Goal: Task Accomplishment & Management: Manage account settings

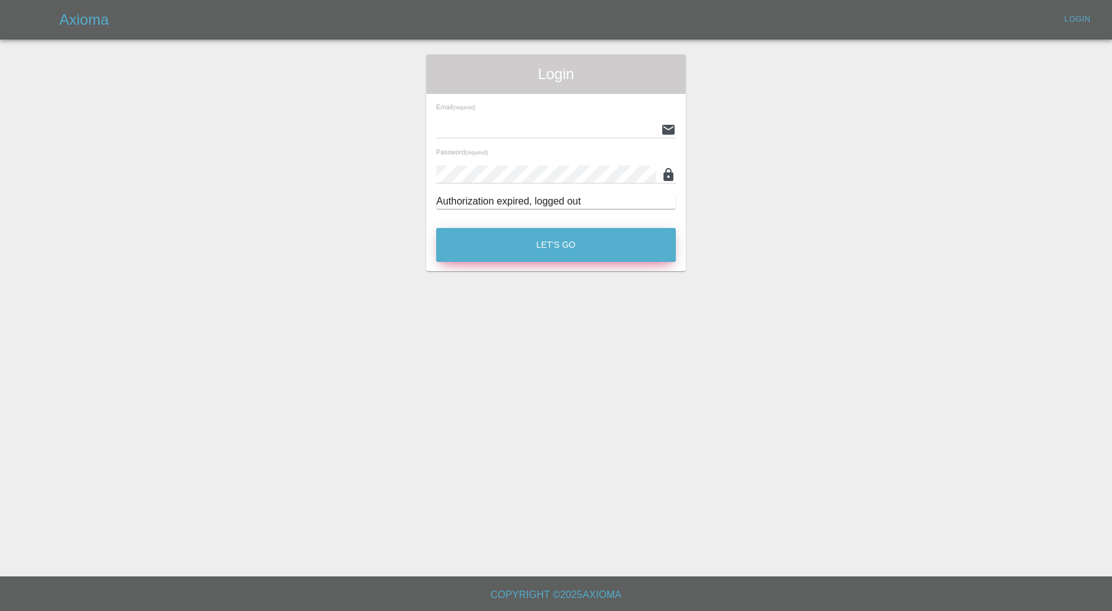
type input "carl.ainsworth@axioma.co.uk"
click at [545, 241] on button "Let's Go" at bounding box center [556, 245] width 240 height 34
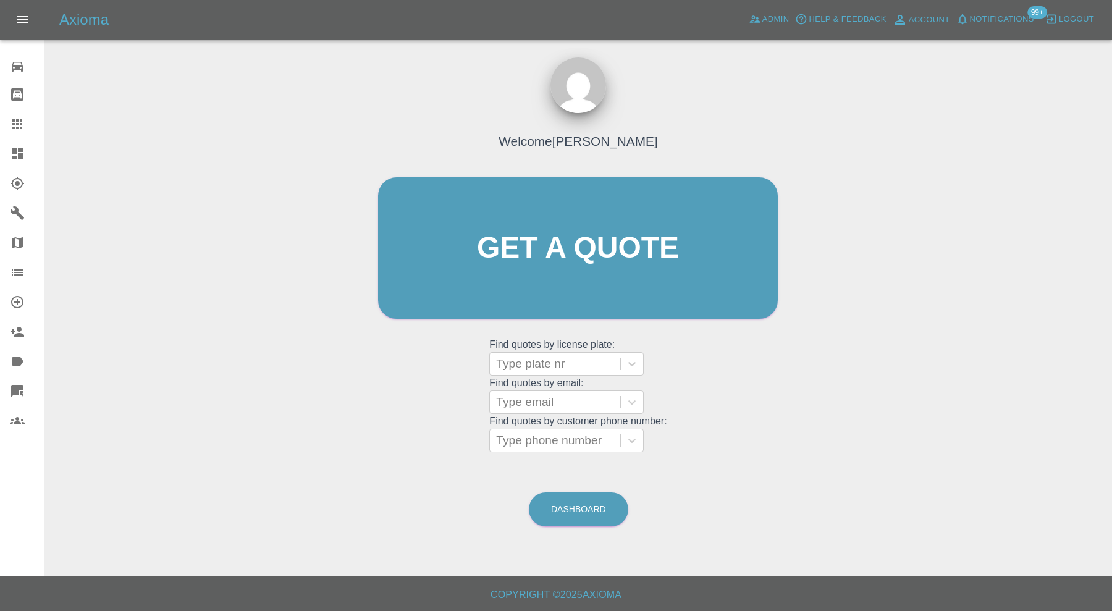
click at [27, 123] on div at bounding box center [27, 124] width 35 height 15
click at [535, 364] on div at bounding box center [555, 363] width 118 height 17
type input "mf70"
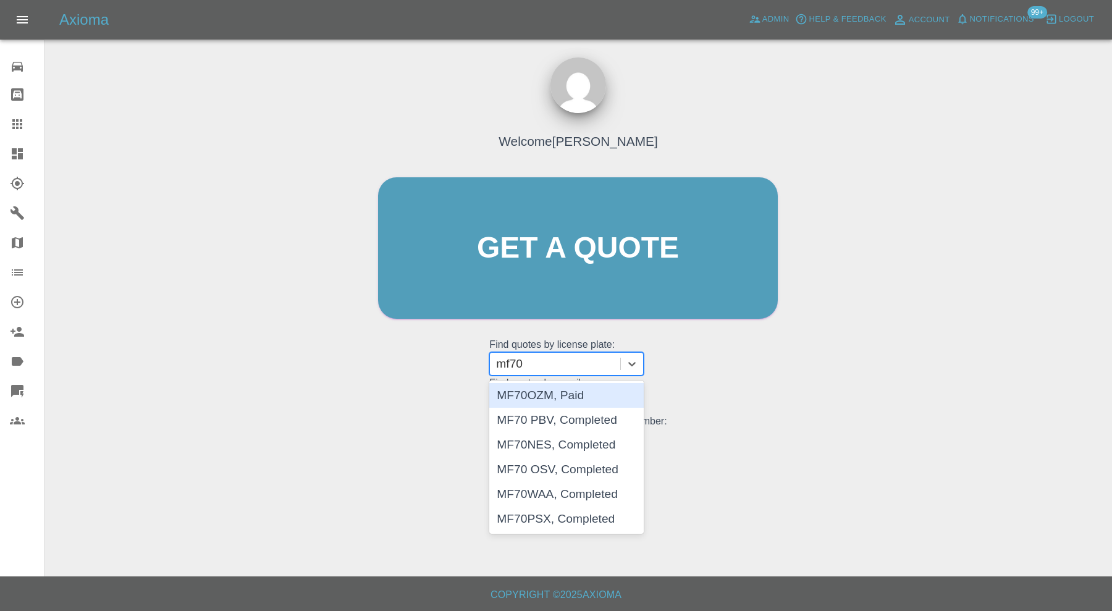
click at [568, 398] on div "MF70OZM, Paid" at bounding box center [566, 395] width 154 height 25
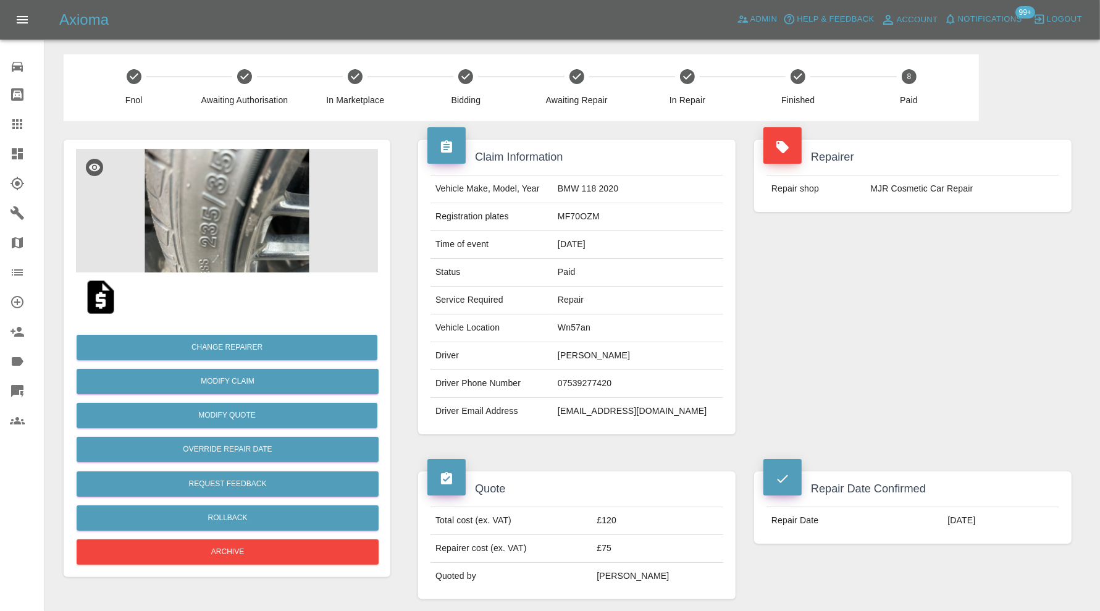
click at [253, 219] on img at bounding box center [227, 211] width 302 height 124
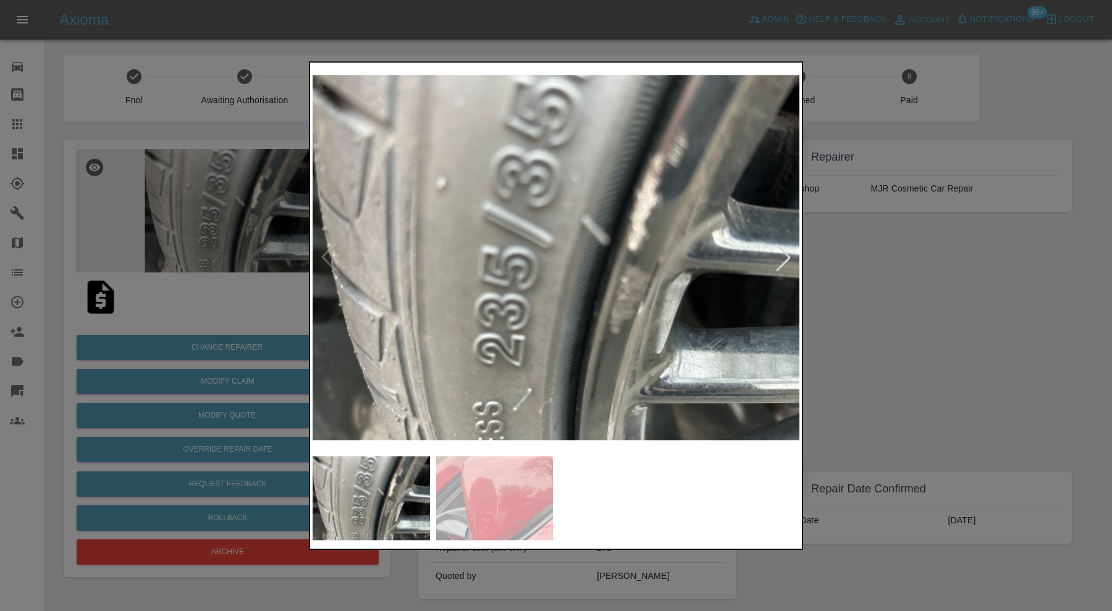
click at [537, 496] on img at bounding box center [494, 498] width 117 height 84
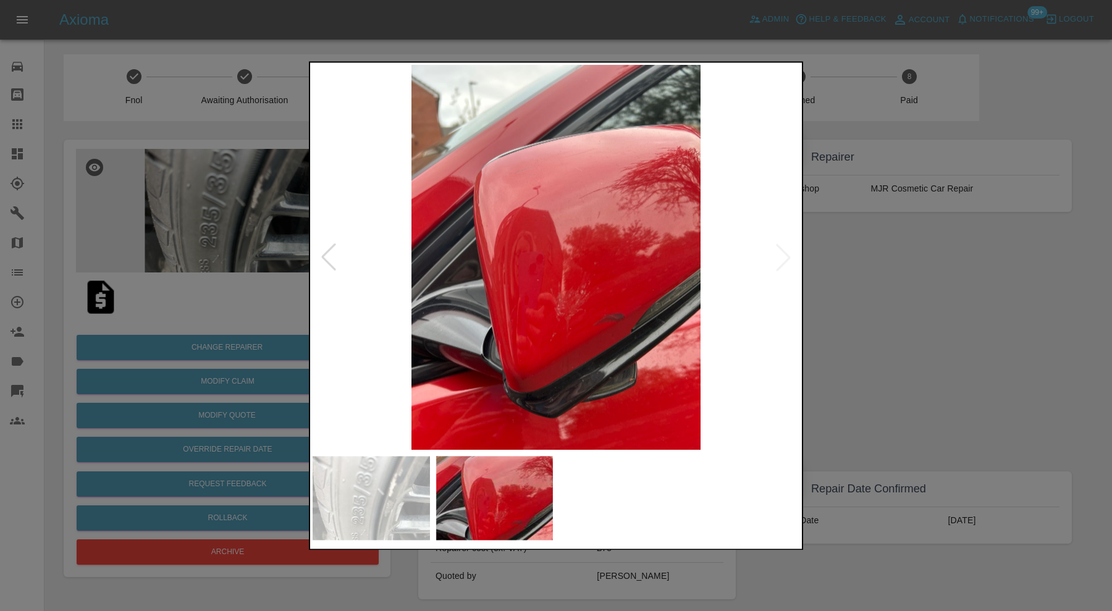
click at [889, 293] on div at bounding box center [556, 305] width 1112 height 611
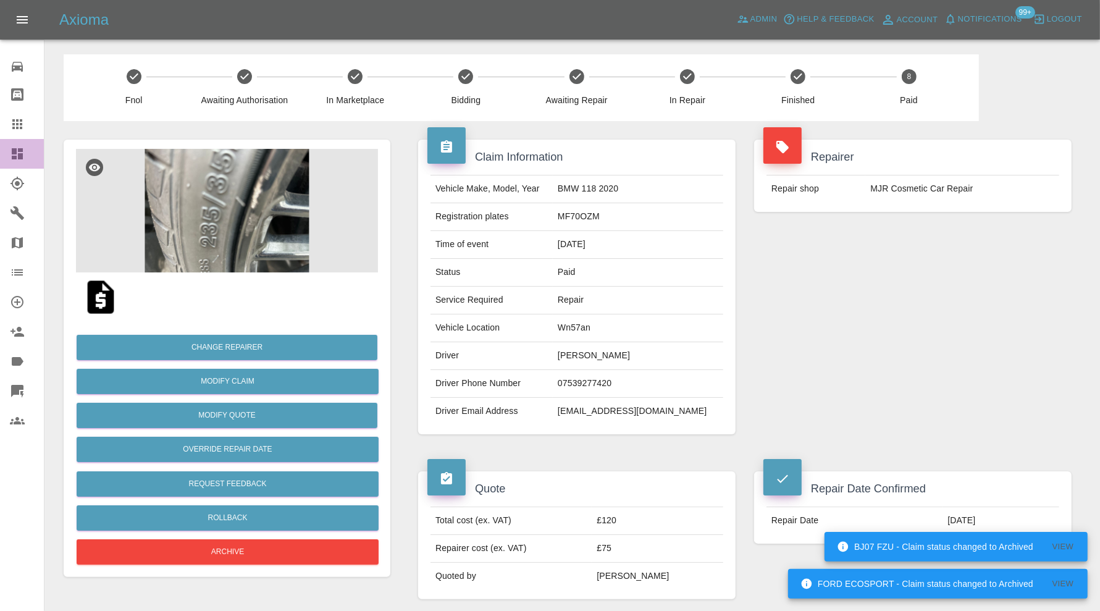
click at [17, 151] on icon at bounding box center [17, 153] width 15 height 15
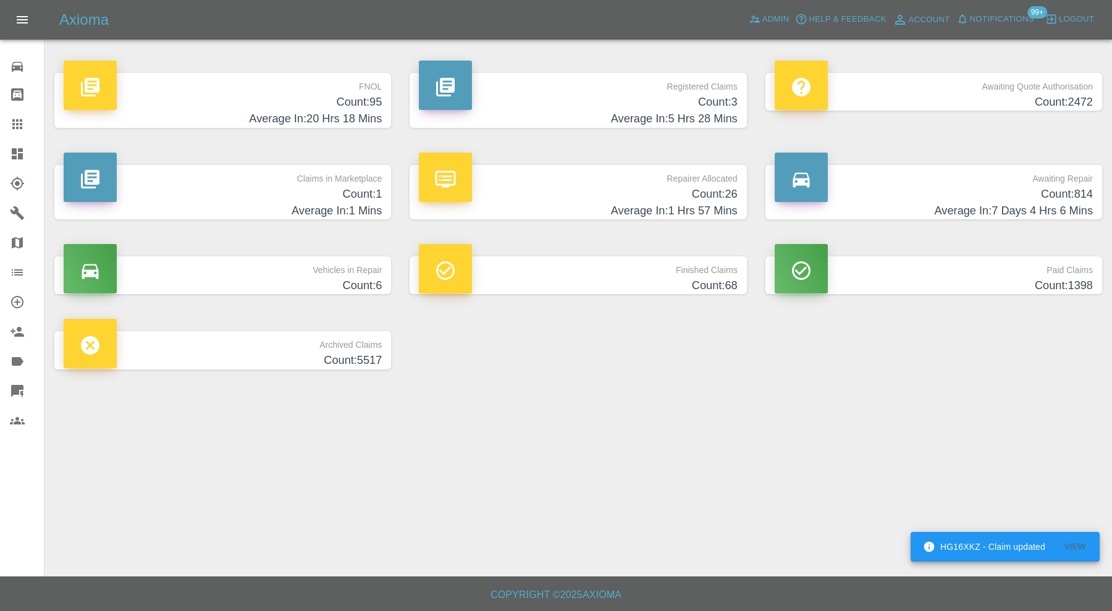
click at [17, 275] on icon at bounding box center [17, 272] width 11 height 6
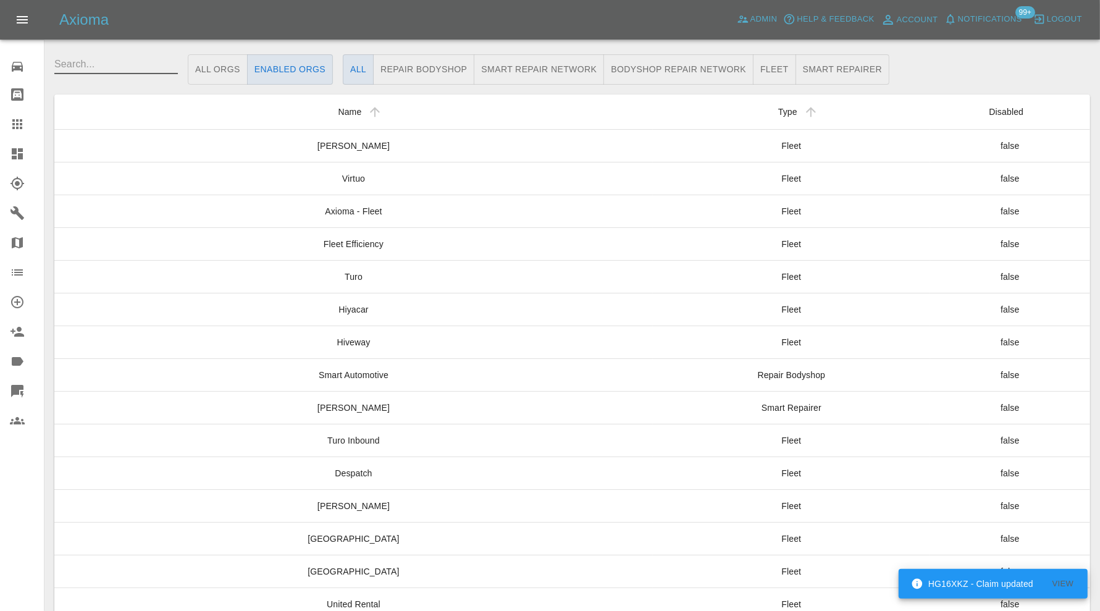
click at [132, 58] on input "text" at bounding box center [116, 64] width 124 height 20
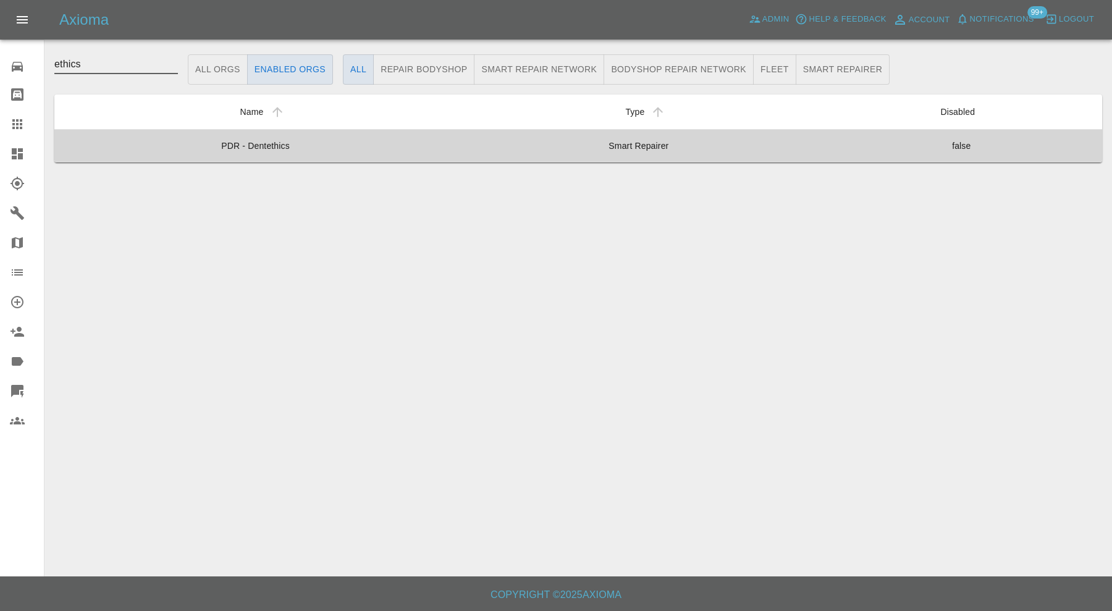
type input "ethics"
click at [256, 144] on td "PDR - Dentethics" at bounding box center [255, 145] width 402 height 33
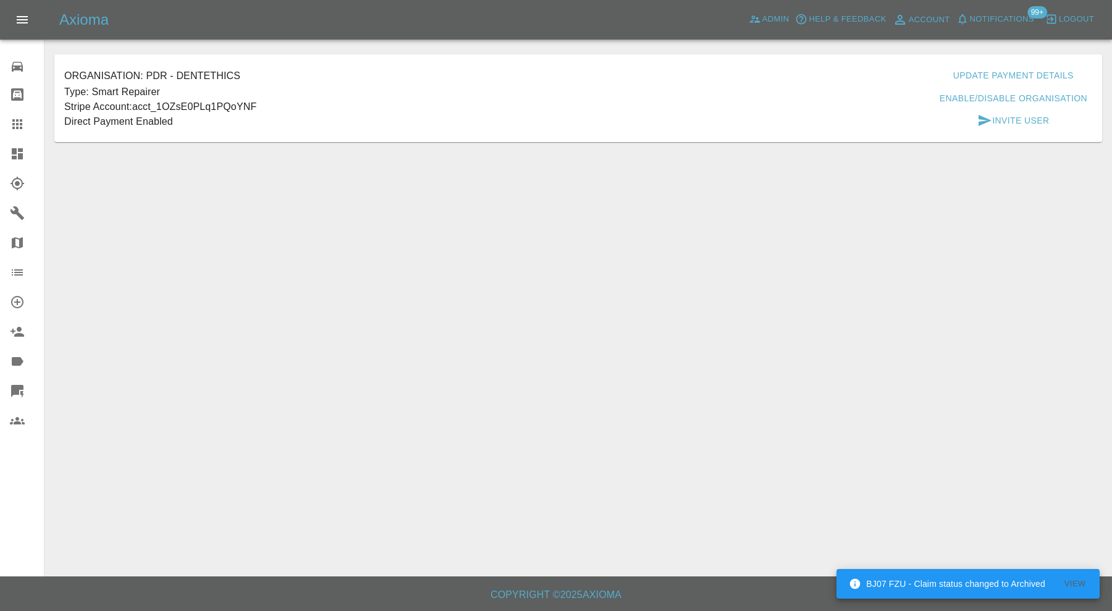
click at [971, 99] on button "Enable/Disable Organisation" at bounding box center [1012, 98] width 157 height 23
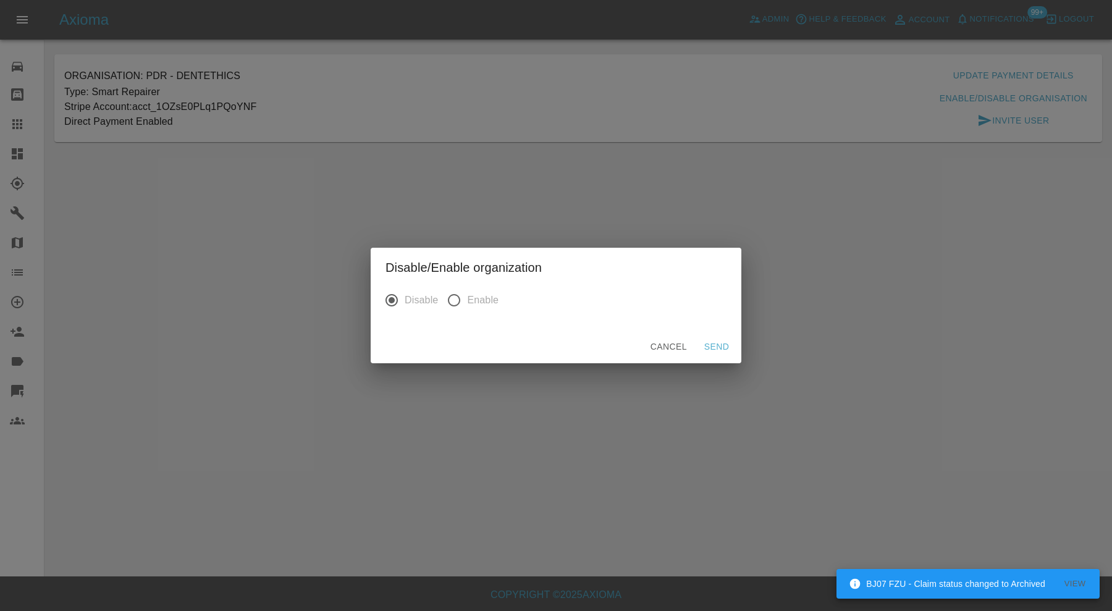
click at [729, 346] on button "Send" at bounding box center [717, 346] width 40 height 23
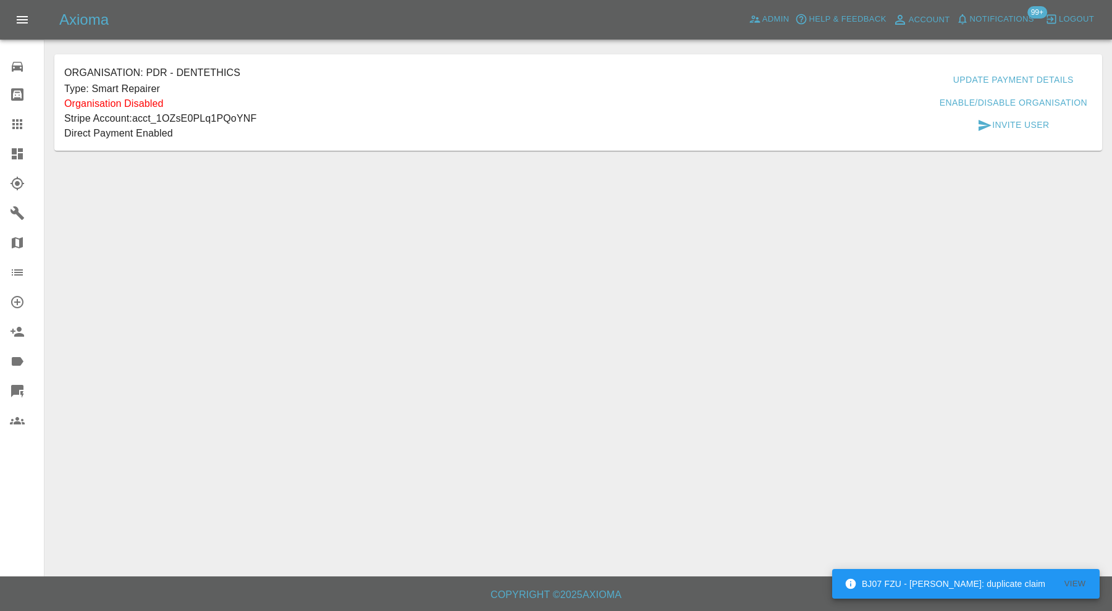
click at [15, 151] on icon at bounding box center [17, 153] width 11 height 11
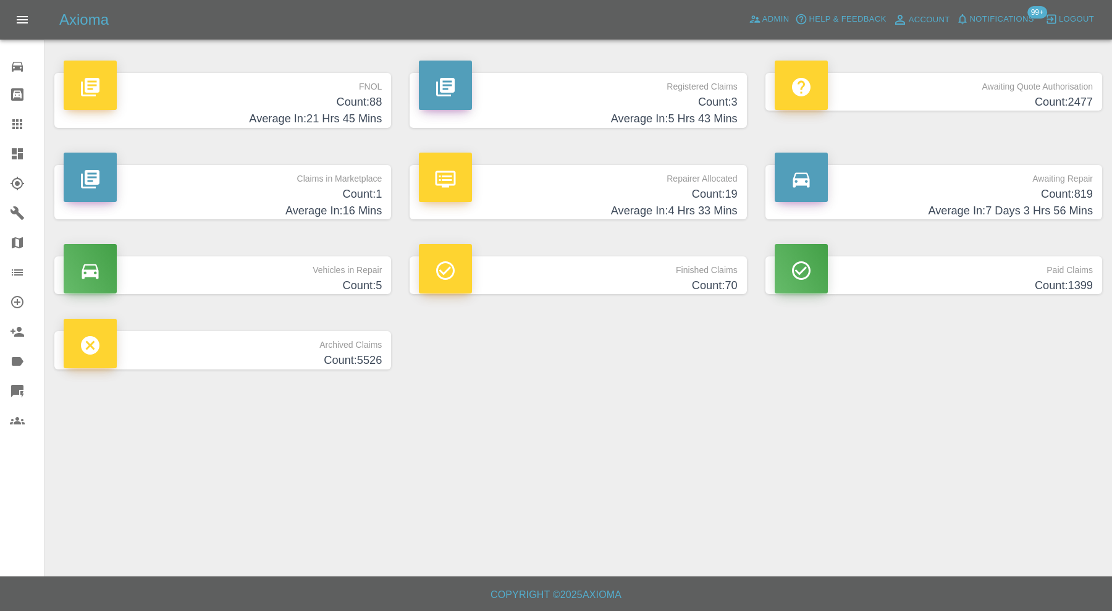
click at [287, 191] on h4 "Count: 1" at bounding box center [223, 194] width 318 height 17
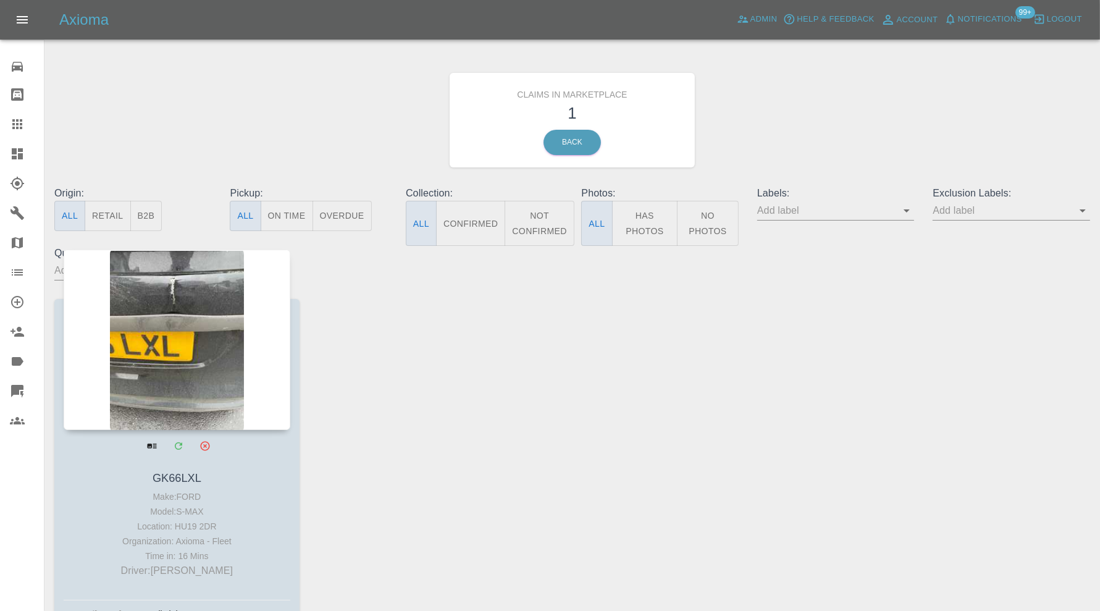
click at [177, 316] on div at bounding box center [177, 339] width 227 height 180
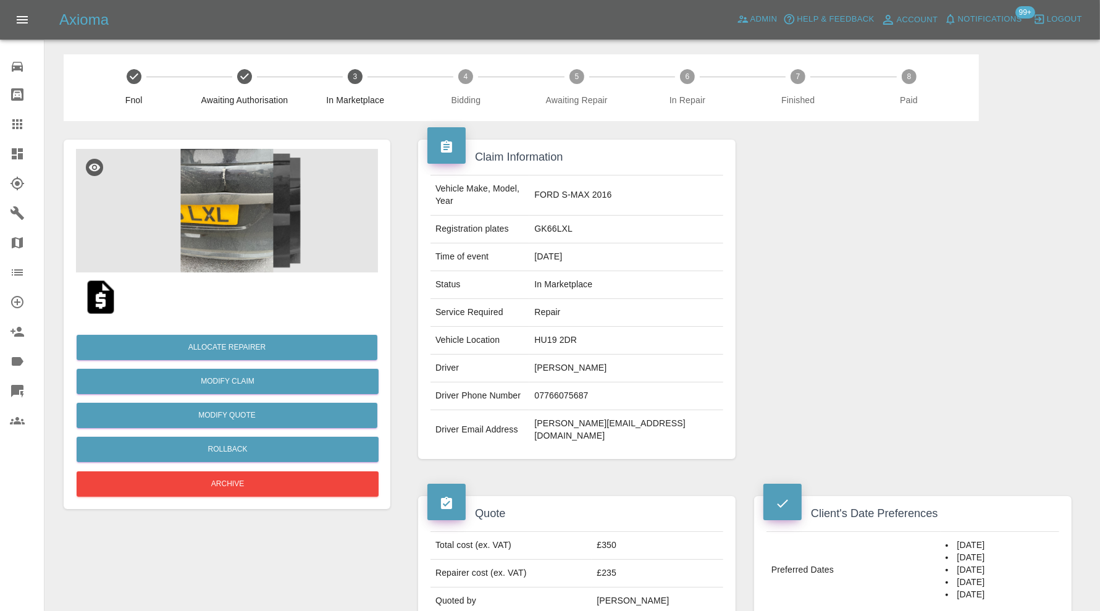
click at [240, 229] on img at bounding box center [227, 211] width 302 height 124
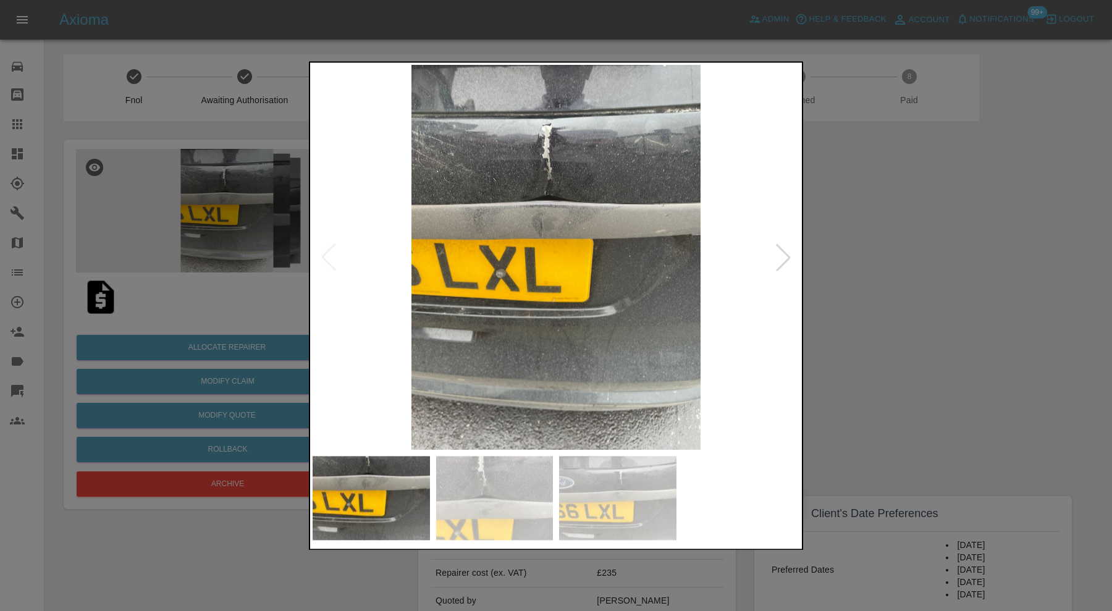
click at [861, 232] on div at bounding box center [556, 305] width 1112 height 611
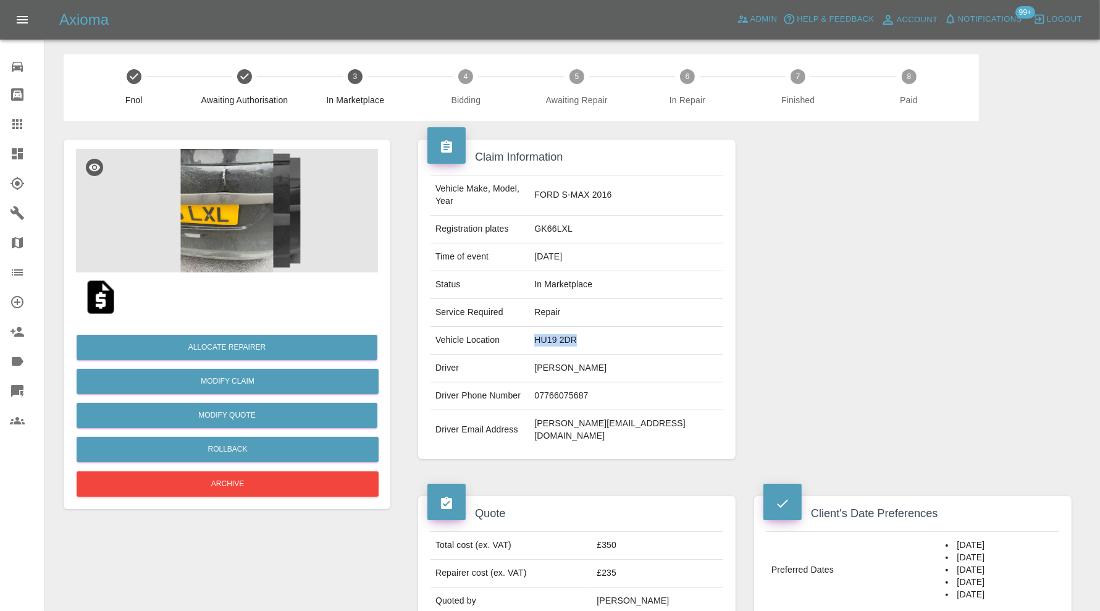
drag, startPoint x: 622, startPoint y: 328, endPoint x: 576, endPoint y: 340, distance: 48.4
click at [576, 340] on td "HU19 2DR" at bounding box center [626, 341] width 194 height 28
copy td "HU19 2DR"
click at [242, 199] on img at bounding box center [227, 211] width 302 height 124
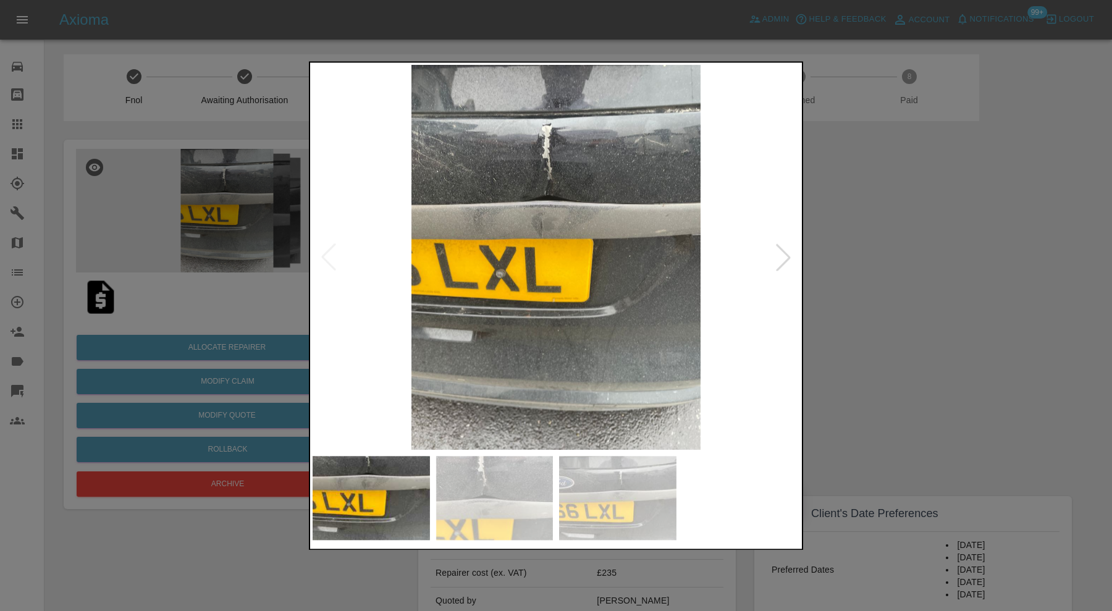
click at [865, 247] on div at bounding box center [556, 305] width 1112 height 611
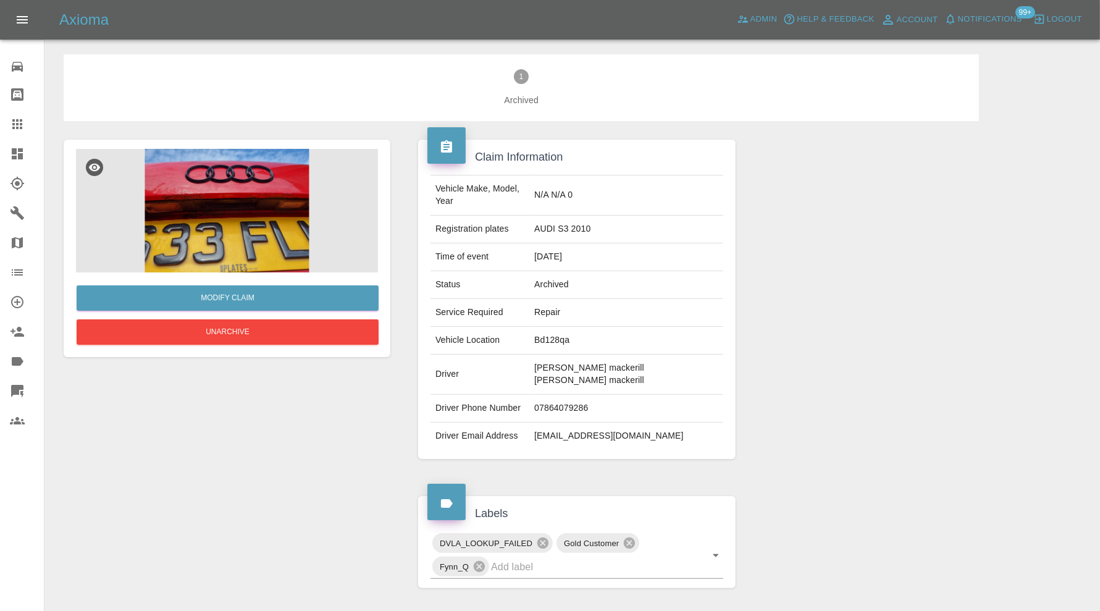
click at [251, 230] on img at bounding box center [227, 211] width 302 height 124
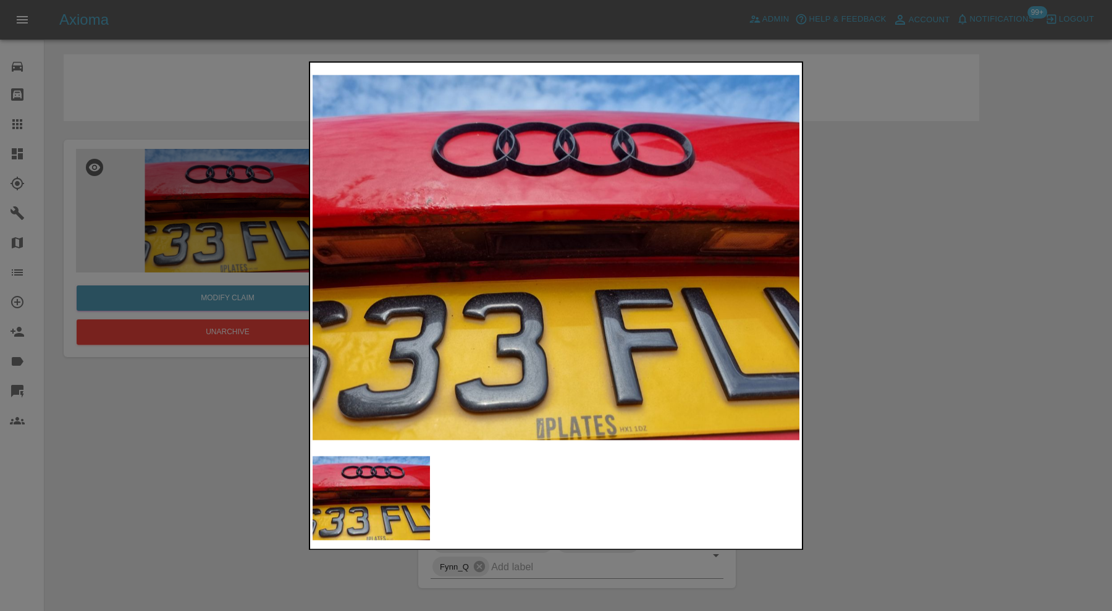
click at [874, 277] on div at bounding box center [556, 305] width 1112 height 611
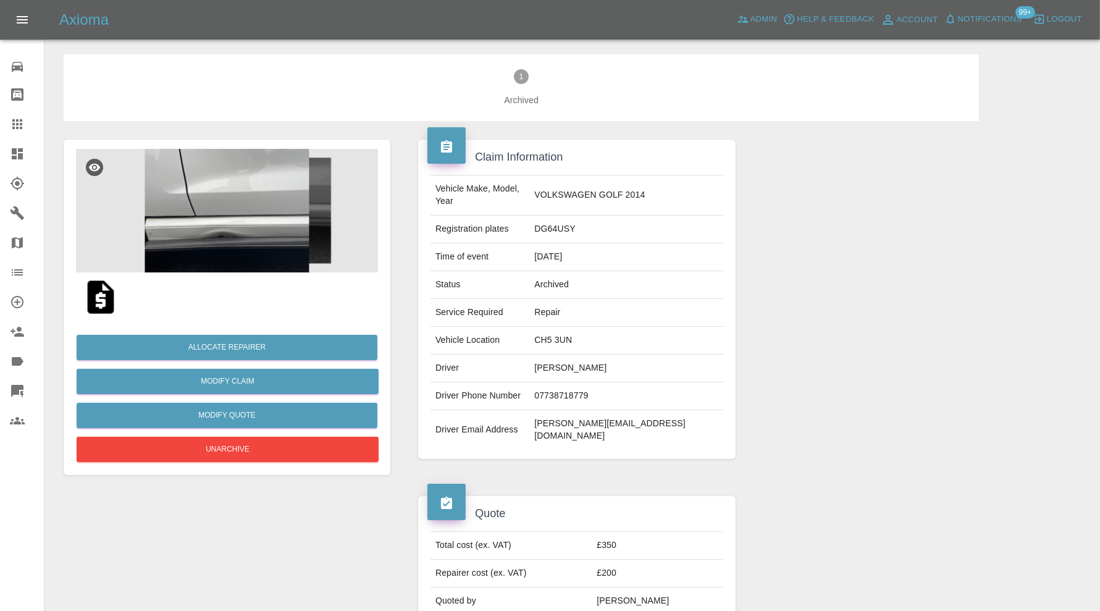
click at [235, 241] on img at bounding box center [227, 211] width 302 height 124
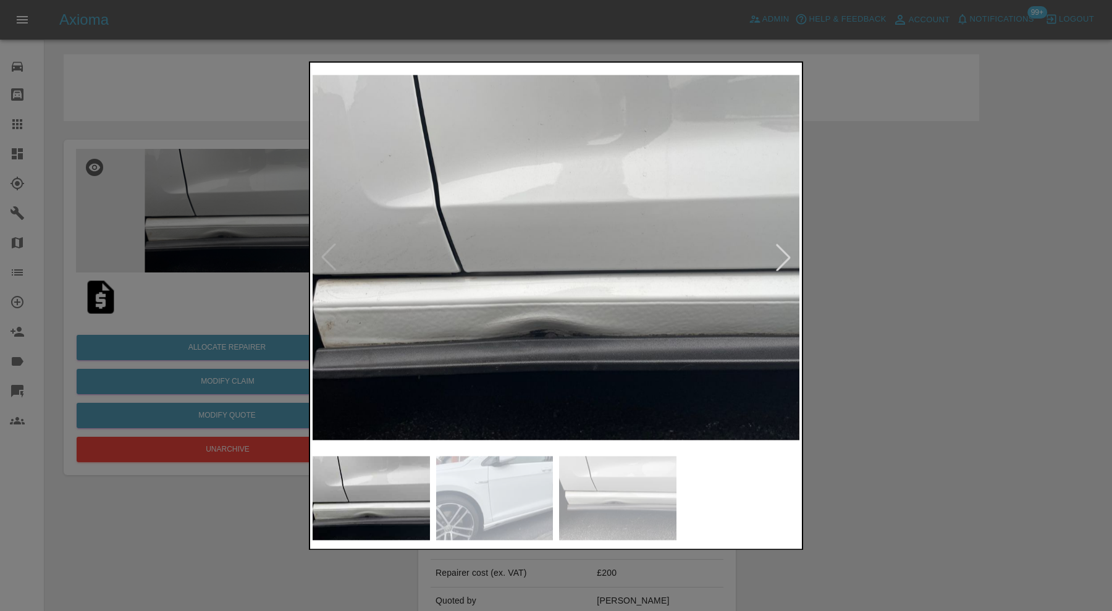
click at [783, 255] on div at bounding box center [782, 257] width 27 height 27
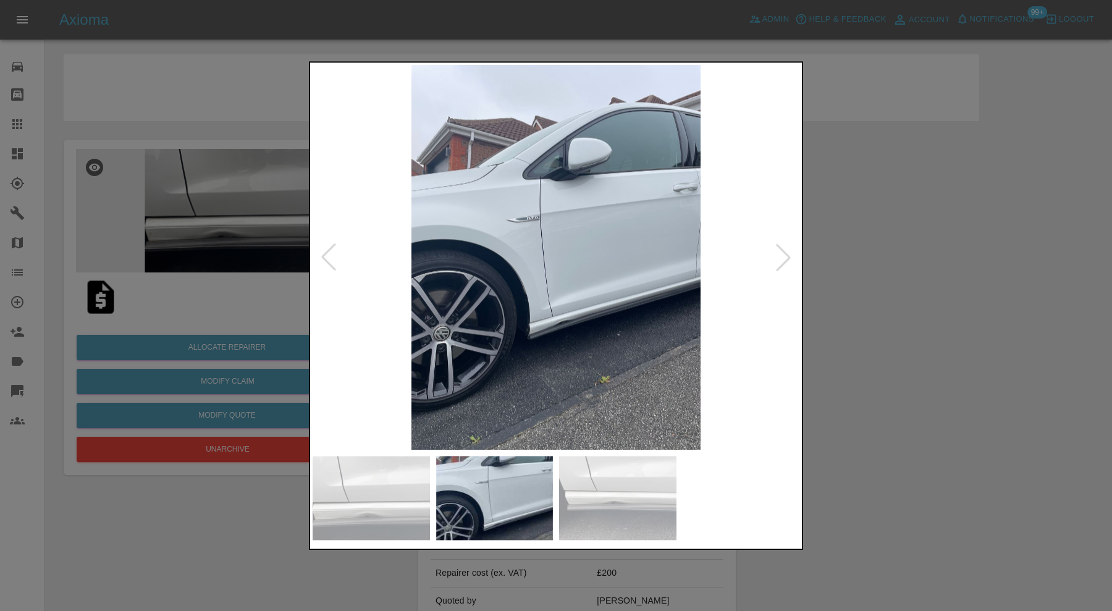
click at [783, 255] on div at bounding box center [782, 257] width 27 height 27
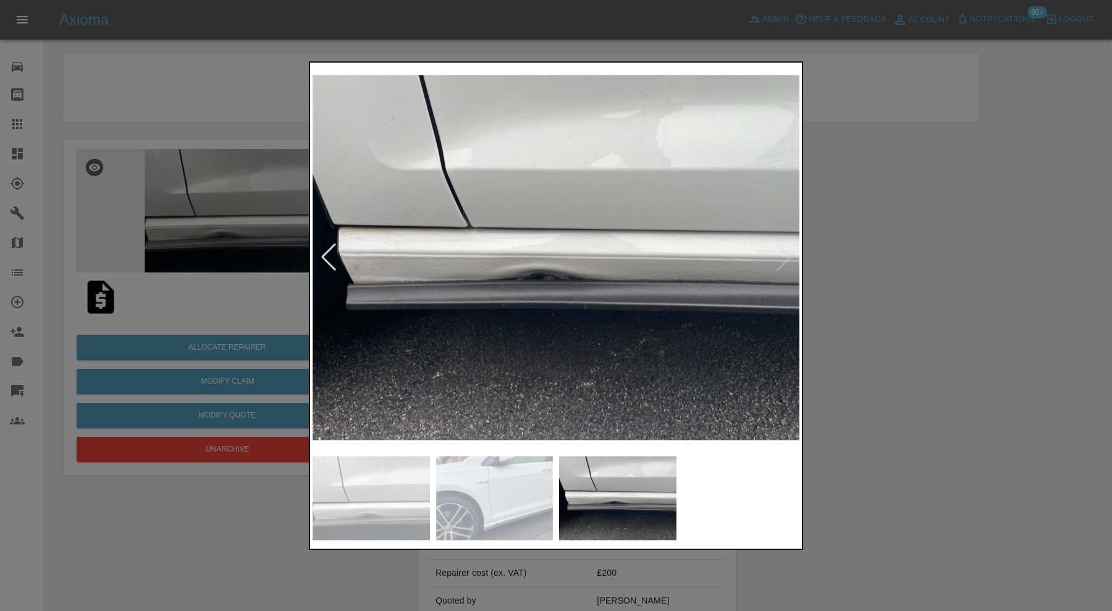
click at [840, 248] on div at bounding box center [556, 305] width 1112 height 611
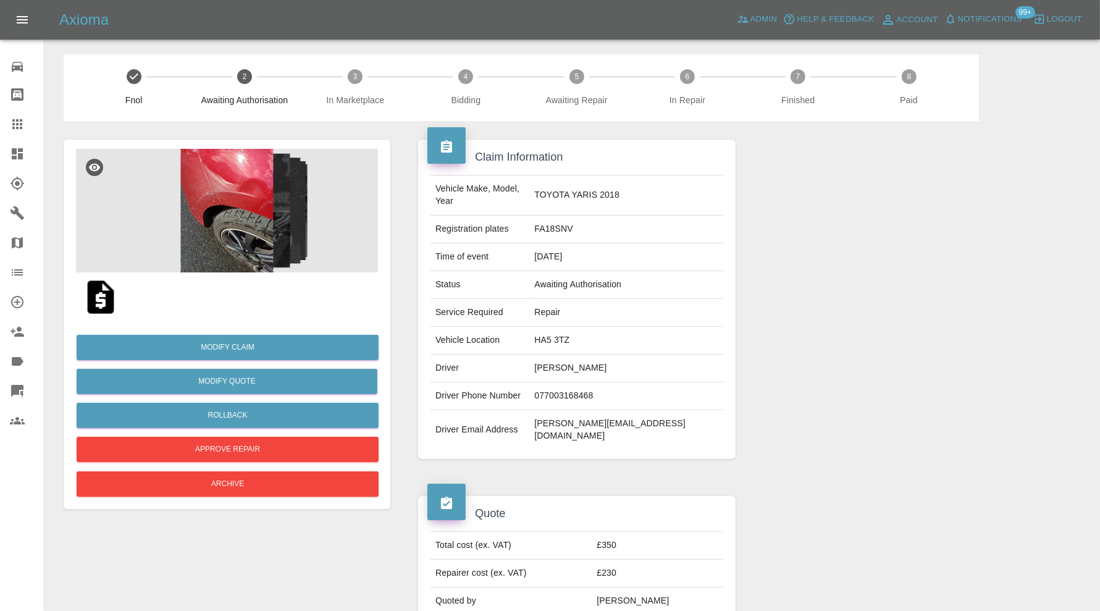
click at [206, 226] on img at bounding box center [227, 211] width 302 height 124
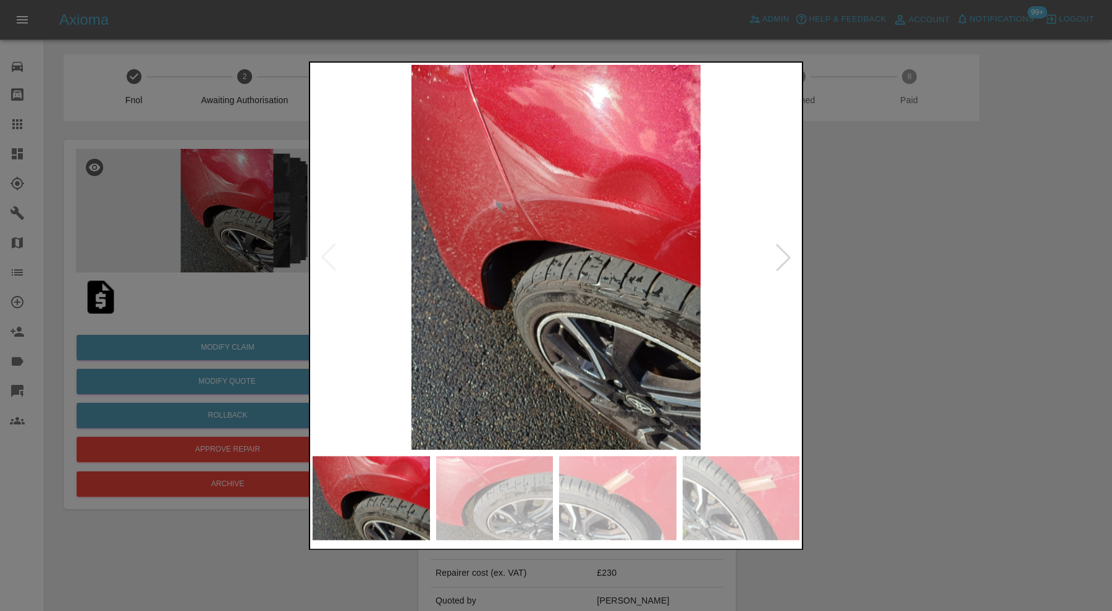
click at [778, 252] on div at bounding box center [782, 257] width 27 height 27
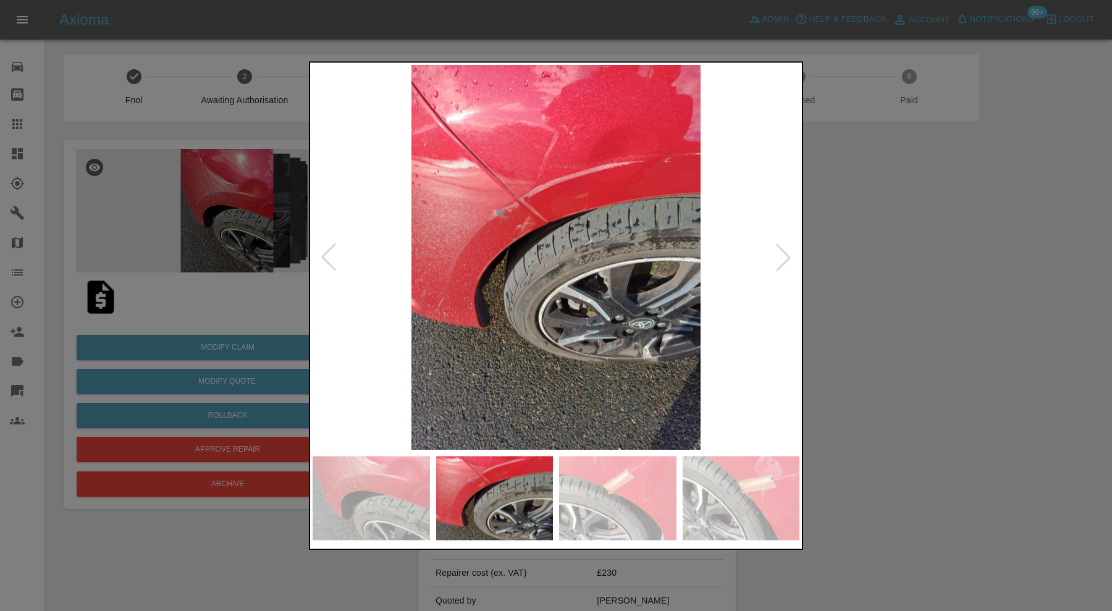
click at [777, 252] on div at bounding box center [782, 257] width 27 height 27
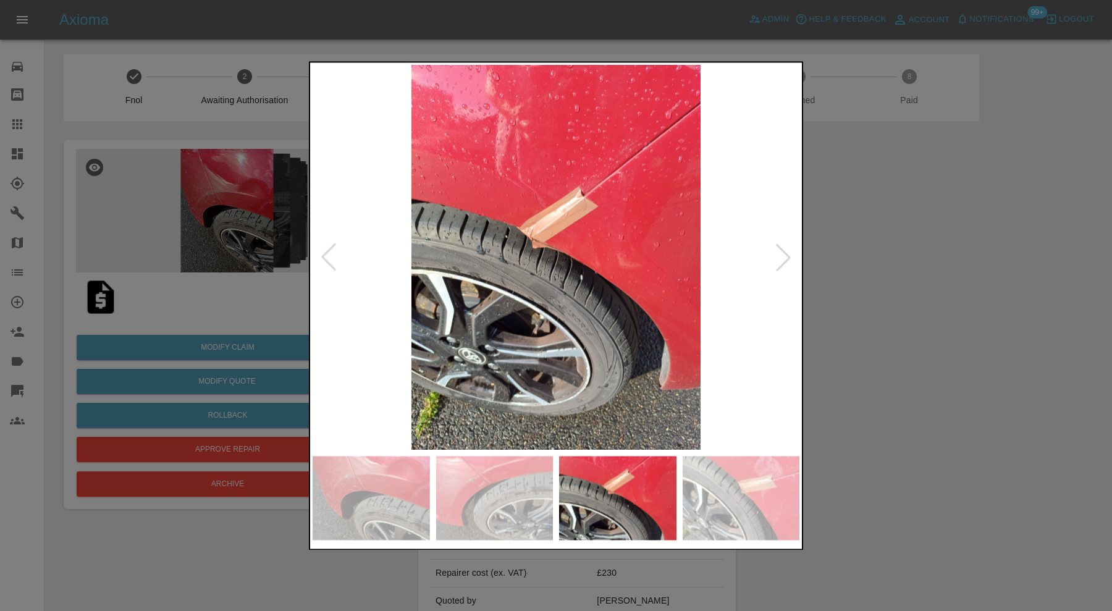
click at [777, 252] on div at bounding box center [782, 257] width 27 height 27
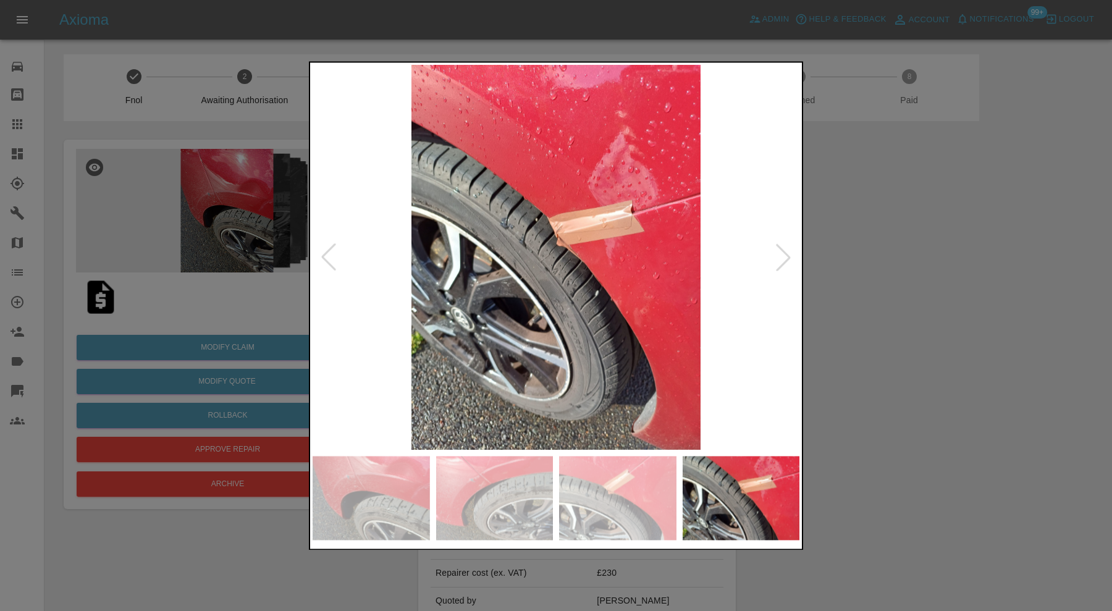
click at [777, 252] on div at bounding box center [782, 257] width 27 height 27
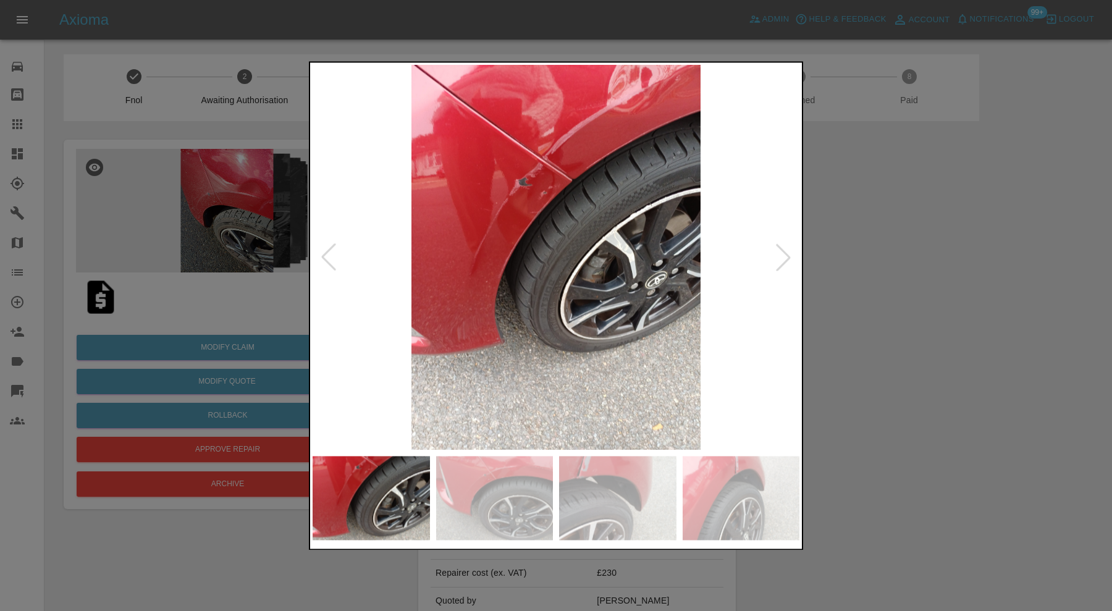
click at [777, 252] on div at bounding box center [782, 257] width 27 height 27
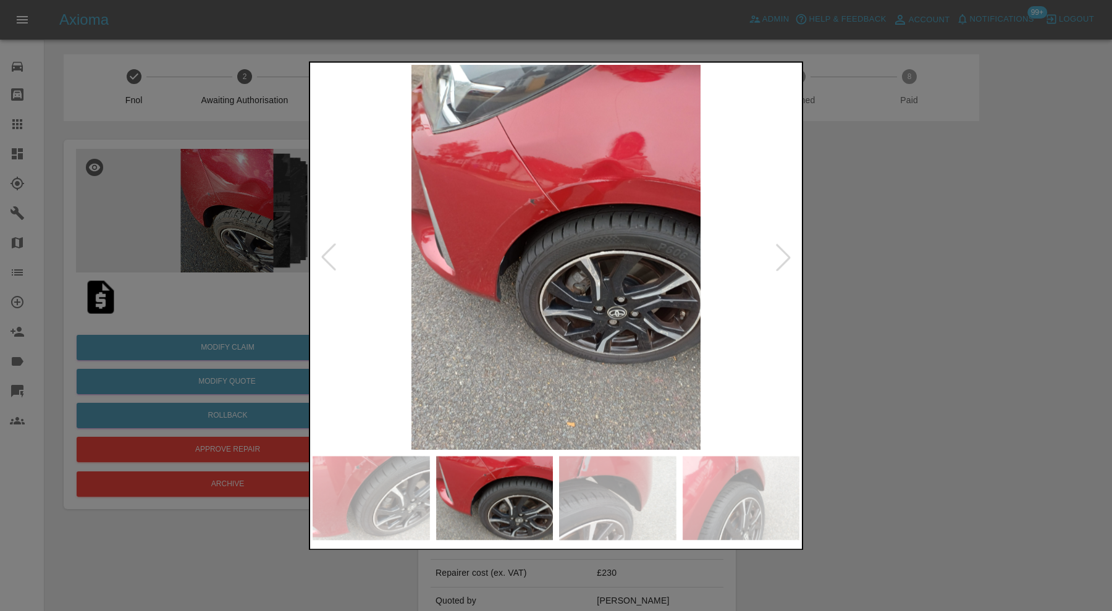
click at [777, 252] on div at bounding box center [782, 257] width 27 height 27
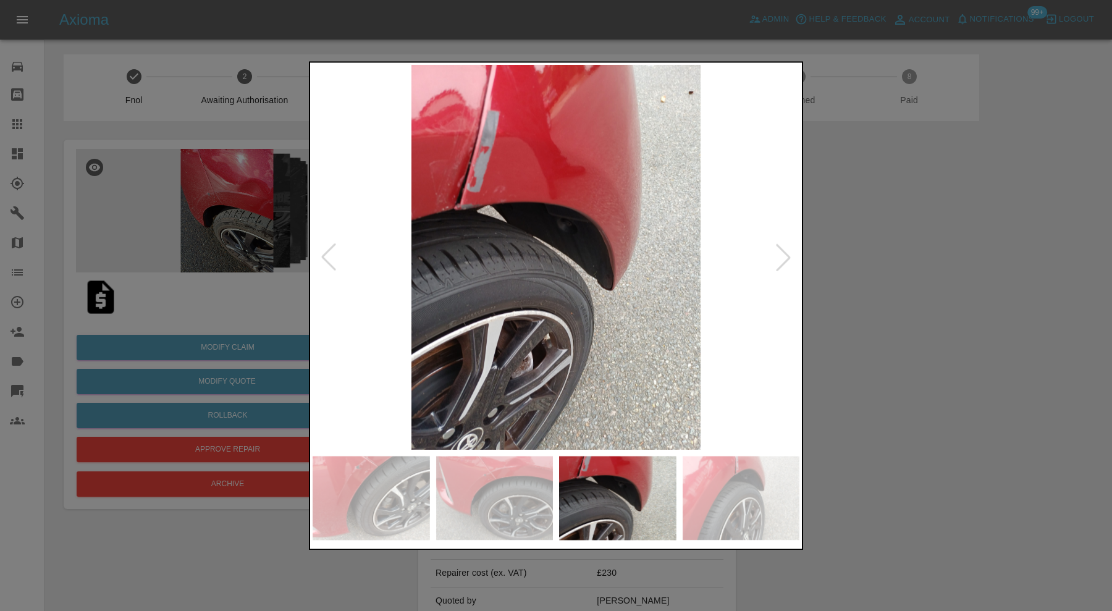
click at [777, 252] on div at bounding box center [782, 257] width 27 height 27
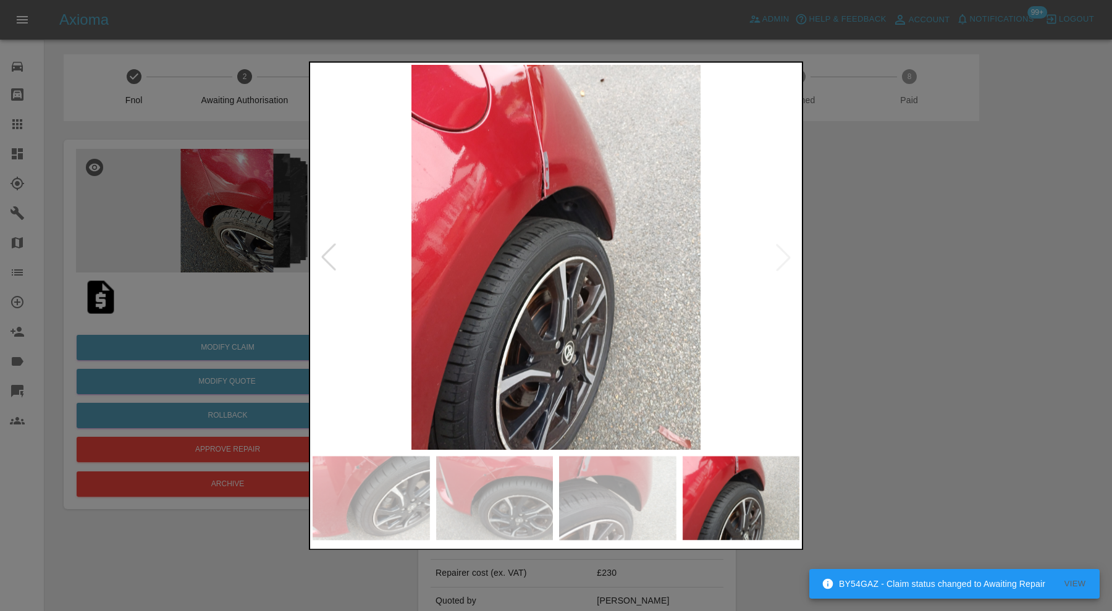
click at [777, 252] on img at bounding box center [555, 257] width 487 height 385
click at [330, 249] on div at bounding box center [328, 257] width 27 height 27
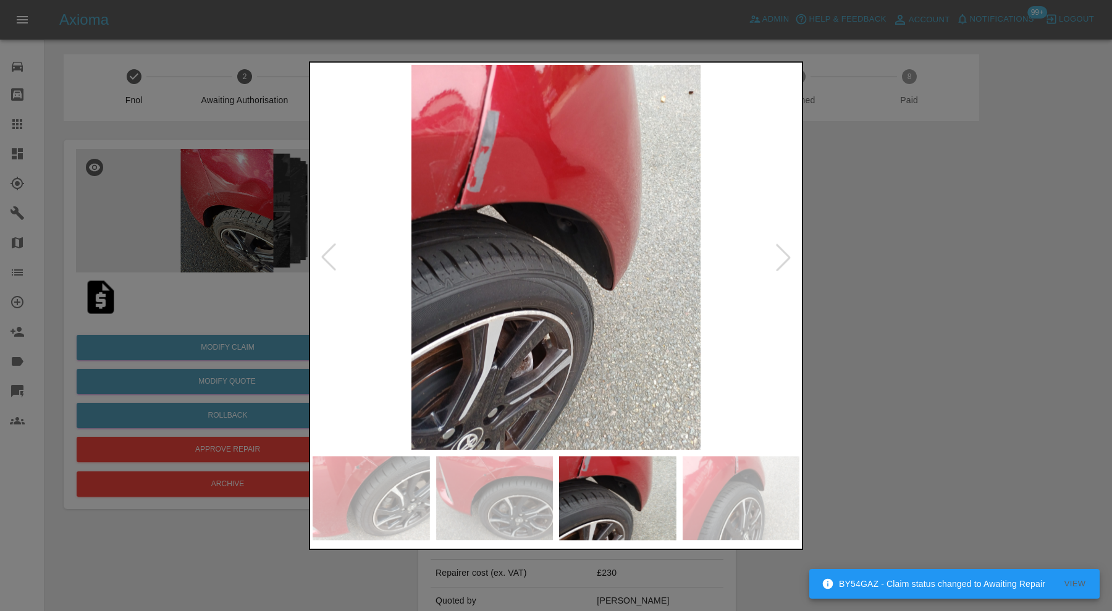
click at [330, 249] on div at bounding box center [328, 257] width 27 height 27
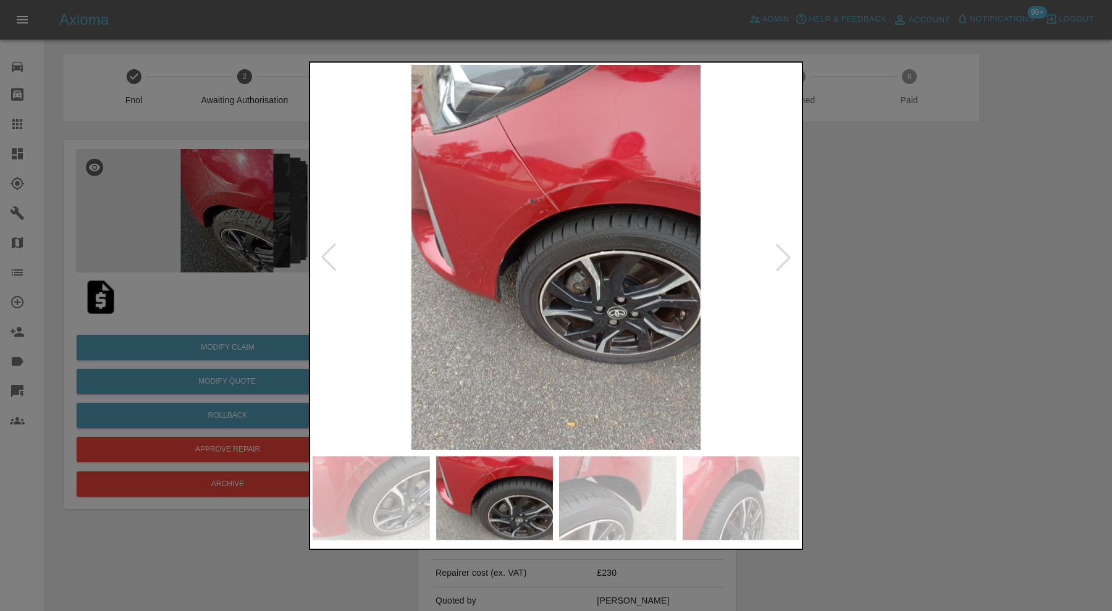
click at [330, 249] on div at bounding box center [328, 257] width 27 height 27
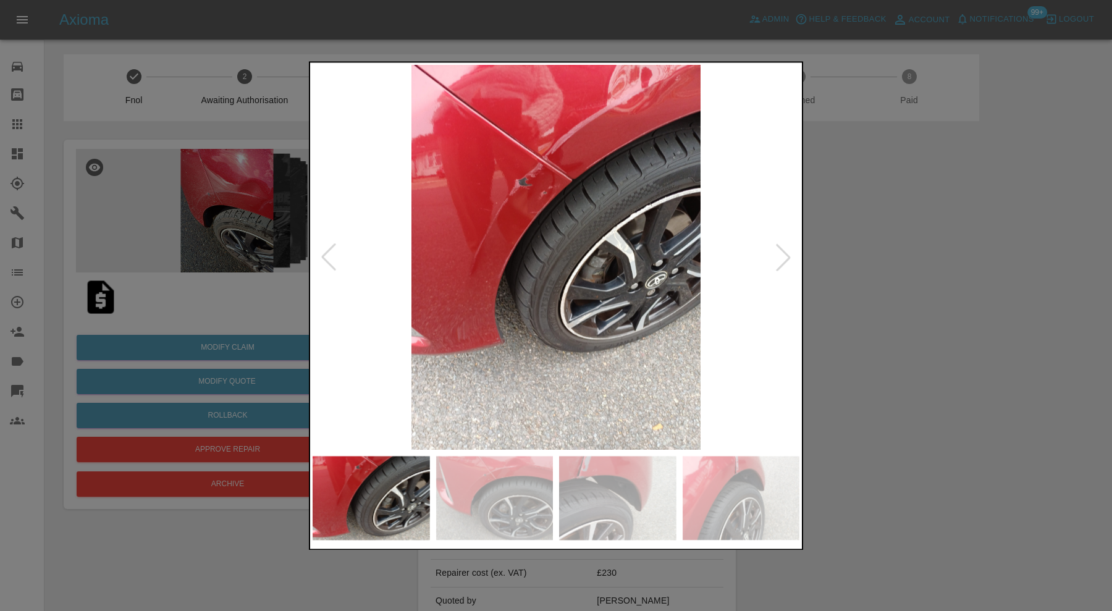
click at [330, 249] on div at bounding box center [328, 257] width 27 height 27
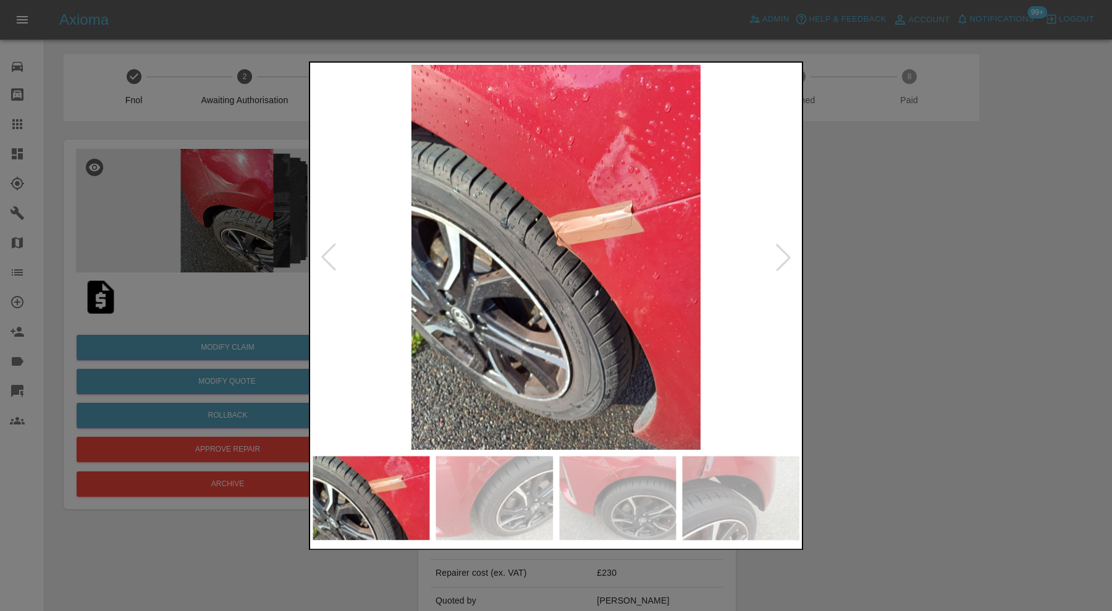
click at [330, 249] on div at bounding box center [328, 257] width 27 height 27
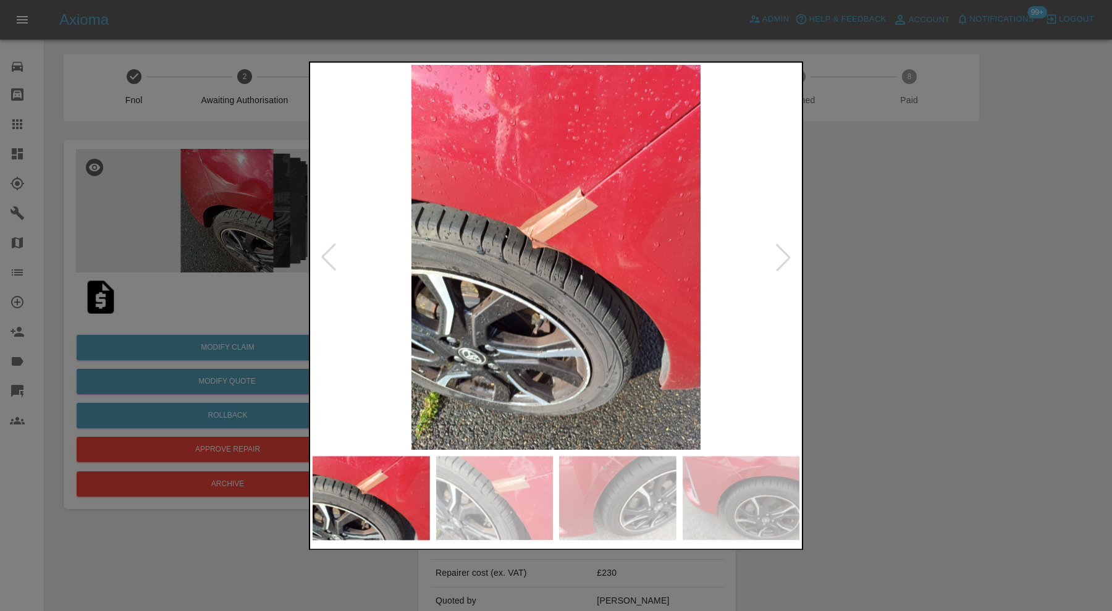
click at [330, 249] on div at bounding box center [328, 257] width 27 height 27
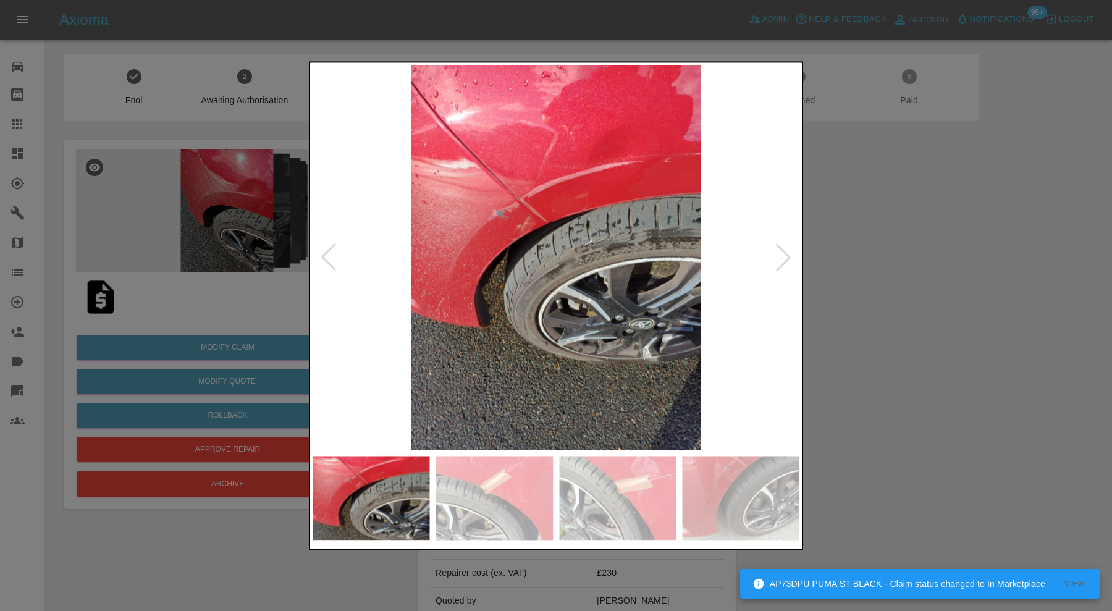
click at [330, 249] on div at bounding box center [328, 257] width 27 height 27
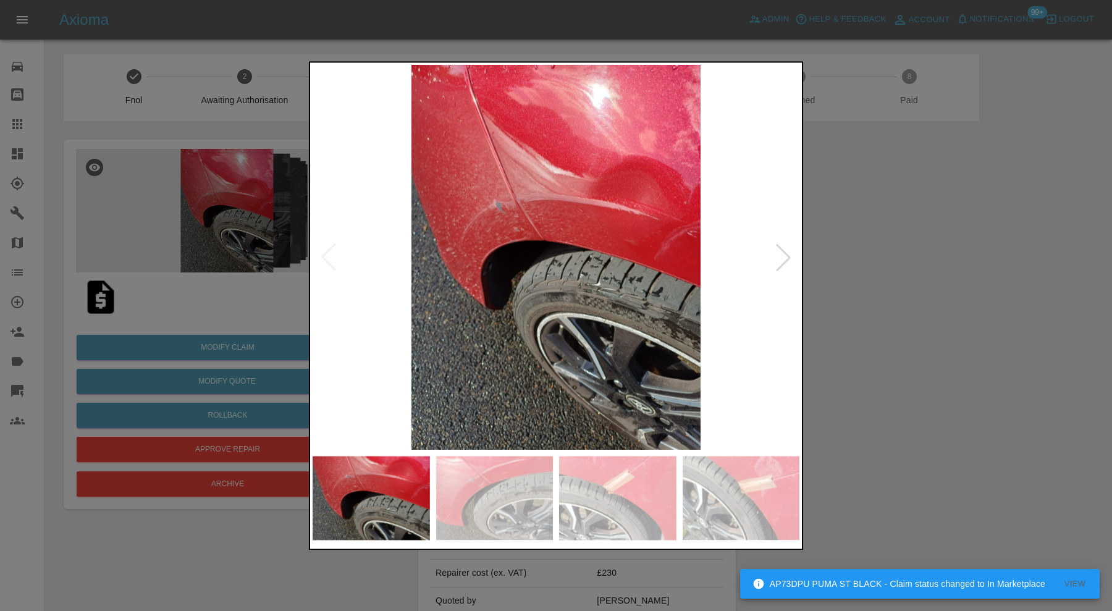
click at [330, 249] on img at bounding box center [555, 257] width 487 height 385
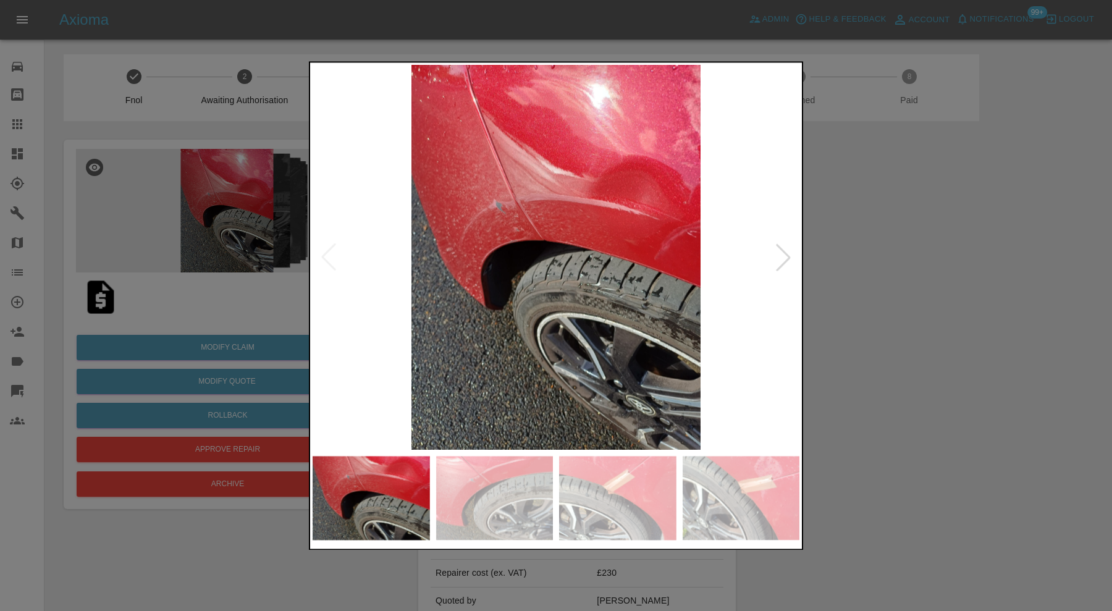
click at [957, 275] on div at bounding box center [556, 305] width 1112 height 611
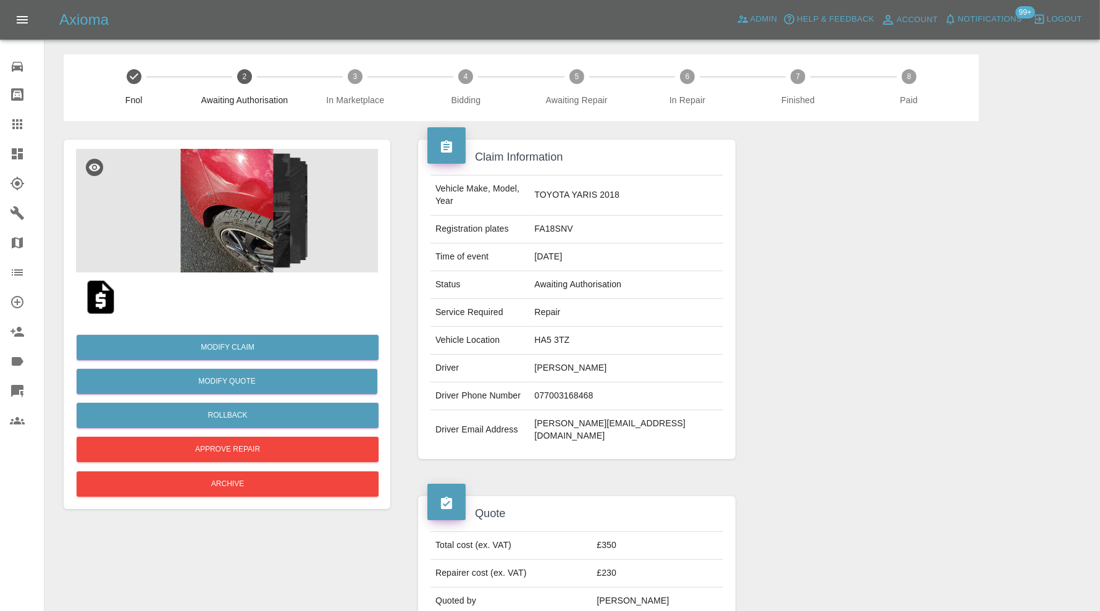
click at [232, 185] on img at bounding box center [227, 211] width 302 height 124
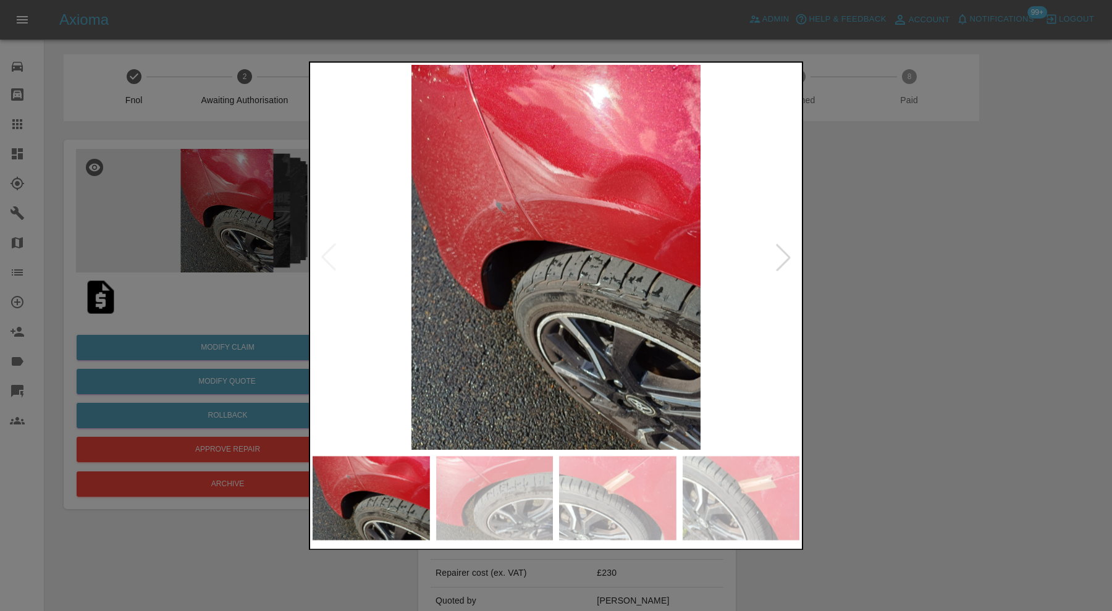
click at [501, 490] on img at bounding box center [494, 498] width 117 height 84
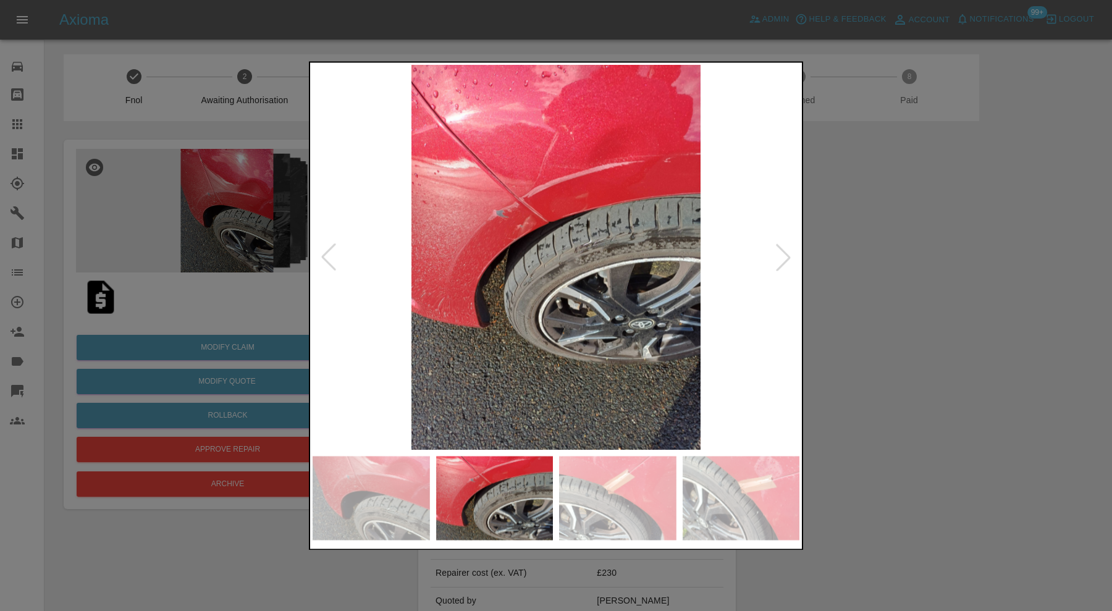
click at [603, 490] on img at bounding box center [617, 498] width 117 height 84
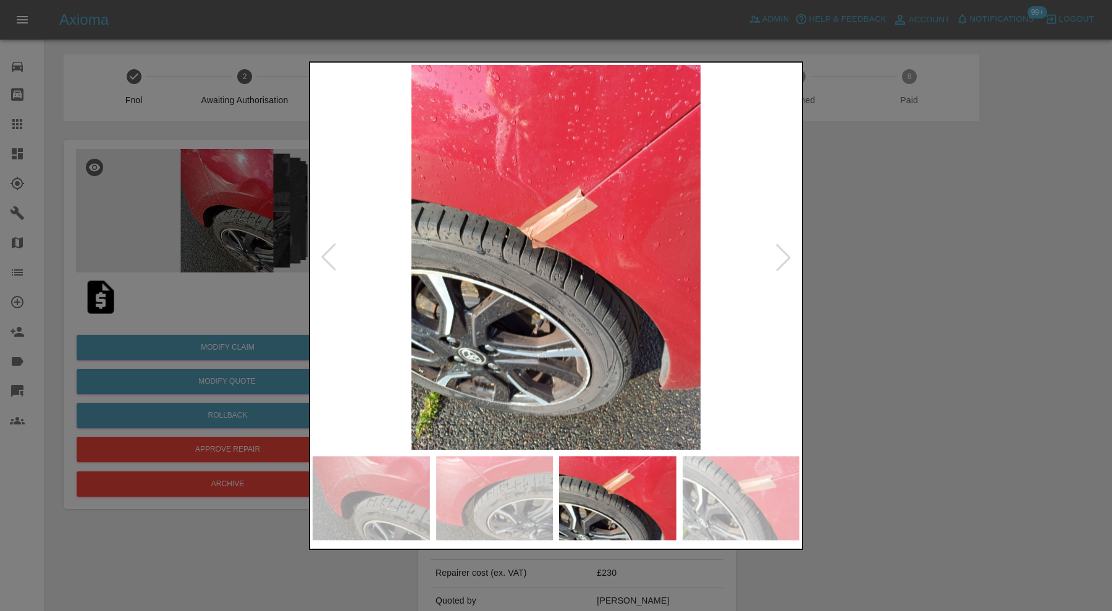
click at [704, 492] on img at bounding box center [740, 498] width 117 height 84
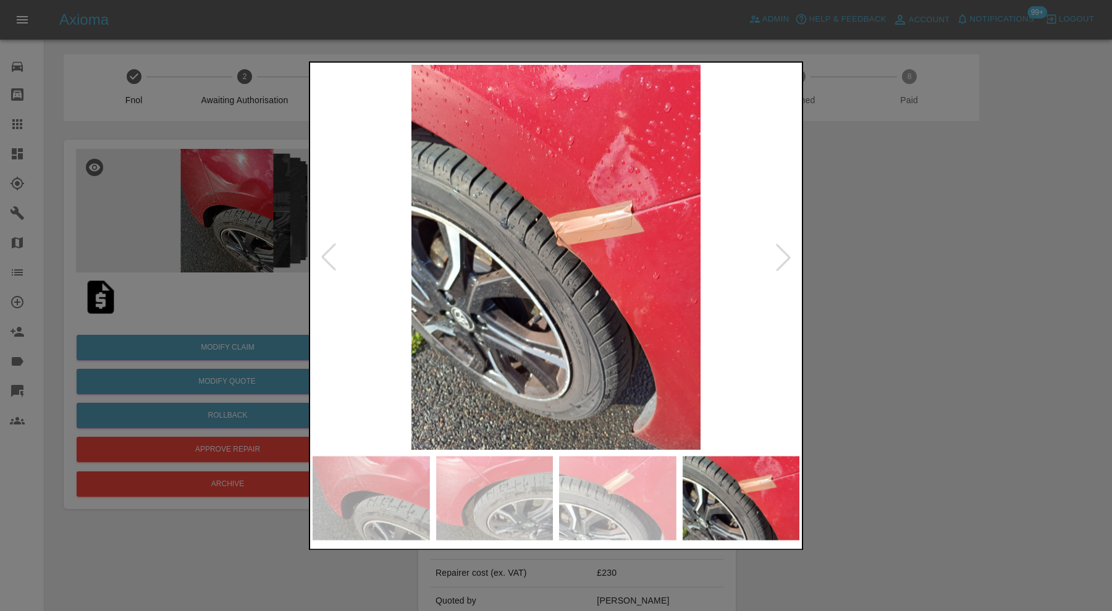
click at [782, 253] on div at bounding box center [782, 257] width 27 height 27
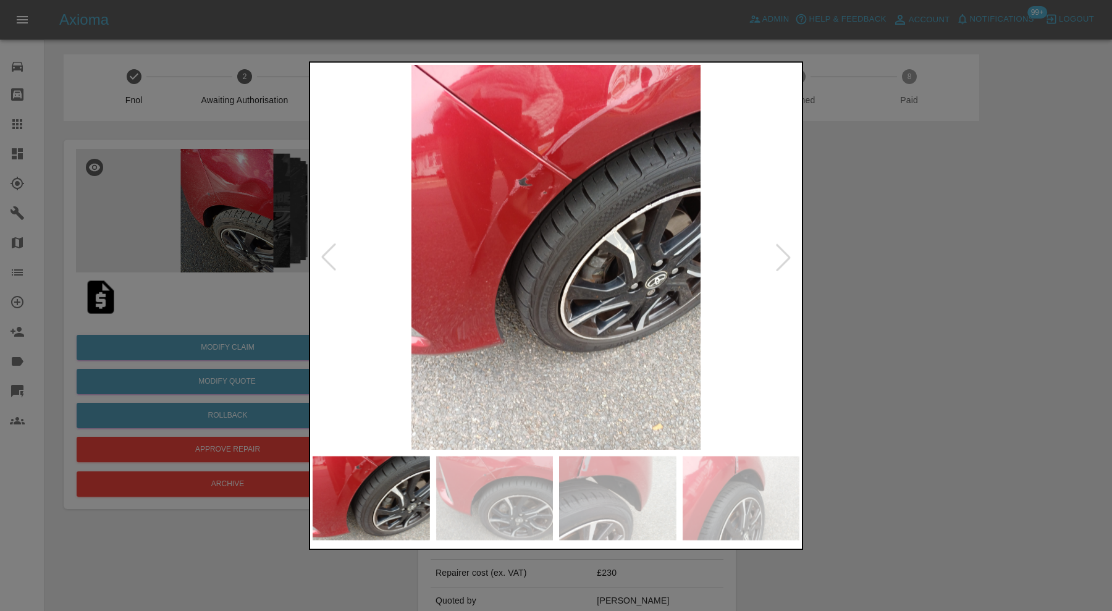
click at [784, 251] on div at bounding box center [782, 257] width 27 height 27
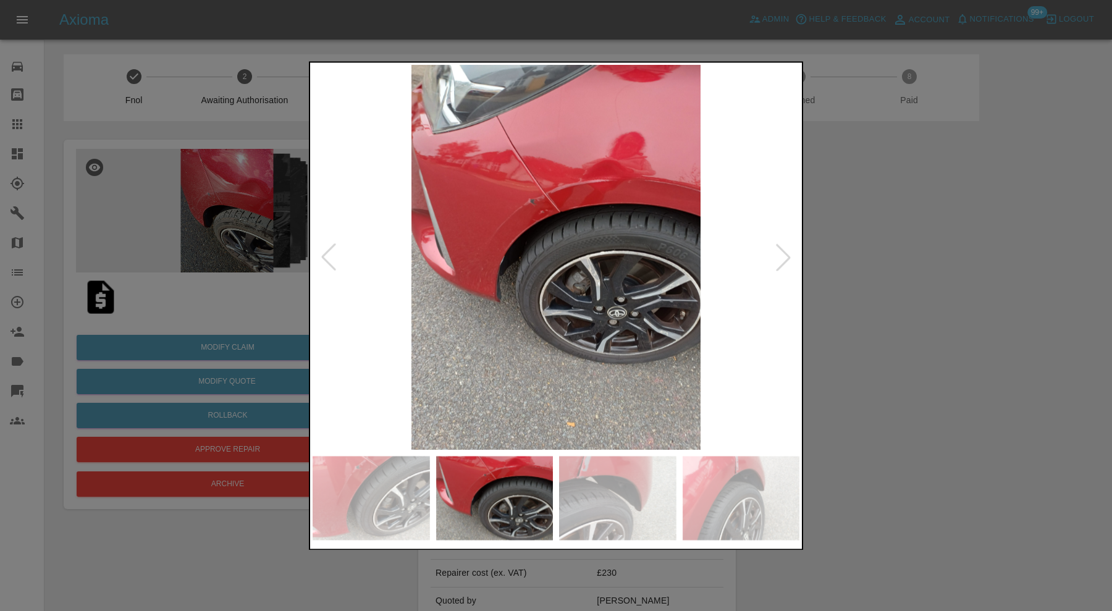
click at [784, 251] on div at bounding box center [782, 257] width 27 height 27
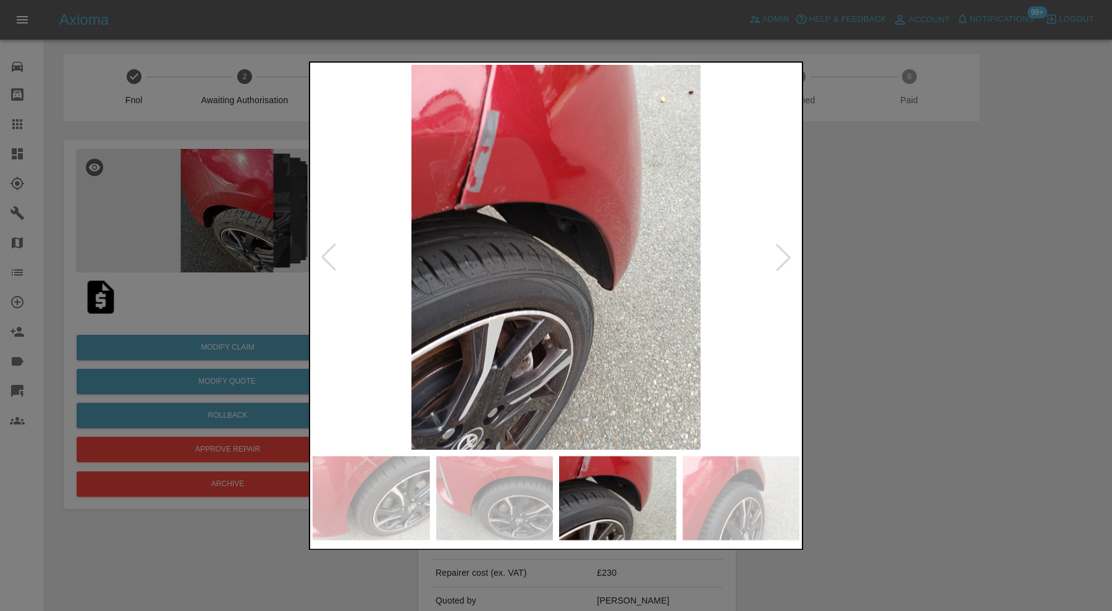
click at [784, 251] on div at bounding box center [782, 257] width 27 height 27
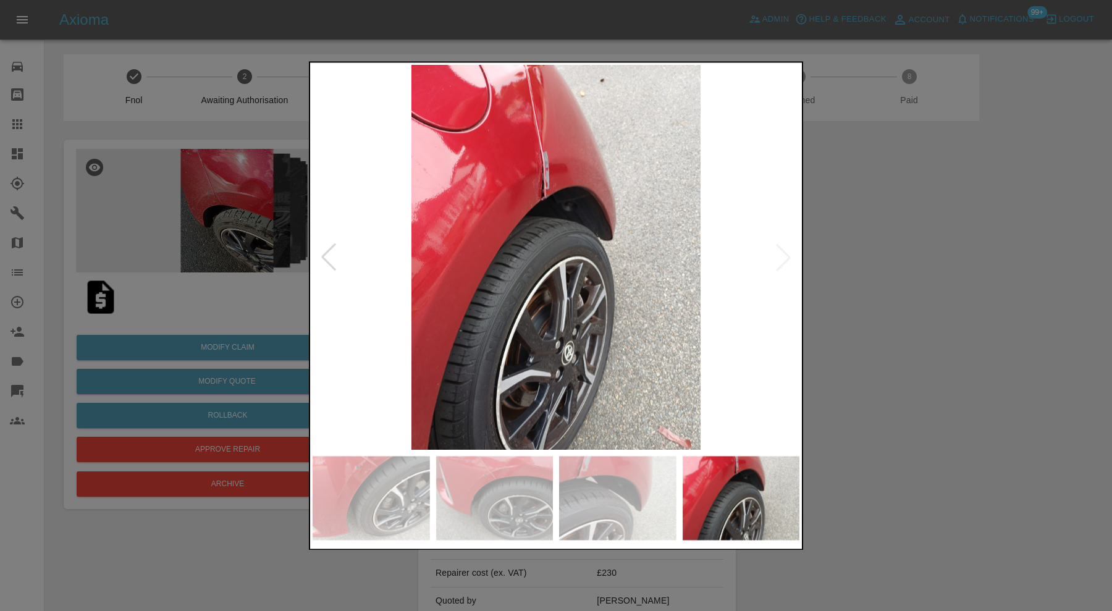
click at [784, 251] on img at bounding box center [555, 257] width 487 height 385
click at [858, 281] on div at bounding box center [556, 305] width 1112 height 611
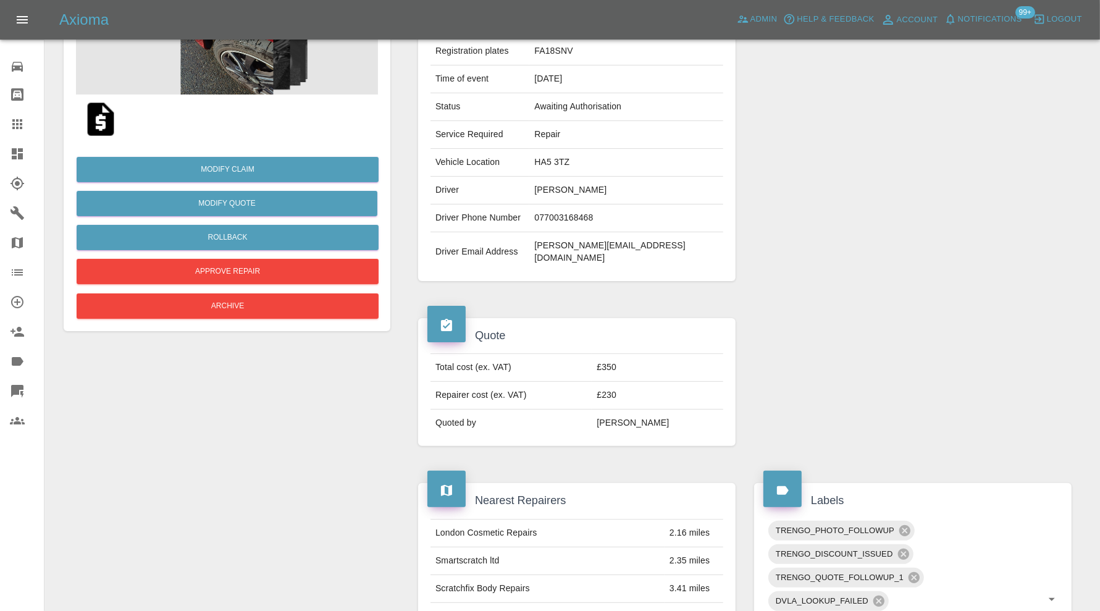
scroll to position [159, 0]
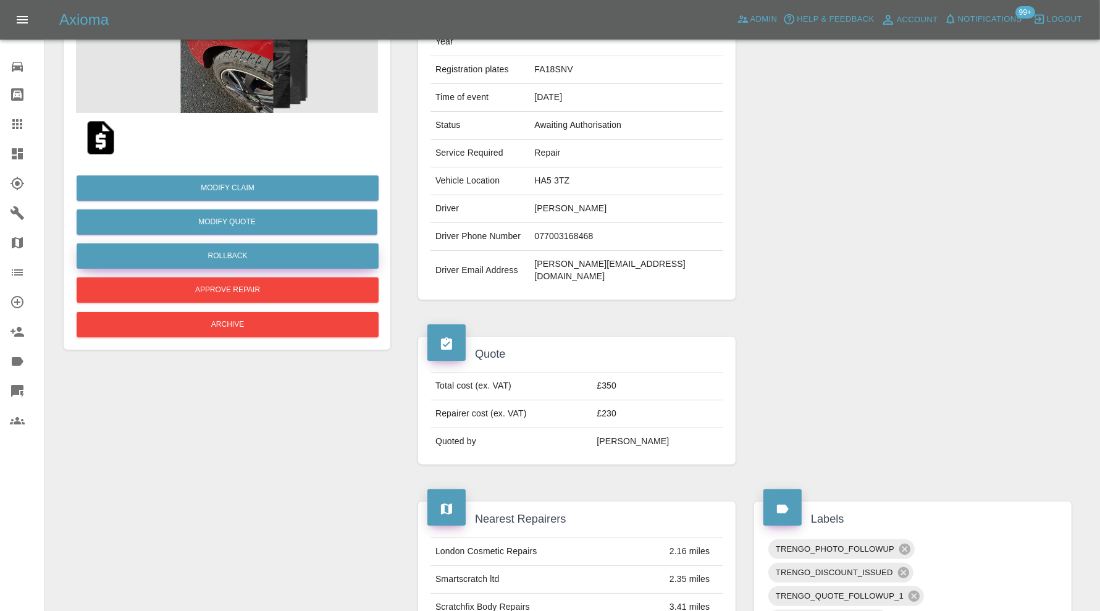
click at [253, 258] on button "Rollback" at bounding box center [228, 255] width 302 height 25
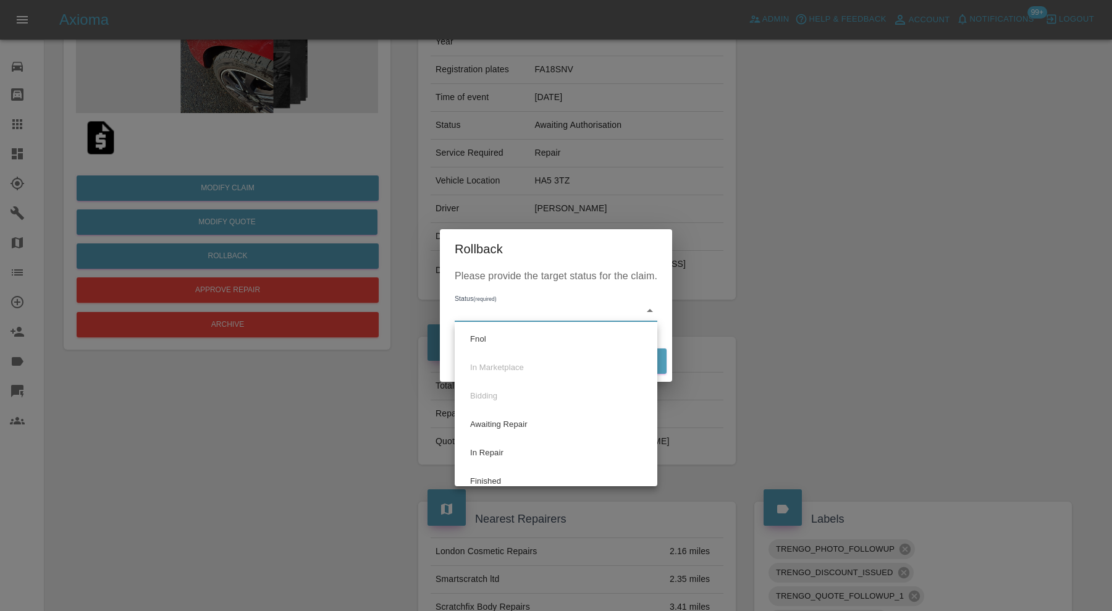
click at [542, 306] on body "Axioma Admin Help & Feedback Account Notifications 99+ Logout Repair home Bodys…" at bounding box center [556, 550] width 1112 height 1418
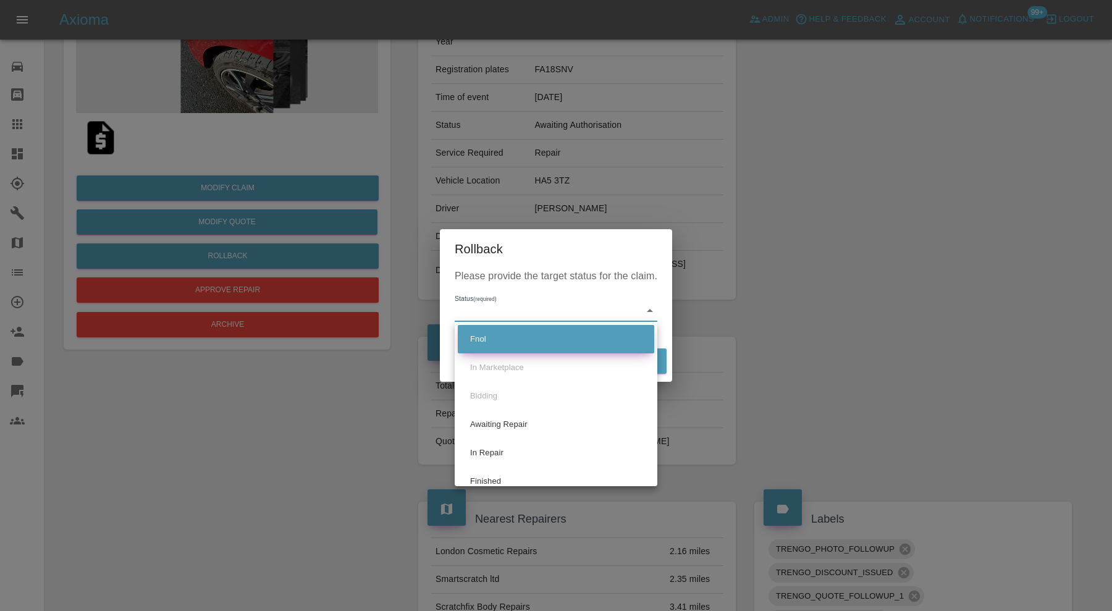
click at [530, 333] on li "Fnol" at bounding box center [556, 339] width 196 height 28
type input "fnol"
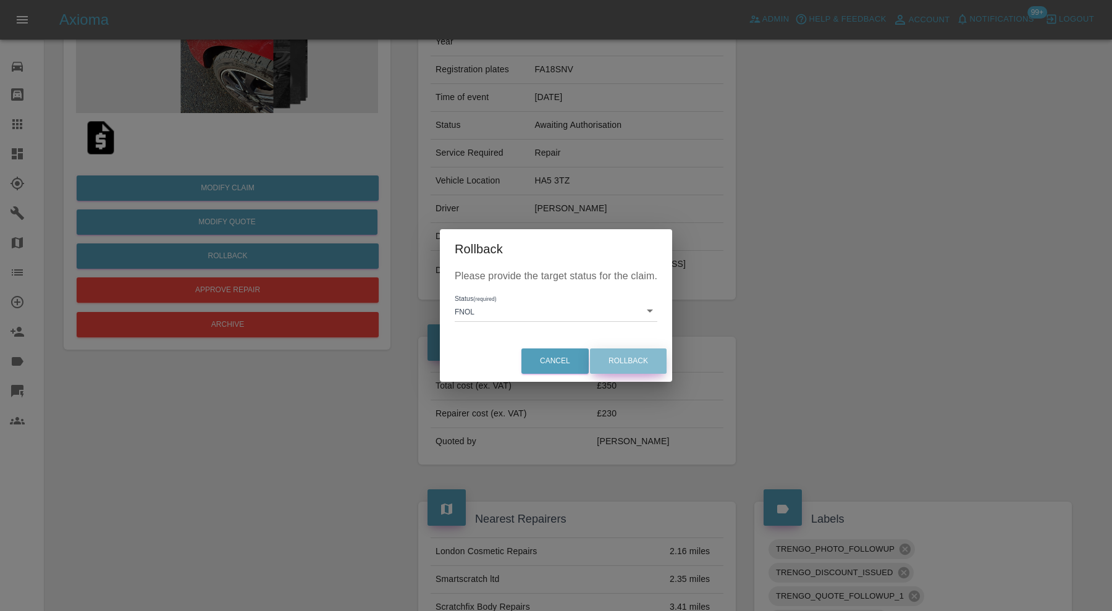
click at [656, 362] on button "Rollback" at bounding box center [628, 360] width 77 height 25
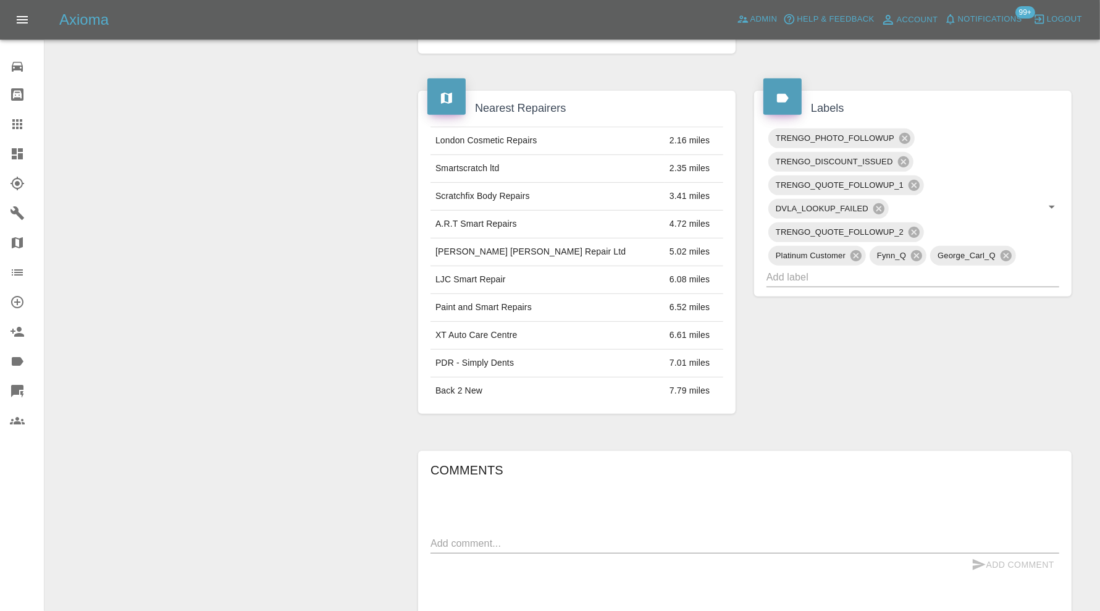
scroll to position [618, 0]
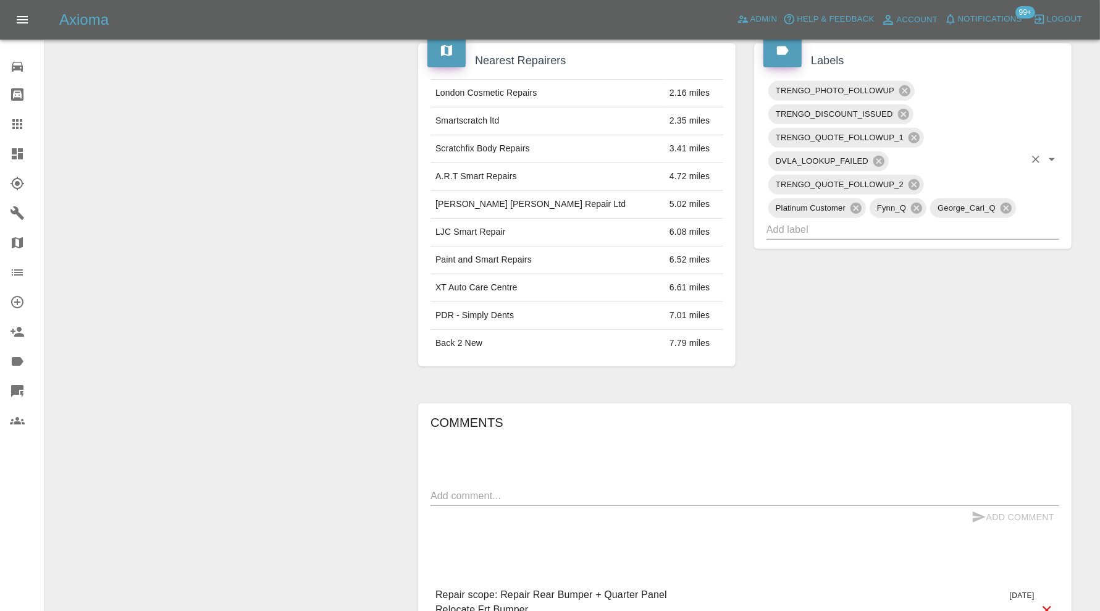
click at [923, 175] on div "TRENGO_QUOTE_FOLLOWUP_2" at bounding box center [846, 185] width 156 height 20
click at [913, 178] on icon at bounding box center [914, 185] width 14 height 14
click at [915, 128] on div "TRENGO_QUOTE_FOLLOWUP_1" at bounding box center [846, 138] width 156 height 20
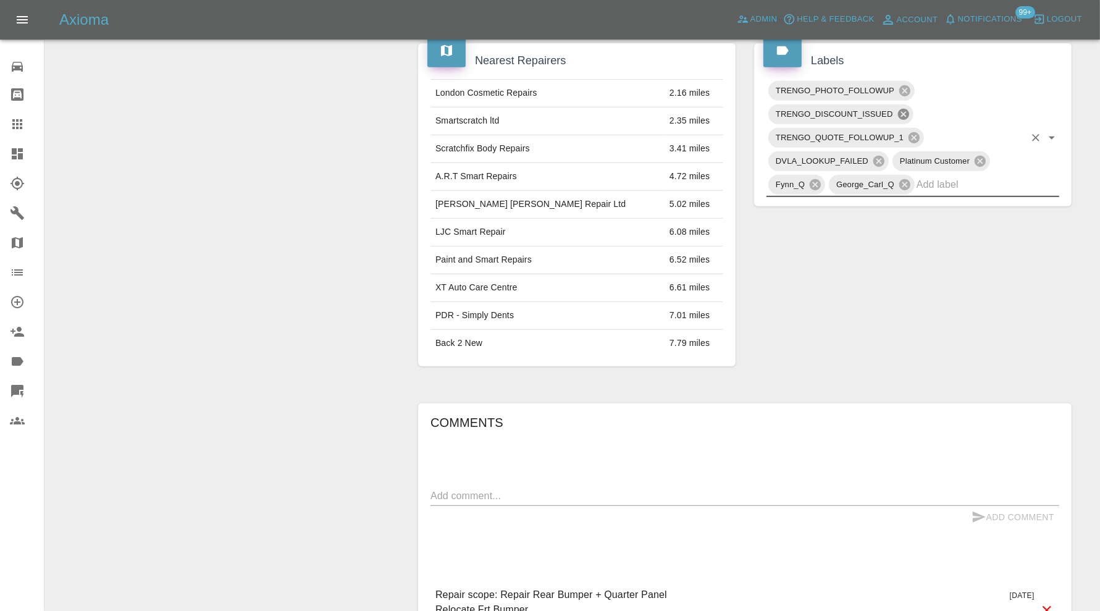
click at [902, 109] on icon at bounding box center [902, 114] width 11 height 11
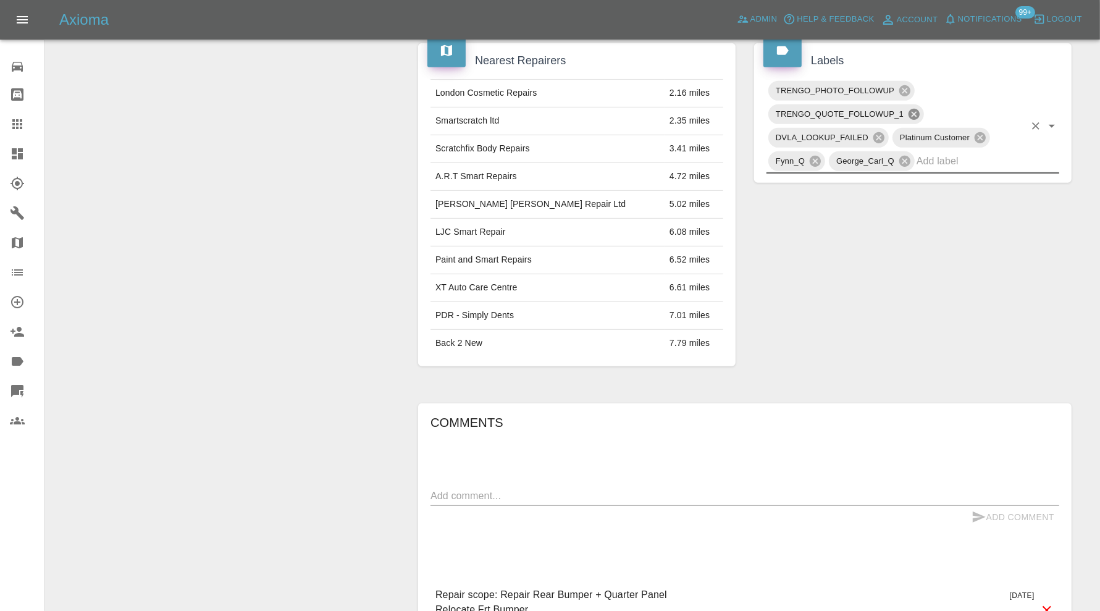
click at [915, 107] on icon at bounding box center [914, 114] width 14 height 14
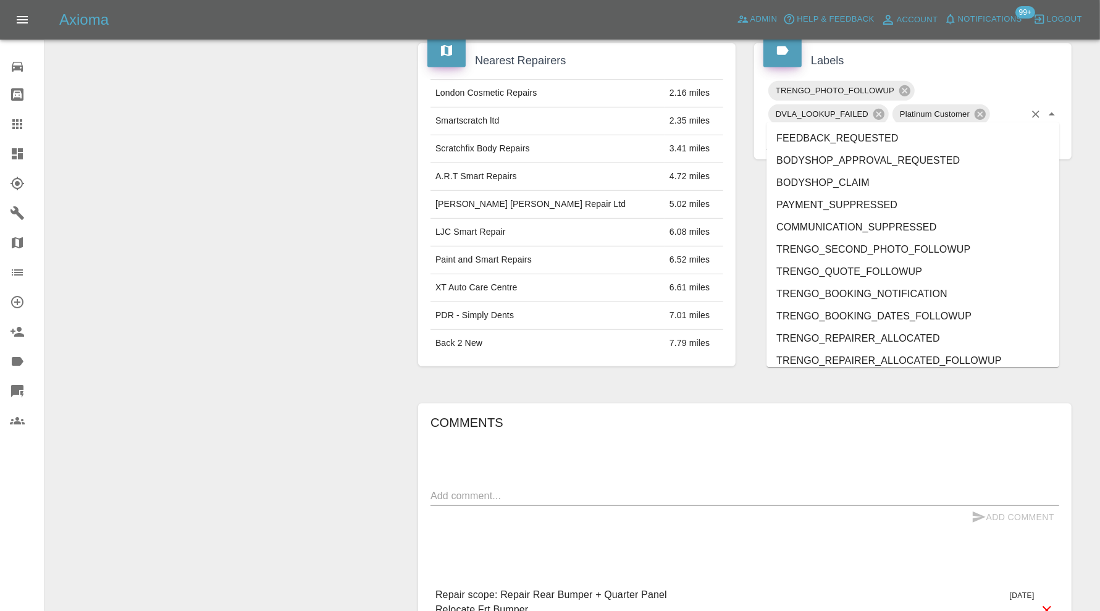
click at [948, 128] on input "text" at bounding box center [970, 137] width 108 height 19
type input "do"
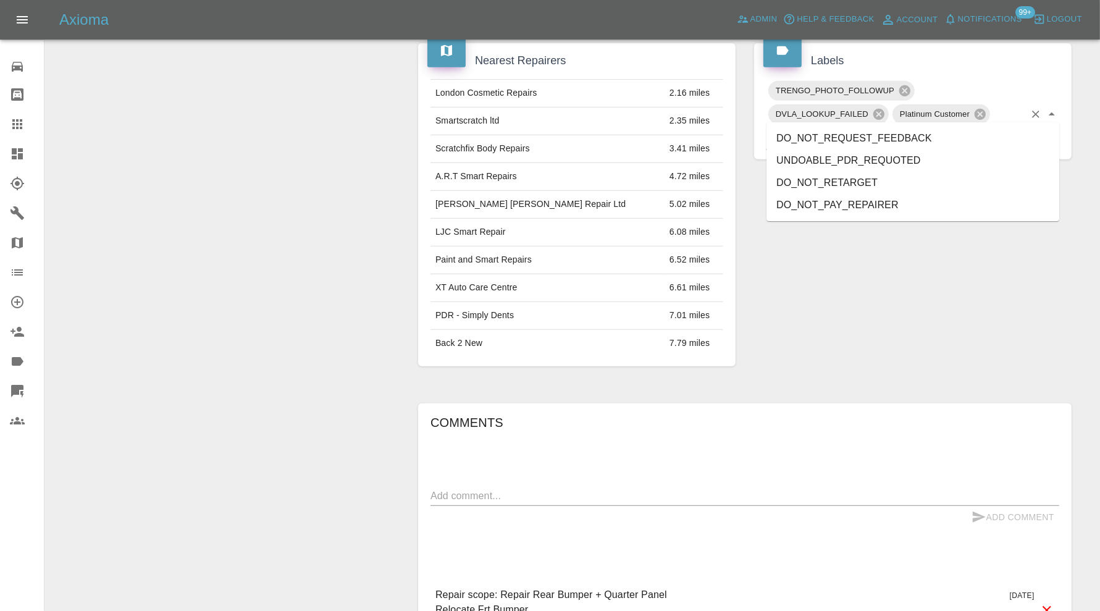
click at [891, 141] on li "DO_NOT_REQUEST_FEEDBACK" at bounding box center [912, 138] width 293 height 22
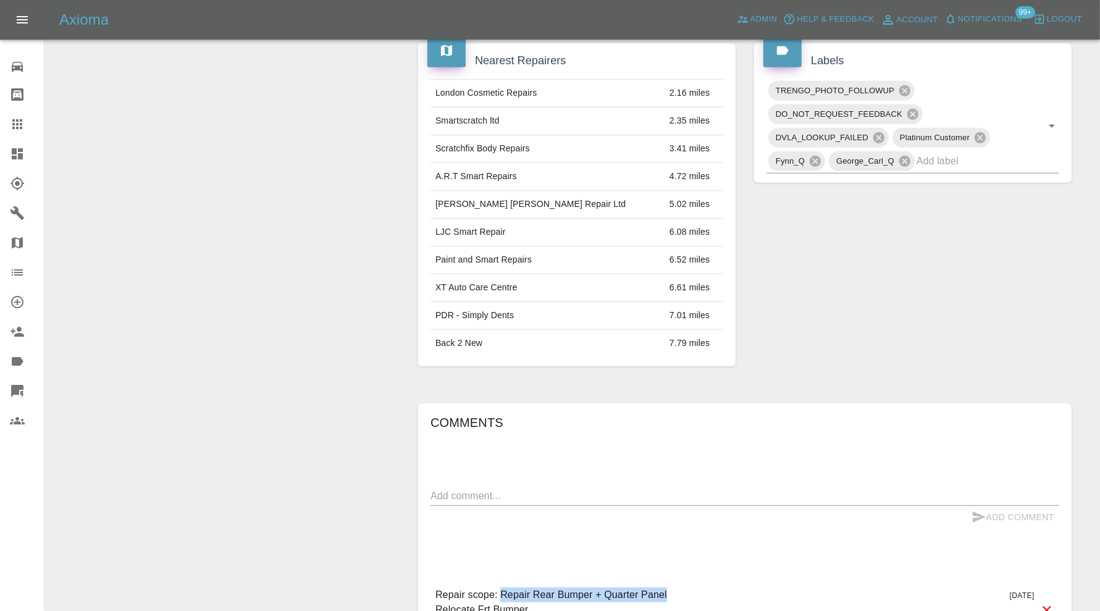
drag, startPoint x: 672, startPoint y: 564, endPoint x: 502, endPoint y: 568, distance: 169.9
click at [502, 577] on div "Repair scope: Repair Rear Bumper + Quarter Panel Relocate Frt Bumper Unable to …" at bounding box center [744, 609] width 629 height 64
copy p "Repair Rear Bumper + Quarter Panel"
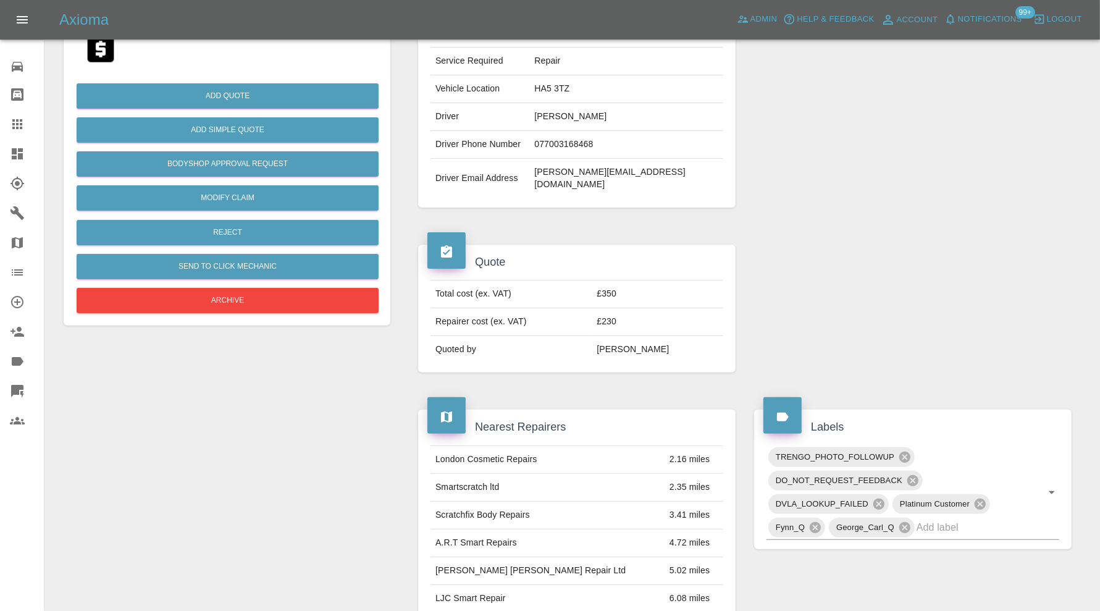
scroll to position [103, 0]
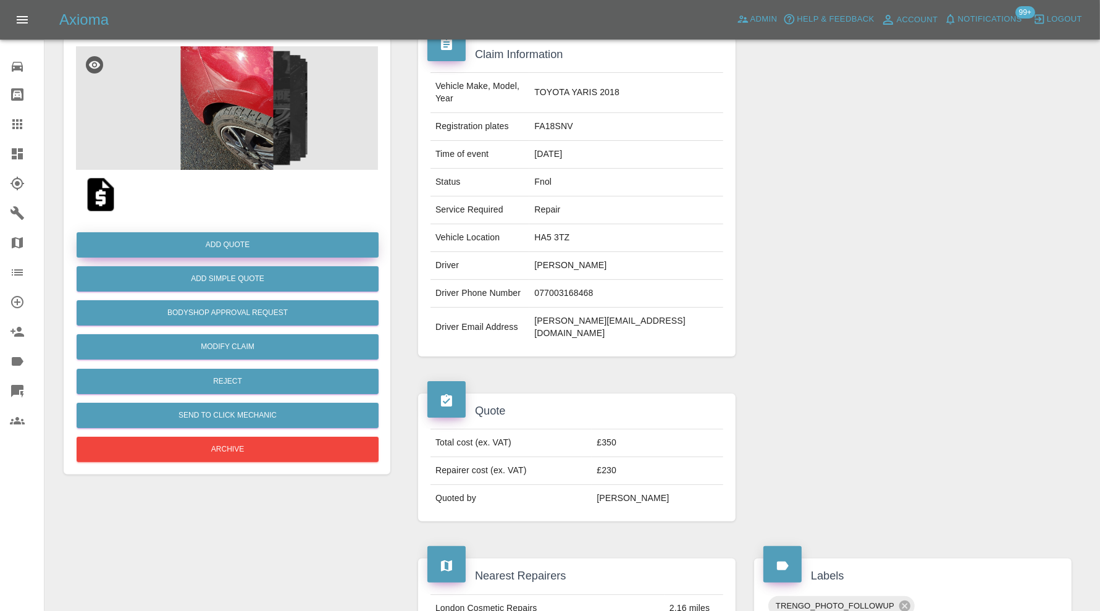
click at [254, 242] on button "Add Quote" at bounding box center [228, 244] width 302 height 25
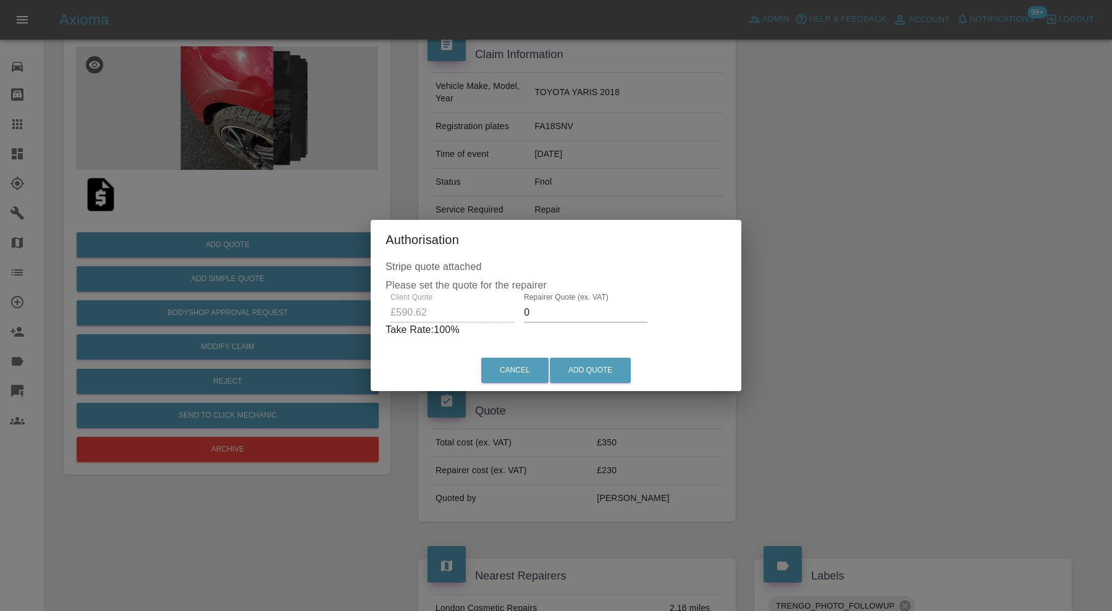
click at [535, 308] on input "0" at bounding box center [586, 313] width 124 height 20
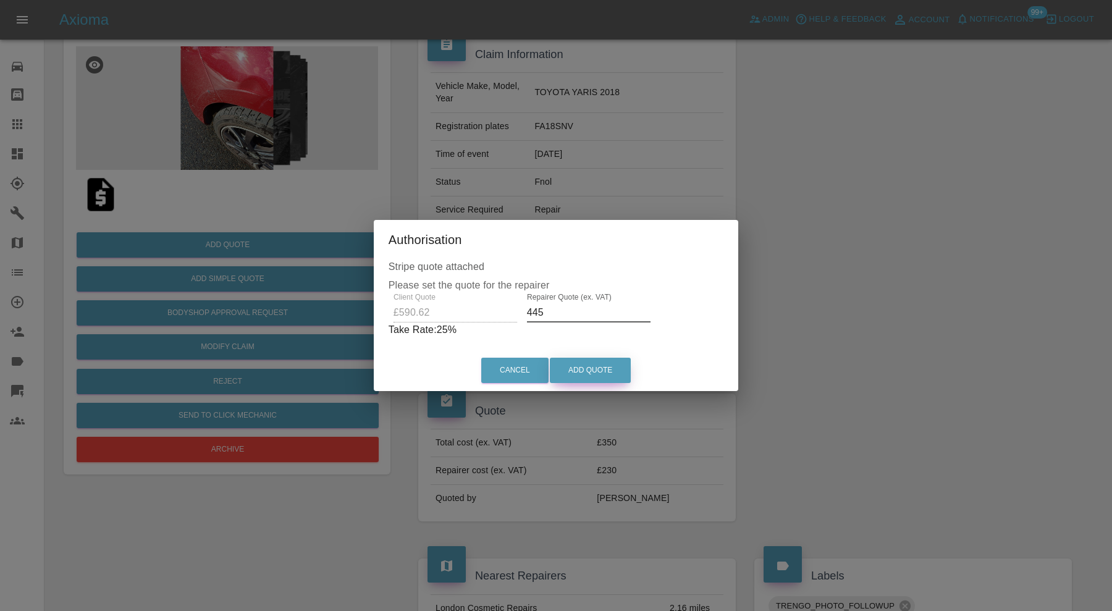
type input "445"
click at [587, 377] on button "Add Quote" at bounding box center [590, 370] width 81 height 25
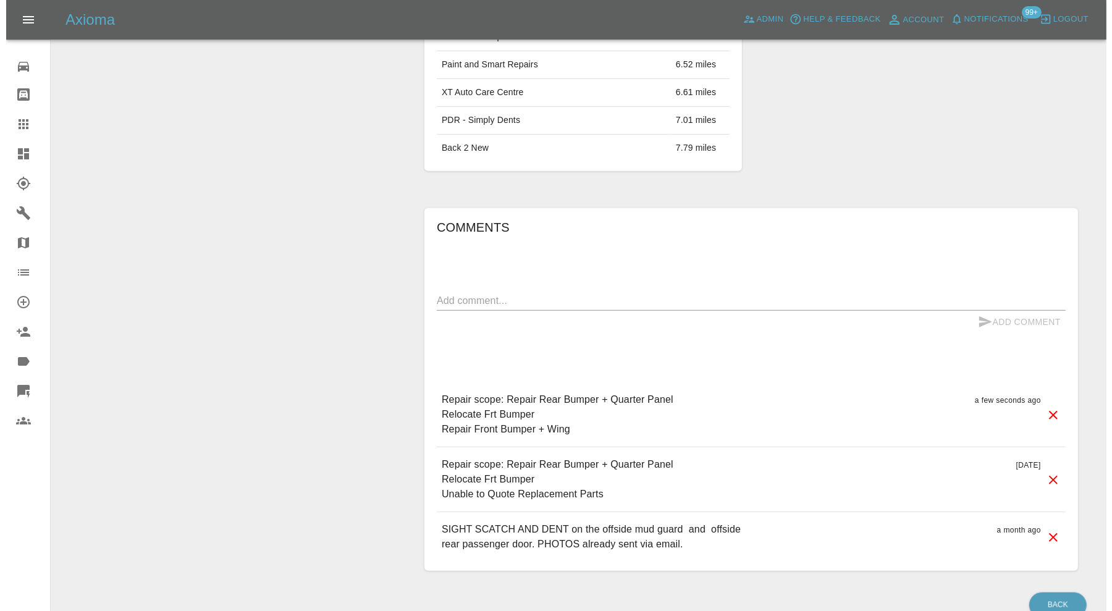
scroll to position [823, 0]
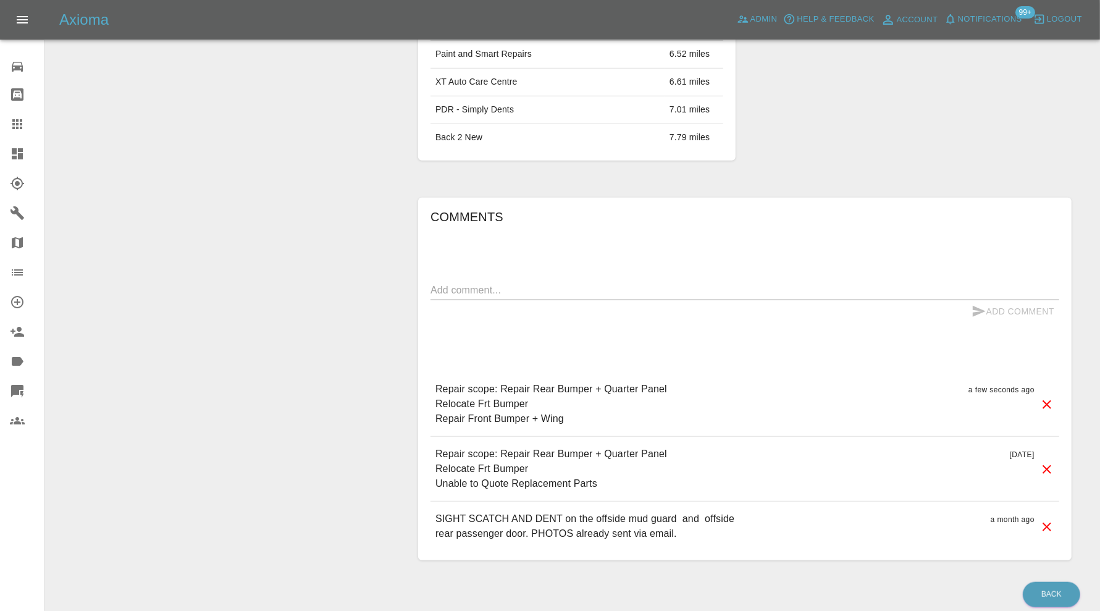
click at [1044, 462] on icon at bounding box center [1046, 469] width 15 height 15
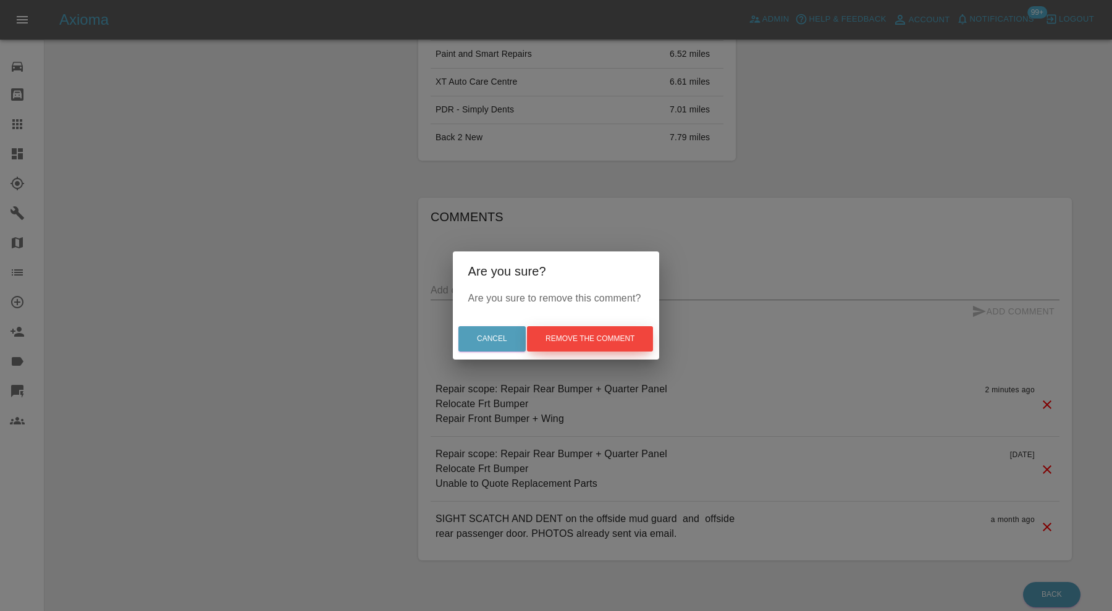
click at [623, 340] on button "Remove the comment" at bounding box center [590, 338] width 126 height 25
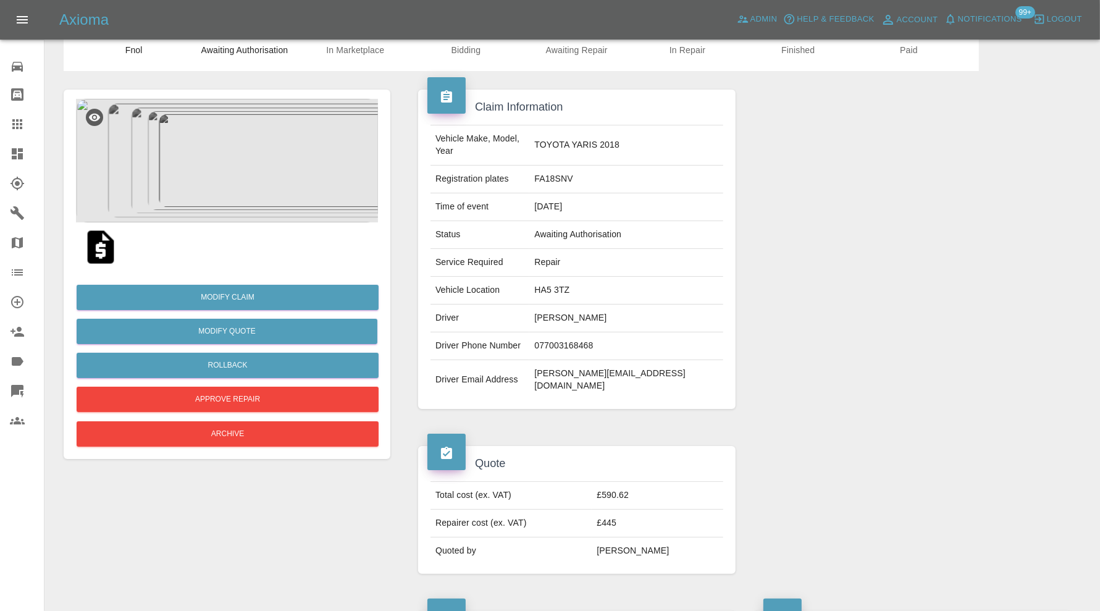
scroll to position [0, 0]
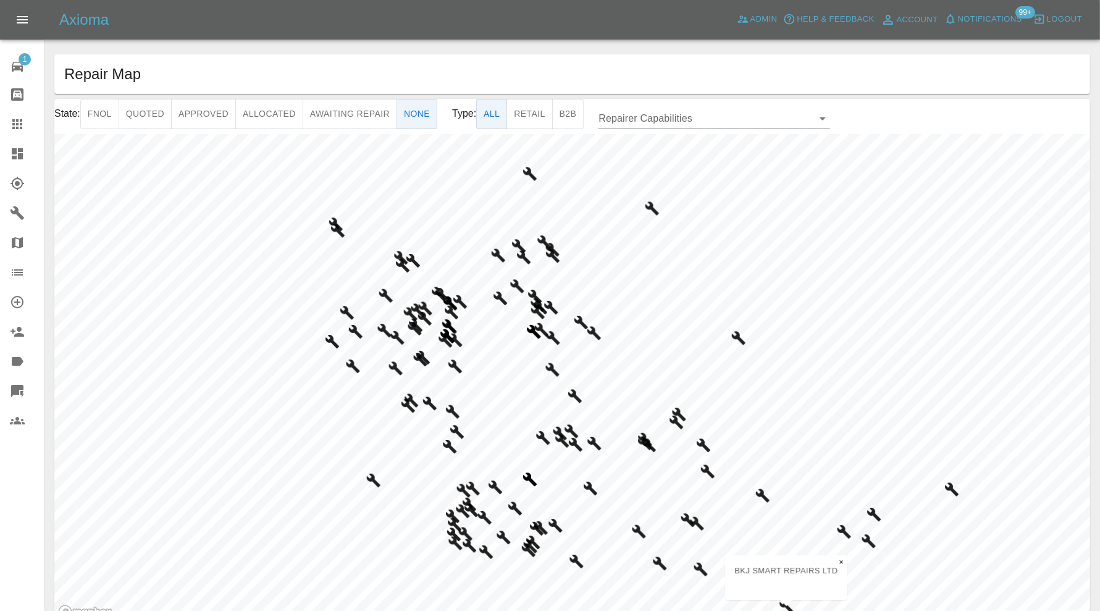
click at [531, 610] on html "Axioma Admin Help & Feedback Account Notifications 99+ Logout 1 Repair home Bod…" at bounding box center [550, 336] width 1100 height 672
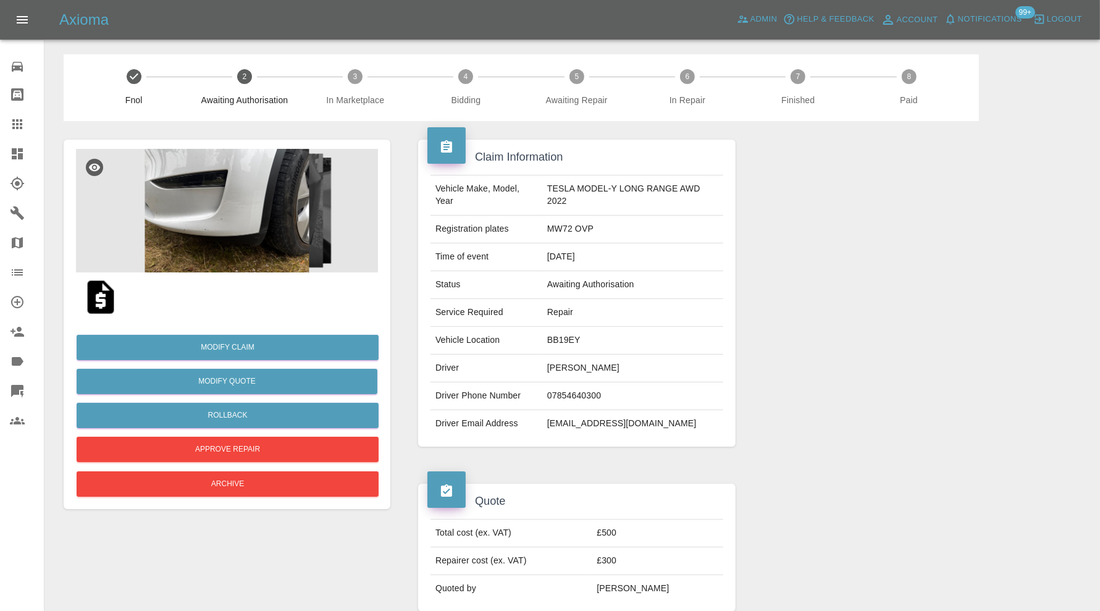
click at [185, 210] on img at bounding box center [227, 211] width 302 height 124
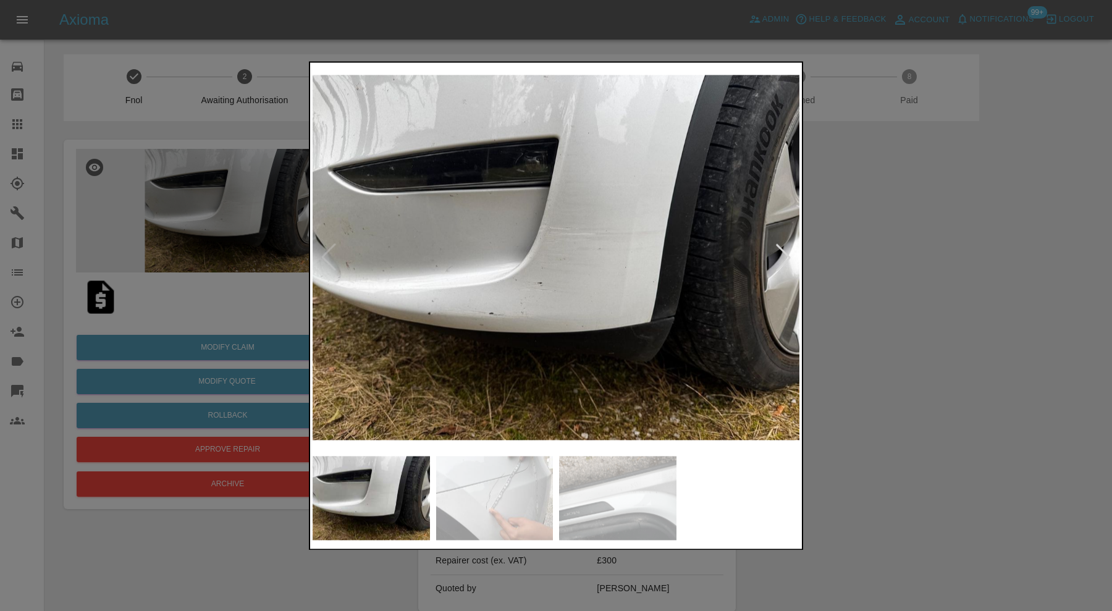
click at [493, 511] on img at bounding box center [494, 498] width 117 height 84
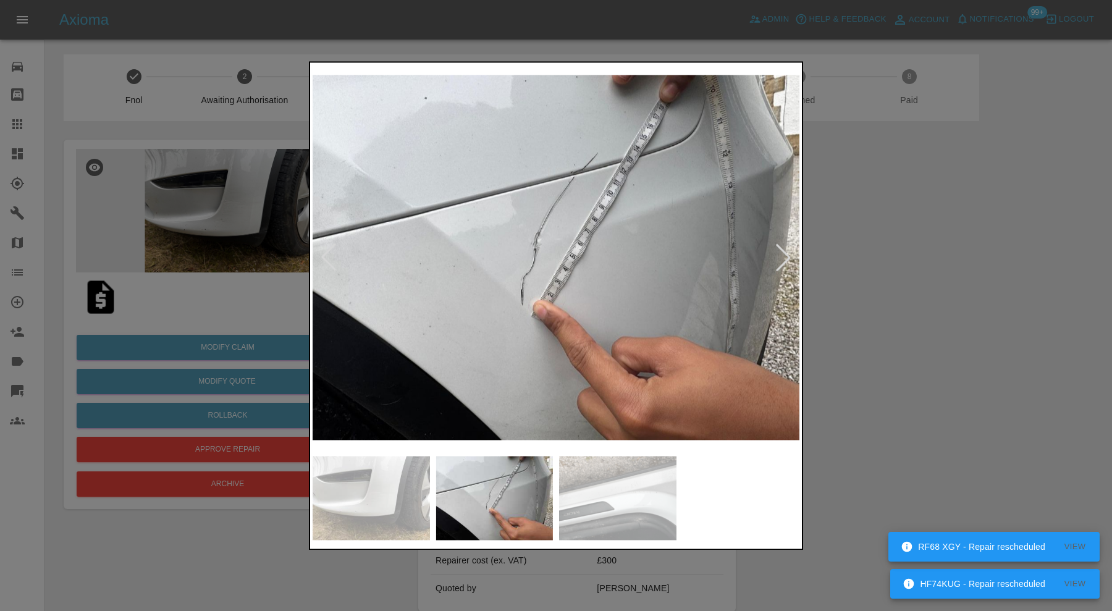
click at [633, 488] on img at bounding box center [617, 498] width 117 height 84
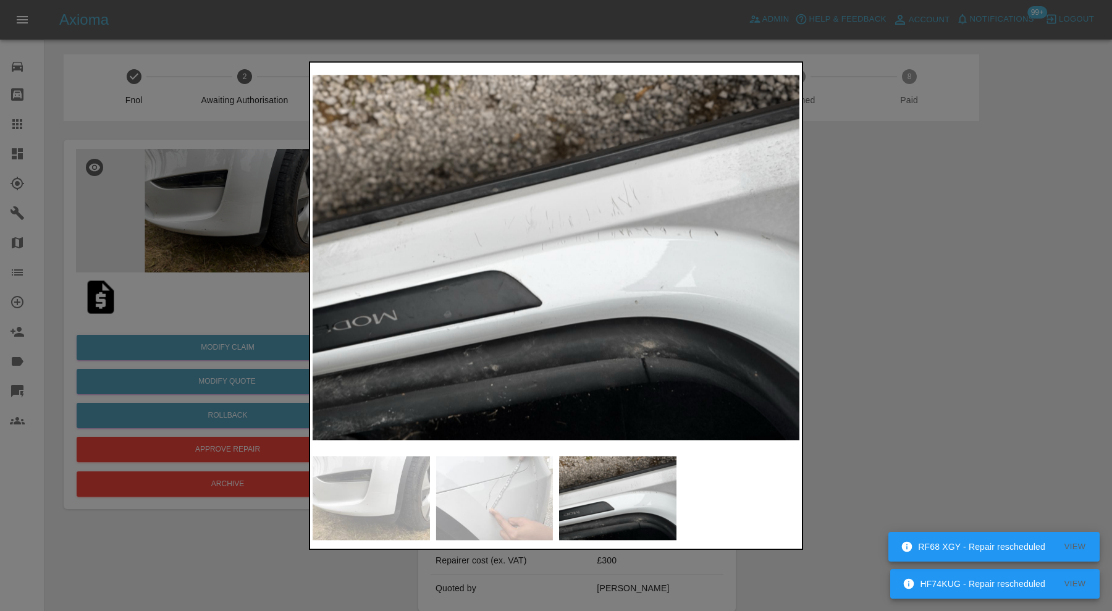
click at [501, 492] on img at bounding box center [494, 498] width 117 height 84
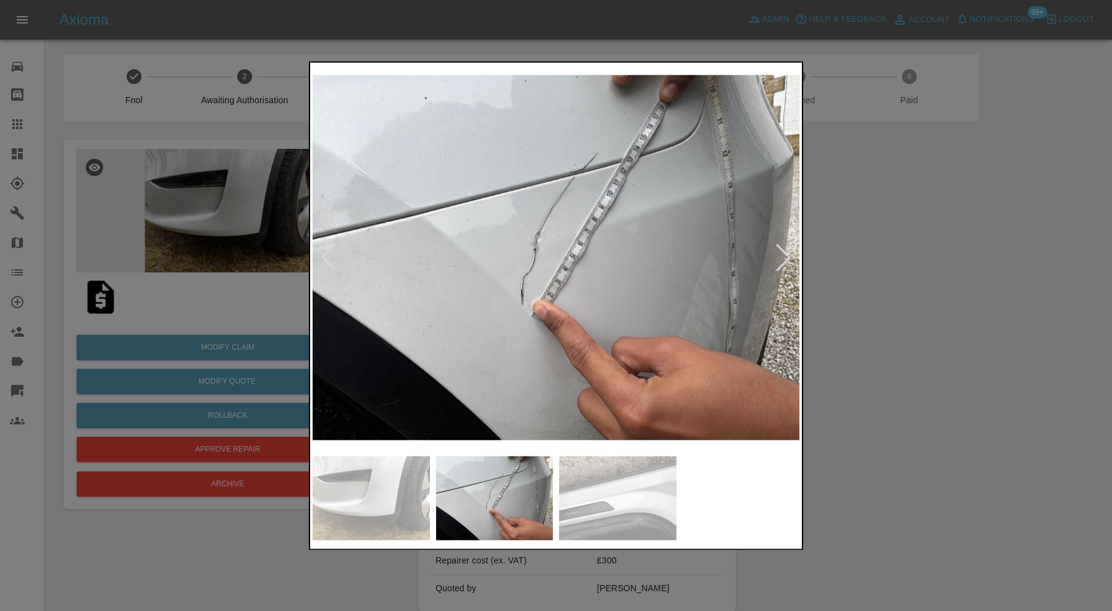
click at [380, 501] on img at bounding box center [370, 498] width 117 height 84
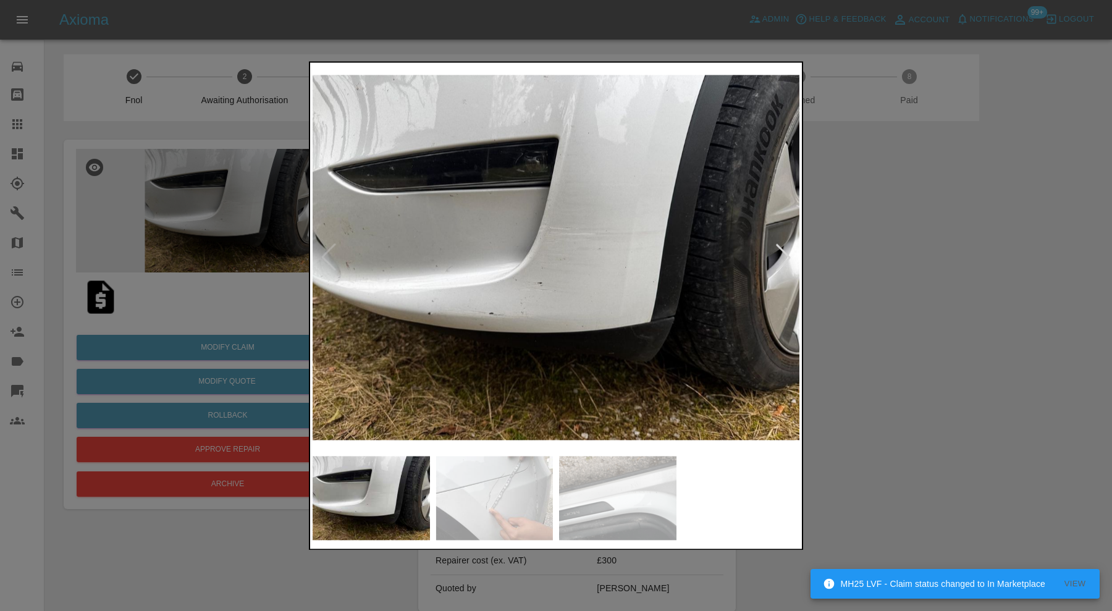
click at [628, 505] on img at bounding box center [617, 498] width 117 height 84
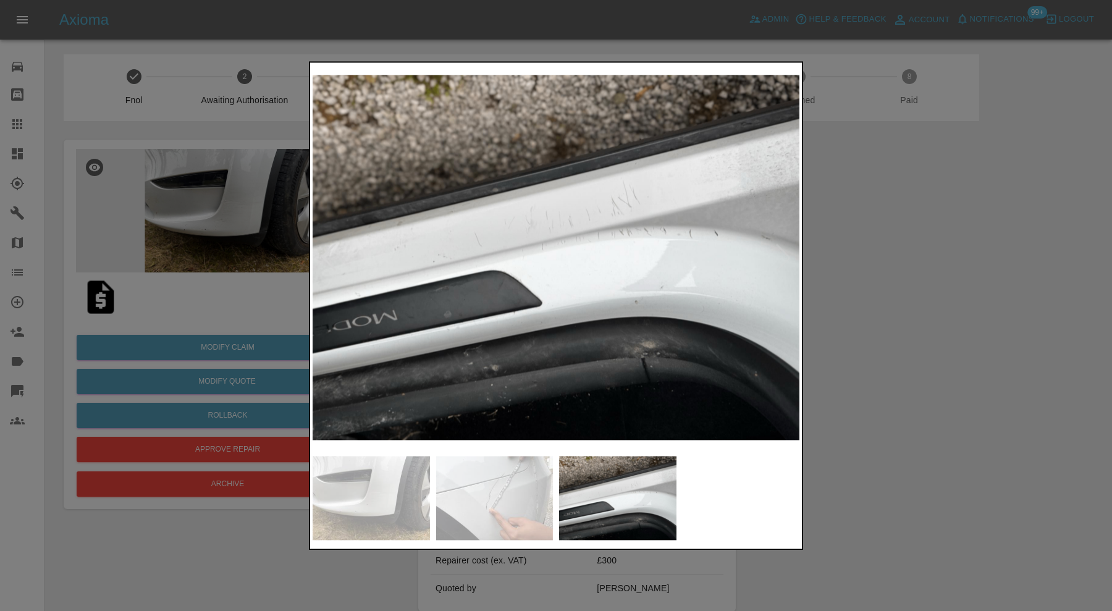
click at [983, 407] on div at bounding box center [556, 305] width 1112 height 611
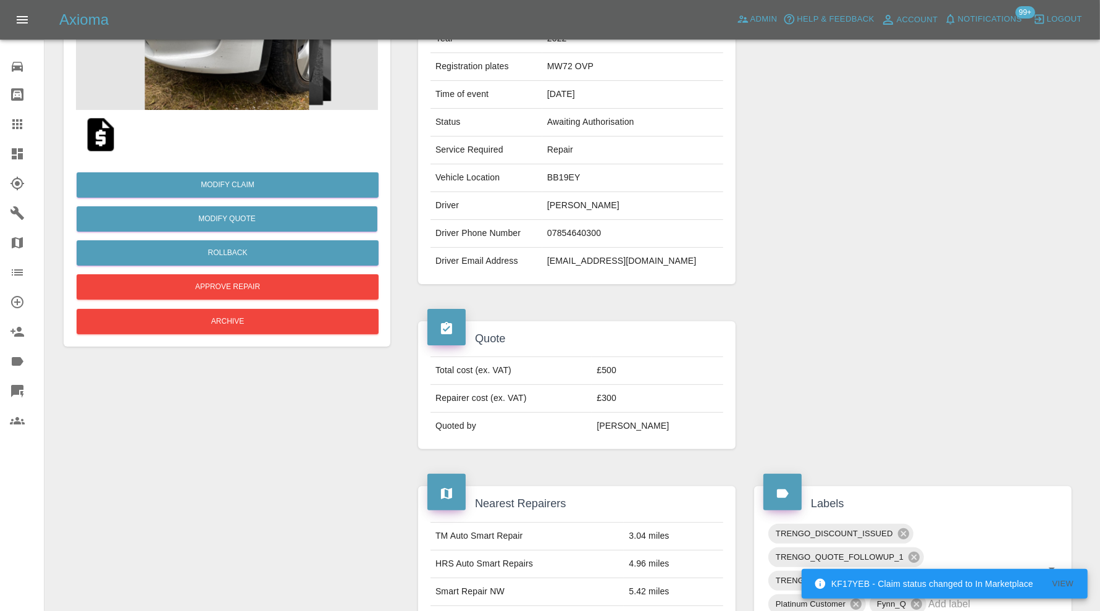
scroll to position [40, 0]
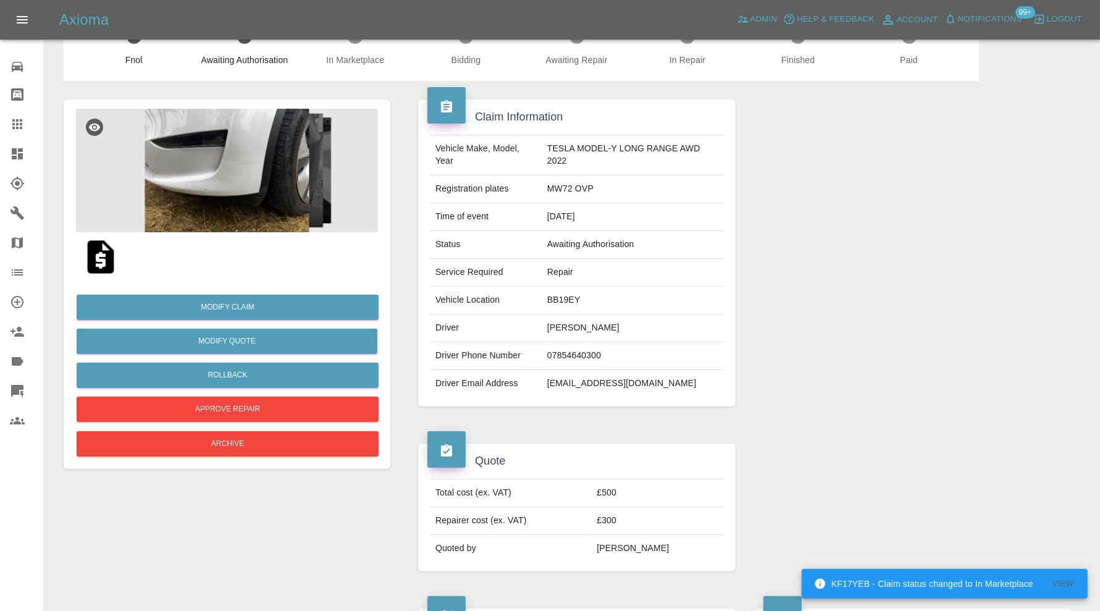
click at [219, 172] on img at bounding box center [227, 171] width 302 height 124
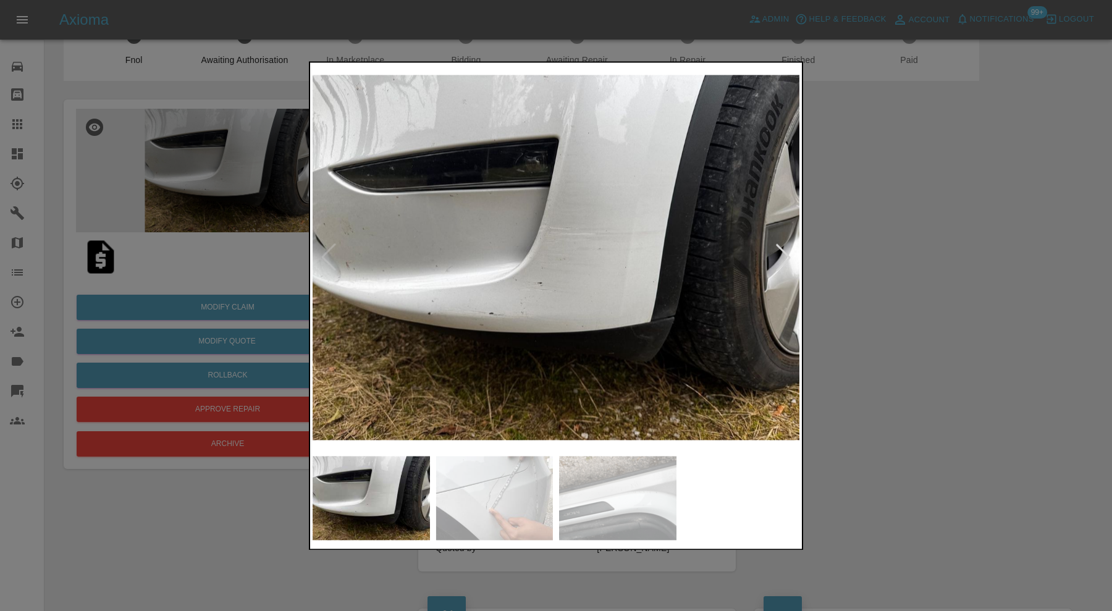
click at [890, 251] on div at bounding box center [556, 305] width 1112 height 611
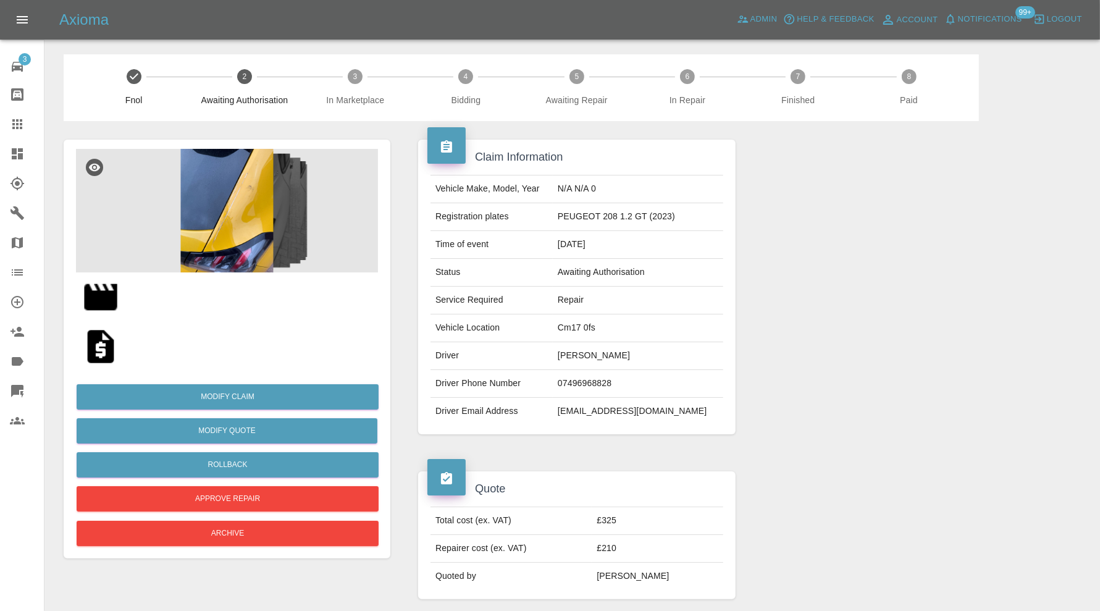
click at [99, 298] on img at bounding box center [101, 297] width 40 height 40
click at [1075, 248] on div at bounding box center [913, 287] width 336 height 332
click at [19, 130] on icon at bounding box center [17, 124] width 15 height 15
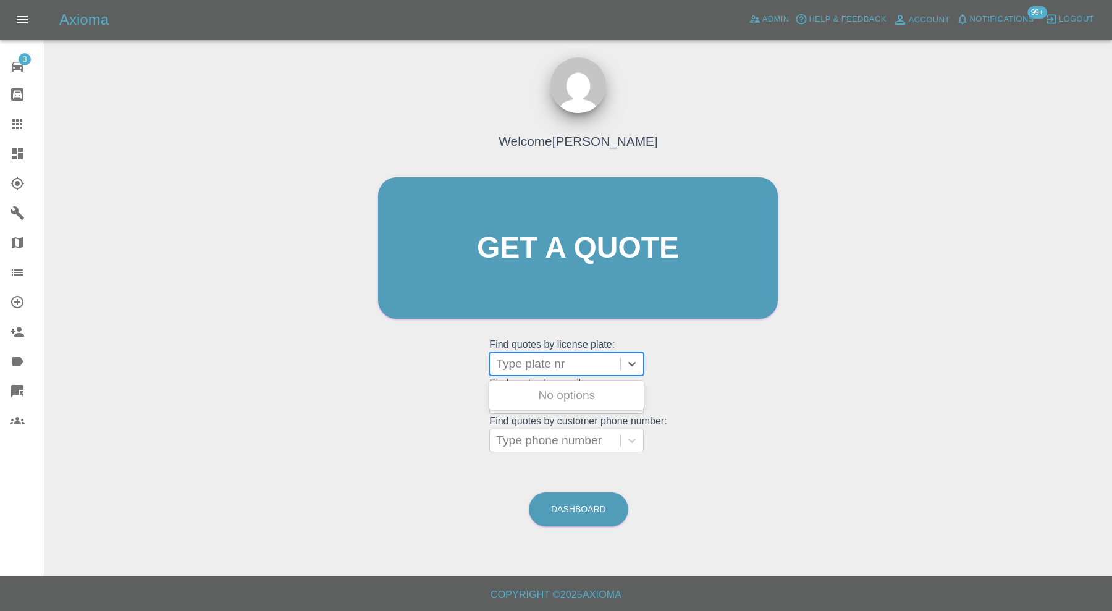
click at [543, 361] on div at bounding box center [555, 363] width 118 height 17
type input "pp12"
click at [584, 400] on div "PP12POP, Awaiting Repair" at bounding box center [566, 403] width 154 height 40
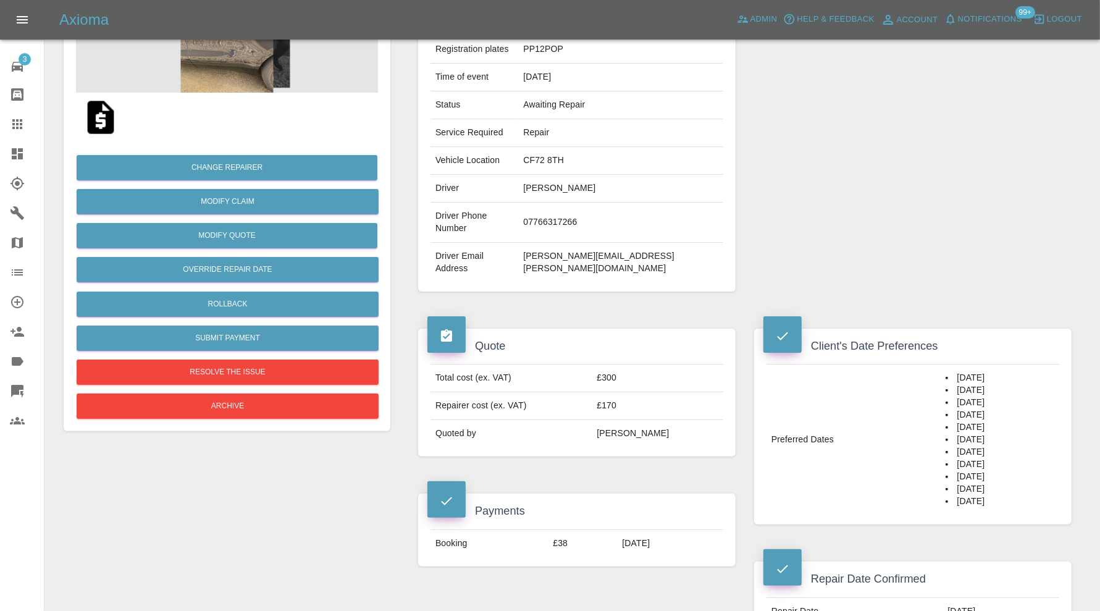
scroll to position [164, 0]
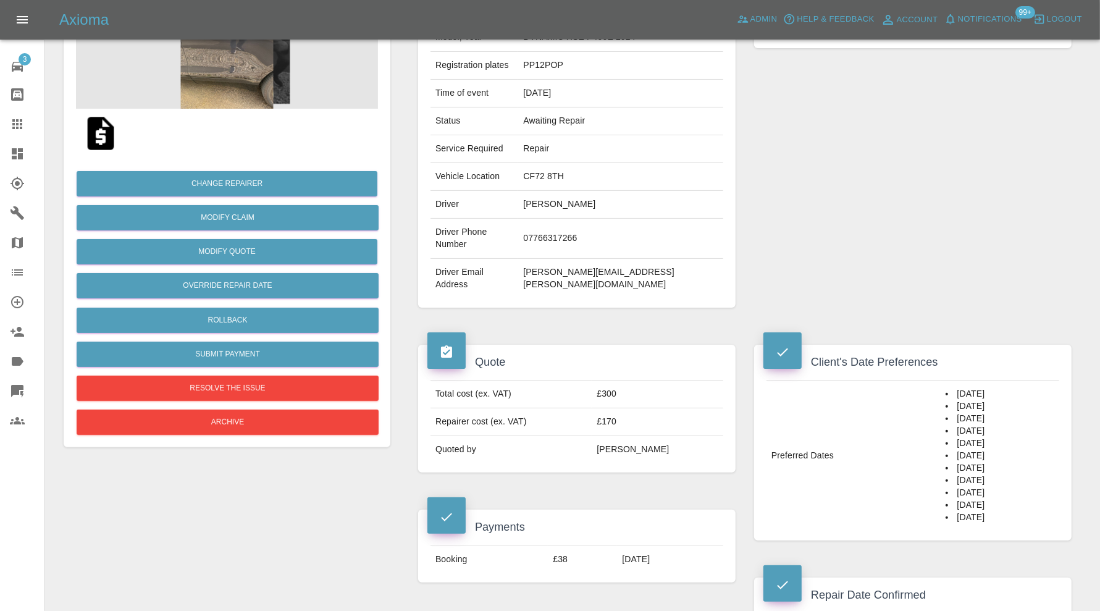
click at [115, 134] on img at bounding box center [101, 134] width 40 height 40
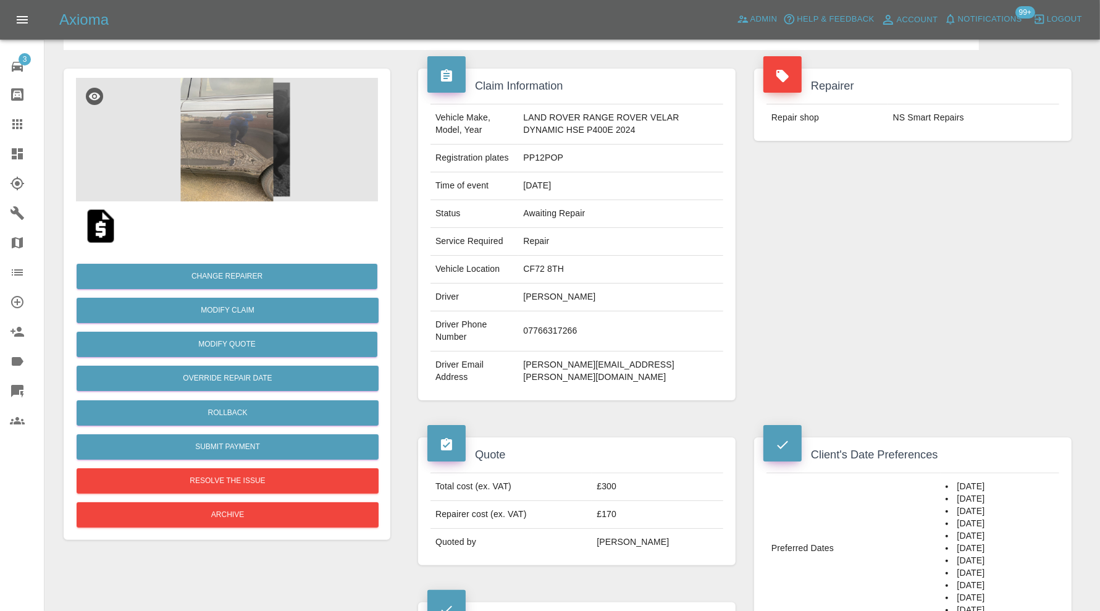
scroll to position [61, 0]
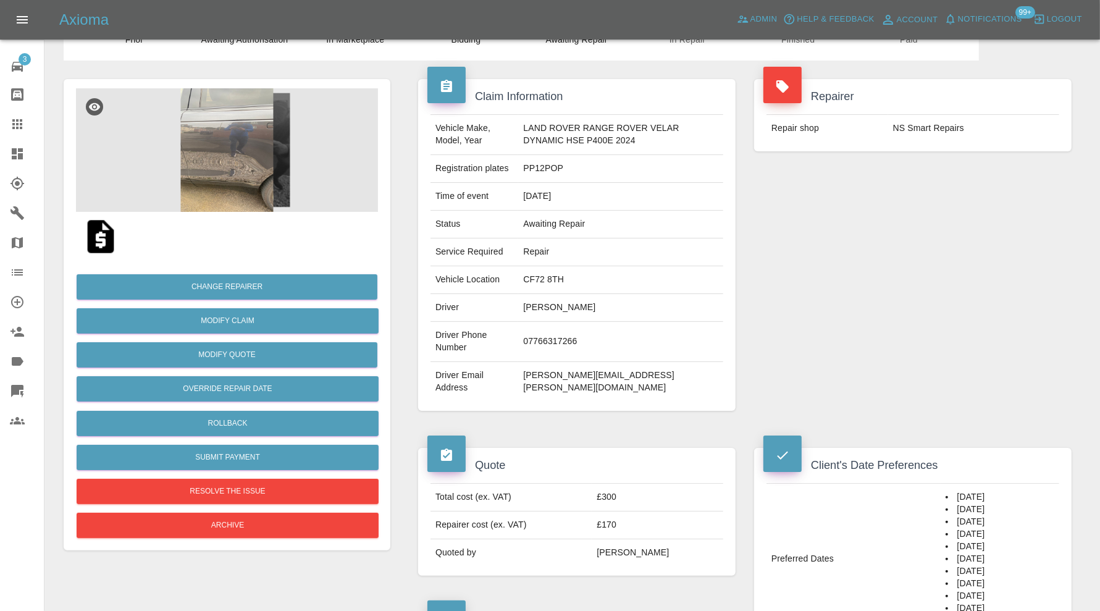
click at [248, 167] on img at bounding box center [227, 150] width 302 height 124
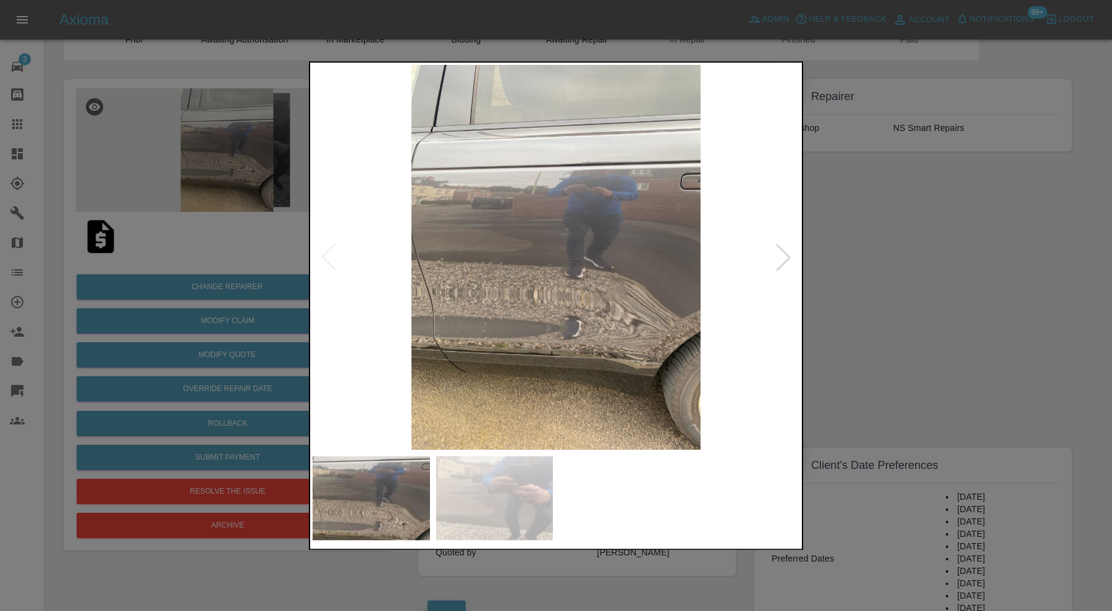
click at [777, 254] on div at bounding box center [782, 257] width 27 height 27
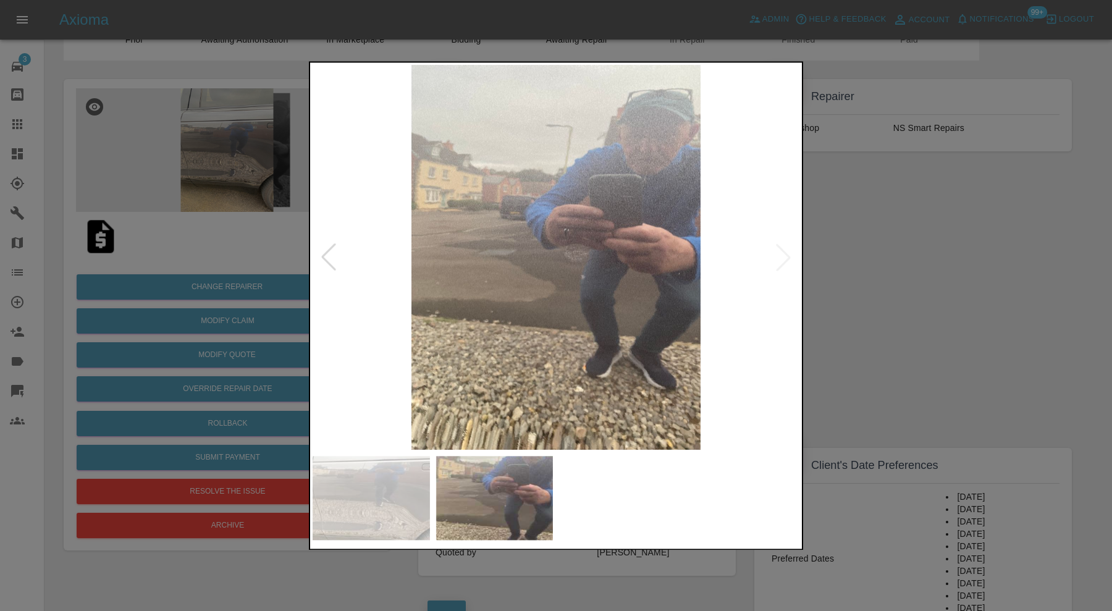
click at [777, 254] on img at bounding box center [555, 257] width 487 height 385
click at [332, 250] on div at bounding box center [328, 257] width 27 height 27
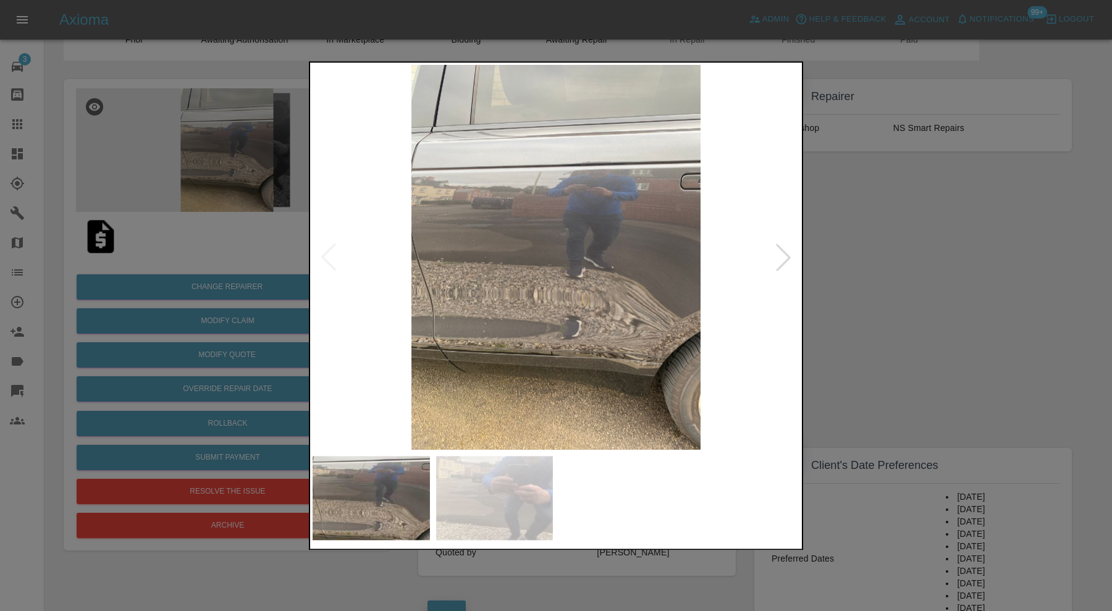
click at [570, 240] on img at bounding box center [555, 257] width 487 height 385
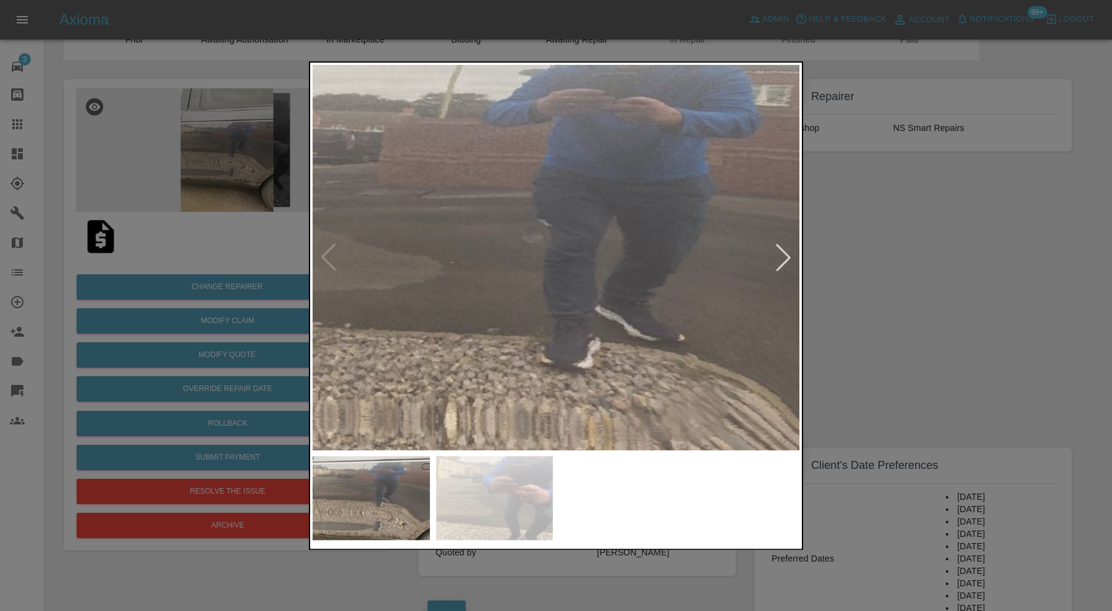
click at [895, 243] on div at bounding box center [556, 305] width 1112 height 611
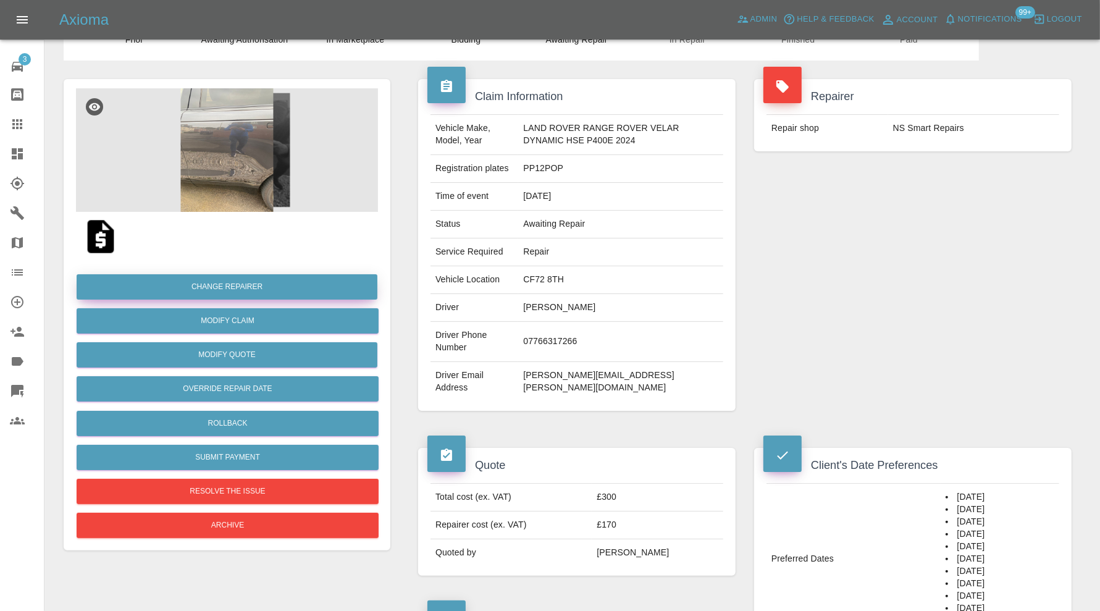
click at [279, 288] on button "Change Repairer" at bounding box center [227, 286] width 301 height 25
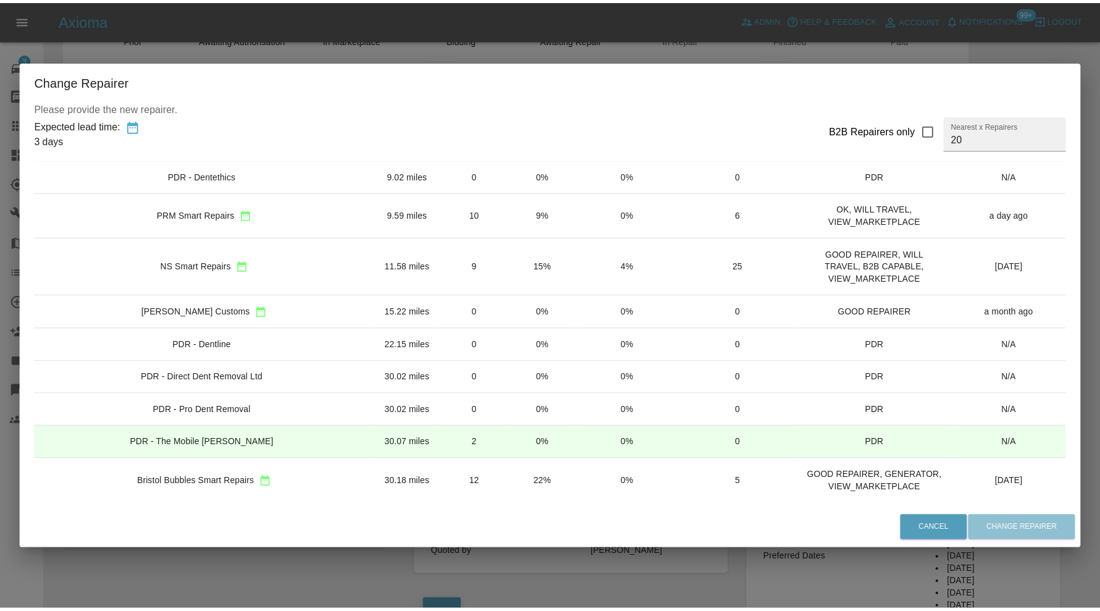
scroll to position [0, 0]
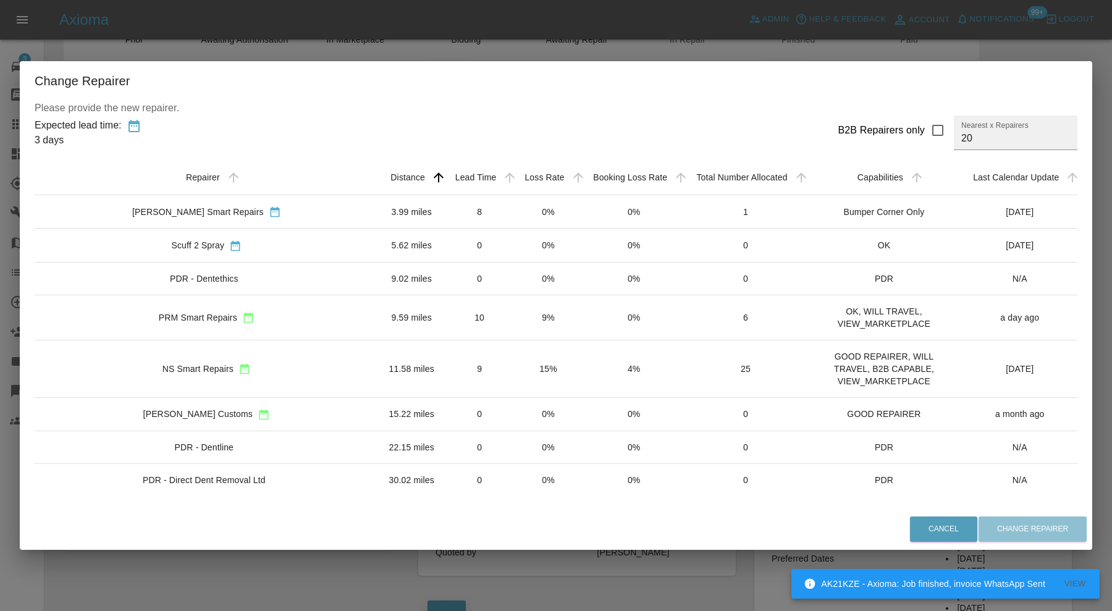
click at [173, 563] on div "Change Repairer Please provide the new repairer. Expected lead time: 3 days B2B…" at bounding box center [556, 305] width 1112 height 611
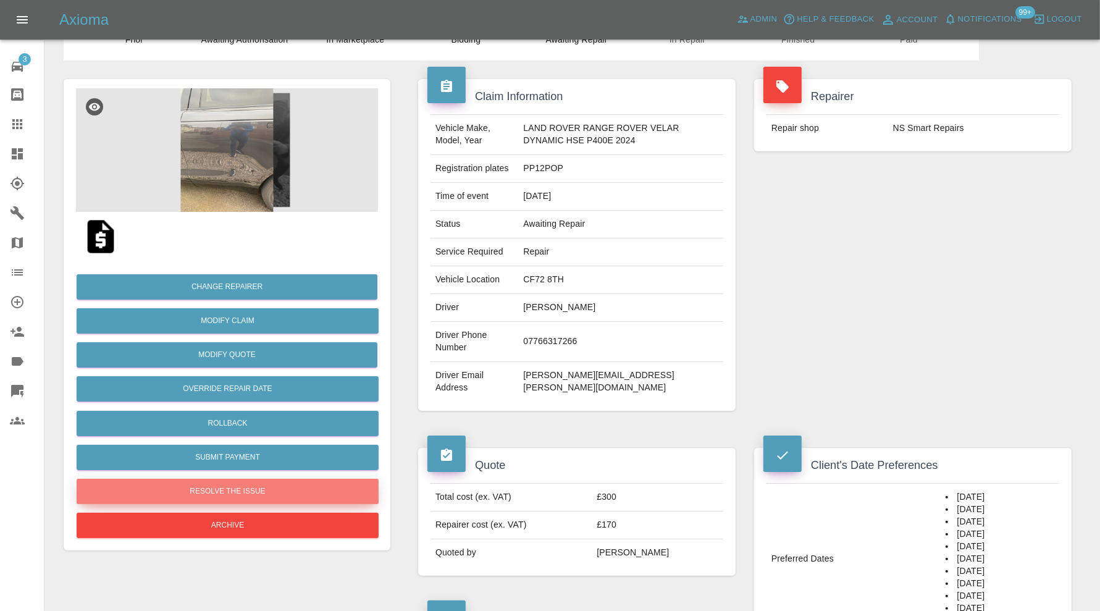
click at [337, 487] on button "Resolve the issue" at bounding box center [228, 491] width 302 height 25
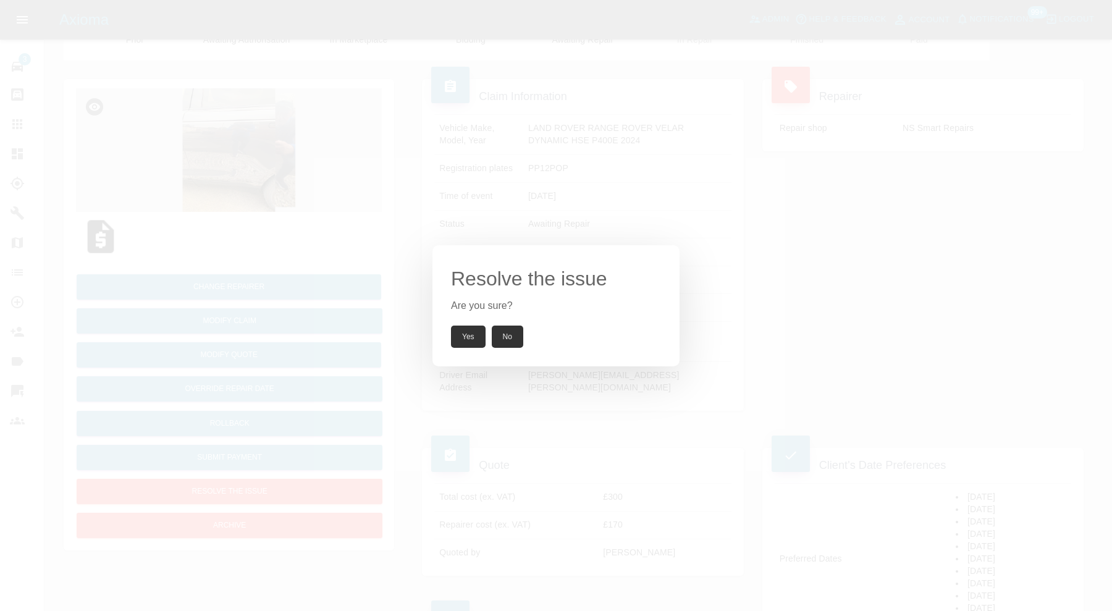
click at [468, 343] on button "Yes" at bounding box center [468, 336] width 35 height 22
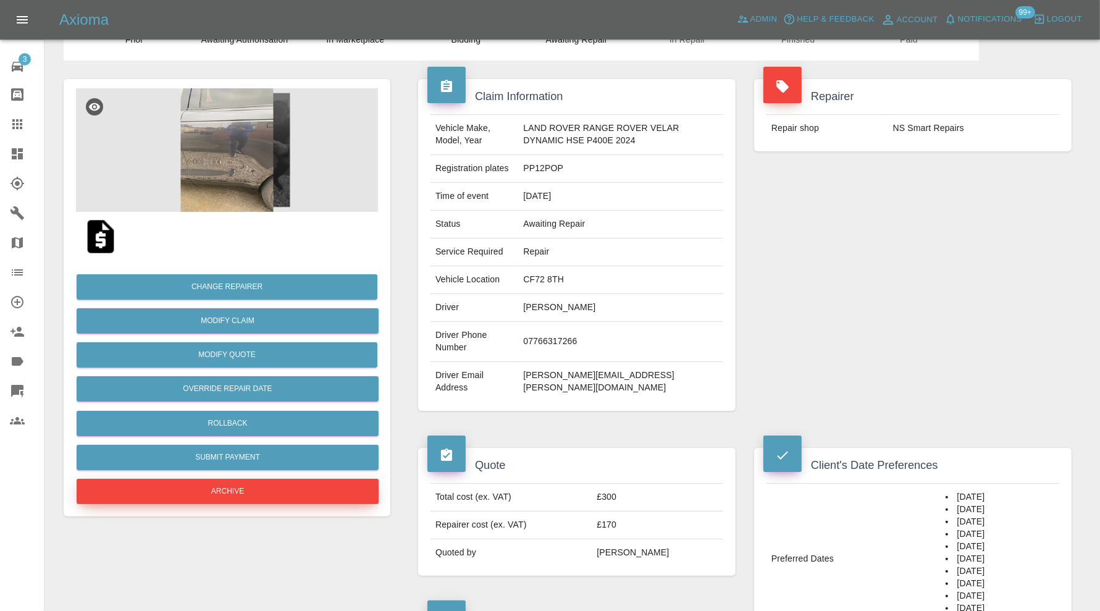
click at [292, 491] on button "Archive" at bounding box center [228, 491] width 302 height 25
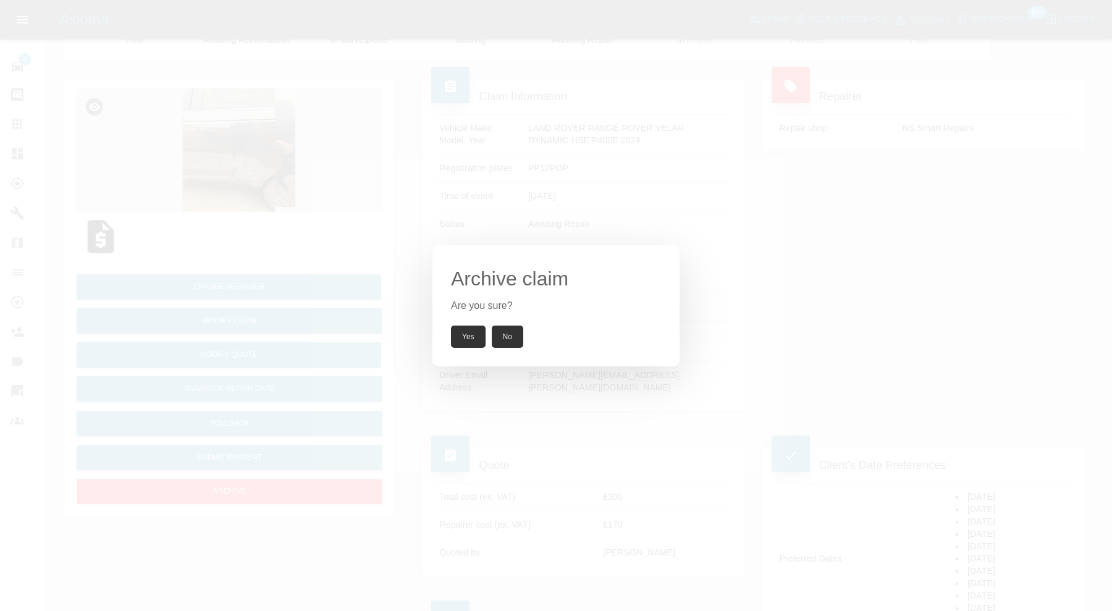
click at [467, 330] on button "Yes" at bounding box center [468, 336] width 35 height 22
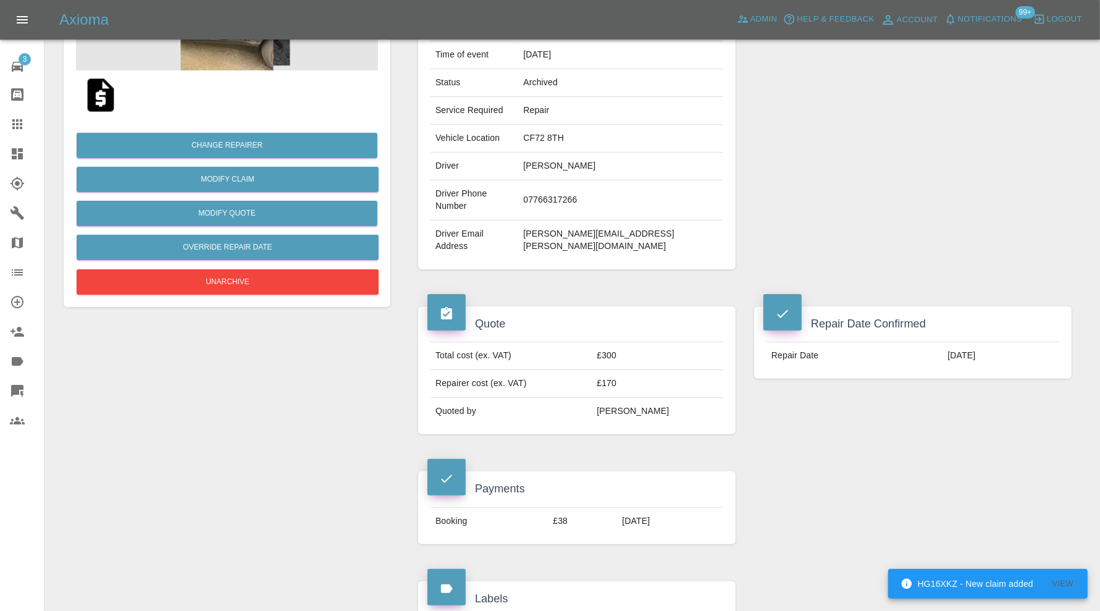
scroll to position [175, 0]
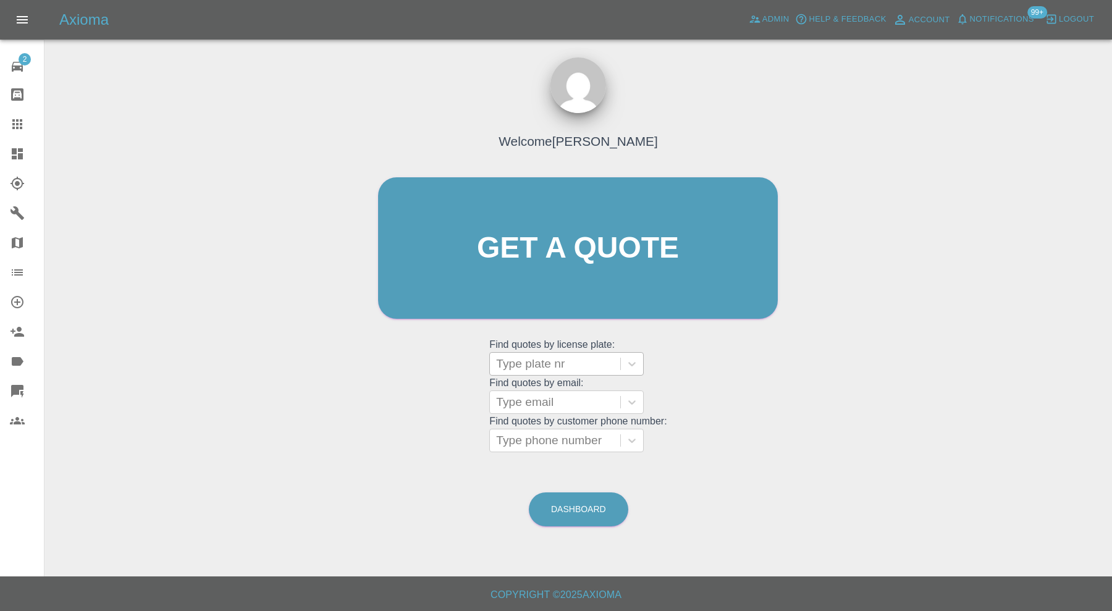
click at [548, 364] on div at bounding box center [555, 363] width 118 height 17
paste input "BU68VTA"
type input "BU68VTA"
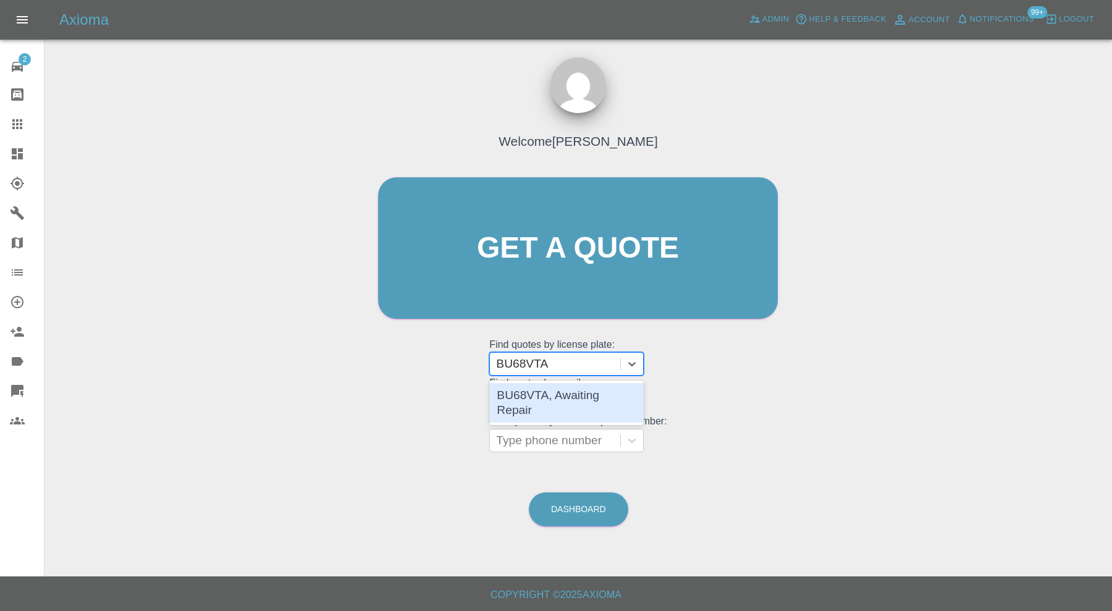
click at [562, 391] on div "BU68VTA, Awaiting Repair" at bounding box center [566, 403] width 154 height 40
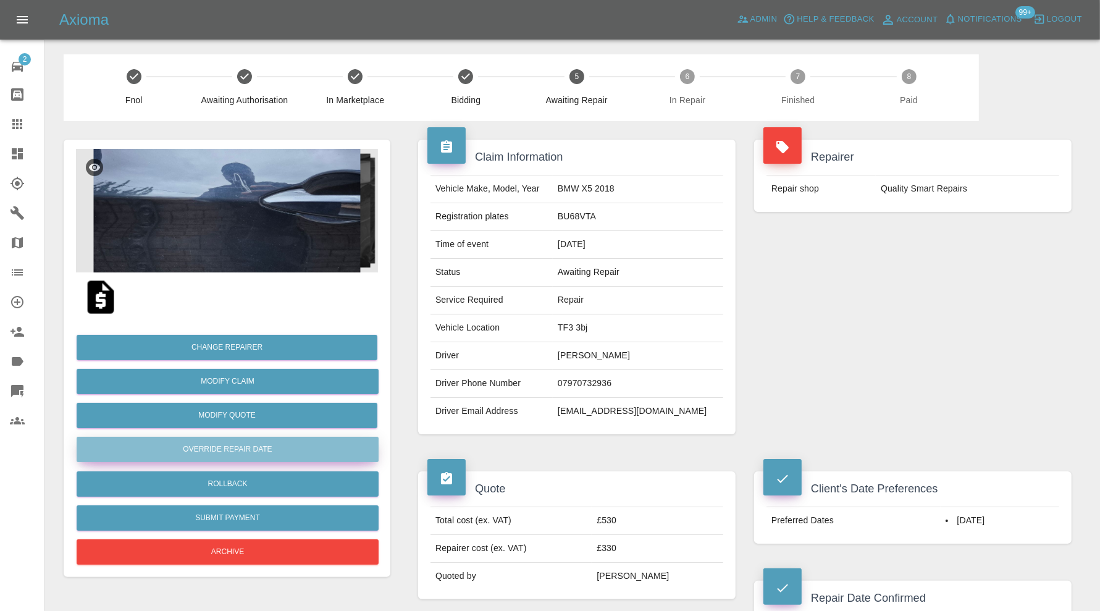
click at [293, 448] on button "Override Repair Date" at bounding box center [228, 449] width 302 height 25
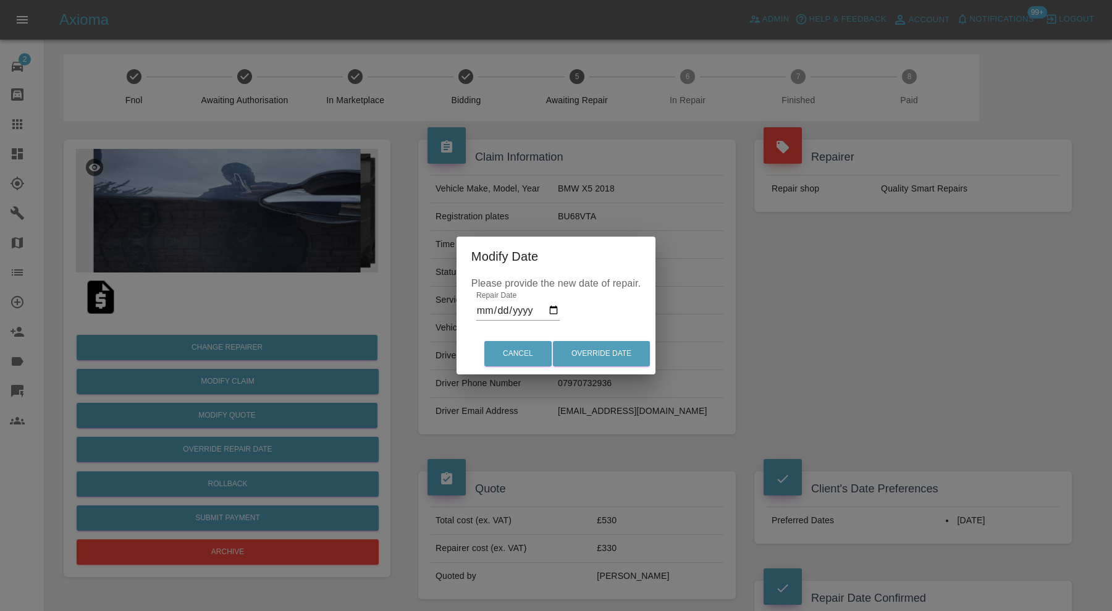
click at [866, 254] on div "Modify Date Please provide the new date of repair. Repair Date [DATE] Cancel Ov…" at bounding box center [556, 305] width 1112 height 611
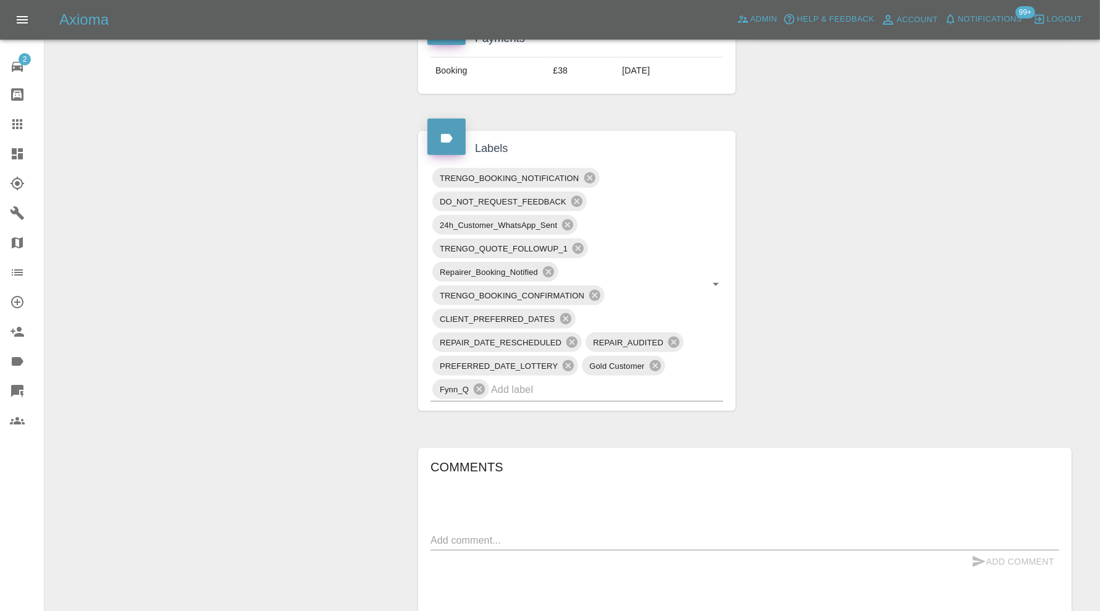
scroll to position [618, 0]
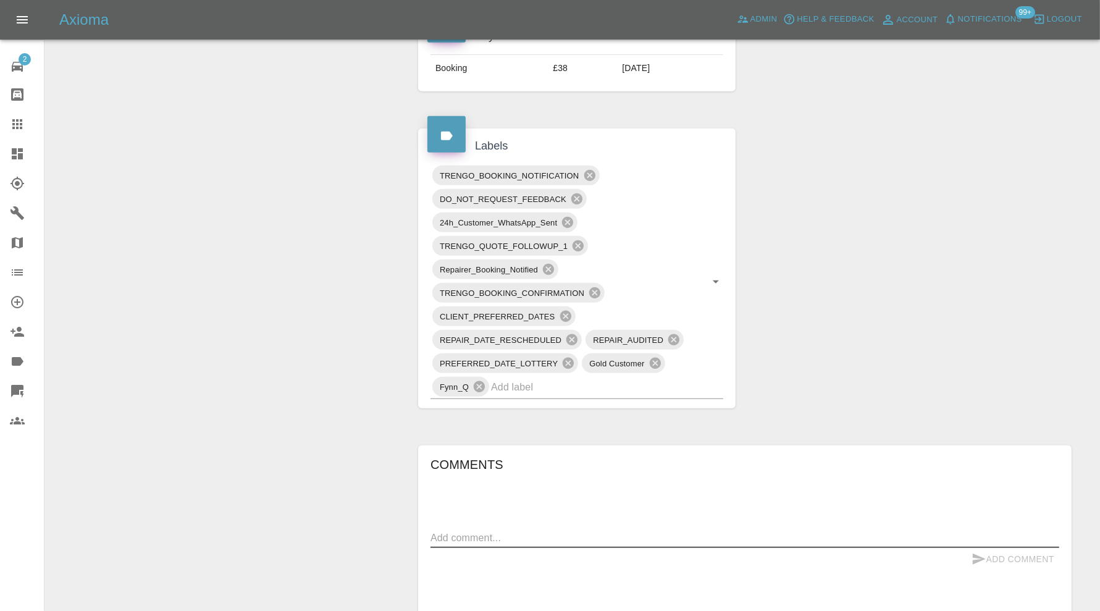
click at [544, 530] on textarea at bounding box center [744, 537] width 629 height 14
paste textarea "around the back of kea automation"
click at [522, 540] on textarea "around the back of kea automation" at bounding box center [744, 537] width 629 height 14
click at [545, 534] on textarea "around the back of Kea automation" at bounding box center [744, 537] width 629 height 14
type textarea "around the back of Kea Automation"
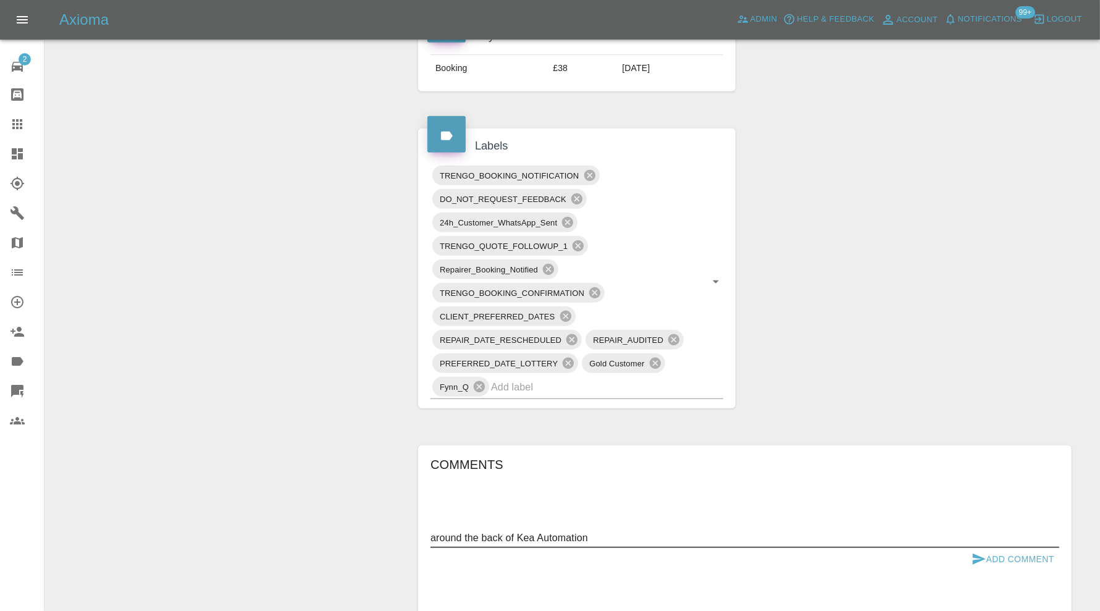
click at [987, 548] on button "Add Comment" at bounding box center [1012, 559] width 93 height 23
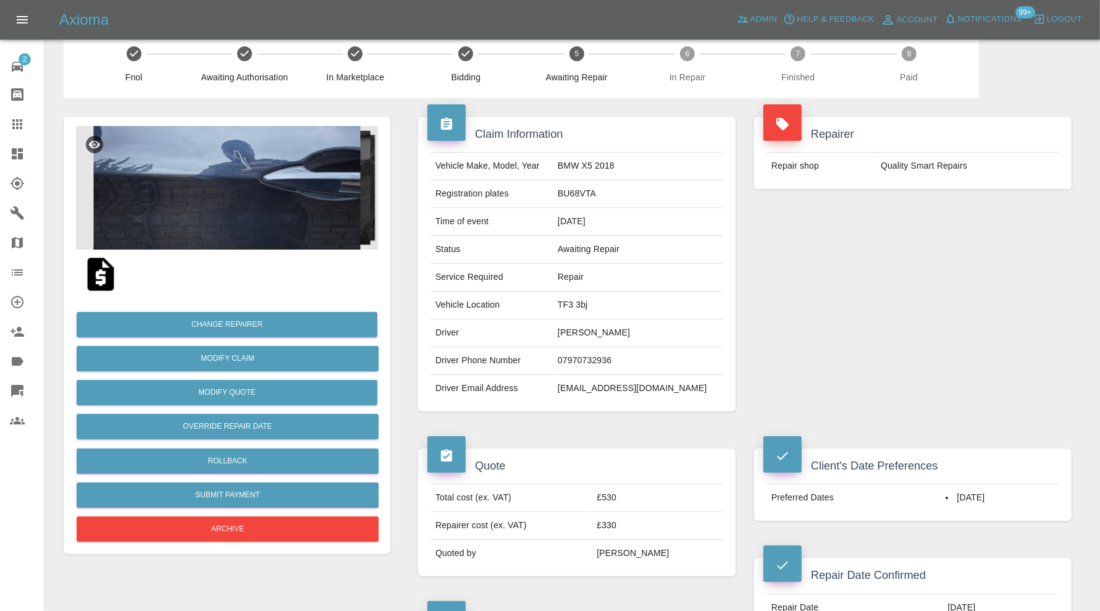
scroll to position [0, 0]
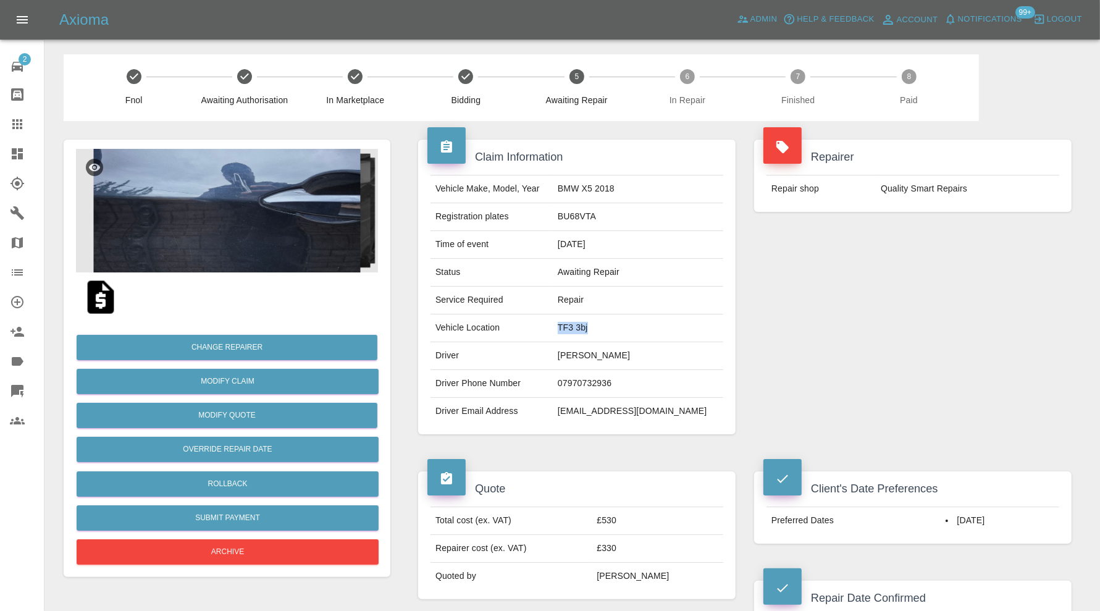
drag, startPoint x: 611, startPoint y: 332, endPoint x: 593, endPoint y: 330, distance: 17.3
click at [593, 330] on td "TF3 3bj" at bounding box center [638, 328] width 170 height 28
copy td "TF3 3bj"
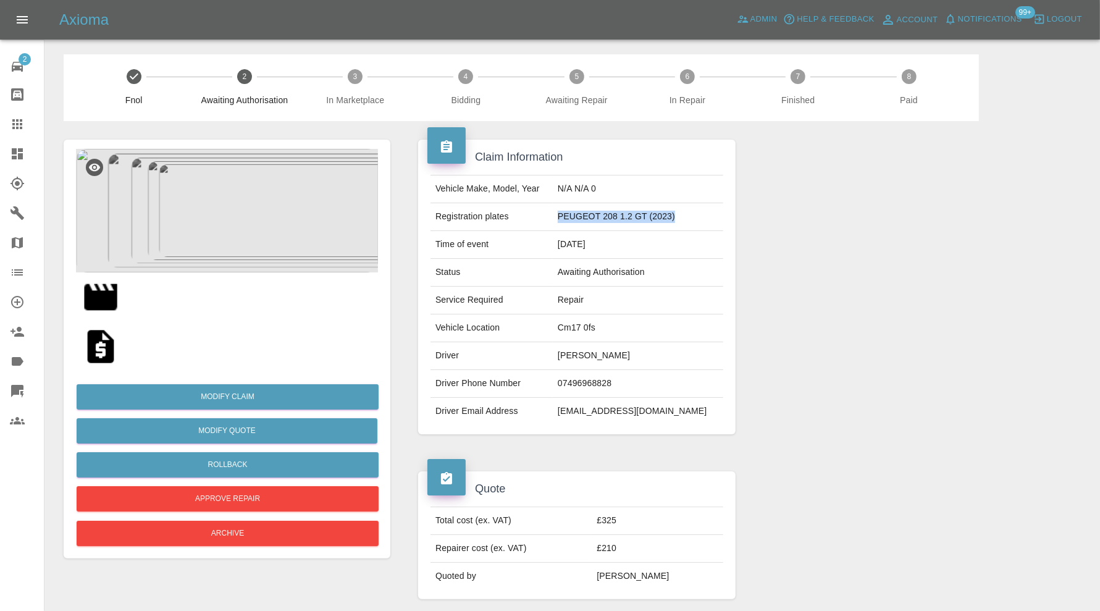
drag, startPoint x: 698, startPoint y: 218, endPoint x: 573, endPoint y: 221, distance: 124.8
click at [573, 221] on td "PEUGEOT 208 1.2 GT (2023)" at bounding box center [638, 217] width 170 height 28
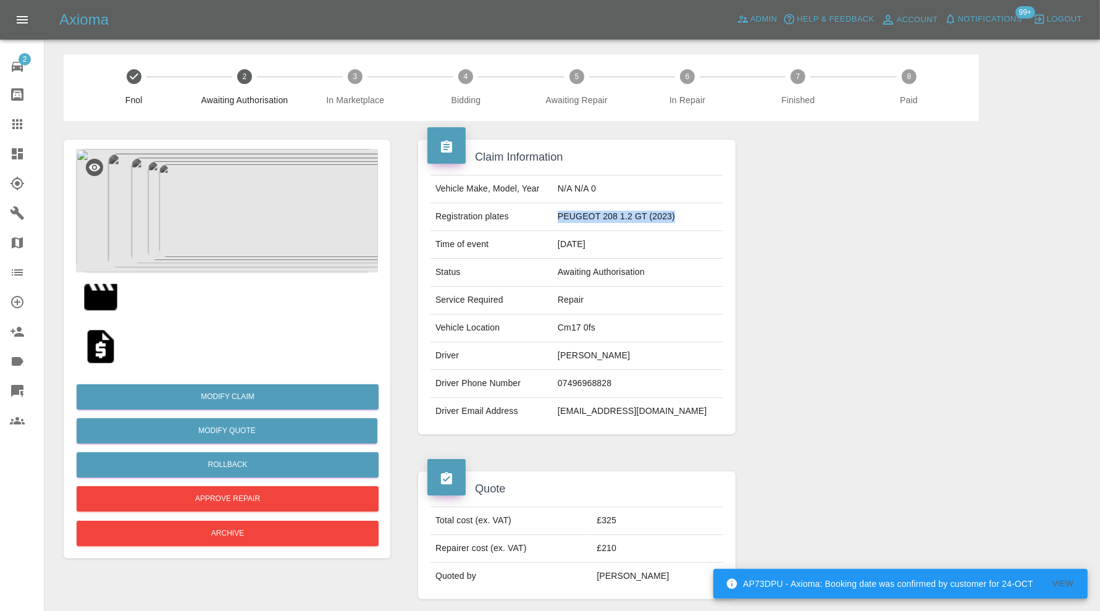
copy td "PEUGEOT 208 1.2 GT (2023)"
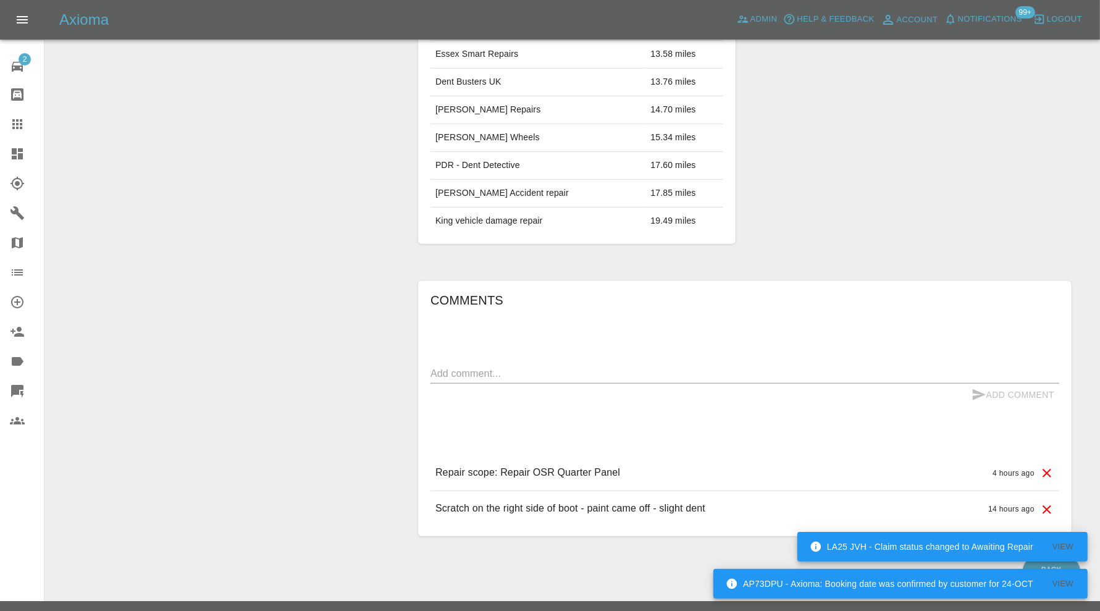
scroll to position [720, 0]
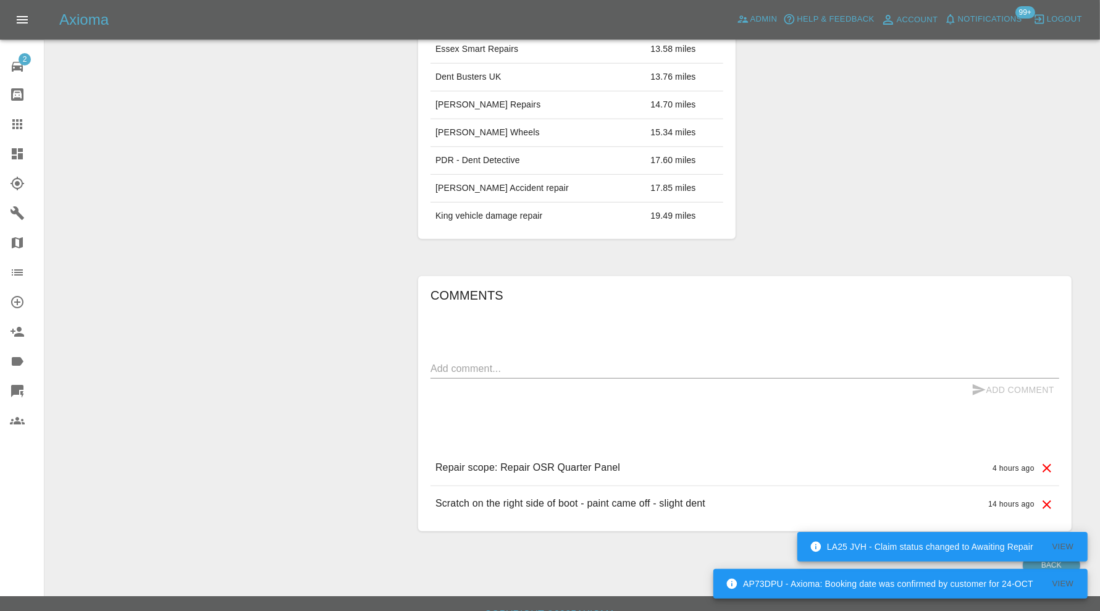
click at [579, 367] on textarea at bounding box center [744, 368] width 629 height 14
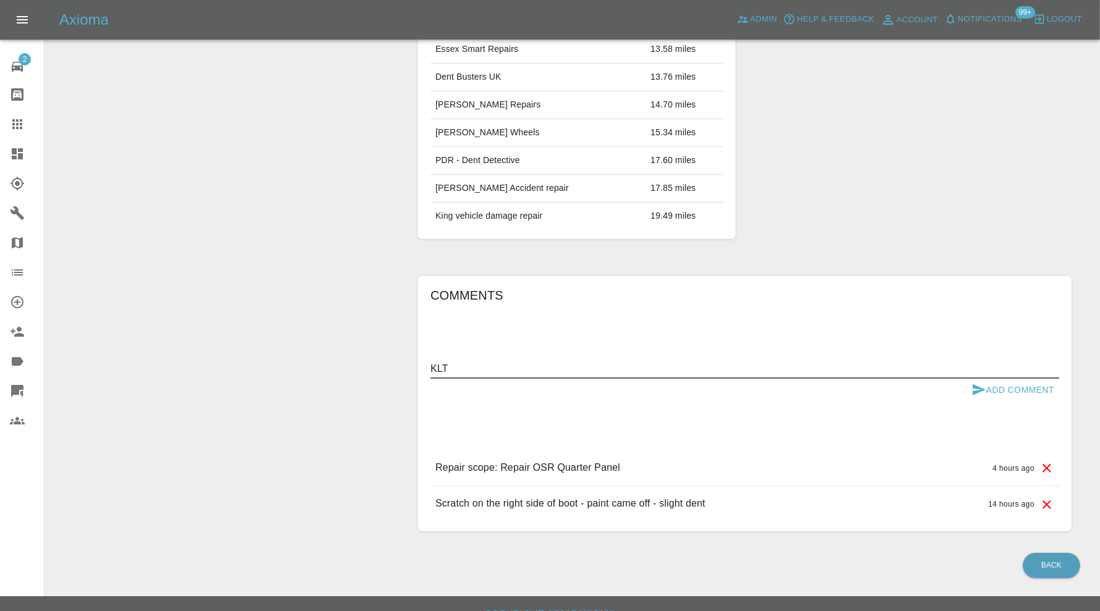
paste textarea "Faro Yellow Metallic" or "Jaune Faro Prl"
click at [542, 361] on textarea "KLT Faro Yellow Metallic" or "Jaune Faro Prl" at bounding box center [744, 368] width 629 height 14
click at [621, 361] on textarea "KLT Faro Yellow Metallic or Jaune Faro Prl" at bounding box center [744, 368] width 629 height 14
type textarea "KLT Faro Yellow Metallic or Jaune Faro Pearl"
click at [1005, 379] on button "Add Comment" at bounding box center [1012, 390] width 93 height 23
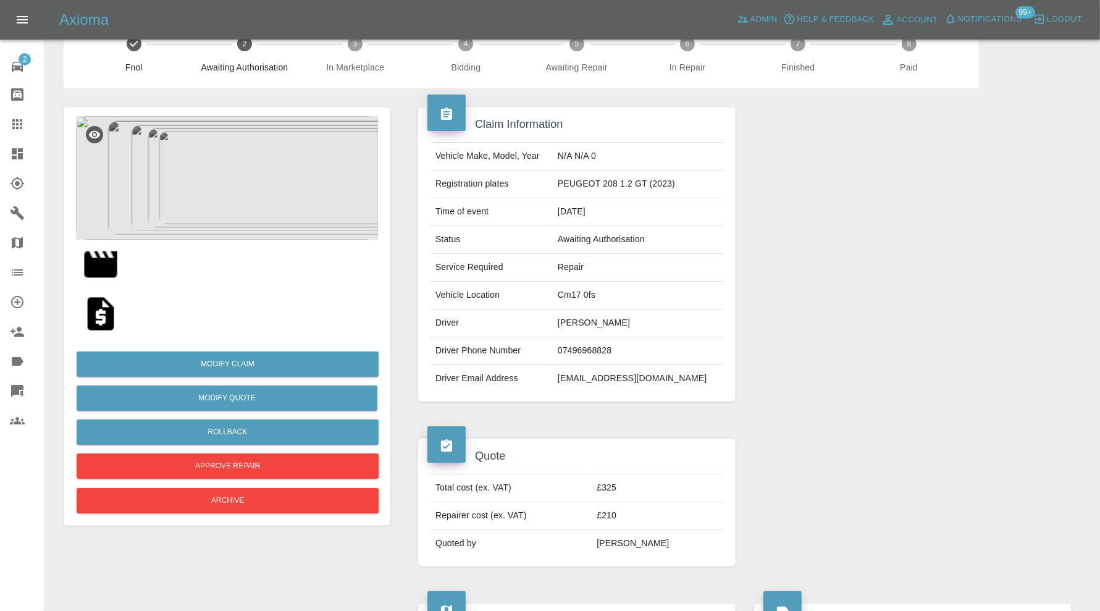
scroll to position [0, 0]
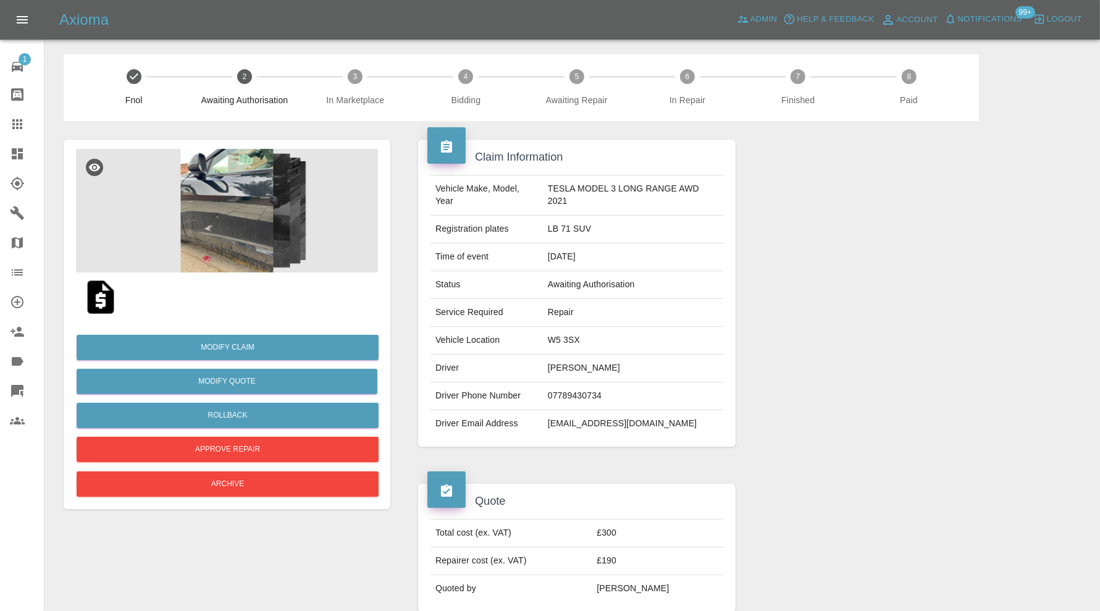
click at [243, 219] on img at bounding box center [227, 211] width 302 height 124
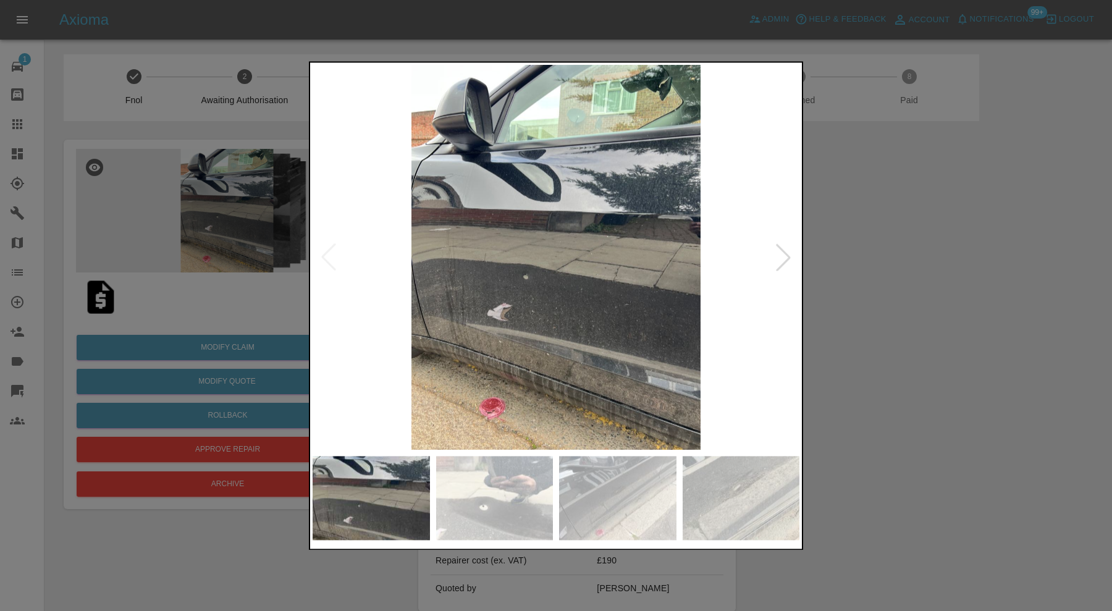
click at [785, 253] on div at bounding box center [782, 257] width 27 height 27
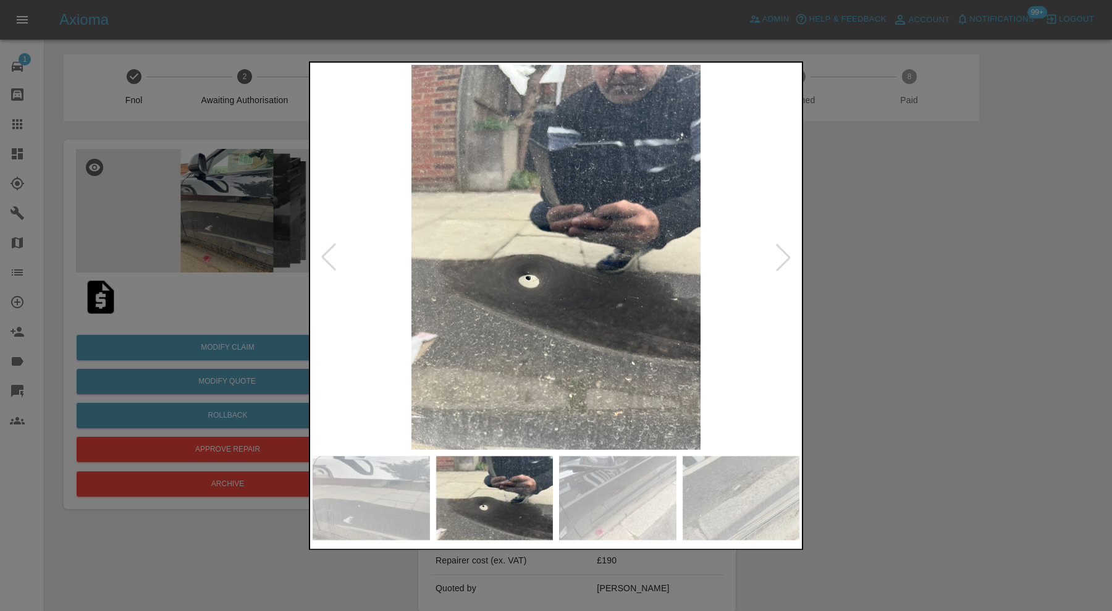
click at [785, 253] on div at bounding box center [782, 257] width 27 height 27
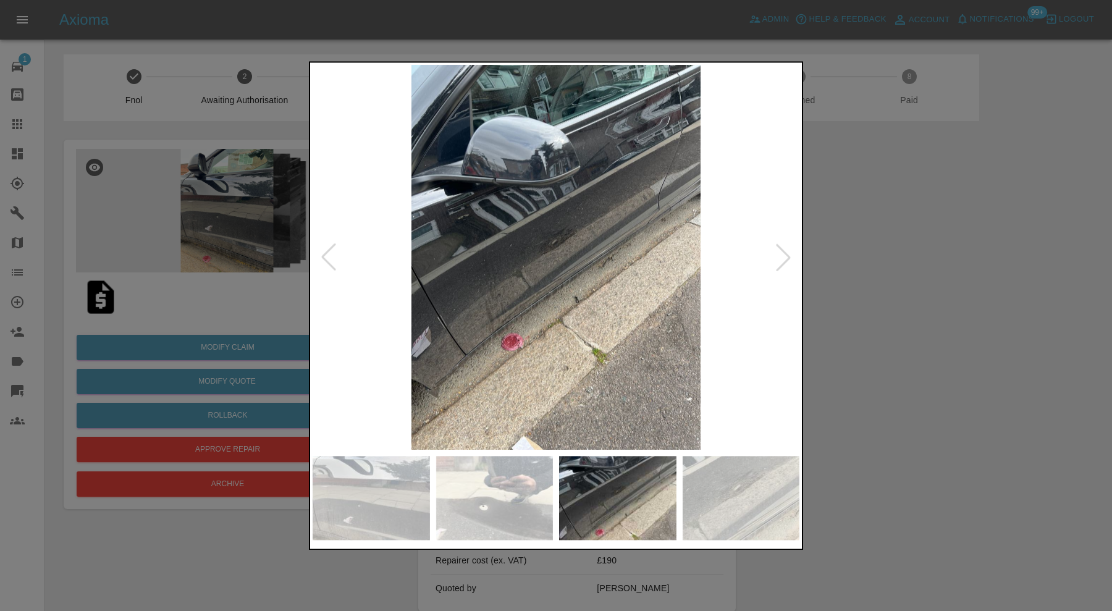
click at [785, 253] on div at bounding box center [782, 257] width 27 height 27
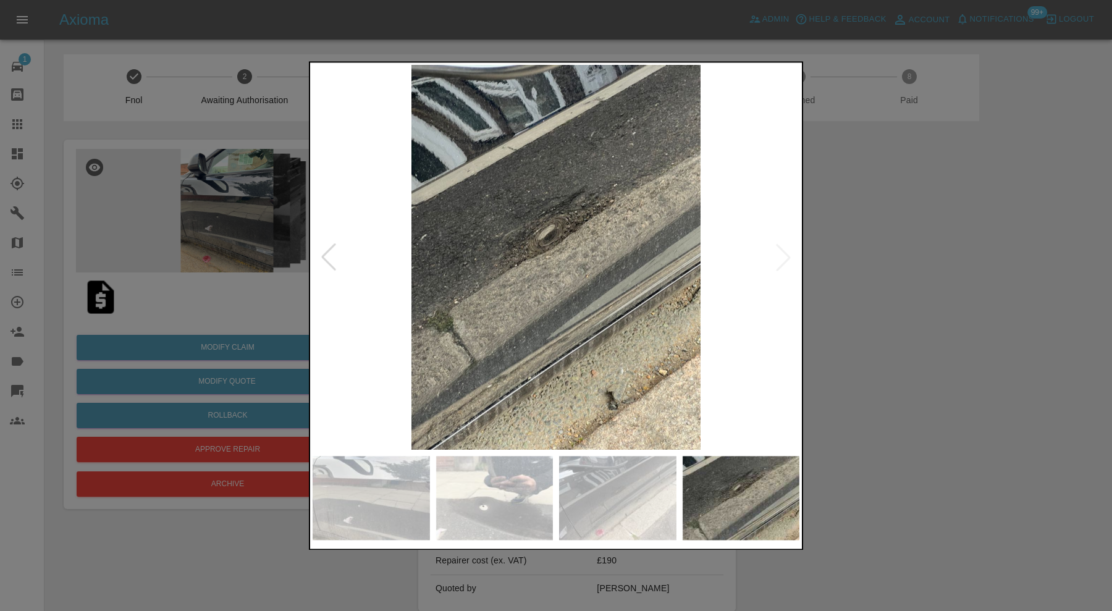
click at [785, 253] on img at bounding box center [555, 257] width 487 height 385
click at [858, 274] on div at bounding box center [556, 305] width 1112 height 611
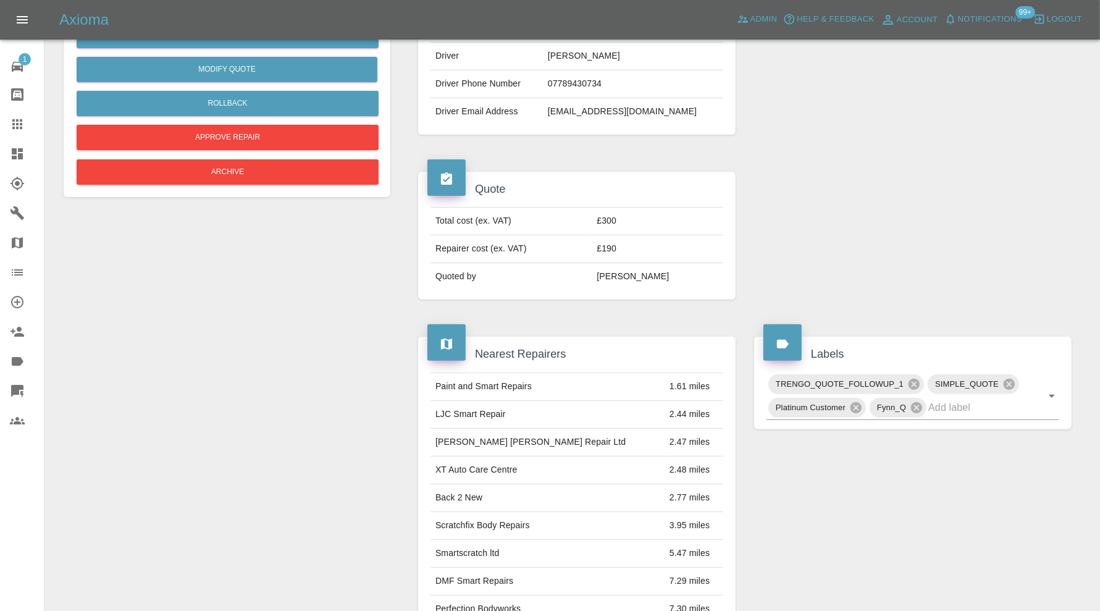
scroll to position [618, 0]
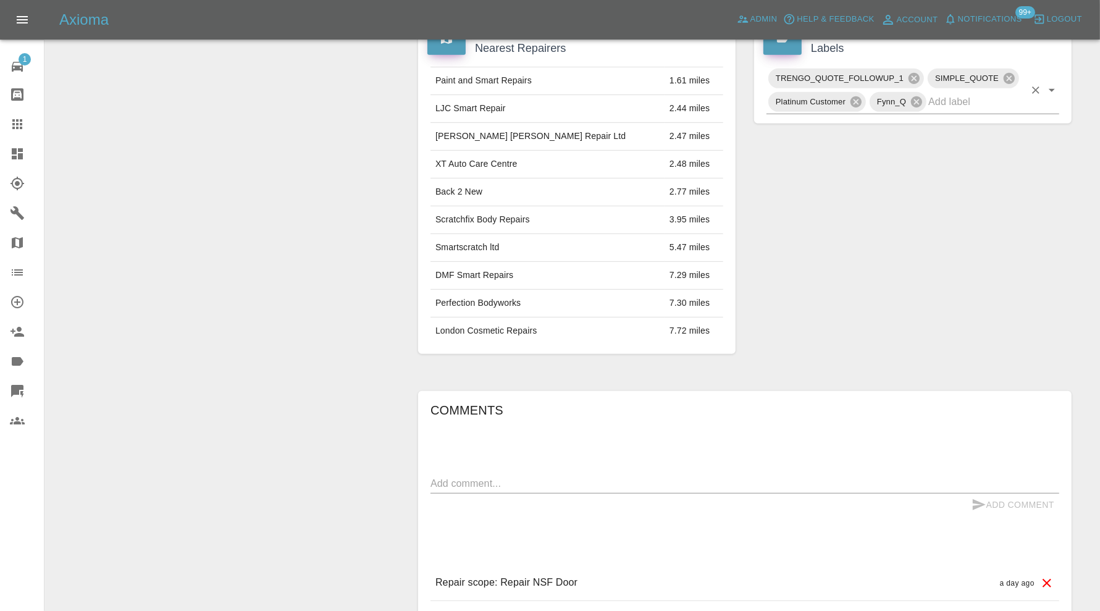
click at [989, 92] on input "text" at bounding box center [976, 101] width 96 height 19
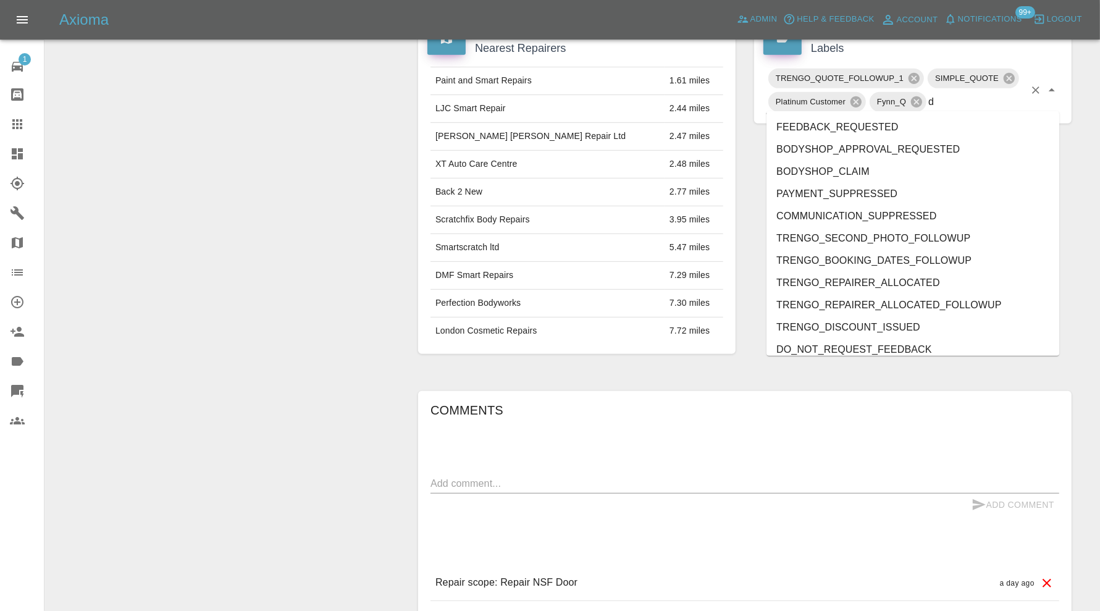
type input "do"
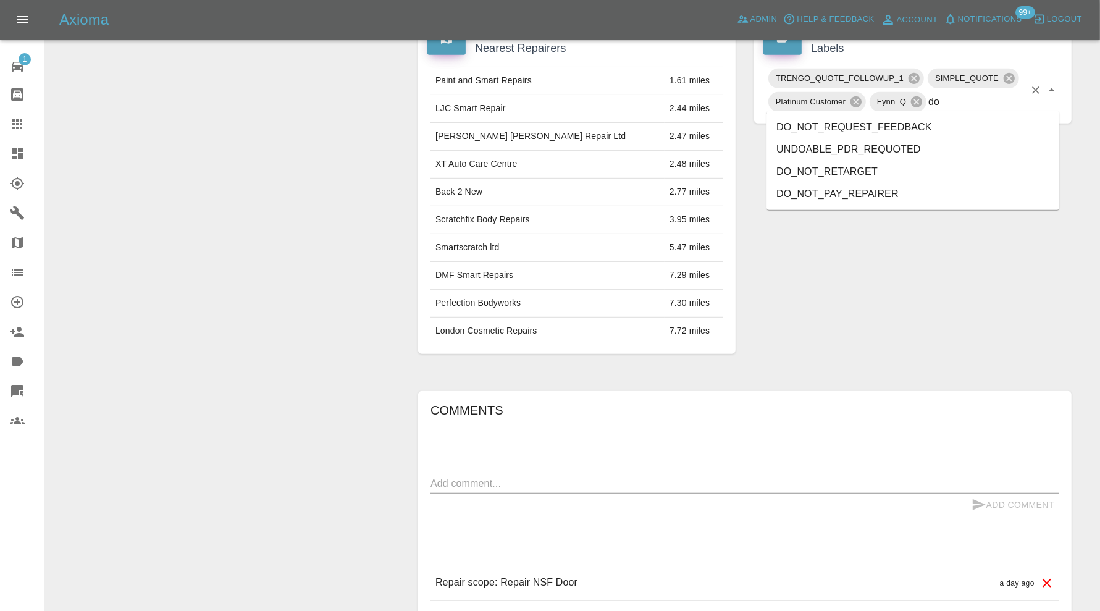
click at [898, 169] on li "DO_NOT_RETARGET" at bounding box center [912, 172] width 293 height 22
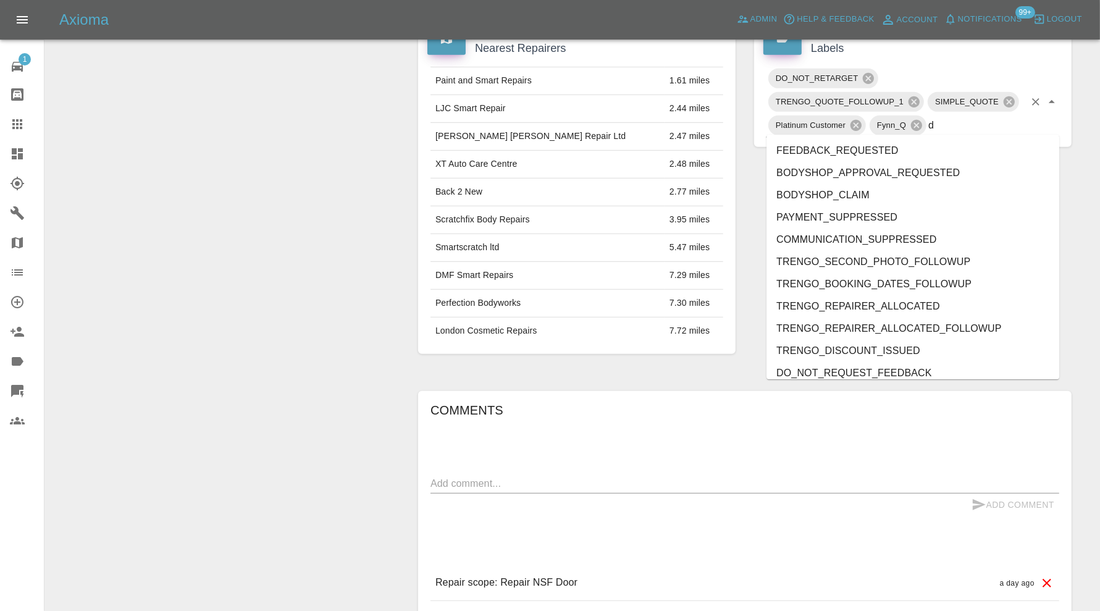
type input "do"
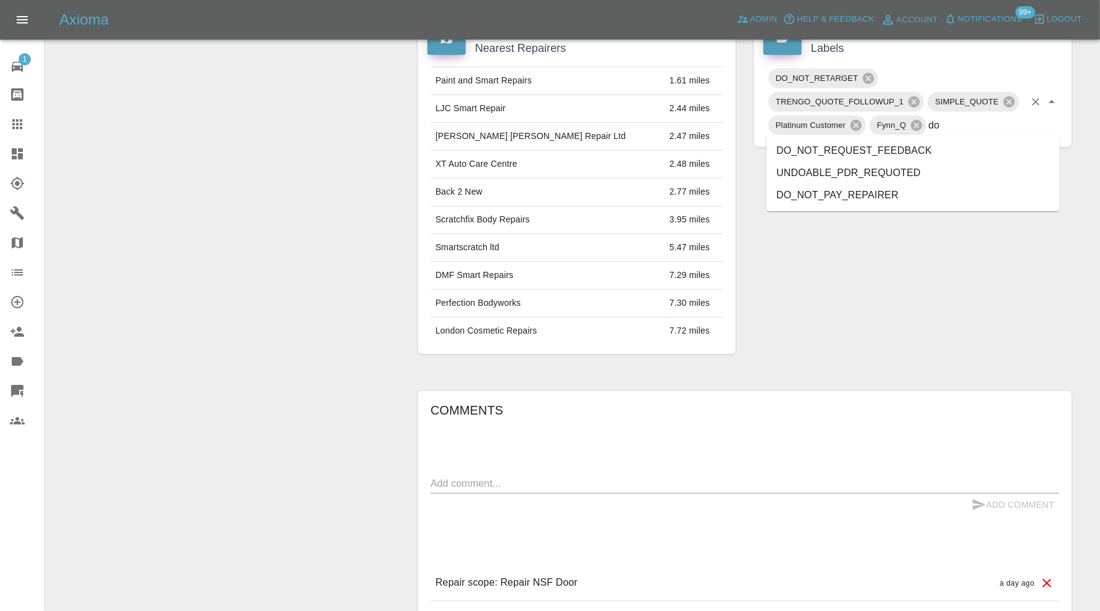
click at [924, 146] on li "DO_NOT_REQUEST_FEEDBACK" at bounding box center [912, 151] width 293 height 22
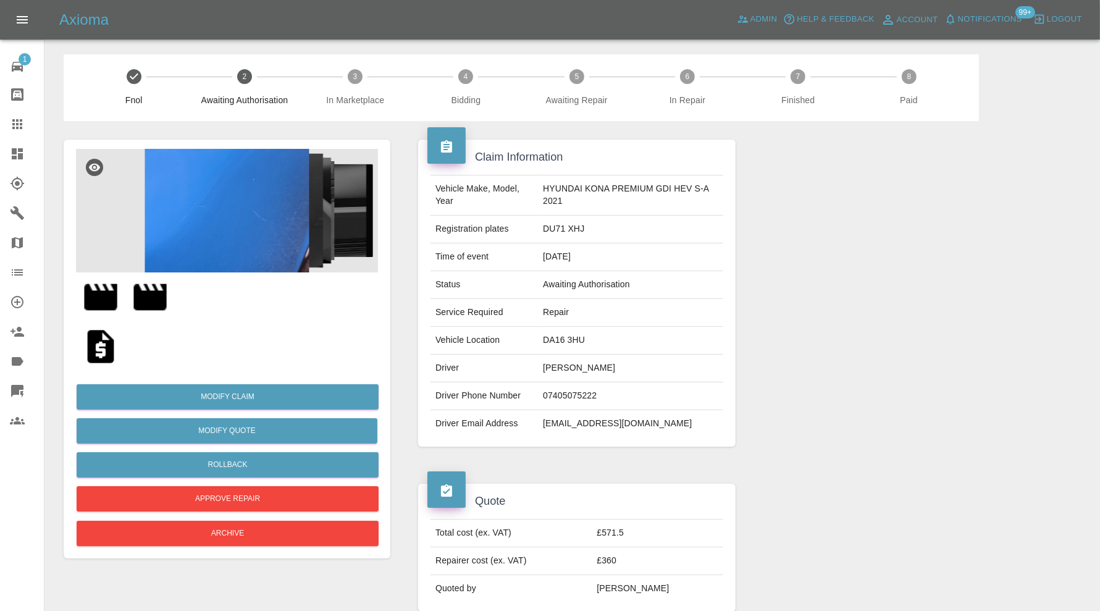
click at [153, 293] on img at bounding box center [150, 297] width 40 height 40
click at [104, 288] on img at bounding box center [101, 297] width 40 height 40
click at [1057, 298] on div at bounding box center [913, 293] width 336 height 344
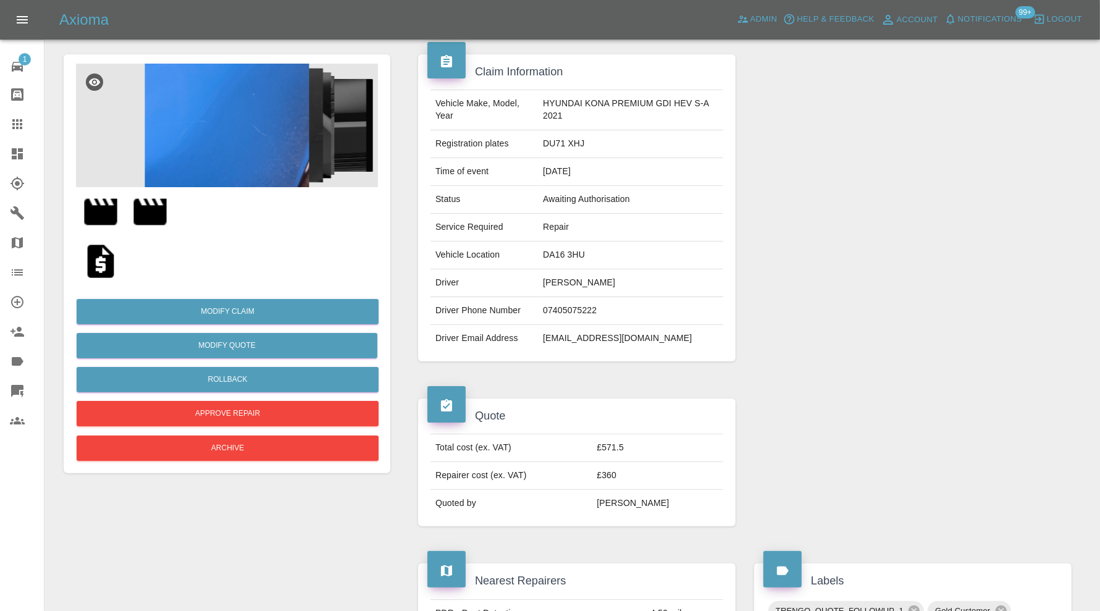
scroll to position [85, 0]
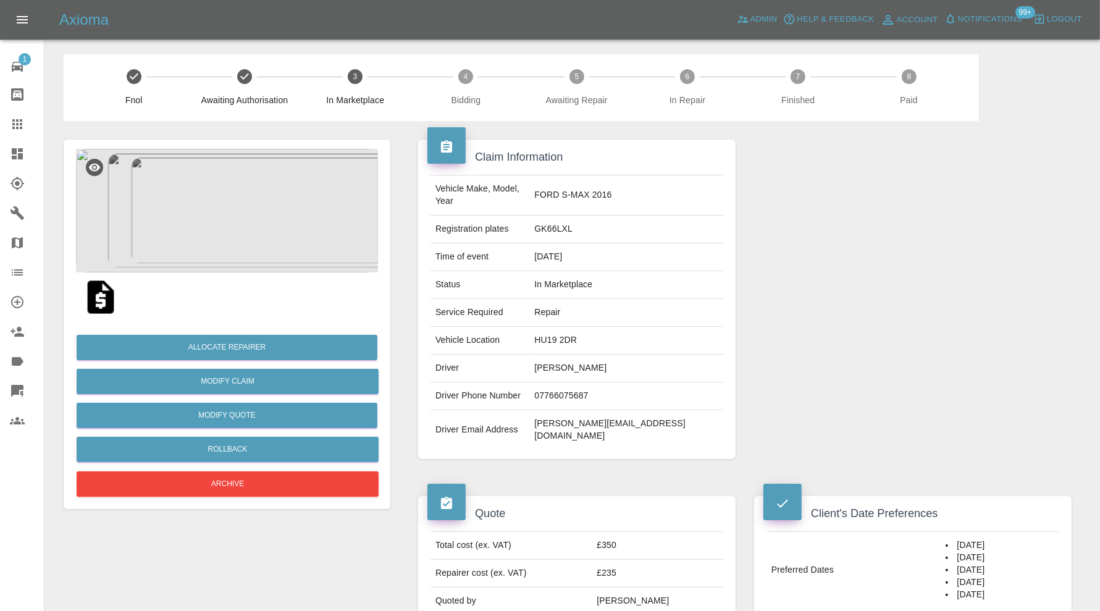
click at [263, 500] on div "Allocate Repairer Modify Claim Modify Quote Rollback Archive" at bounding box center [227, 324] width 327 height 369
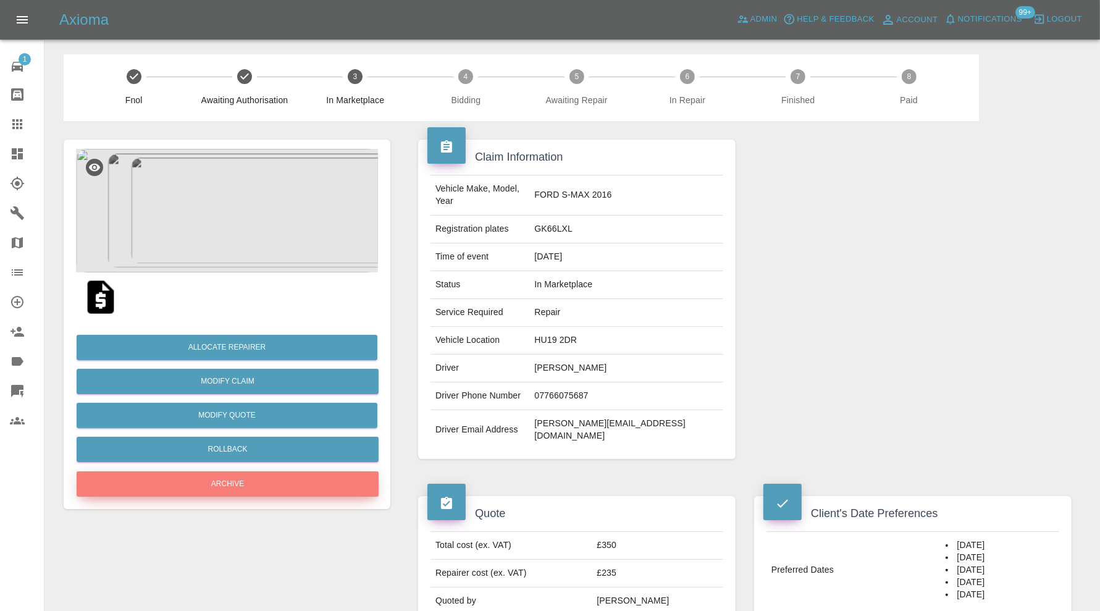
click at [280, 480] on button "Archive" at bounding box center [228, 483] width 302 height 25
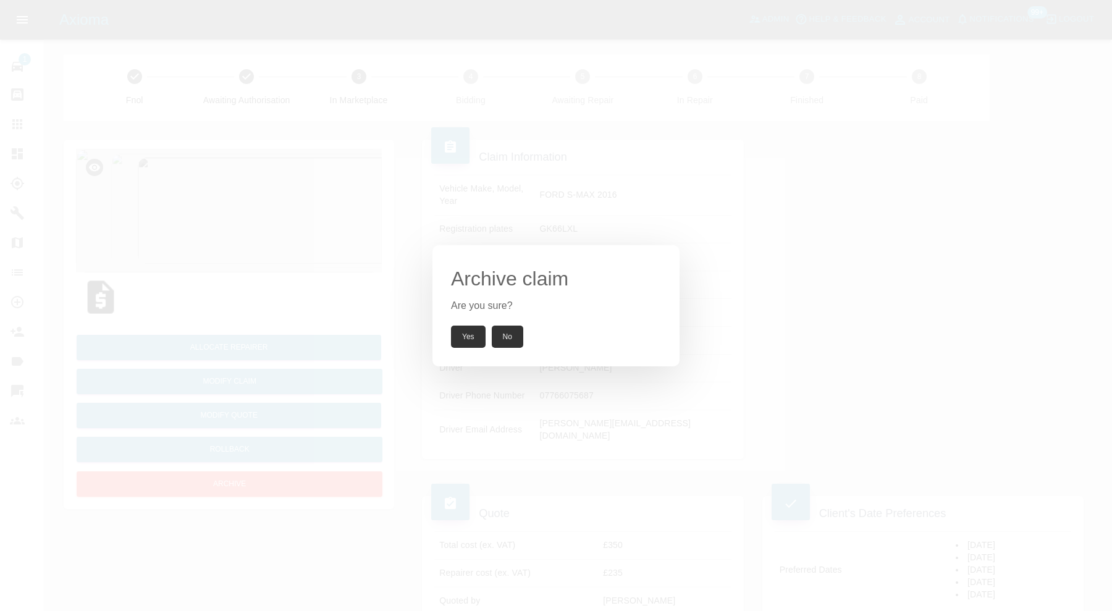
click at [472, 330] on button "Yes" at bounding box center [468, 336] width 35 height 22
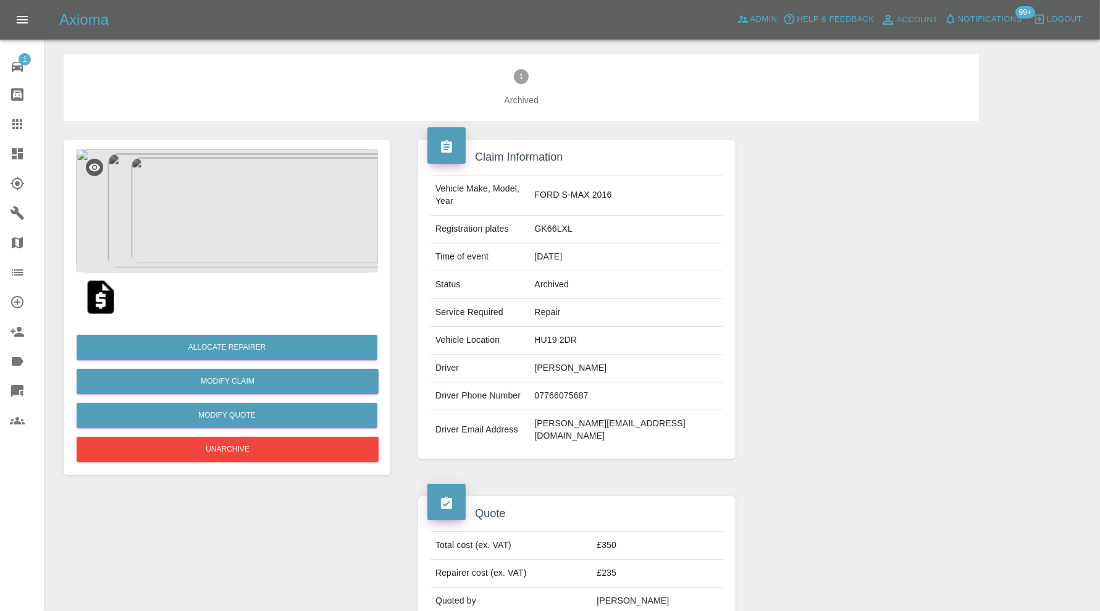
click at [685, 413] on td "[PERSON_NAME][EMAIL_ADDRESS][DOMAIN_NAME]" at bounding box center [626, 430] width 194 height 40
click at [685, 413] on td "andrew.goodall3@icloud.com" at bounding box center [626, 430] width 194 height 40
copy td "andrew.goodall3@icloud.com"
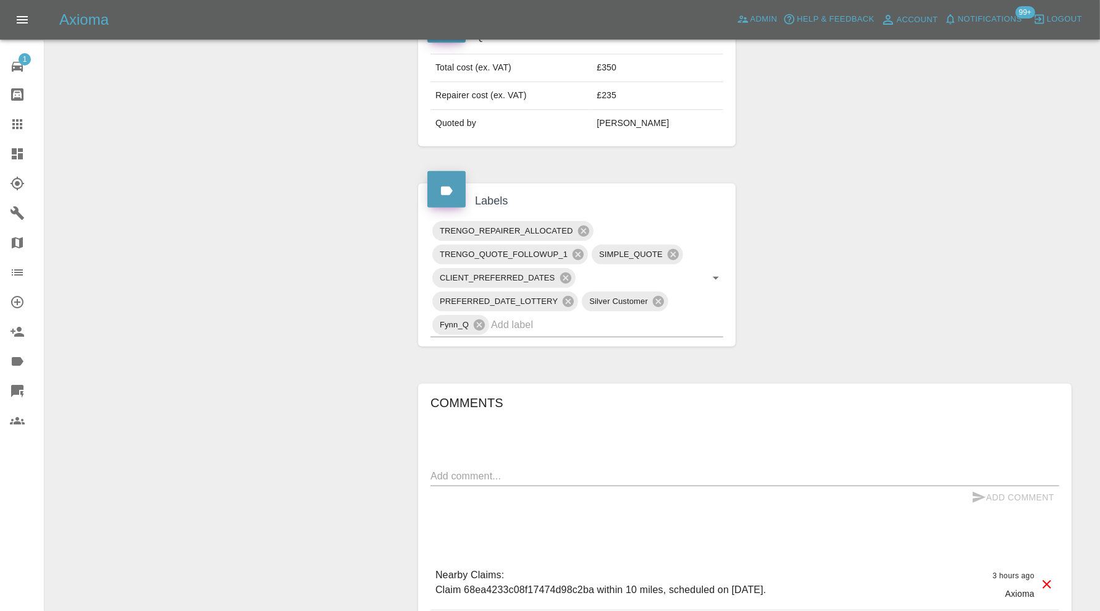
scroll to position [514, 0]
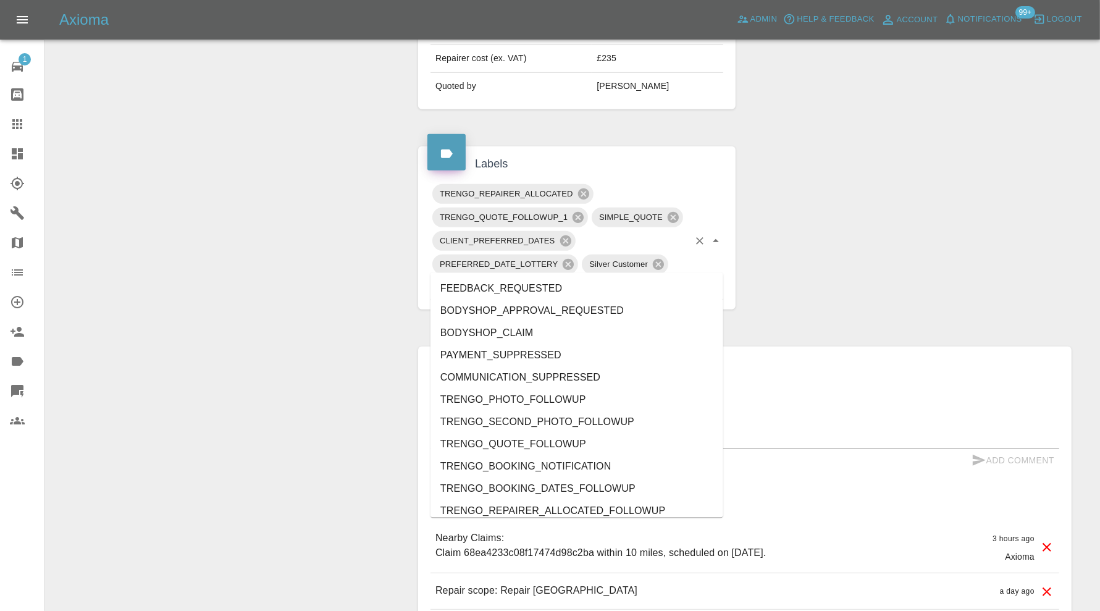
click at [627, 278] on input "text" at bounding box center [590, 287] width 198 height 19
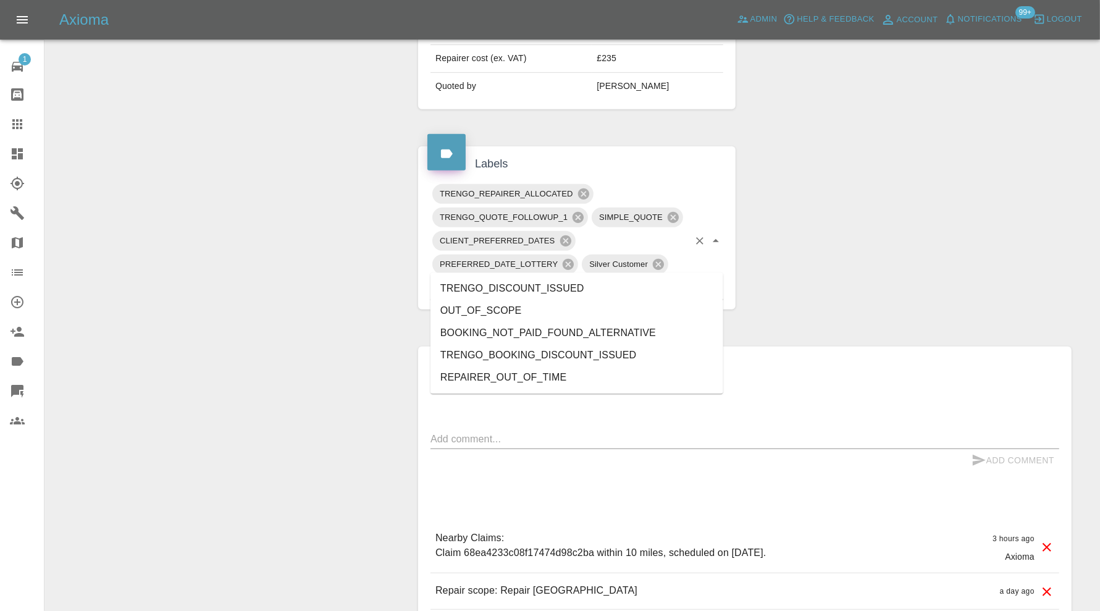
type input "out"
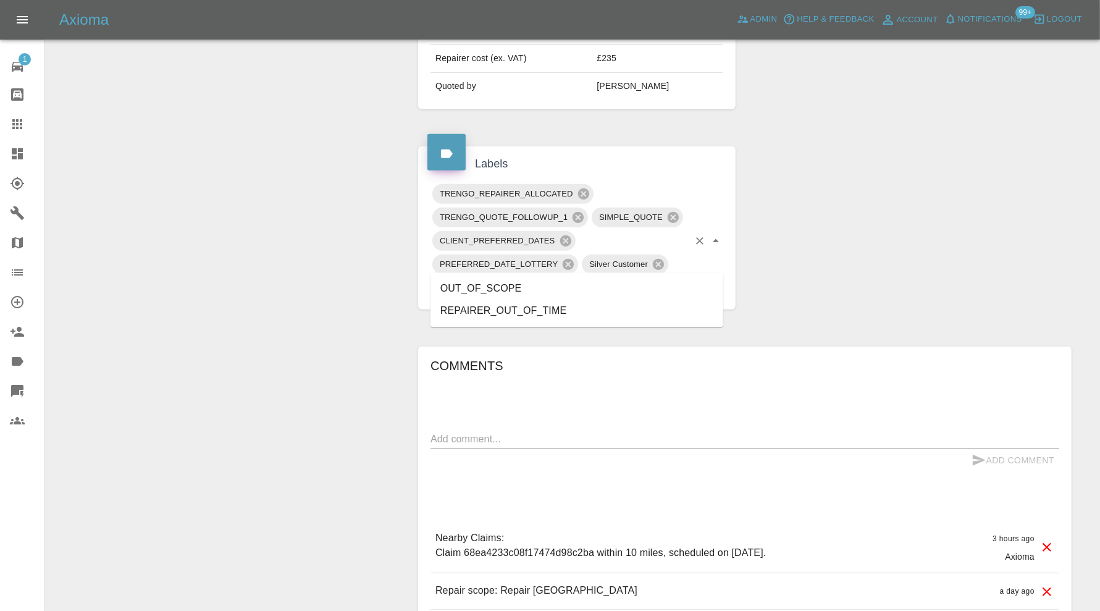
click at [550, 287] on li "OUT_OF_SCOPE" at bounding box center [576, 288] width 293 height 22
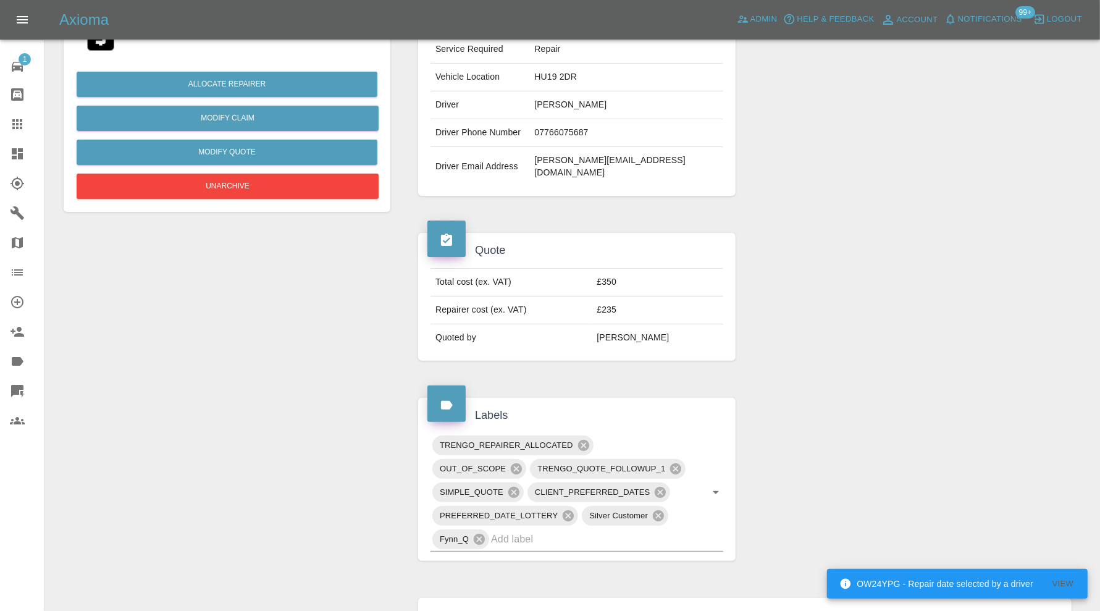
scroll to position [0, 0]
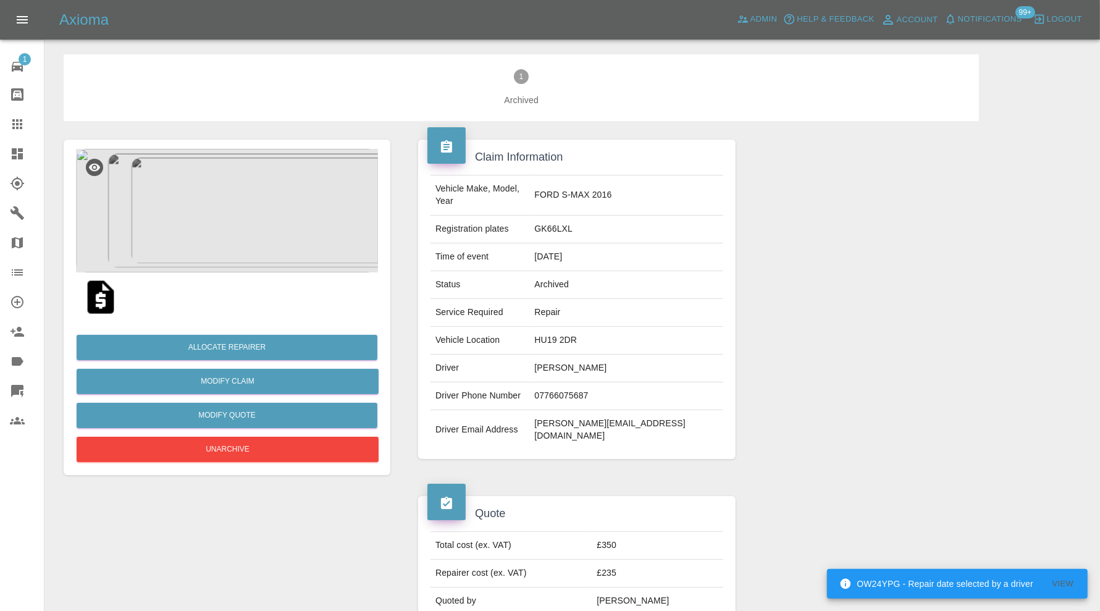
click at [605, 216] on td "GK66LXL" at bounding box center [626, 230] width 194 height 28
copy td "GK66LXL"
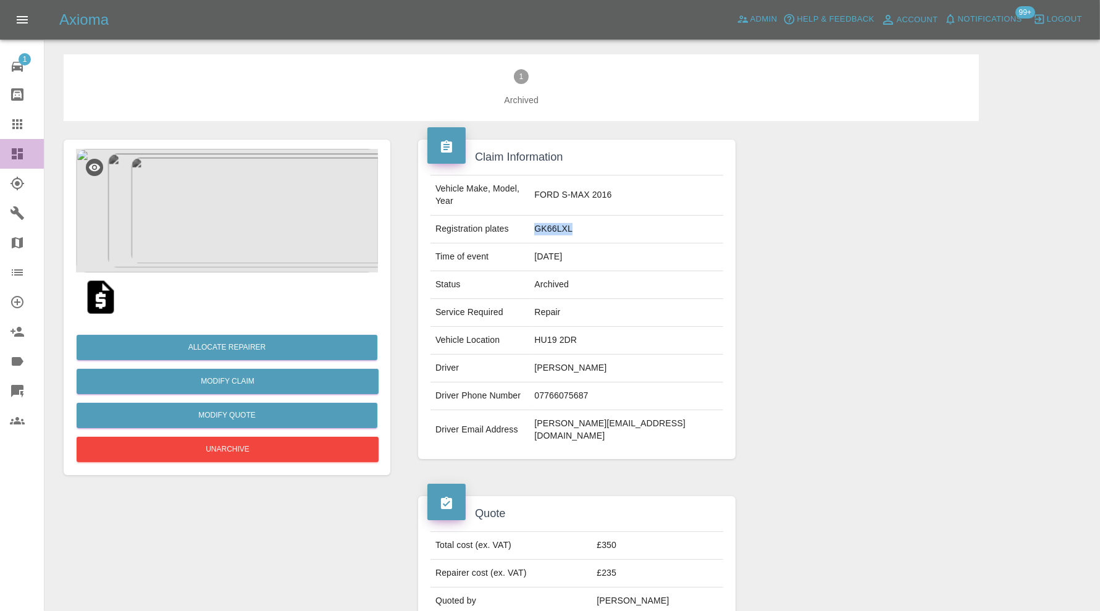
click at [21, 146] on icon at bounding box center [17, 153] width 15 height 15
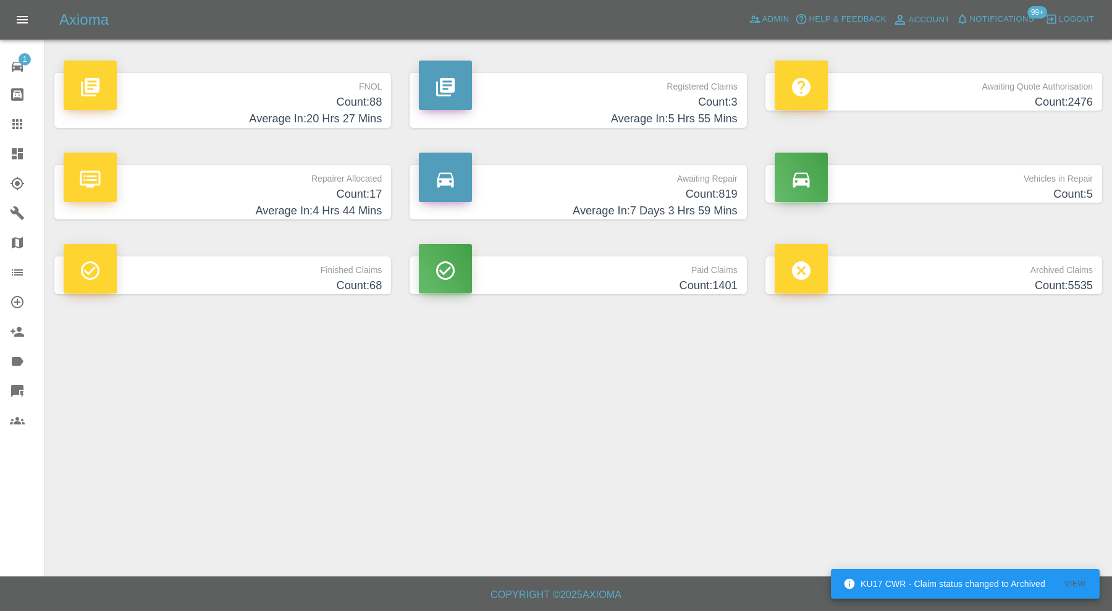
click at [237, 92] on p "FNOL" at bounding box center [223, 83] width 318 height 21
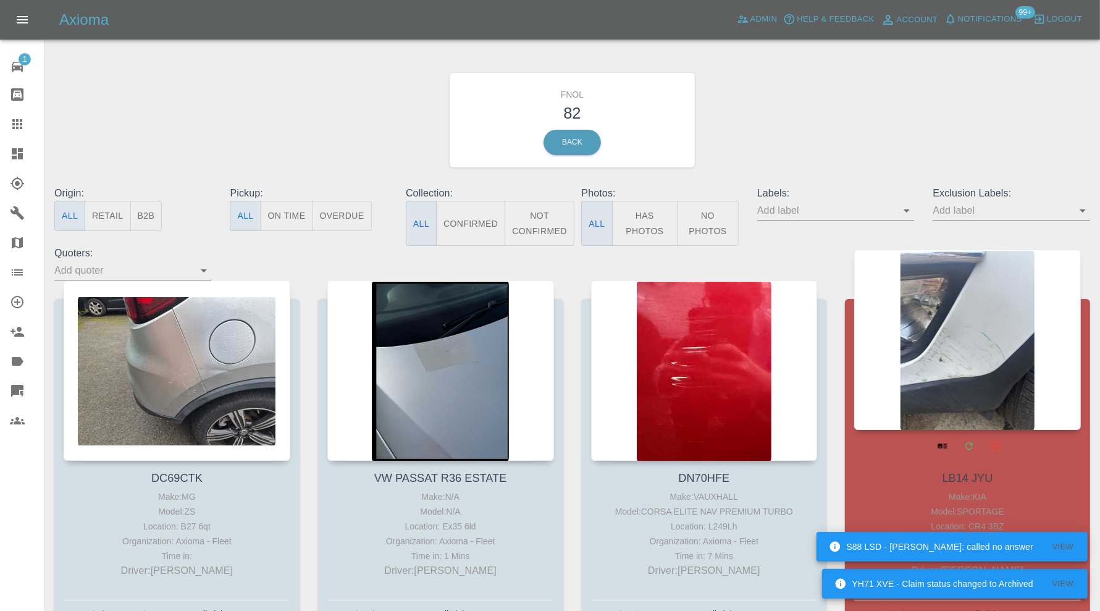
click at [945, 343] on div at bounding box center [967, 339] width 227 height 180
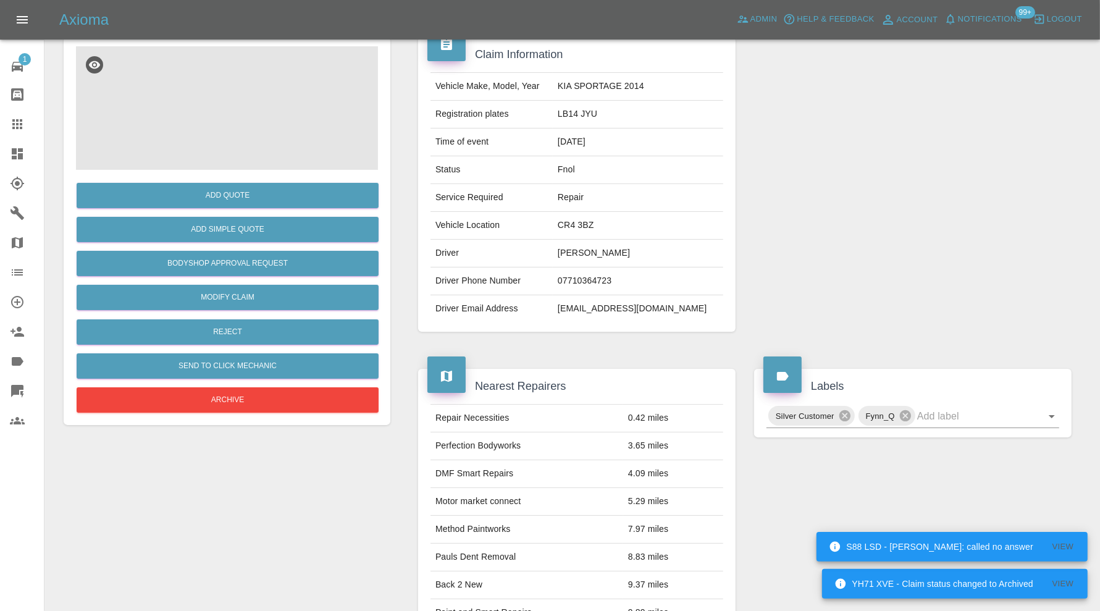
scroll to position [411, 0]
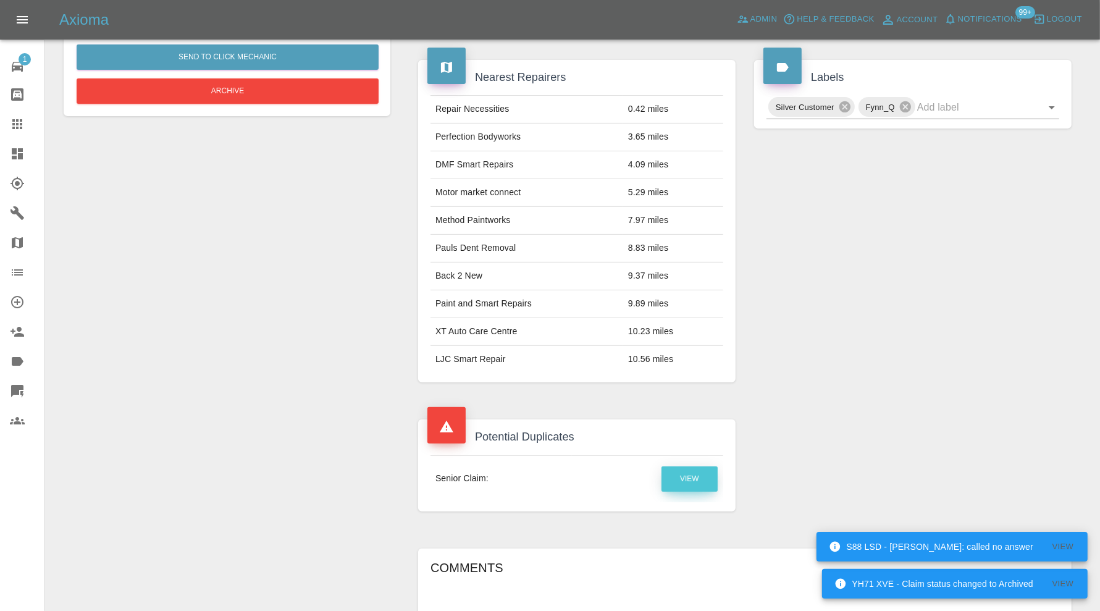
click at [687, 474] on link "View" at bounding box center [689, 478] width 56 height 25
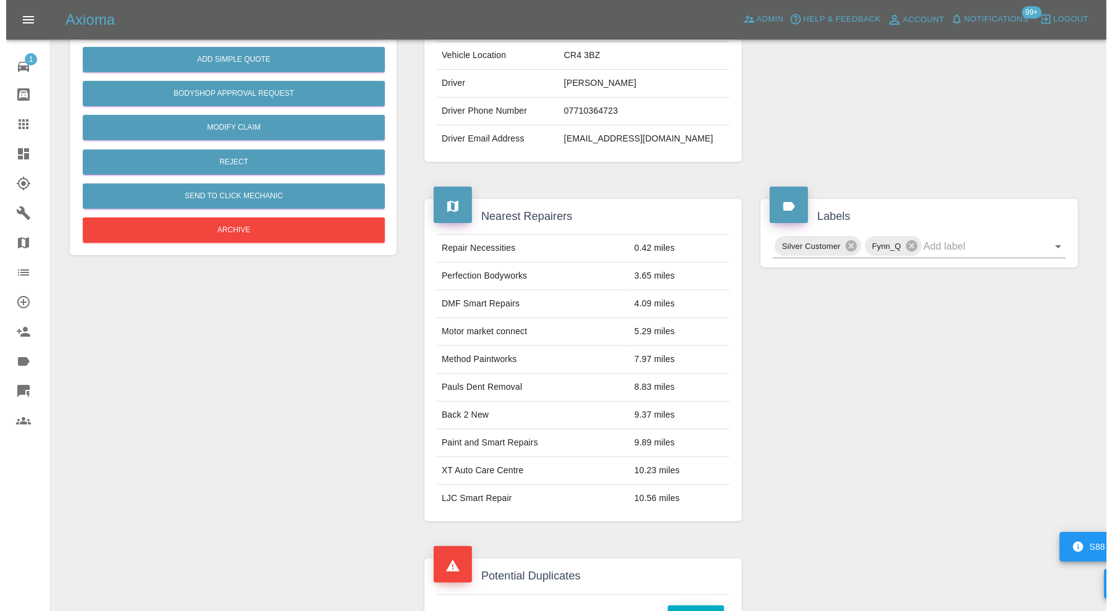
scroll to position [0, 0]
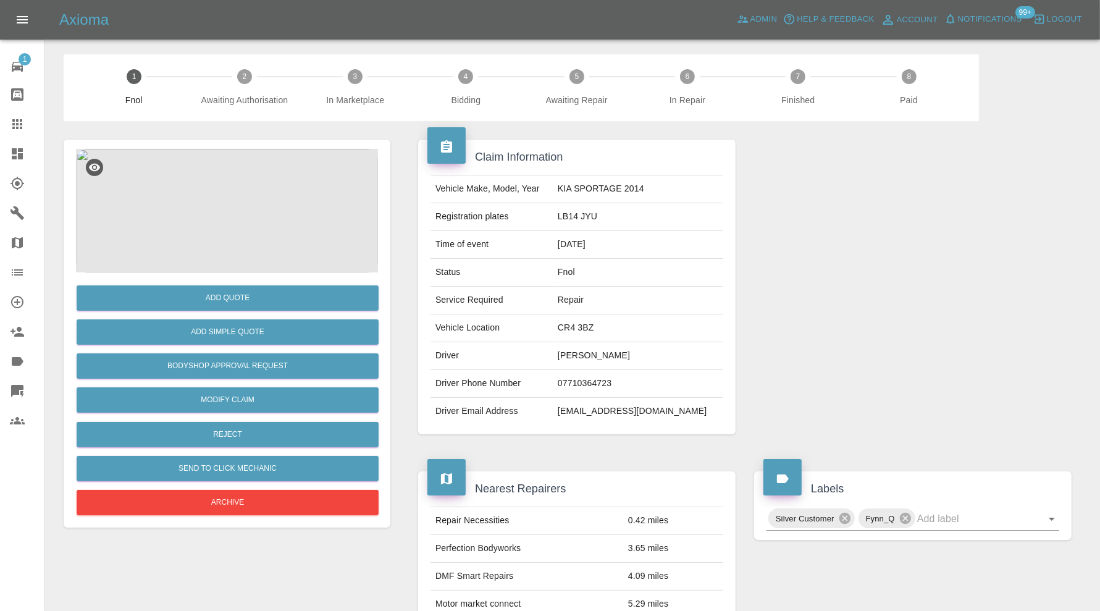
click at [222, 233] on img at bounding box center [227, 211] width 302 height 124
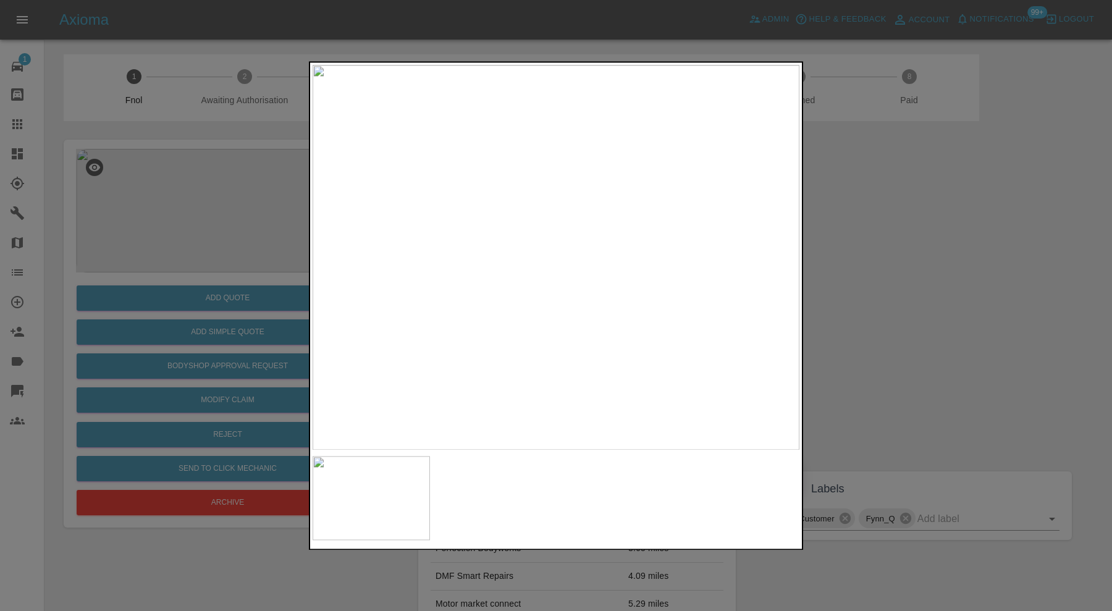
click at [918, 269] on div at bounding box center [556, 305] width 1112 height 611
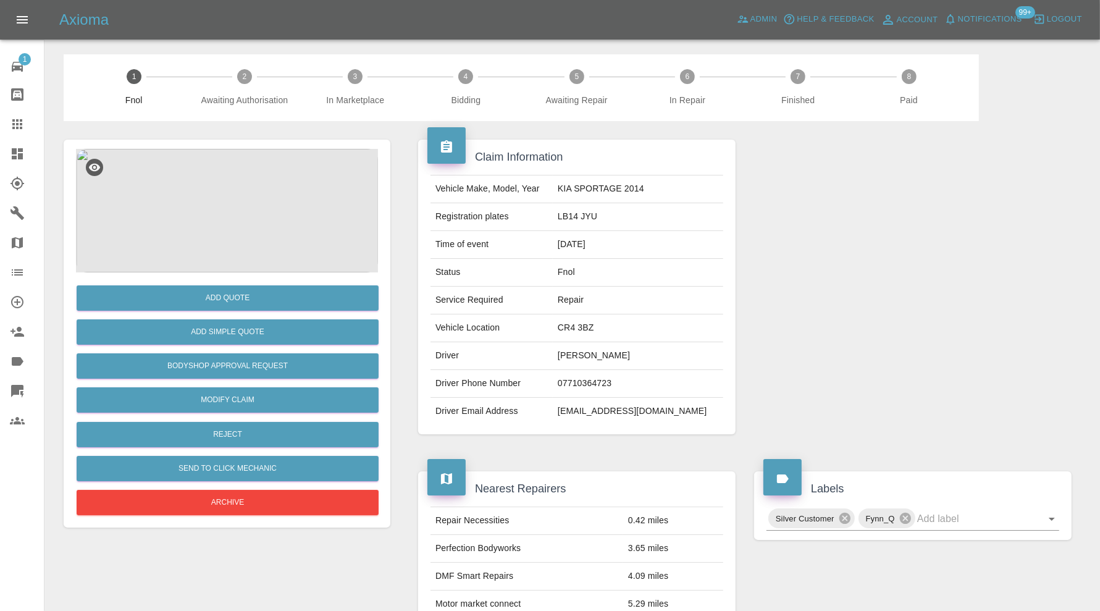
click at [229, 233] on img at bounding box center [227, 211] width 302 height 124
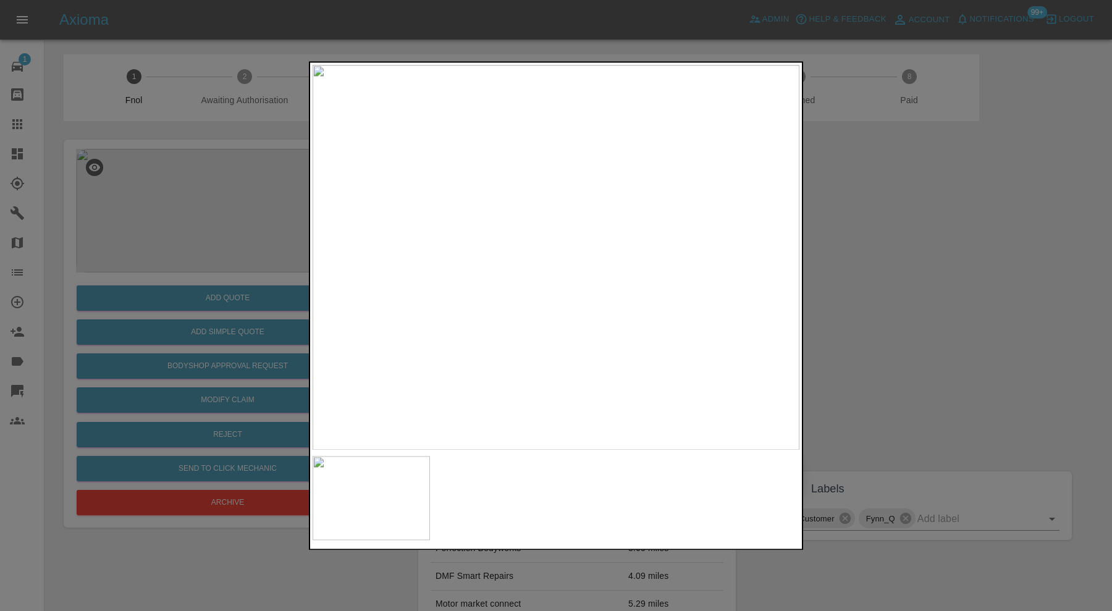
click at [967, 303] on div at bounding box center [556, 305] width 1112 height 611
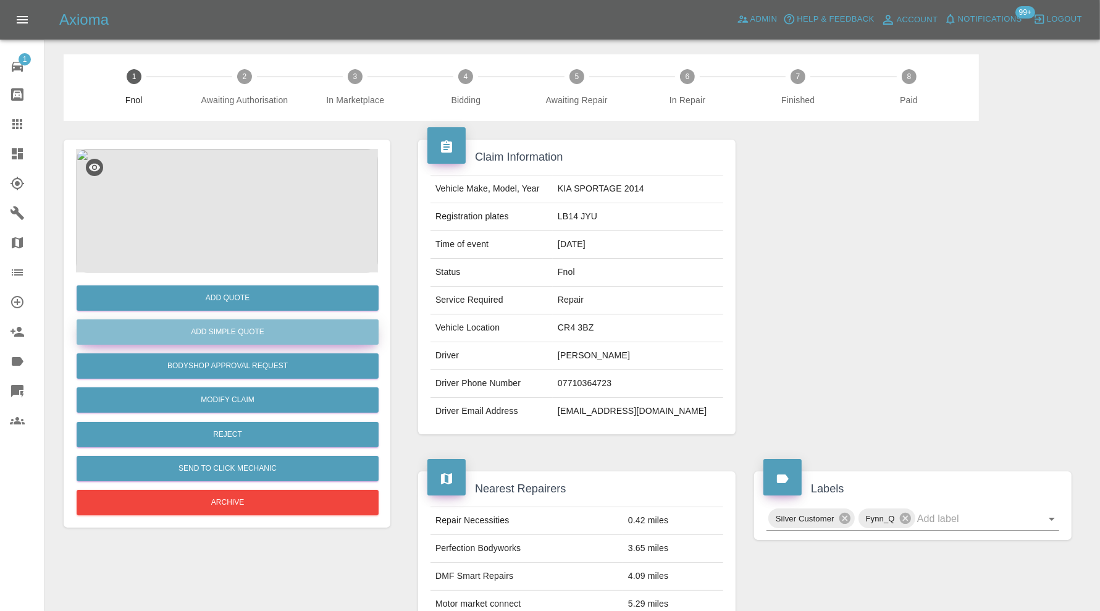
click at [288, 327] on button "Add Simple Quote" at bounding box center [228, 331] width 302 height 25
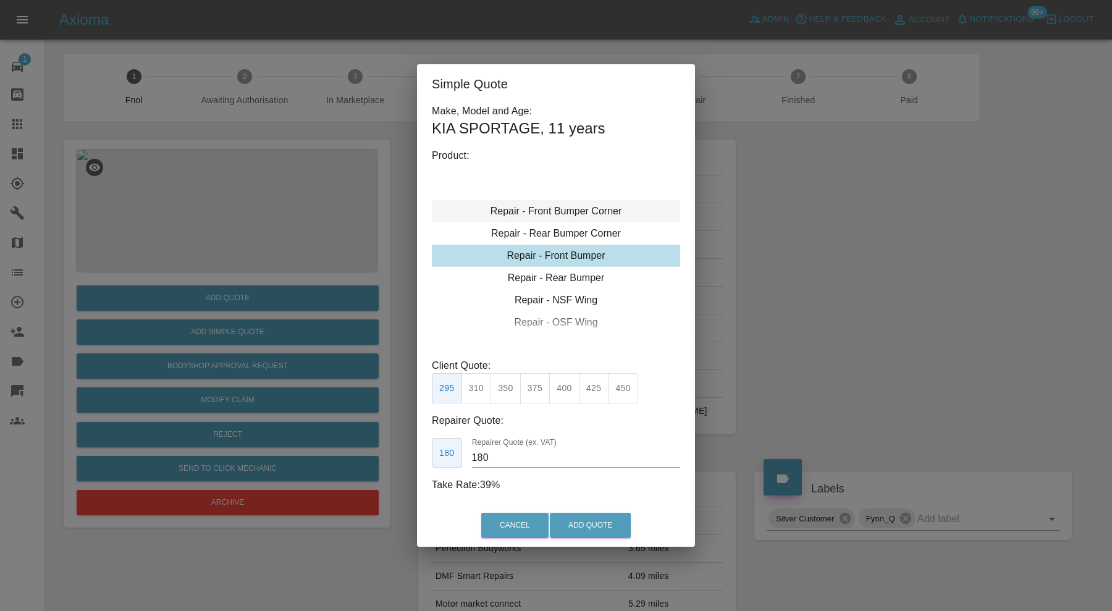
click at [551, 212] on div "Repair - Front Bumper Corner" at bounding box center [556, 211] width 248 height 22
click at [535, 395] on button "240" at bounding box center [535, 388] width 30 height 30
type input "150"
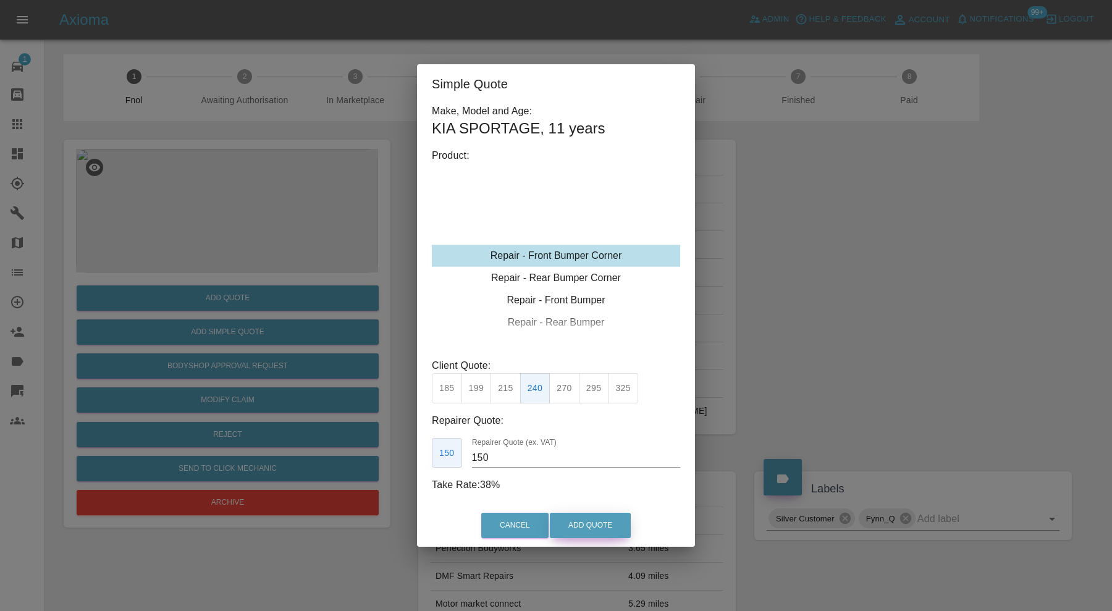
click at [600, 525] on button "Add Quote" at bounding box center [590, 525] width 81 height 25
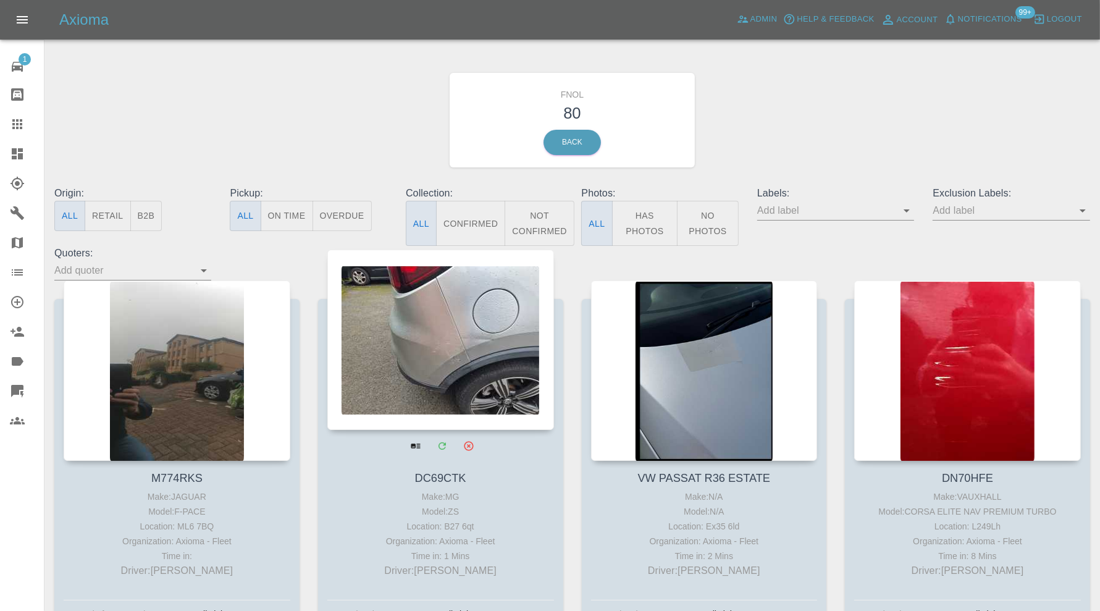
click at [473, 351] on div at bounding box center [440, 339] width 227 height 180
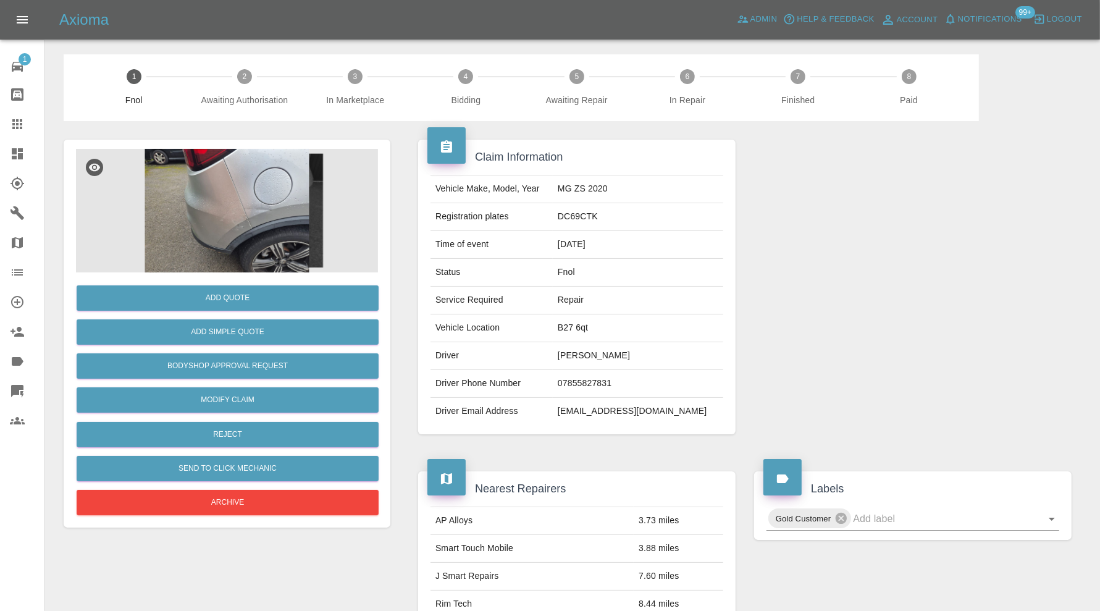
click at [221, 233] on img at bounding box center [227, 211] width 302 height 124
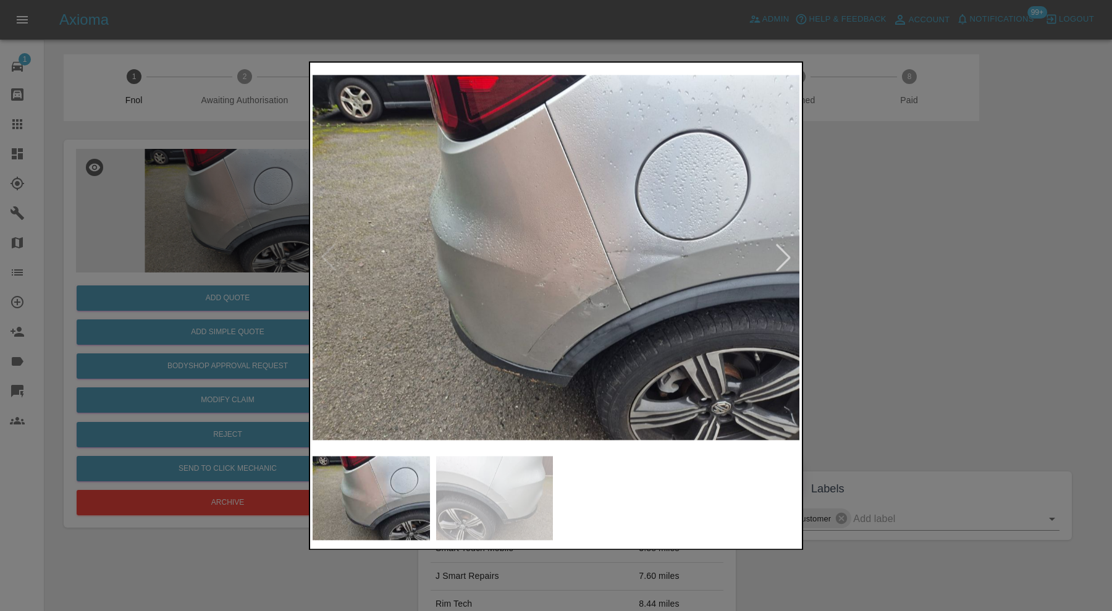
click at [514, 488] on img at bounding box center [494, 498] width 117 height 84
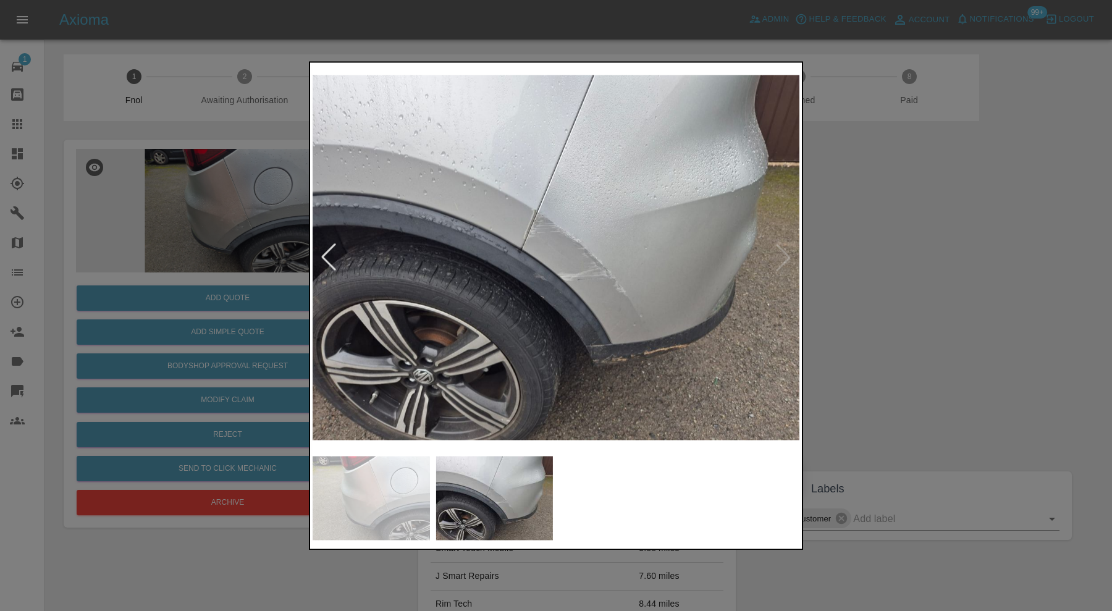
click at [784, 249] on img at bounding box center [555, 257] width 487 height 385
click at [876, 285] on div at bounding box center [556, 305] width 1112 height 611
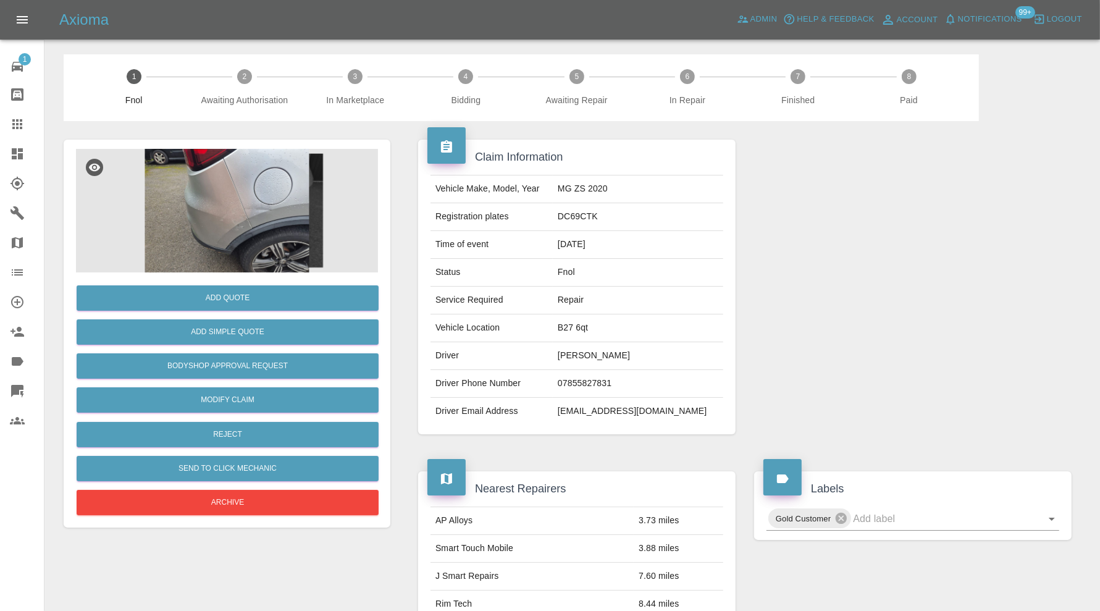
click at [211, 196] on img at bounding box center [227, 211] width 302 height 124
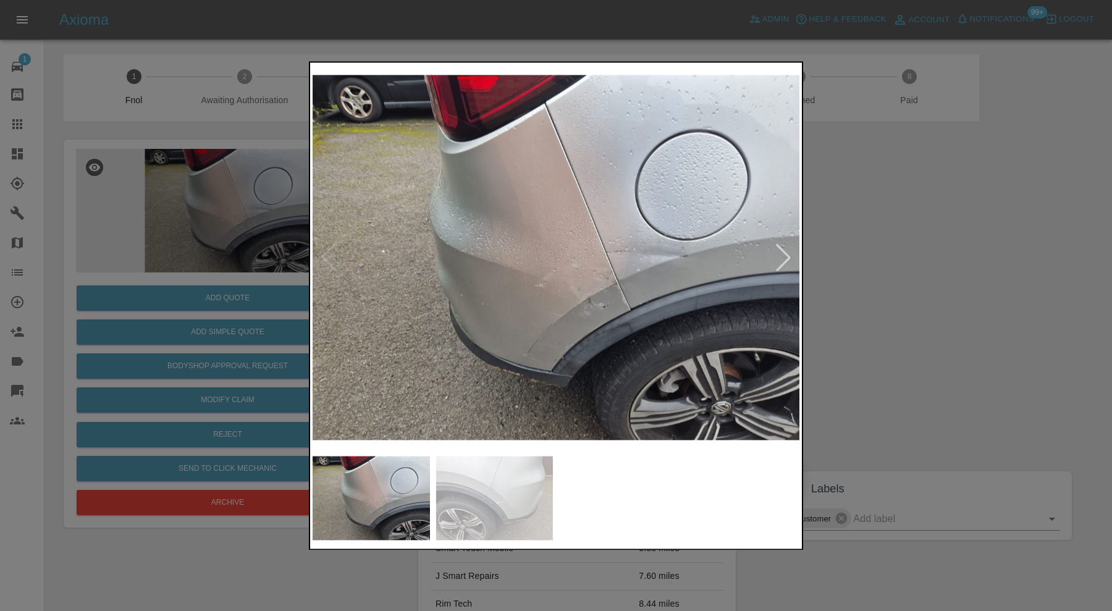
click at [471, 466] on img at bounding box center [494, 498] width 117 height 84
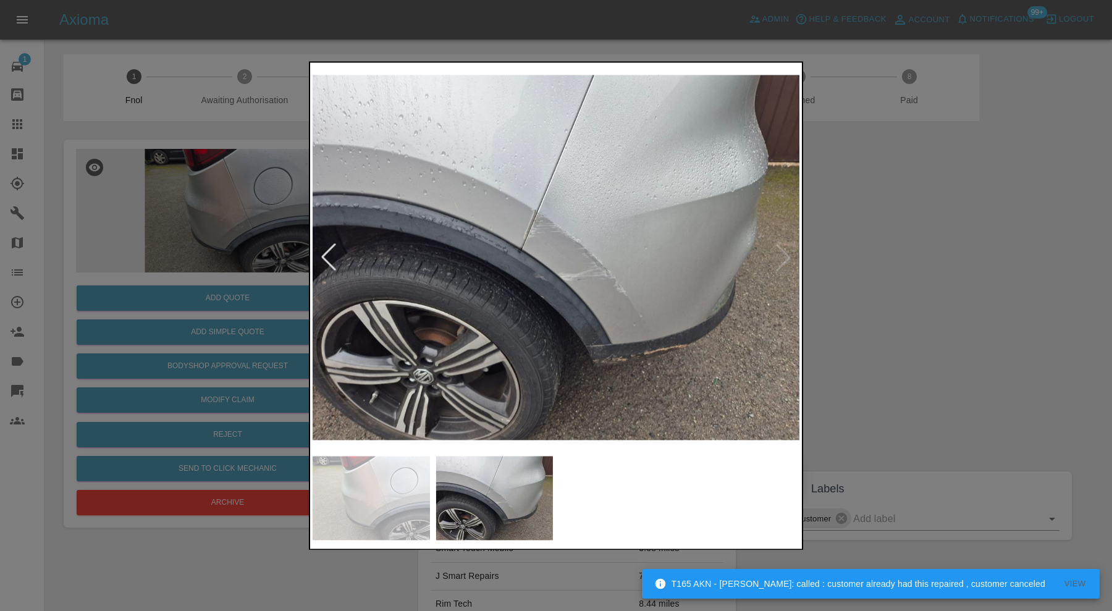
click at [388, 466] on img at bounding box center [370, 498] width 117 height 84
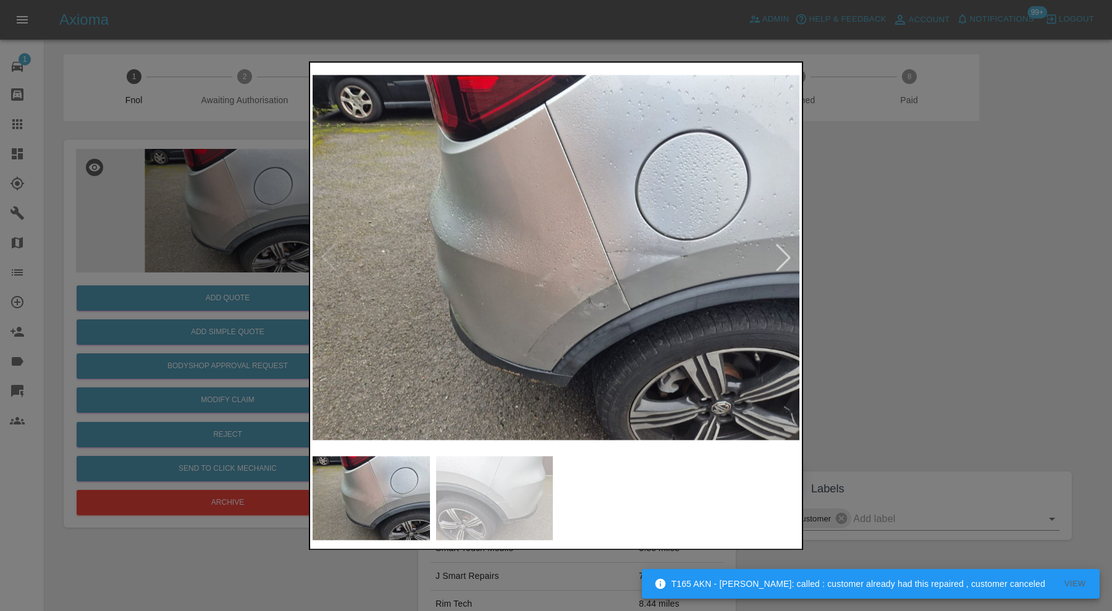
click at [920, 317] on div at bounding box center [556, 305] width 1112 height 611
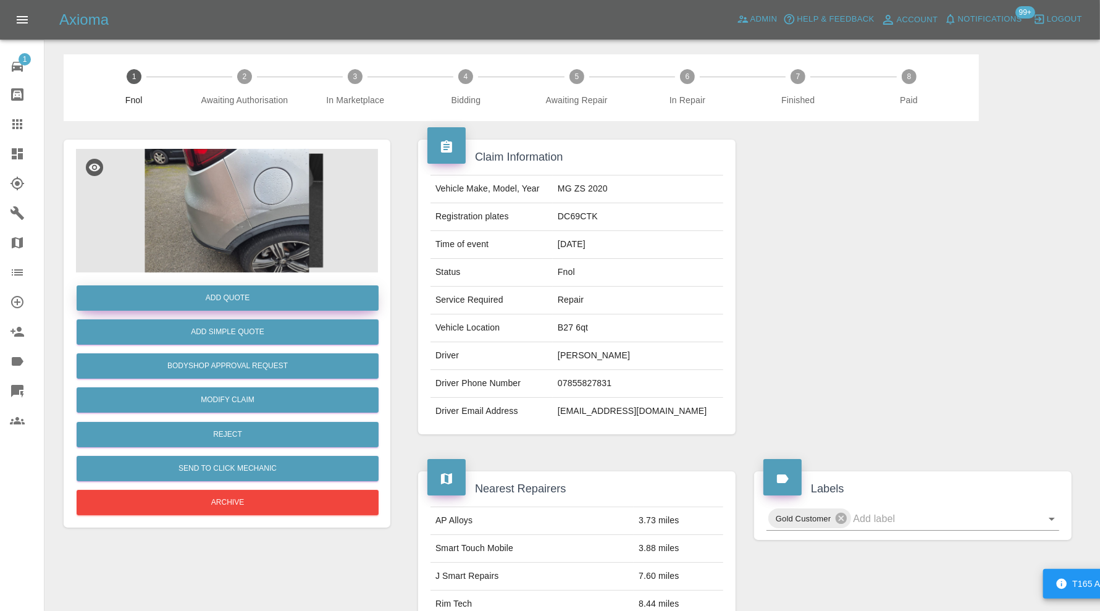
click at [245, 297] on button "Add Quote" at bounding box center [228, 297] width 302 height 25
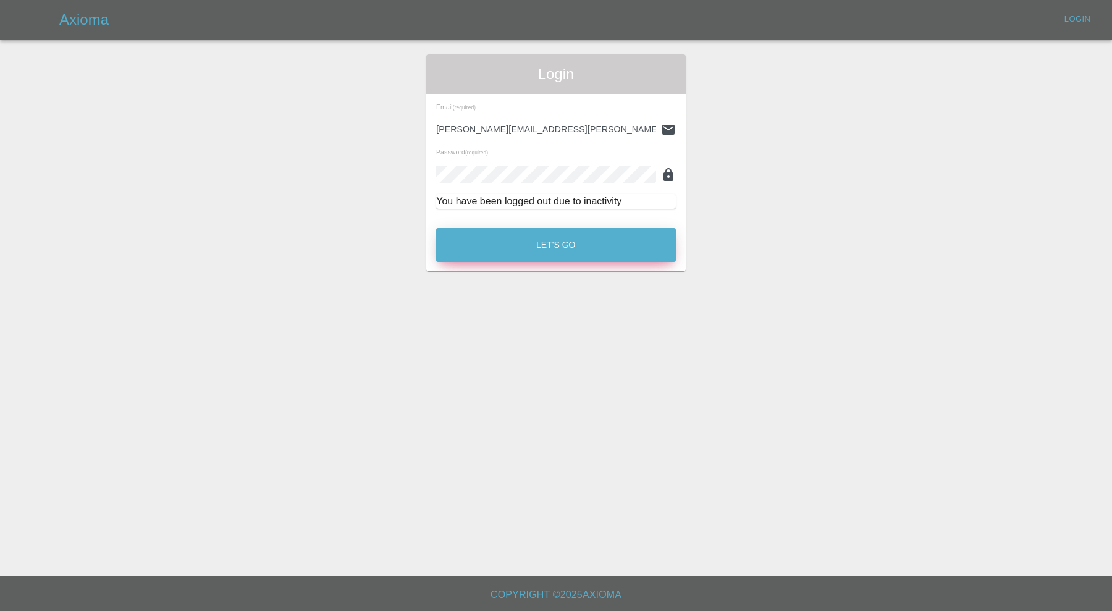
click at [499, 236] on button "Let's Go" at bounding box center [556, 245] width 240 height 34
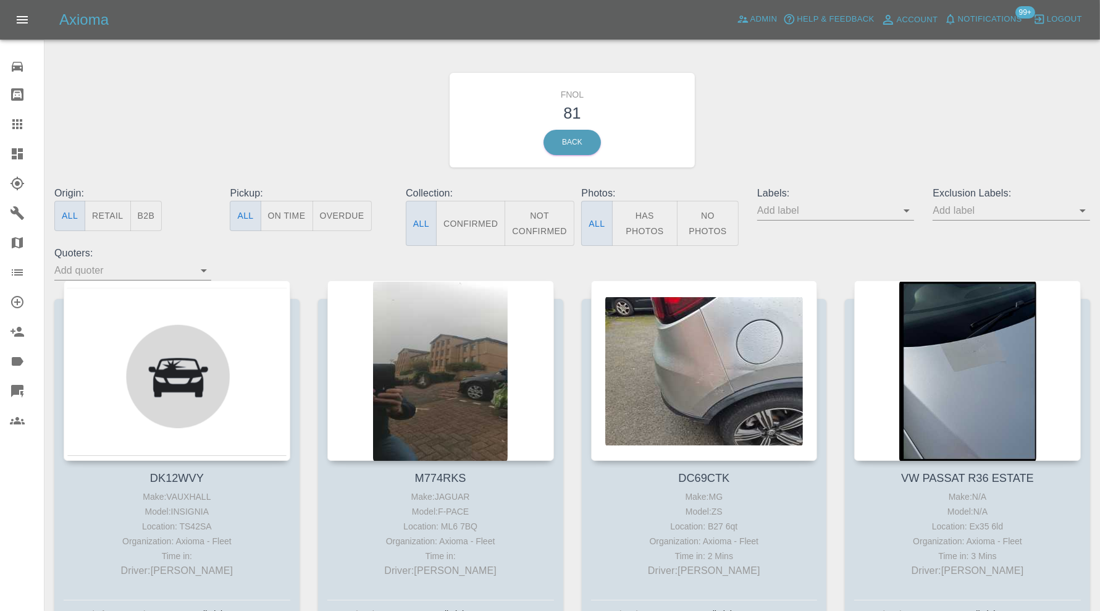
click at [860, 205] on input "text" at bounding box center [826, 210] width 138 height 19
type input "geor"
click at [843, 253] on li "George_Carl_Q" at bounding box center [835, 259] width 91 height 22
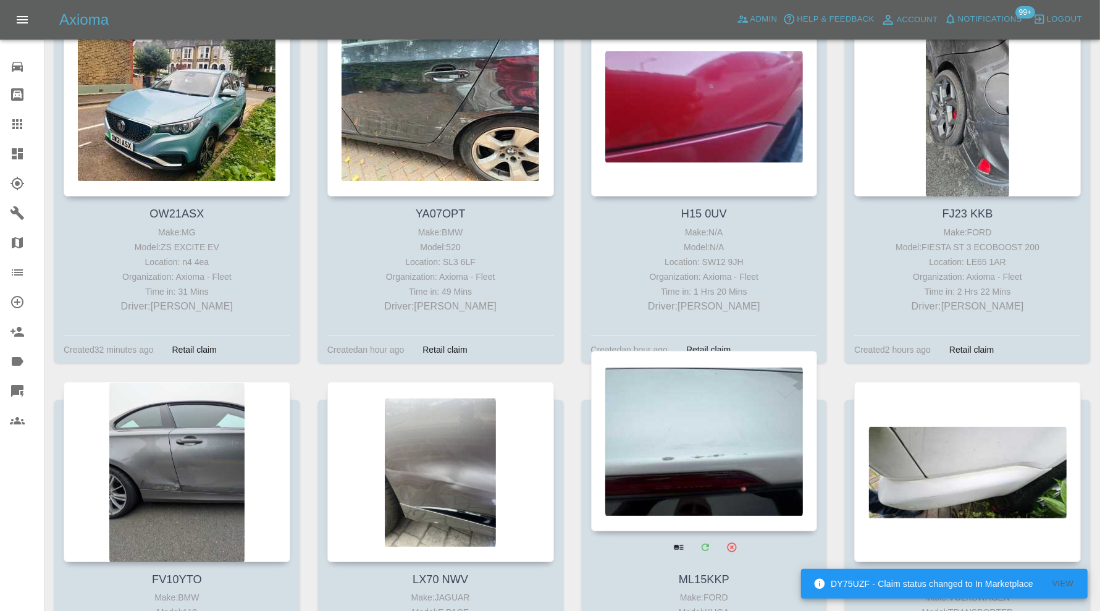
scroll to position [200, 0]
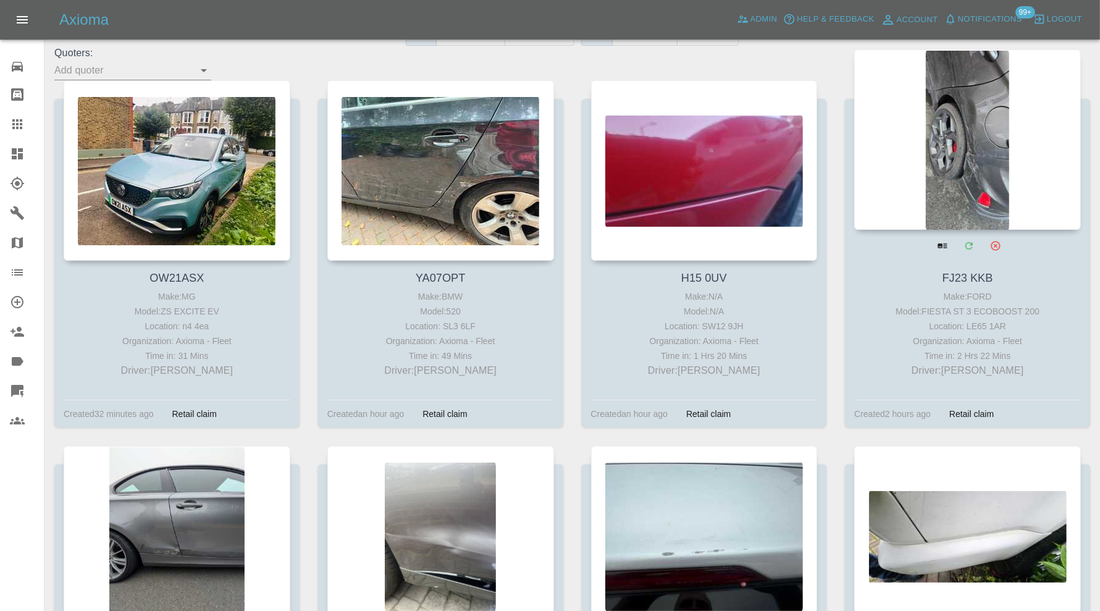
click at [965, 148] on div at bounding box center [967, 139] width 227 height 180
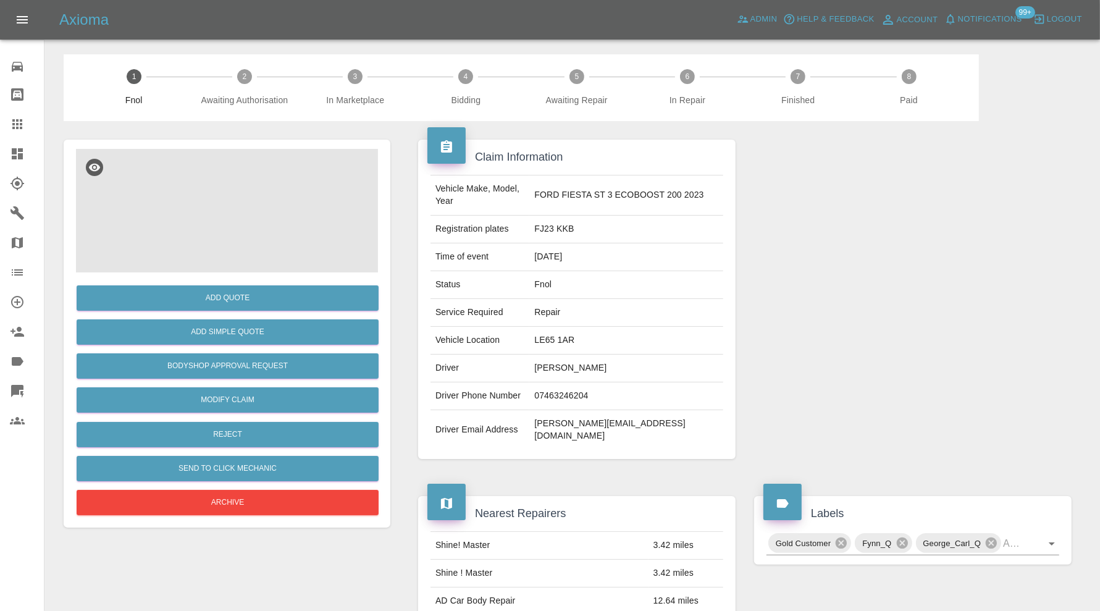
click at [283, 204] on img at bounding box center [227, 211] width 302 height 124
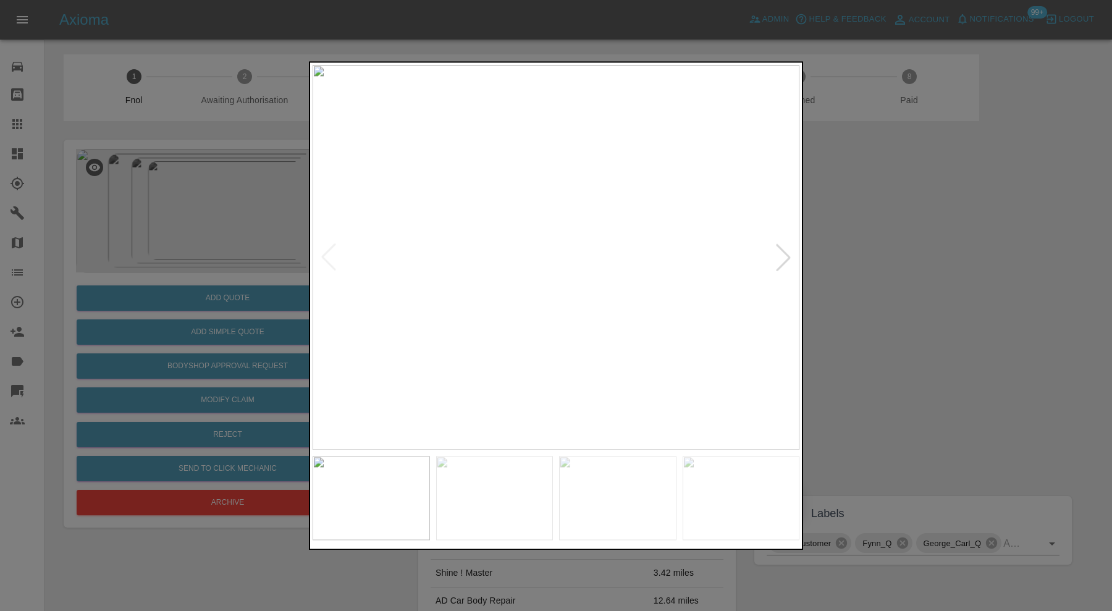
click at [780, 253] on div at bounding box center [782, 257] width 27 height 27
click at [783, 254] on img at bounding box center [555, 257] width 487 height 385
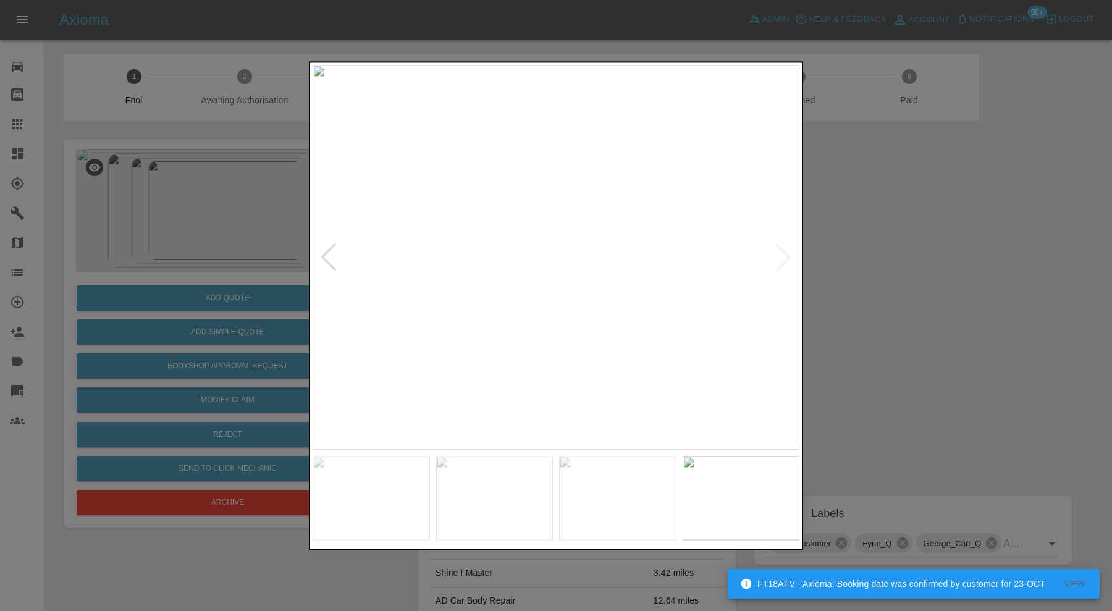
click at [334, 259] on div at bounding box center [328, 257] width 27 height 27
click at [329, 260] on div at bounding box center [328, 257] width 27 height 27
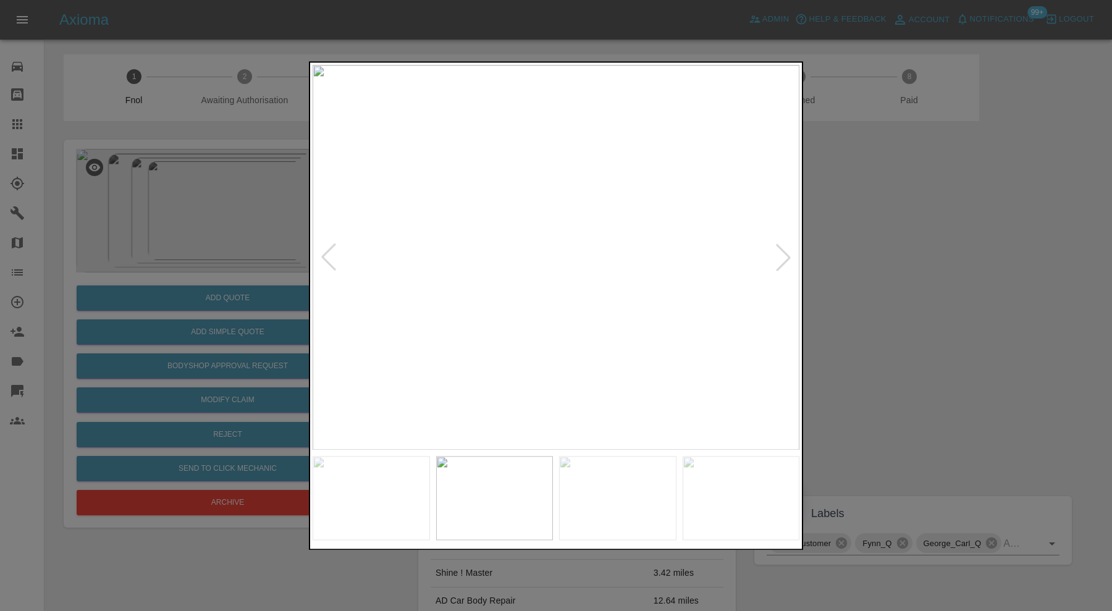
click at [329, 260] on div at bounding box center [328, 257] width 27 height 27
click at [329, 260] on img at bounding box center [555, 257] width 487 height 385
click at [917, 260] on div at bounding box center [556, 305] width 1112 height 611
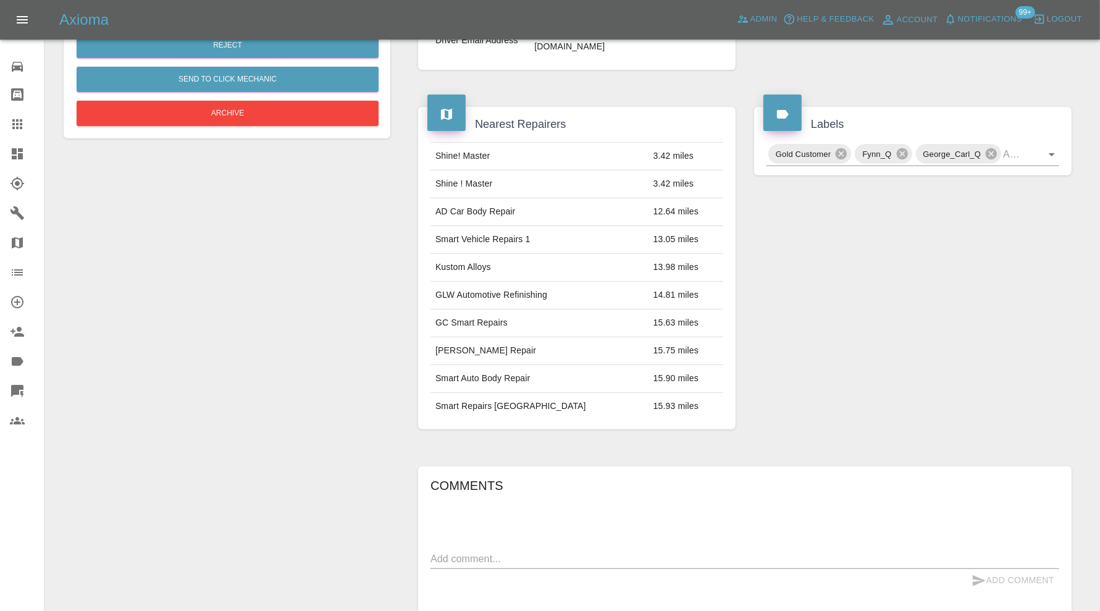
scroll to position [47, 0]
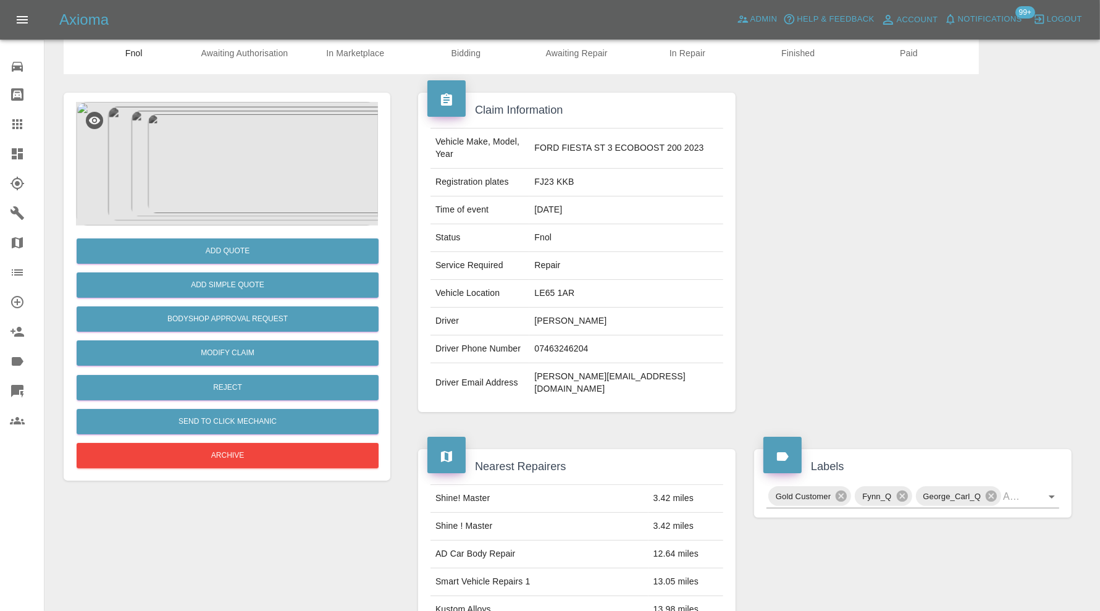
click at [230, 164] on img at bounding box center [227, 164] width 302 height 124
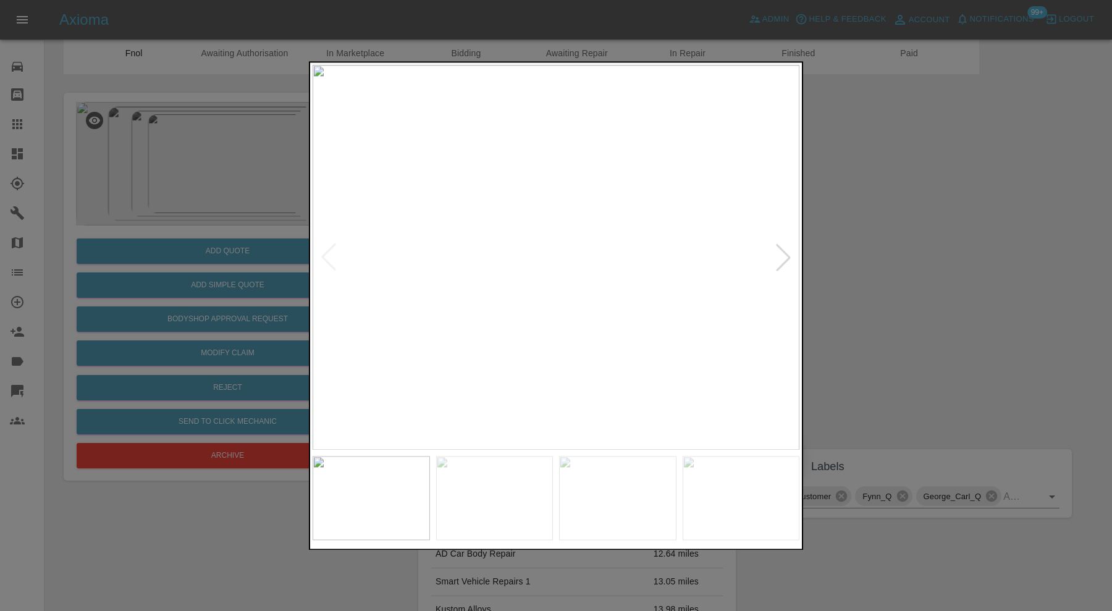
click at [908, 278] on div at bounding box center [556, 305] width 1112 height 611
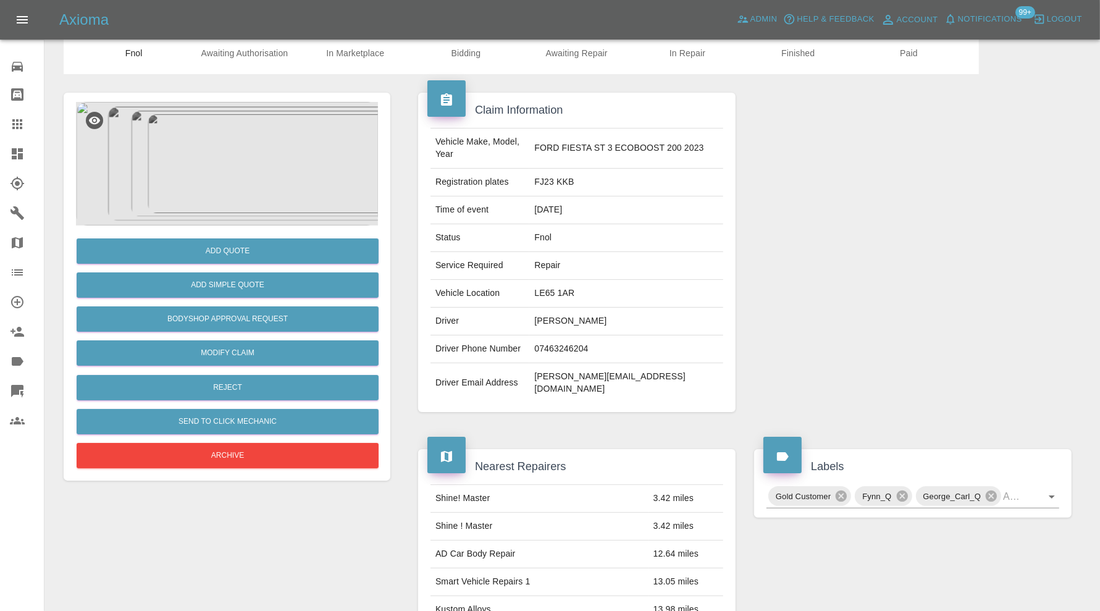
click at [212, 175] on img at bounding box center [227, 164] width 302 height 124
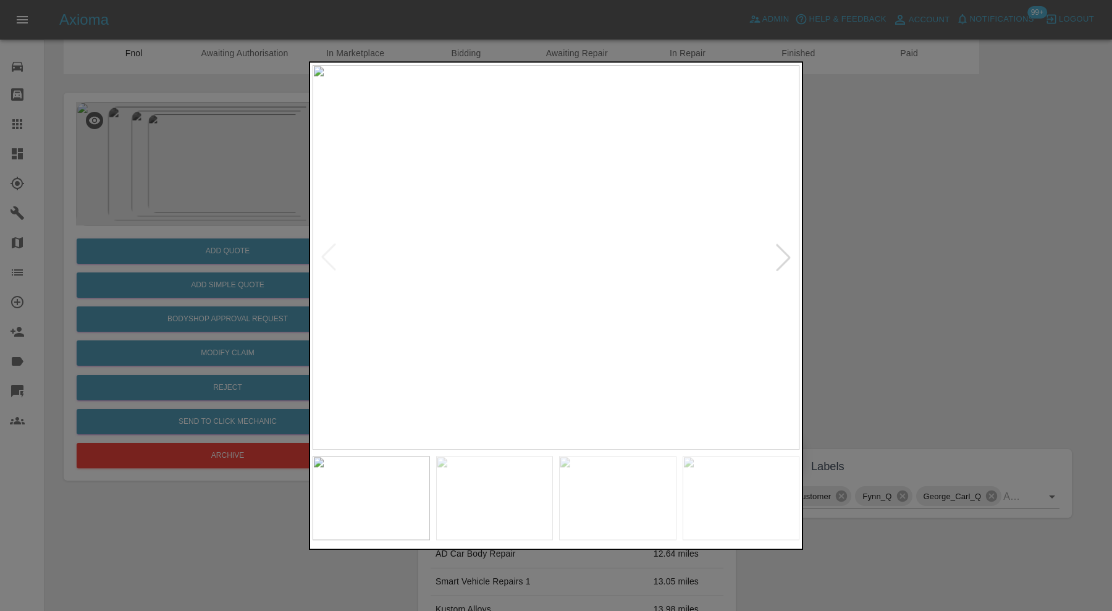
click at [789, 251] on div at bounding box center [782, 257] width 27 height 27
click at [789, 252] on div at bounding box center [782, 257] width 27 height 27
click at [789, 252] on img at bounding box center [555, 257] width 487 height 385
click at [561, 366] on img at bounding box center [555, 257] width 487 height 385
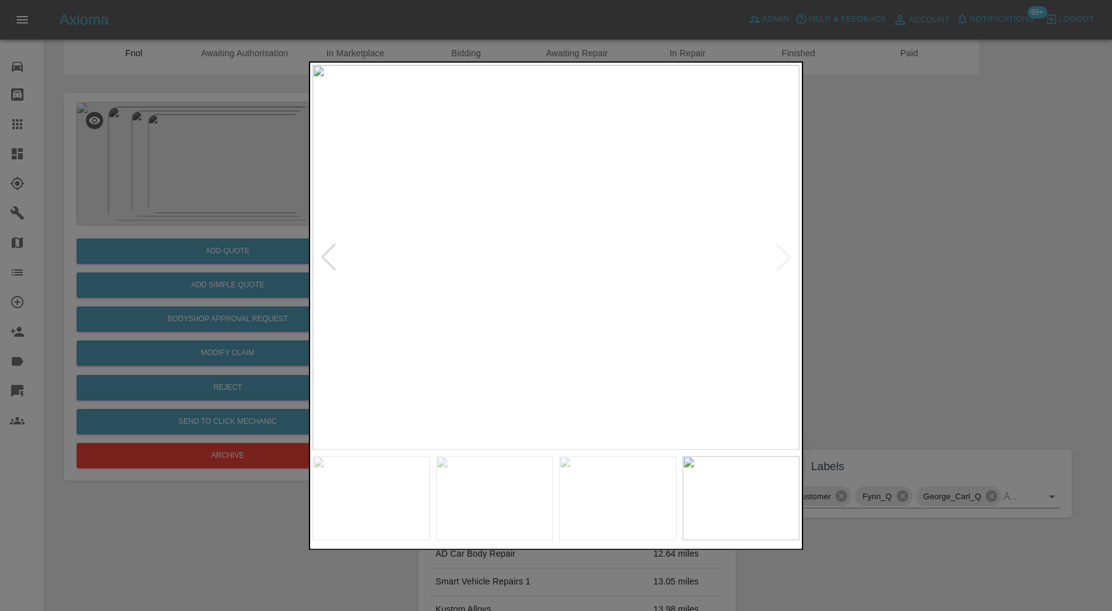
click at [561, 366] on img at bounding box center [555, 257] width 487 height 385
click at [559, 475] on div at bounding box center [556, 305] width 494 height 488
click at [477, 177] on img at bounding box center [492, 226] width 1460 height 1155
click at [911, 214] on div at bounding box center [556, 305] width 1112 height 611
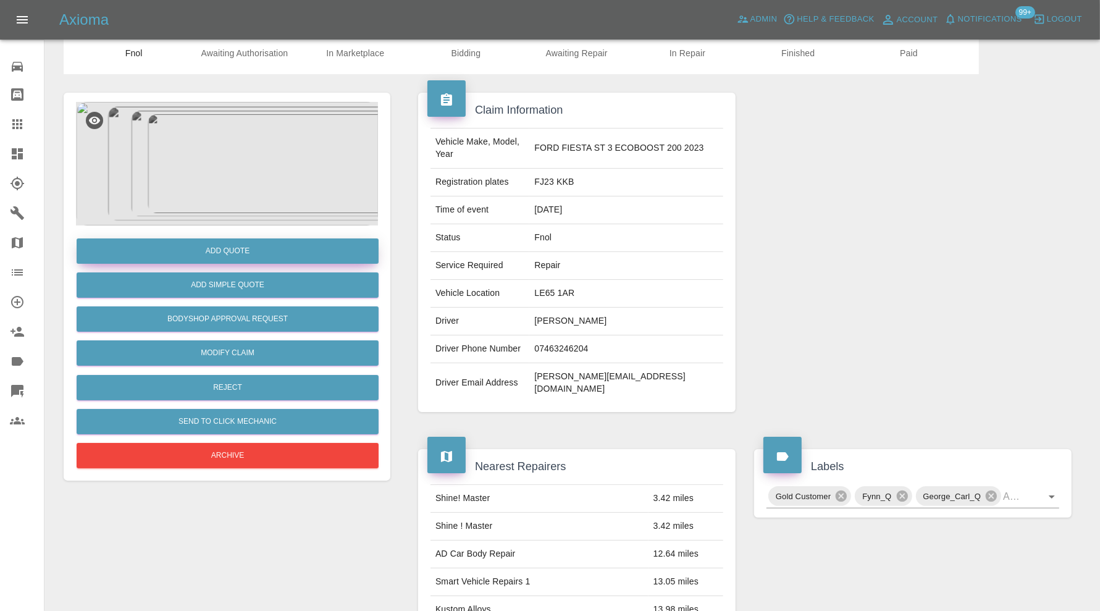
click at [243, 248] on button "Add Quote" at bounding box center [228, 250] width 302 height 25
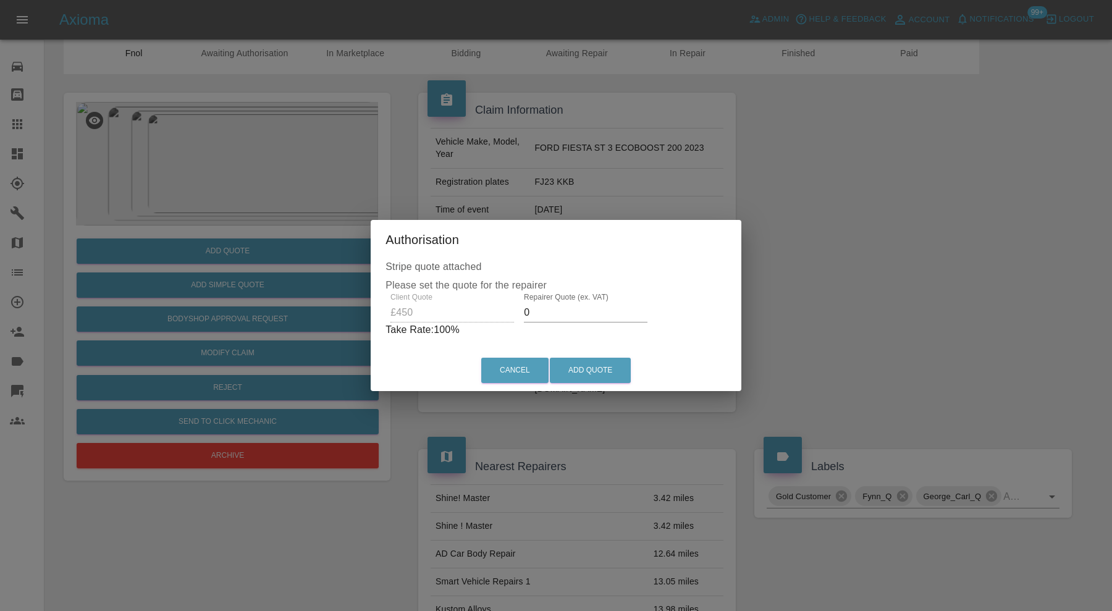
click at [564, 319] on input "0" at bounding box center [586, 313] width 124 height 20
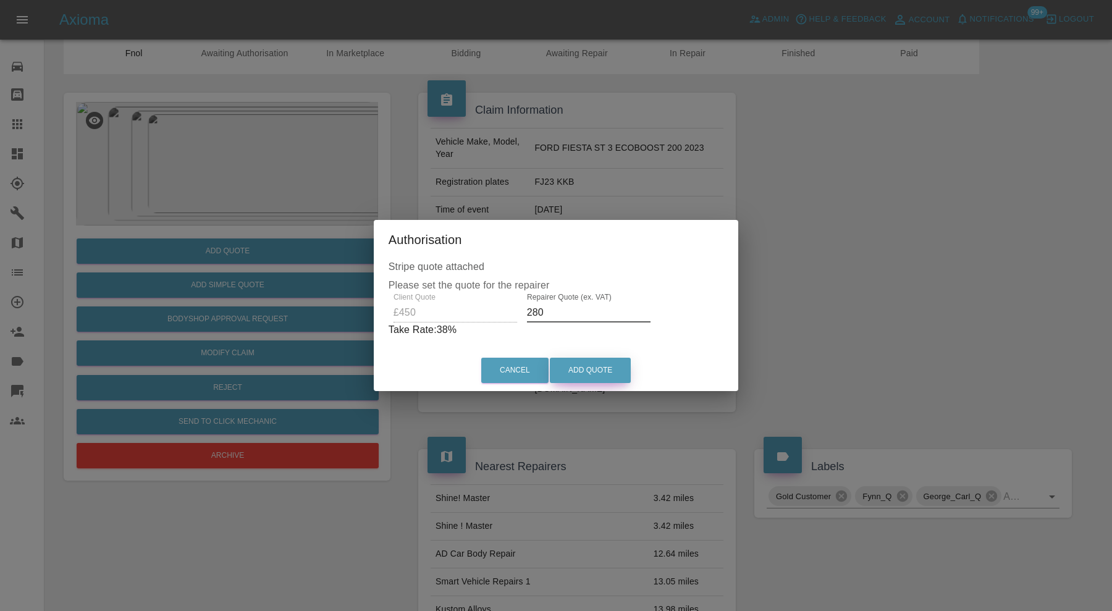
type input "280"
click at [588, 371] on button "Add Quote" at bounding box center [590, 370] width 81 height 25
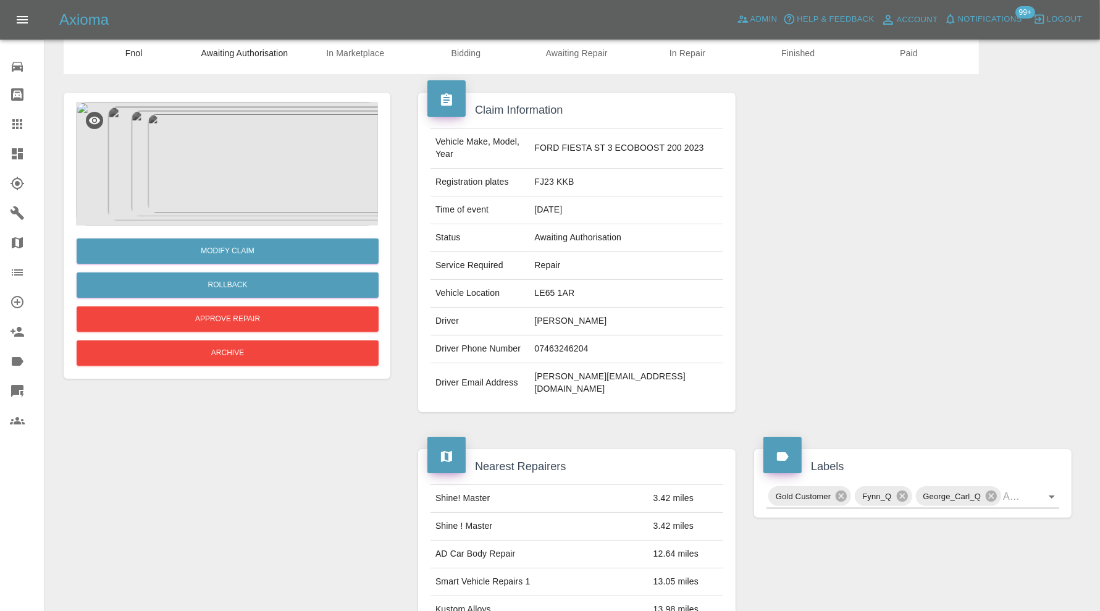
scroll to position [0, 0]
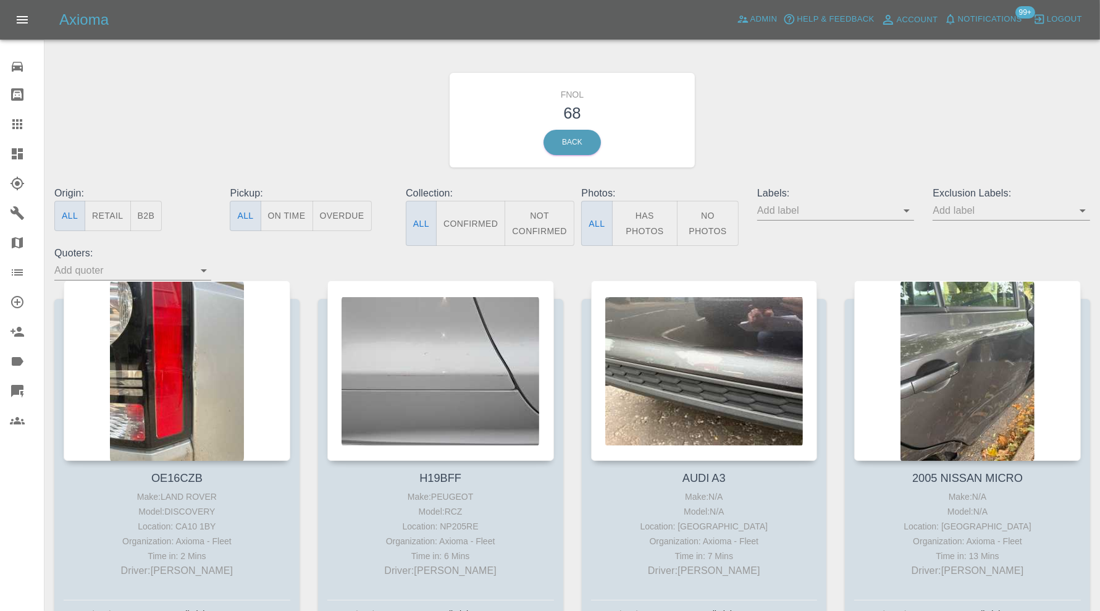
click at [849, 204] on input "text" at bounding box center [826, 210] width 138 height 19
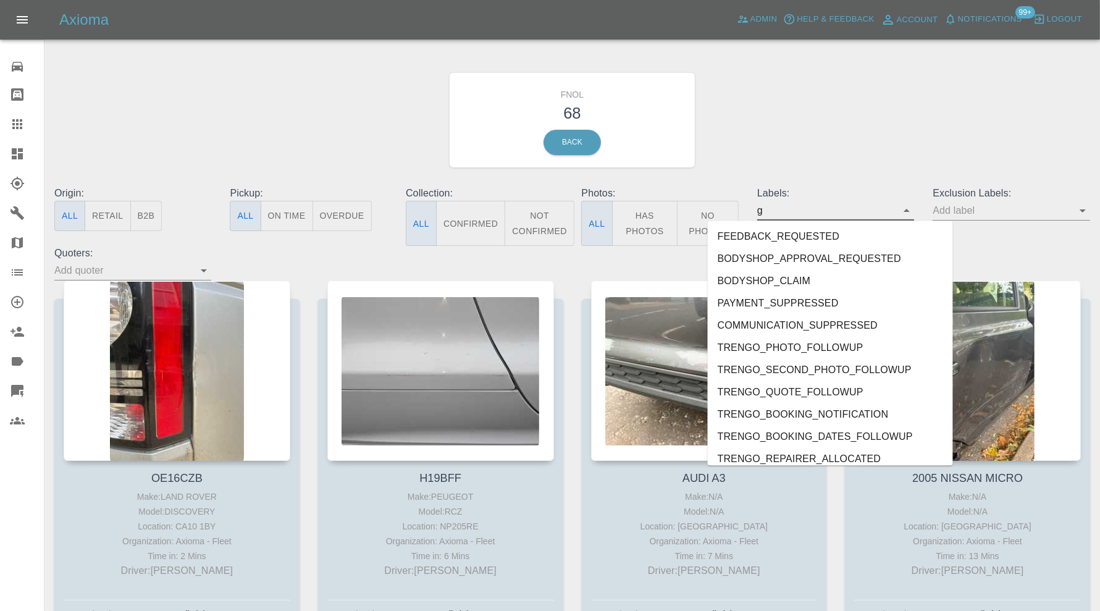
type input "ge"
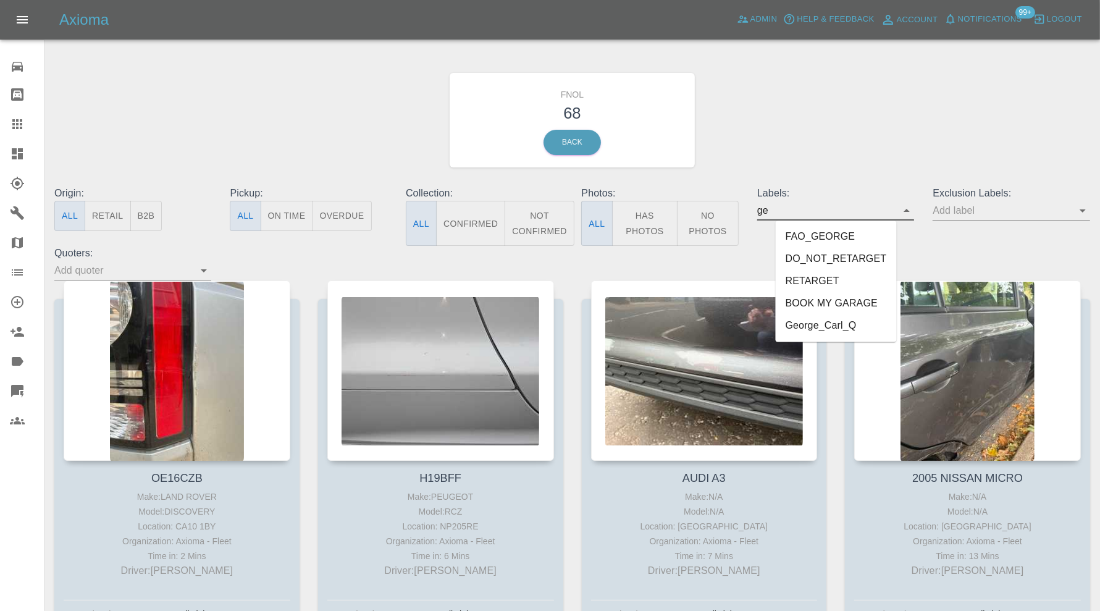
click at [829, 323] on li "George_Carl_Q" at bounding box center [836, 326] width 121 height 22
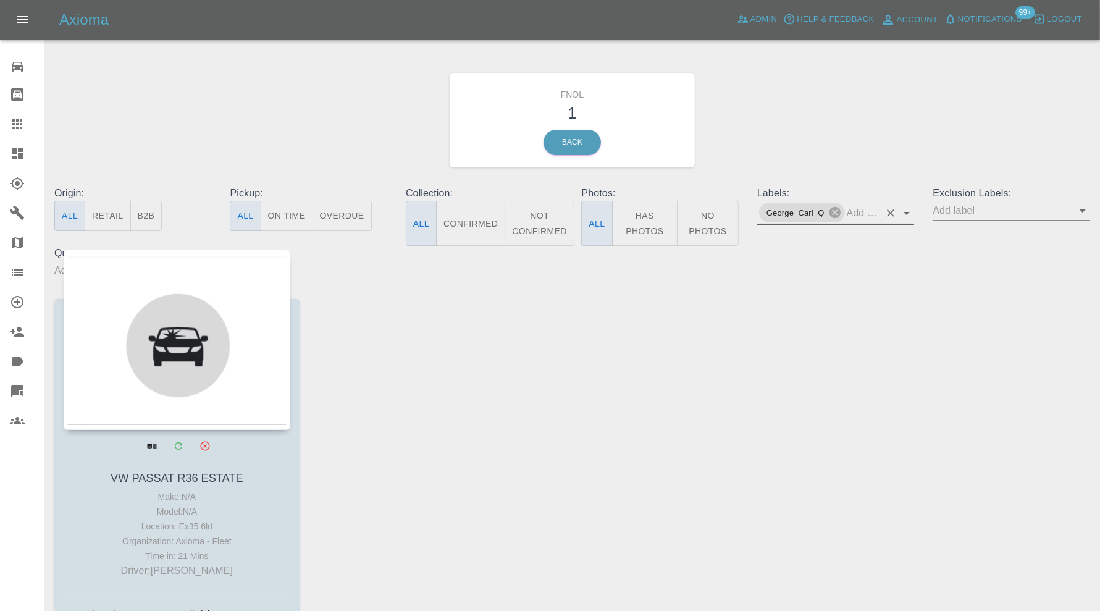
click at [195, 346] on div at bounding box center [177, 339] width 227 height 180
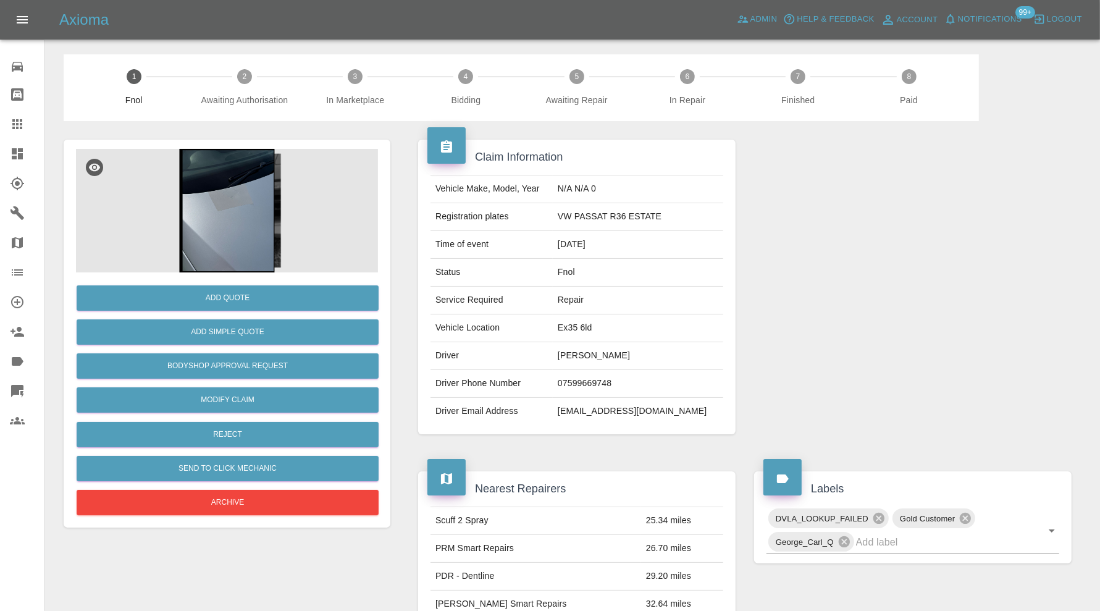
click at [217, 211] on img at bounding box center [227, 211] width 302 height 124
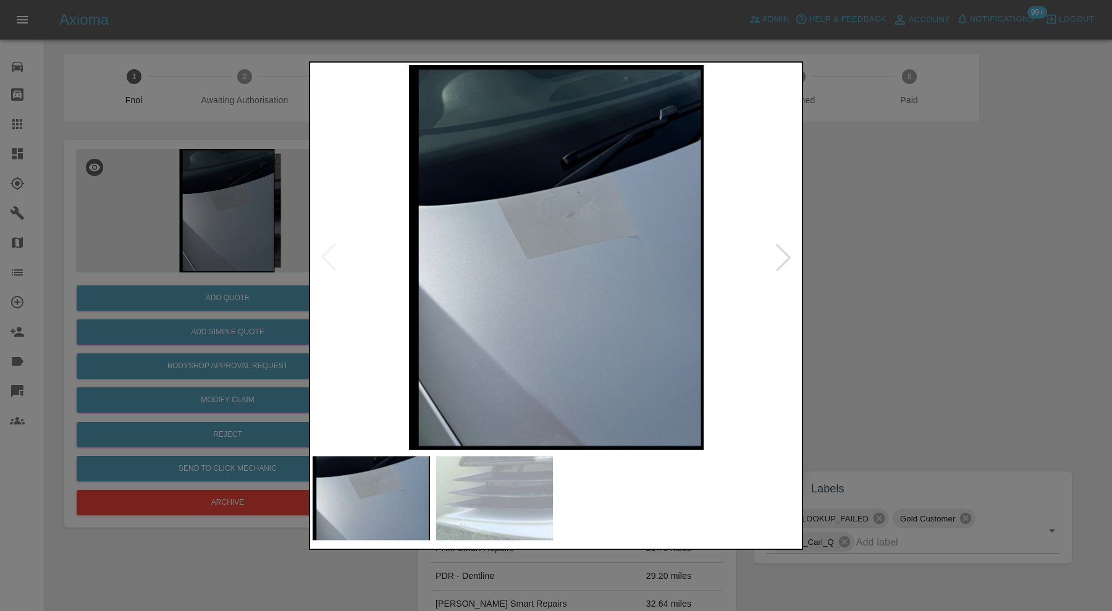
click at [781, 260] on div at bounding box center [782, 257] width 27 height 27
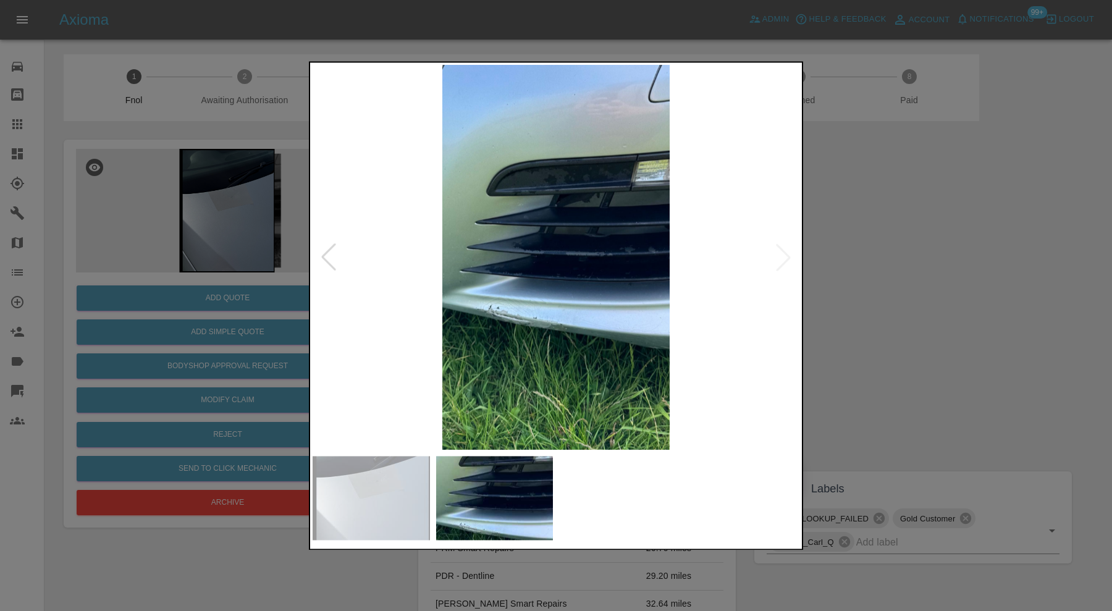
click at [781, 261] on img at bounding box center [555, 257] width 487 height 385
click at [327, 248] on div at bounding box center [328, 257] width 27 height 27
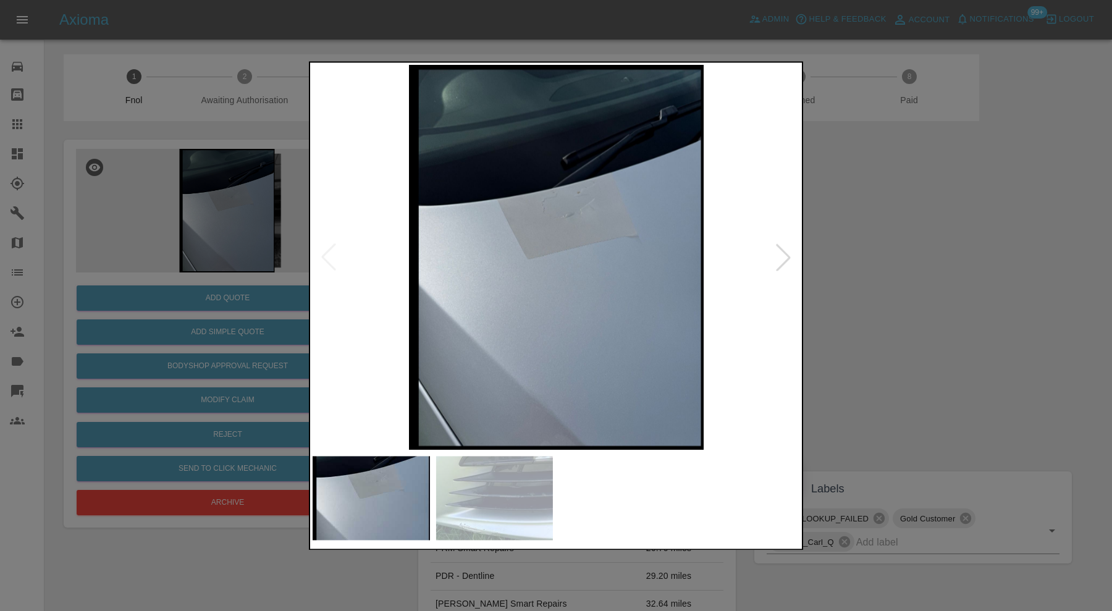
click at [327, 248] on img at bounding box center [555, 257] width 487 height 385
click at [924, 277] on div at bounding box center [556, 305] width 1112 height 611
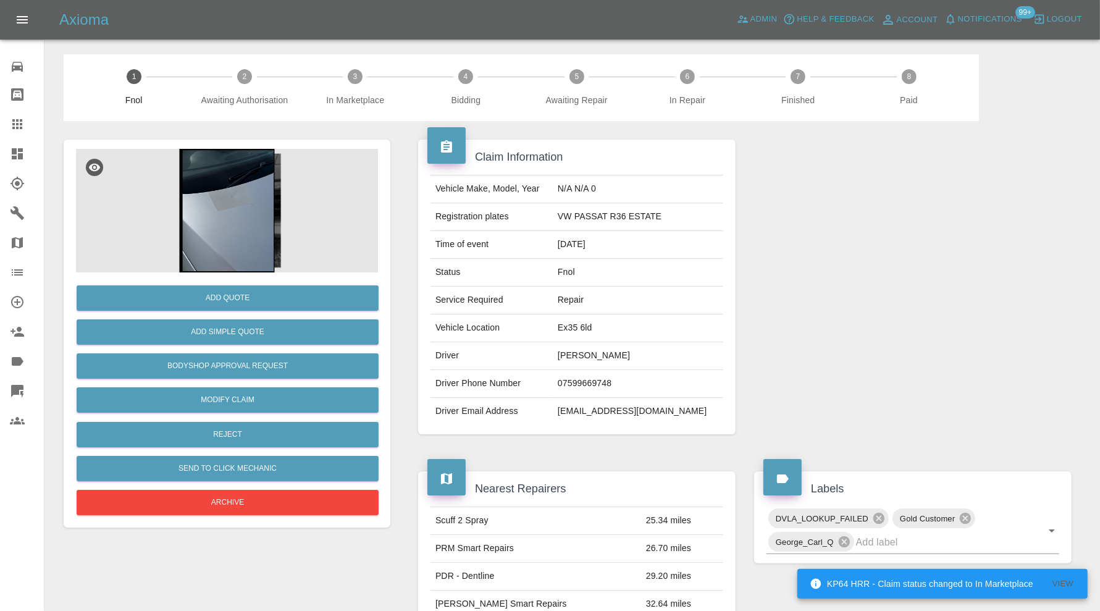
click at [212, 235] on img at bounding box center [227, 211] width 302 height 124
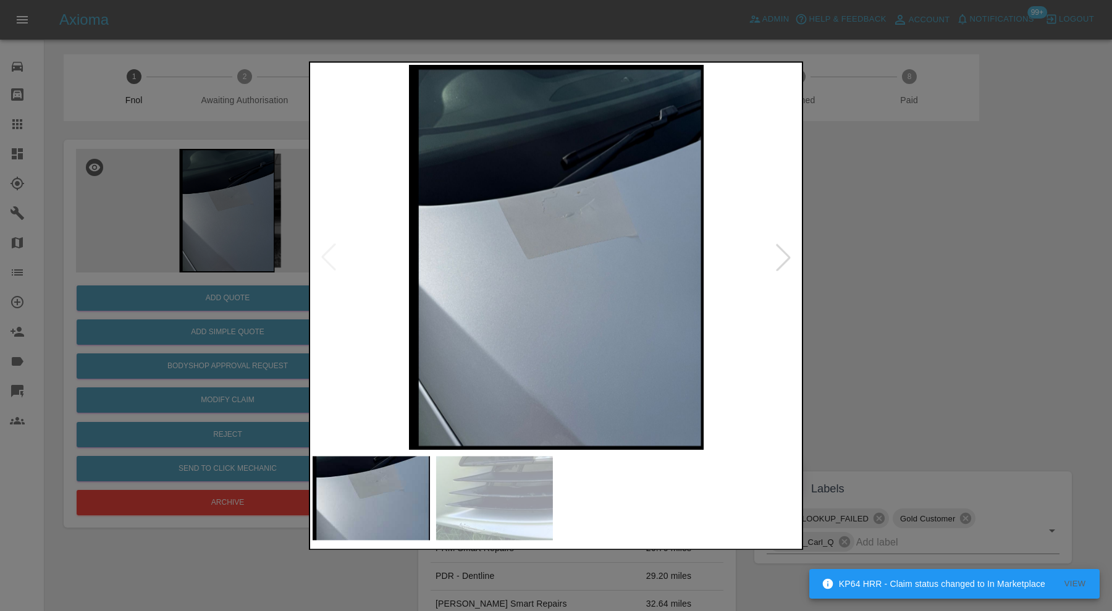
click at [527, 513] on img at bounding box center [494, 498] width 117 height 84
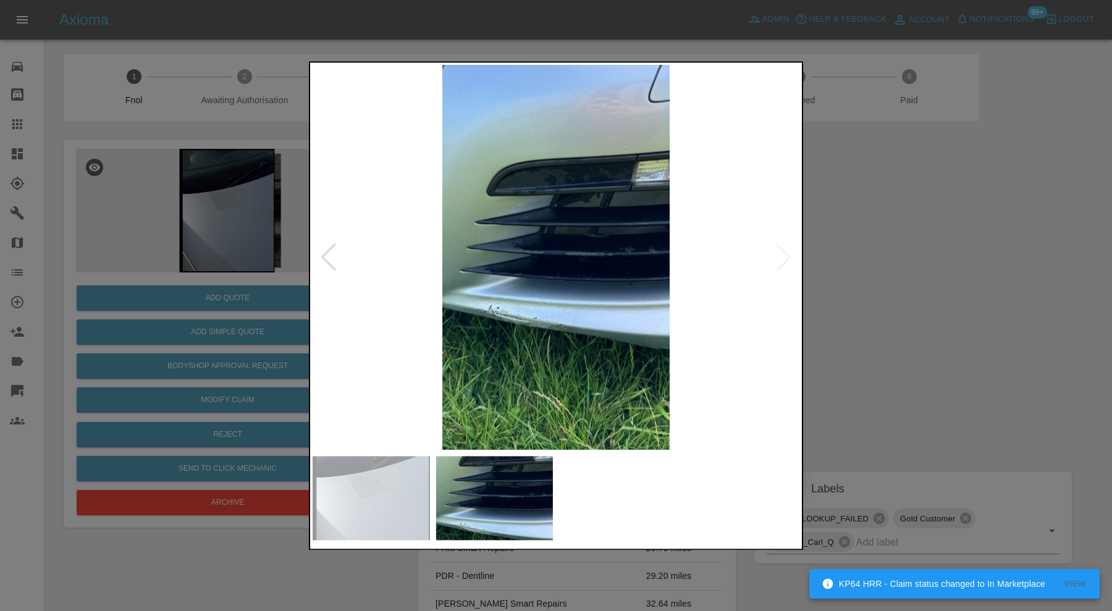
click at [500, 330] on img at bounding box center [555, 257] width 487 height 385
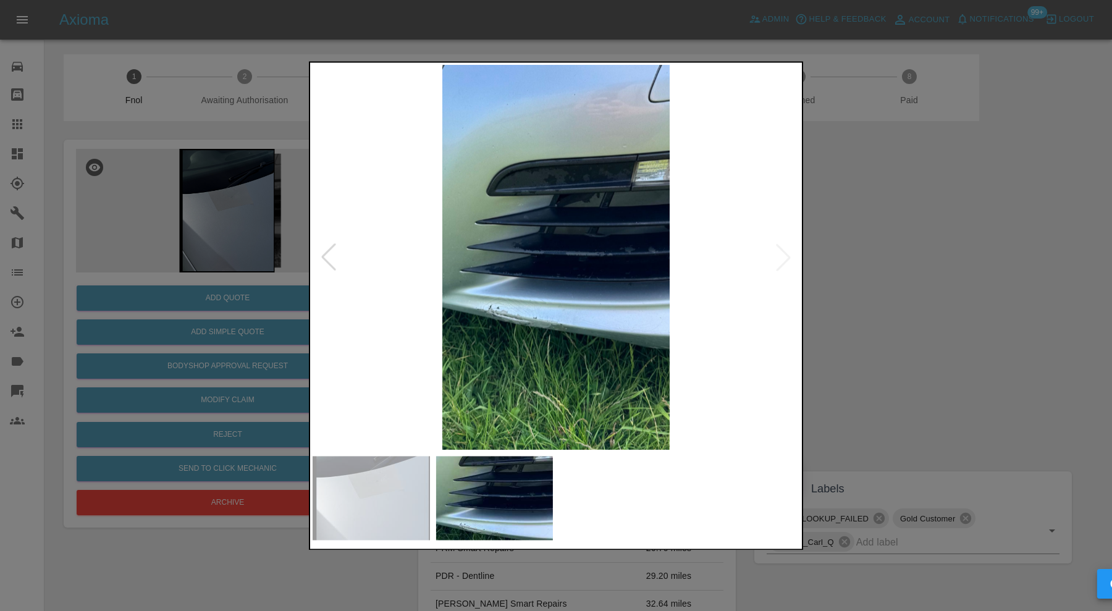
click at [500, 330] on img at bounding box center [555, 257] width 487 height 385
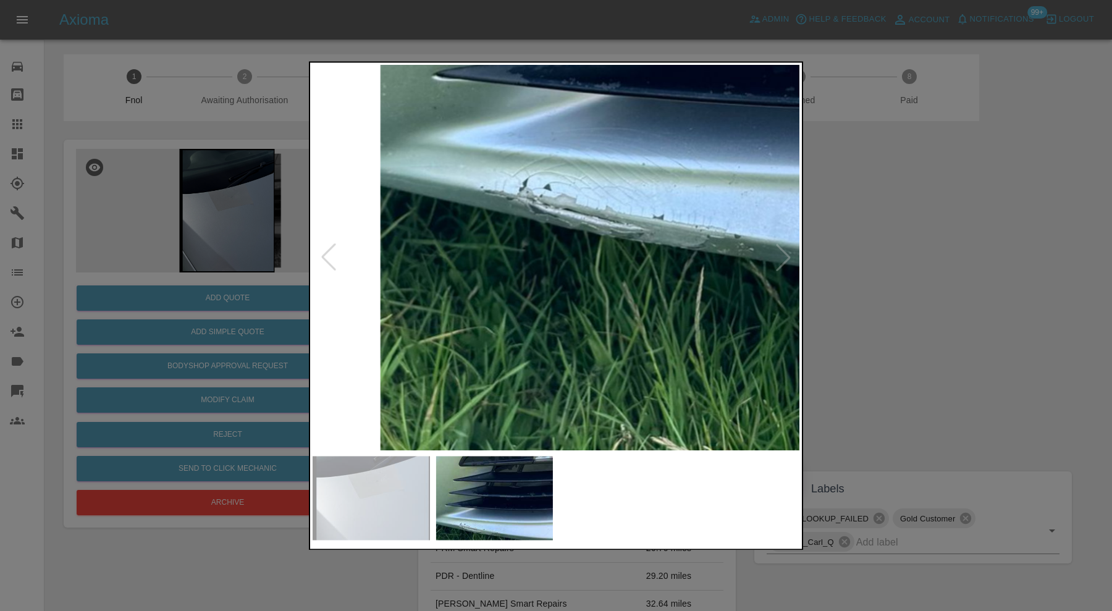
click at [866, 249] on div at bounding box center [556, 305] width 1112 height 611
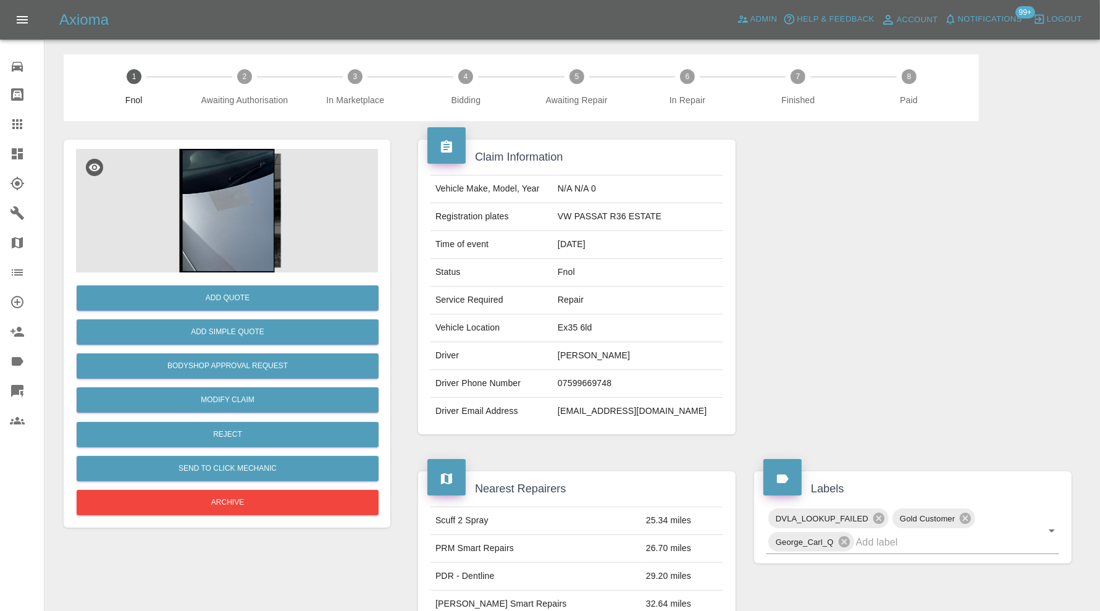
click at [866, 249] on div at bounding box center [913, 287] width 336 height 332
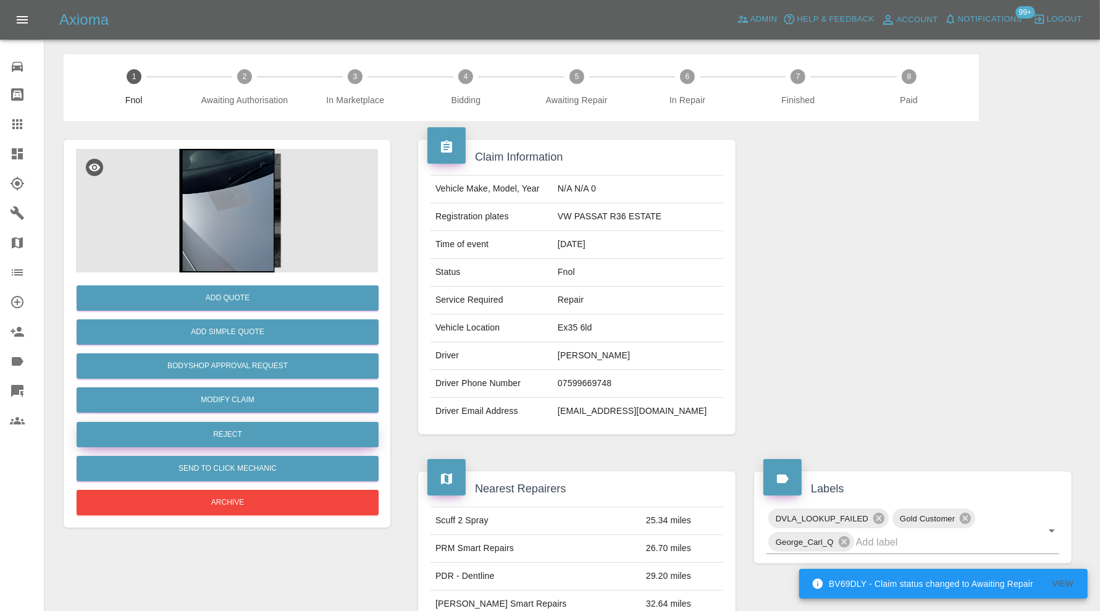
click at [303, 435] on button "Reject" at bounding box center [228, 434] width 302 height 25
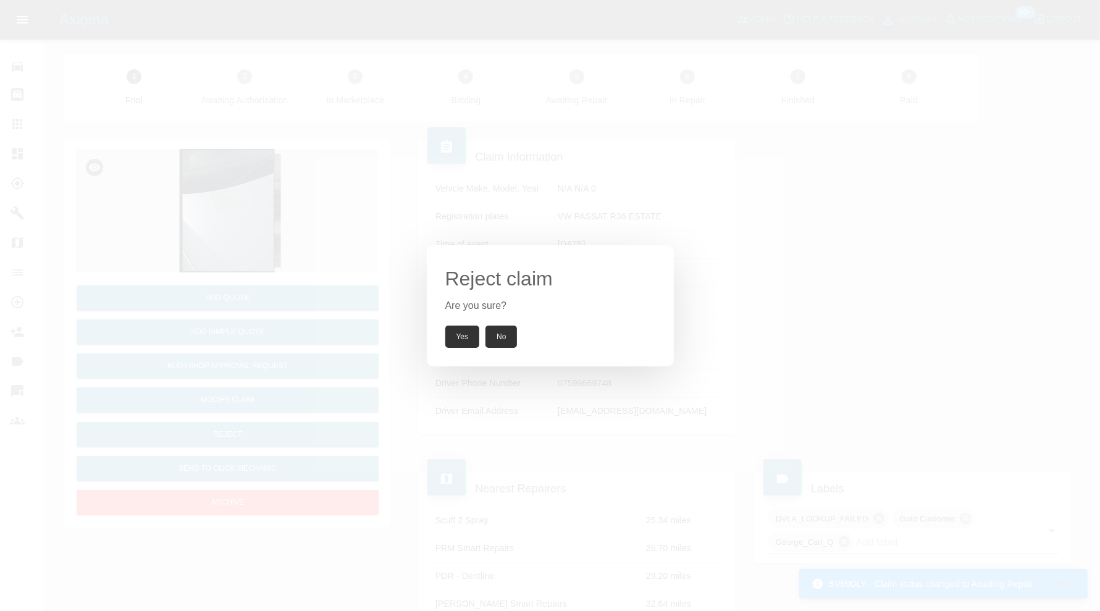
click at [452, 335] on button "Yes" at bounding box center [462, 336] width 35 height 22
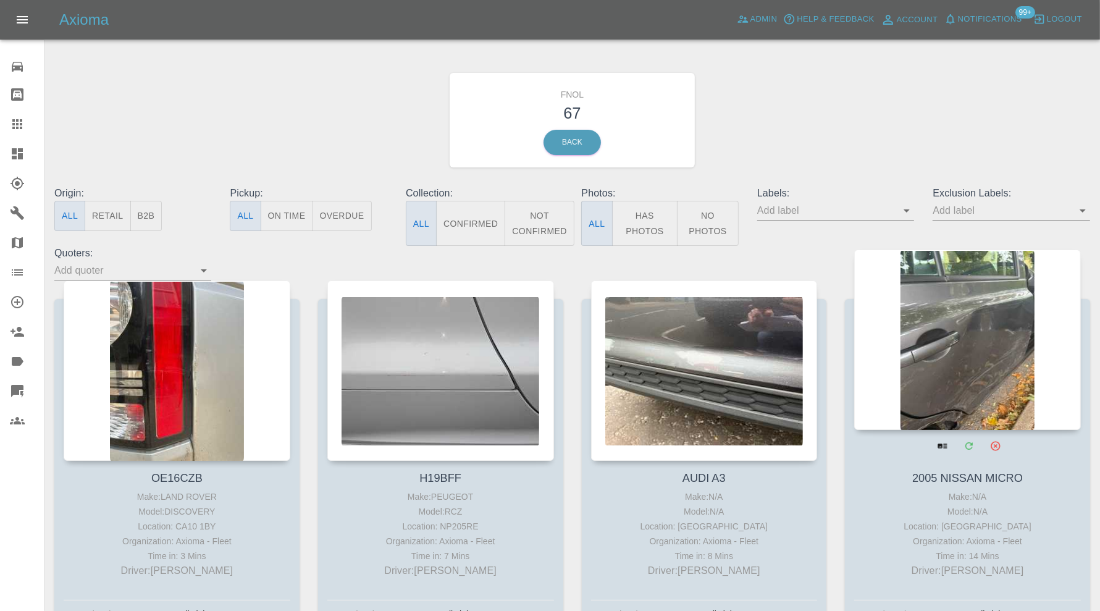
click at [1010, 368] on div at bounding box center [967, 339] width 227 height 180
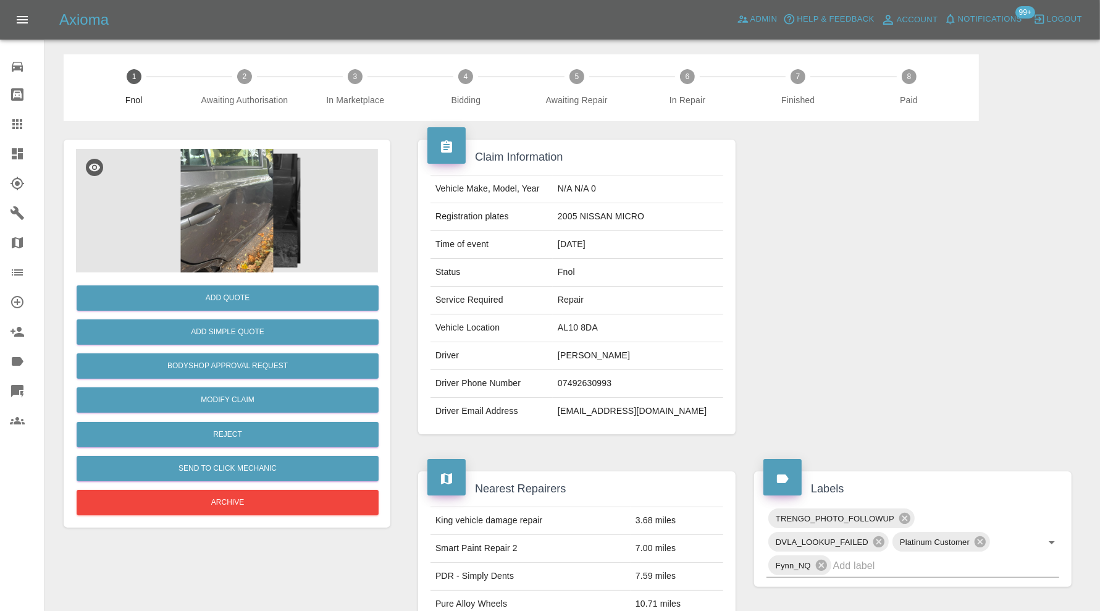
click at [233, 237] on img at bounding box center [227, 211] width 302 height 124
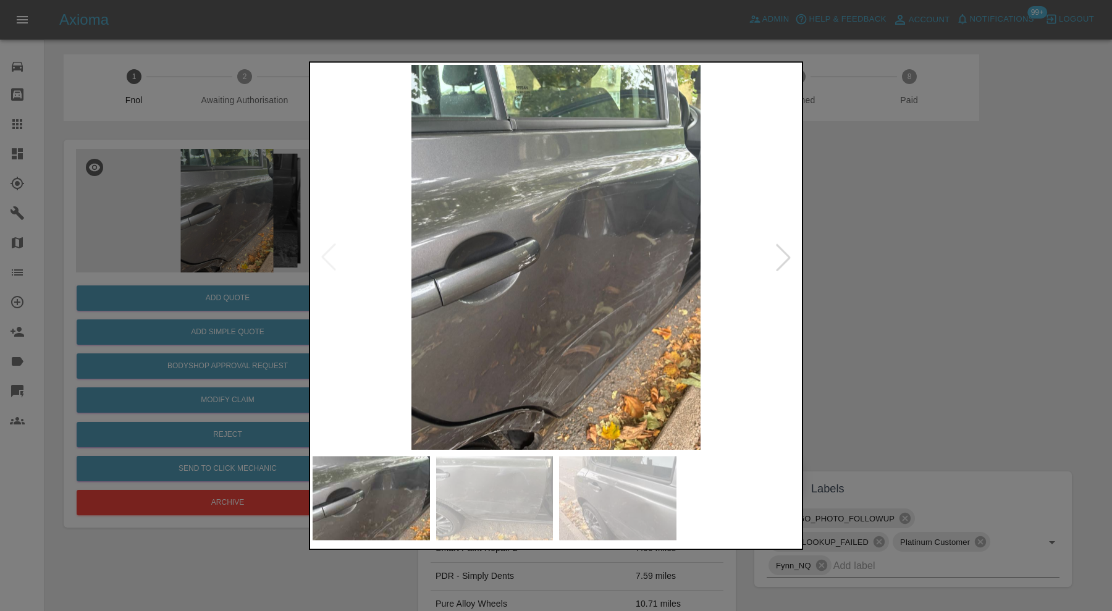
click at [778, 267] on div at bounding box center [782, 257] width 27 height 27
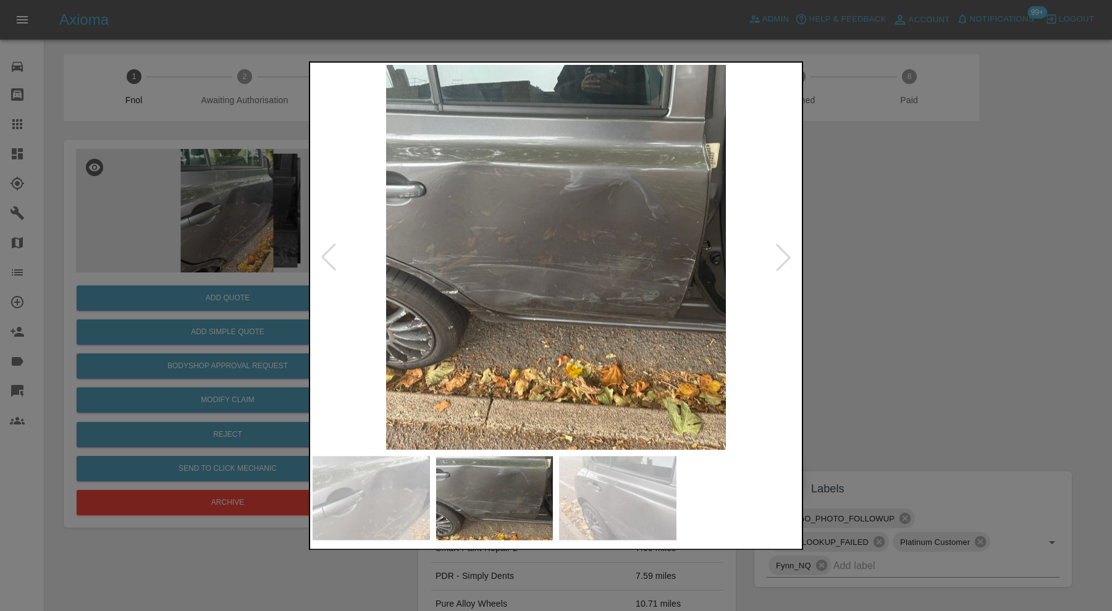
click at [847, 244] on div at bounding box center [556, 305] width 1112 height 611
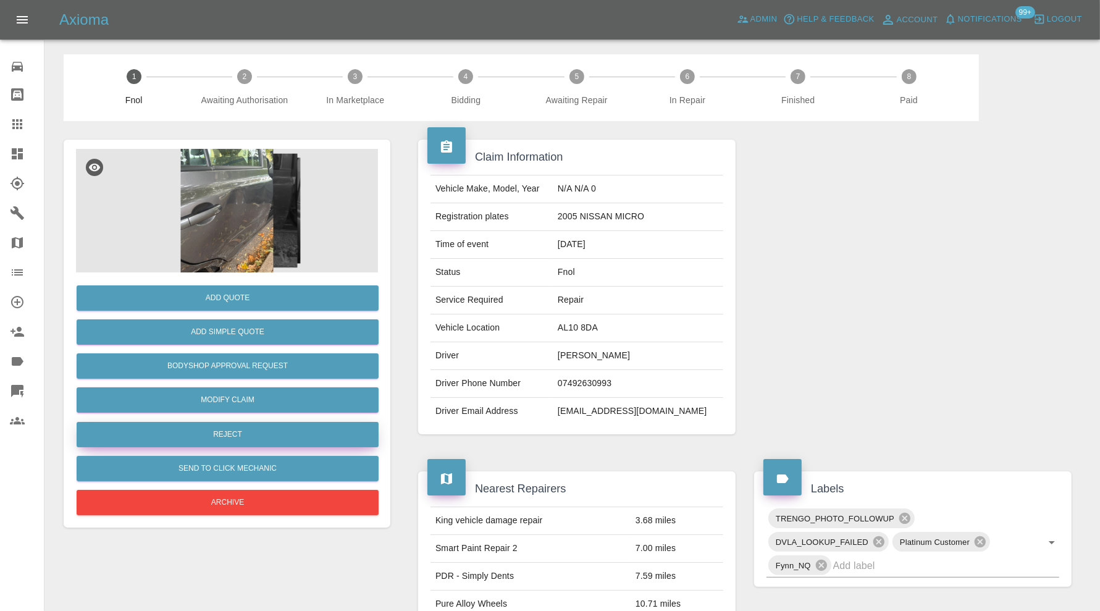
click at [291, 432] on button "Reject" at bounding box center [228, 434] width 302 height 25
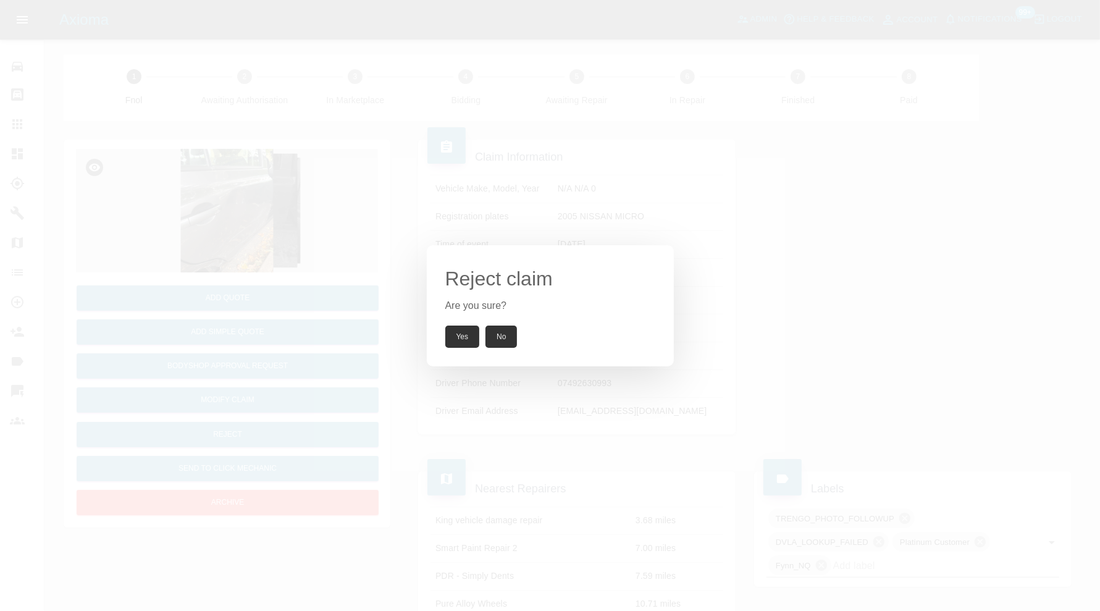
click at [451, 330] on button "Yes" at bounding box center [462, 336] width 35 height 22
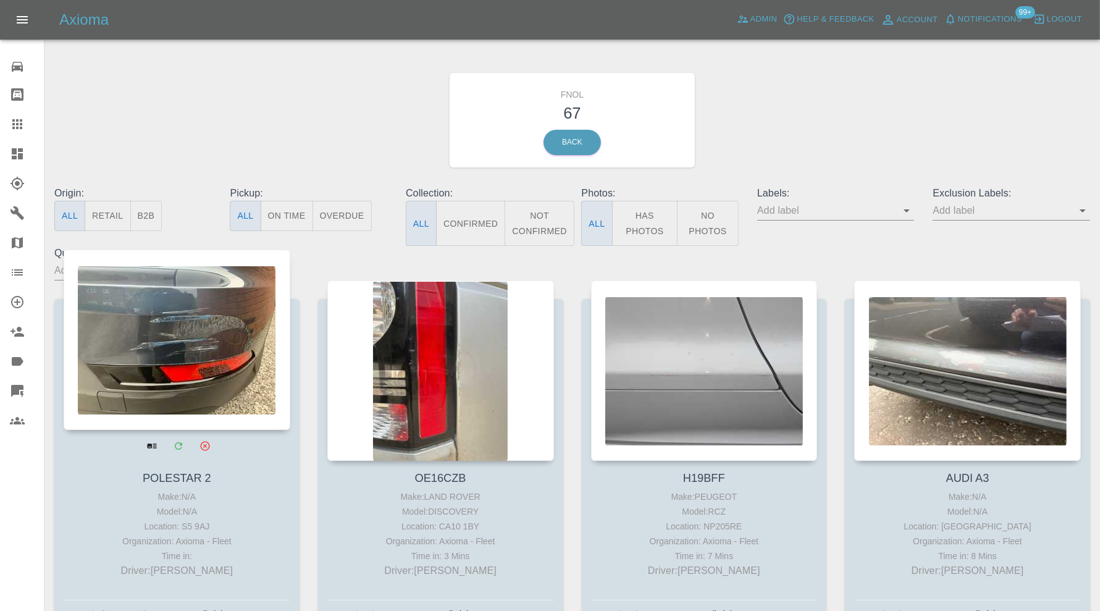
click at [229, 363] on div at bounding box center [177, 339] width 227 height 180
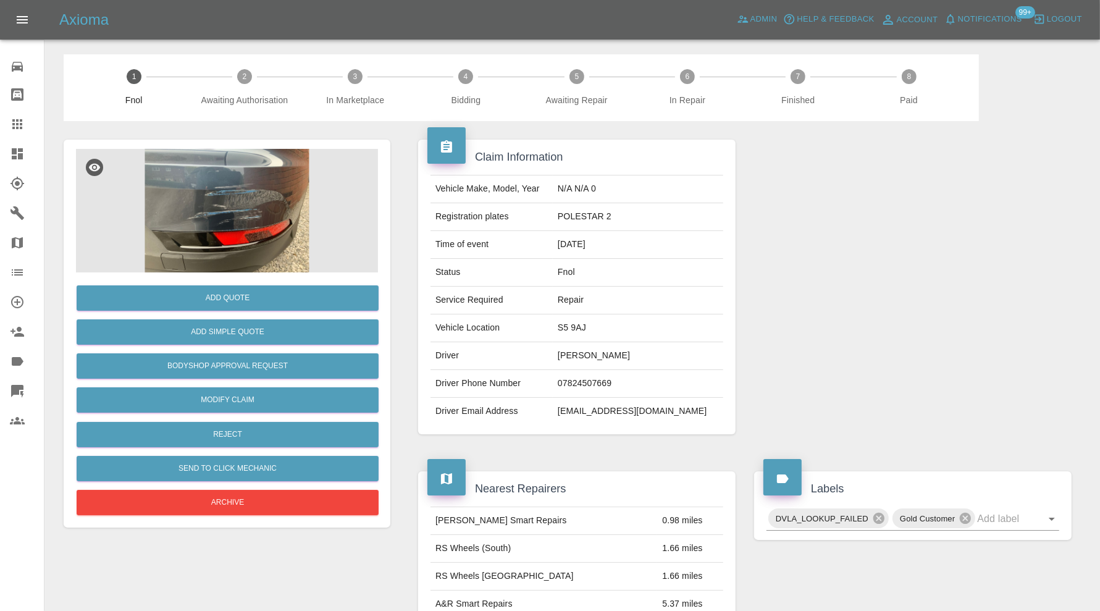
click at [235, 219] on img at bounding box center [227, 211] width 302 height 124
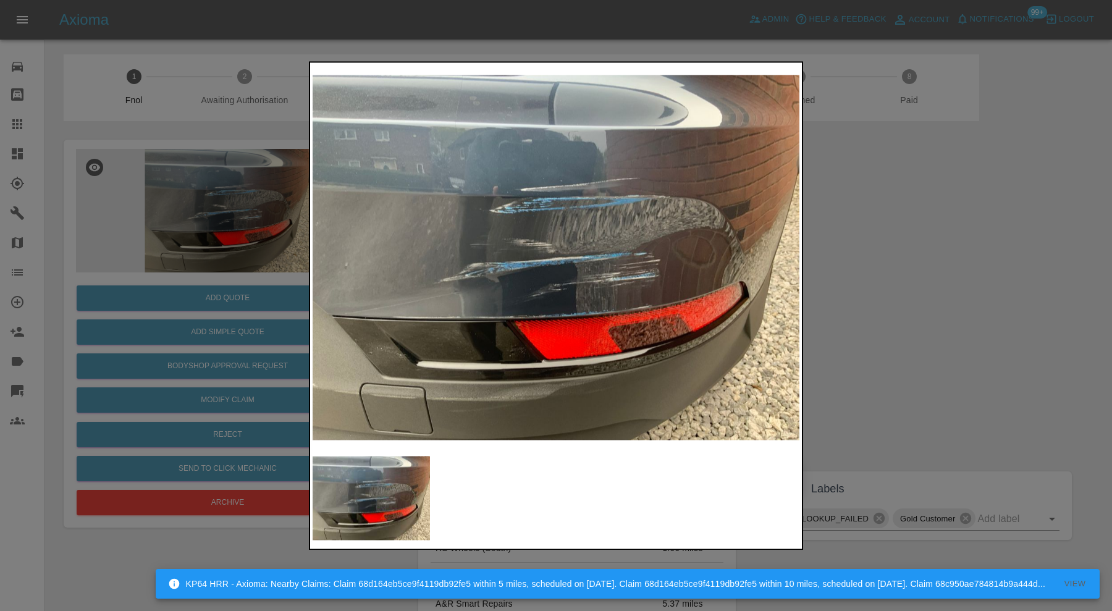
click at [643, 272] on img at bounding box center [555, 257] width 487 height 385
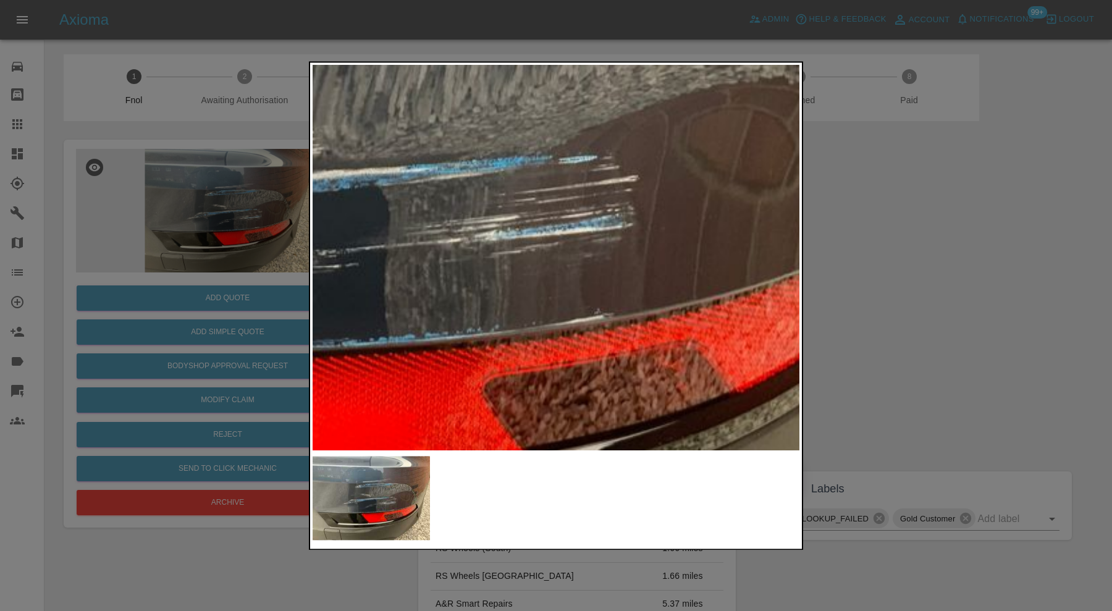
click at [599, 184] on img at bounding box center [325, 170] width 1460 height 1155
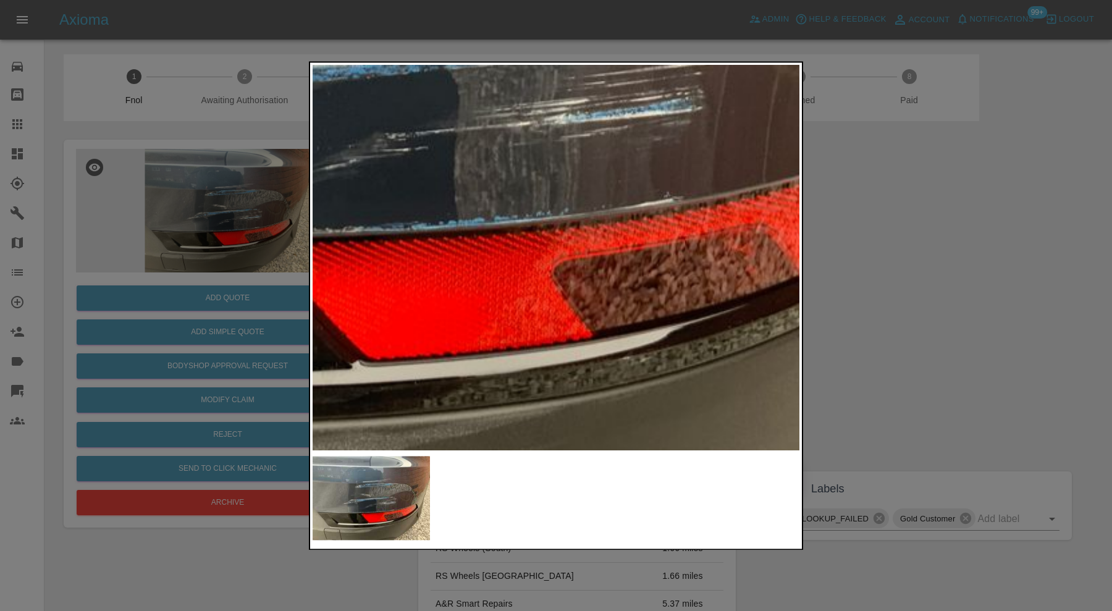
click at [608, 201] on img at bounding box center [395, 53] width 1460 height 1155
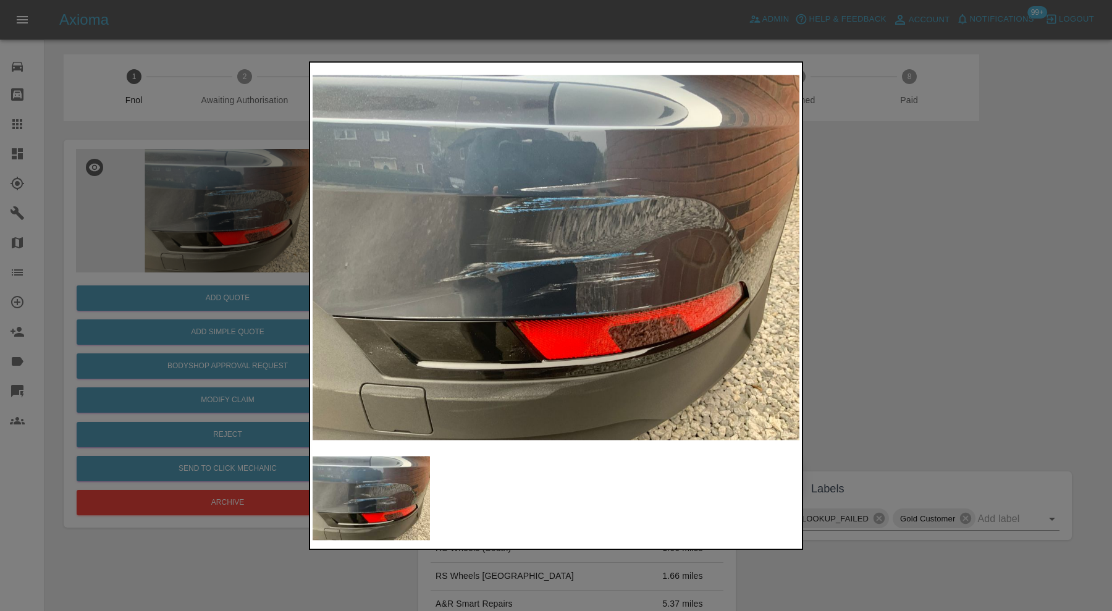
click at [885, 279] on div at bounding box center [556, 305] width 1112 height 611
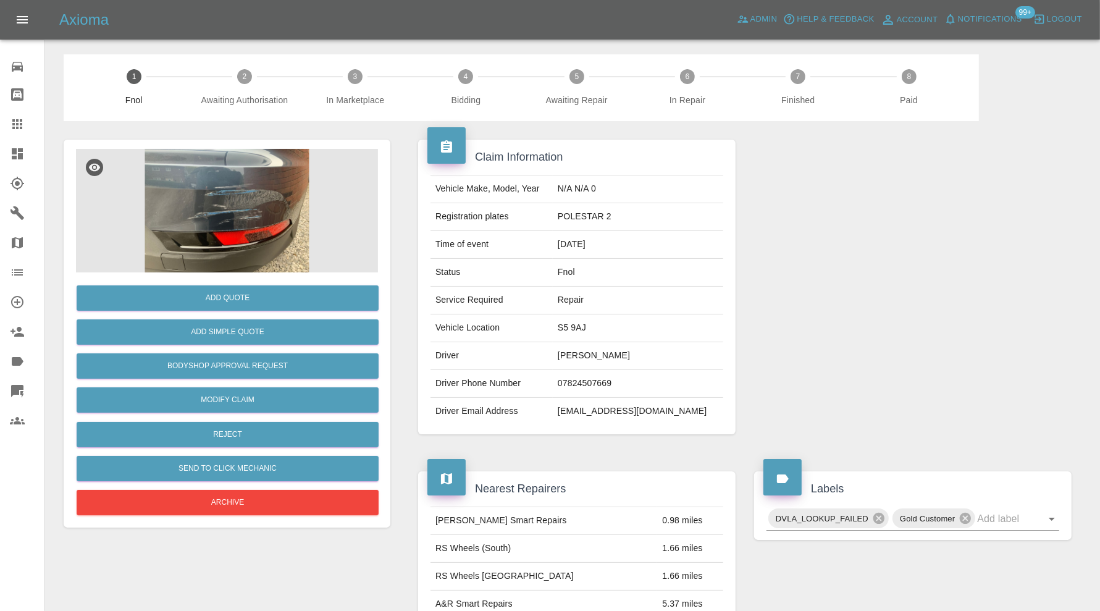
click at [233, 218] on img at bounding box center [227, 211] width 302 height 124
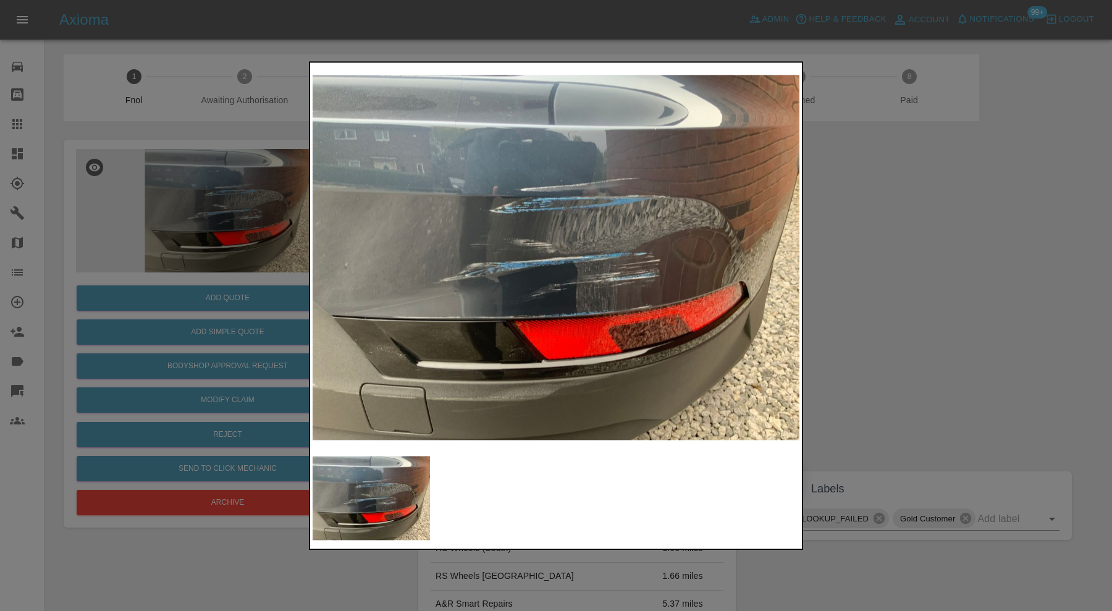
click at [939, 299] on div at bounding box center [556, 305] width 1112 height 611
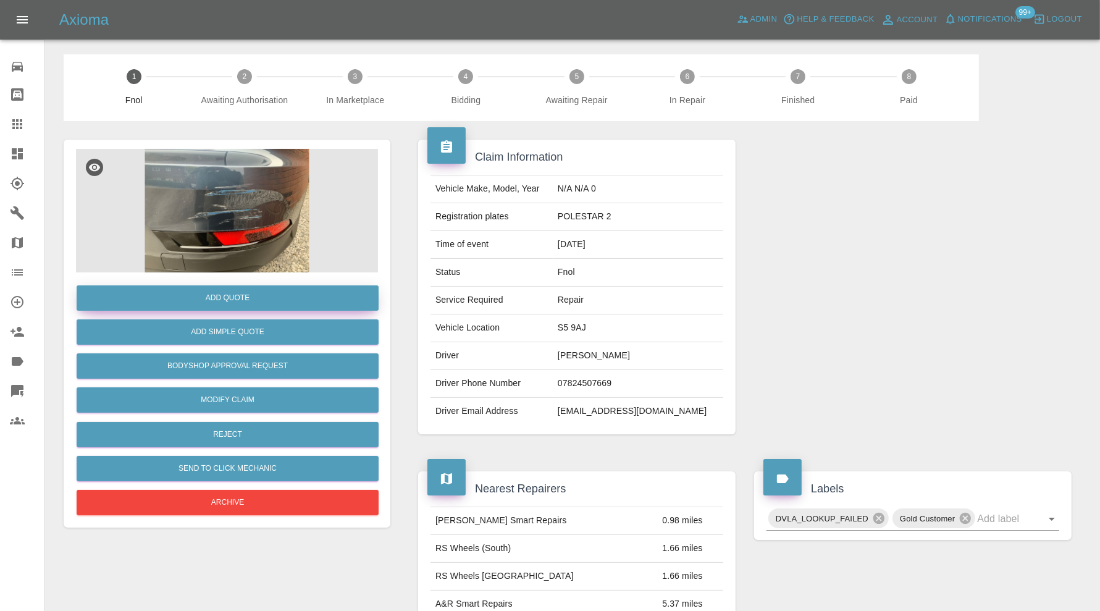
click at [298, 297] on button "Add Quote" at bounding box center [228, 297] width 302 height 25
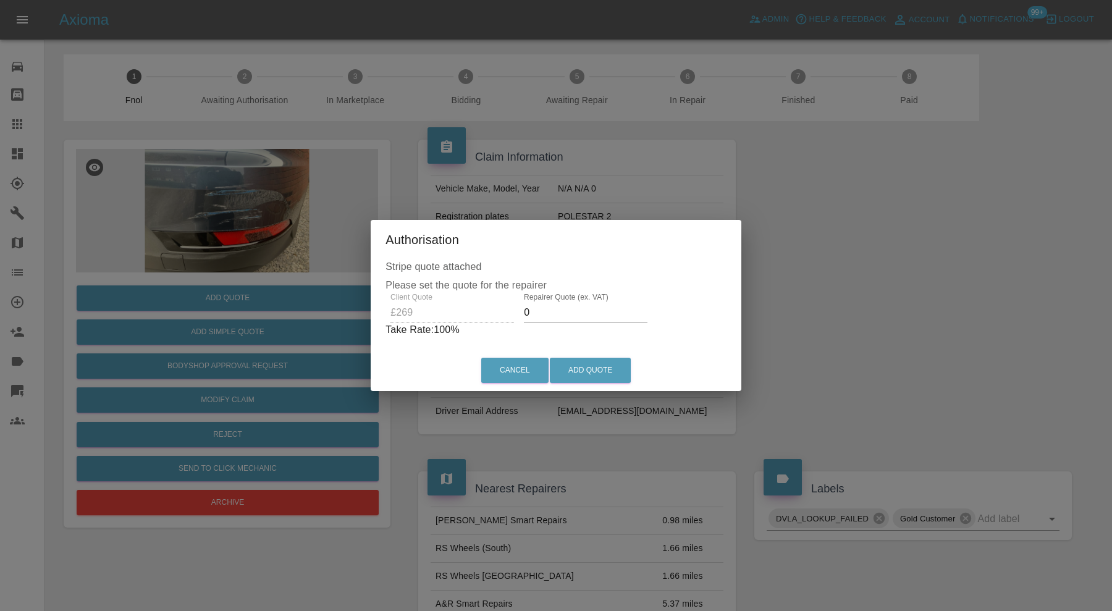
click at [612, 314] on input "0" at bounding box center [586, 313] width 124 height 20
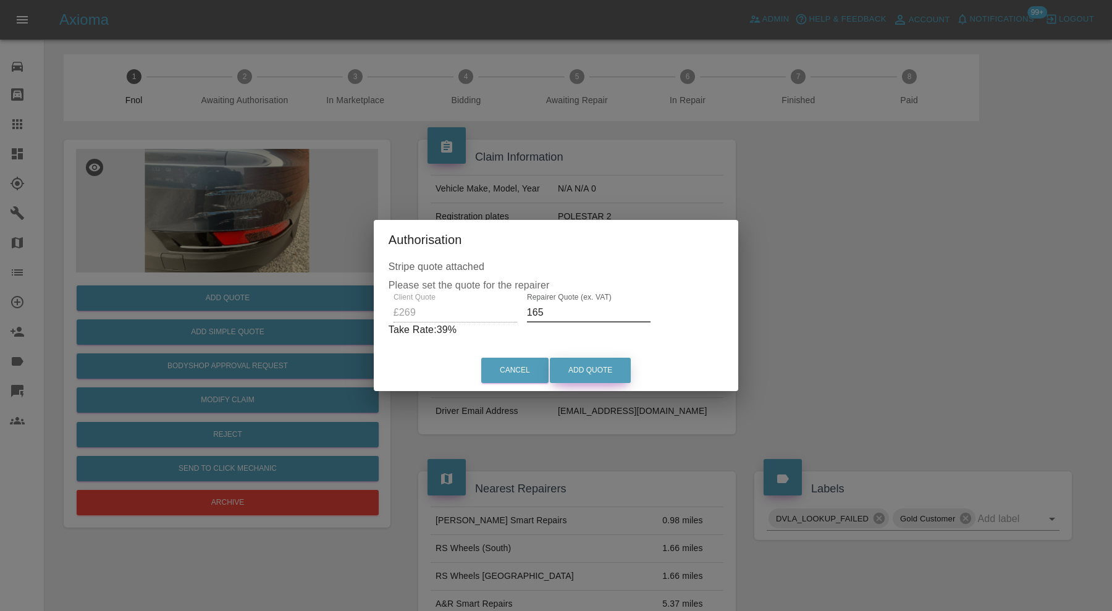
type input "165"
click at [587, 365] on button "Add Quote" at bounding box center [590, 370] width 81 height 25
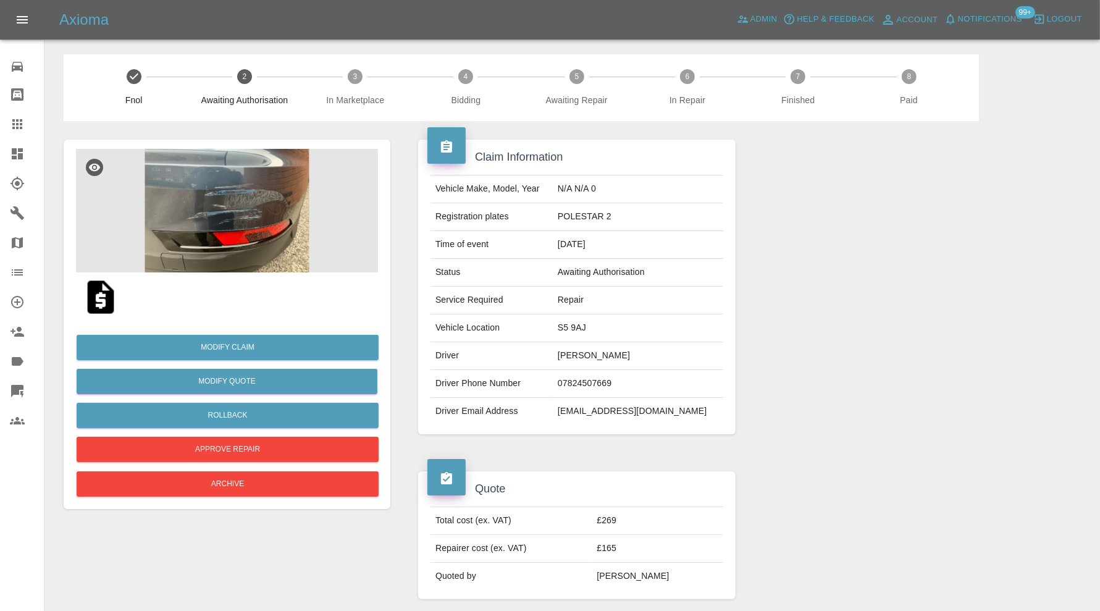
click at [13, 151] on icon at bounding box center [17, 153] width 11 height 11
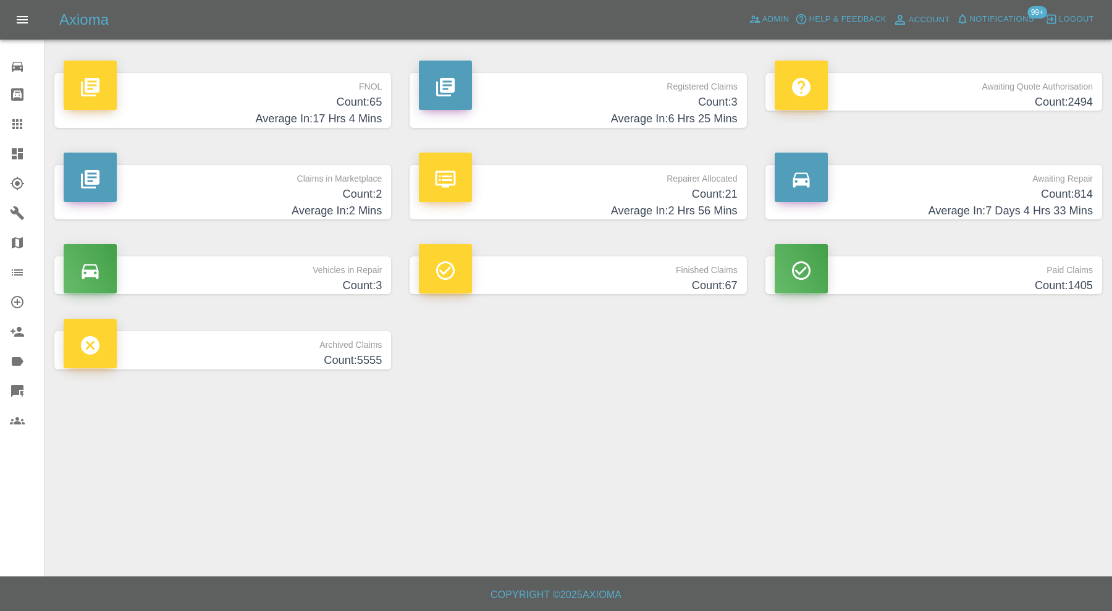
click at [253, 204] on h4 "Average In: 2 Mins" at bounding box center [223, 211] width 318 height 17
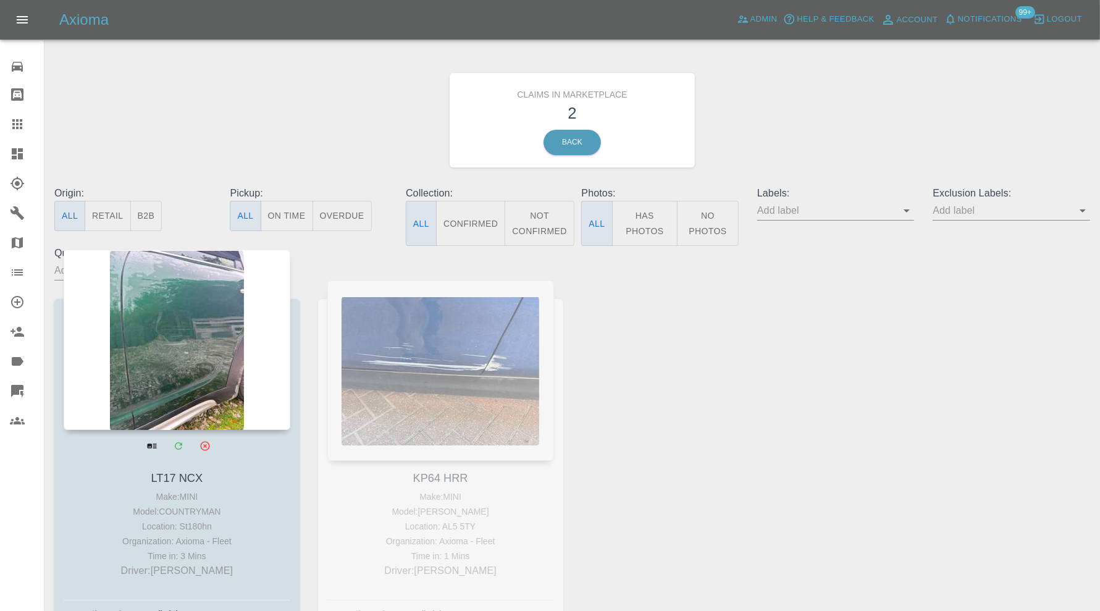
click at [177, 371] on div at bounding box center [177, 339] width 227 height 180
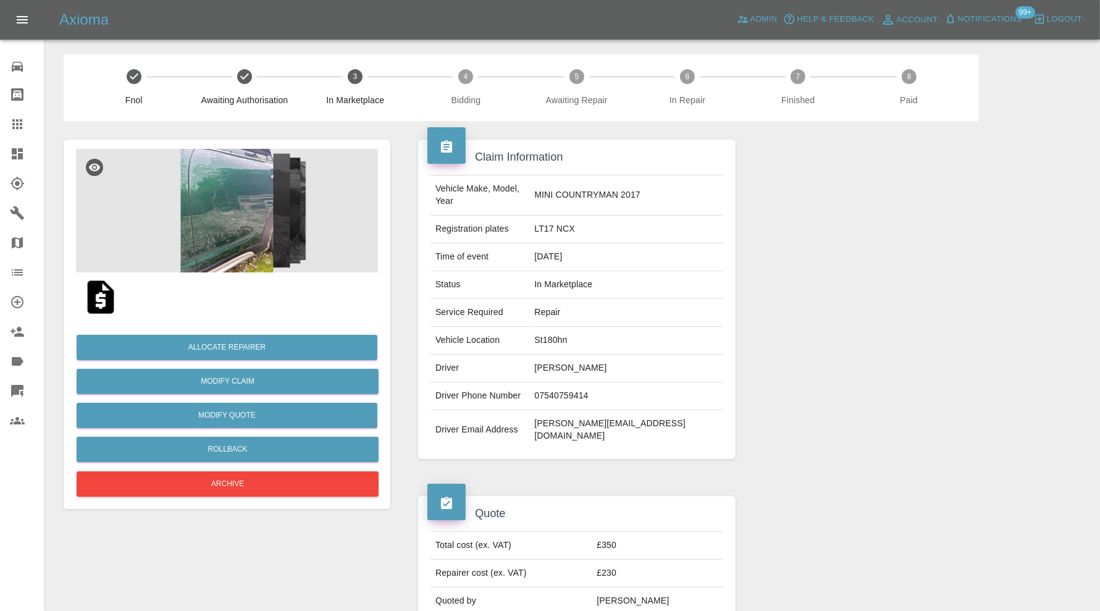
click at [245, 223] on img at bounding box center [227, 211] width 302 height 124
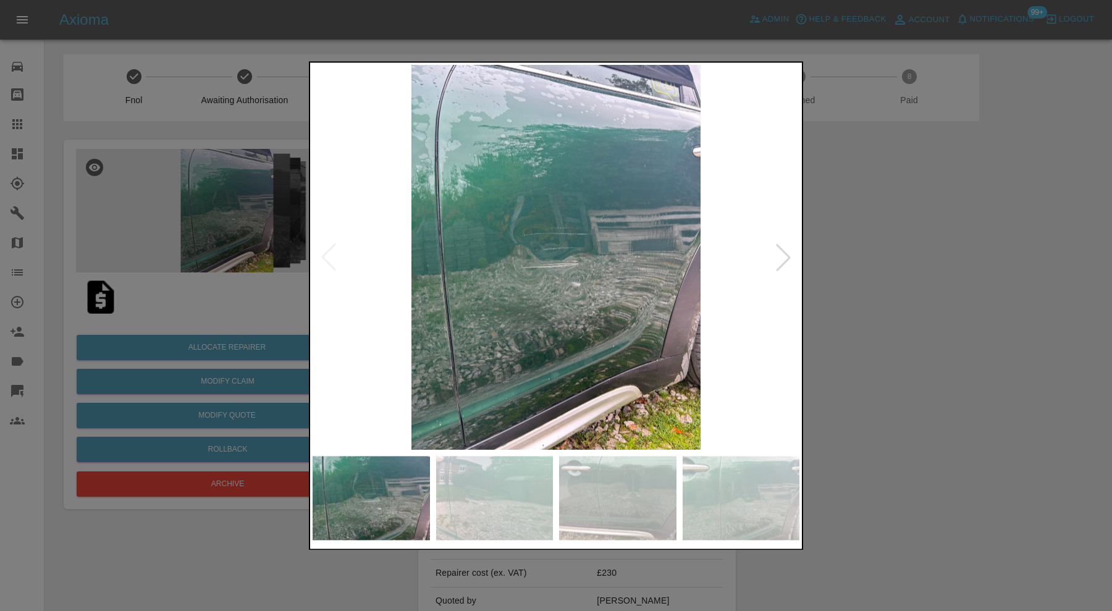
click at [779, 254] on div at bounding box center [782, 257] width 27 height 27
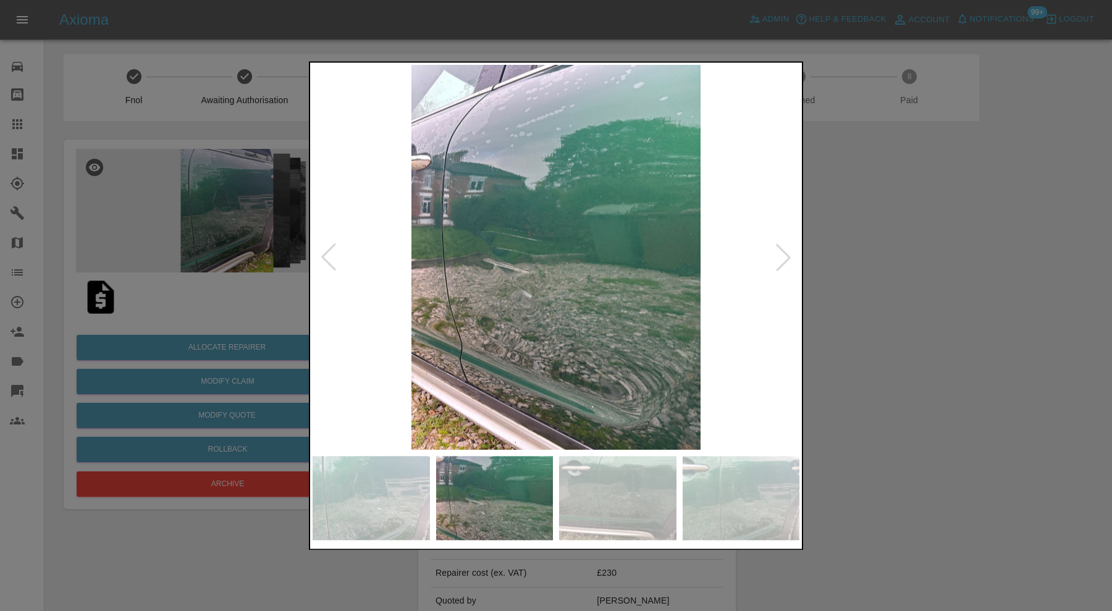
click at [779, 254] on div at bounding box center [782, 257] width 27 height 27
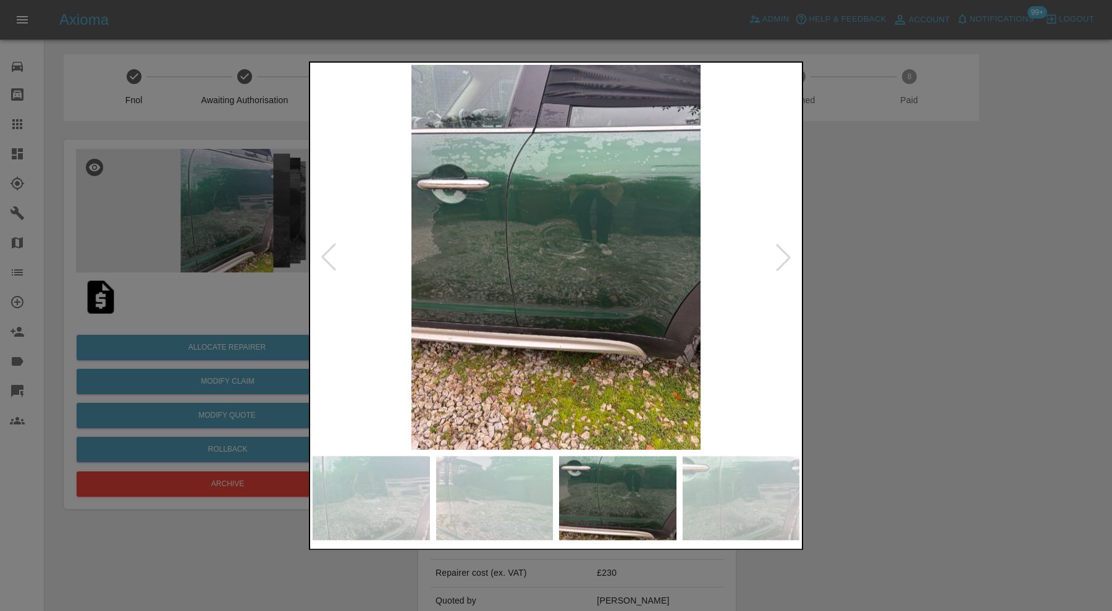
click at [779, 254] on div at bounding box center [782, 257] width 27 height 27
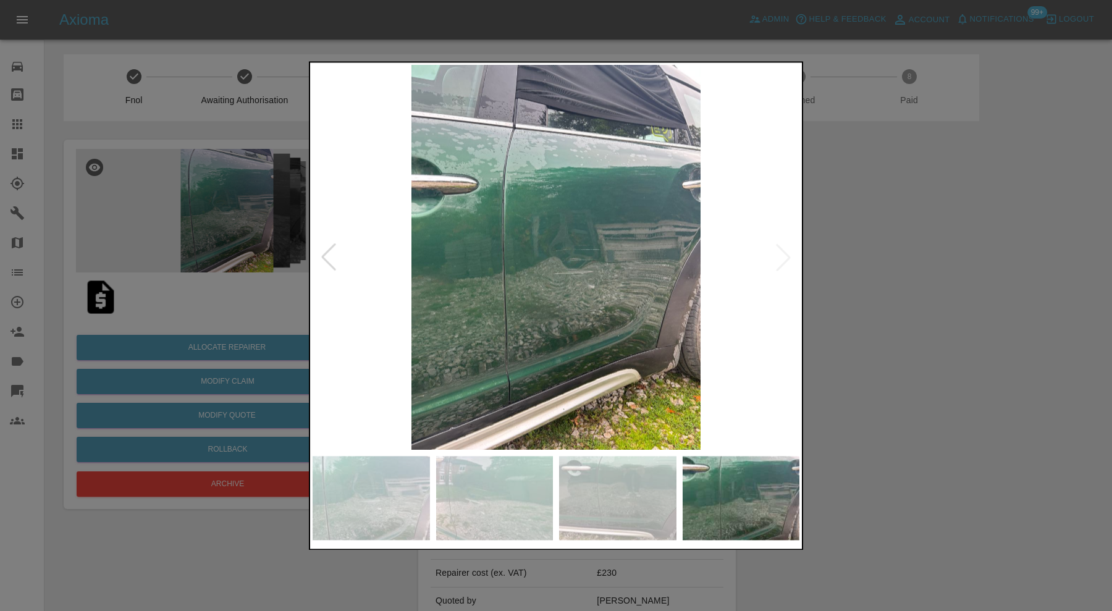
click at [781, 251] on img at bounding box center [555, 257] width 487 height 385
click at [914, 296] on div at bounding box center [556, 305] width 1112 height 611
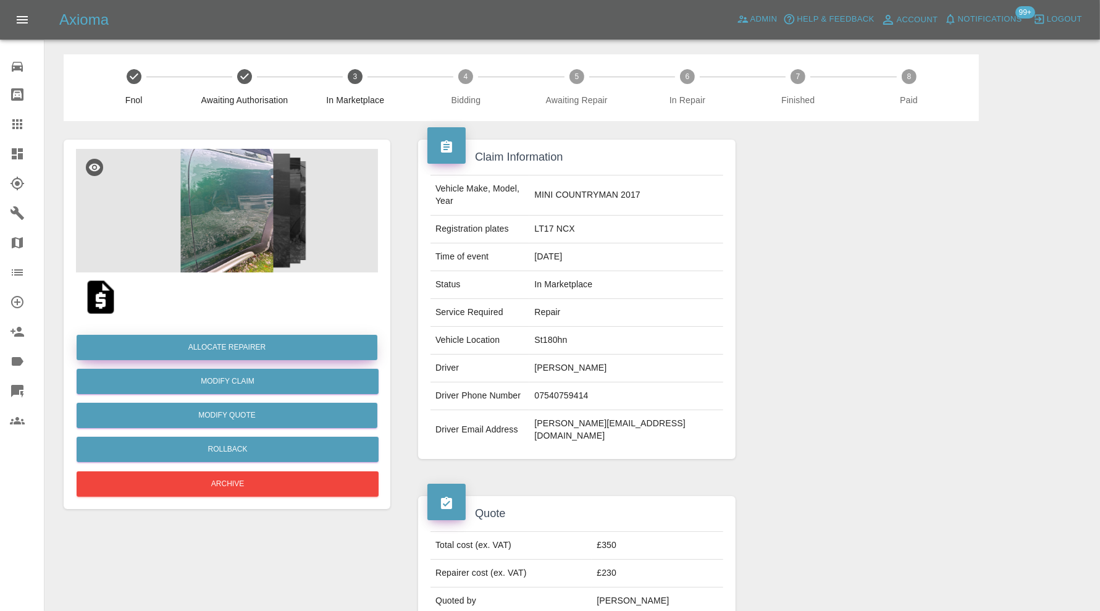
click at [217, 343] on button "Allocate Repairer" at bounding box center [227, 347] width 301 height 25
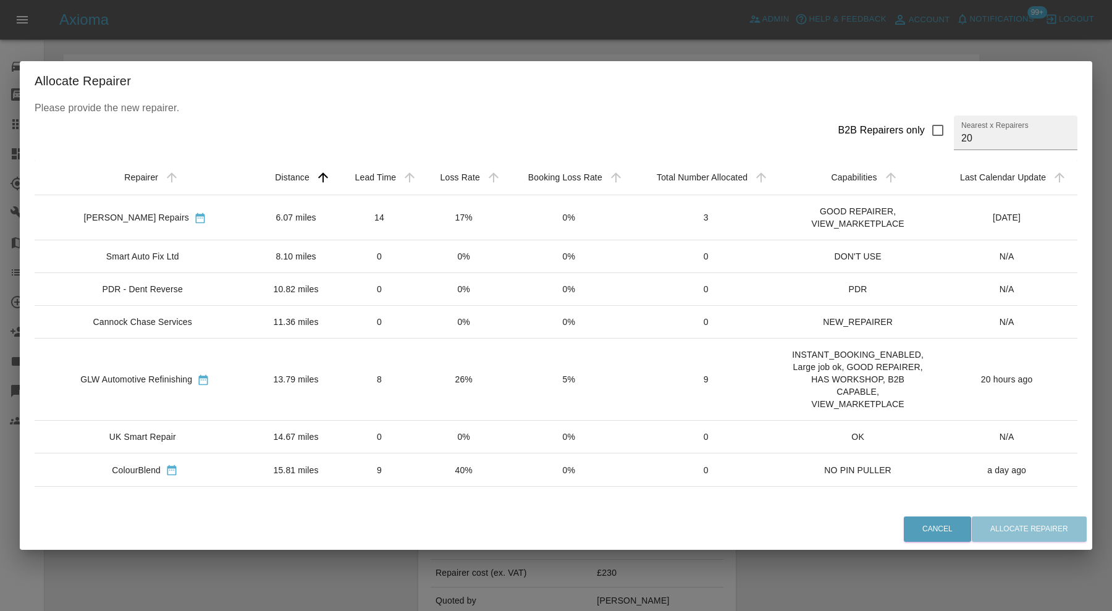
click at [296, 379] on td "13.79 miles" at bounding box center [295, 379] width 81 height 82
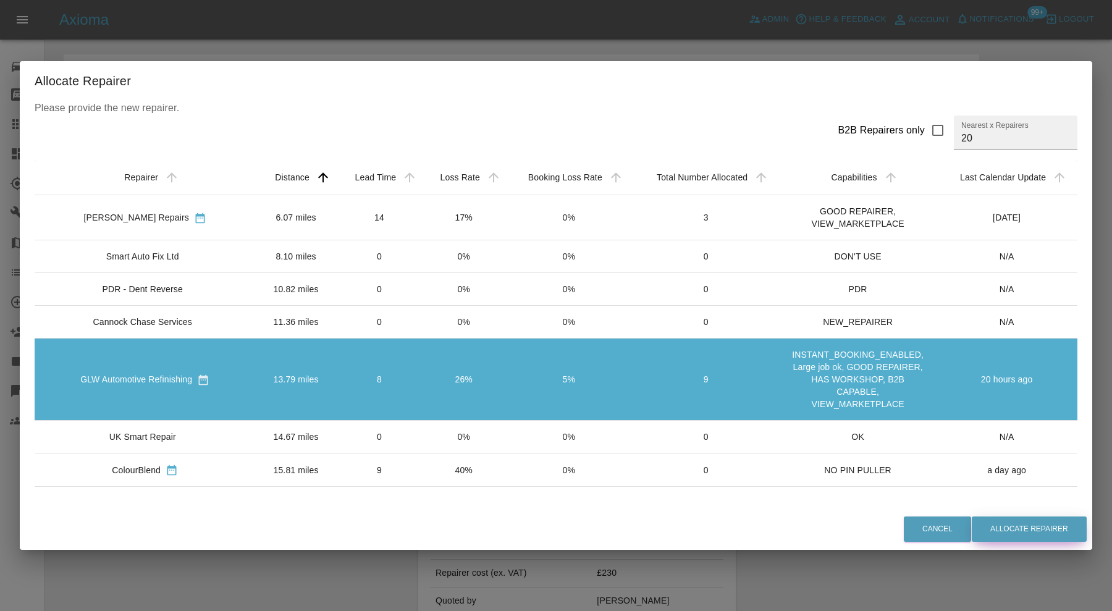
click at [995, 523] on button "Allocate Repairer" at bounding box center [1028, 528] width 115 height 25
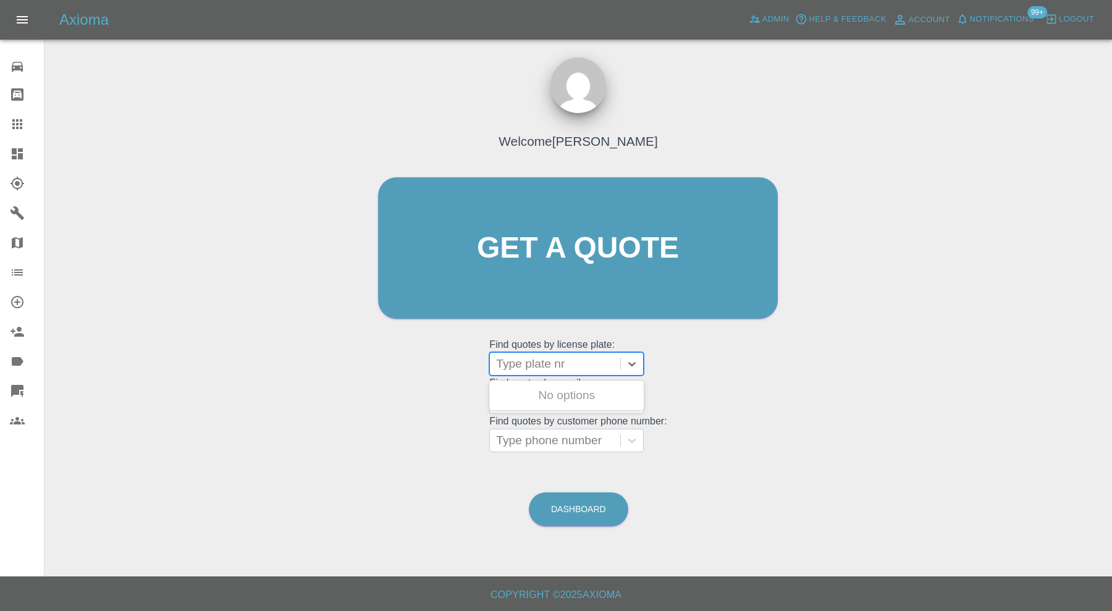
click at [522, 364] on div at bounding box center [555, 363] width 118 height 17
paste input "MK70VLH"
type input "MK70VLH"
click at [574, 395] on div "MK70VLH, Awaiting Repair" at bounding box center [566, 403] width 154 height 40
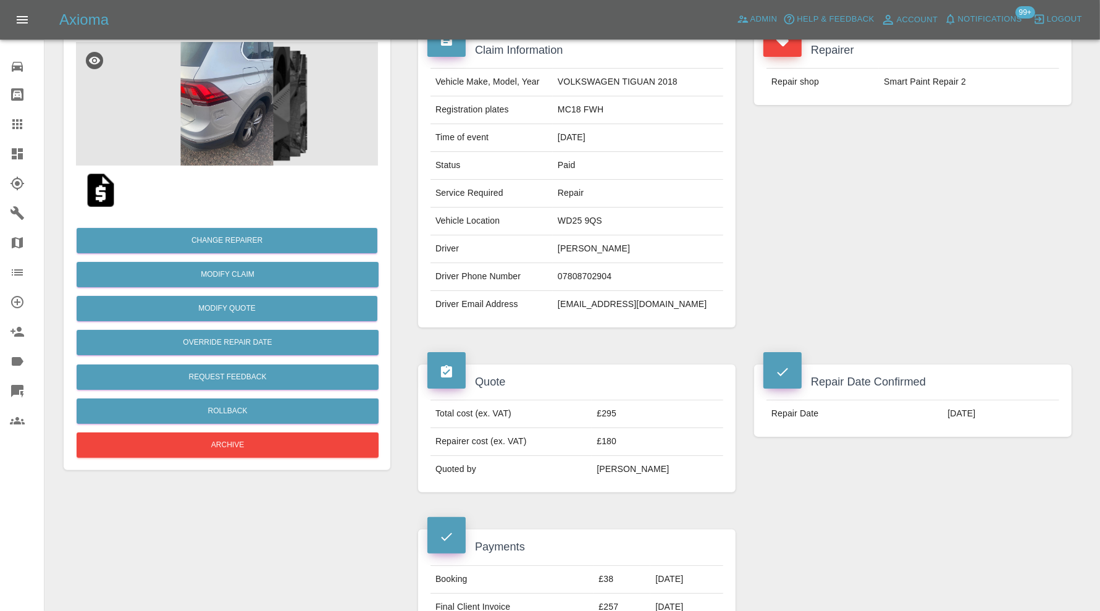
scroll to position [102, 0]
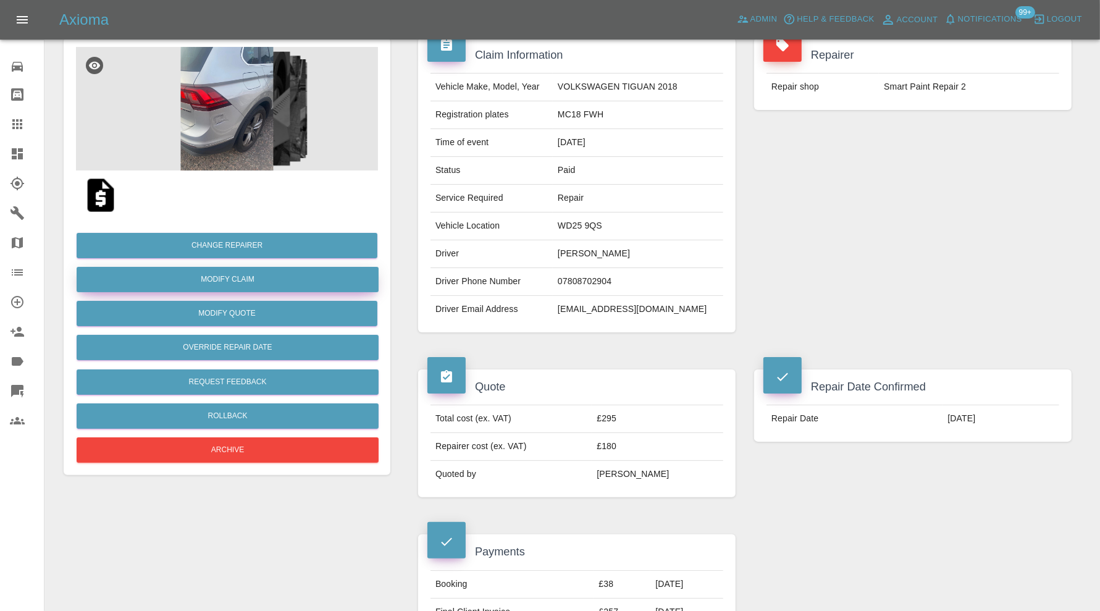
click at [275, 275] on link "Modify Claim" at bounding box center [228, 279] width 302 height 25
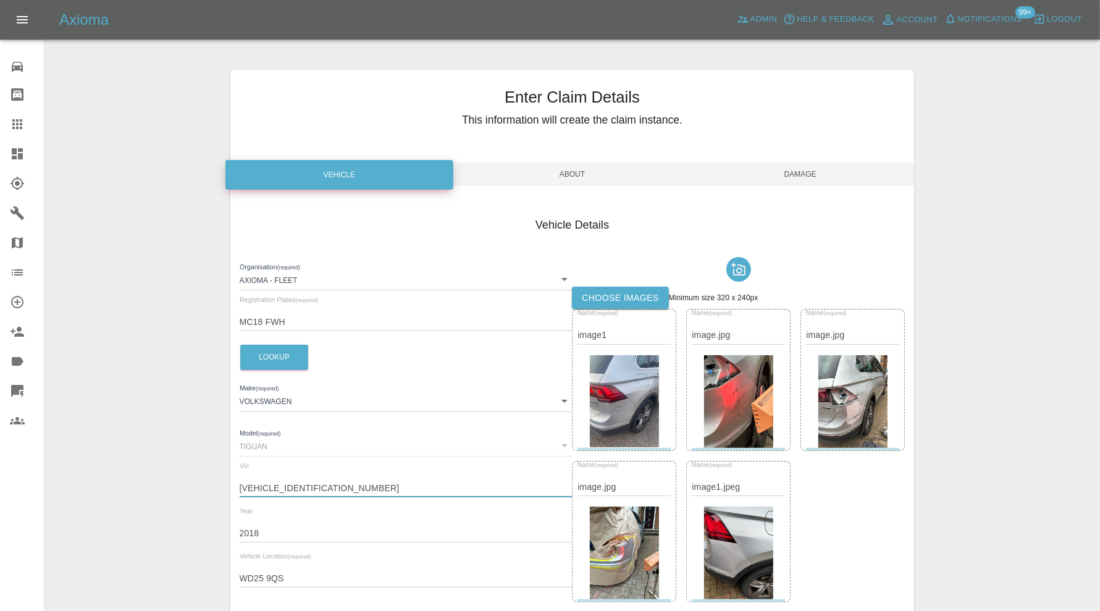
drag, startPoint x: 359, startPoint y: 489, endPoint x: 240, endPoint y: 492, distance: 118.6
click at [240, 492] on input "WVGZZZ5NZJW962812" at bounding box center [406, 488] width 333 height 18
click at [640, 414] on img at bounding box center [624, 401] width 69 height 93
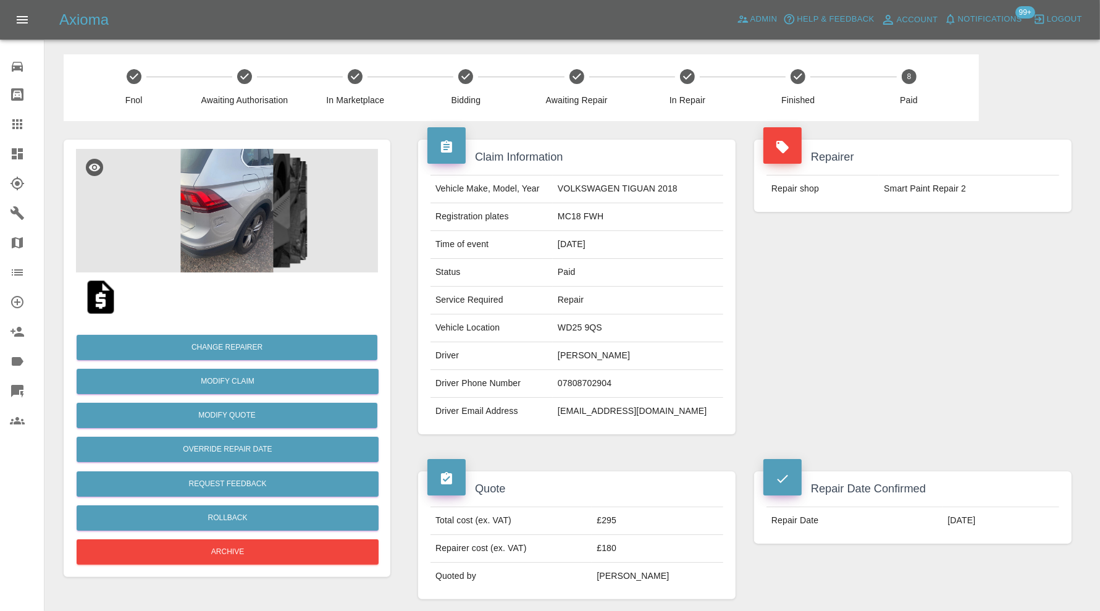
click at [238, 223] on img at bounding box center [227, 211] width 302 height 124
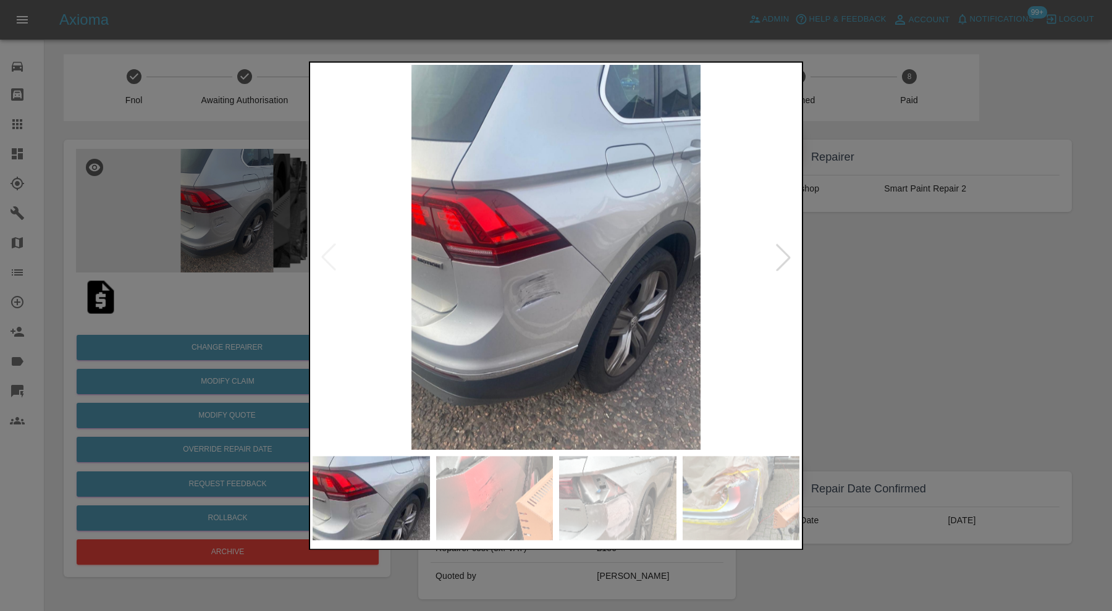
click at [587, 297] on img at bounding box center [555, 257] width 487 height 385
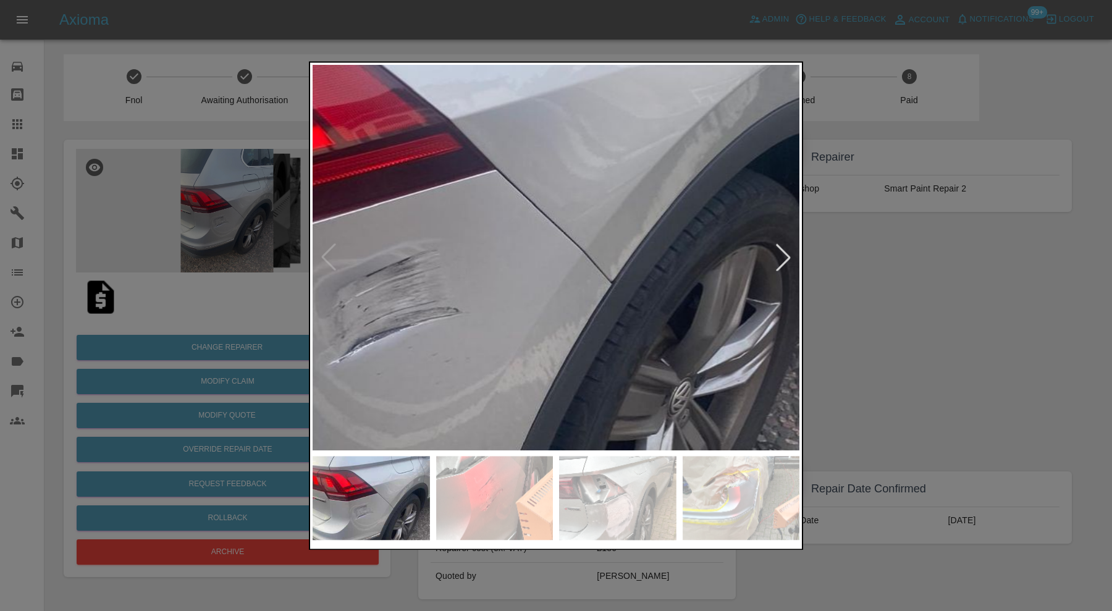
click at [643, 257] on img at bounding box center [447, 205] width 1460 height 1155
click at [777, 252] on div at bounding box center [782, 257] width 27 height 27
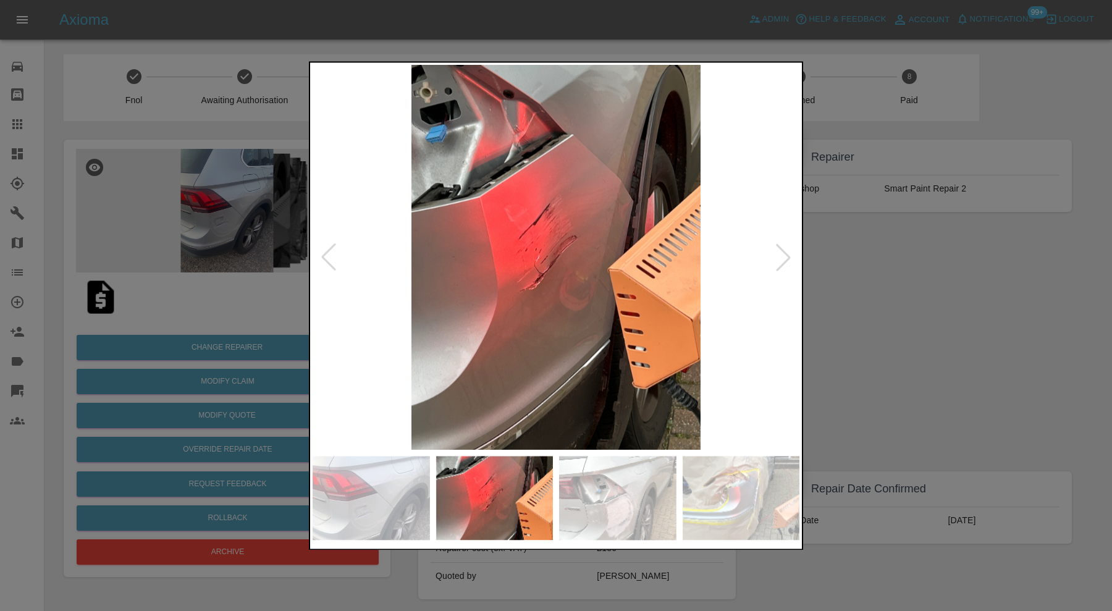
click at [784, 252] on div at bounding box center [782, 257] width 27 height 27
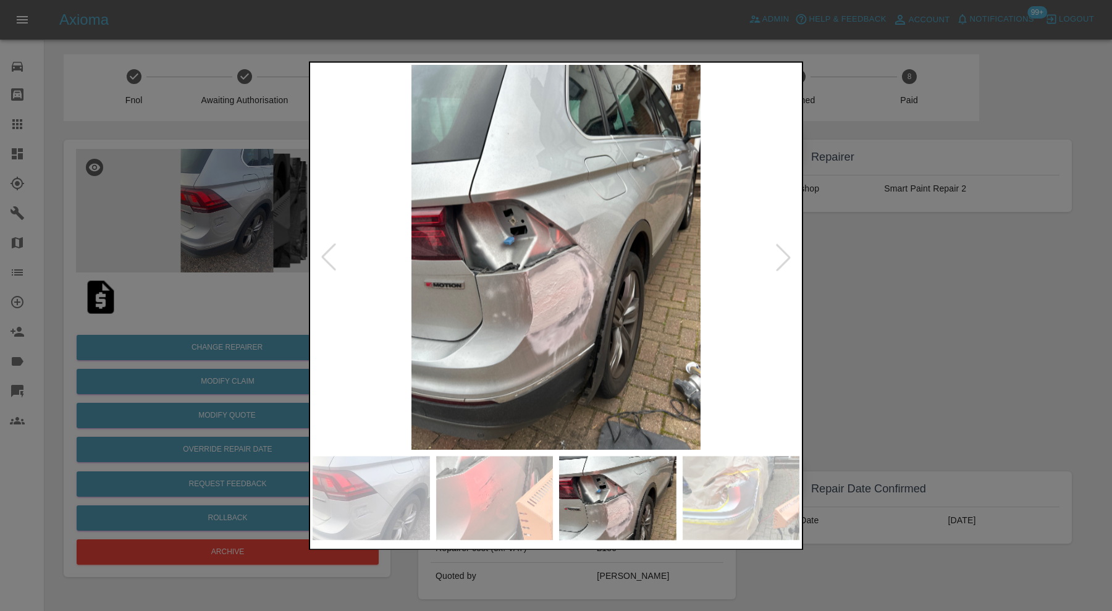
click at [784, 252] on div at bounding box center [782, 257] width 27 height 27
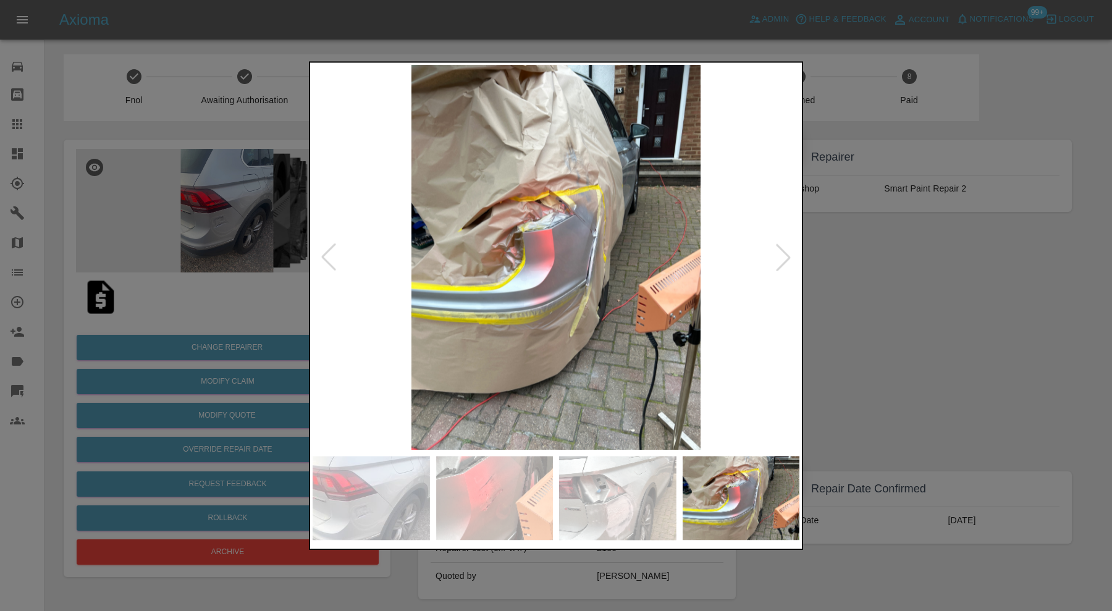
click at [784, 252] on div at bounding box center [782, 257] width 27 height 27
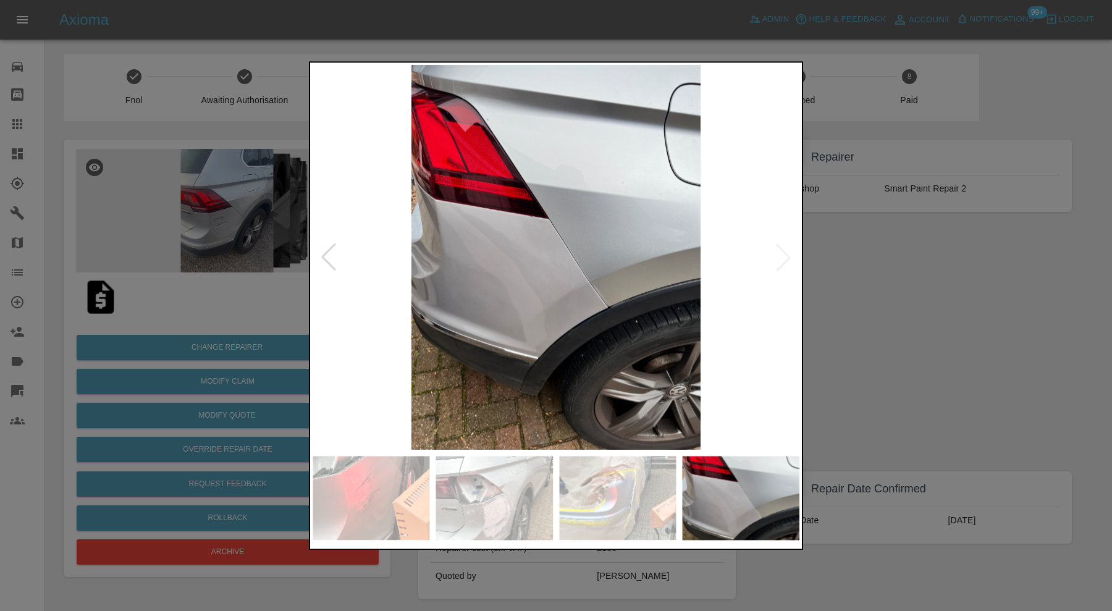
click at [918, 337] on div at bounding box center [556, 305] width 1112 height 611
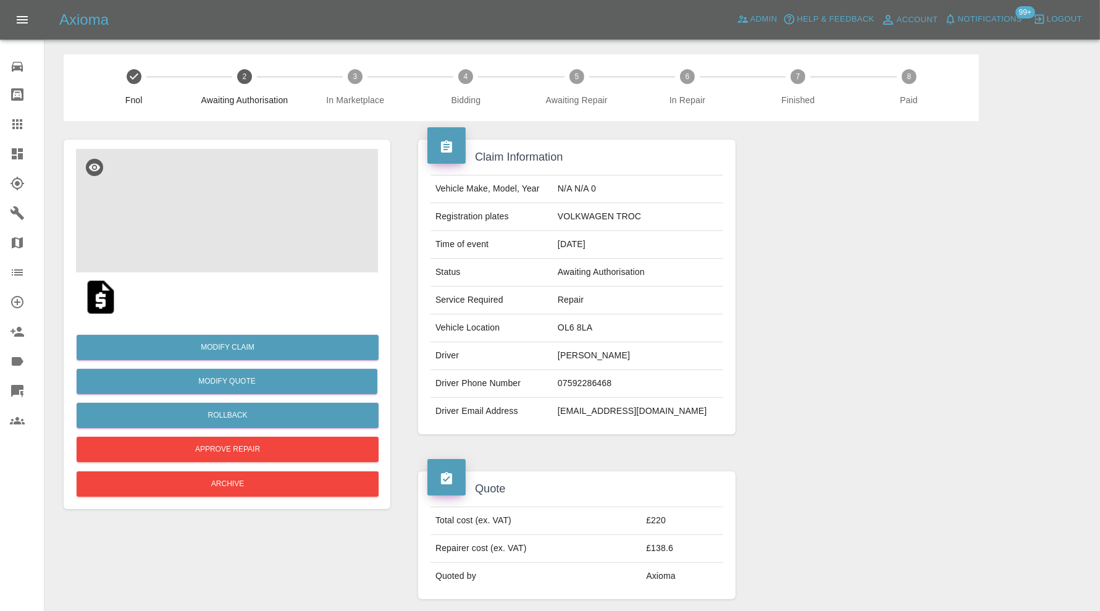
click at [229, 195] on img at bounding box center [227, 211] width 302 height 124
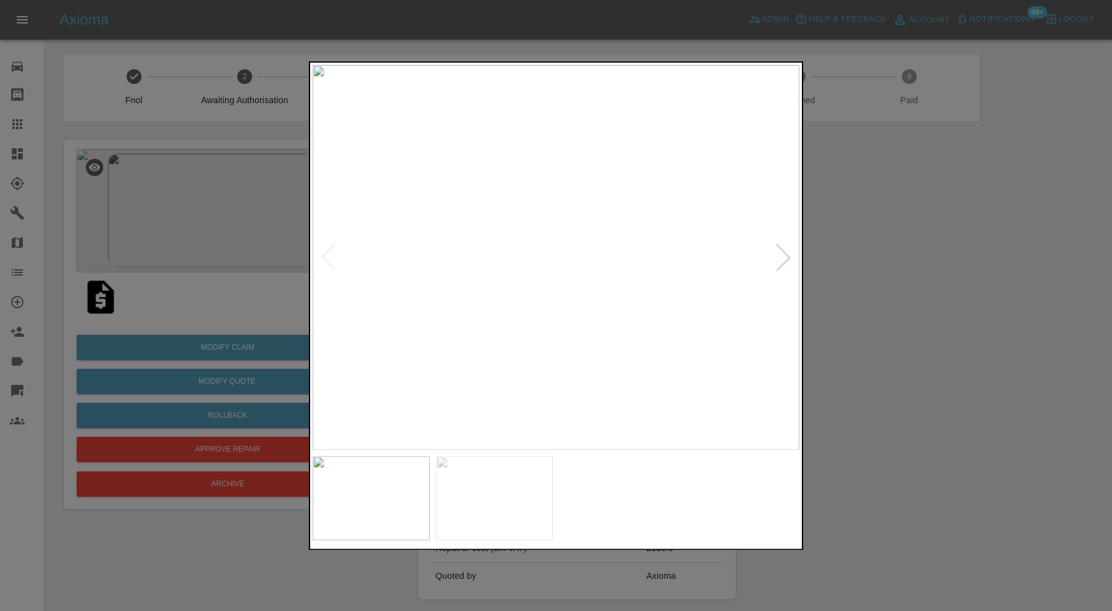
click at [784, 251] on div at bounding box center [782, 257] width 27 height 27
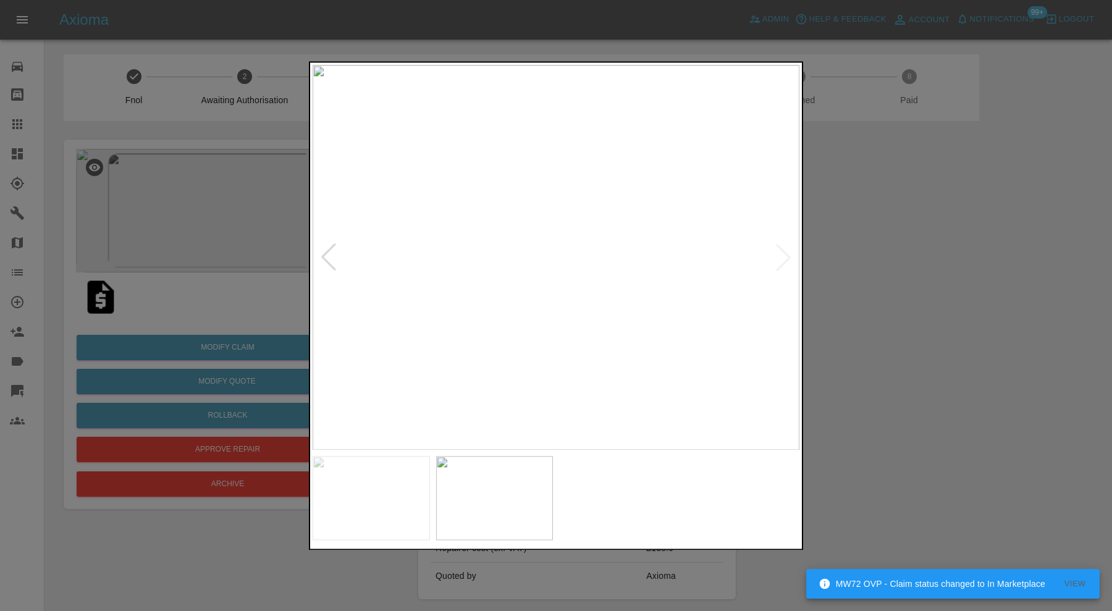
click at [332, 247] on div at bounding box center [328, 257] width 27 height 27
click at [1028, 333] on div at bounding box center [556, 305] width 1112 height 611
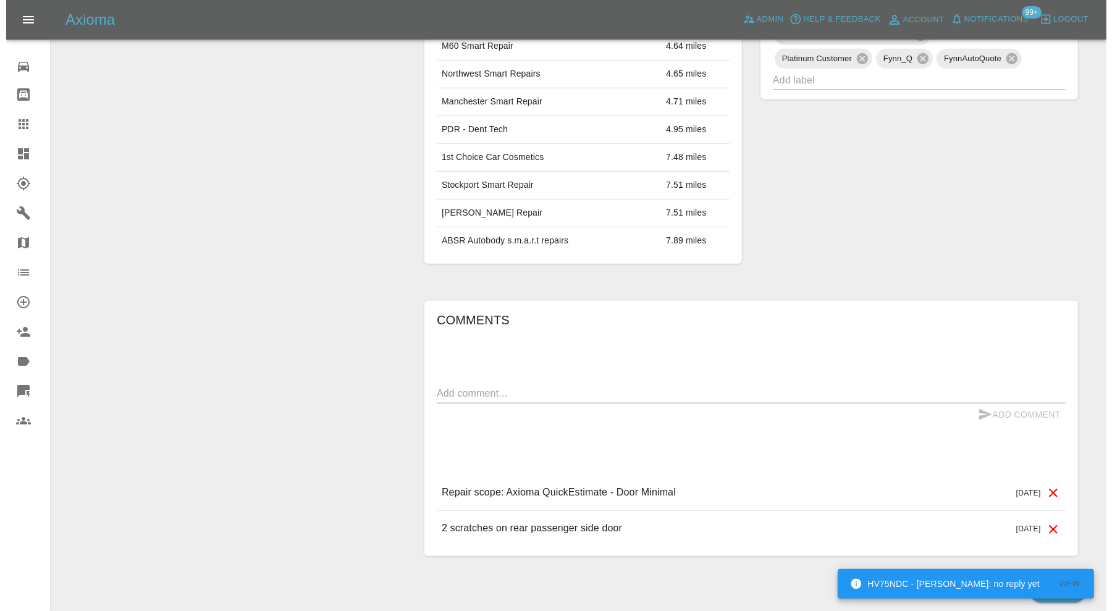
scroll to position [720, 0]
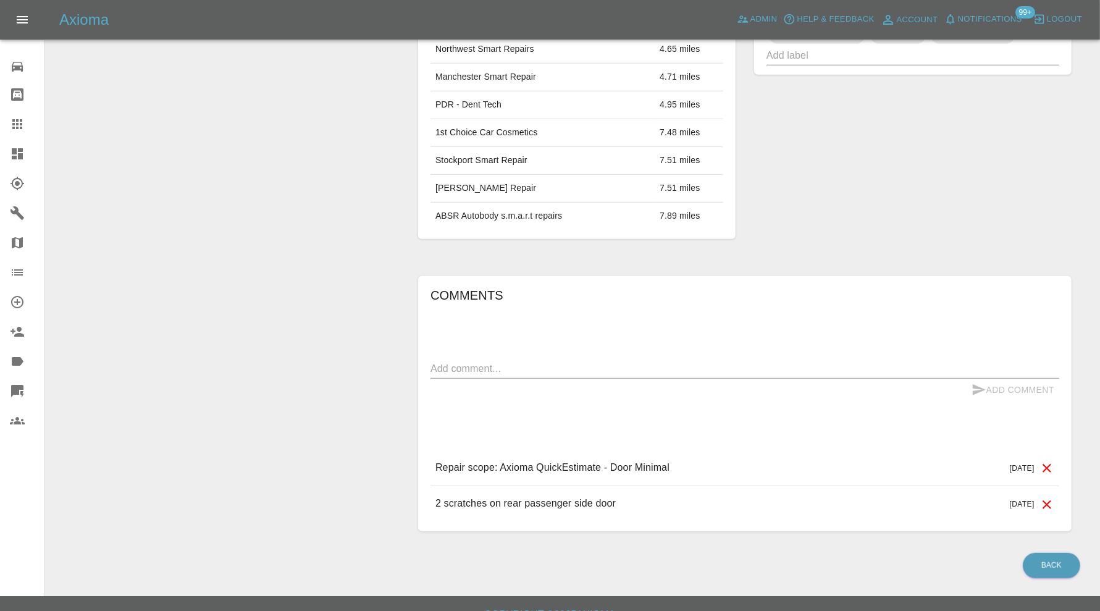
click at [1047, 464] on icon at bounding box center [1046, 468] width 9 height 9
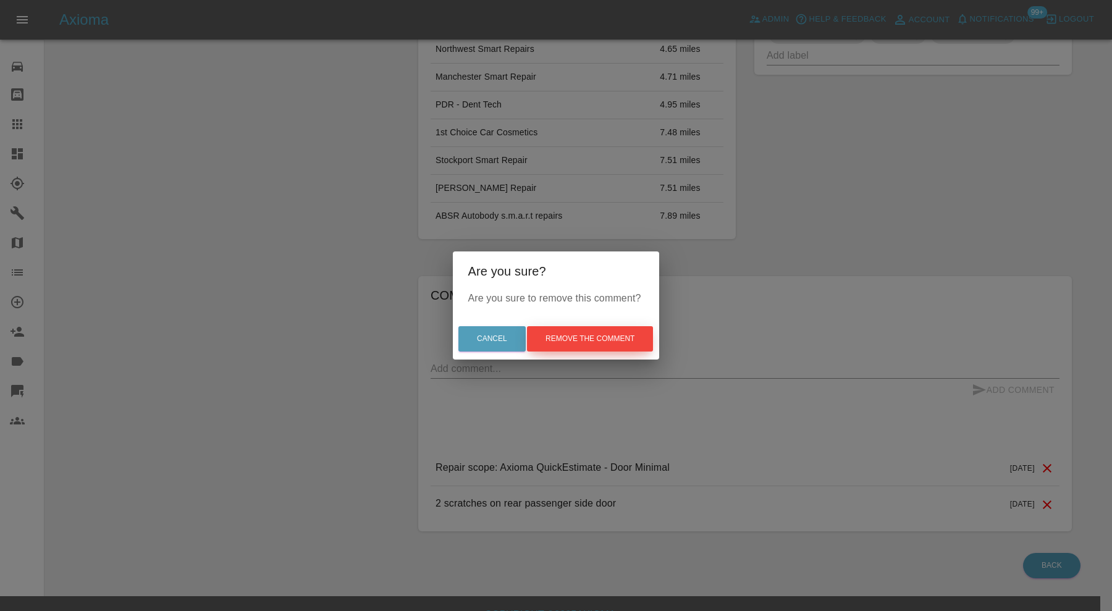
click at [629, 341] on button "Remove the comment" at bounding box center [590, 338] width 126 height 25
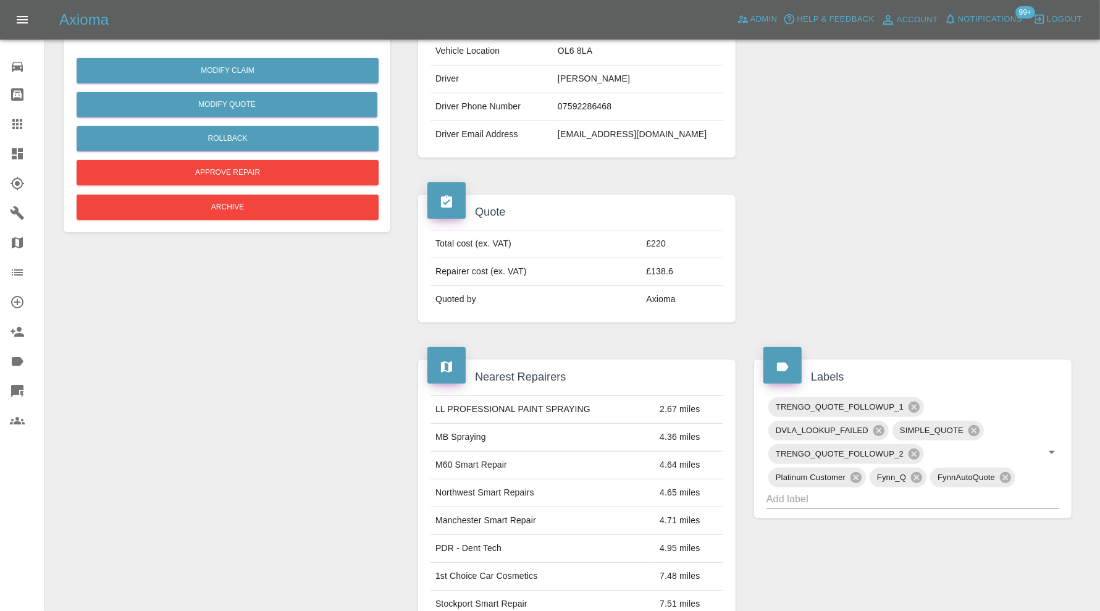
scroll to position [0, 0]
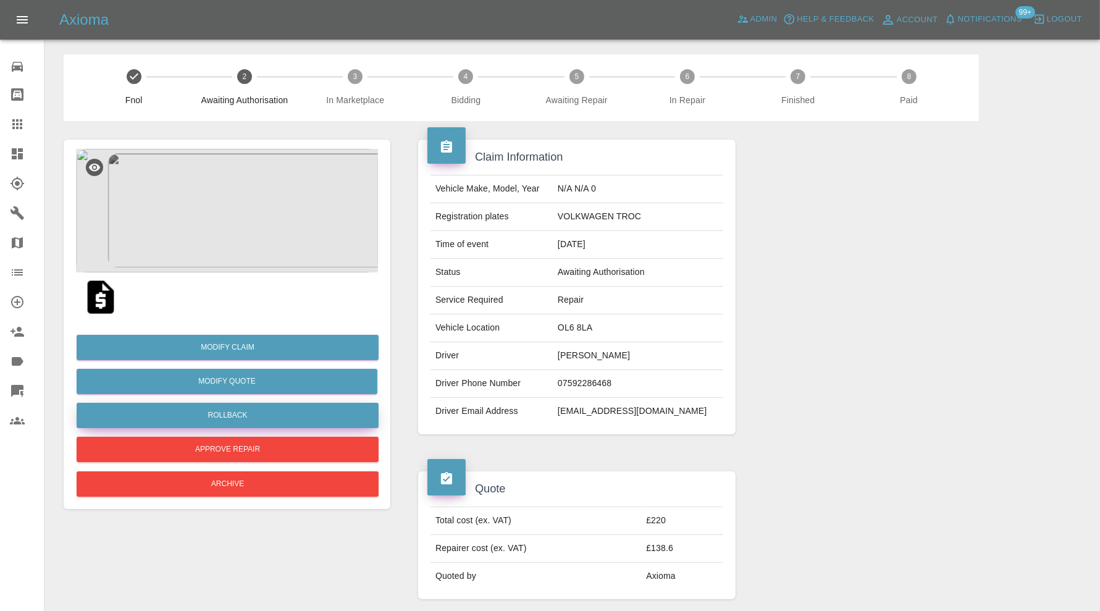
click at [258, 408] on button "Rollback" at bounding box center [228, 415] width 302 height 25
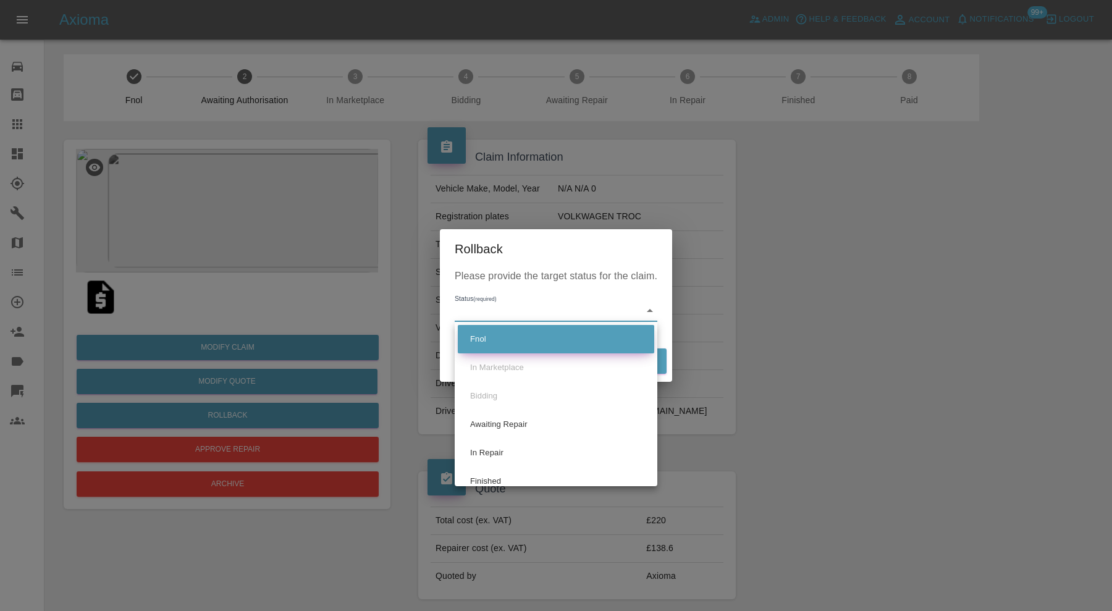
click at [499, 336] on li "Fnol" at bounding box center [556, 339] width 196 height 28
type input "fnol"
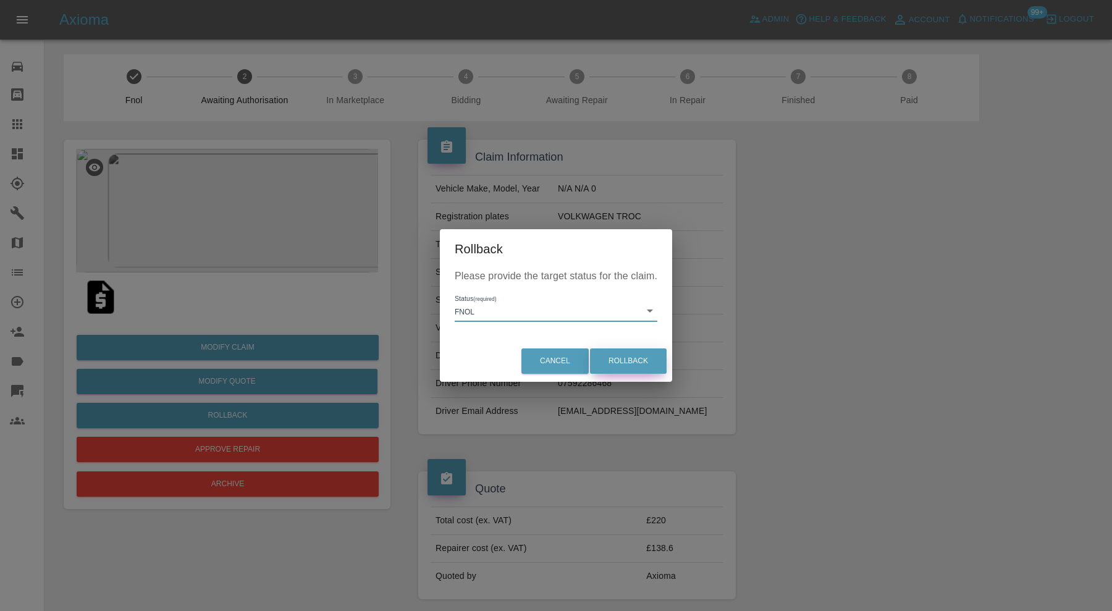
click at [616, 360] on button "Rollback" at bounding box center [628, 360] width 77 height 25
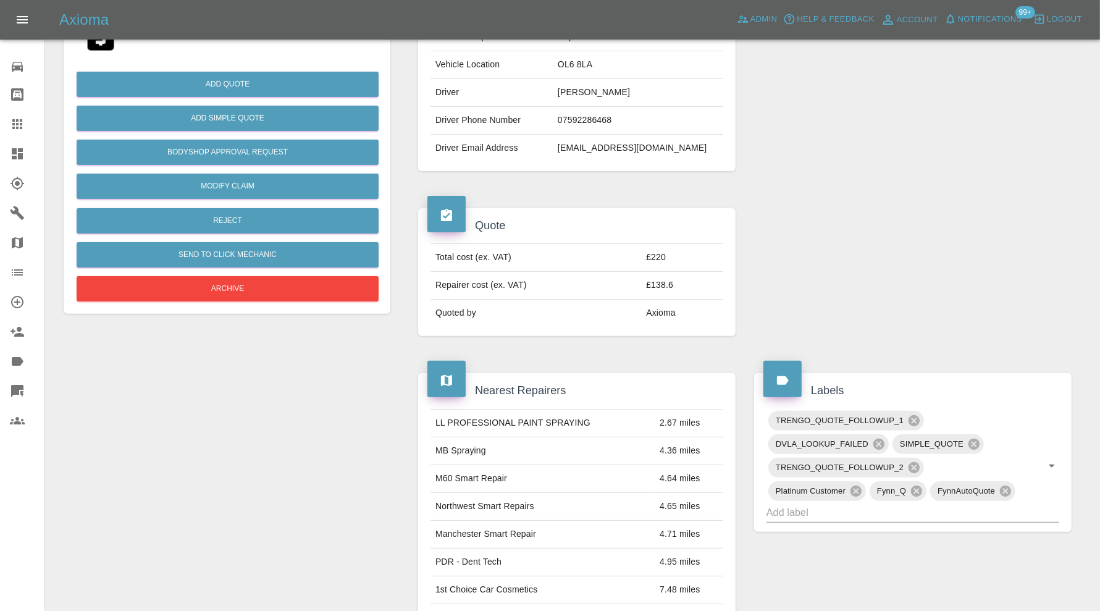
scroll to position [411, 0]
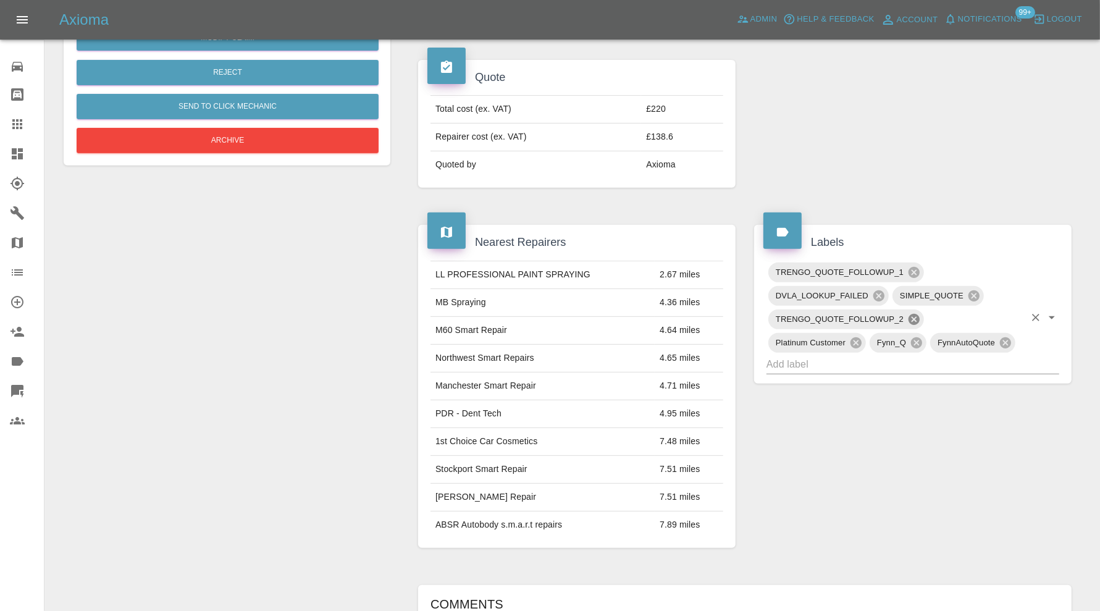
click at [915, 314] on icon at bounding box center [913, 319] width 11 height 11
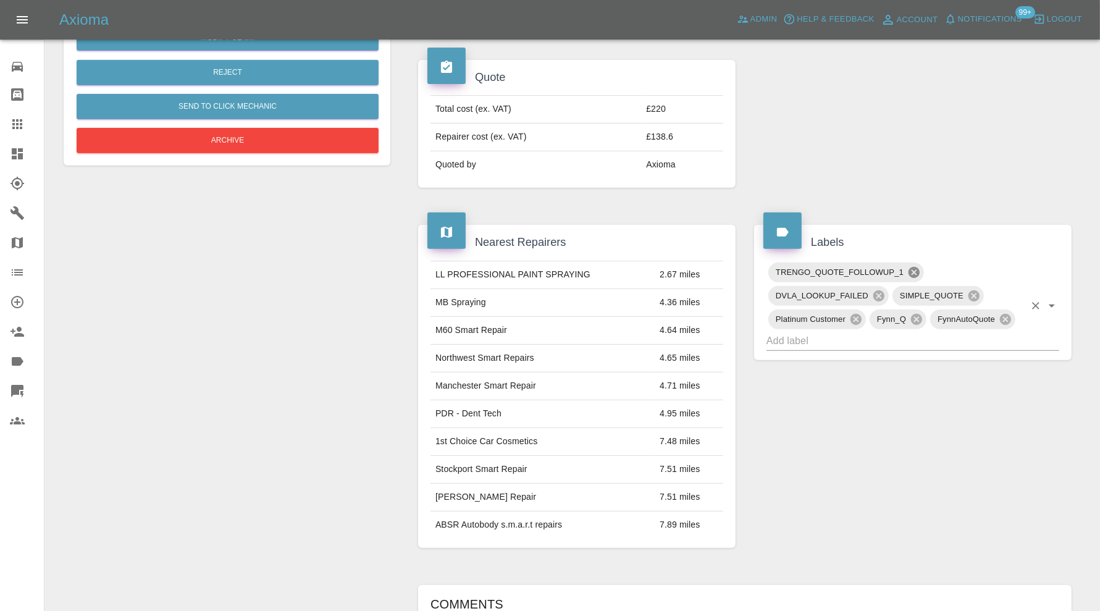
click at [916, 267] on icon at bounding box center [913, 272] width 11 height 11
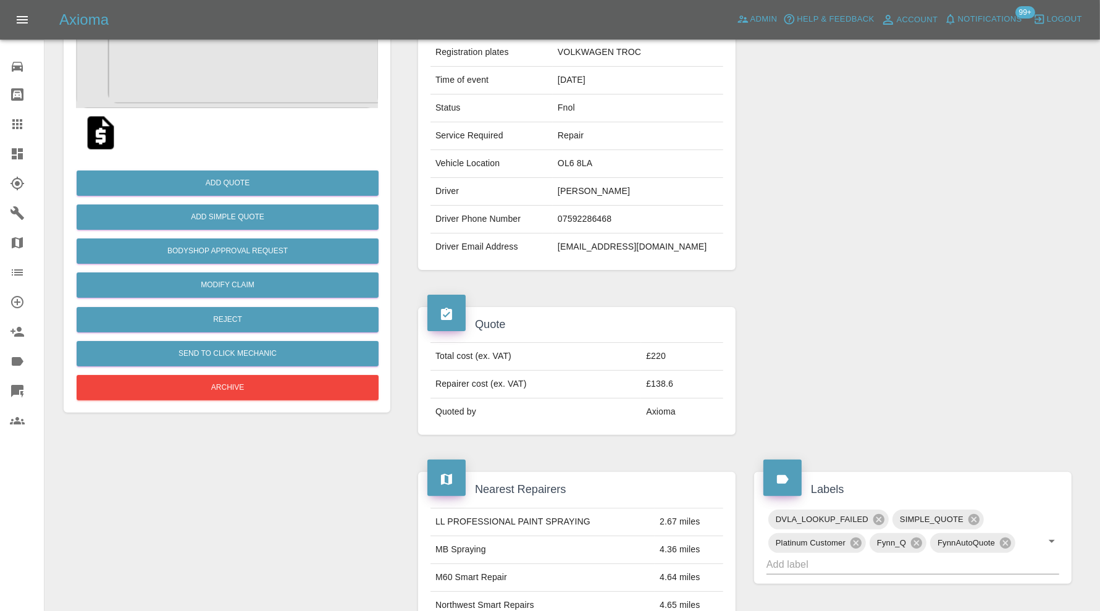
scroll to position [103, 0]
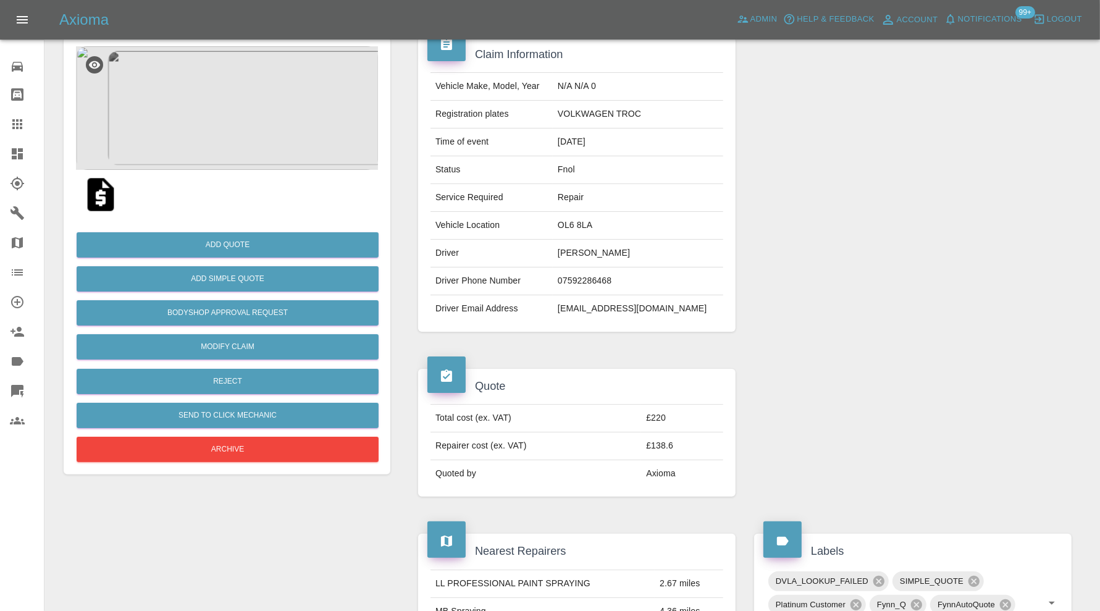
click at [94, 197] on img at bounding box center [101, 195] width 40 height 40
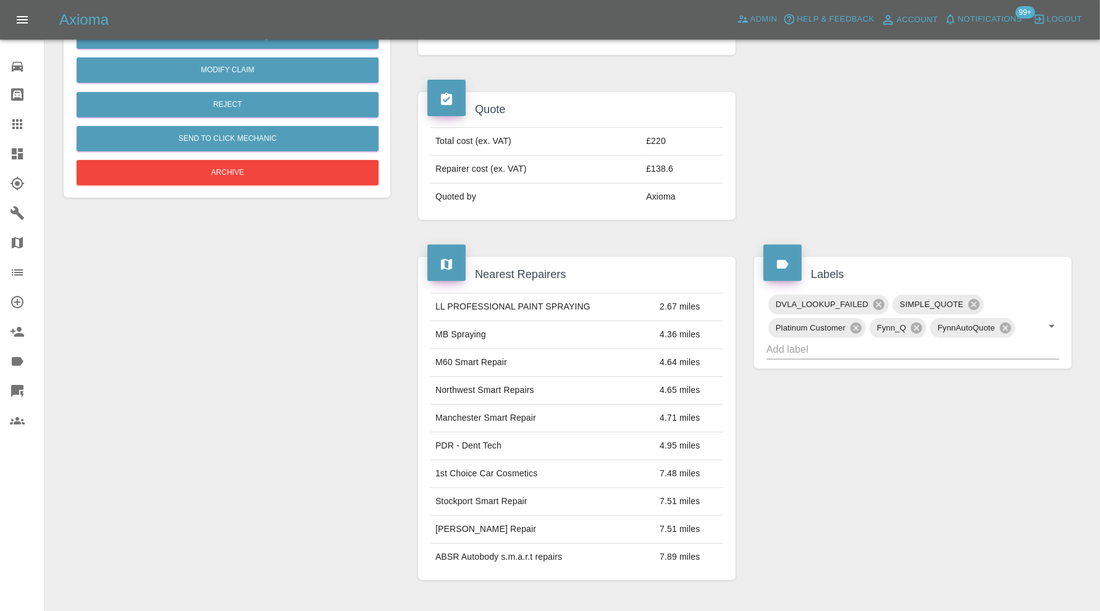
scroll to position [81, 0]
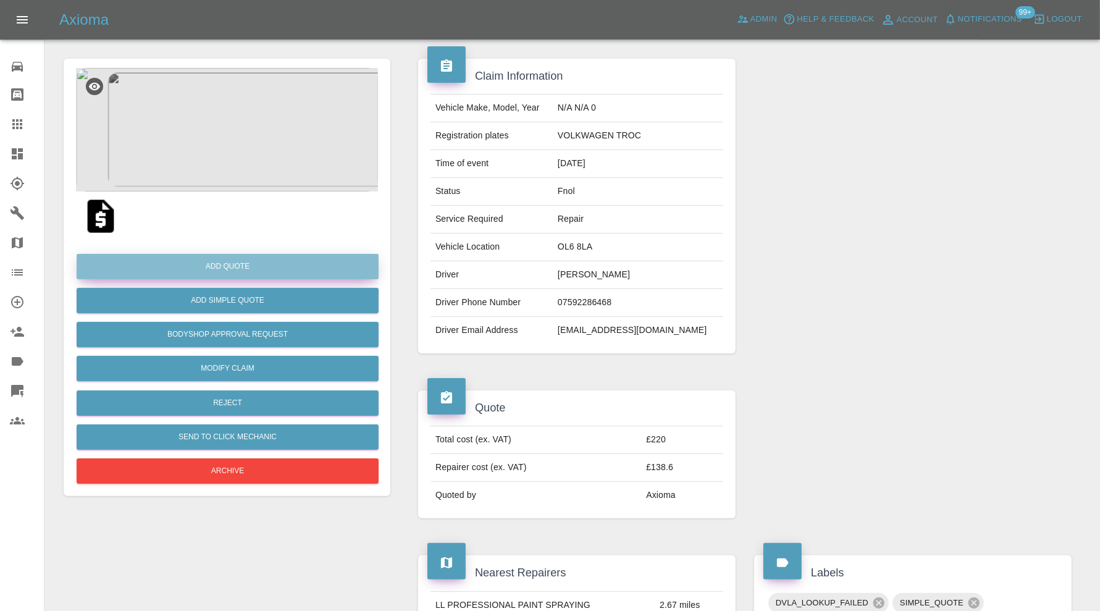
click at [295, 263] on button "Add Quote" at bounding box center [228, 266] width 302 height 25
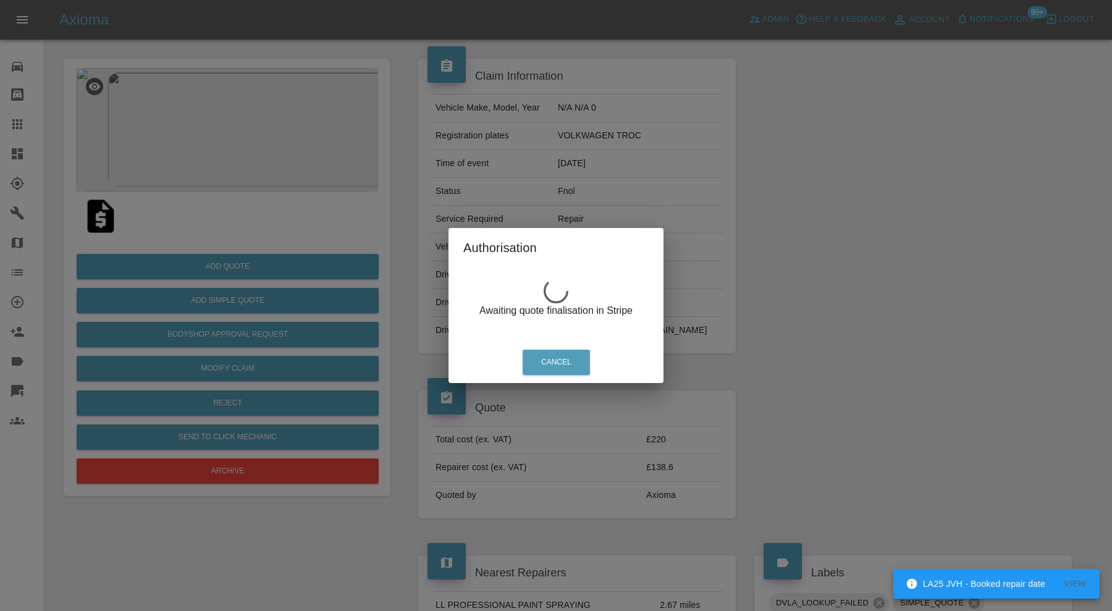
click at [240, 164] on div "Authorisation Awaiting quote finalisation in Stripe Cancel" at bounding box center [556, 305] width 1112 height 611
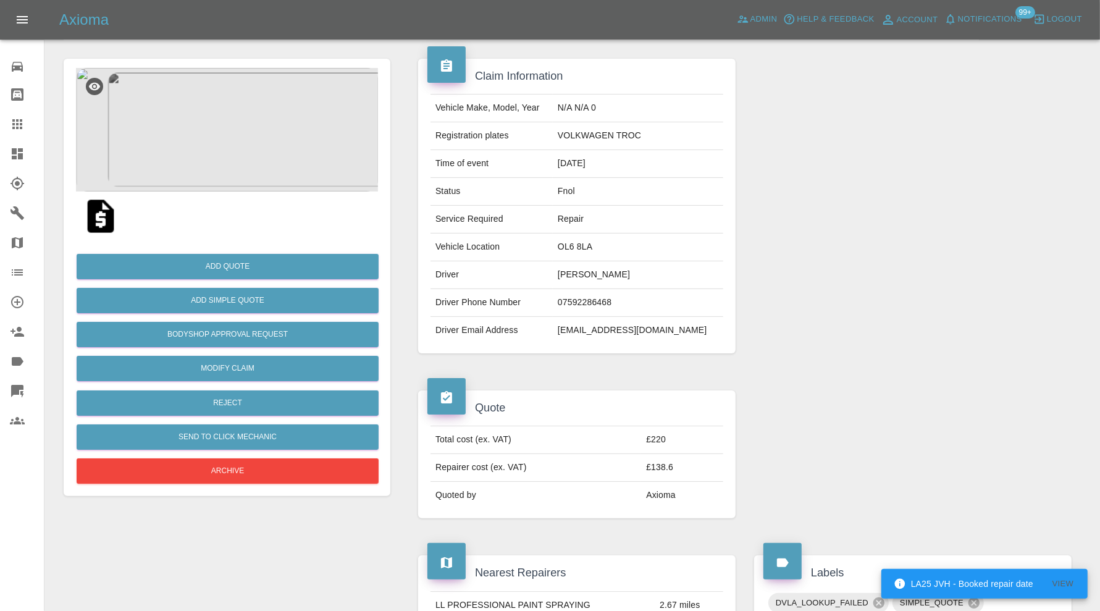
click at [221, 132] on img at bounding box center [227, 130] width 302 height 124
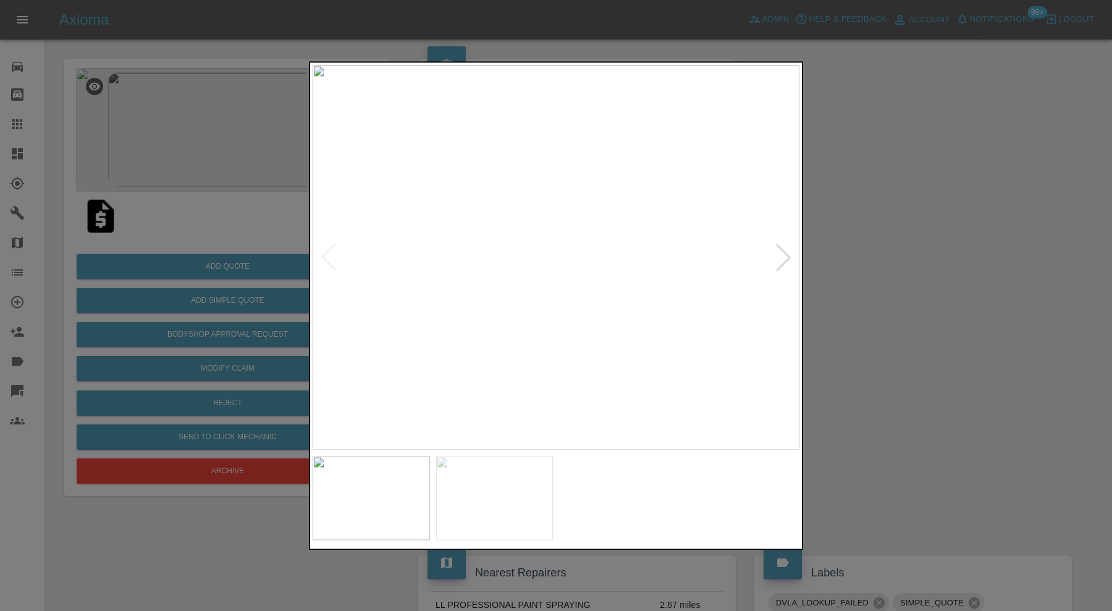
click at [783, 256] on div at bounding box center [782, 257] width 27 height 27
click at [957, 299] on div at bounding box center [556, 305] width 1112 height 611
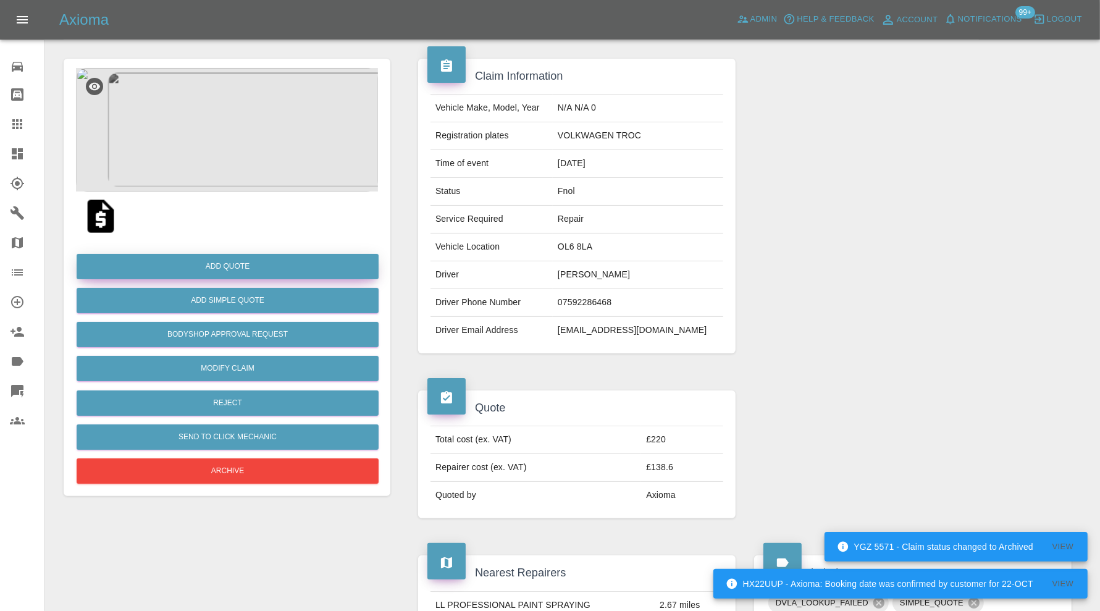
click at [250, 264] on button "Add Quote" at bounding box center [228, 266] width 302 height 25
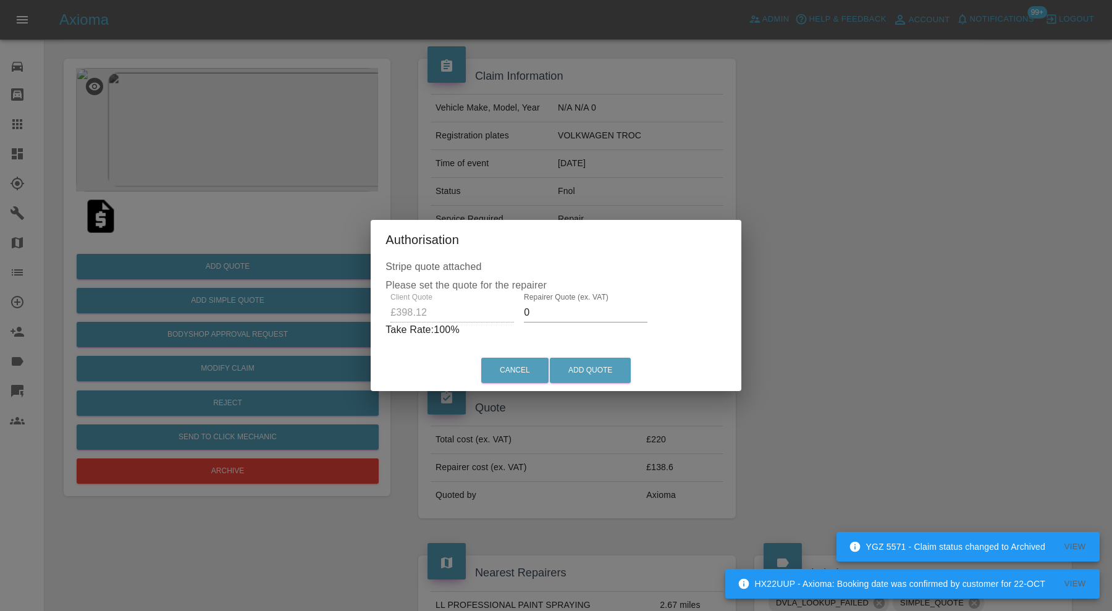
click at [553, 309] on input "0" at bounding box center [586, 313] width 124 height 20
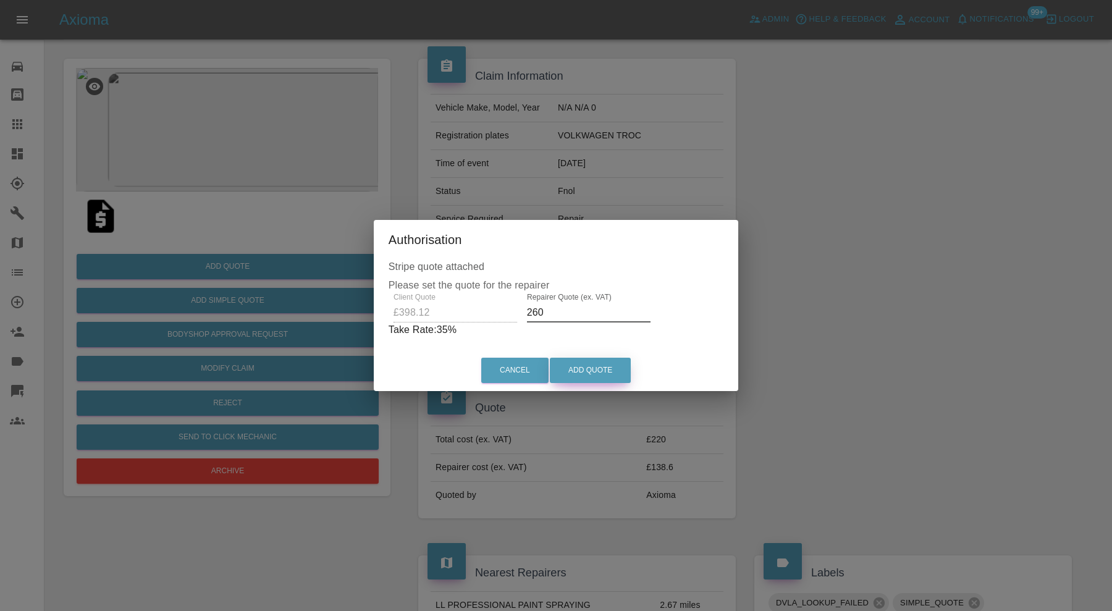
type input "260"
click at [585, 365] on button "Add Quote" at bounding box center [590, 370] width 81 height 25
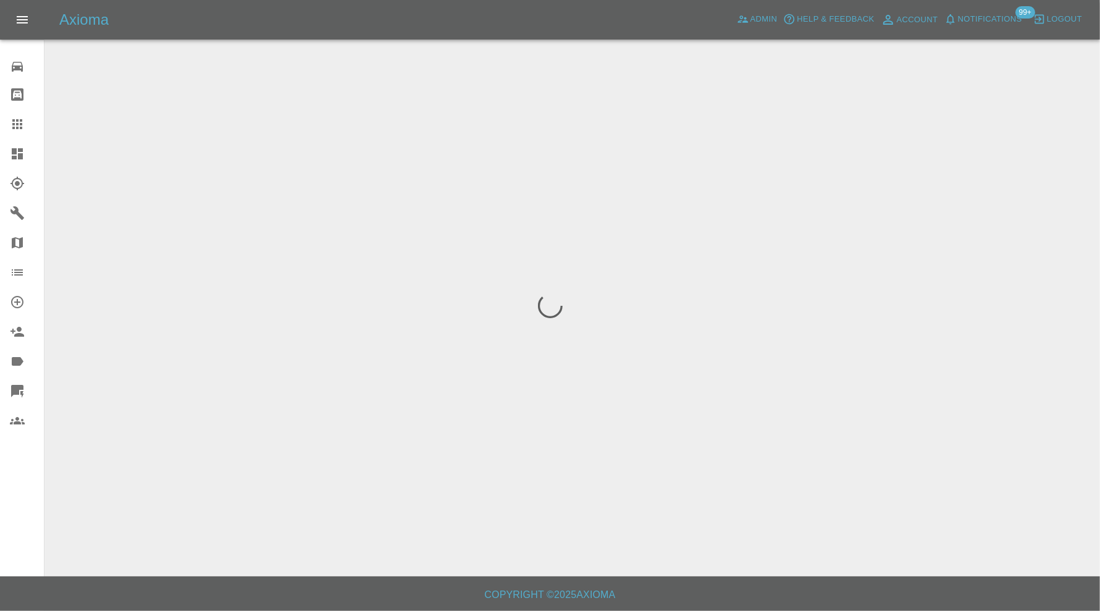
scroll to position [0, 0]
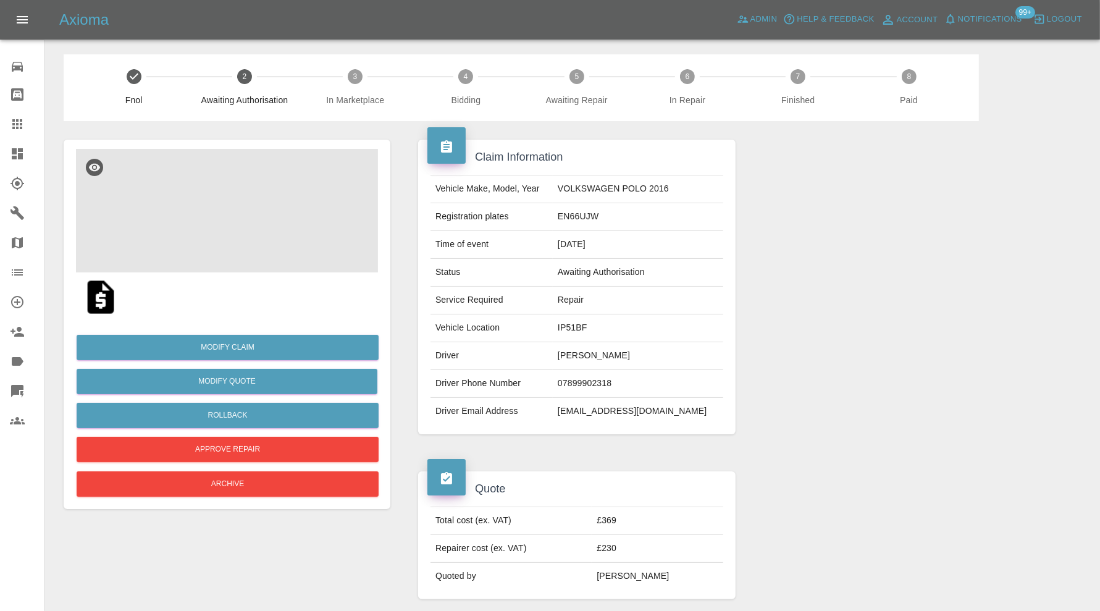
click at [247, 220] on img at bounding box center [227, 211] width 302 height 124
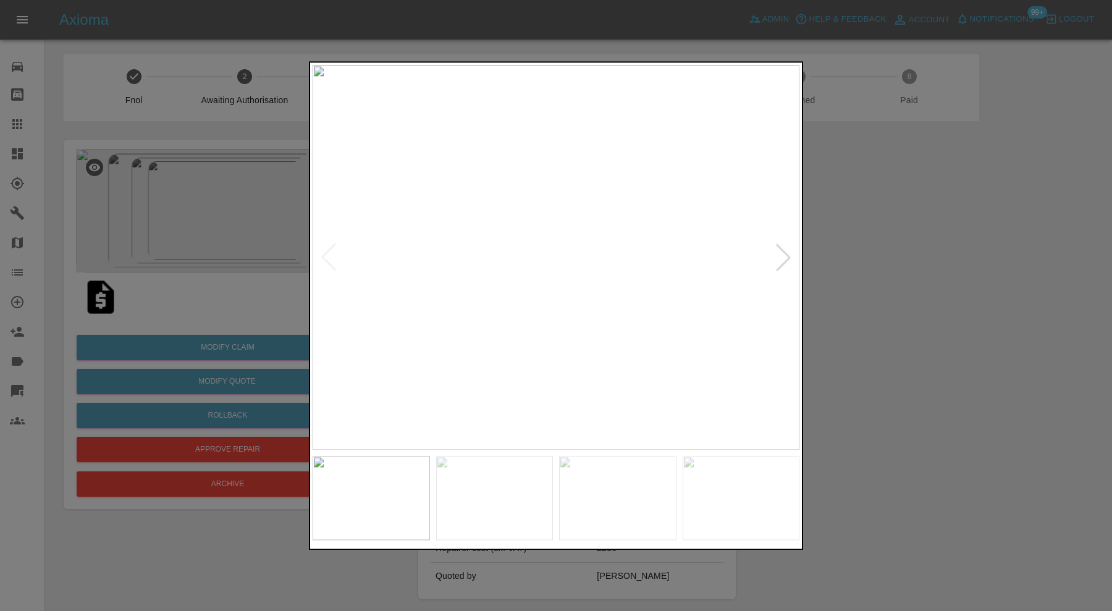
click at [467, 496] on img at bounding box center [494, 498] width 117 height 84
click at [627, 489] on img at bounding box center [617, 498] width 117 height 84
click at [735, 491] on img at bounding box center [740, 498] width 117 height 84
click at [566, 318] on img at bounding box center [555, 257] width 487 height 385
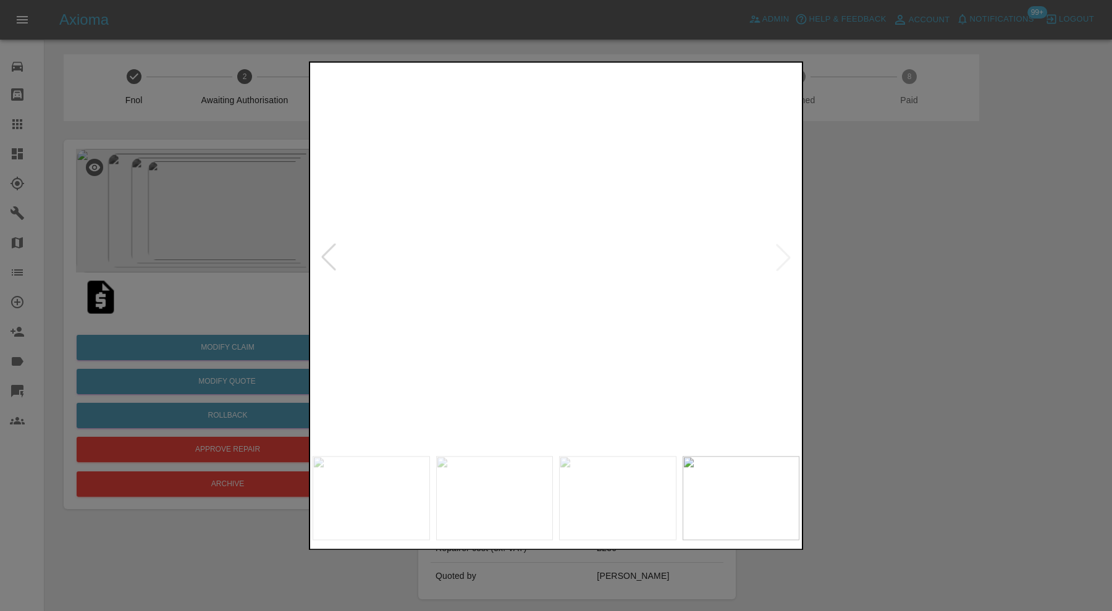
click at [988, 312] on div at bounding box center [556, 305] width 1112 height 611
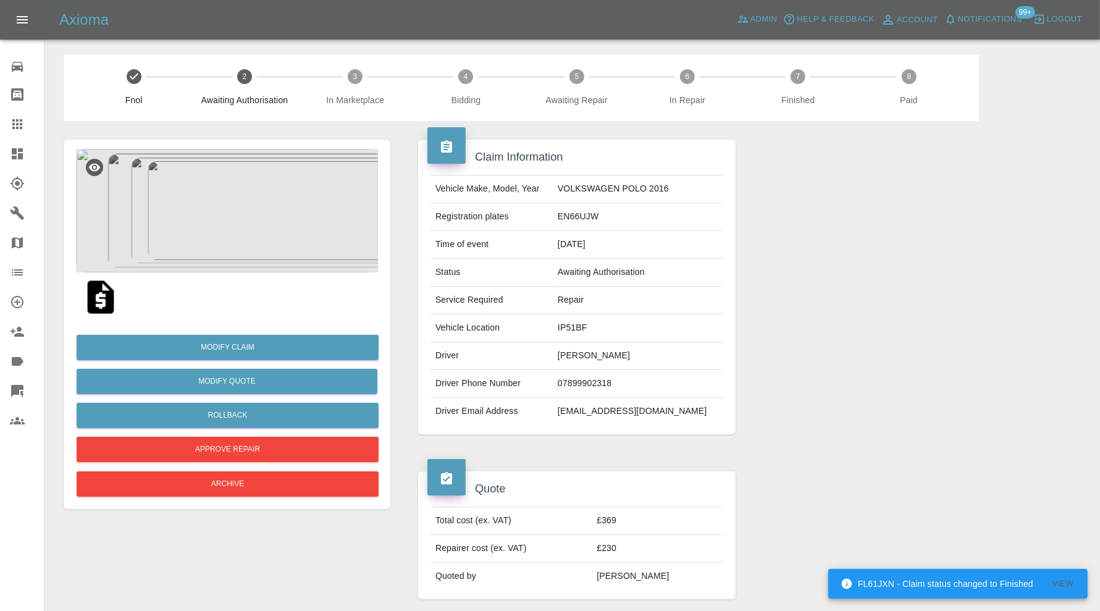
click at [250, 223] on img at bounding box center [227, 211] width 302 height 124
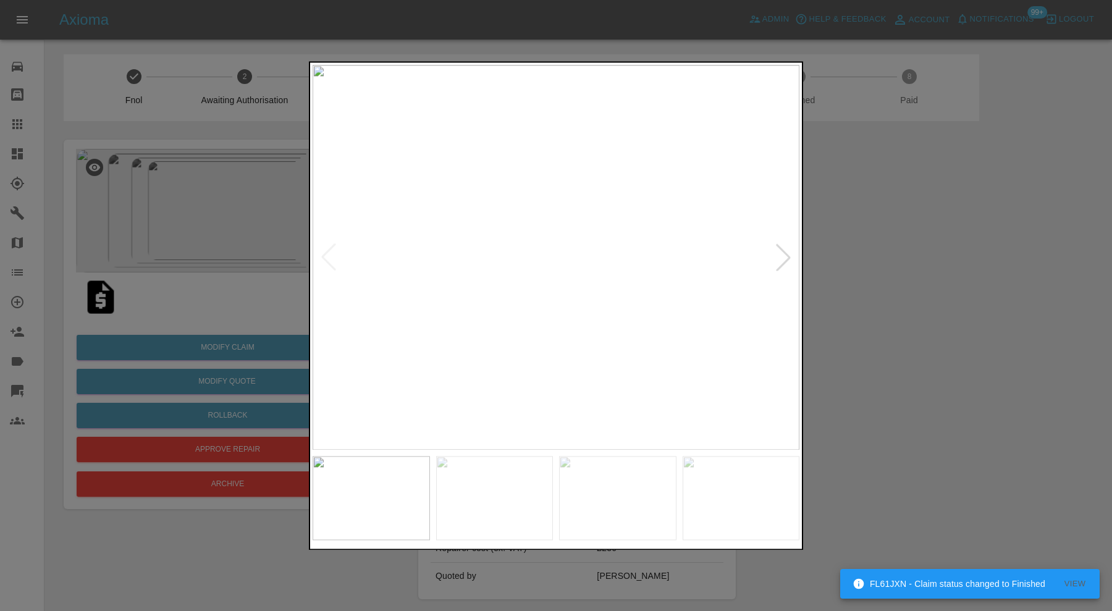
click at [508, 197] on img at bounding box center [555, 257] width 487 height 385
click at [564, 275] on img at bounding box center [725, 539] width 1460 height 1155
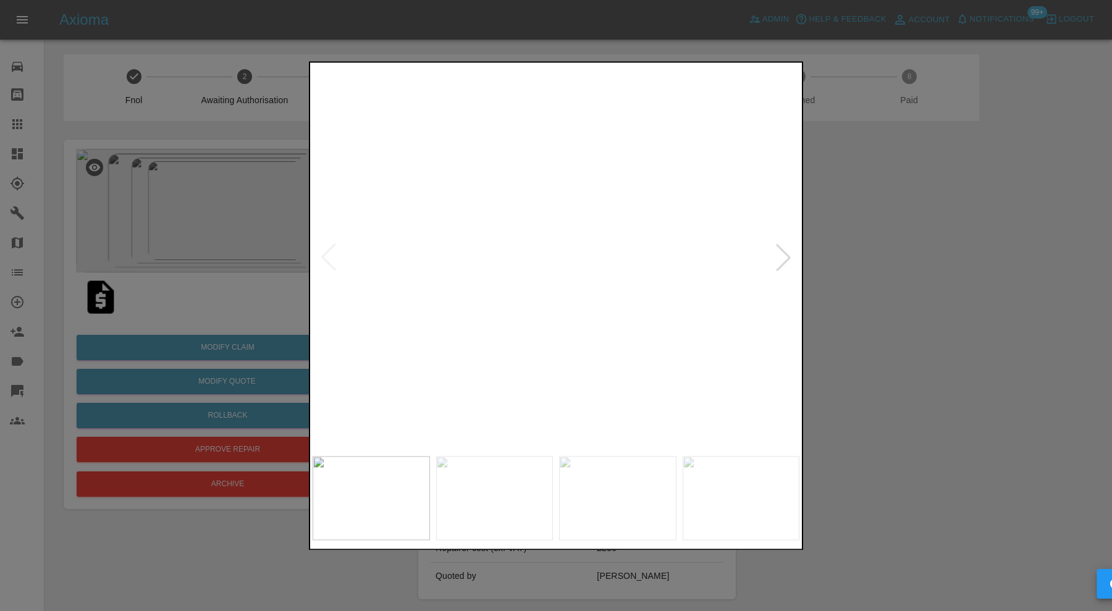
click at [855, 264] on div at bounding box center [556, 305] width 1112 height 611
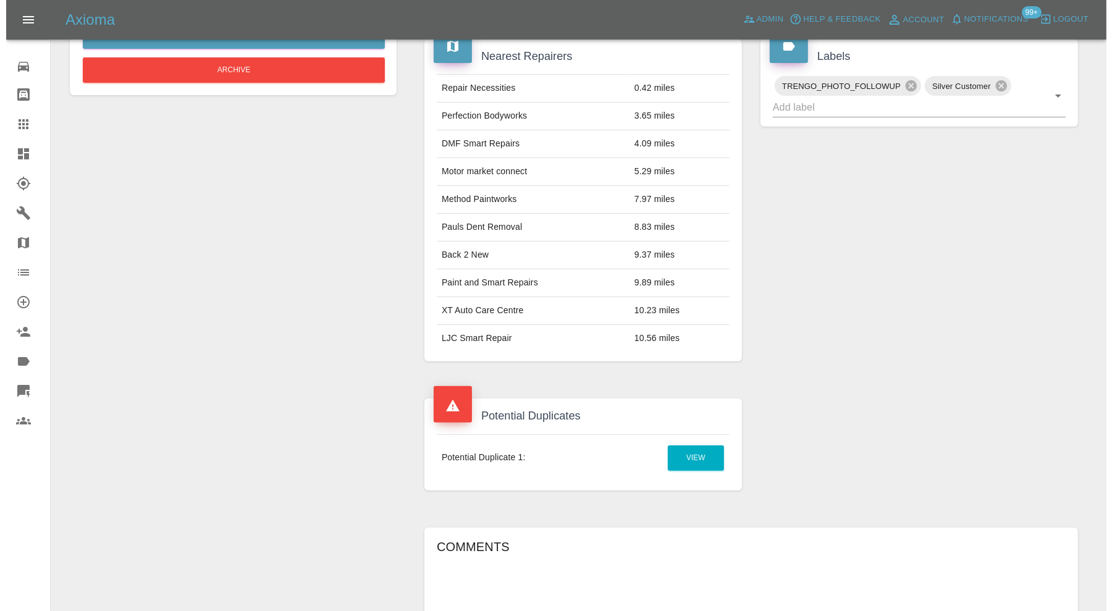
scroll to position [295, 0]
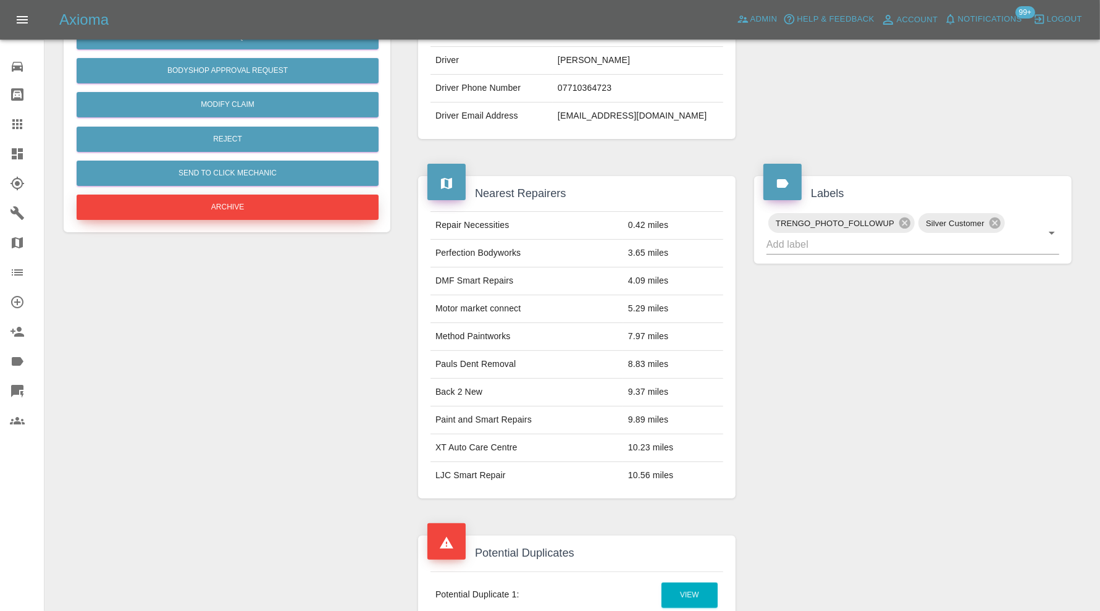
click at [238, 209] on button "Archive" at bounding box center [228, 207] width 302 height 25
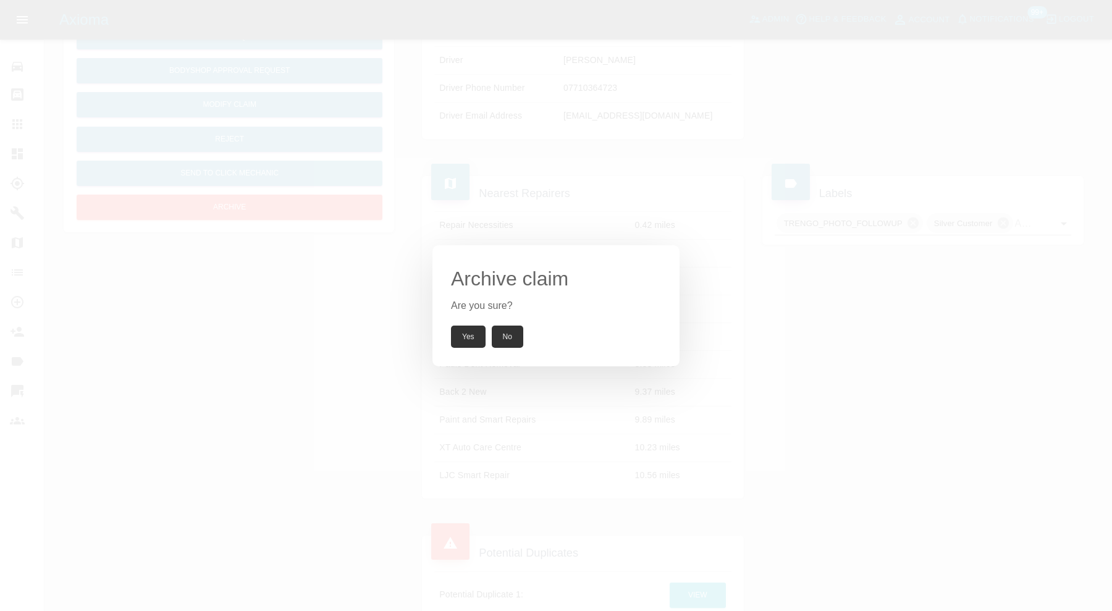
click at [467, 331] on button "Yes" at bounding box center [468, 336] width 35 height 22
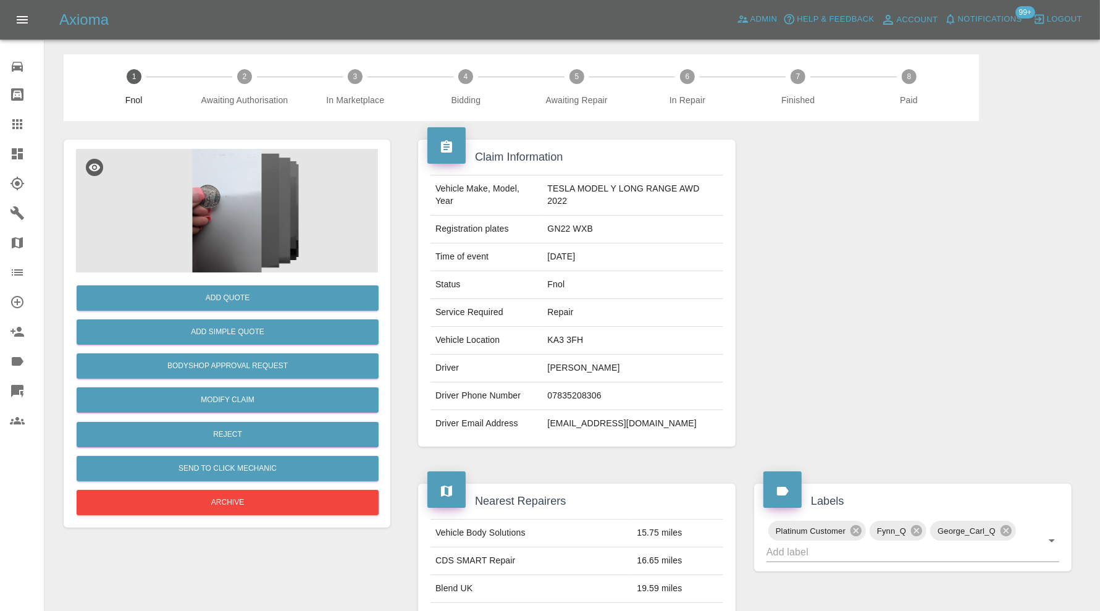
click at [203, 223] on img at bounding box center [227, 211] width 302 height 124
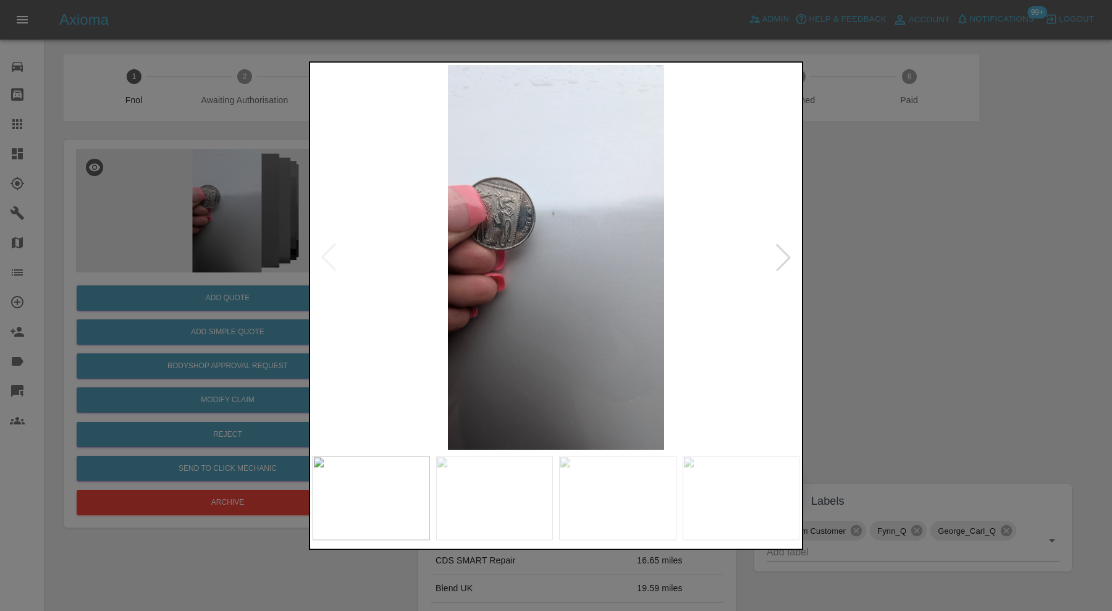
click at [783, 251] on div at bounding box center [782, 257] width 27 height 27
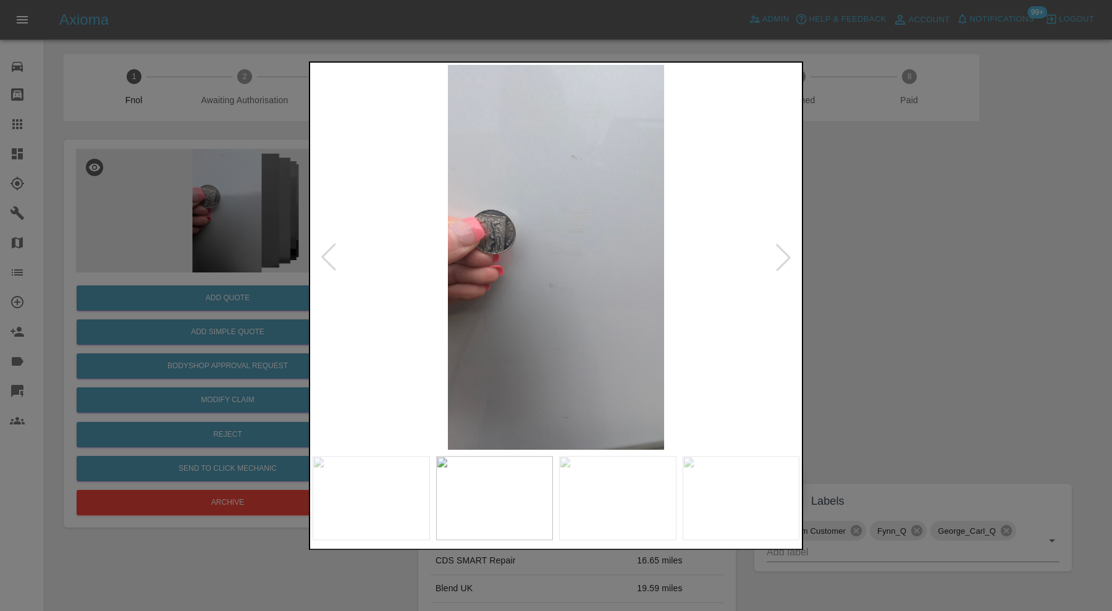
click at [783, 251] on div at bounding box center [782, 257] width 27 height 27
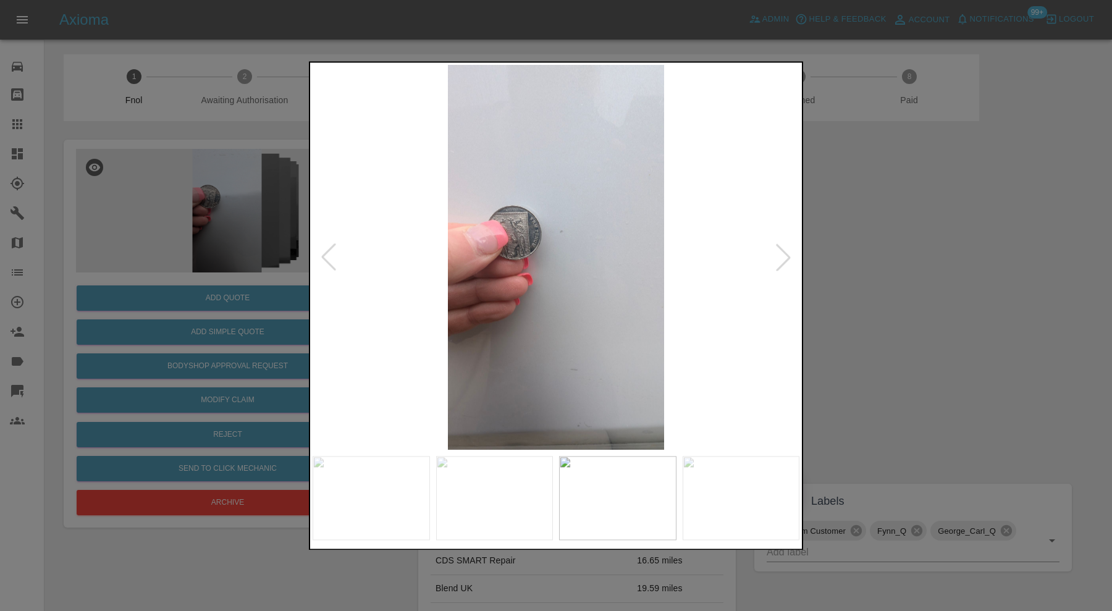
click at [783, 251] on div at bounding box center [782, 257] width 27 height 27
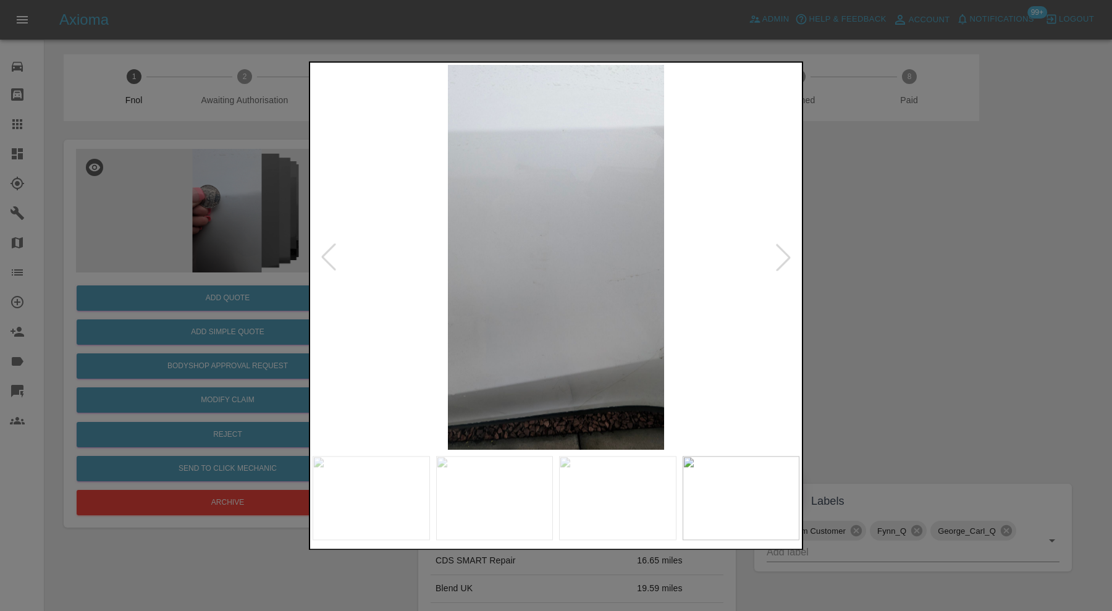
click at [783, 251] on div at bounding box center [782, 257] width 27 height 27
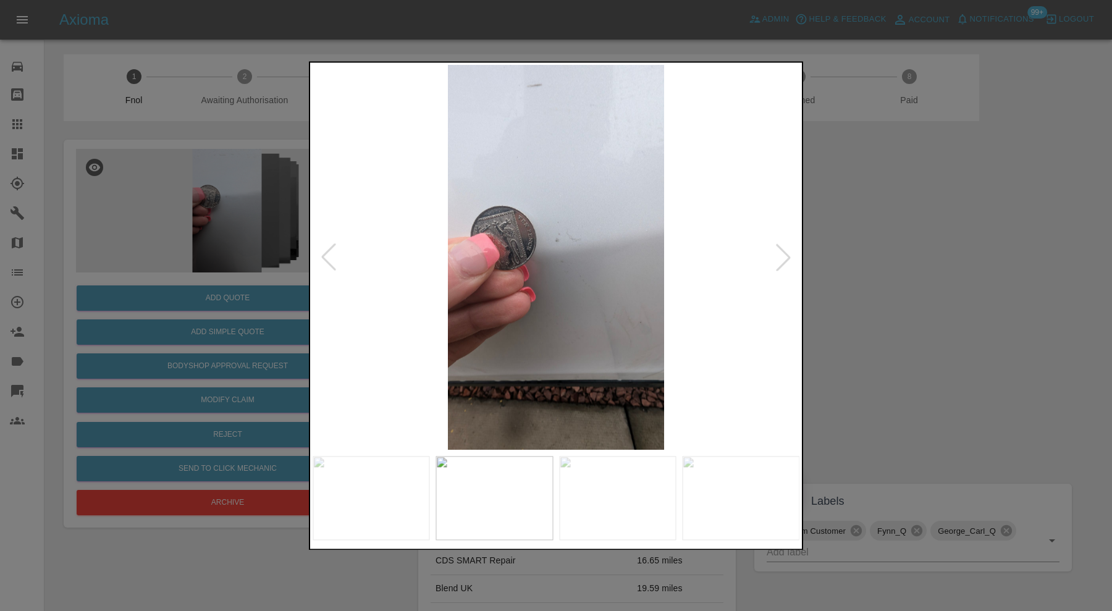
click at [783, 251] on div at bounding box center [782, 257] width 27 height 27
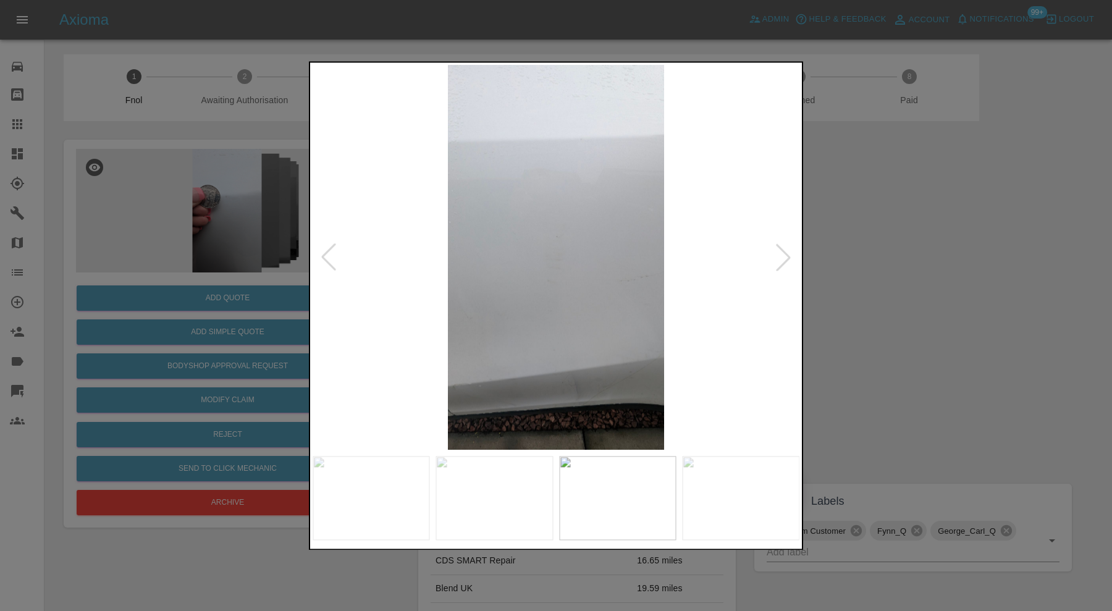
click at [783, 251] on div at bounding box center [782, 257] width 27 height 27
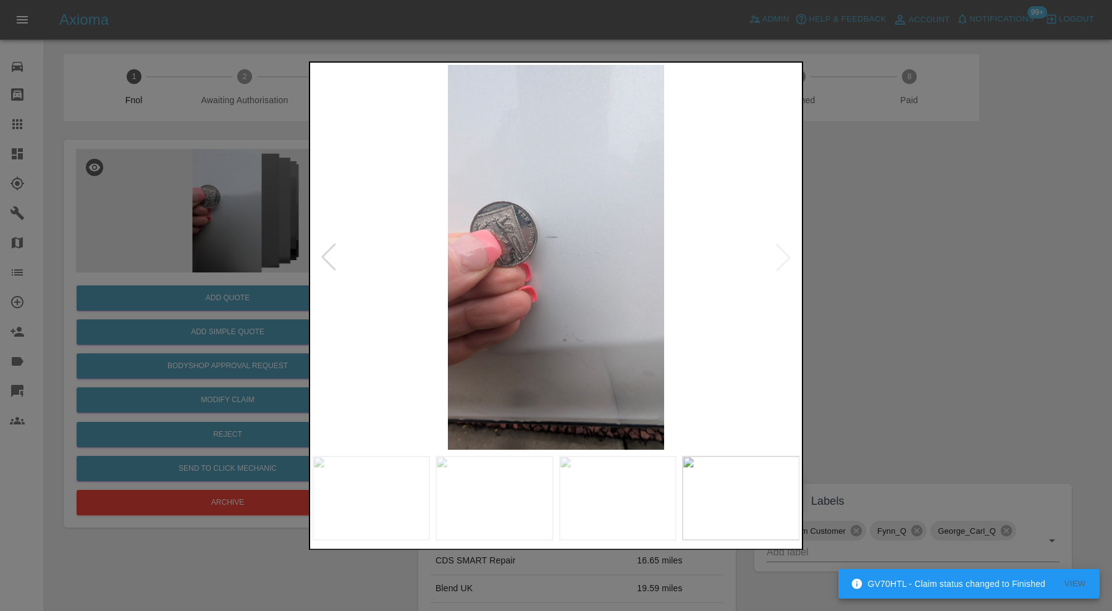
click at [783, 251] on img at bounding box center [555, 257] width 487 height 385
click at [900, 253] on div at bounding box center [556, 305] width 1112 height 611
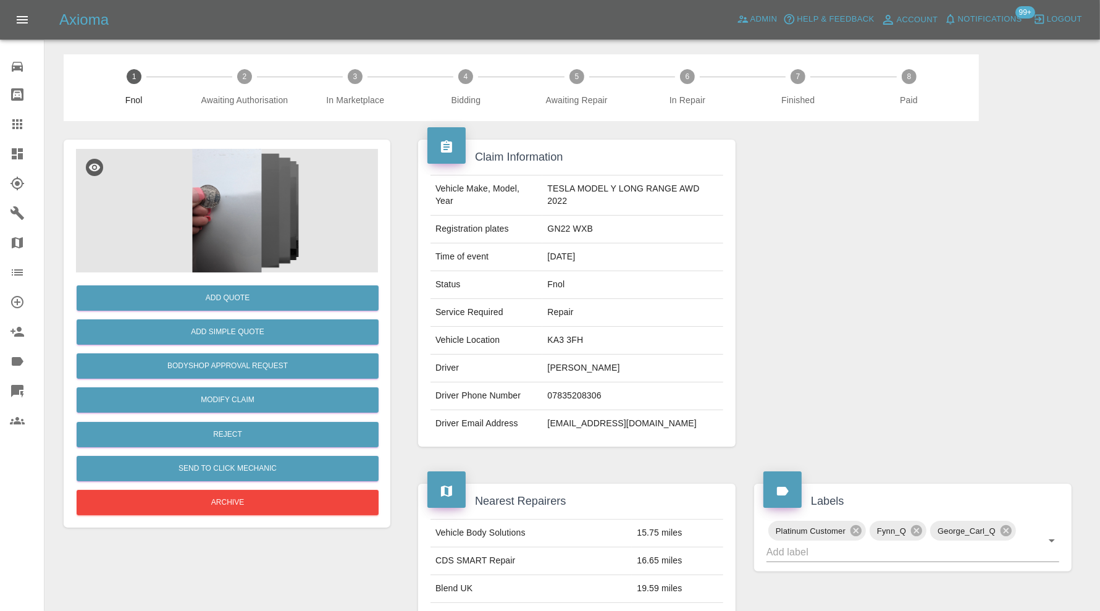
click at [262, 189] on img at bounding box center [227, 211] width 302 height 124
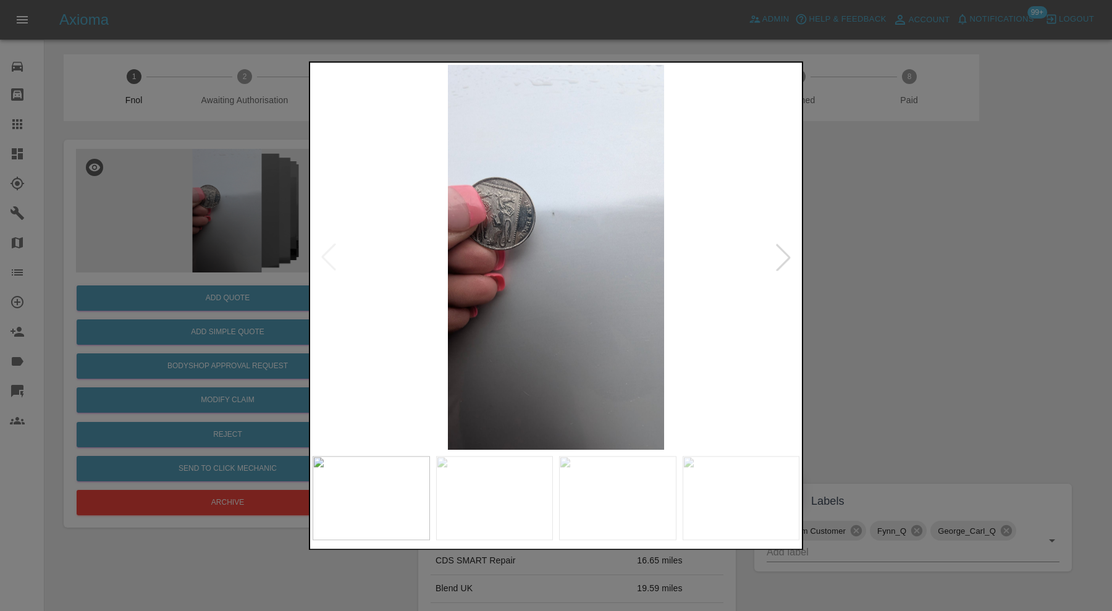
click at [601, 497] on img at bounding box center [617, 498] width 117 height 84
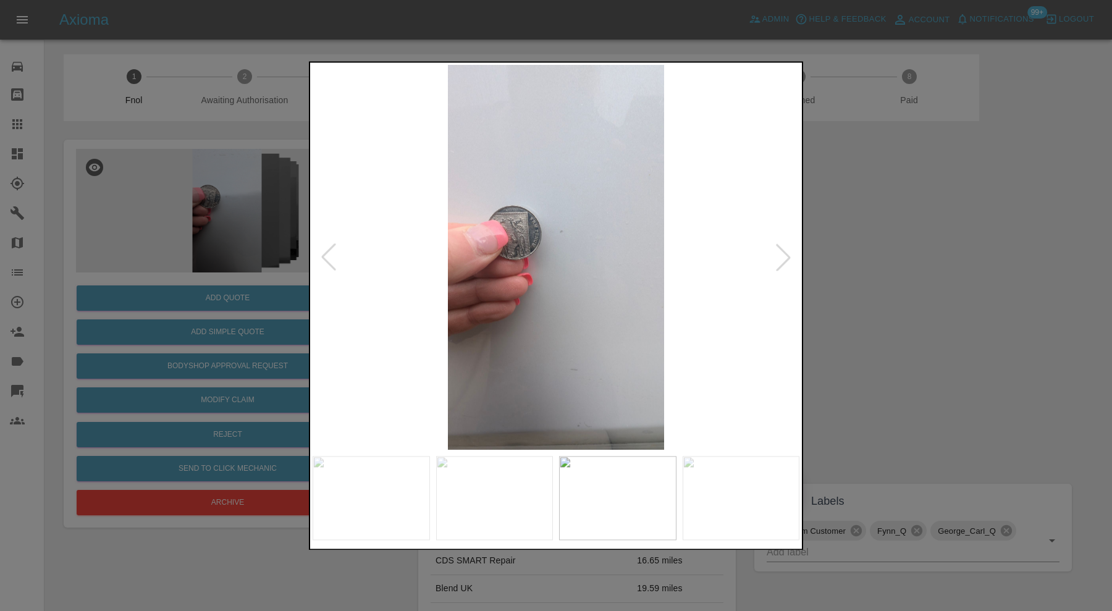
click at [691, 483] on img at bounding box center [740, 498] width 117 height 84
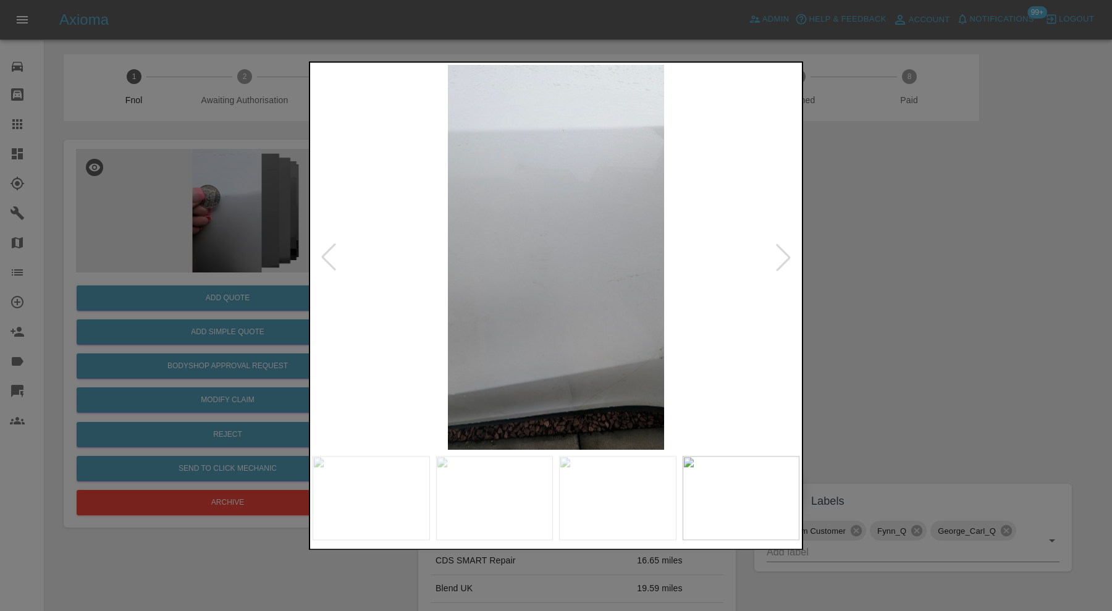
click at [942, 277] on div at bounding box center [556, 305] width 1112 height 611
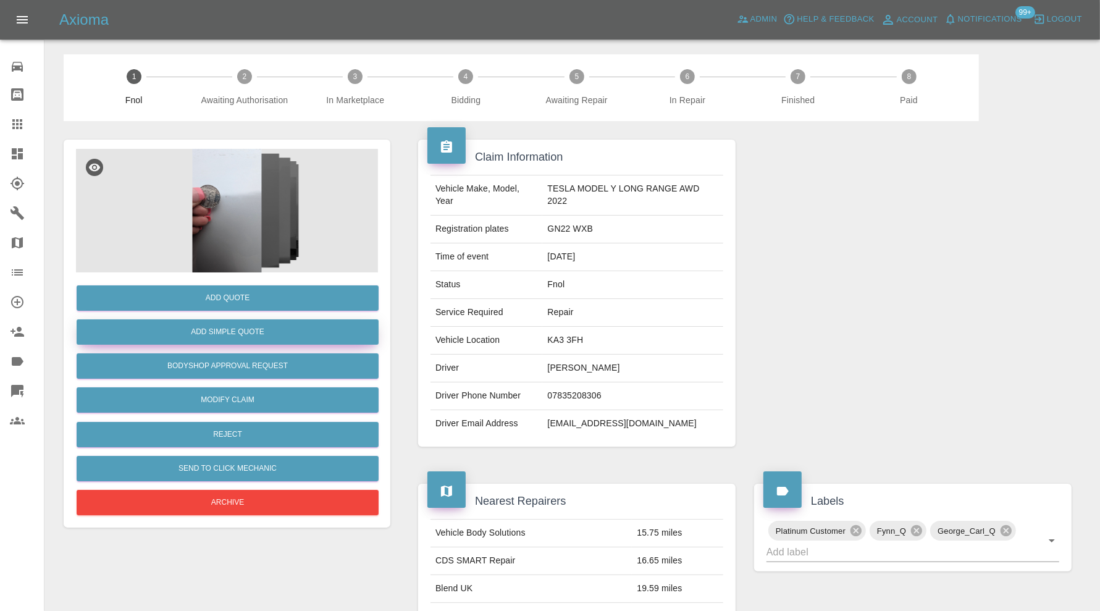
click at [276, 329] on button "Add Simple Quote" at bounding box center [228, 331] width 302 height 25
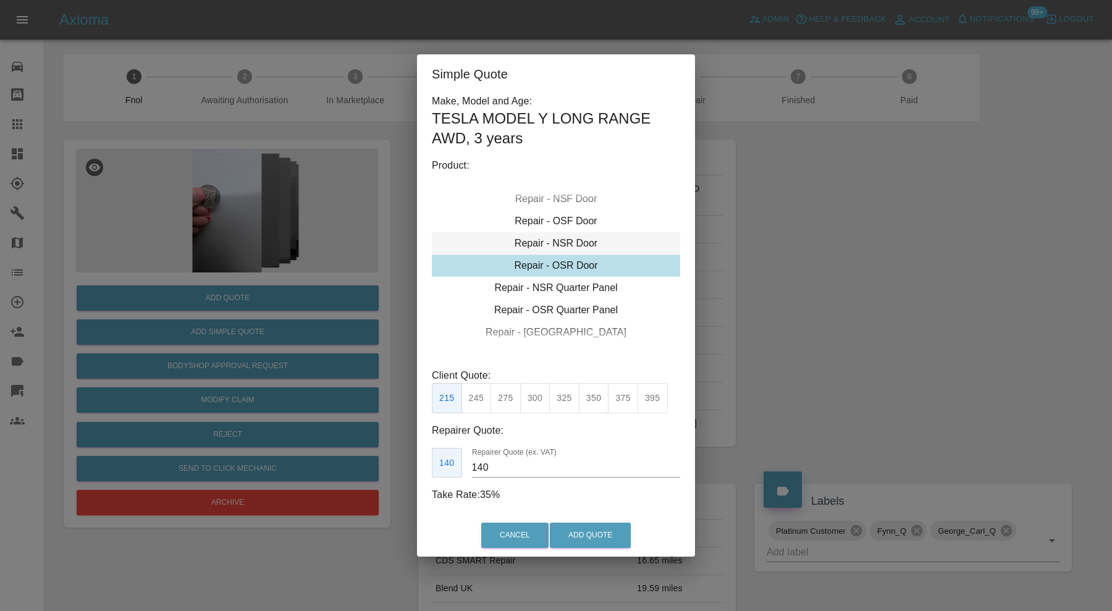
click at [574, 243] on div "Repair - NSR Door" at bounding box center [556, 243] width 248 height 22
click at [532, 394] on button "300" at bounding box center [535, 398] width 30 height 30
type input "190"
click at [562, 532] on button "Add Quote" at bounding box center [590, 534] width 81 height 25
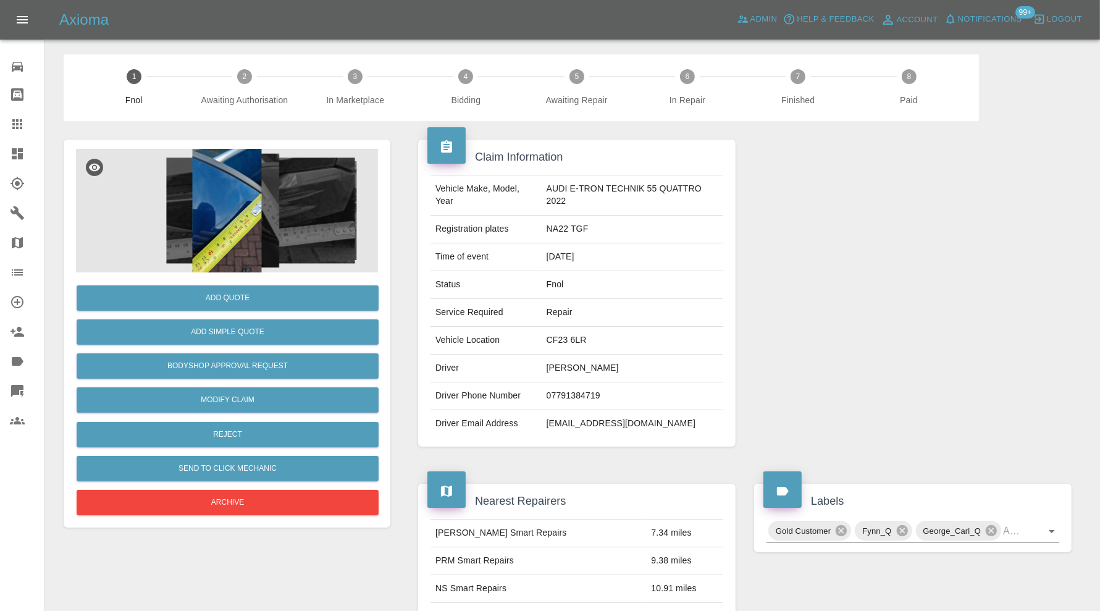
click at [262, 204] on img at bounding box center [227, 211] width 302 height 124
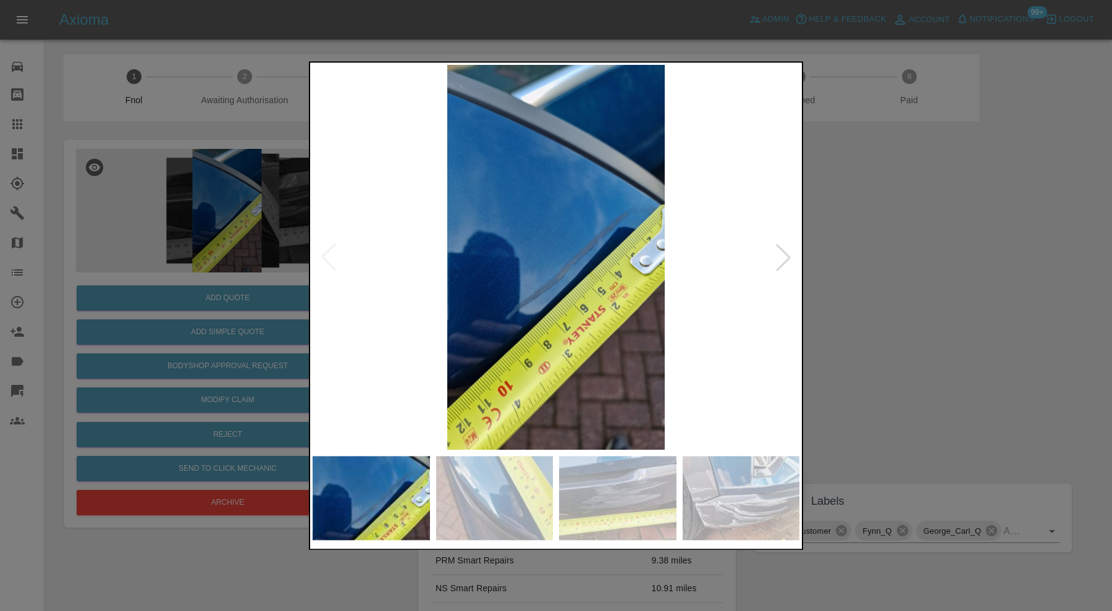
click at [485, 457] on img at bounding box center [494, 498] width 117 height 84
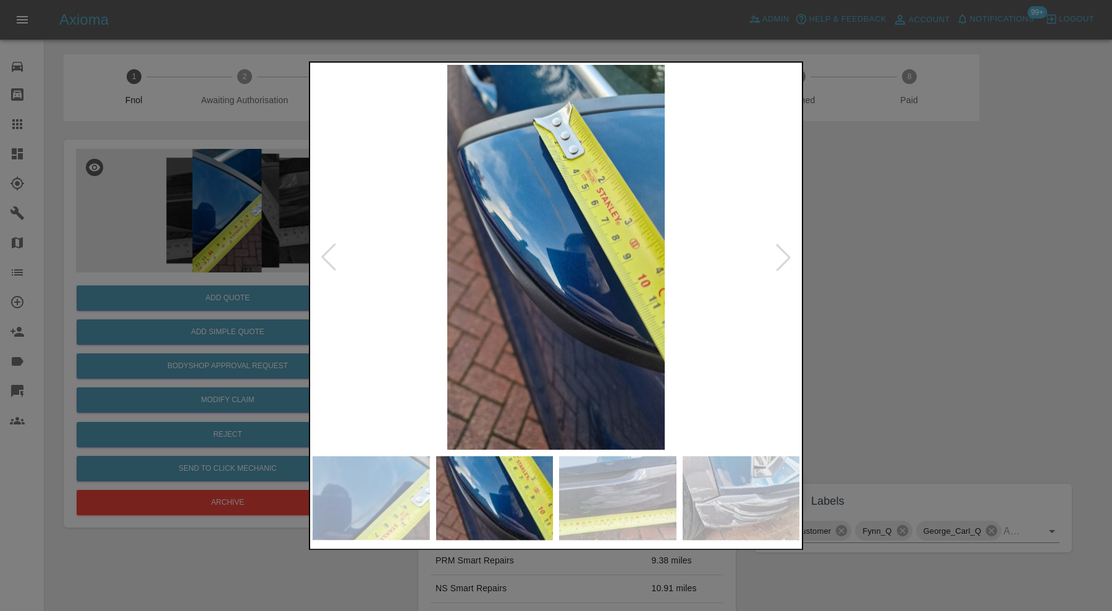
click at [627, 469] on img at bounding box center [617, 498] width 117 height 84
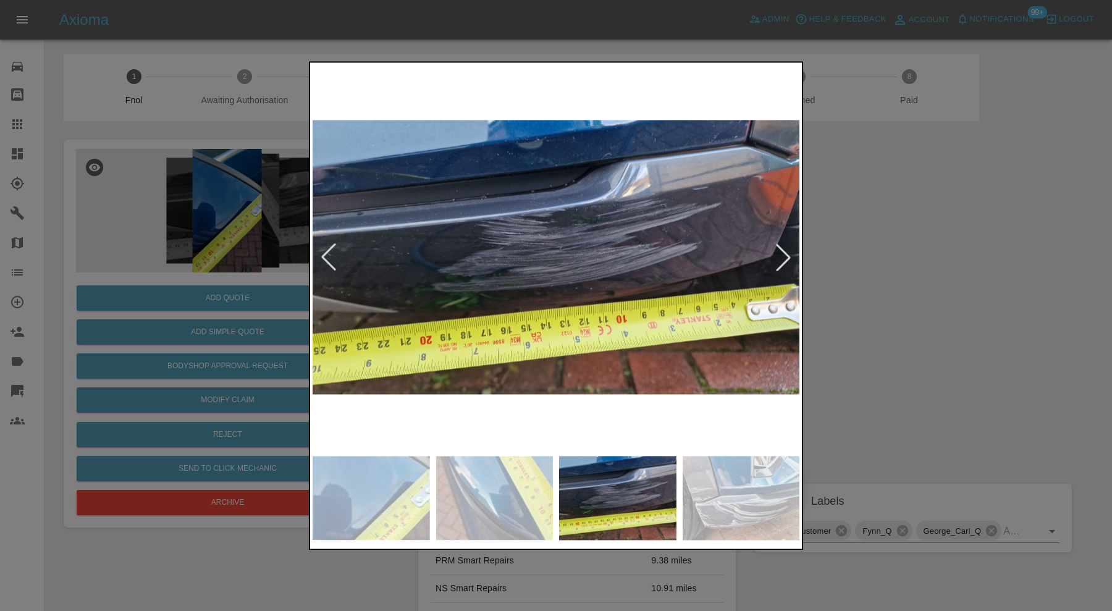
click at [724, 466] on img at bounding box center [740, 498] width 117 height 84
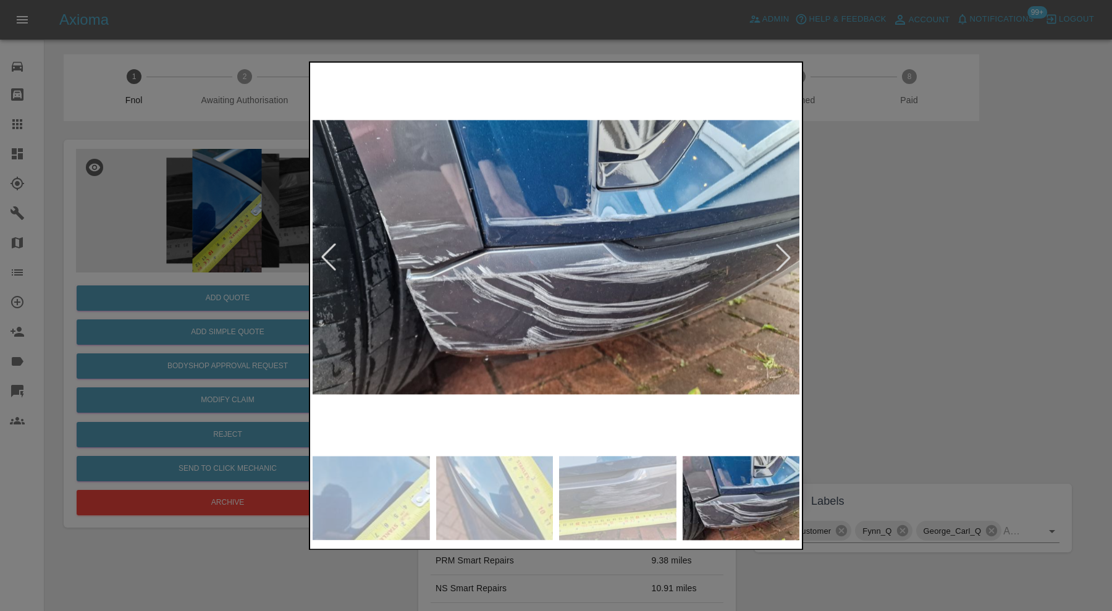
click at [781, 252] on div at bounding box center [782, 257] width 27 height 27
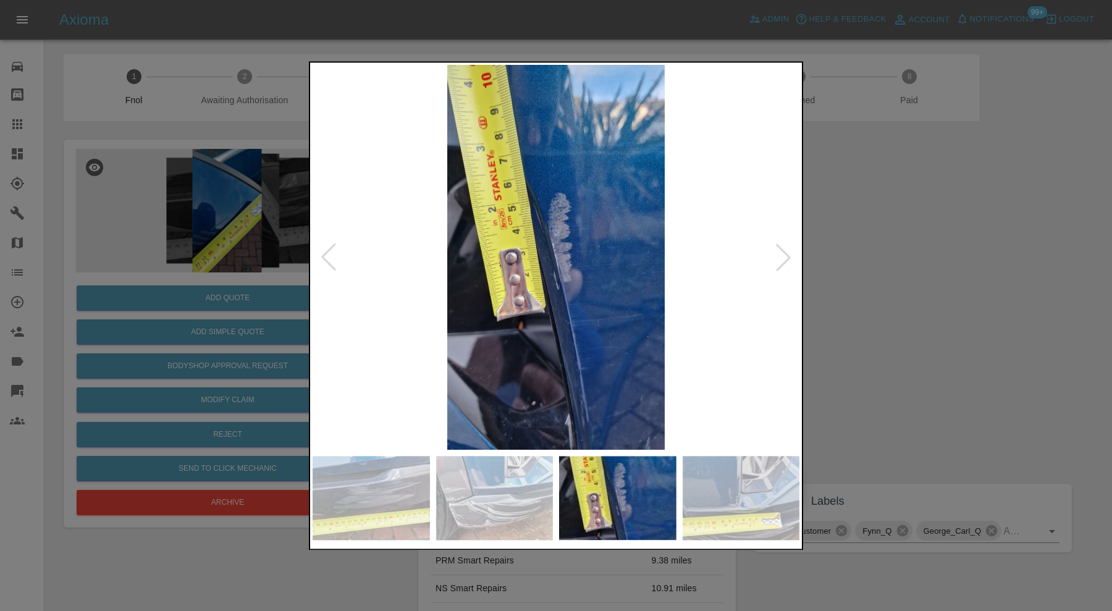
click at [781, 252] on div at bounding box center [782, 257] width 27 height 27
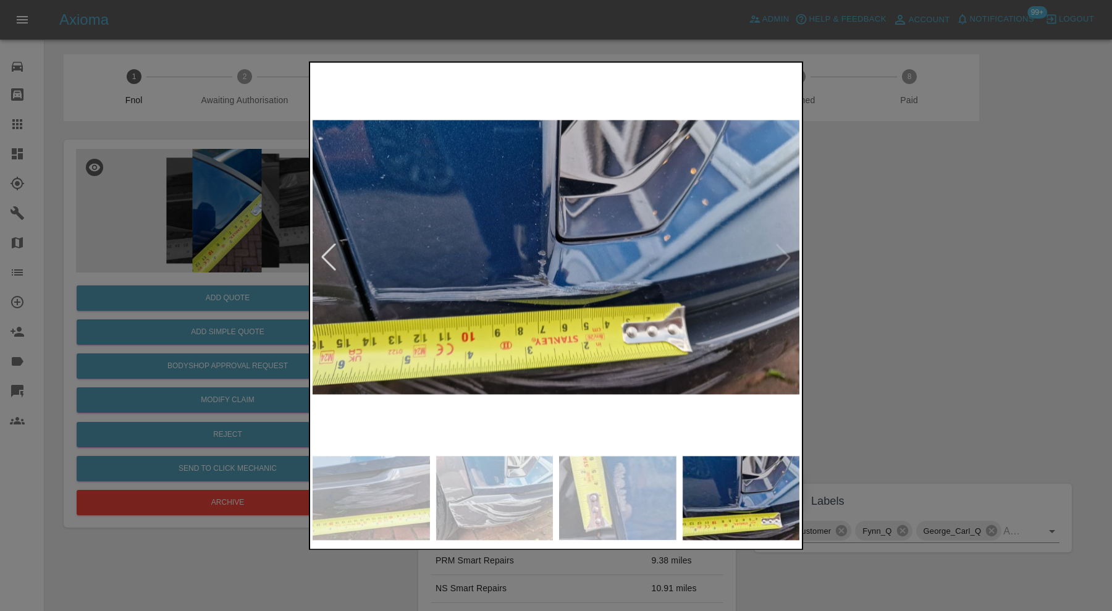
click at [781, 252] on img at bounding box center [555, 257] width 487 height 385
click at [895, 251] on div at bounding box center [556, 305] width 1112 height 611
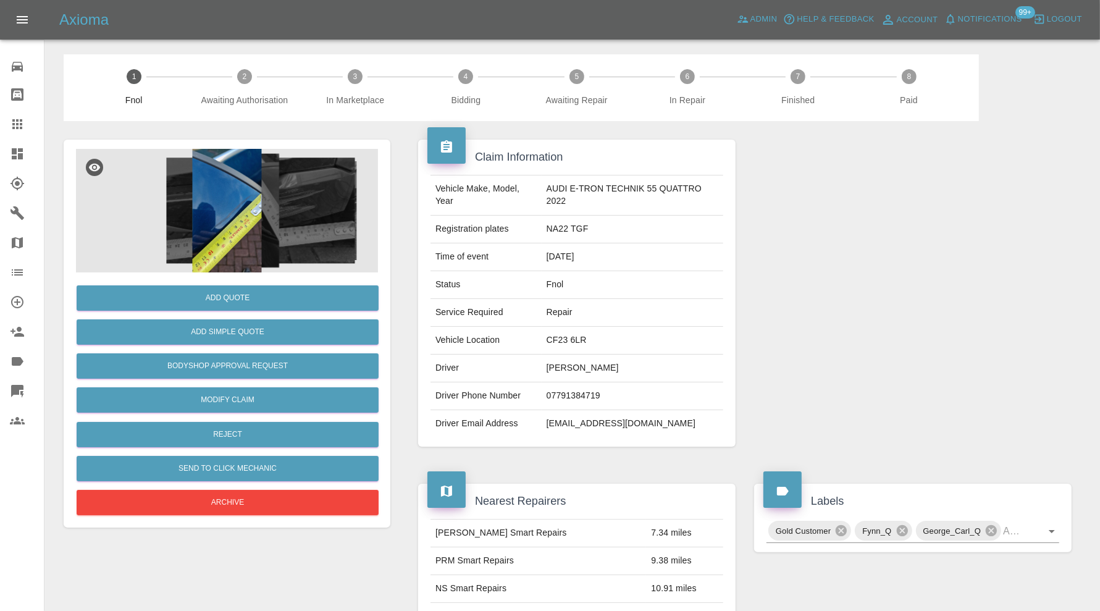
click at [238, 212] on img at bounding box center [227, 211] width 302 height 124
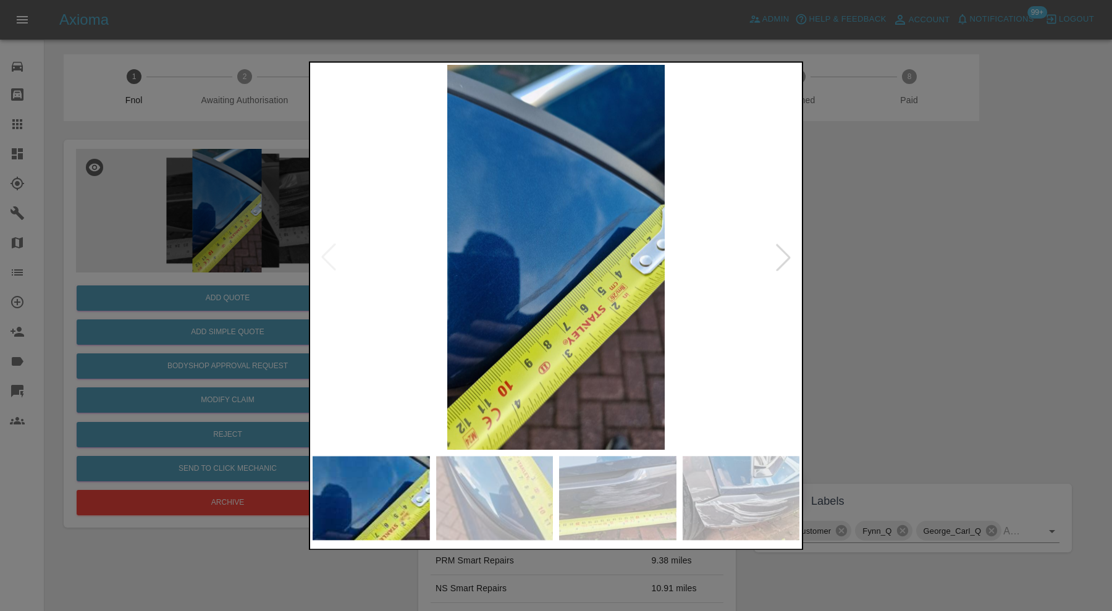
click at [785, 253] on div at bounding box center [782, 257] width 27 height 27
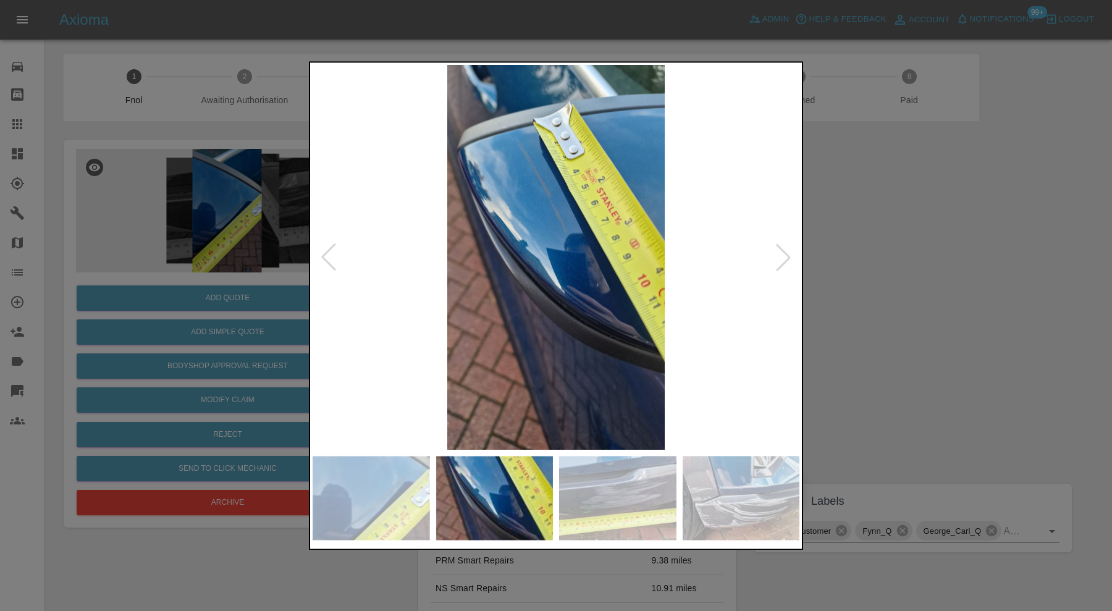
click at [785, 253] on div at bounding box center [782, 257] width 27 height 27
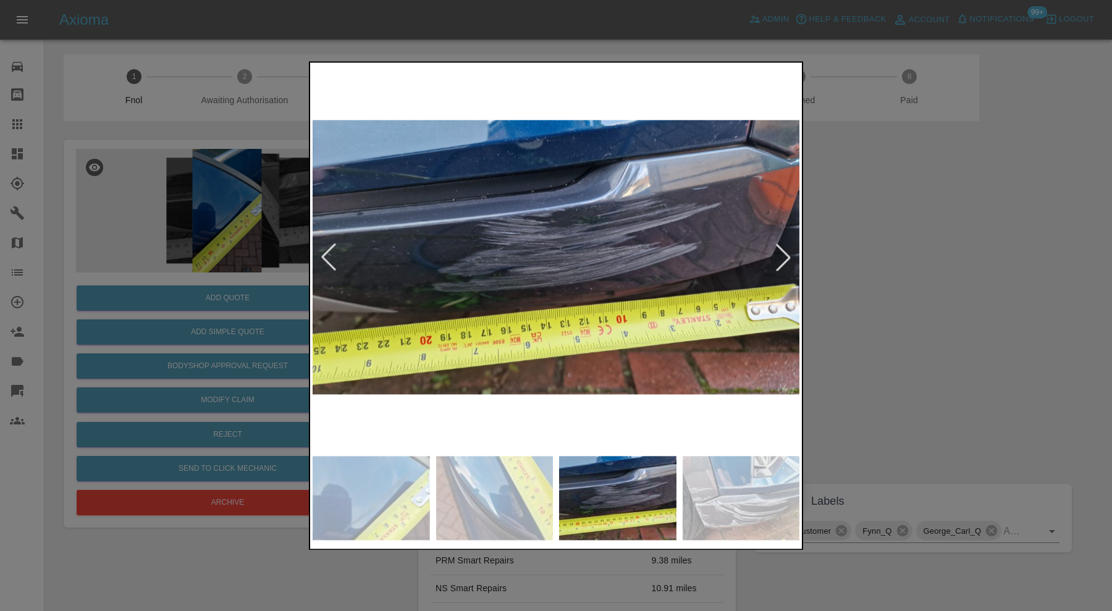
click at [785, 253] on div at bounding box center [782, 257] width 27 height 27
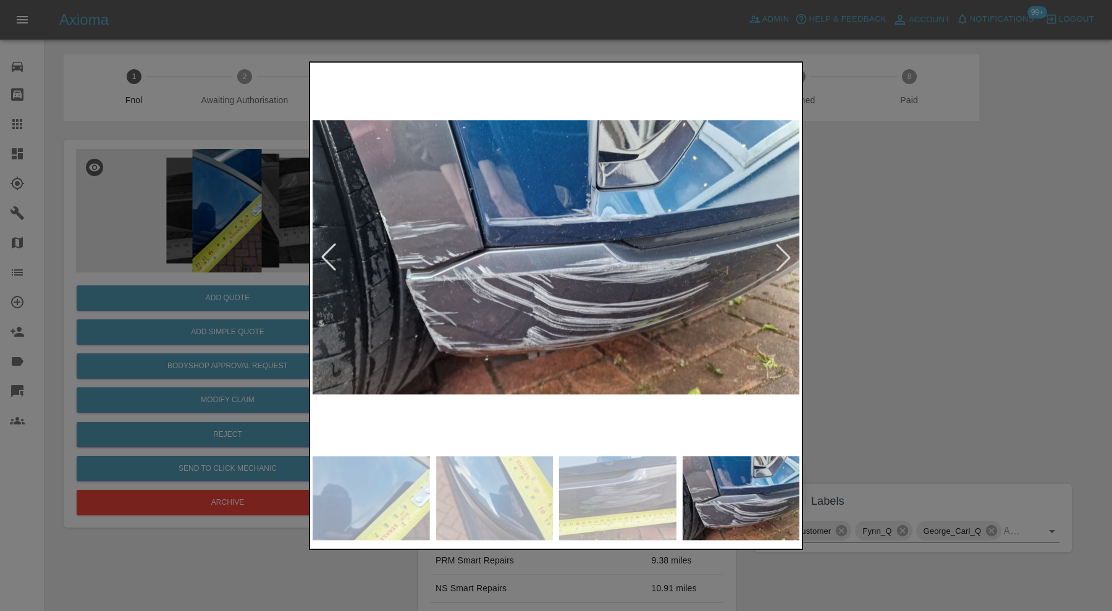
click at [785, 253] on div at bounding box center [782, 257] width 27 height 27
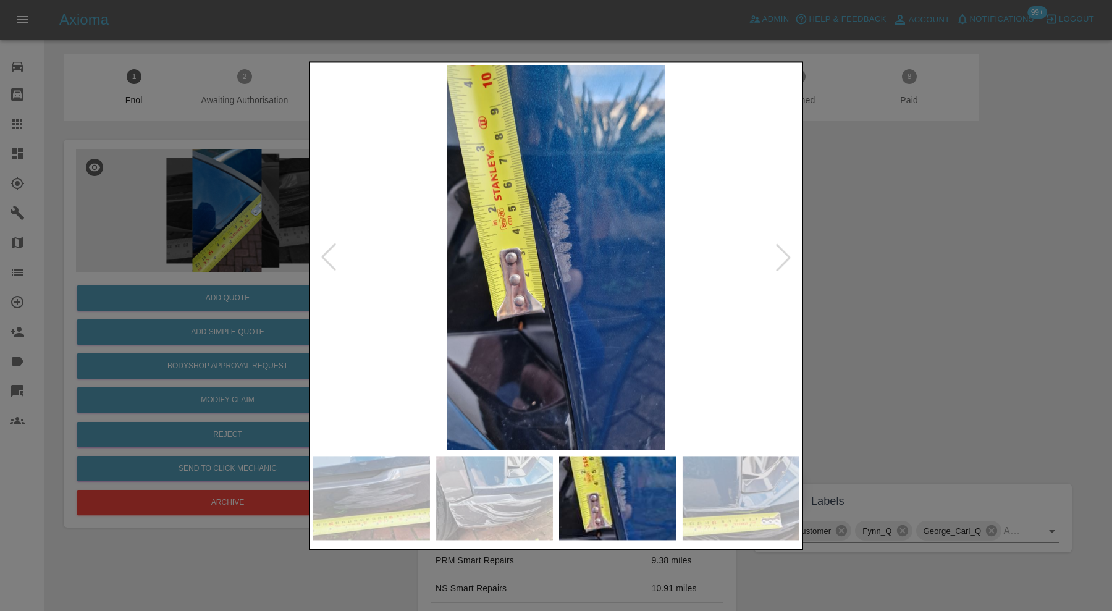
click at [785, 253] on div at bounding box center [782, 257] width 27 height 27
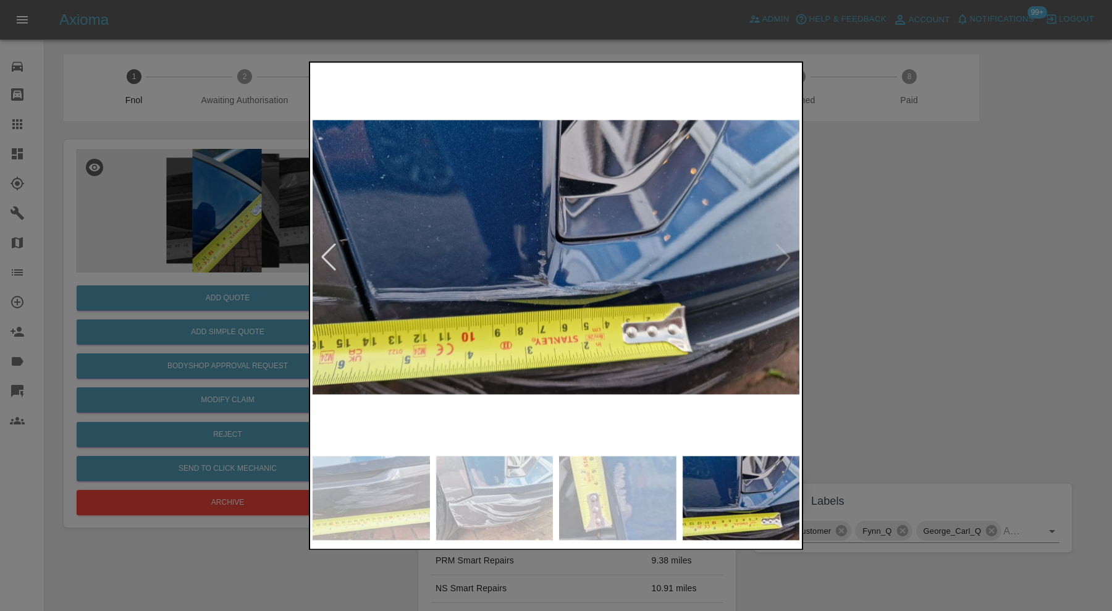
click at [785, 253] on img at bounding box center [555, 257] width 487 height 385
click at [329, 251] on div at bounding box center [328, 257] width 27 height 27
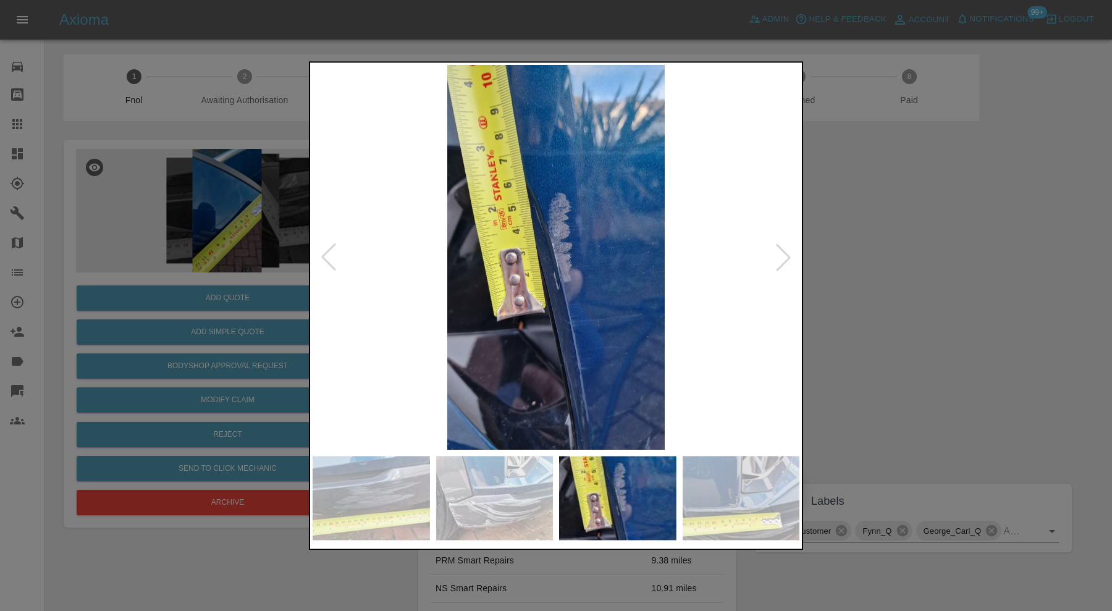
click at [329, 251] on div at bounding box center [328, 257] width 27 height 27
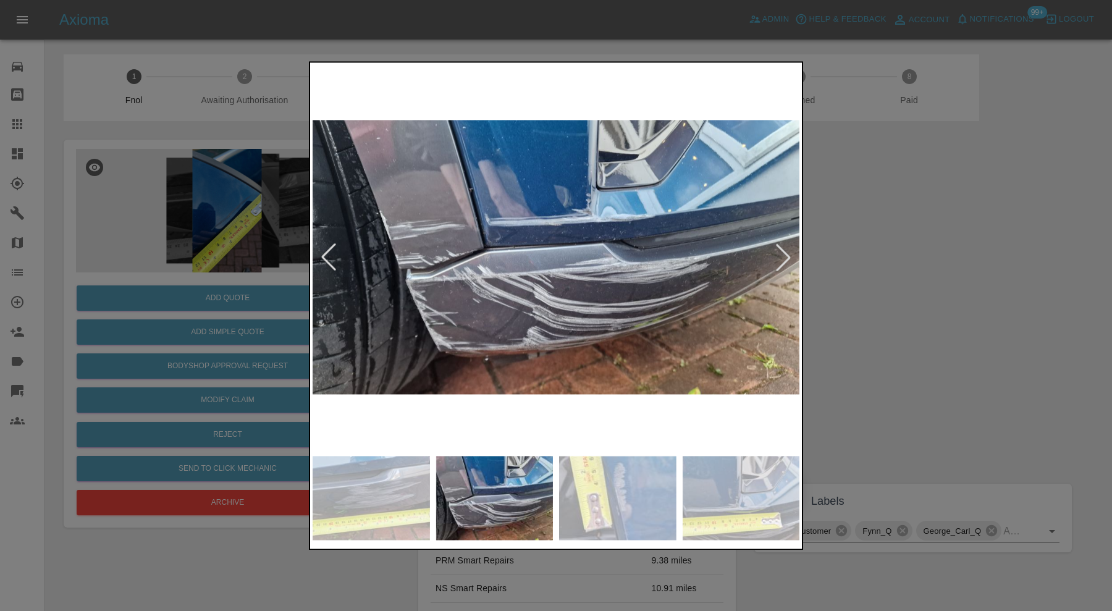
click at [329, 251] on div at bounding box center [328, 257] width 27 height 27
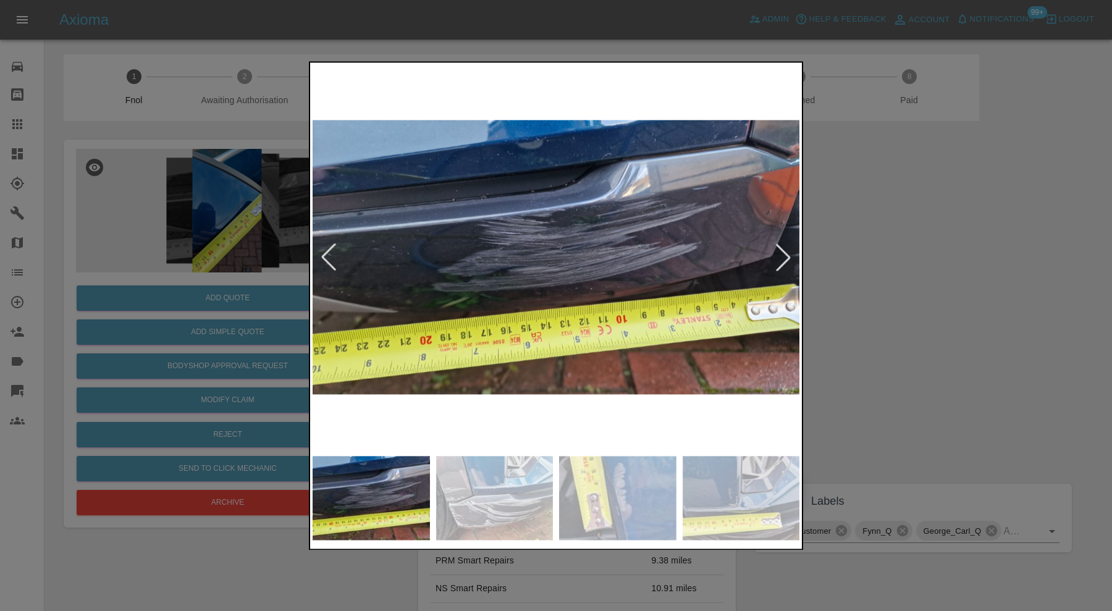
click at [329, 251] on div at bounding box center [328, 257] width 27 height 27
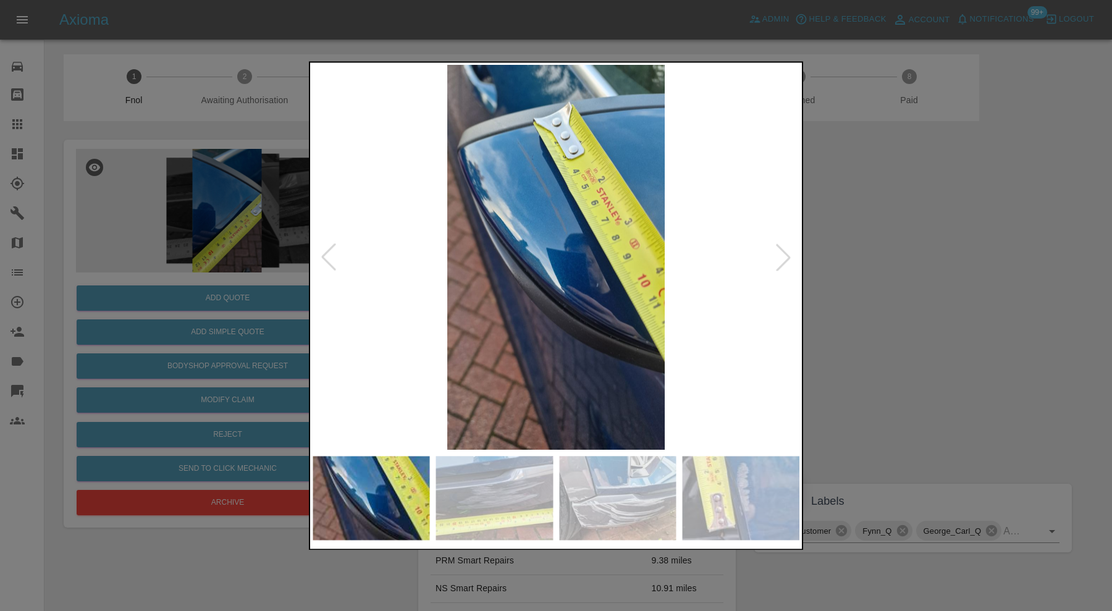
click at [329, 251] on div at bounding box center [328, 257] width 27 height 27
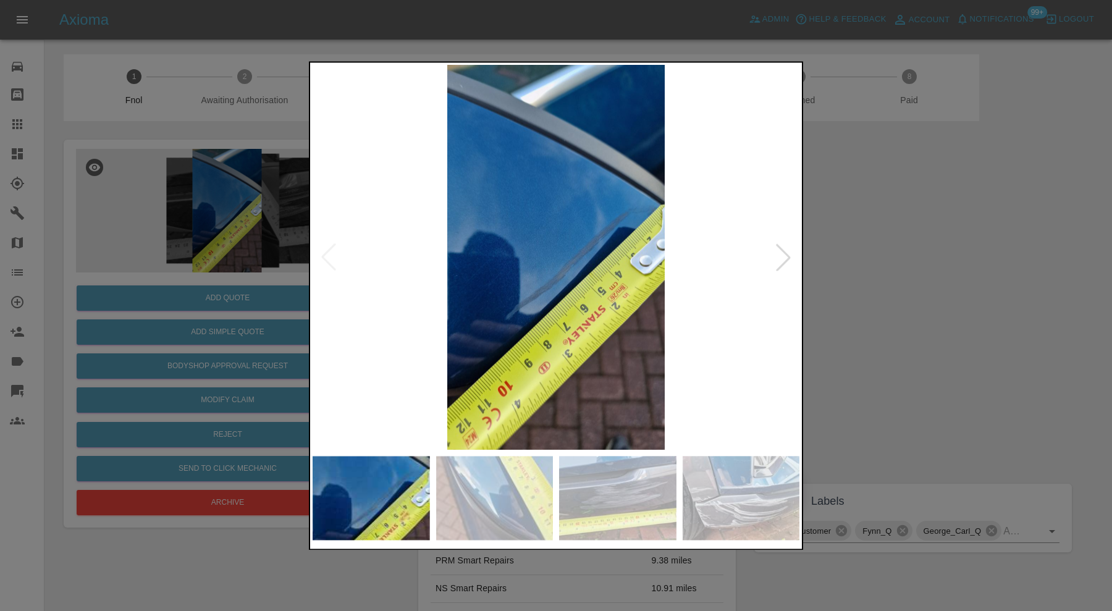
click at [329, 251] on img at bounding box center [555, 257] width 487 height 385
click at [784, 259] on div at bounding box center [782, 257] width 27 height 27
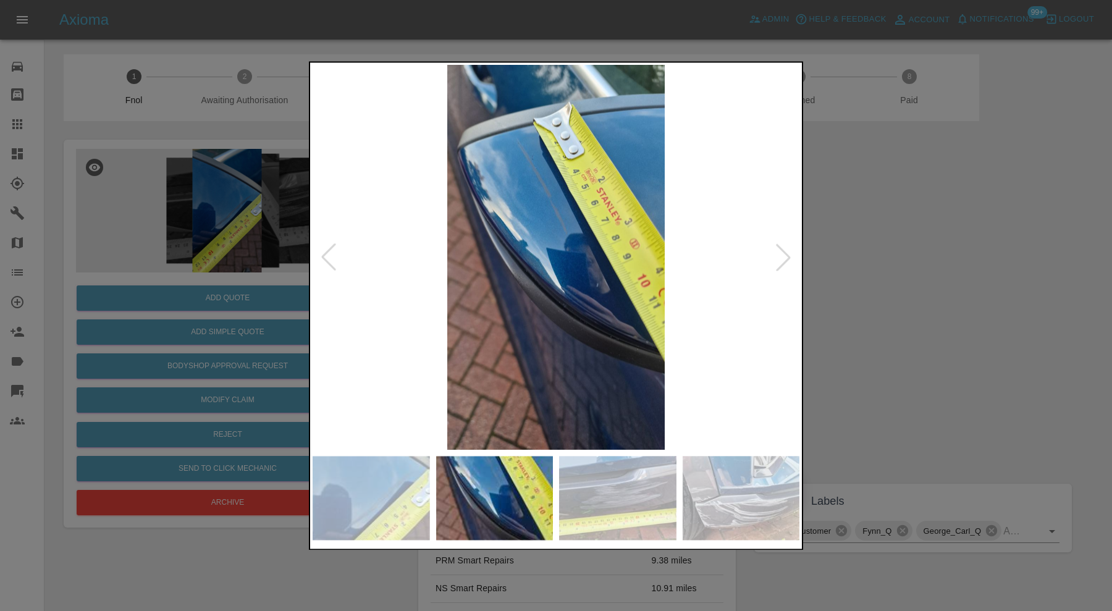
click at [784, 259] on div at bounding box center [782, 257] width 27 height 27
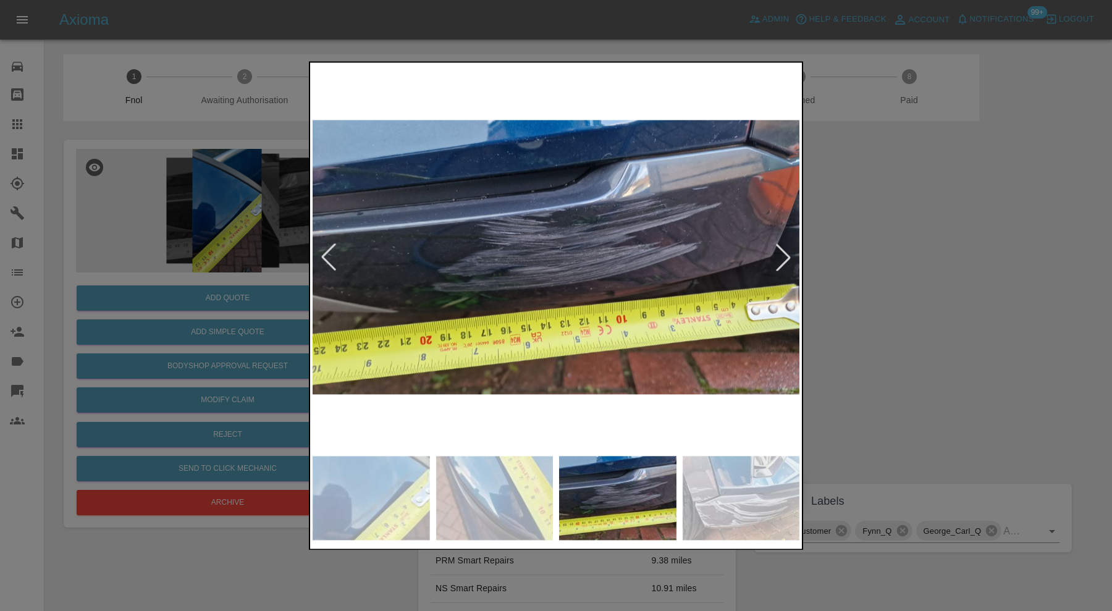
click at [784, 259] on div at bounding box center [782, 257] width 27 height 27
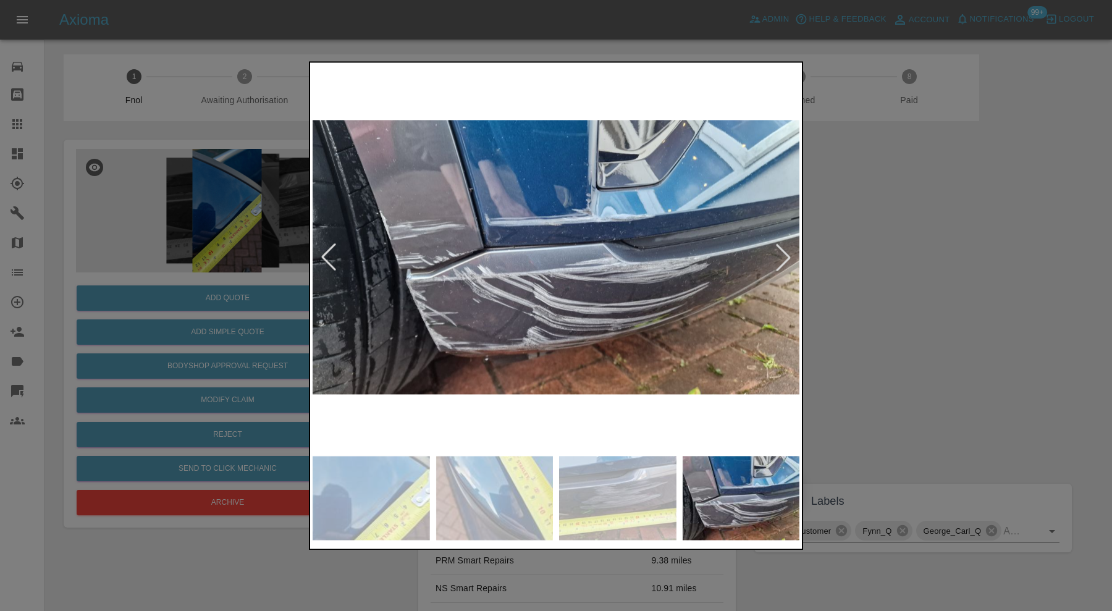
click at [784, 259] on div at bounding box center [782, 257] width 27 height 27
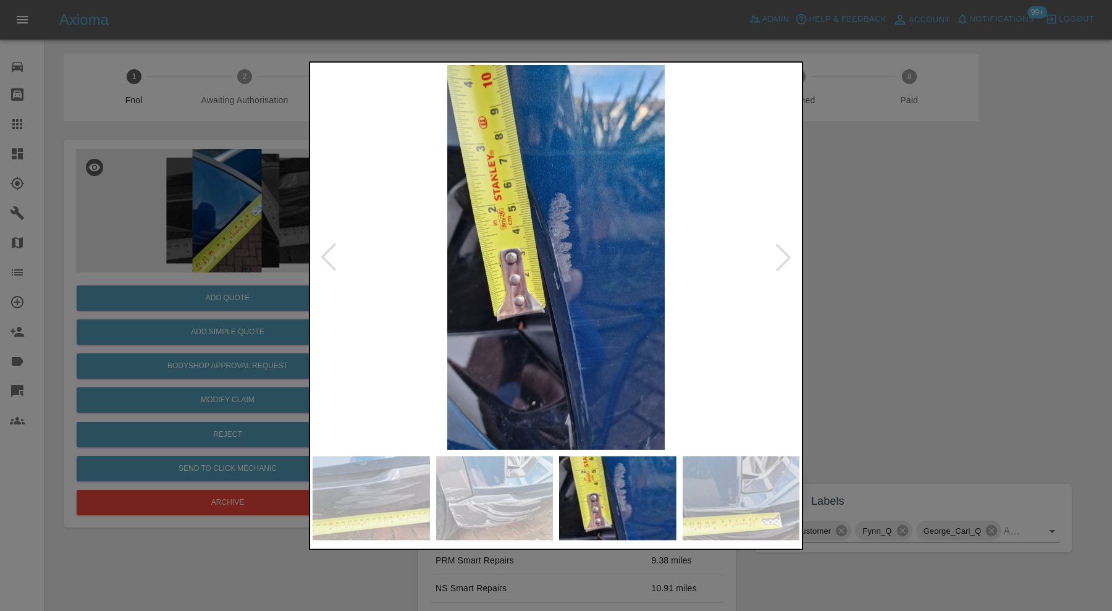
click at [784, 259] on div at bounding box center [782, 257] width 27 height 27
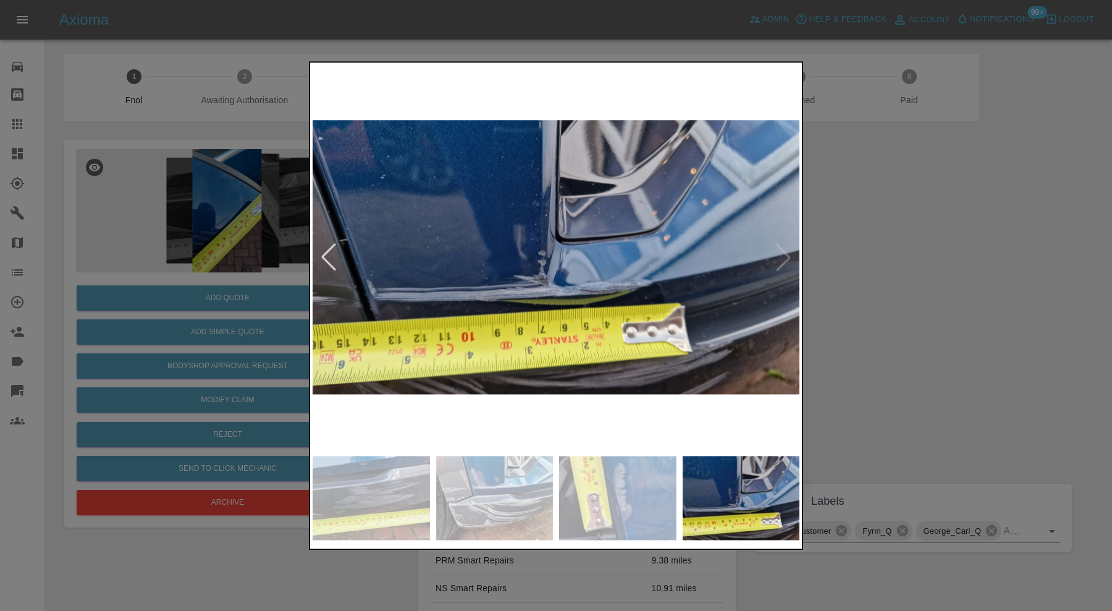
click at [784, 259] on img at bounding box center [555, 257] width 487 height 385
click at [871, 296] on div at bounding box center [556, 305] width 1112 height 611
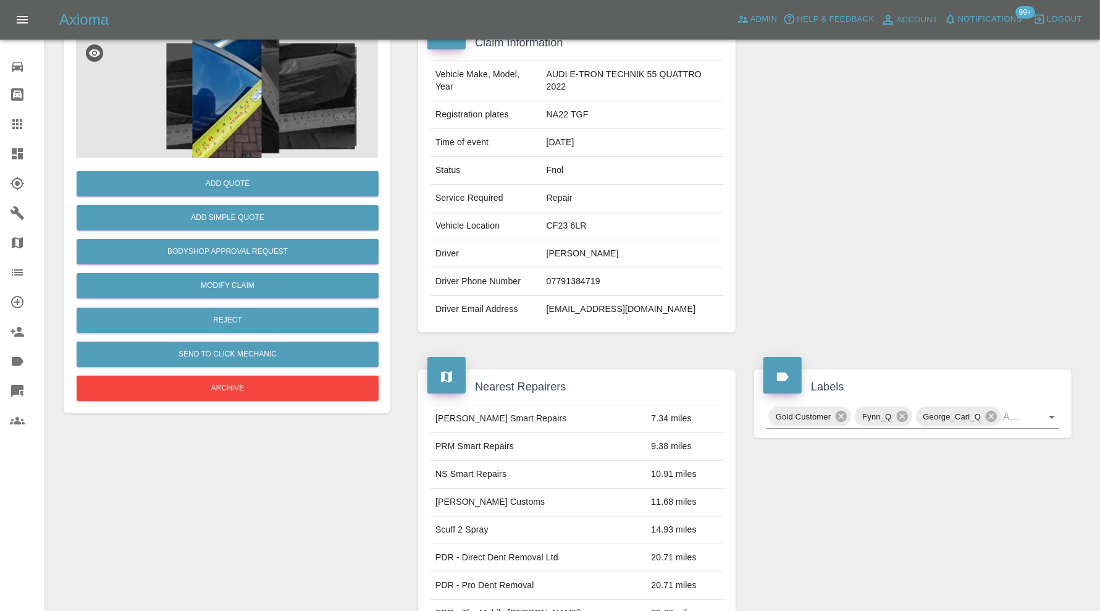
scroll to position [105, 0]
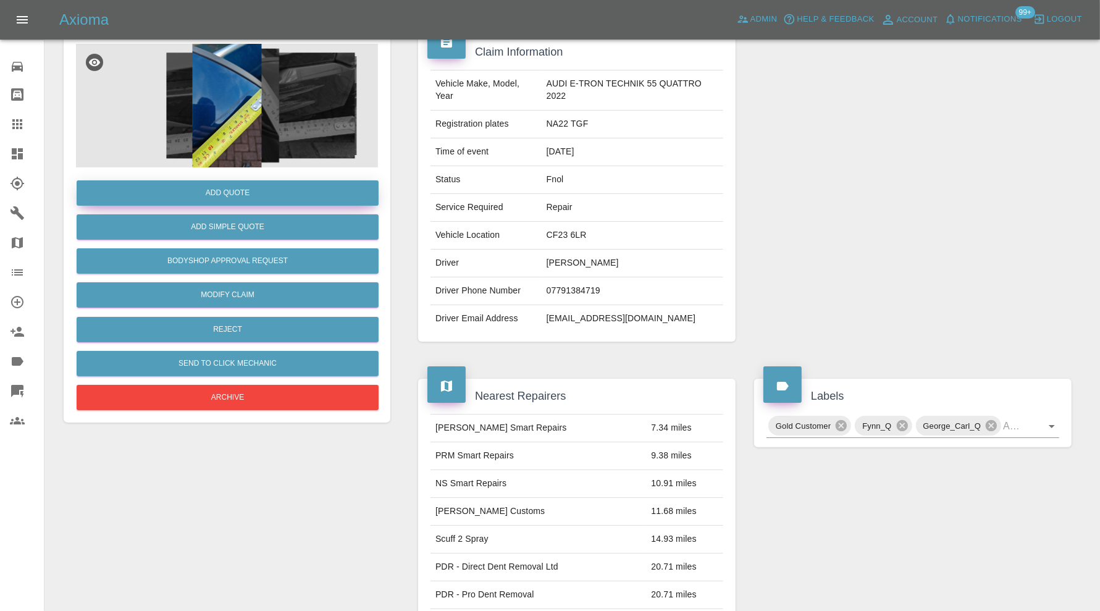
click at [292, 196] on button "Add Quote" at bounding box center [228, 192] width 302 height 25
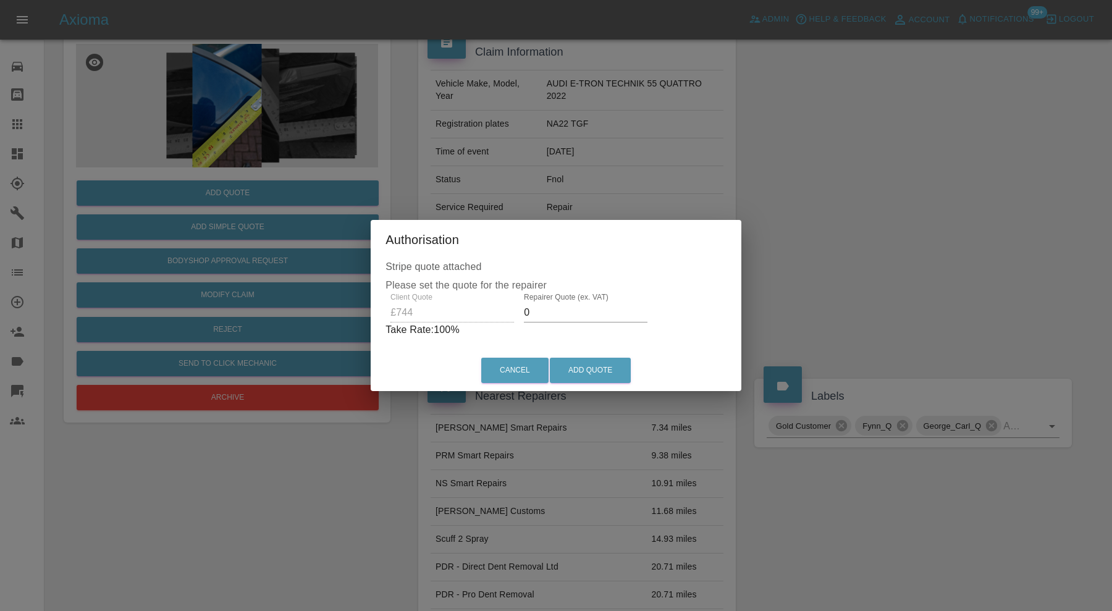
click at [573, 306] on input "0" at bounding box center [586, 313] width 124 height 20
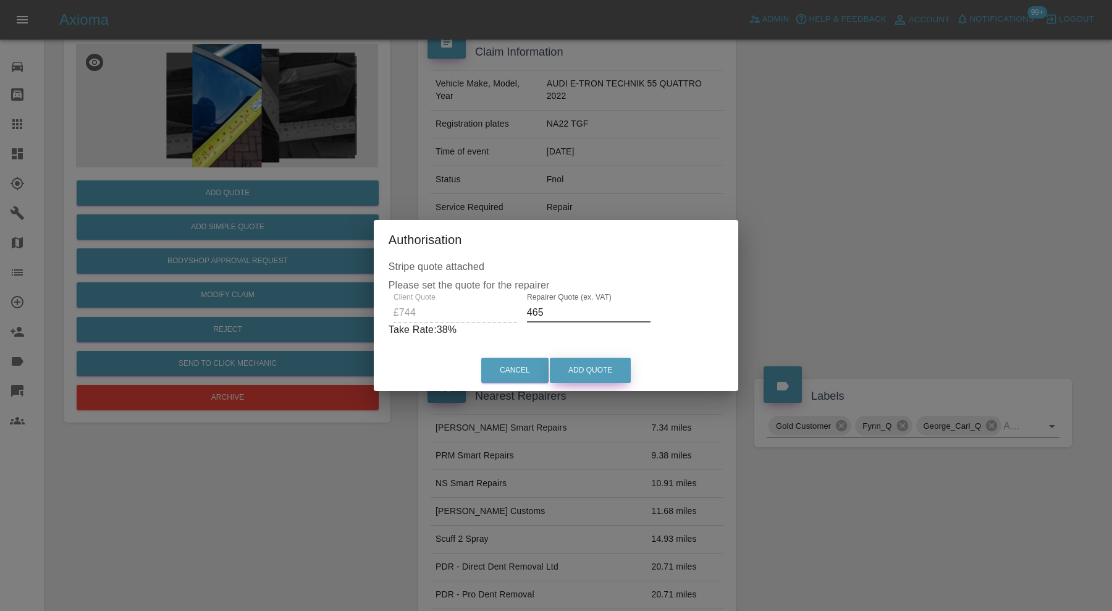
type input "465"
click at [574, 369] on button "Add Quote" at bounding box center [590, 370] width 81 height 25
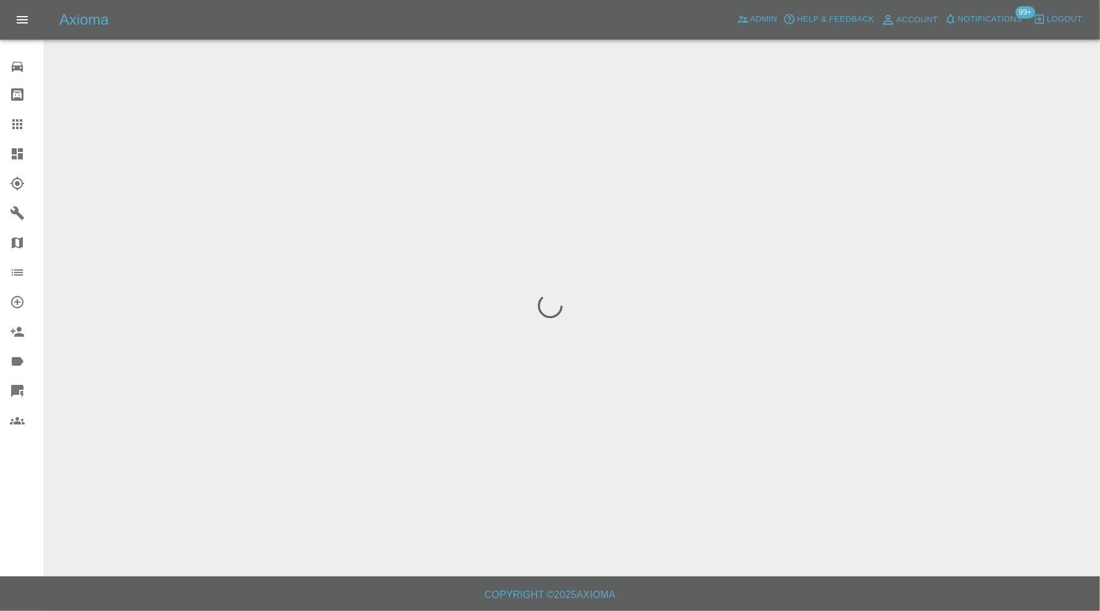
scroll to position [0, 0]
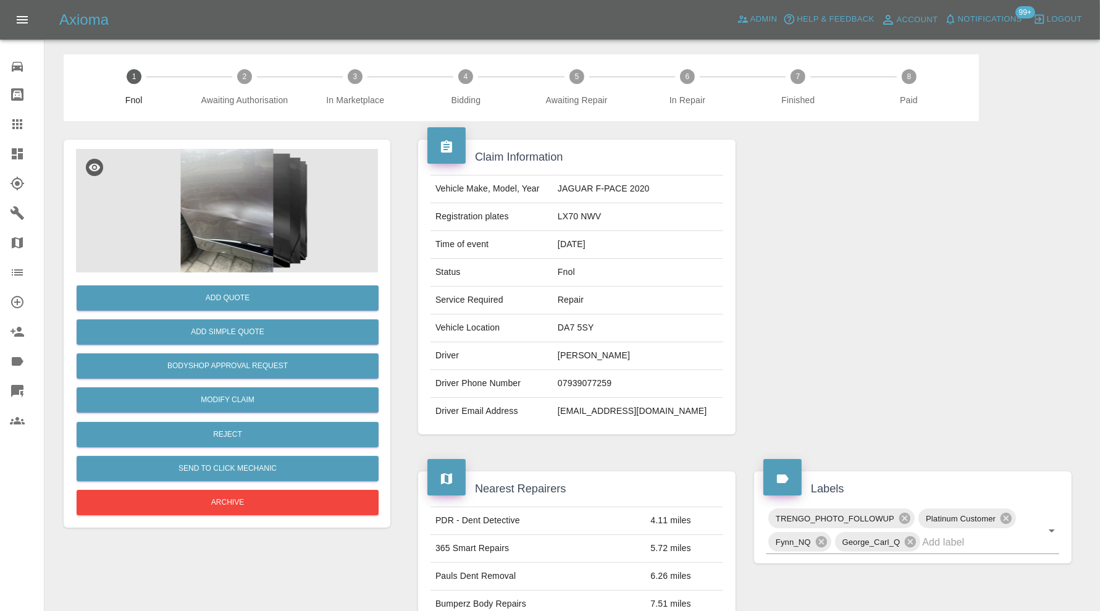
click at [237, 216] on img at bounding box center [227, 211] width 302 height 124
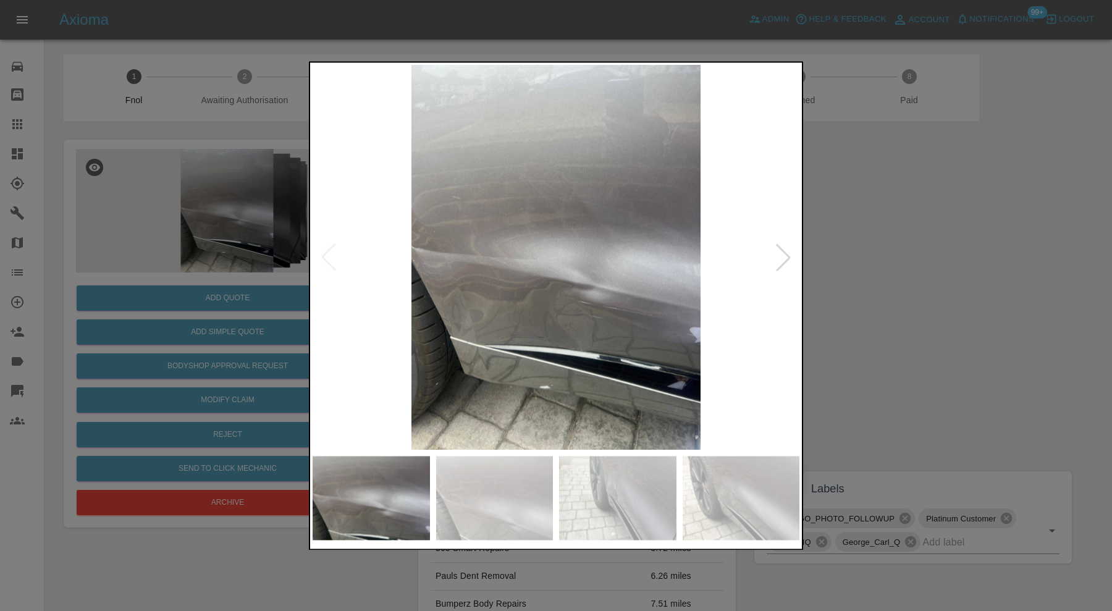
click at [485, 511] on img at bounding box center [494, 498] width 117 height 84
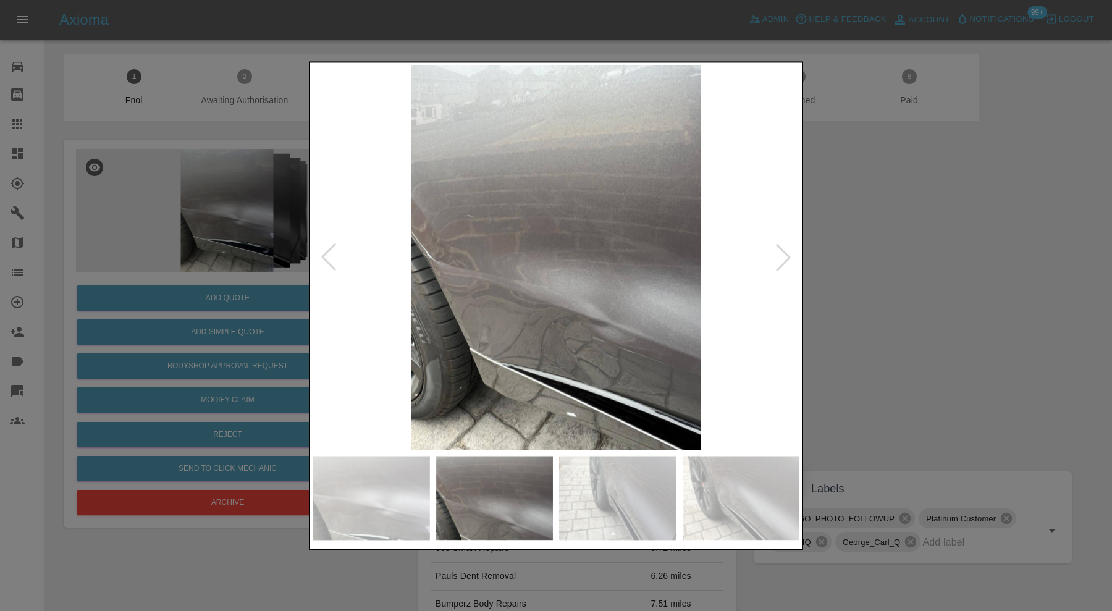
click at [788, 256] on div at bounding box center [782, 257] width 27 height 27
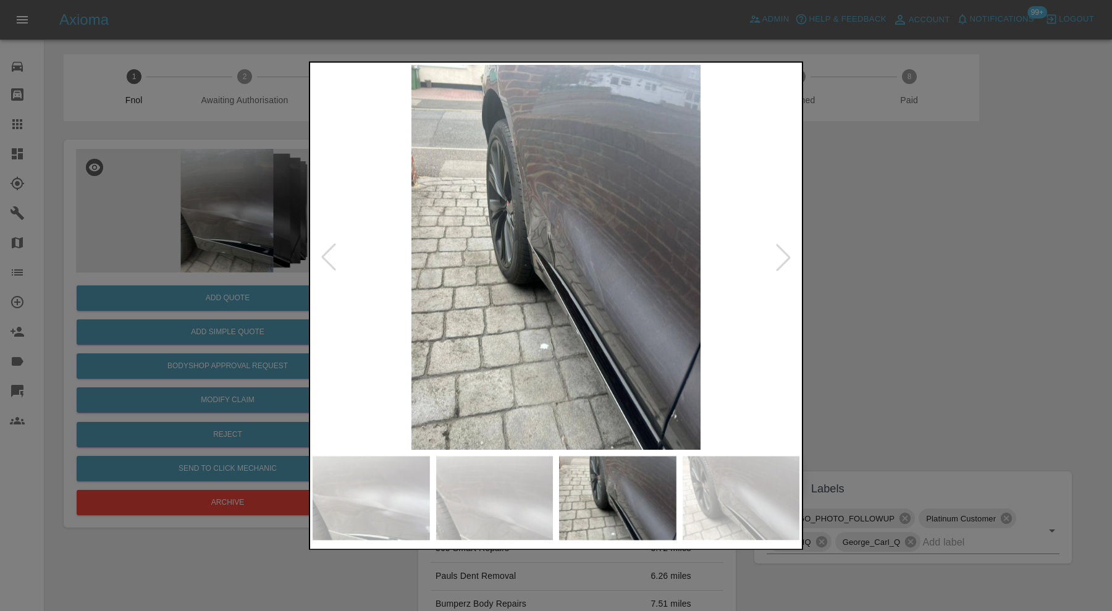
click at [788, 256] on div at bounding box center [782, 257] width 27 height 27
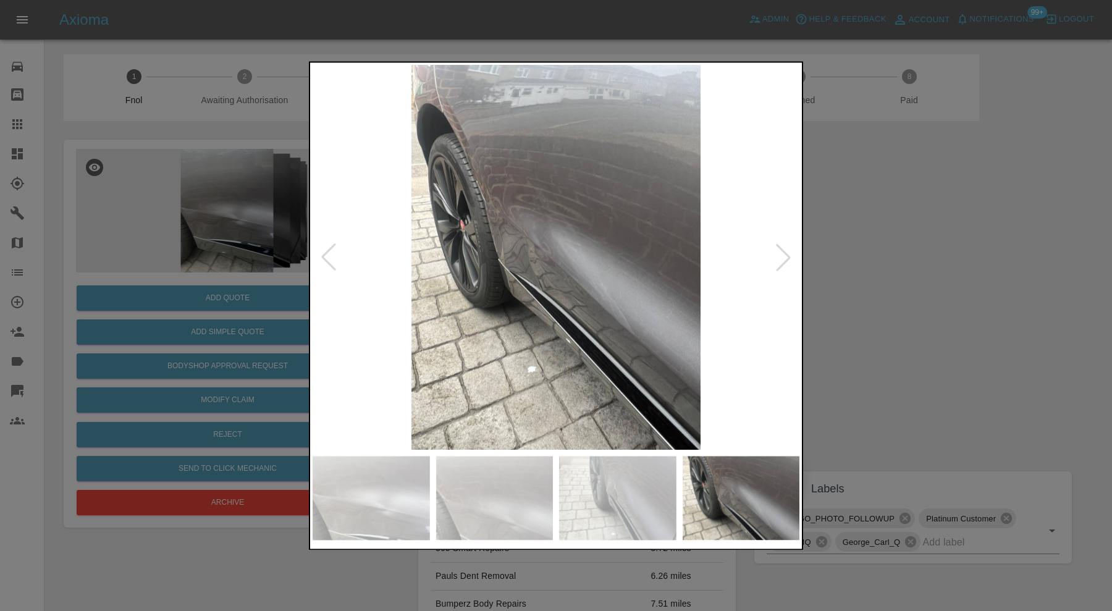
click at [788, 256] on div at bounding box center [782, 257] width 27 height 27
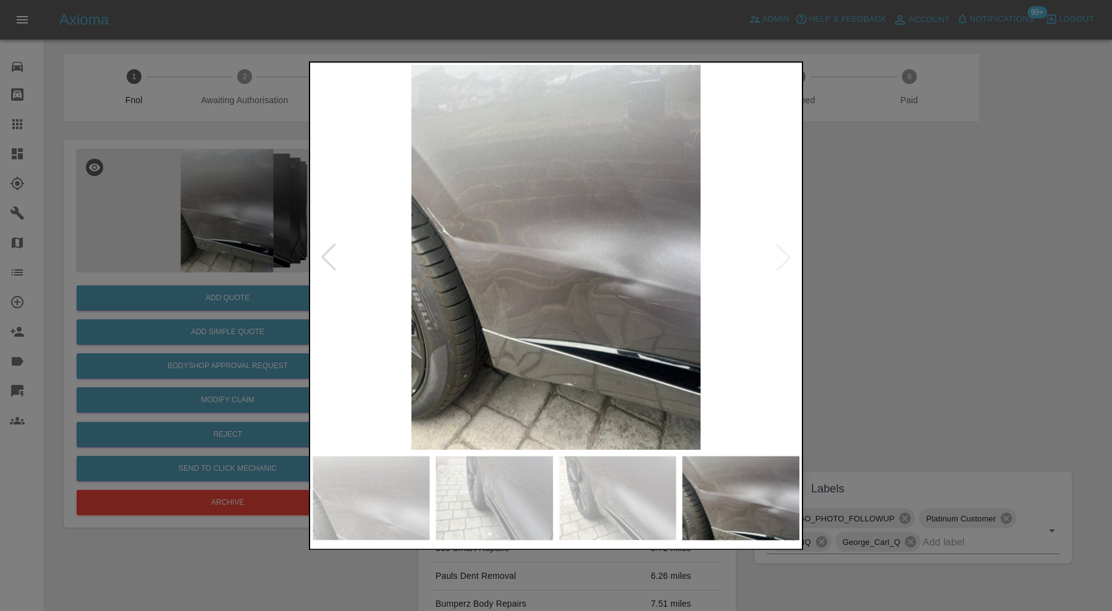
click at [788, 256] on img at bounding box center [555, 257] width 487 height 385
click at [869, 359] on div at bounding box center [556, 305] width 1112 height 611
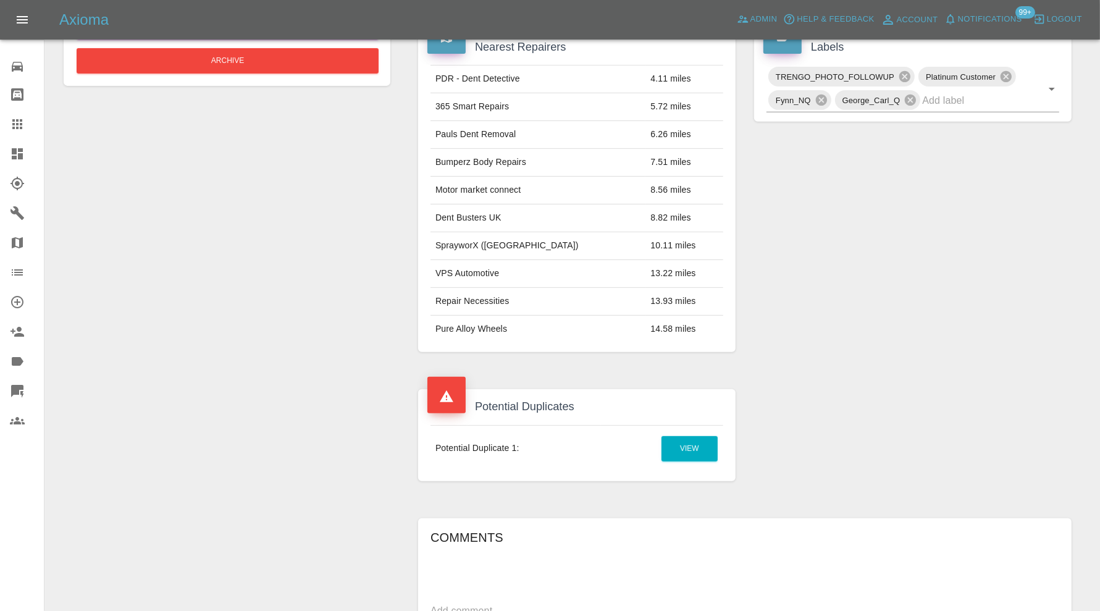
scroll to position [45, 0]
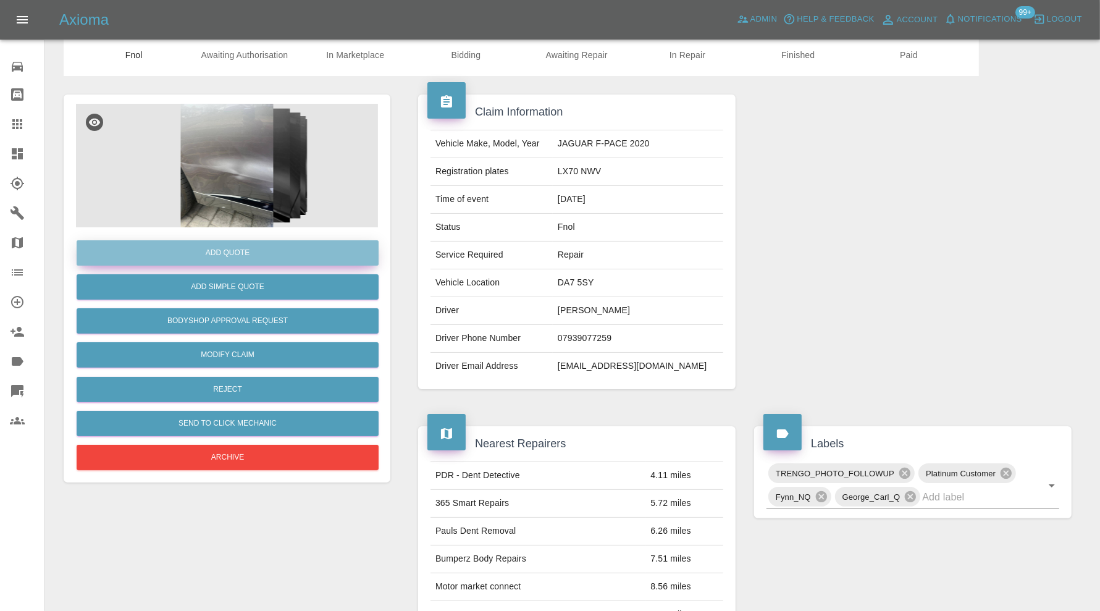
click at [235, 253] on button "Add Quote" at bounding box center [228, 252] width 302 height 25
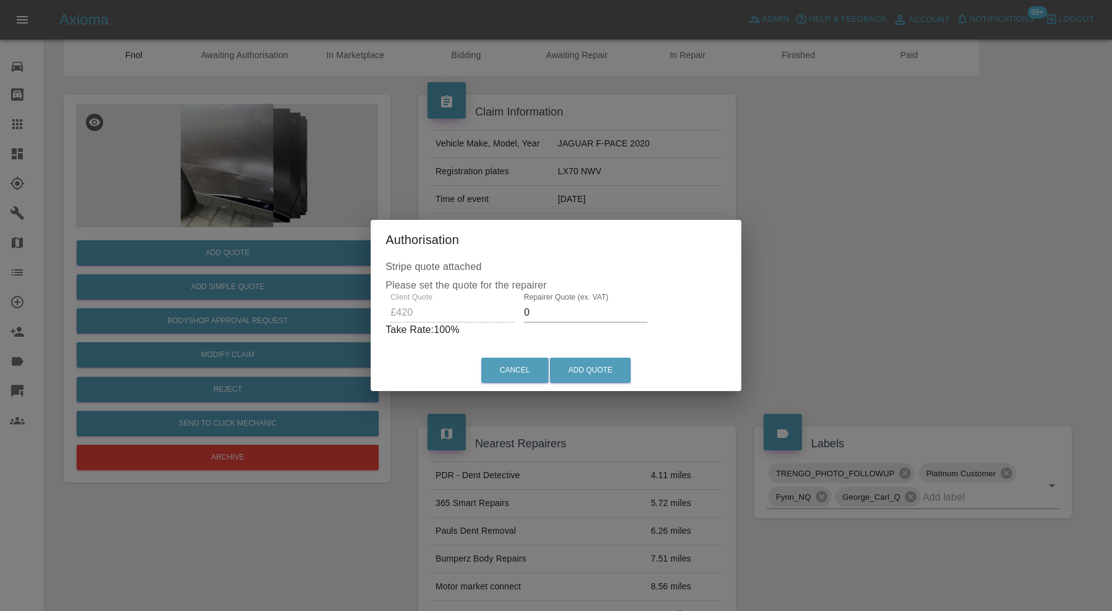
click at [545, 312] on input "0" at bounding box center [586, 313] width 124 height 20
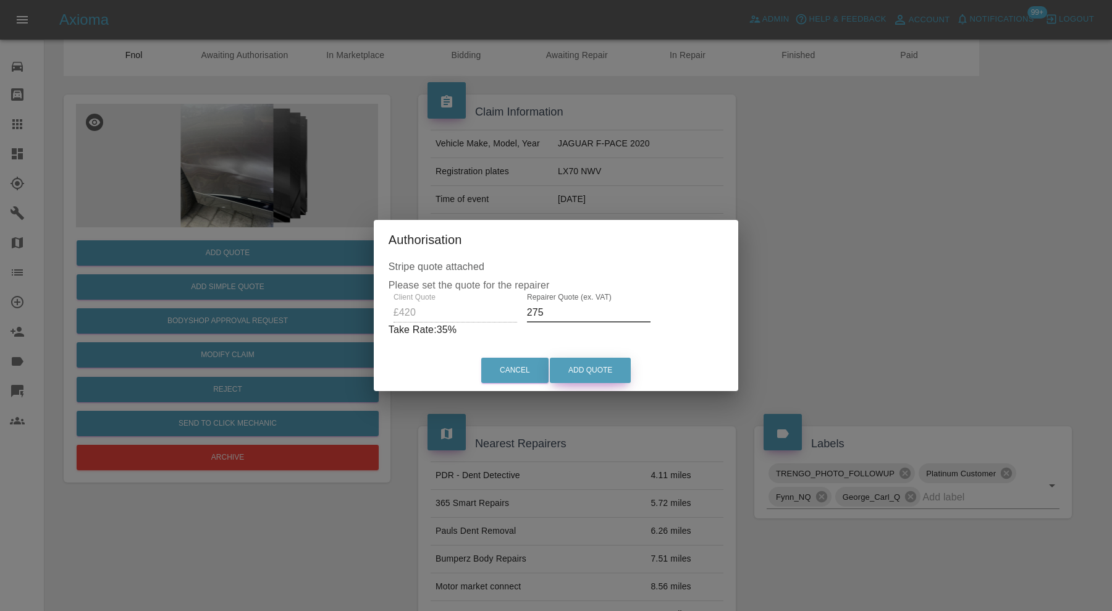
type input "275"
click at [621, 375] on button "Add Quote" at bounding box center [590, 370] width 81 height 25
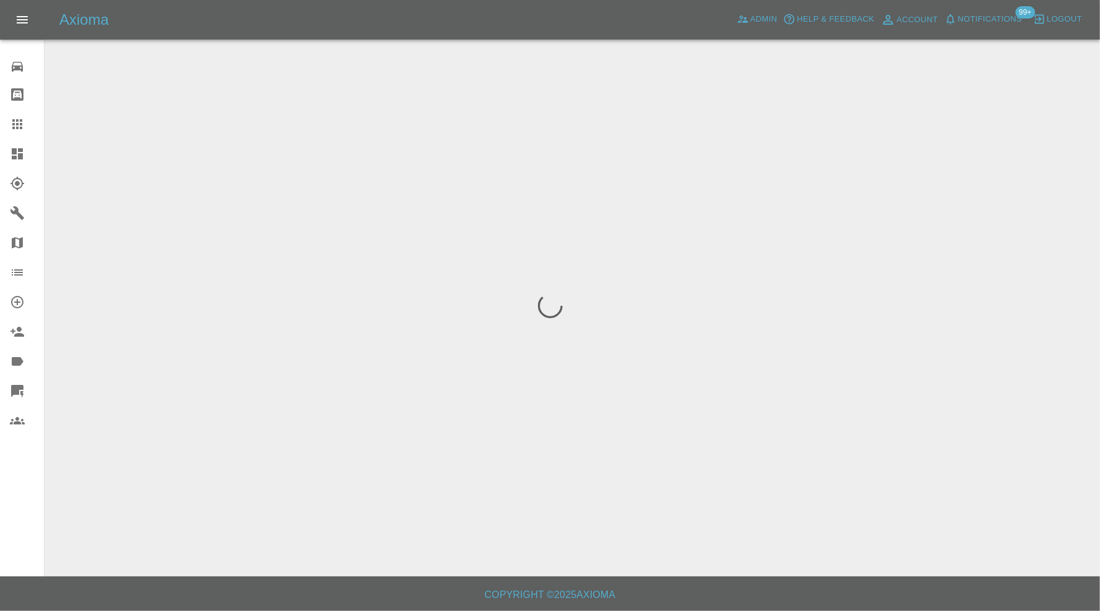
scroll to position [0, 0]
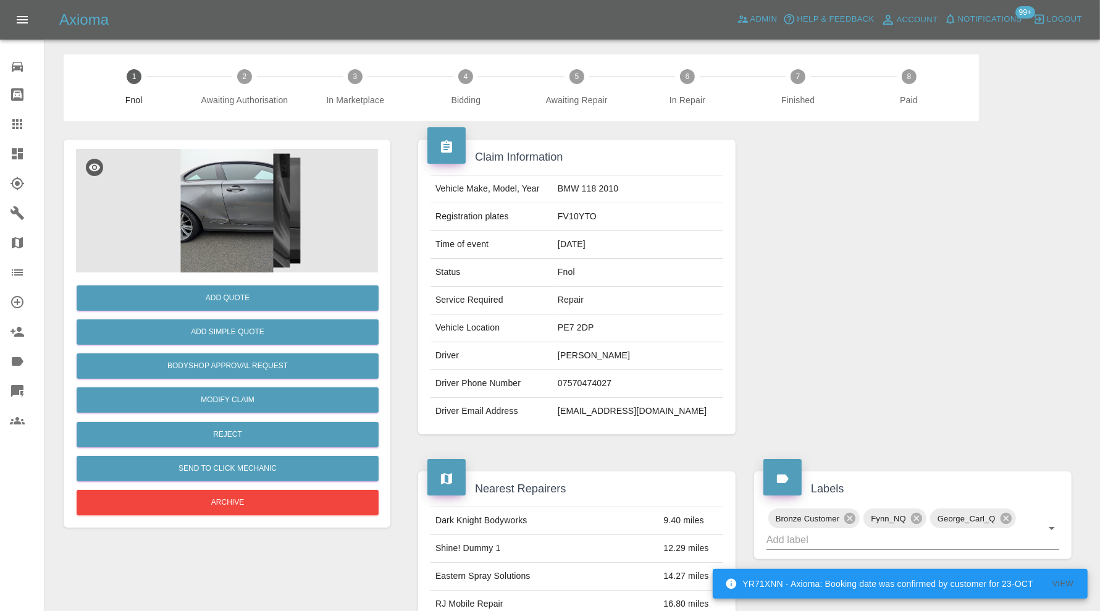
click at [241, 186] on img at bounding box center [227, 211] width 302 height 124
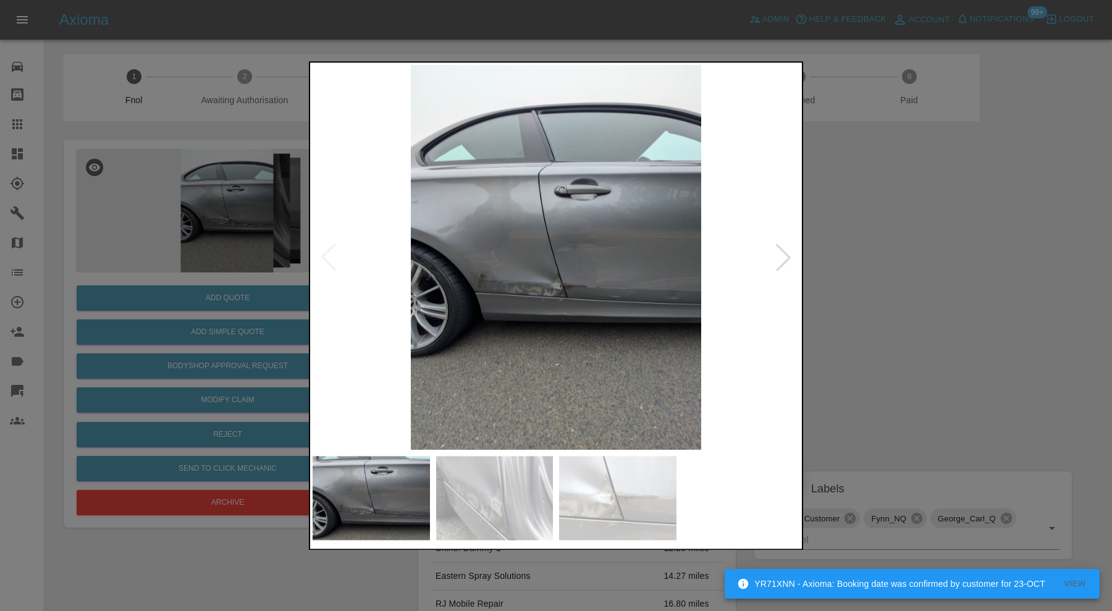
click at [522, 497] on img at bounding box center [494, 498] width 117 height 84
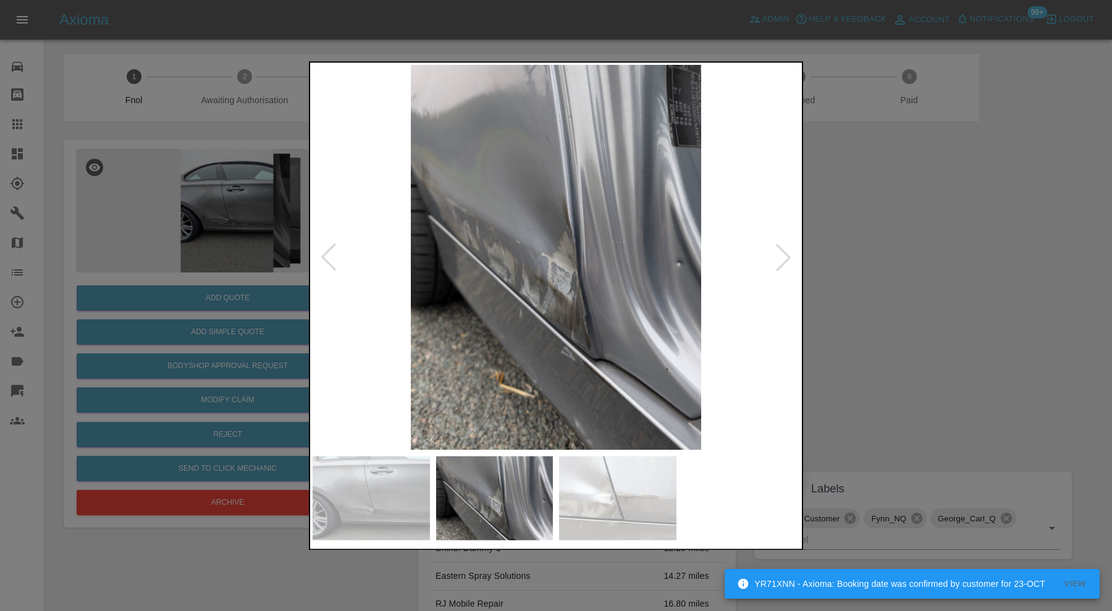
click at [614, 511] on img at bounding box center [617, 498] width 117 height 84
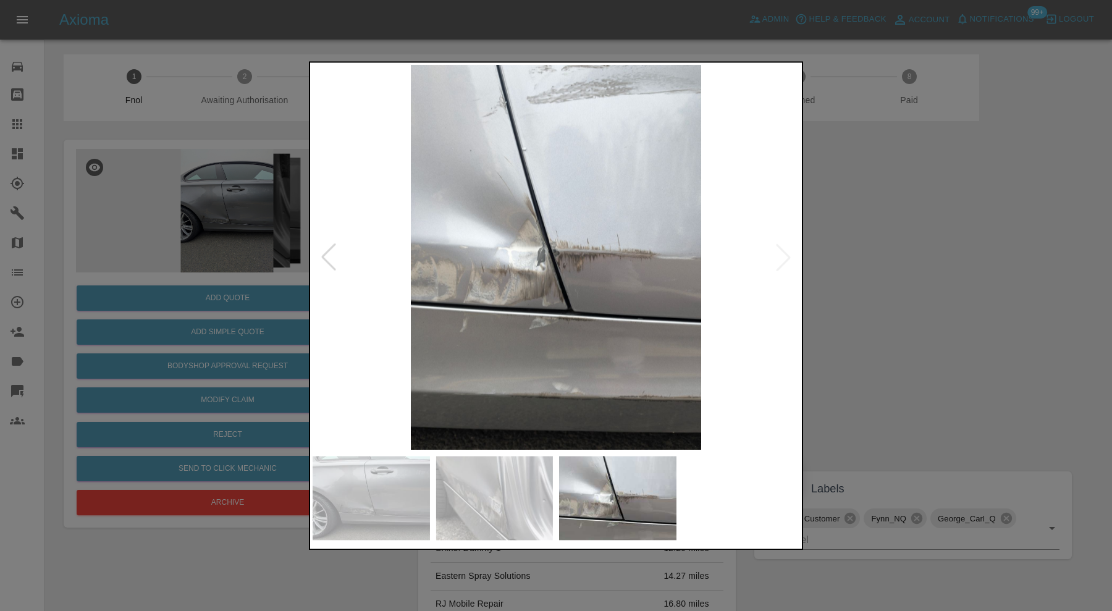
click at [495, 507] on img at bounding box center [494, 498] width 117 height 84
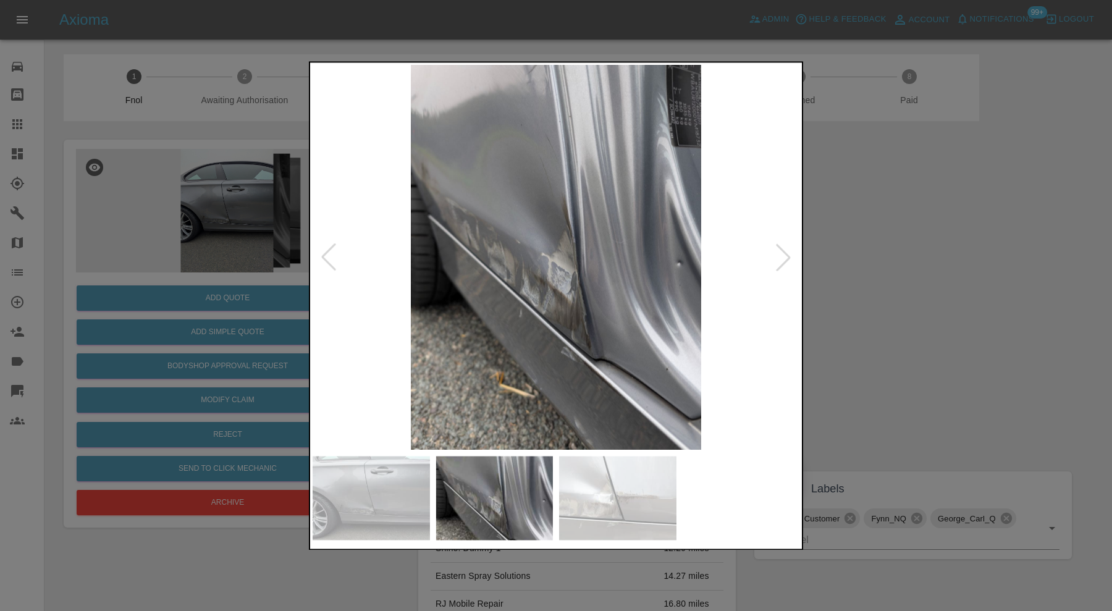
click at [396, 501] on img at bounding box center [370, 498] width 117 height 84
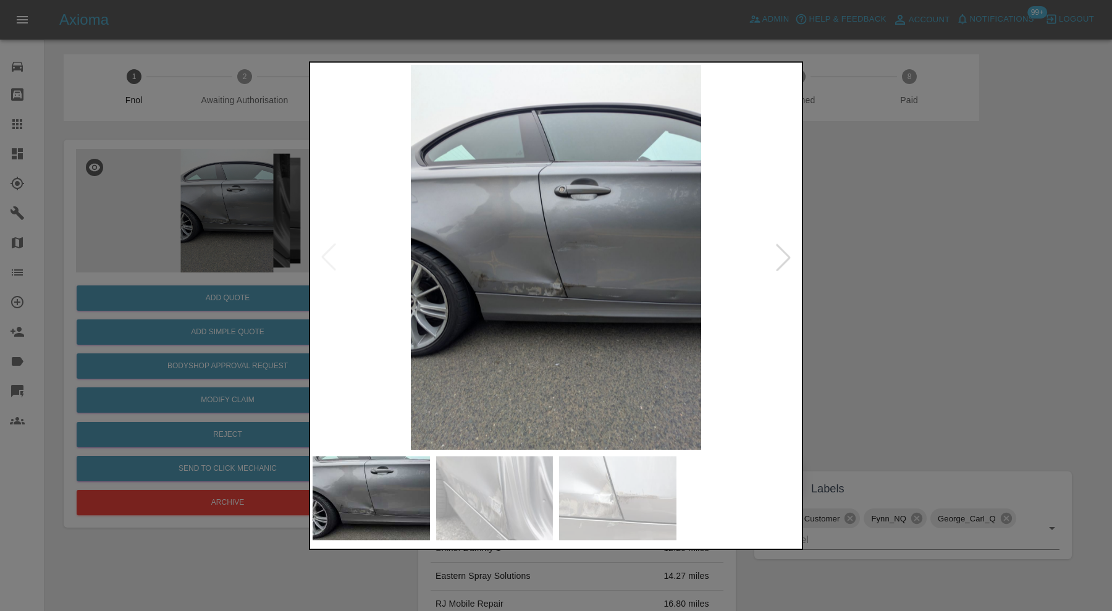
click at [528, 285] on img at bounding box center [555, 257] width 487 height 385
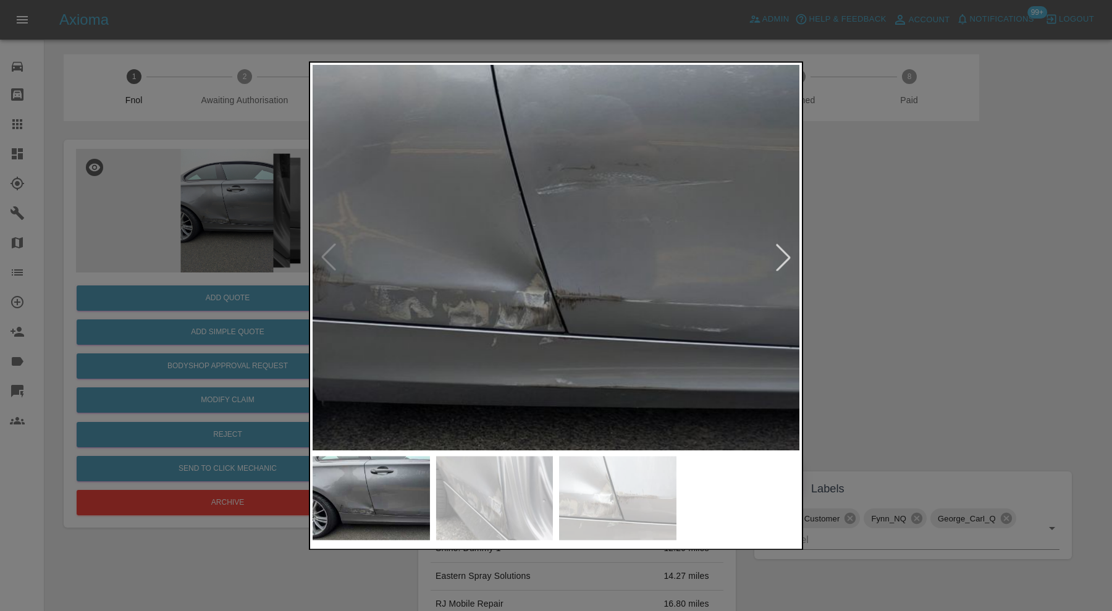
click at [452, 233] on img at bounding box center [532, 213] width 1460 height 1155
click at [974, 299] on div at bounding box center [556, 305] width 1112 height 611
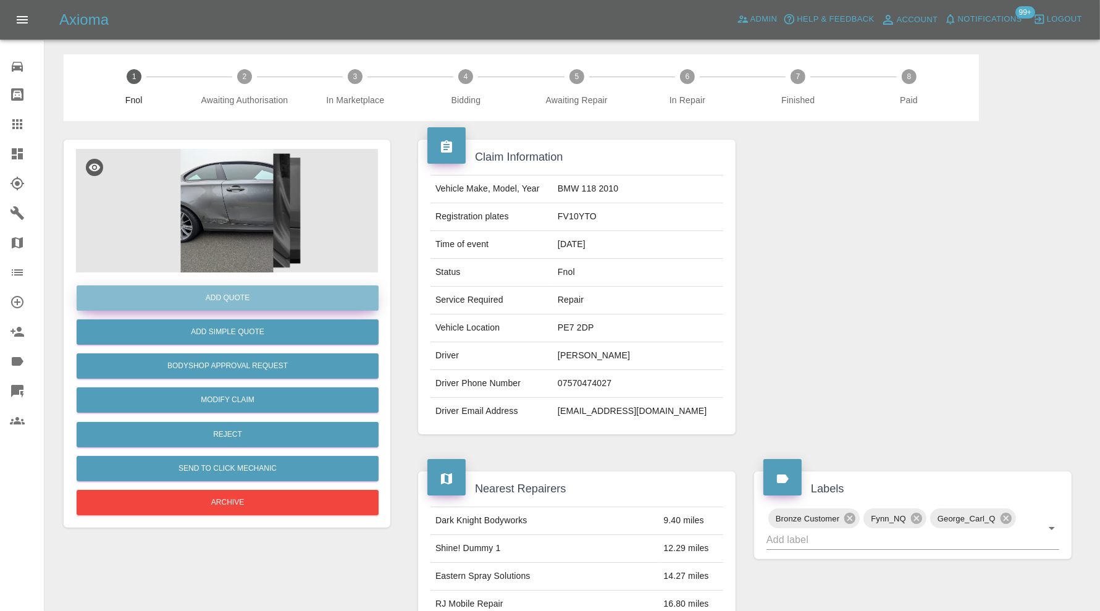
click at [218, 293] on button "Add Quote" at bounding box center [228, 297] width 302 height 25
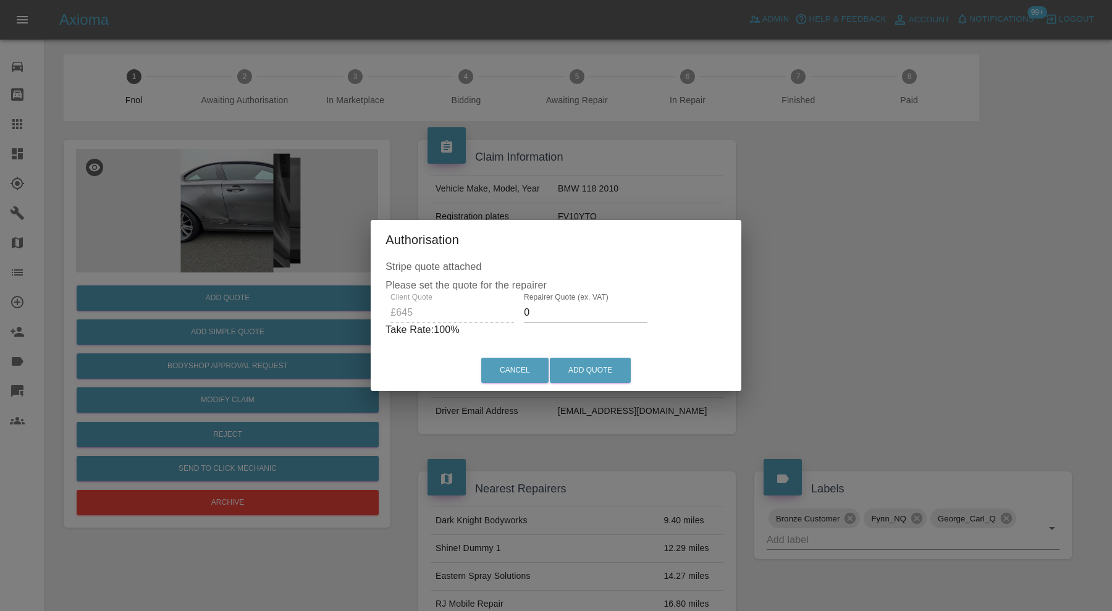
click at [602, 308] on input "0" at bounding box center [586, 313] width 124 height 20
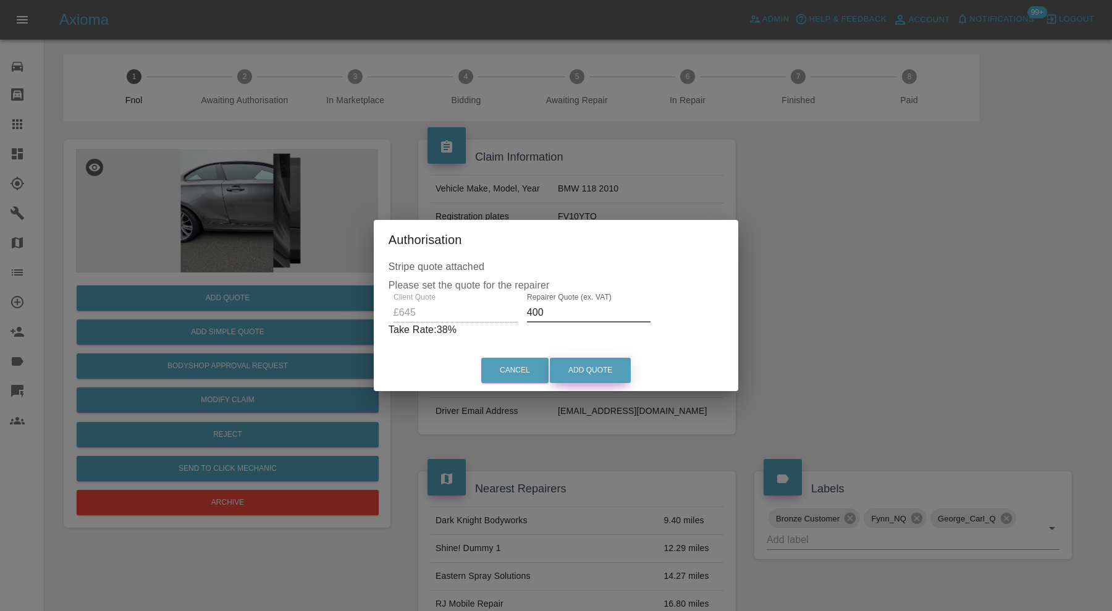
type input "400"
click at [603, 377] on button "Add Quote" at bounding box center [590, 370] width 81 height 25
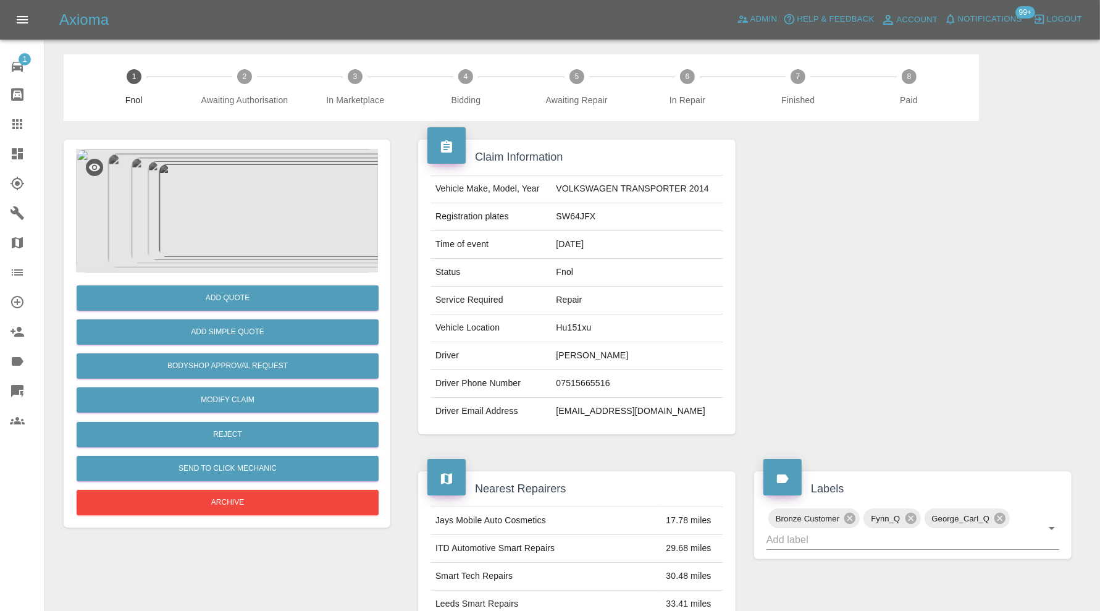
click at [232, 198] on img at bounding box center [227, 211] width 302 height 124
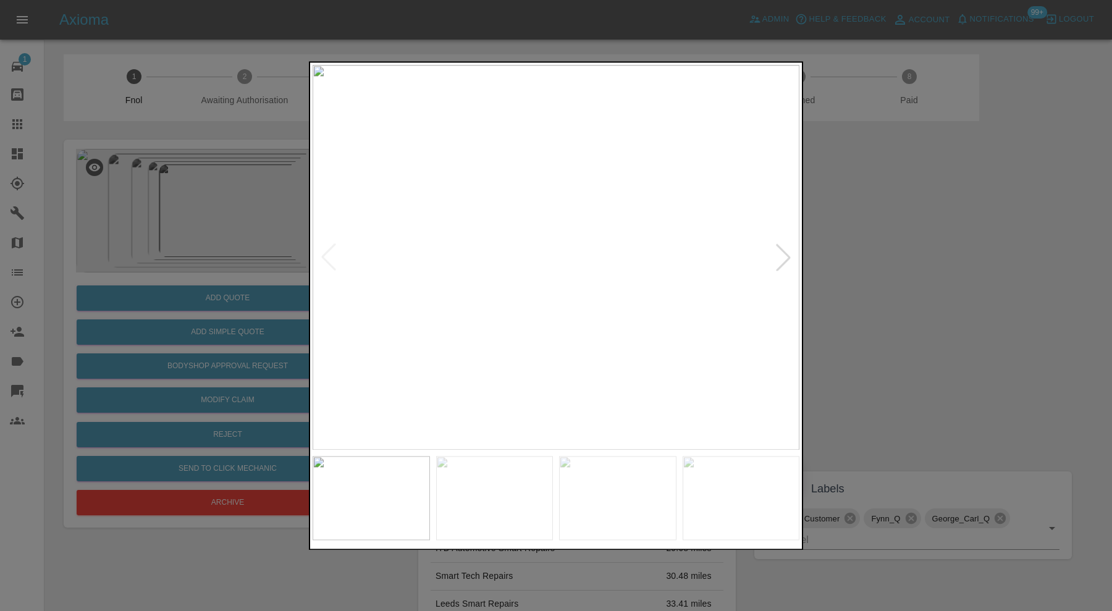
click at [783, 258] on div at bounding box center [782, 257] width 27 height 27
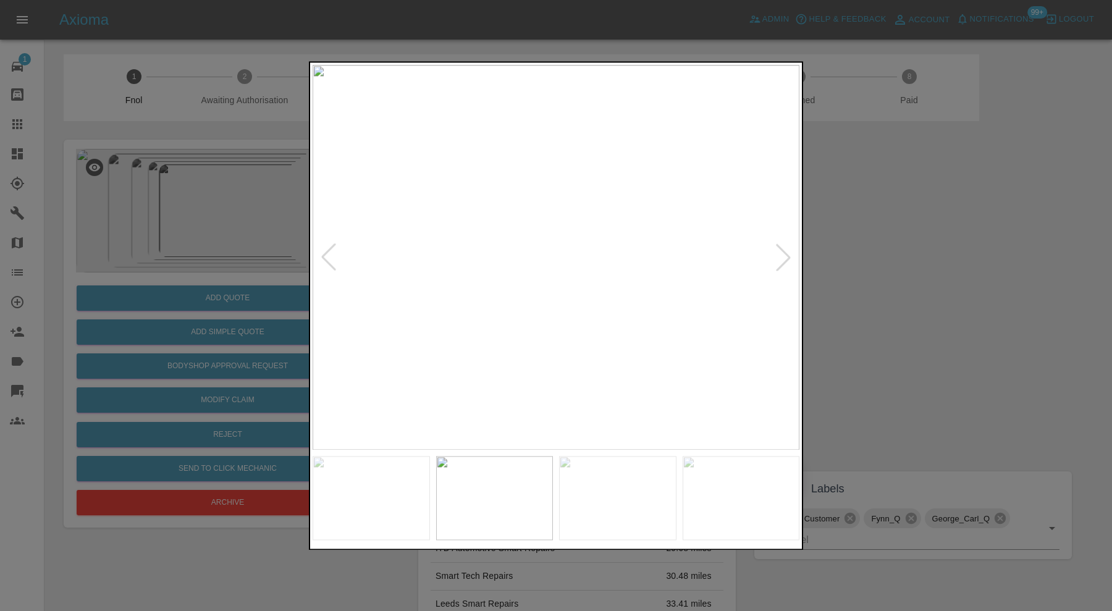
click at [783, 258] on div at bounding box center [782, 257] width 27 height 27
click at [874, 235] on div at bounding box center [556, 305] width 1112 height 611
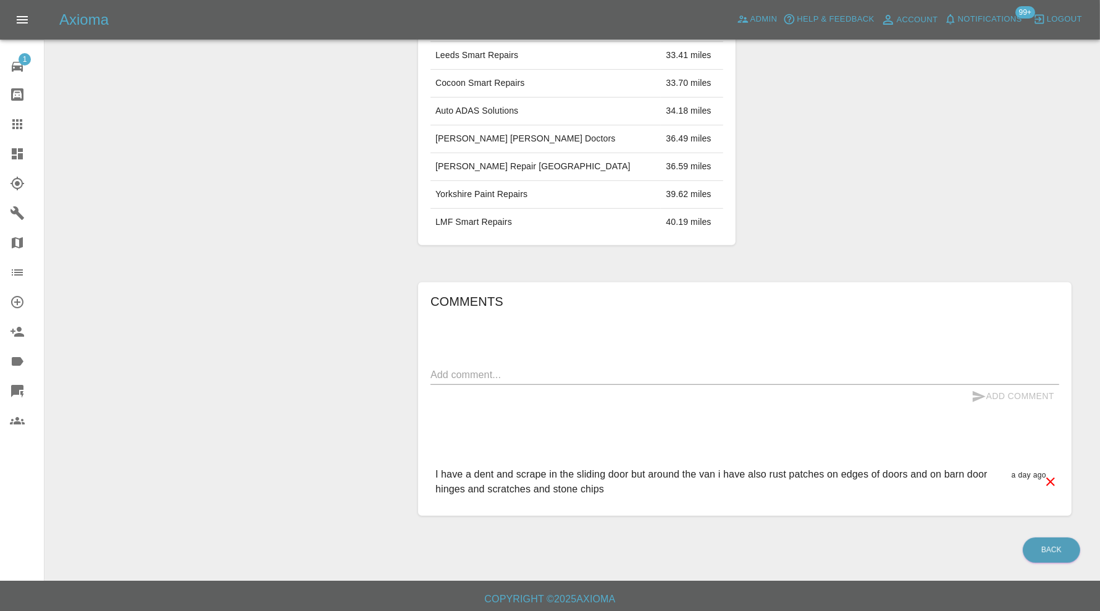
scroll to position [34, 0]
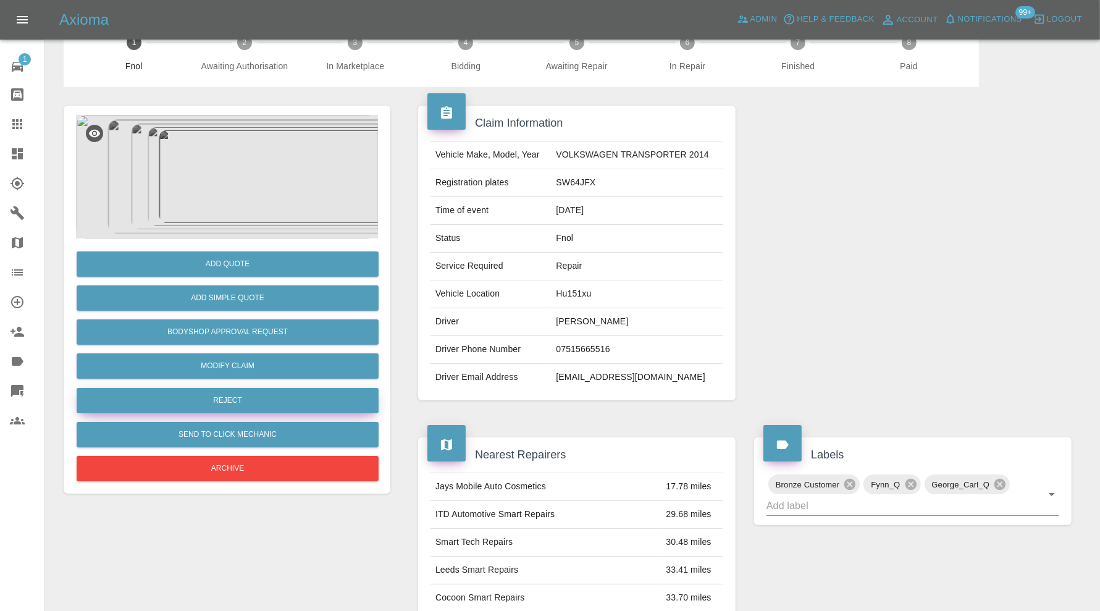
click at [291, 398] on button "Reject" at bounding box center [228, 400] width 302 height 25
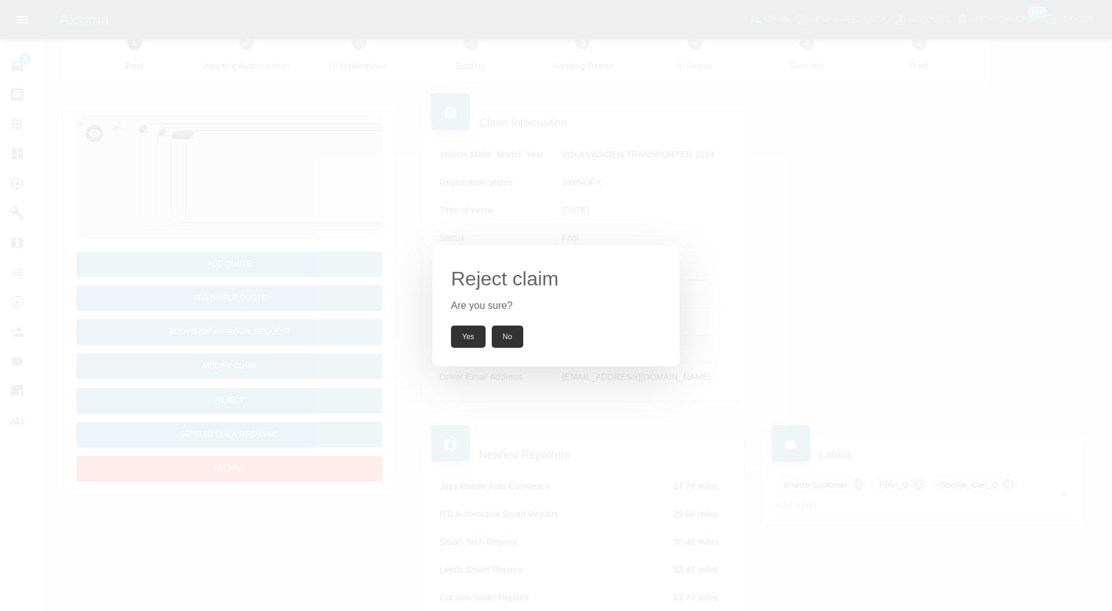
click at [471, 334] on button "Yes" at bounding box center [468, 336] width 35 height 22
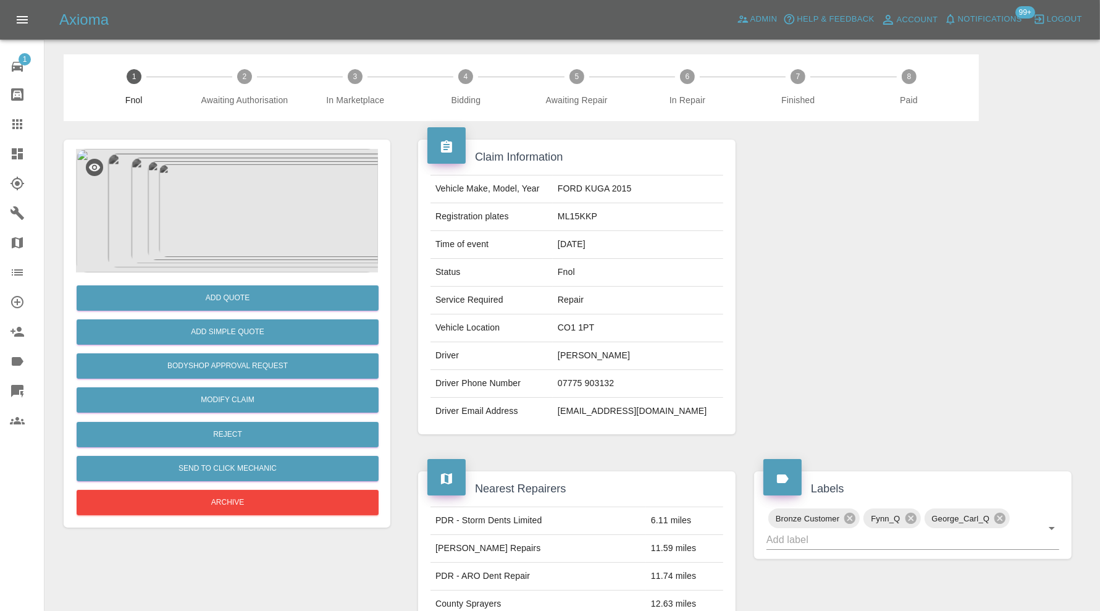
click at [220, 156] on img at bounding box center [227, 211] width 302 height 124
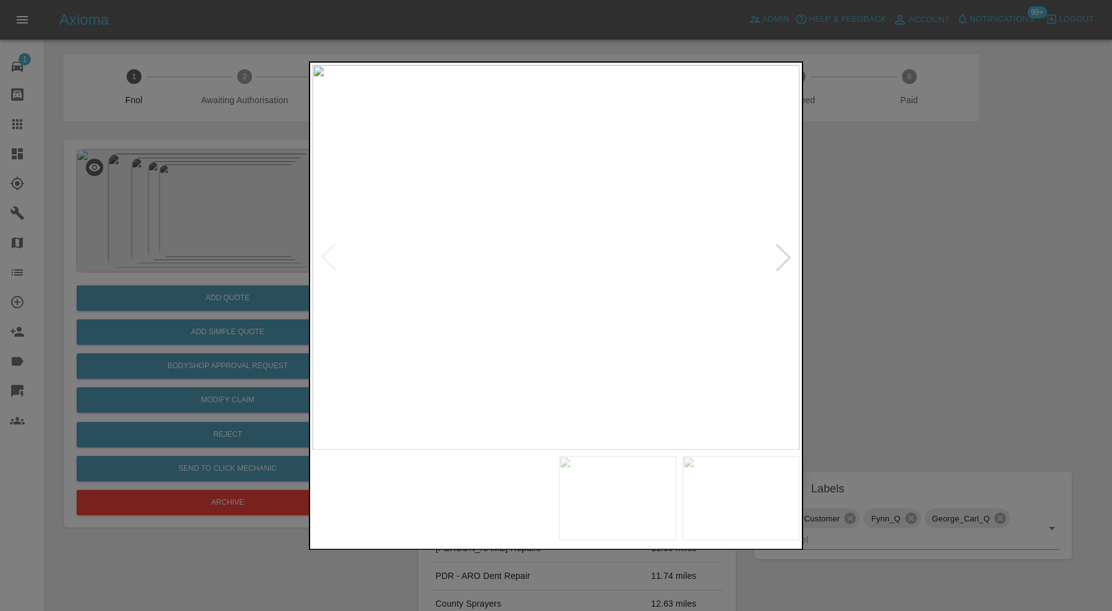
click at [503, 508] on img at bounding box center [494, 498] width 117 height 84
click at [590, 500] on img at bounding box center [617, 498] width 117 height 84
click at [734, 498] on img at bounding box center [740, 498] width 117 height 84
click at [784, 251] on div at bounding box center [782, 257] width 27 height 27
click at [785, 251] on img at bounding box center [555, 257] width 487 height 385
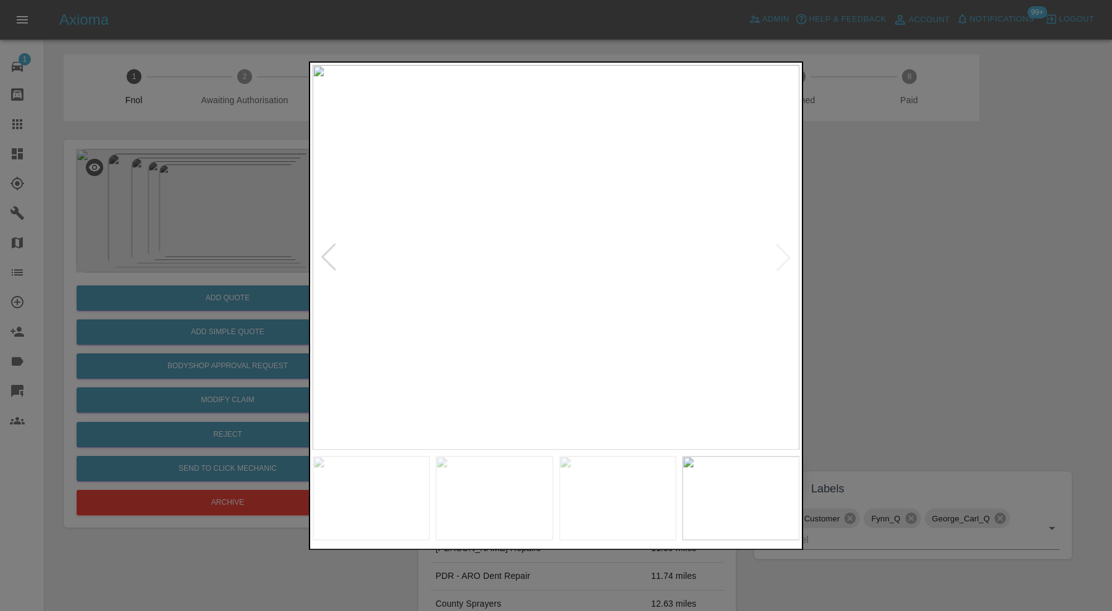
click at [868, 252] on div at bounding box center [556, 305] width 1112 height 611
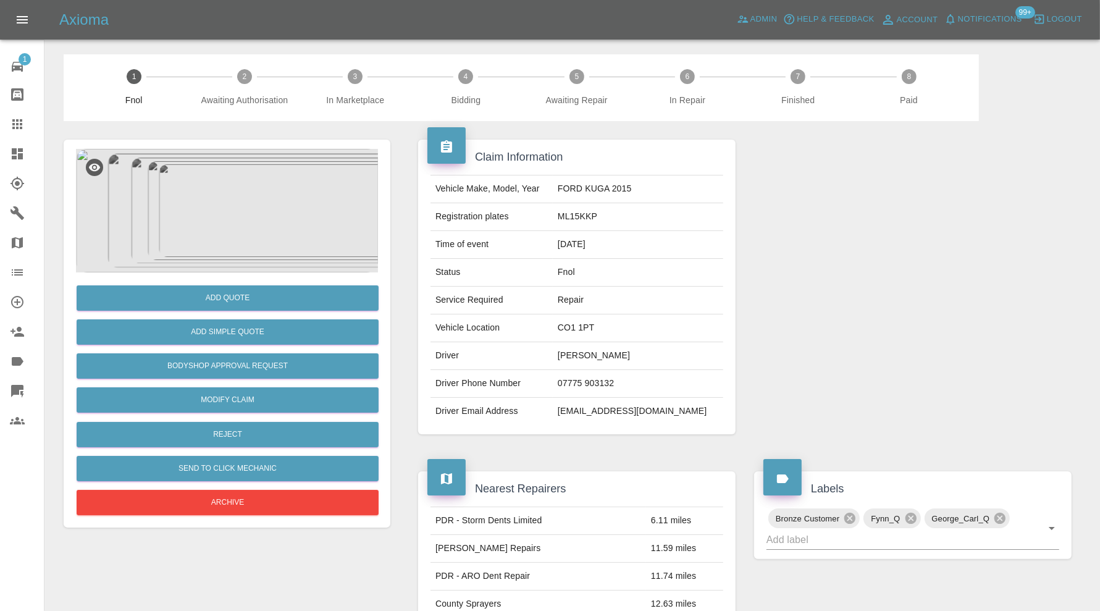
scroll to position [103, 0]
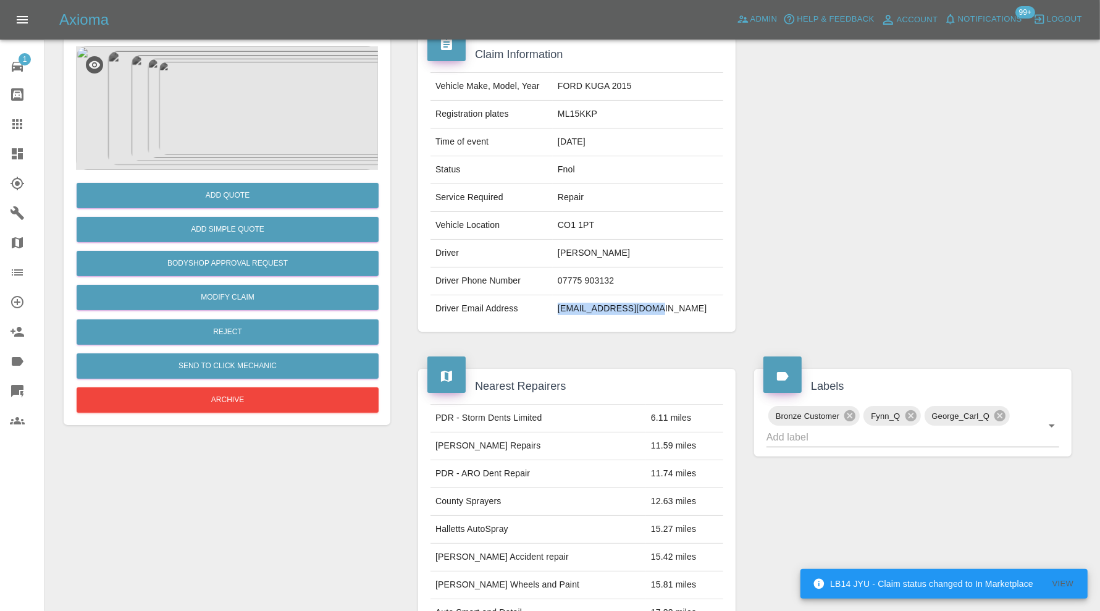
drag, startPoint x: 689, startPoint y: 308, endPoint x: 587, endPoint y: 314, distance: 102.1
click at [587, 314] on td "[EMAIL_ADDRESS][DOMAIN_NAME]" at bounding box center [638, 308] width 170 height 27
copy td "[EMAIL_ADDRESS][DOMAIN_NAME]"
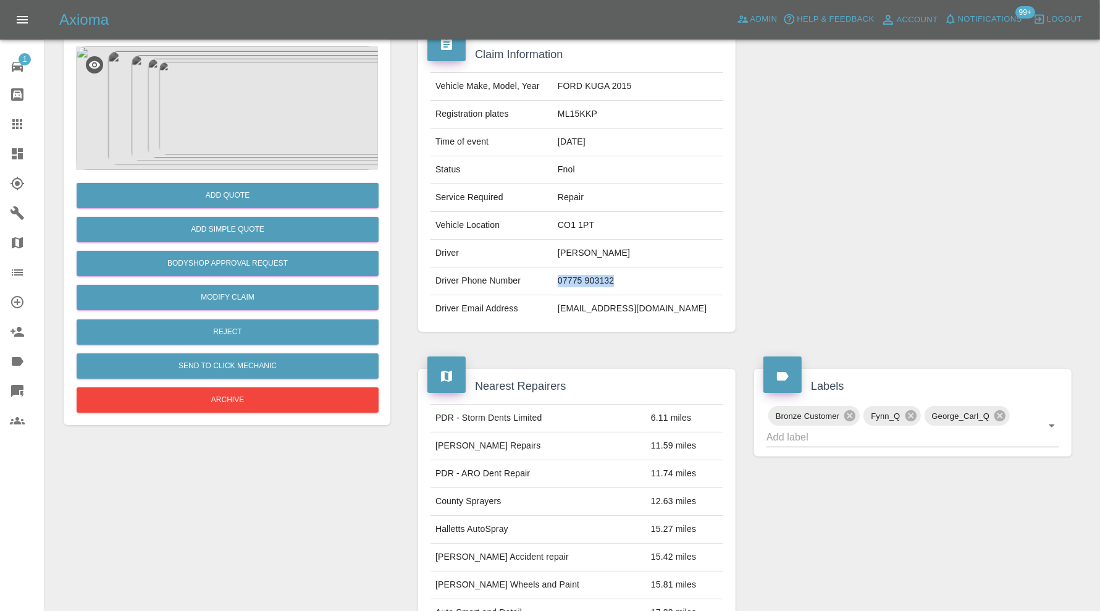
drag, startPoint x: 655, startPoint y: 275, endPoint x: 587, endPoint y: 285, distance: 69.2
click at [587, 285] on td "07775 903132" at bounding box center [638, 281] width 170 height 28
copy td "07775 903132"
click at [220, 85] on img at bounding box center [227, 108] width 302 height 124
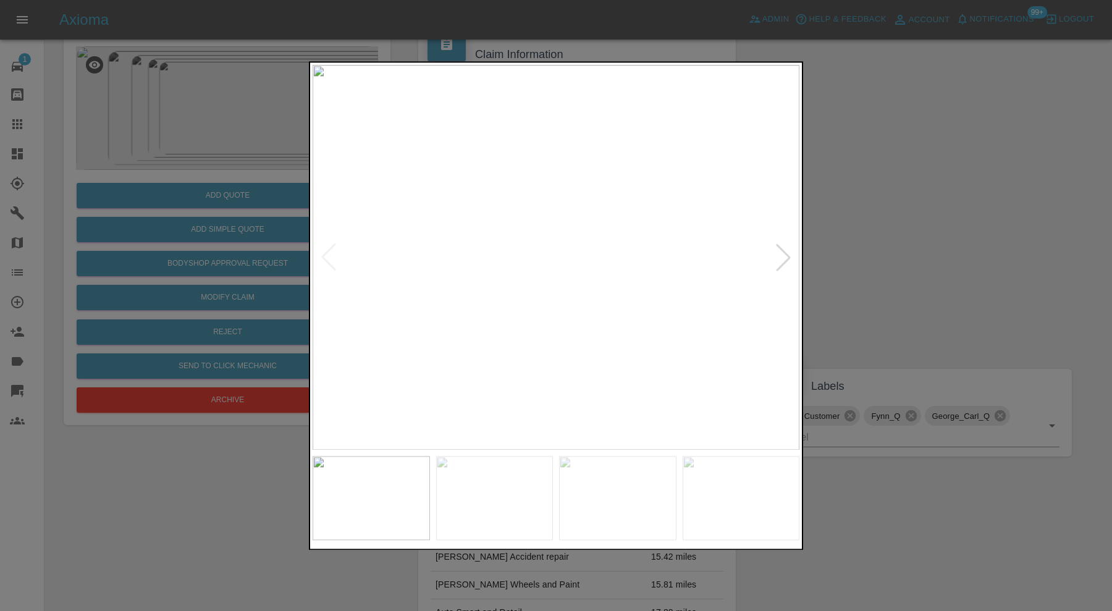
click at [782, 256] on div at bounding box center [782, 257] width 27 height 27
click at [782, 256] on img at bounding box center [555, 257] width 487 height 385
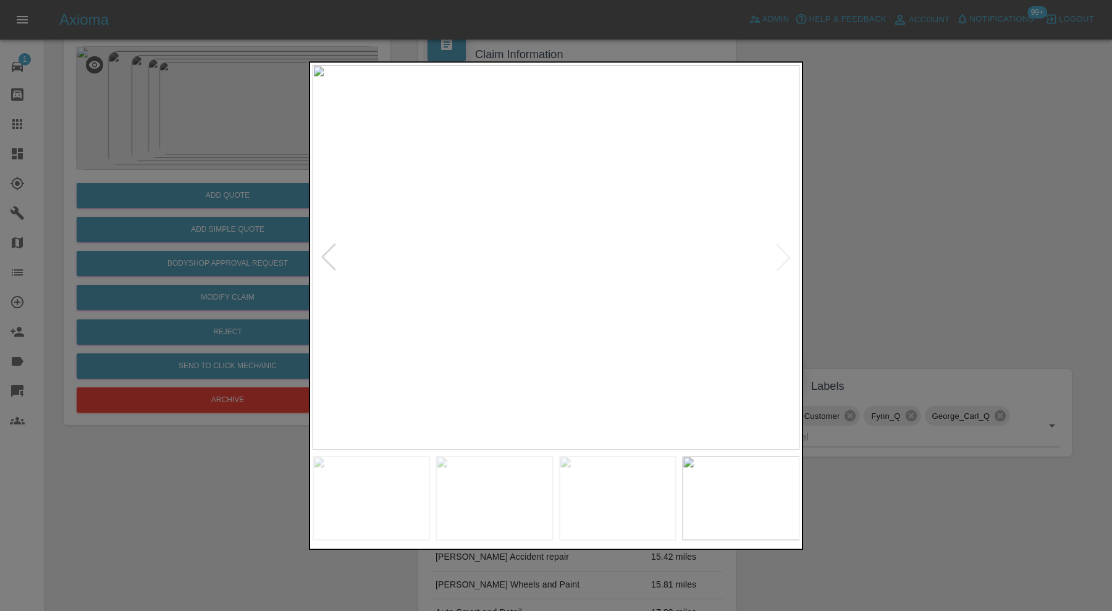
click at [916, 244] on div at bounding box center [556, 305] width 1112 height 611
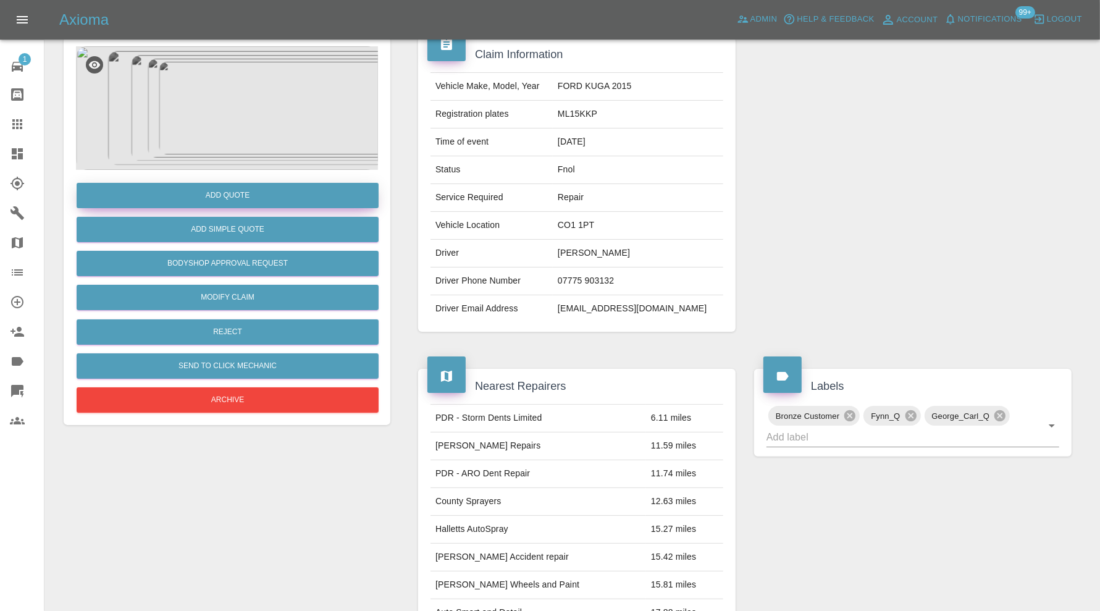
click at [278, 189] on button "Add Quote" at bounding box center [228, 195] width 302 height 25
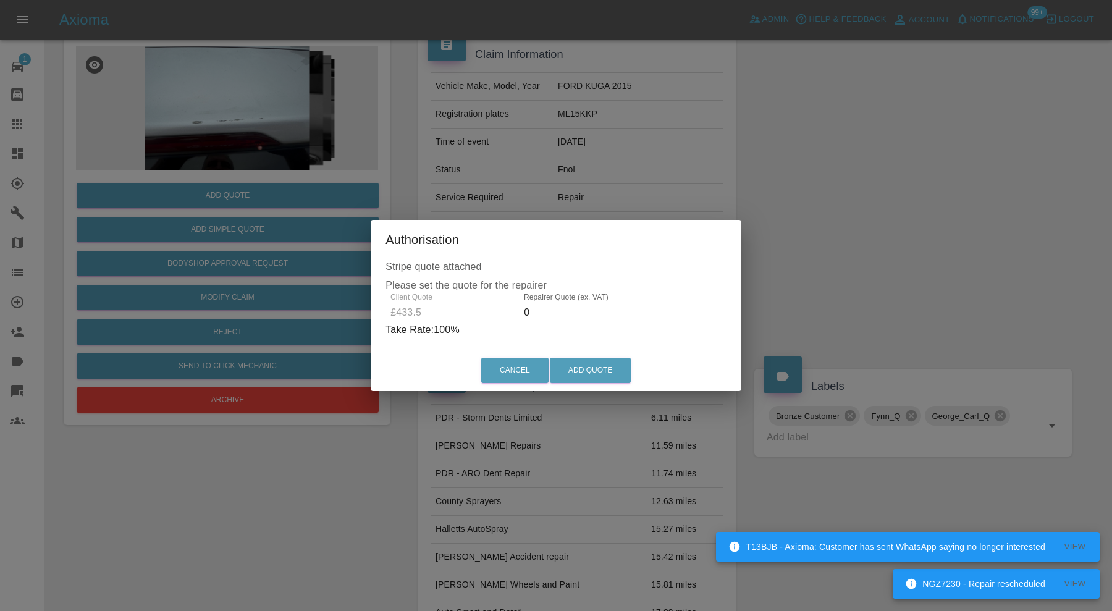
click at [560, 316] on input "0" at bounding box center [586, 313] width 124 height 20
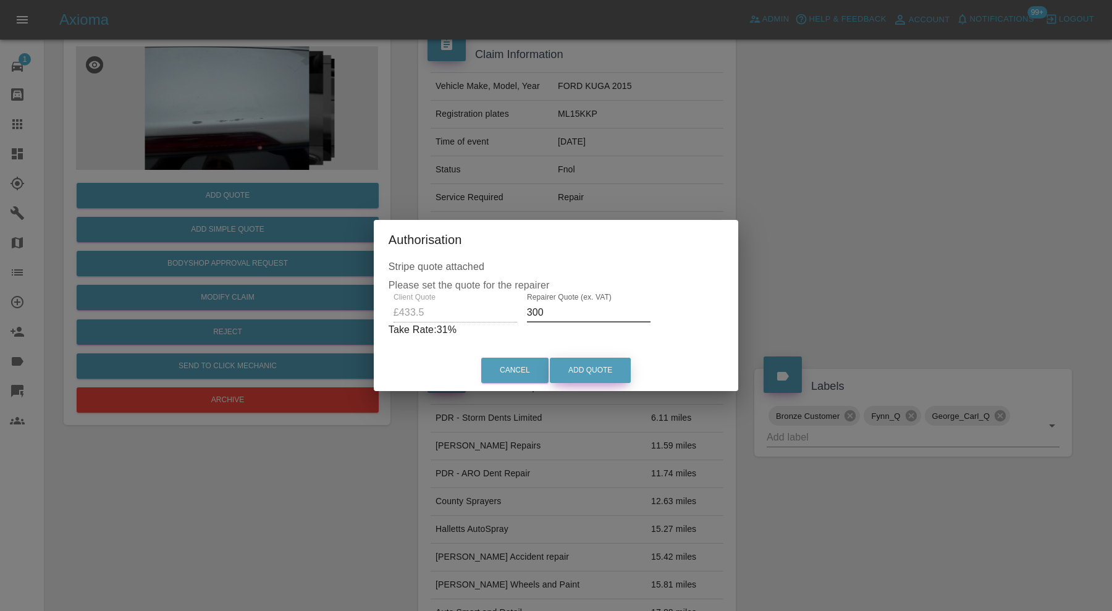
type input "300"
click at [585, 372] on button "Add Quote" at bounding box center [590, 370] width 81 height 25
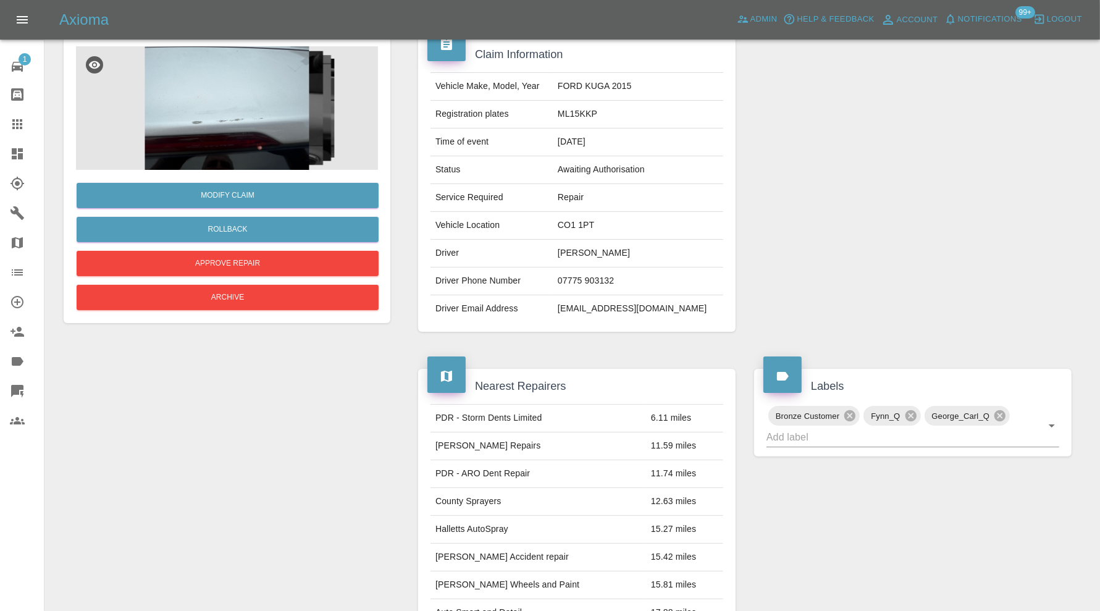
scroll to position [0, 0]
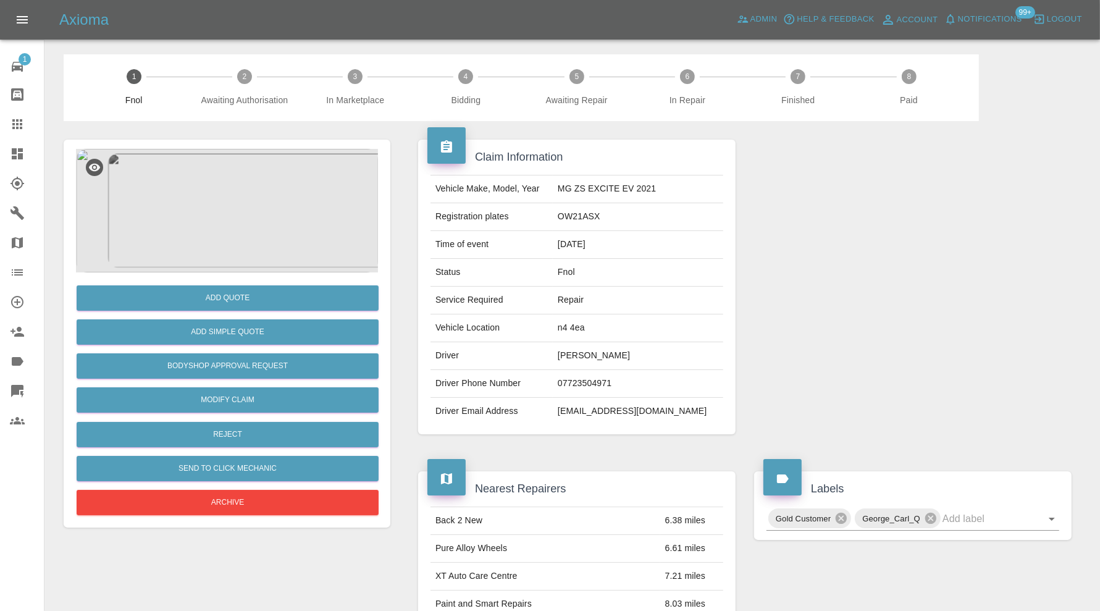
click at [259, 225] on img at bounding box center [227, 211] width 302 height 124
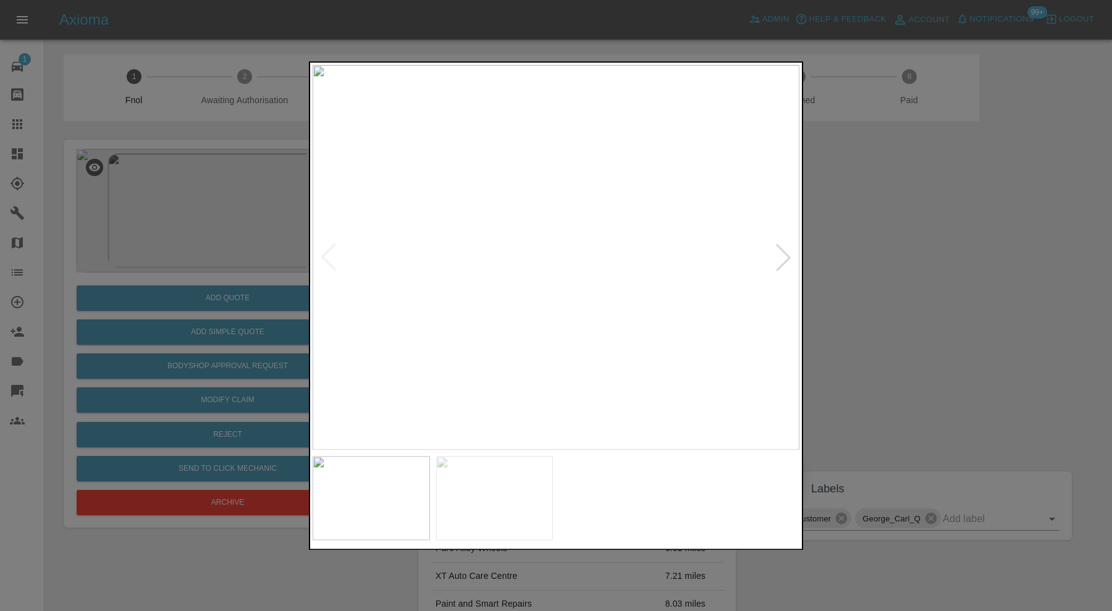
click at [479, 509] on img at bounding box center [494, 498] width 117 height 84
click at [483, 351] on img at bounding box center [555, 257] width 487 height 385
click at [578, 287] on img at bounding box center [751, 28] width 1460 height 1155
click at [364, 473] on img at bounding box center [370, 498] width 117 height 84
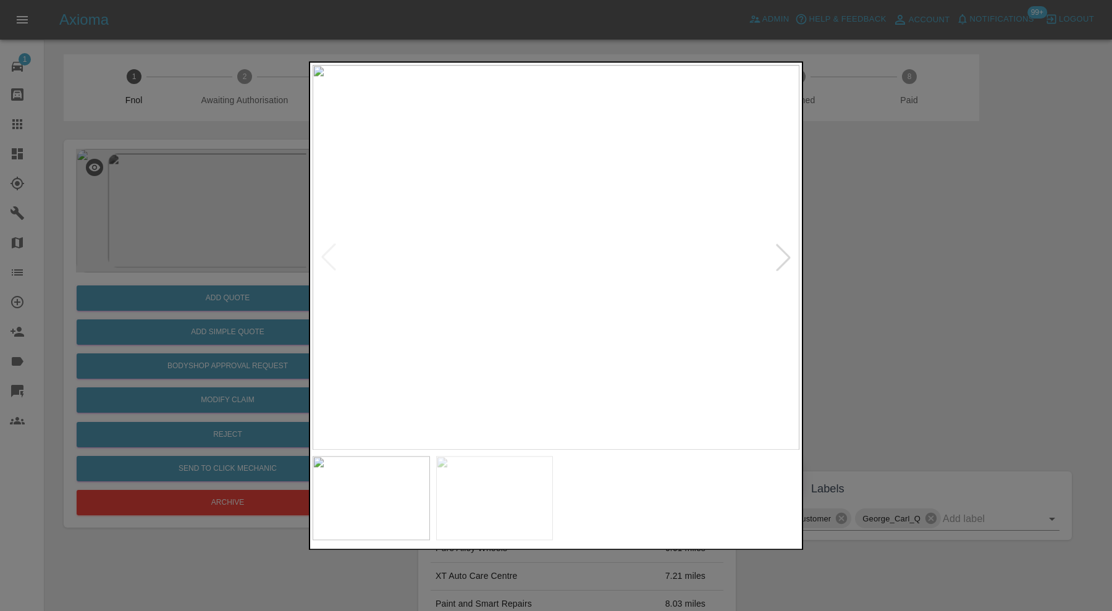
click at [664, 303] on img at bounding box center [555, 257] width 487 height 385
click at [516, 172] on img at bounding box center [261, 91] width 1460 height 1155
click at [931, 272] on div at bounding box center [556, 305] width 1112 height 611
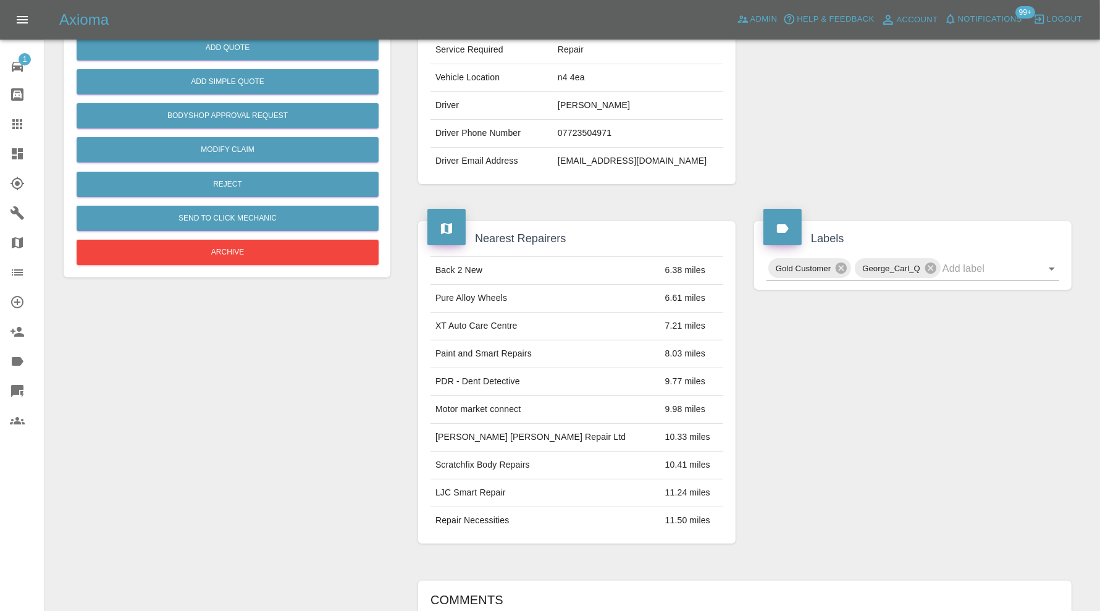
scroll to position [20, 0]
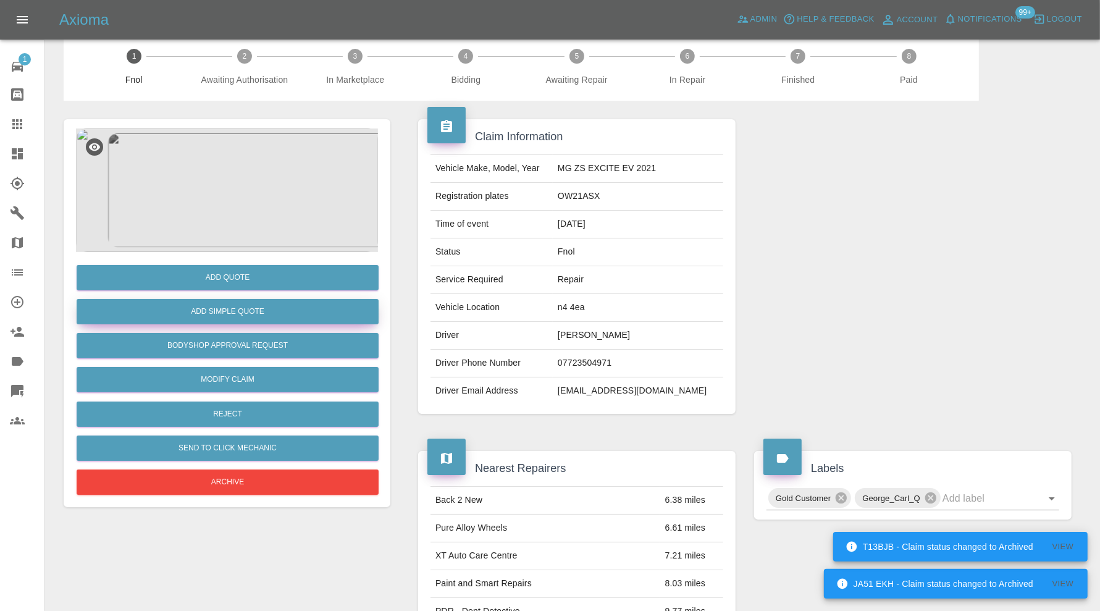
click at [274, 312] on button "Add Simple Quote" at bounding box center [228, 311] width 302 height 25
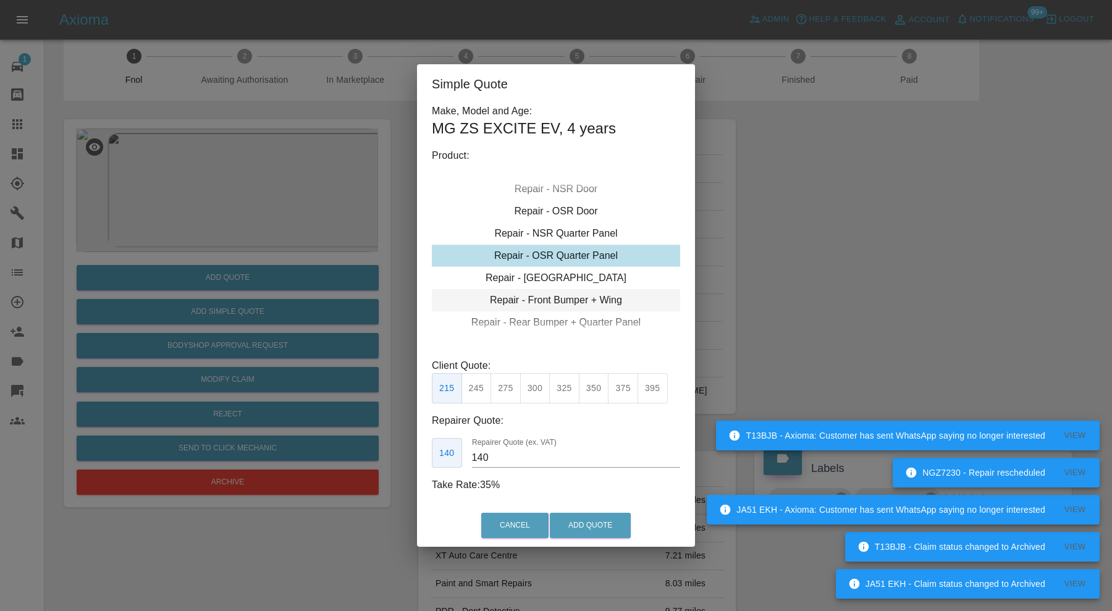
click at [568, 306] on div "Repair - Front Bumper + Wing" at bounding box center [556, 300] width 248 height 22
click at [615, 389] on button "450" at bounding box center [623, 388] width 30 height 30
type input "280"
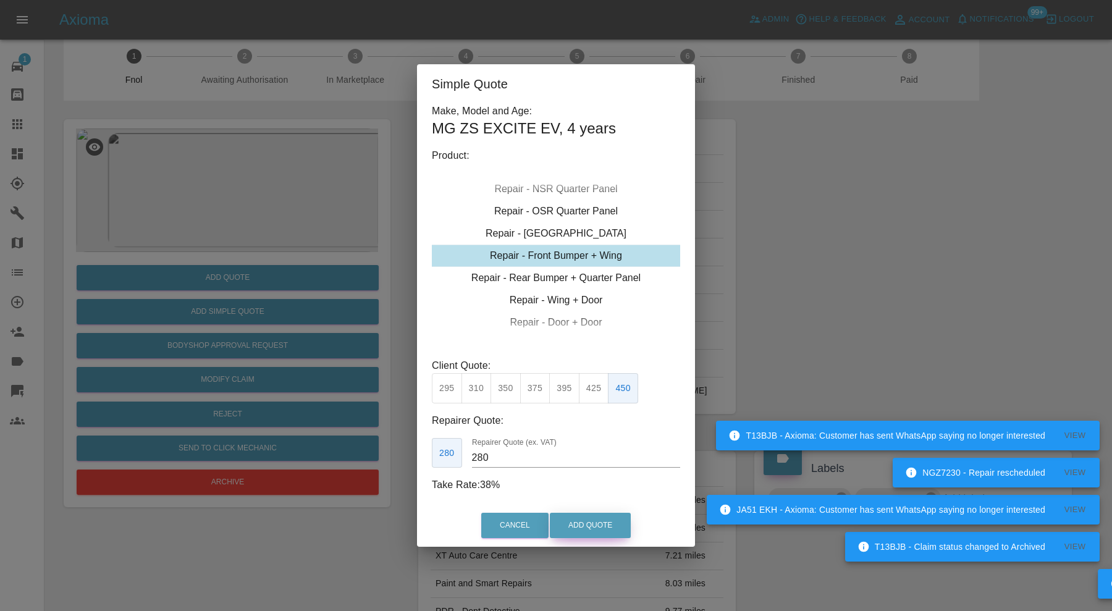
click at [598, 523] on button "Add Quote" at bounding box center [590, 525] width 81 height 25
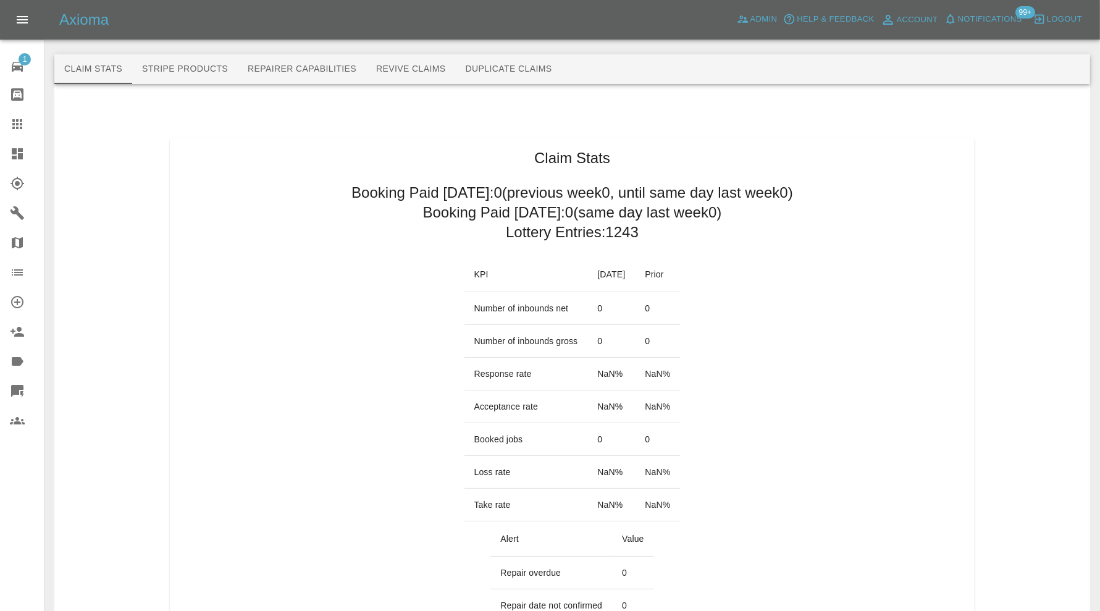
click at [433, 70] on button "Revive Claims" at bounding box center [411, 69] width 90 height 30
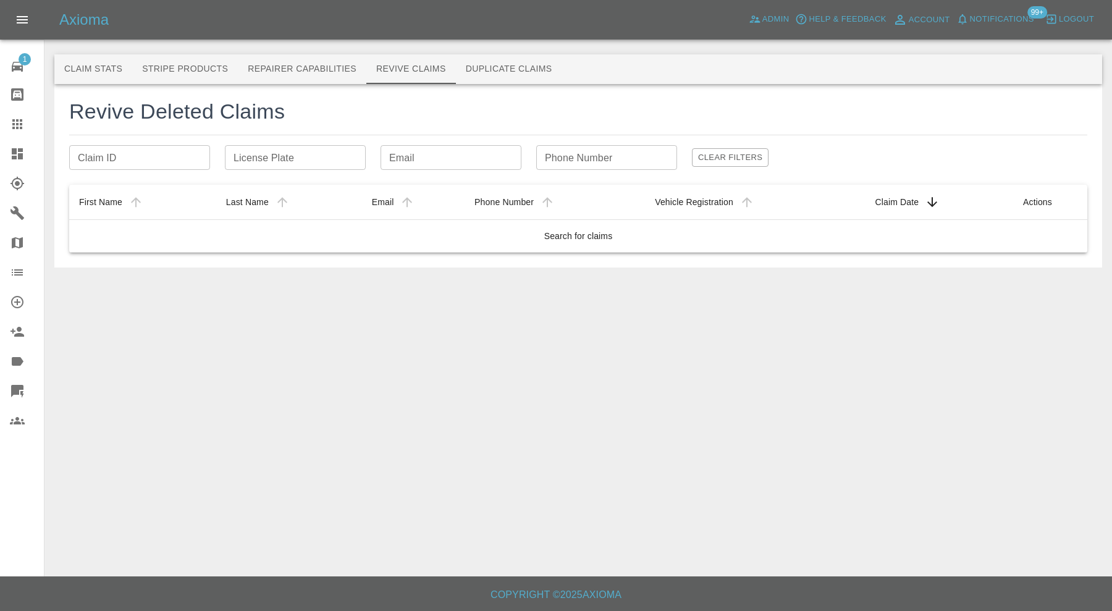
click at [423, 154] on input "Email" at bounding box center [450, 157] width 141 height 25
paste input "[EMAIL_ADDRESS][DOMAIN_NAME]"
type input "[EMAIL_ADDRESS][DOMAIN_NAME]"
drag, startPoint x: 505, startPoint y: 157, endPoint x: 360, endPoint y: 161, distance: 145.2
click at [360, 161] on div "Claim ID Claim ID License Plate License Plate Email [EMAIL_ADDRESS][DOMAIN_NAME…" at bounding box center [578, 157] width 1018 height 25
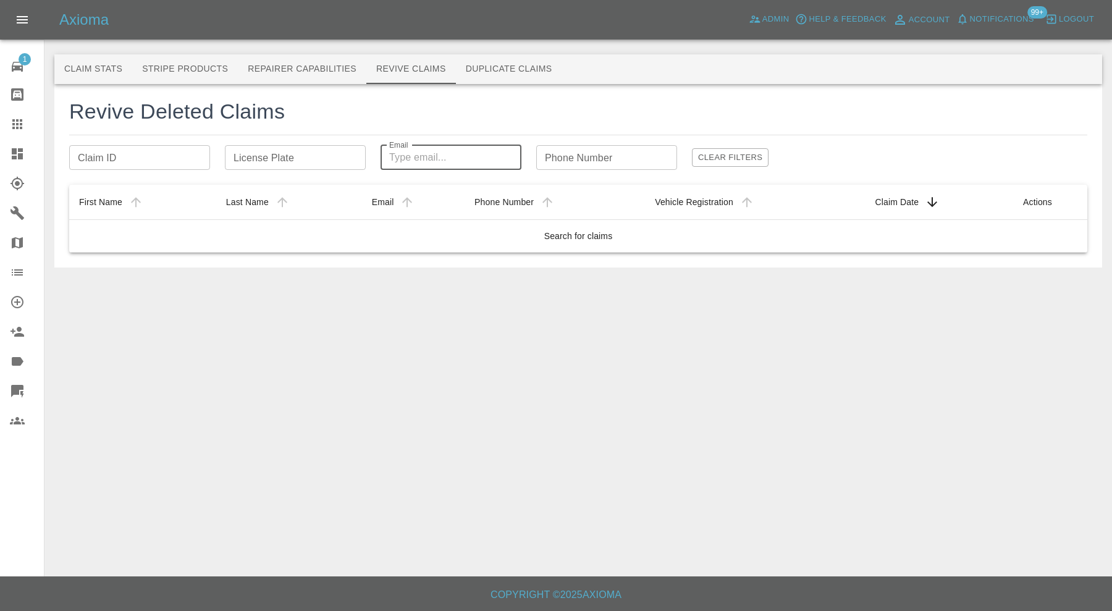
click at [558, 159] on input "Phone Number" at bounding box center [606, 157] width 141 height 25
paste input "07775 903132"
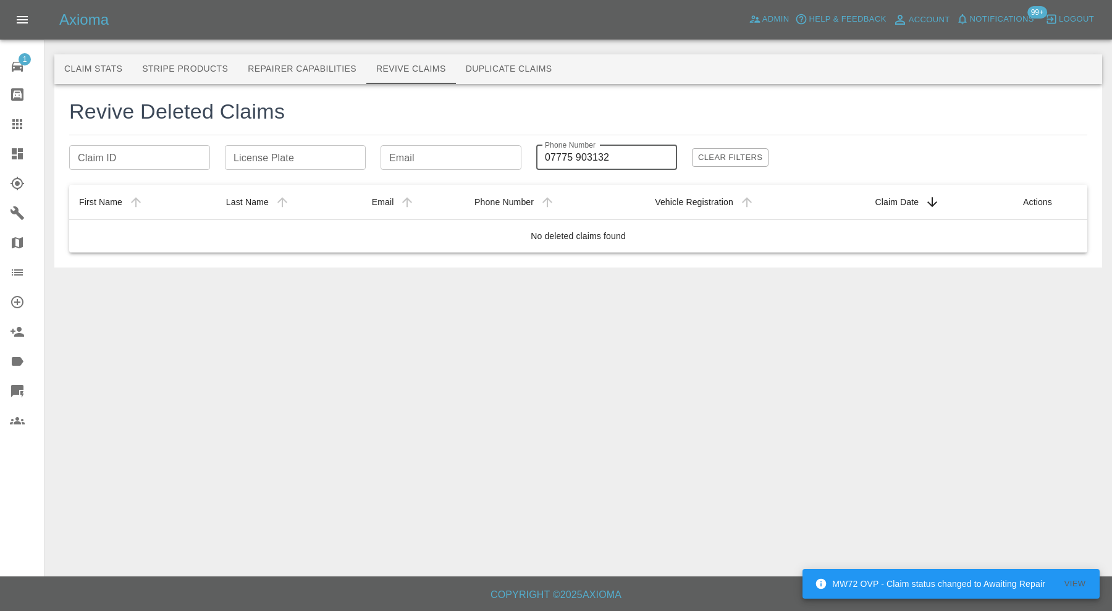
type input "07775 903132"
click at [22, 122] on icon at bounding box center [17, 124] width 15 height 15
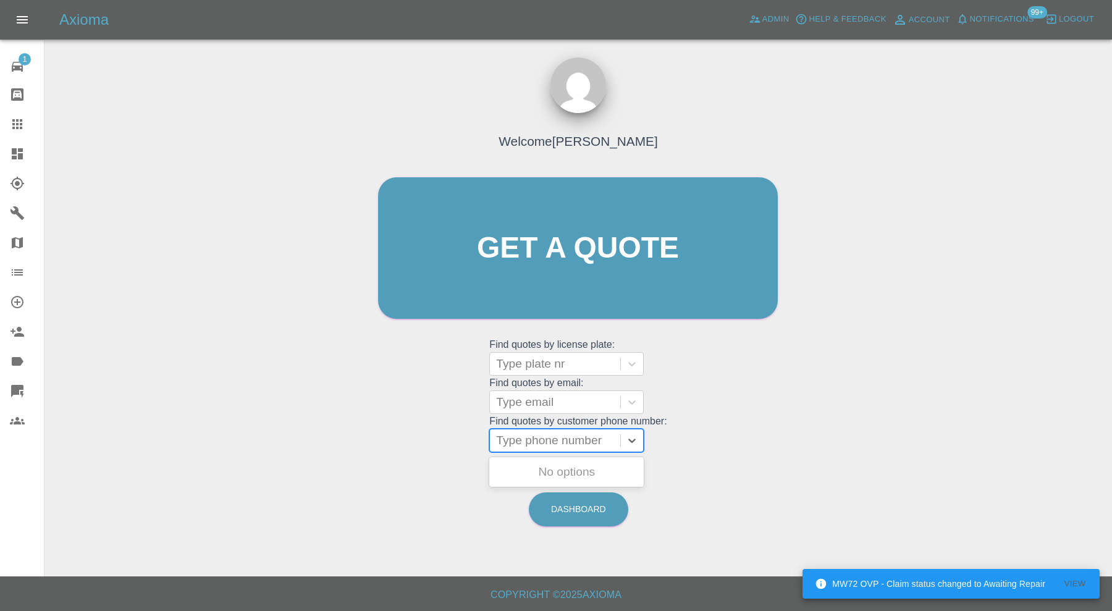
click at [564, 437] on div at bounding box center [555, 440] width 118 height 17
paste input "07775 903132"
click at [536, 440] on input "07775 903132" at bounding box center [535, 440] width 79 height 15
type input "07775903132"
click at [600, 471] on div "EX62JHJ, Completed" at bounding box center [566, 471] width 154 height 25
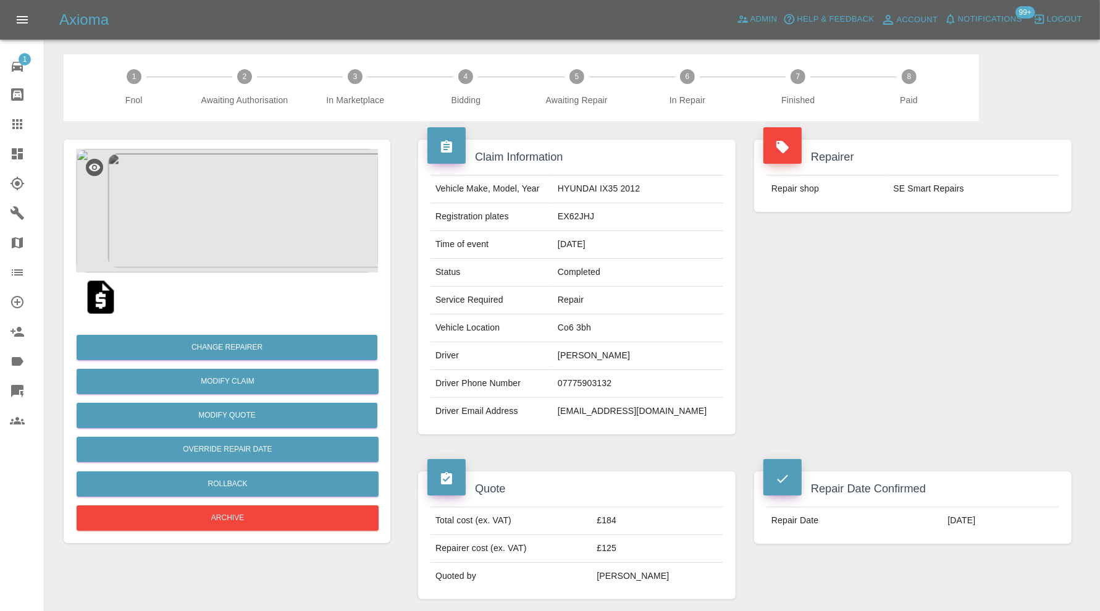
click at [207, 212] on img at bounding box center [227, 211] width 302 height 124
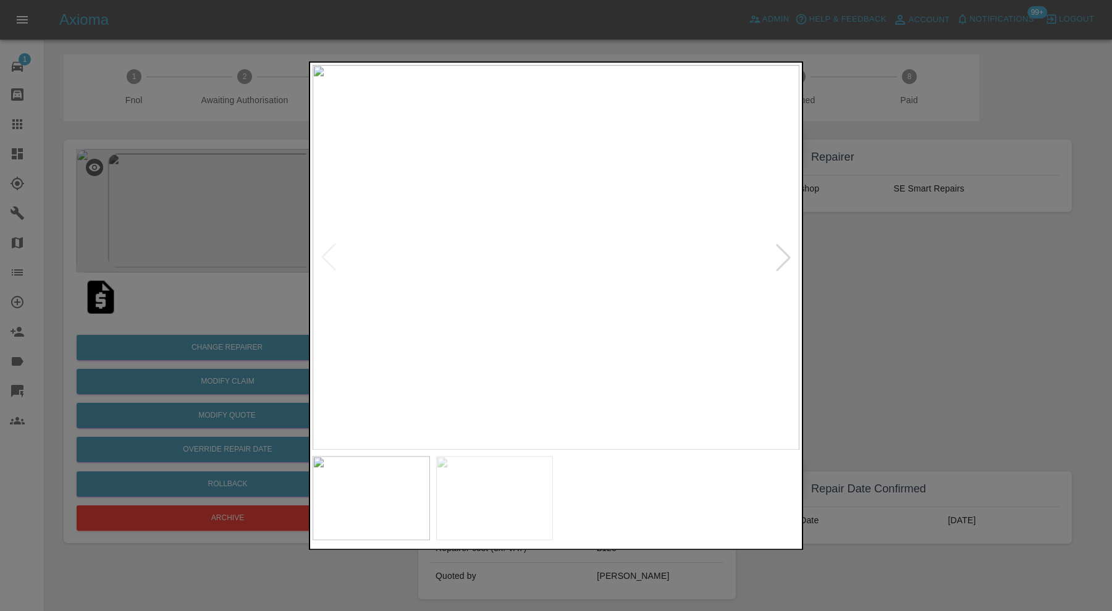
click at [778, 249] on div at bounding box center [782, 257] width 27 height 27
click at [778, 249] on img at bounding box center [555, 257] width 487 height 385
click at [828, 301] on div at bounding box center [556, 305] width 1112 height 611
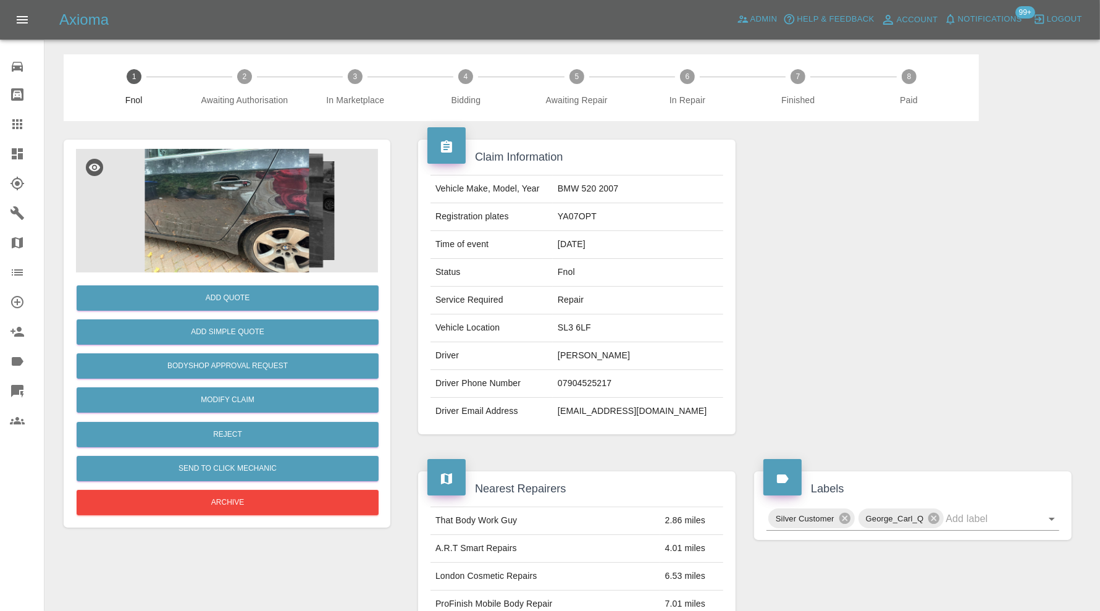
click at [274, 221] on img at bounding box center [227, 211] width 302 height 124
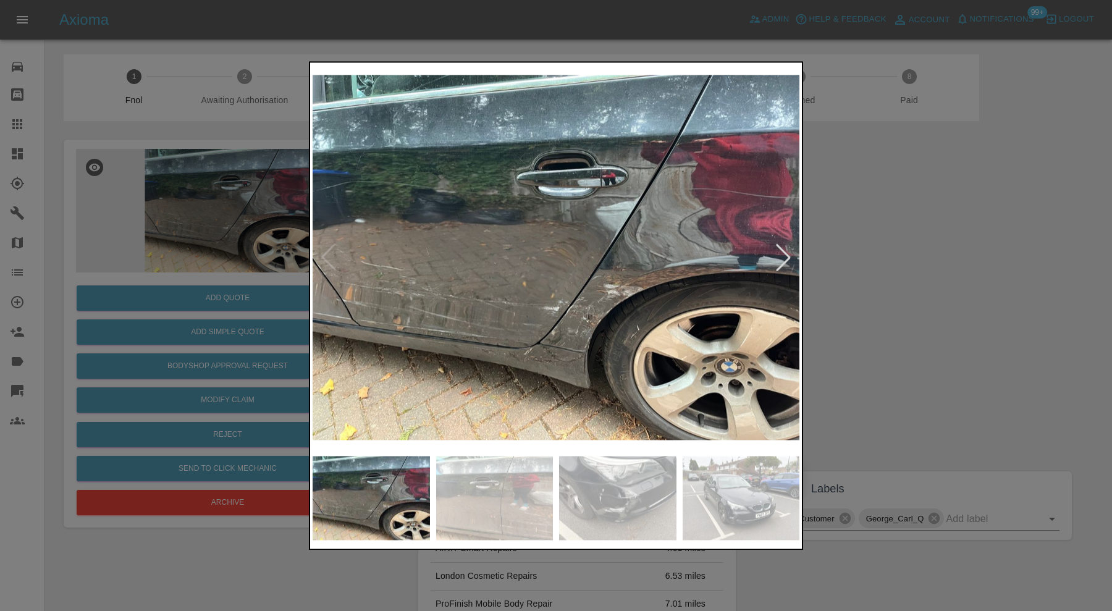
click at [773, 250] on div at bounding box center [782, 257] width 27 height 27
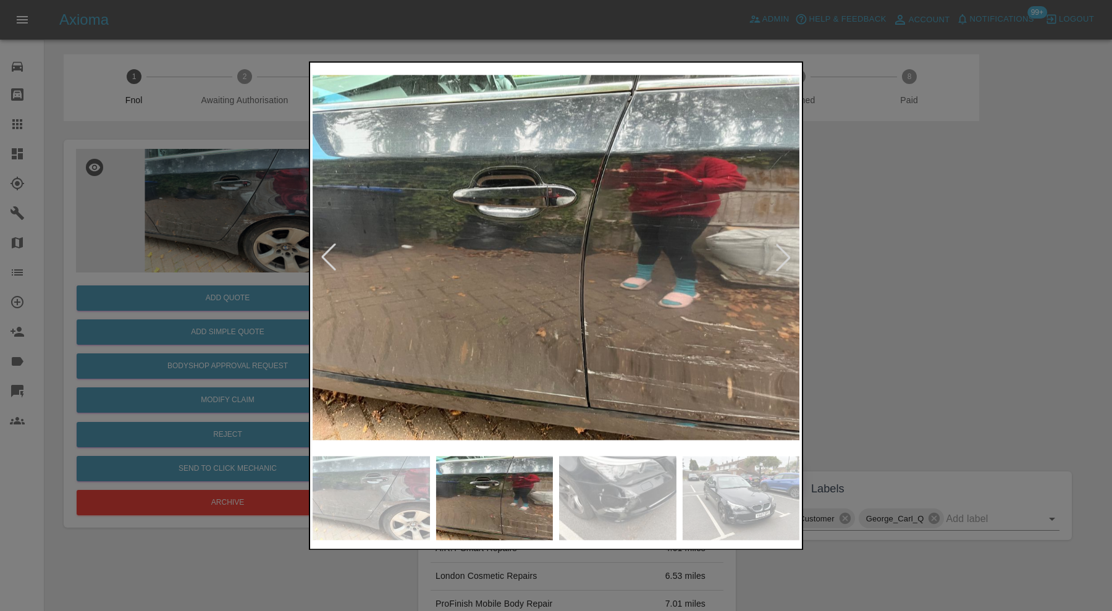
click at [777, 245] on div at bounding box center [782, 257] width 27 height 27
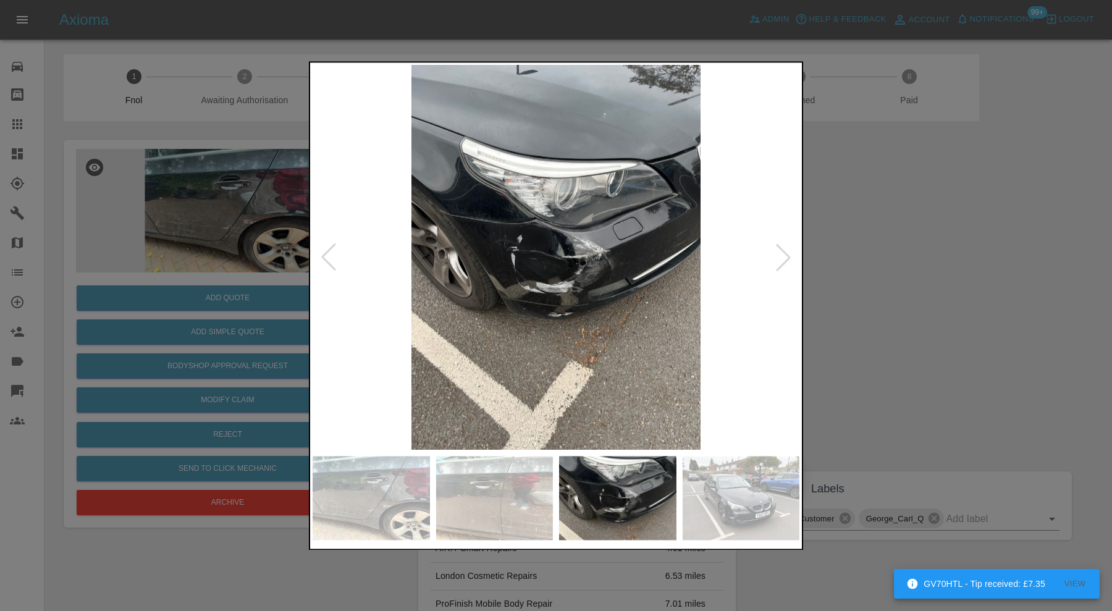
click at [777, 245] on div at bounding box center [782, 257] width 27 height 27
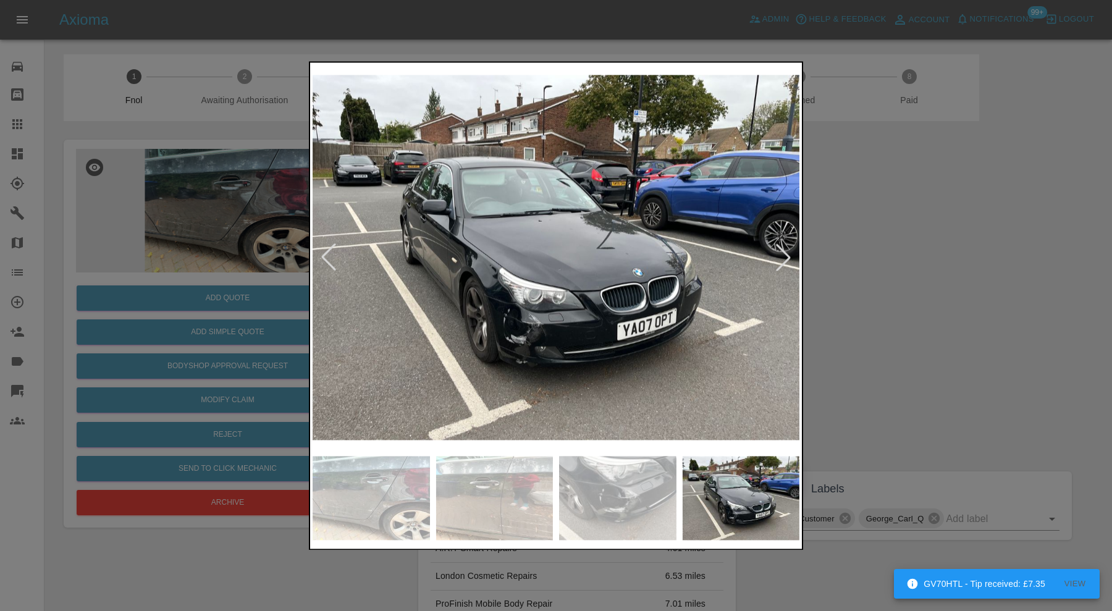
click at [777, 245] on div at bounding box center [782, 257] width 27 height 27
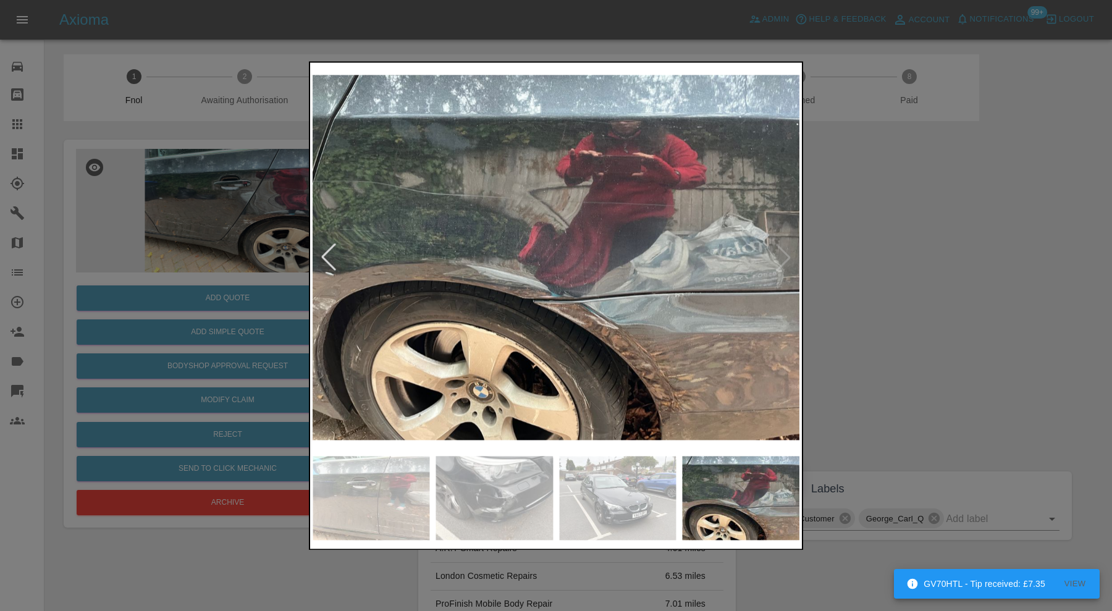
click at [777, 245] on img at bounding box center [555, 257] width 487 height 385
click at [328, 251] on div at bounding box center [328, 257] width 27 height 27
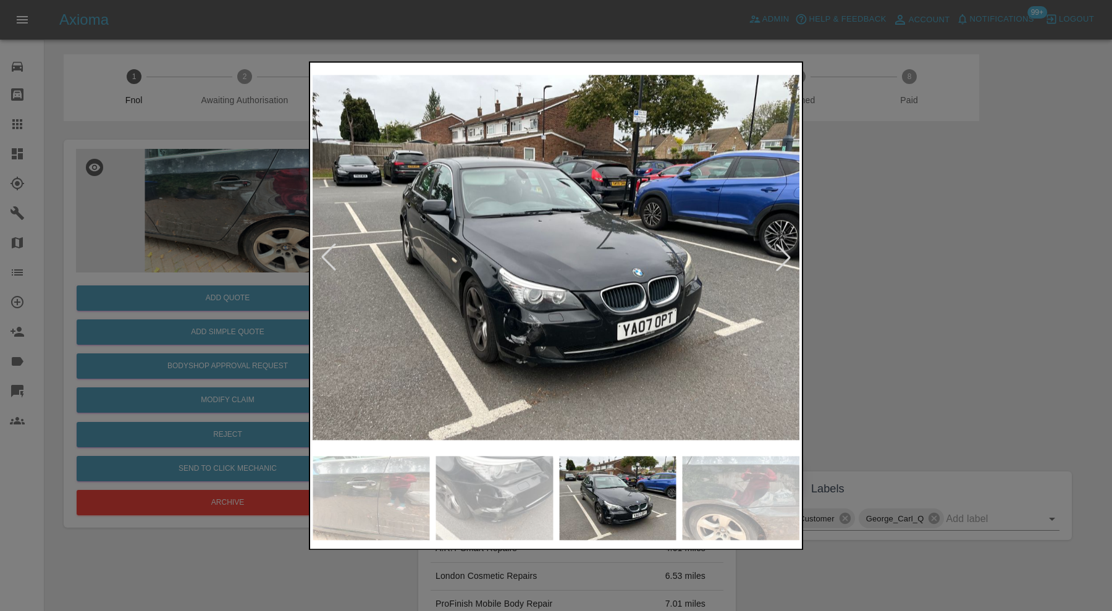
click at [328, 251] on div at bounding box center [328, 257] width 27 height 27
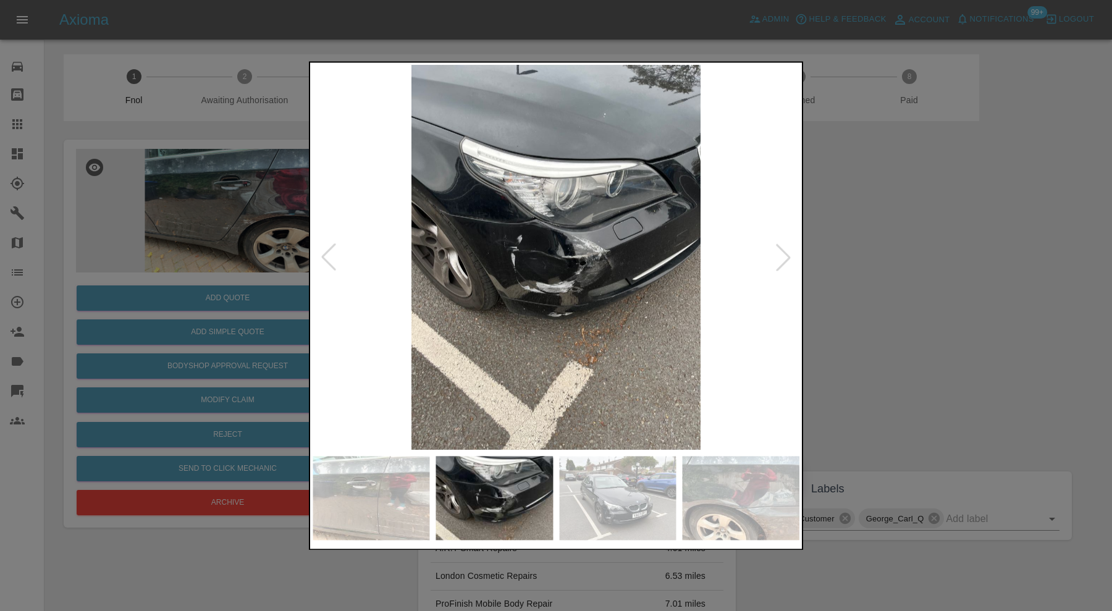
click at [328, 251] on div at bounding box center [328, 257] width 27 height 27
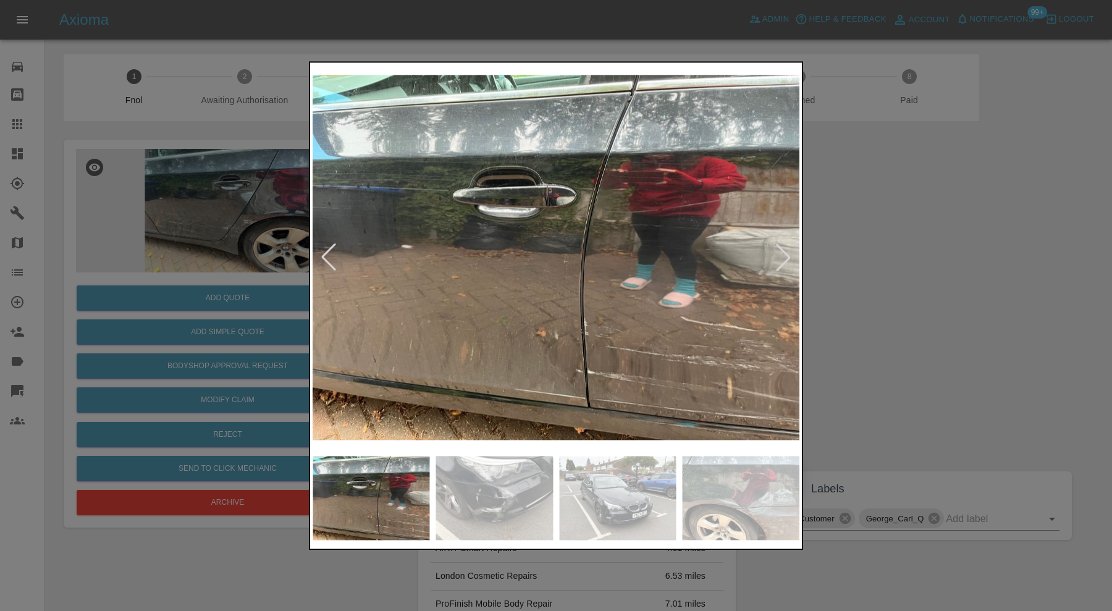
click at [328, 251] on div at bounding box center [328, 257] width 27 height 27
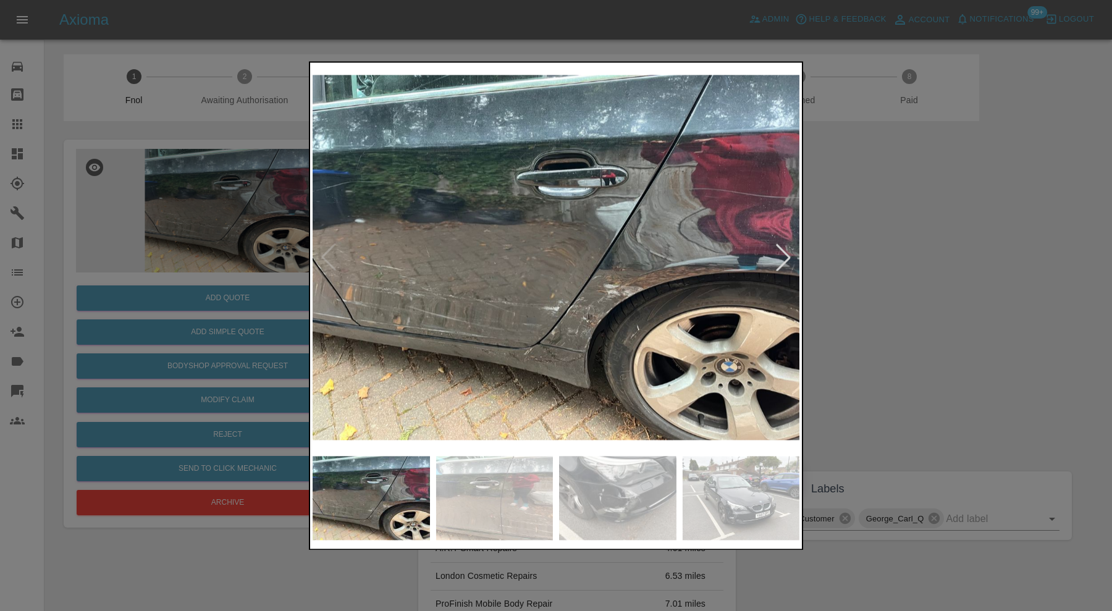
click at [979, 364] on div at bounding box center [556, 305] width 1112 height 611
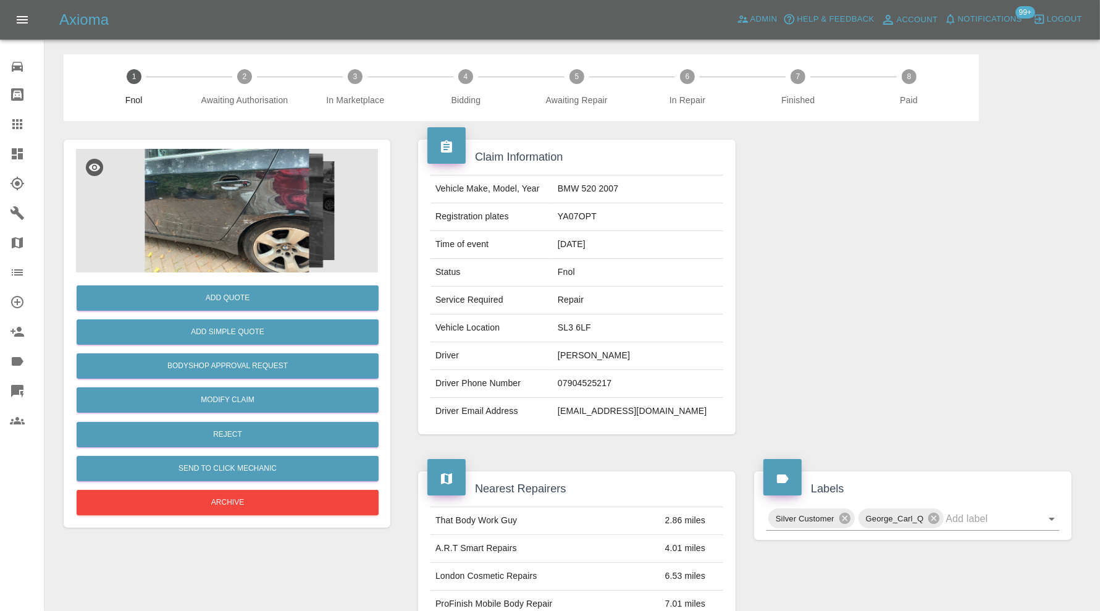
click at [233, 228] on img at bounding box center [227, 211] width 302 height 124
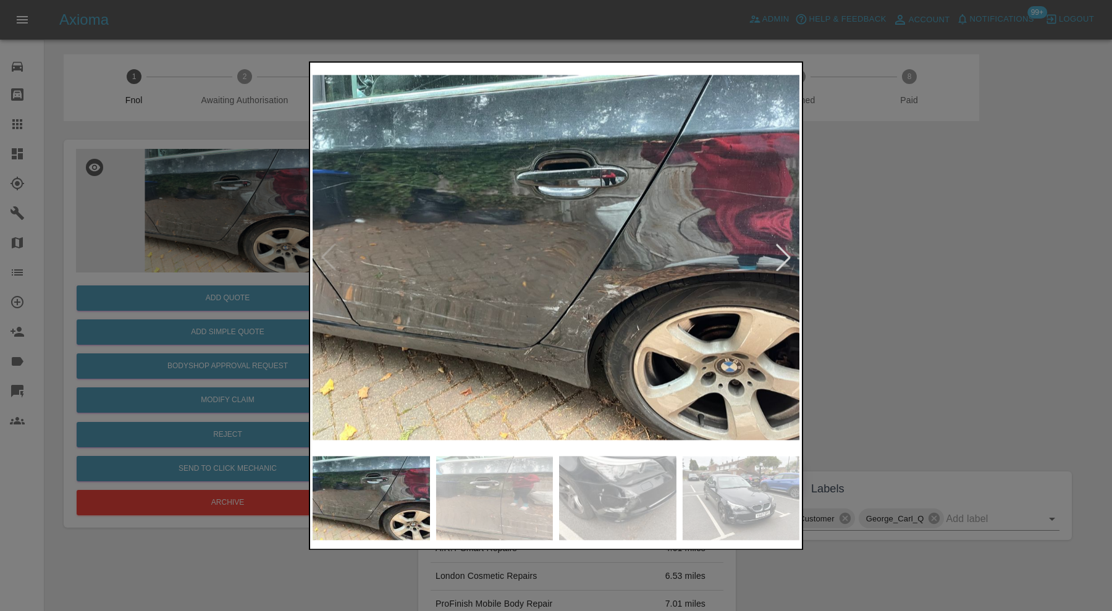
click at [776, 256] on div at bounding box center [782, 257] width 27 height 27
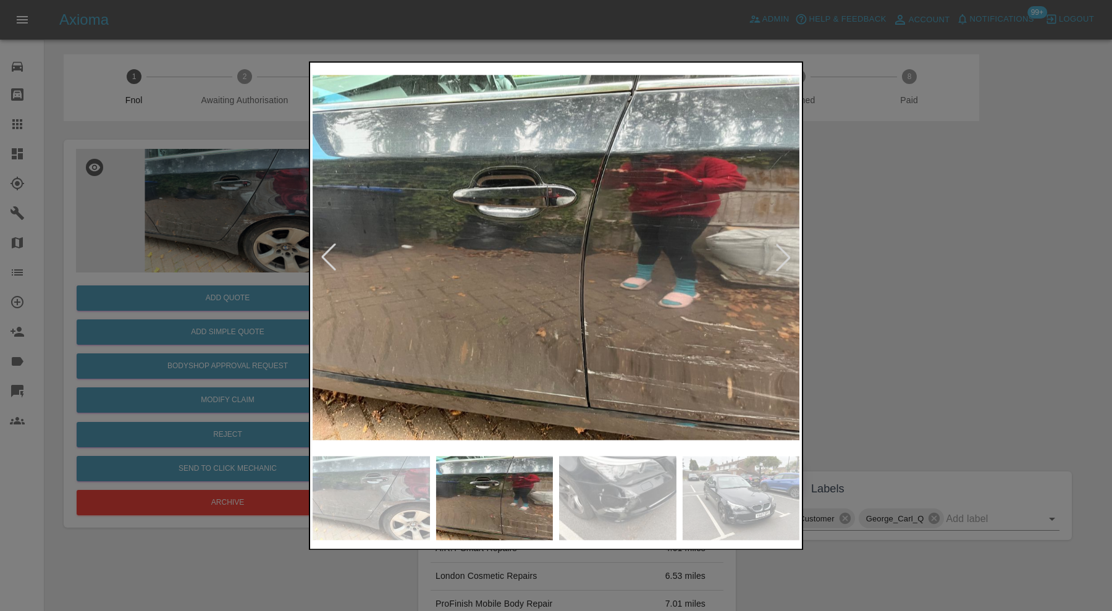
click at [776, 256] on div at bounding box center [782, 257] width 27 height 27
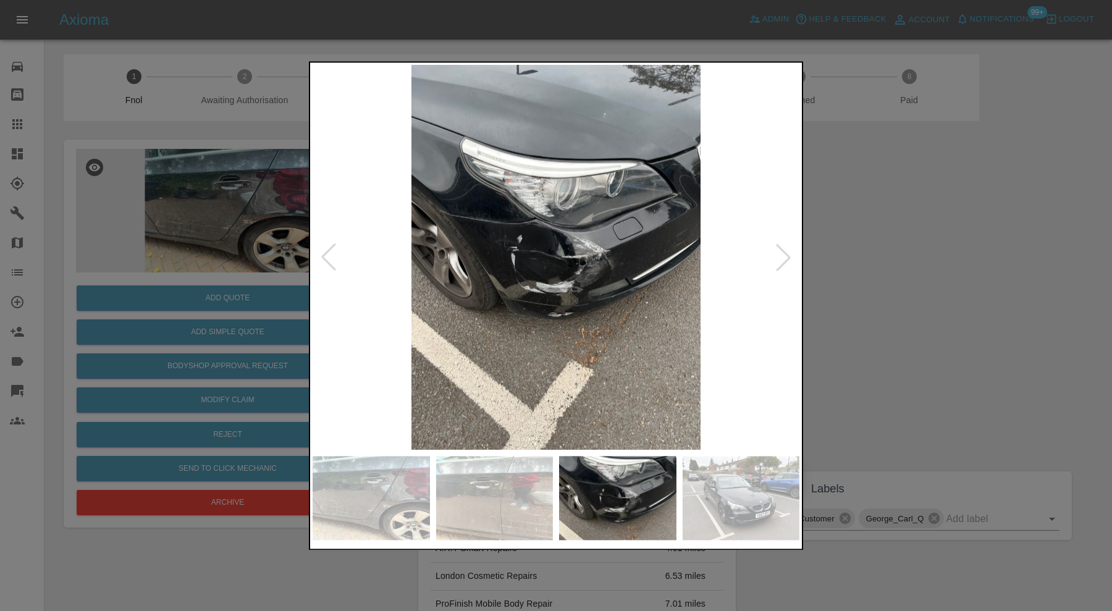
click at [776, 256] on div at bounding box center [782, 257] width 27 height 27
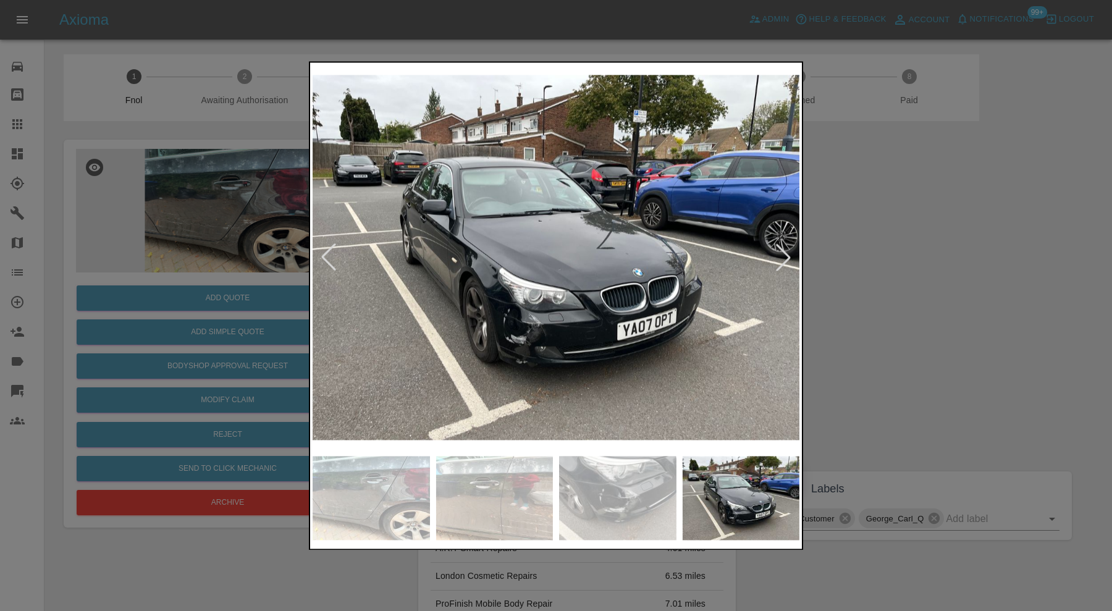
click at [776, 256] on div at bounding box center [782, 257] width 27 height 27
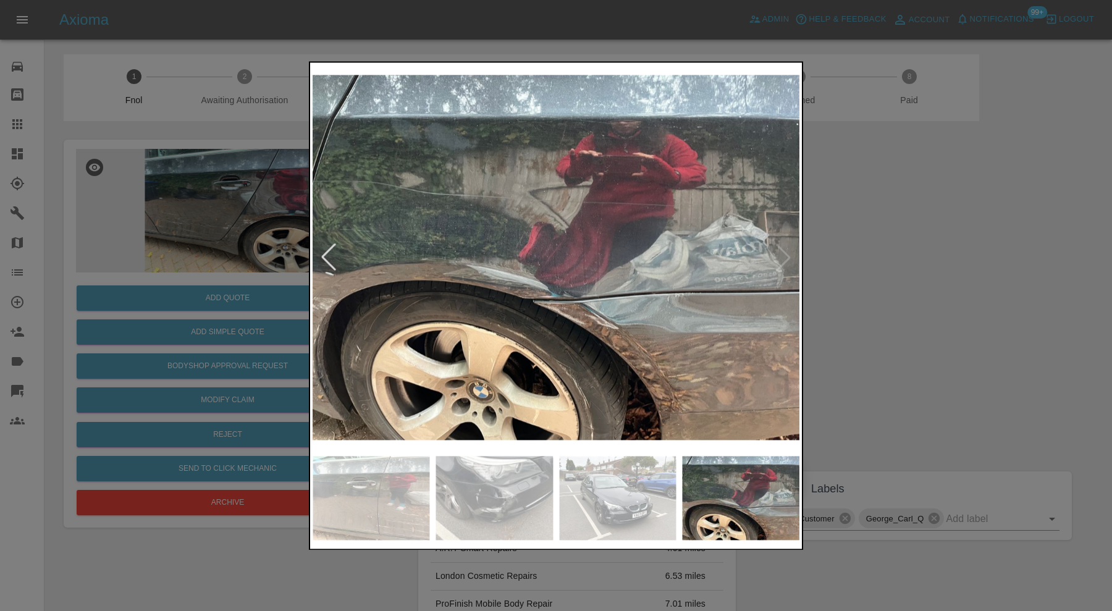
click at [776, 256] on img at bounding box center [555, 257] width 487 height 385
click at [332, 248] on div at bounding box center [328, 257] width 27 height 27
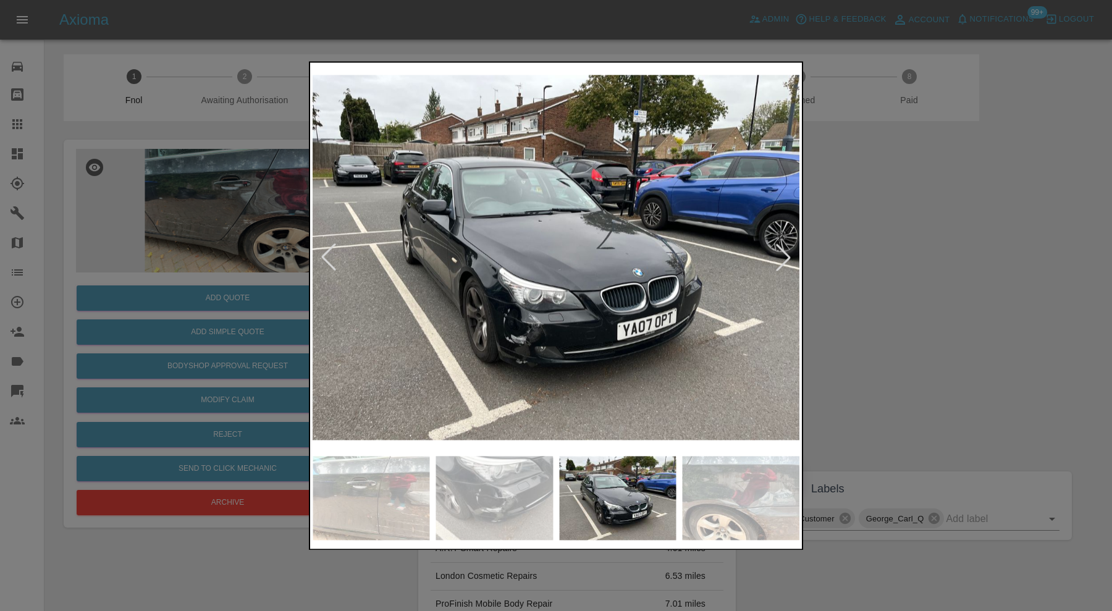
click at [330, 255] on div at bounding box center [328, 257] width 27 height 27
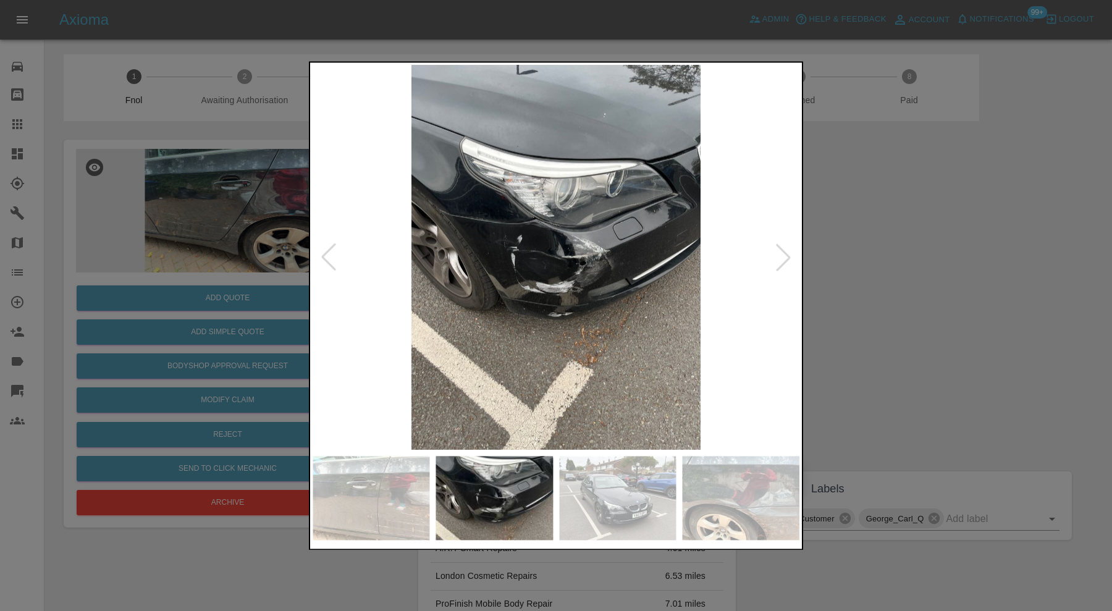
click at [330, 255] on div at bounding box center [328, 257] width 27 height 27
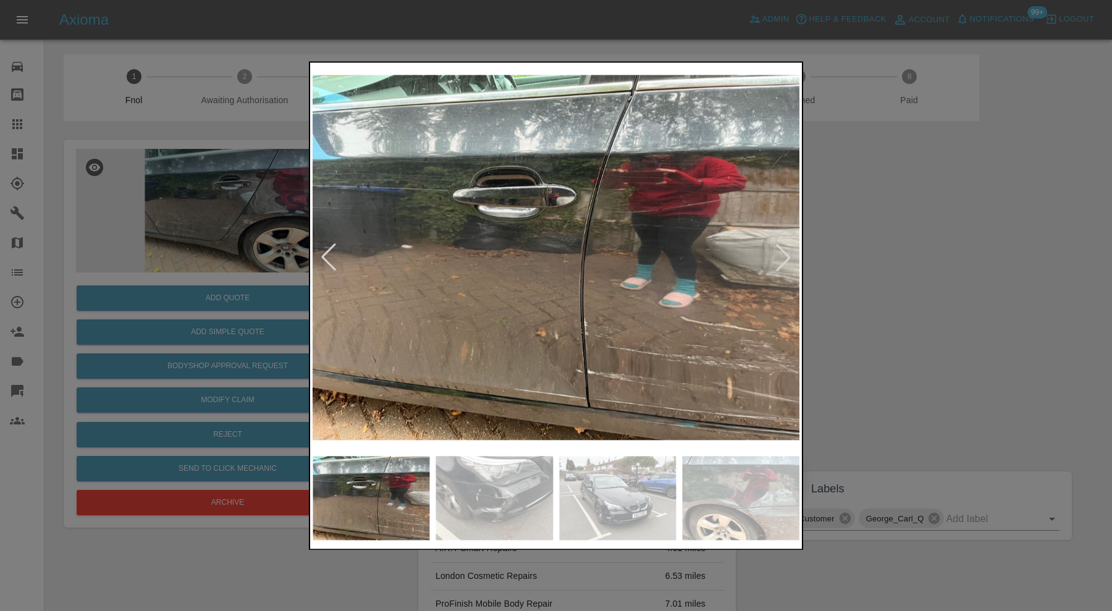
click at [330, 255] on div at bounding box center [328, 257] width 27 height 27
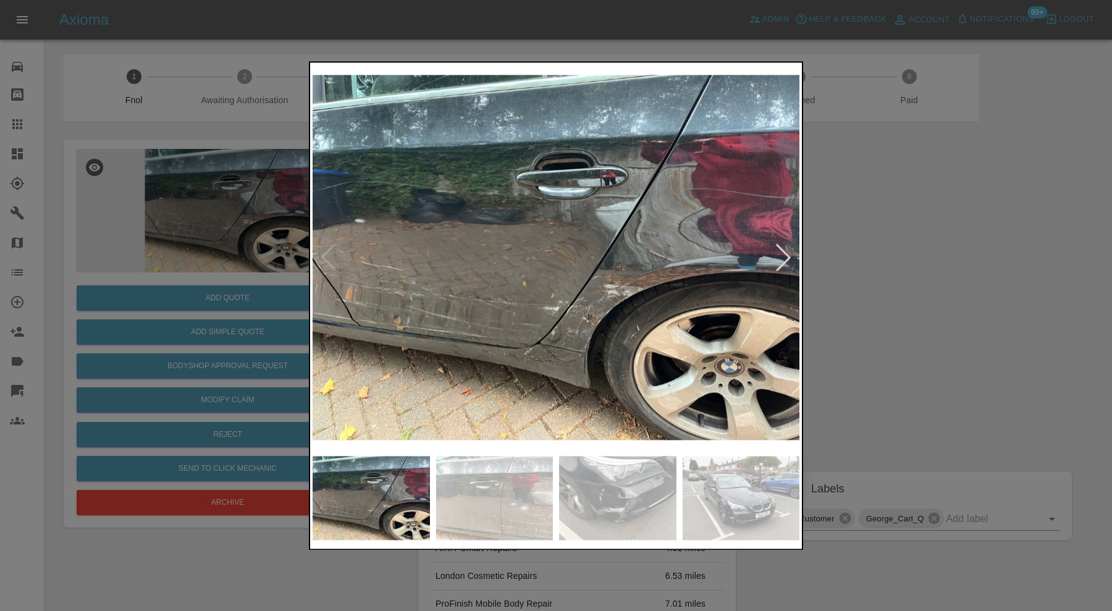
click at [330, 255] on img at bounding box center [555, 257] width 487 height 385
click at [964, 282] on div at bounding box center [556, 305] width 1112 height 611
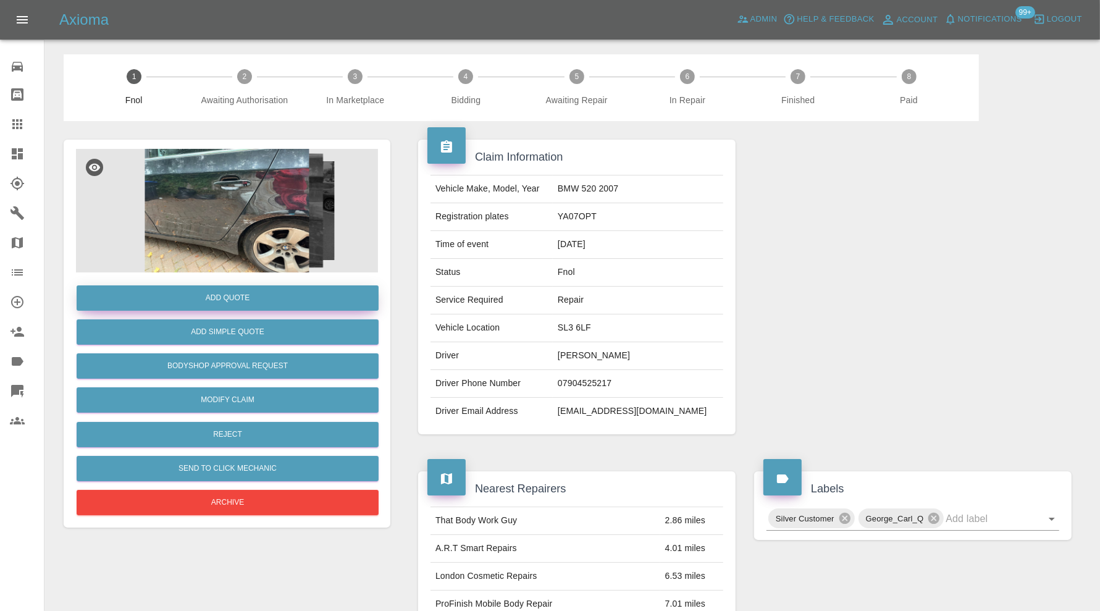
click at [262, 301] on button "Add Quote" at bounding box center [228, 297] width 302 height 25
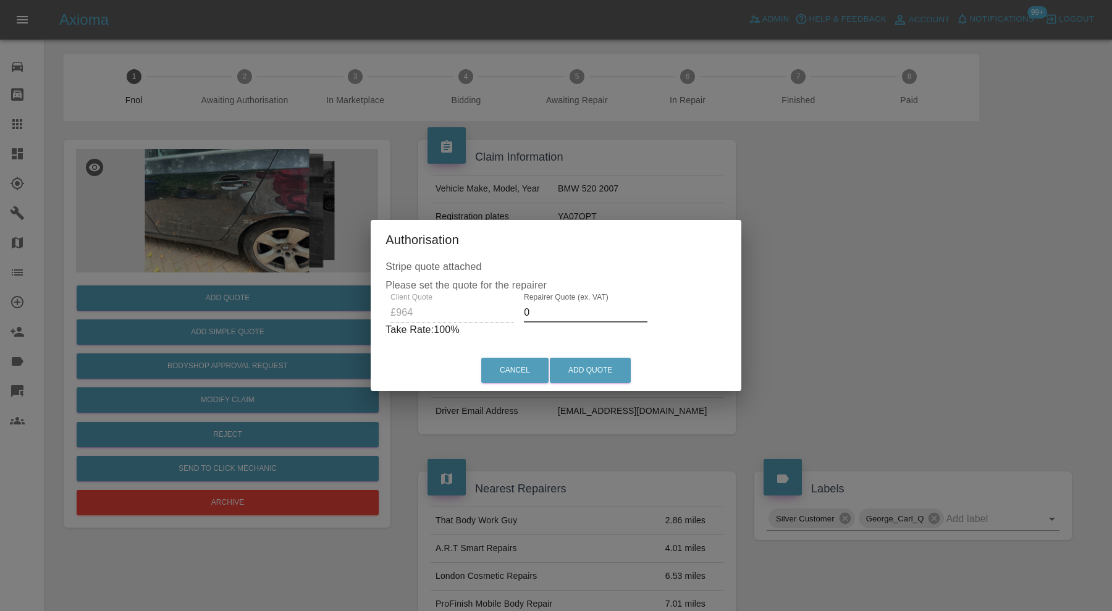
click at [548, 314] on input "0" at bounding box center [586, 313] width 124 height 20
type input "660"
click at [595, 369] on button "Add Quote" at bounding box center [590, 370] width 81 height 25
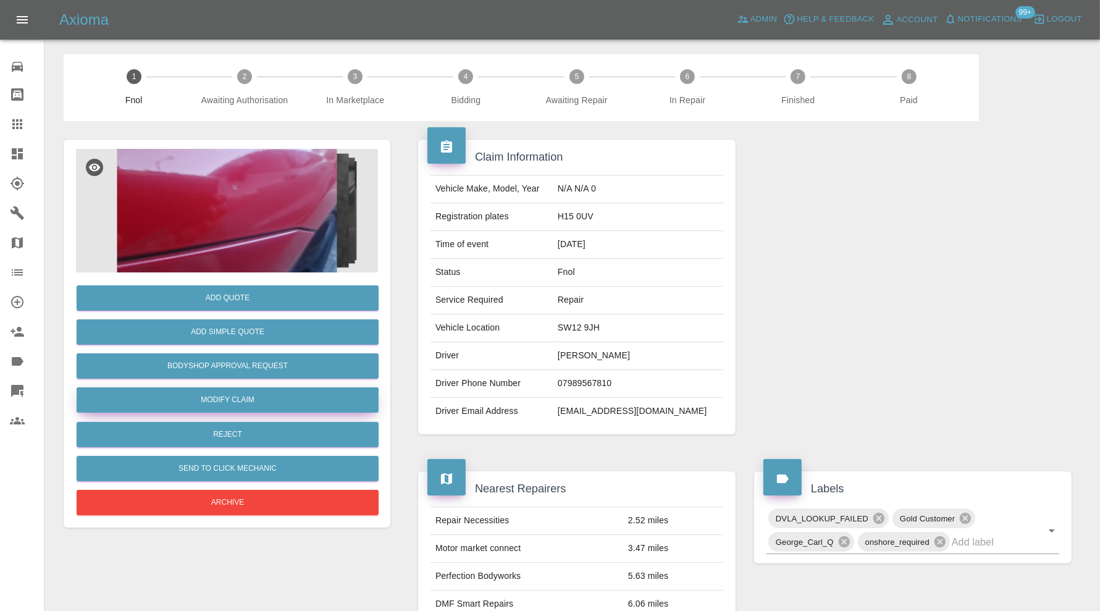
click at [263, 396] on link "Modify Claim" at bounding box center [228, 399] width 302 height 25
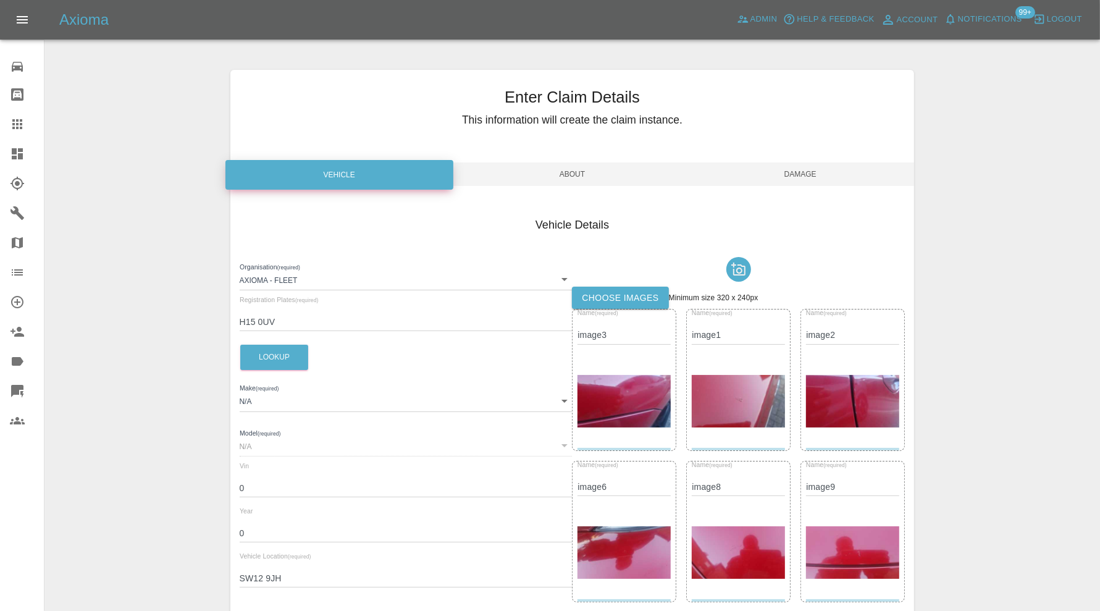
click at [263, 324] on input "H15 0UV" at bounding box center [406, 322] width 333 height 18
type input "H15 OUV"
click at [308, 353] on div "Organisation (required) Axioma - Fleet 5e6b5a8122cd0a001728b604 Registration Pl…" at bounding box center [406, 565] width 333 height 626
click at [294, 357] on button "Lookup" at bounding box center [274, 357] width 68 height 25
click at [801, 170] on span "Damage" at bounding box center [800, 173] width 228 height 23
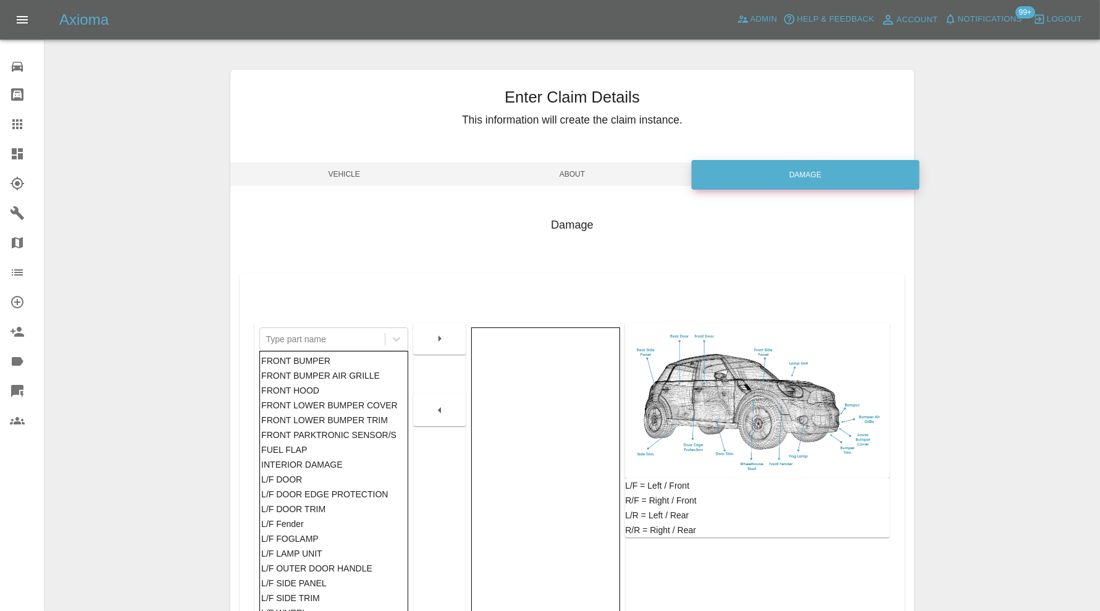
scroll to position [154, 0]
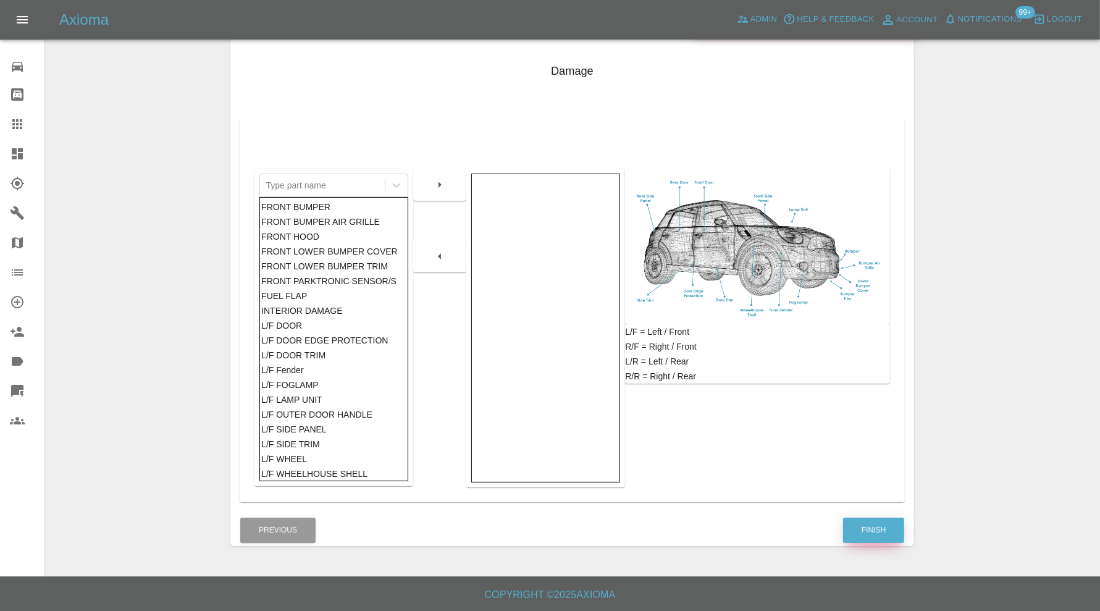
click at [859, 532] on button "Finish" at bounding box center [873, 529] width 61 height 25
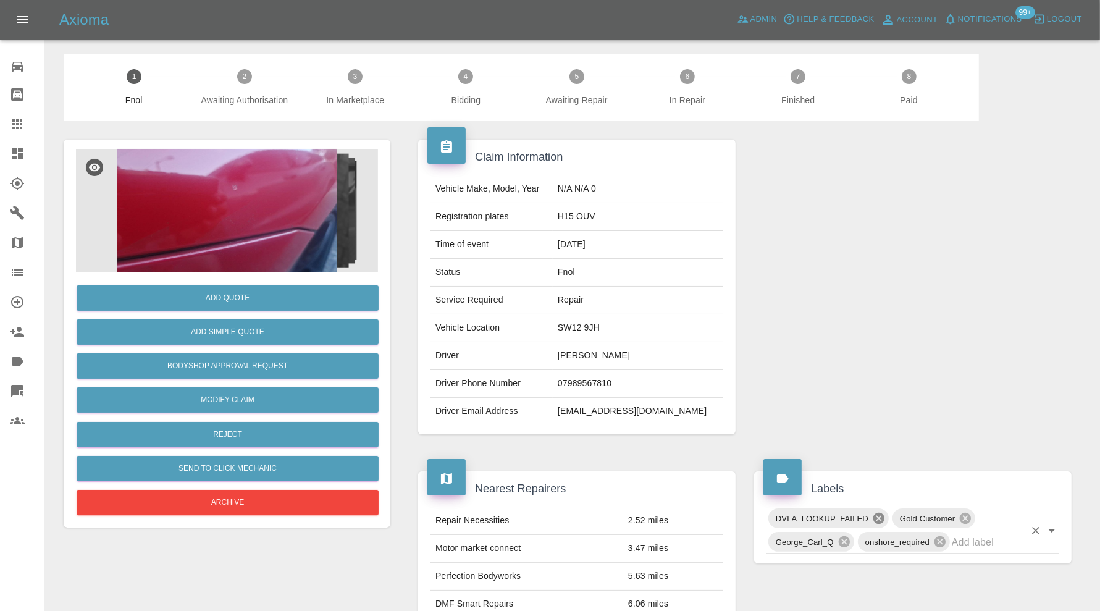
click at [883, 513] on icon at bounding box center [878, 518] width 11 height 11
click at [279, 225] on img at bounding box center [227, 211] width 302 height 124
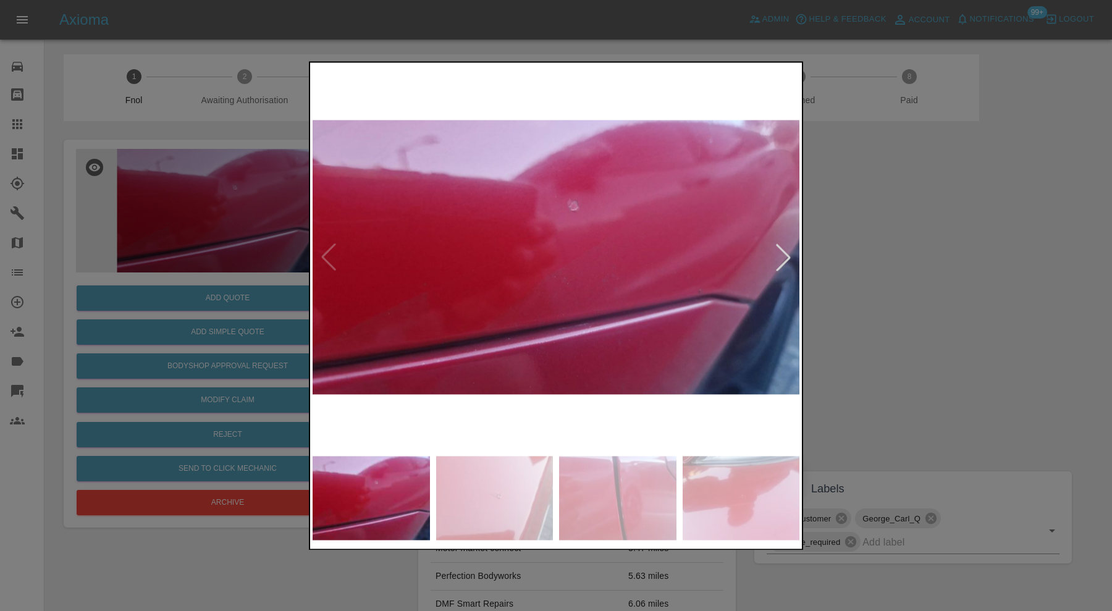
click at [777, 254] on div at bounding box center [782, 257] width 27 height 27
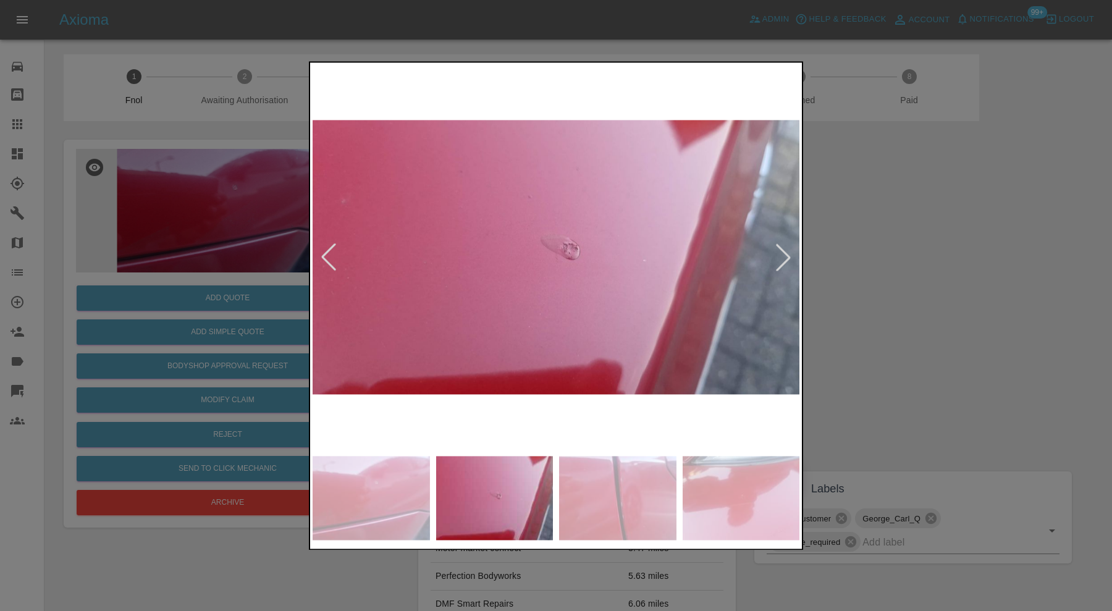
click at [777, 254] on div at bounding box center [782, 257] width 27 height 27
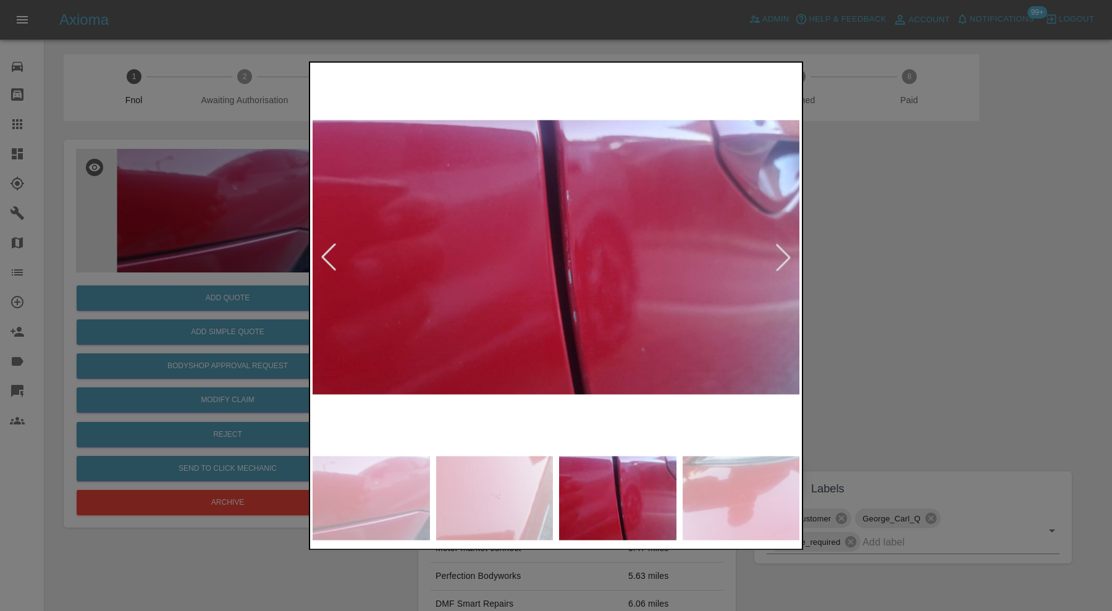
click at [777, 254] on div at bounding box center [782, 257] width 27 height 27
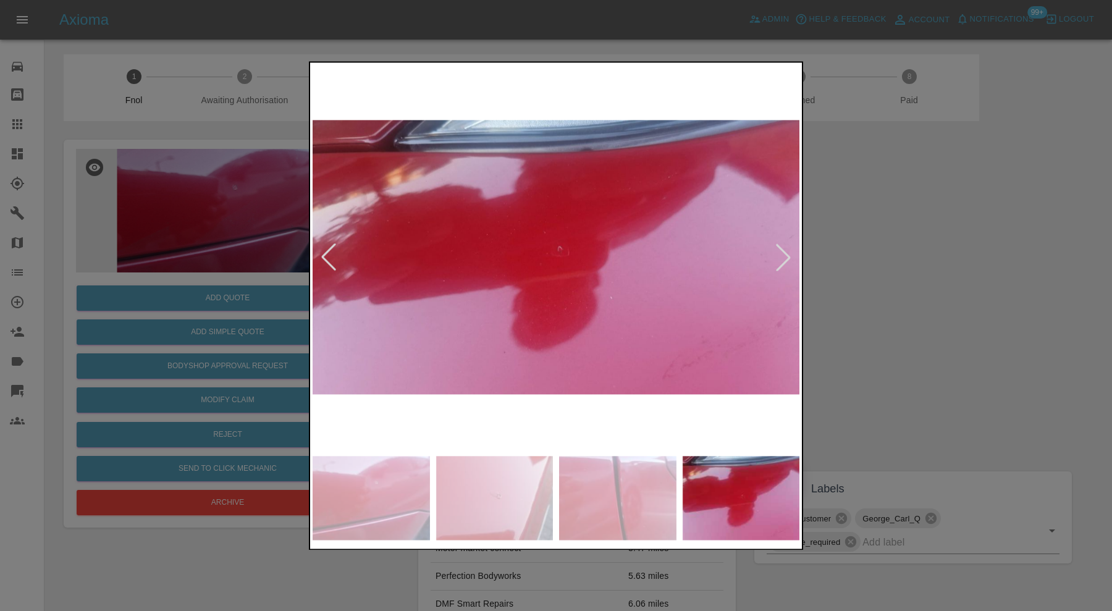
click at [777, 254] on div at bounding box center [782, 257] width 27 height 27
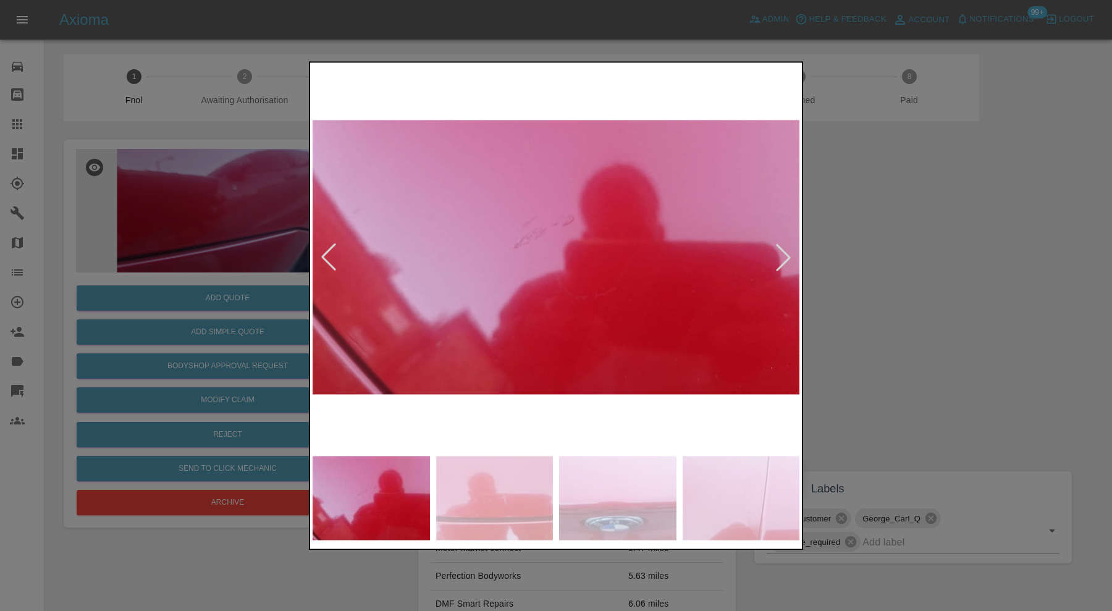
click at [777, 254] on div at bounding box center [782, 257] width 27 height 27
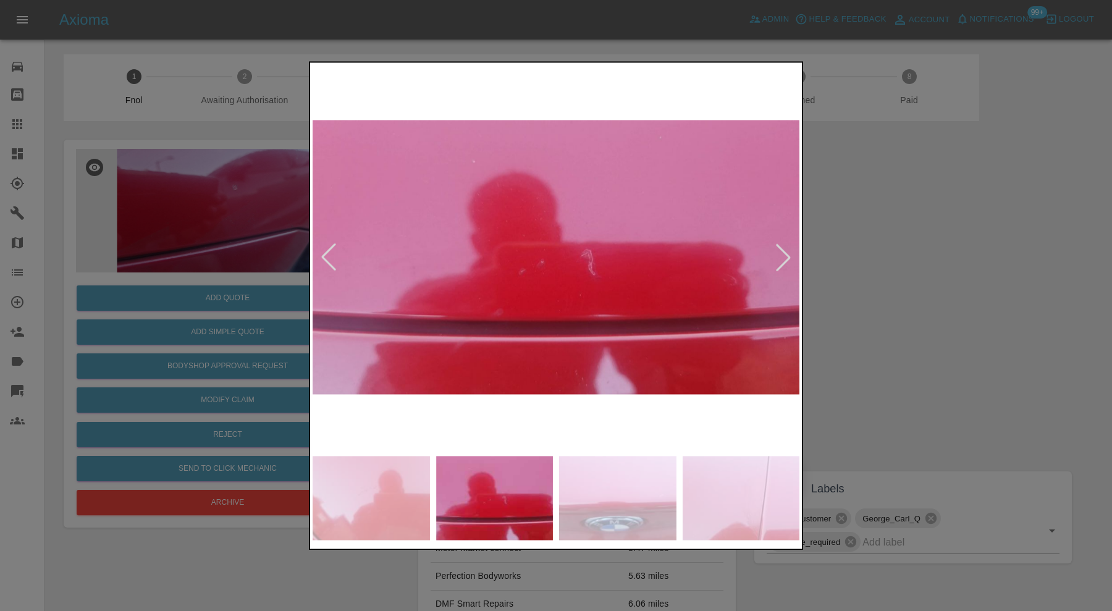
click at [777, 254] on div at bounding box center [782, 257] width 27 height 27
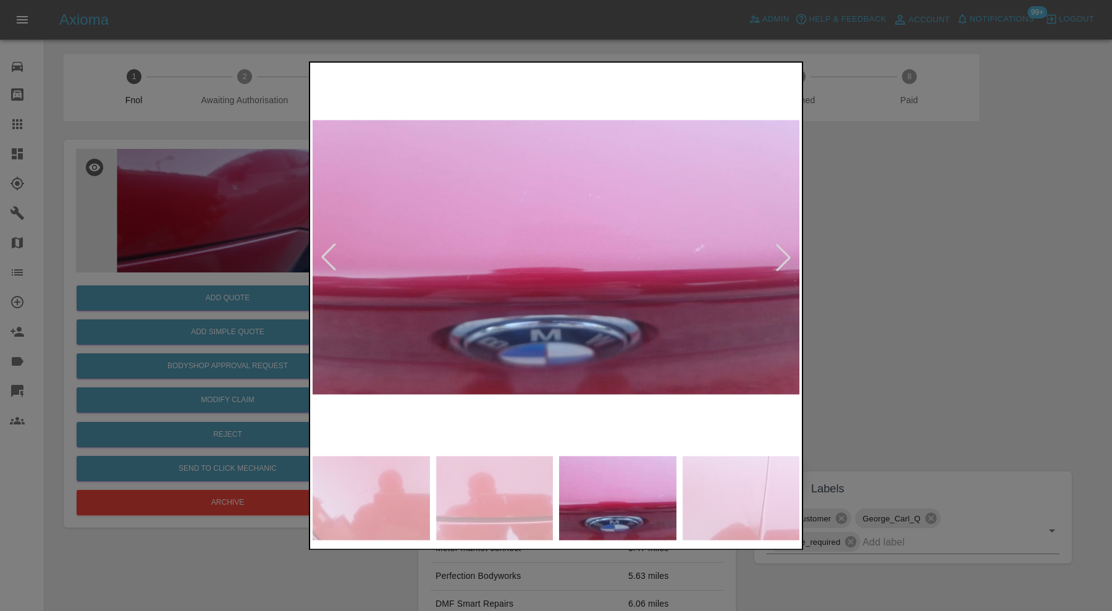
click at [777, 254] on div at bounding box center [782, 257] width 27 height 27
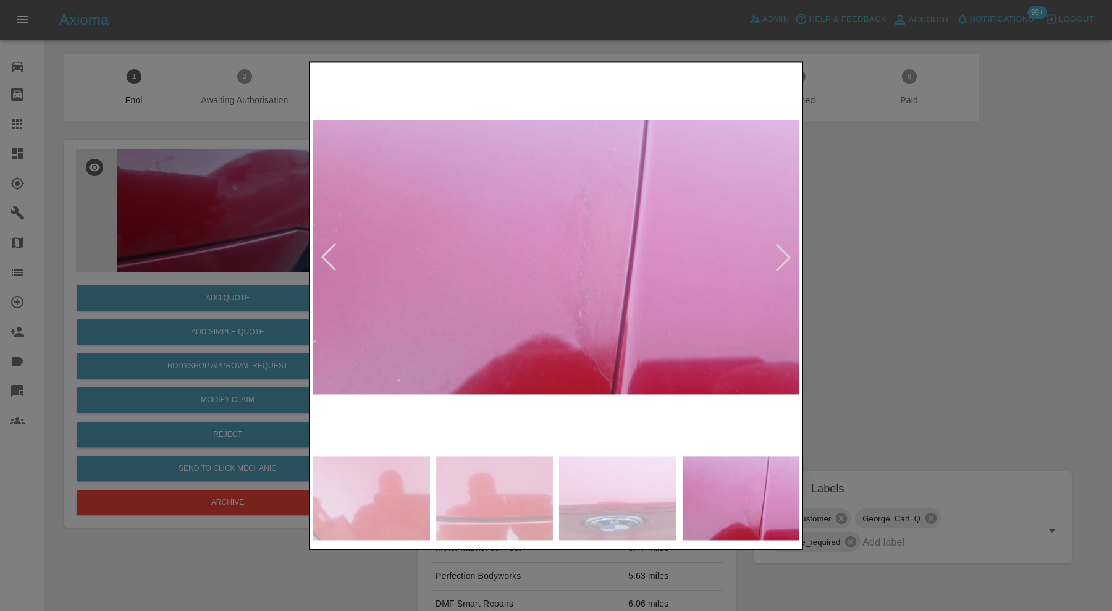
click at [777, 254] on div at bounding box center [782, 257] width 27 height 27
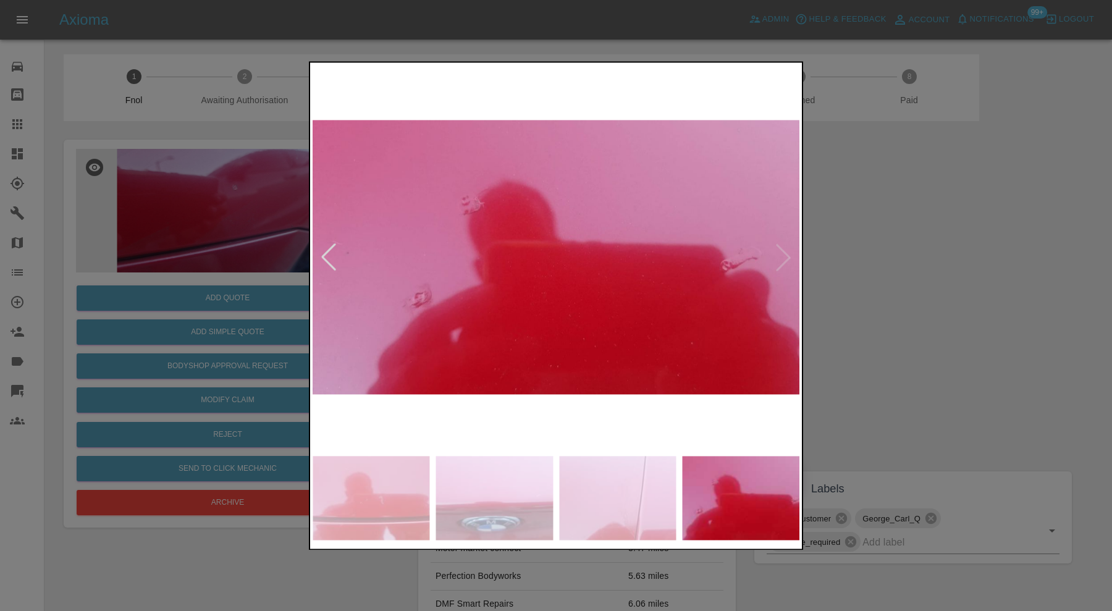
click at [777, 254] on img at bounding box center [555, 257] width 487 height 385
click at [331, 259] on div at bounding box center [328, 257] width 27 height 27
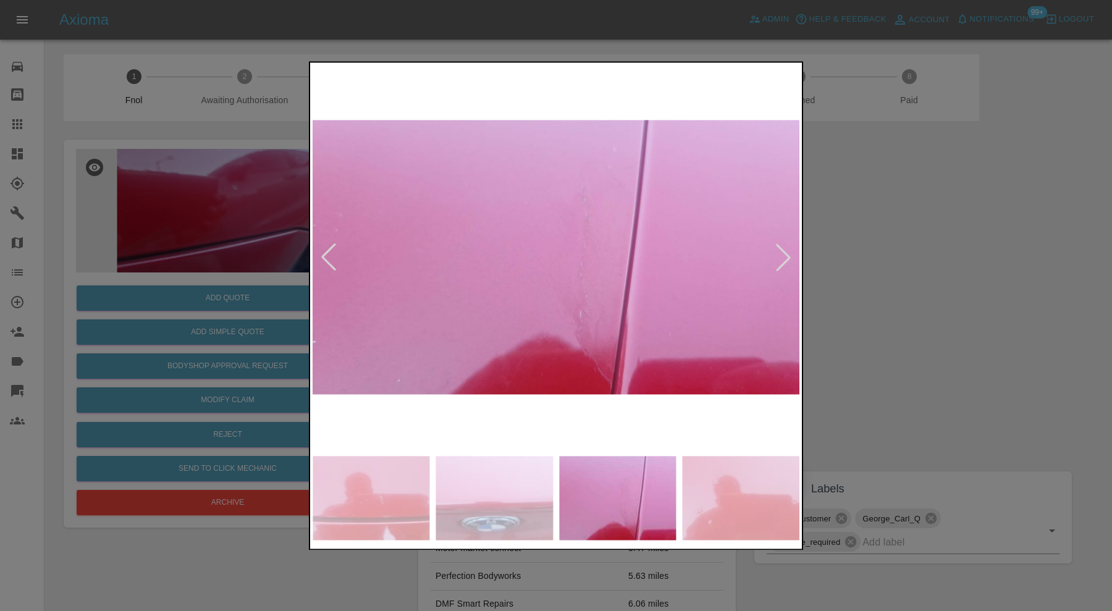
click at [331, 259] on div at bounding box center [328, 257] width 27 height 27
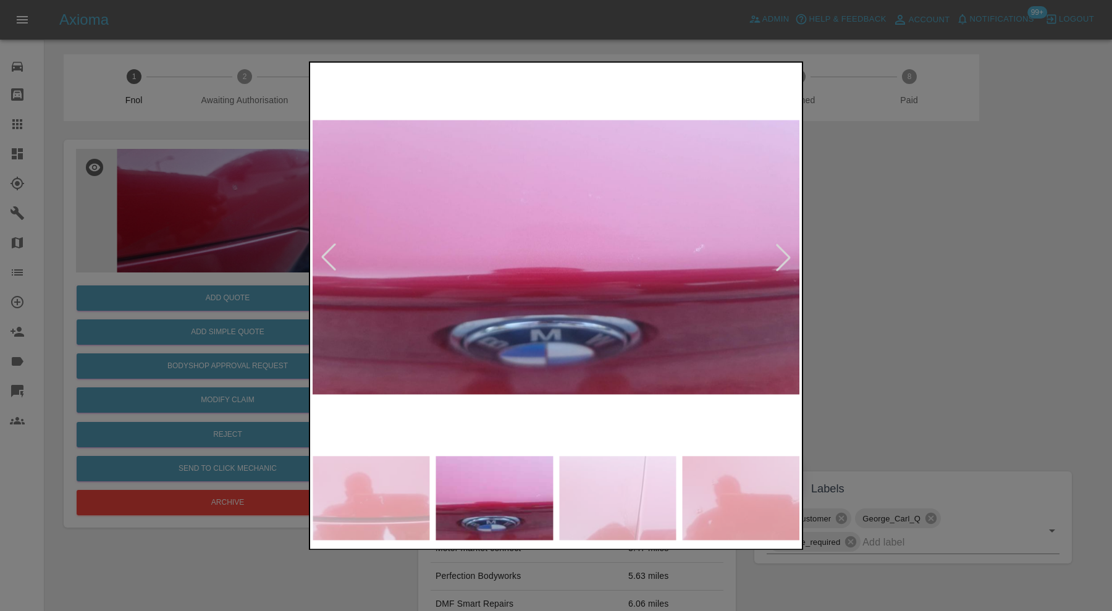
click at [331, 259] on div at bounding box center [328, 257] width 27 height 27
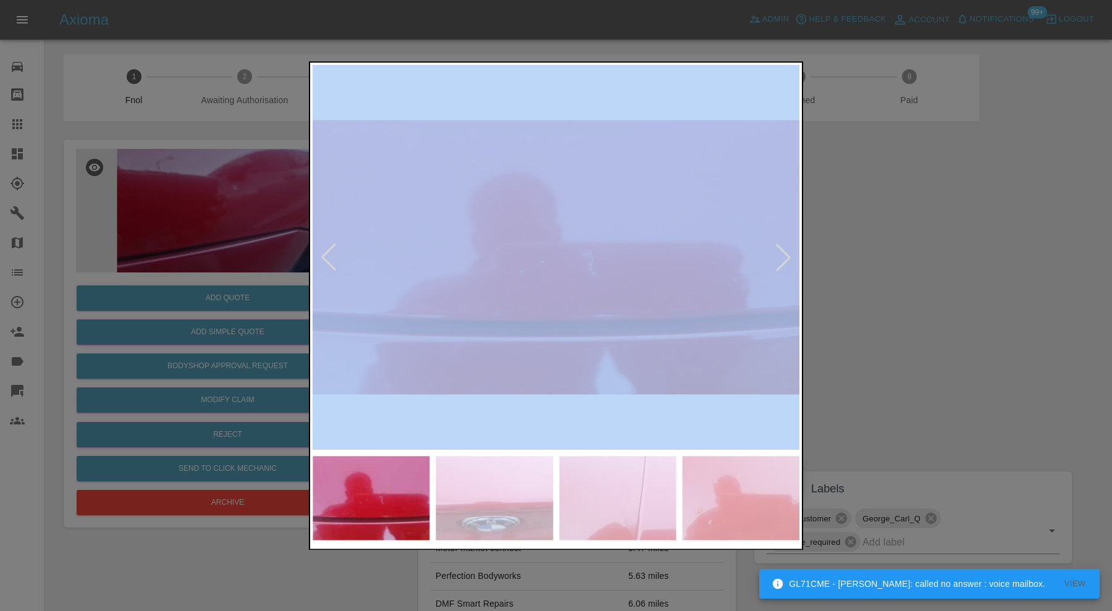
click at [331, 259] on div at bounding box center [328, 257] width 27 height 27
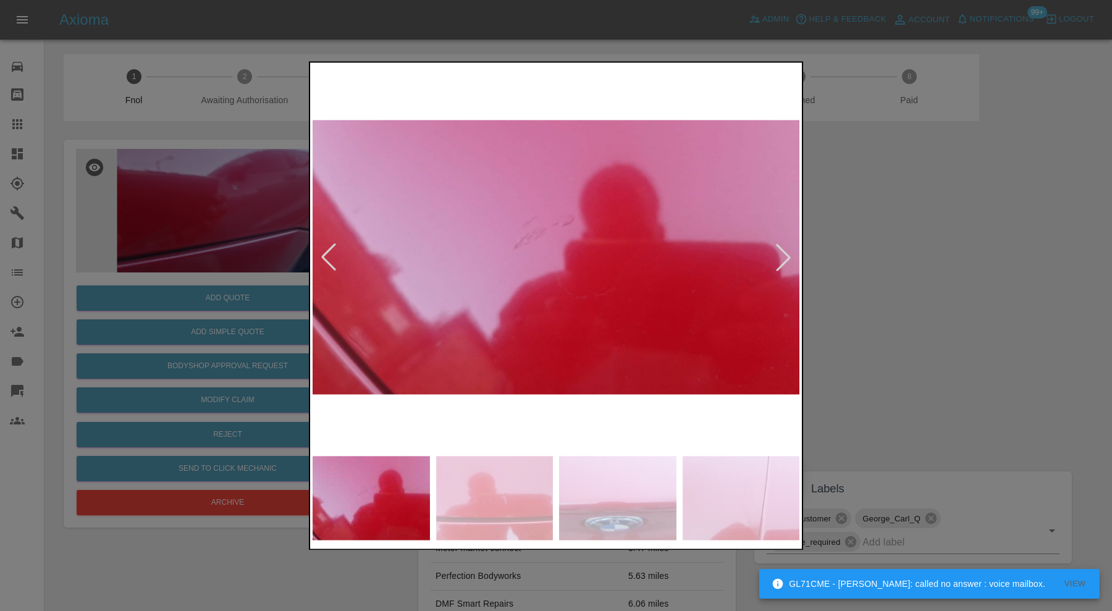
click at [943, 270] on div at bounding box center [556, 305] width 1112 height 611
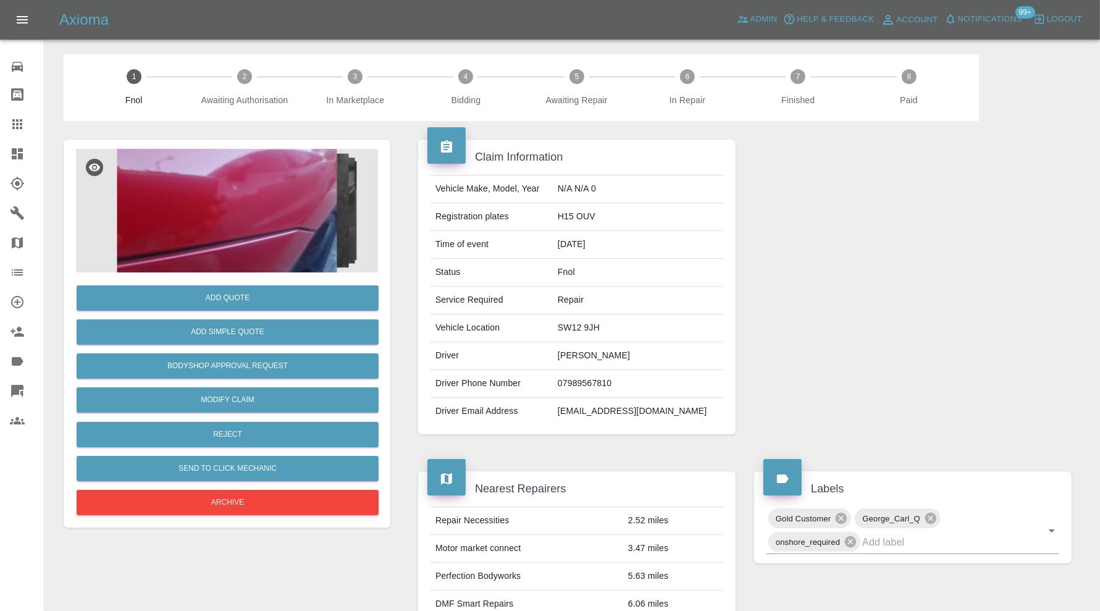
click at [280, 241] on img at bounding box center [227, 211] width 302 height 124
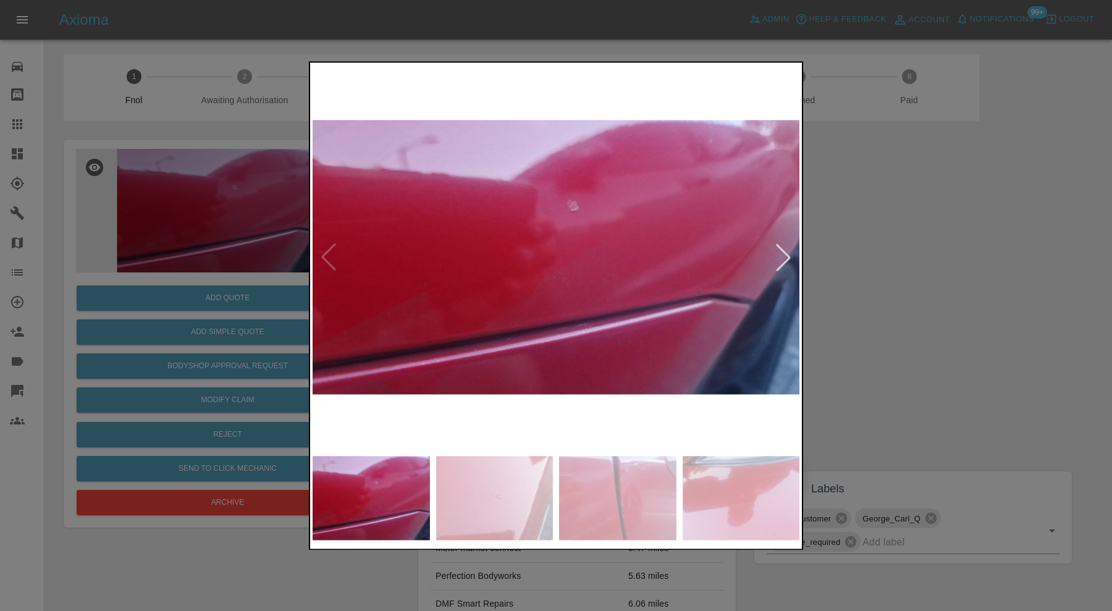
click at [782, 255] on div at bounding box center [782, 257] width 27 height 27
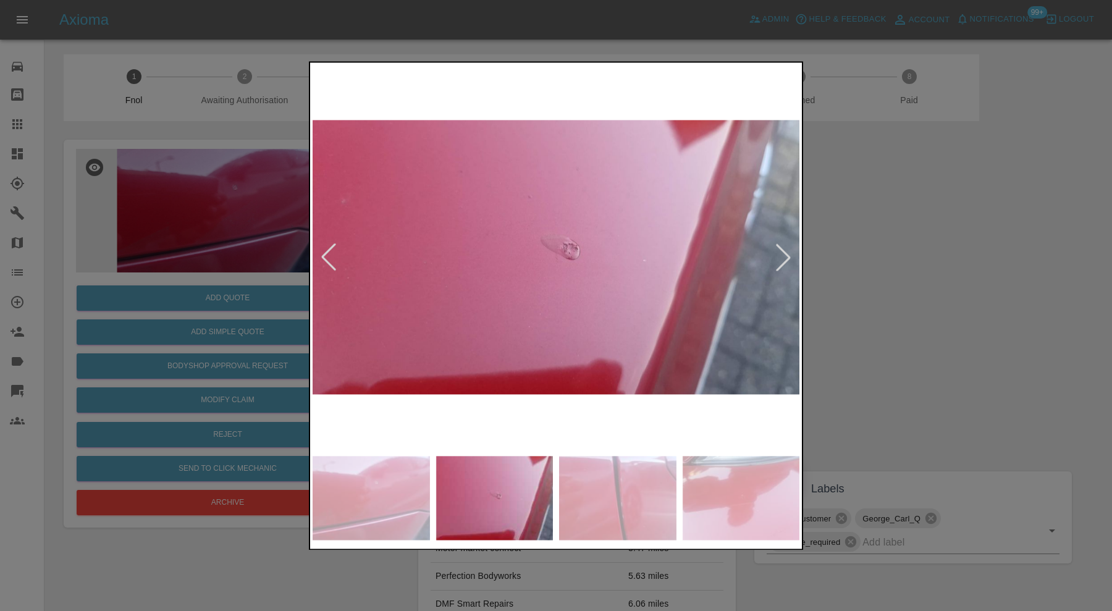
click at [782, 255] on div at bounding box center [782, 257] width 27 height 27
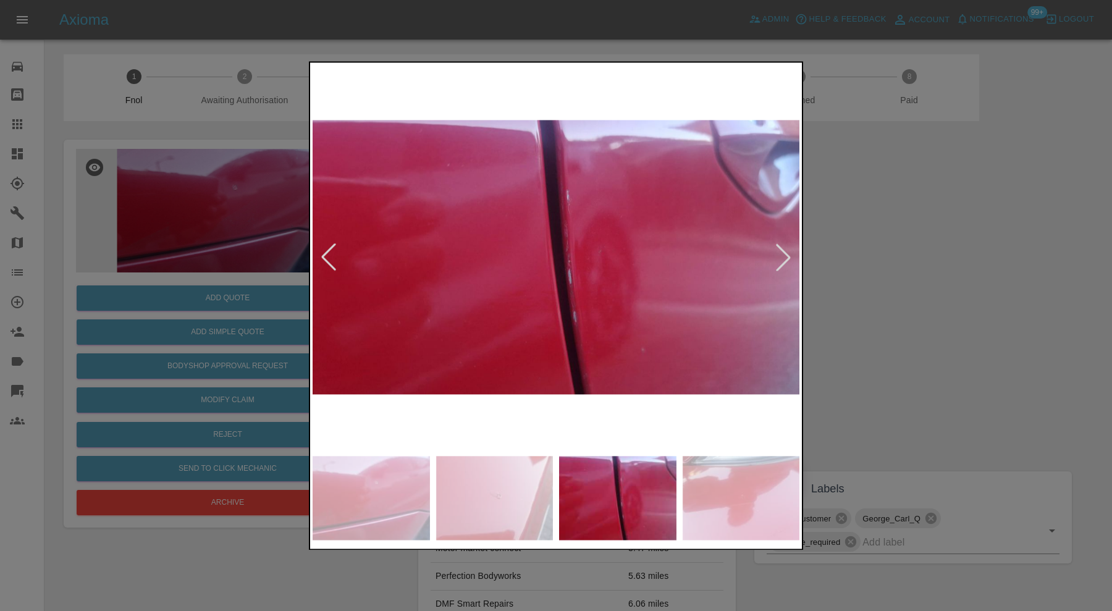
click at [782, 255] on div at bounding box center [782, 257] width 27 height 27
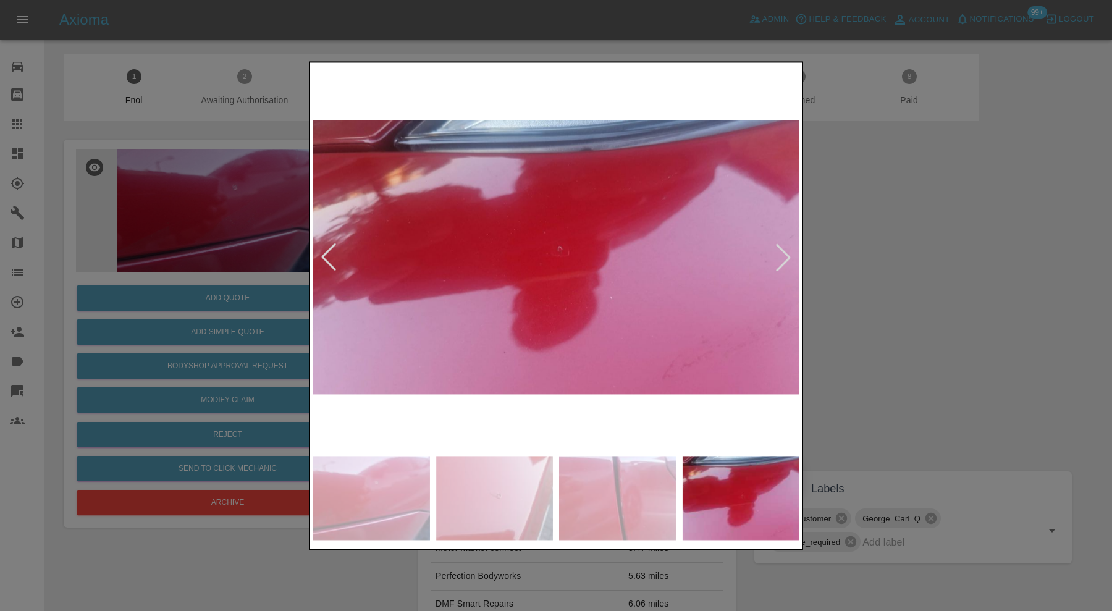
click at [782, 255] on div at bounding box center [782, 257] width 27 height 27
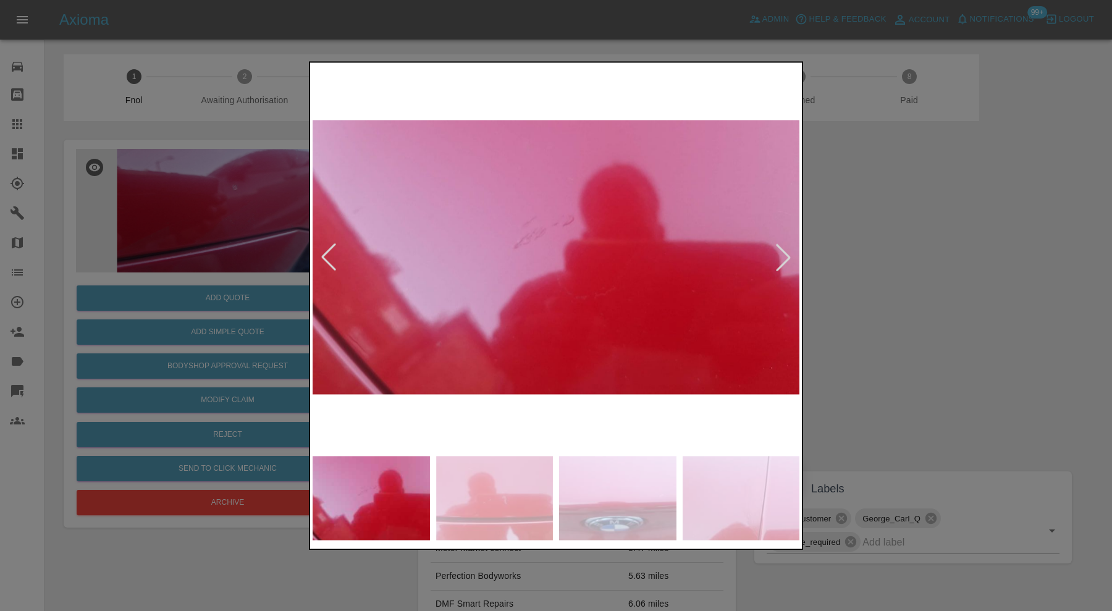
click at [782, 255] on div at bounding box center [782, 257] width 27 height 27
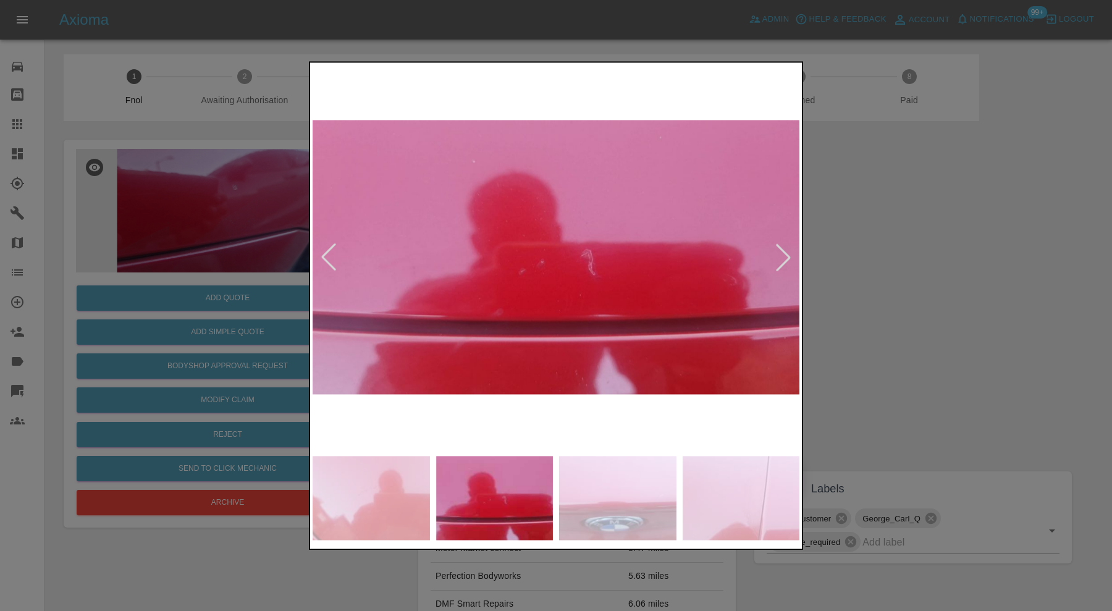
click at [782, 255] on div at bounding box center [782, 257] width 27 height 27
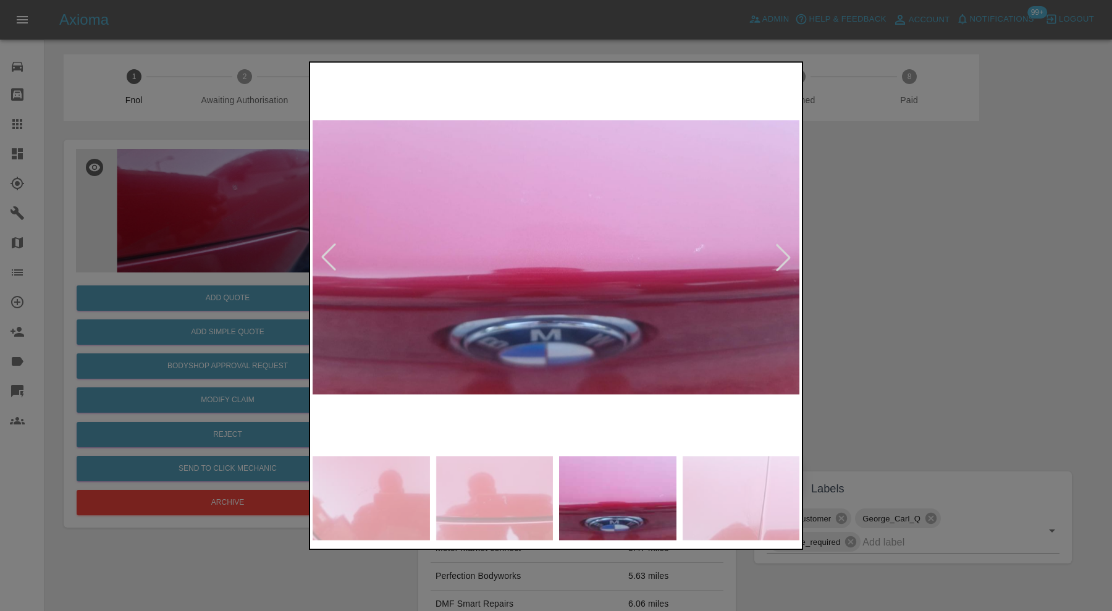
click at [782, 255] on div at bounding box center [782, 257] width 27 height 27
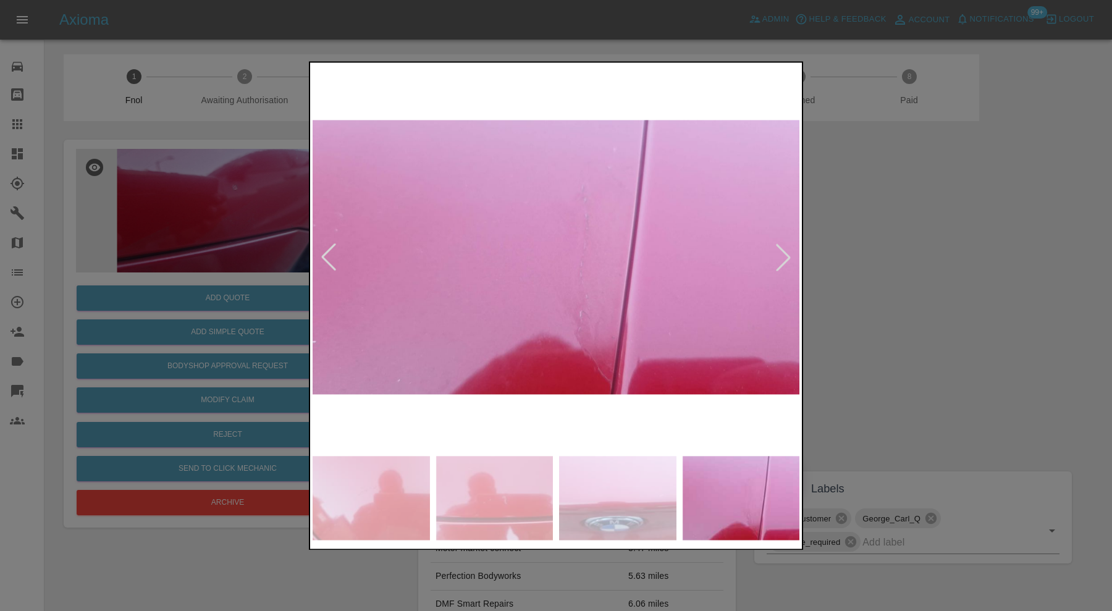
click at [782, 255] on div at bounding box center [782, 257] width 27 height 27
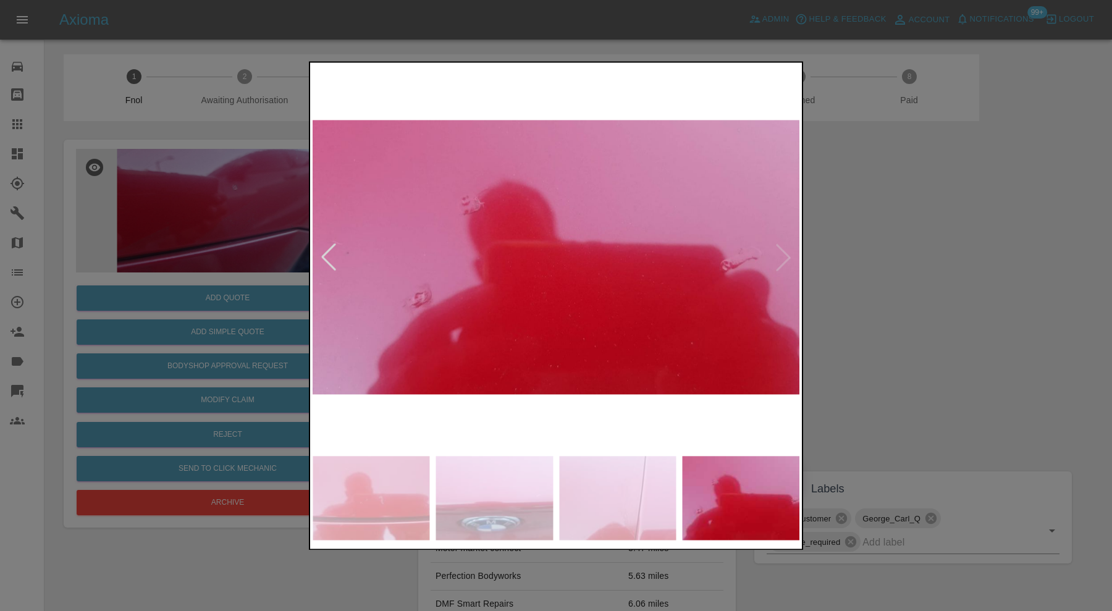
click at [782, 255] on img at bounding box center [555, 257] width 487 height 385
click at [911, 253] on div at bounding box center [556, 305] width 1112 height 611
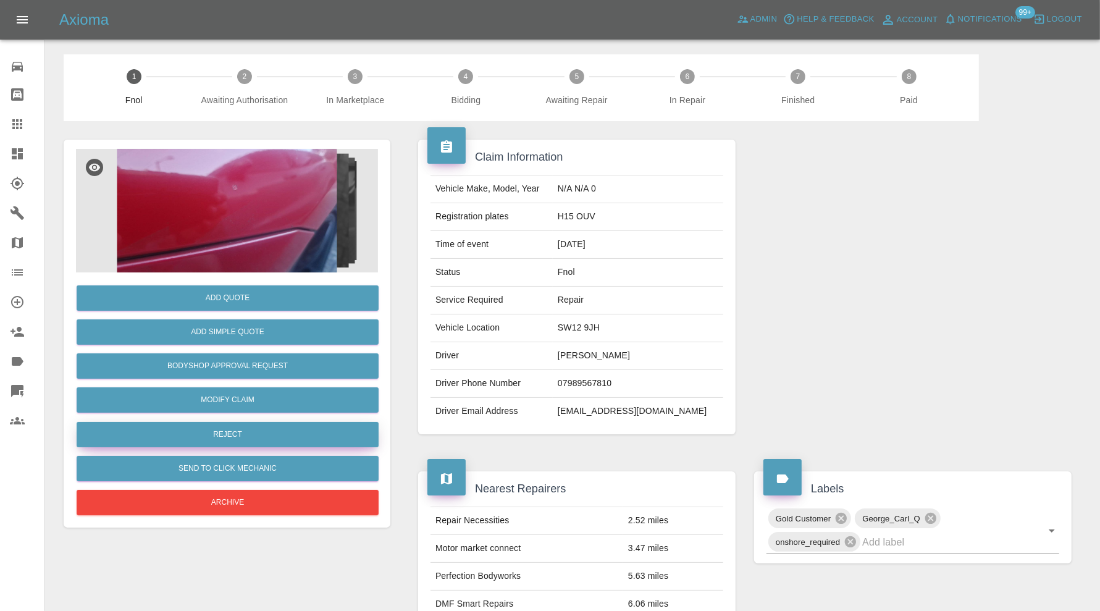
click at [270, 433] on button "Reject" at bounding box center [228, 434] width 302 height 25
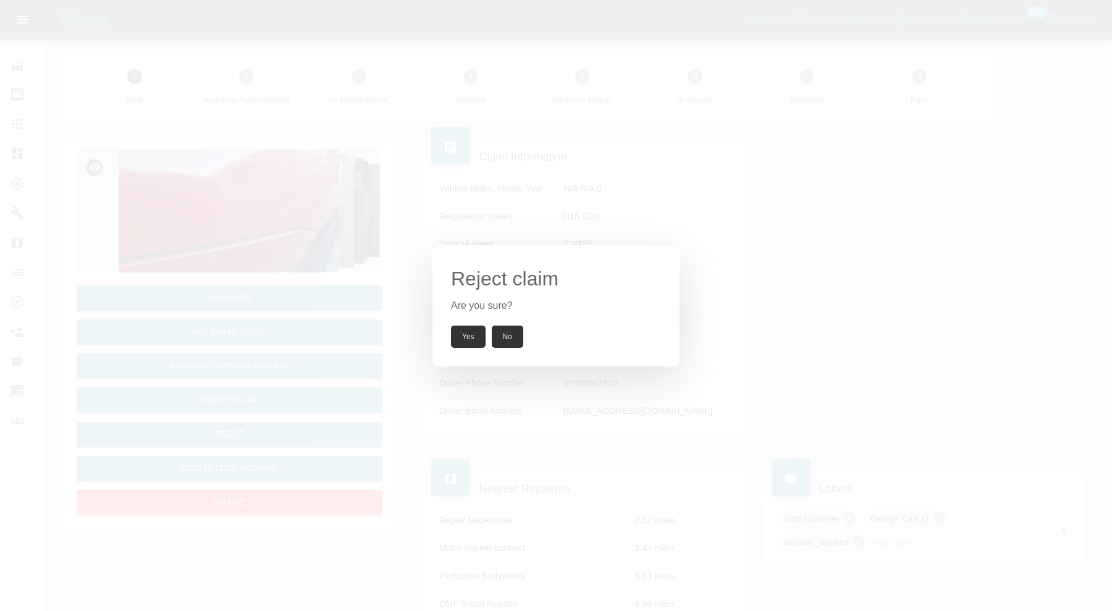
click at [459, 334] on button "Yes" at bounding box center [468, 336] width 35 height 22
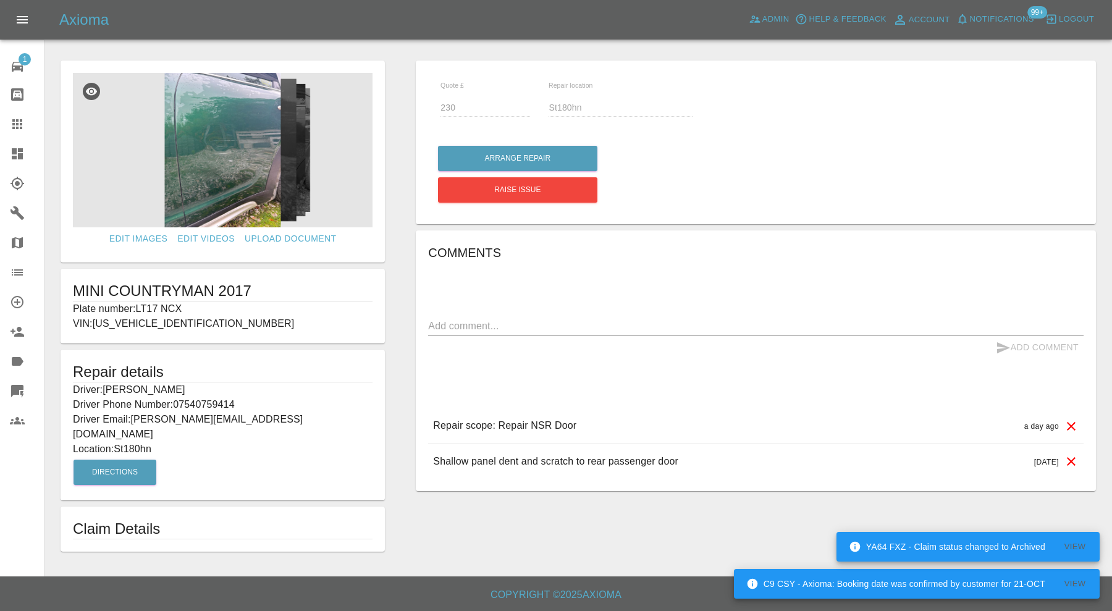
click at [22, 151] on icon at bounding box center [17, 153] width 11 height 11
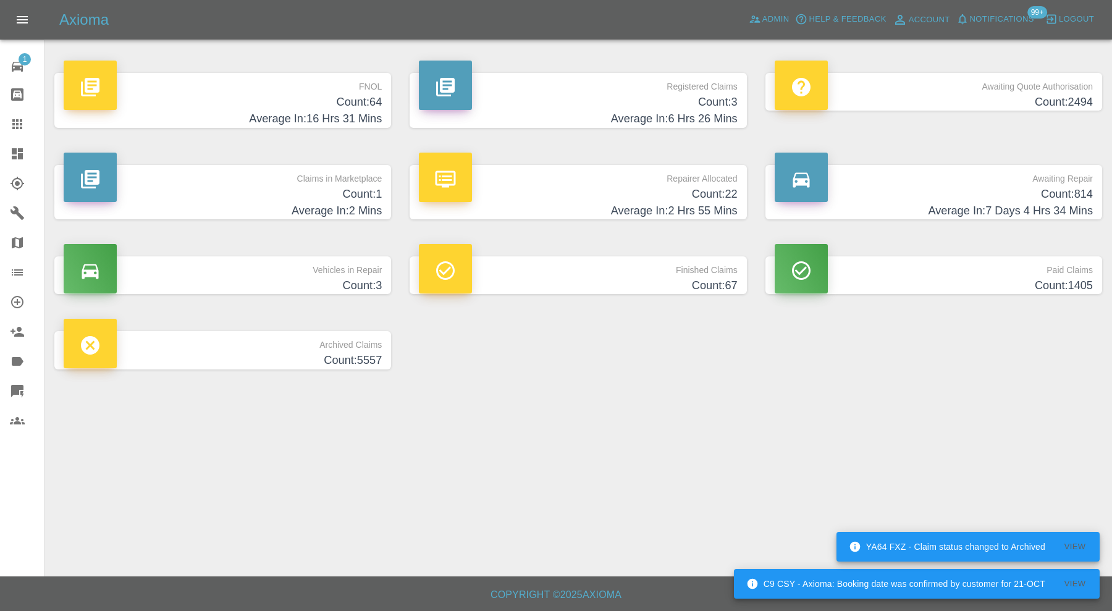
click at [286, 198] on h4 "Count: 1" at bounding box center [223, 194] width 318 height 17
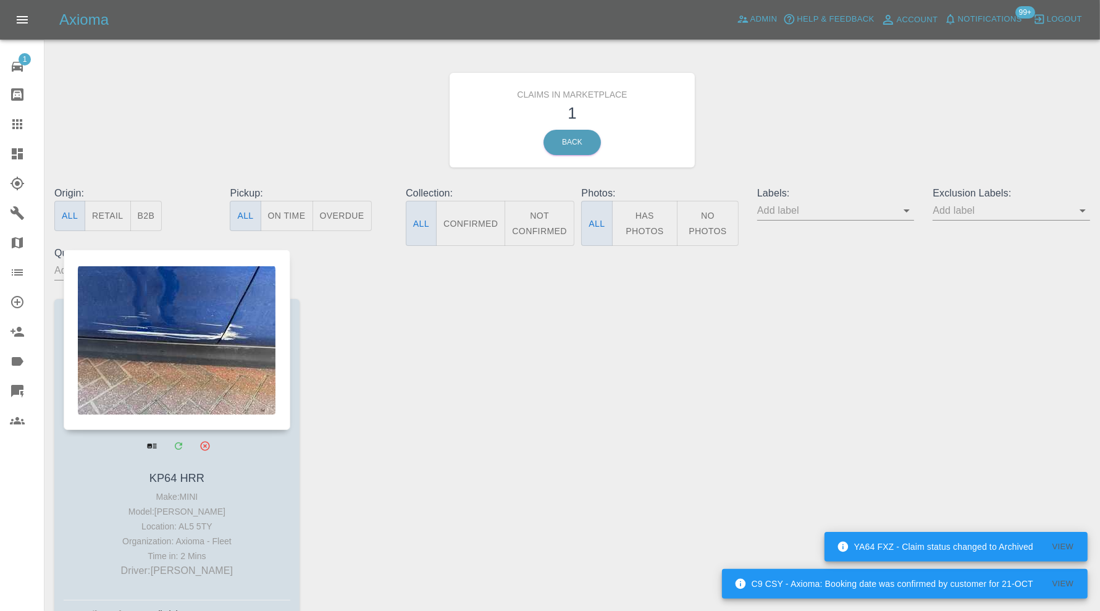
click at [215, 365] on div at bounding box center [177, 339] width 227 height 180
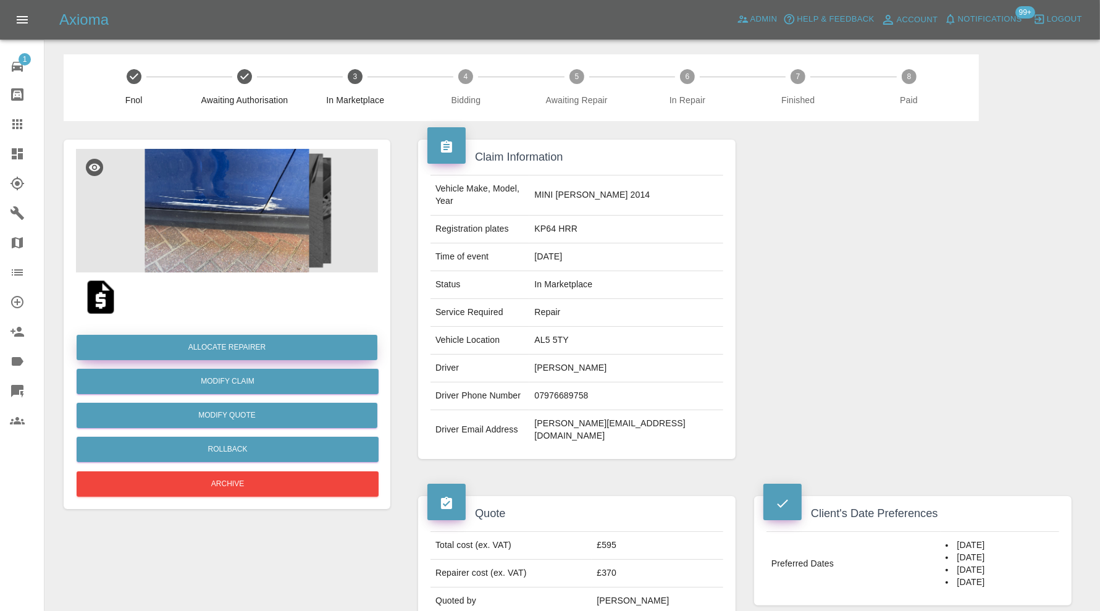
click at [263, 350] on button "Allocate Repairer" at bounding box center [227, 347] width 301 height 25
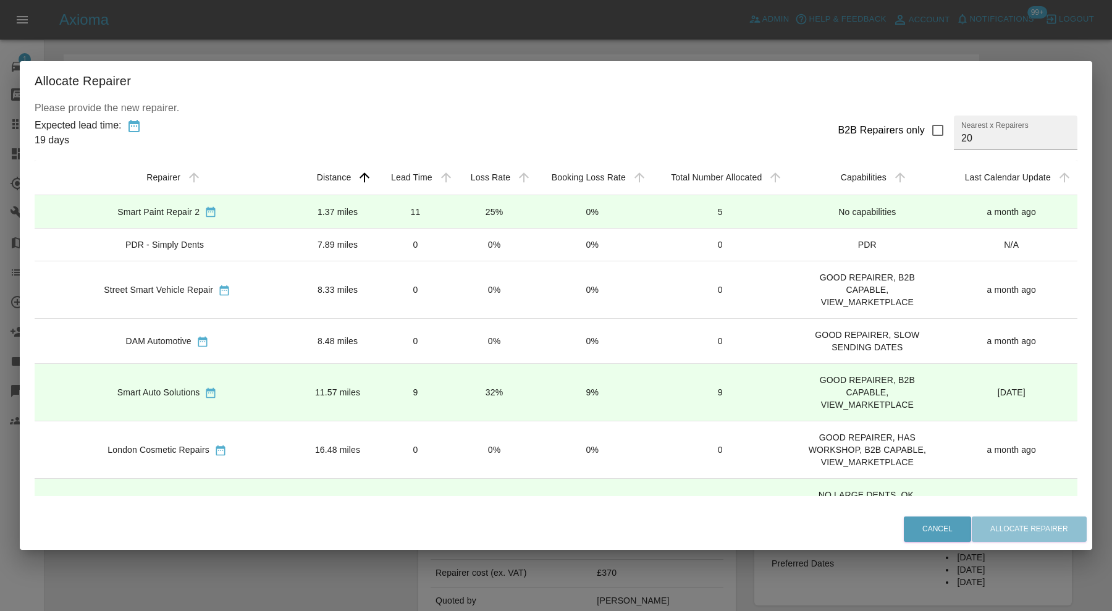
click at [299, 381] on td "11.57 miles" at bounding box center [337, 392] width 76 height 57
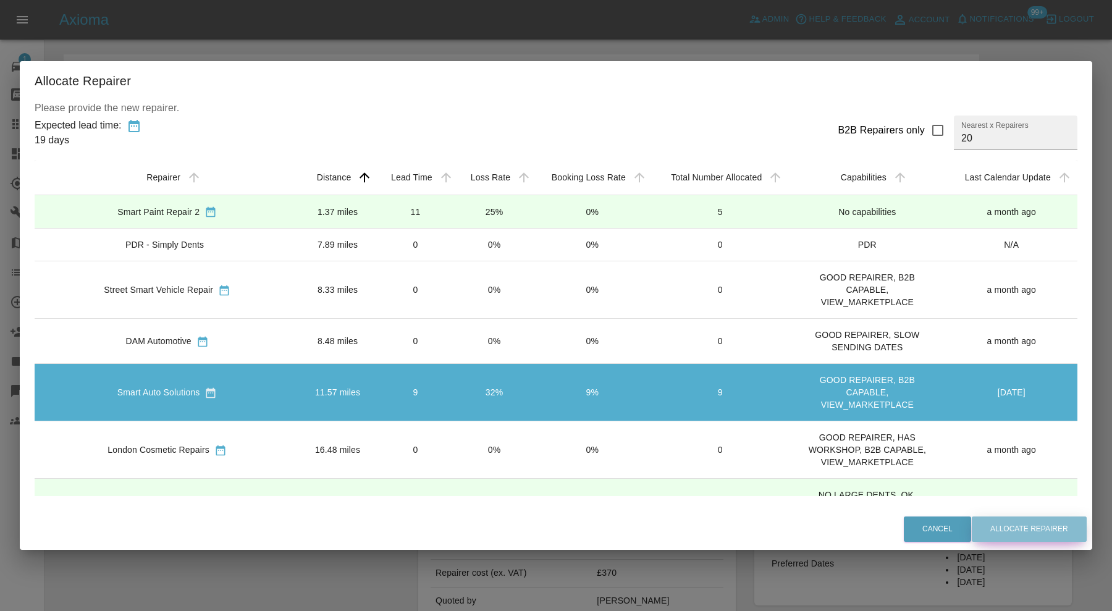
click at [1016, 537] on button "Allocate Repairer" at bounding box center [1028, 528] width 115 height 25
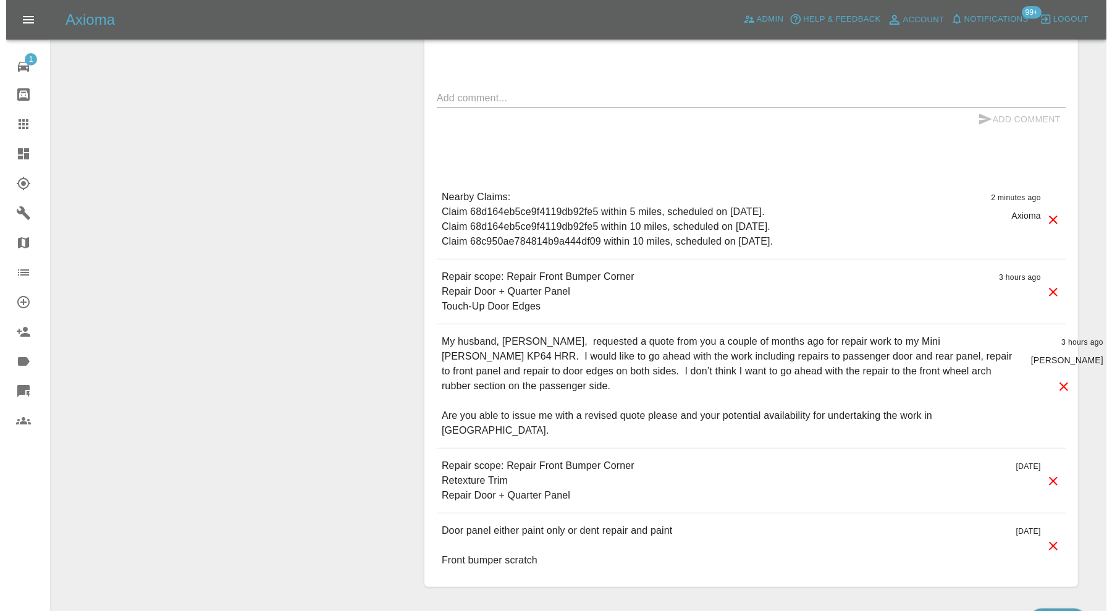
scroll to position [823, 0]
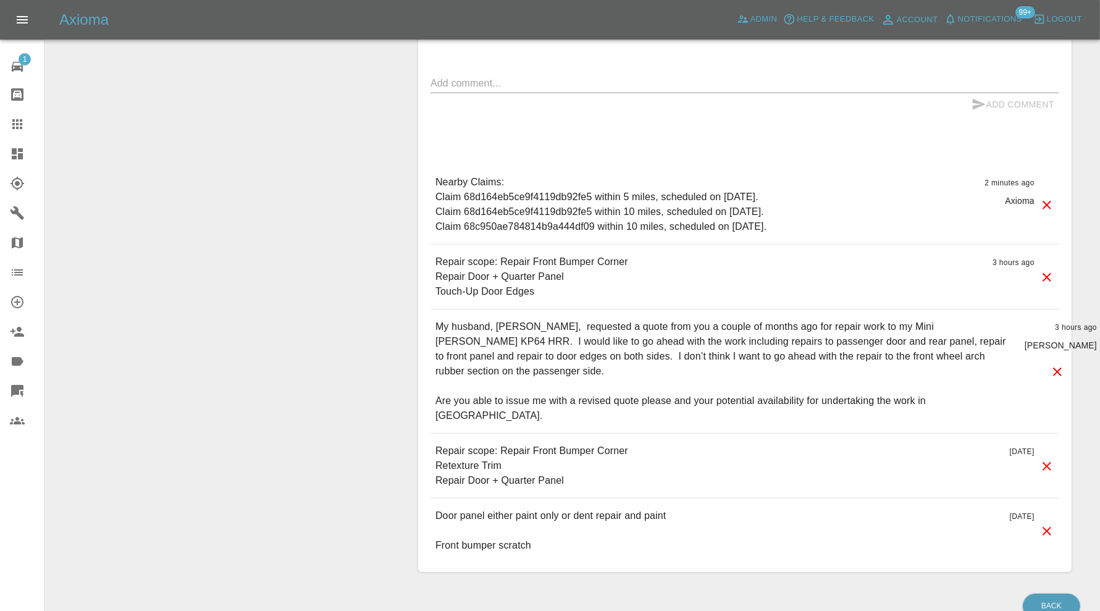
click at [1044, 462] on icon at bounding box center [1046, 466] width 9 height 9
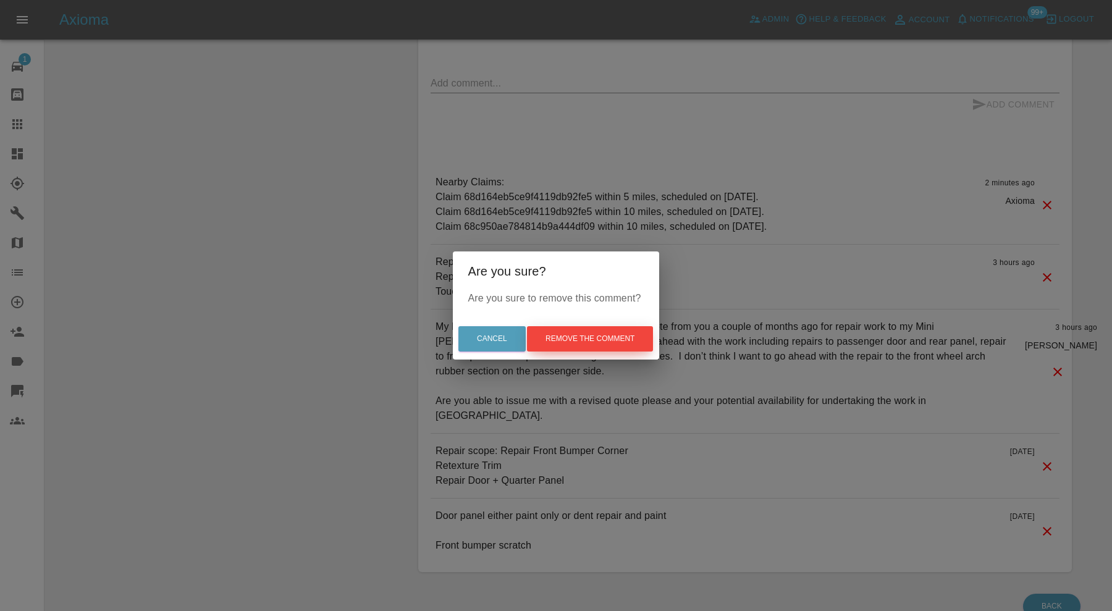
click at [618, 329] on button "Remove the comment" at bounding box center [590, 338] width 126 height 25
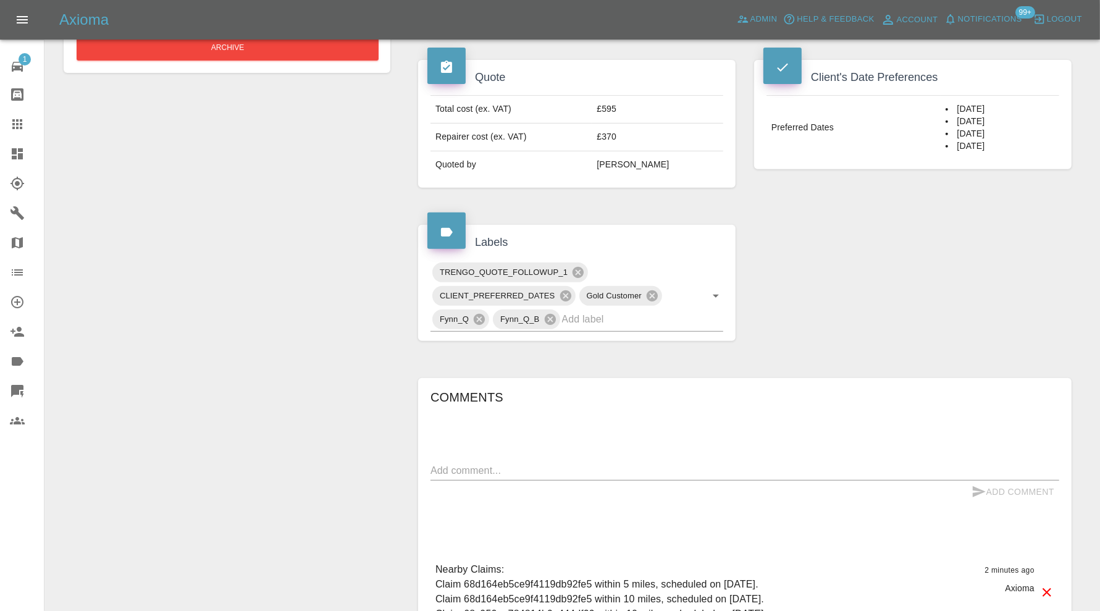
scroll to position [56, 0]
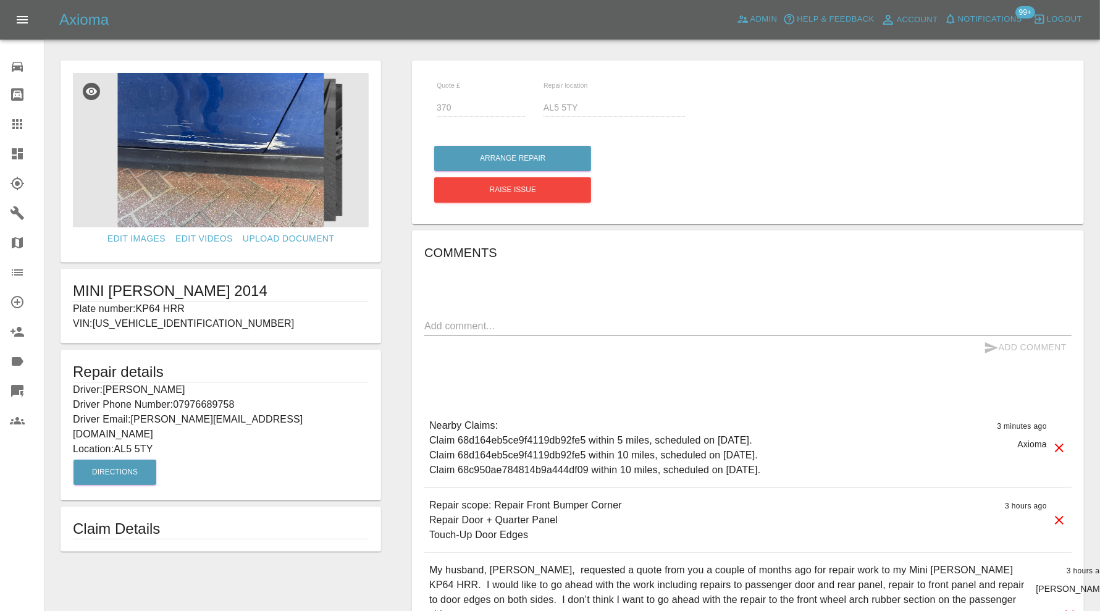
click at [224, 136] on img at bounding box center [221, 150] width 296 height 154
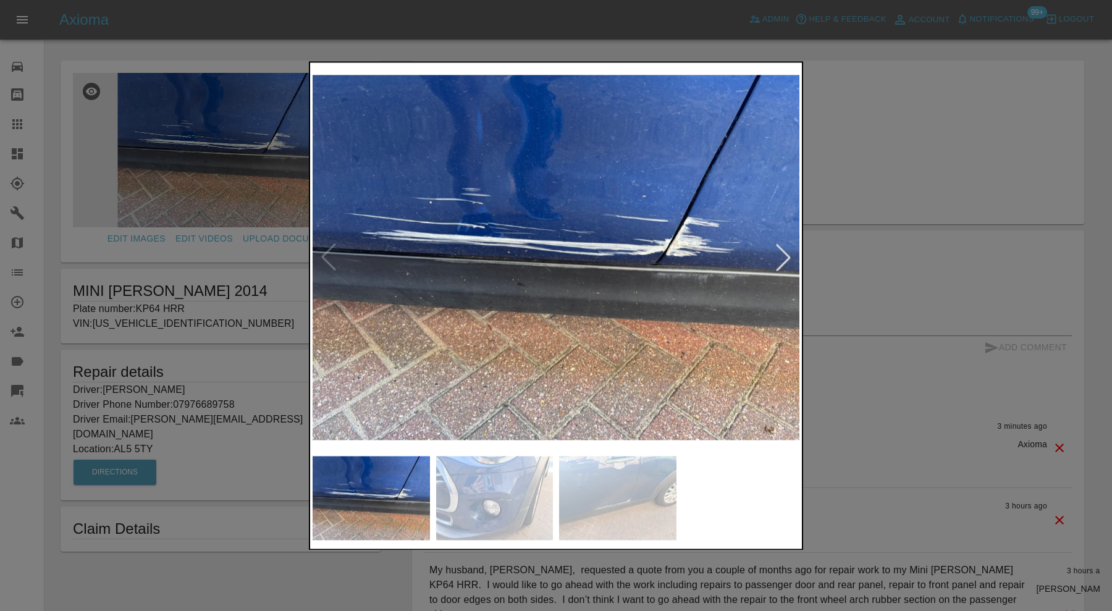
click at [491, 497] on img at bounding box center [494, 498] width 117 height 84
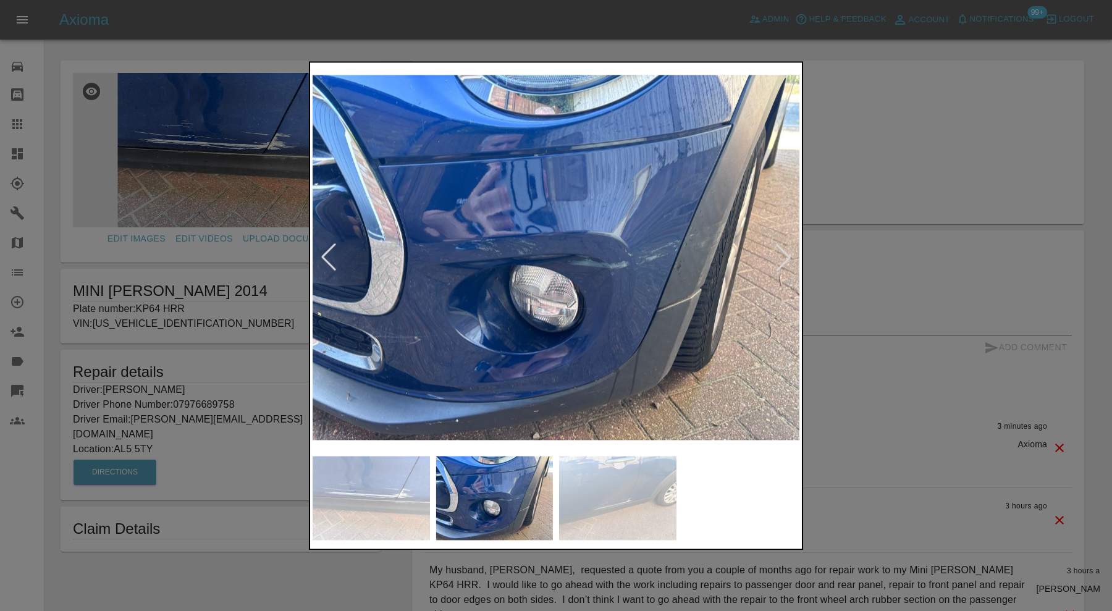
click at [603, 492] on img at bounding box center [617, 498] width 117 height 84
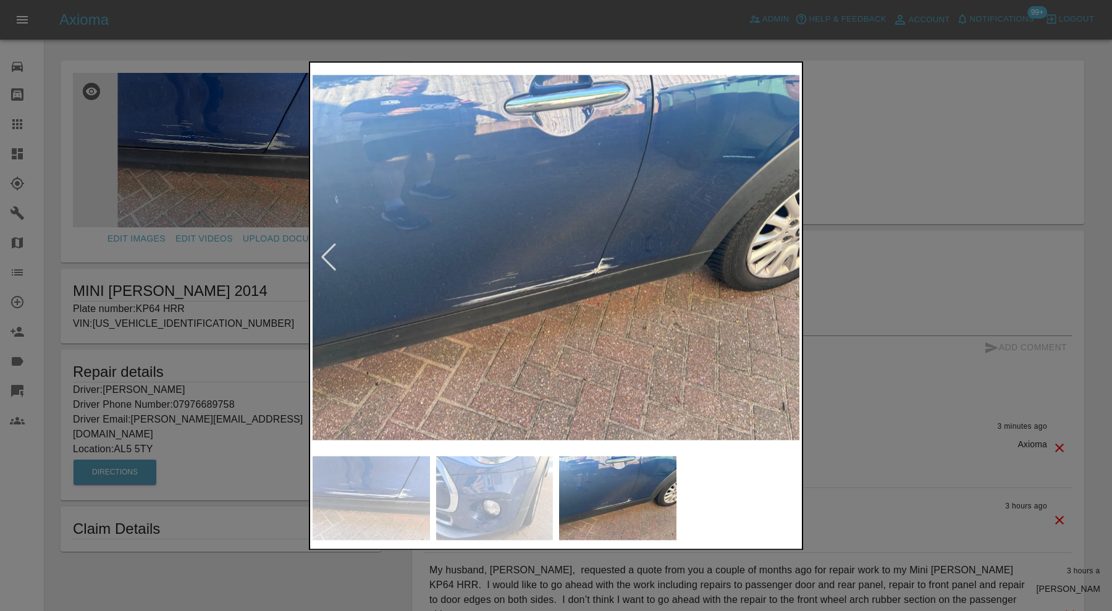
click at [905, 291] on div at bounding box center [556, 305] width 1112 height 611
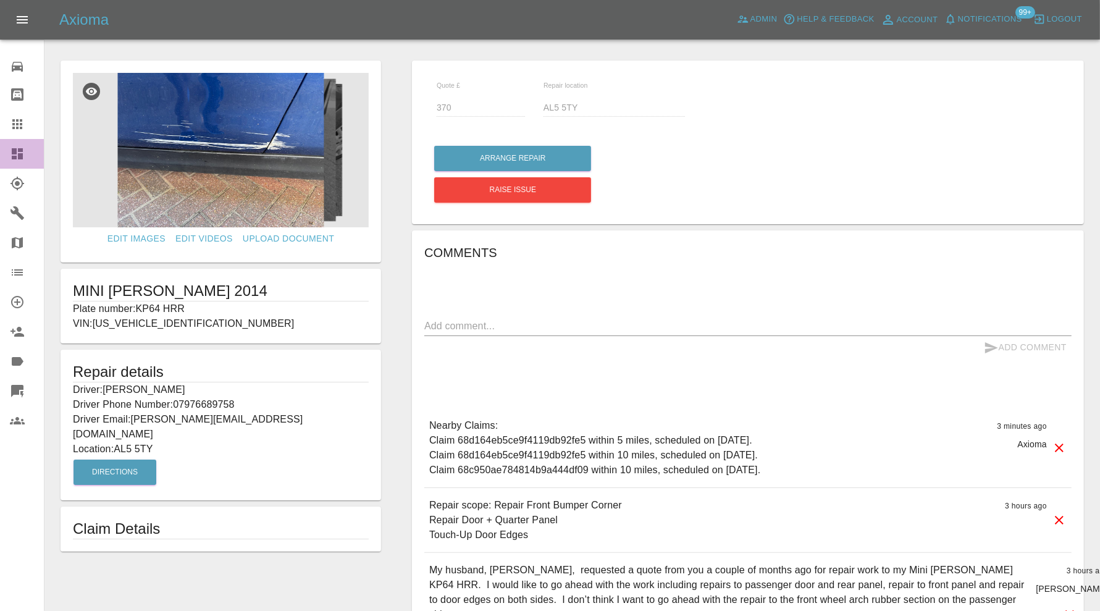
click at [19, 146] on icon at bounding box center [17, 153] width 15 height 15
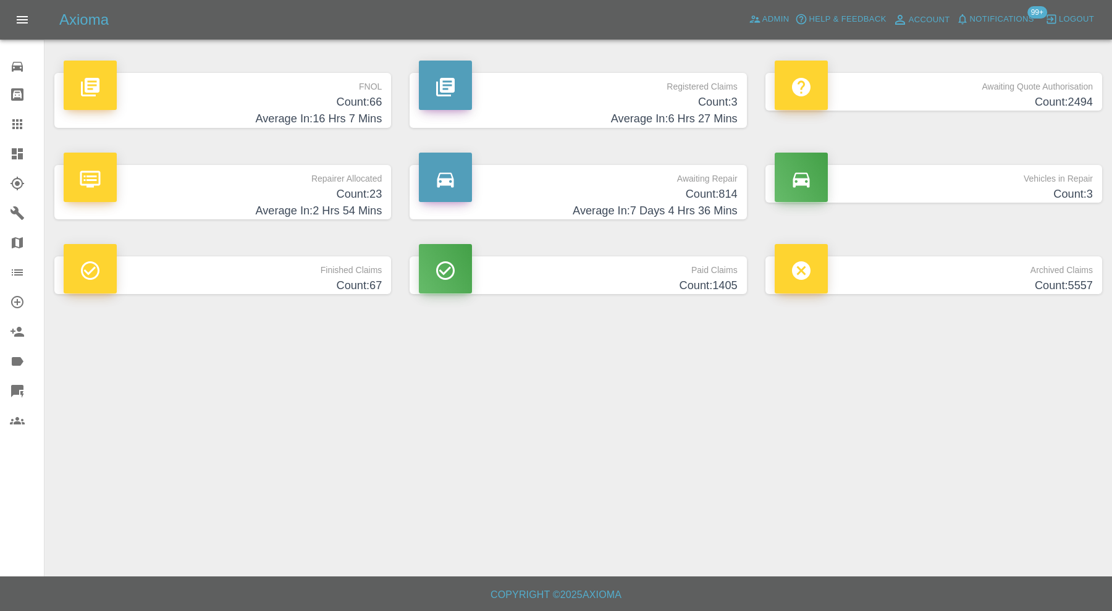
click at [309, 99] on h4 "Count: 66" at bounding box center [223, 102] width 318 height 17
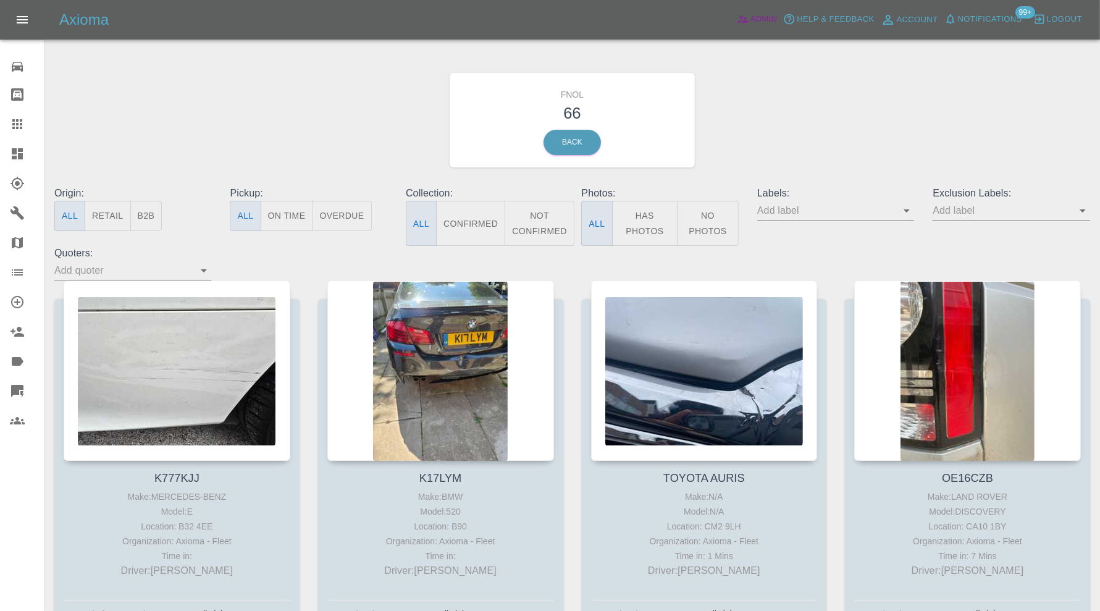
click at [754, 19] on span "Admin" at bounding box center [763, 19] width 27 height 14
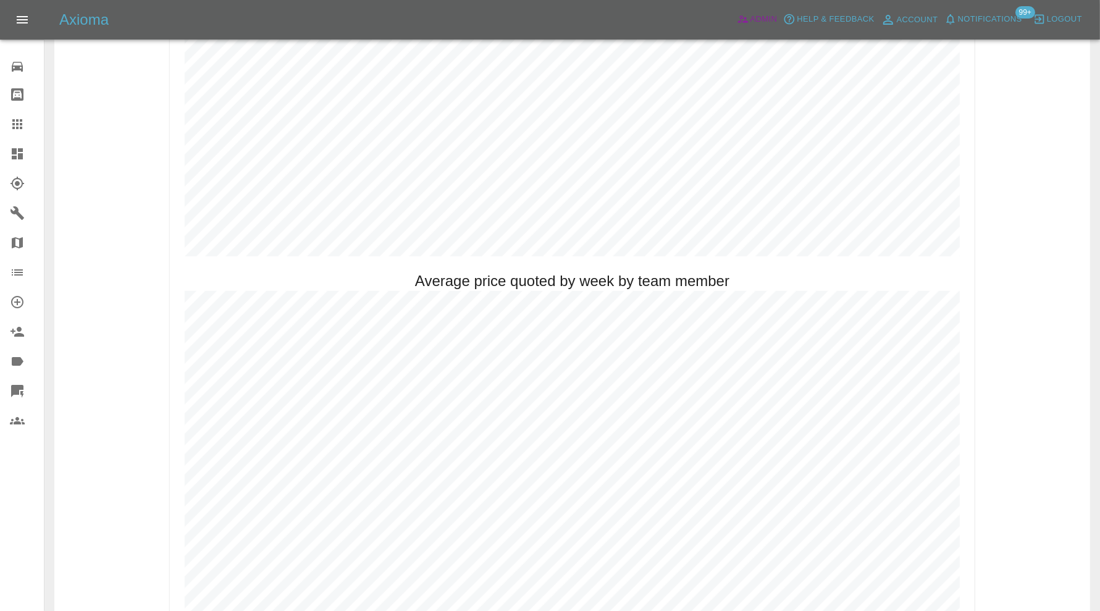
scroll to position [751, 0]
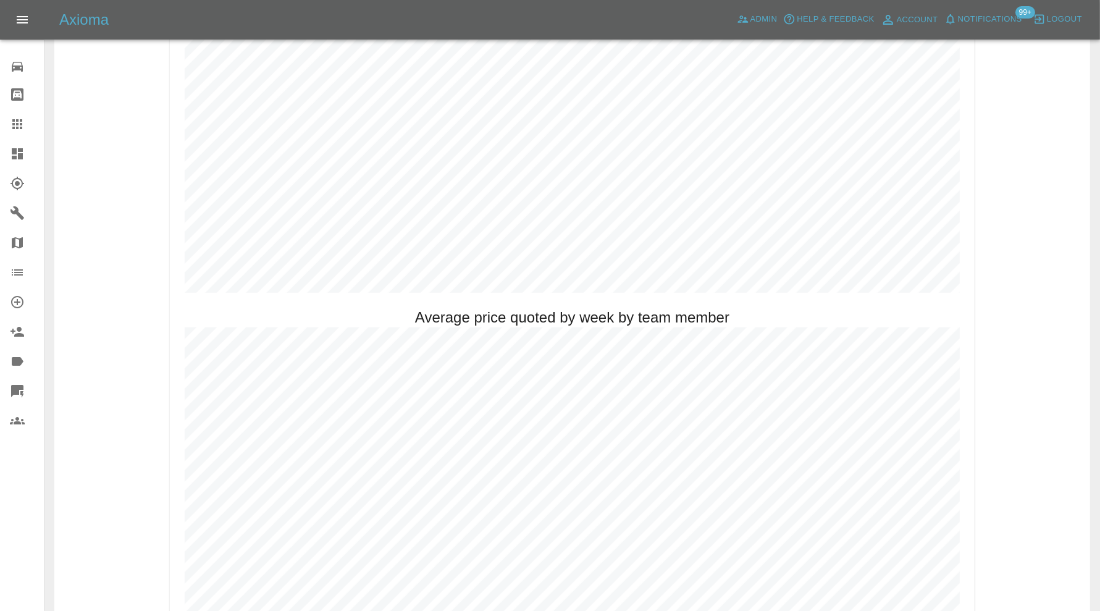
click at [22, 153] on icon at bounding box center [17, 153] width 11 height 11
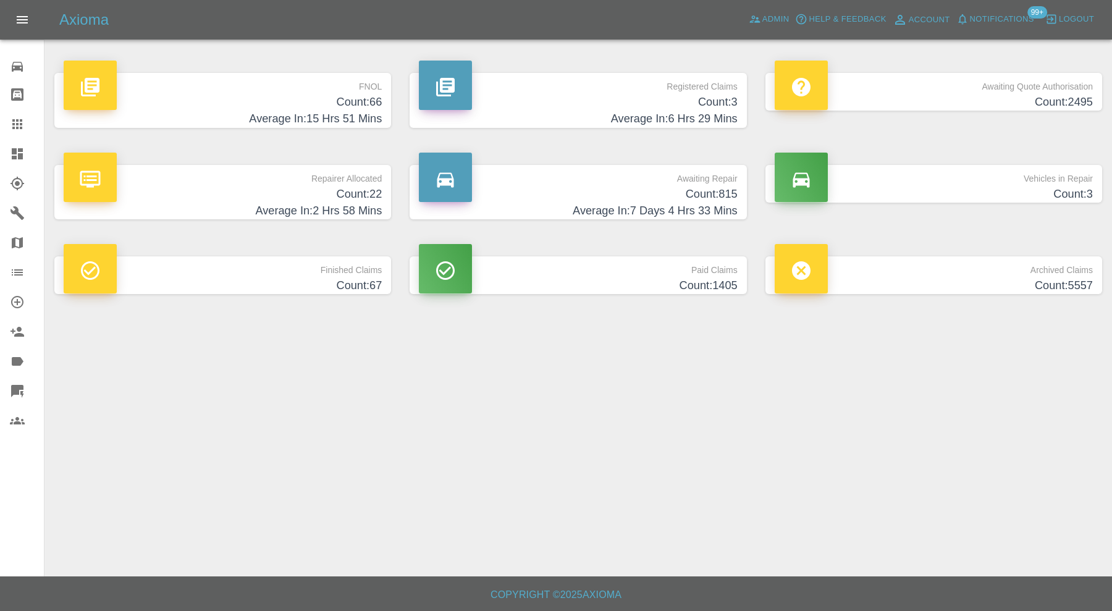
click at [293, 102] on h4 "Count: 66" at bounding box center [223, 102] width 318 height 17
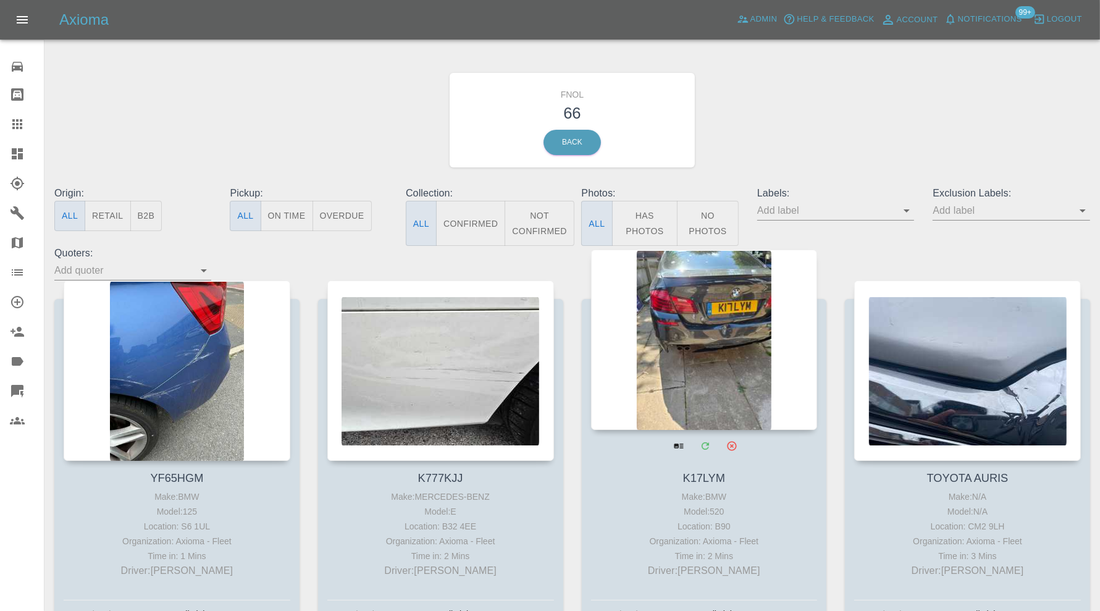
click at [716, 317] on div at bounding box center [704, 339] width 227 height 180
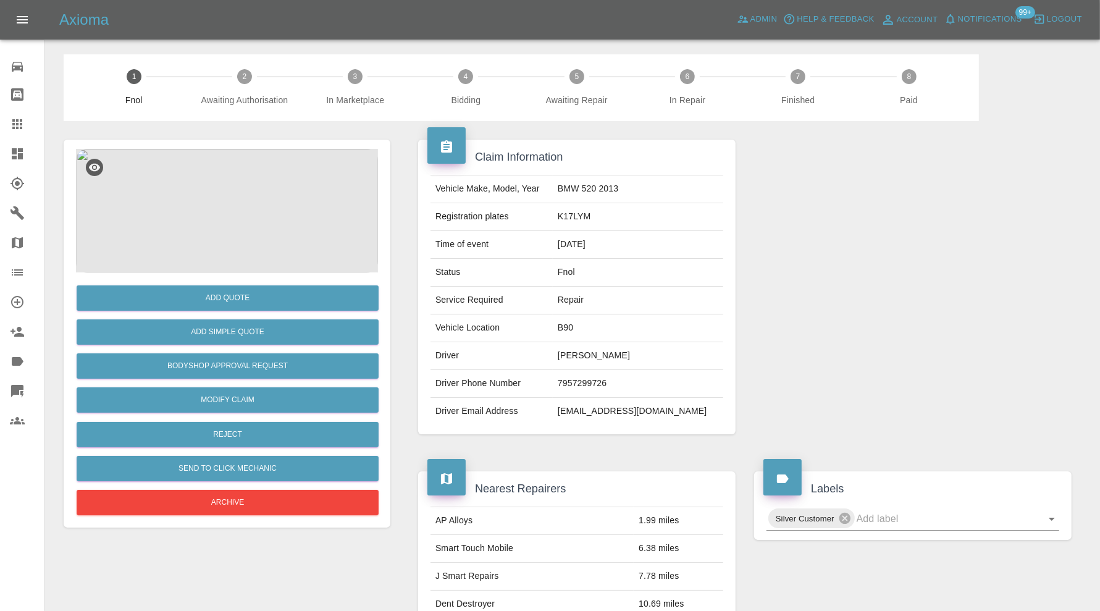
click at [204, 217] on img at bounding box center [227, 211] width 302 height 124
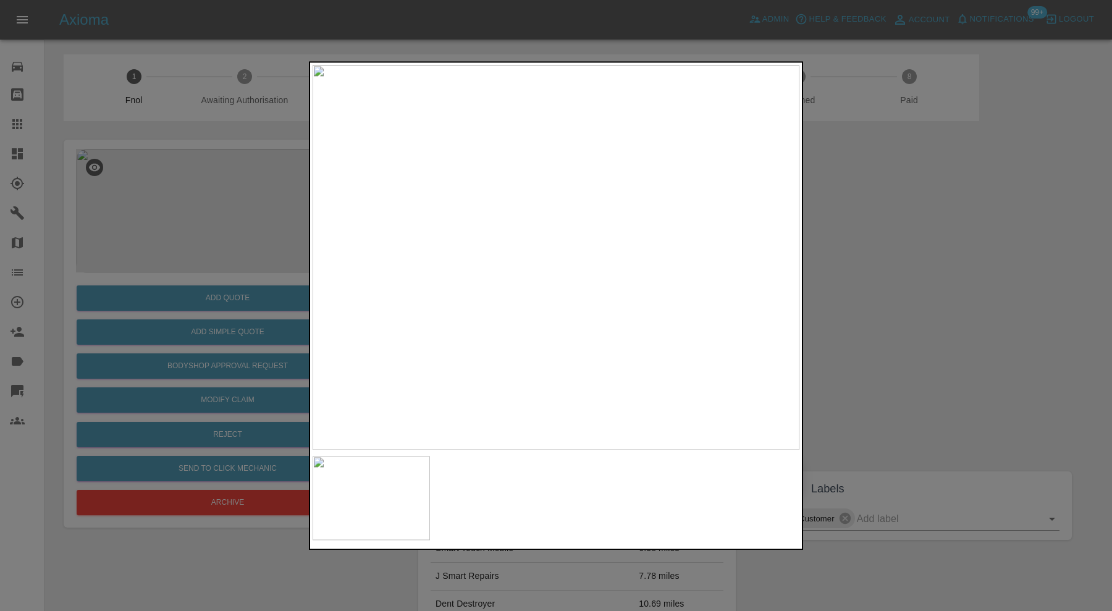
click at [605, 213] on img at bounding box center [555, 257] width 487 height 385
click at [703, 314] on img at bounding box center [439, 342] width 1460 height 1155
click at [902, 300] on div at bounding box center [556, 305] width 1112 height 611
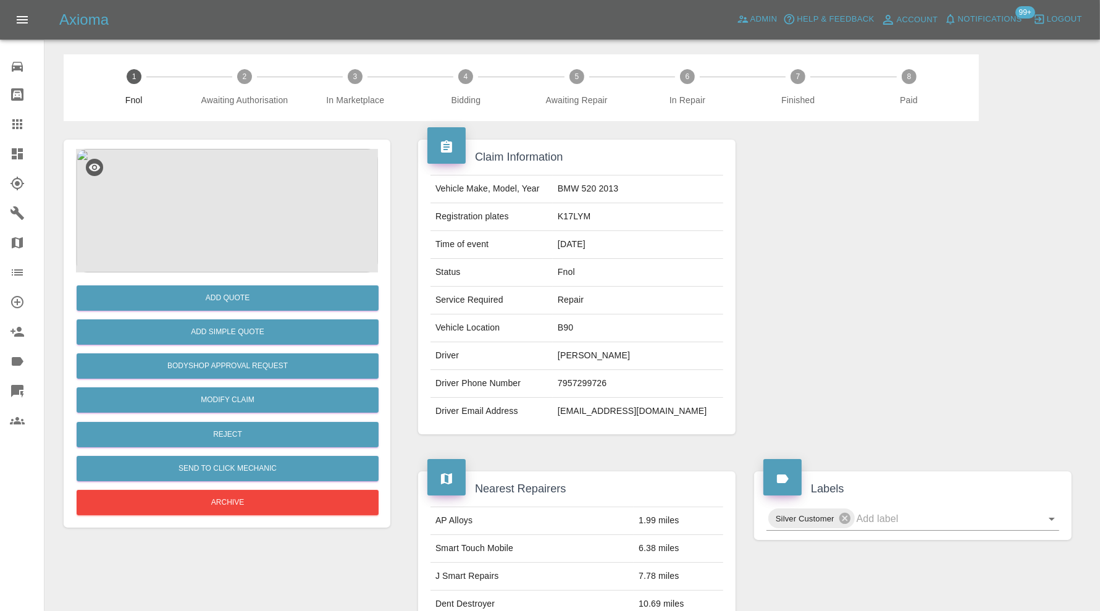
click at [267, 197] on img at bounding box center [227, 211] width 302 height 124
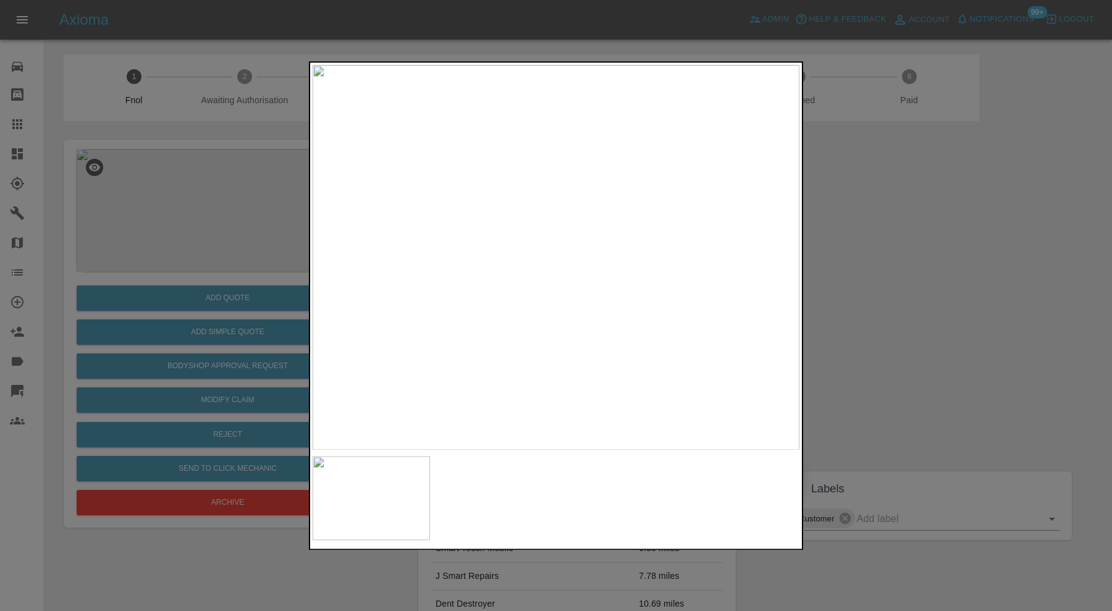
click at [848, 265] on div at bounding box center [556, 305] width 1112 height 611
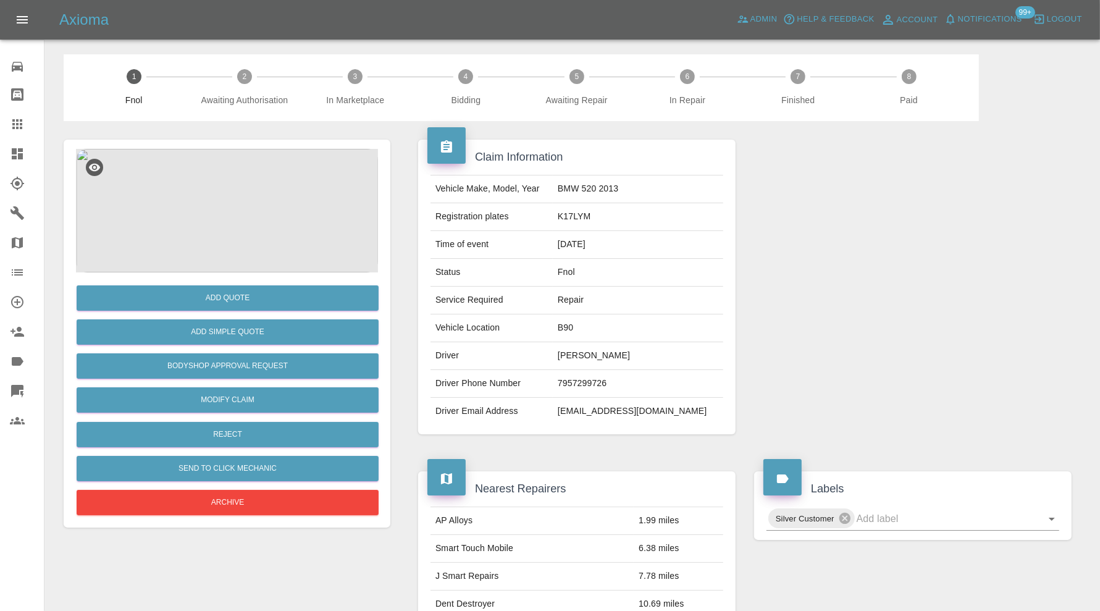
click at [244, 219] on img at bounding box center [227, 211] width 302 height 124
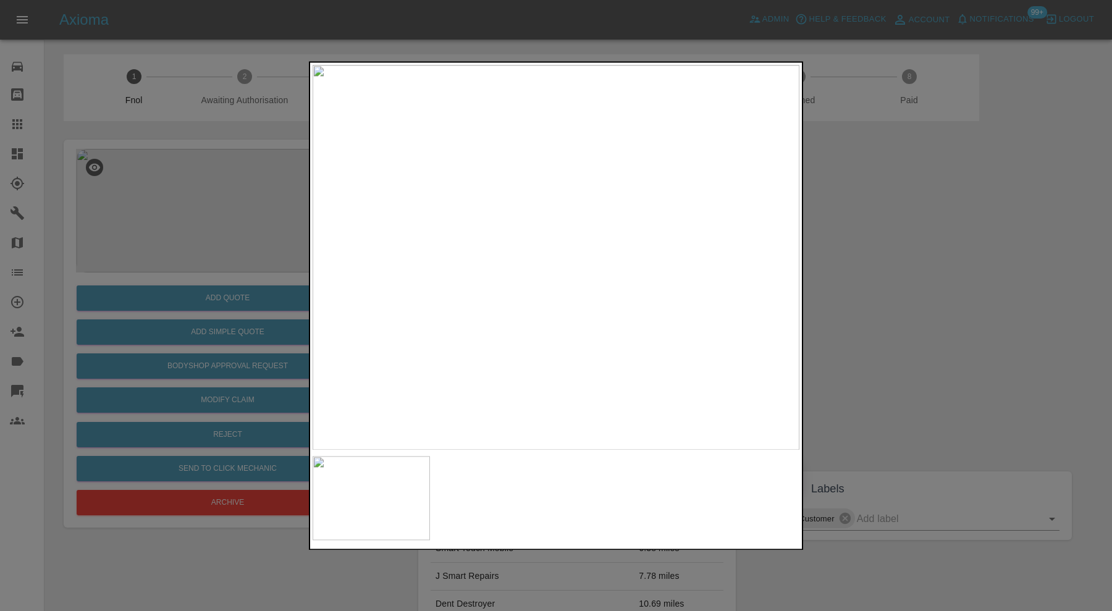
click at [877, 250] on div at bounding box center [556, 305] width 1112 height 611
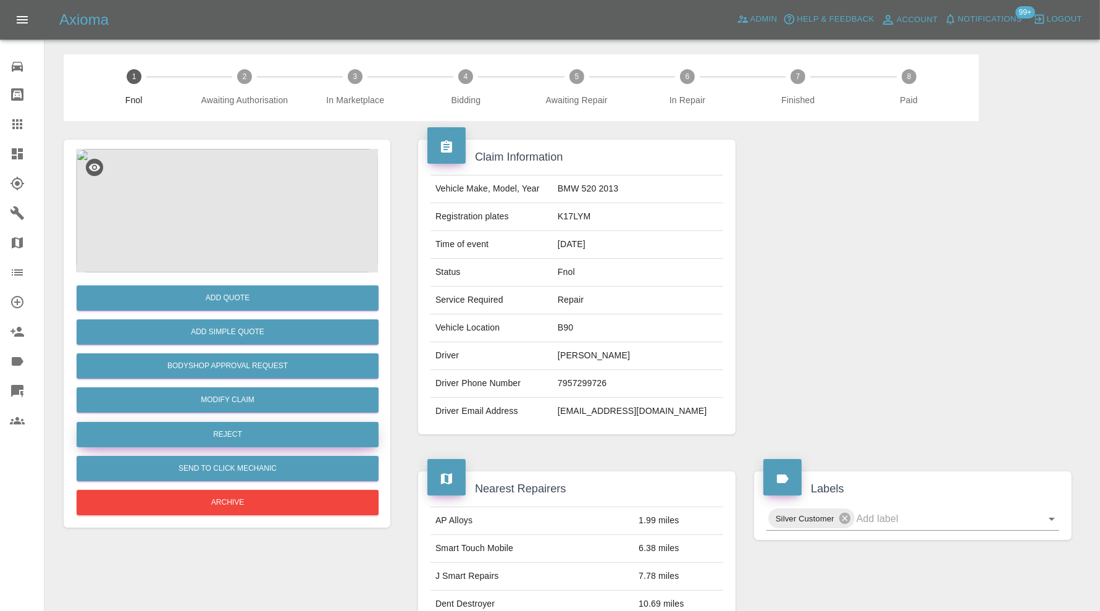
click at [219, 427] on button "Reject" at bounding box center [228, 434] width 302 height 25
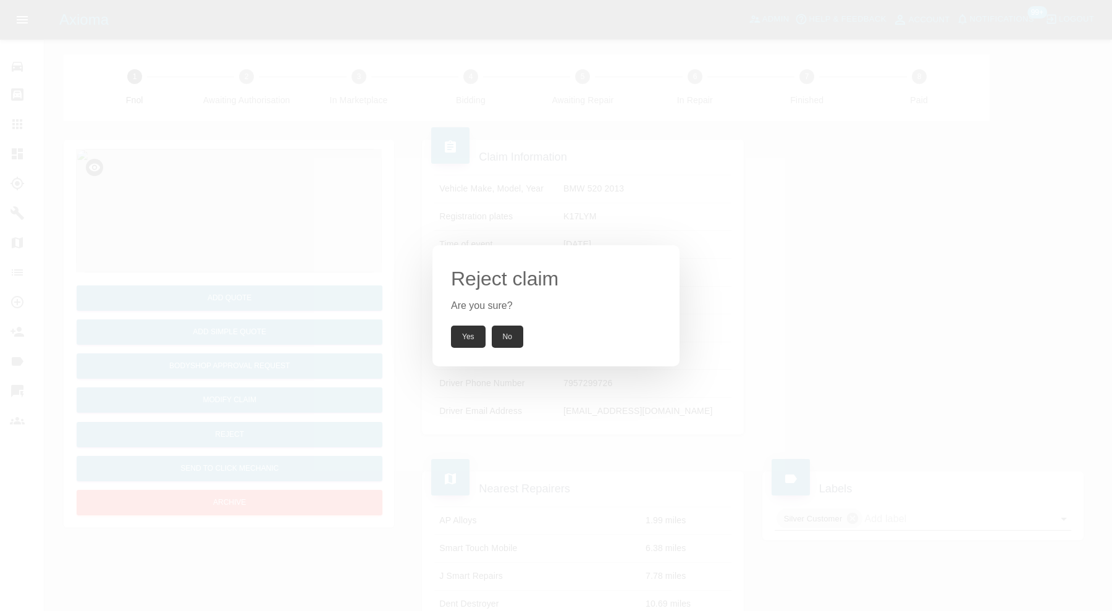
click at [456, 331] on button "Yes" at bounding box center [468, 336] width 35 height 22
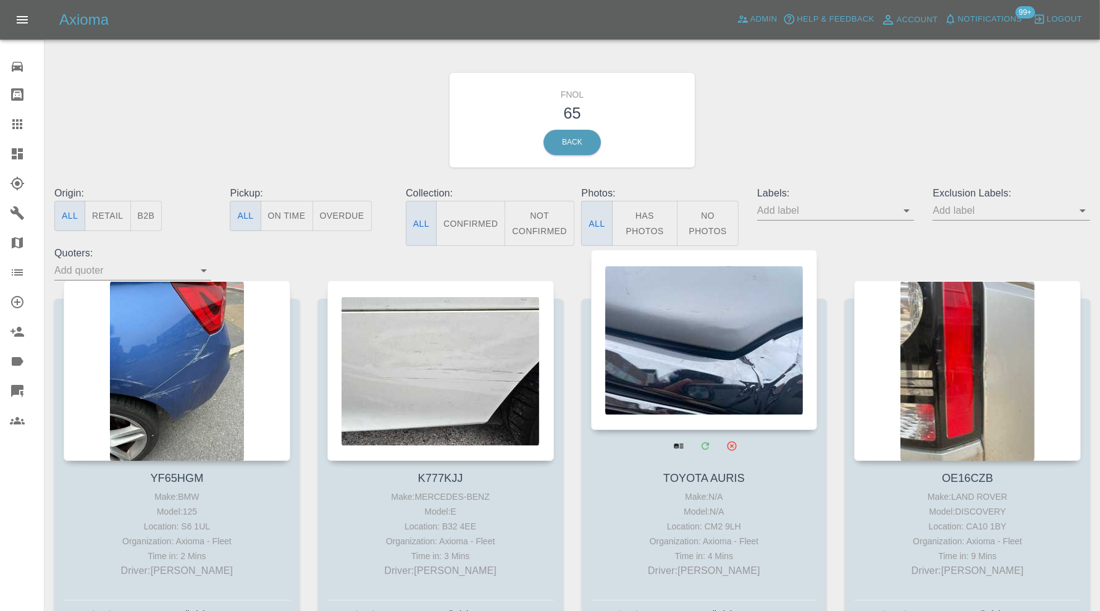
click at [684, 348] on div at bounding box center [704, 339] width 227 height 180
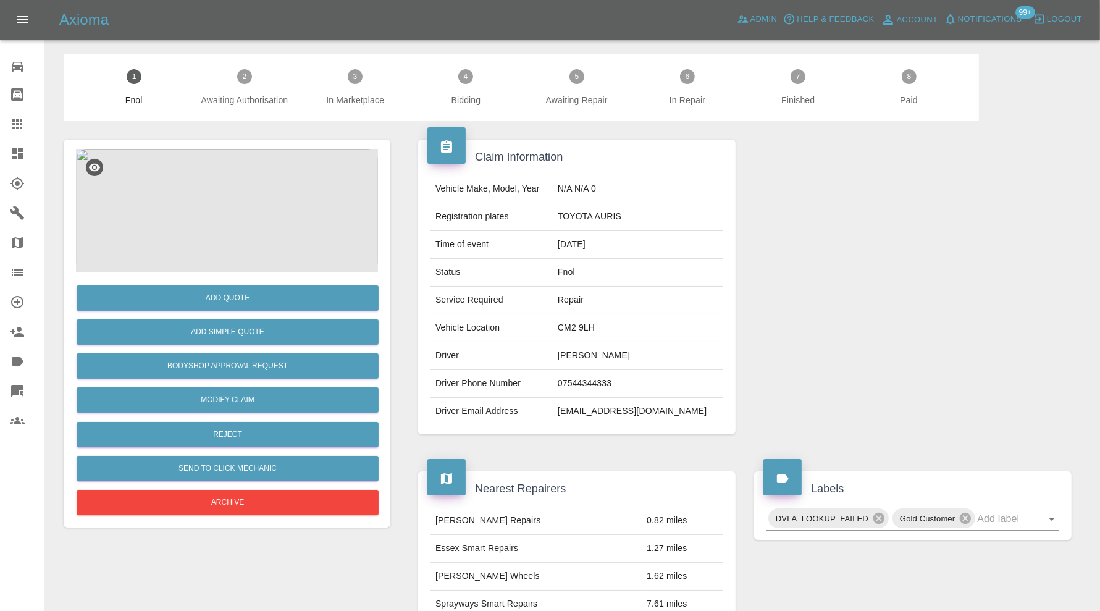
click at [235, 214] on img at bounding box center [227, 211] width 302 height 124
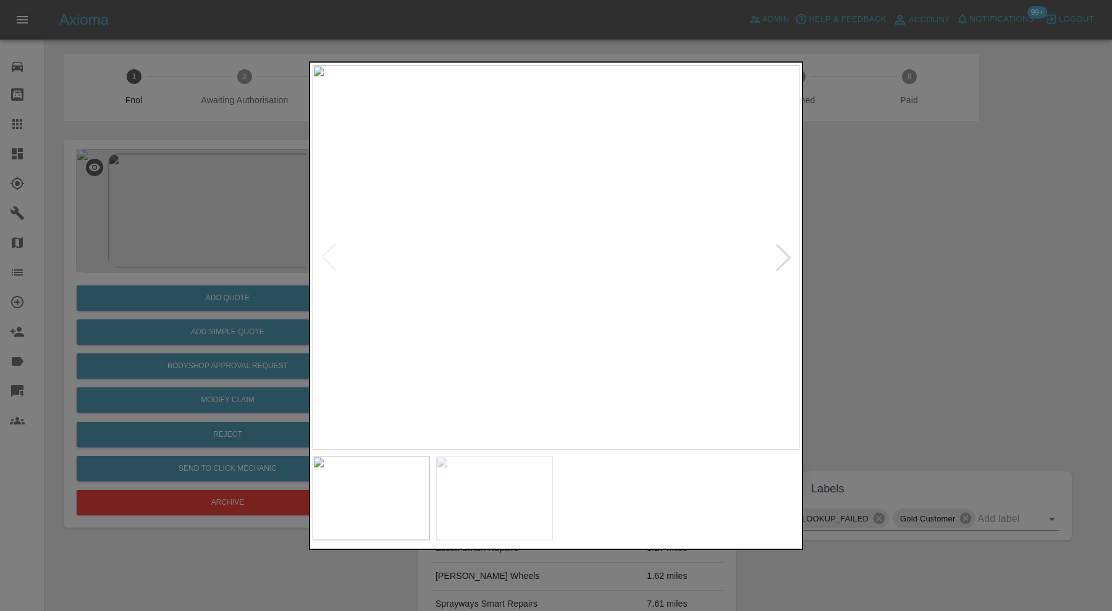
click at [519, 497] on img at bounding box center [494, 498] width 117 height 84
click at [894, 279] on div at bounding box center [556, 305] width 1112 height 611
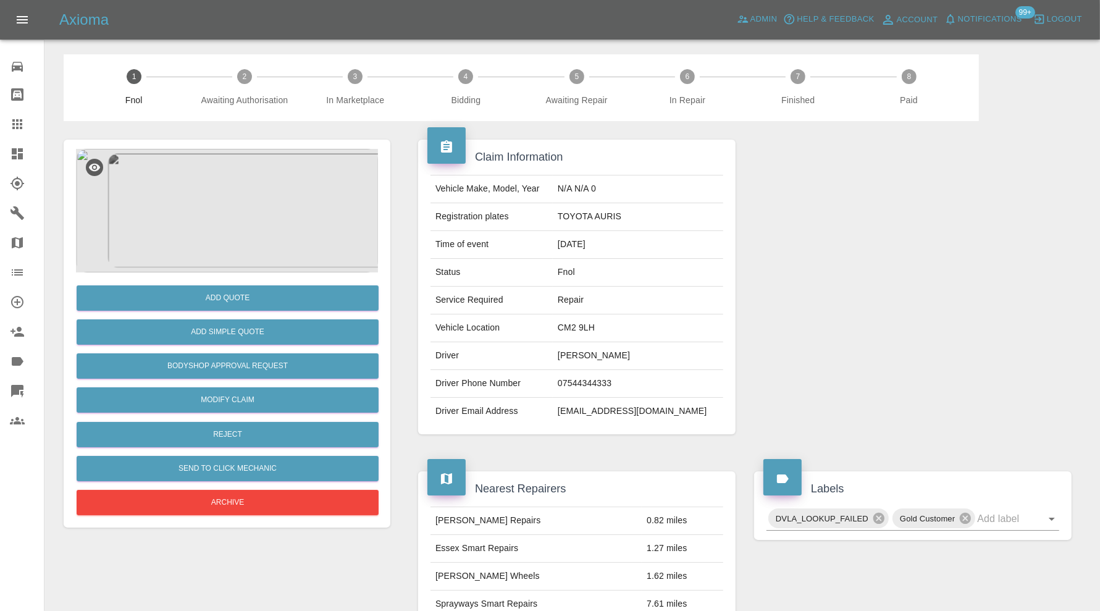
click at [248, 238] on img at bounding box center [227, 211] width 302 height 124
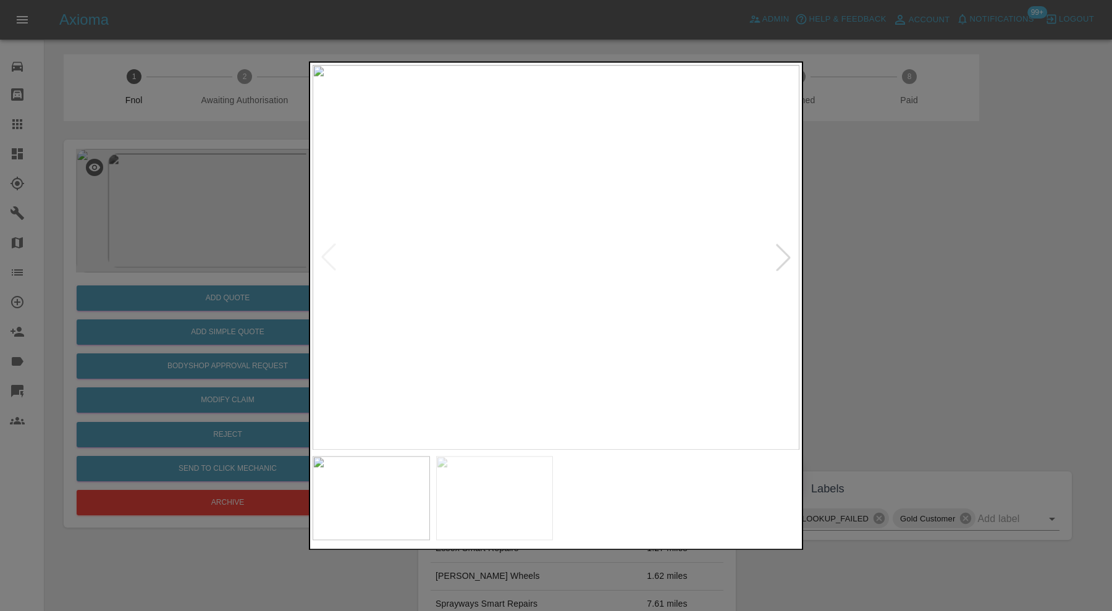
click at [879, 259] on div at bounding box center [556, 305] width 1112 height 611
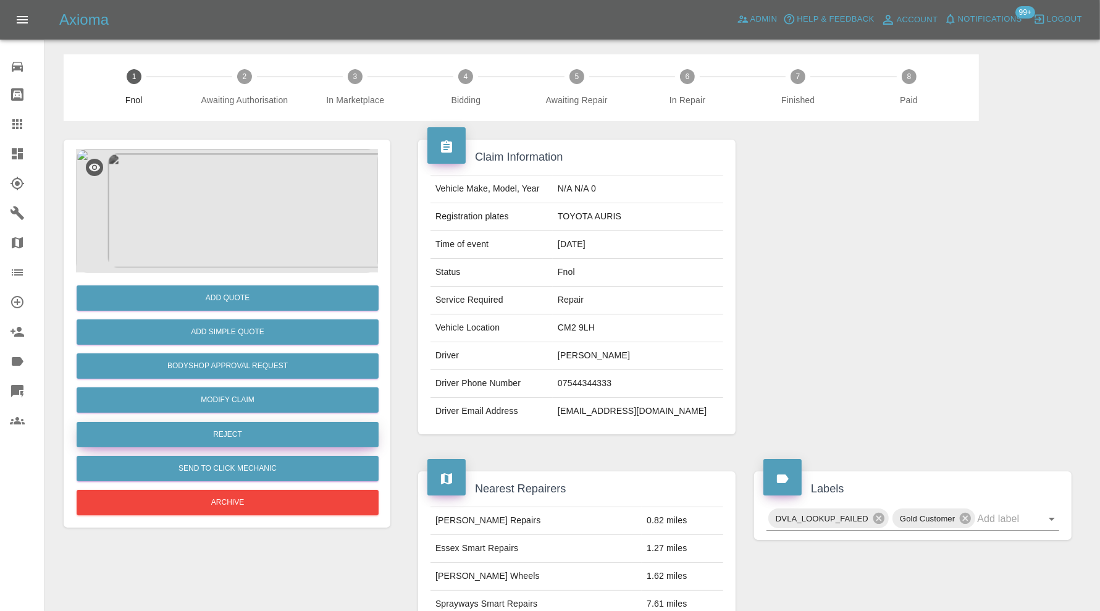
click at [240, 433] on button "Reject" at bounding box center [228, 434] width 302 height 25
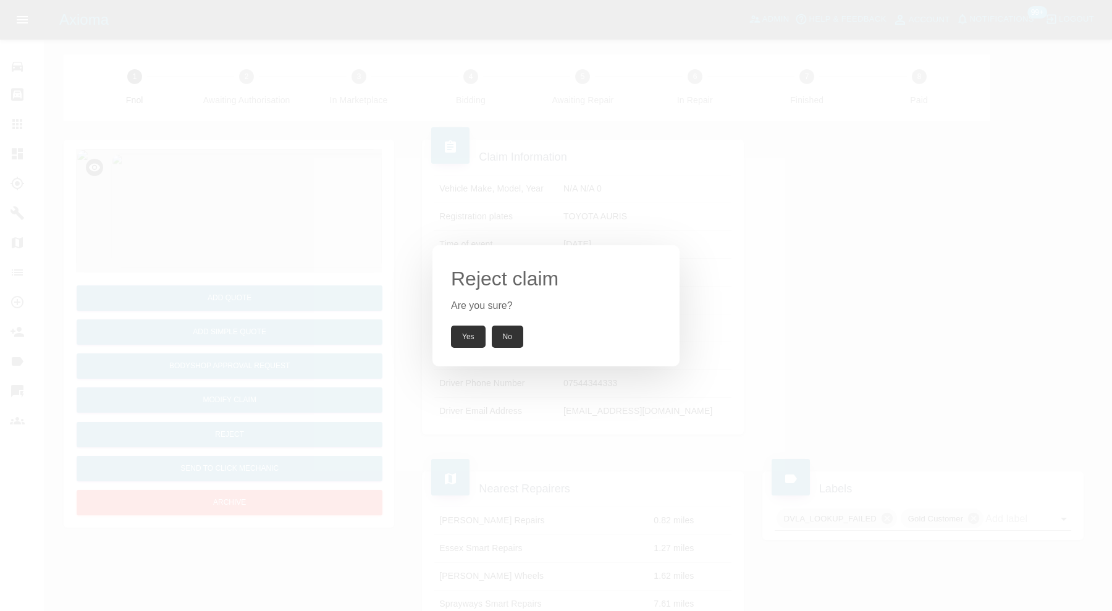
click at [511, 332] on button "No" at bounding box center [507, 336] width 31 height 22
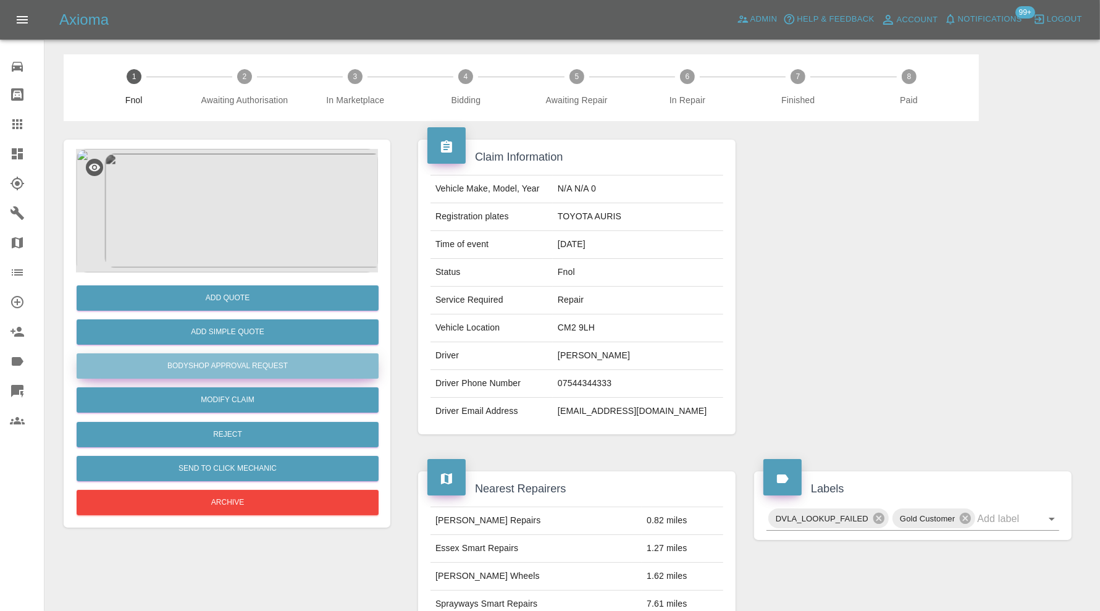
click at [361, 367] on button "Bodyshop Approval Request" at bounding box center [228, 365] width 302 height 25
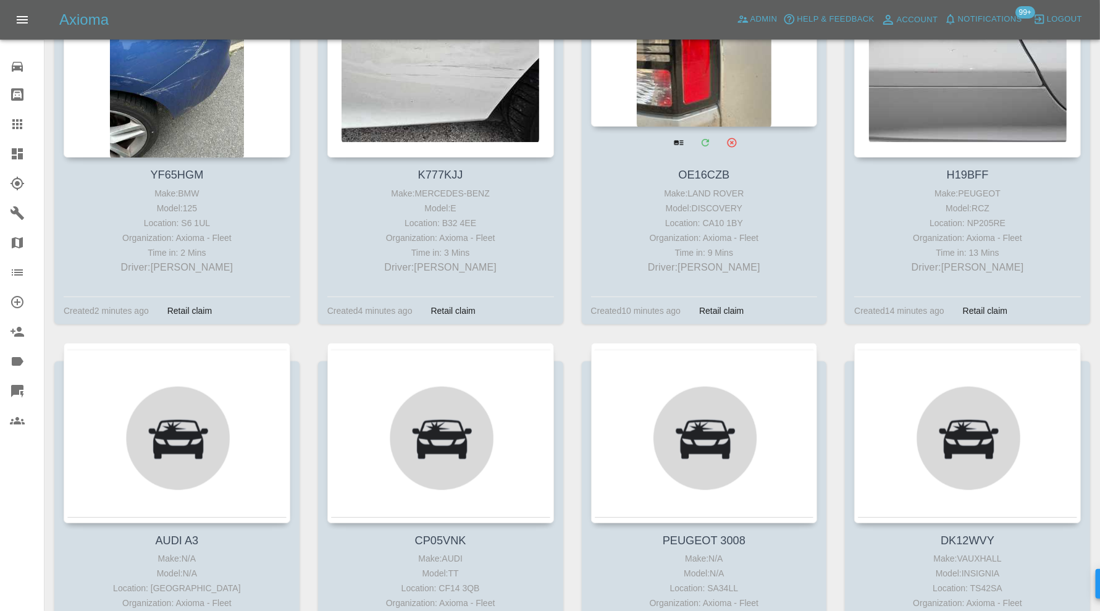
scroll to position [411, 0]
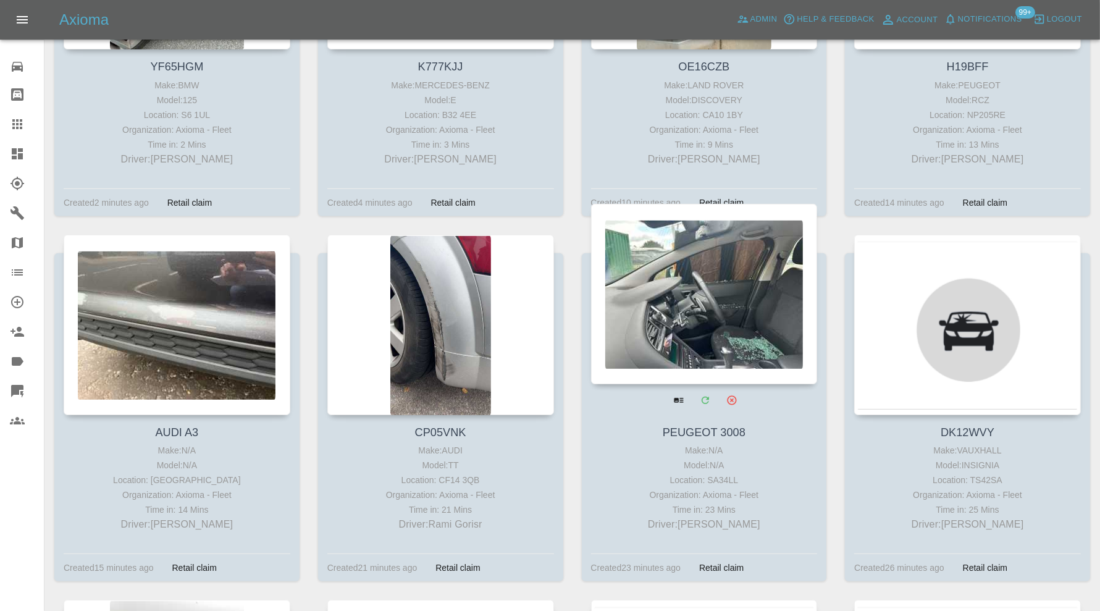
click at [731, 293] on div at bounding box center [704, 294] width 227 height 180
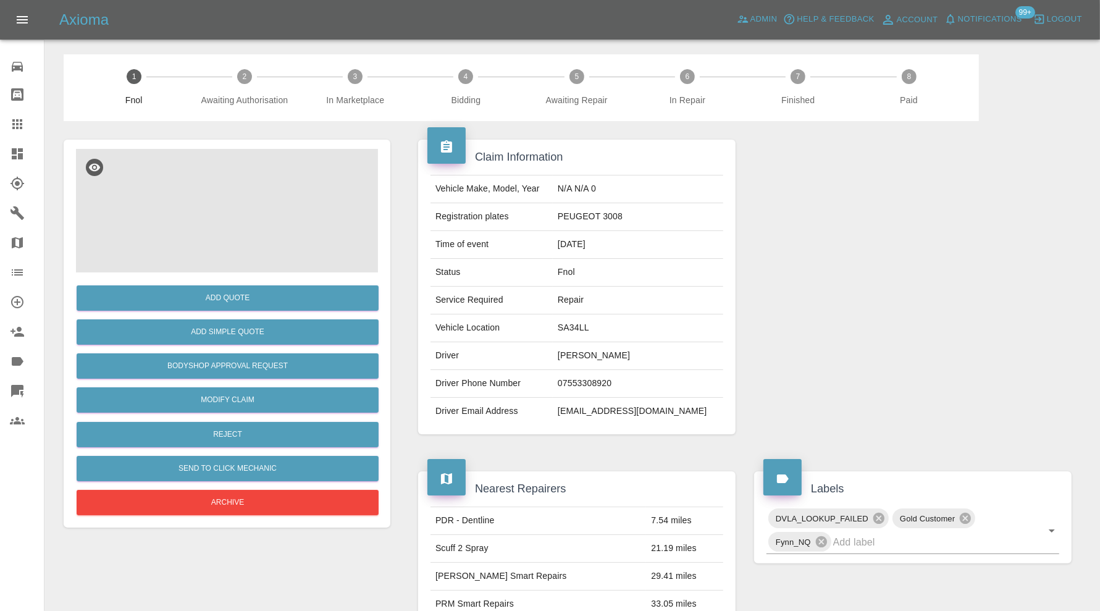
click at [236, 249] on img at bounding box center [227, 211] width 302 height 124
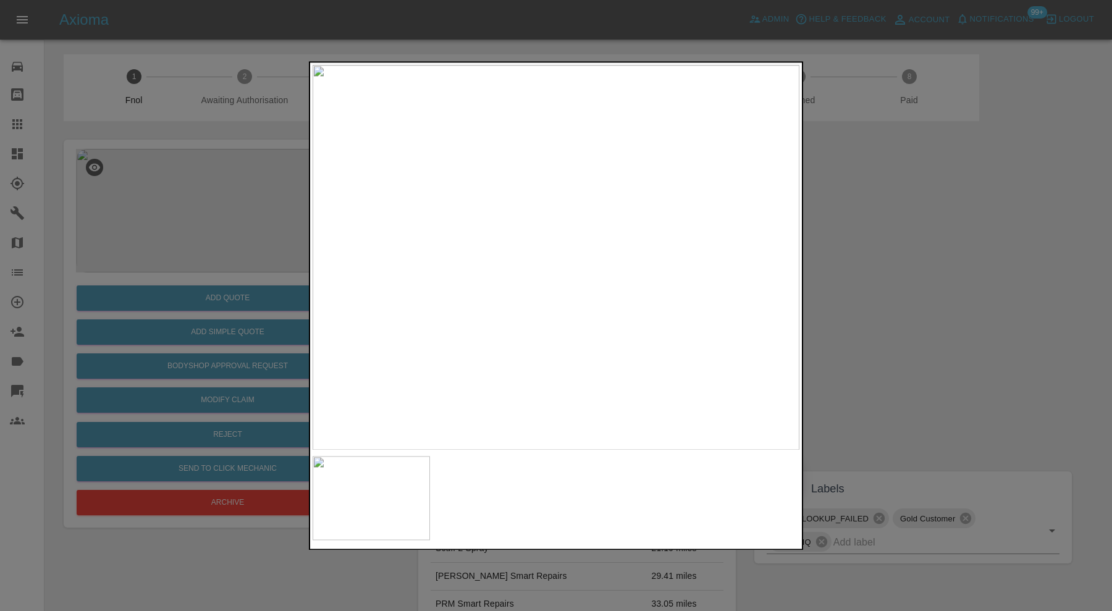
click at [1023, 262] on div at bounding box center [556, 305] width 1112 height 611
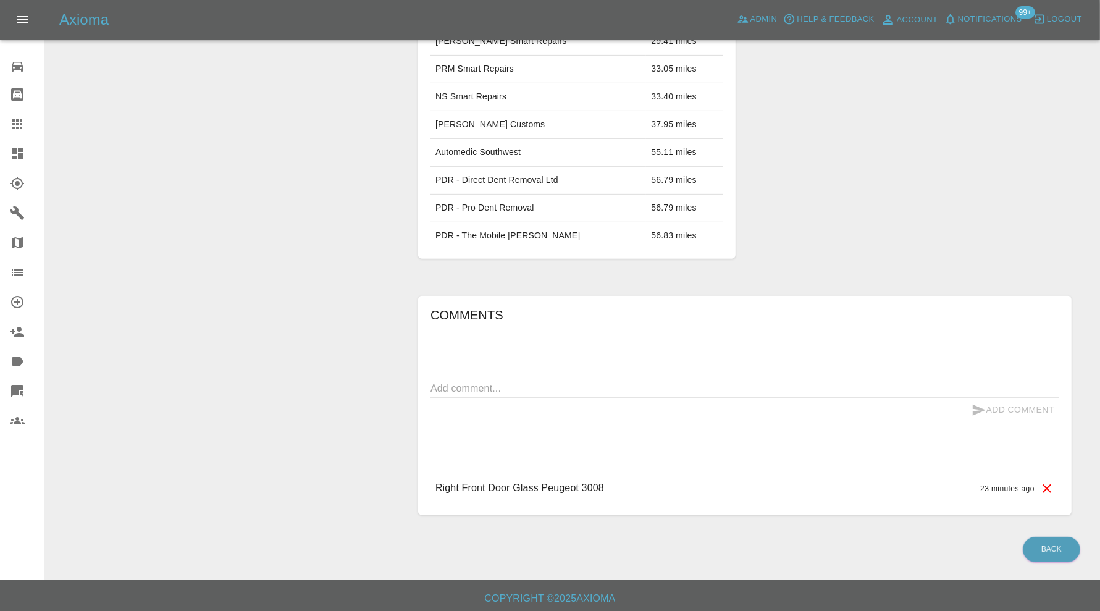
scroll to position [20, 0]
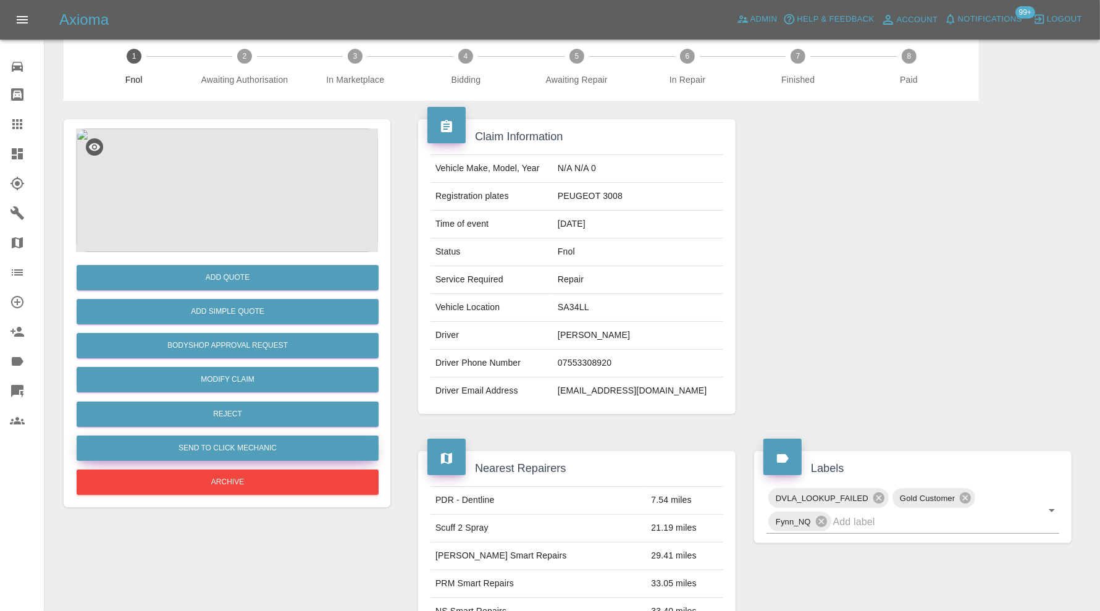
click at [246, 442] on button "Send to Click Mechanic" at bounding box center [228, 447] width 302 height 25
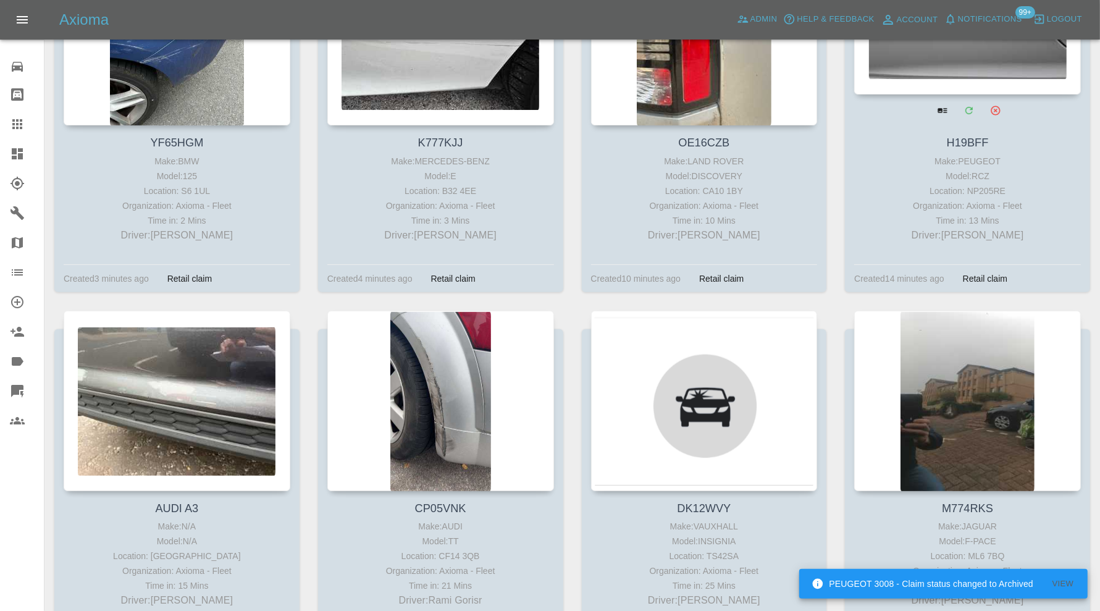
scroll to position [618, 0]
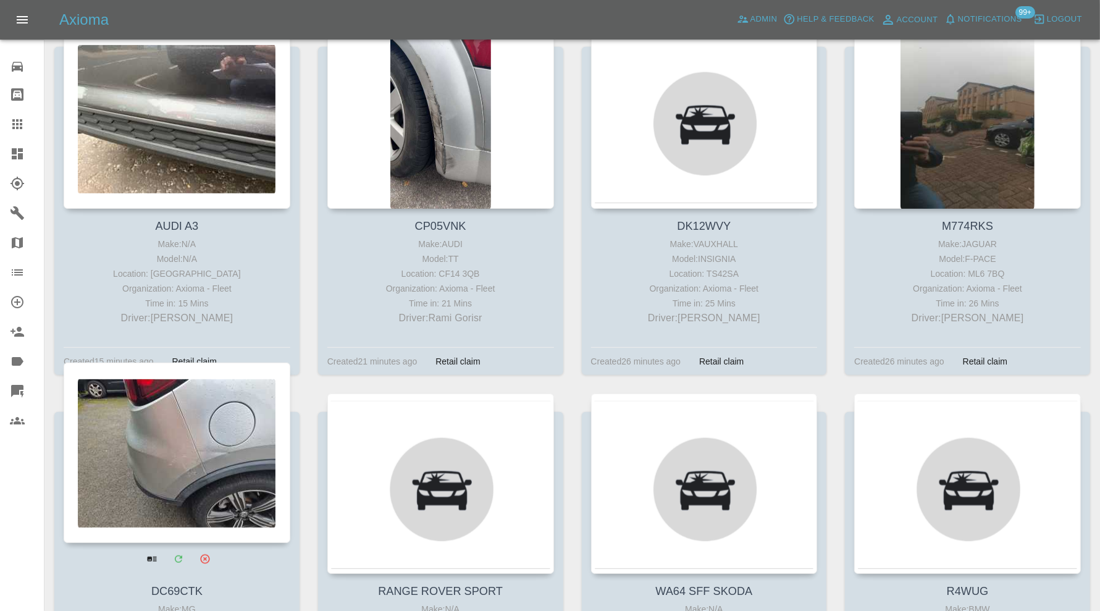
click at [216, 458] on div at bounding box center [177, 452] width 227 height 180
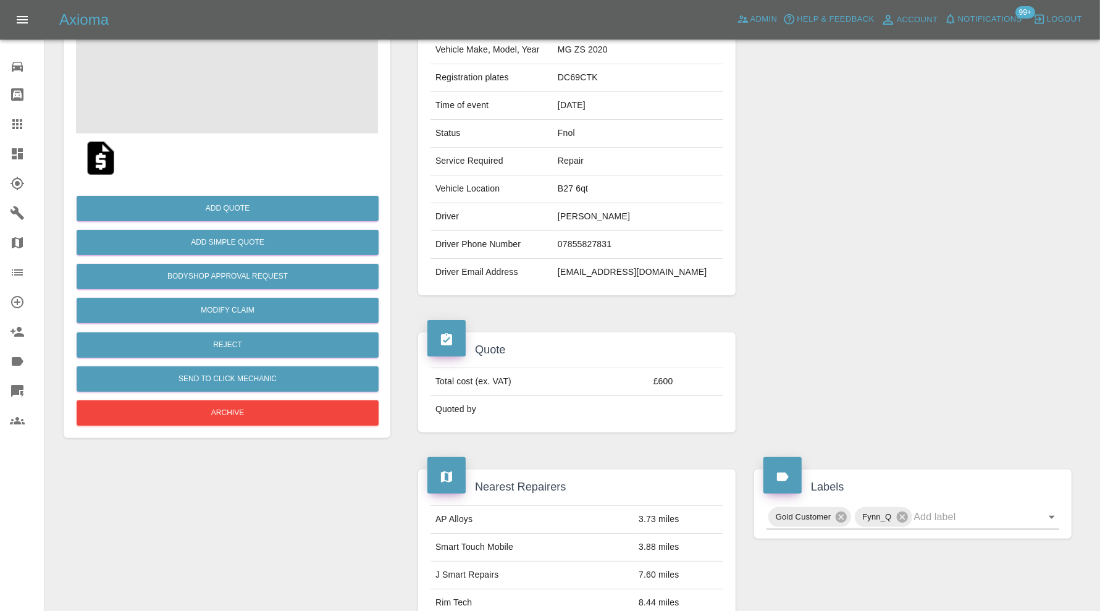
scroll to position [90, 0]
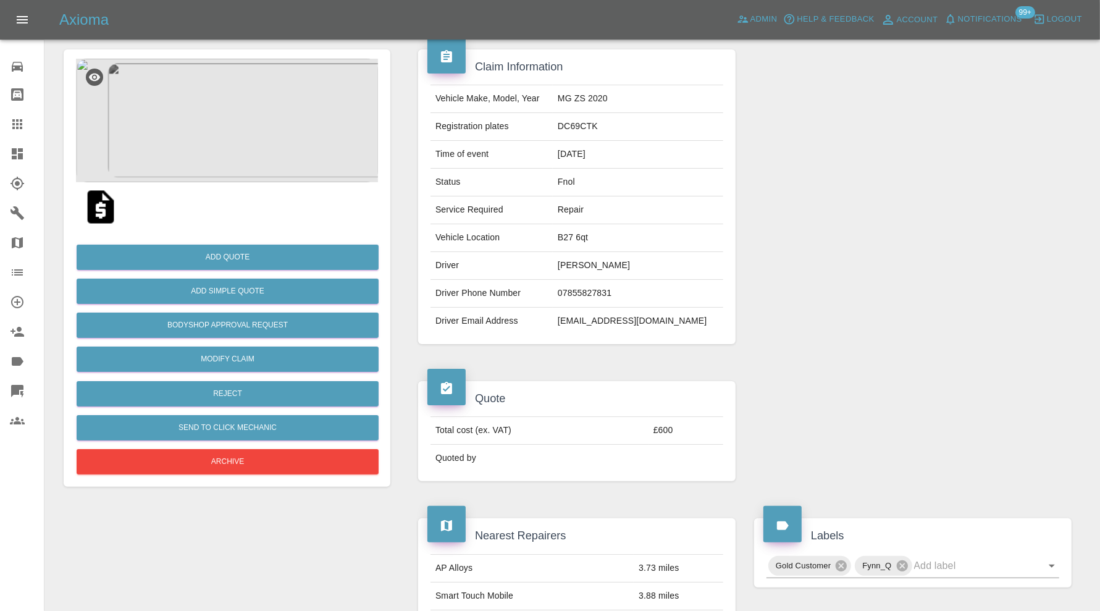
click at [263, 124] on img at bounding box center [227, 121] width 302 height 124
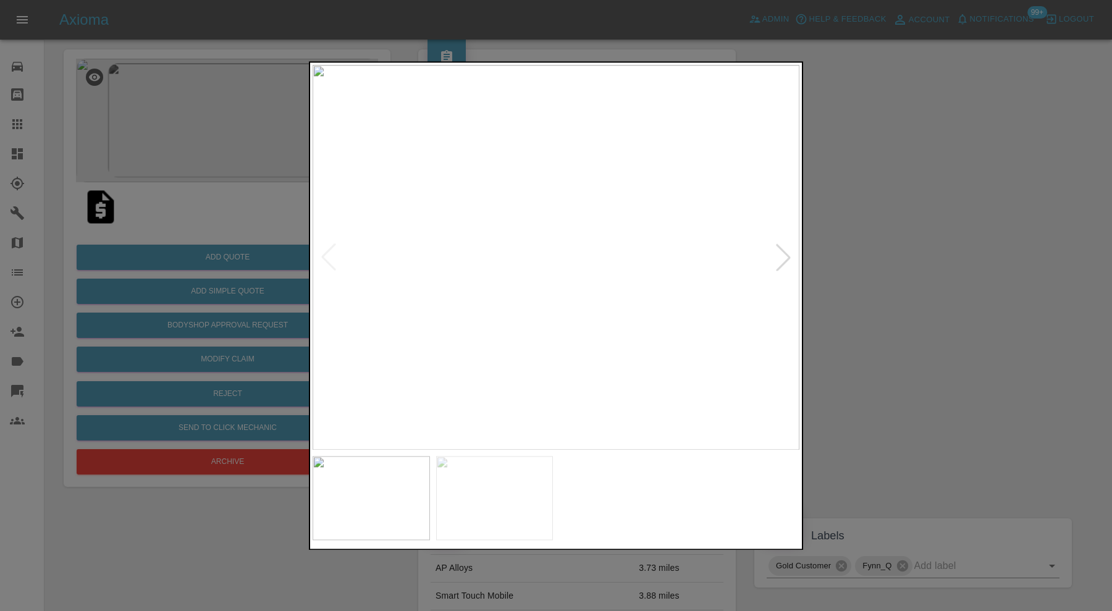
click at [528, 482] on img at bounding box center [494, 498] width 117 height 84
click at [782, 263] on img at bounding box center [555, 257] width 487 height 385
click at [863, 269] on div at bounding box center [556, 305] width 1112 height 611
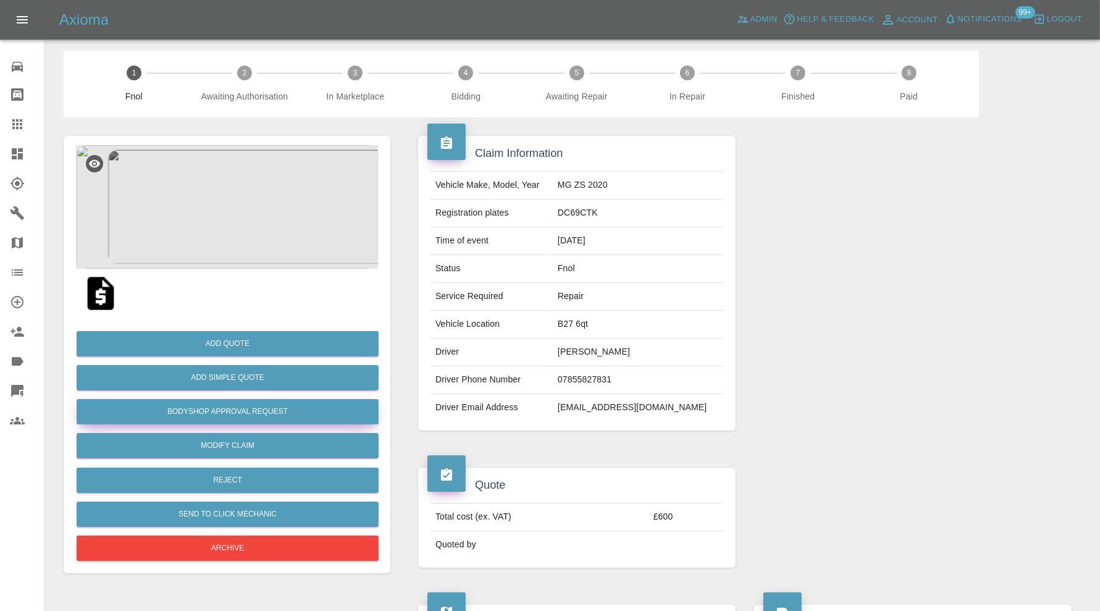
scroll to position [0, 0]
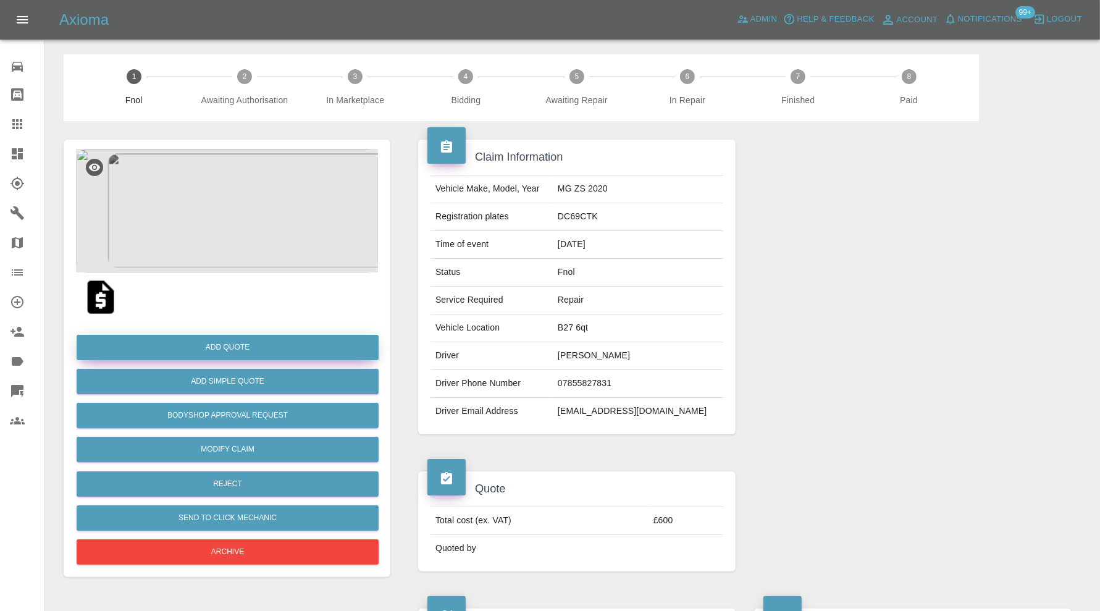
click at [277, 351] on button "Add Quote" at bounding box center [228, 347] width 302 height 25
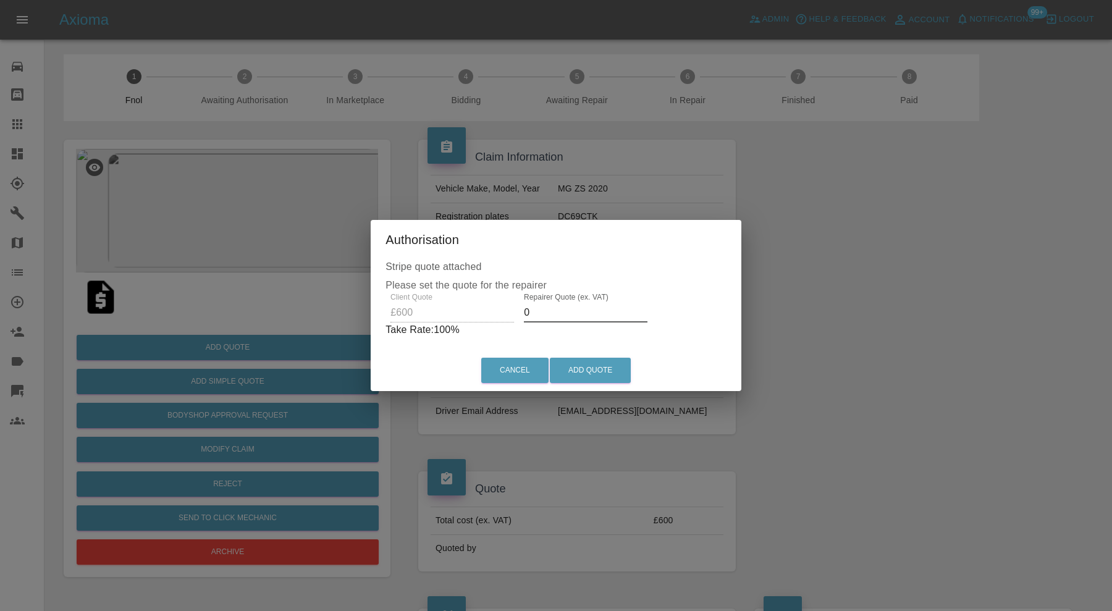
click at [599, 312] on input "0" at bounding box center [586, 313] width 124 height 20
type input "400"
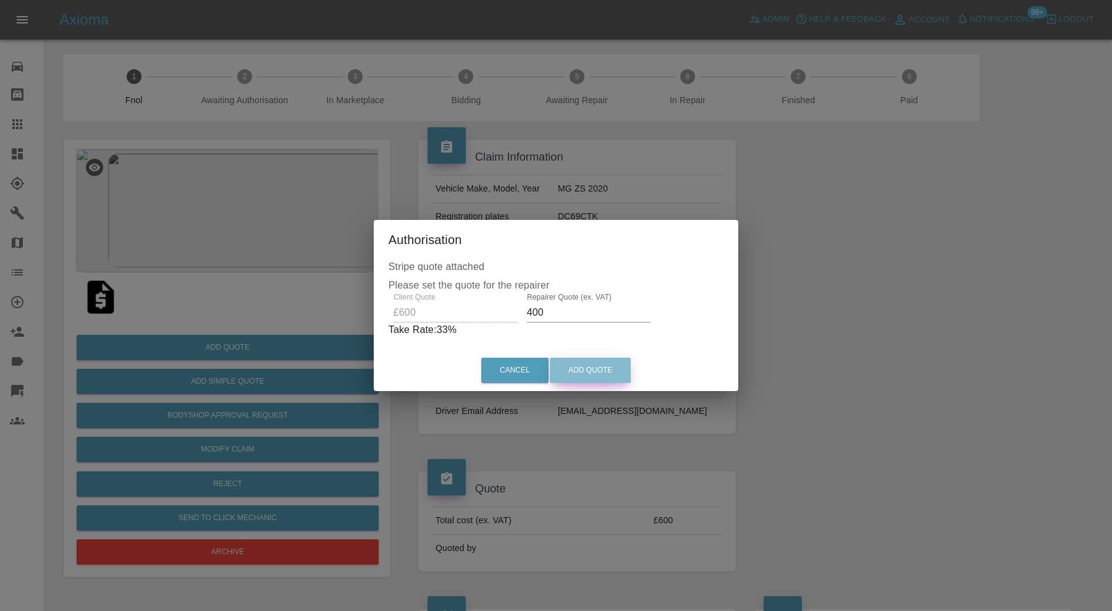
click at [590, 366] on button "Add Quote" at bounding box center [590, 370] width 81 height 25
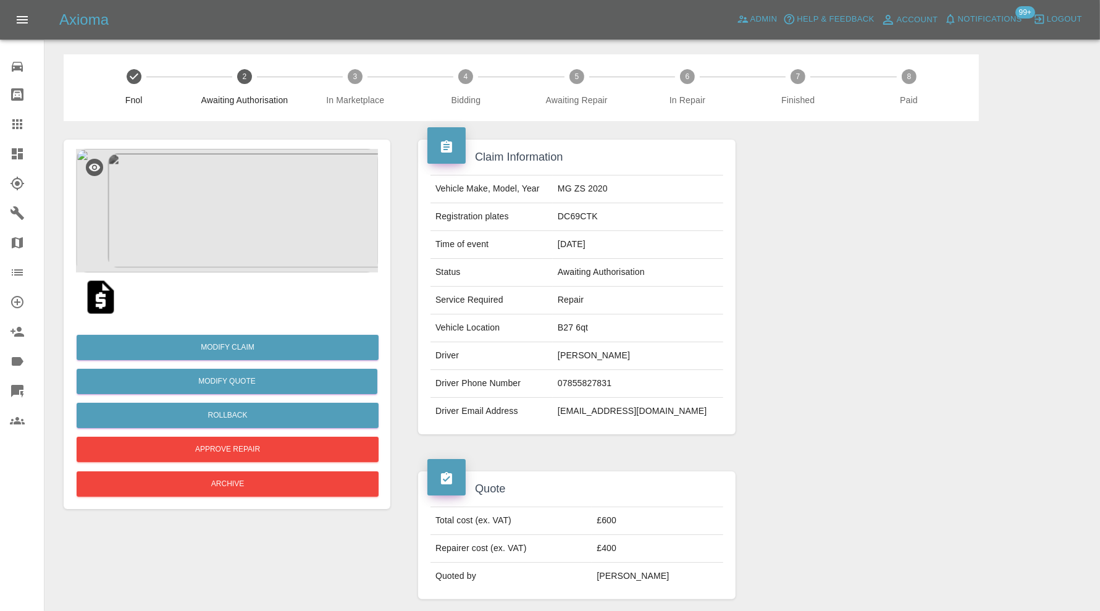
click at [20, 117] on icon at bounding box center [17, 124] width 15 height 15
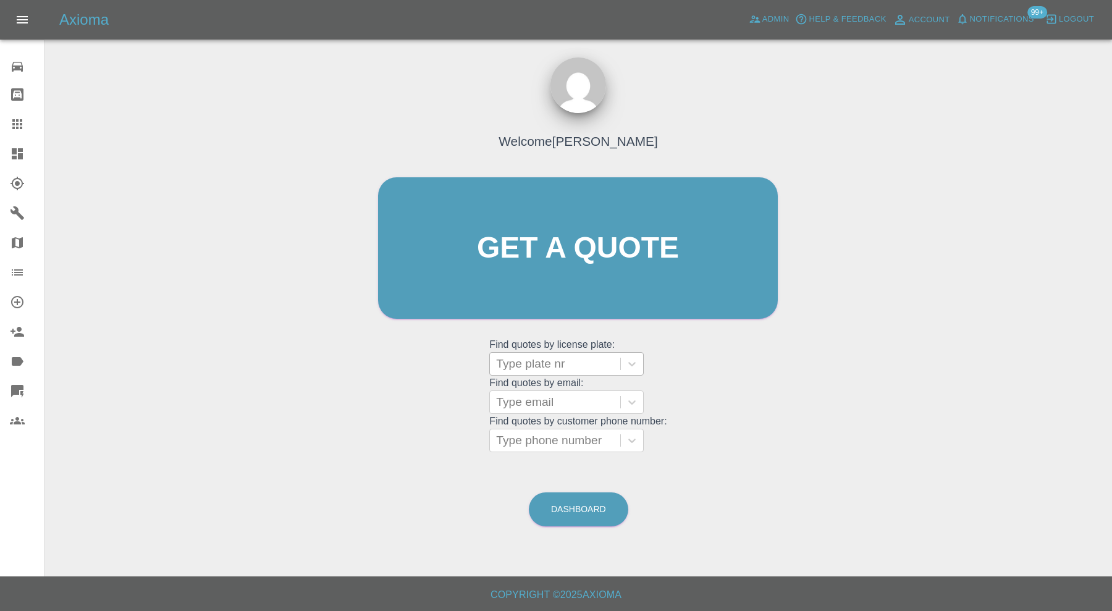
click at [595, 358] on div at bounding box center [555, 363] width 118 height 17
type input "kr16"
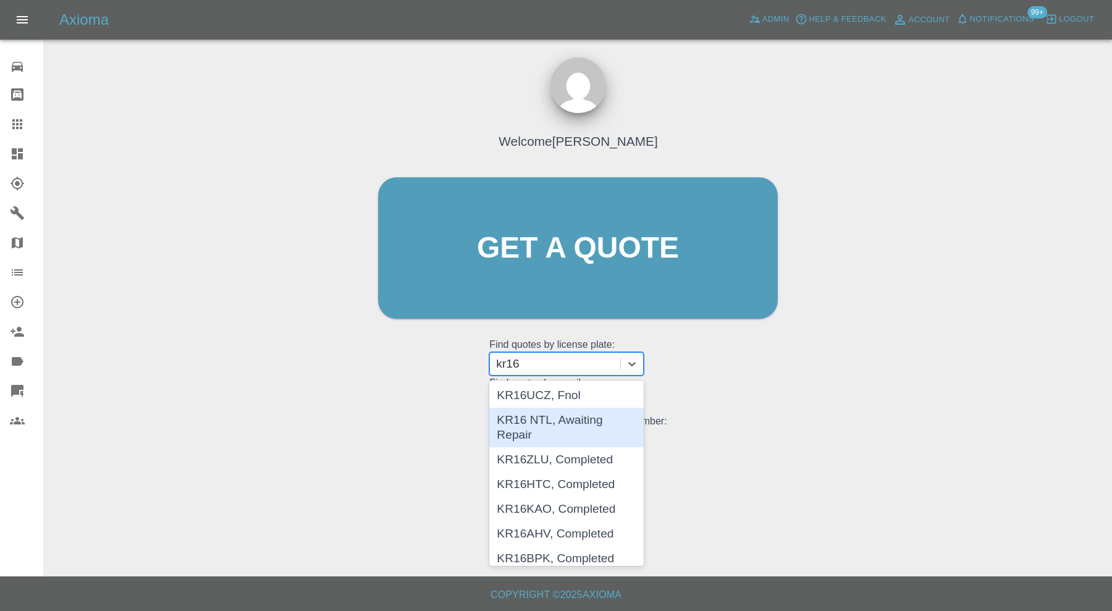
click at [595, 427] on div "KR16 NTL, Awaiting Repair" at bounding box center [566, 428] width 154 height 40
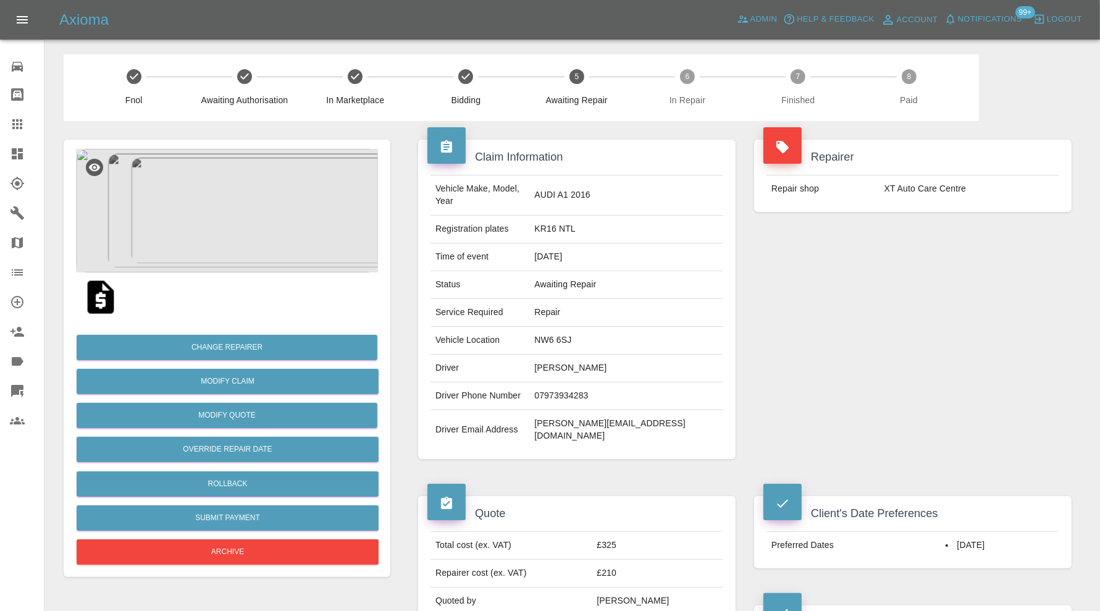
scroll to position [206, 0]
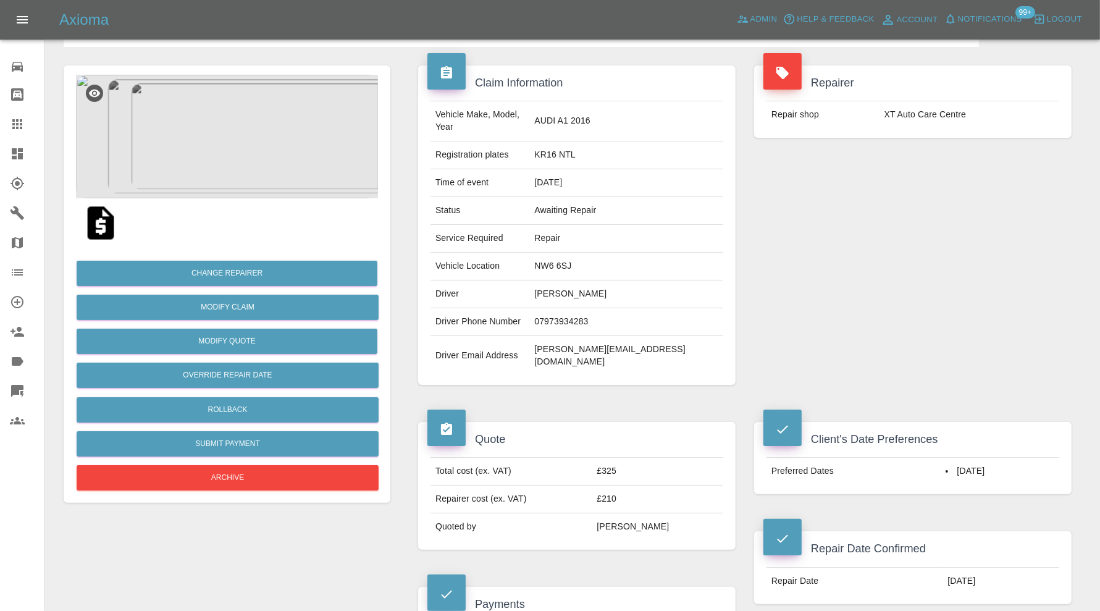
scroll to position [0, 0]
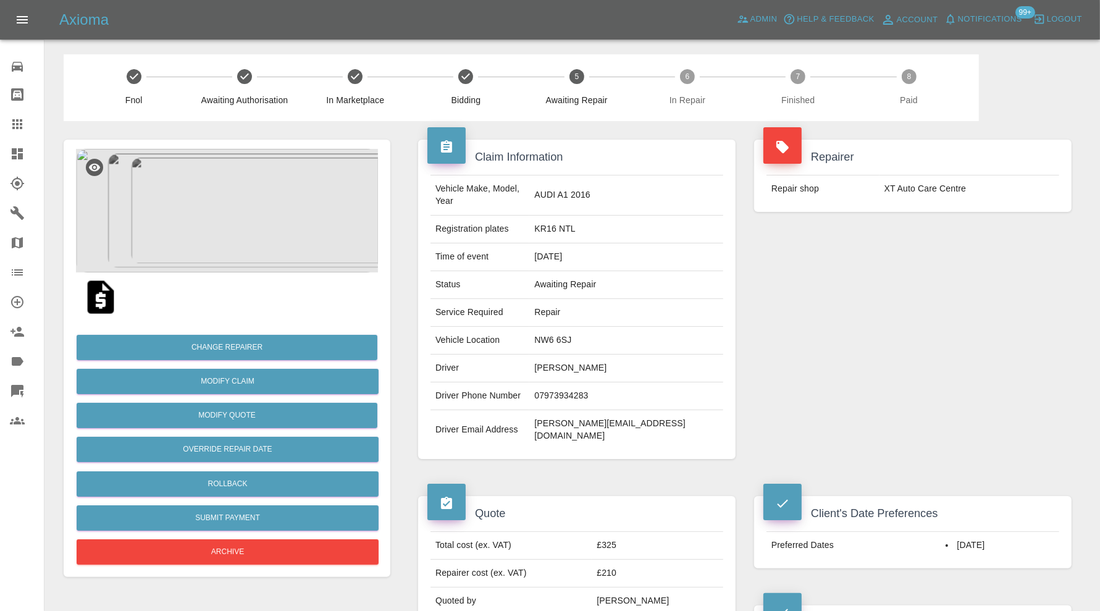
click at [263, 244] on img at bounding box center [227, 211] width 302 height 124
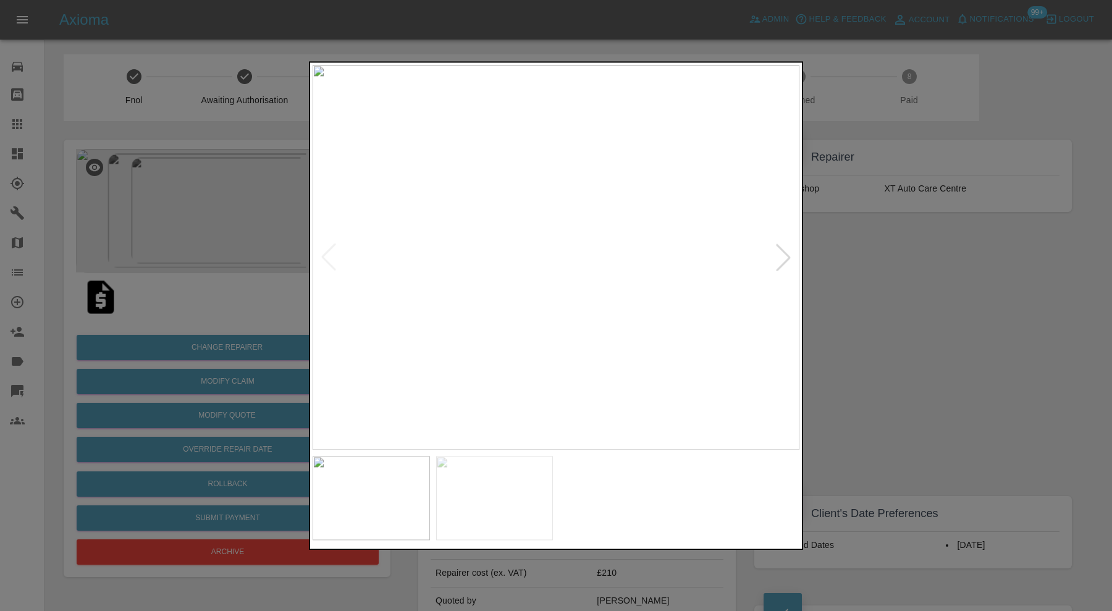
click at [501, 465] on img at bounding box center [494, 498] width 117 height 84
click at [892, 334] on div at bounding box center [556, 305] width 1112 height 611
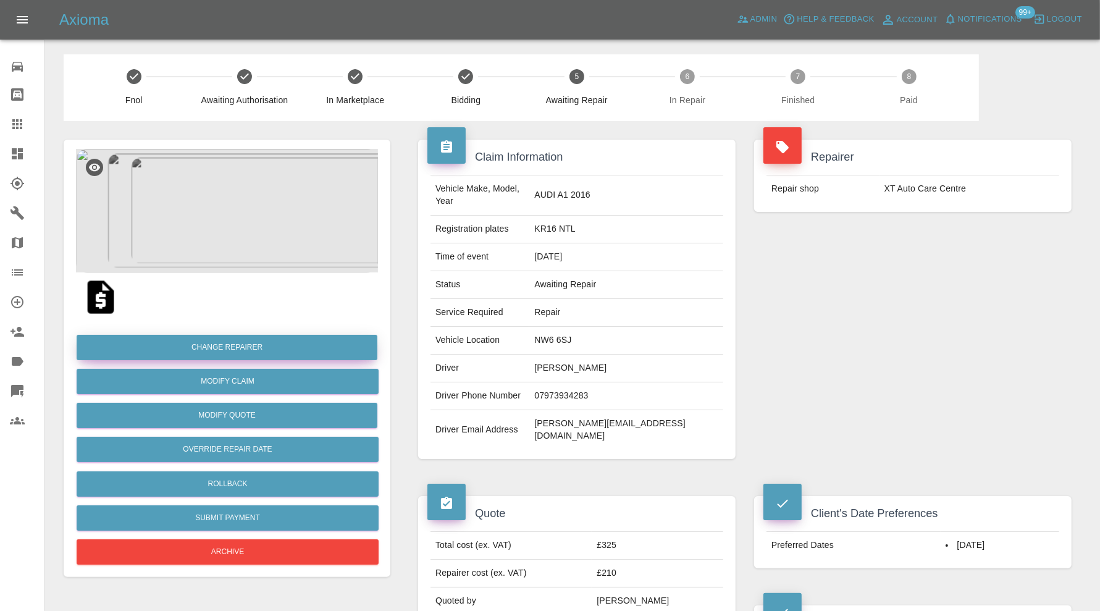
click at [273, 345] on button "Change Repairer" at bounding box center [227, 347] width 301 height 25
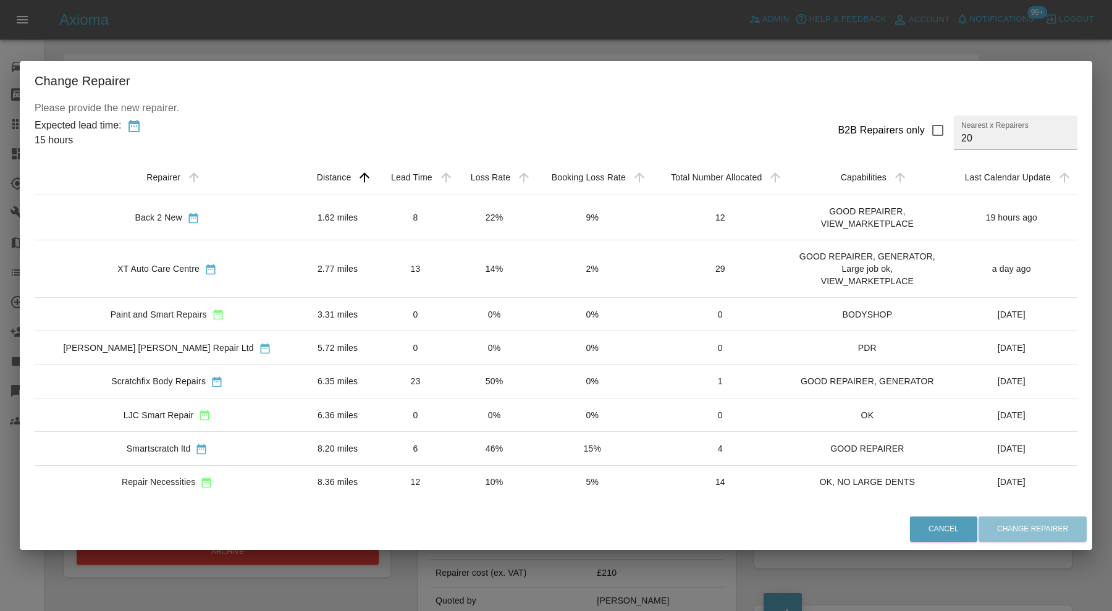
click at [299, 340] on td "5.72 miles" at bounding box center [337, 347] width 76 height 33
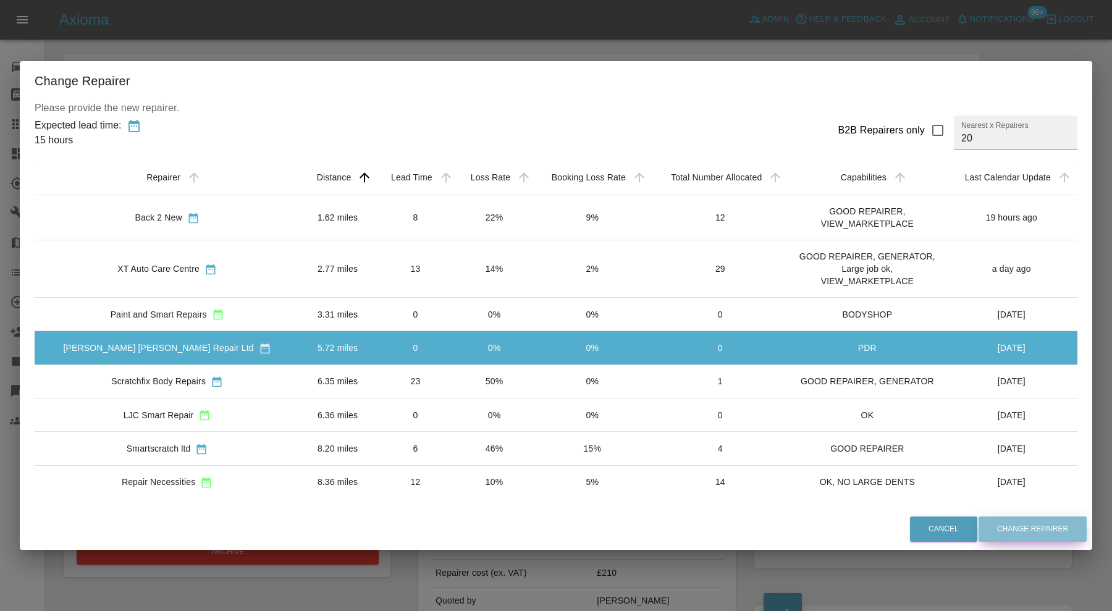
click at [1018, 524] on button "Change Repairer" at bounding box center [1032, 528] width 108 height 25
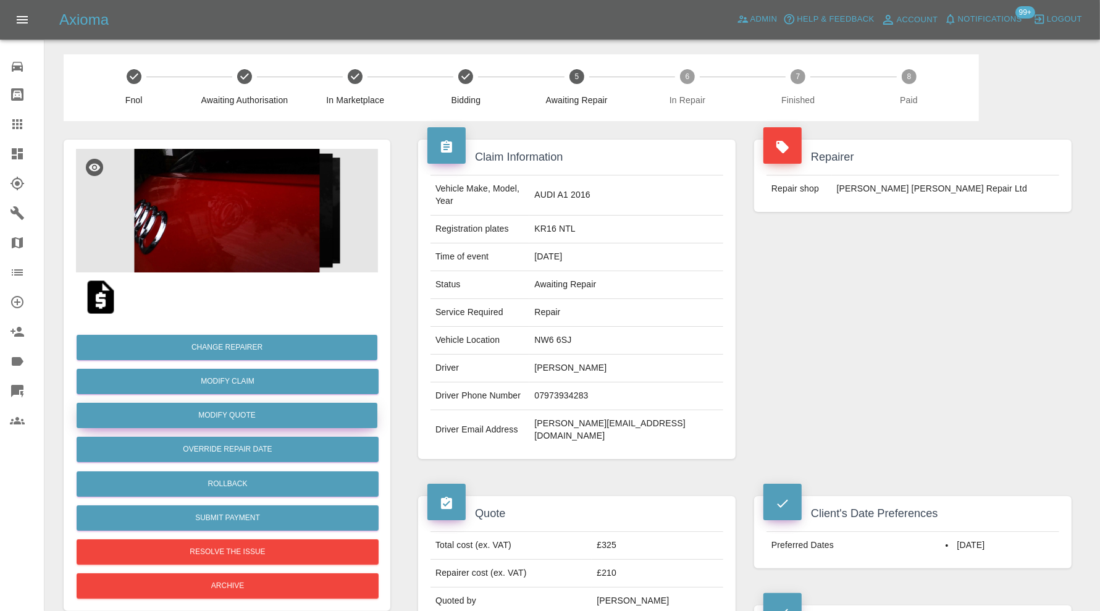
click at [238, 414] on button "Modify Quote" at bounding box center [227, 415] width 301 height 25
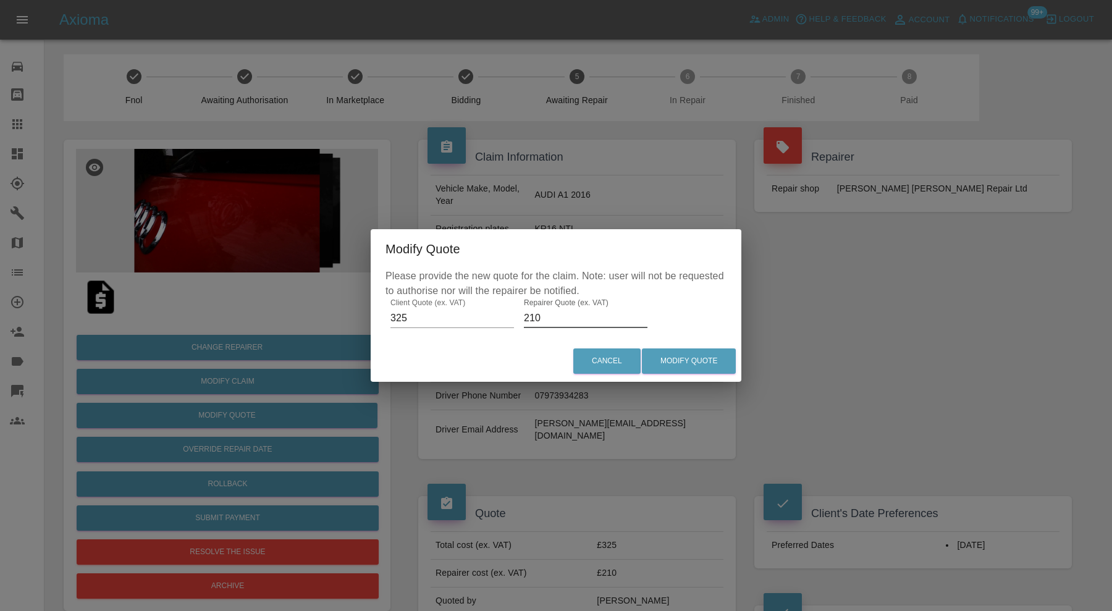
drag, startPoint x: 551, startPoint y: 316, endPoint x: 524, endPoint y: 318, distance: 27.9
click at [524, 318] on input "210" at bounding box center [586, 318] width 124 height 20
type input "185"
click at [705, 354] on button "Modify Quote" at bounding box center [689, 360] width 94 height 25
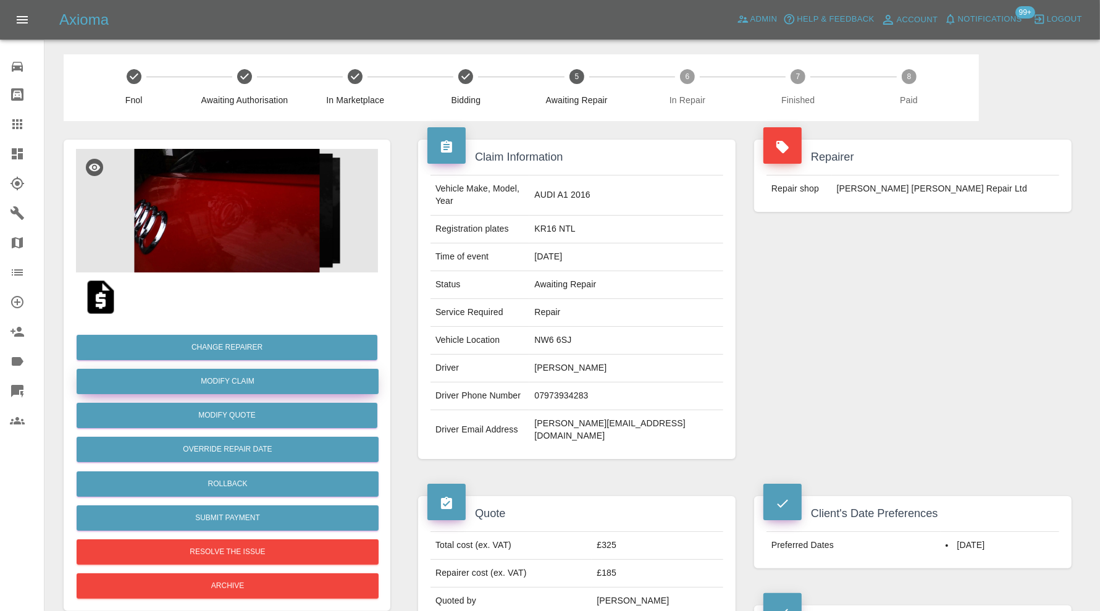
click at [268, 377] on link "Modify Claim" at bounding box center [228, 381] width 302 height 25
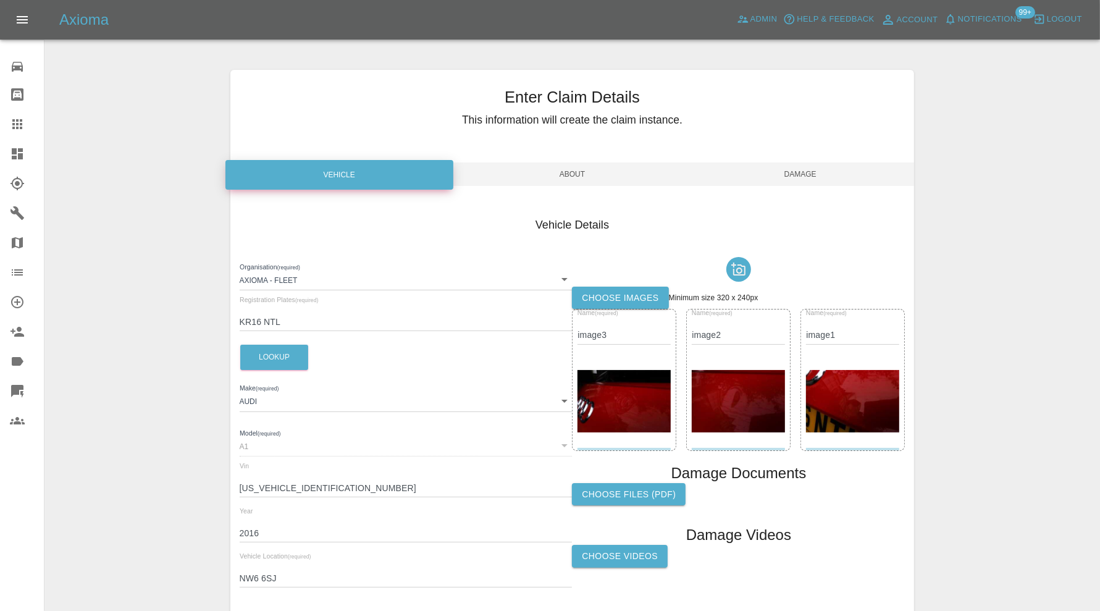
click at [652, 296] on label "Choose images" at bounding box center [620, 298] width 96 height 23
click at [0, 0] on input "Choose images" at bounding box center [0, 0] width 0 height 0
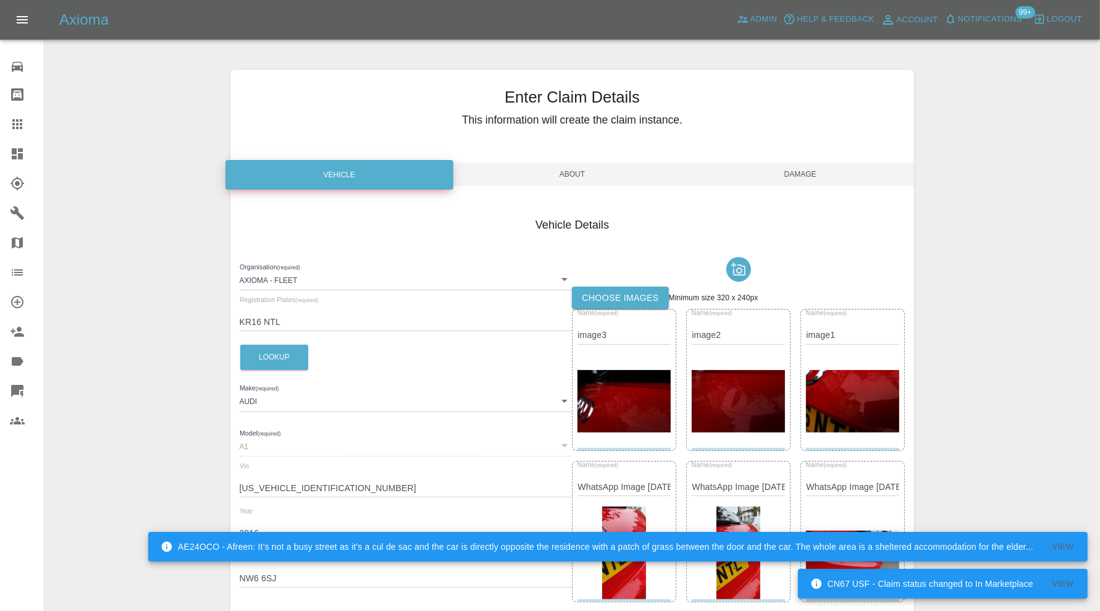
click at [807, 174] on span "Damage" at bounding box center [800, 173] width 228 height 23
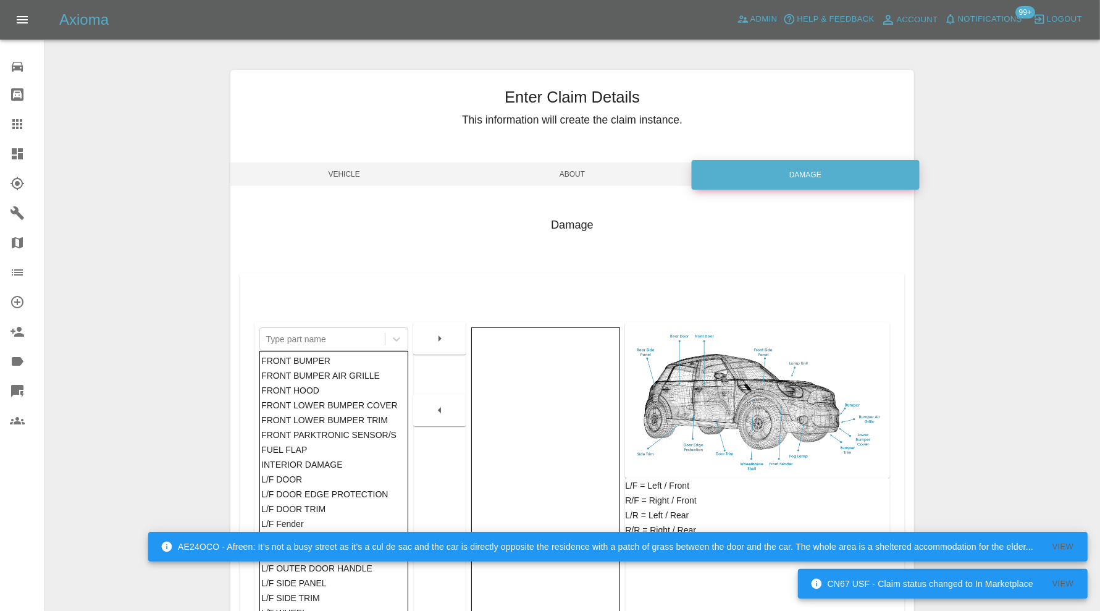
scroll to position [154, 0]
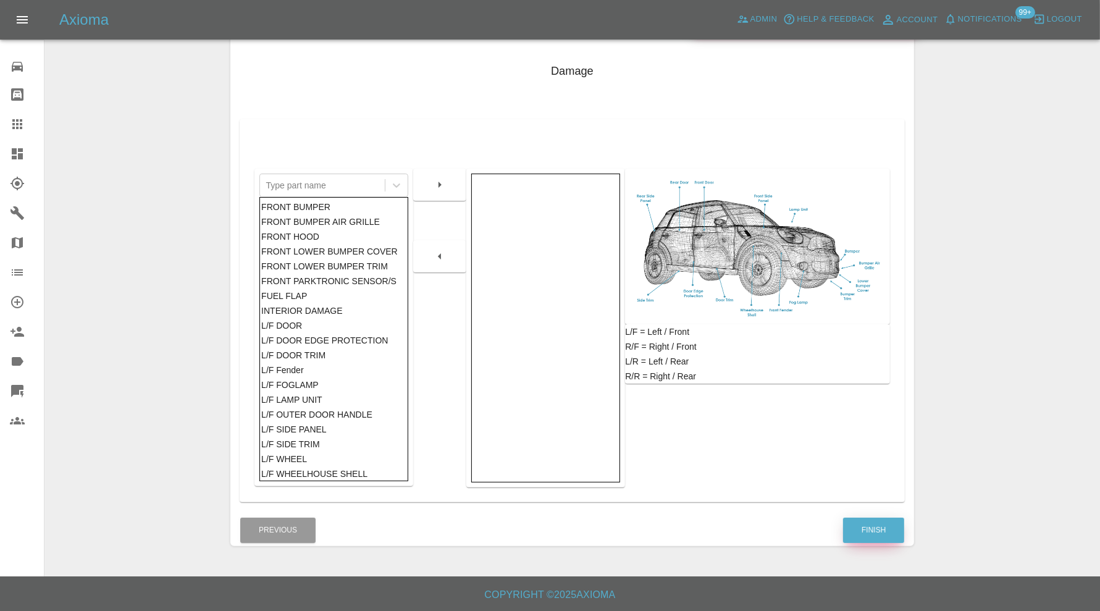
click at [871, 527] on button "Finish" at bounding box center [873, 529] width 61 height 25
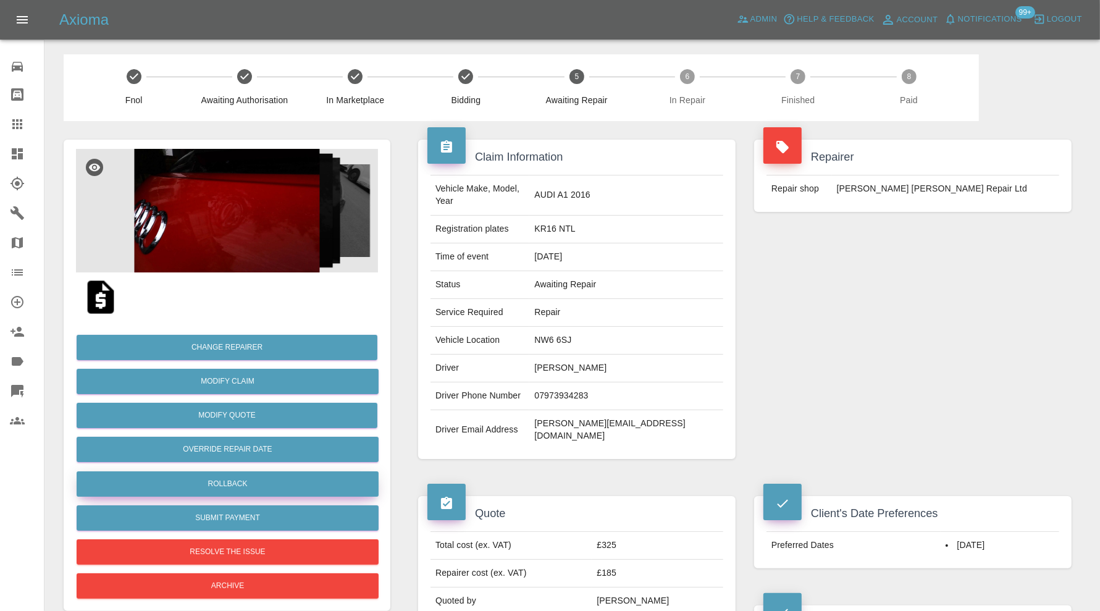
click at [324, 482] on button "Rollback" at bounding box center [228, 483] width 302 height 25
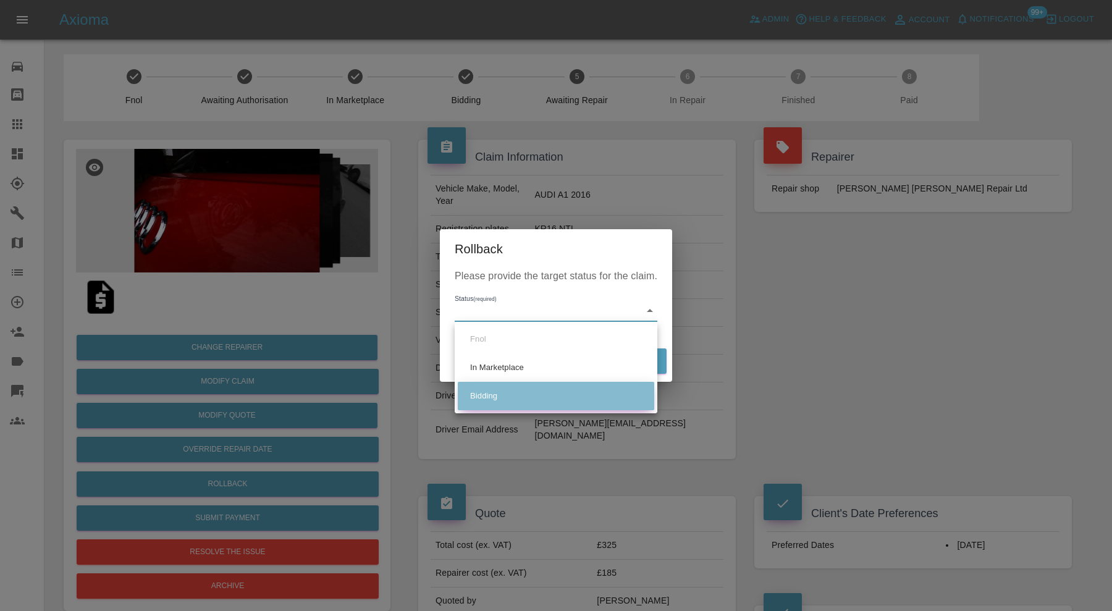
click at [525, 390] on li "Bidding" at bounding box center [556, 396] width 196 height 28
type input "bidding"
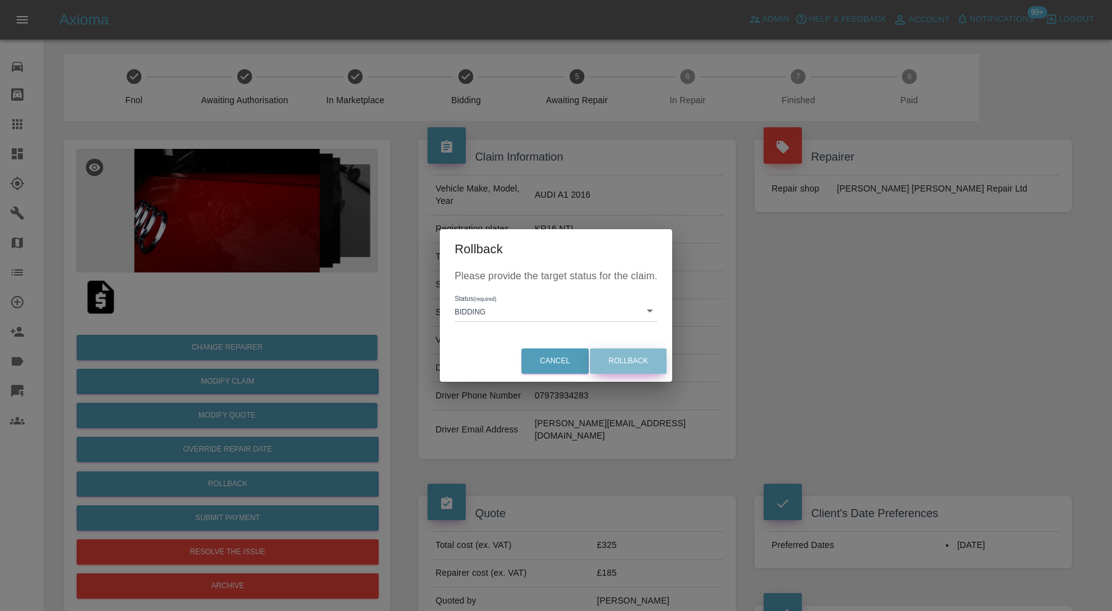
click at [620, 356] on button "Rollback" at bounding box center [628, 360] width 77 height 25
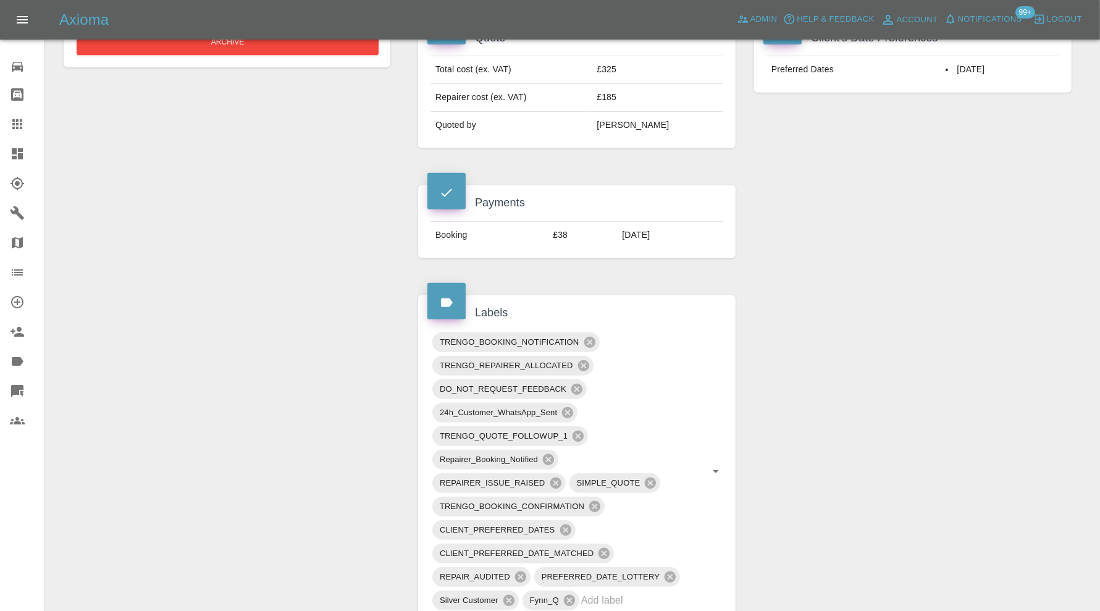
scroll to position [926, 0]
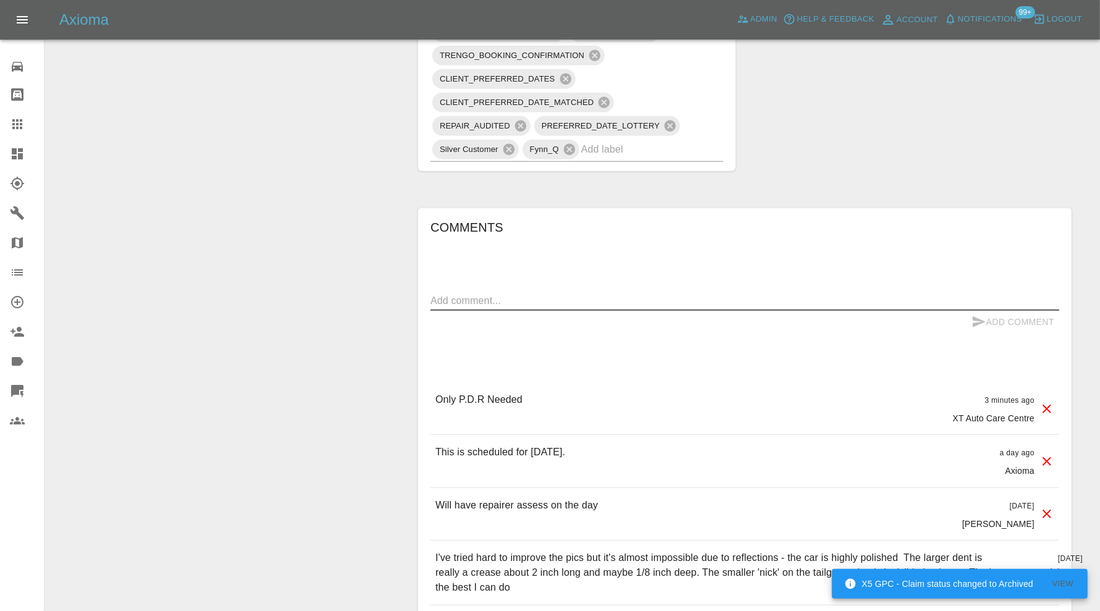
click at [682, 293] on textarea at bounding box center [744, 300] width 629 height 14
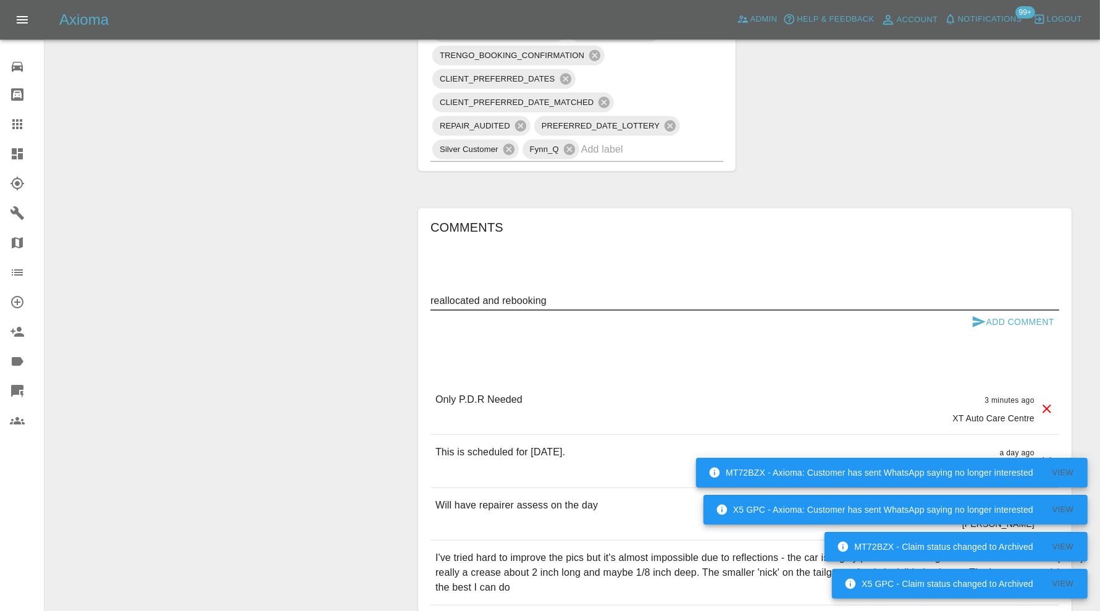
type textarea "reallocated and rebooking"
click at [995, 311] on button "Add Comment" at bounding box center [1012, 322] width 93 height 23
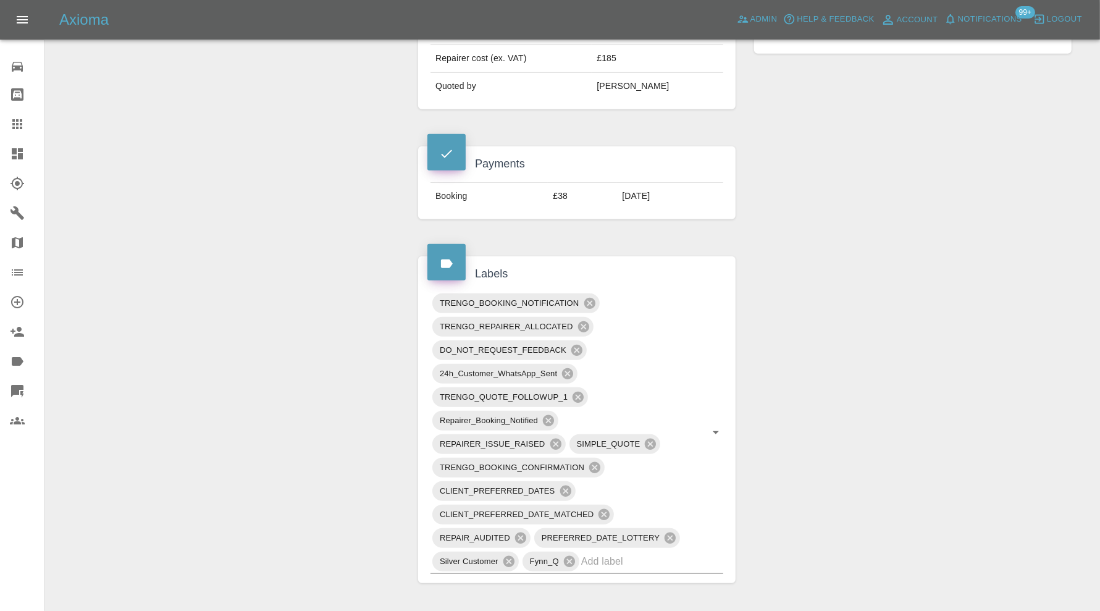
scroll to position [411, 0]
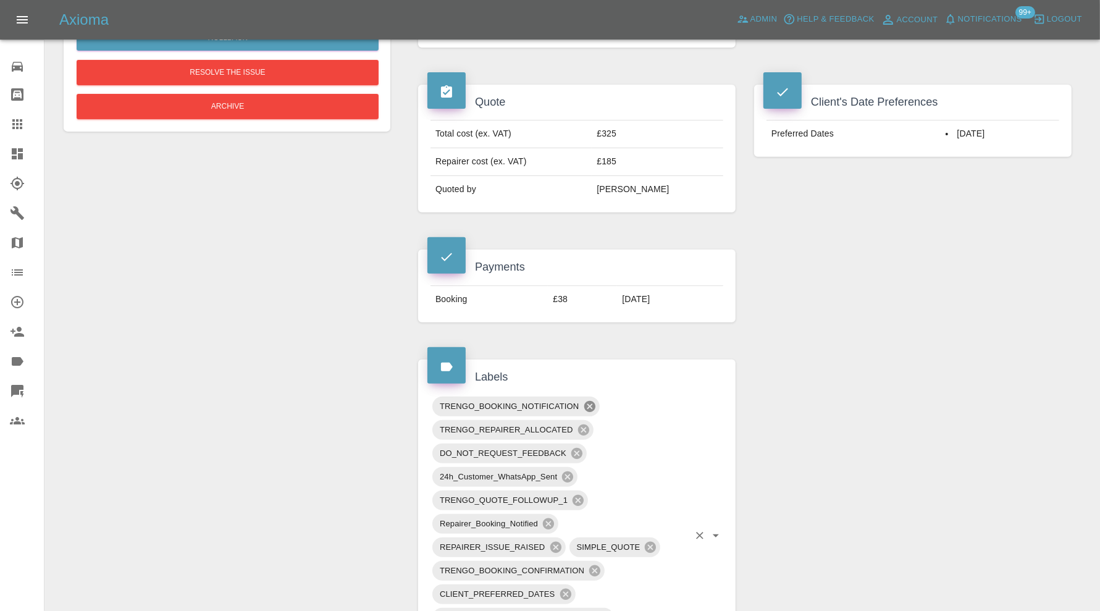
click at [592, 401] on icon at bounding box center [589, 406] width 11 height 11
click at [566, 446] on icon at bounding box center [568, 453] width 14 height 14
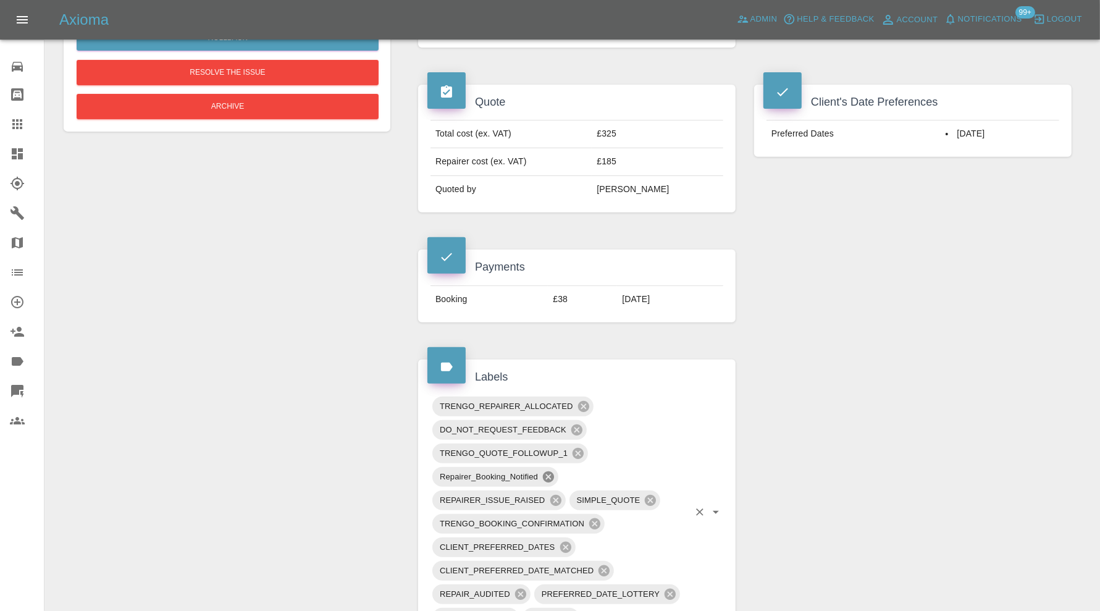
click at [547, 470] on icon at bounding box center [549, 477] width 14 height 14
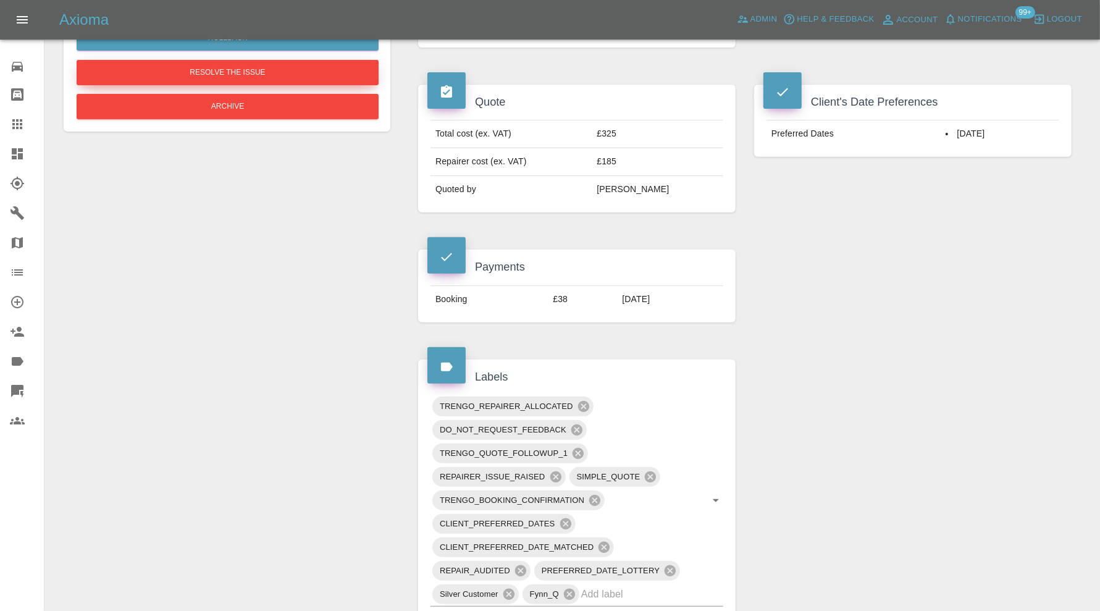
click at [289, 64] on button "Resolve the issue" at bounding box center [228, 72] width 302 height 25
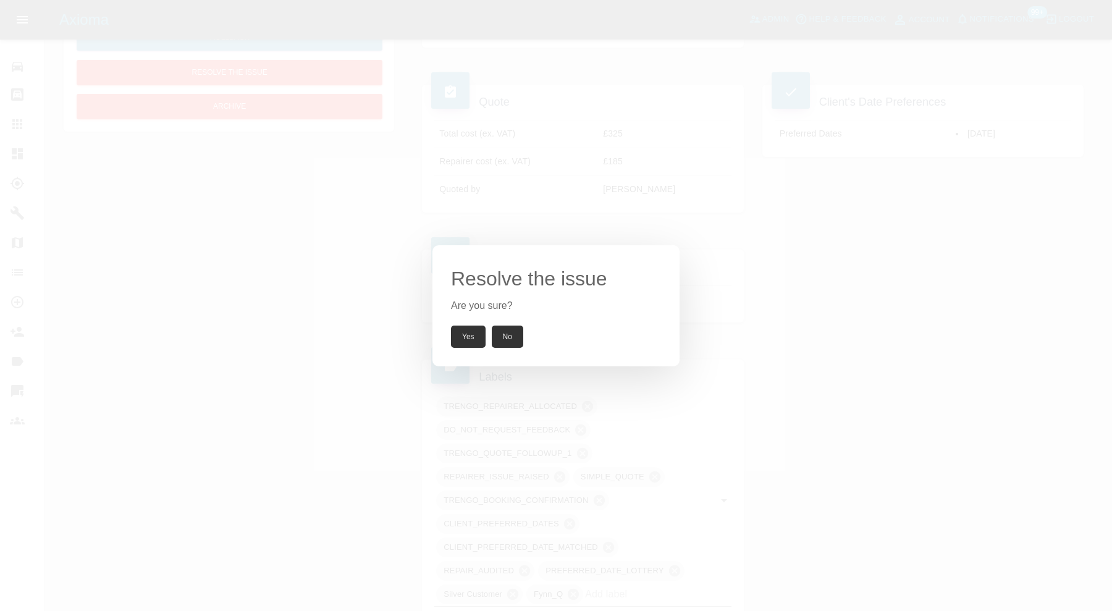
click at [475, 329] on button "Yes" at bounding box center [468, 336] width 35 height 22
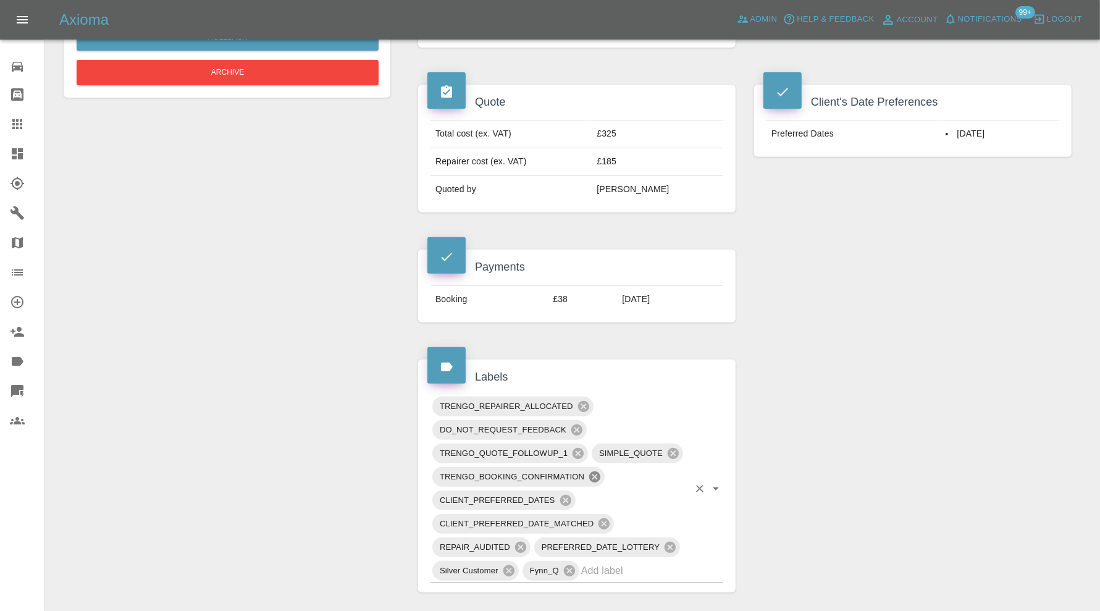
click at [593, 470] on icon at bounding box center [595, 477] width 14 height 14
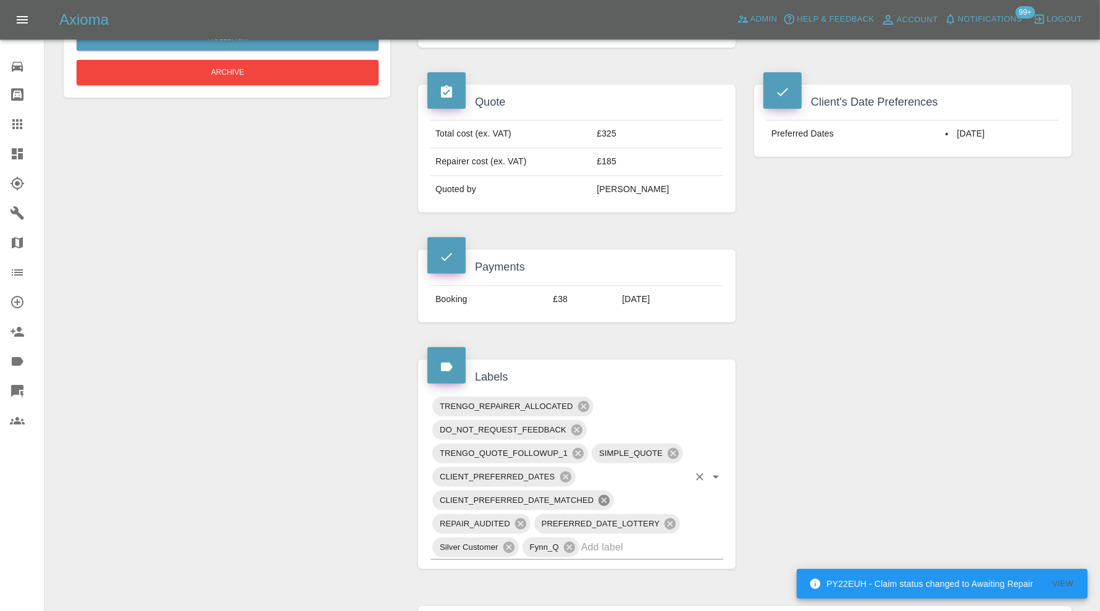
click at [602, 493] on icon at bounding box center [604, 500] width 14 height 14
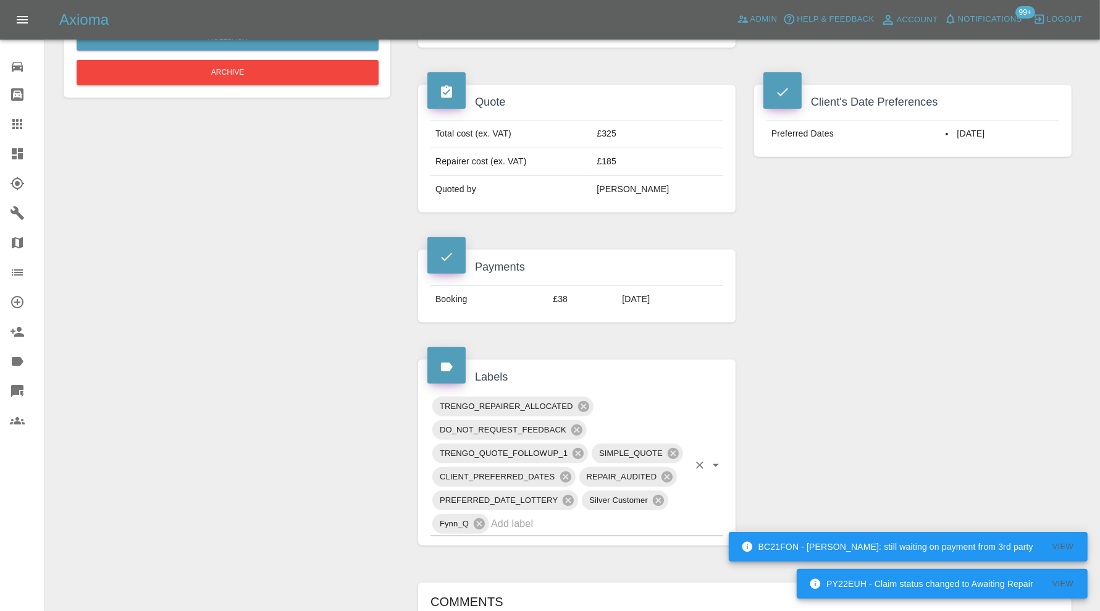
click at [652, 514] on input "text" at bounding box center [590, 523] width 198 height 19
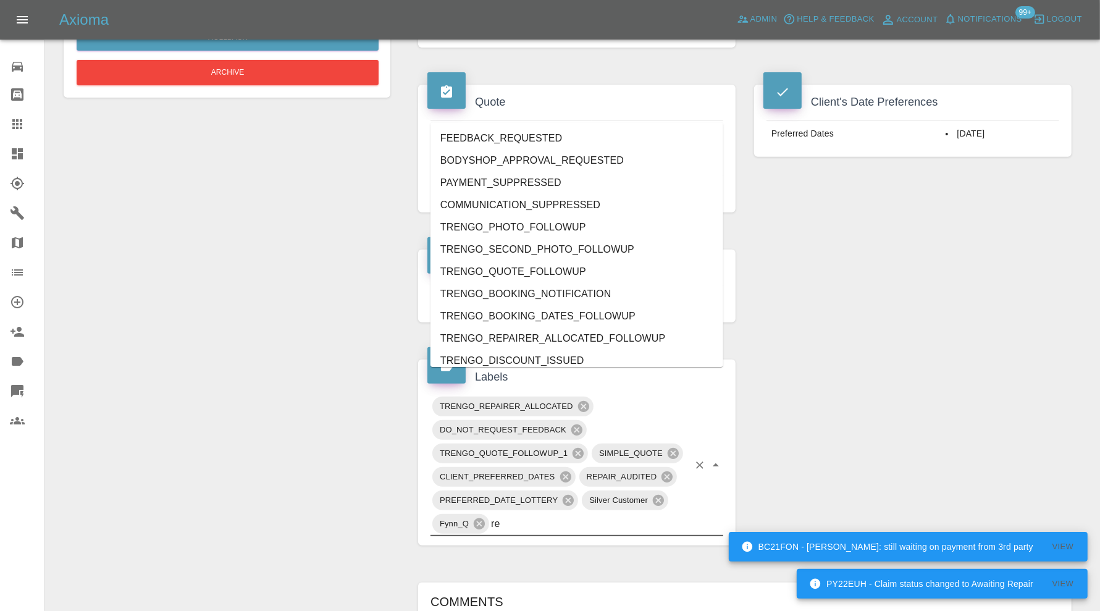
type input "rea"
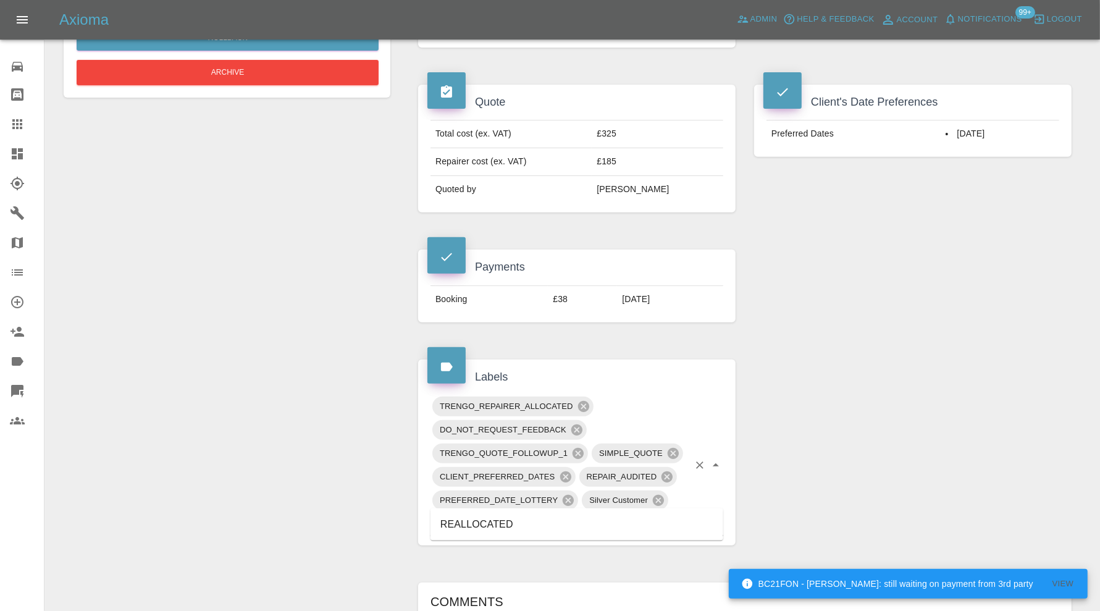
click at [528, 519] on li "REALLOCATED" at bounding box center [576, 524] width 293 height 22
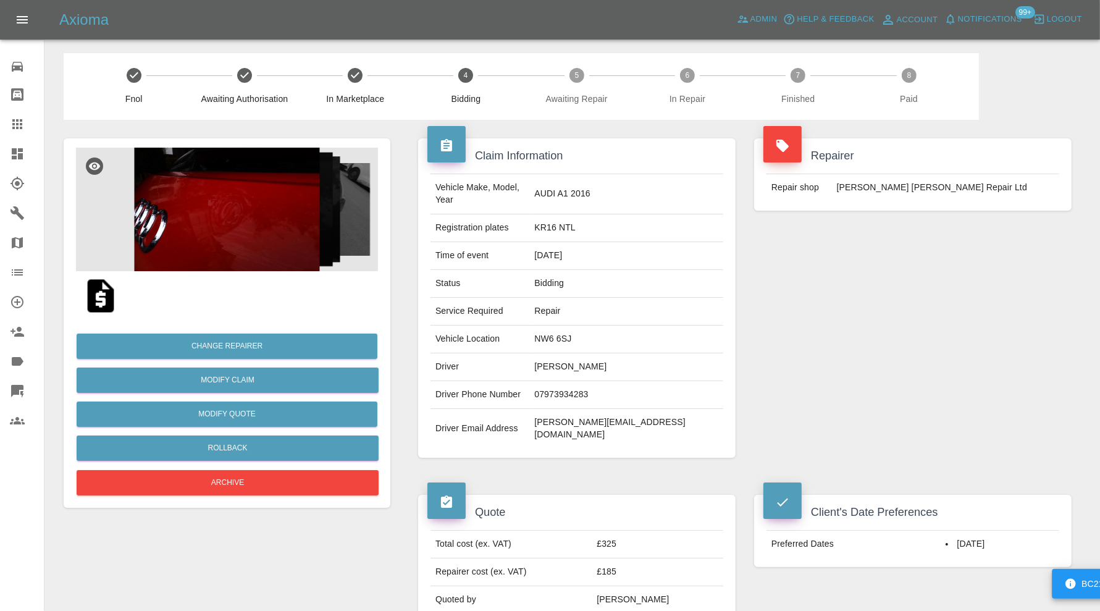
scroll to position [0, 0]
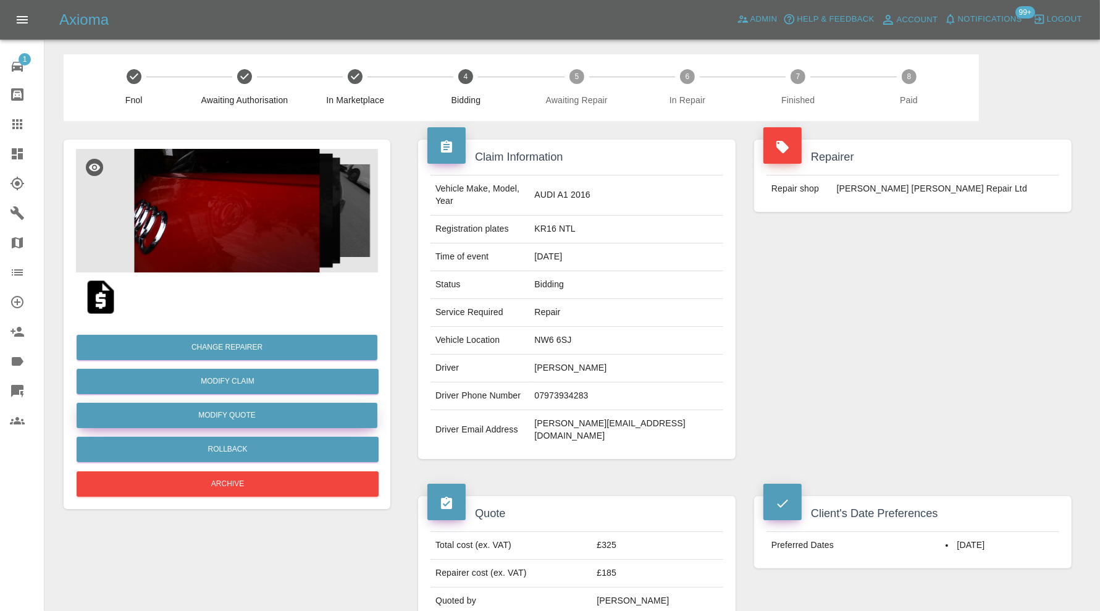
click at [278, 414] on button "Modify Quote" at bounding box center [227, 415] width 301 height 25
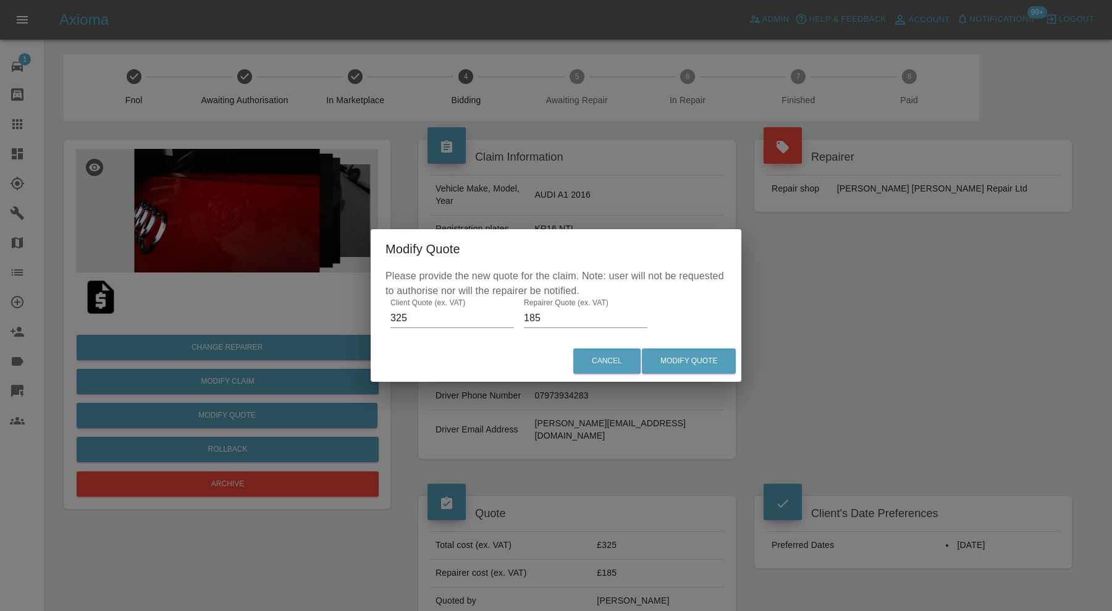
click at [548, 318] on input "185" at bounding box center [586, 318] width 124 height 20
drag, startPoint x: 548, startPoint y: 318, endPoint x: 511, endPoint y: 321, distance: 37.2
click at [511, 321] on div "Please provide the new quote for the claim. Note: user will not be requested to…" at bounding box center [556, 305] width 371 height 72
type input "200"
click at [691, 369] on button "Modify Quote" at bounding box center [689, 360] width 94 height 25
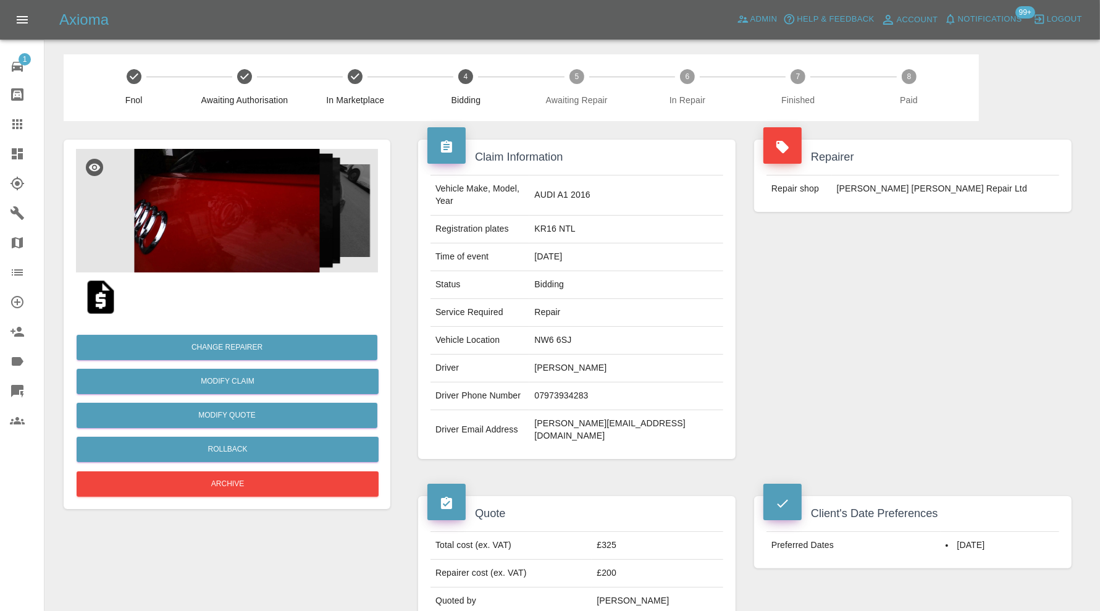
click at [27, 149] on div at bounding box center [27, 153] width 35 height 15
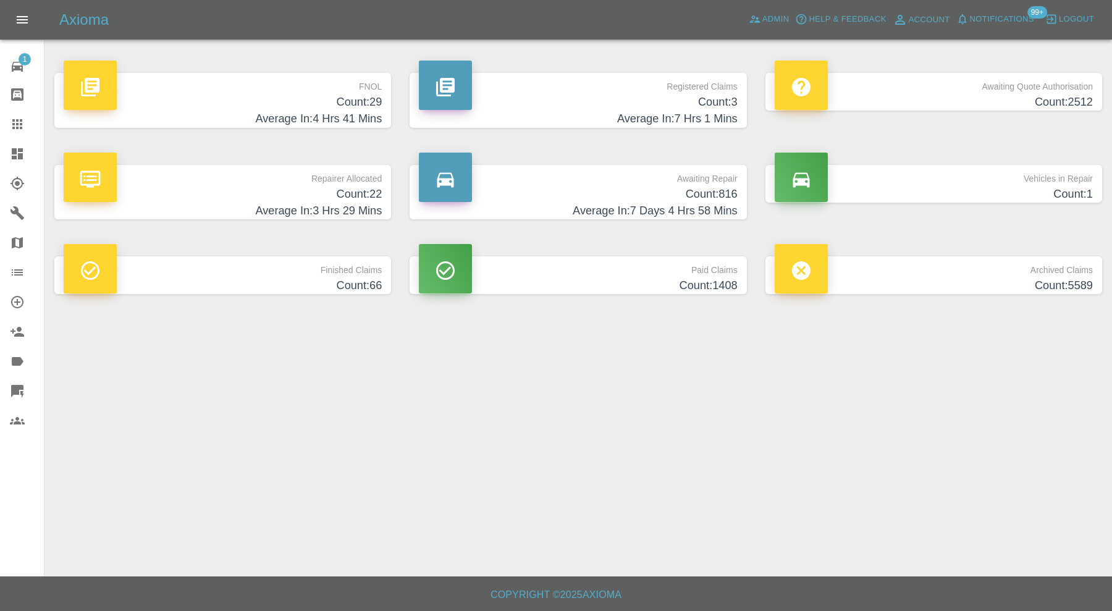
click at [327, 96] on h4 "Count: 29" at bounding box center [223, 102] width 318 height 17
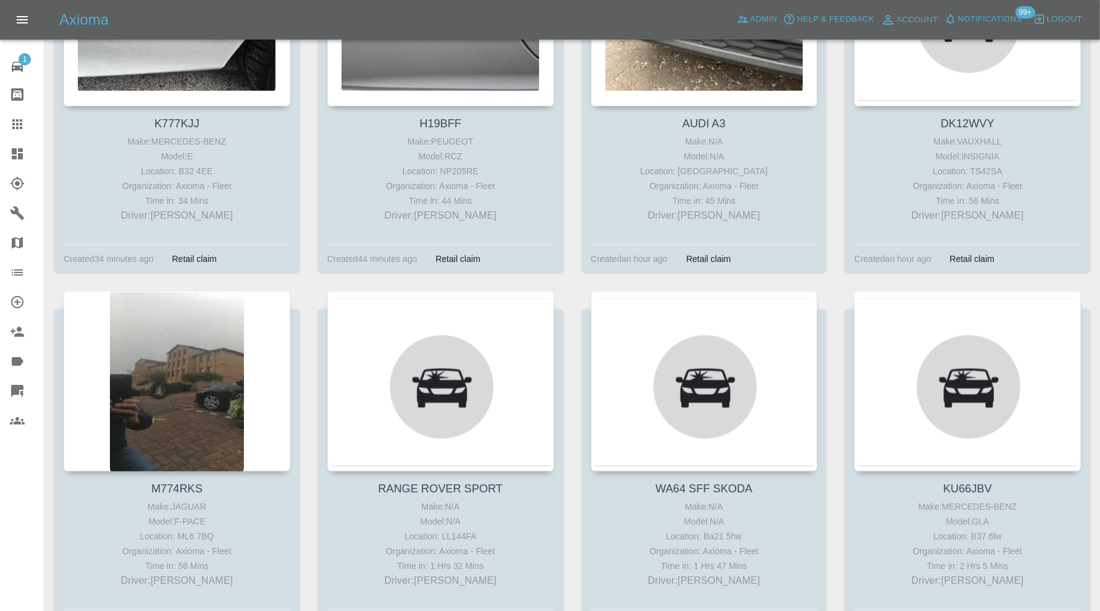
scroll to position [1132, 0]
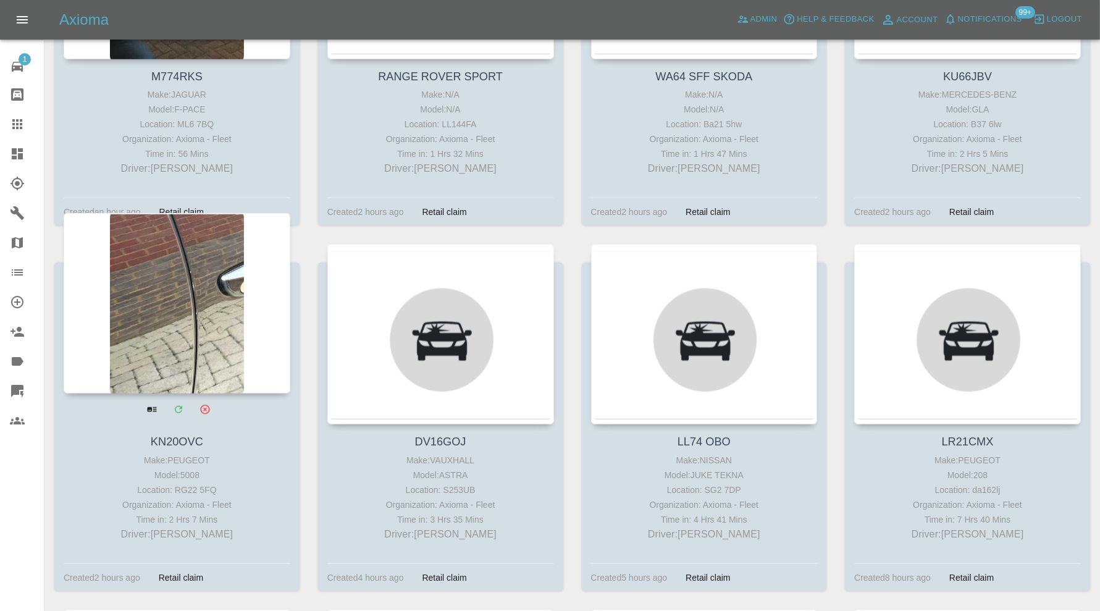
click at [221, 308] on div at bounding box center [177, 303] width 227 height 180
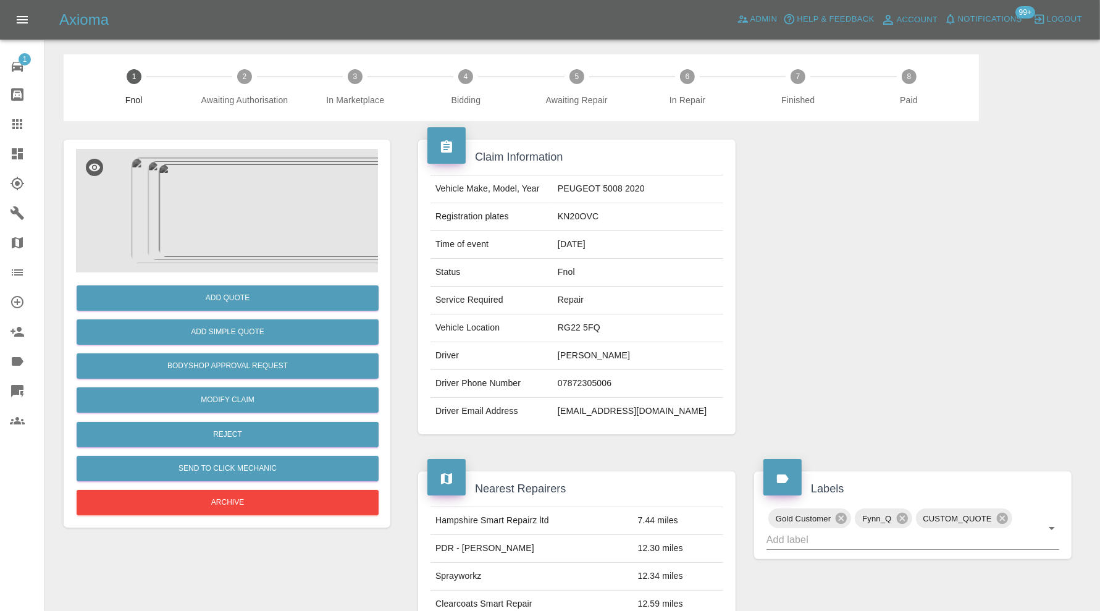
click at [240, 205] on img at bounding box center [227, 211] width 302 height 124
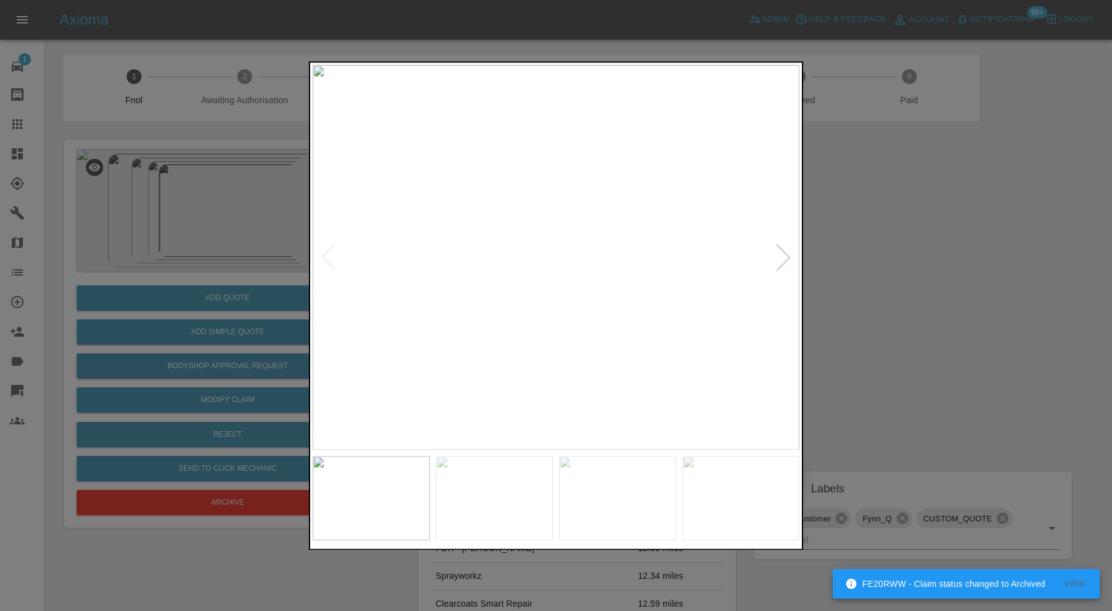
click at [779, 245] on div at bounding box center [782, 257] width 27 height 27
click at [779, 246] on div at bounding box center [782, 257] width 27 height 27
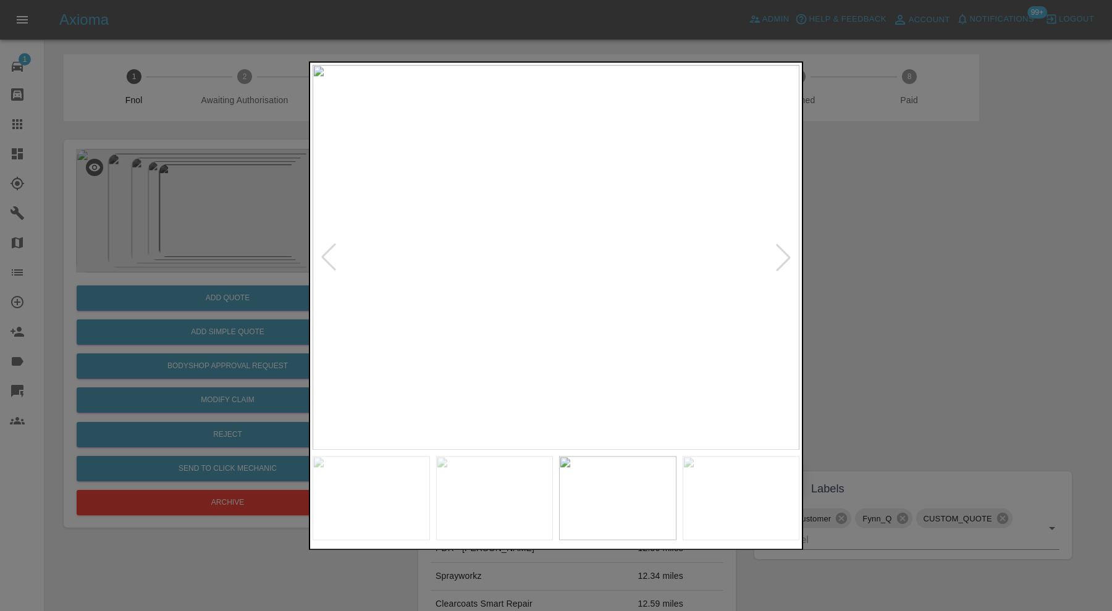
click at [780, 248] on div at bounding box center [782, 257] width 27 height 27
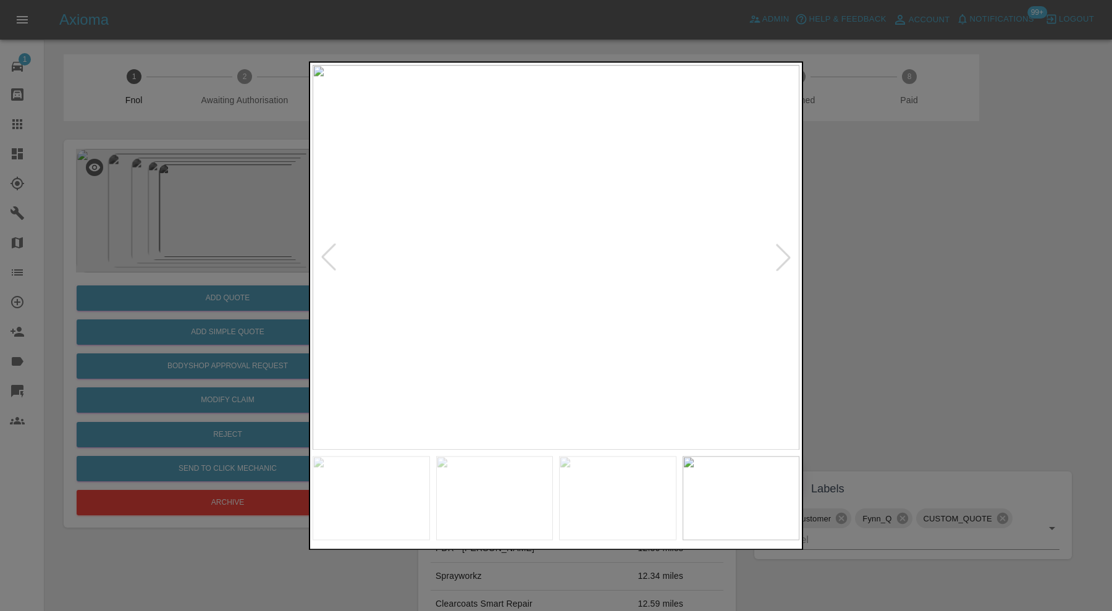
click at [780, 248] on div at bounding box center [782, 257] width 27 height 27
click at [780, 248] on img at bounding box center [555, 257] width 487 height 385
click at [953, 251] on div at bounding box center [556, 305] width 1112 height 611
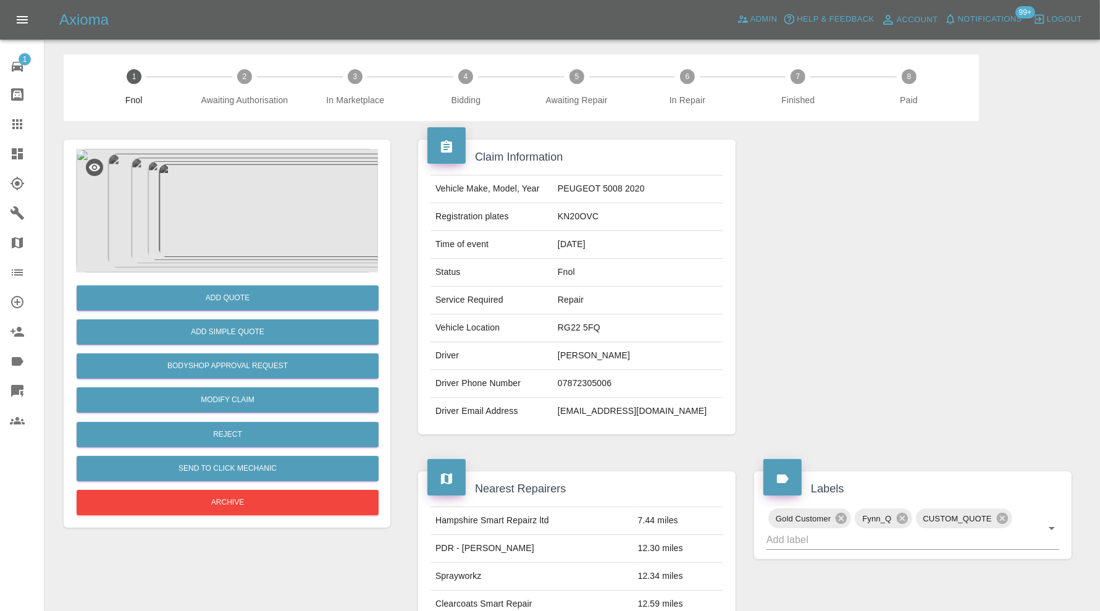
click at [224, 228] on img at bounding box center [227, 211] width 302 height 124
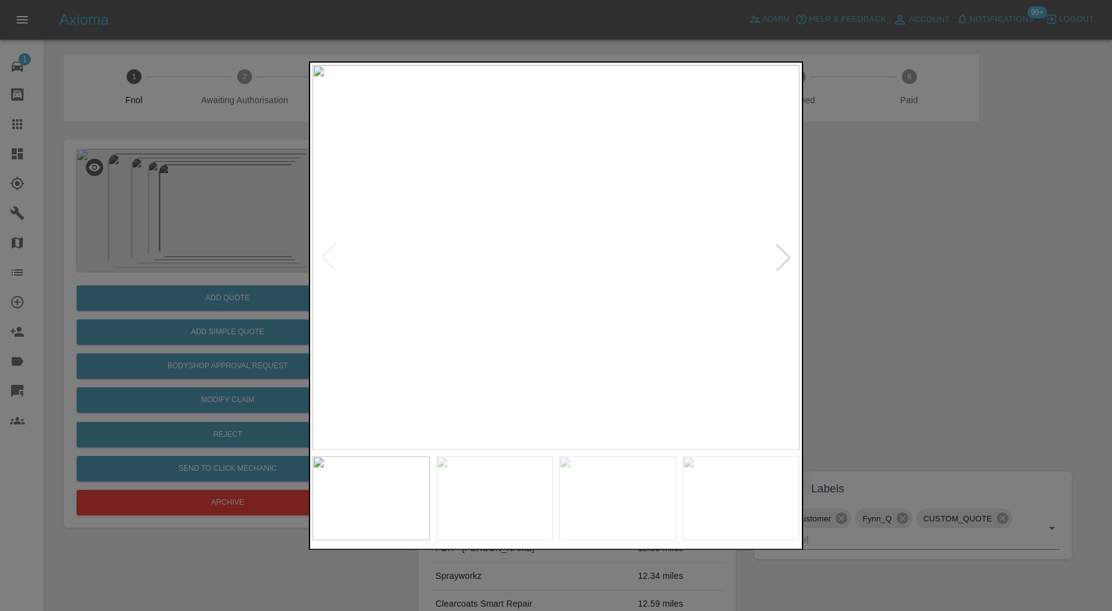
click at [782, 250] on div at bounding box center [782, 257] width 27 height 27
click at [784, 251] on div at bounding box center [782, 257] width 27 height 27
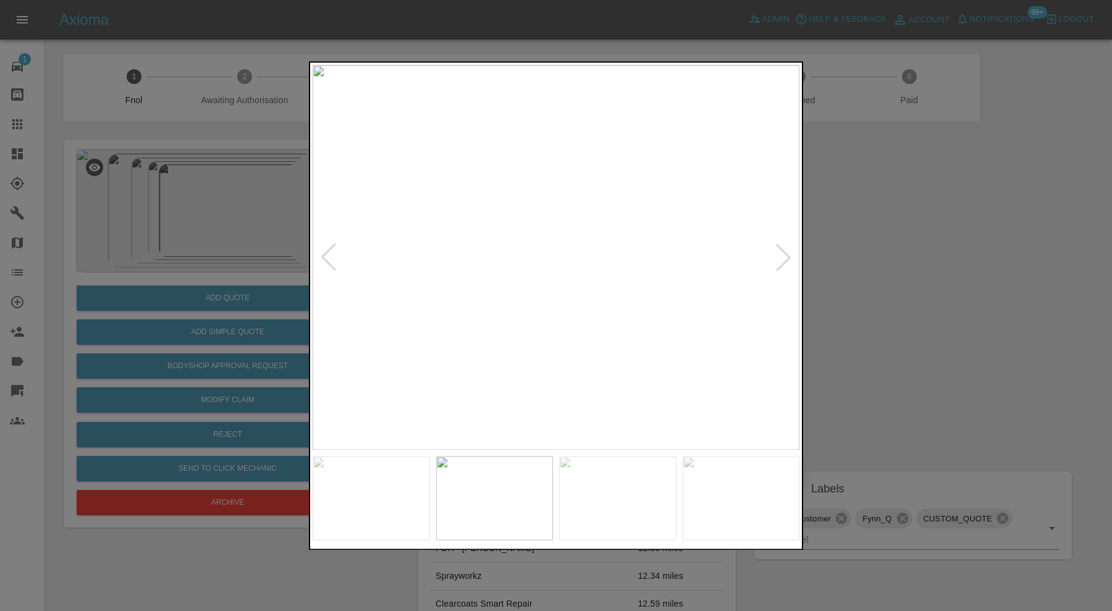
click at [784, 251] on div at bounding box center [782, 257] width 27 height 27
click at [862, 251] on div at bounding box center [556, 305] width 1112 height 611
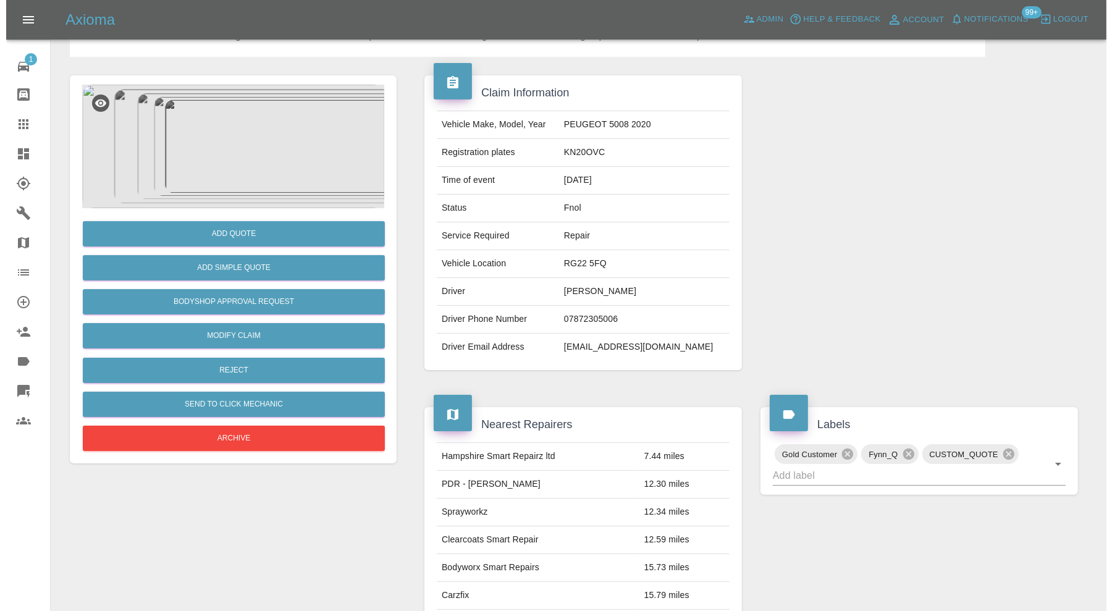
scroll to position [64, 0]
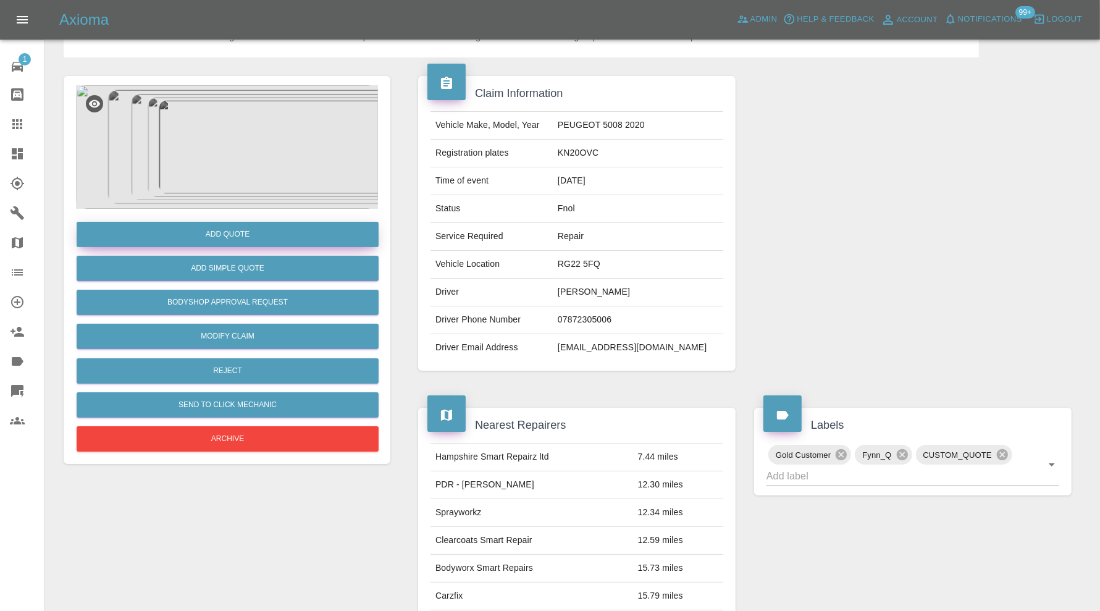
click at [271, 238] on button "Add Quote" at bounding box center [228, 234] width 302 height 25
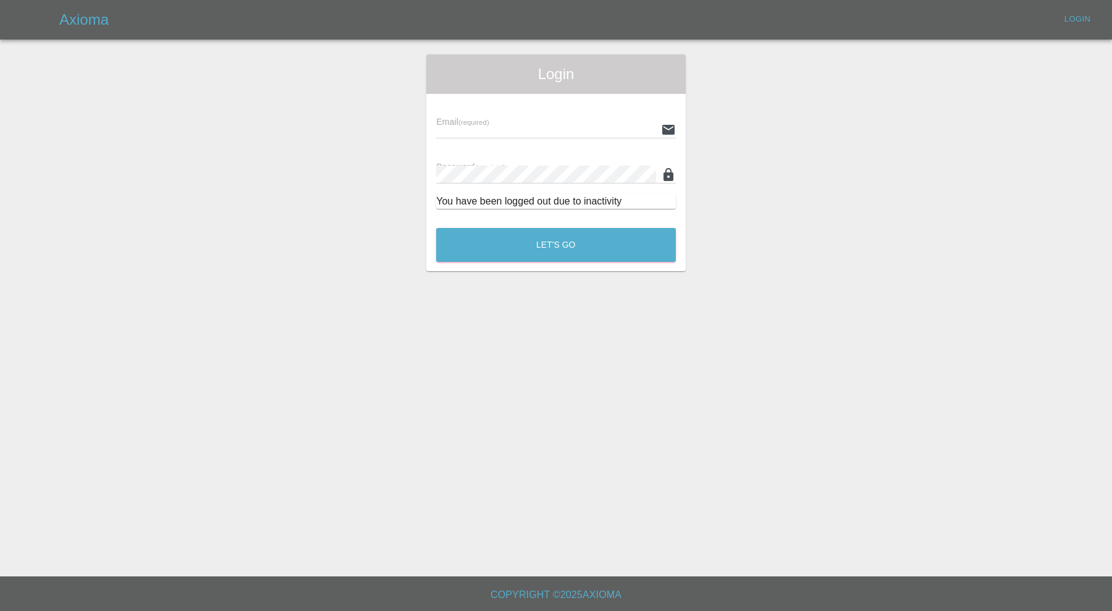
type input "carl.ainsworth@axioma.co.uk"
click at [626, 254] on button "Let's Go" at bounding box center [556, 245] width 240 height 34
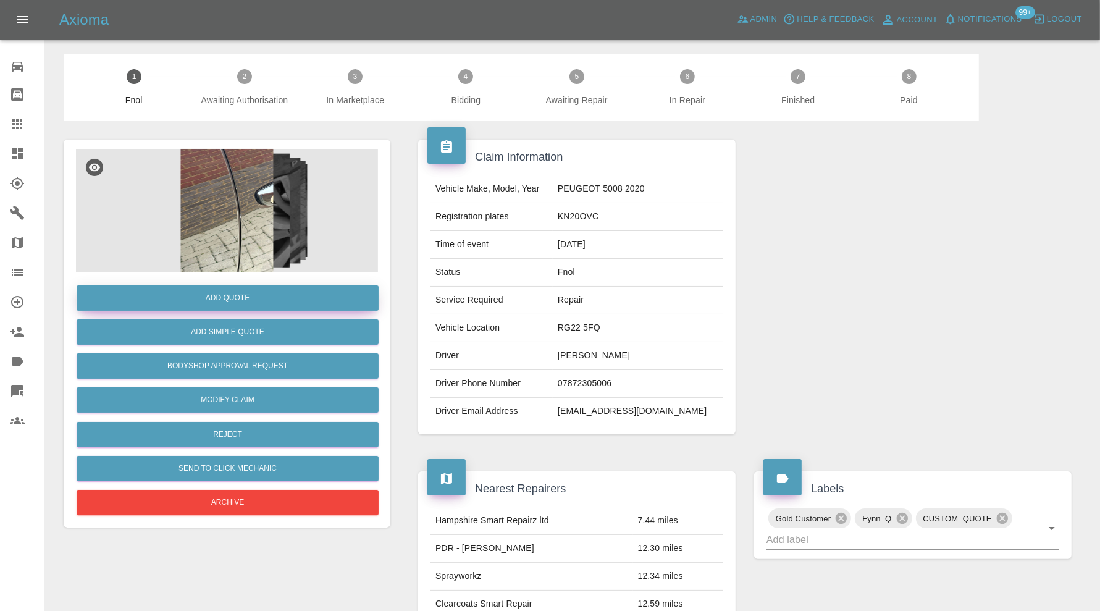
click at [225, 291] on button "Add Quote" at bounding box center [228, 297] width 302 height 25
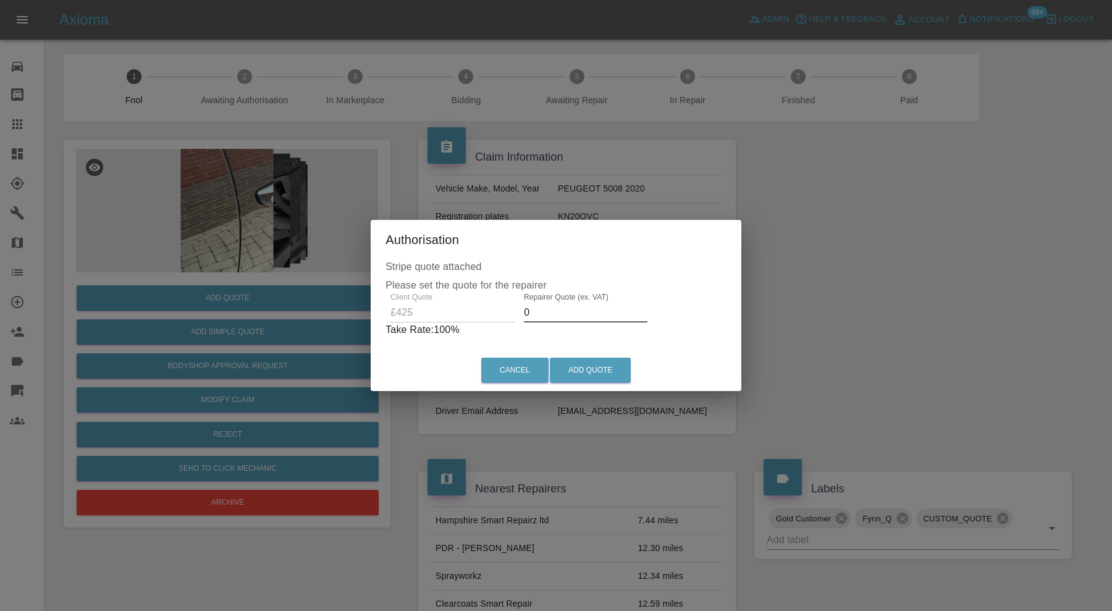
click at [571, 318] on input "0" at bounding box center [586, 313] width 124 height 20
type input "270"
click at [624, 361] on button "Add Quote" at bounding box center [590, 370] width 81 height 25
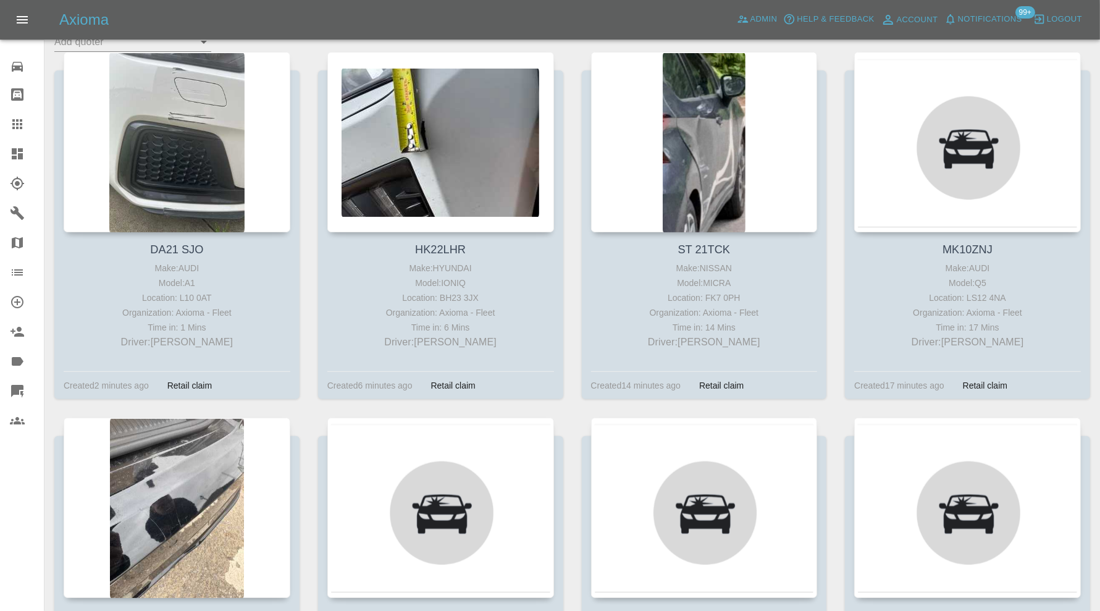
scroll to position [411, 0]
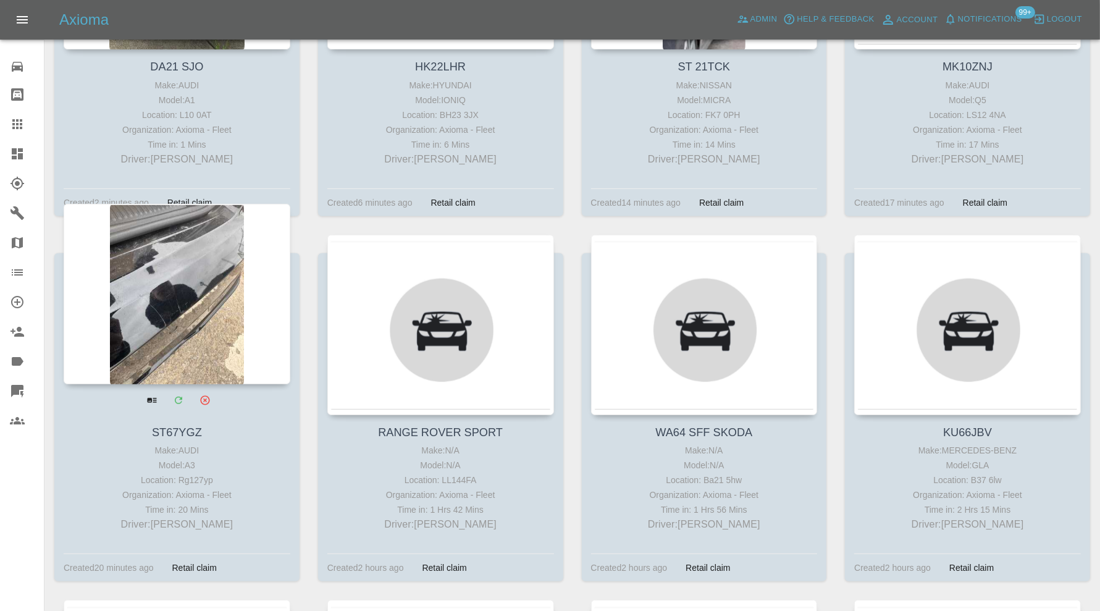
click at [220, 288] on div at bounding box center [177, 294] width 227 height 180
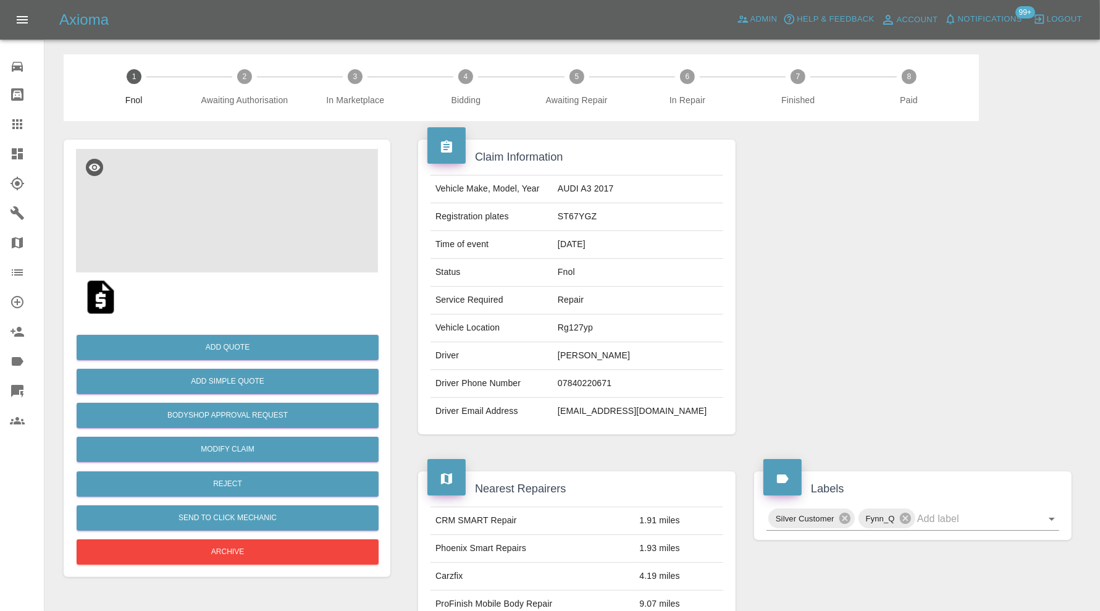
click at [255, 220] on img at bounding box center [227, 211] width 302 height 124
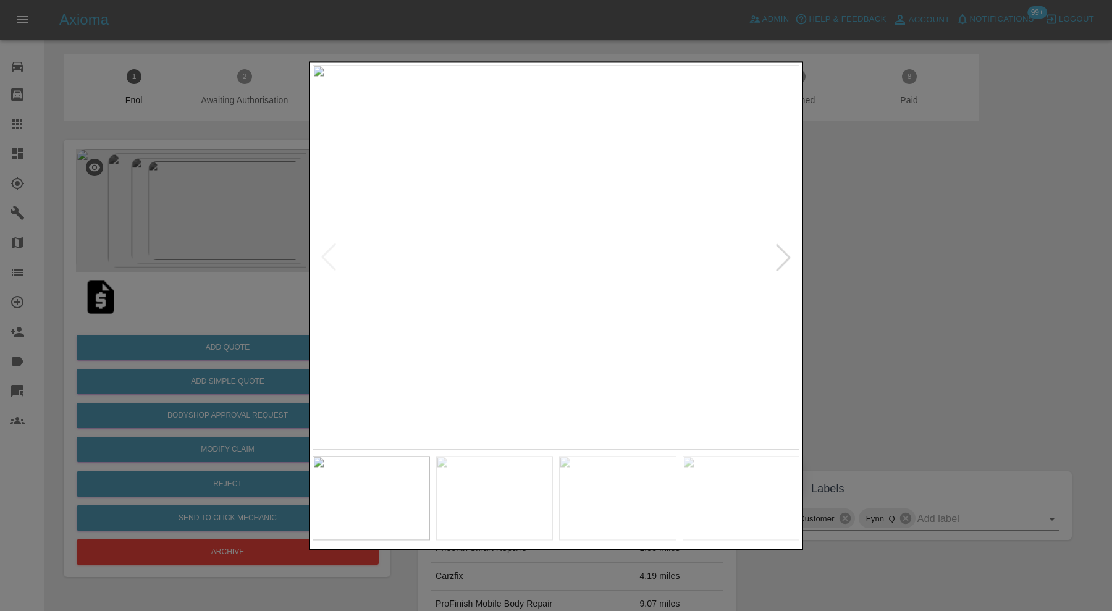
click at [777, 254] on div at bounding box center [782, 257] width 27 height 27
click at [777, 254] on img at bounding box center [555, 257] width 487 height 385
click at [573, 270] on img at bounding box center [555, 257] width 487 height 385
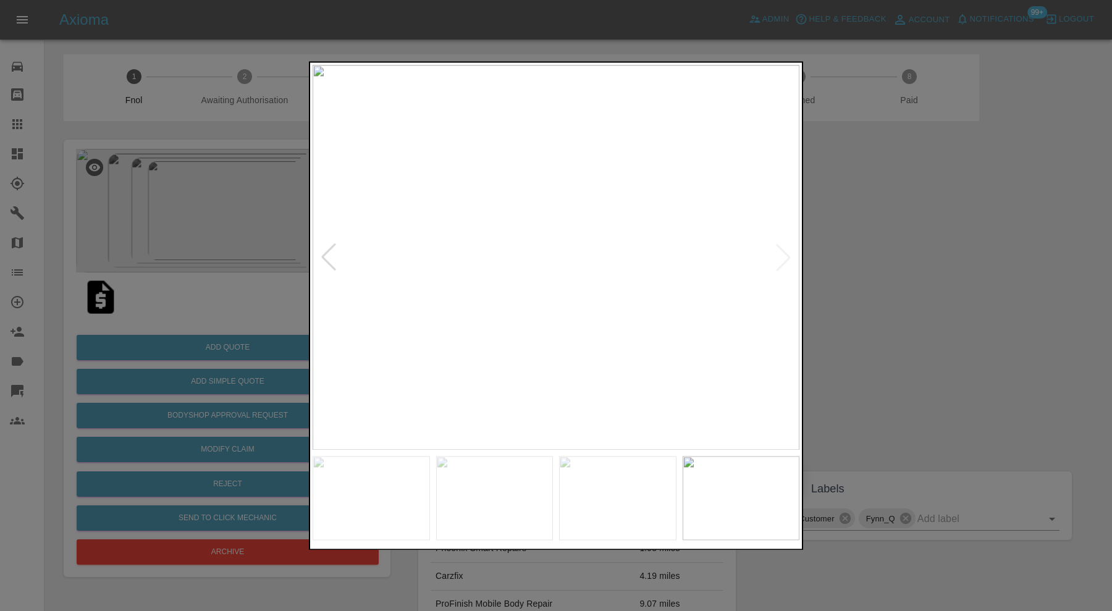
click at [573, 270] on img at bounding box center [555, 257] width 487 height 385
click at [922, 271] on div at bounding box center [556, 305] width 1112 height 611
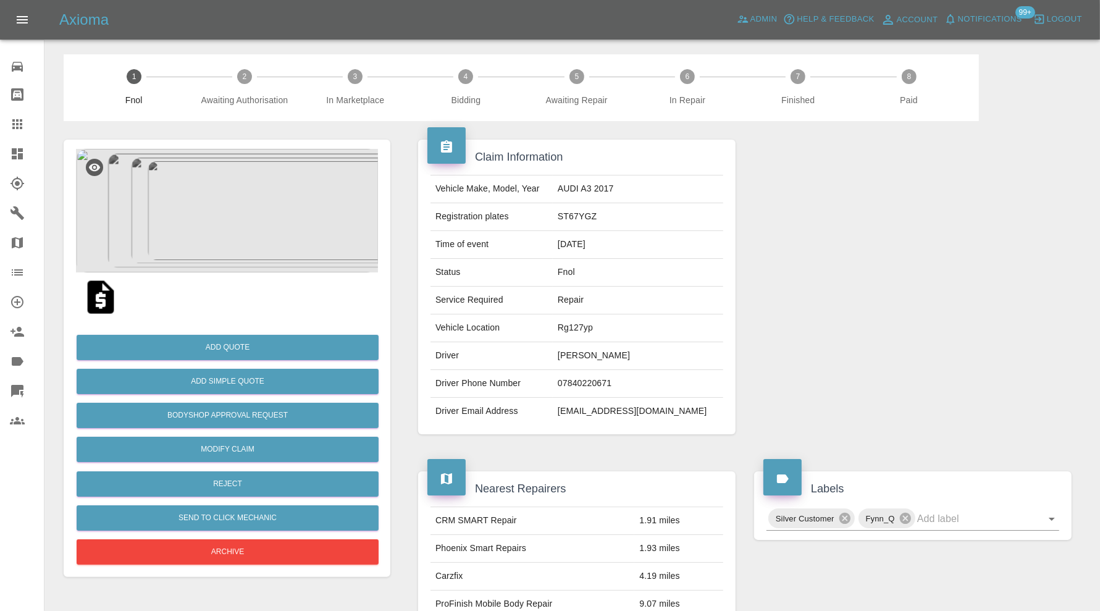
click at [238, 256] on img at bounding box center [227, 211] width 302 height 124
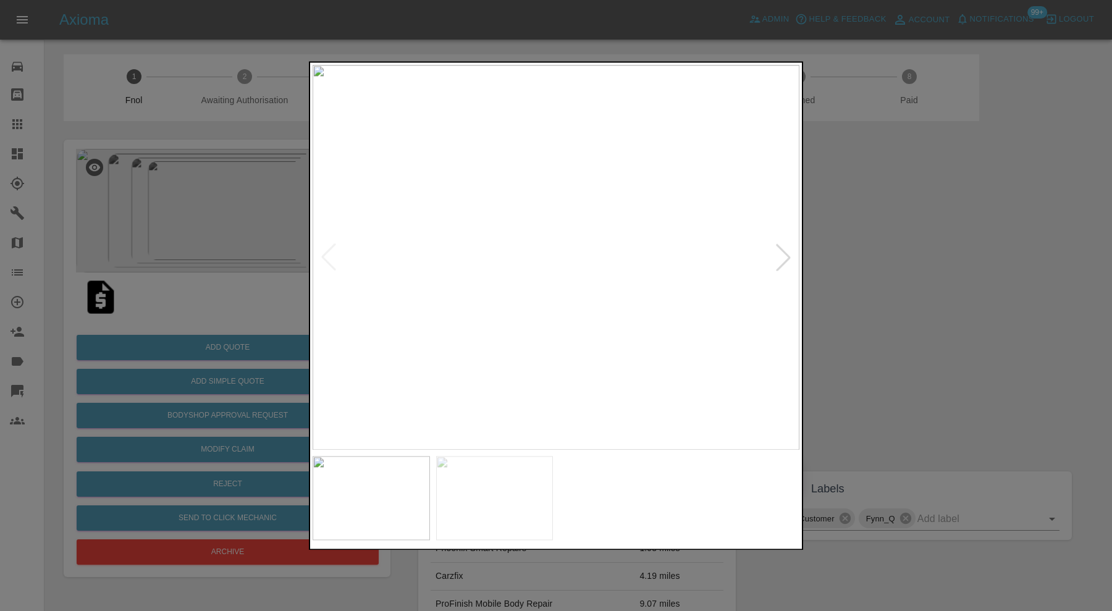
click at [708, 480] on img at bounding box center [740, 498] width 117 height 84
click at [521, 244] on img at bounding box center [555, 257] width 487 height 385
click at [918, 312] on div at bounding box center [556, 305] width 1112 height 611
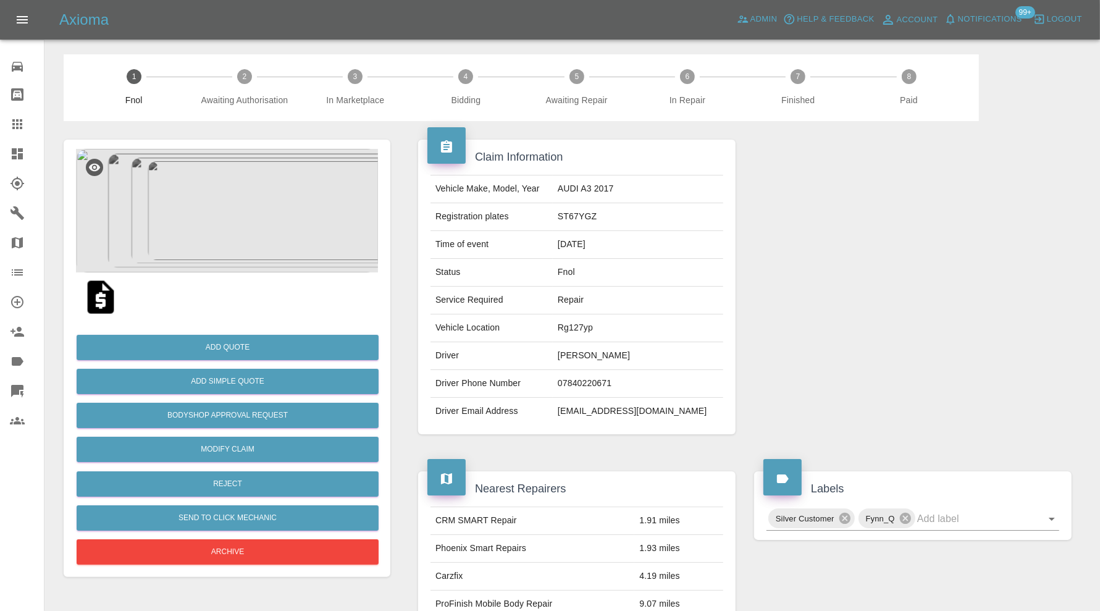
click at [918, 312] on div at bounding box center [913, 287] width 336 height 332
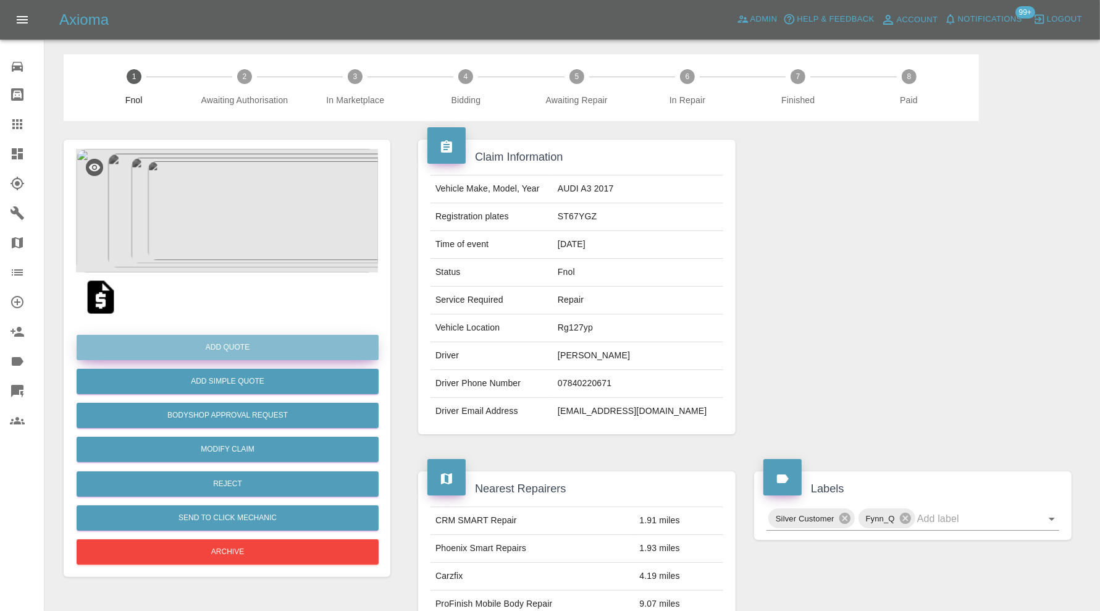
click at [247, 343] on button "Add Quote" at bounding box center [228, 347] width 302 height 25
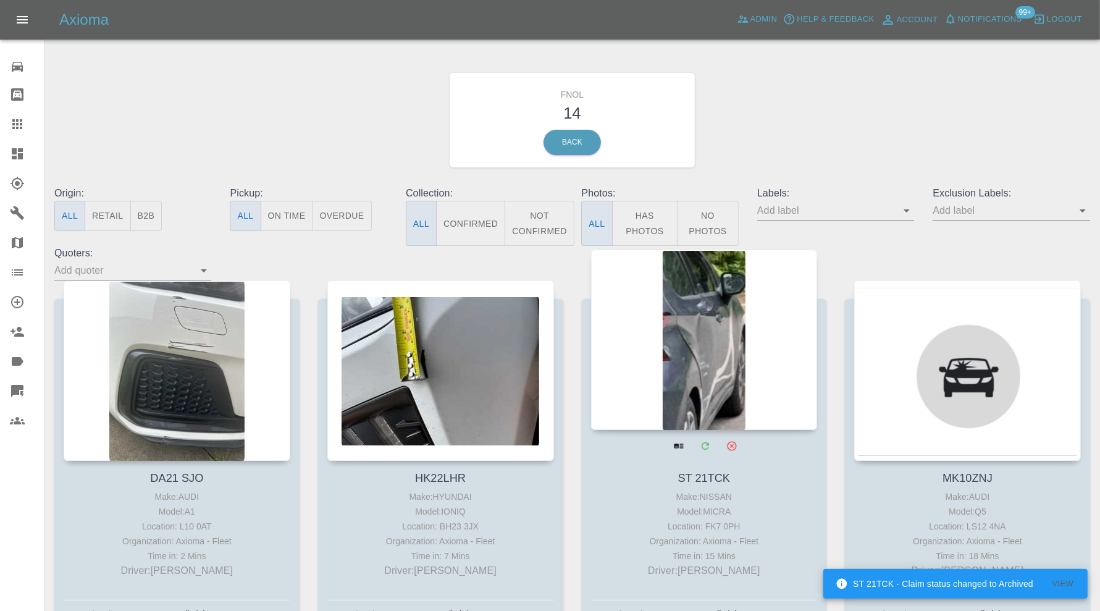
click at [733, 311] on div at bounding box center [704, 339] width 227 height 180
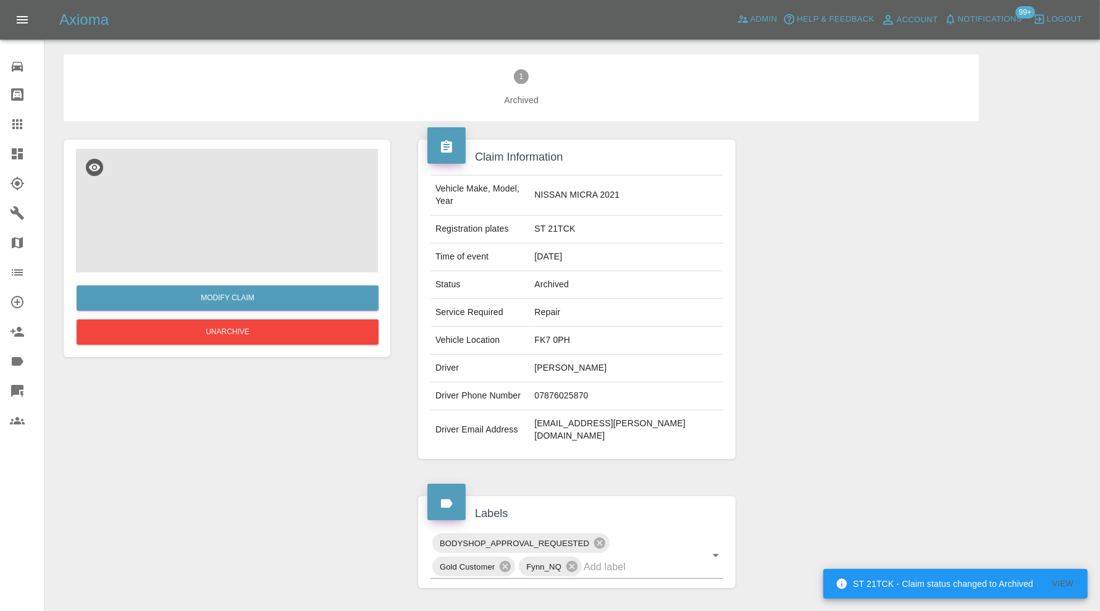
click at [232, 220] on img at bounding box center [227, 211] width 302 height 124
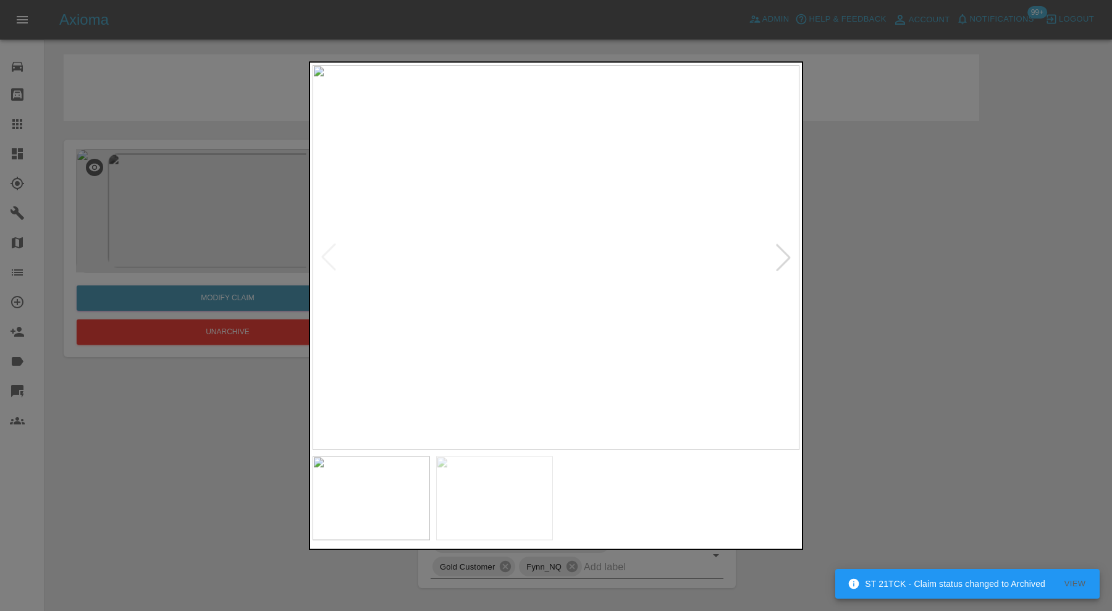
click at [953, 250] on div at bounding box center [556, 305] width 1112 height 611
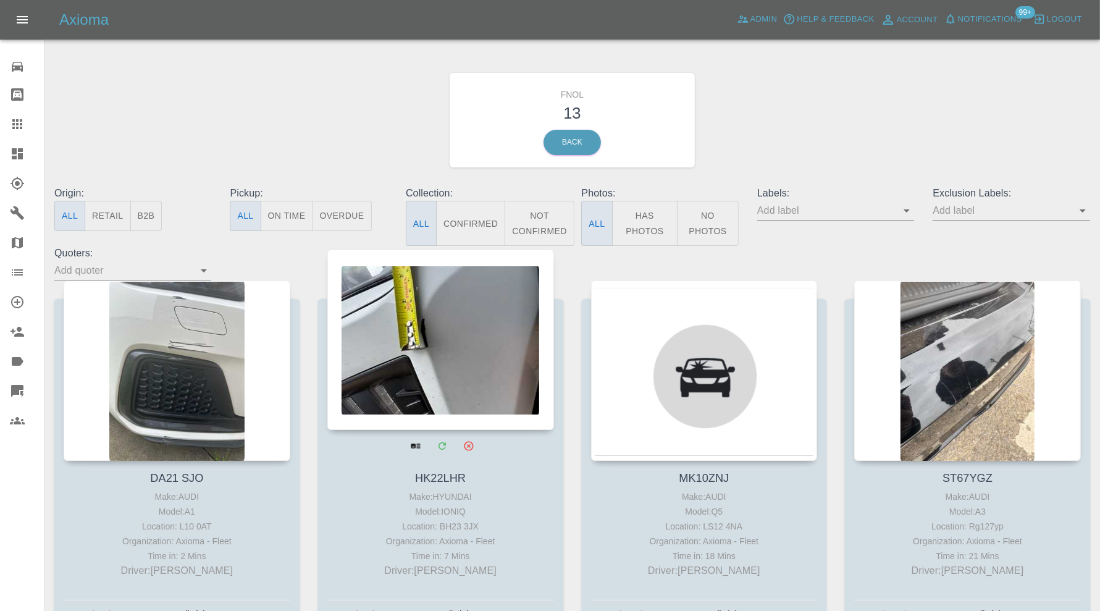
click at [380, 338] on div at bounding box center [440, 339] width 227 height 180
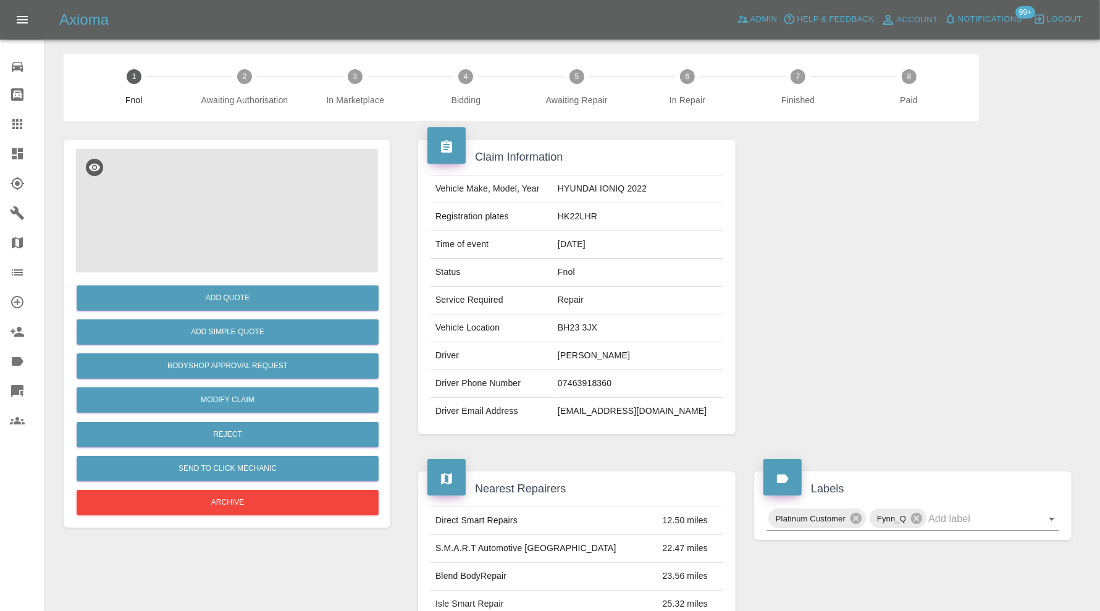
click at [274, 238] on img at bounding box center [227, 211] width 302 height 124
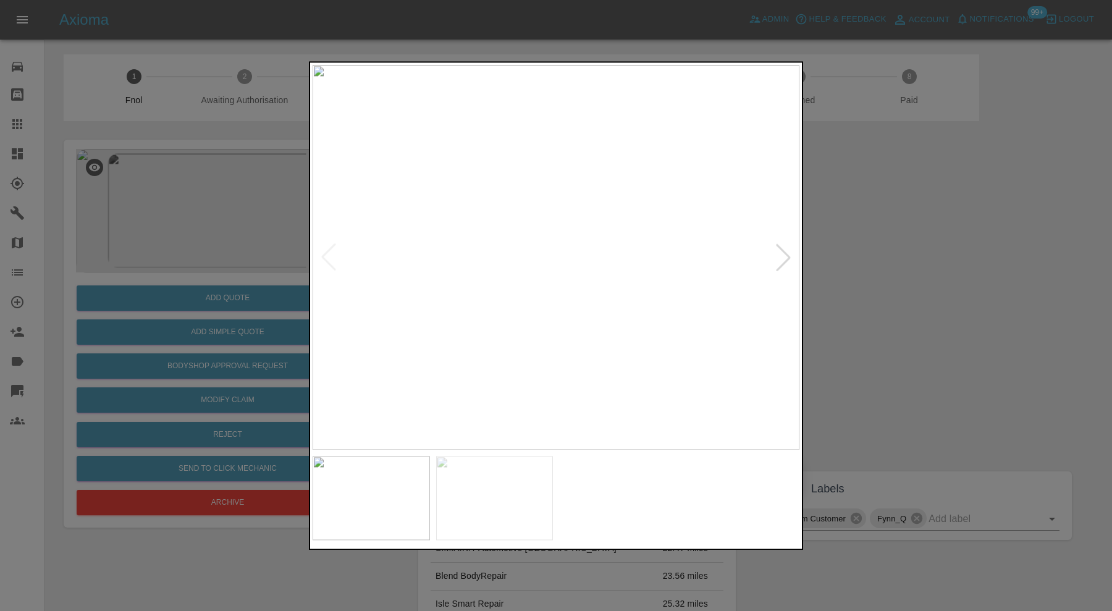
click at [467, 498] on img at bounding box center [494, 498] width 117 height 84
click at [979, 354] on div at bounding box center [556, 305] width 1112 height 611
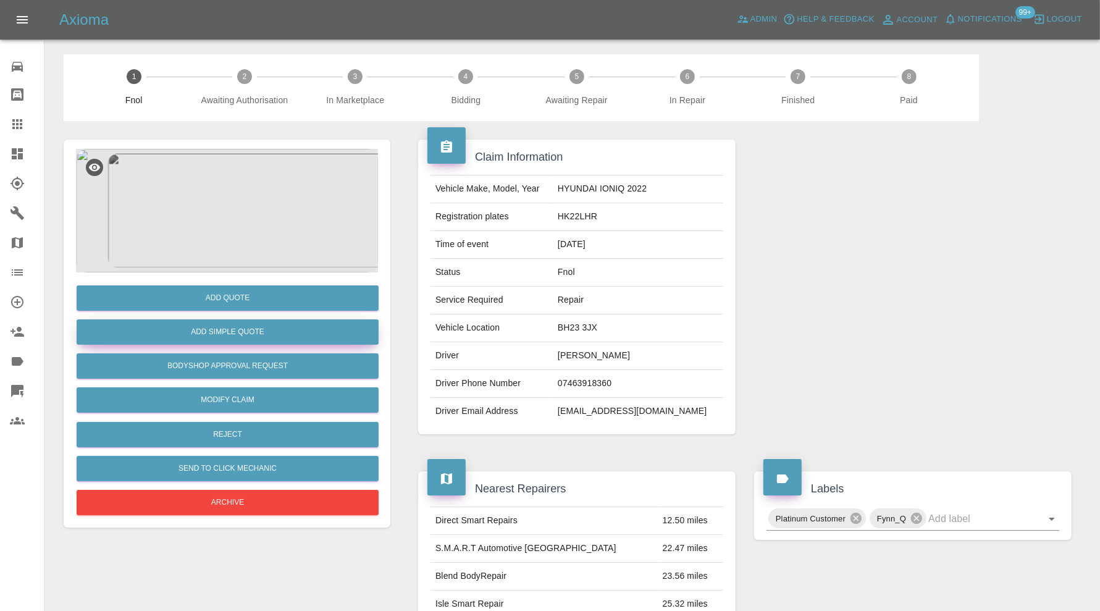
click at [270, 330] on button "Add Simple Quote" at bounding box center [228, 331] width 302 height 25
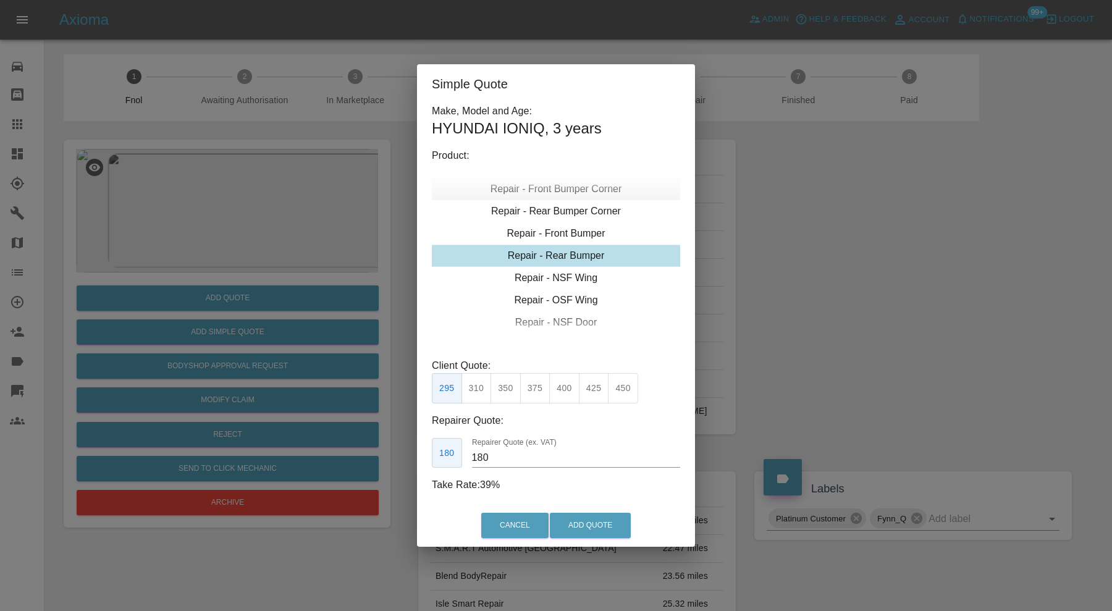
click at [547, 186] on div "Repair - Front Bumper Corner" at bounding box center [556, 189] width 248 height 22
type input "120"
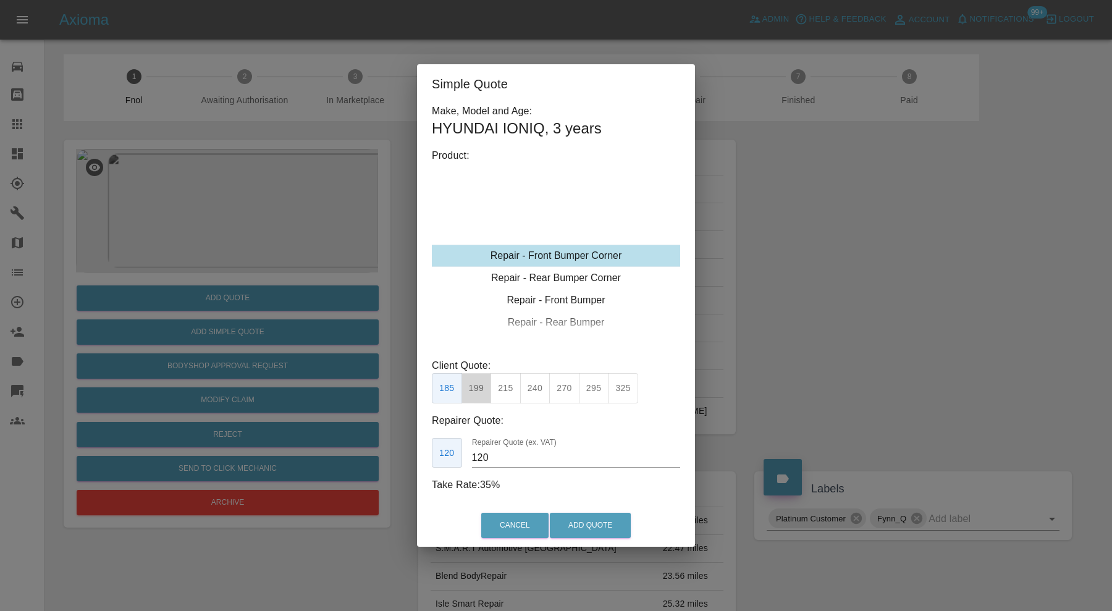
click at [479, 380] on button "199" at bounding box center [476, 388] width 30 height 30
click at [576, 509] on div "Cancel Add Quote" at bounding box center [556, 525] width 278 height 41
click at [576, 522] on button "Add Quote" at bounding box center [590, 525] width 81 height 25
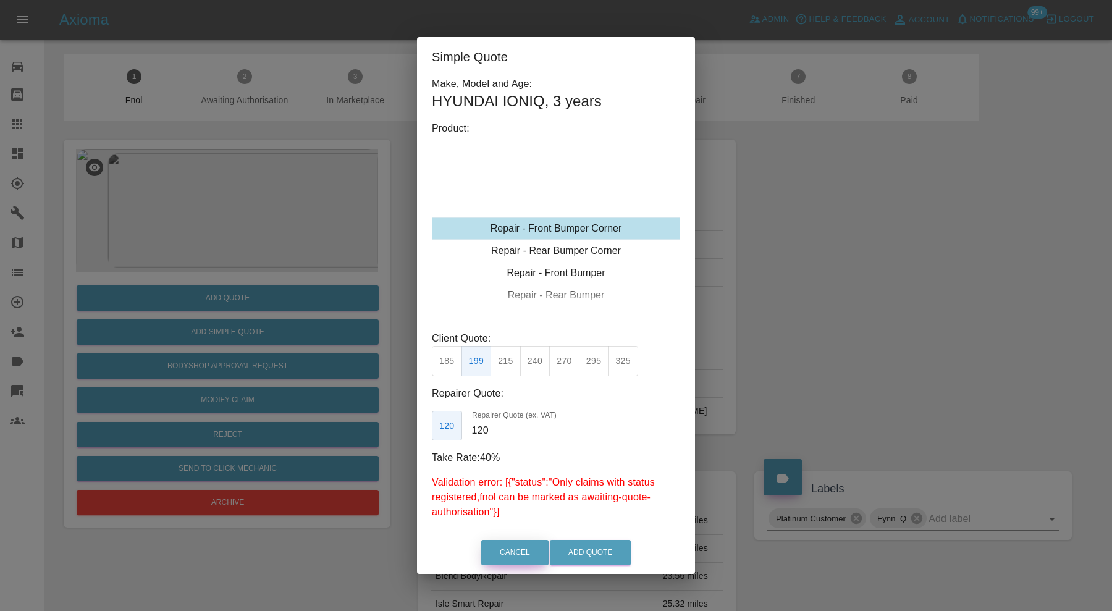
click at [516, 550] on button "Cancel" at bounding box center [514, 552] width 67 height 25
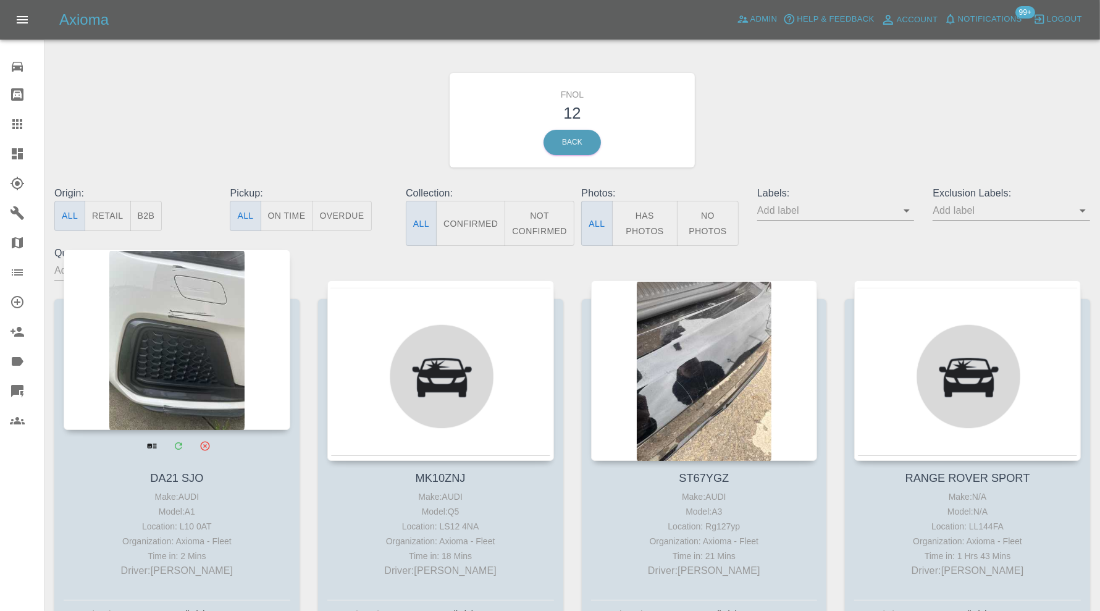
click at [207, 341] on div at bounding box center [177, 339] width 227 height 180
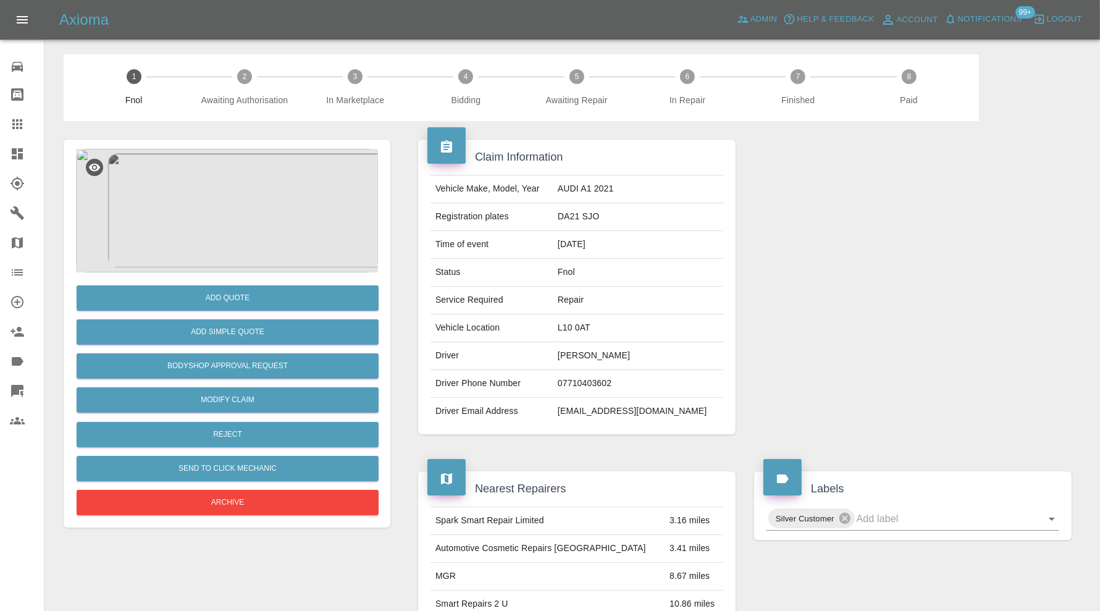
click at [232, 195] on img at bounding box center [227, 211] width 302 height 124
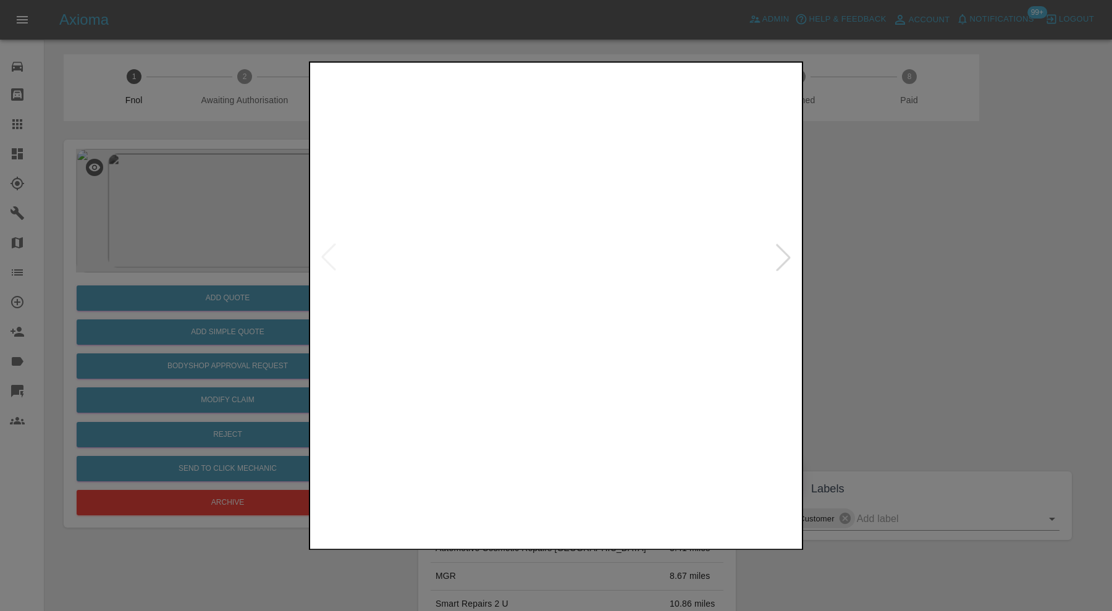
click at [501, 505] on img at bounding box center [494, 498] width 117 height 84
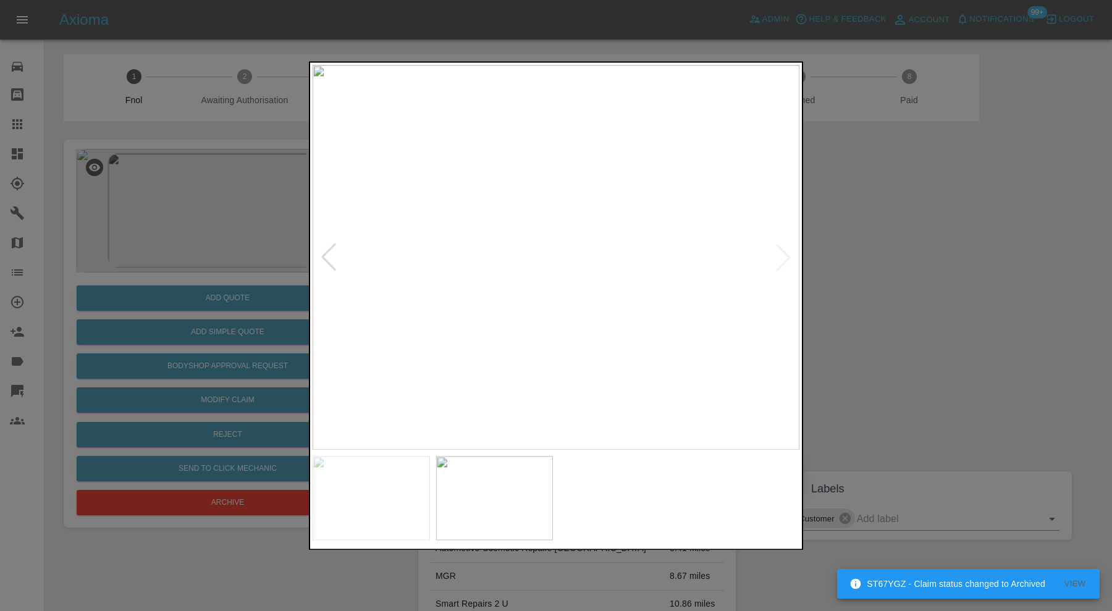
click at [496, 370] on img at bounding box center [555, 257] width 487 height 385
click at [1007, 324] on div at bounding box center [556, 305] width 1112 height 611
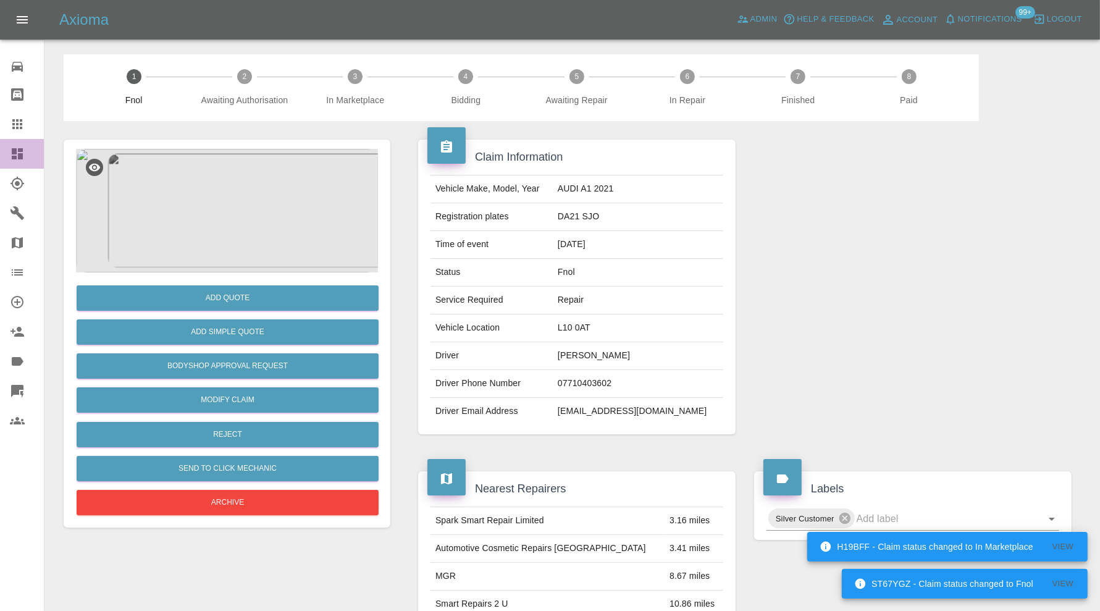
click at [20, 161] on link "Dashboard" at bounding box center [22, 154] width 44 height 30
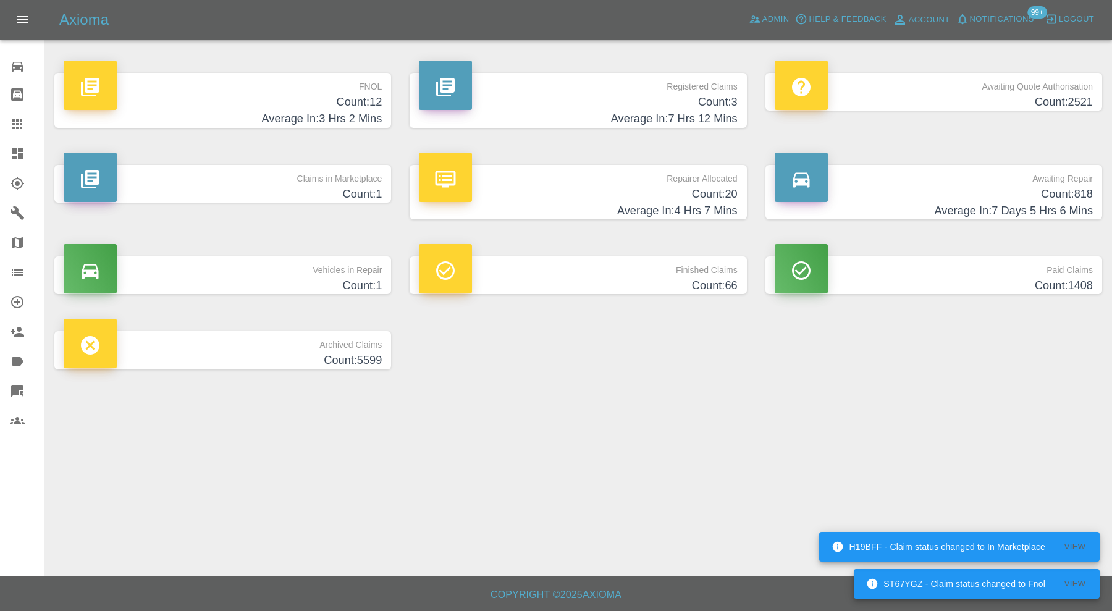
click at [298, 167] on p "Claims in Marketplace" at bounding box center [223, 175] width 318 height 21
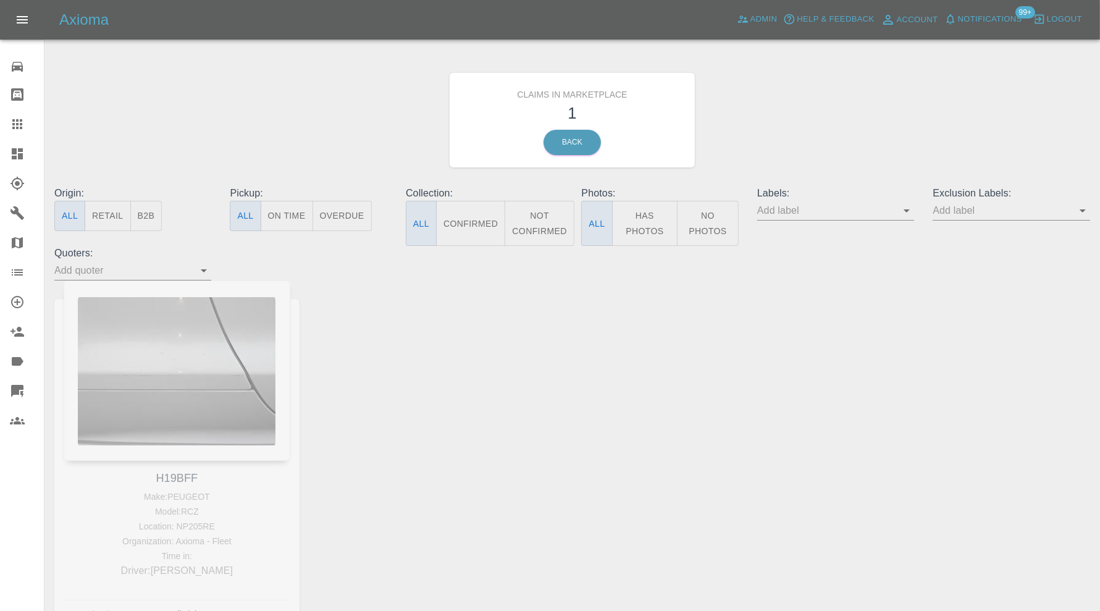
click at [187, 474] on div "H19BFF Make: PEUGEOT Model: RCZ Location: NP205RE Organization: Axioma - Fleet …" at bounding box center [177, 462] width 264 height 365
copy link "H19BFF"
click at [20, 126] on icon at bounding box center [17, 124] width 15 height 15
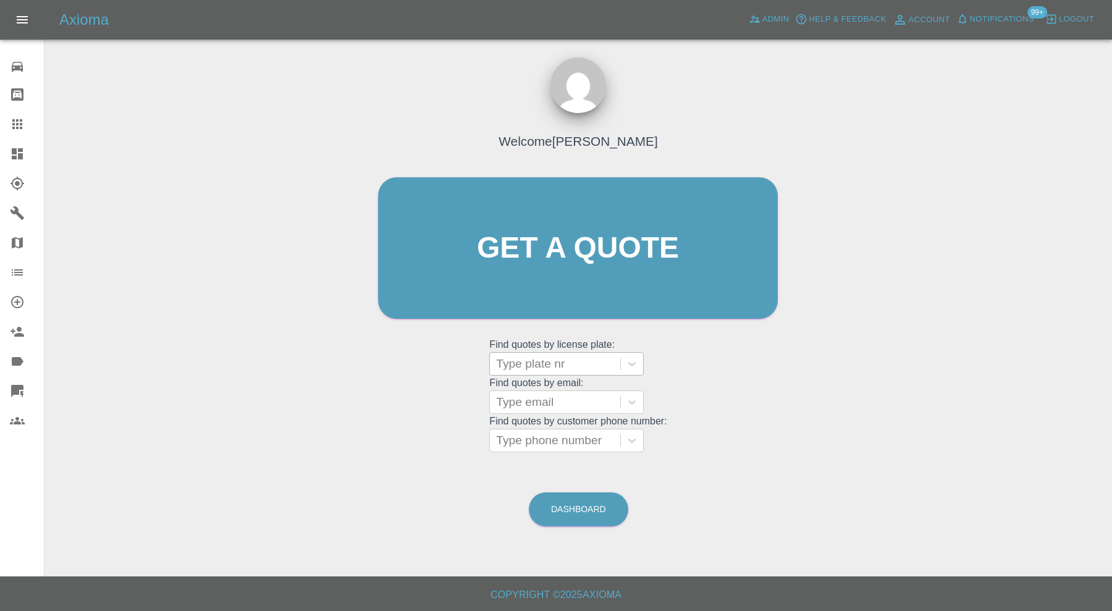
click at [536, 371] on div at bounding box center [555, 363] width 118 height 17
paste input "H19BFF"
type input "H19BFF"
click at [568, 408] on div "H19BFF, In Marketplace" at bounding box center [566, 395] width 154 height 30
click at [579, 396] on div "H19BFF, In Marketplace" at bounding box center [566, 395] width 154 height 25
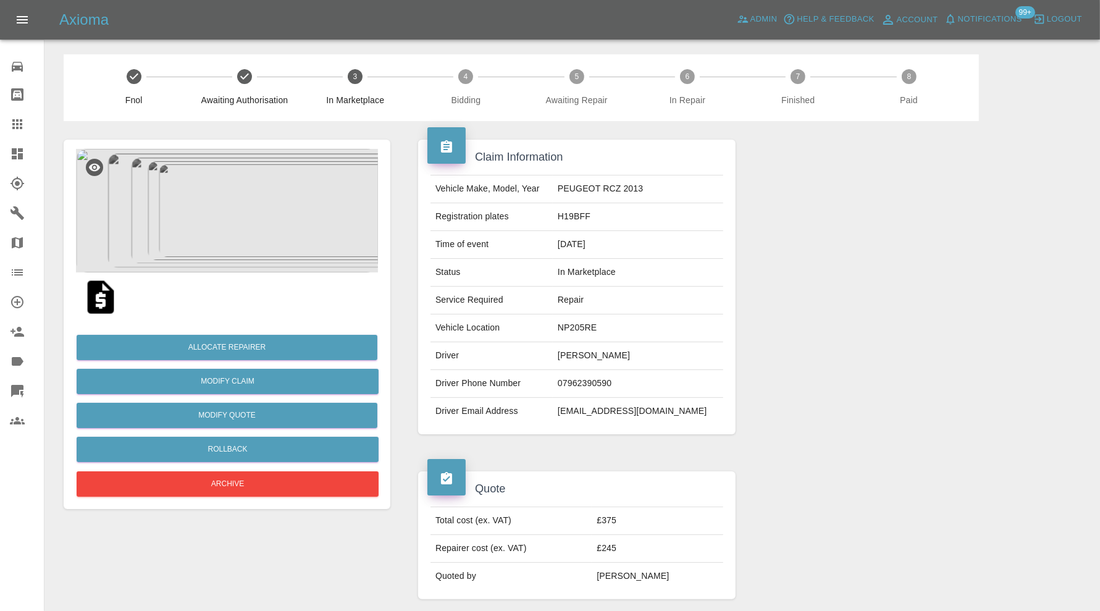
click at [226, 164] on img at bounding box center [227, 211] width 302 height 124
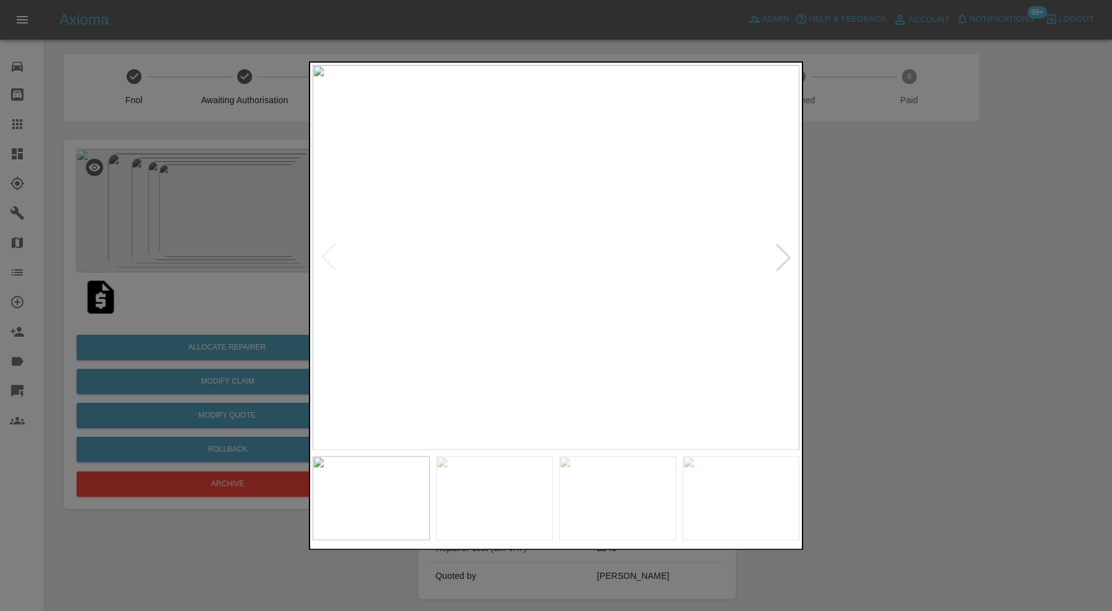
click at [776, 253] on div at bounding box center [782, 257] width 27 height 27
click at [776, 253] on img at bounding box center [555, 257] width 487 height 385
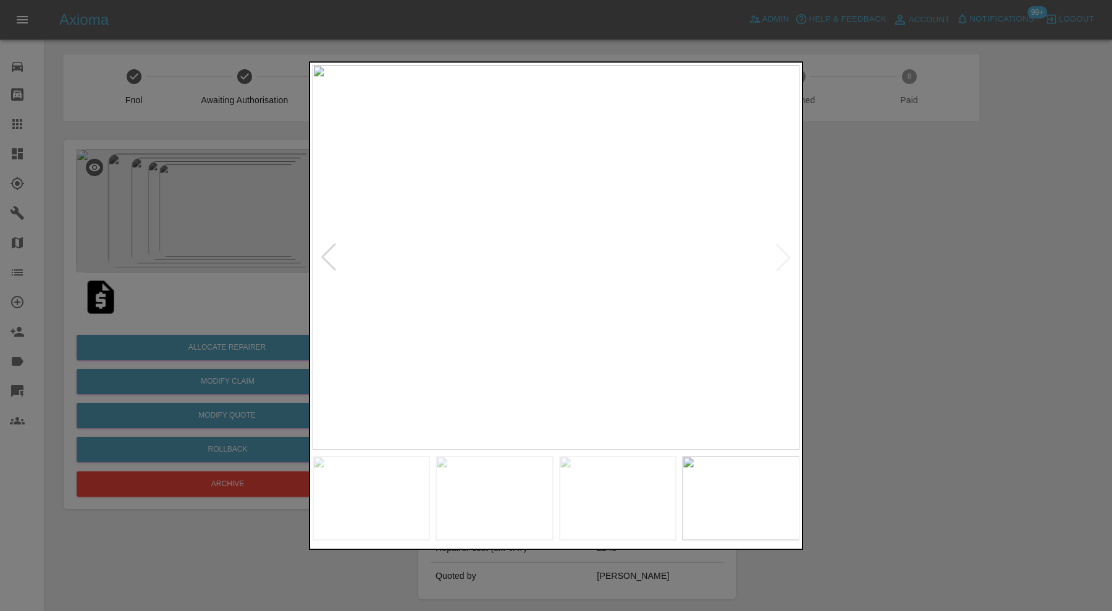
click at [876, 276] on div at bounding box center [556, 305] width 1112 height 611
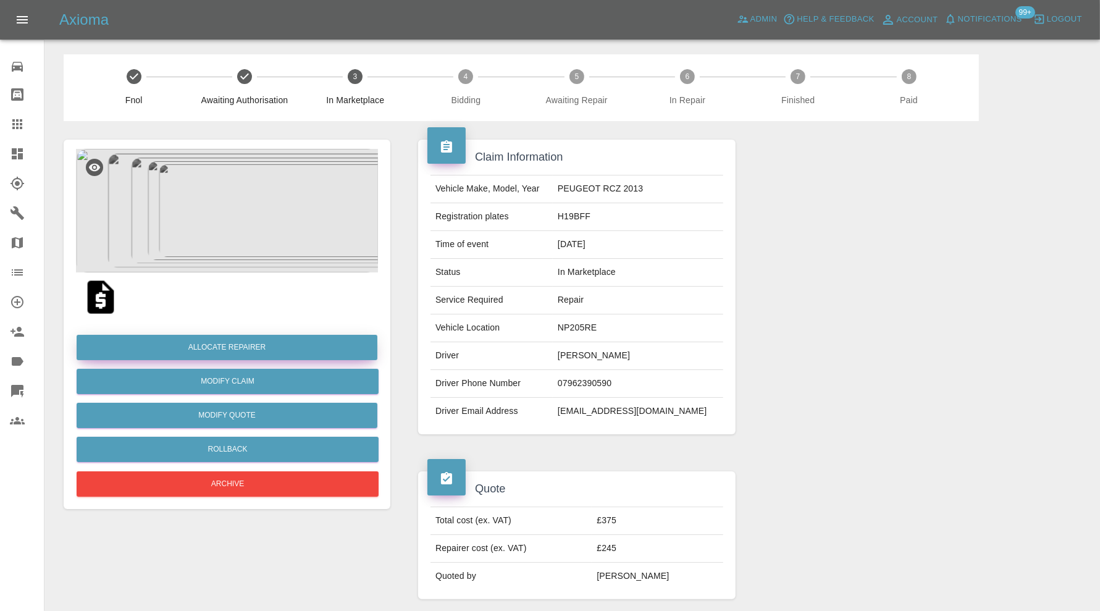
click at [233, 346] on button "Allocate Repairer" at bounding box center [227, 347] width 301 height 25
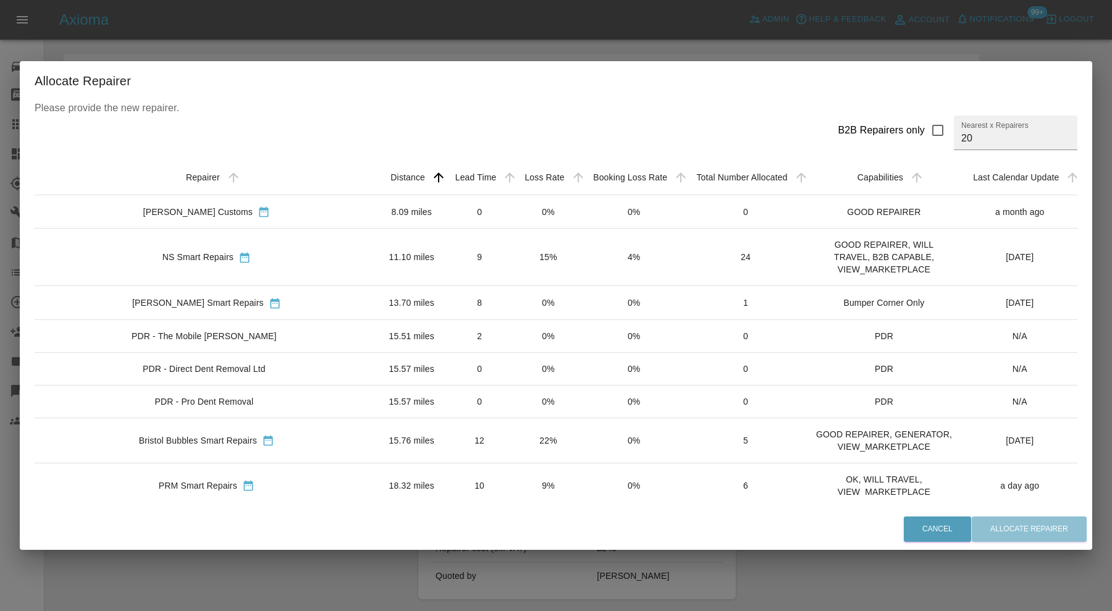
click at [290, 258] on div "NS Smart Repairs" at bounding box center [206, 257] width 324 height 13
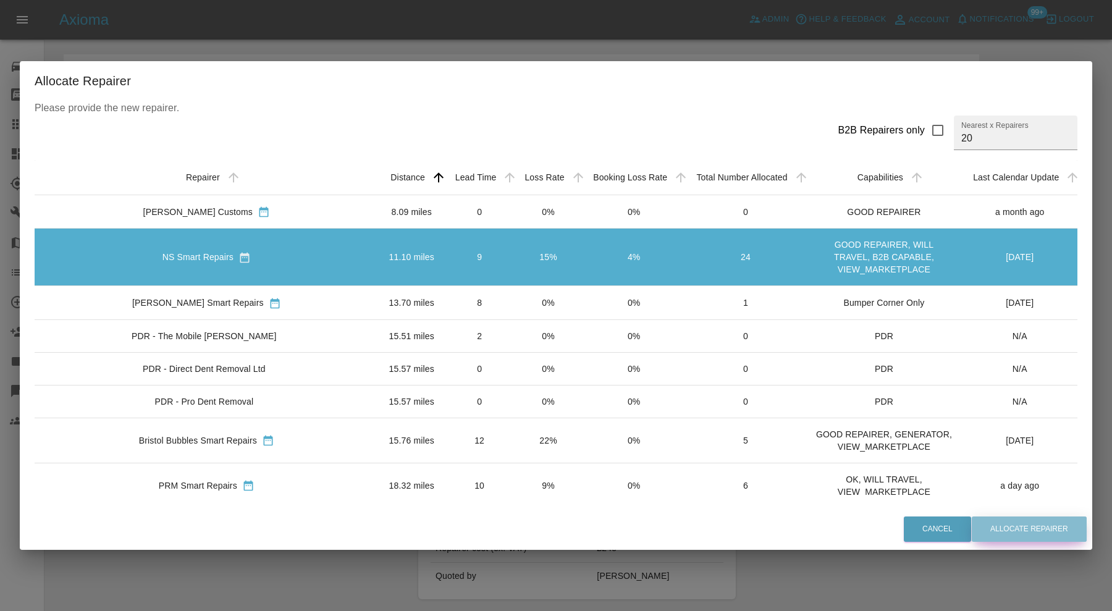
click at [998, 530] on button "Allocate Repairer" at bounding box center [1028, 528] width 115 height 25
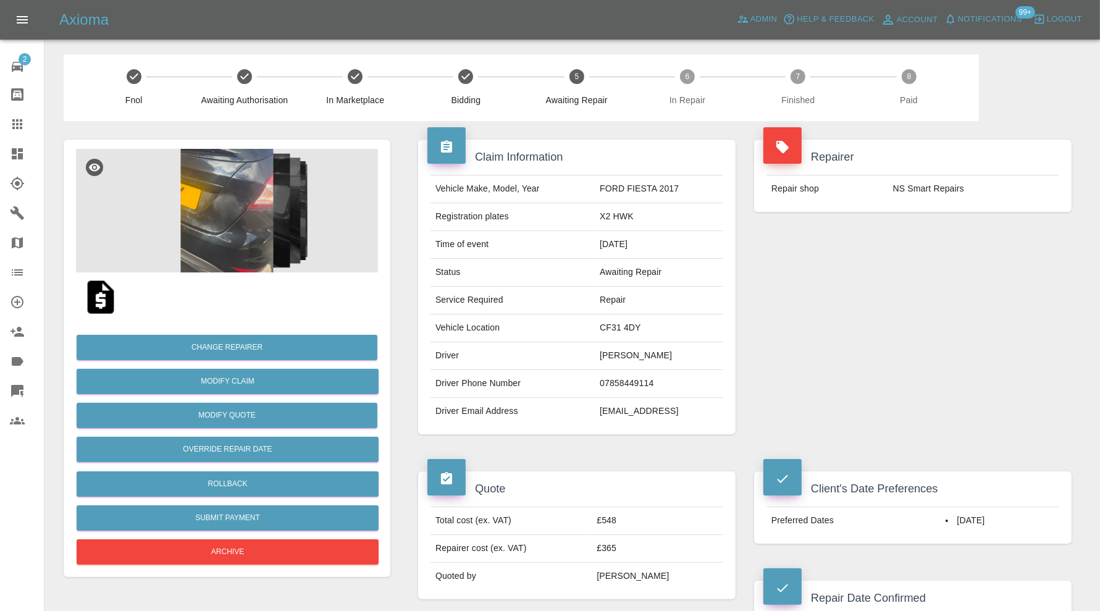
click at [249, 235] on img at bounding box center [227, 211] width 302 height 124
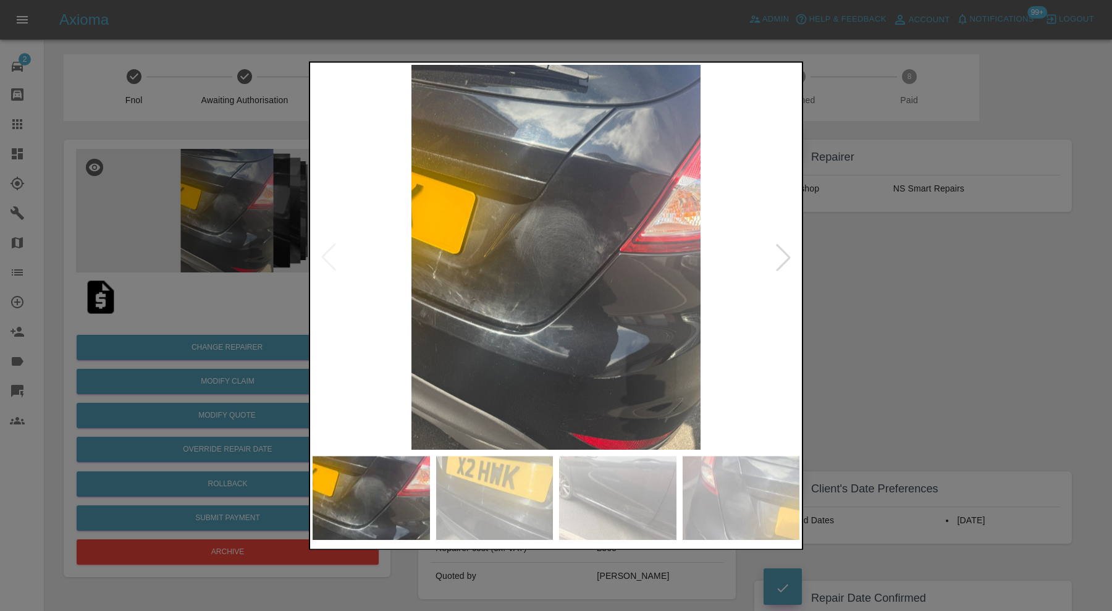
click at [455, 478] on img at bounding box center [494, 498] width 117 height 84
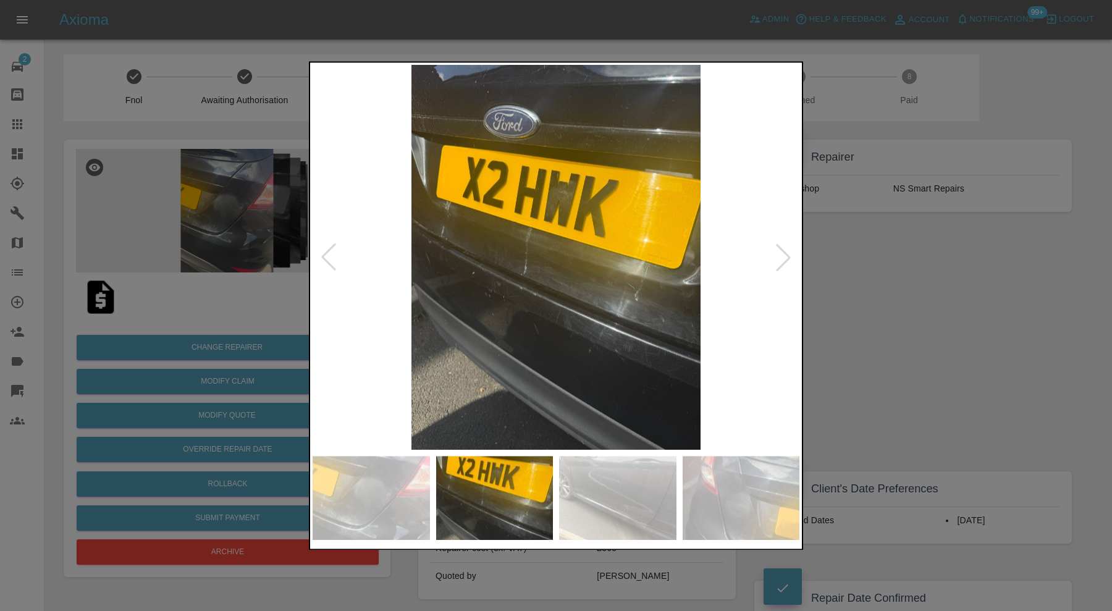
click at [573, 478] on img at bounding box center [617, 498] width 117 height 84
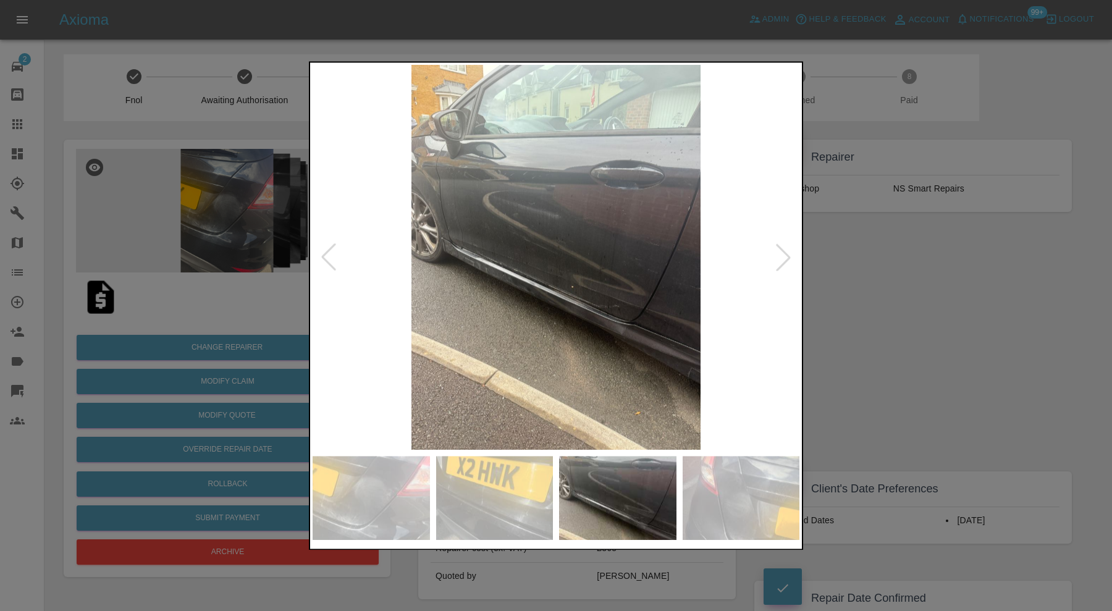
click at [784, 262] on div at bounding box center [782, 257] width 27 height 27
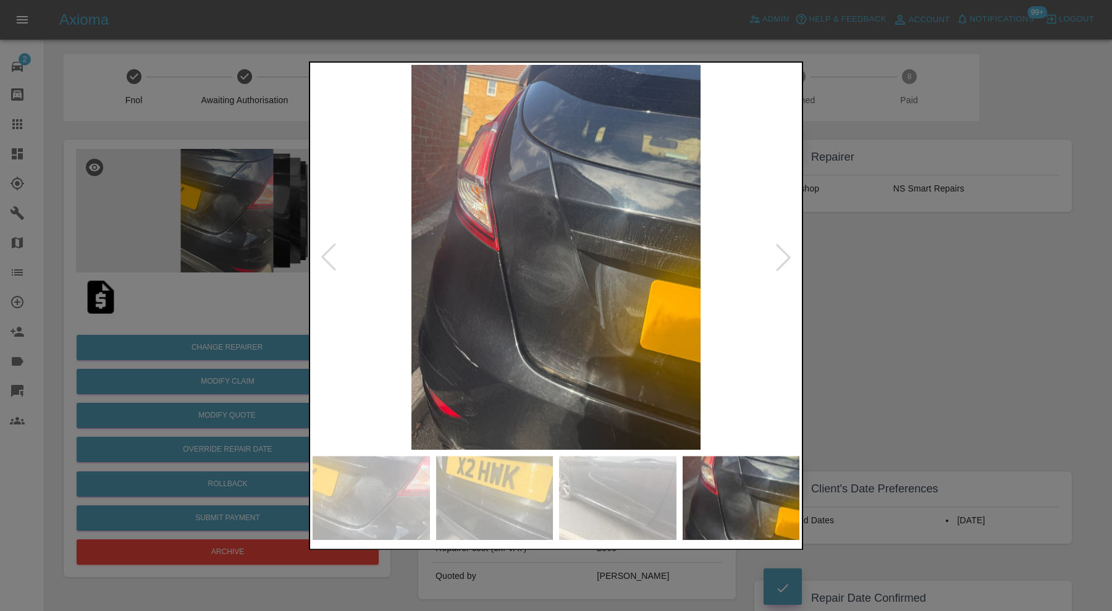
click at [785, 260] on div at bounding box center [782, 257] width 27 height 27
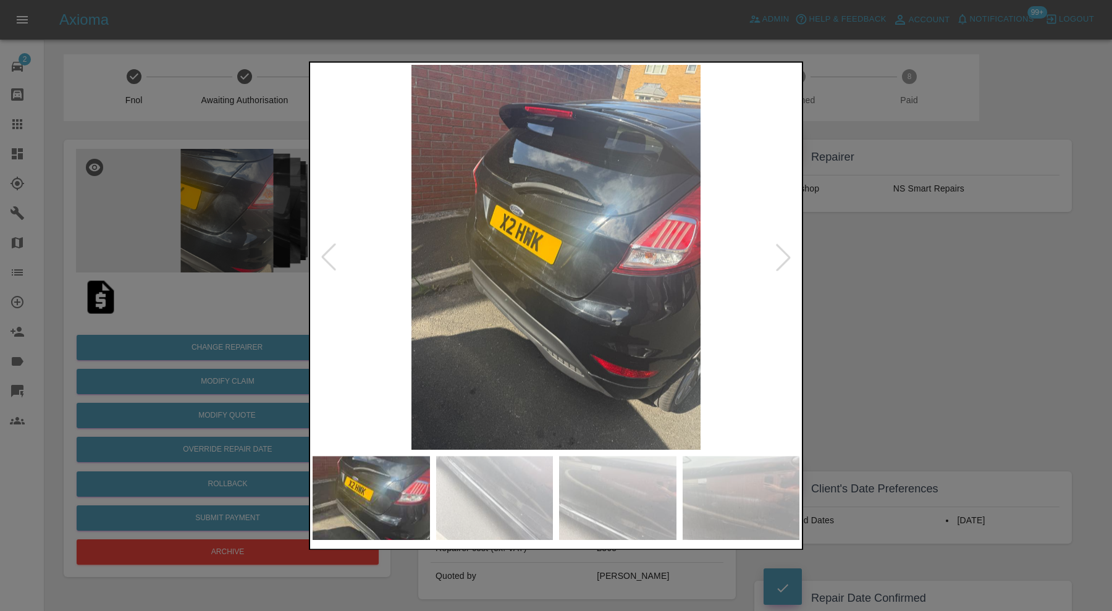
click at [785, 260] on div at bounding box center [782, 257] width 27 height 27
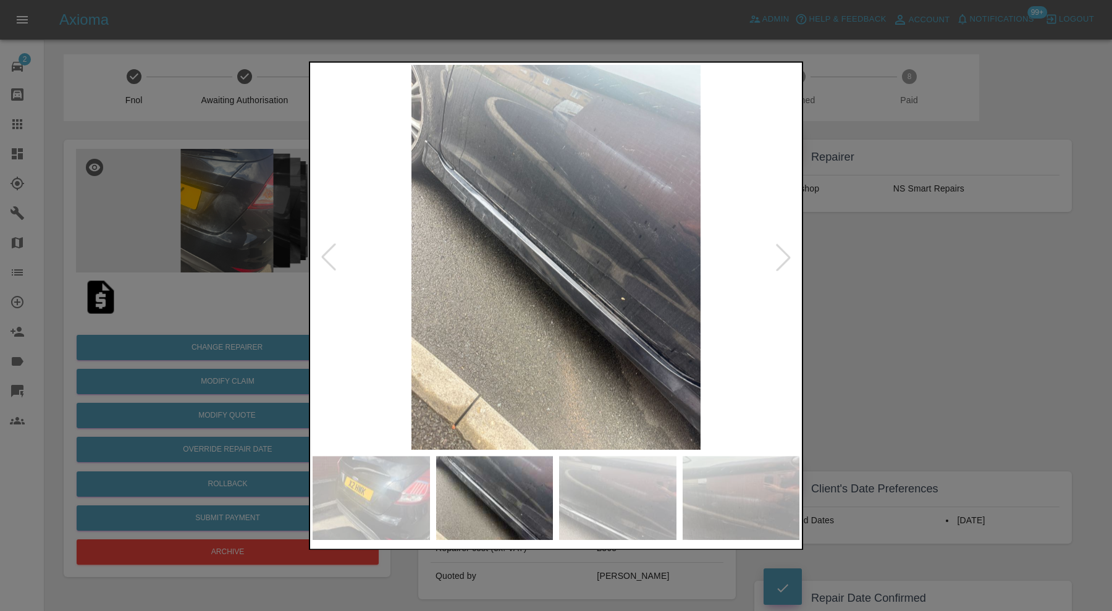
click at [785, 260] on div at bounding box center [782, 257] width 27 height 27
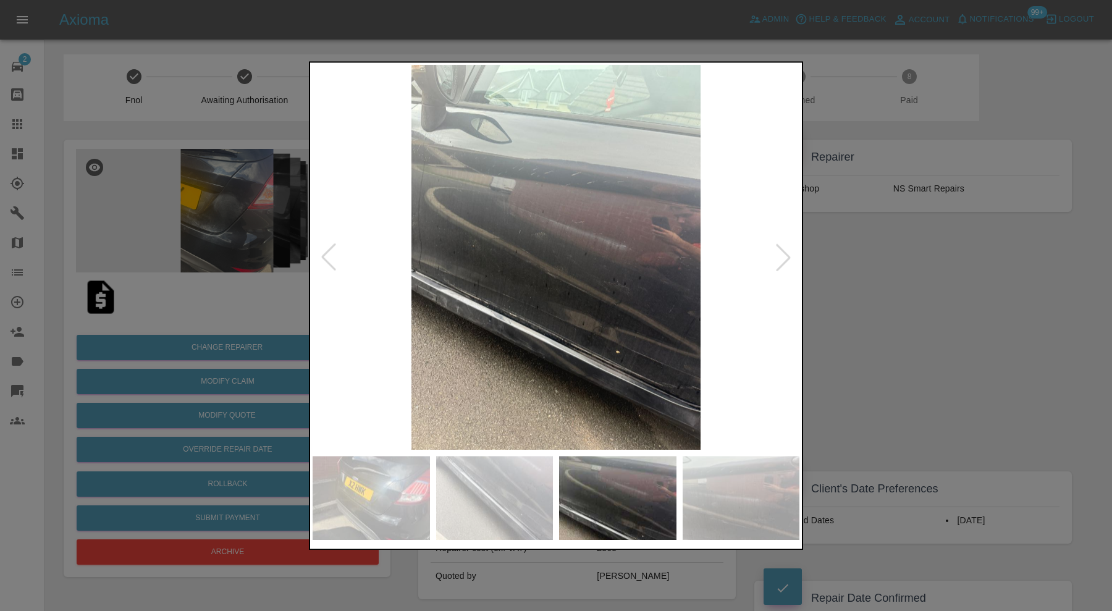
click at [785, 260] on div at bounding box center [782, 257] width 27 height 27
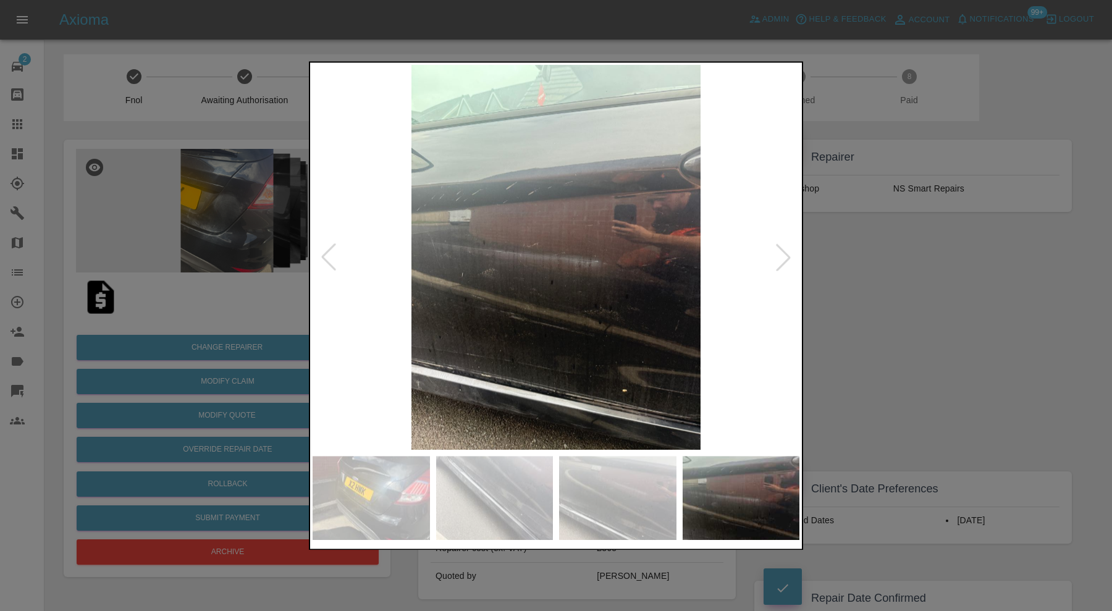
click at [785, 260] on div at bounding box center [782, 257] width 27 height 27
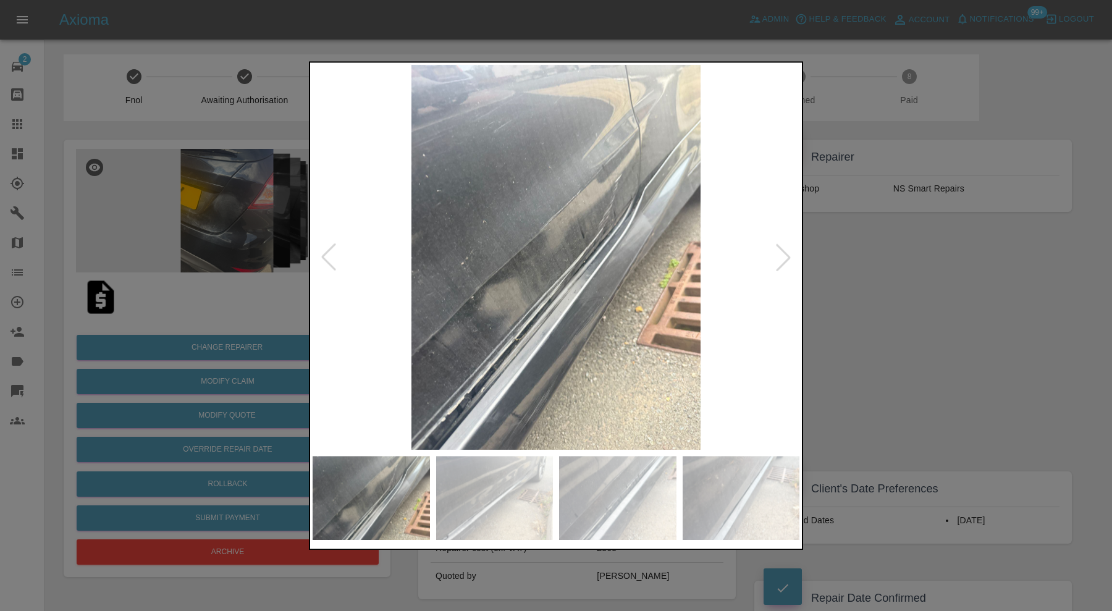
click at [785, 260] on div at bounding box center [782, 257] width 27 height 27
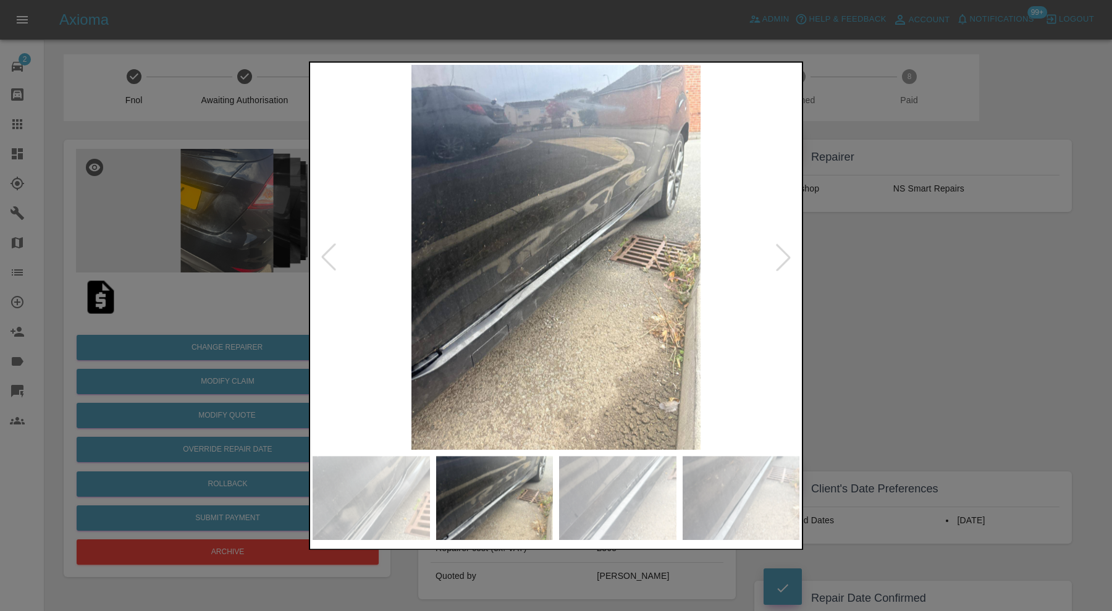
click at [785, 260] on div at bounding box center [782, 257] width 27 height 27
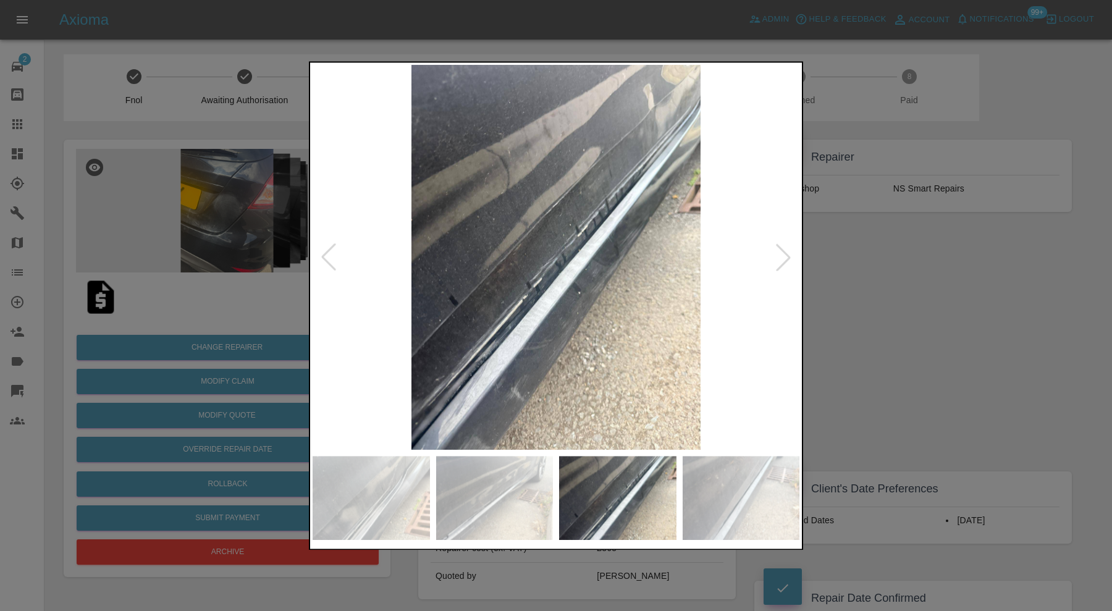
click at [785, 260] on div at bounding box center [782, 257] width 27 height 27
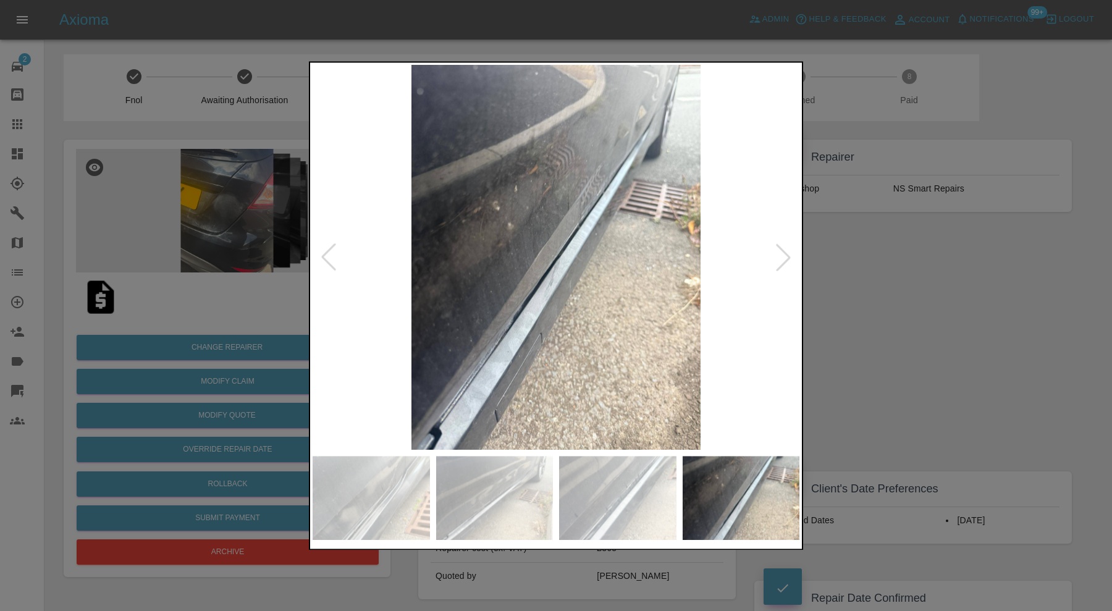
click at [785, 260] on div at bounding box center [782, 257] width 27 height 27
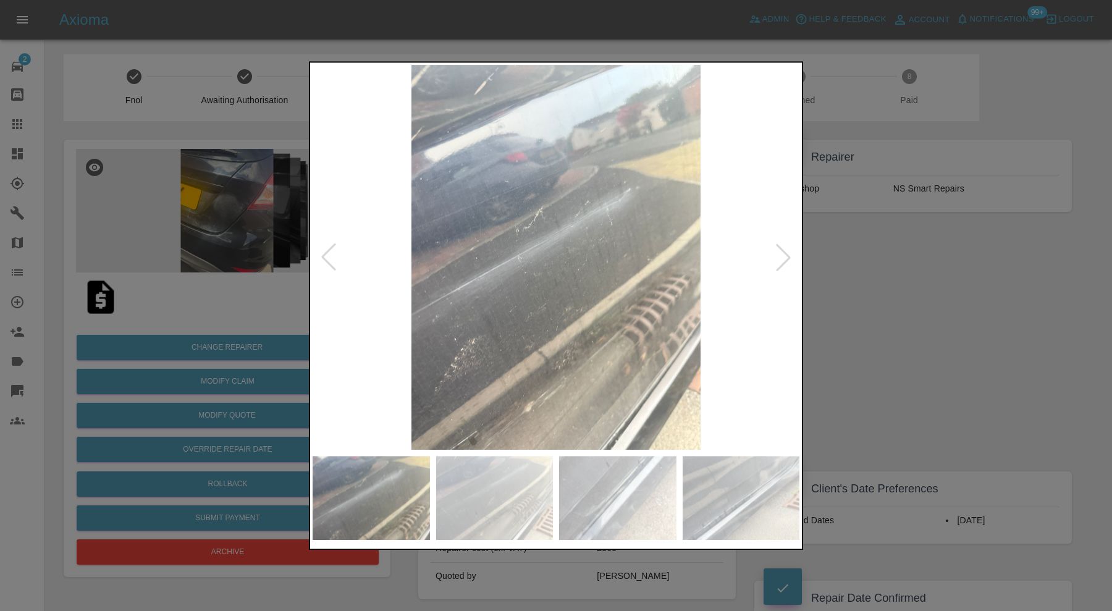
click at [785, 260] on div at bounding box center [782, 257] width 27 height 27
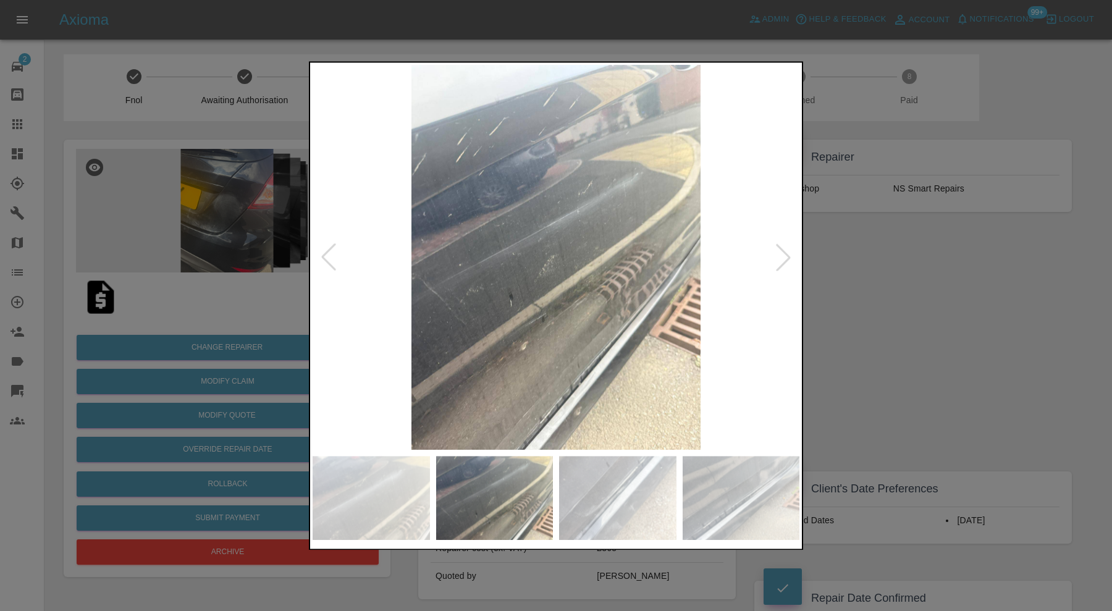
click at [785, 260] on div at bounding box center [782, 257] width 27 height 27
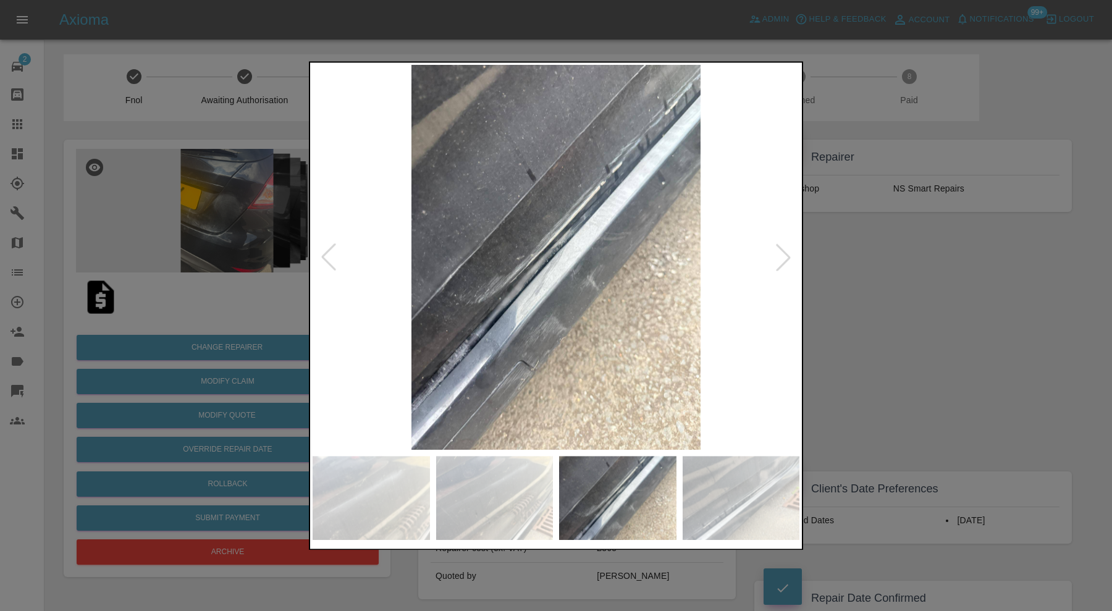
click at [785, 260] on div at bounding box center [782, 257] width 27 height 27
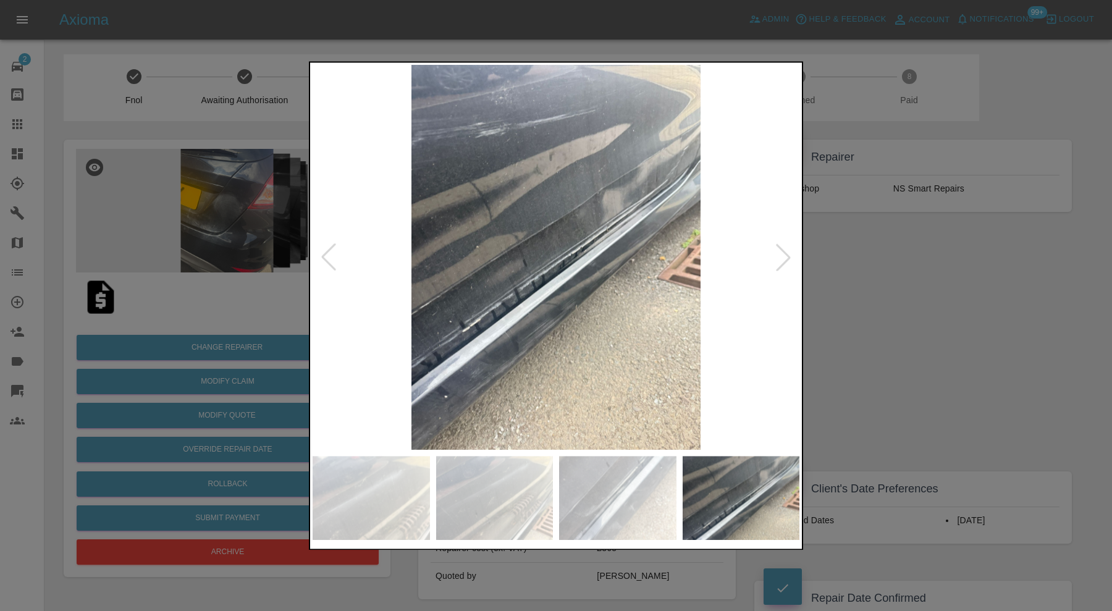
click at [785, 260] on div at bounding box center [782, 257] width 27 height 27
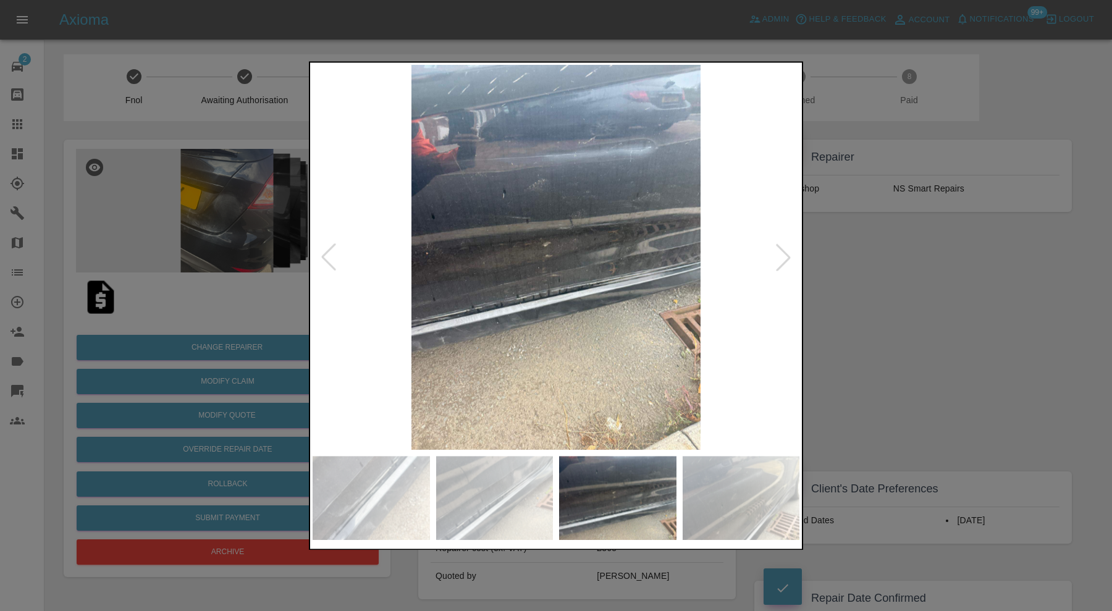
click at [785, 260] on div at bounding box center [782, 257] width 27 height 27
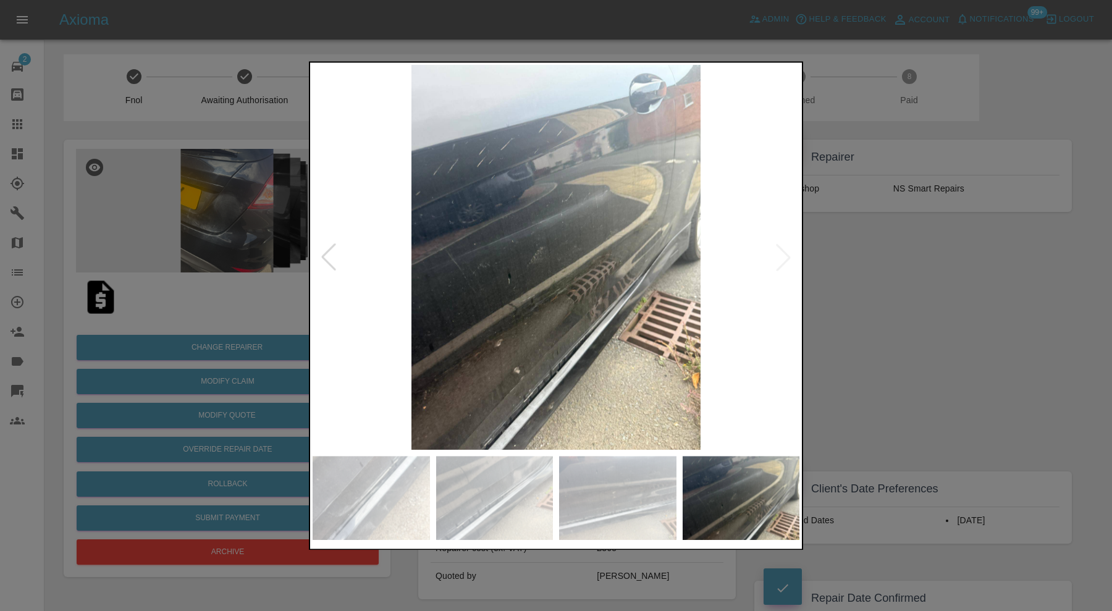
click at [785, 260] on img at bounding box center [555, 257] width 487 height 385
click at [869, 275] on div at bounding box center [556, 305] width 1112 height 611
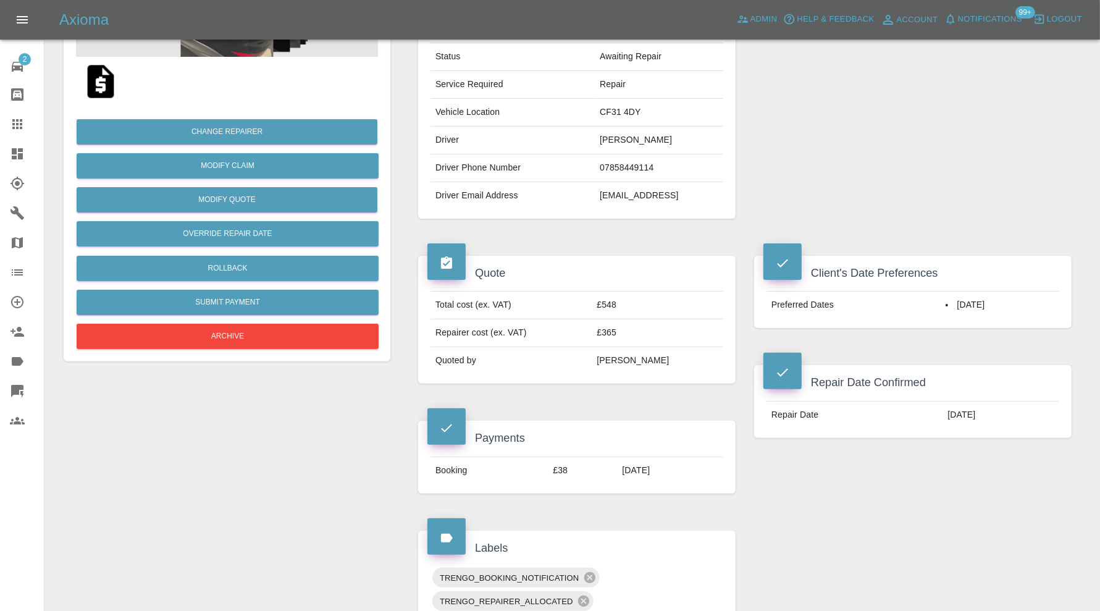
scroll to position [87, 0]
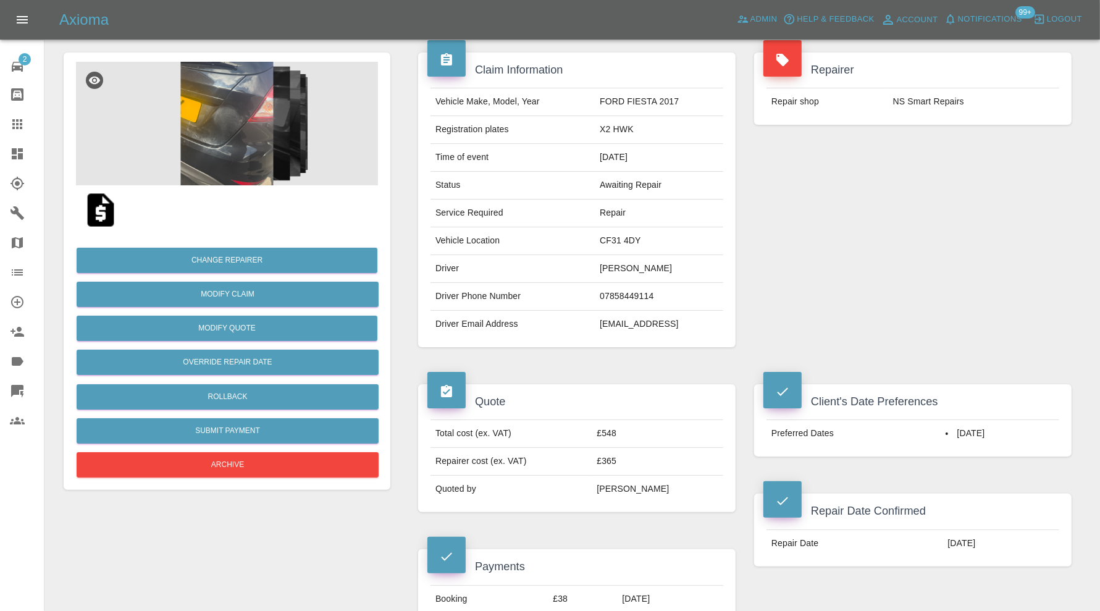
click at [251, 140] on img at bounding box center [227, 124] width 302 height 124
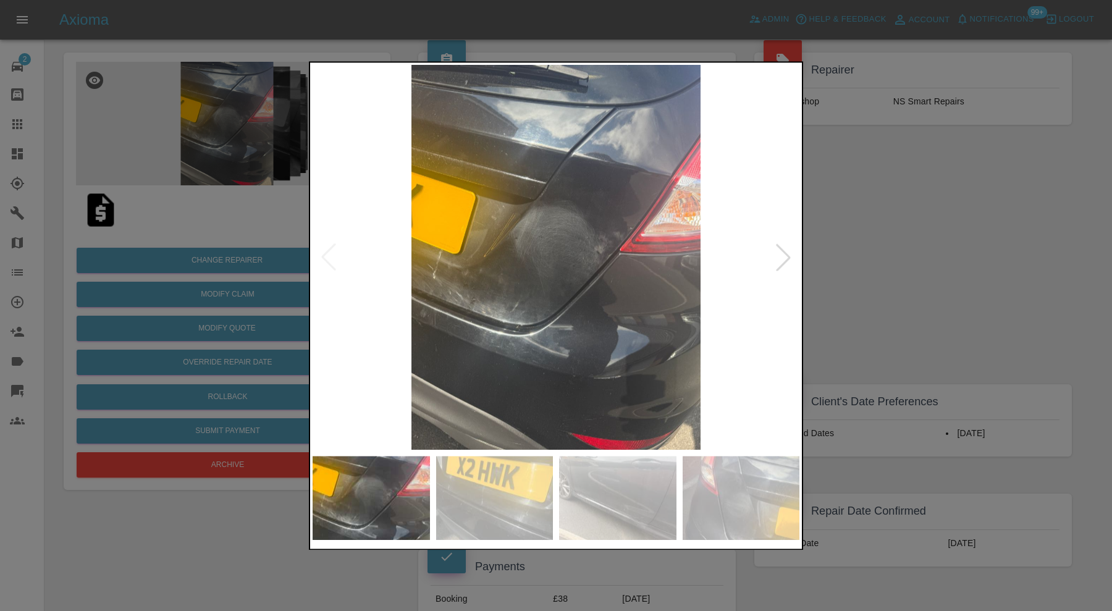
click at [493, 503] on img at bounding box center [494, 498] width 117 height 84
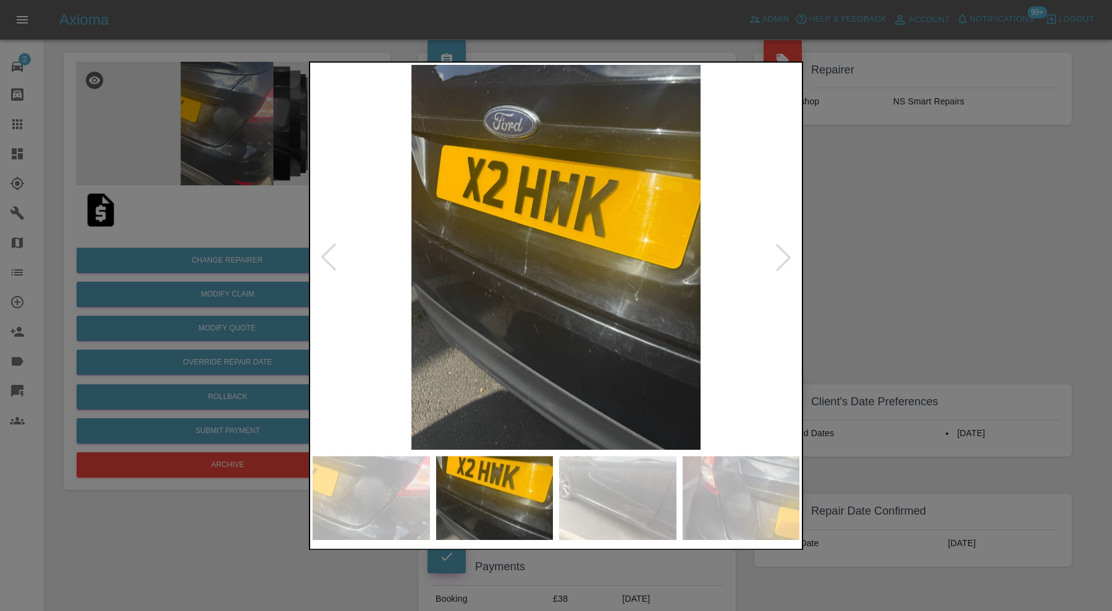
click at [607, 498] on img at bounding box center [617, 498] width 117 height 84
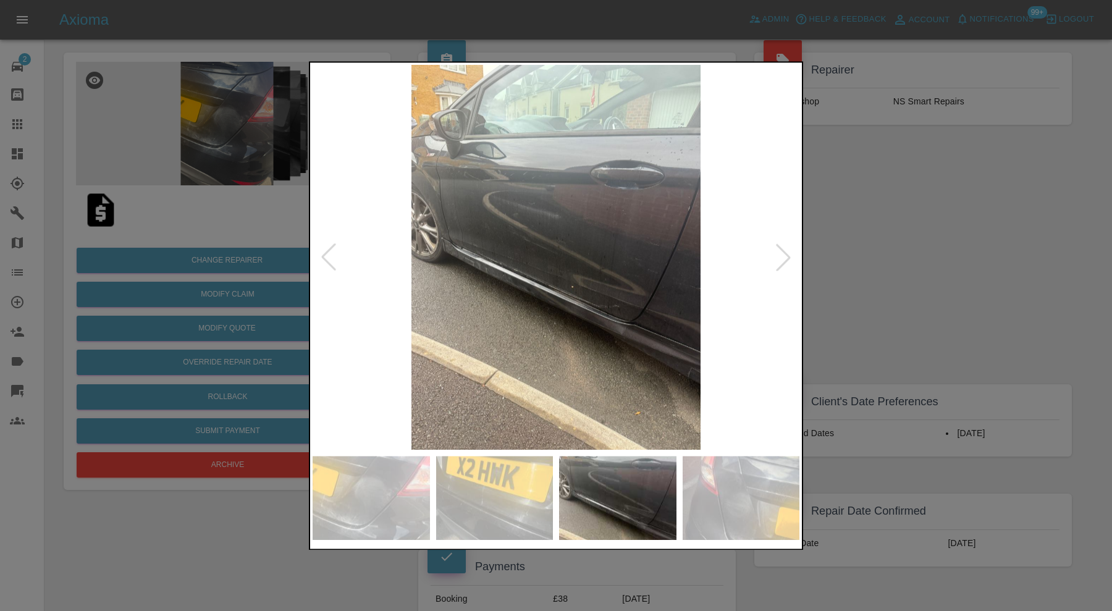
click at [785, 261] on div at bounding box center [782, 257] width 27 height 27
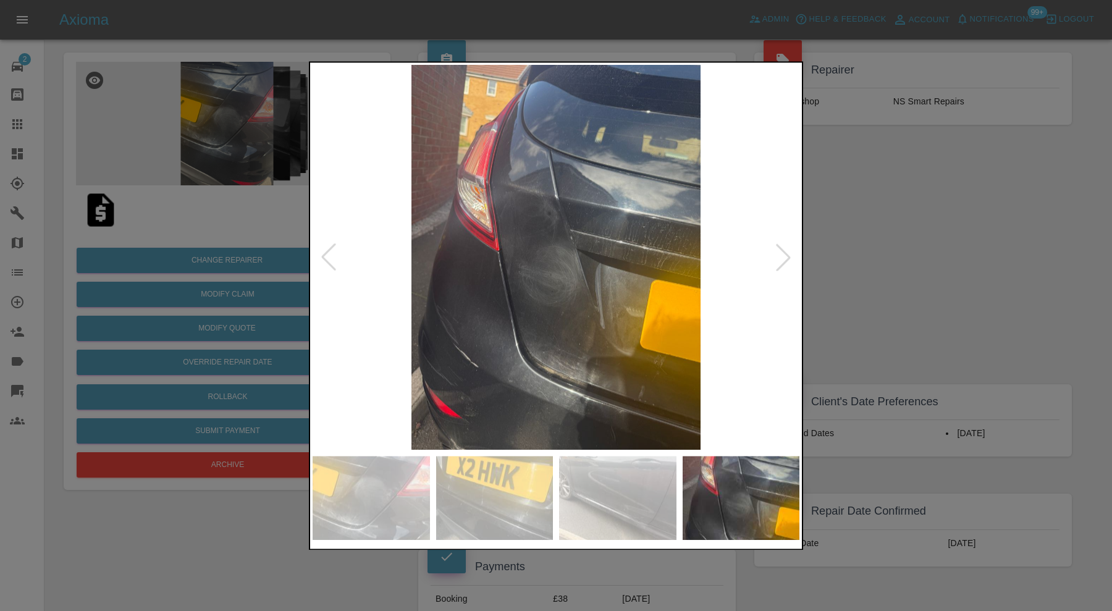
click at [785, 261] on div at bounding box center [782, 257] width 27 height 27
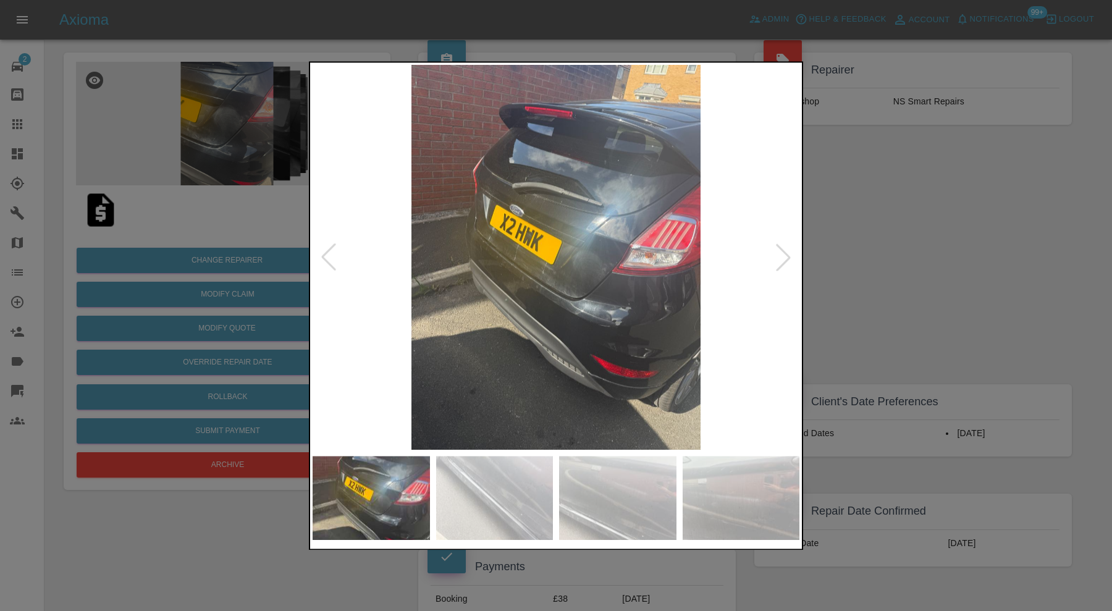
click at [785, 261] on div at bounding box center [782, 257] width 27 height 27
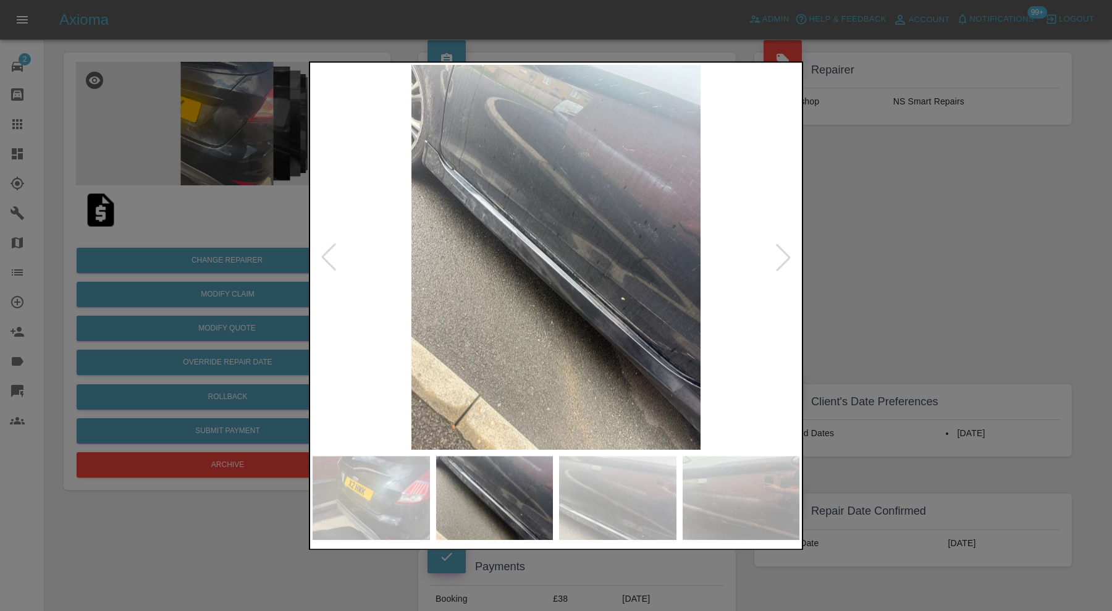
click at [785, 261] on div at bounding box center [782, 257] width 27 height 27
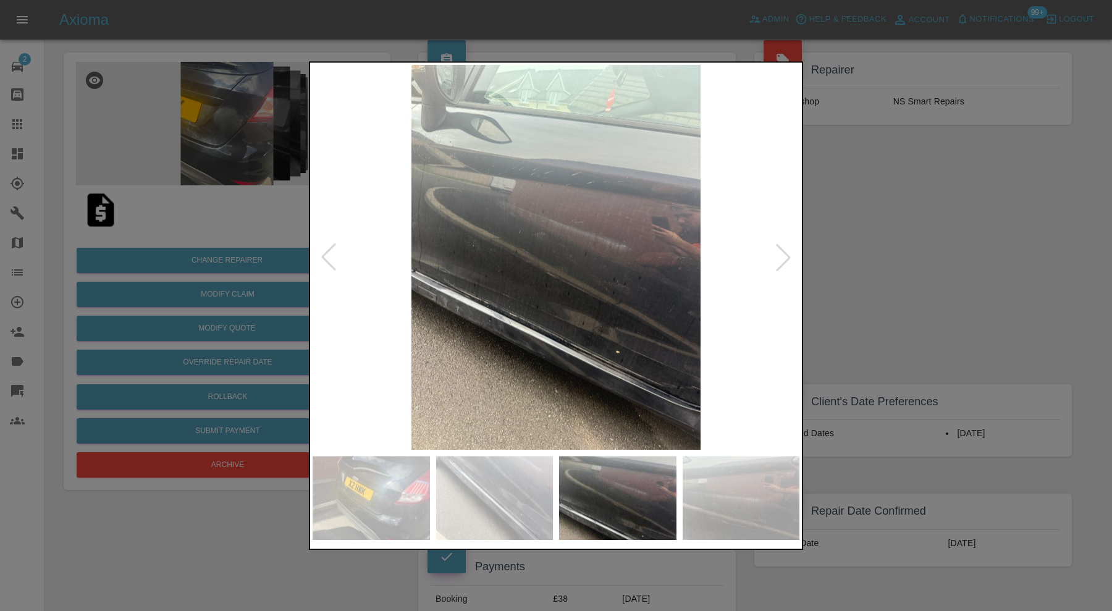
click at [785, 261] on div at bounding box center [782, 257] width 27 height 27
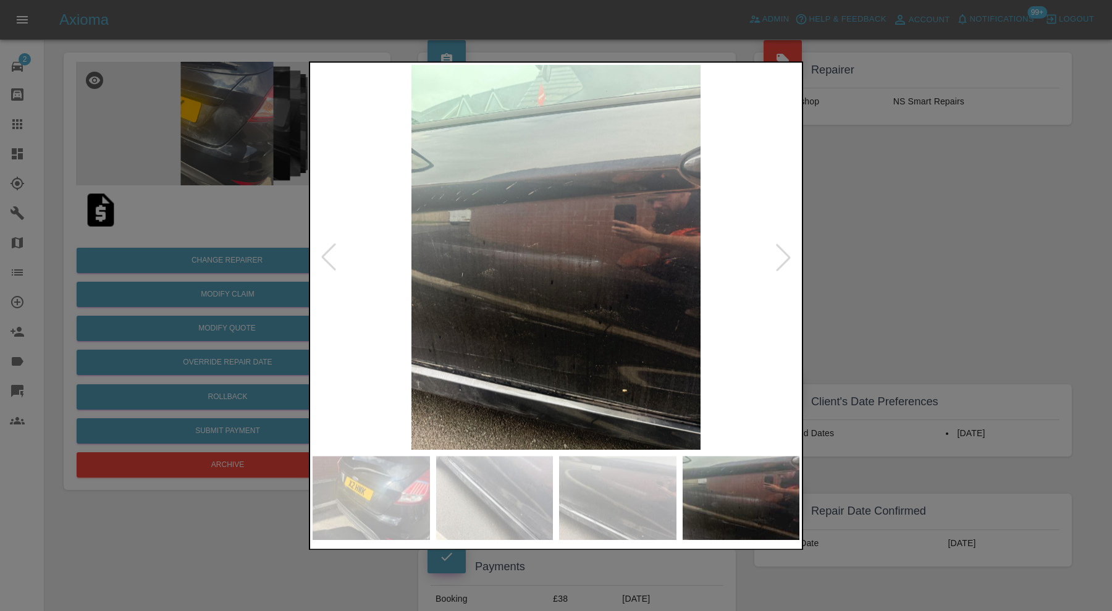
click at [785, 261] on div at bounding box center [782, 257] width 27 height 27
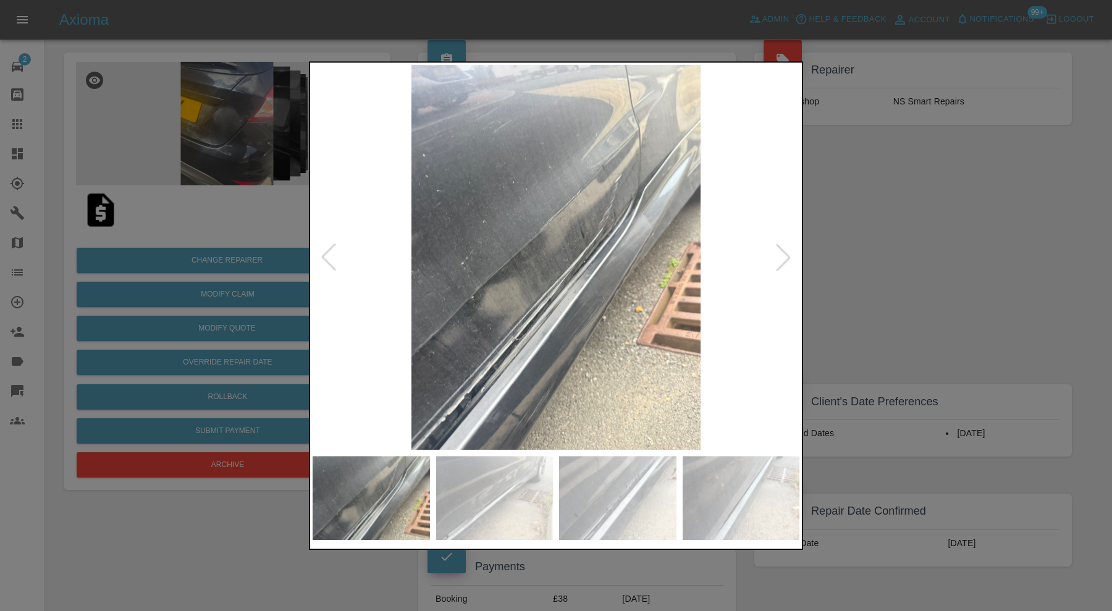
click at [785, 257] on div at bounding box center [782, 257] width 27 height 27
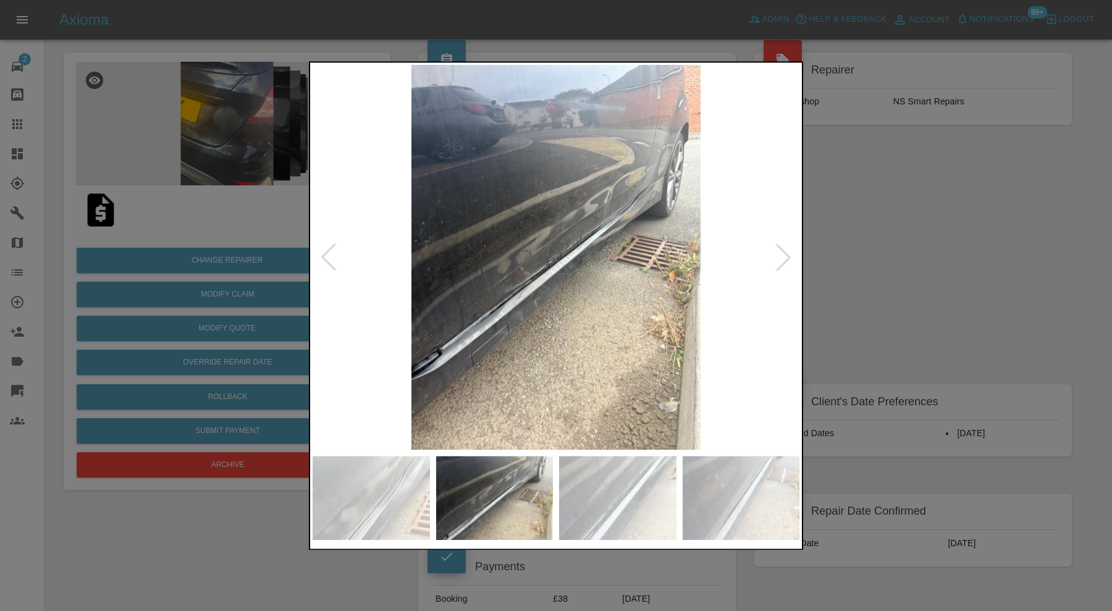
click at [785, 257] on div at bounding box center [782, 257] width 27 height 27
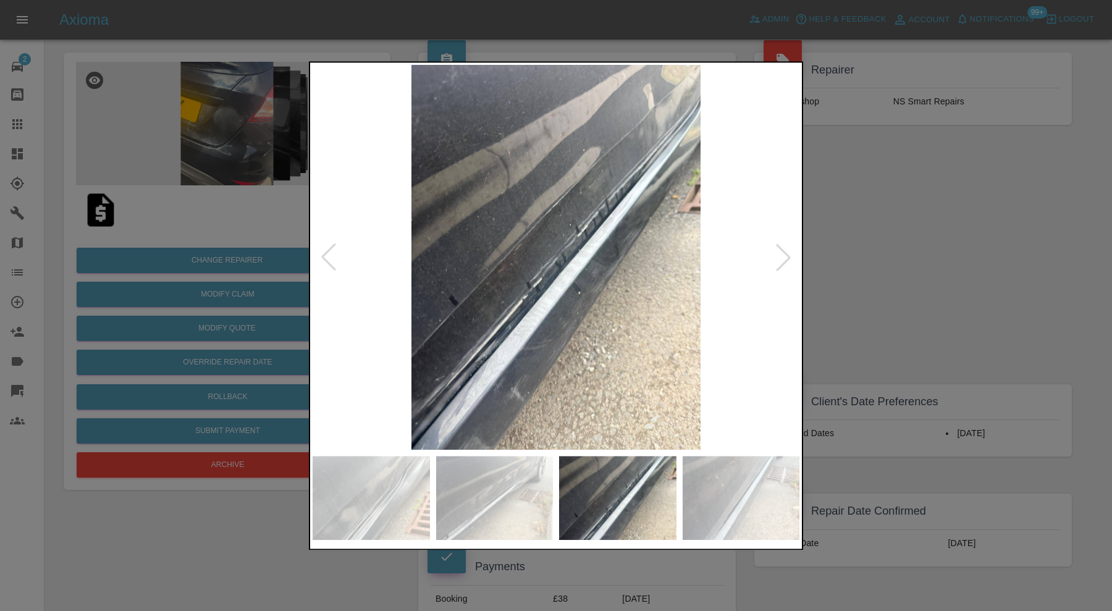
click at [785, 257] on div at bounding box center [782, 257] width 27 height 27
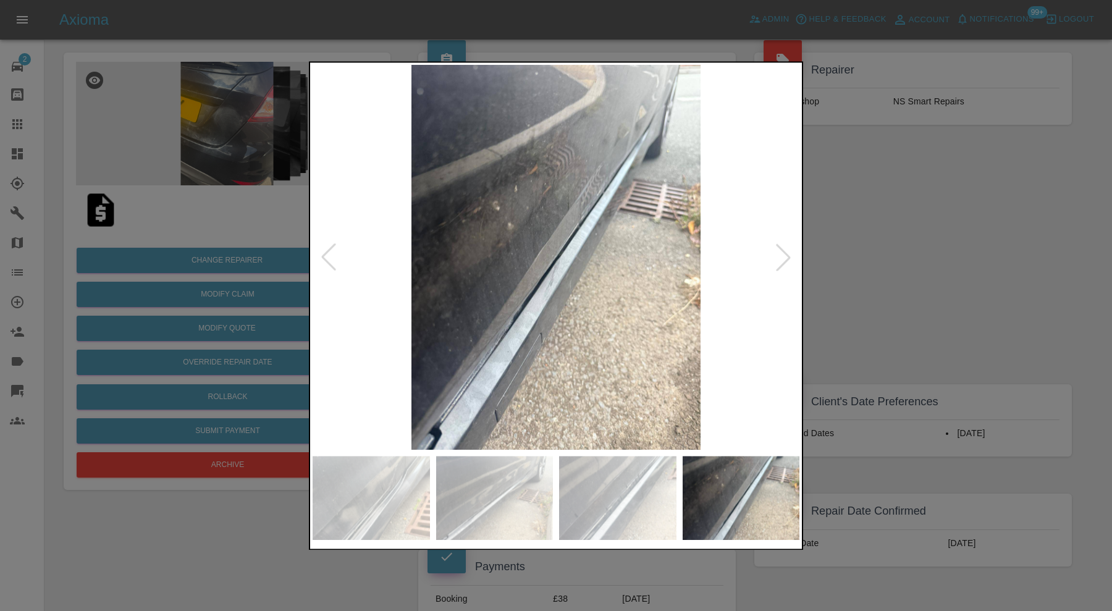
click at [785, 257] on div at bounding box center [782, 257] width 27 height 27
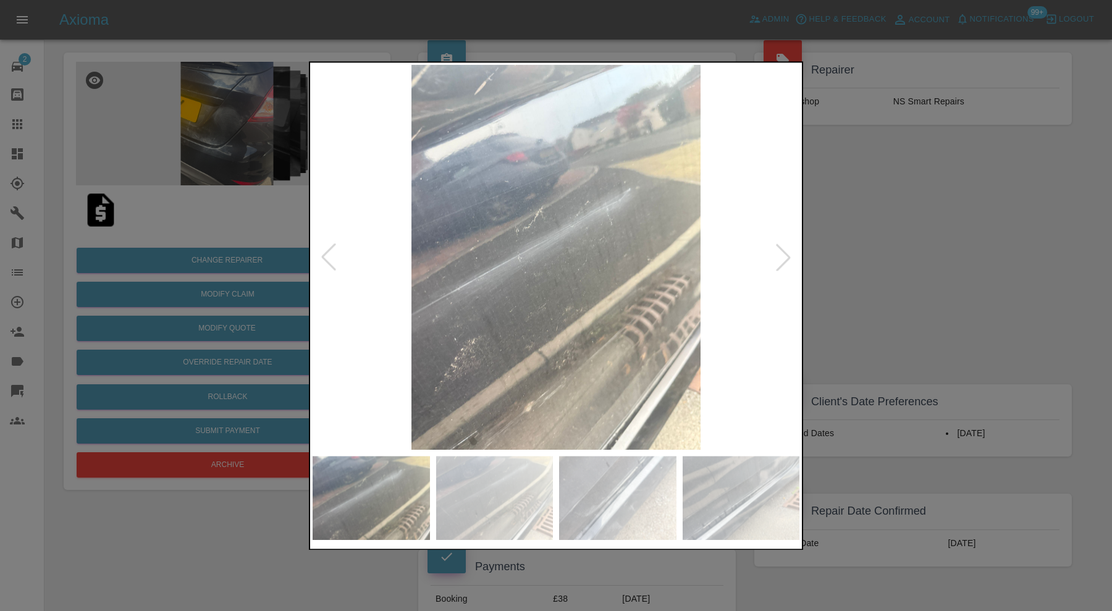
click at [925, 244] on div at bounding box center [556, 305] width 1112 height 611
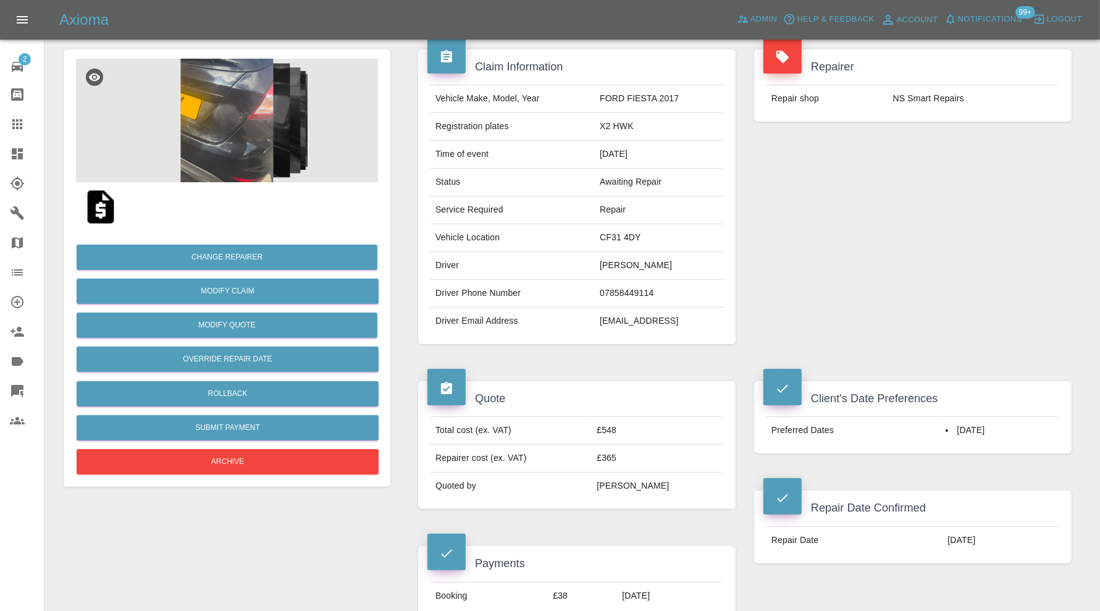
scroll to position [0, 0]
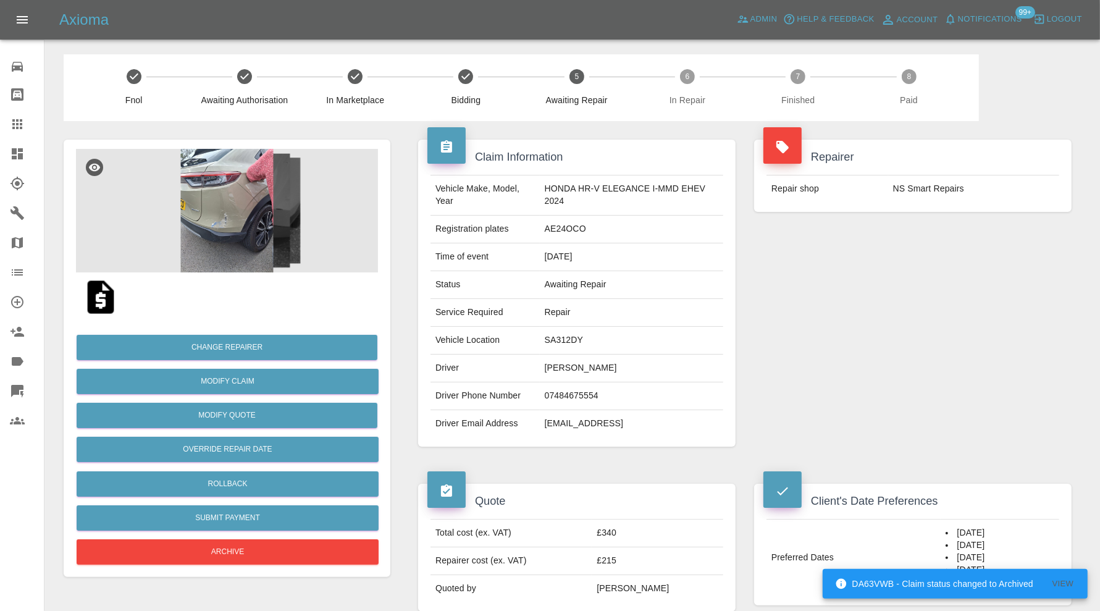
click at [238, 225] on img at bounding box center [227, 211] width 302 height 124
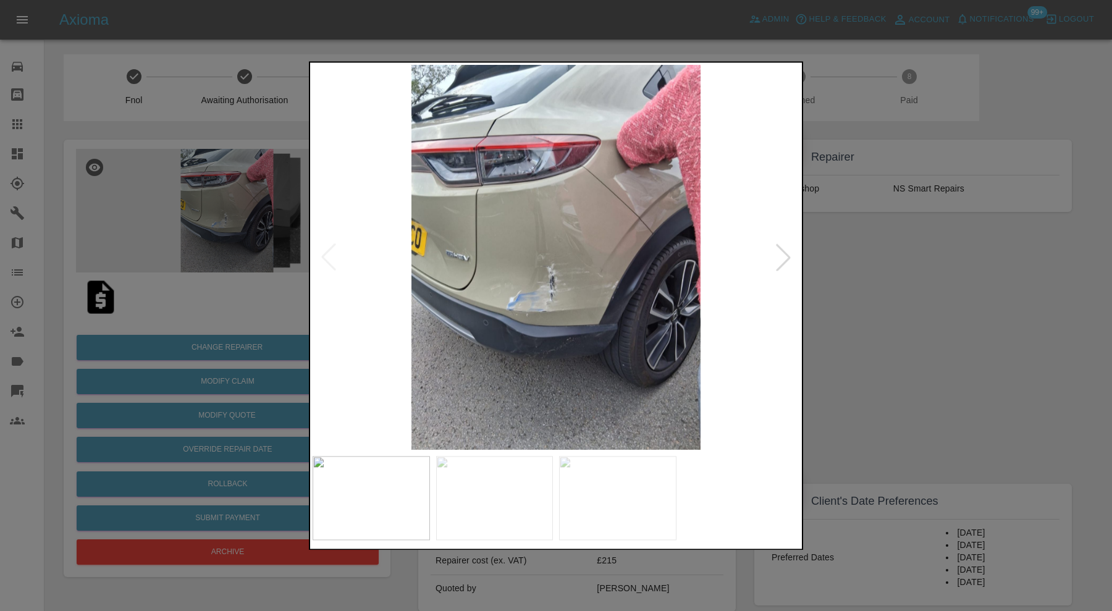
click at [934, 388] on div at bounding box center [556, 305] width 1112 height 611
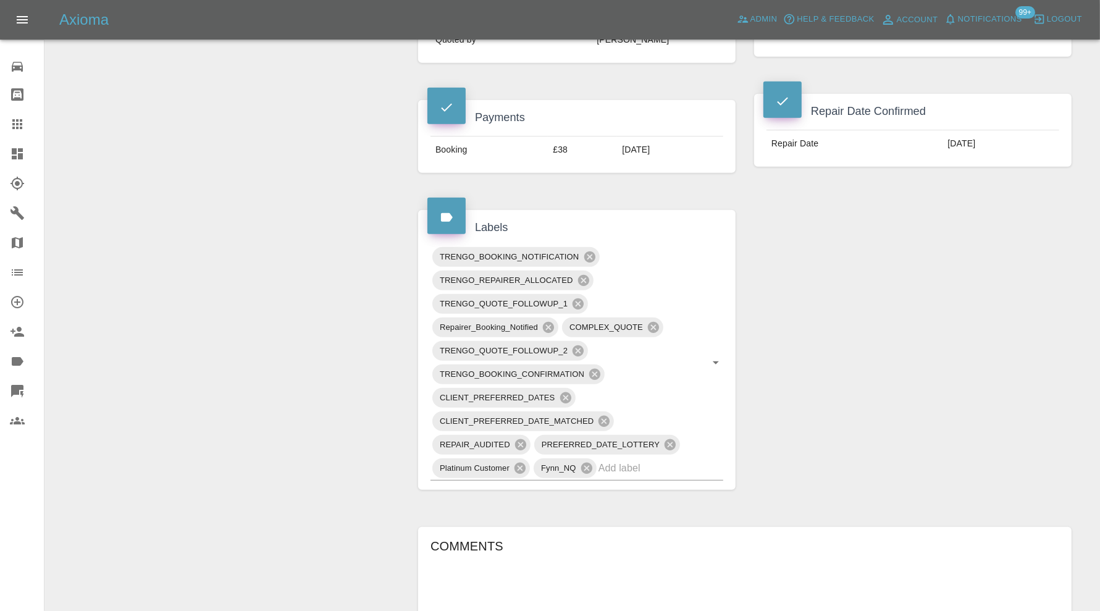
scroll to position [720, 0]
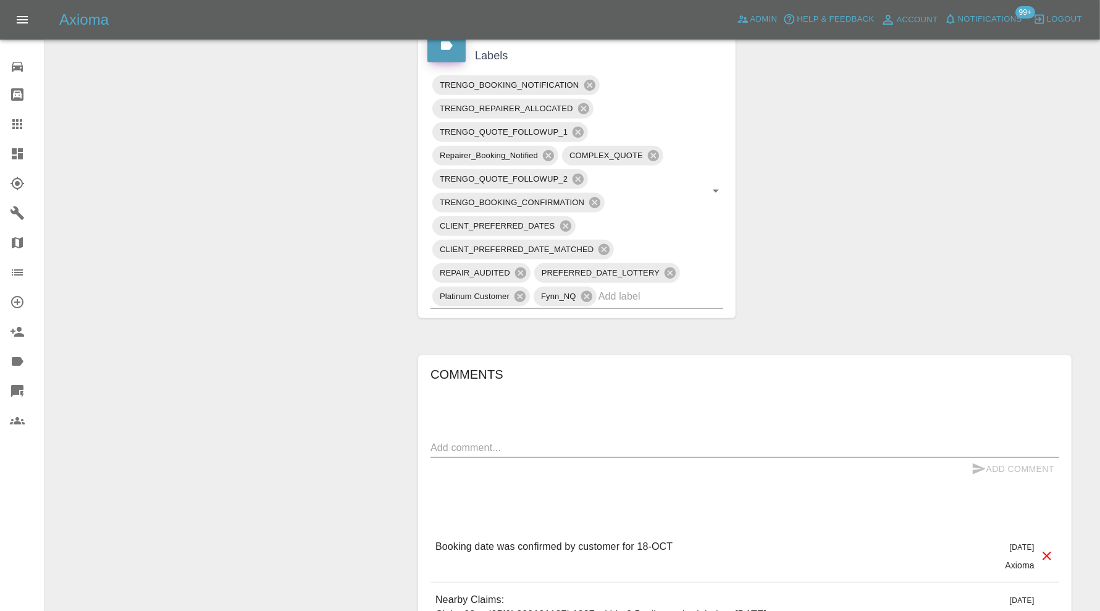
click at [629, 445] on textarea at bounding box center [744, 447] width 629 height 14
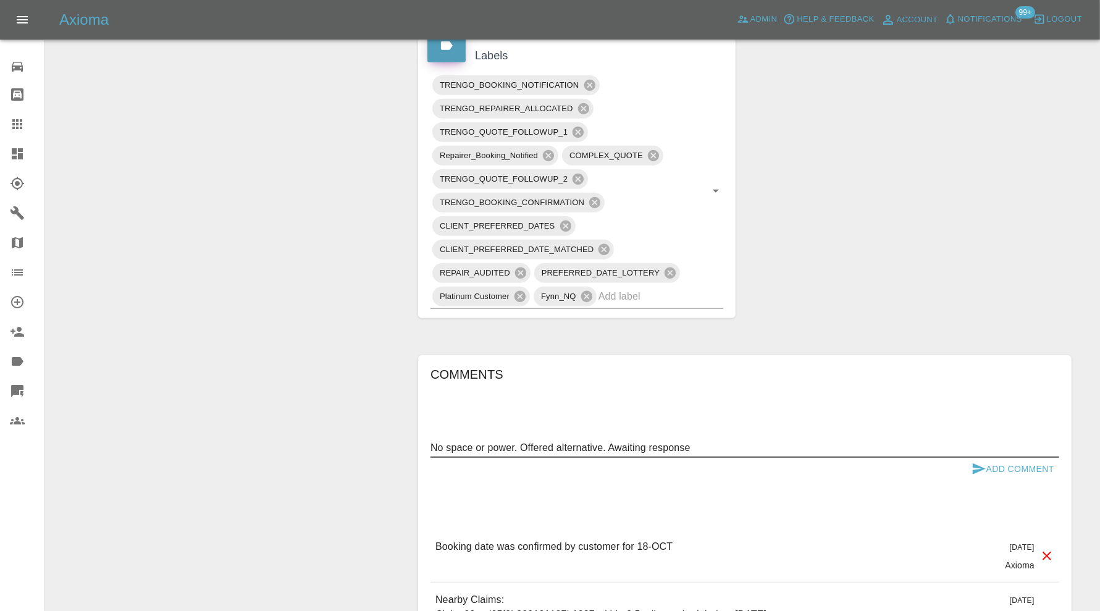
click at [961, 450] on textarea "No space or power. Offered alternative. Awaiting response" at bounding box center [744, 447] width 629 height 14
type textarea "No space or power. Offered alternative. Awaiting response"
click at [990, 458] on button "Add Comment" at bounding box center [1012, 469] width 93 height 23
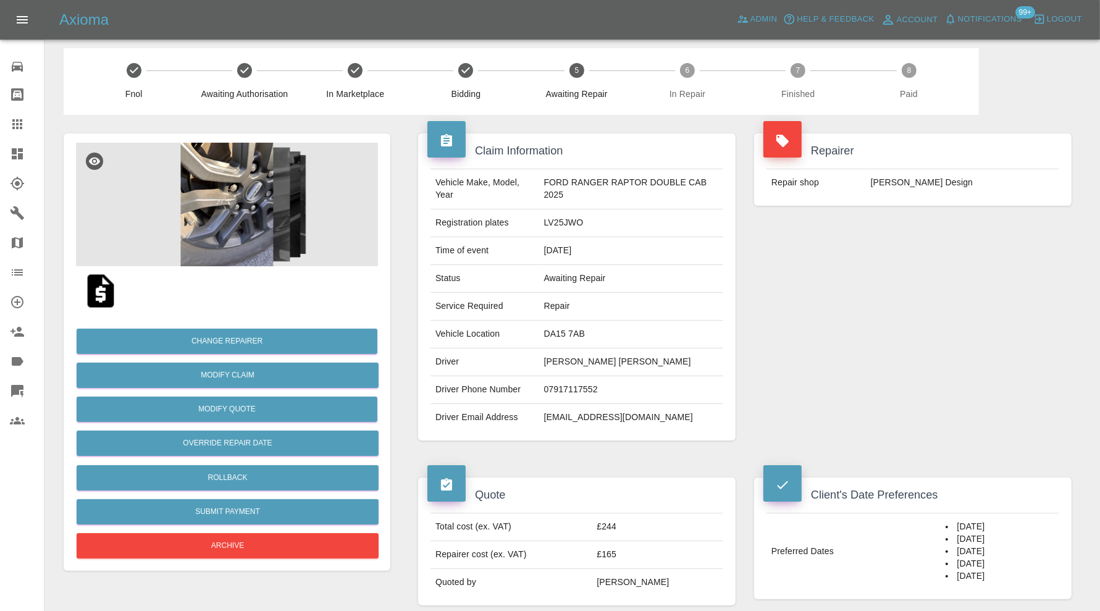
scroll to position [0, 0]
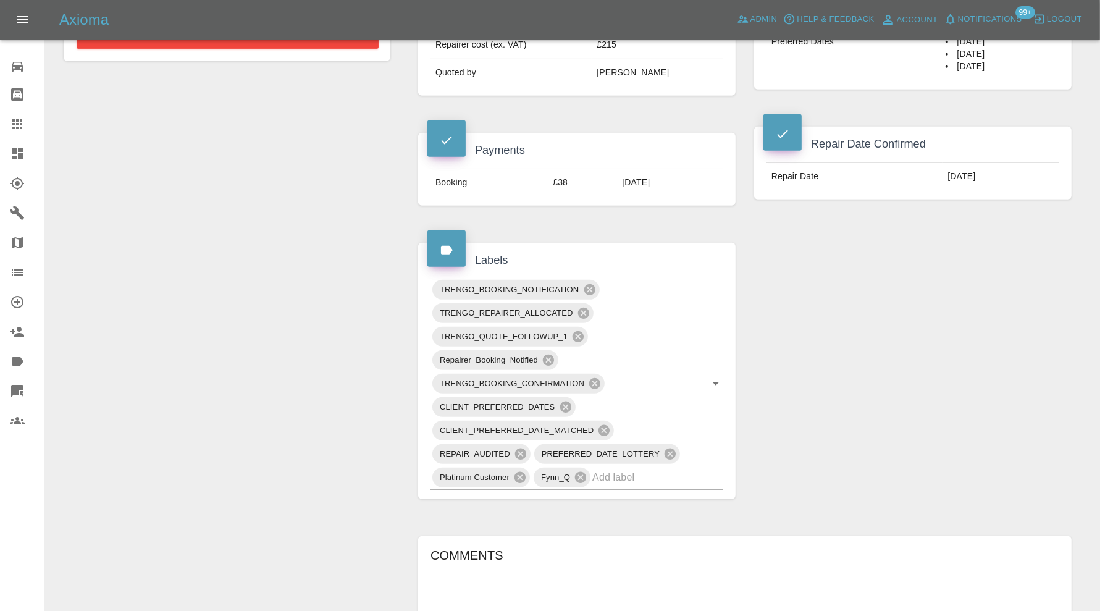
scroll to position [475, 0]
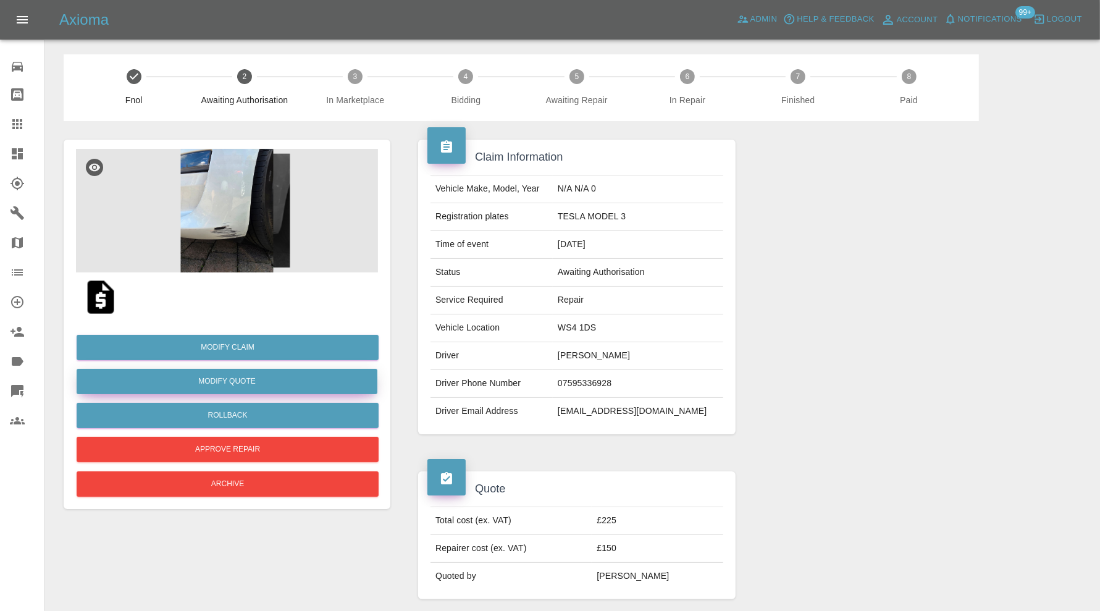
click at [282, 380] on button "Modify Quote" at bounding box center [227, 381] width 301 height 25
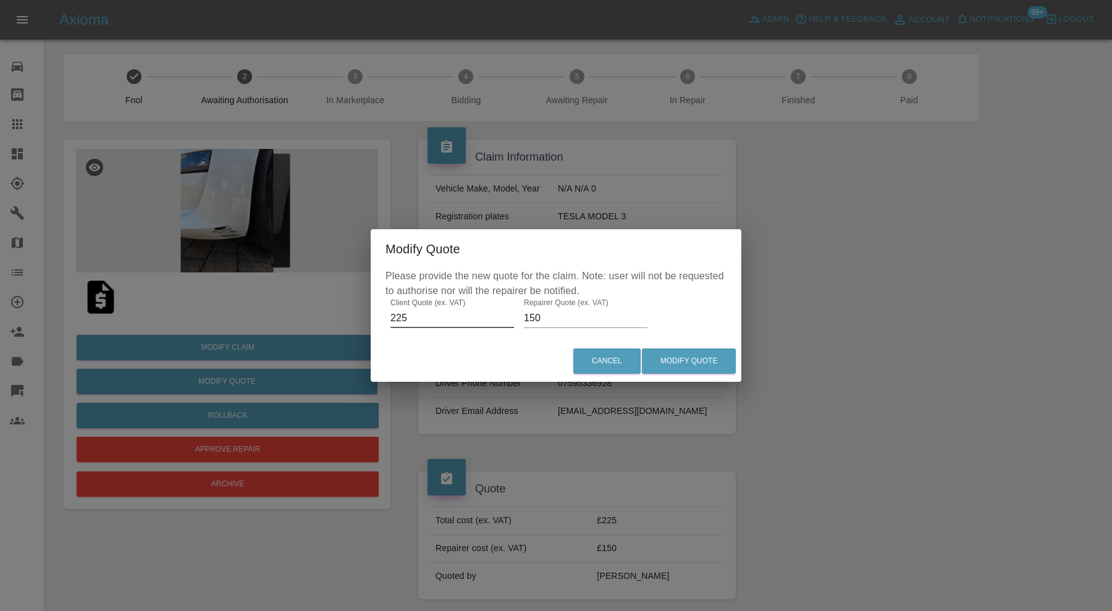
click at [423, 316] on input "225" at bounding box center [452, 318] width 124 height 20
type input "210"
click at [549, 317] on input "150" at bounding box center [586, 318] width 124 height 20
type input "140"
click at [675, 354] on button "Modify Quote" at bounding box center [689, 360] width 94 height 25
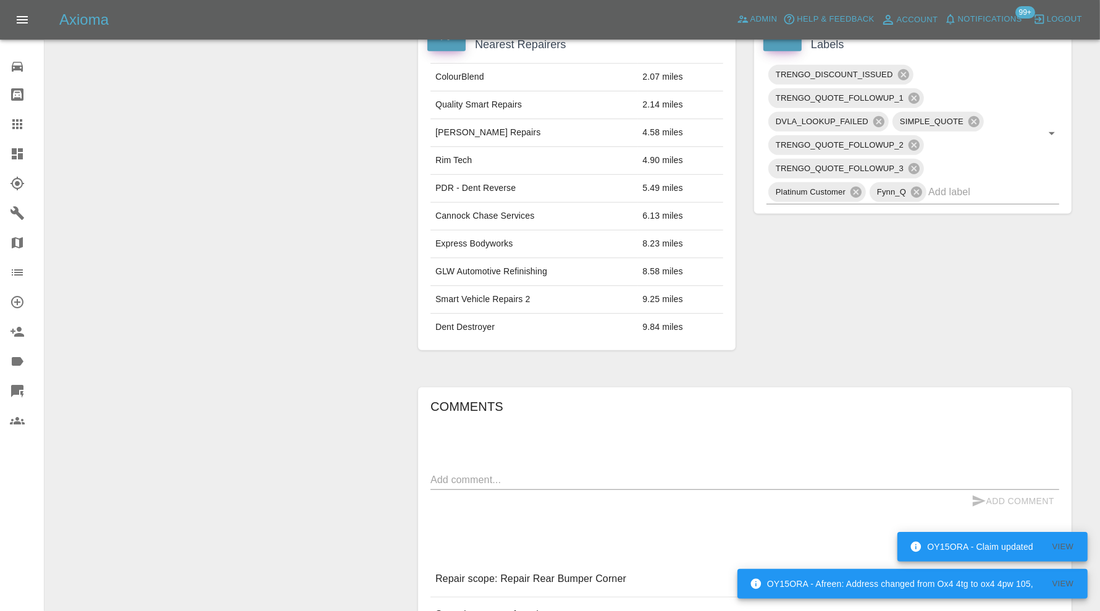
scroll to position [618, 0]
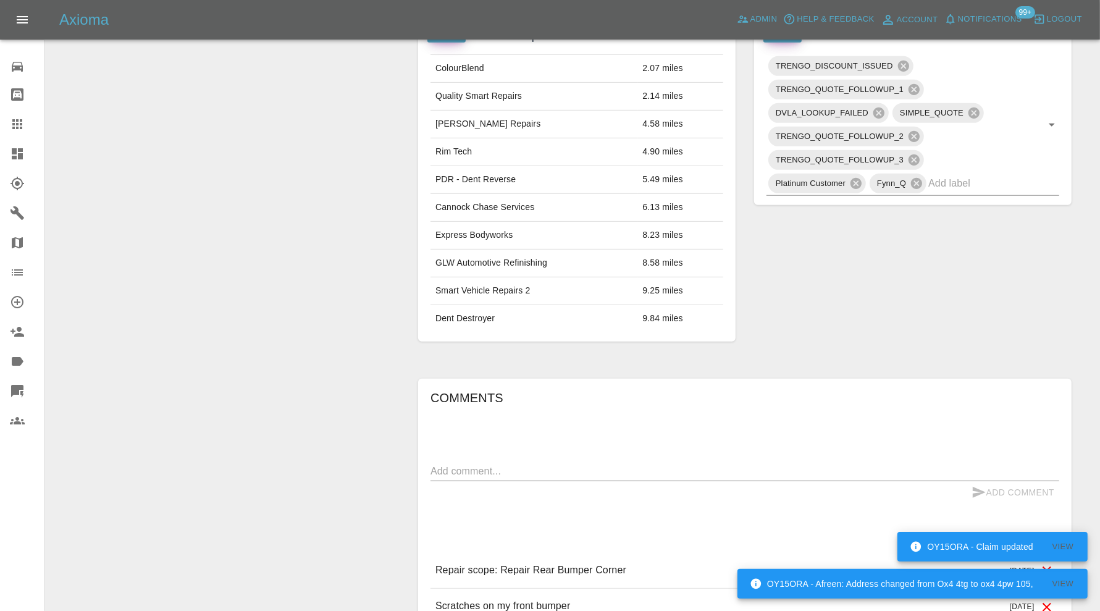
click at [601, 469] on textarea at bounding box center [744, 471] width 629 height 14
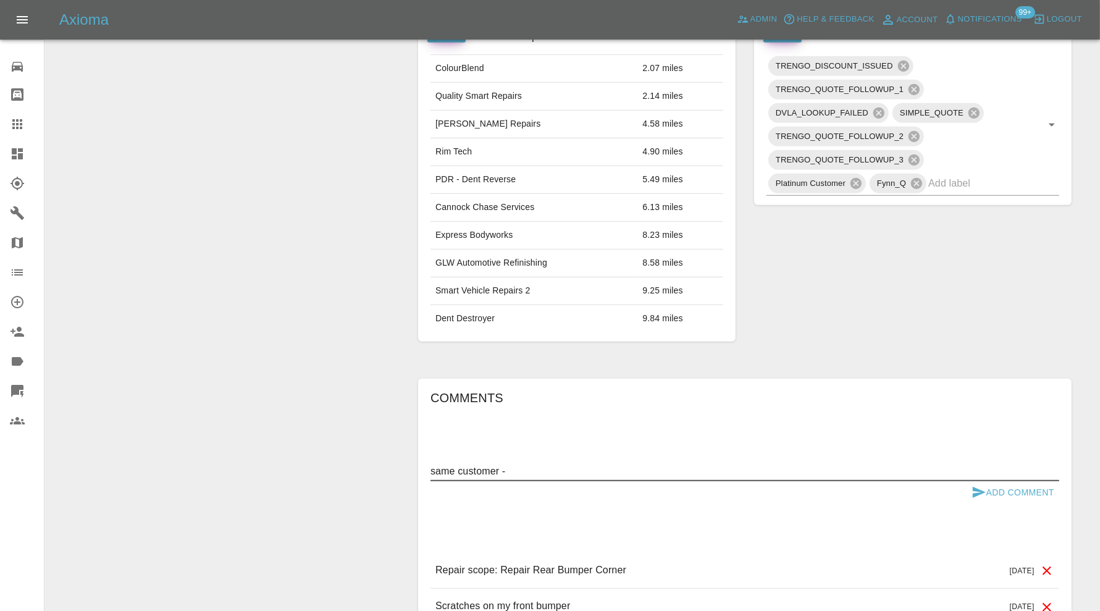
paste textarea "68d2a15234453f5ffb43f5a7"
type textarea "same customer - 68d2a15234453f5ffb43f5a7"
click at [980, 485] on icon "submit" at bounding box center [978, 492] width 15 height 15
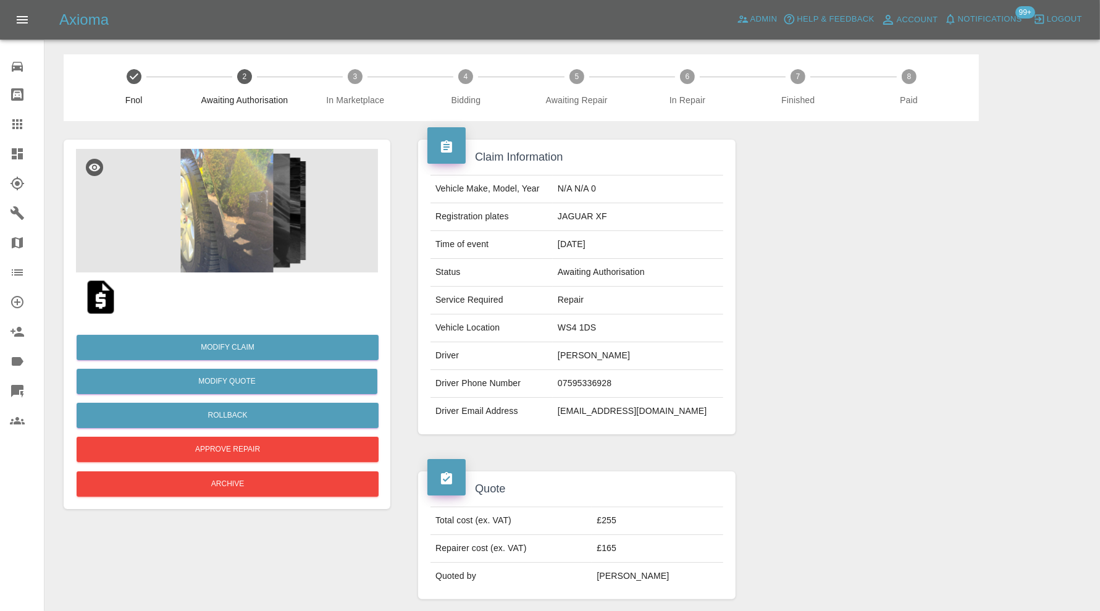
click at [251, 235] on img at bounding box center [227, 211] width 302 height 124
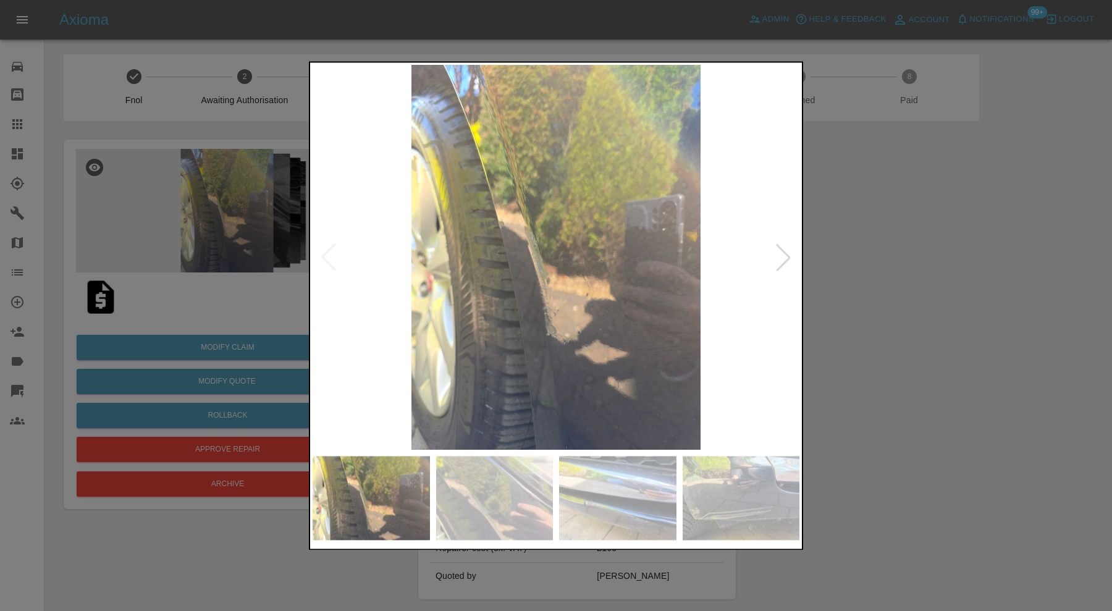
click at [590, 492] on img at bounding box center [617, 498] width 117 height 84
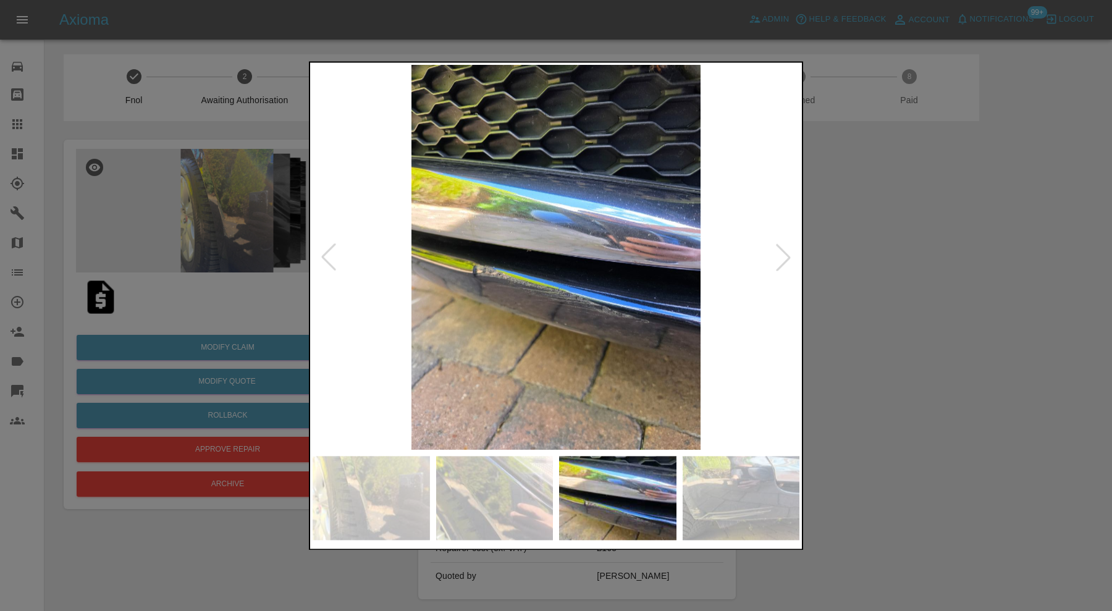
click at [726, 490] on img at bounding box center [740, 498] width 117 height 84
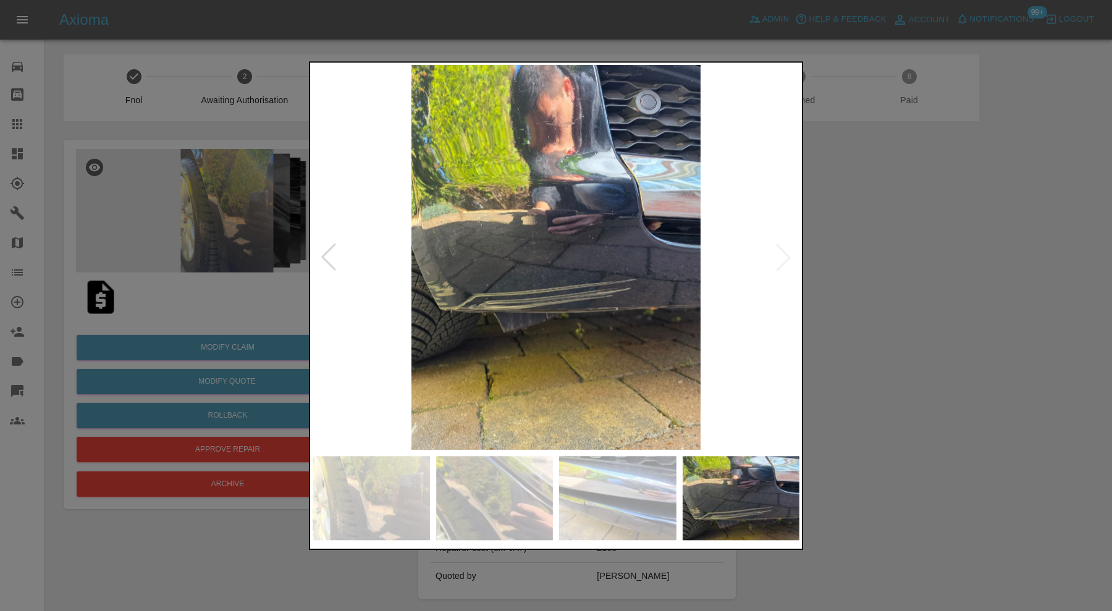
click at [401, 507] on img at bounding box center [370, 498] width 117 height 84
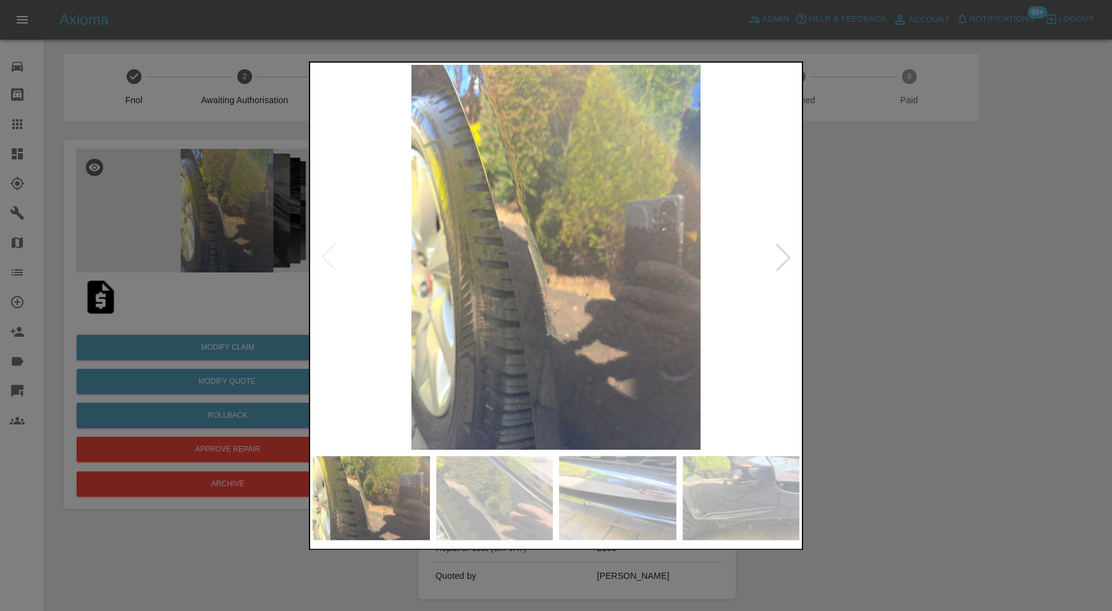
click at [493, 506] on img at bounding box center [494, 498] width 117 height 84
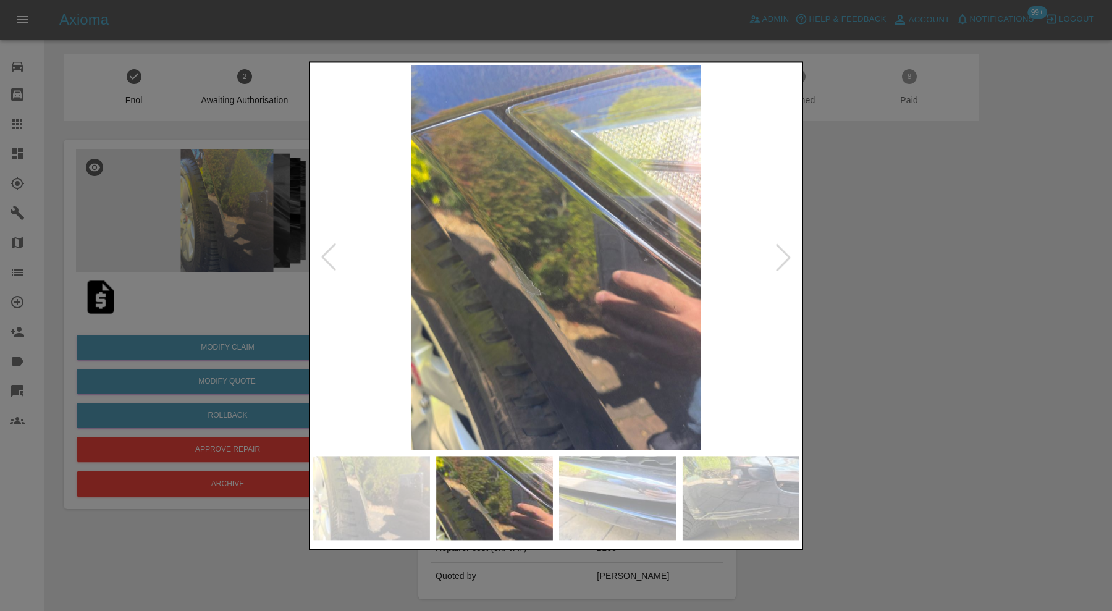
click at [598, 500] on img at bounding box center [617, 498] width 117 height 84
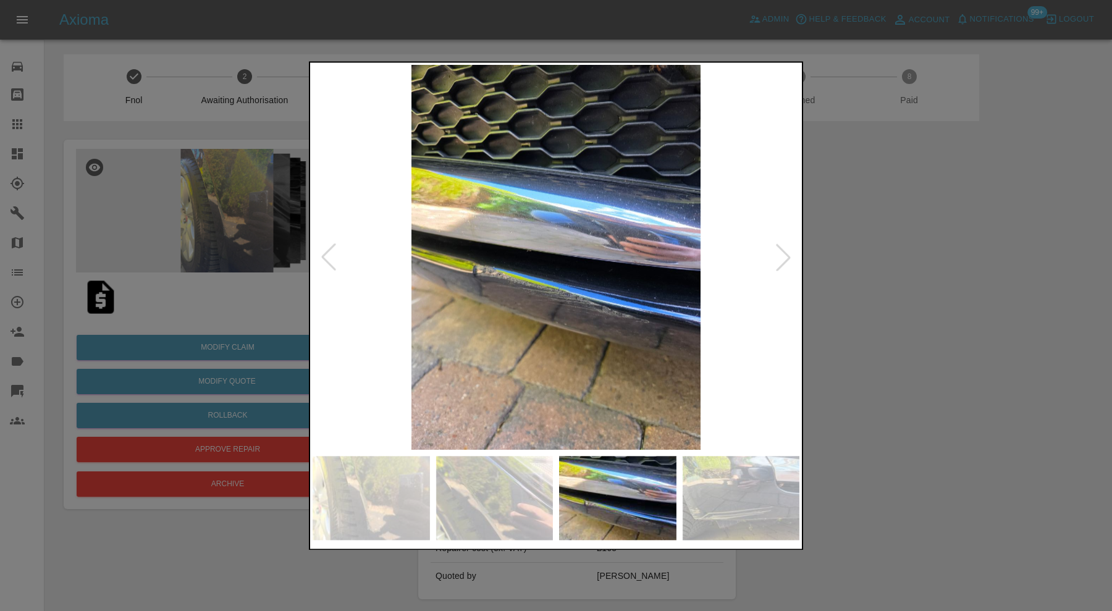
click at [721, 495] on img at bounding box center [740, 498] width 117 height 84
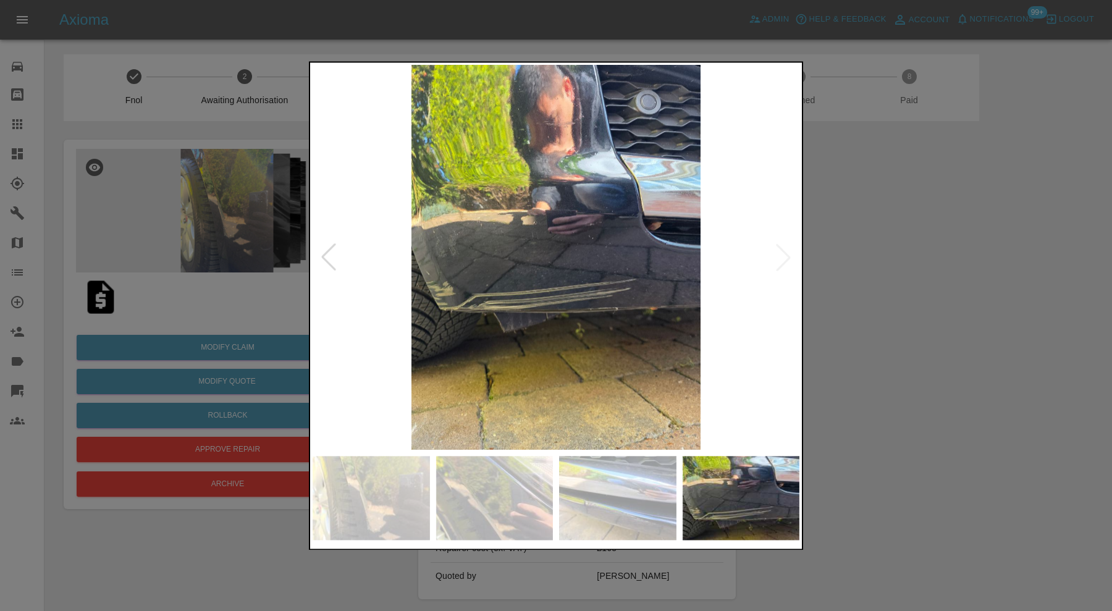
click at [925, 332] on div at bounding box center [556, 305] width 1112 height 611
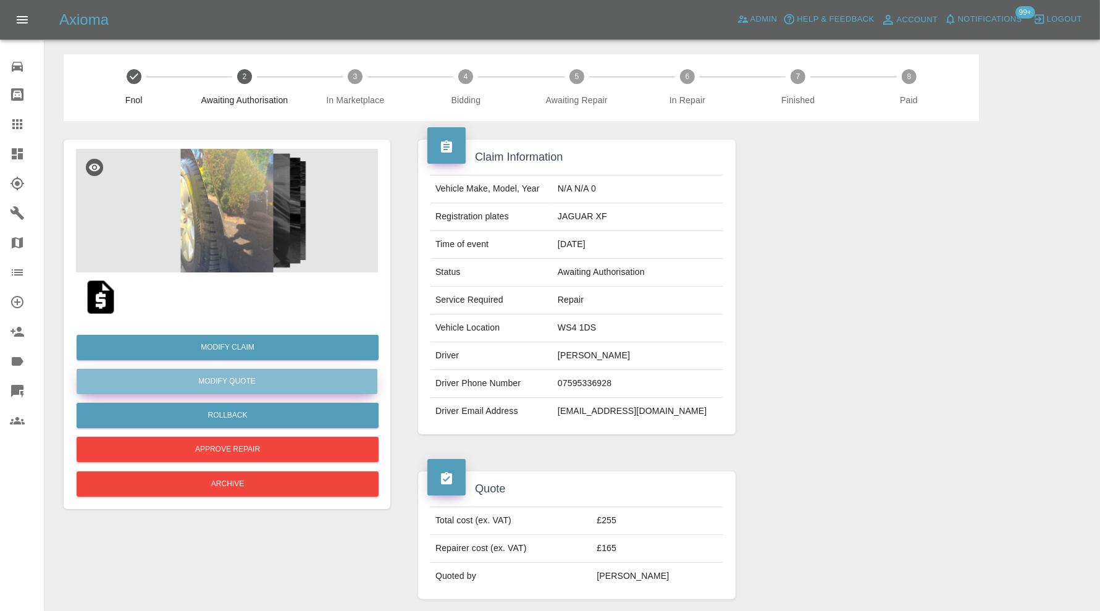
click at [300, 380] on button "Modify Quote" at bounding box center [227, 381] width 301 height 25
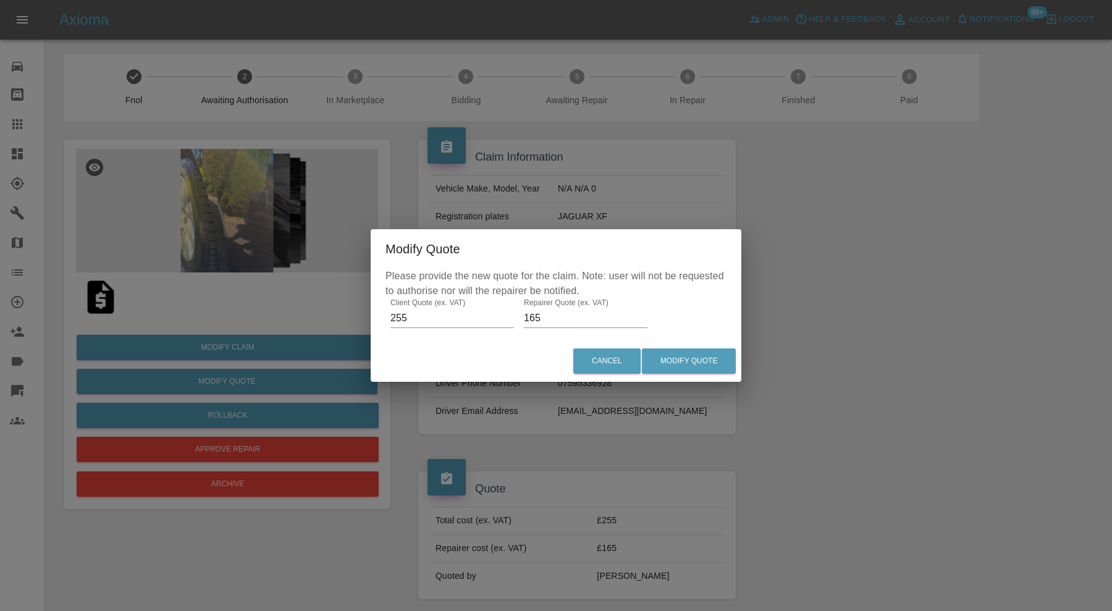
click at [442, 316] on input "255" at bounding box center [452, 318] width 124 height 20
type input "240"
click at [573, 317] on input "165" at bounding box center [586, 318] width 124 height 20
type input "160"
click at [686, 360] on button "Modify Quote" at bounding box center [689, 360] width 94 height 25
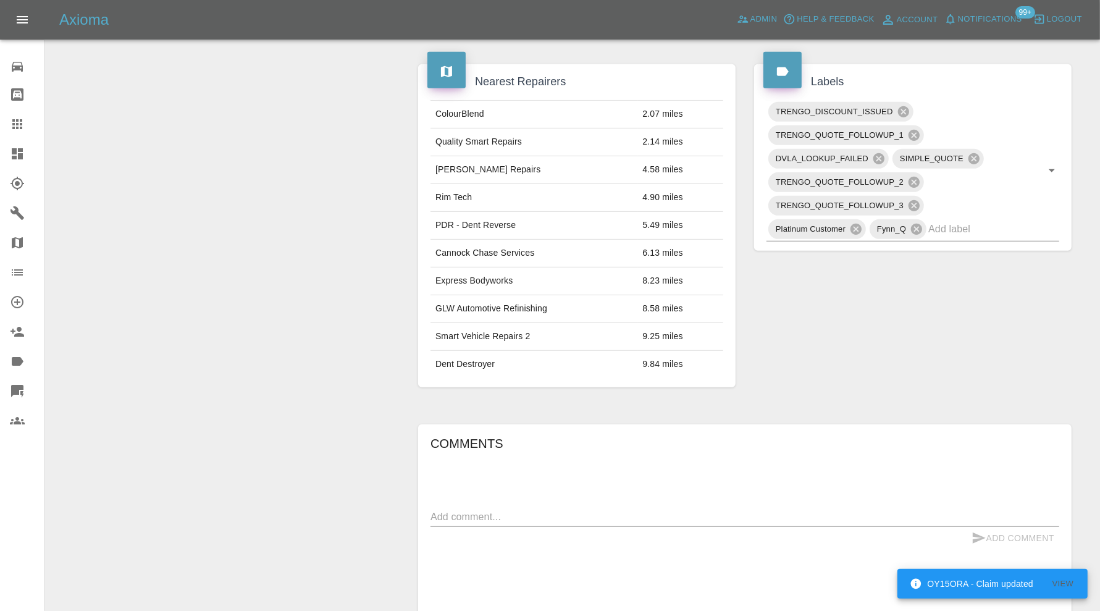
scroll to position [618, 0]
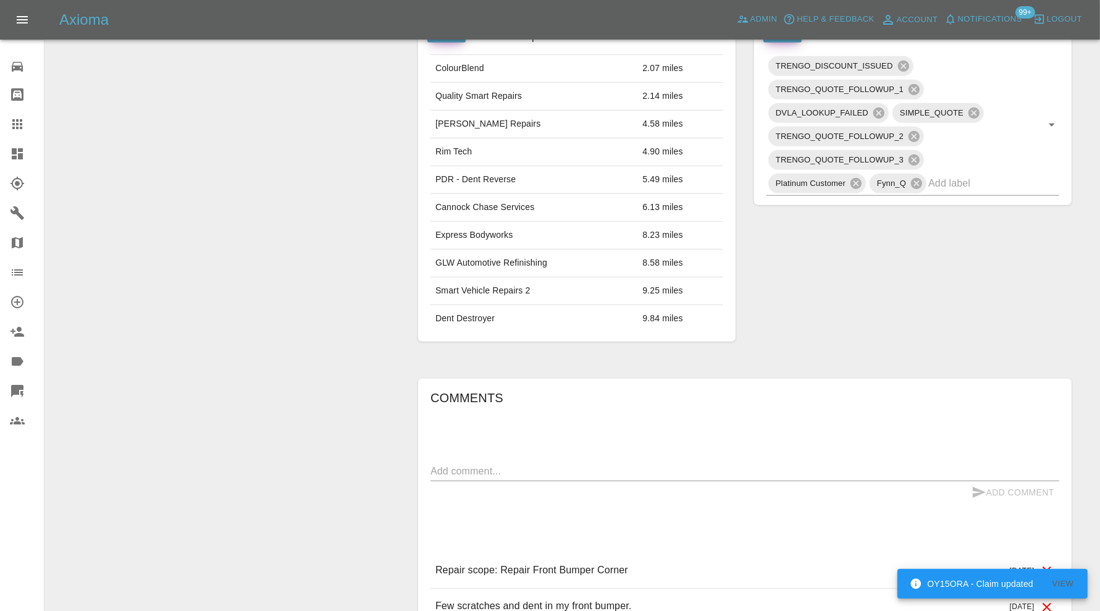
click at [661, 465] on textarea at bounding box center [744, 471] width 629 height 14
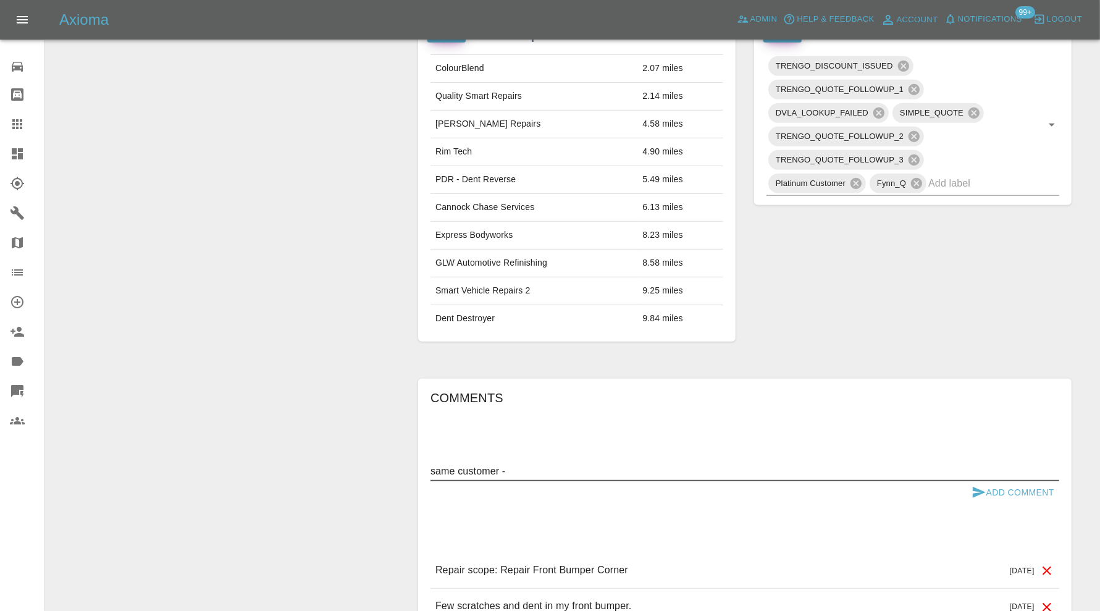
paste textarea "68d2a1a434453f5ffb442cf0"
type textarea "same customer - 68d2a1a434453f5ffb442cf0"
click at [989, 484] on button "Add Comment" at bounding box center [1012, 492] width 93 height 23
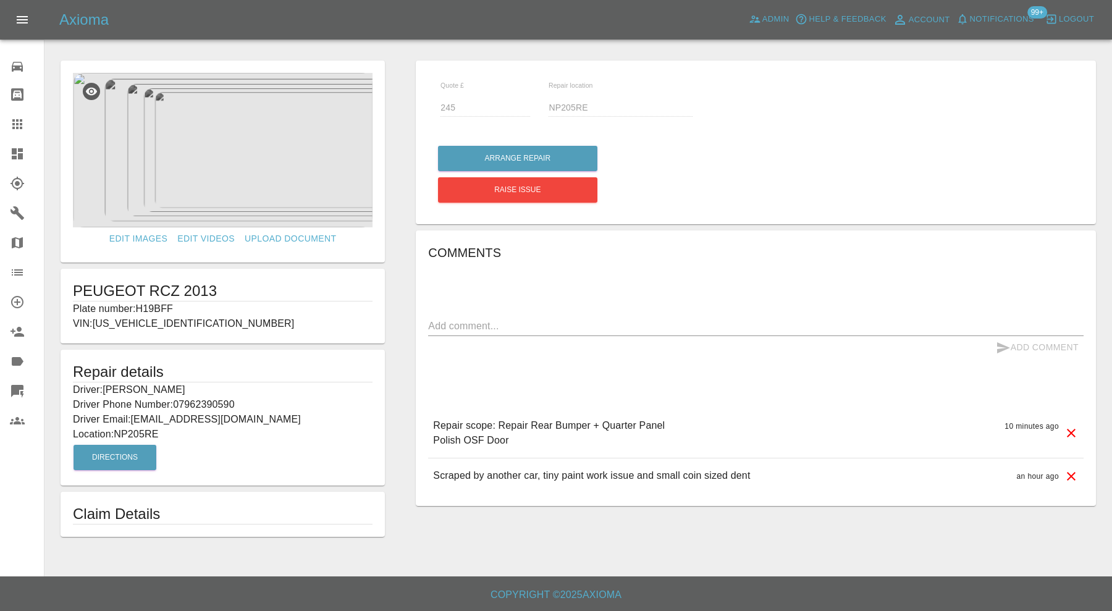
click at [19, 154] on icon at bounding box center [17, 153] width 11 height 11
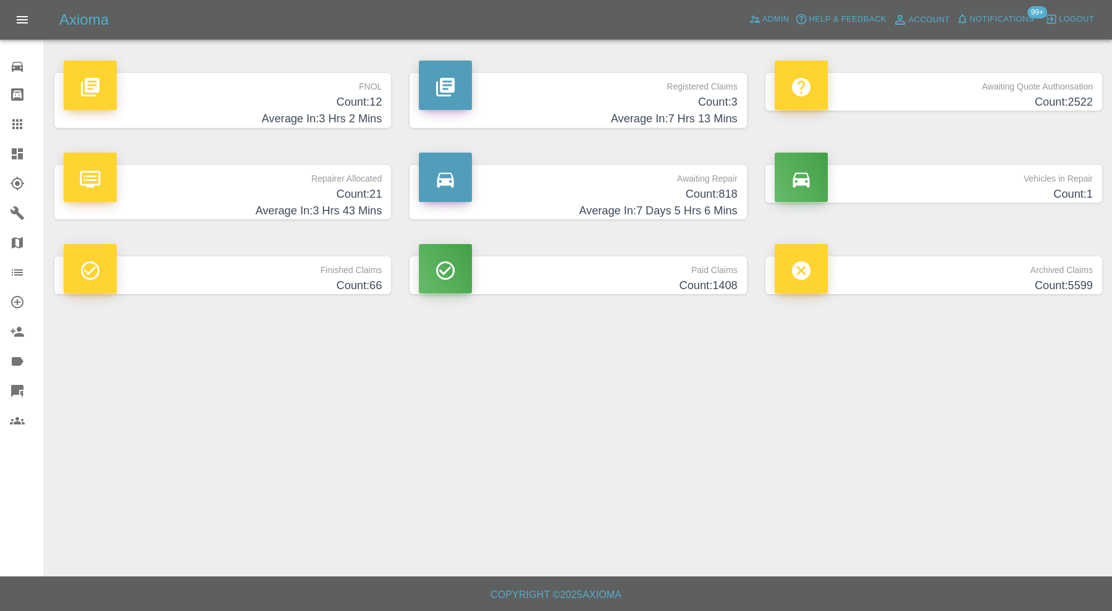
click at [323, 216] on h4 "Average In: 3 Hrs 43 Mins" at bounding box center [223, 211] width 318 height 17
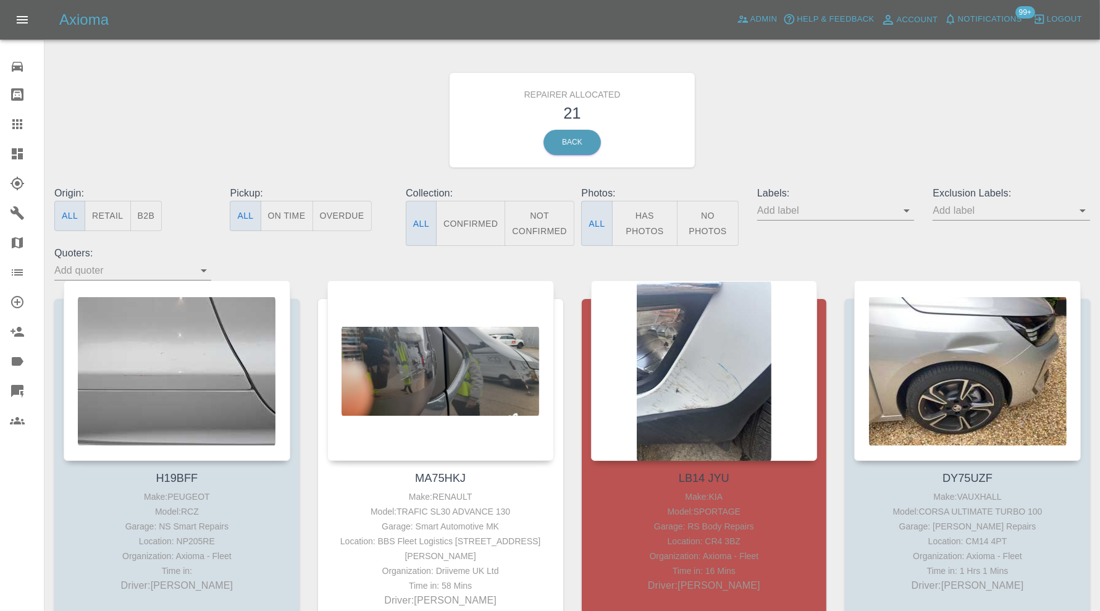
click at [116, 213] on button "Retail" at bounding box center [108, 216] width 46 height 30
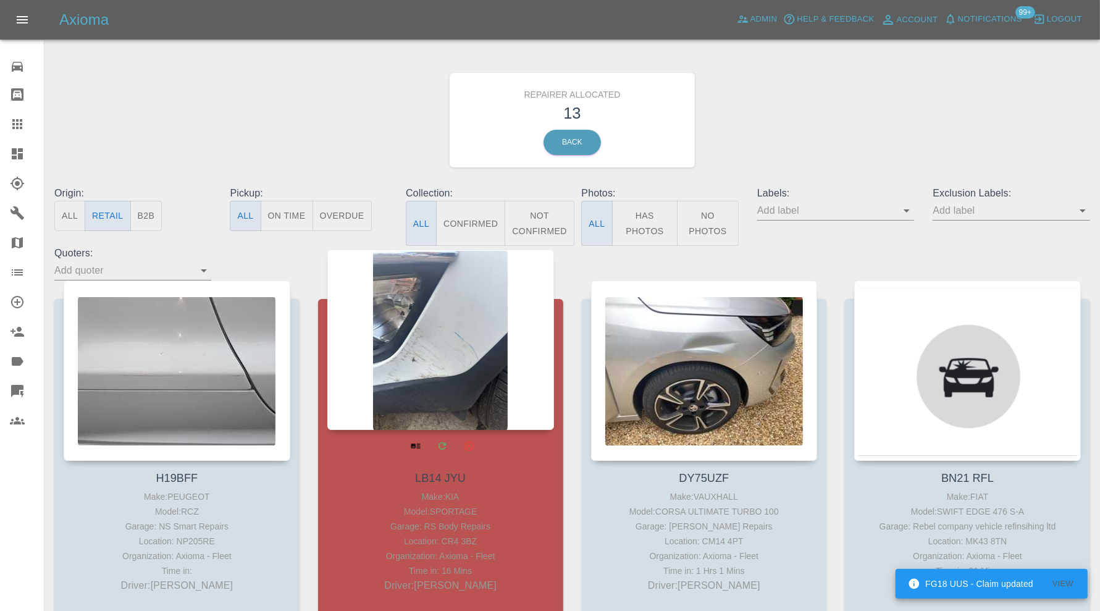
click at [492, 331] on div at bounding box center [440, 339] width 227 height 180
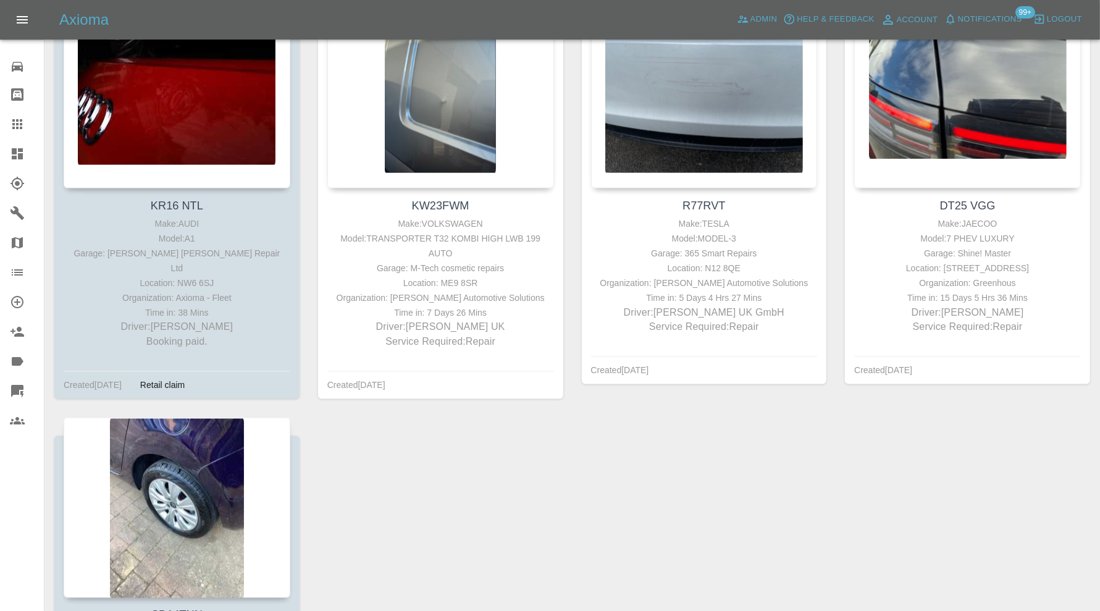
scroll to position [2077, 0]
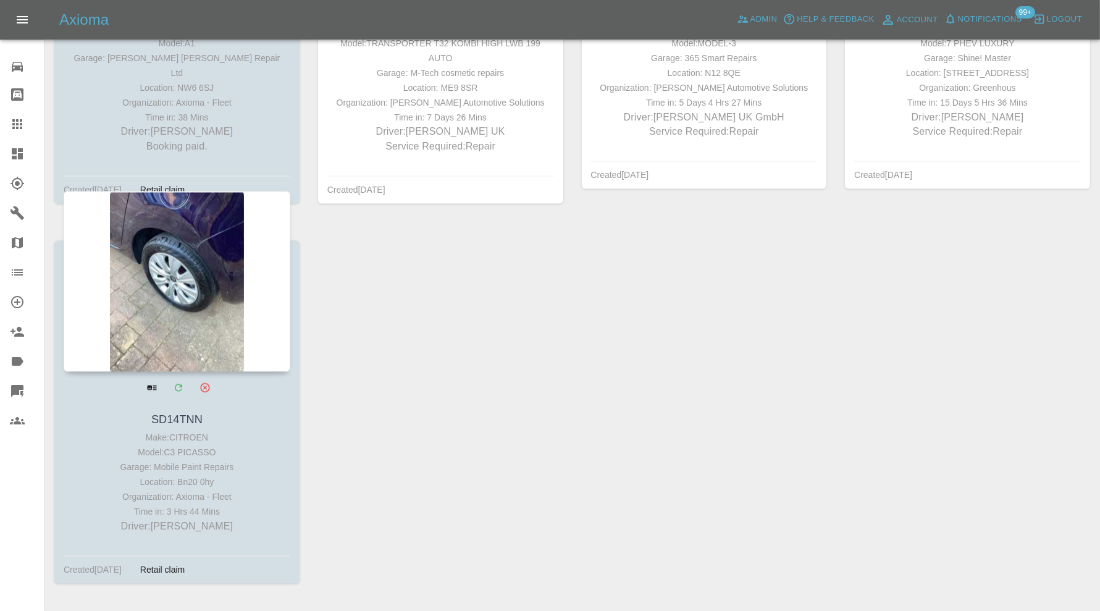
click at [147, 311] on div at bounding box center [177, 281] width 227 height 180
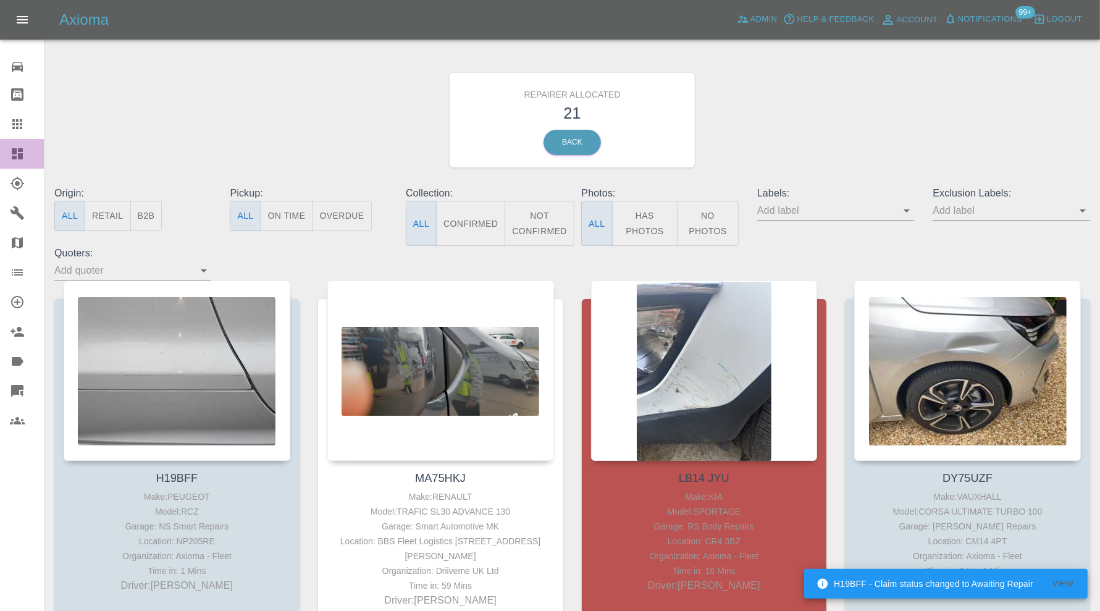
click at [20, 153] on icon at bounding box center [17, 153] width 11 height 11
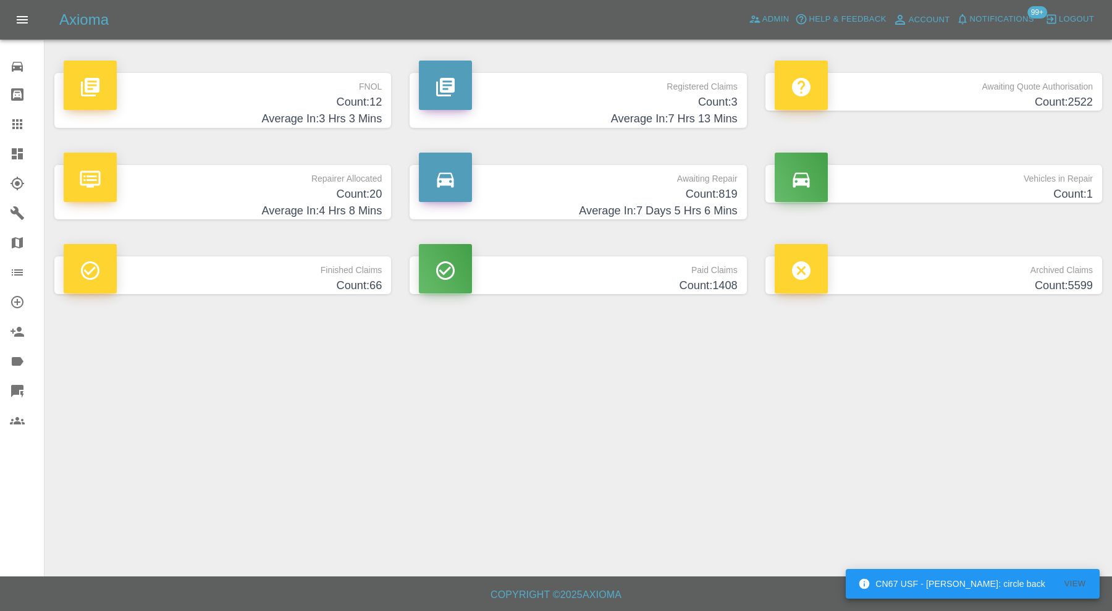
click at [318, 108] on h4 "Count: 12" at bounding box center [223, 102] width 318 height 17
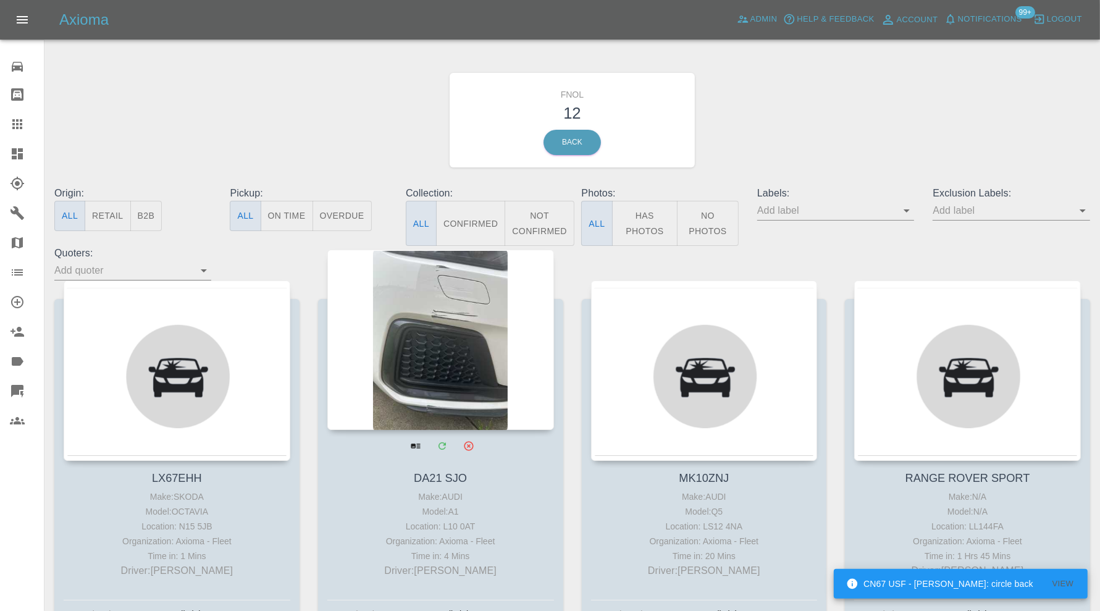
click at [432, 329] on div at bounding box center [440, 339] width 227 height 180
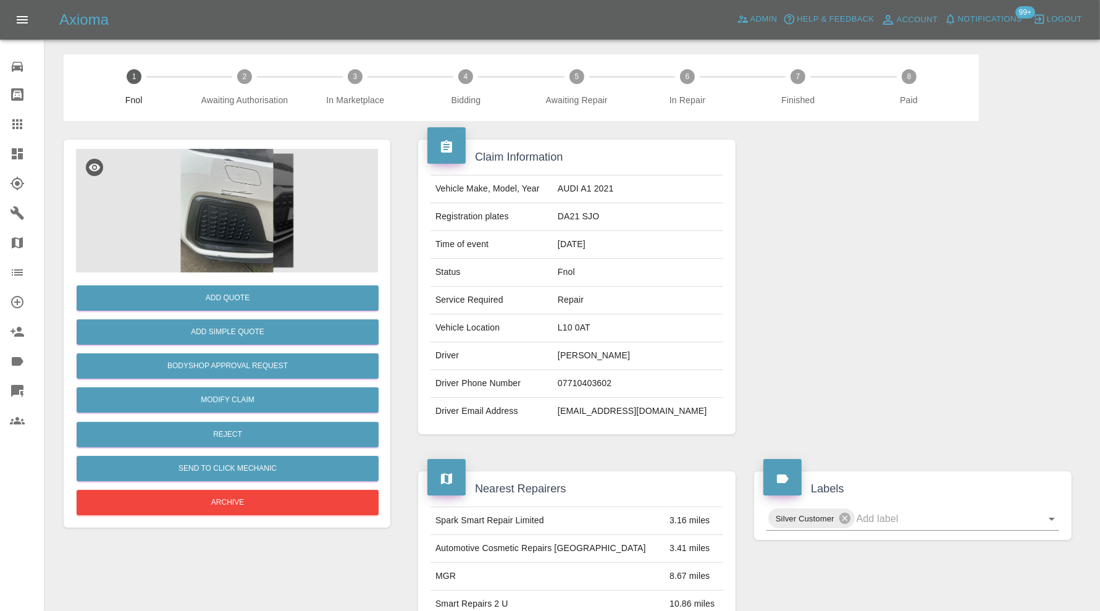
click at [214, 232] on img at bounding box center [227, 211] width 302 height 124
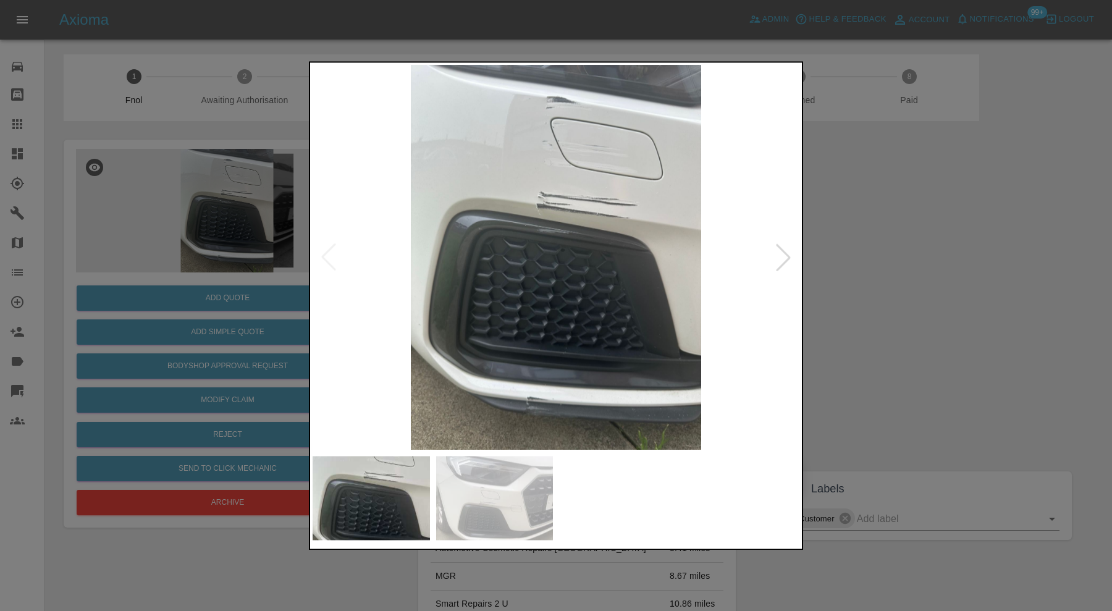
click at [935, 257] on div at bounding box center [556, 305] width 1112 height 611
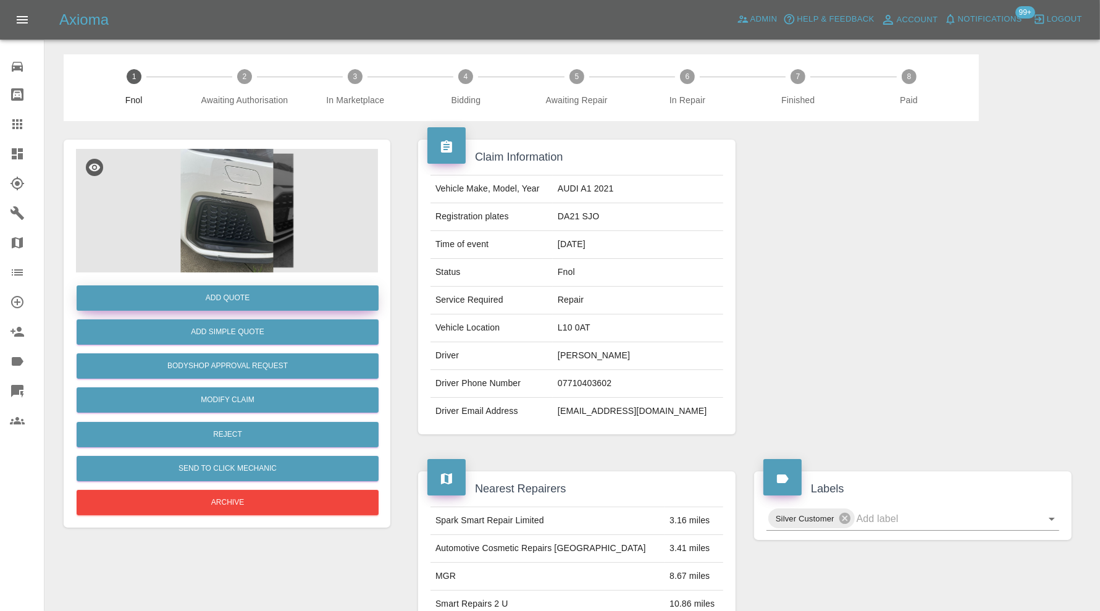
click at [254, 296] on button "Add Quote" at bounding box center [228, 297] width 302 height 25
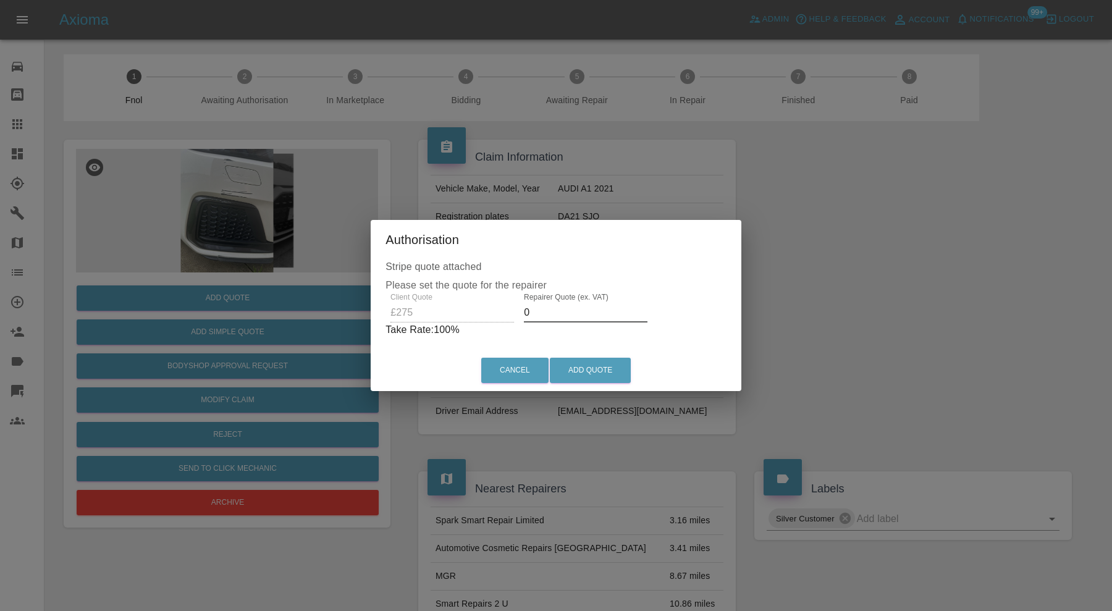
click at [598, 315] on input "0" at bounding box center [586, 313] width 124 height 20
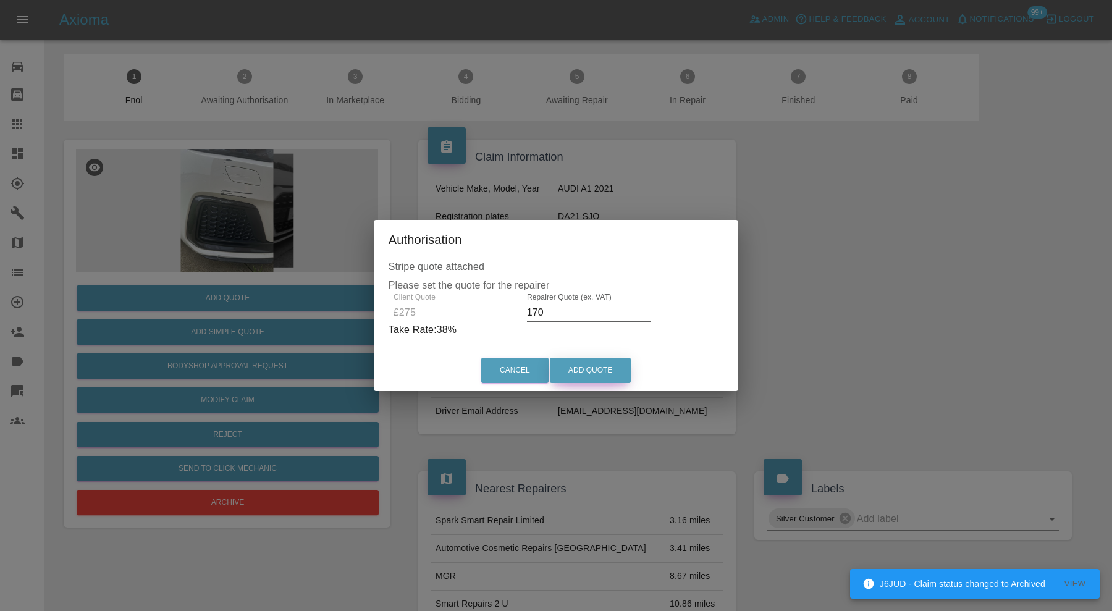
type input "170"
click at [618, 365] on button "Add Quote" at bounding box center [590, 370] width 81 height 25
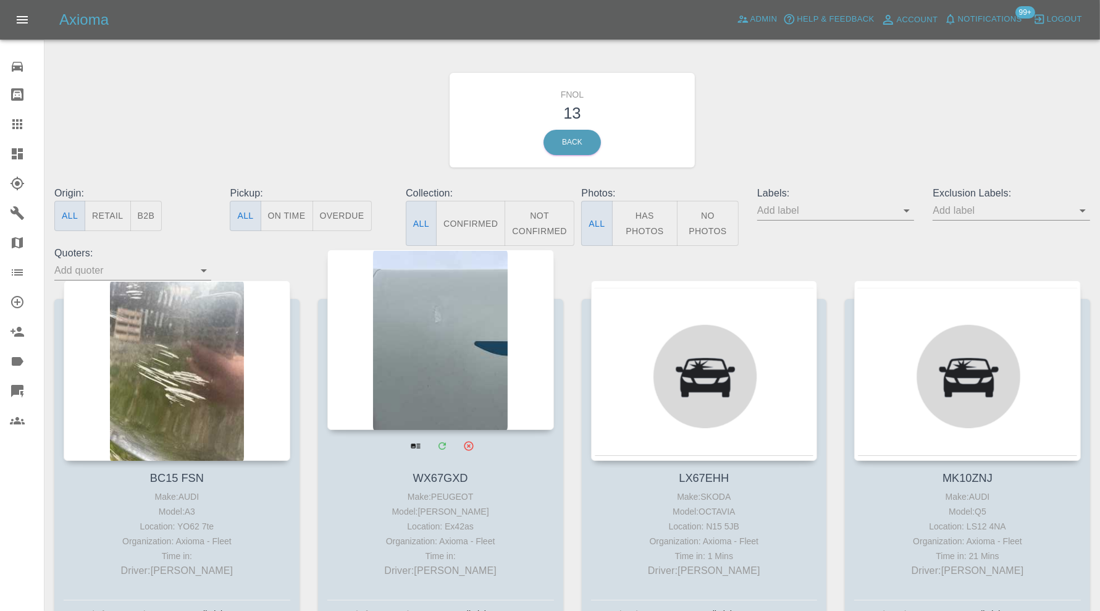
click at [446, 353] on div at bounding box center [440, 339] width 227 height 180
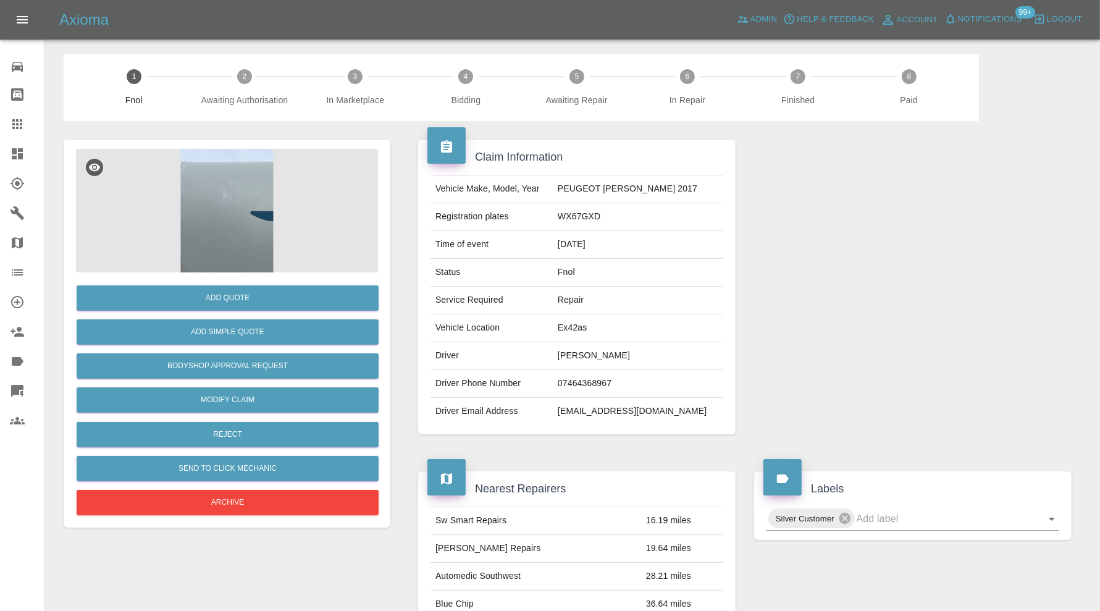
click at [259, 213] on img at bounding box center [227, 211] width 302 height 124
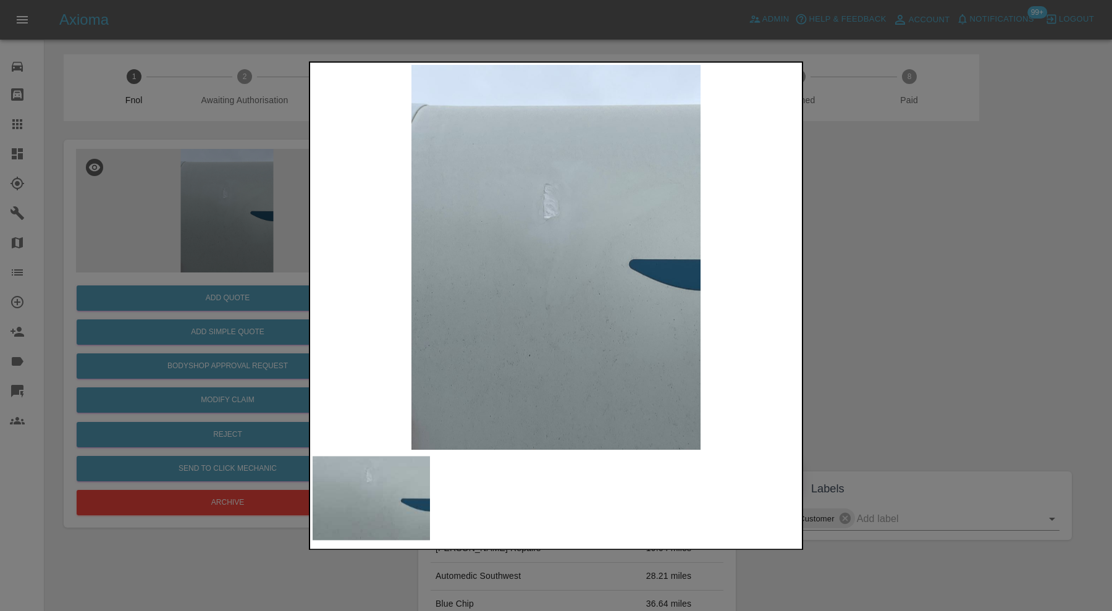
click at [910, 274] on div at bounding box center [556, 305] width 1112 height 611
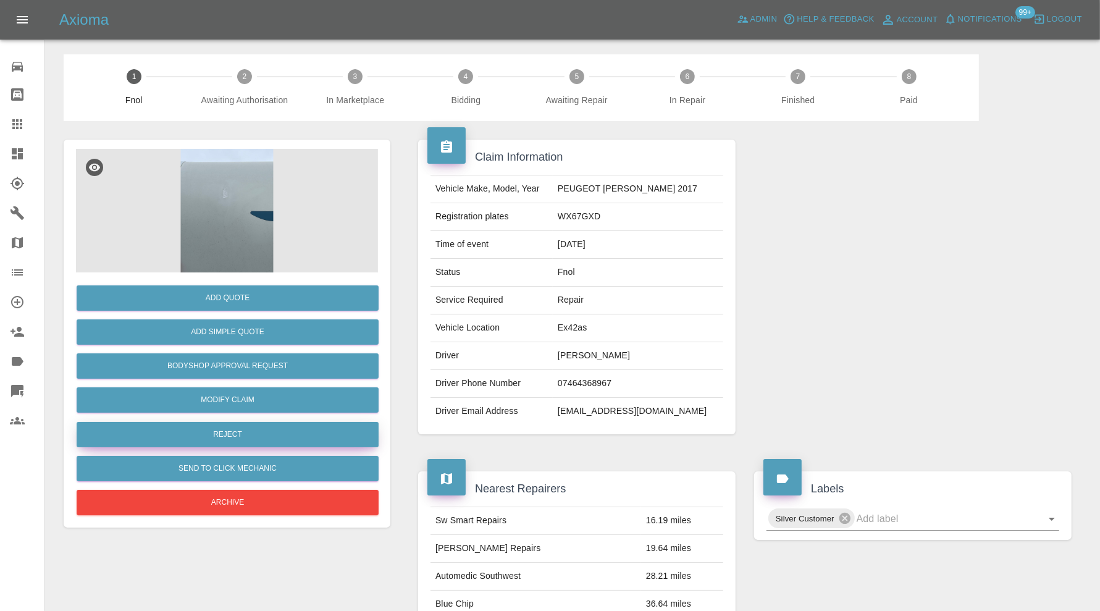
click at [306, 439] on button "Reject" at bounding box center [228, 434] width 302 height 25
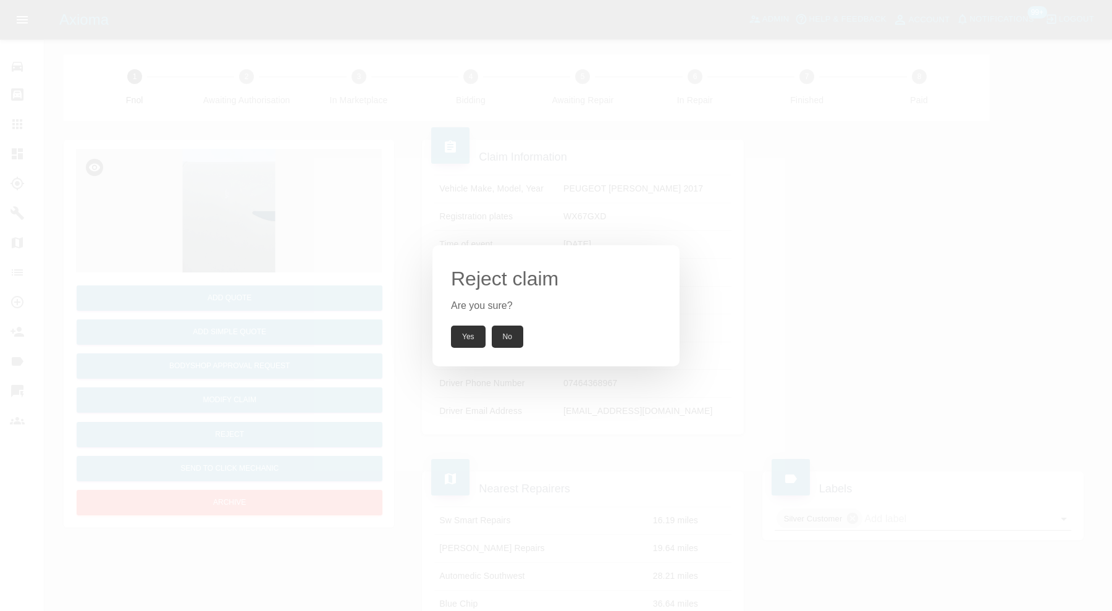
click at [472, 330] on button "Yes" at bounding box center [468, 336] width 35 height 22
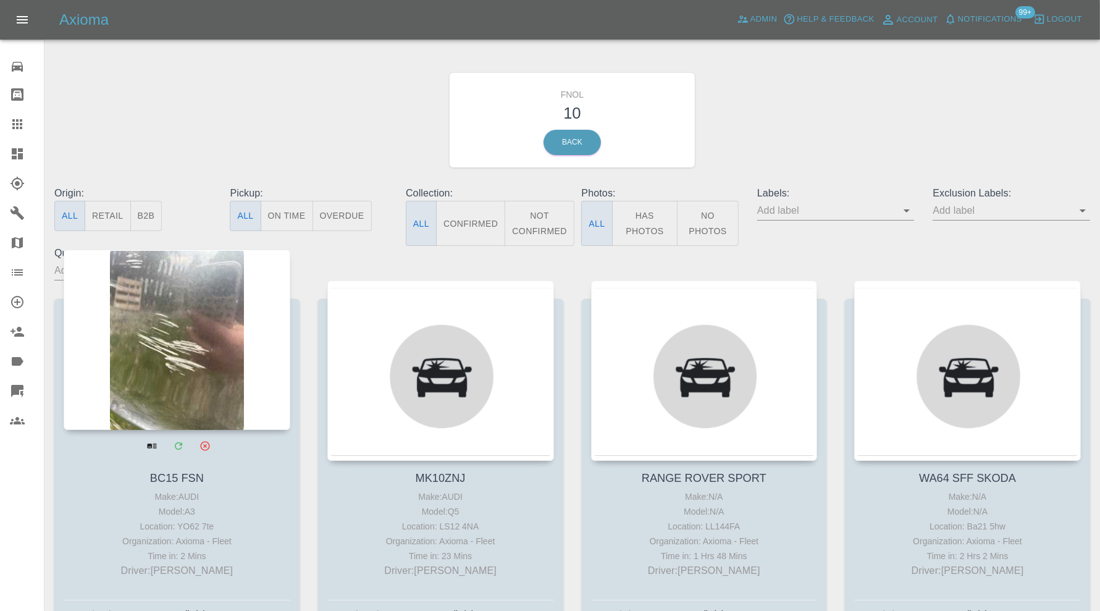
click at [221, 322] on div at bounding box center [177, 339] width 227 height 180
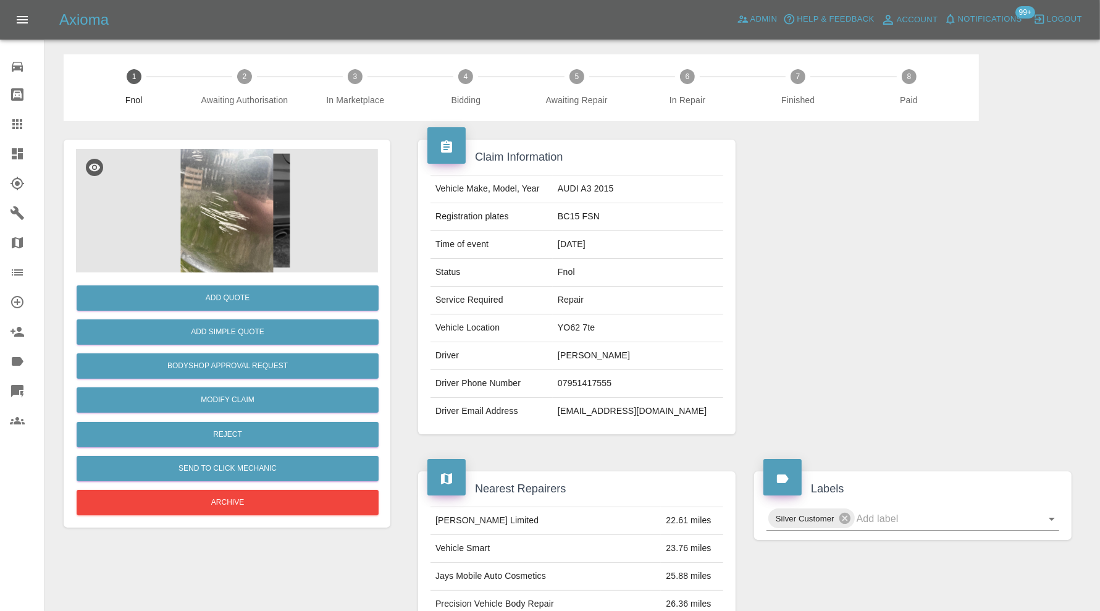
click at [202, 227] on img at bounding box center [227, 211] width 302 height 124
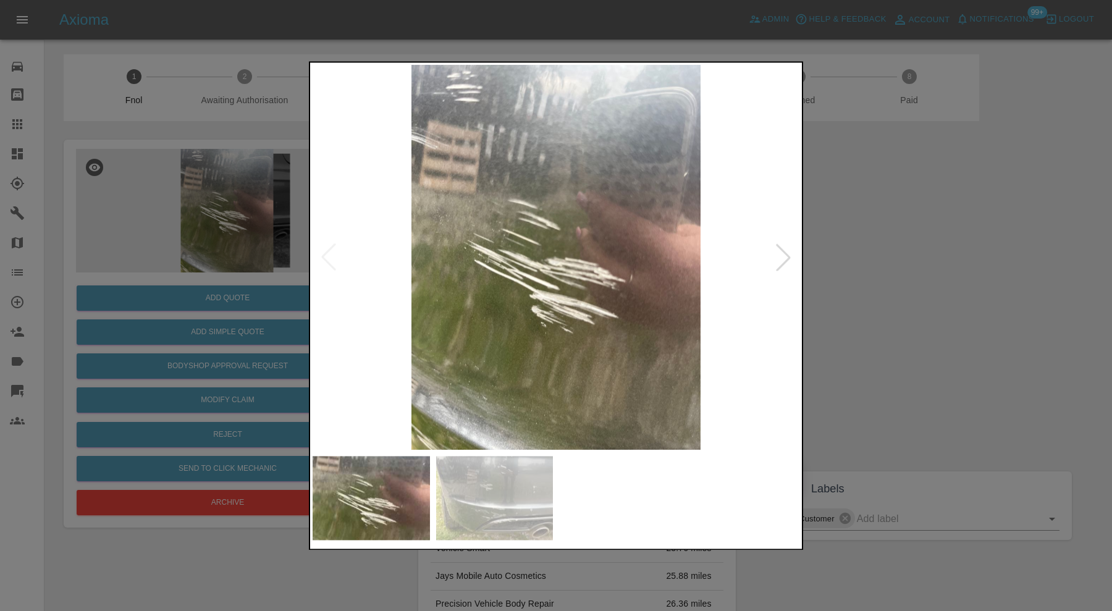
click at [522, 501] on img at bounding box center [494, 498] width 117 height 84
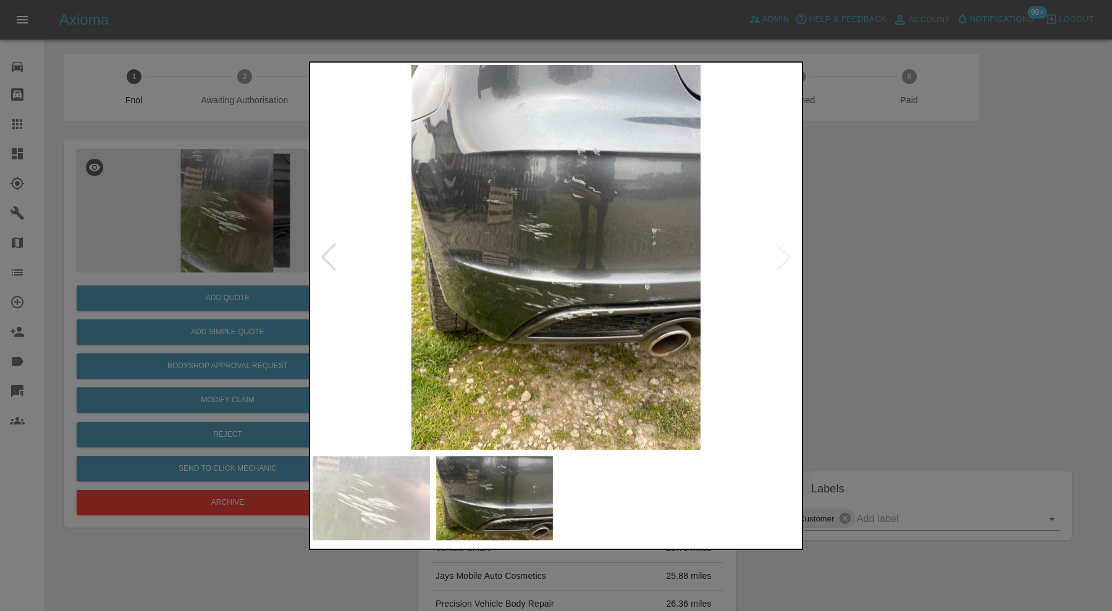
click at [929, 327] on div at bounding box center [556, 305] width 1112 height 611
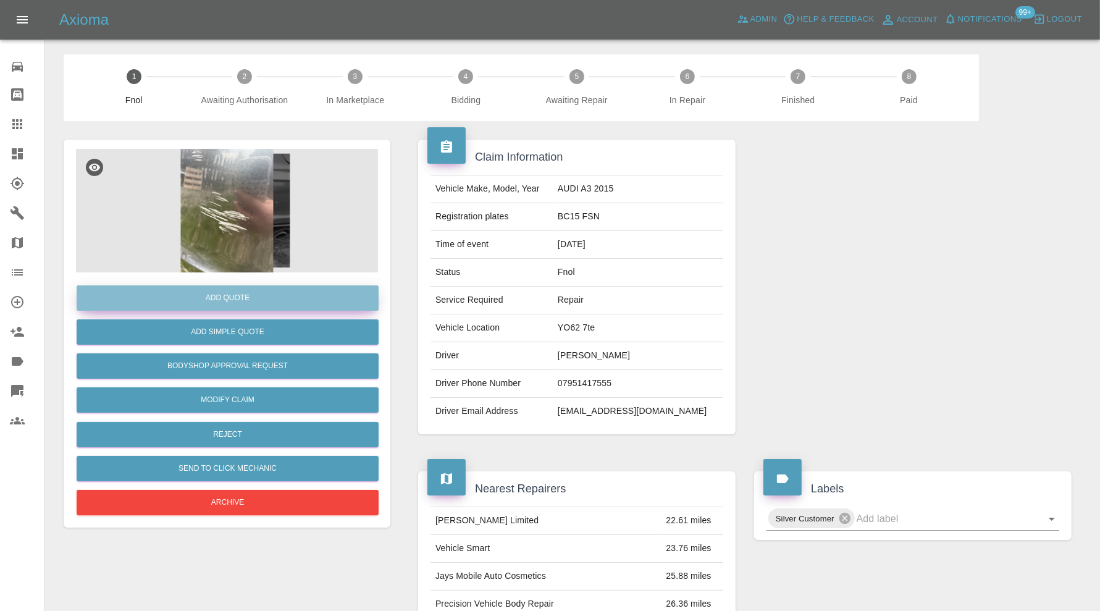
click at [290, 296] on button "Add Quote" at bounding box center [228, 297] width 302 height 25
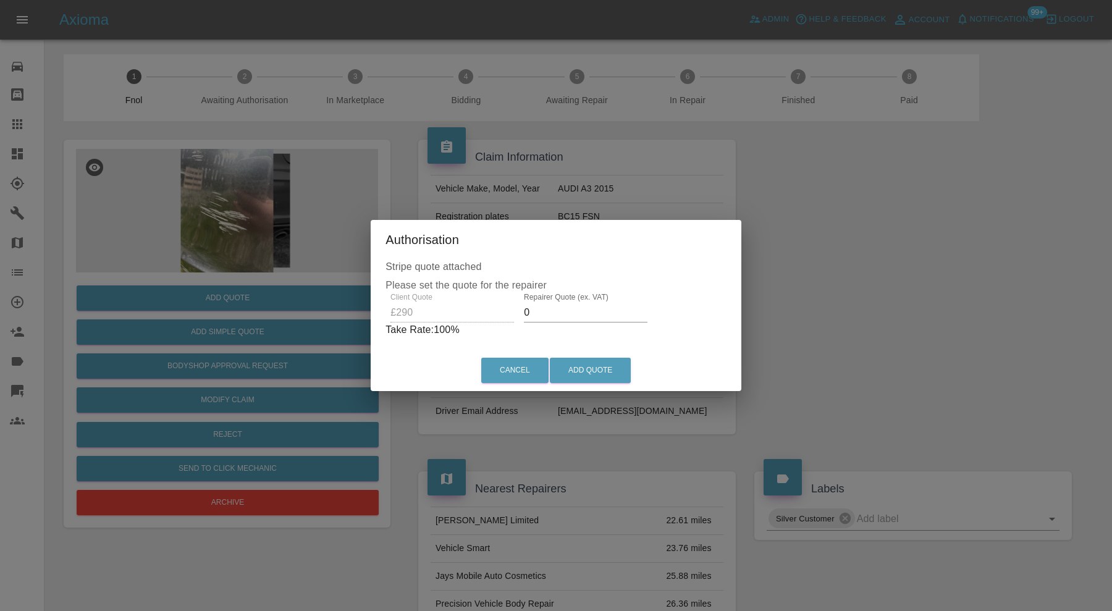
click at [616, 310] on input "0" at bounding box center [586, 313] width 124 height 20
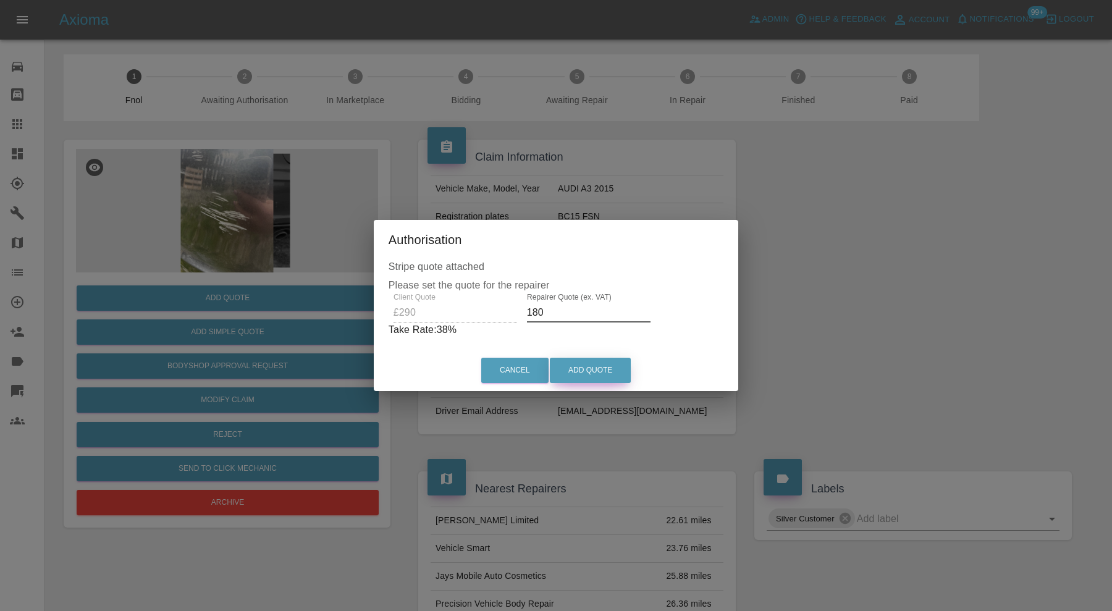
type input "180"
click at [584, 363] on button "Add Quote" at bounding box center [590, 370] width 81 height 25
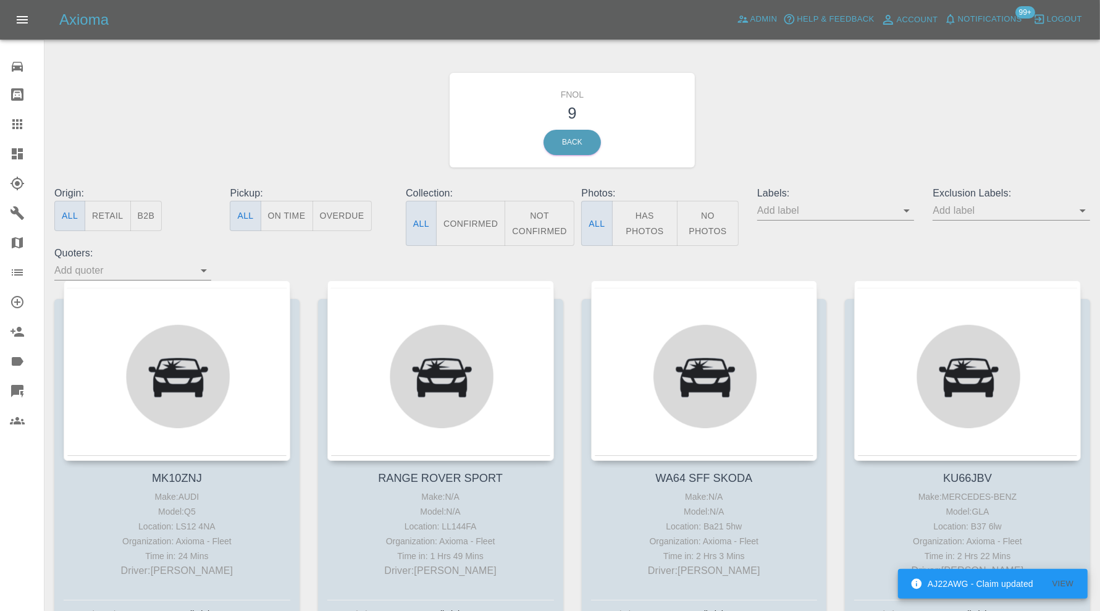
click at [15, 150] on icon at bounding box center [17, 153] width 11 height 11
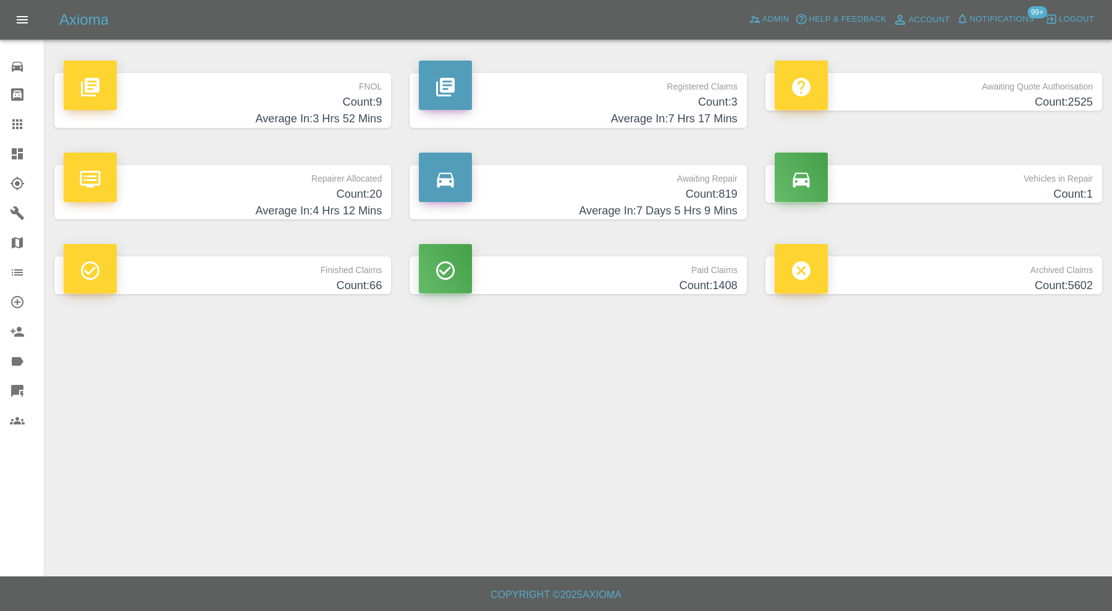
click at [970, 189] on h4 "Count: 1" at bounding box center [933, 194] width 318 height 17
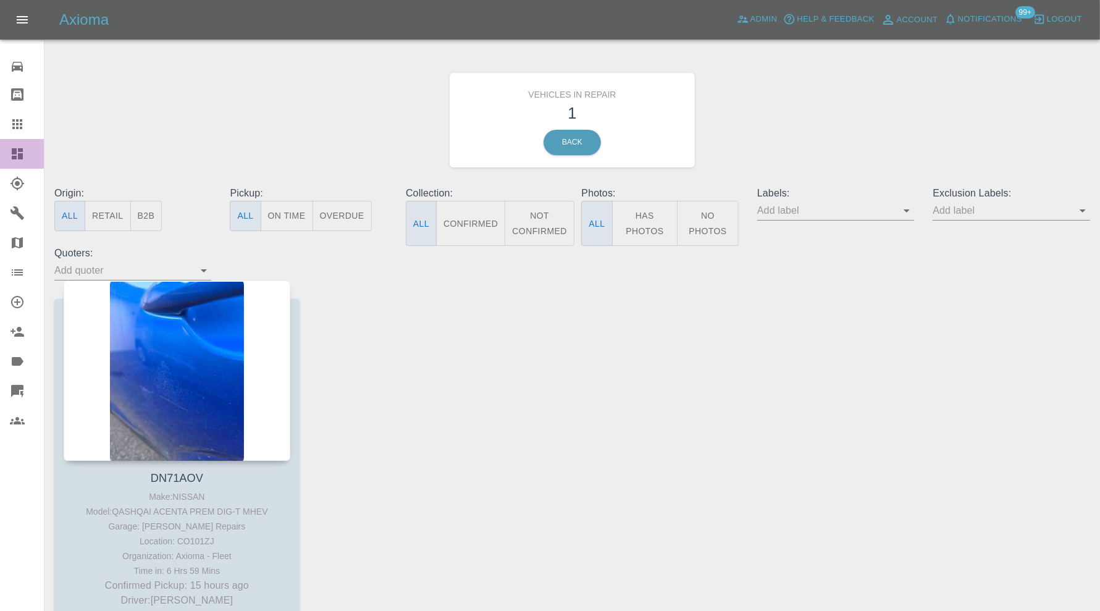
click at [19, 148] on icon at bounding box center [17, 153] width 15 height 15
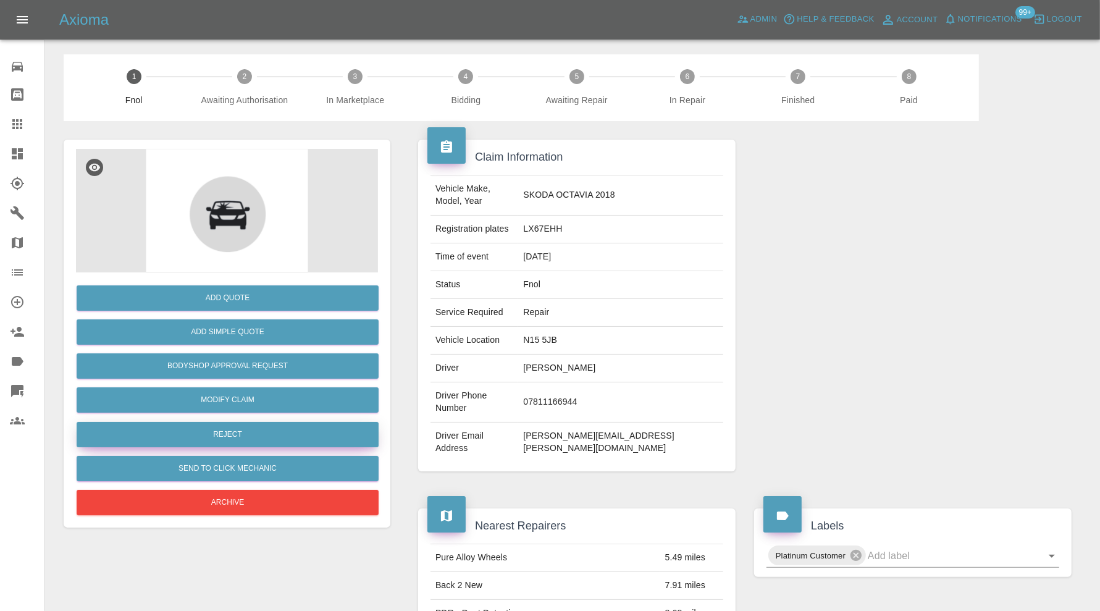
click at [269, 432] on button "Reject" at bounding box center [228, 434] width 302 height 25
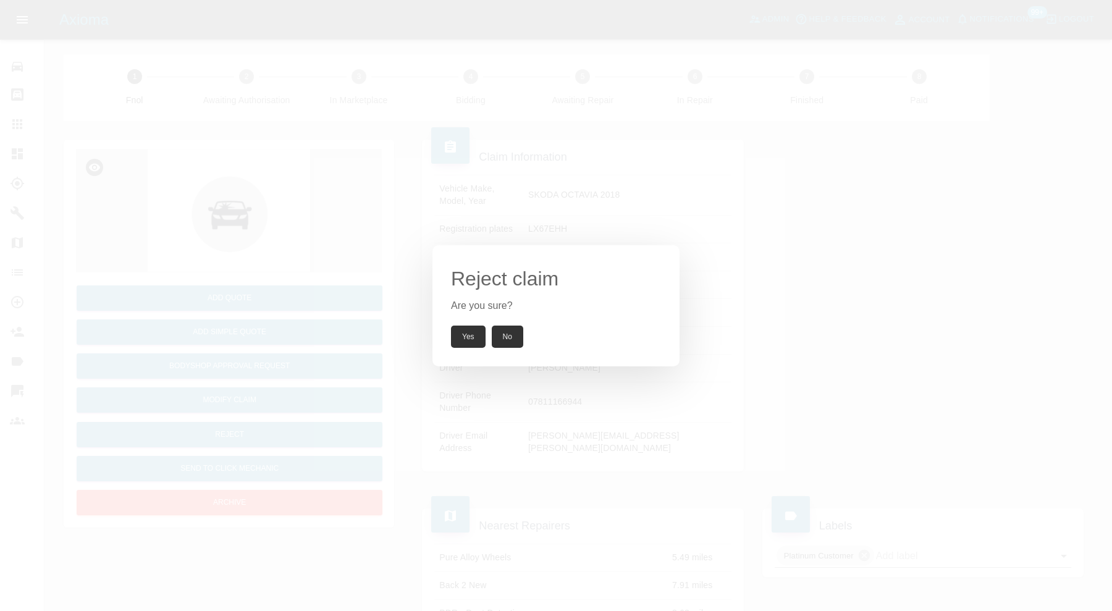
click at [466, 335] on button "Yes" at bounding box center [468, 336] width 35 height 22
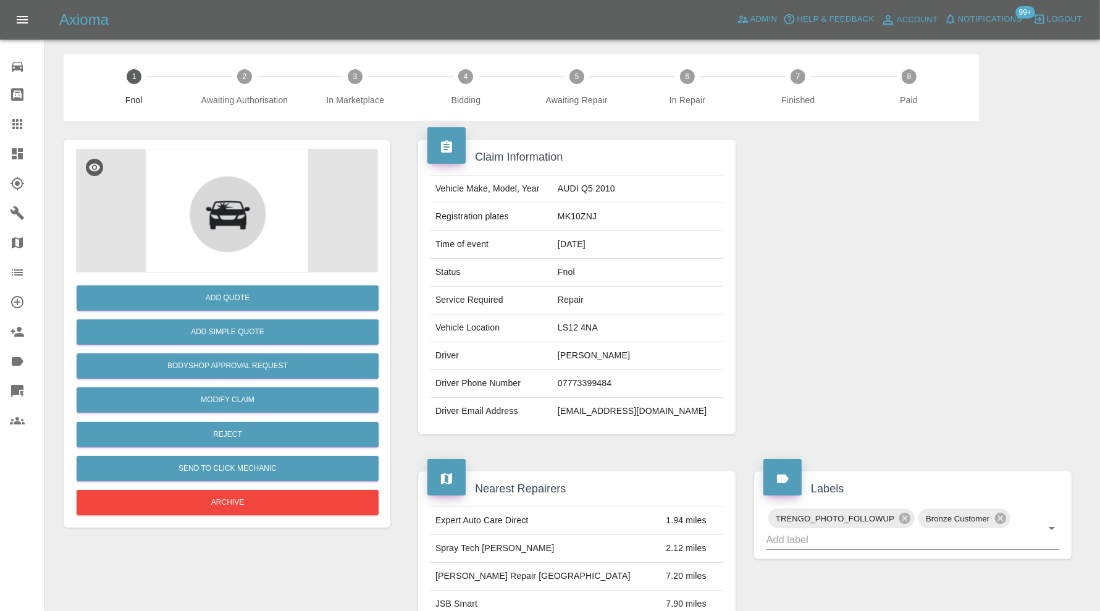
click at [232, 212] on img at bounding box center [227, 211] width 302 height 124
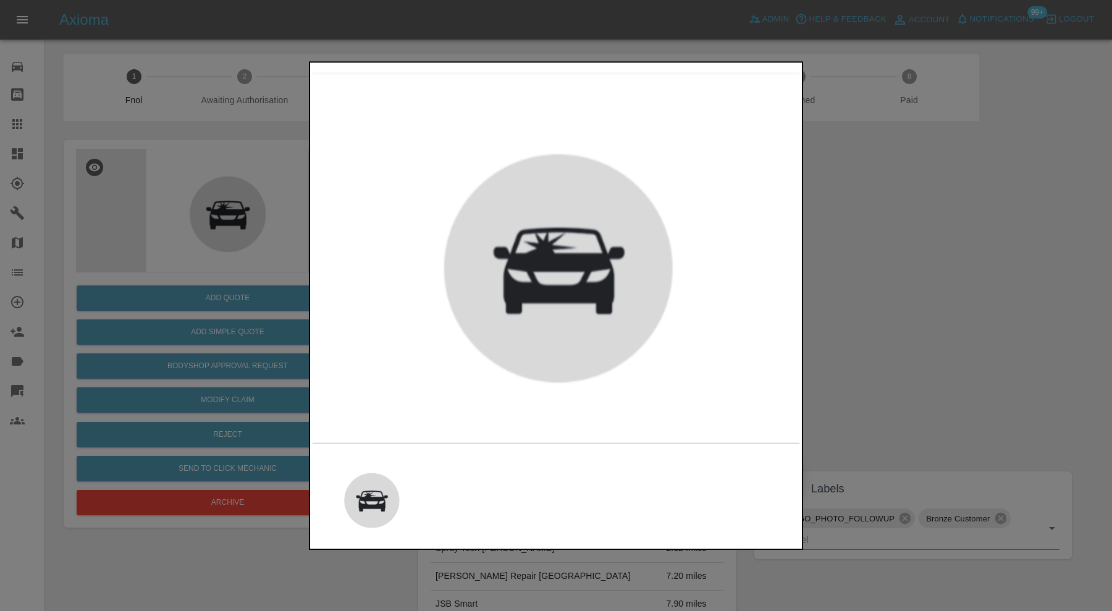
click at [907, 225] on div at bounding box center [556, 305] width 1112 height 611
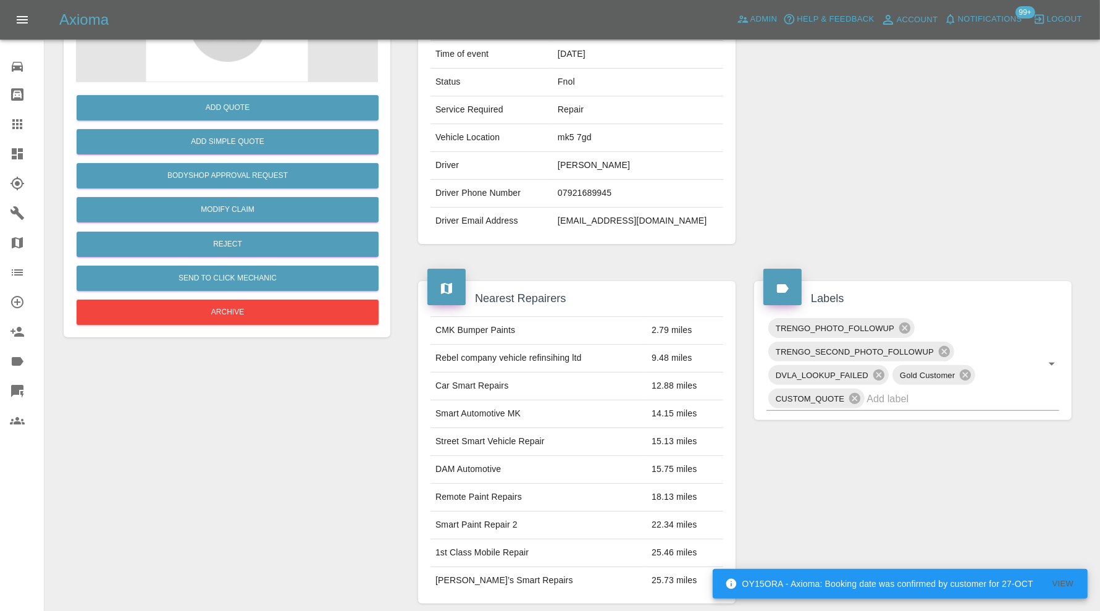
scroll to position [309, 0]
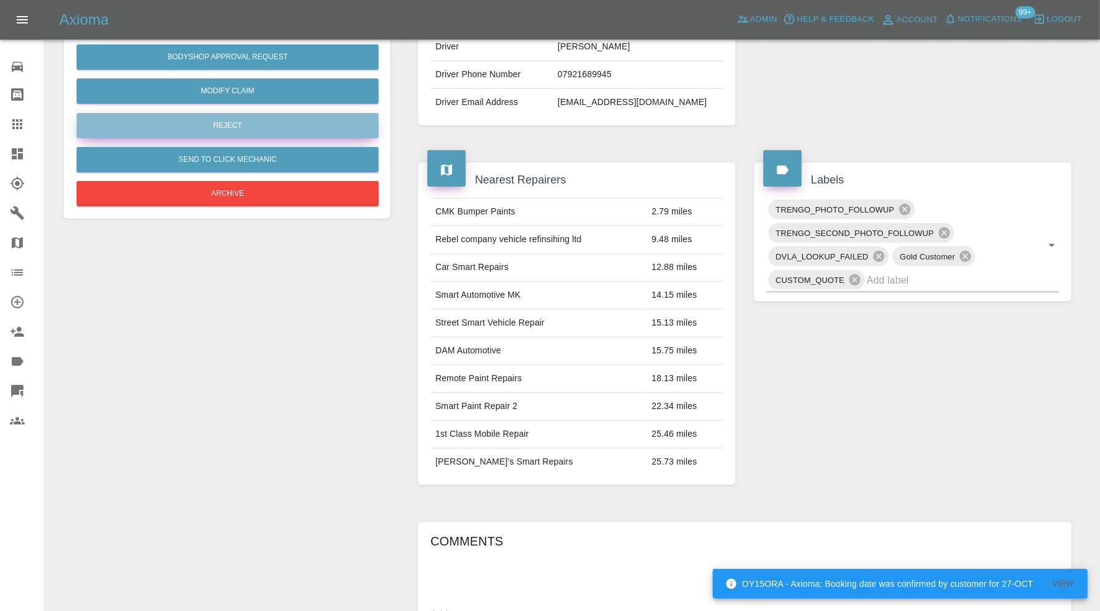
click at [297, 127] on button "Reject" at bounding box center [228, 125] width 302 height 25
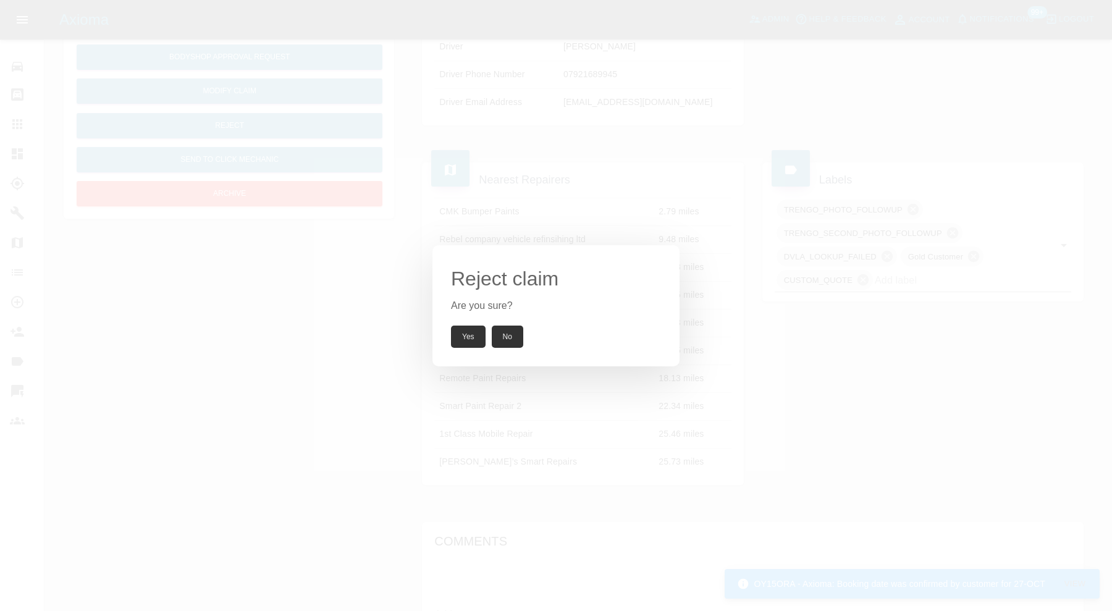
click at [472, 333] on button "Yes" at bounding box center [468, 336] width 35 height 22
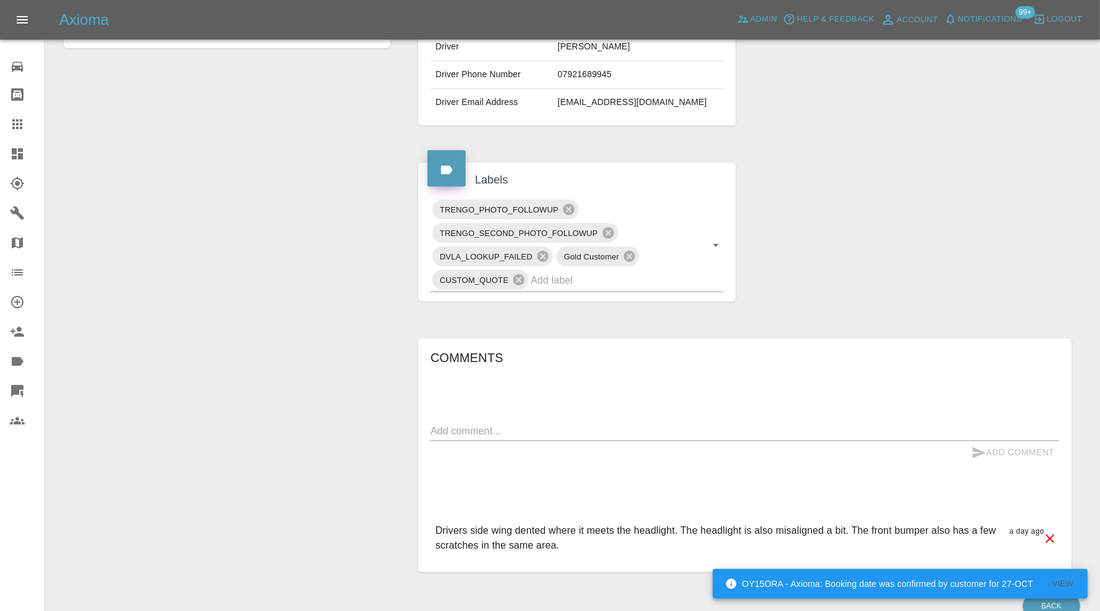
scroll to position [206, 0]
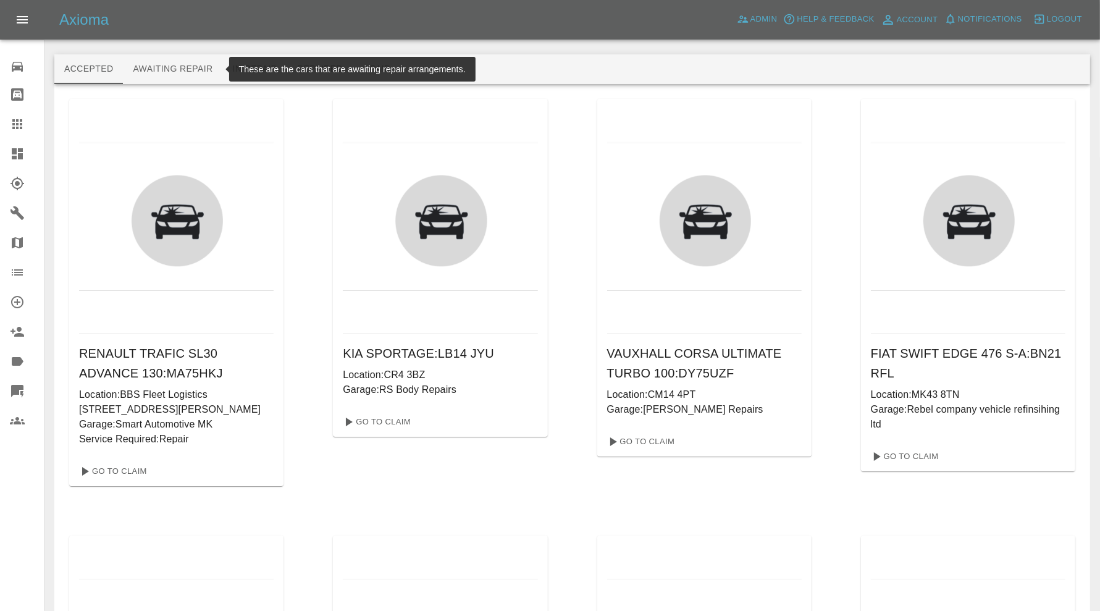
click at [157, 72] on button "Awaiting Repair" at bounding box center [172, 69] width 99 height 30
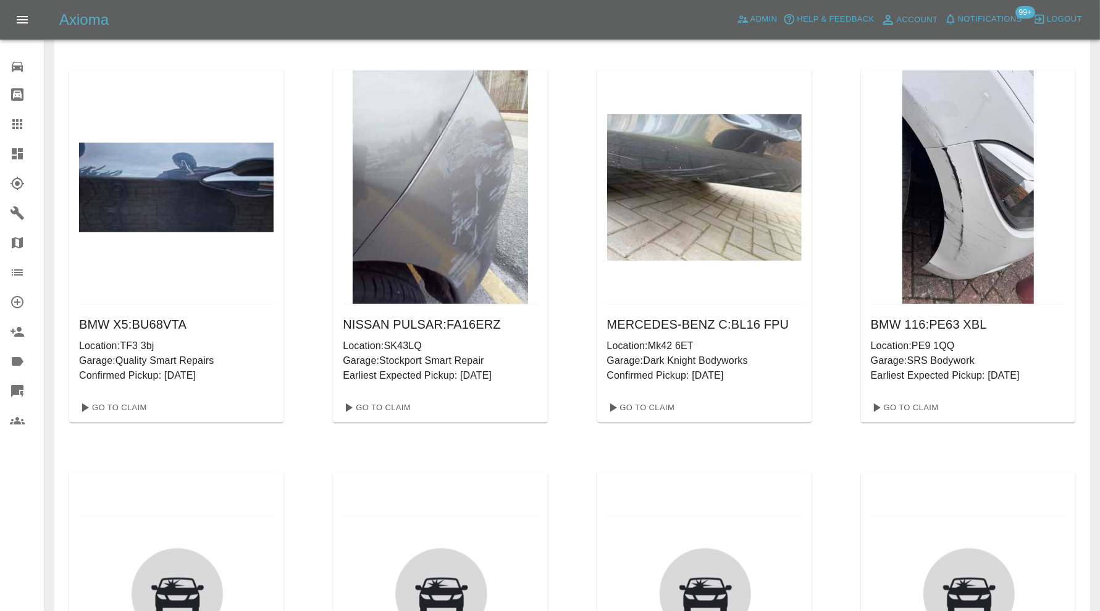
scroll to position [5146, 0]
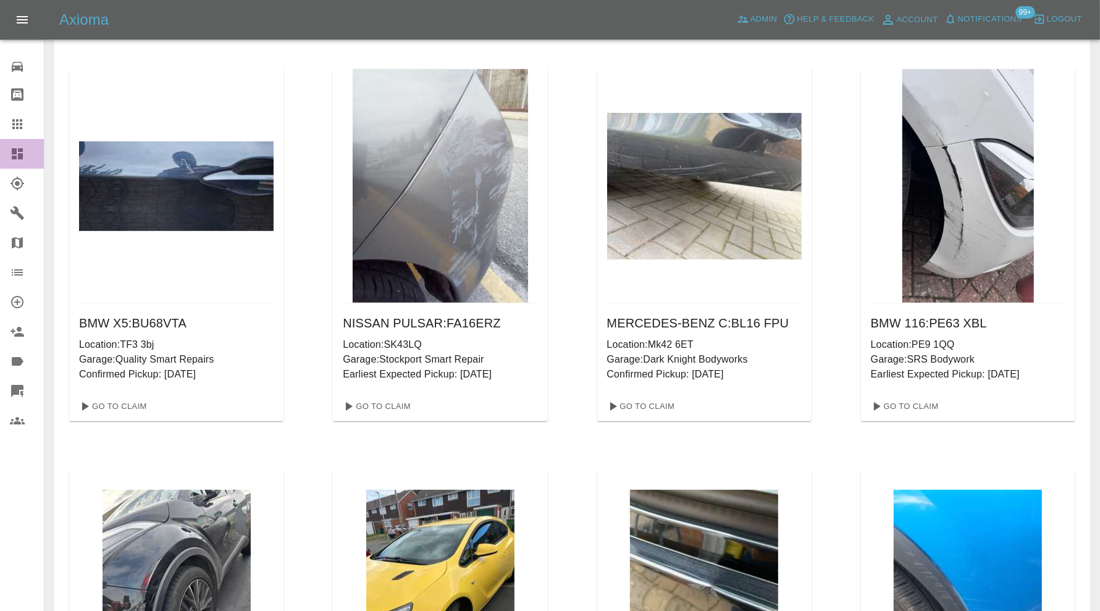
click at [16, 145] on link "Dashboard" at bounding box center [22, 154] width 44 height 30
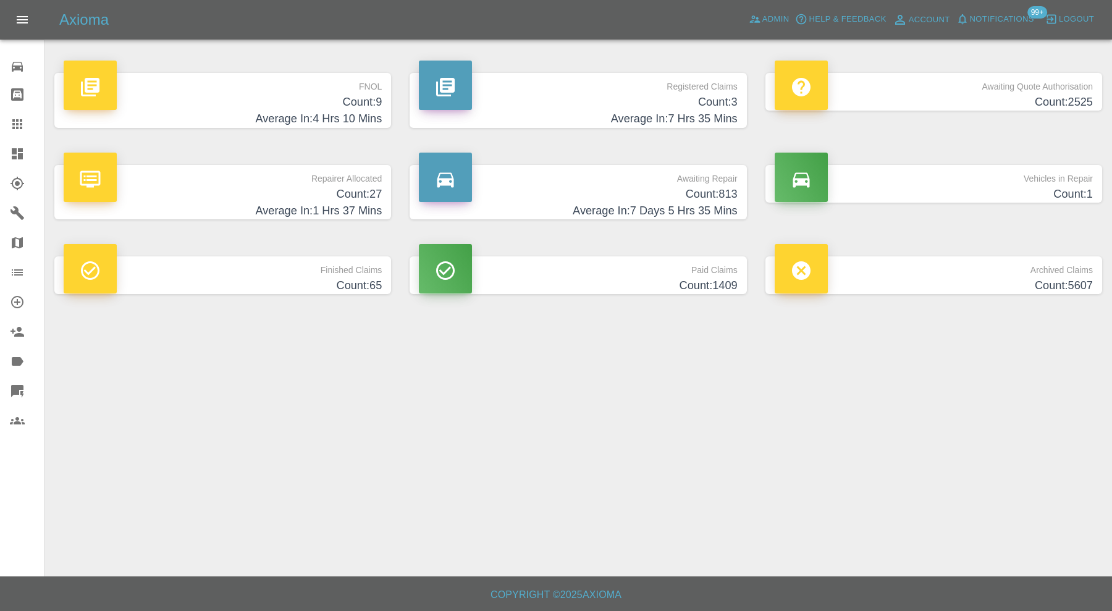
click at [354, 102] on h4 "Count: 9" at bounding box center [223, 102] width 318 height 17
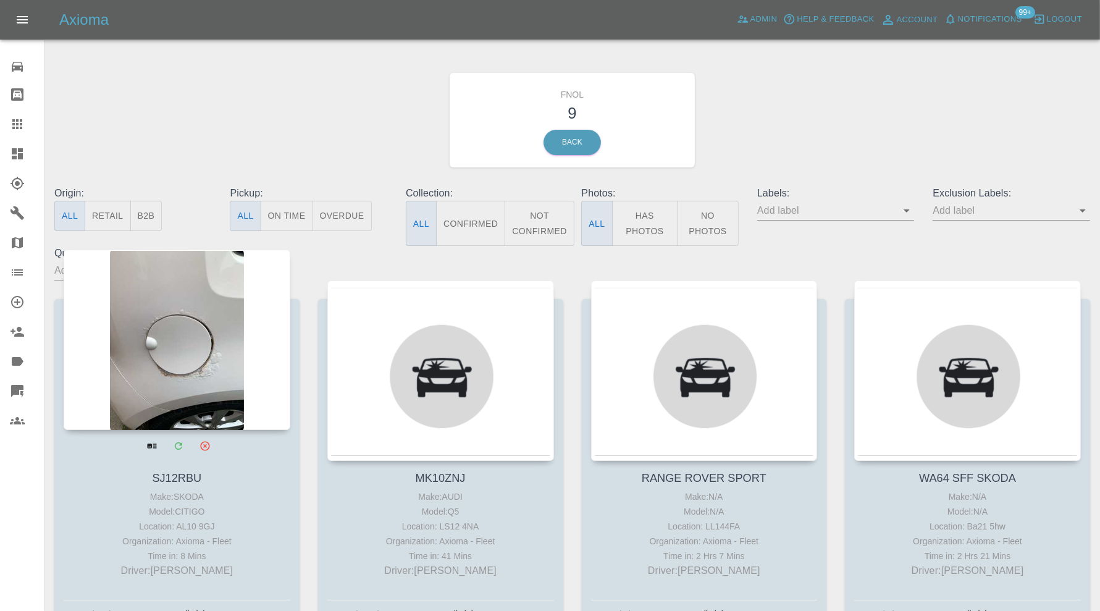
click at [183, 355] on div at bounding box center [177, 339] width 227 height 180
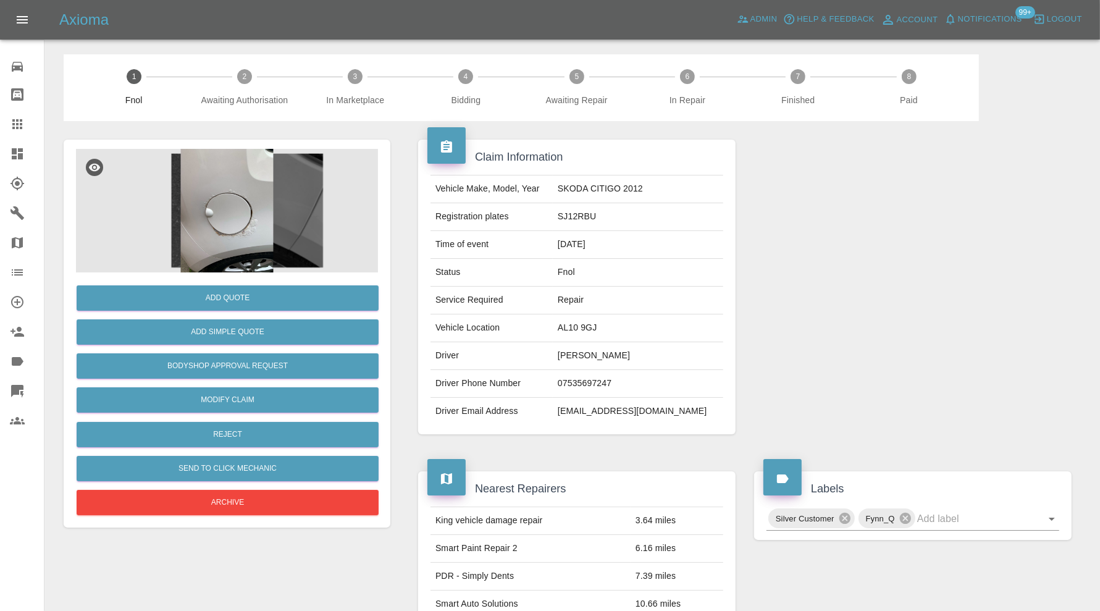
click at [227, 228] on img at bounding box center [227, 211] width 302 height 124
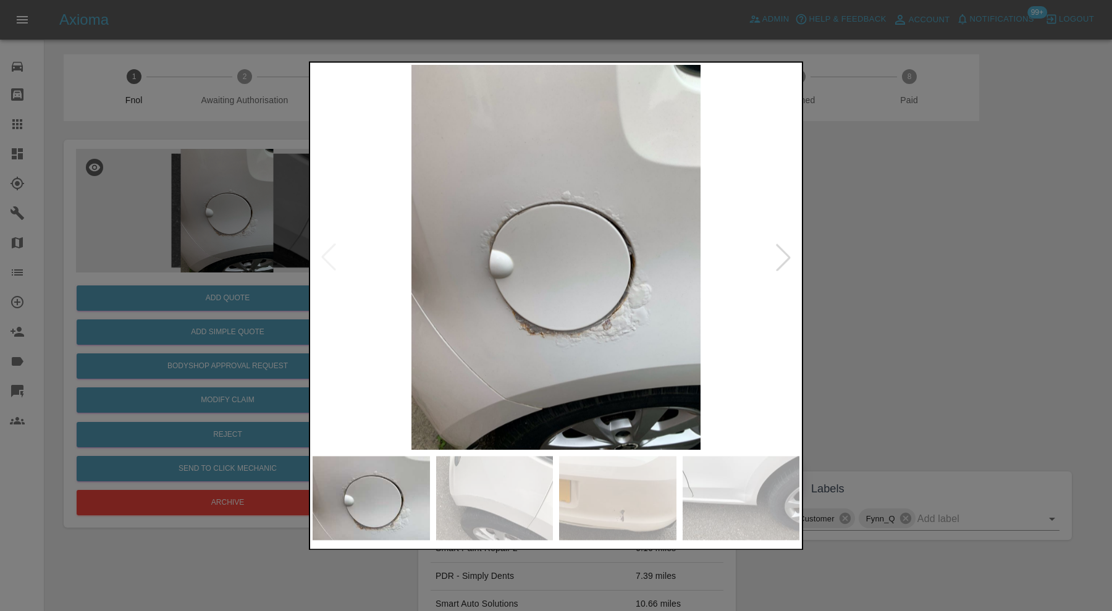
click at [621, 492] on img at bounding box center [617, 498] width 117 height 84
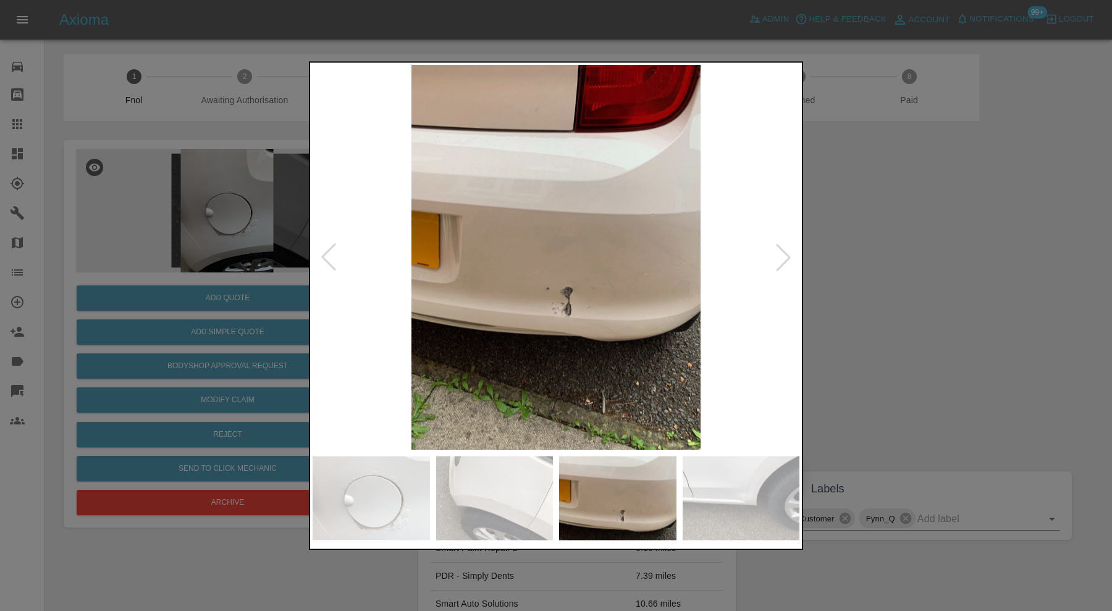
click at [732, 494] on img at bounding box center [740, 498] width 117 height 84
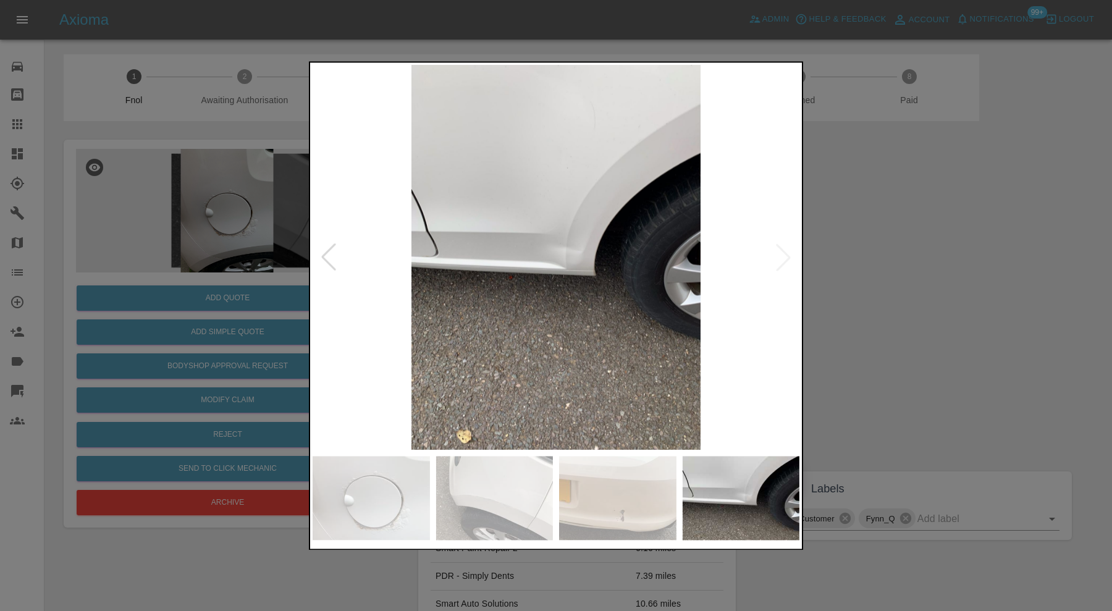
click at [781, 241] on img at bounding box center [555, 257] width 487 height 385
click at [629, 498] on img at bounding box center [617, 498] width 117 height 84
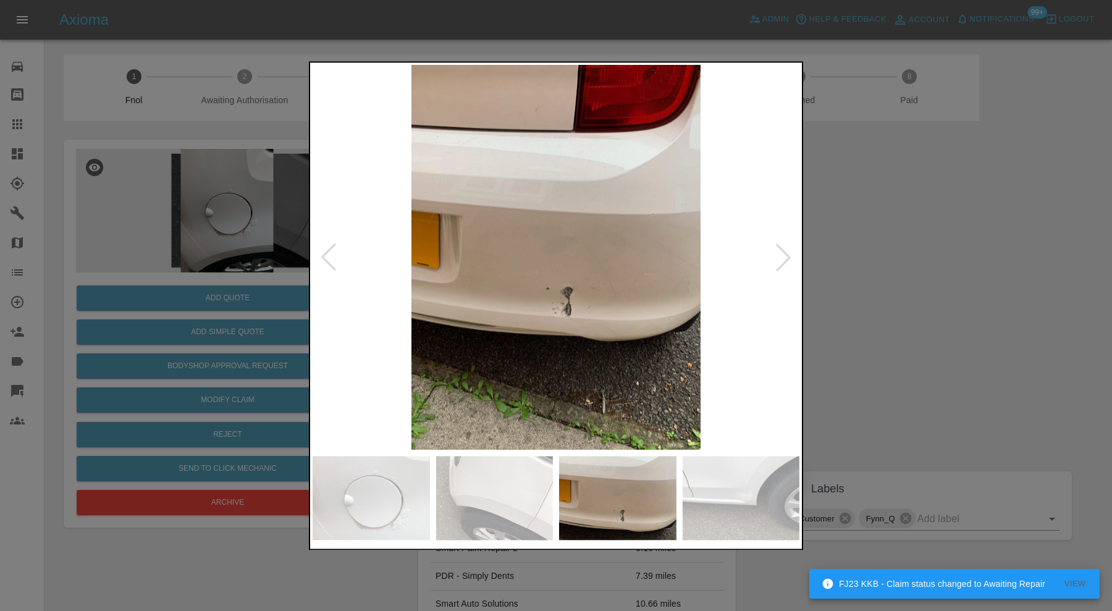
click at [501, 510] on img at bounding box center [494, 498] width 117 height 84
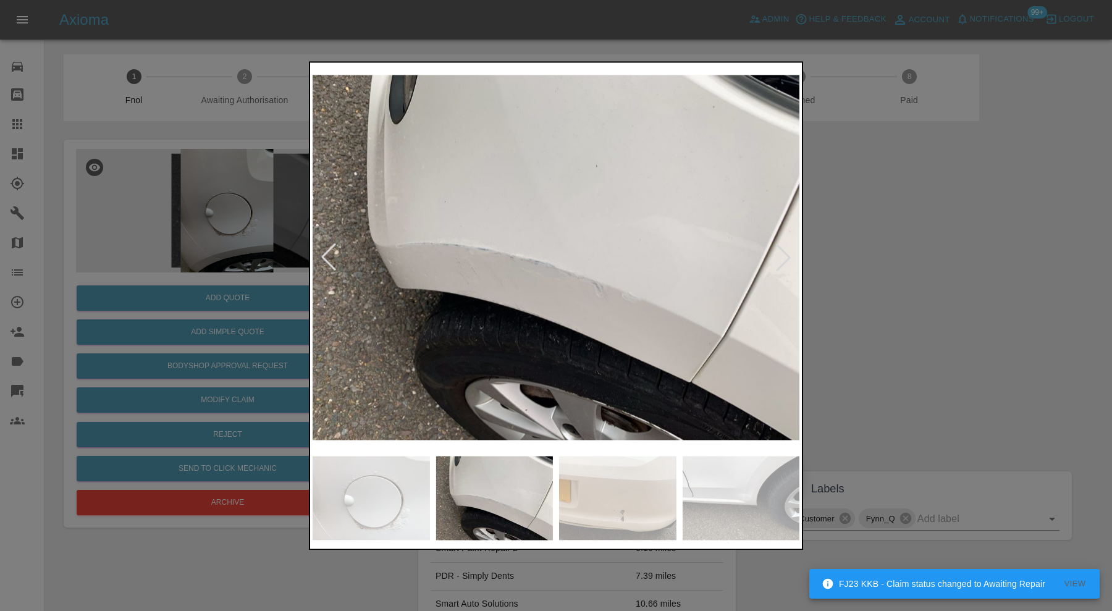
click at [370, 498] on img at bounding box center [370, 498] width 117 height 84
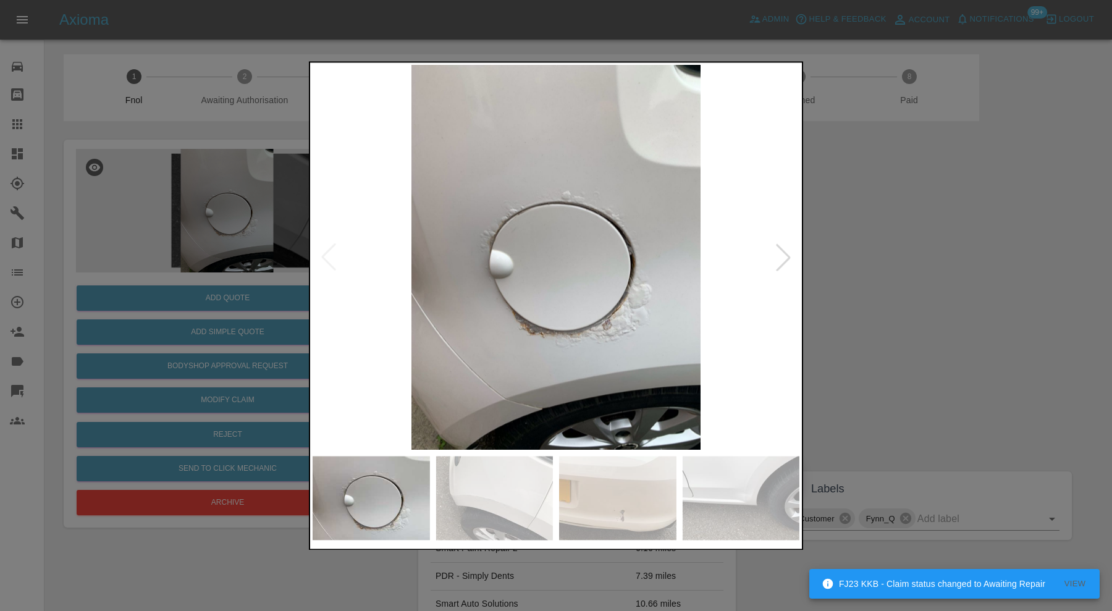
click at [925, 284] on div at bounding box center [556, 305] width 1112 height 611
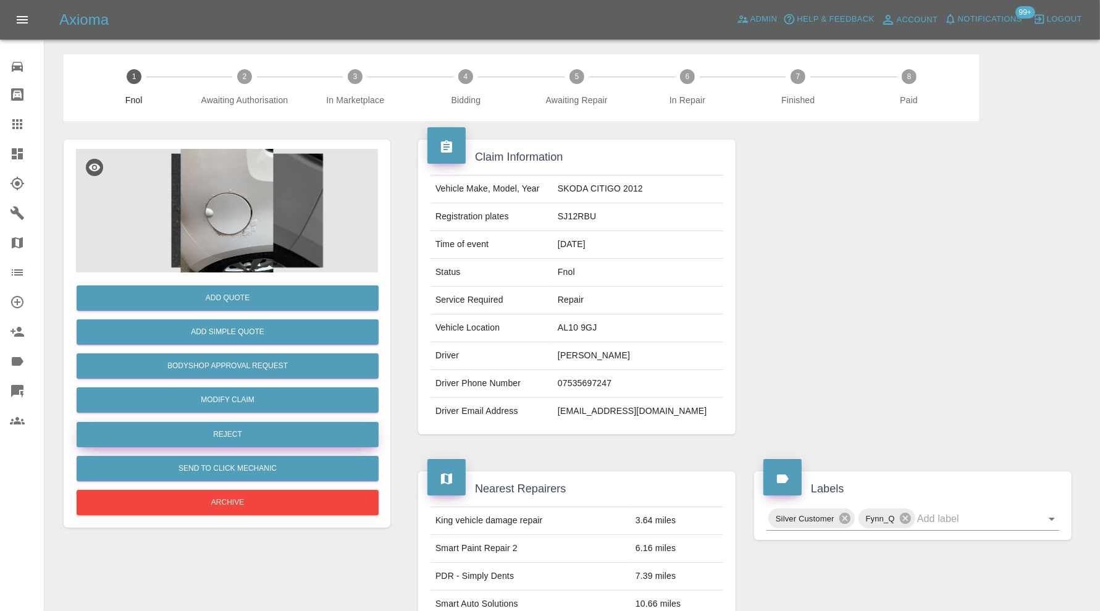
click at [264, 424] on button "Reject" at bounding box center [228, 434] width 302 height 25
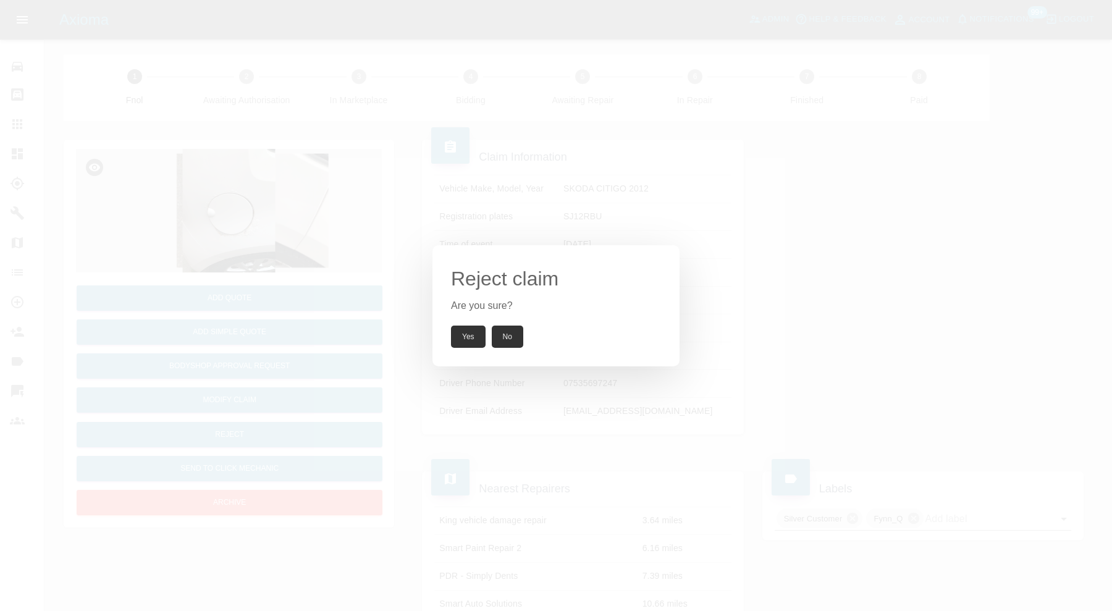
click at [473, 333] on button "Yes" at bounding box center [468, 336] width 35 height 22
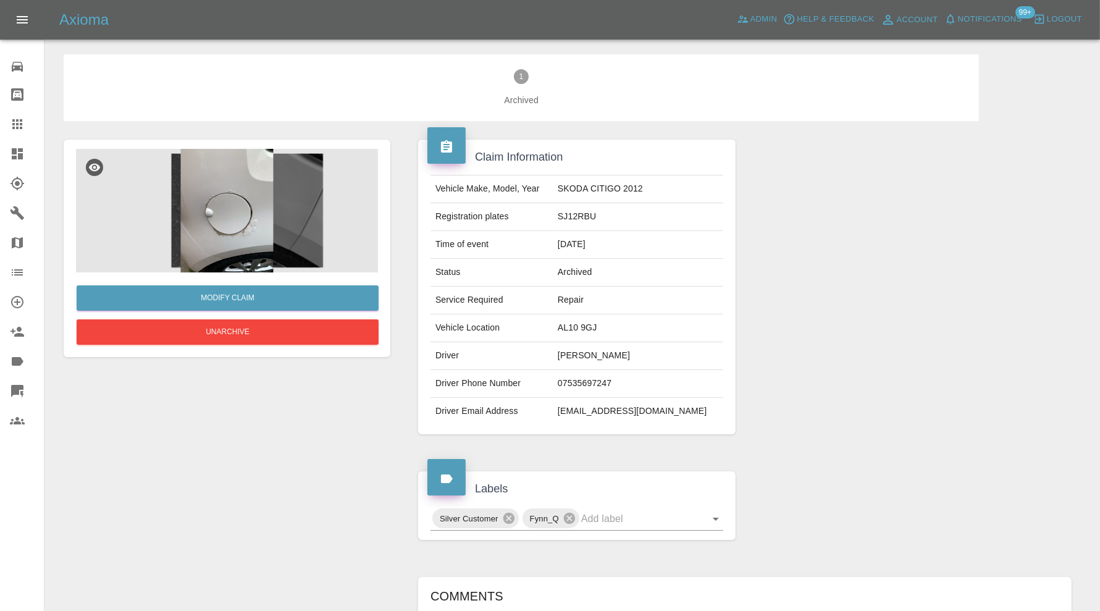
click at [27, 146] on div at bounding box center [27, 153] width 35 height 15
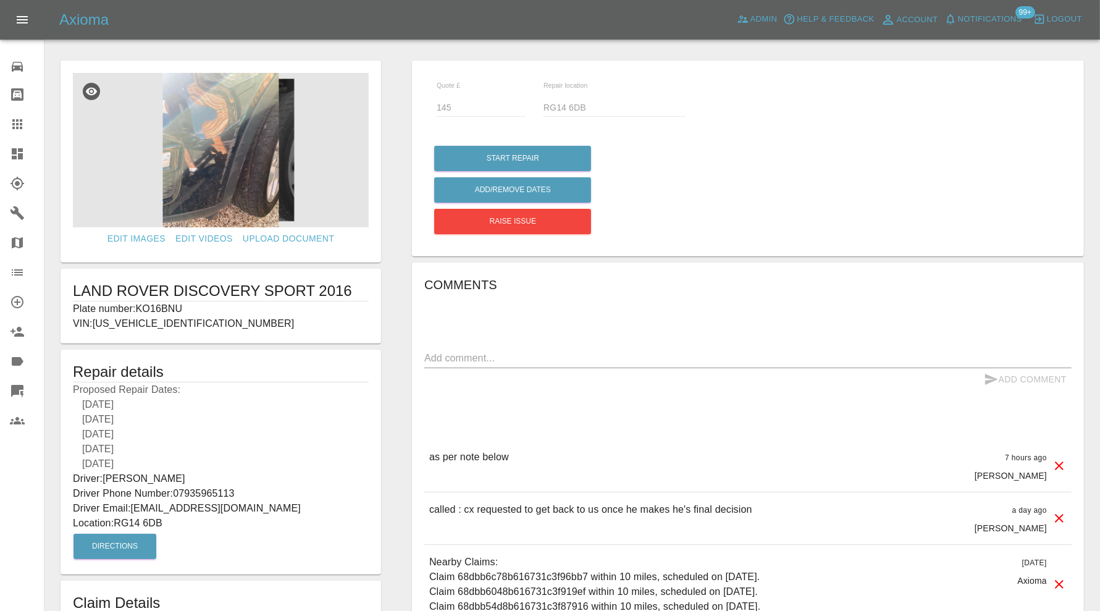
click at [170, 306] on p "Plate number: KO16BNU" at bounding box center [221, 308] width 296 height 15
copy p "KO16BNU"
click at [19, 119] on icon at bounding box center [17, 124] width 15 height 15
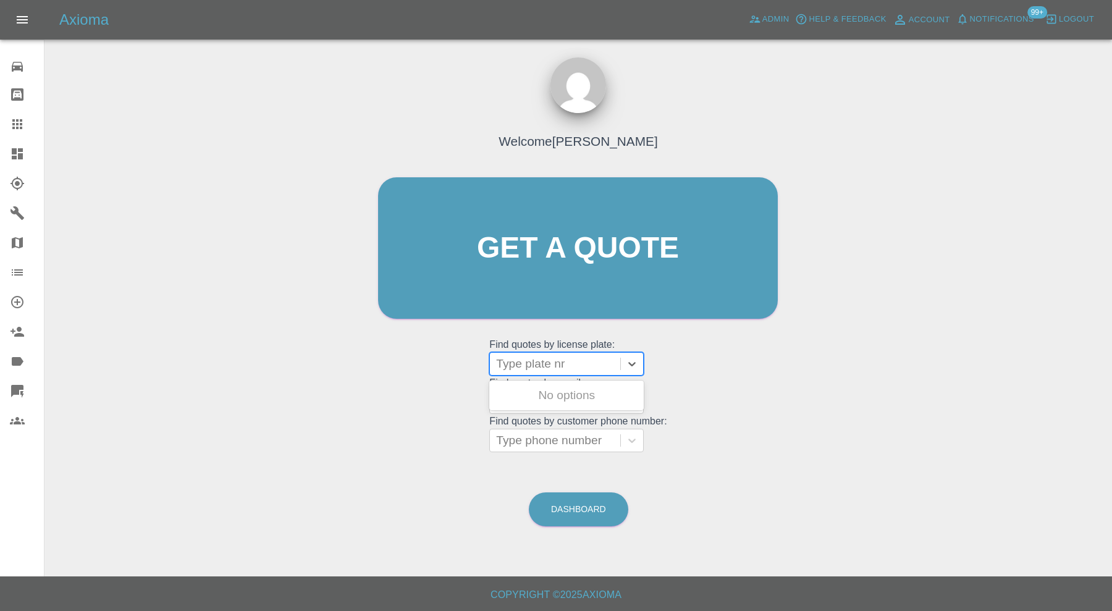
click at [545, 353] on div "Type plate nr" at bounding box center [555, 364] width 130 height 22
paste input "KO16BNU"
type input "KO16BNU"
click at [548, 387] on div "KO16BNU, Awaiting Repair" at bounding box center [566, 403] width 154 height 40
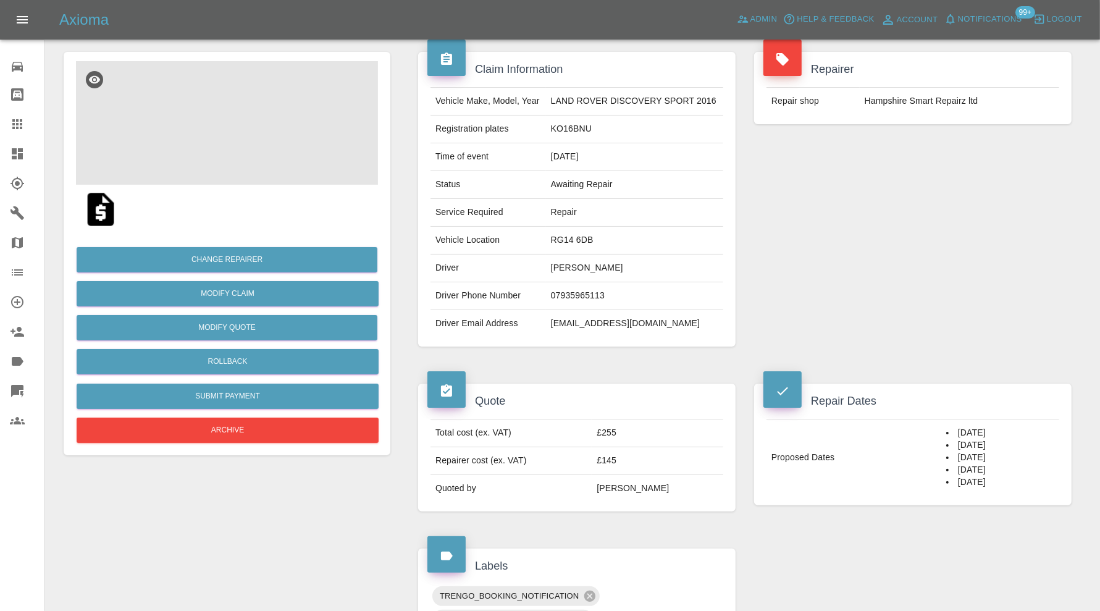
scroll to position [103, 0]
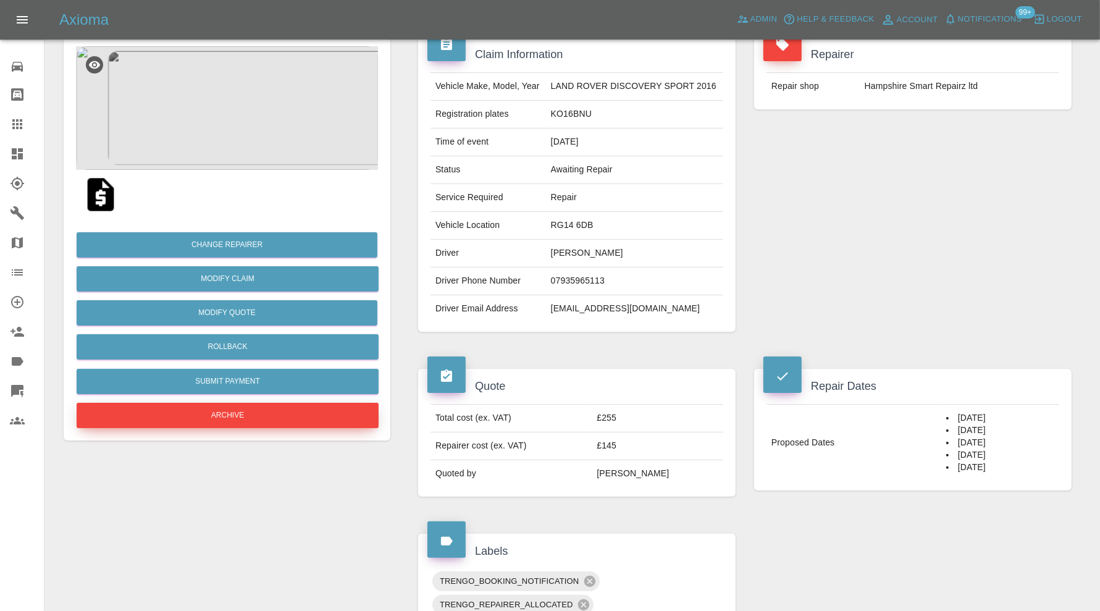
click at [335, 421] on button "Archive" at bounding box center [228, 415] width 302 height 25
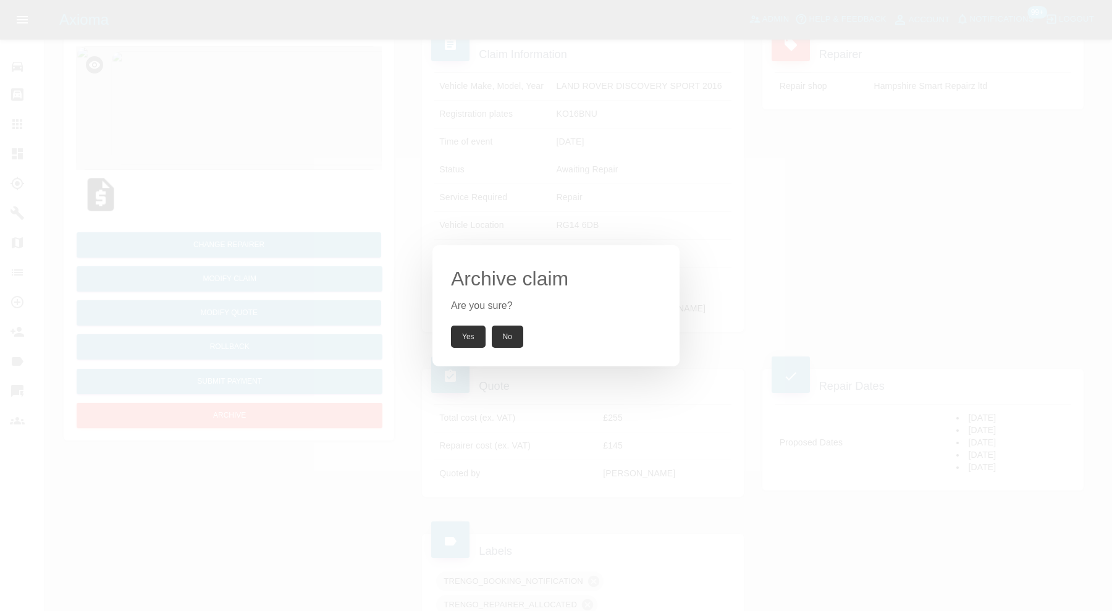
click at [459, 327] on button "Yes" at bounding box center [468, 336] width 35 height 22
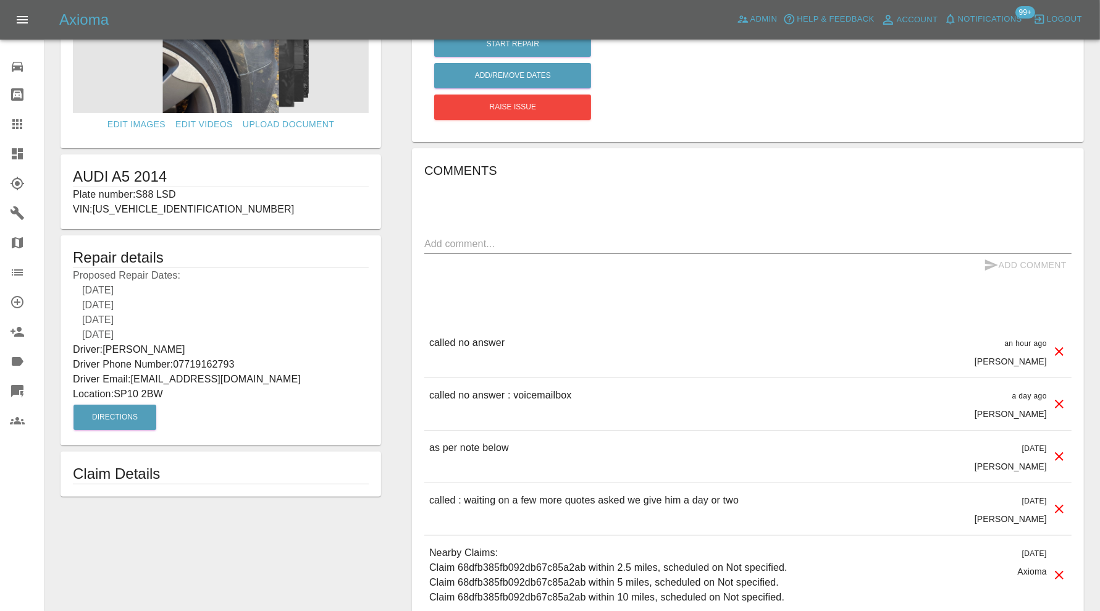
scroll to position [54, 0]
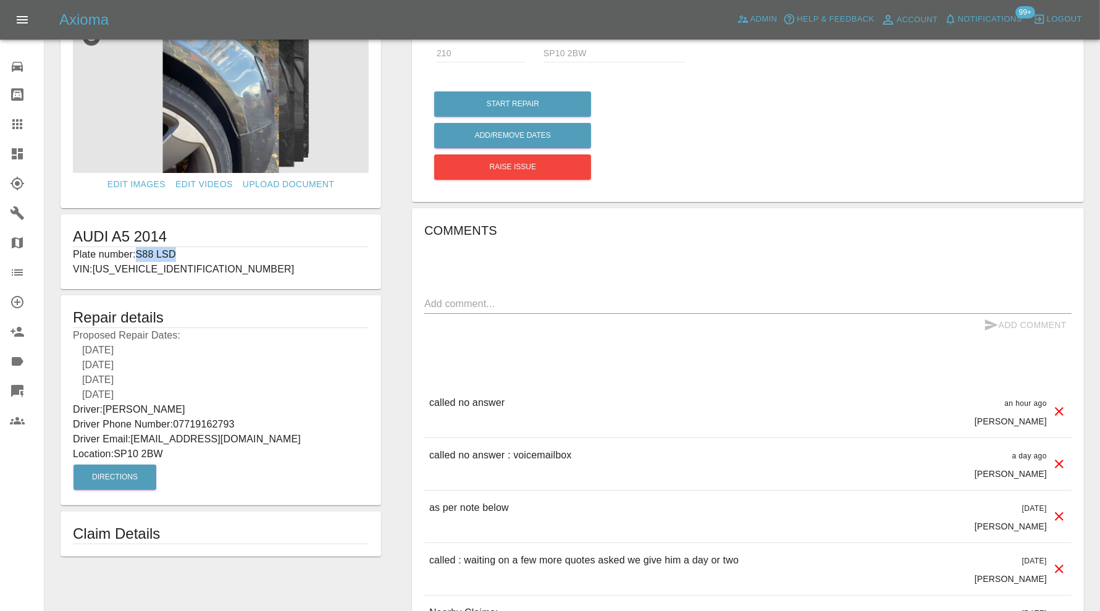
drag, startPoint x: 180, startPoint y: 251, endPoint x: 140, endPoint y: 256, distance: 40.4
click at [140, 256] on p "Plate number: S88 LSD" at bounding box center [221, 254] width 296 height 15
copy p "S88 LSD"
click at [23, 124] on icon at bounding box center [17, 124] width 15 height 15
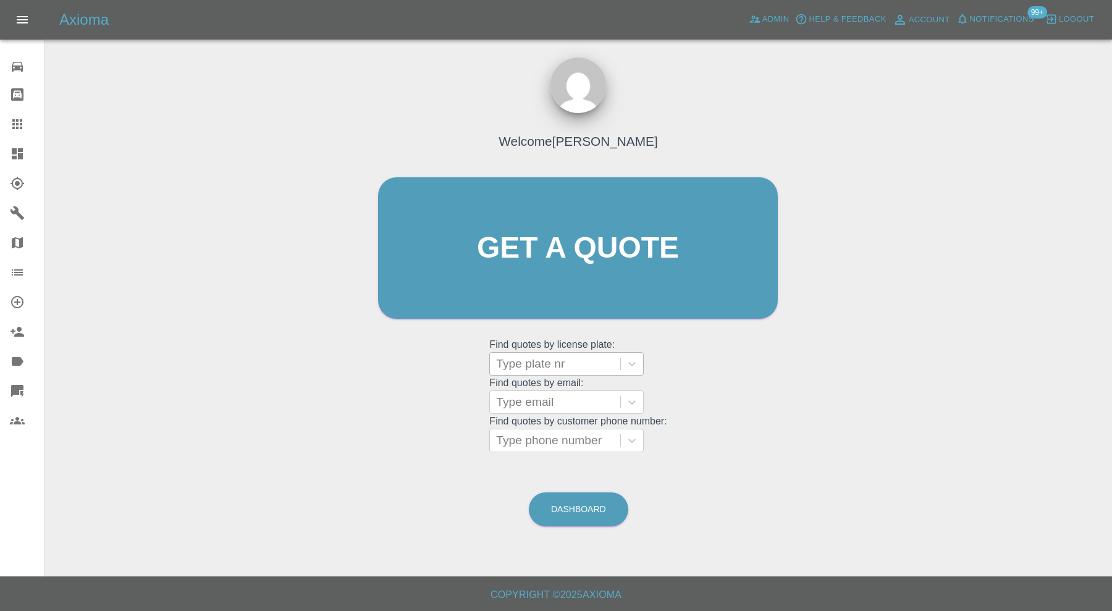
click at [554, 369] on div at bounding box center [555, 363] width 118 height 17
paste input "S88 LSD"
type input "S88 LSD"
click at [559, 385] on div "S88 LSD, Awaiting Repair" at bounding box center [566, 395] width 154 height 25
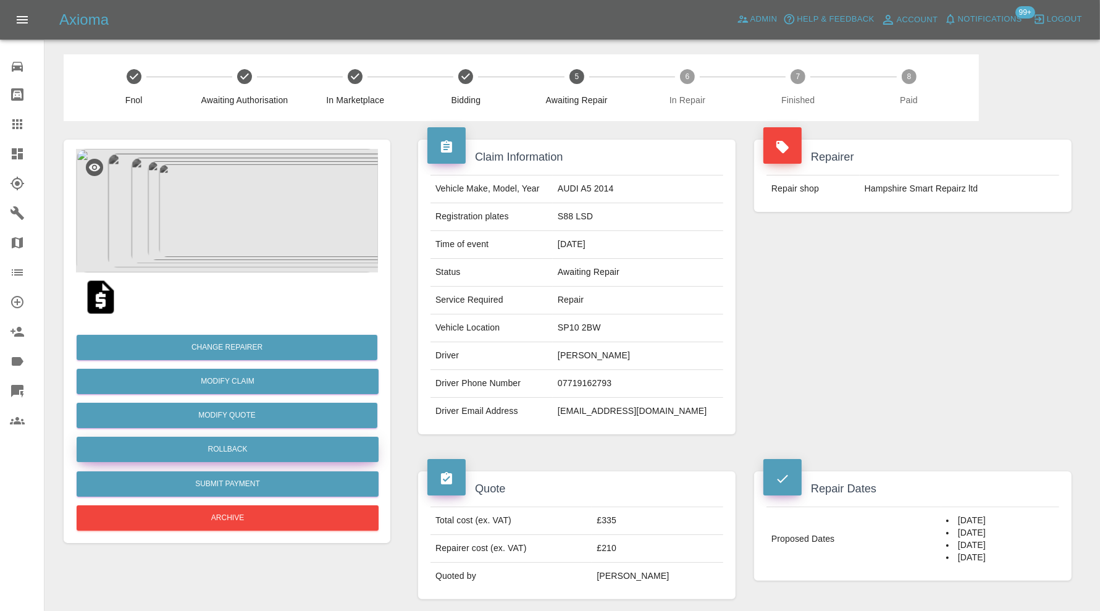
click at [277, 444] on button "Rollback" at bounding box center [228, 449] width 302 height 25
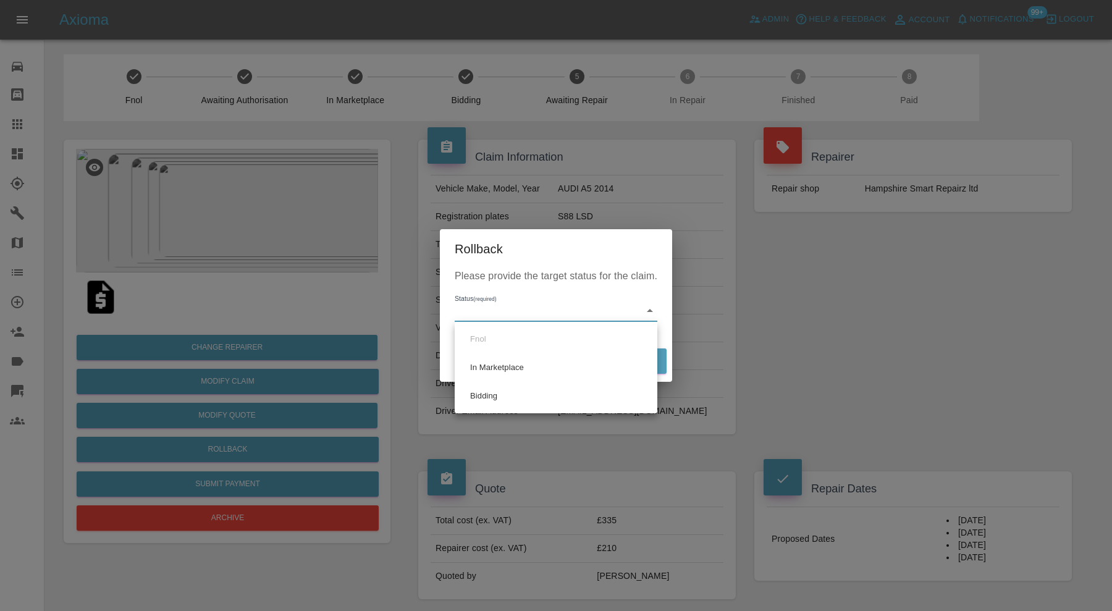
click at [506, 398] on li "Bidding" at bounding box center [556, 396] width 196 height 28
type input "bidding"
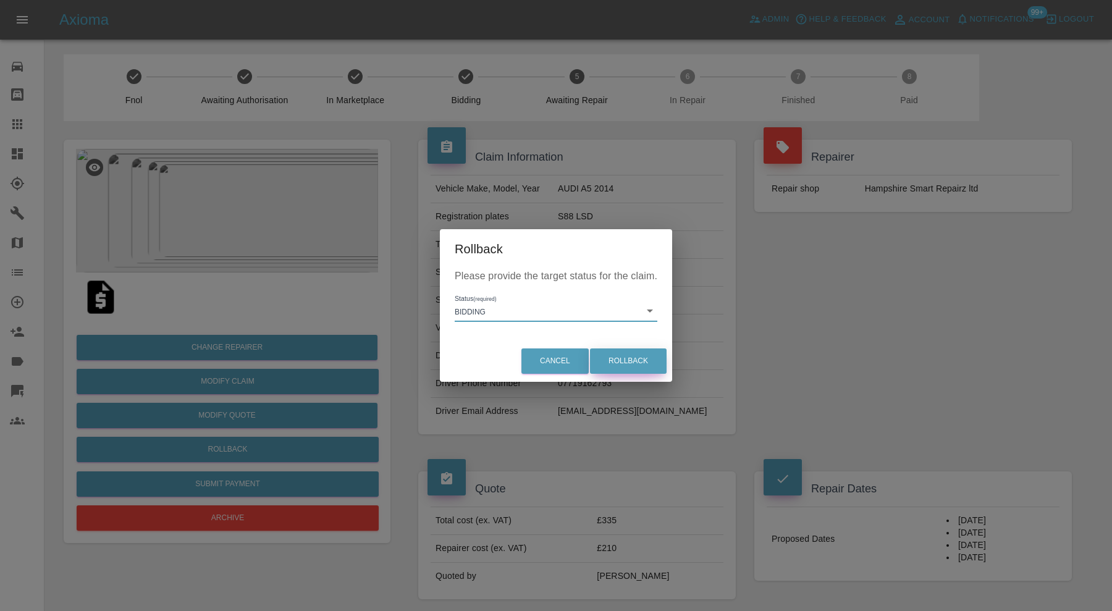
click at [621, 355] on button "Rollback" at bounding box center [628, 360] width 77 height 25
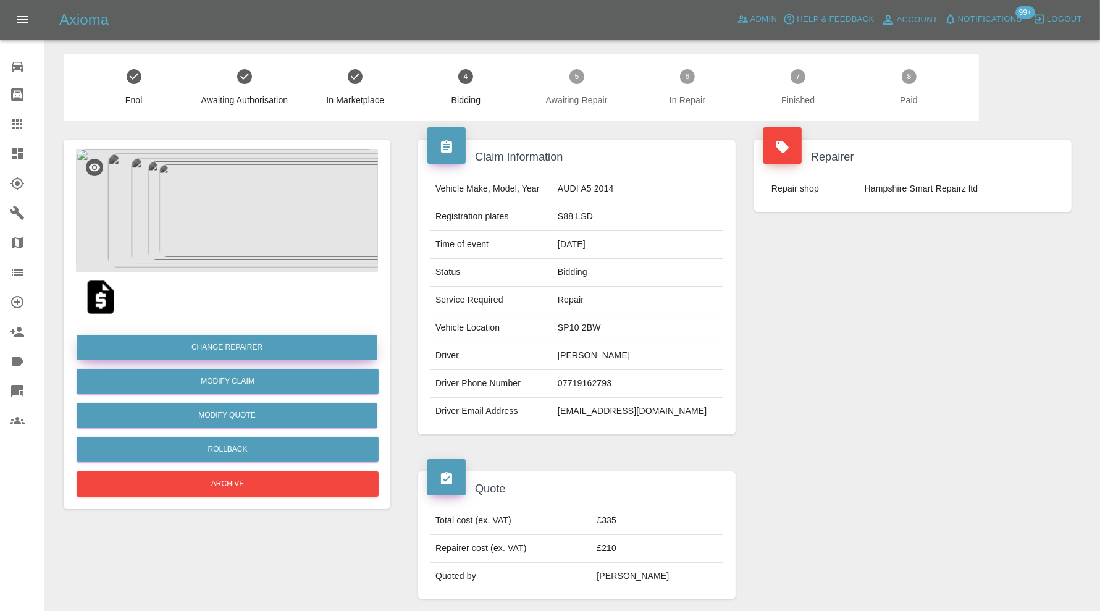
click at [284, 344] on button "Change Repairer" at bounding box center [227, 347] width 301 height 25
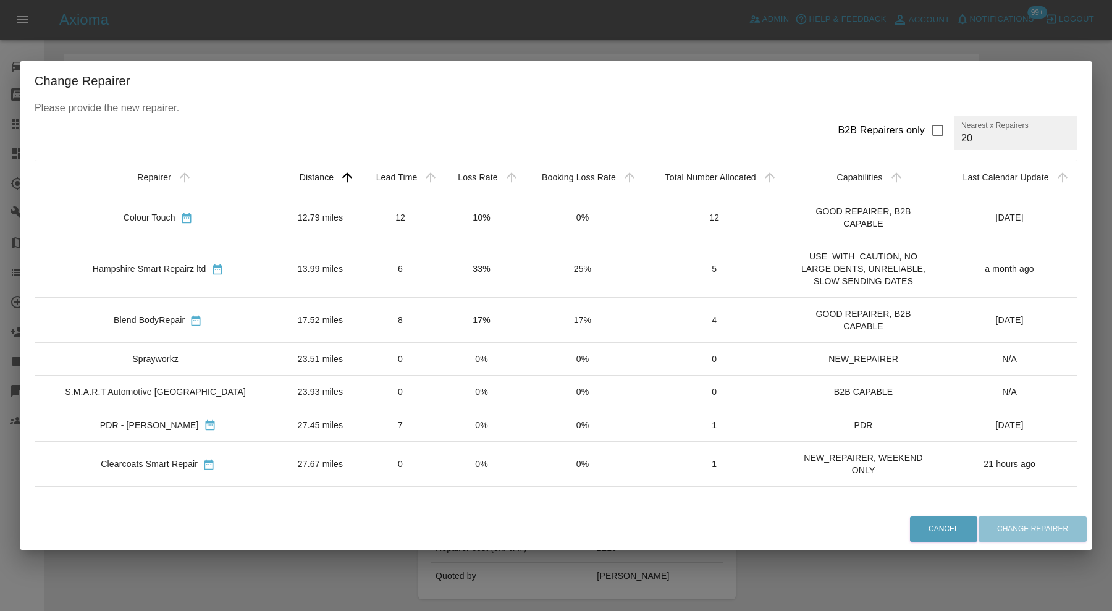
click at [292, 213] on td "12.79 miles" at bounding box center [320, 217] width 78 height 45
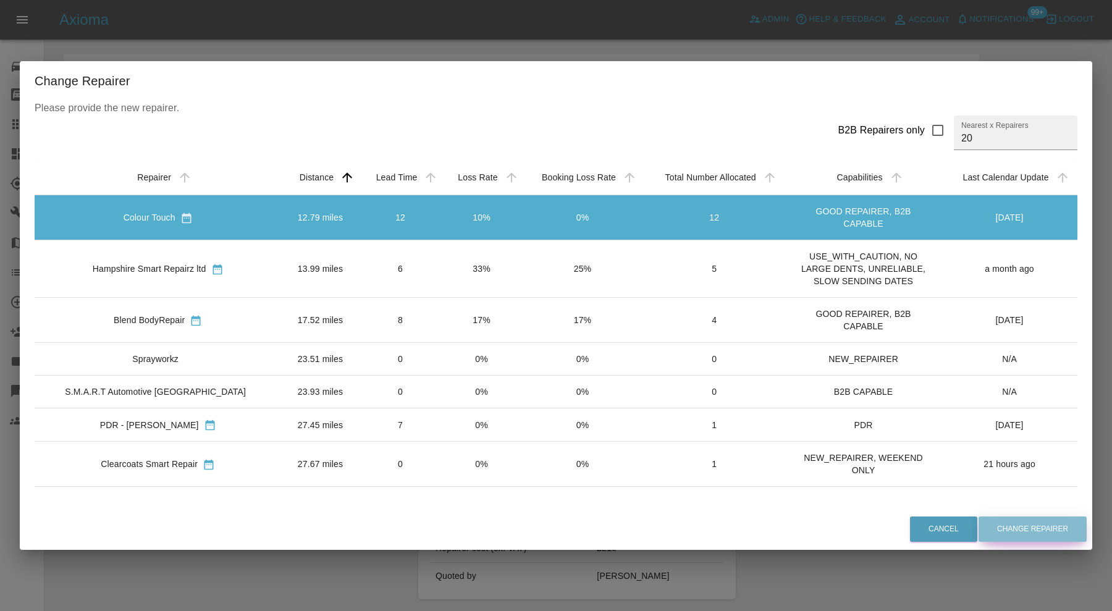
click at [1016, 532] on button "Change Repairer" at bounding box center [1032, 528] width 108 height 25
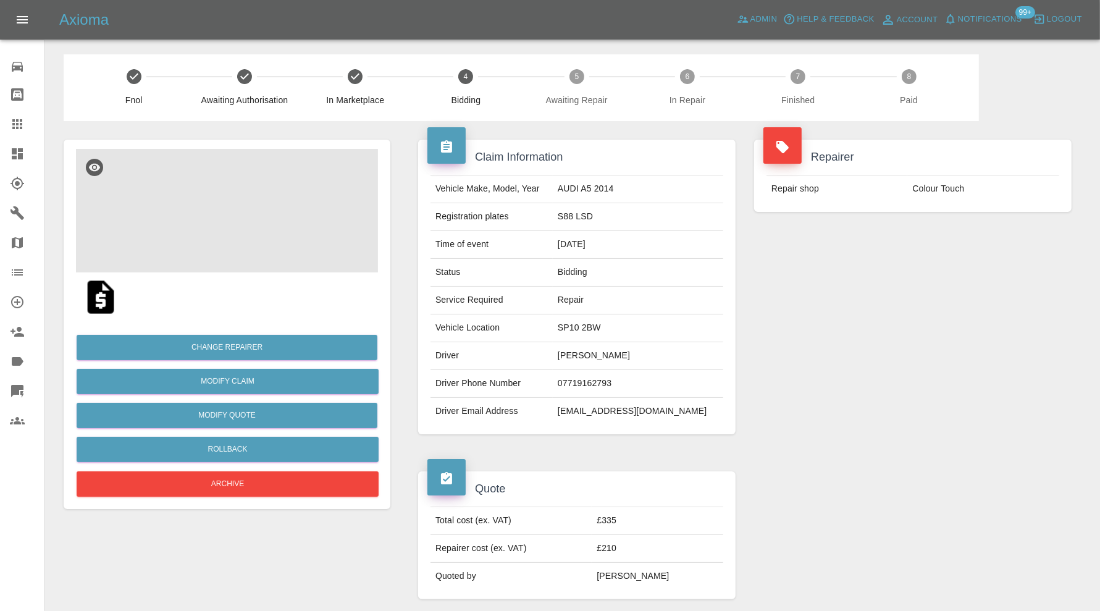
click at [240, 231] on img at bounding box center [227, 211] width 302 height 124
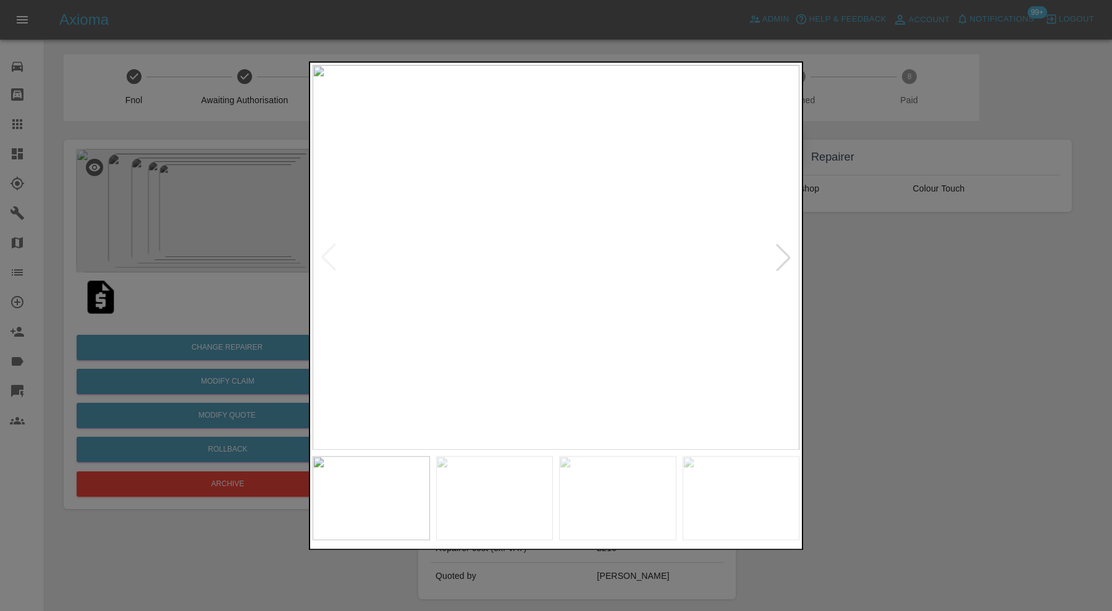
click at [789, 257] on div at bounding box center [782, 257] width 27 height 27
click at [789, 257] on img at bounding box center [555, 257] width 487 height 385
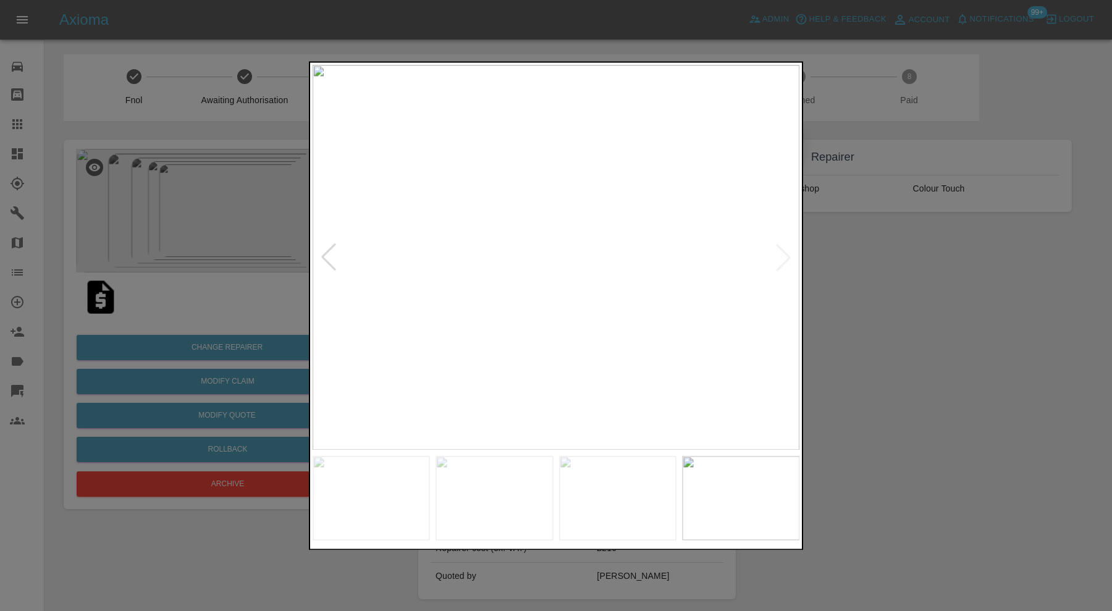
click at [871, 320] on div at bounding box center [556, 305] width 1112 height 611
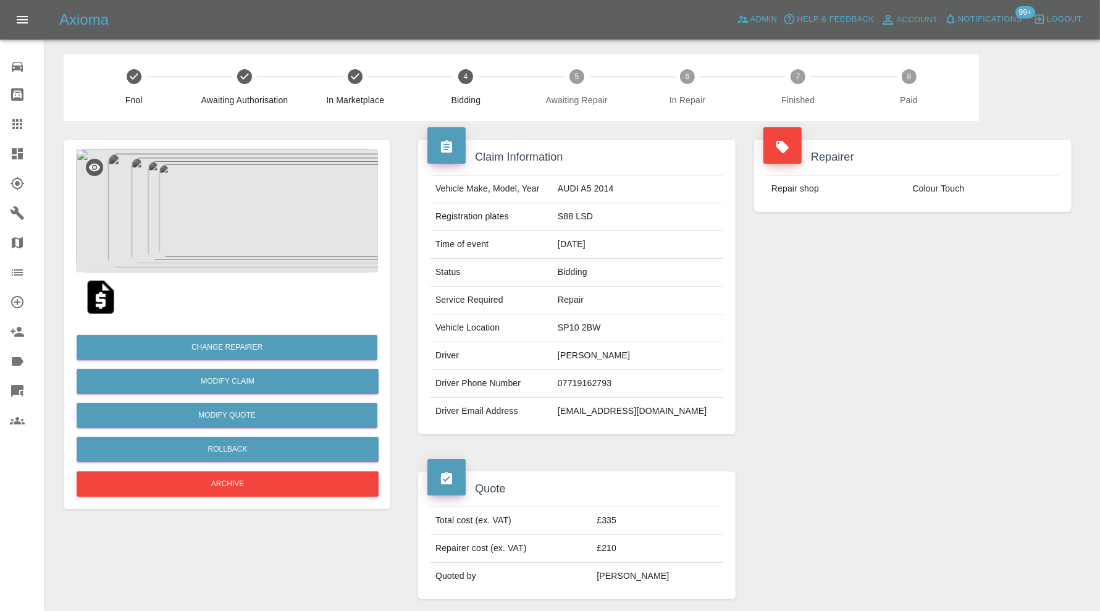
scroll to position [309, 0]
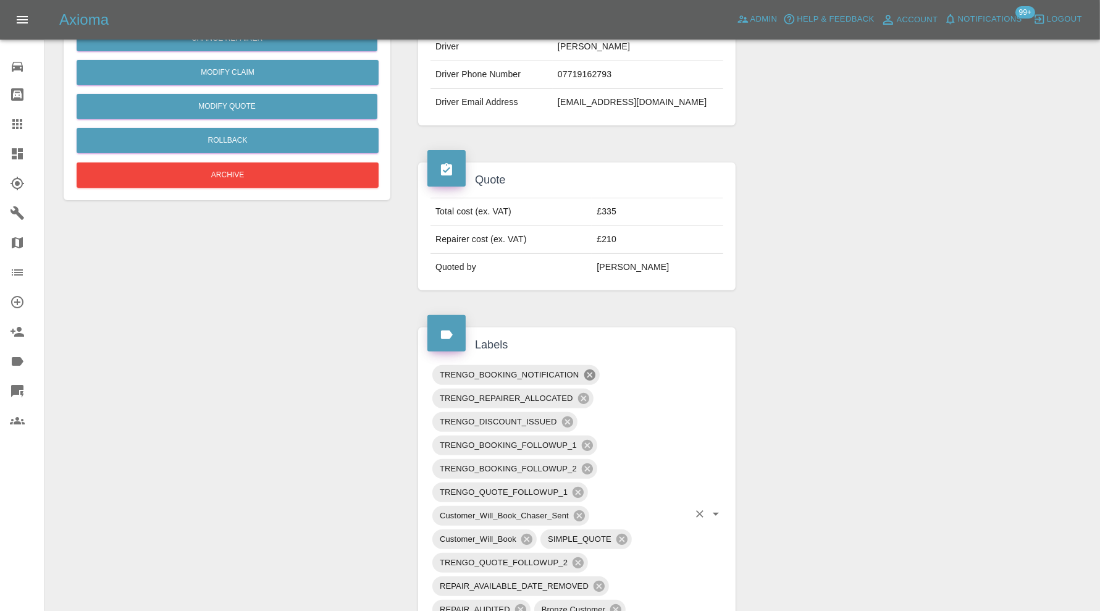
click at [590, 369] on icon at bounding box center [589, 374] width 11 height 11
click at [585, 417] on icon at bounding box center [587, 422] width 14 height 14
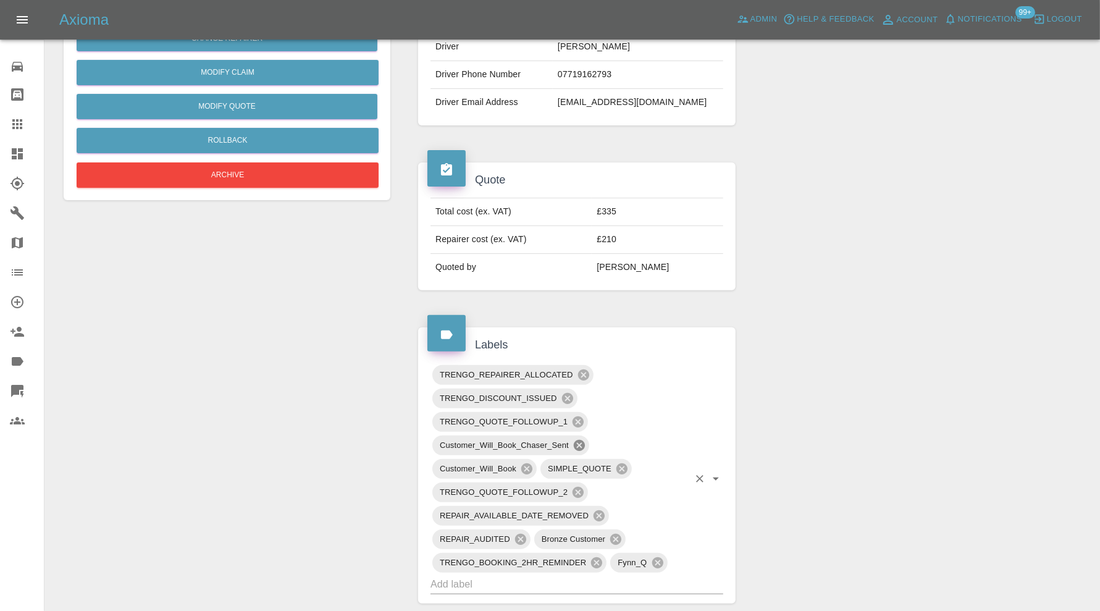
click at [574, 440] on icon at bounding box center [579, 445] width 11 height 11
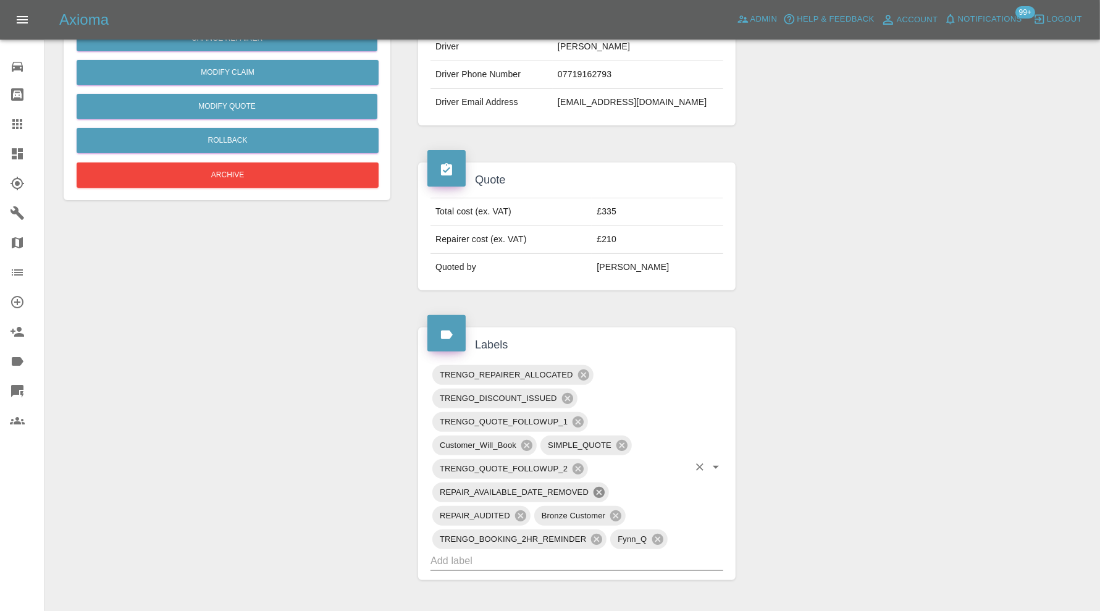
click at [601, 489] on icon at bounding box center [598, 492] width 11 height 11
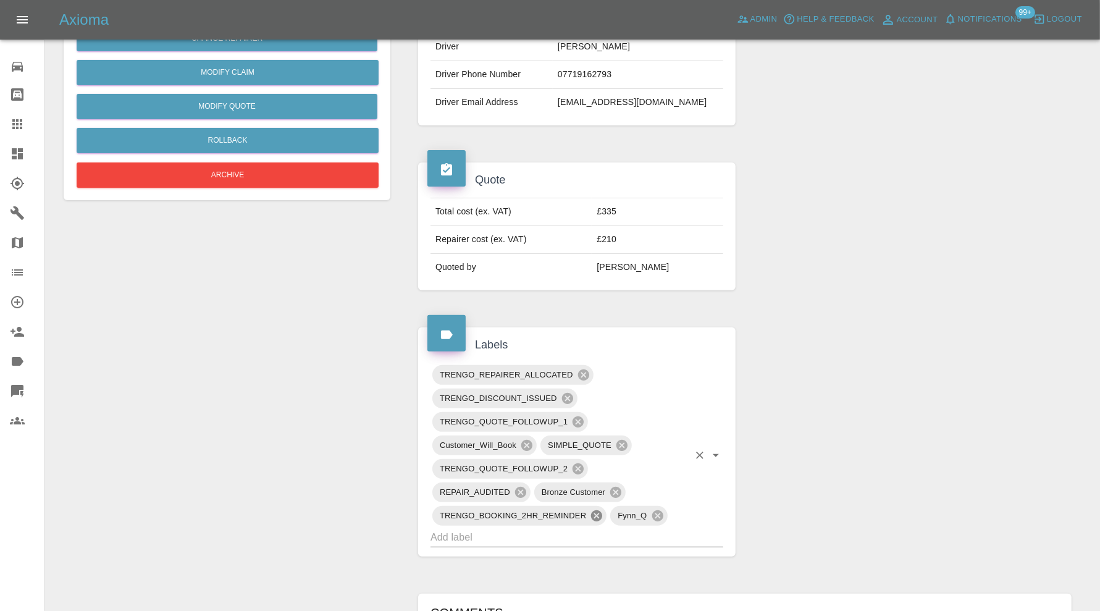
click at [592, 510] on icon at bounding box center [597, 516] width 14 height 14
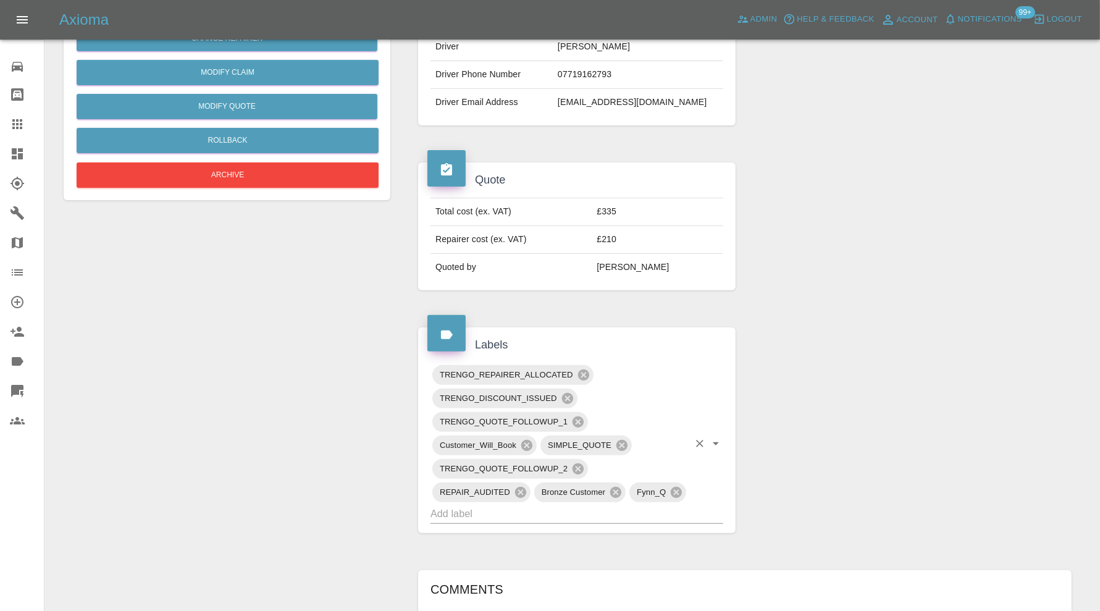
click at [624, 505] on input "text" at bounding box center [559, 513] width 258 height 19
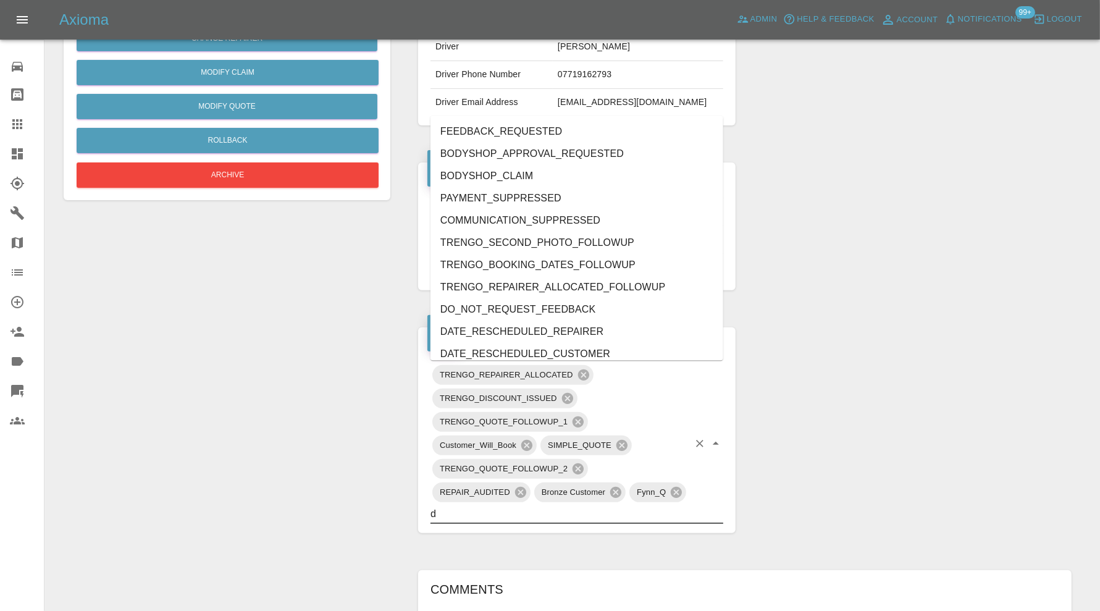
type input "do"
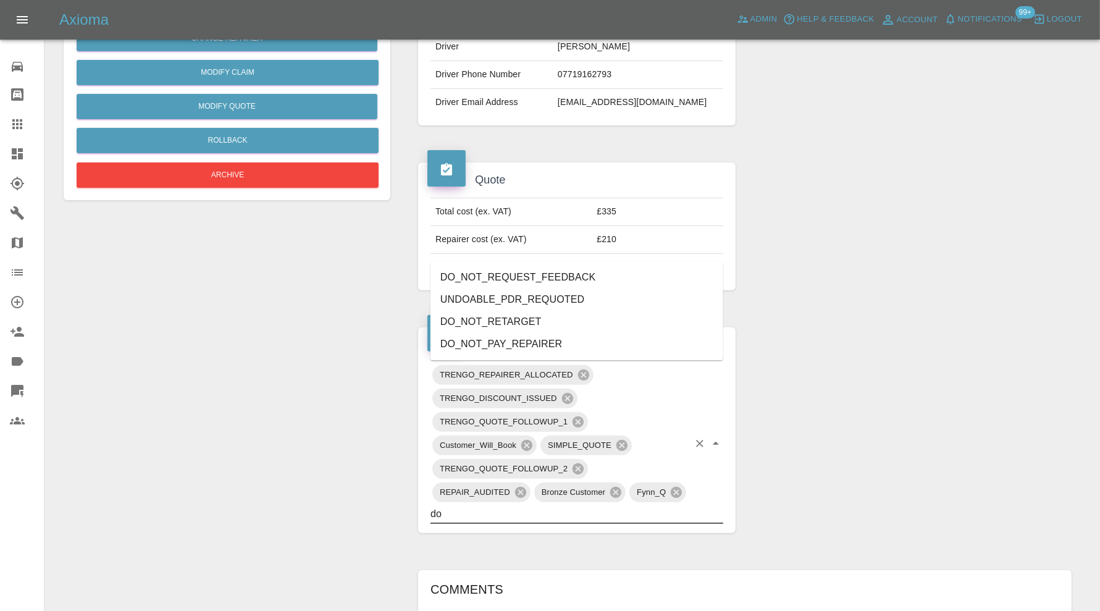
click at [526, 282] on li "DO_NOT_REQUEST_FEEDBACK" at bounding box center [576, 277] width 293 height 22
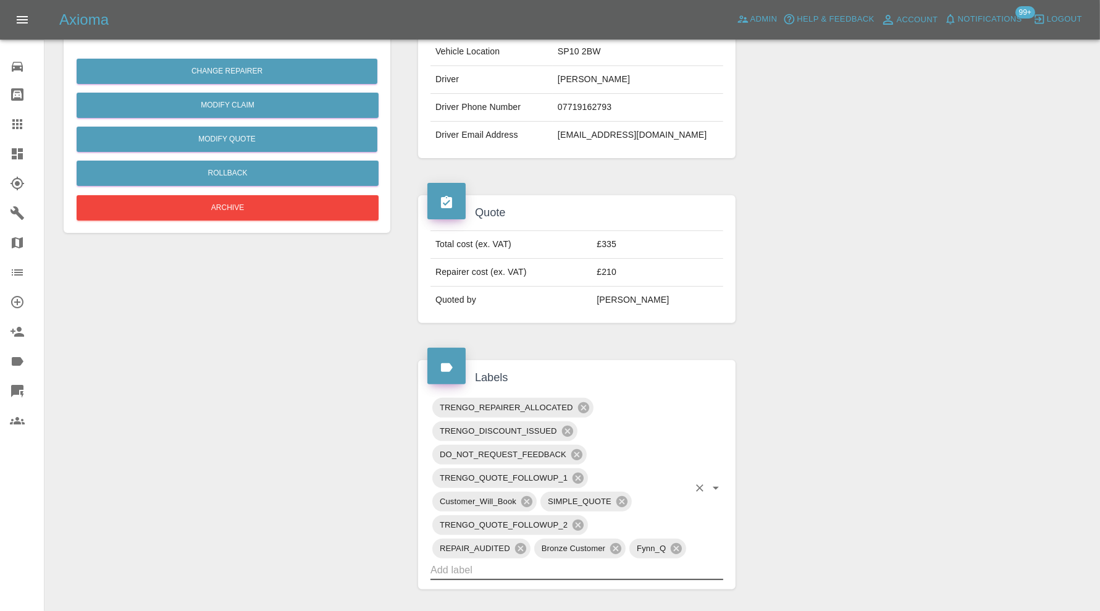
scroll to position [514, 0]
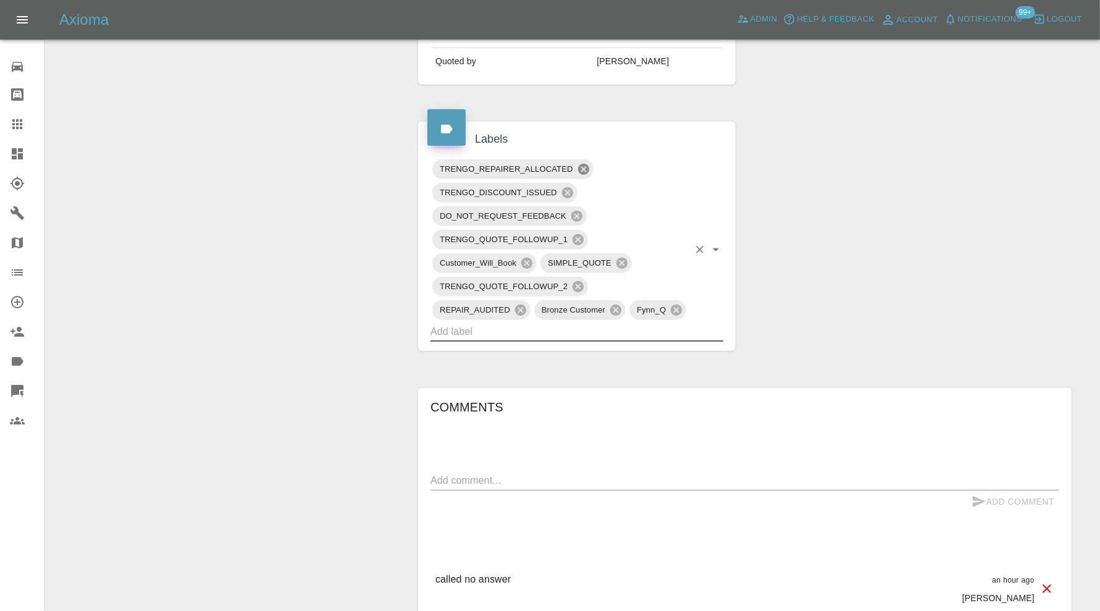
click at [582, 165] on icon at bounding box center [582, 169] width 11 height 11
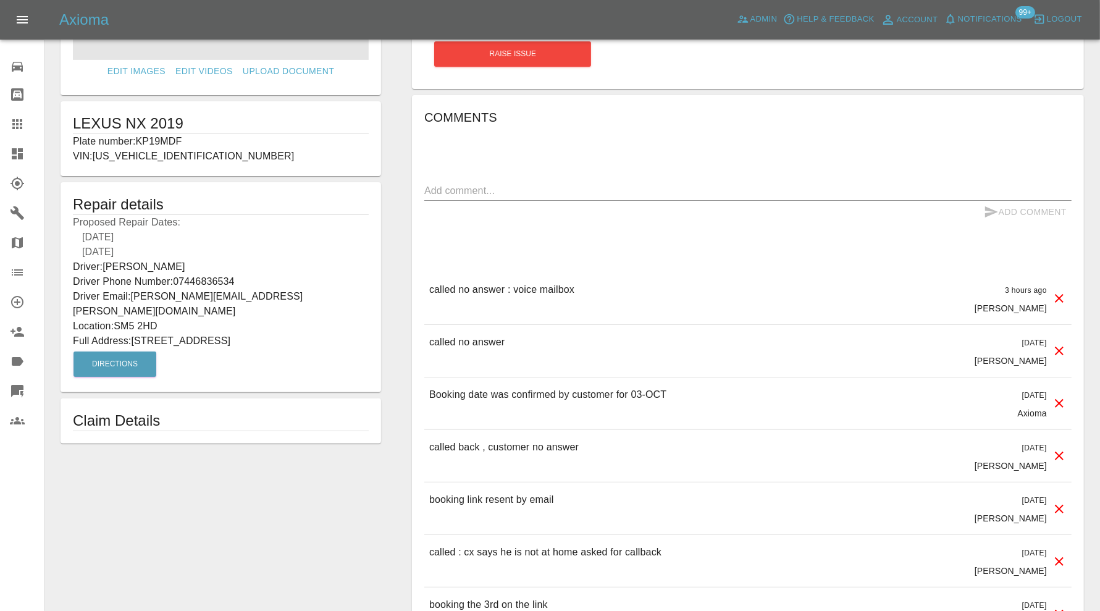
scroll to position [103, 0]
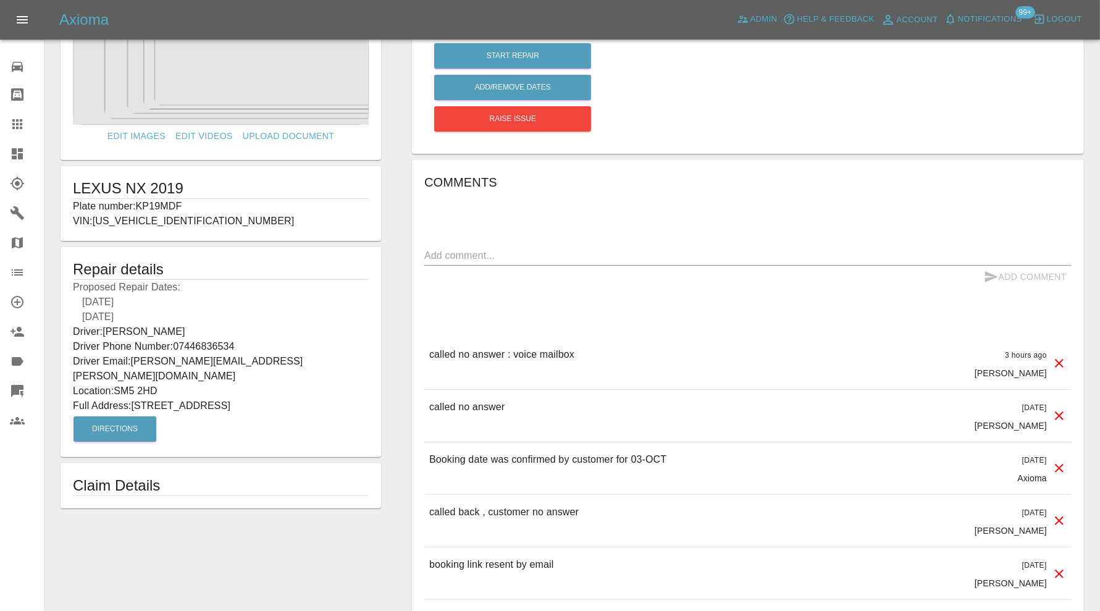
click at [163, 201] on p "Plate number: KP19MDF" at bounding box center [221, 206] width 296 height 15
copy p "KP19MDF"
click at [27, 119] on div at bounding box center [27, 124] width 35 height 15
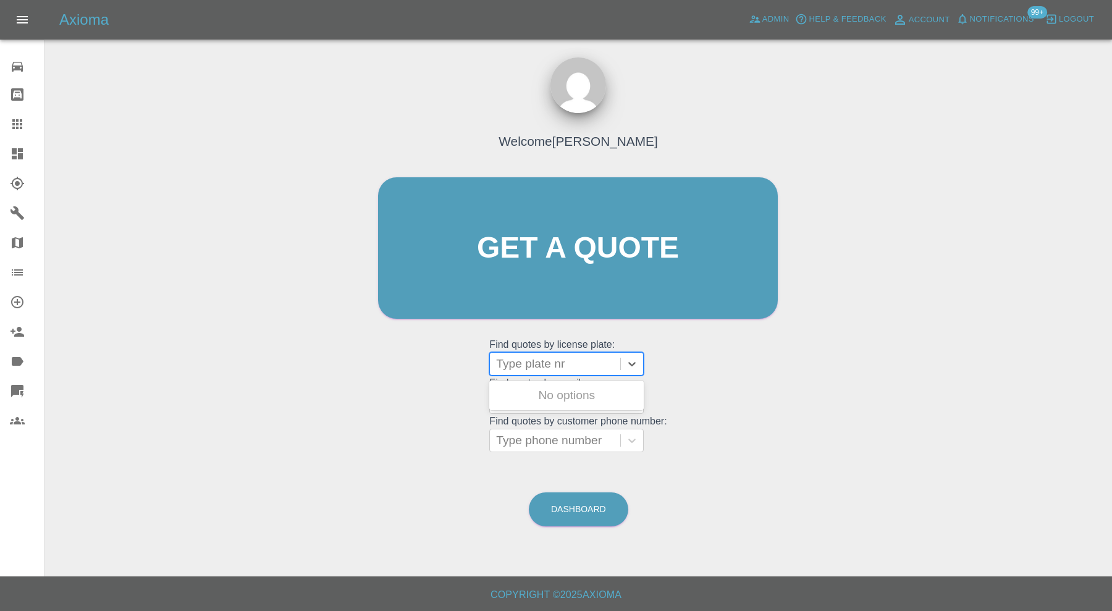
click at [544, 374] on div "Type plate nr" at bounding box center [555, 364] width 130 height 22
paste input "KP19MDF"
type input "KP19MDF"
click at [555, 392] on div "KP19MDF, Awaiting Repair" at bounding box center [566, 403] width 154 height 40
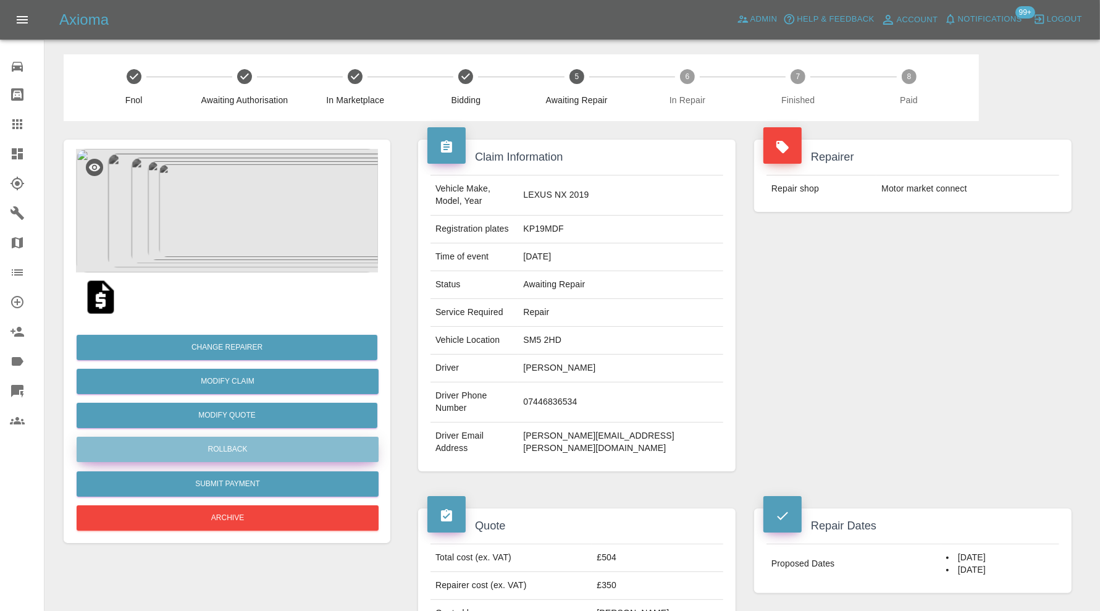
click at [290, 450] on button "Rollback" at bounding box center [228, 449] width 302 height 25
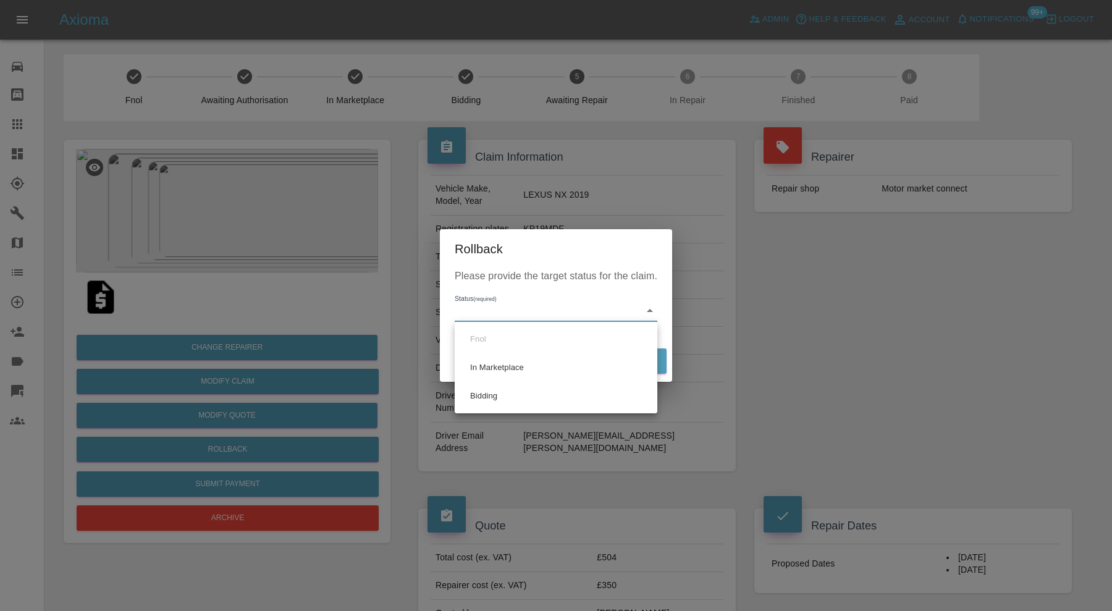
click at [493, 392] on li "Bidding" at bounding box center [556, 396] width 196 height 28
type input "bidding"
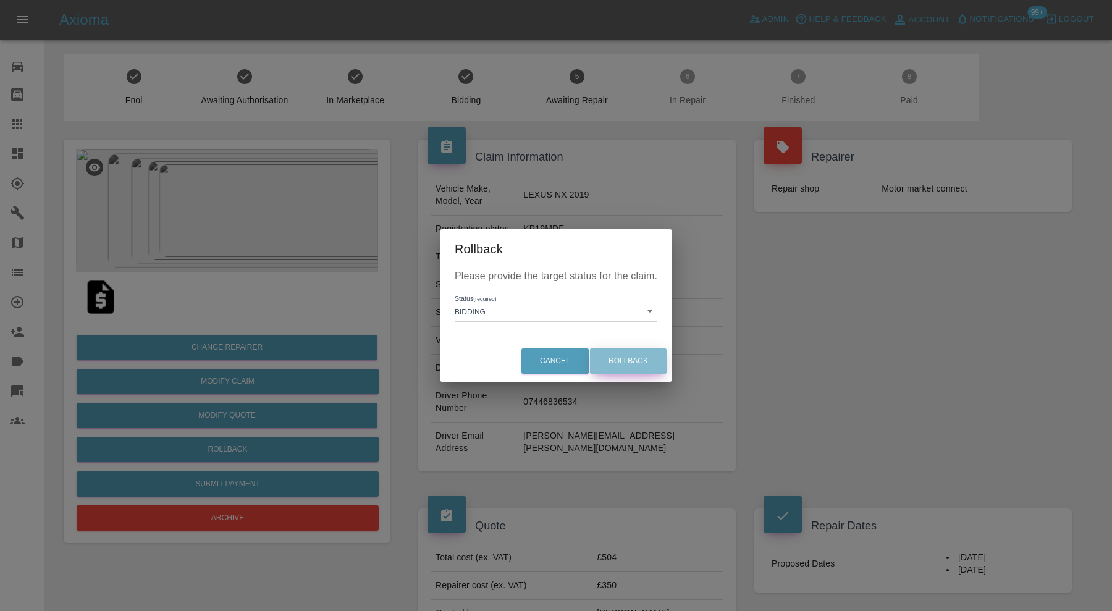
click at [616, 360] on button "Rollback" at bounding box center [628, 360] width 77 height 25
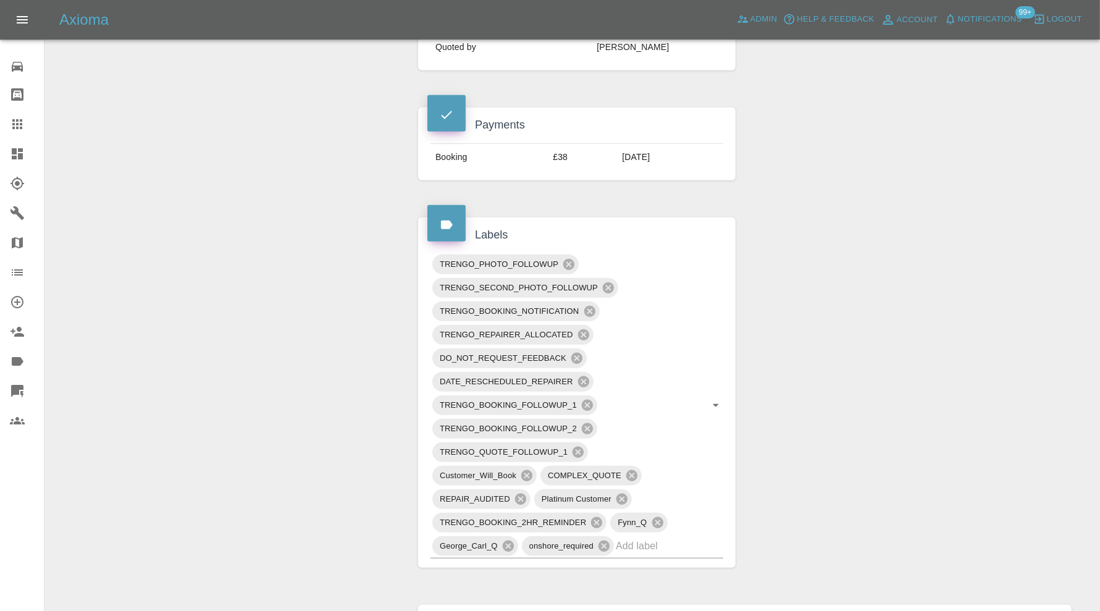
scroll to position [618, 0]
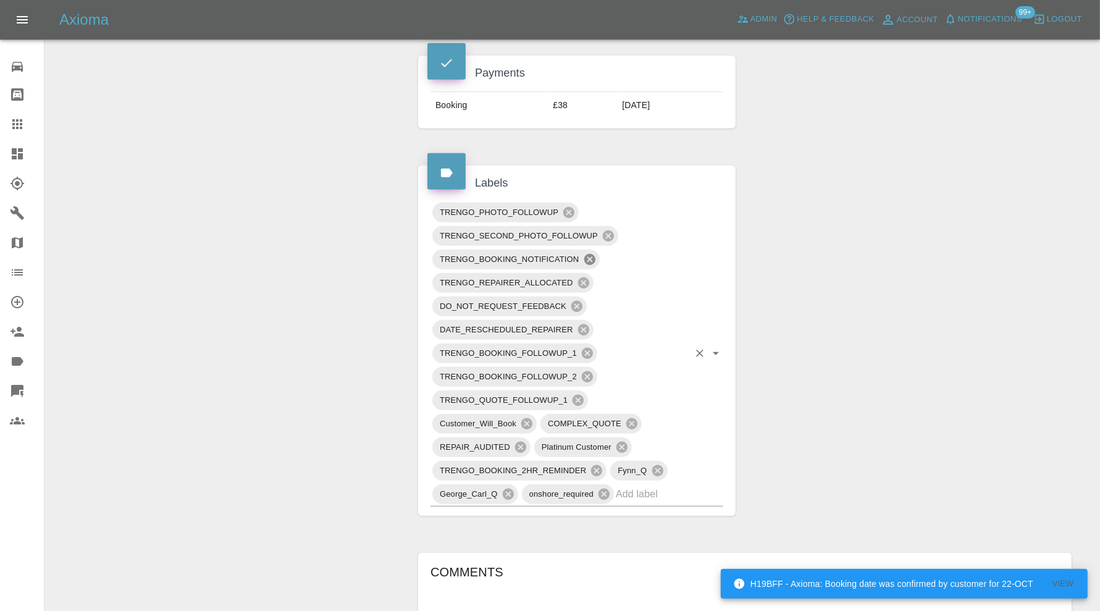
click at [590, 254] on icon at bounding box center [589, 259] width 11 height 11
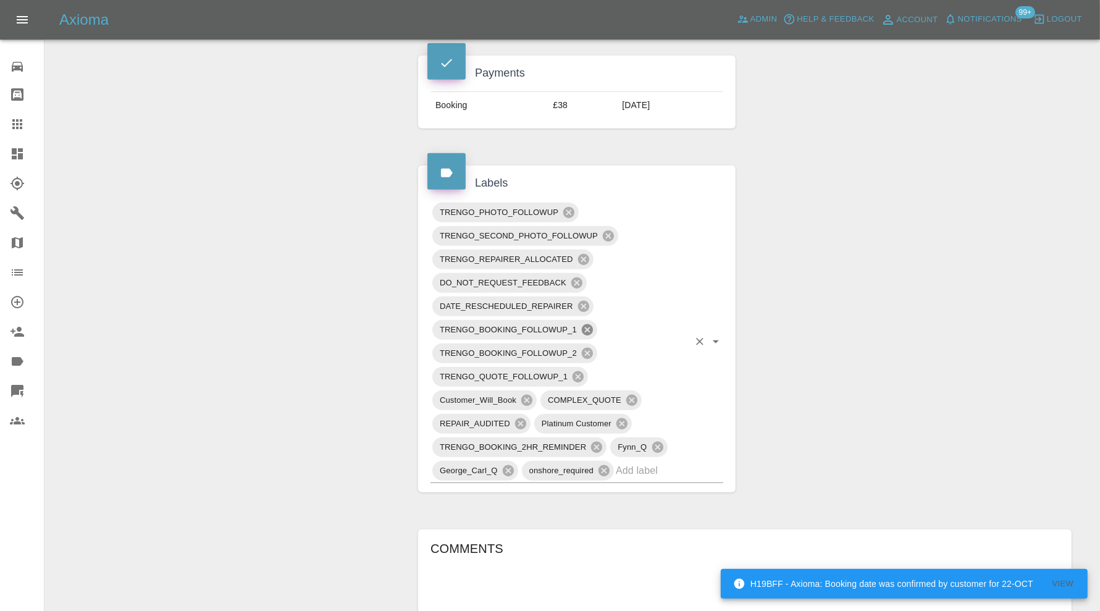
click at [587, 323] on icon at bounding box center [587, 330] width 14 height 14
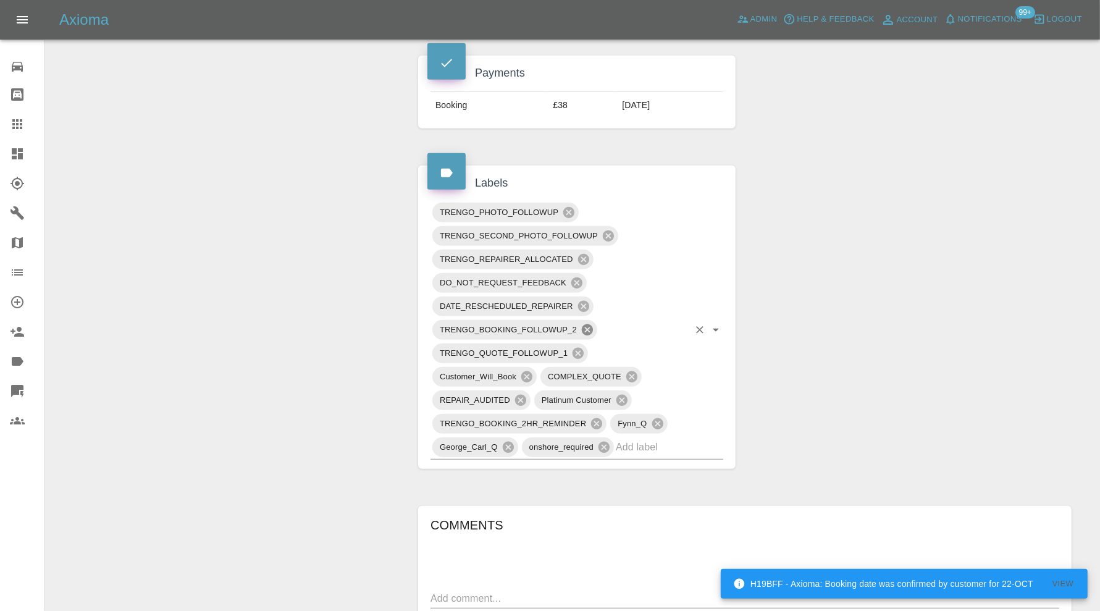
click at [587, 323] on icon at bounding box center [587, 330] width 14 height 14
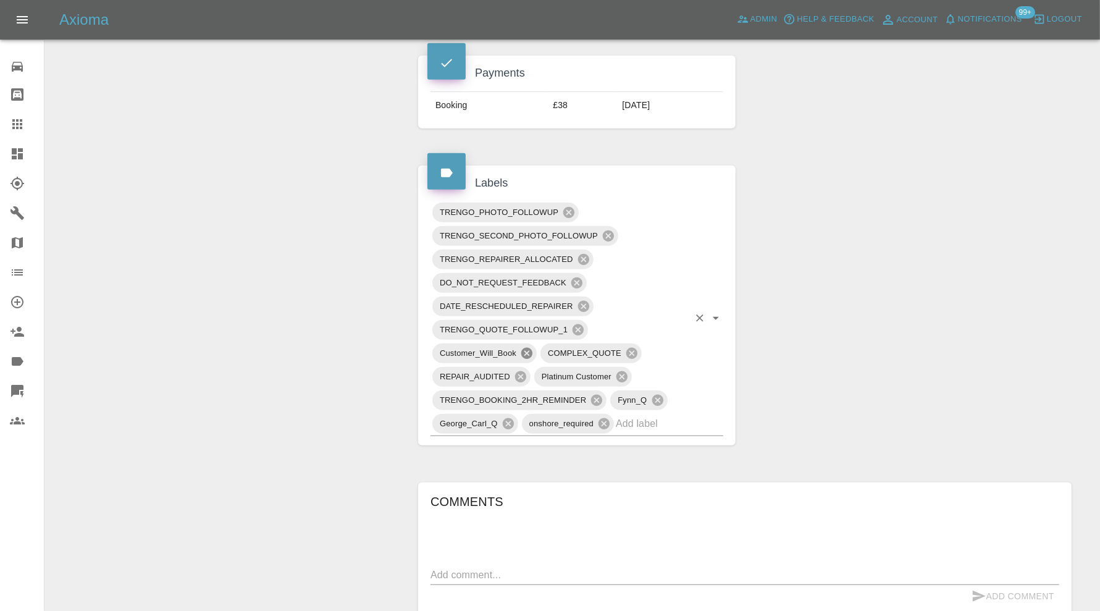
click at [524, 348] on icon at bounding box center [526, 353] width 11 height 11
click at [600, 395] on icon at bounding box center [596, 400] width 11 height 11
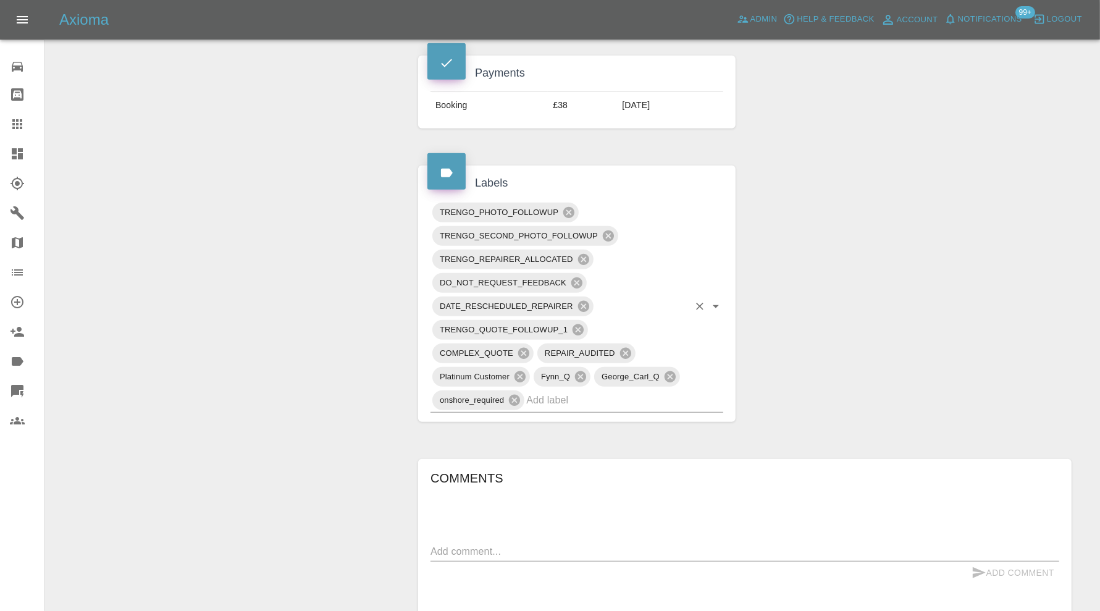
click at [615, 390] on input "text" at bounding box center [607, 399] width 162 height 19
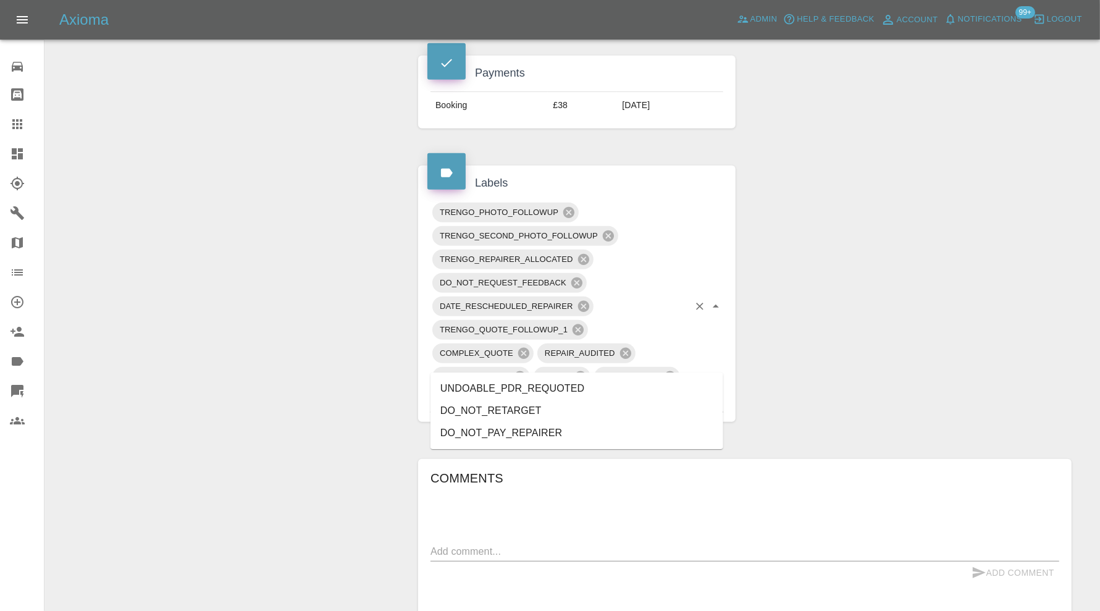
type input "do"
click at [803, 322] on div "Claim Information Vehicle Make, Model, Year LEXUS NX 2019 Registration plates K…" at bounding box center [745, 419] width 672 height 1831
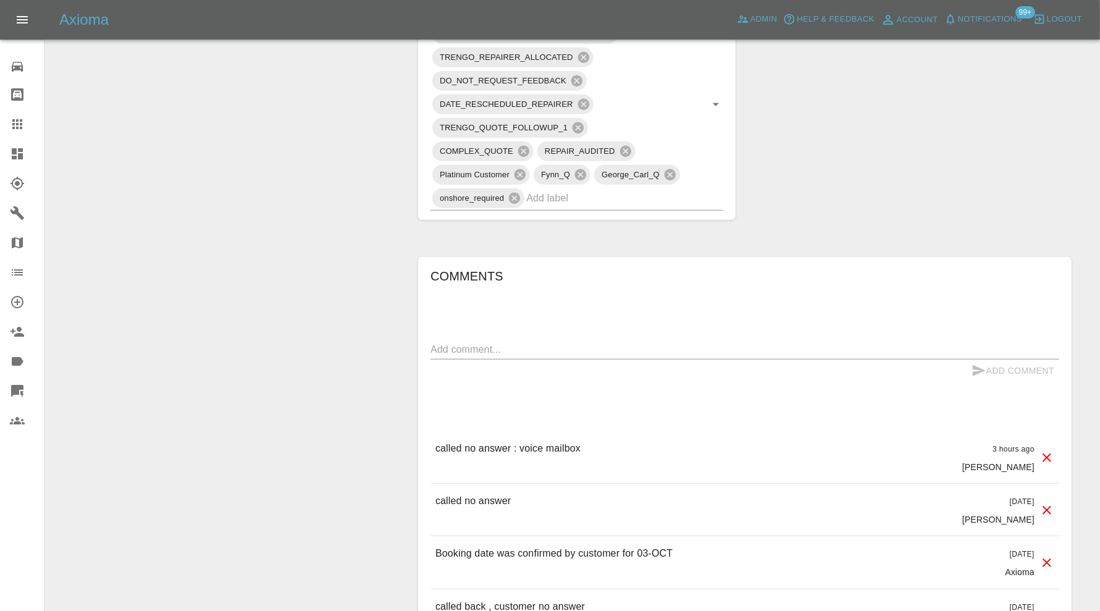
scroll to position [823, 0]
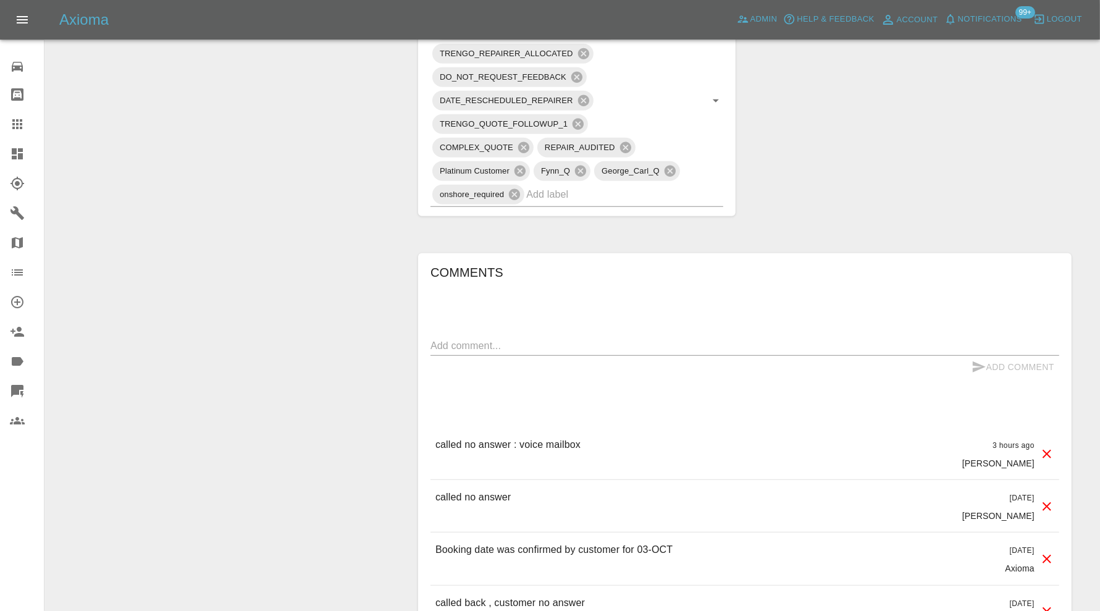
click at [629, 338] on textarea at bounding box center [744, 345] width 629 height 14
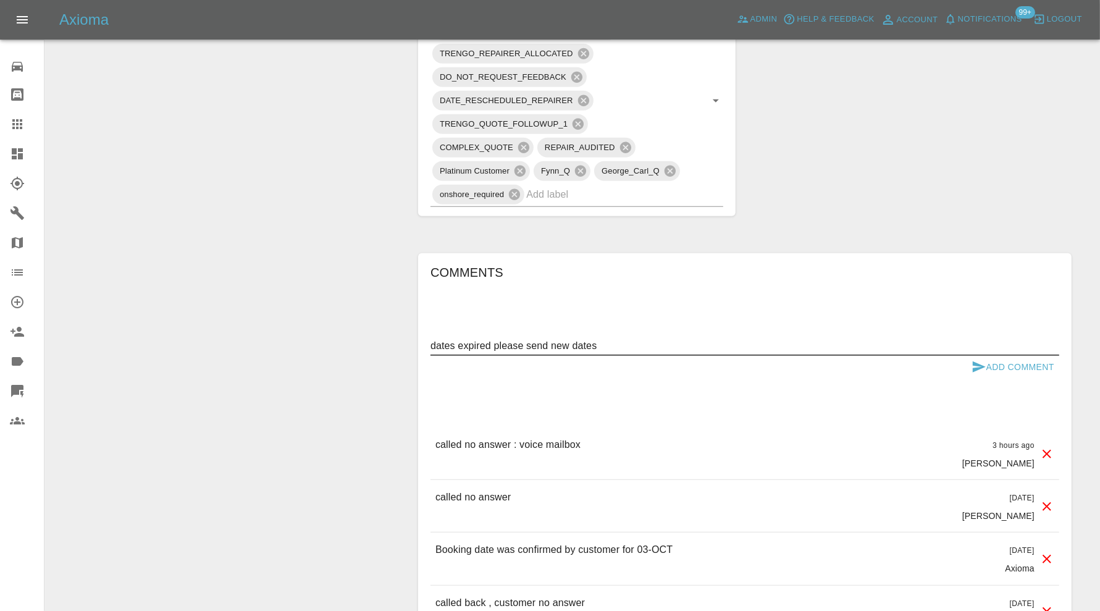
type textarea "dates expired please send new dates"
click at [995, 356] on button "Add Comment" at bounding box center [1012, 367] width 93 height 23
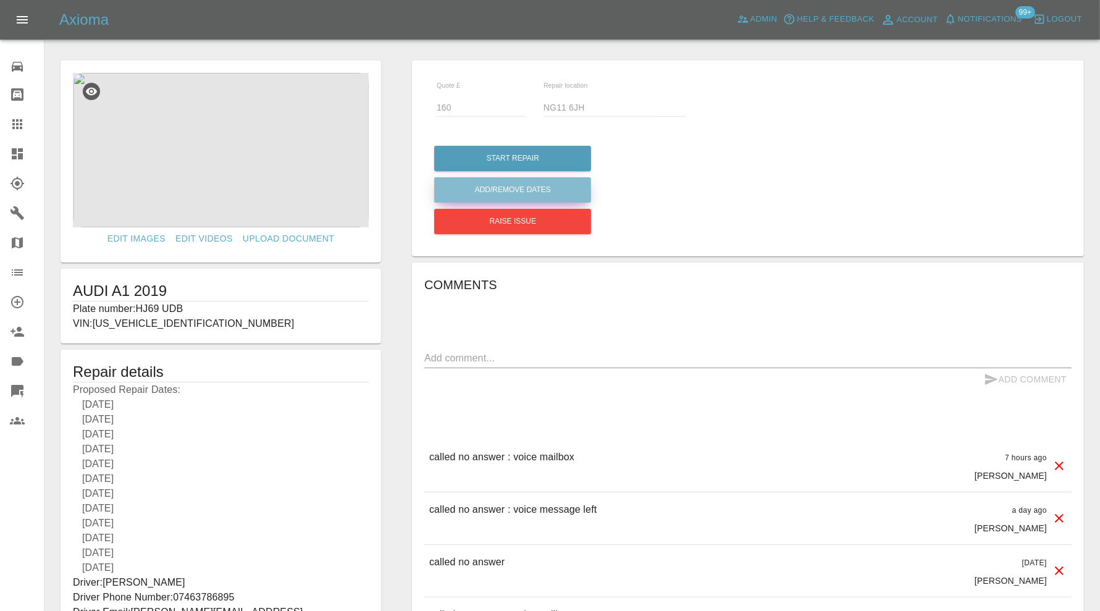
click at [543, 184] on button "Add/Remove Dates" at bounding box center [512, 189] width 157 height 25
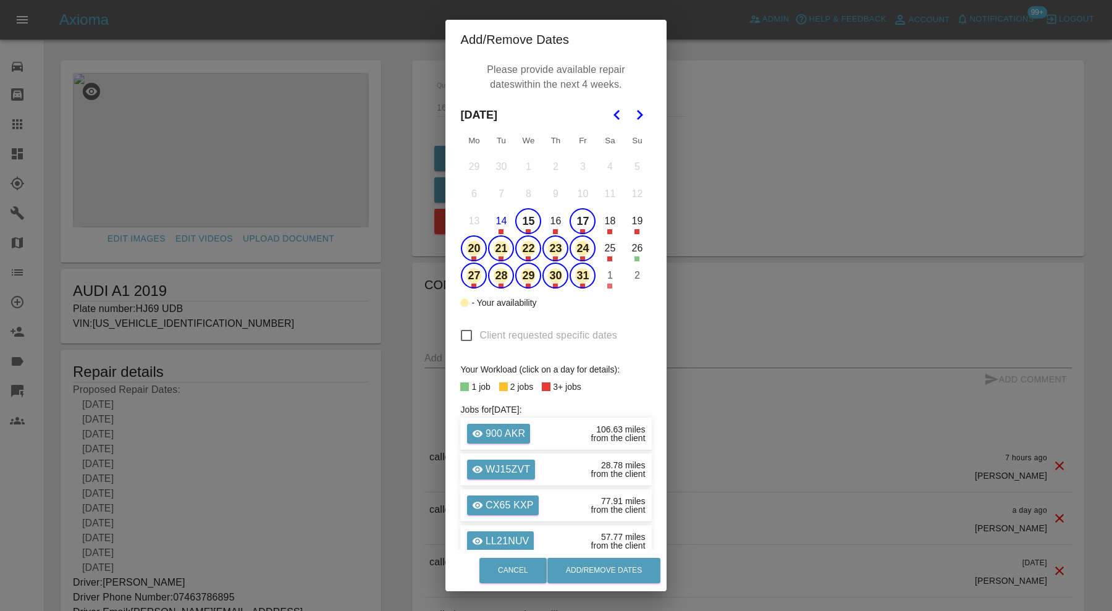
click at [522, 220] on button "15" at bounding box center [528, 221] width 26 height 26
click at [578, 220] on button "17" at bounding box center [583, 221] width 26 height 26
click at [585, 566] on button "Add/Remove Dates" at bounding box center [603, 570] width 113 height 25
click at [602, 569] on div "Cancel Add/Remove Dates" at bounding box center [556, 570] width 220 height 41
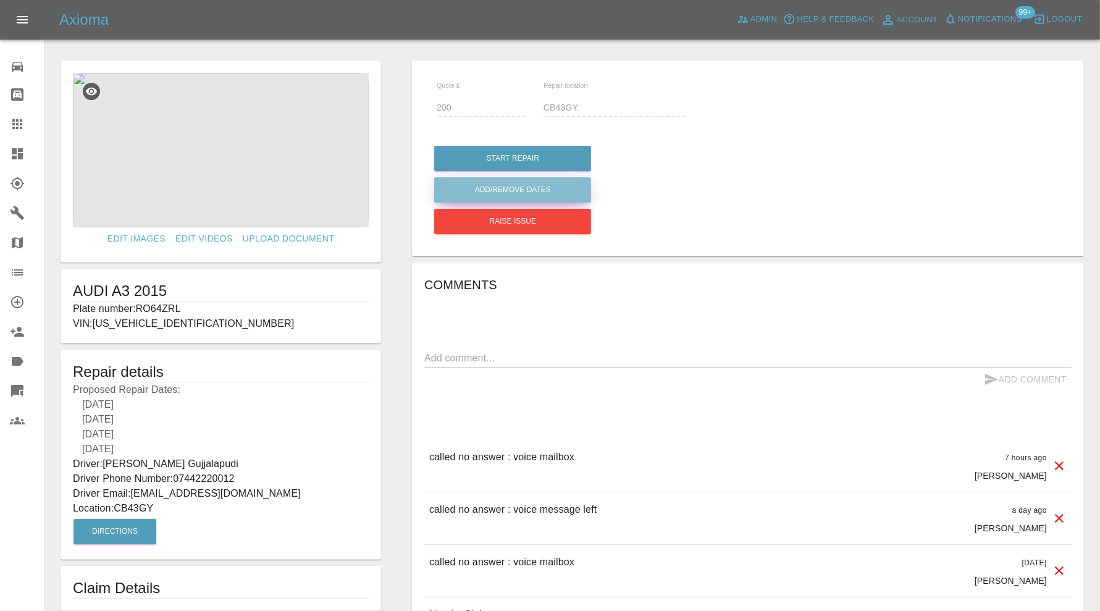
click at [495, 186] on button "Add/Remove Dates" at bounding box center [512, 189] width 157 height 25
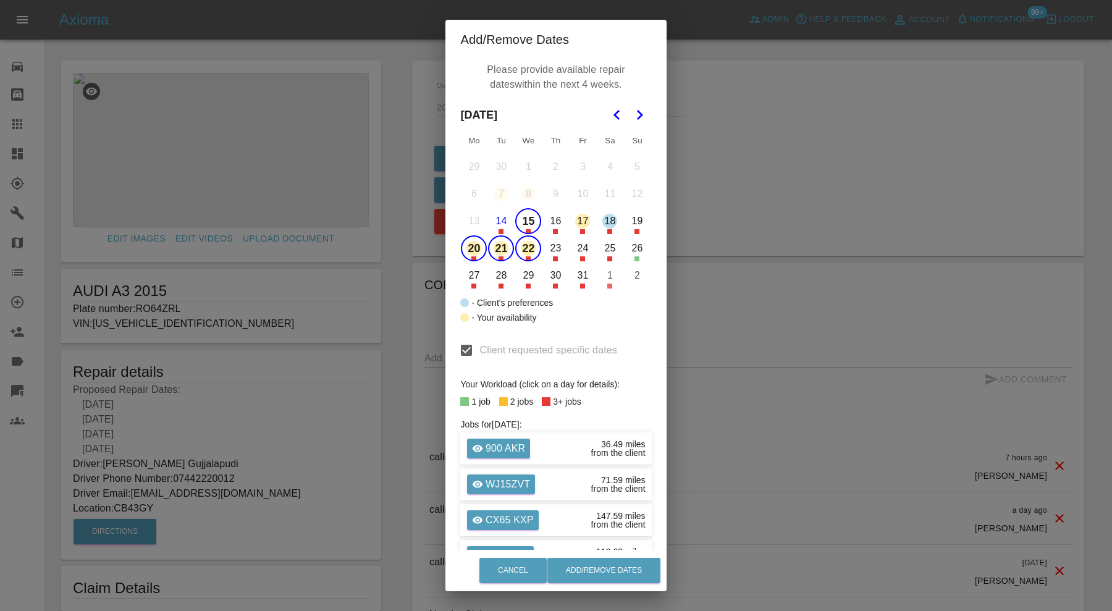
click at [522, 219] on button "15" at bounding box center [528, 221] width 26 height 26
click at [522, 279] on button "29" at bounding box center [529, 275] width 26 height 26
click at [612, 566] on button "Add/Remove Dates" at bounding box center [603, 570] width 113 height 25
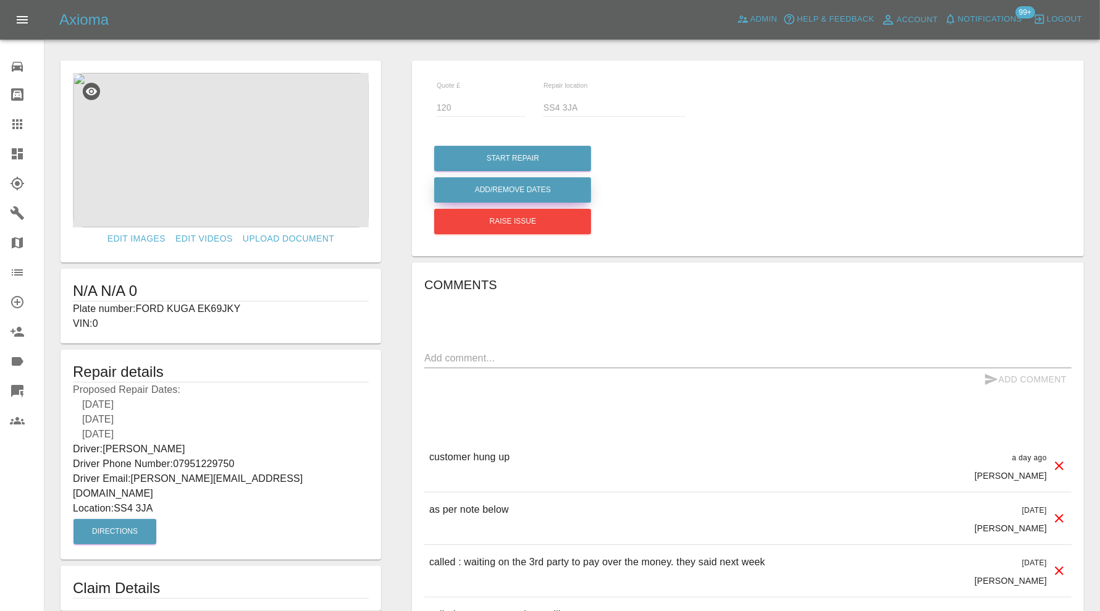
click at [553, 190] on button "Add/Remove Dates" at bounding box center [512, 189] width 157 height 25
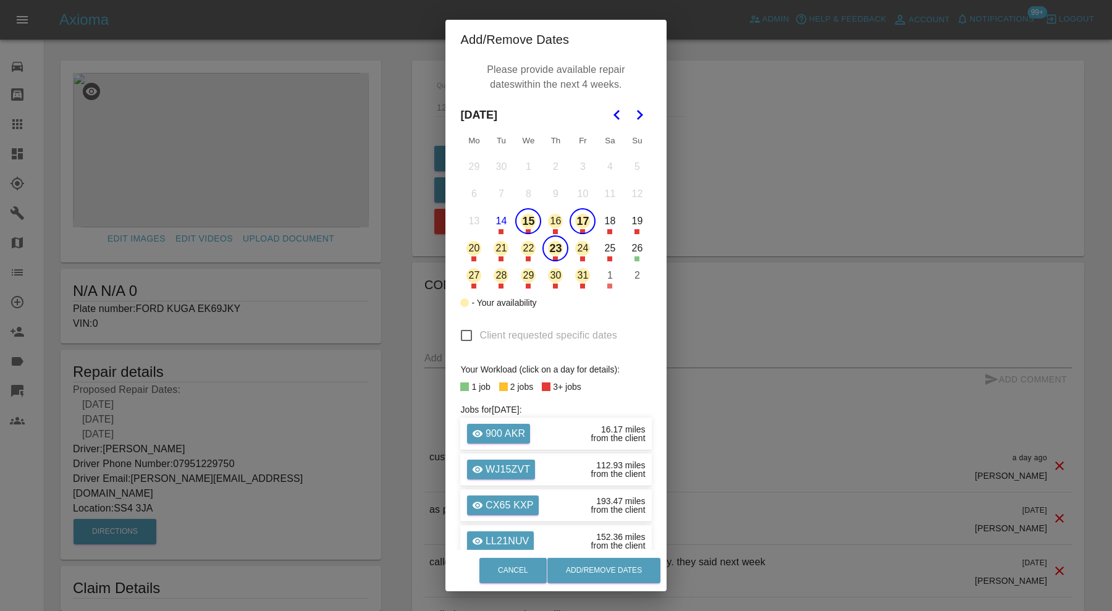
click at [524, 220] on button "15" at bounding box center [528, 221] width 26 height 26
click at [580, 272] on button "31" at bounding box center [583, 275] width 26 height 26
click at [635, 564] on button "Add/Remove Dates" at bounding box center [603, 570] width 113 height 25
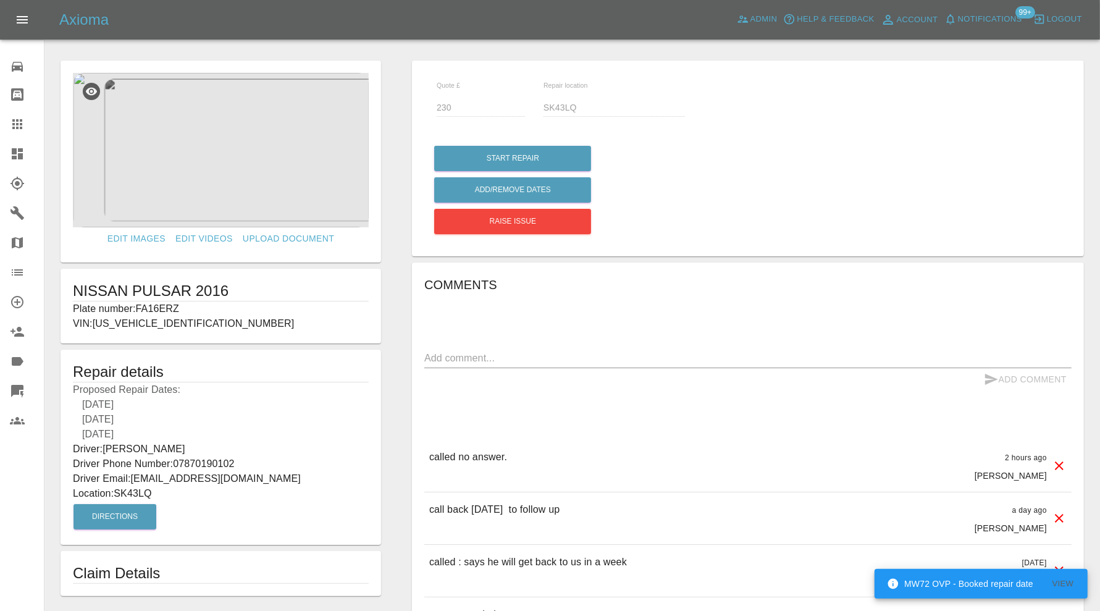
click at [159, 305] on p "Plate number: FA16ERZ" at bounding box center [221, 308] width 296 height 15
copy p "FA16ERZ"
click at [14, 113] on link "Claims" at bounding box center [22, 124] width 44 height 30
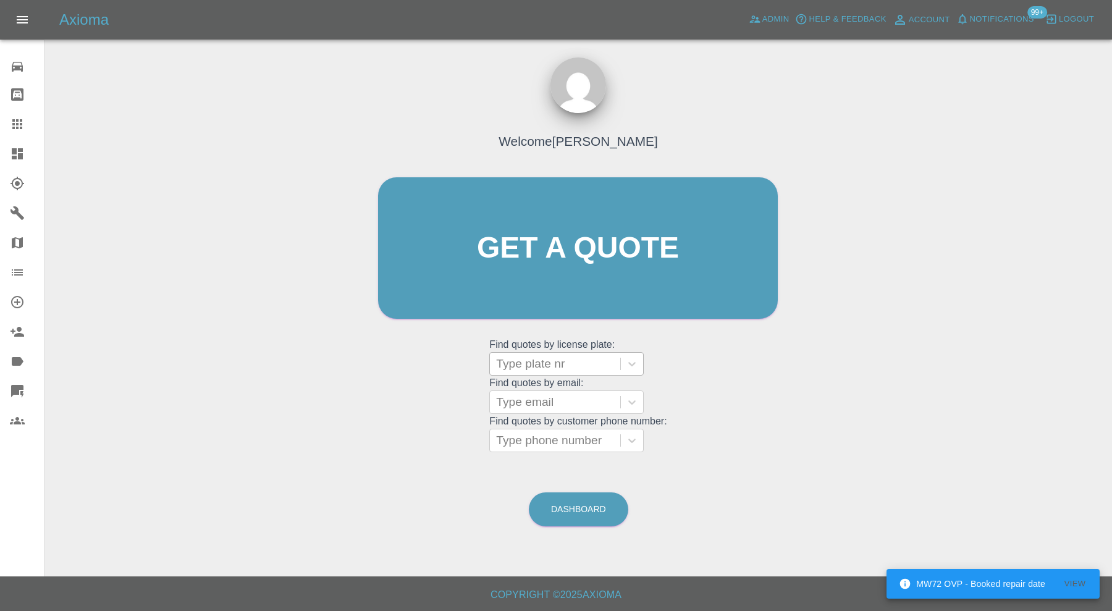
click at [593, 363] on div at bounding box center [555, 363] width 118 height 17
paste input "FA16ERZ"
type input "FA16ERZ"
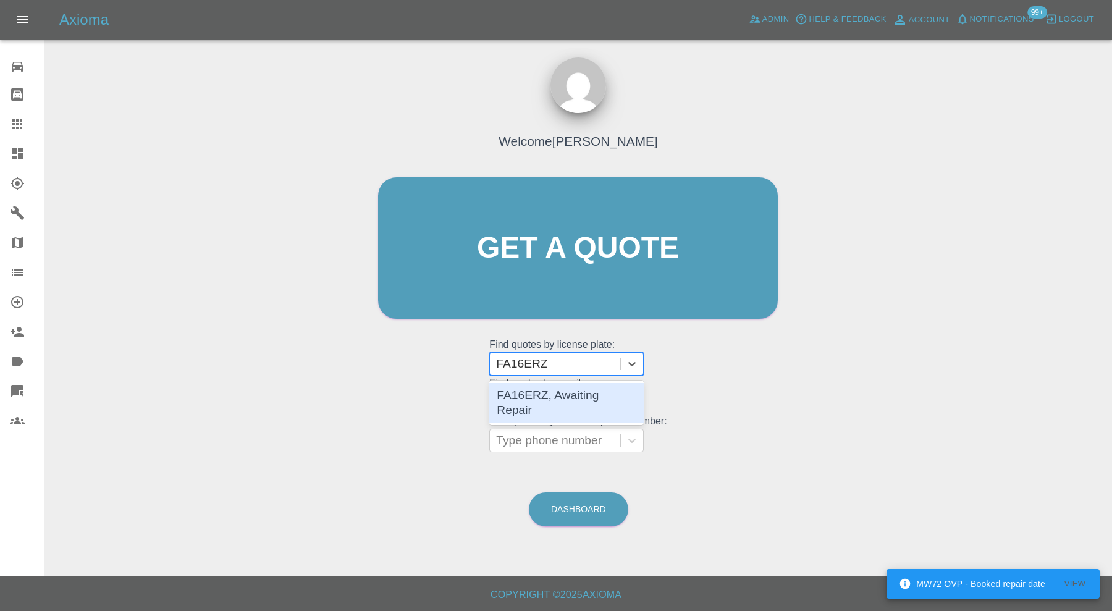
click at [594, 395] on div "FA16ERZ, Awaiting Repair" at bounding box center [566, 403] width 154 height 40
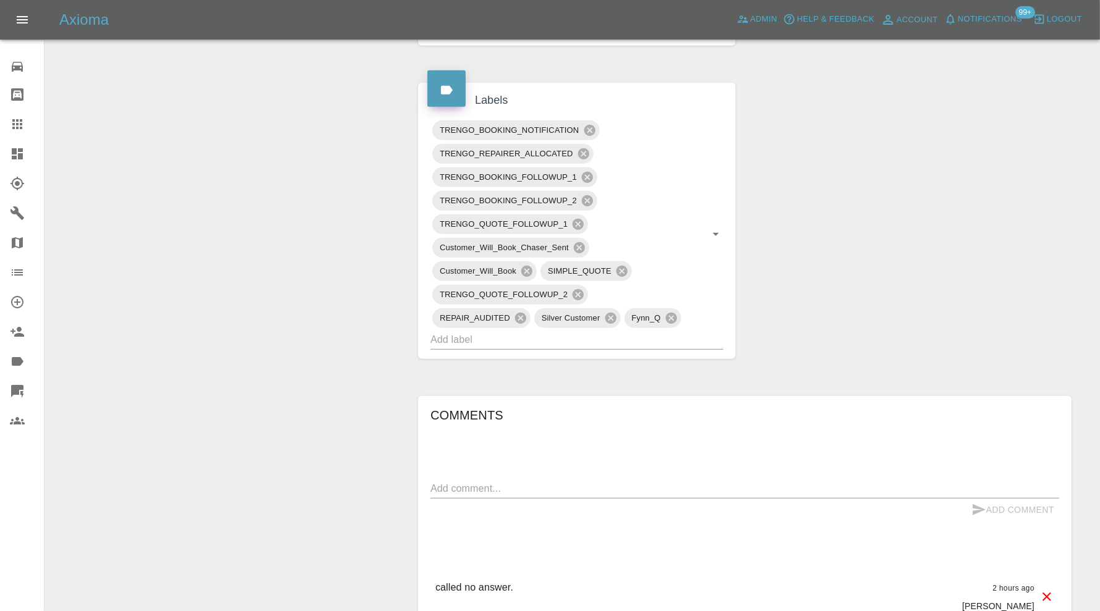
scroll to position [514, 0]
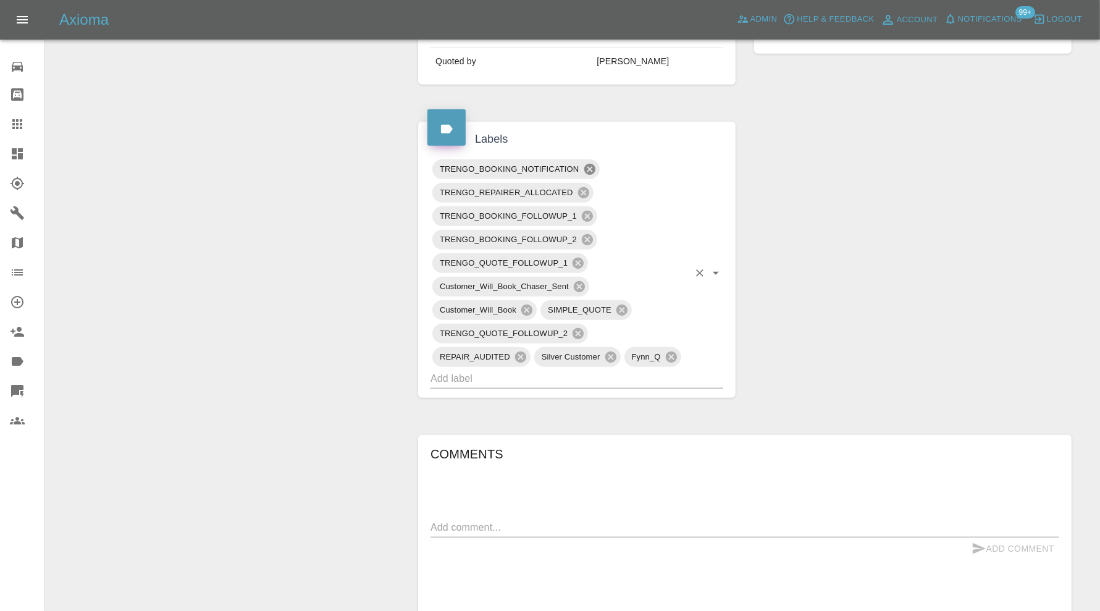
click at [588, 169] on icon at bounding box center [589, 169] width 11 height 11
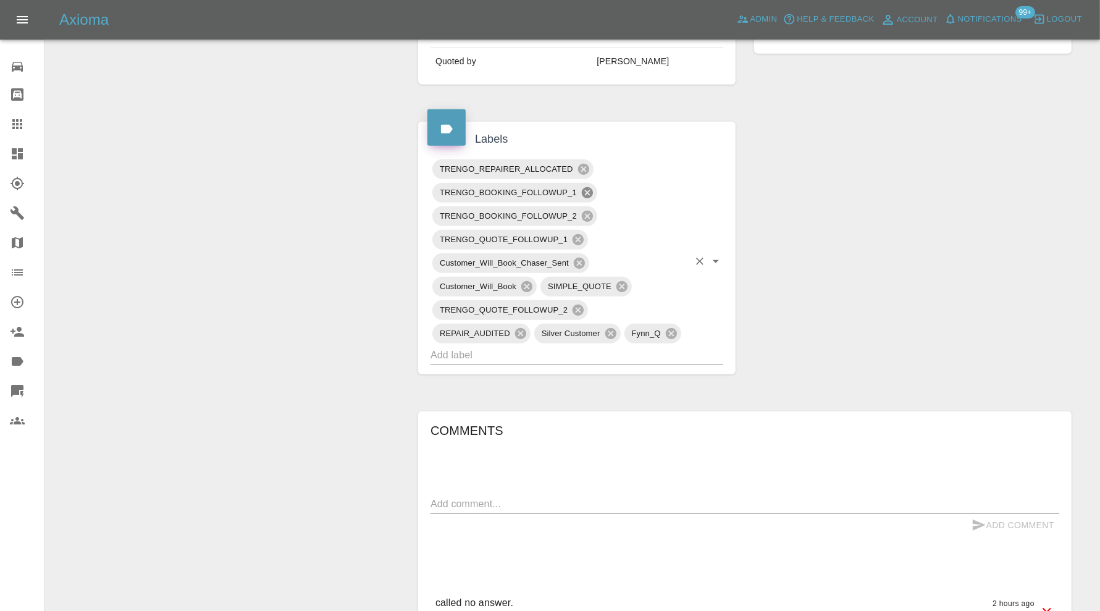
click at [587, 186] on icon at bounding box center [587, 193] width 14 height 14
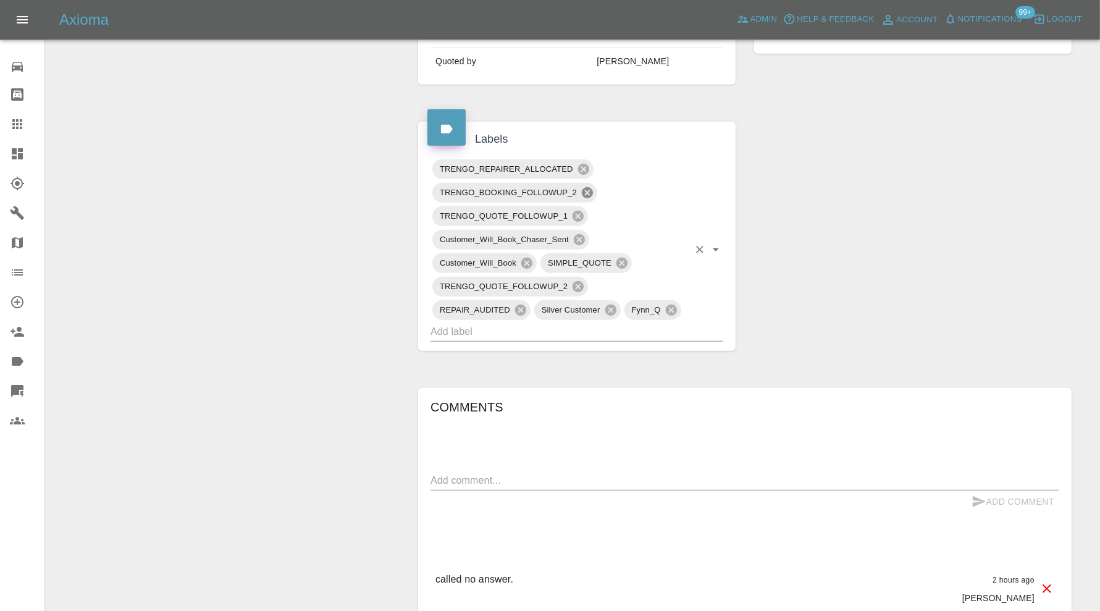
click at [587, 190] on icon at bounding box center [587, 193] width 14 height 14
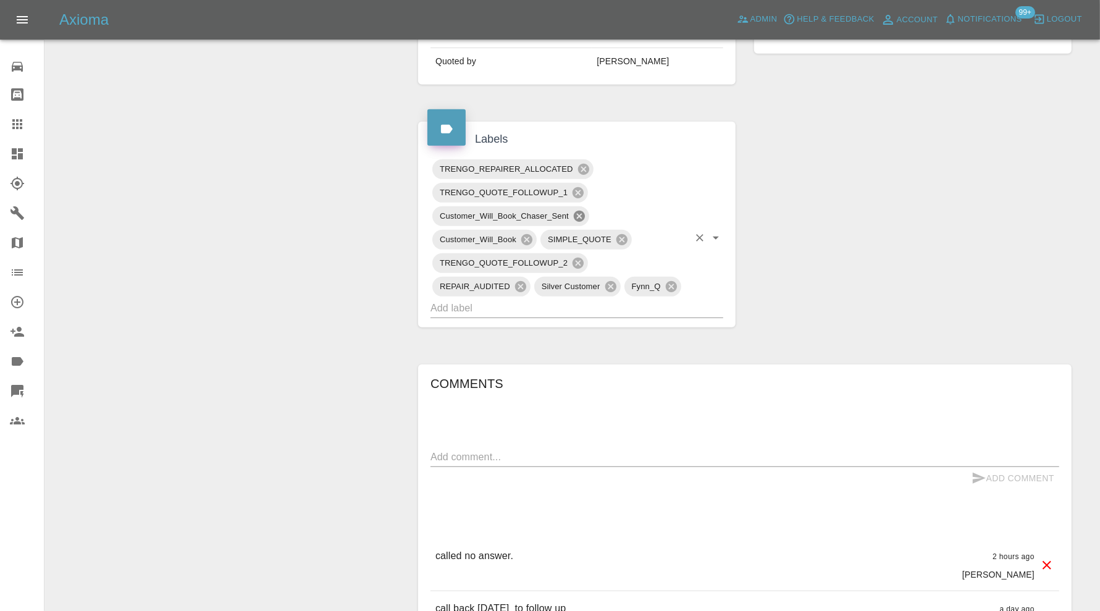
click at [580, 214] on icon at bounding box center [579, 216] width 14 height 14
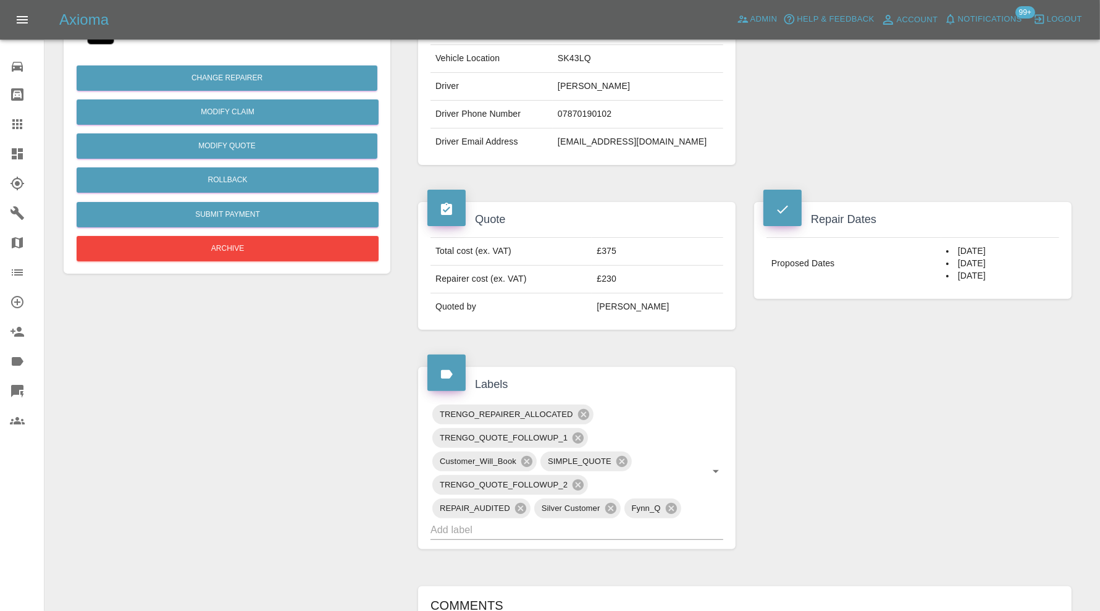
scroll to position [0, 0]
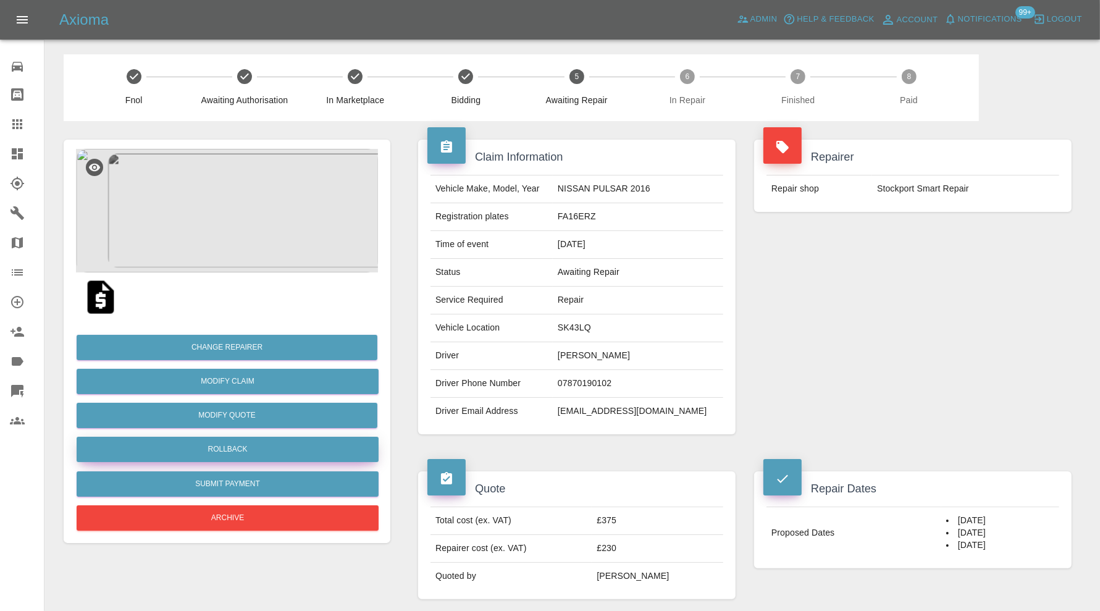
click at [321, 451] on button "Rollback" at bounding box center [228, 449] width 302 height 25
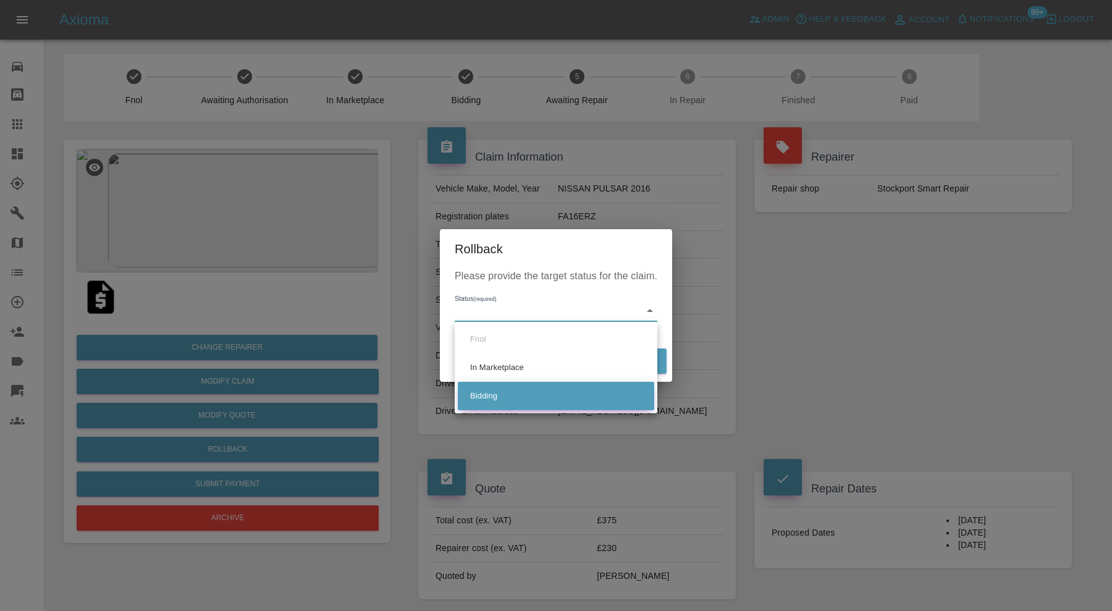
click at [506, 399] on li "Bidding" at bounding box center [556, 396] width 196 height 28
type input "bidding"
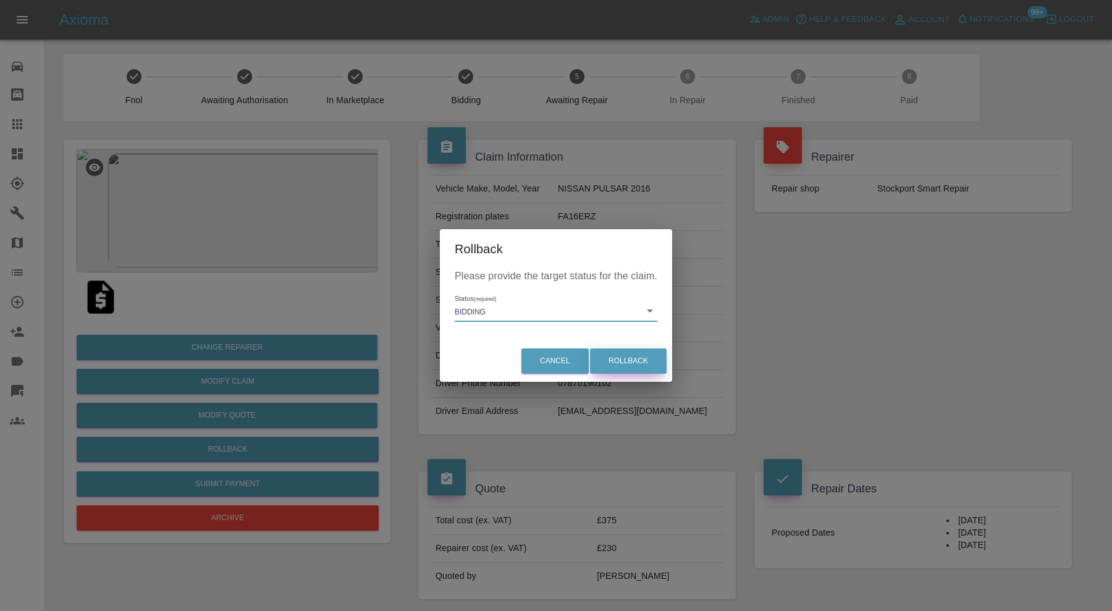
click at [619, 364] on button "Rollback" at bounding box center [628, 360] width 77 height 25
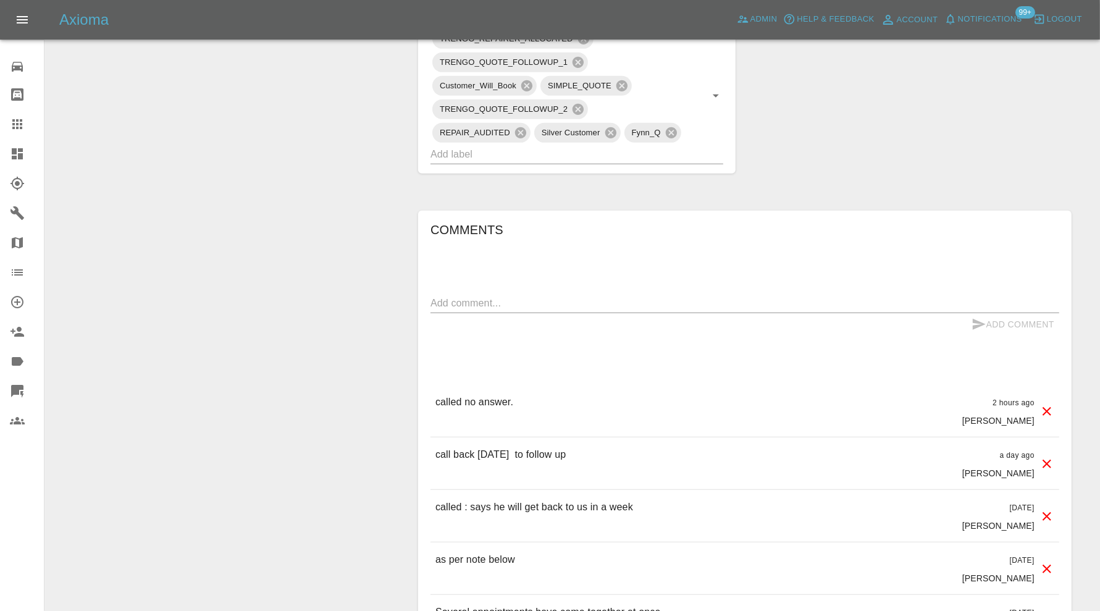
scroll to position [720, 0]
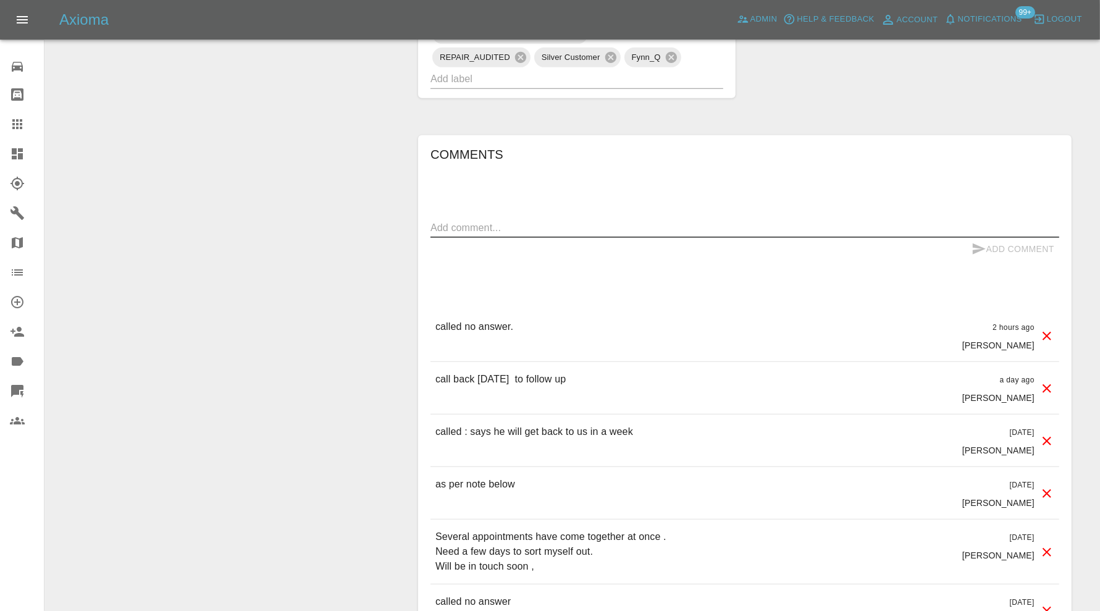
click at [562, 226] on textarea at bounding box center [744, 227] width 629 height 14
type textarea "dates expired. please send new date"
click at [1002, 251] on button "Add Comment" at bounding box center [1012, 249] width 93 height 23
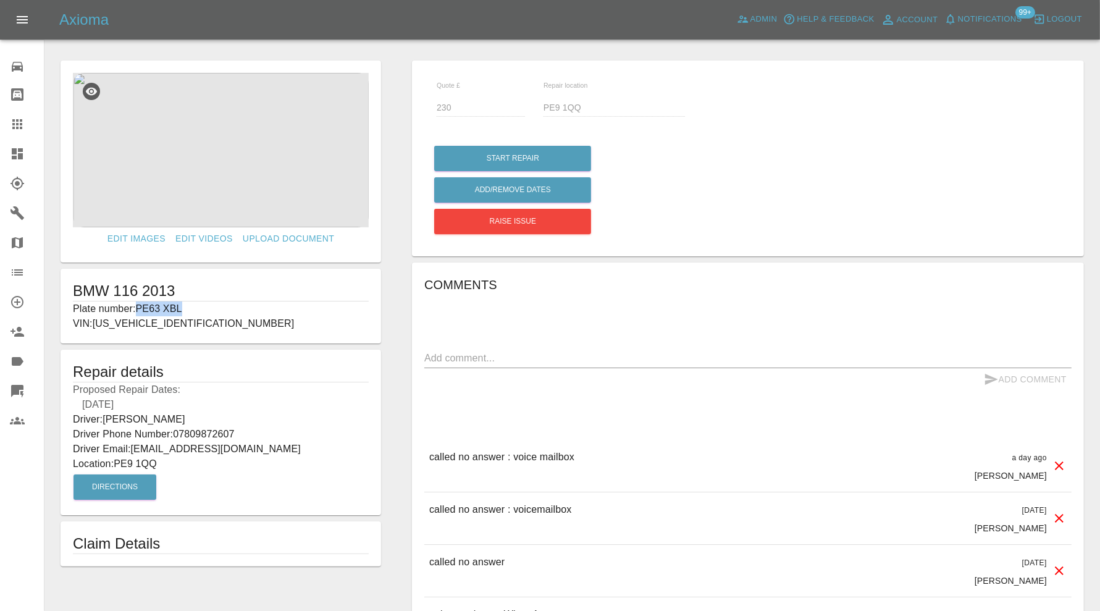
drag, startPoint x: 187, startPoint y: 301, endPoint x: 140, endPoint y: 311, distance: 47.8
click at [140, 311] on p "Plate number: PE63 XBL" at bounding box center [221, 308] width 296 height 15
copy p "PE63 XBL"
click at [19, 117] on icon at bounding box center [17, 124] width 15 height 15
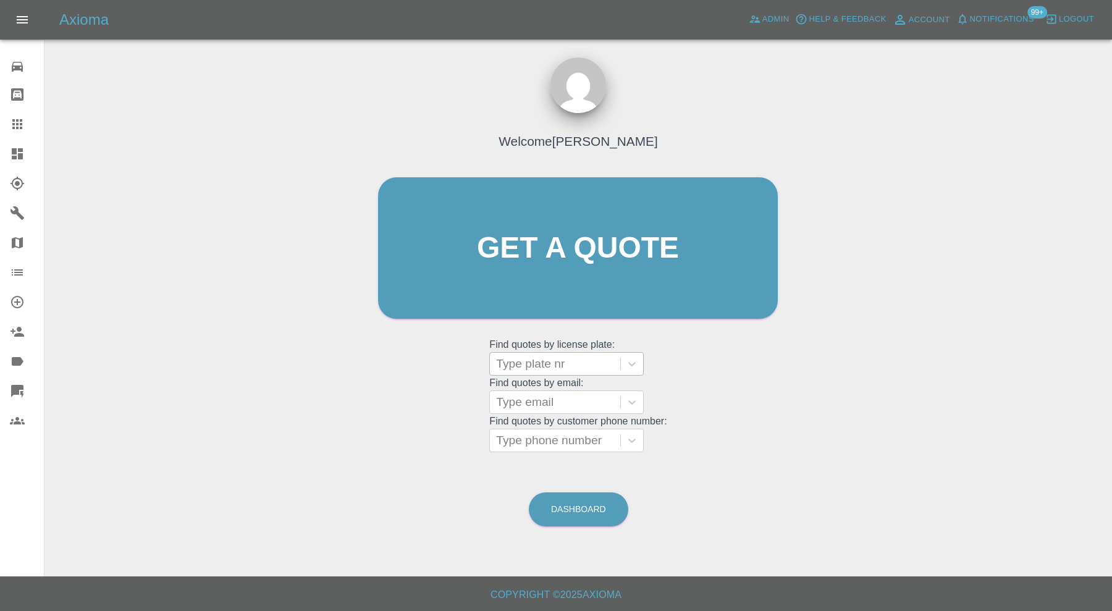
click at [532, 363] on div at bounding box center [555, 363] width 118 height 17
paste input "PE63 XBL"
type input "PE63 XBL"
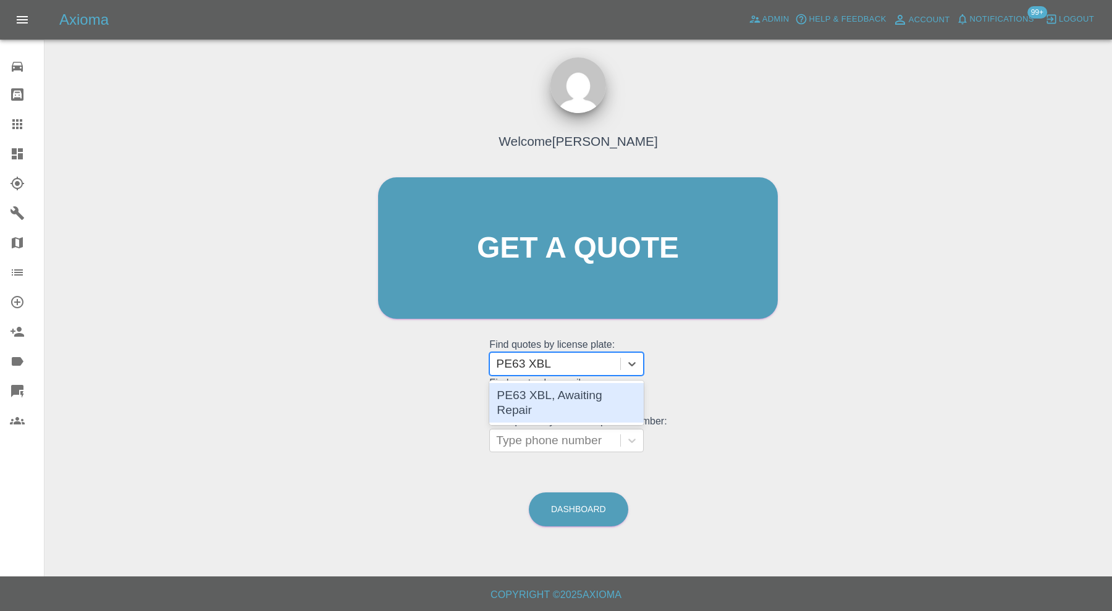
click at [578, 401] on div "PE63 XBL, Awaiting Repair" at bounding box center [566, 403] width 154 height 40
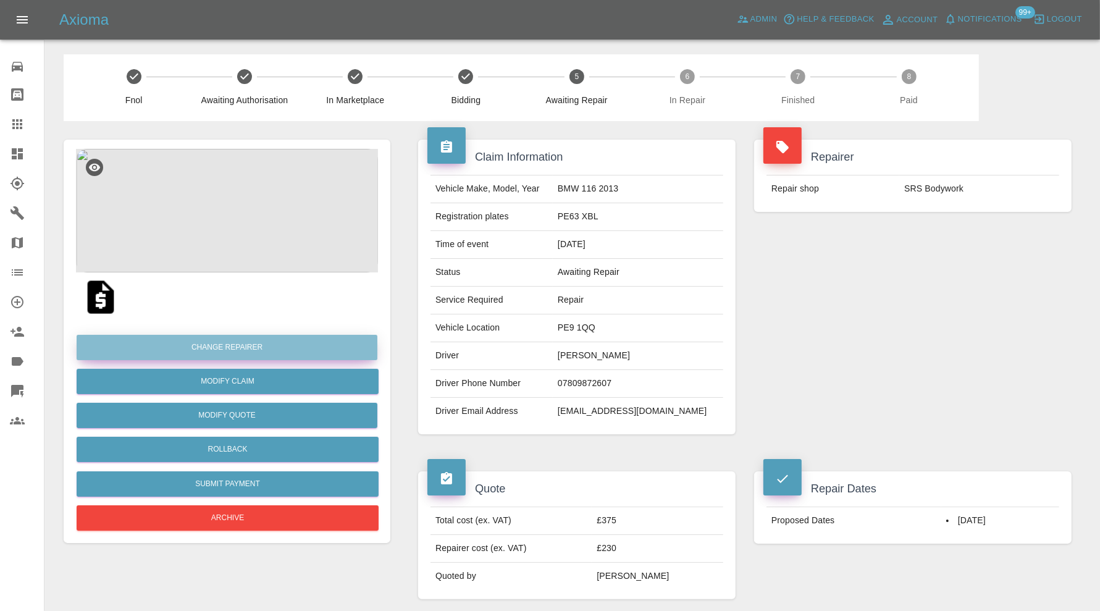
click at [312, 340] on button "Change Repairer" at bounding box center [227, 347] width 301 height 25
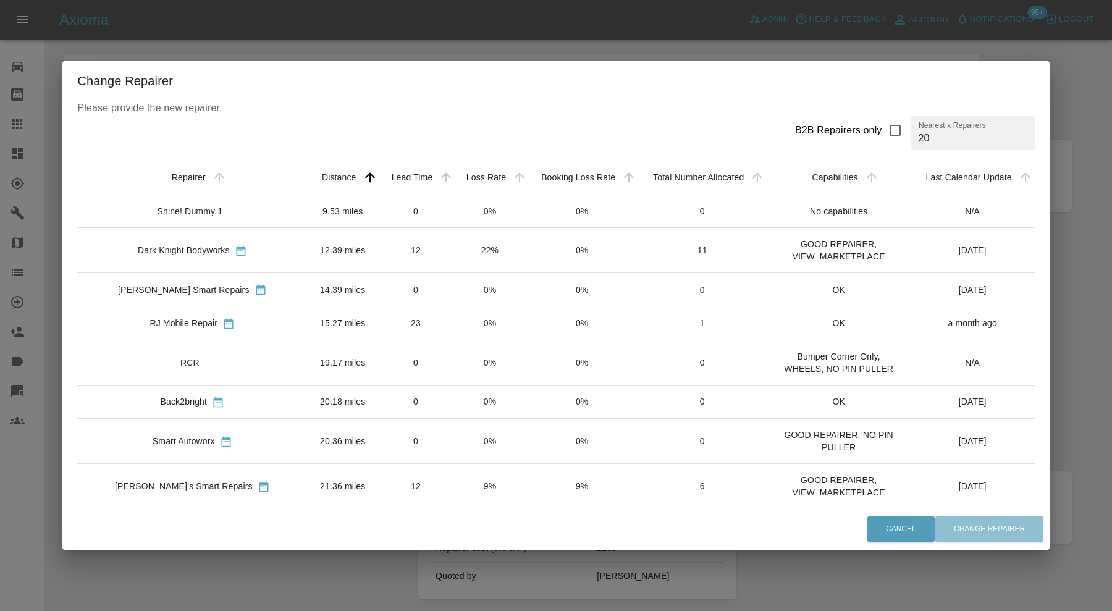
click at [307, 252] on td "12.39 miles" at bounding box center [342, 249] width 71 height 45
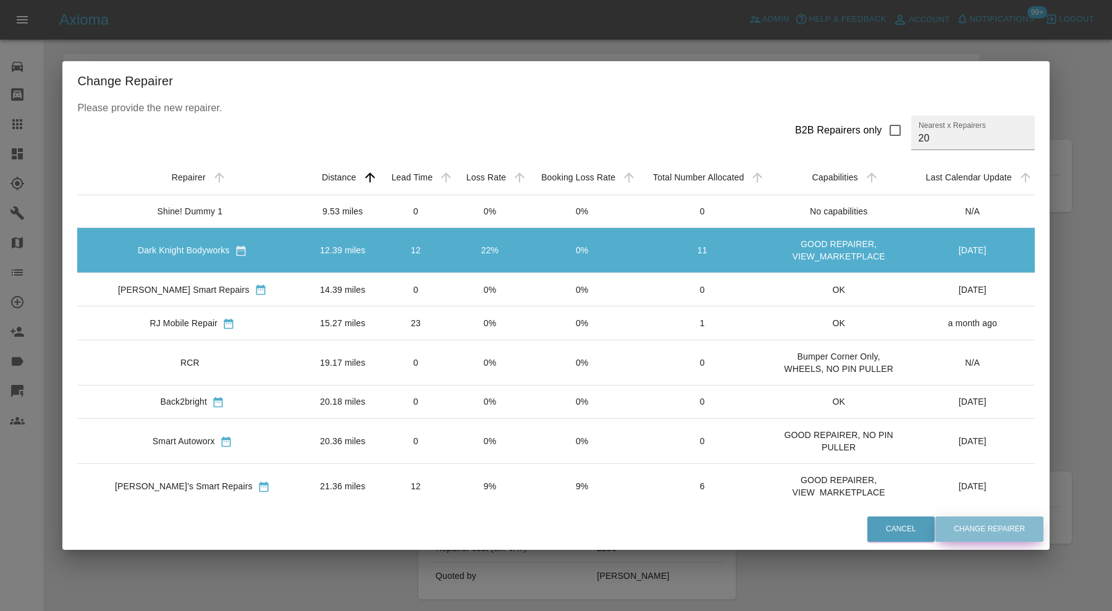
click at [935, 527] on button "Change Repairer" at bounding box center [989, 528] width 108 height 25
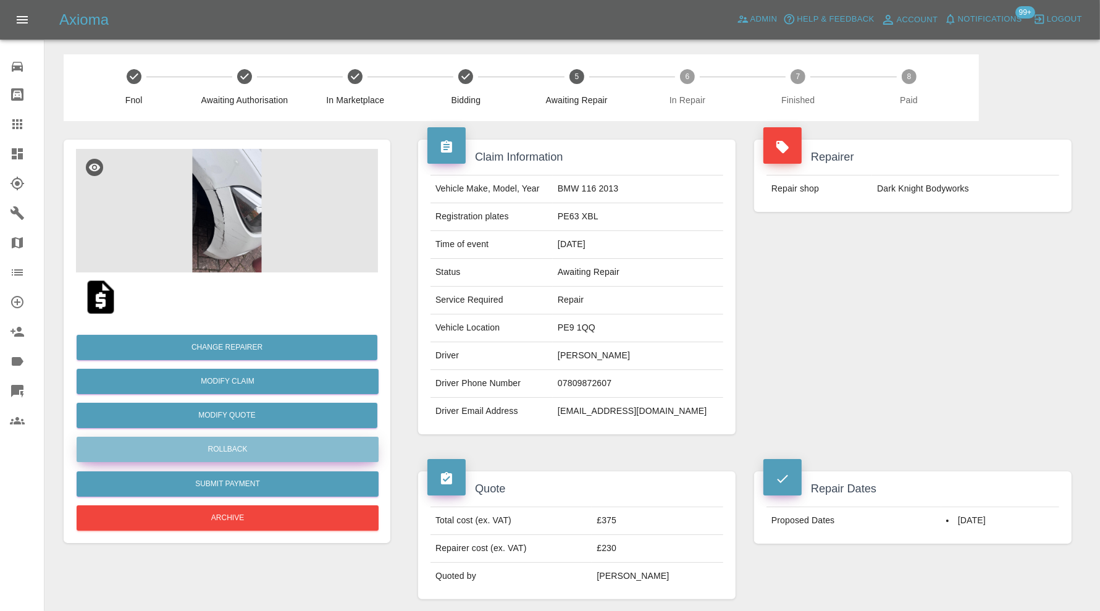
click at [249, 450] on button "Rollback" at bounding box center [228, 449] width 302 height 25
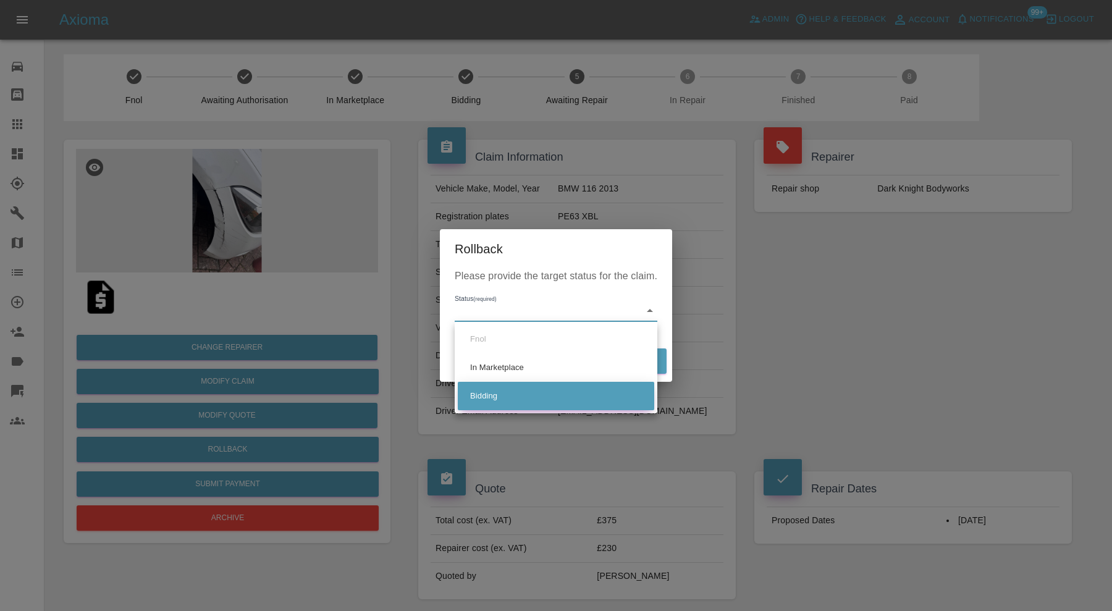
click at [496, 396] on li "Bidding" at bounding box center [556, 396] width 196 height 28
type input "bidding"
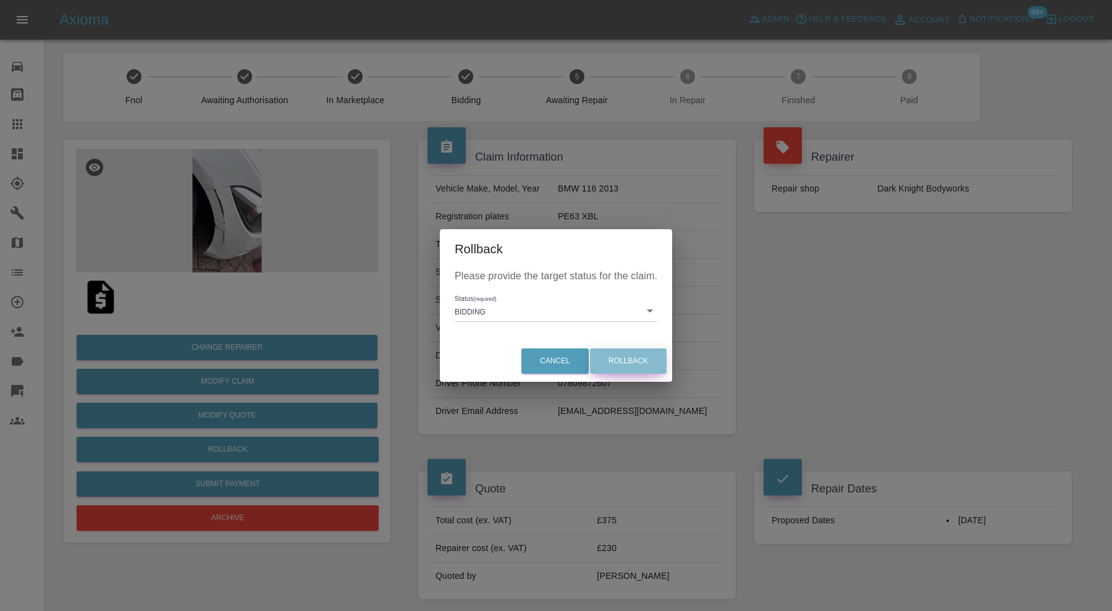
click at [612, 362] on button "Rollback" at bounding box center [628, 360] width 77 height 25
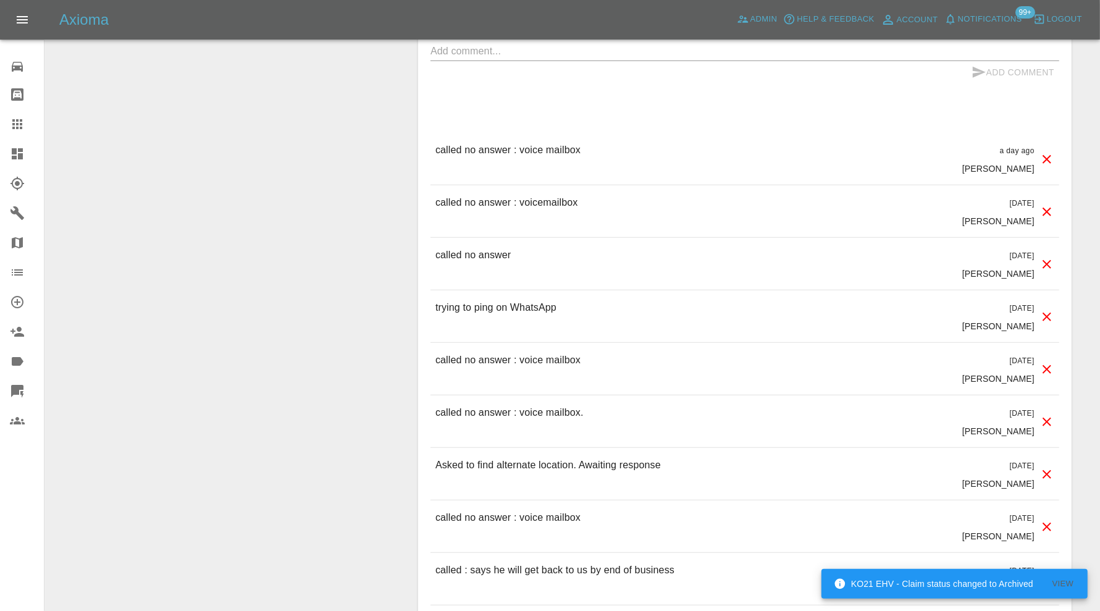
scroll to position [1029, 0]
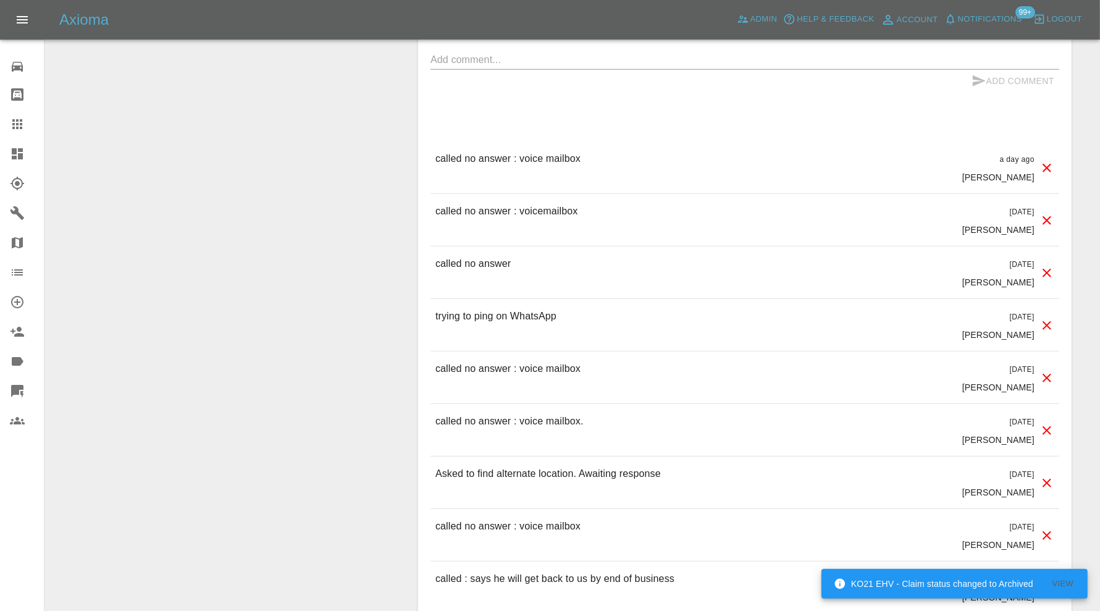
click at [1045, 423] on icon at bounding box center [1046, 430] width 15 height 15
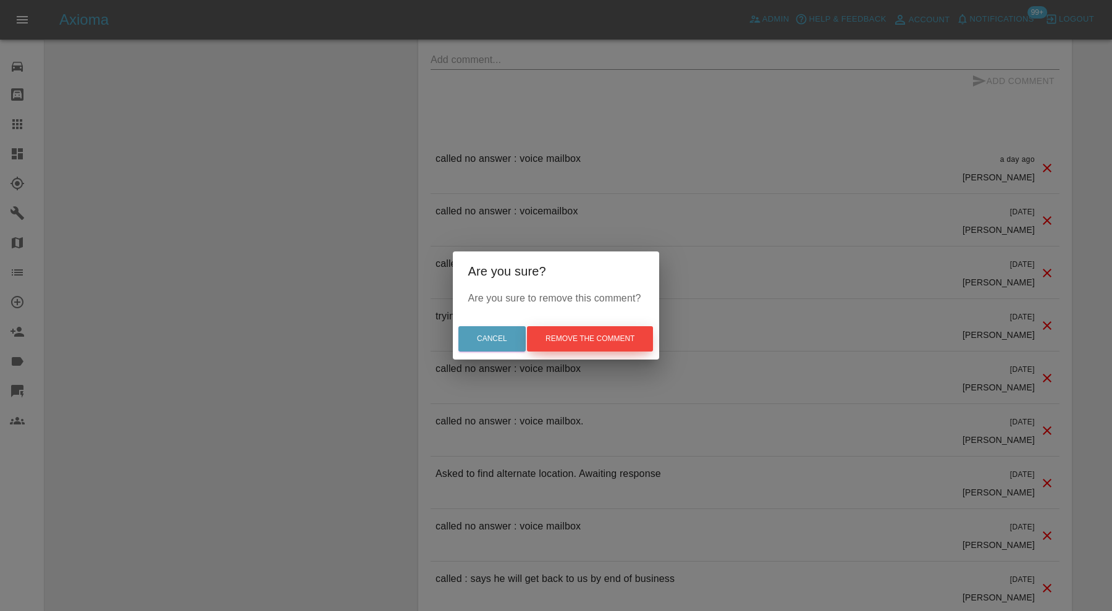
click at [616, 340] on button "Remove the comment" at bounding box center [590, 338] width 126 height 25
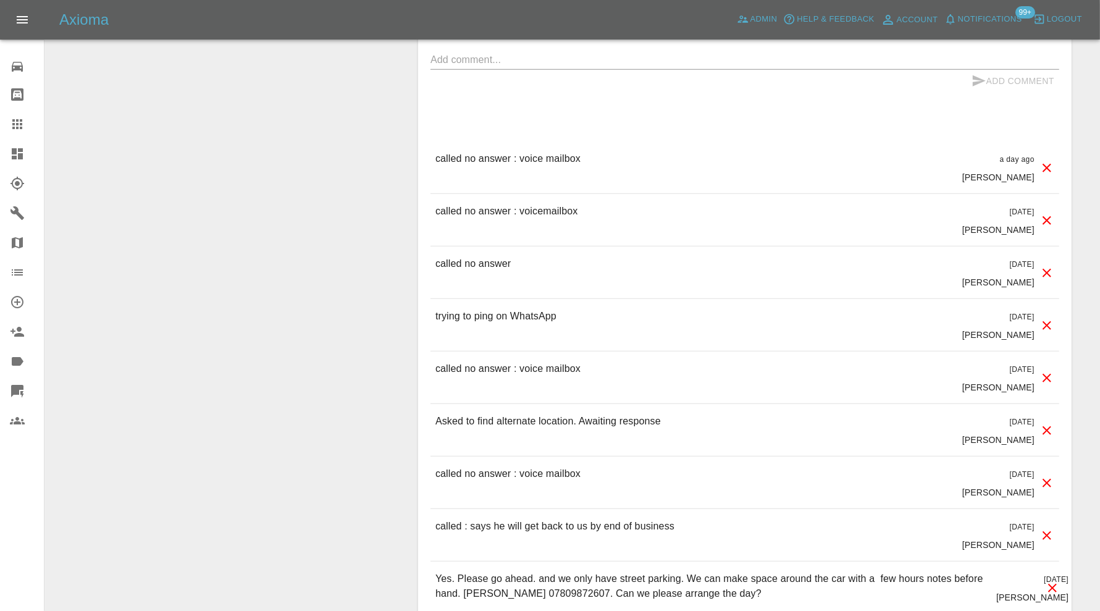
click at [1042, 374] on icon at bounding box center [1046, 378] width 15 height 15
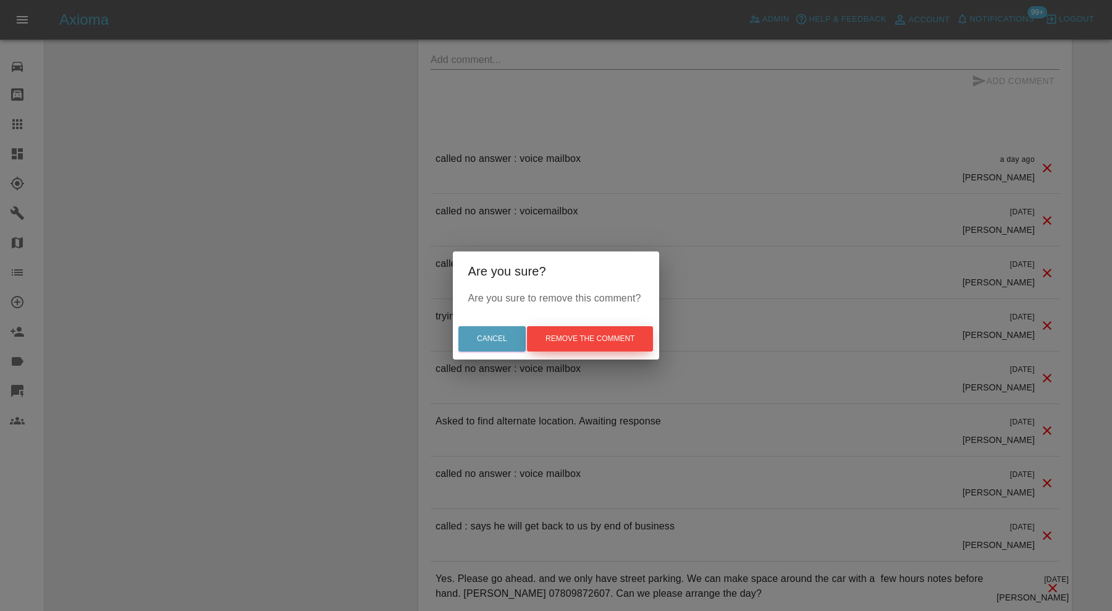
click at [621, 341] on button "Remove the comment" at bounding box center [590, 338] width 126 height 25
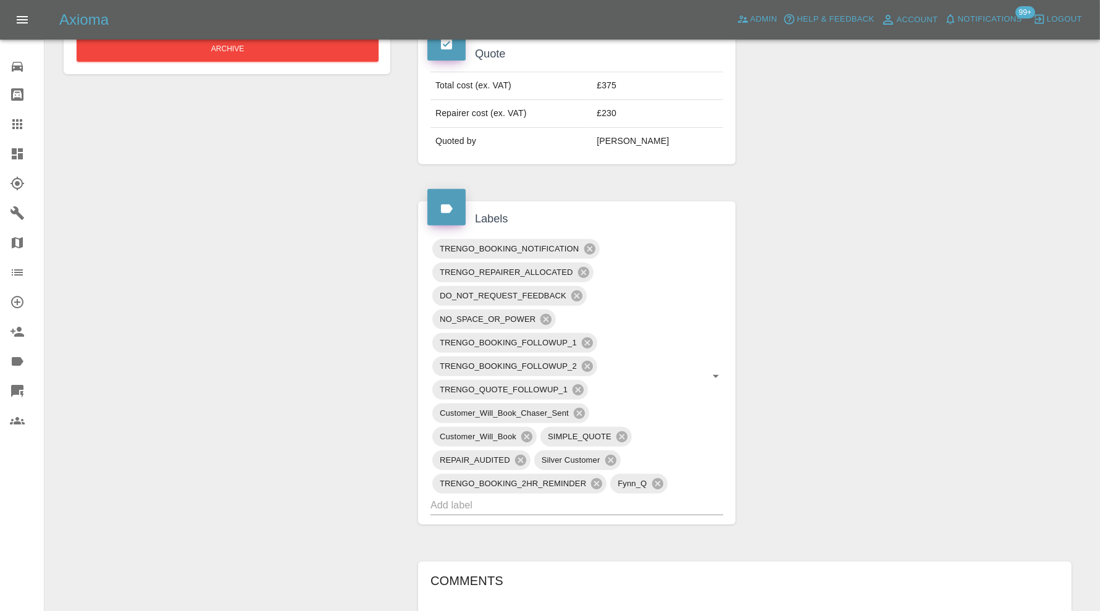
scroll to position [514, 0]
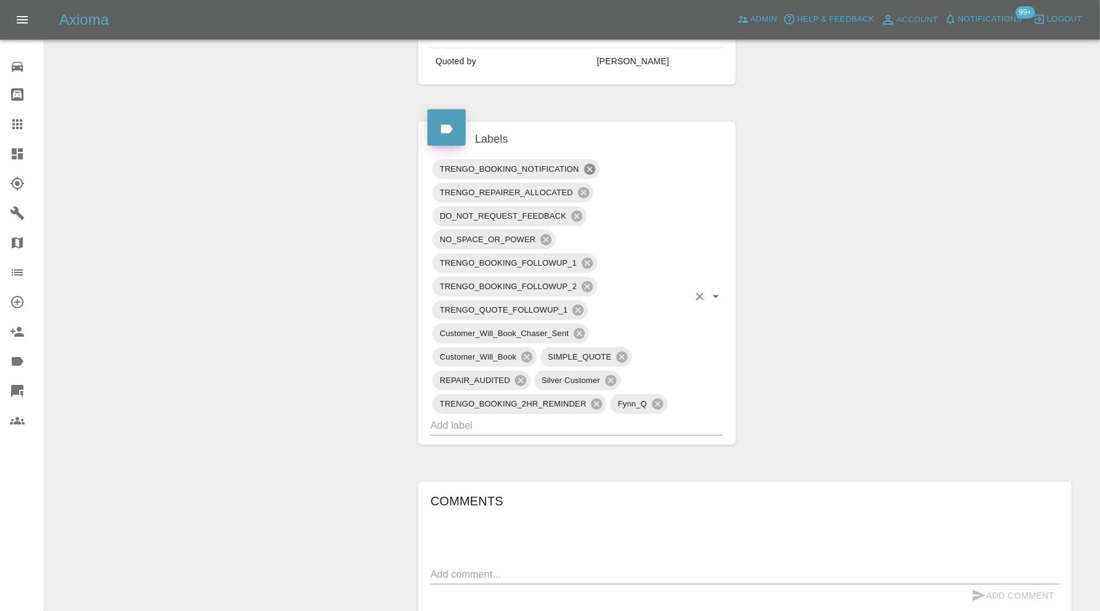
click at [592, 165] on icon at bounding box center [589, 169] width 11 height 11
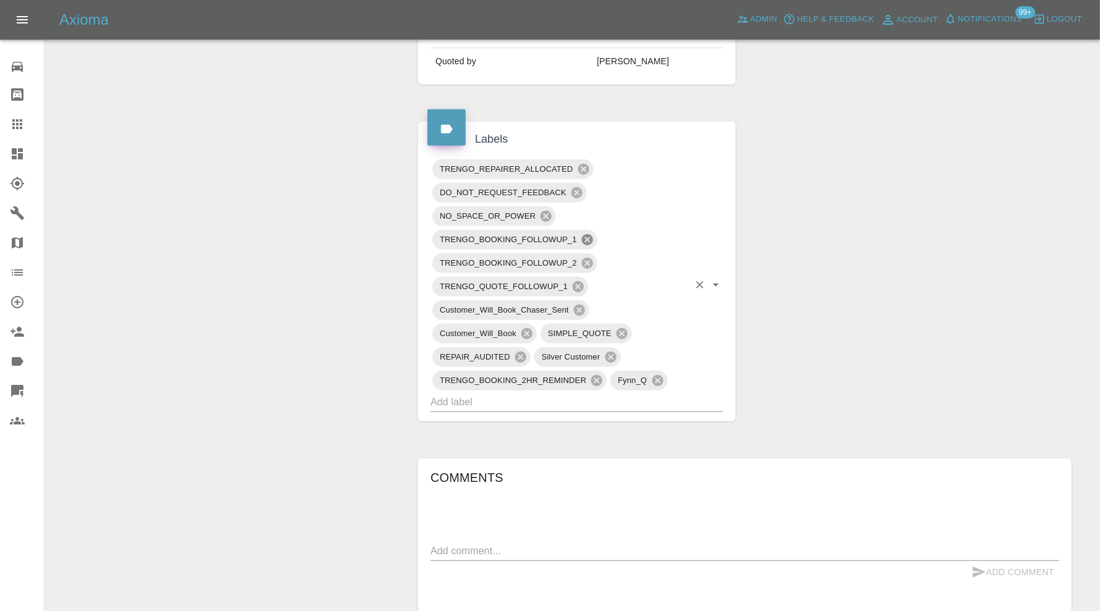
click at [592, 233] on icon at bounding box center [587, 240] width 14 height 14
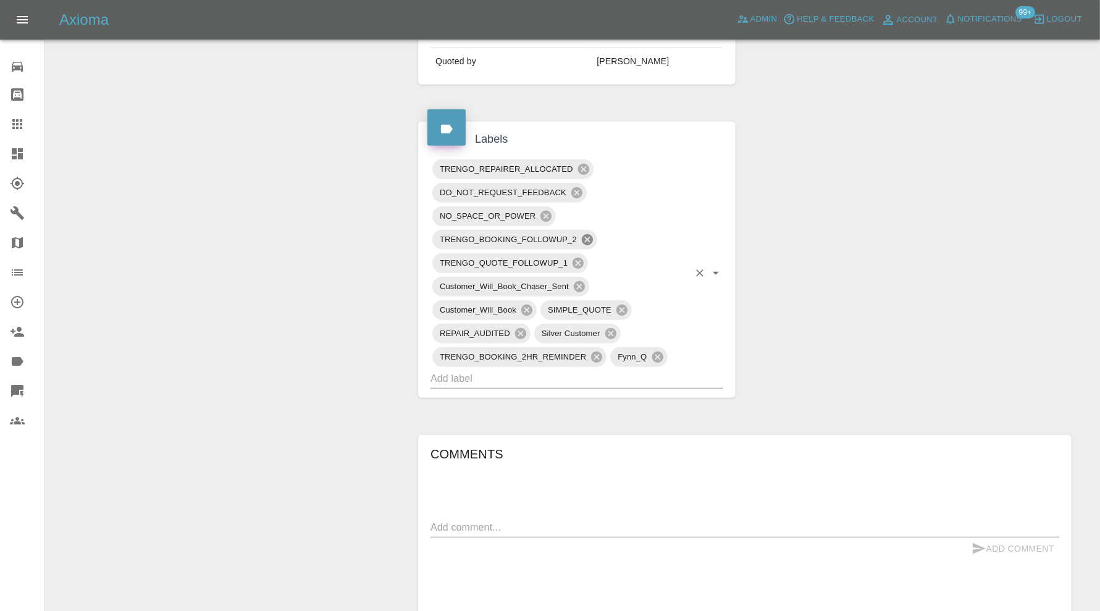
click at [592, 233] on icon at bounding box center [587, 240] width 14 height 14
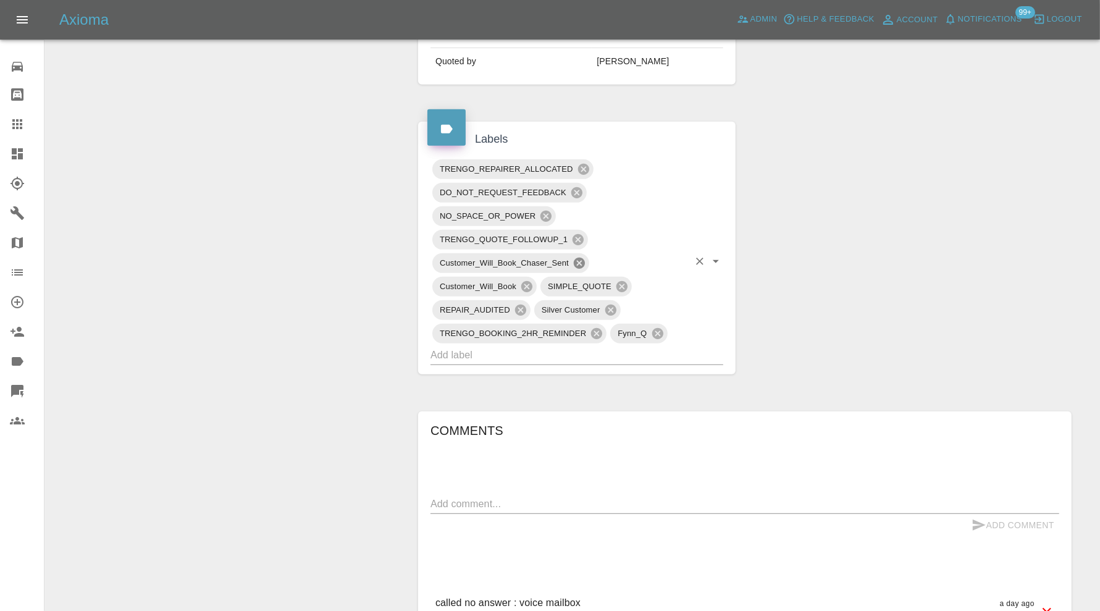
click at [576, 256] on icon at bounding box center [579, 263] width 14 height 14
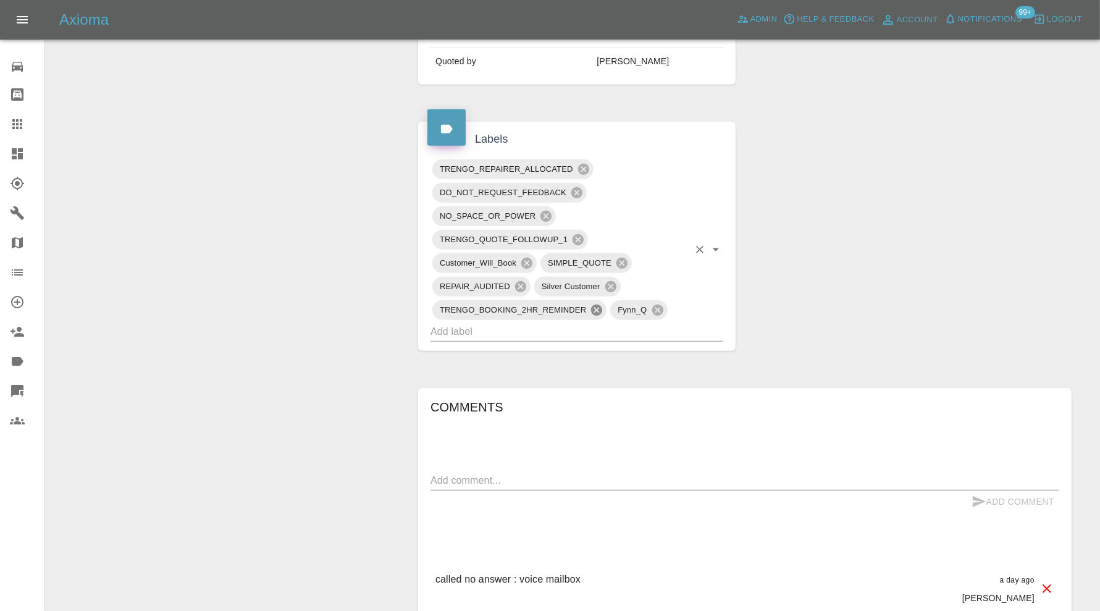
click at [600, 306] on icon at bounding box center [596, 309] width 11 height 11
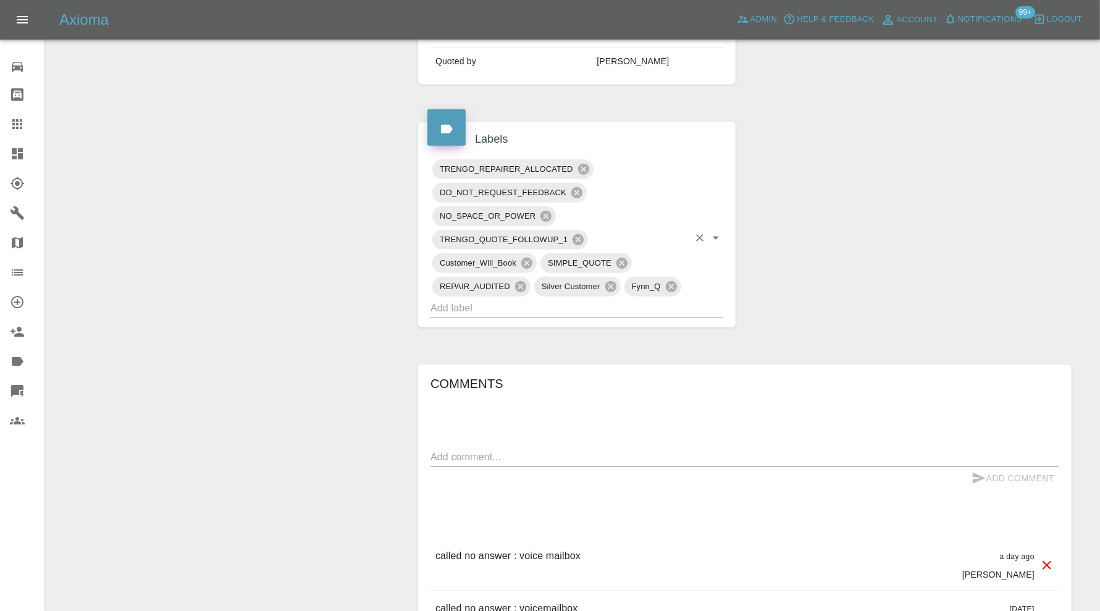
click at [600, 307] on input "text" at bounding box center [559, 307] width 258 height 19
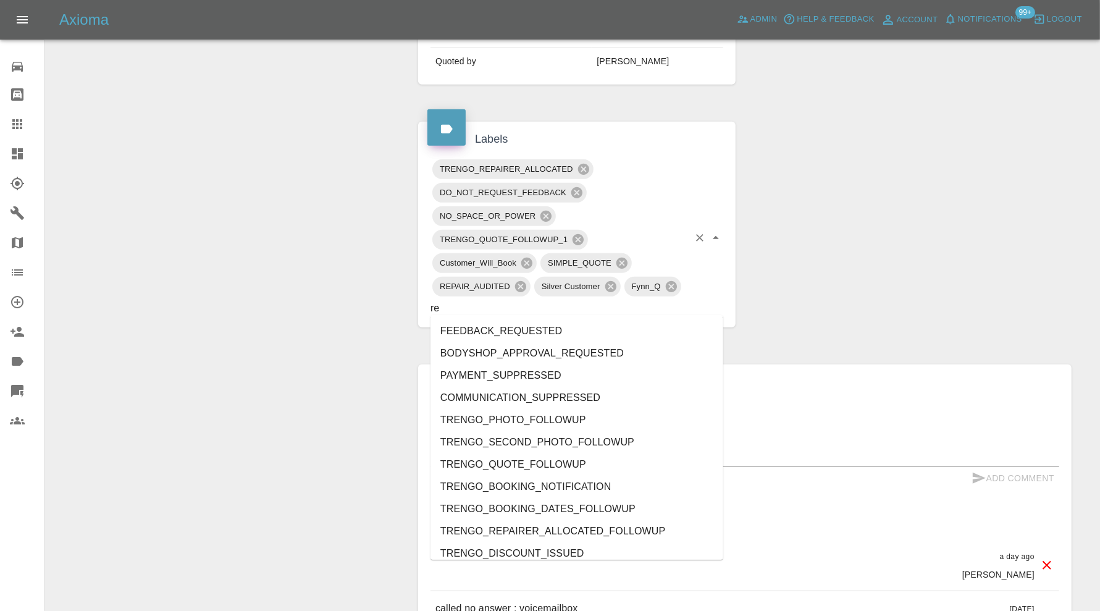
type input "rea"
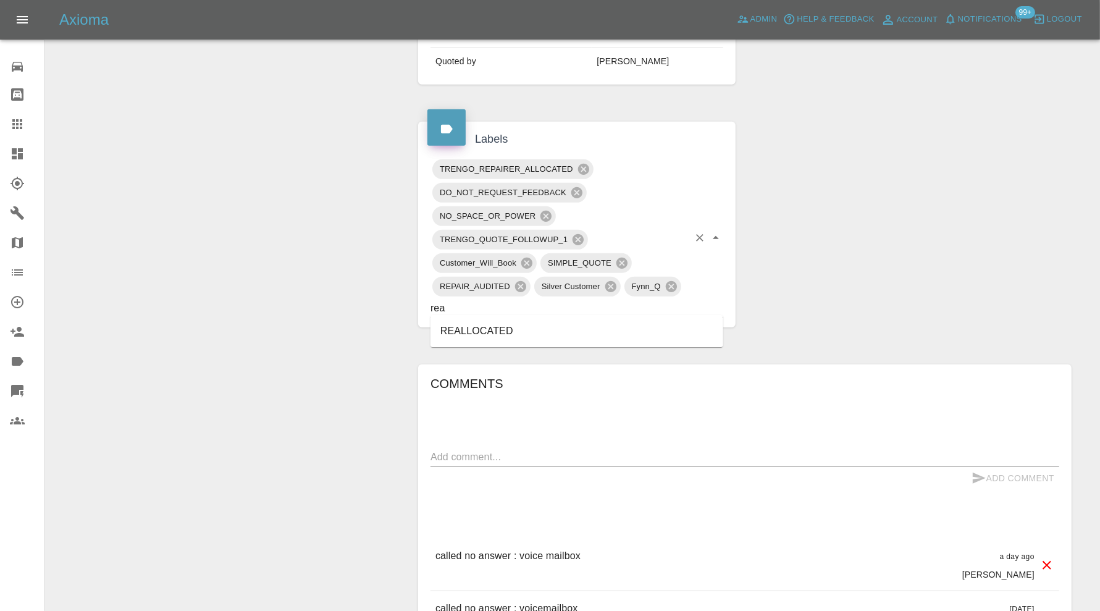
click at [559, 325] on li "REALLOCATED" at bounding box center [576, 331] width 293 height 22
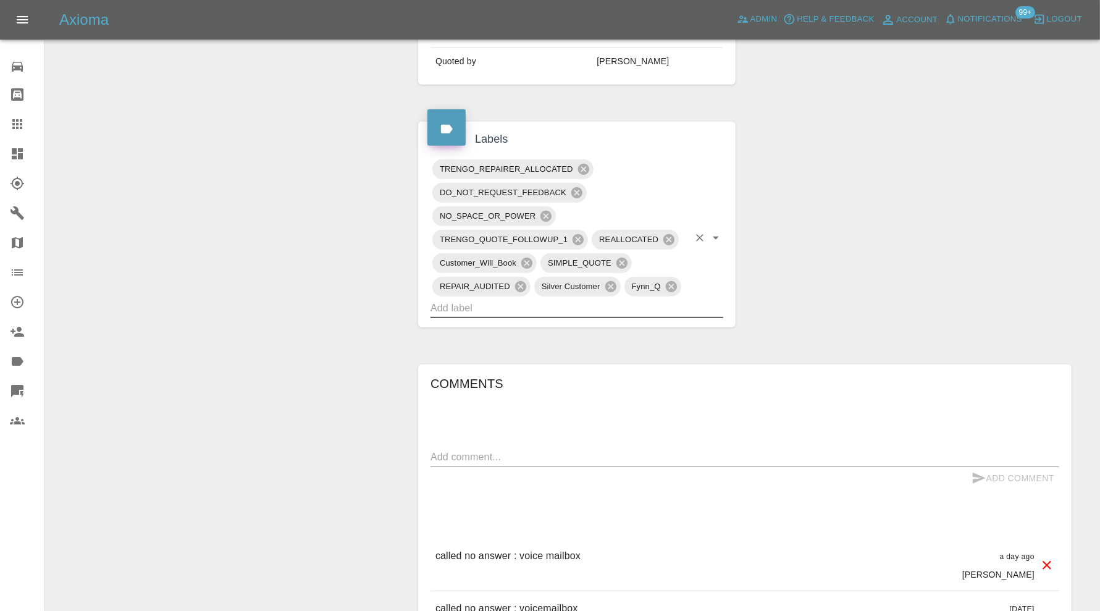
click at [569, 456] on textarea at bounding box center [744, 457] width 629 height 14
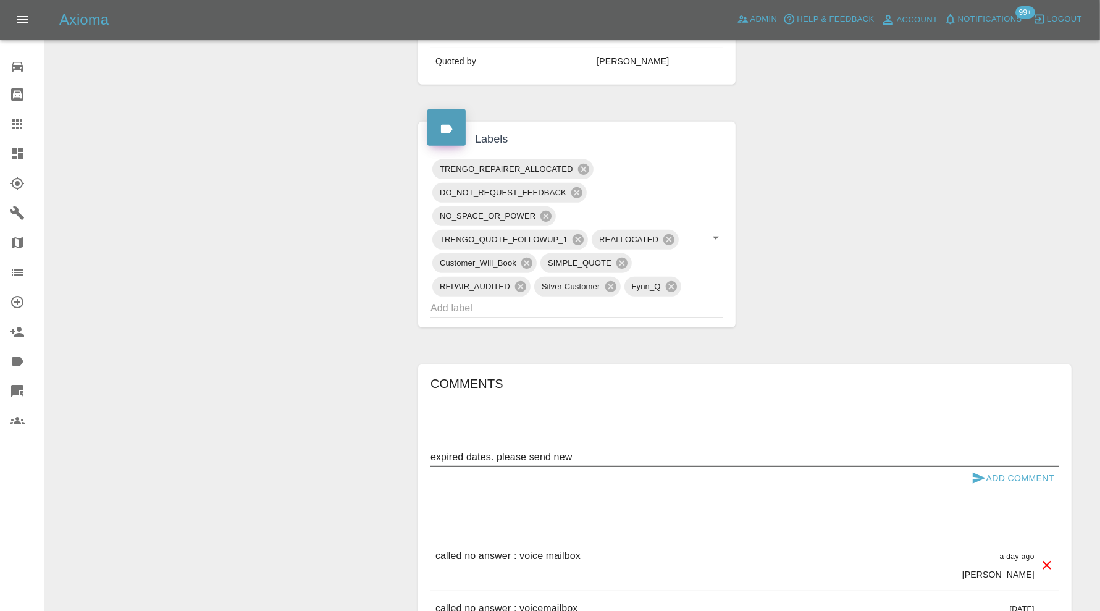
type textarea "expired dates. please send new"
click at [1020, 476] on button "Add Comment" at bounding box center [1012, 478] width 93 height 23
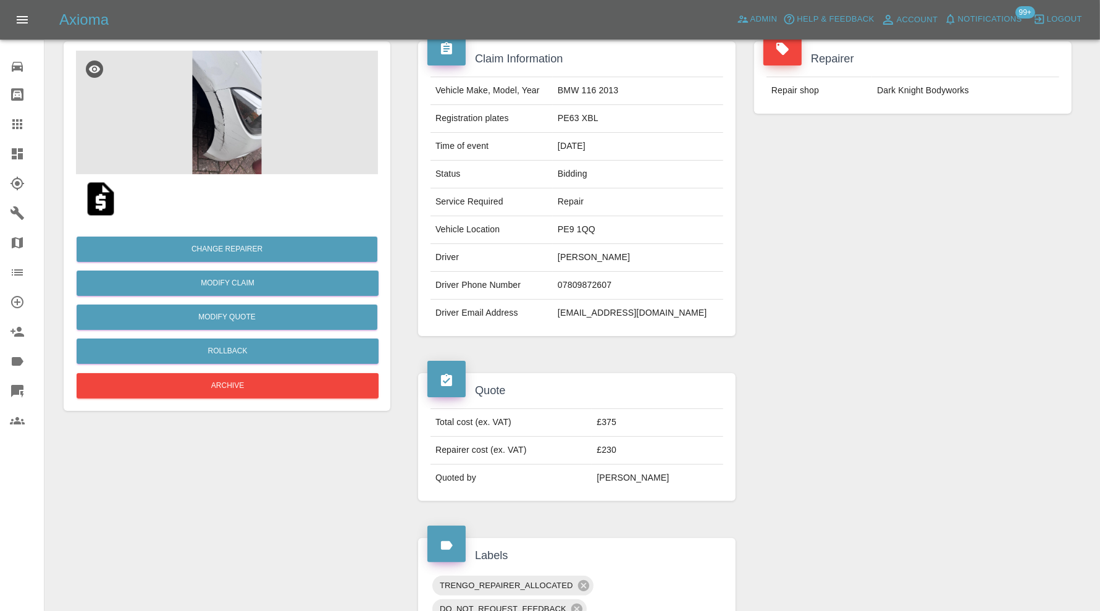
scroll to position [0, 0]
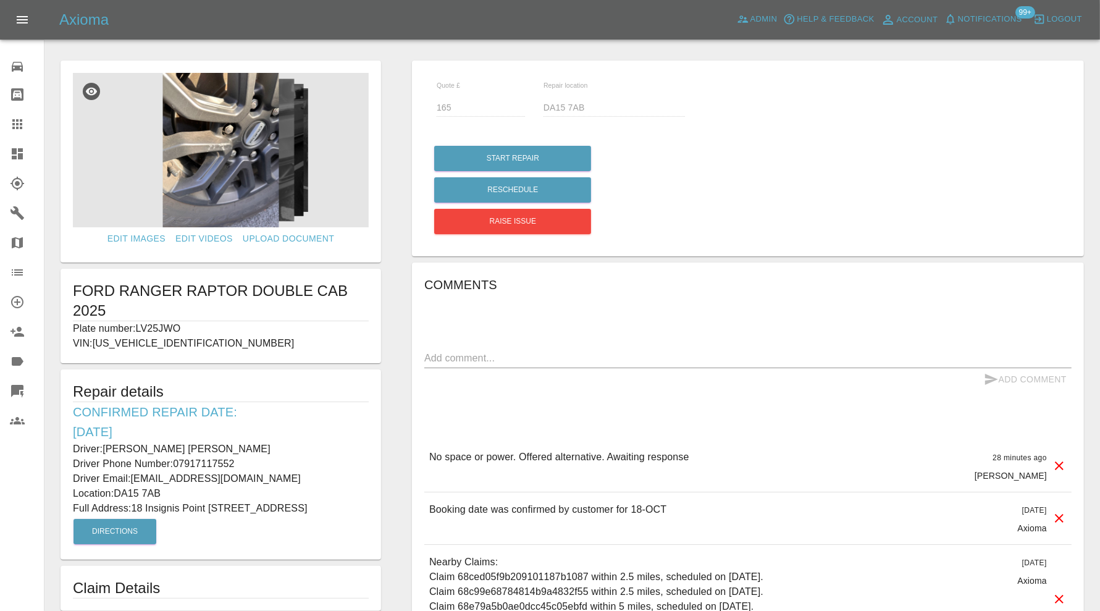
click at [233, 162] on img at bounding box center [221, 150] width 296 height 154
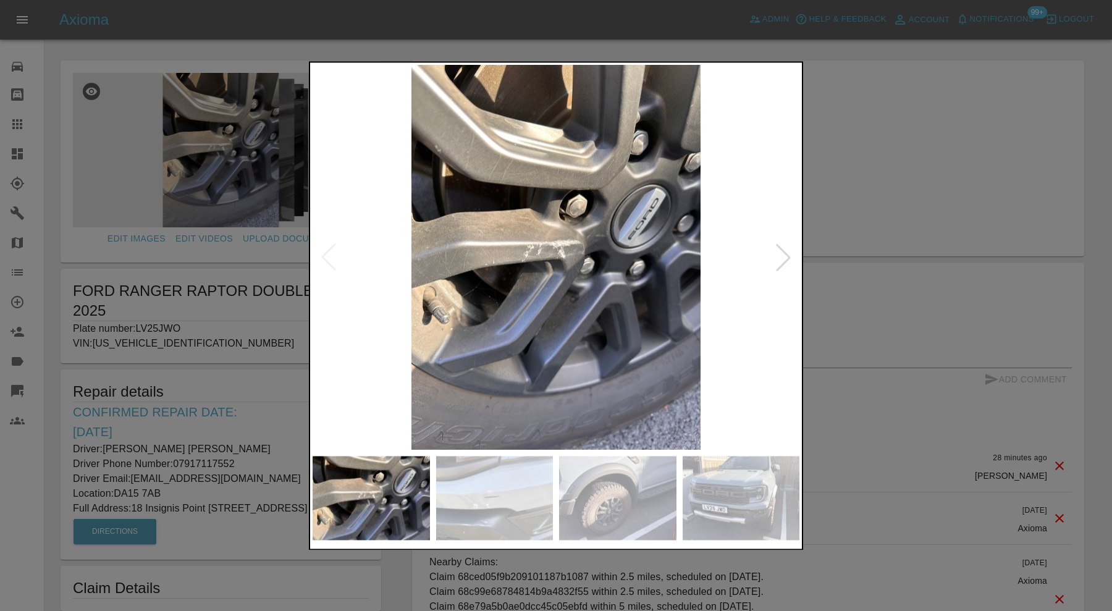
click at [522, 517] on img at bounding box center [494, 498] width 117 height 84
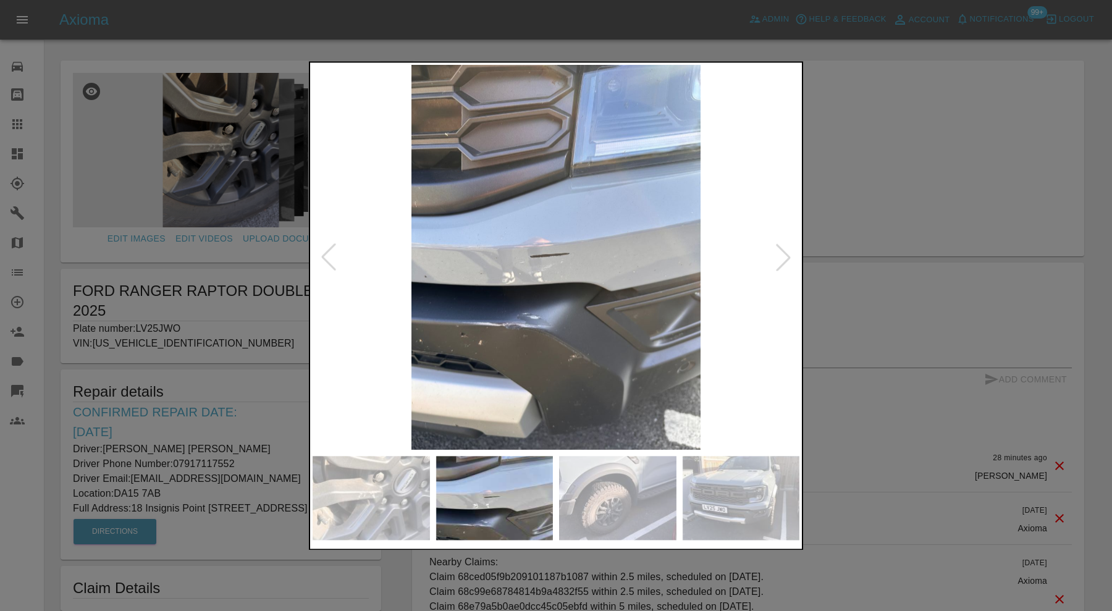
click at [639, 499] on img at bounding box center [617, 498] width 117 height 84
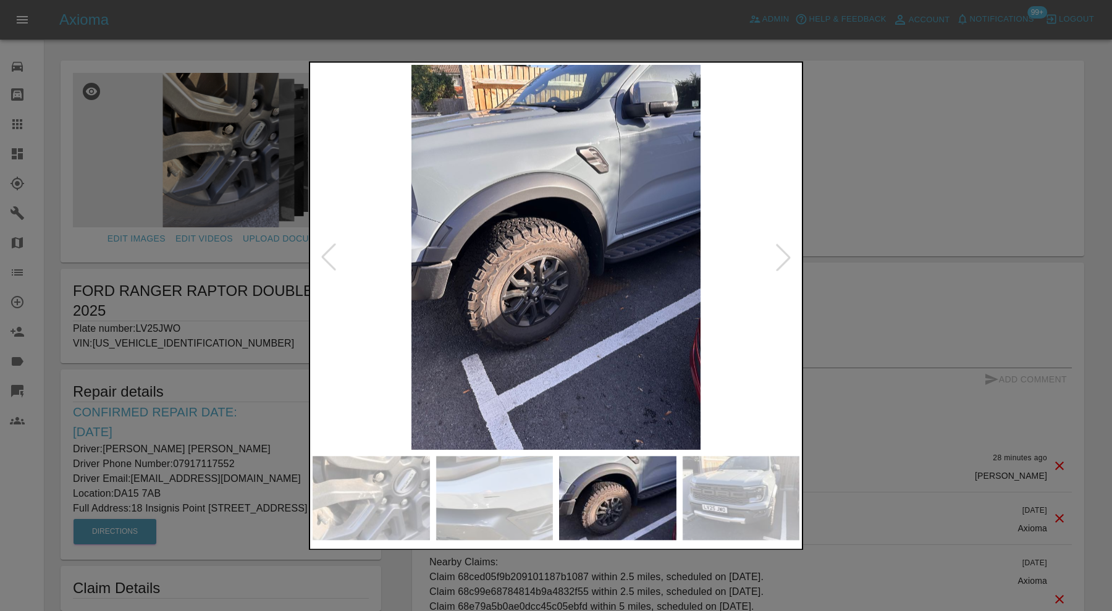
click at [721, 503] on img at bounding box center [740, 498] width 117 height 84
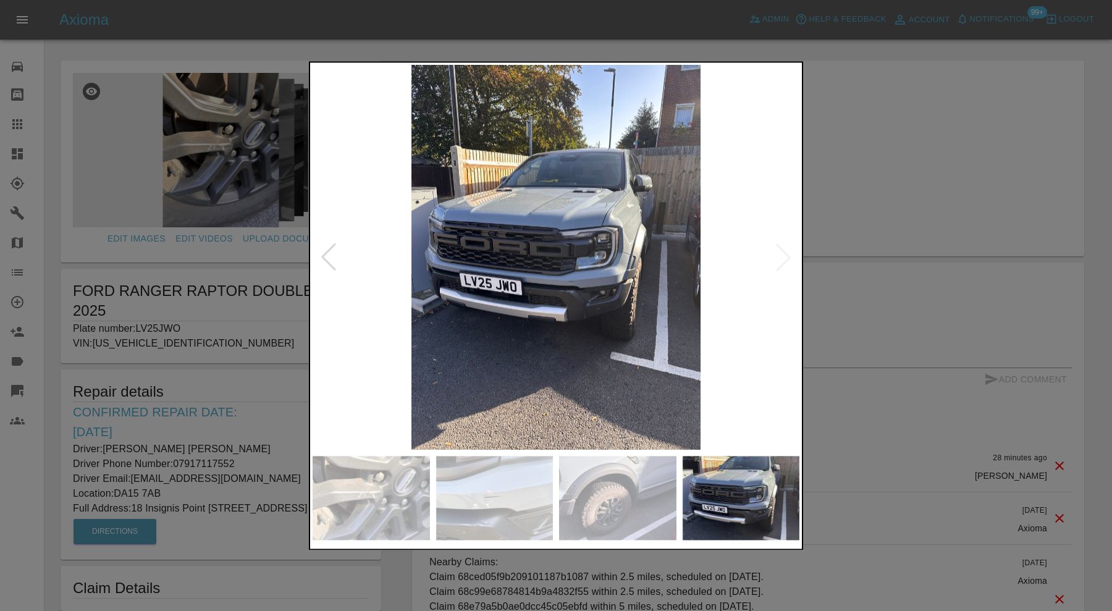
click at [477, 496] on img at bounding box center [494, 498] width 117 height 84
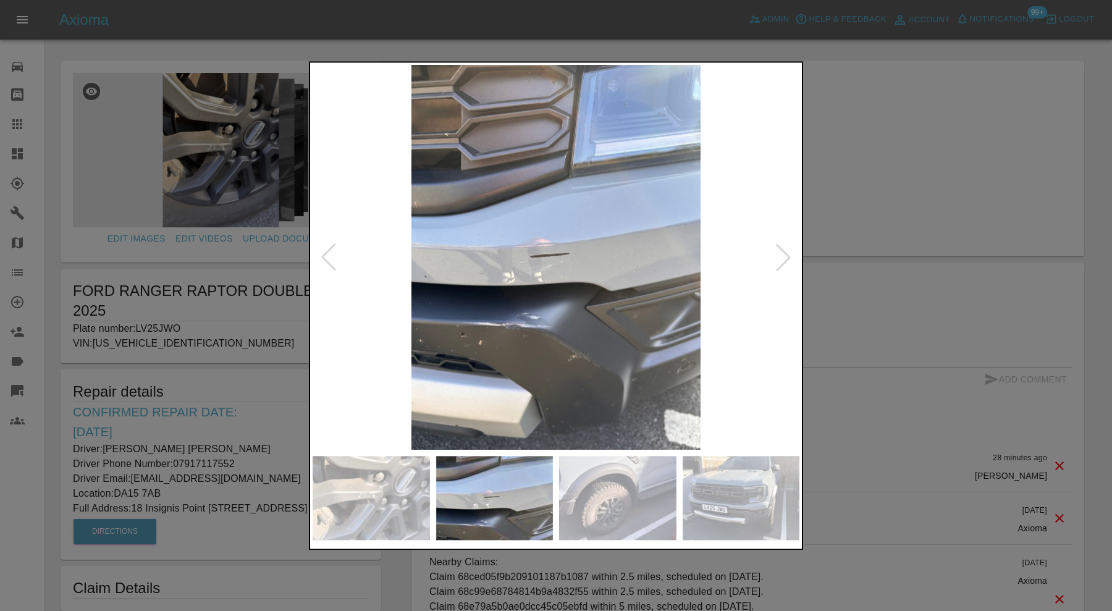
click at [848, 287] on div at bounding box center [556, 305] width 1112 height 611
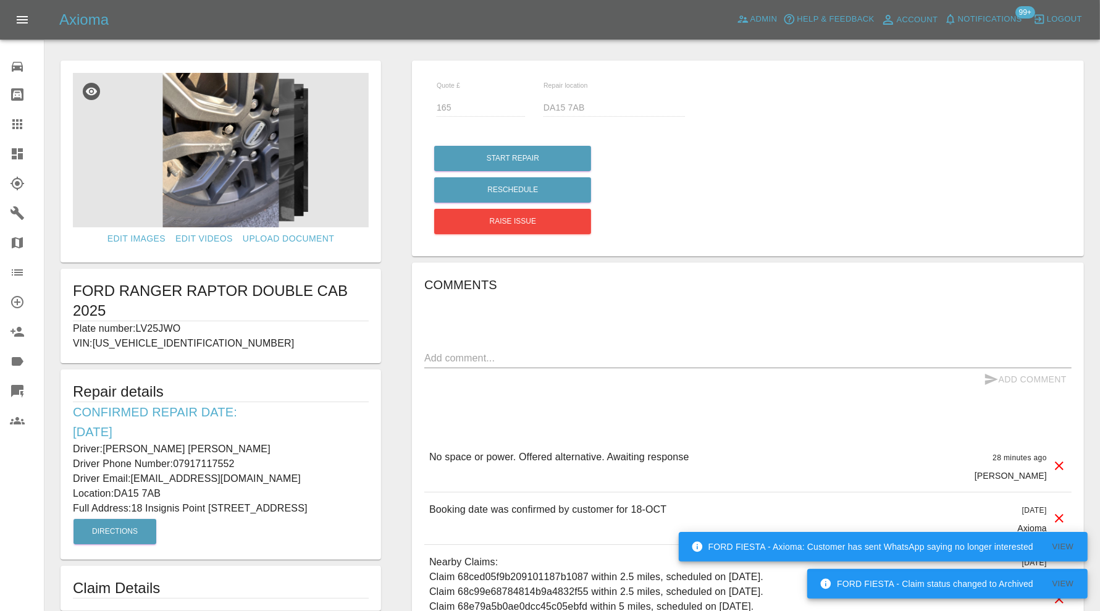
click at [218, 174] on img at bounding box center [221, 150] width 296 height 154
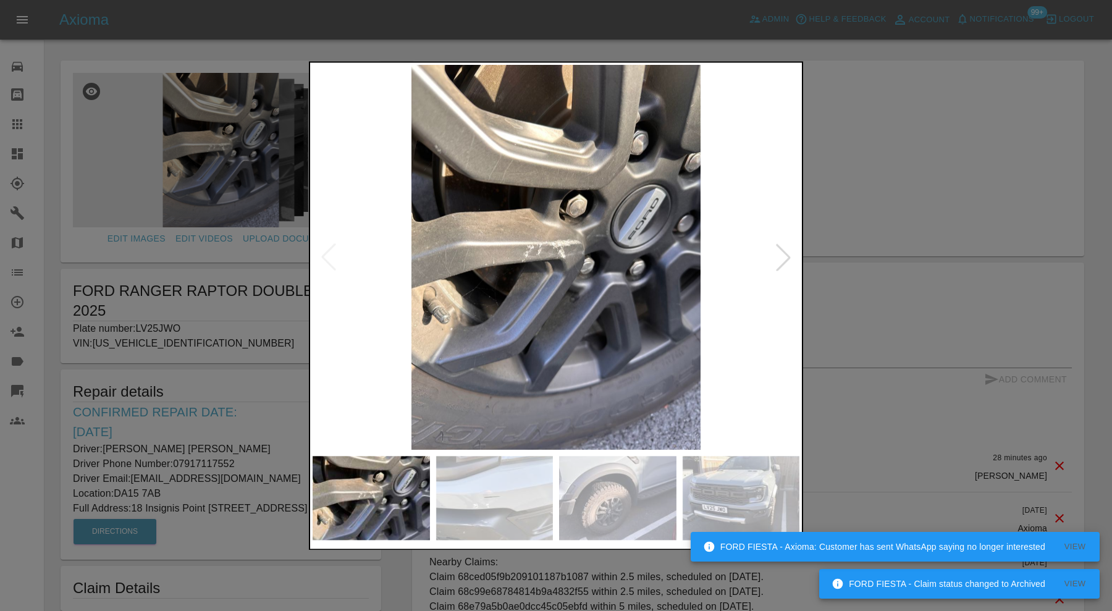
click at [787, 253] on div at bounding box center [782, 257] width 27 height 27
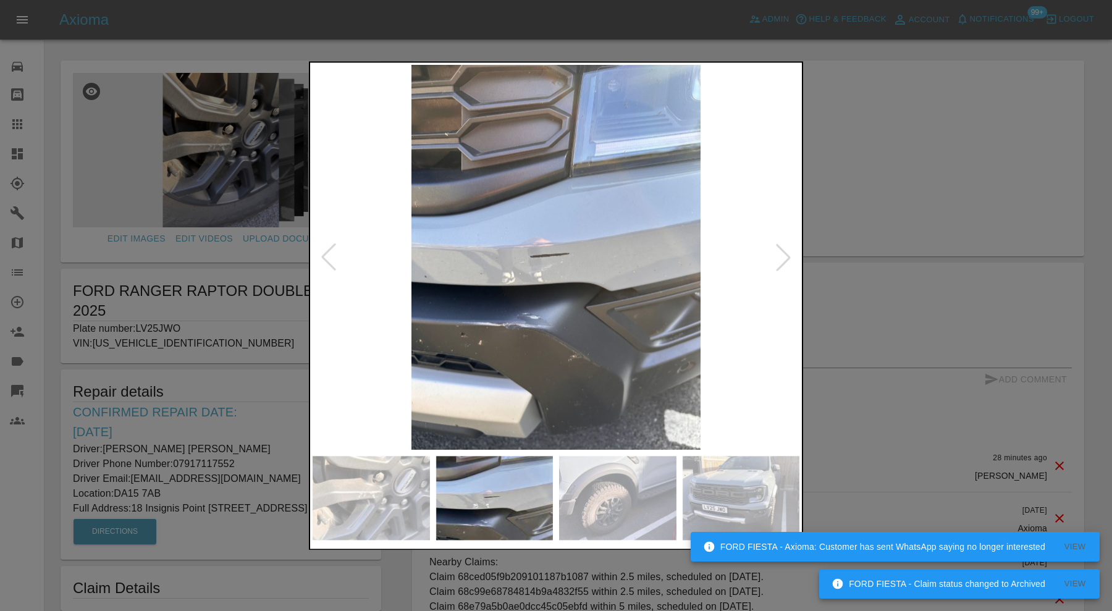
click at [786, 254] on div at bounding box center [782, 257] width 27 height 27
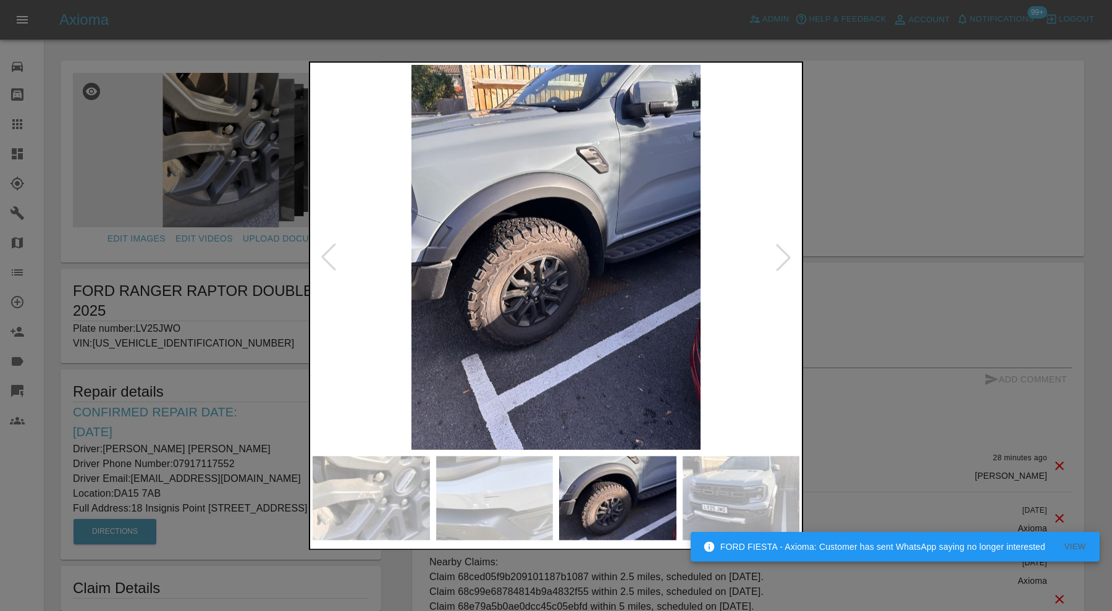
click at [786, 254] on div at bounding box center [782, 257] width 27 height 27
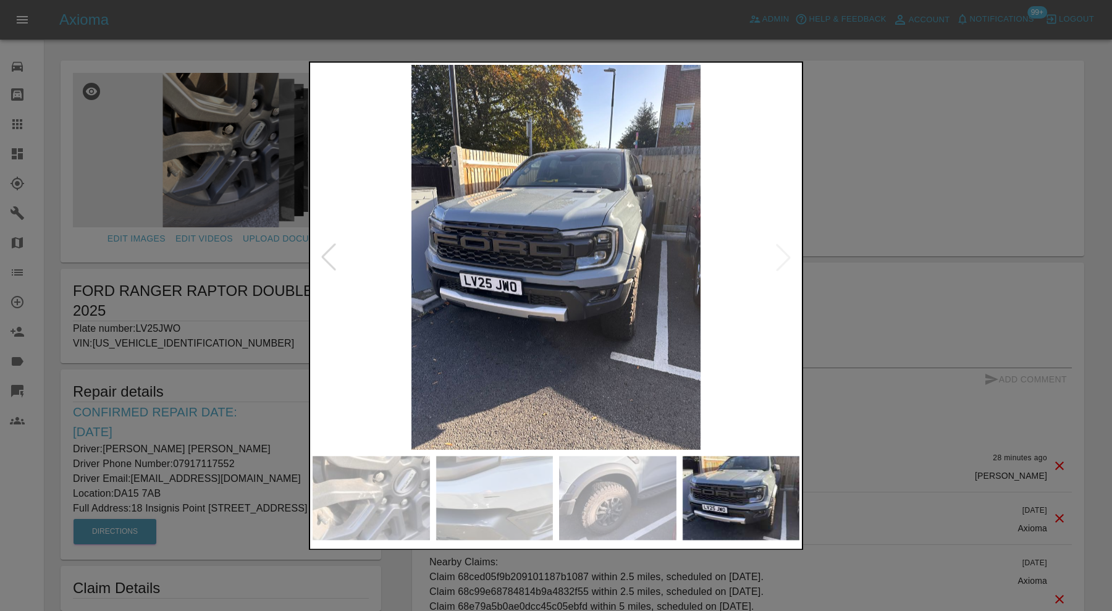
click at [786, 254] on img at bounding box center [555, 257] width 487 height 385
click at [877, 253] on div at bounding box center [556, 305] width 1112 height 611
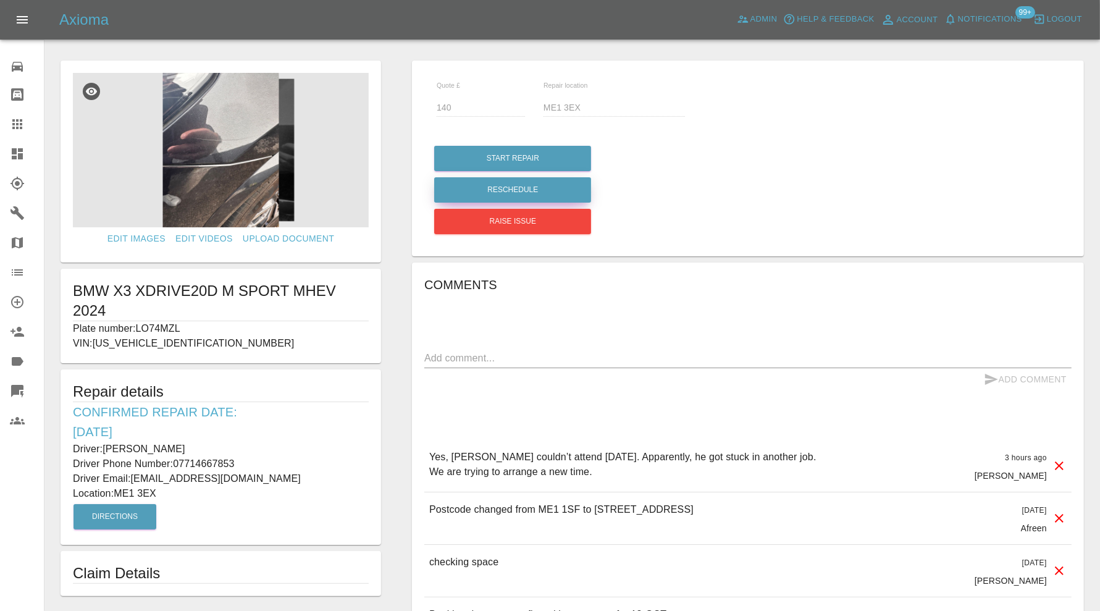
click at [516, 186] on button "Reschedule" at bounding box center [512, 189] width 157 height 25
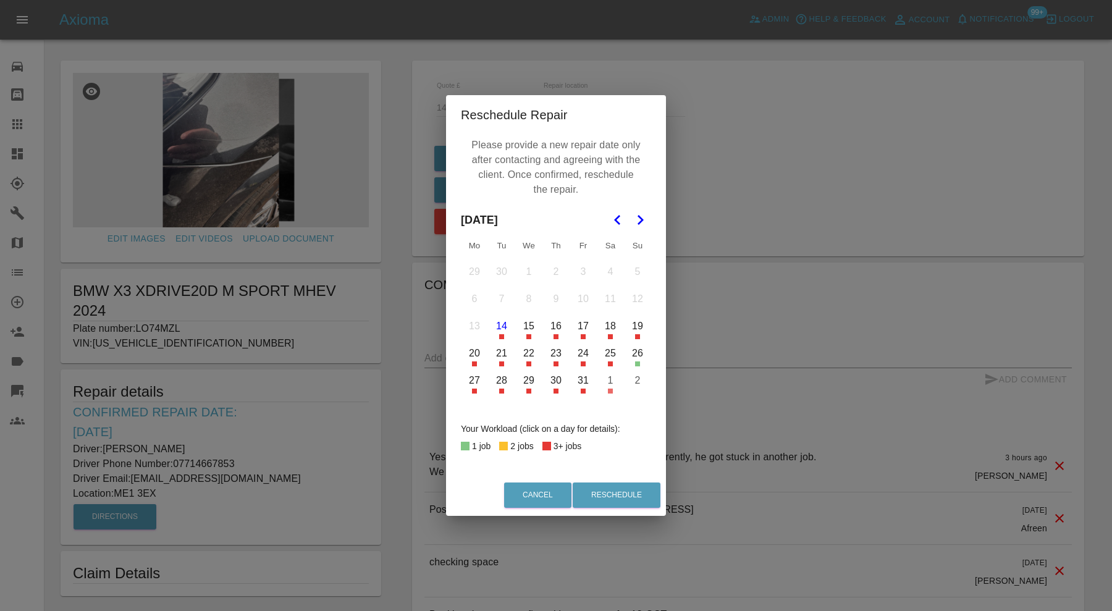
click at [584, 359] on button "24" at bounding box center [583, 353] width 26 height 26
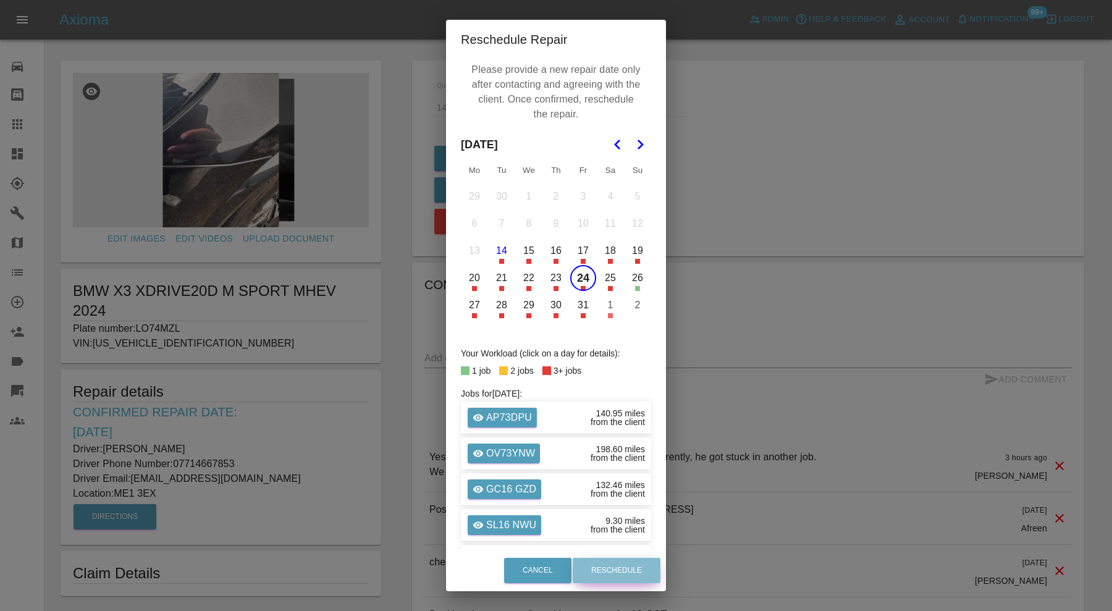
click at [612, 566] on button "Reschedule" at bounding box center [616, 570] width 88 height 25
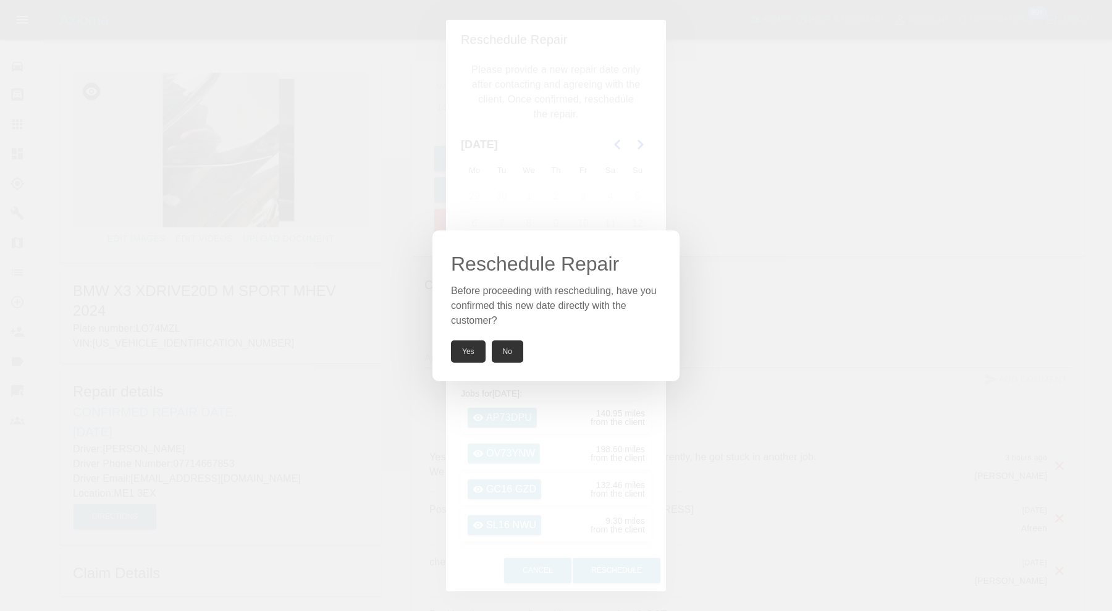
click at [474, 356] on button "Yes" at bounding box center [468, 351] width 35 height 22
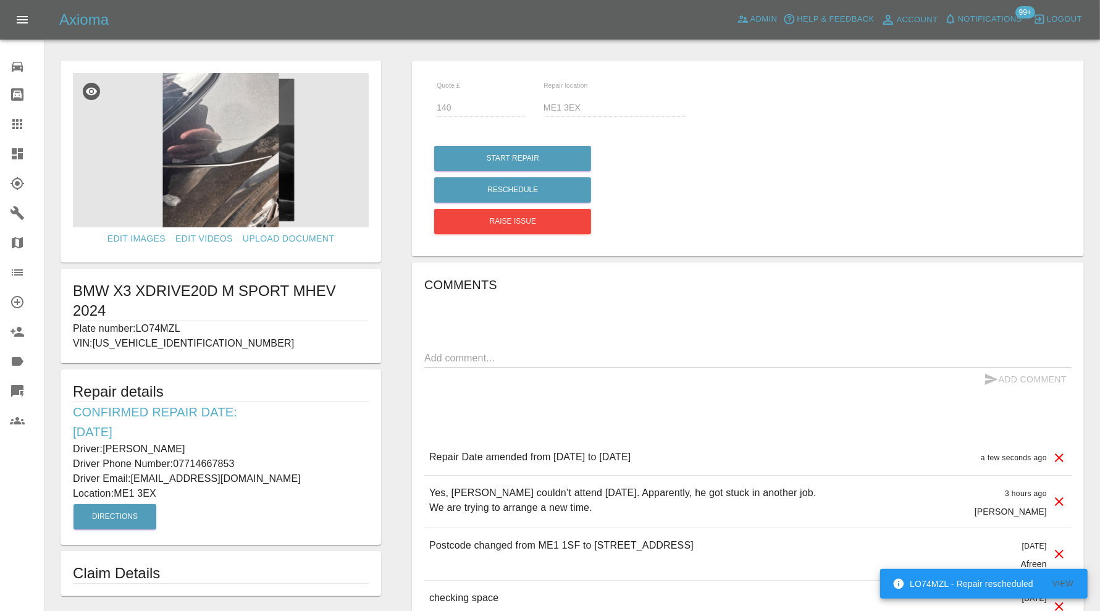
click at [174, 330] on p "Plate number: LO74MZL" at bounding box center [221, 328] width 296 height 15
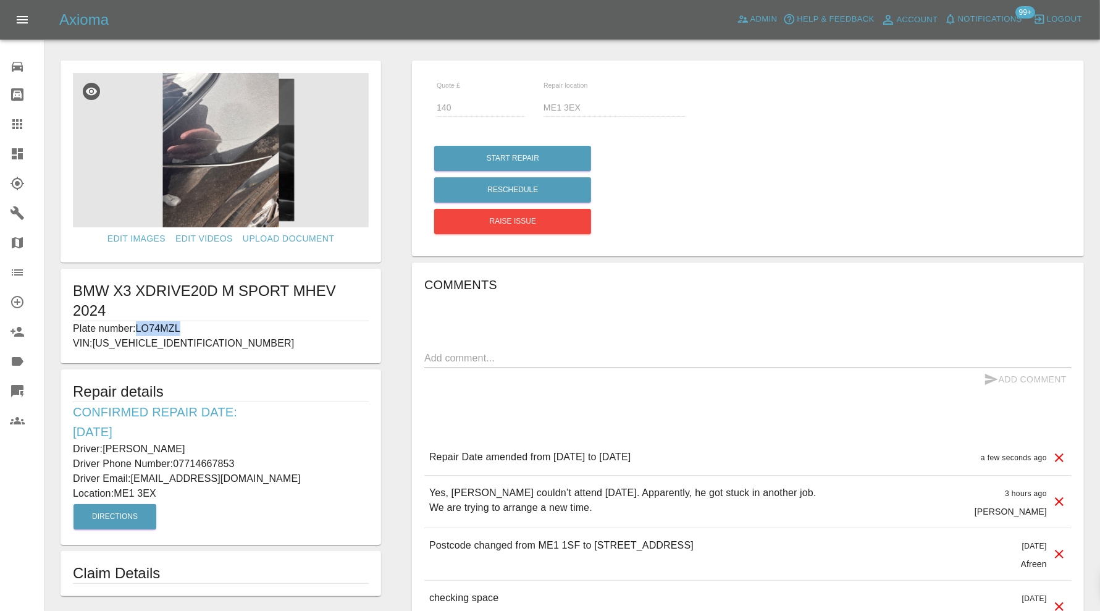
copy p "LO74MZL"
click at [17, 127] on icon at bounding box center [17, 124] width 10 height 10
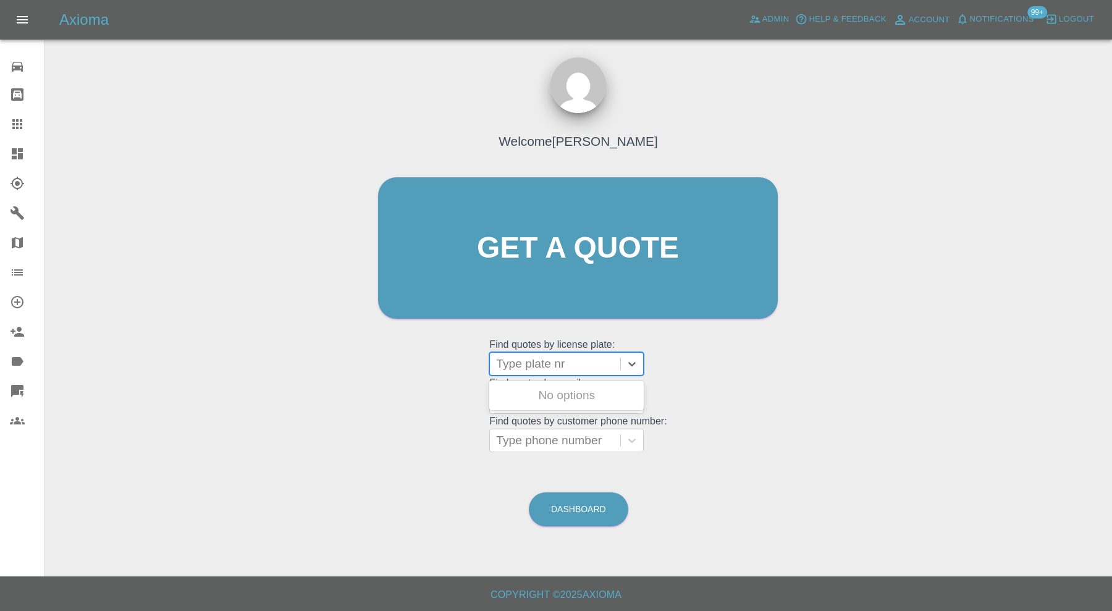
click at [532, 361] on div at bounding box center [555, 363] width 118 height 17
paste input "LO74MZL"
type input "LO74MZL"
click at [573, 391] on div "LO74MZL, Awaiting Repair" at bounding box center [566, 403] width 154 height 40
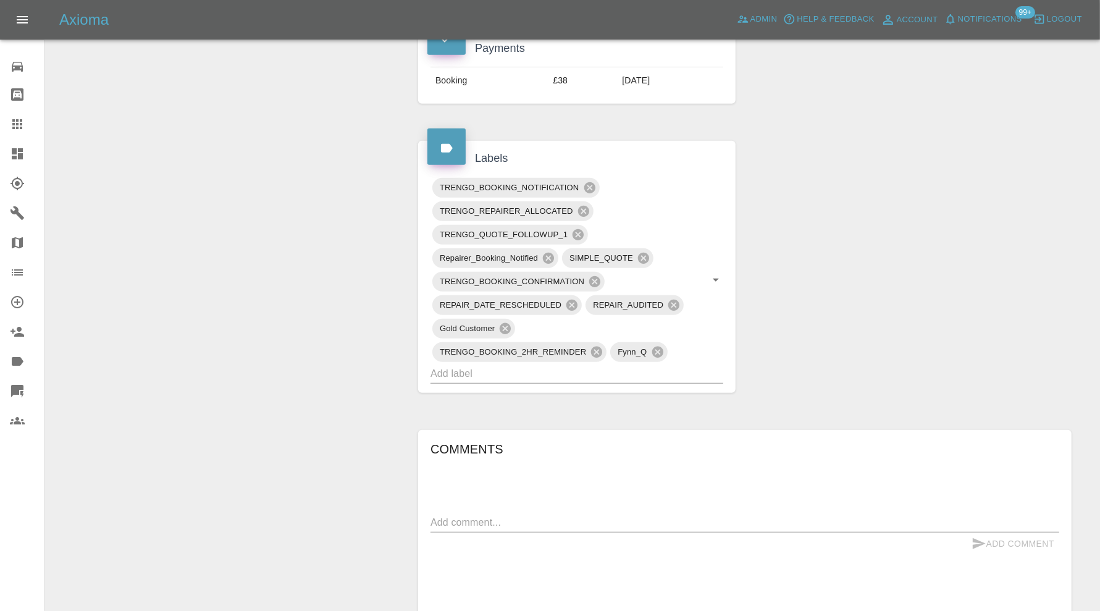
scroll to position [514, 0]
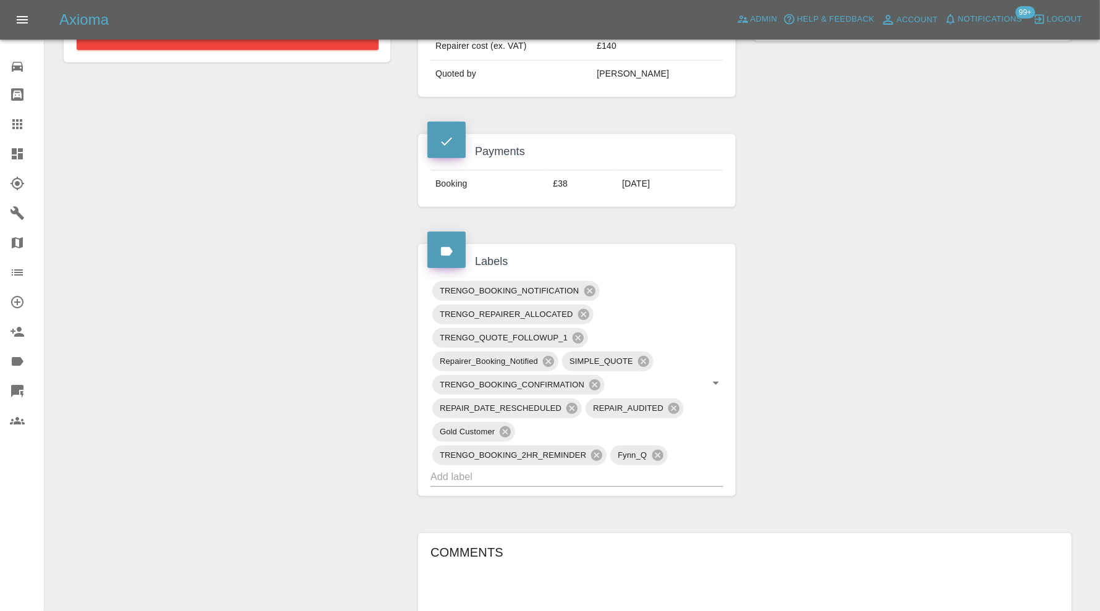
click at [942, 338] on div "Claim Information Vehicle Make, Model, Year BMW X3 XDRIVE20D M SPORT MHEV 2024 …" at bounding box center [745, 330] width 672 height 1446
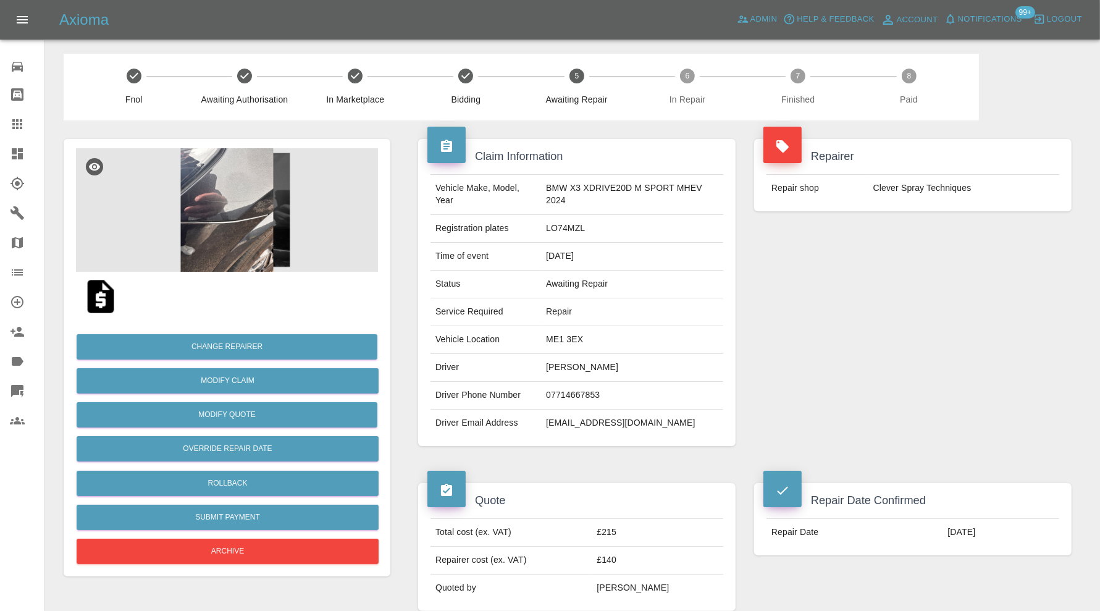
scroll to position [0, 0]
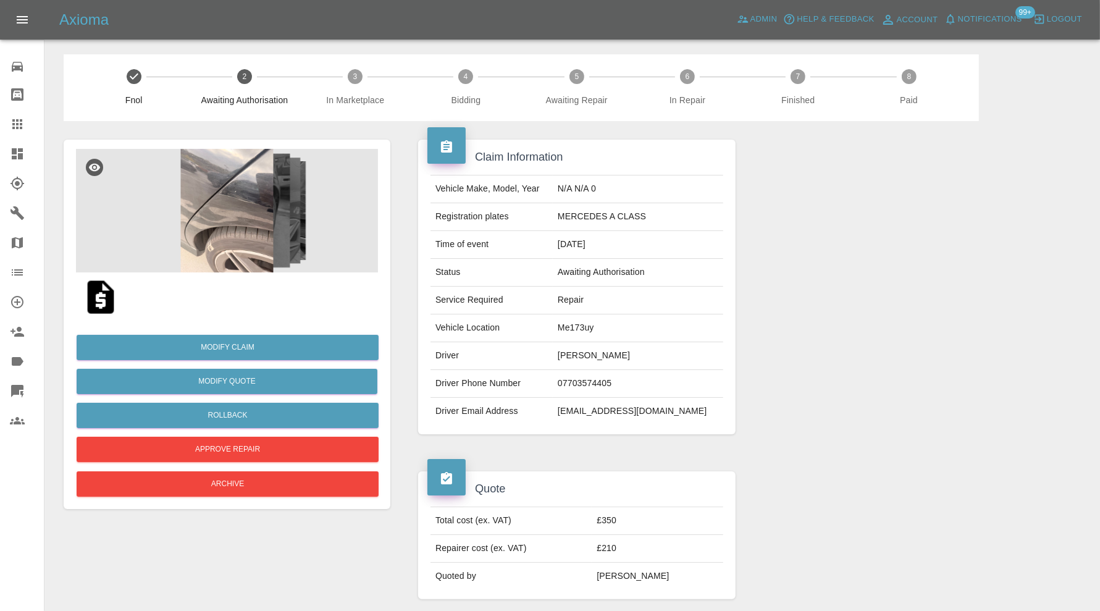
click at [228, 214] on img at bounding box center [227, 211] width 302 height 124
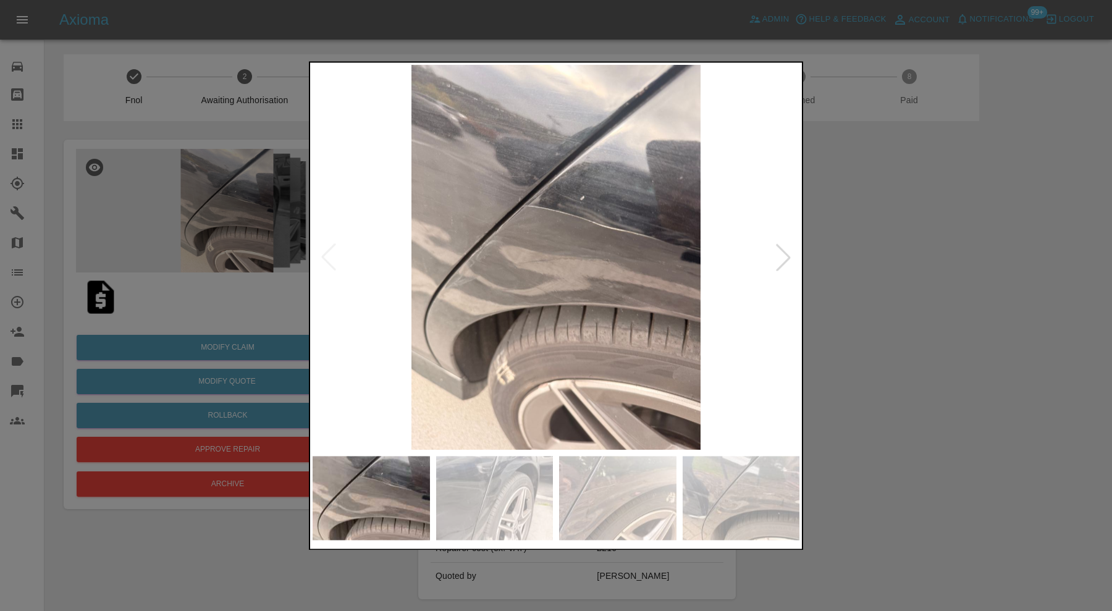
click at [779, 248] on div at bounding box center [782, 257] width 27 height 27
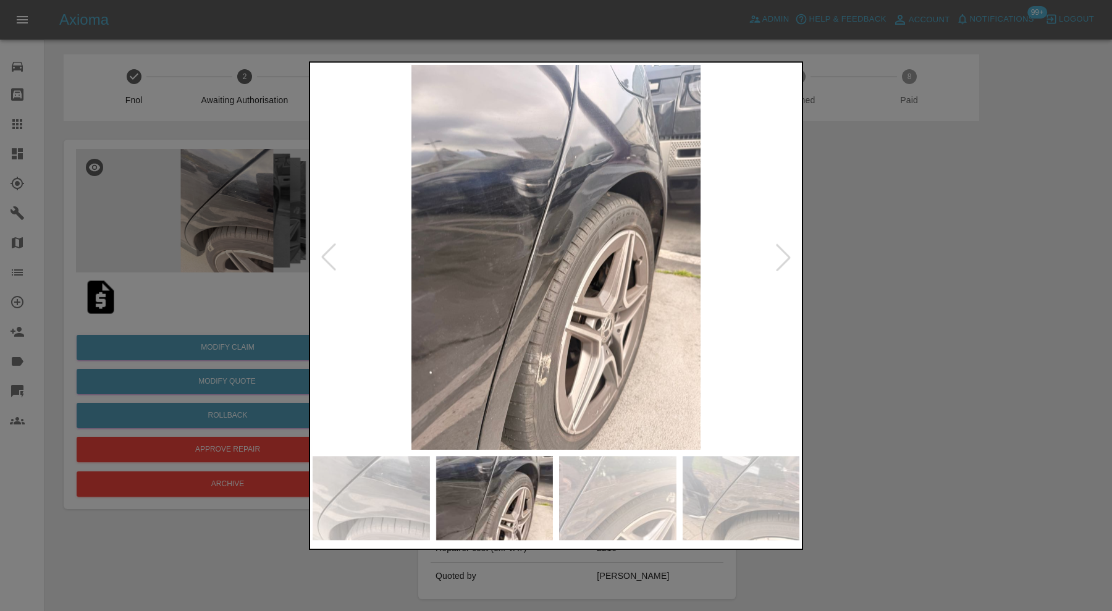
click at [779, 248] on div at bounding box center [782, 257] width 27 height 27
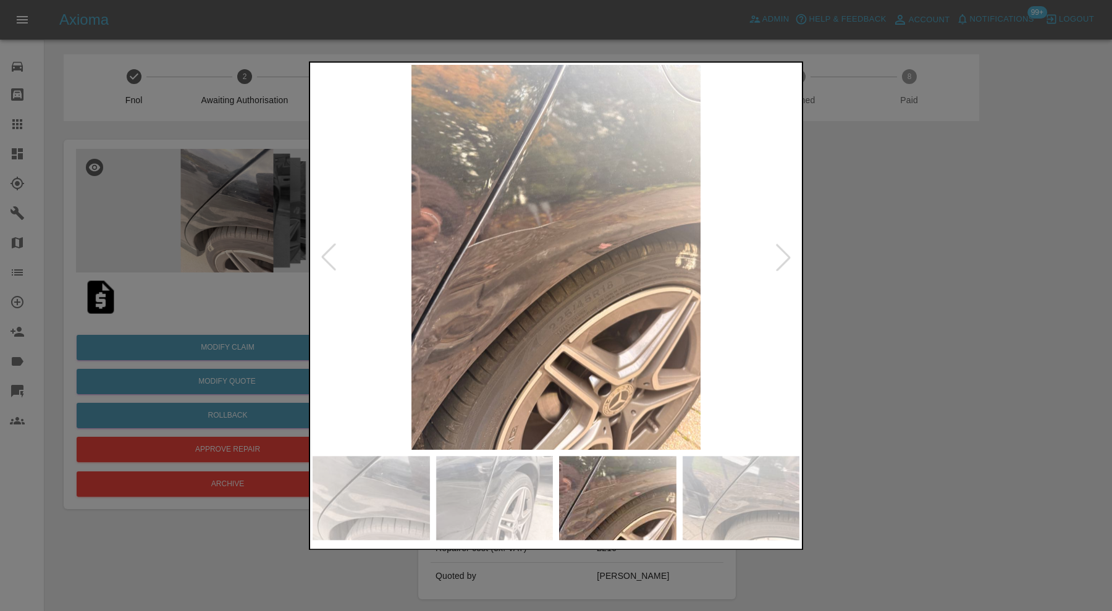
click at [779, 248] on div at bounding box center [782, 257] width 27 height 27
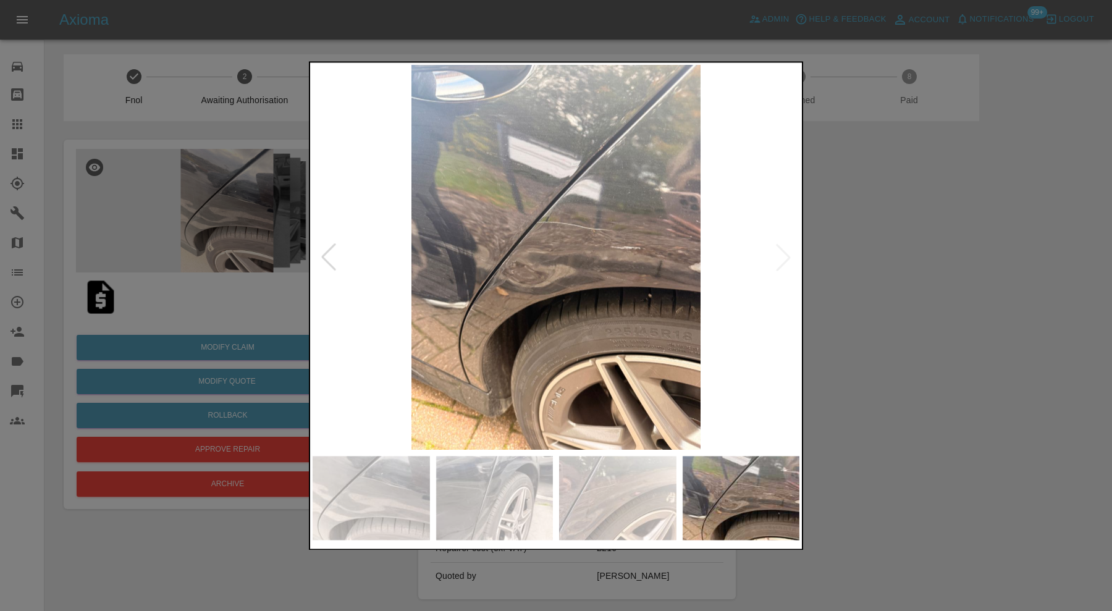
click at [779, 248] on img at bounding box center [555, 257] width 487 height 385
click at [893, 285] on div at bounding box center [556, 305] width 1112 height 611
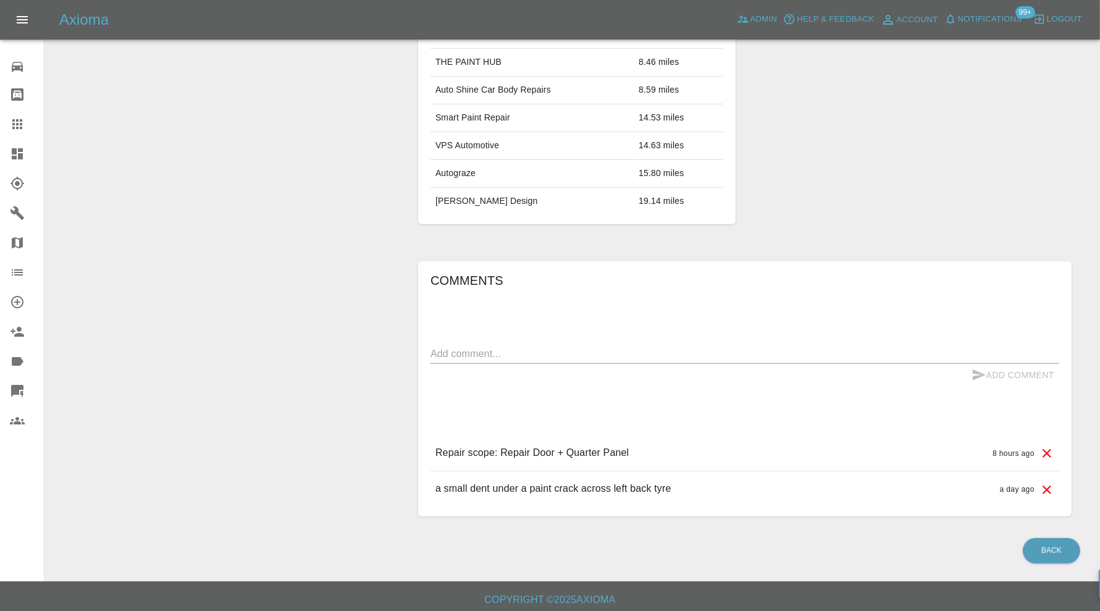
scroll to position [117, 0]
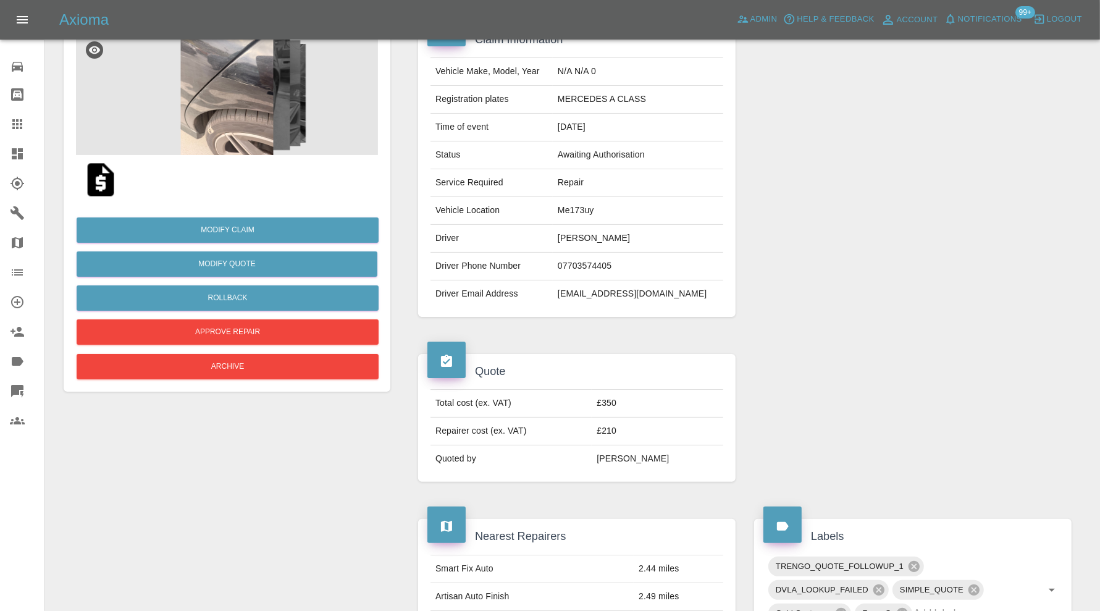
click at [230, 130] on img at bounding box center [227, 93] width 302 height 124
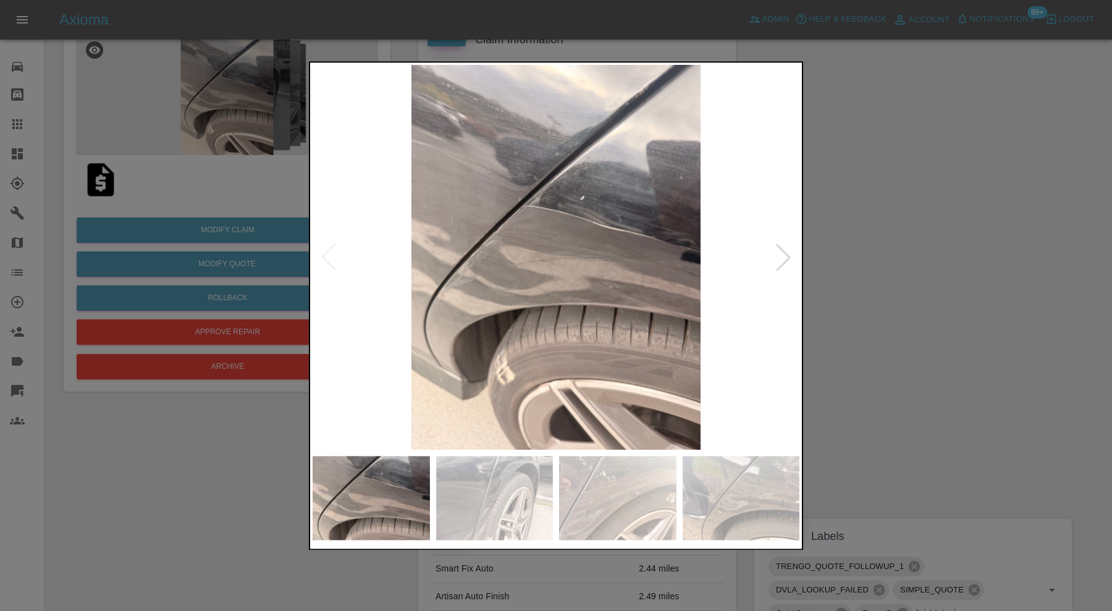
click at [794, 261] on div at bounding box center [782, 257] width 27 height 27
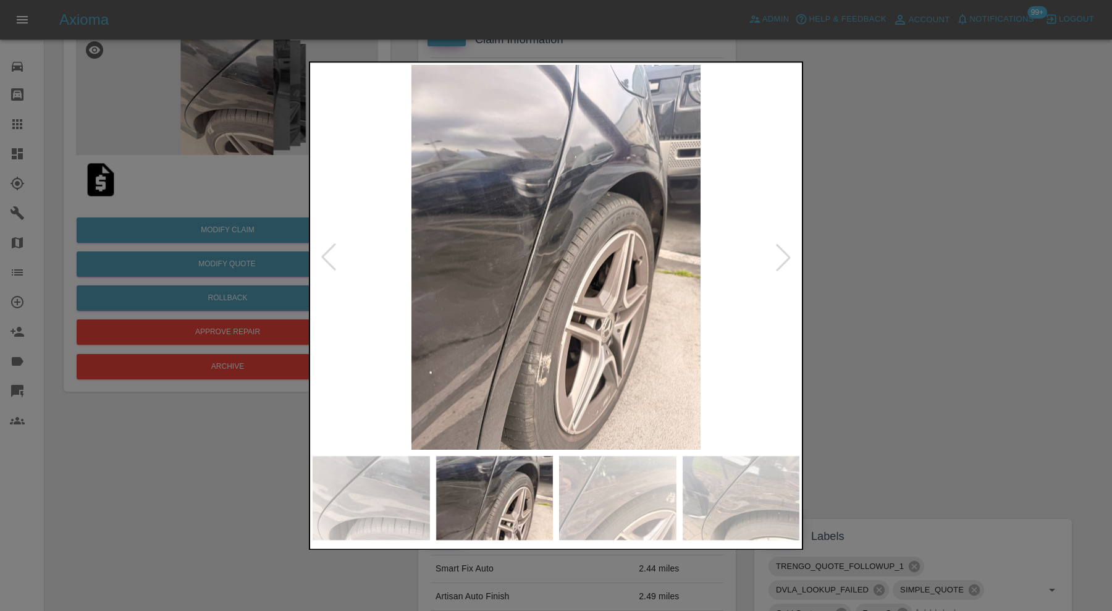
click at [792, 259] on div at bounding box center [782, 257] width 27 height 27
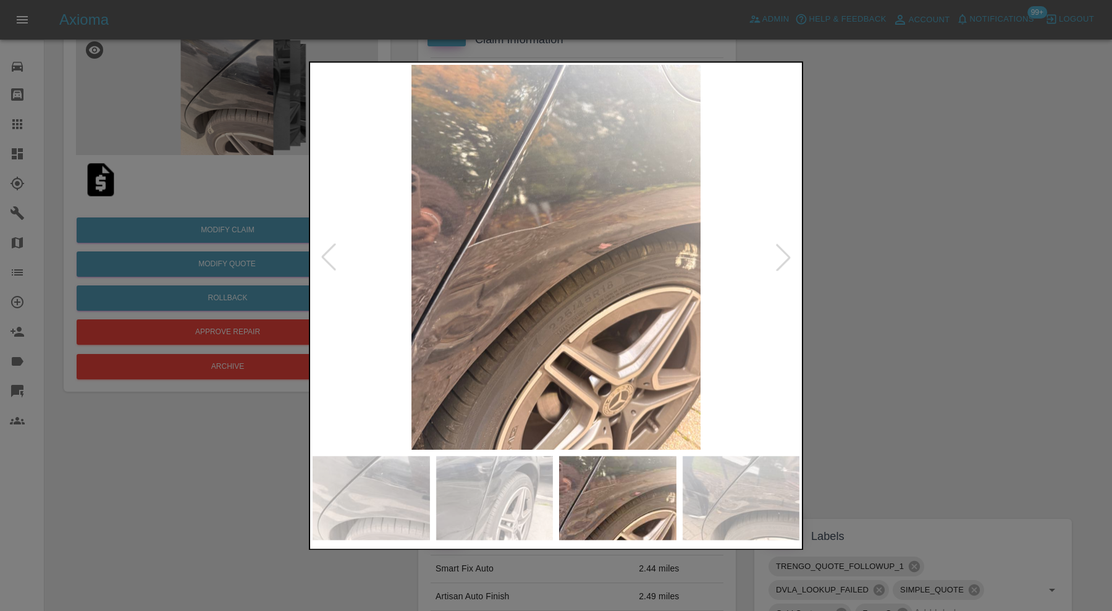
click at [792, 259] on div at bounding box center [782, 257] width 27 height 27
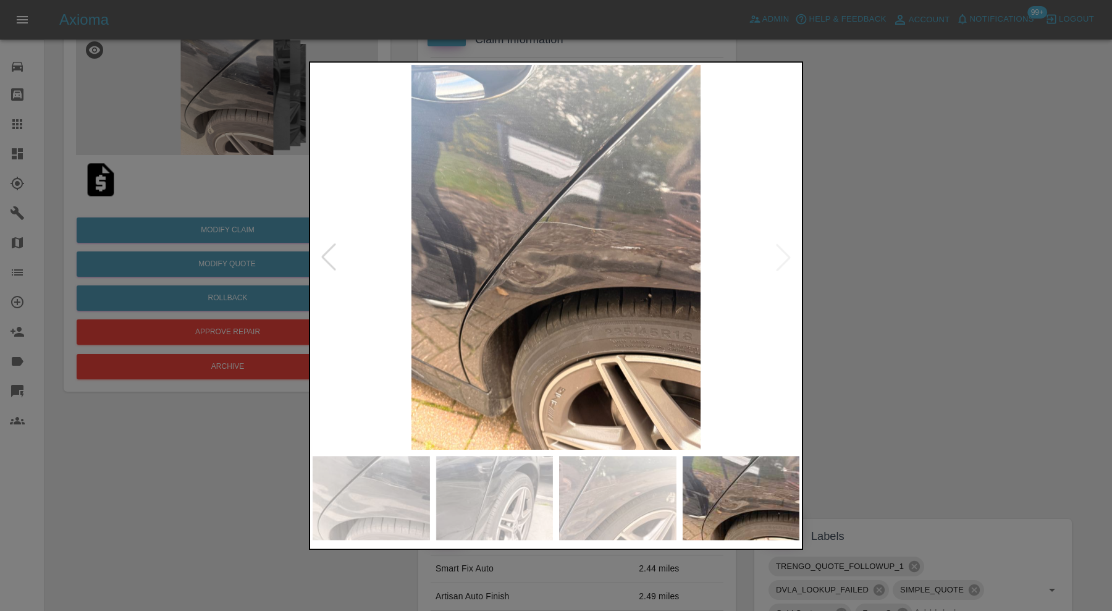
click at [792, 259] on img at bounding box center [555, 257] width 487 height 385
click at [579, 224] on img at bounding box center [555, 257] width 487 height 385
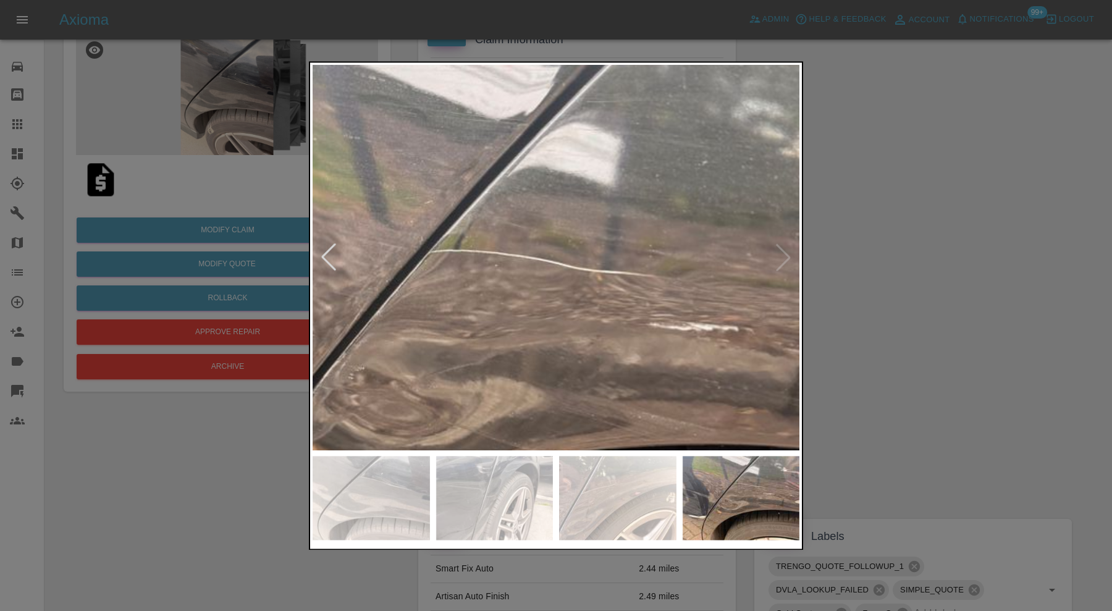
click at [590, 473] on img at bounding box center [617, 498] width 117 height 84
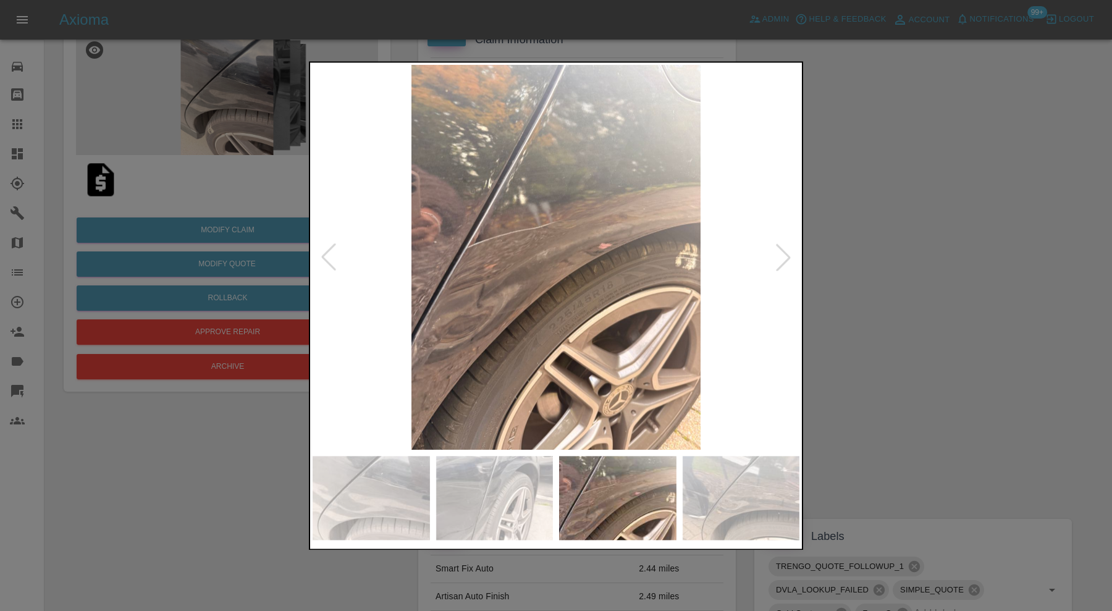
click at [516, 243] on img at bounding box center [555, 257] width 487 height 385
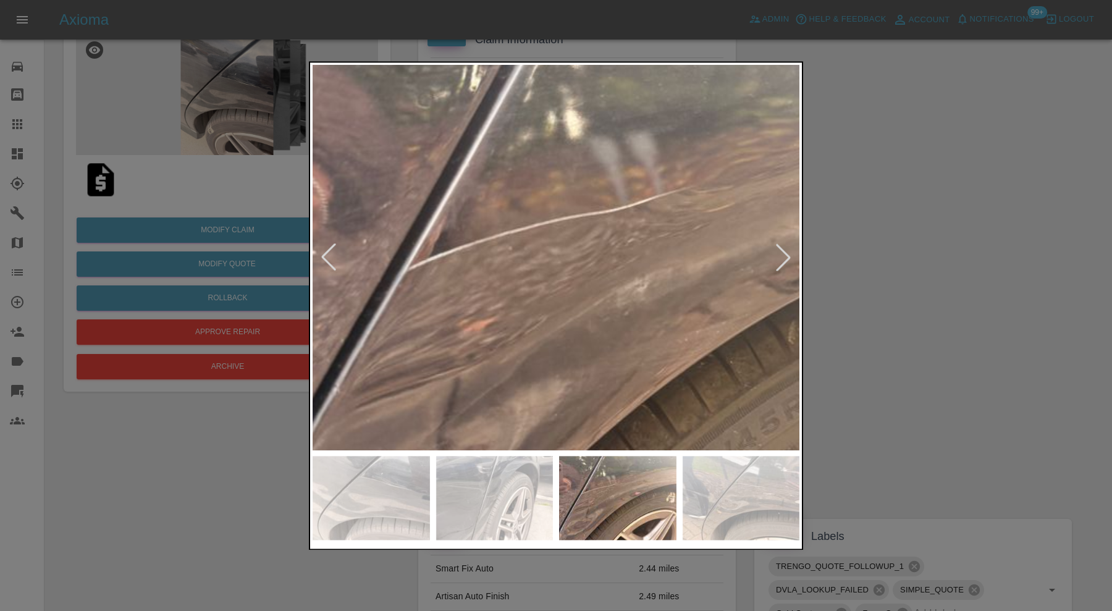
click at [914, 308] on div at bounding box center [556, 305] width 1112 height 611
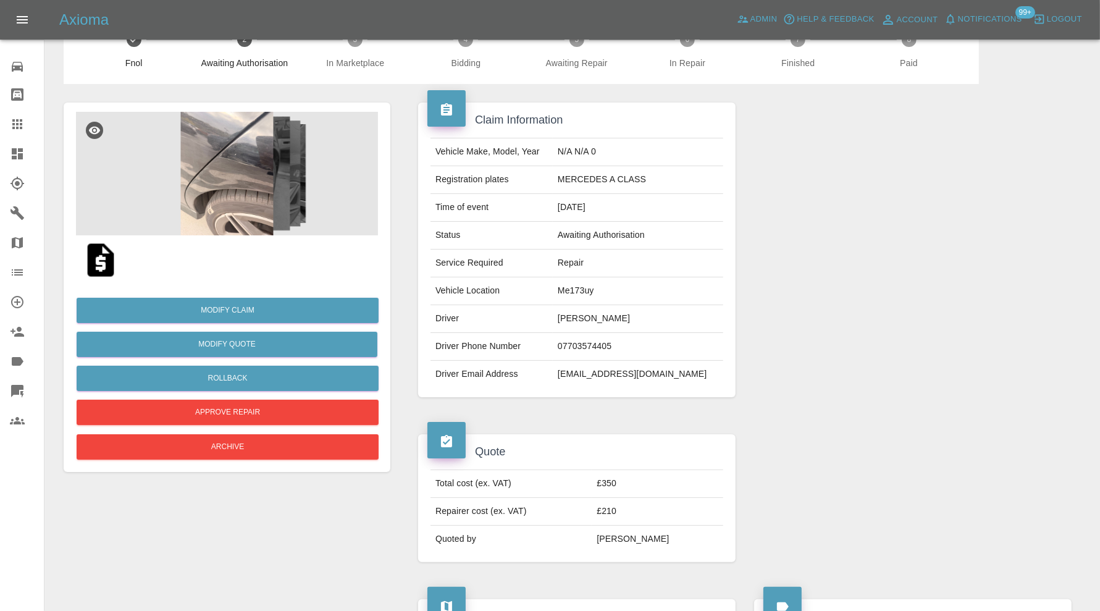
scroll to position [0, 0]
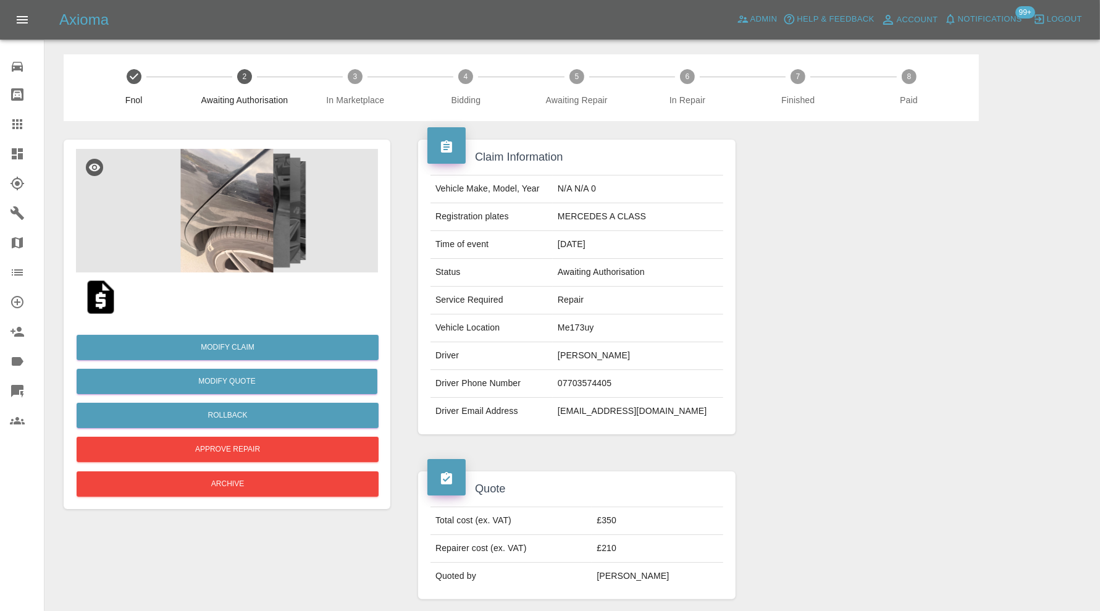
click at [244, 223] on img at bounding box center [227, 211] width 302 height 124
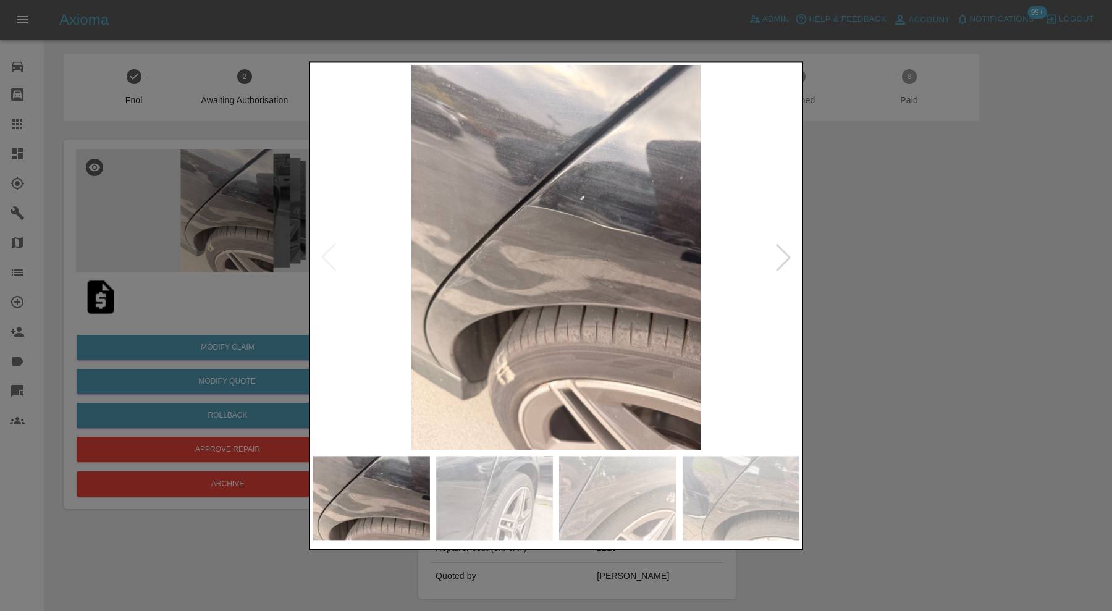
click at [783, 253] on div at bounding box center [782, 257] width 27 height 27
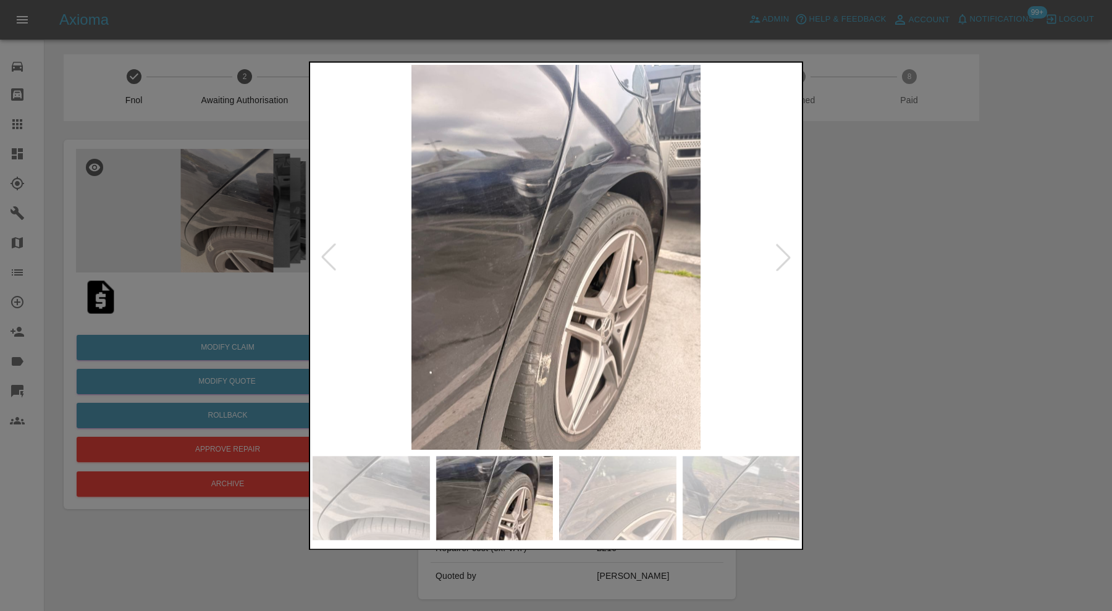
click at [829, 255] on div at bounding box center [556, 305] width 1112 height 611
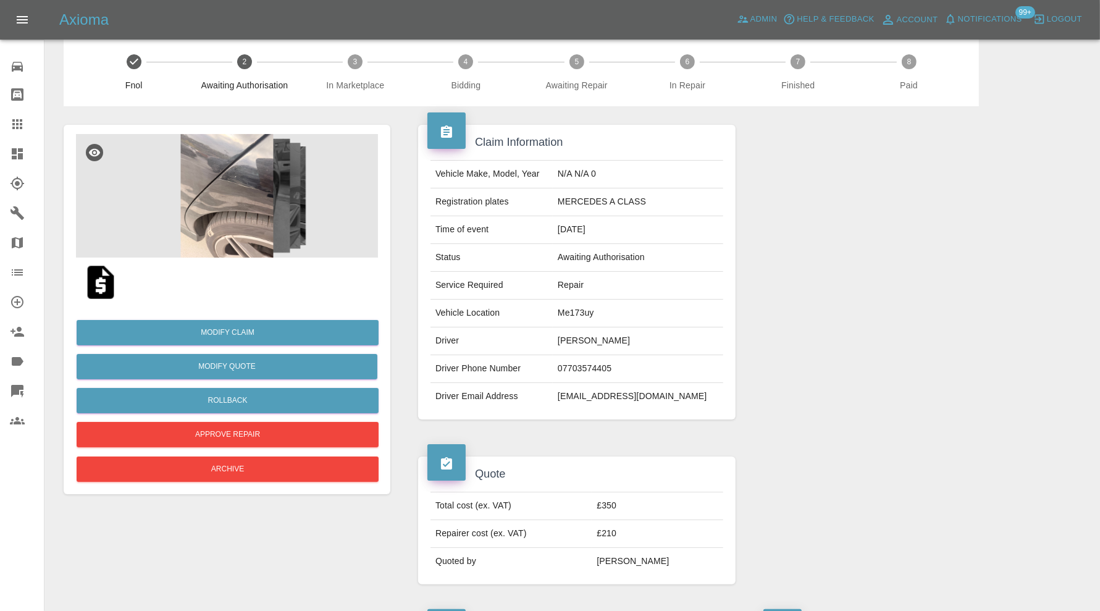
scroll to position [14, 0]
click at [271, 402] on button "Rollback" at bounding box center [228, 400] width 302 height 25
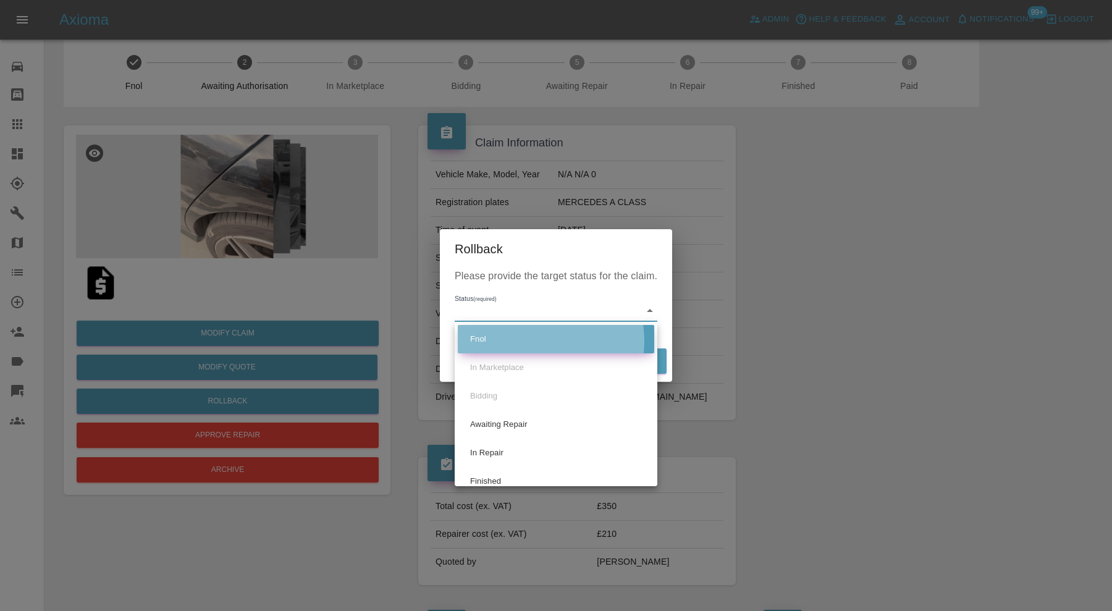
click at [532, 341] on li "Fnol" at bounding box center [556, 339] width 196 height 28
type input "fnol"
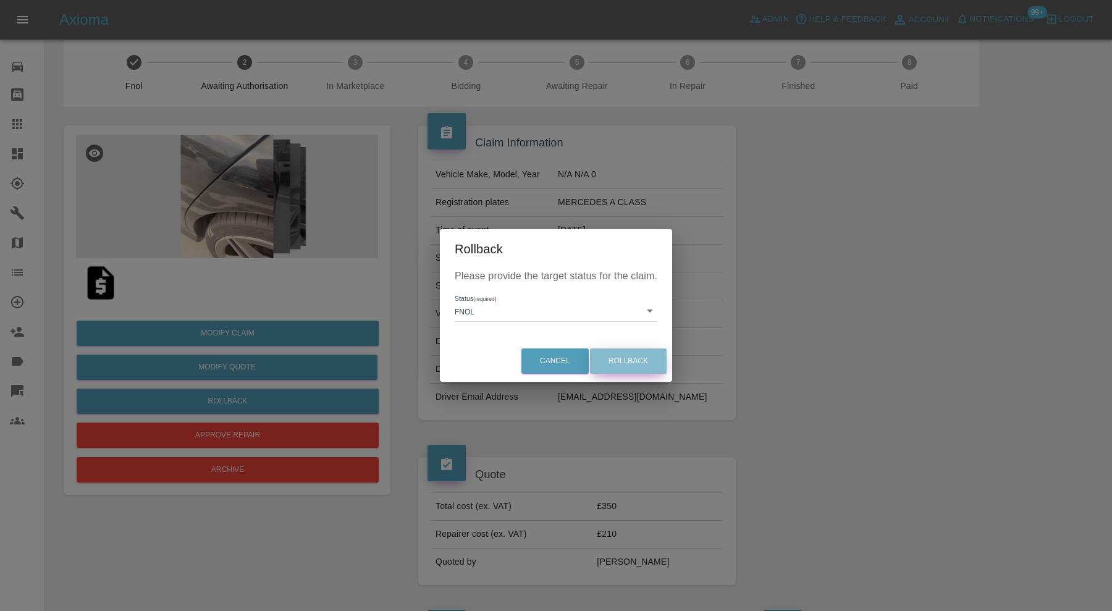
click at [638, 371] on button "Rollback" at bounding box center [628, 360] width 77 height 25
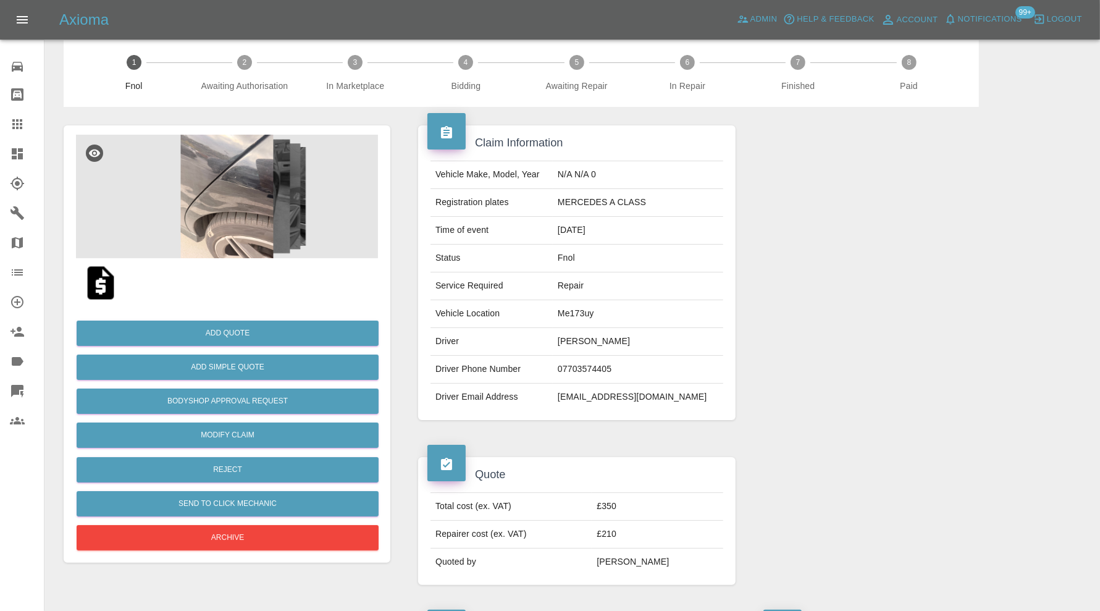
scroll to position [0, 0]
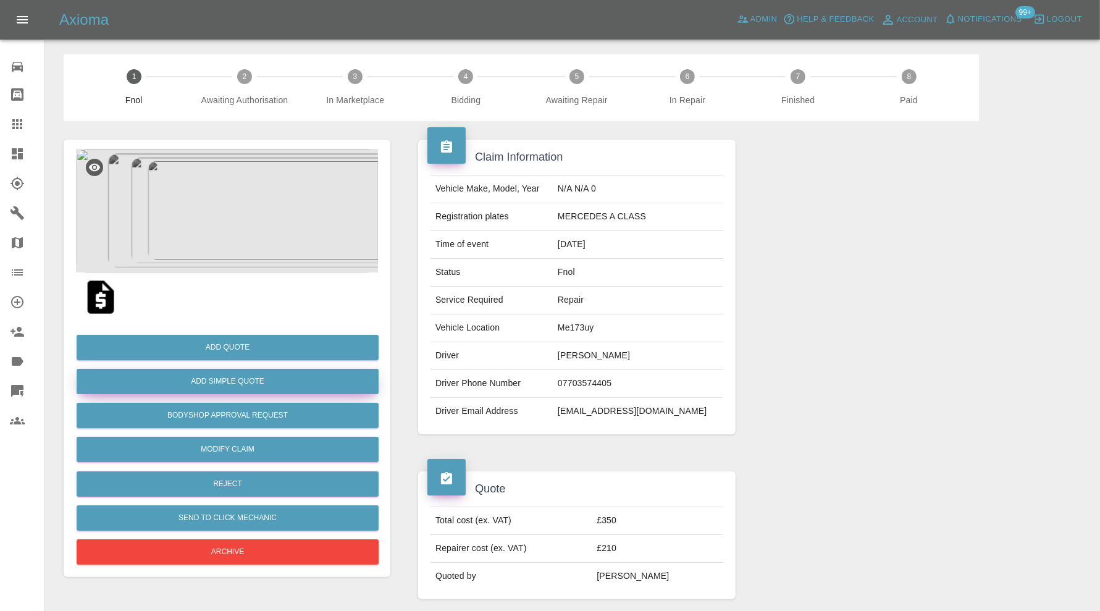
click at [332, 382] on button "Add Simple Quote" at bounding box center [228, 381] width 302 height 25
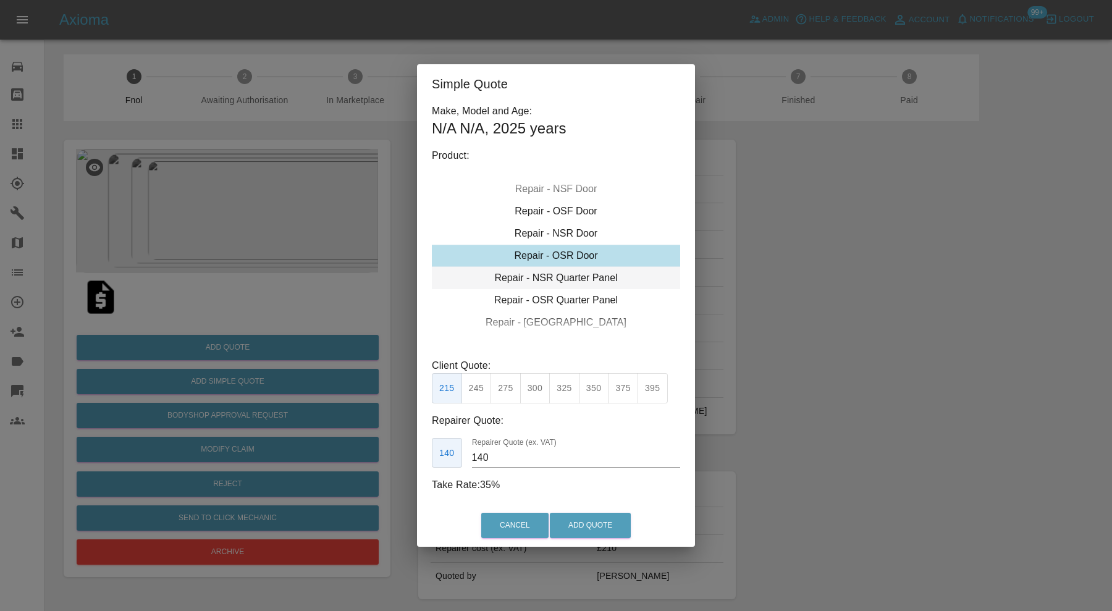
click at [551, 278] on div "Repair - NSR Quarter Panel" at bounding box center [556, 278] width 248 height 22
click at [590, 385] on button "350" at bounding box center [594, 388] width 30 height 30
click at [508, 450] on input "230" at bounding box center [576, 458] width 208 height 20
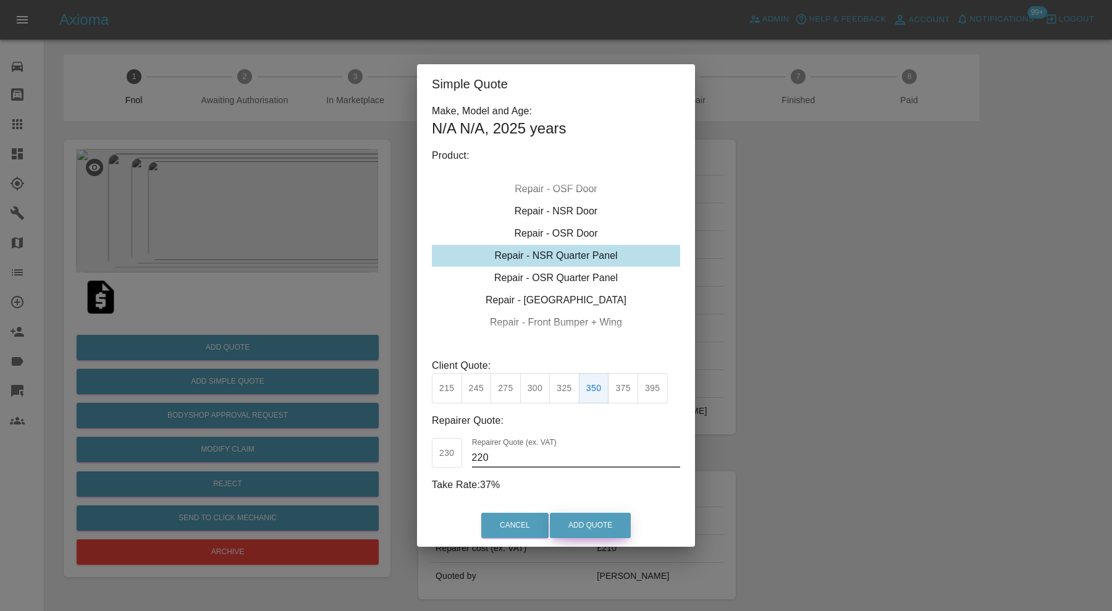
type input "220"
click at [613, 519] on button "Add Quote" at bounding box center [590, 525] width 81 height 25
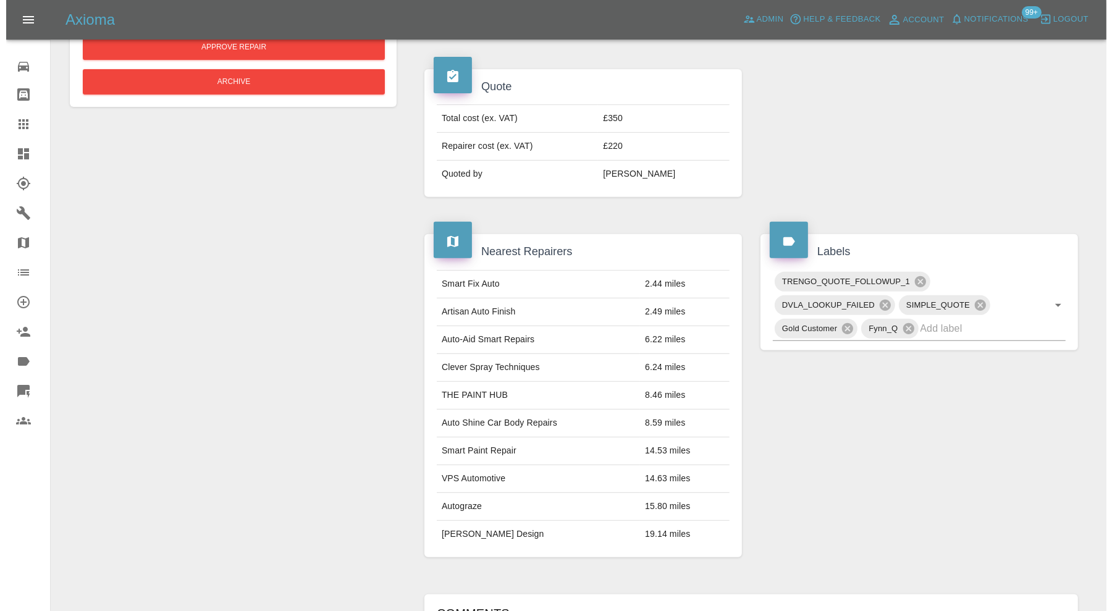
scroll to position [771, 0]
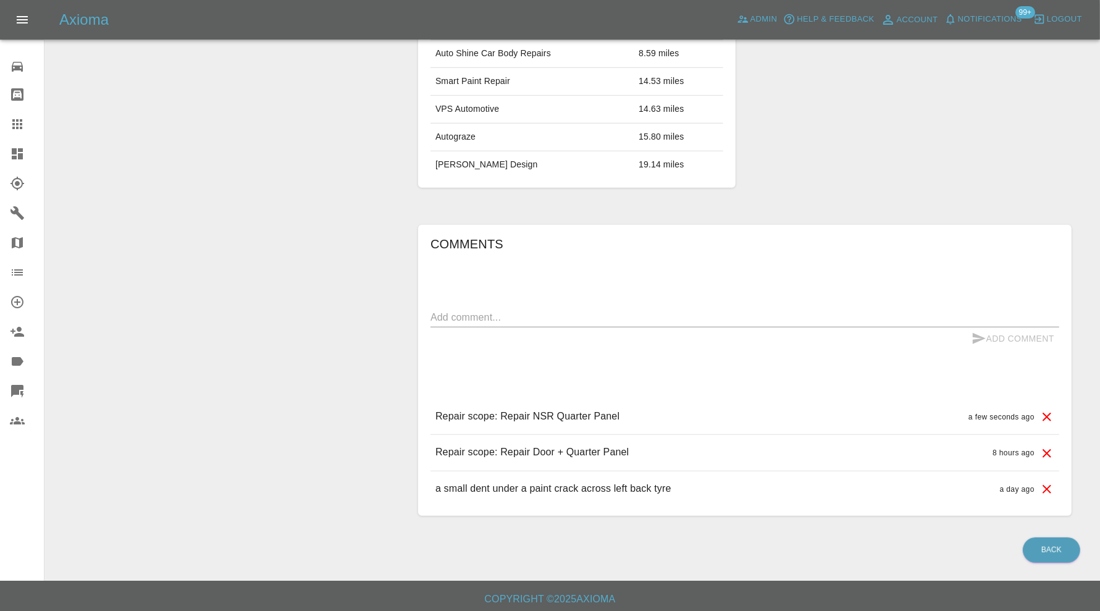
click at [1045, 449] on icon at bounding box center [1046, 453] width 9 height 9
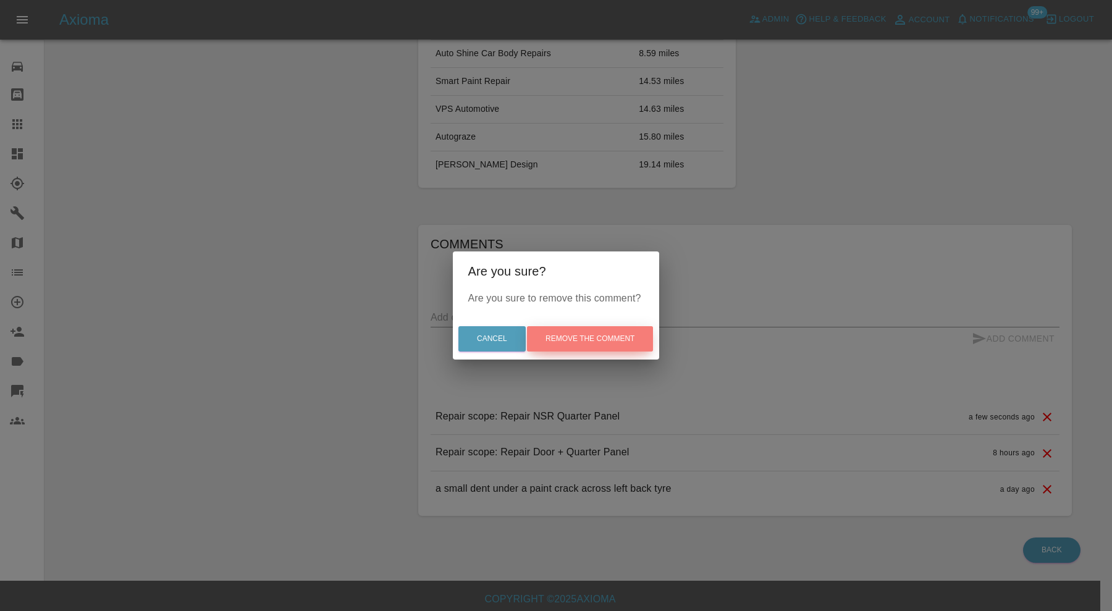
click at [643, 335] on button "Remove the comment" at bounding box center [590, 338] width 126 height 25
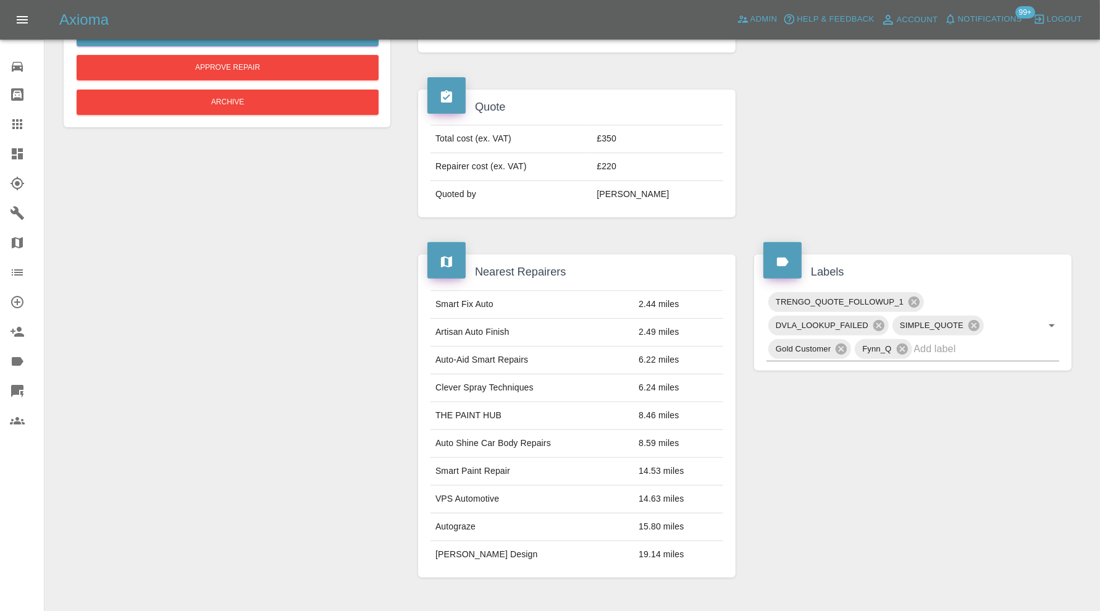
scroll to position [426, 0]
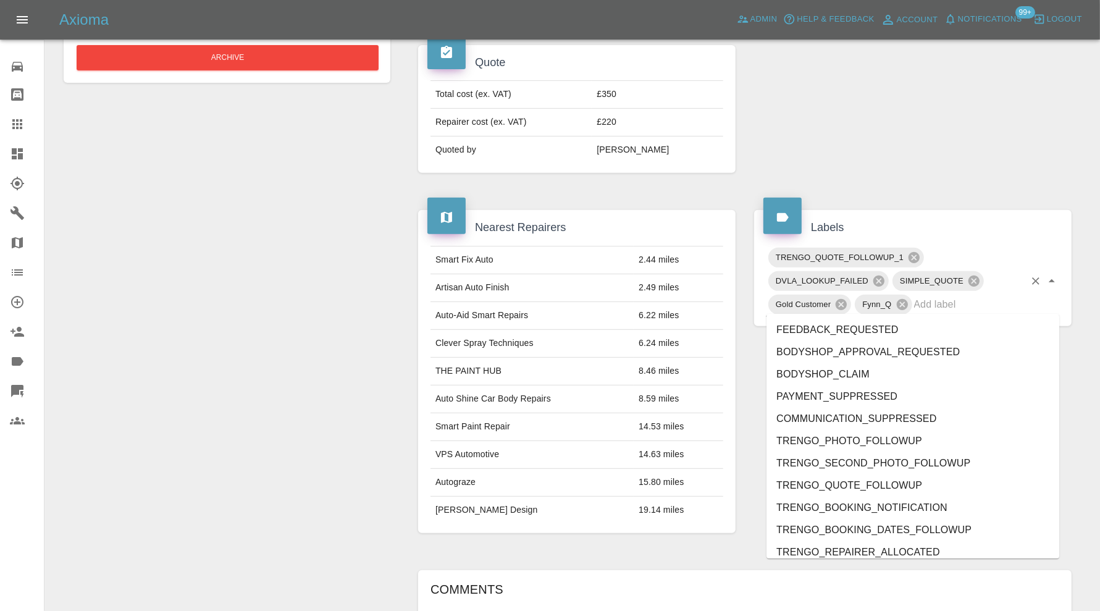
click at [961, 299] on input "text" at bounding box center [969, 304] width 111 height 19
type input "do"
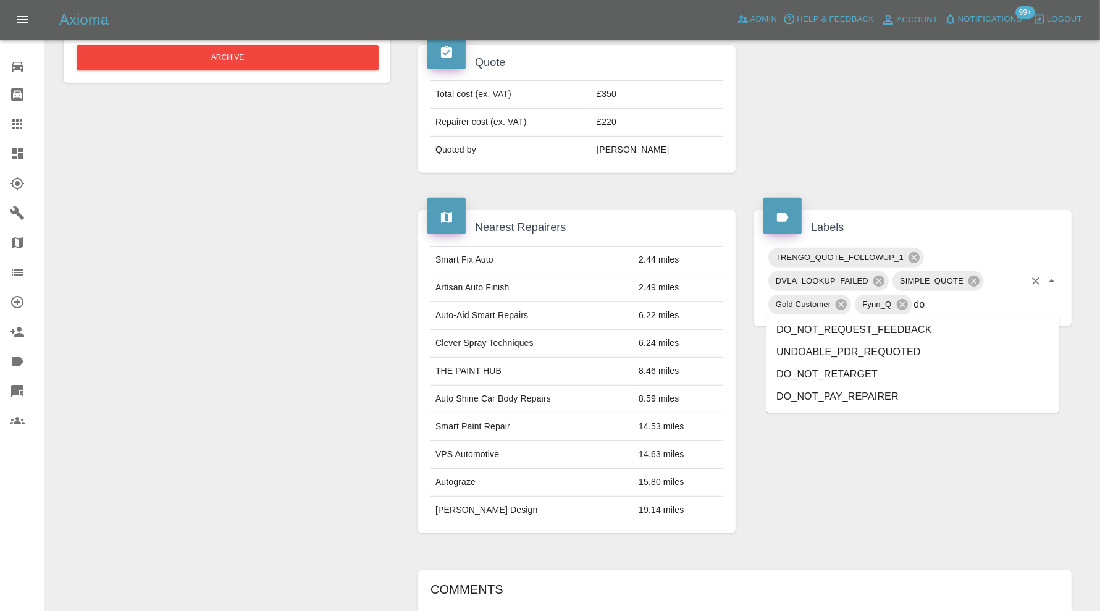
click at [896, 323] on li "DO_NOT_REQUEST_FEEDBACK" at bounding box center [912, 330] width 293 height 22
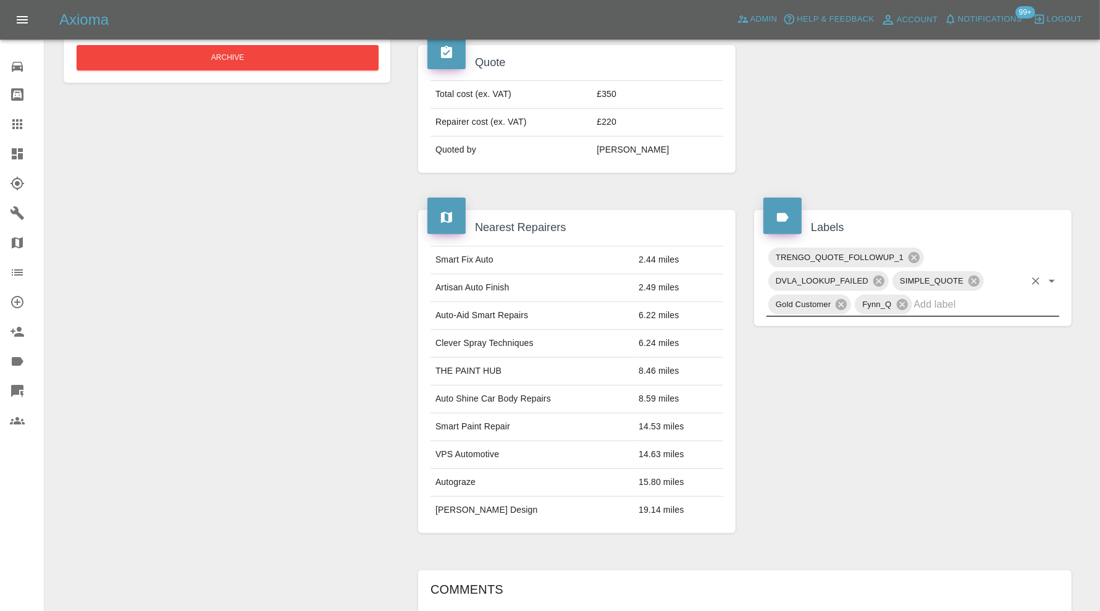
scroll to position [14, 0]
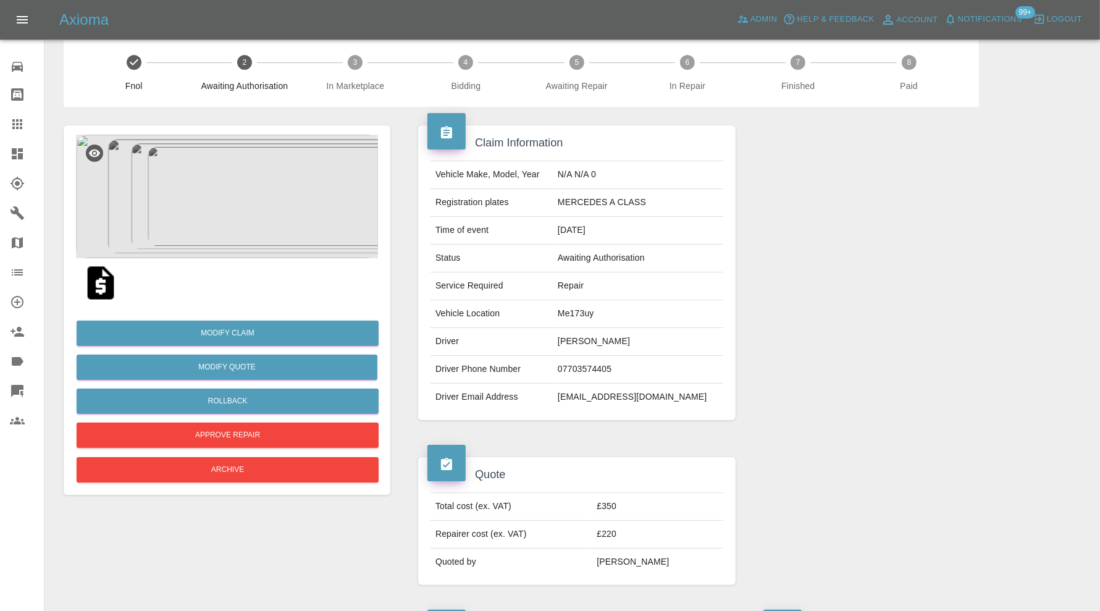
click at [655, 396] on td "[EMAIL_ADDRESS][DOMAIN_NAME]" at bounding box center [638, 396] width 170 height 27
copy td "[EMAIL_ADDRESS][DOMAIN_NAME]"
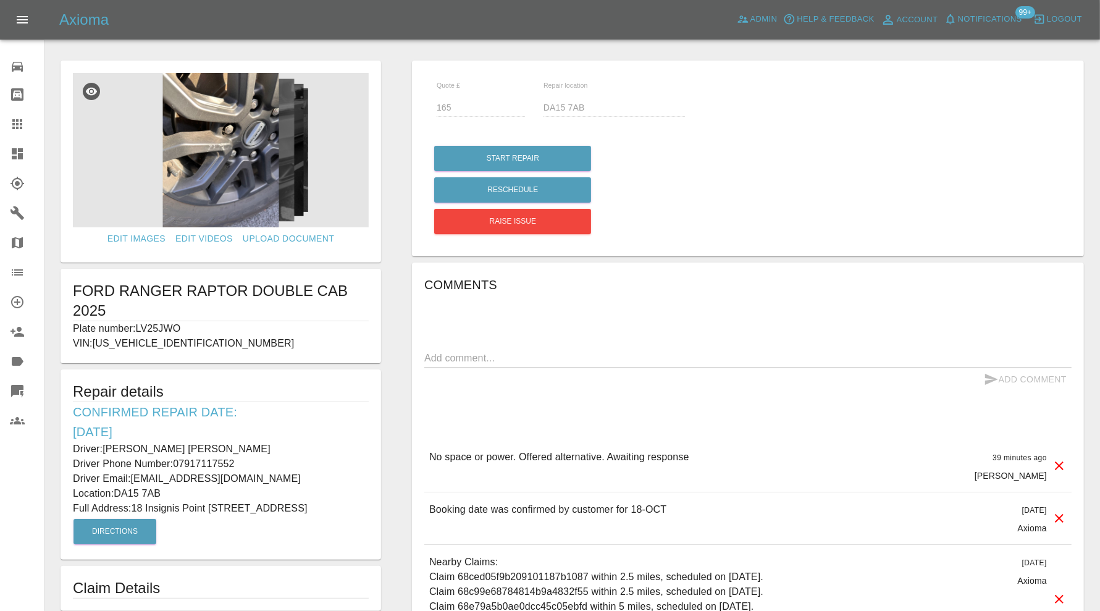
click at [635, 372] on div "Add Comment" at bounding box center [747, 379] width 647 height 23
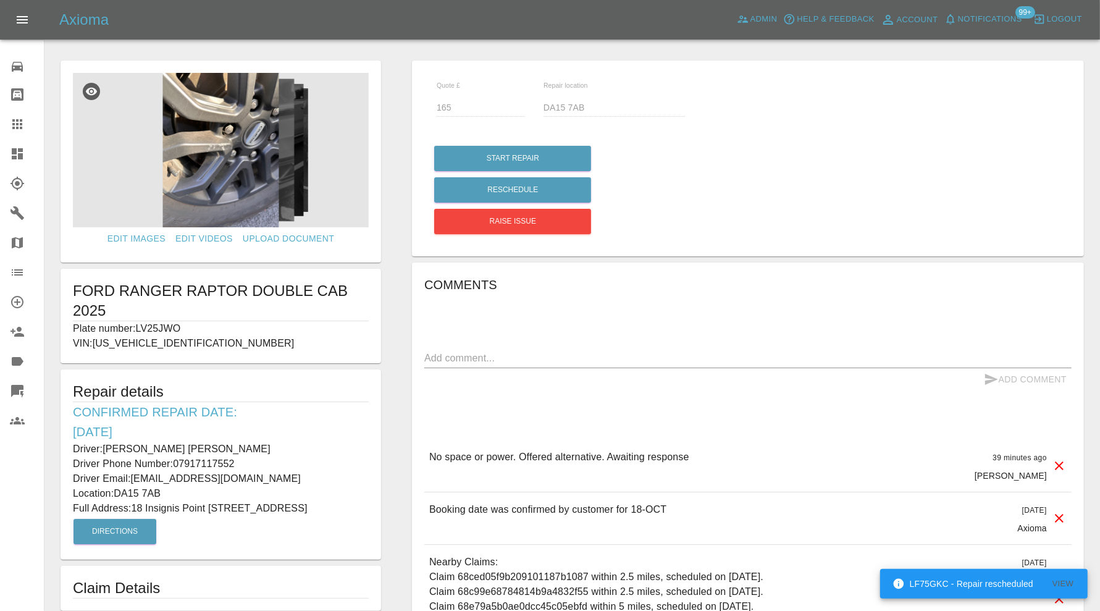
click at [645, 364] on textarea at bounding box center [747, 358] width 647 height 14
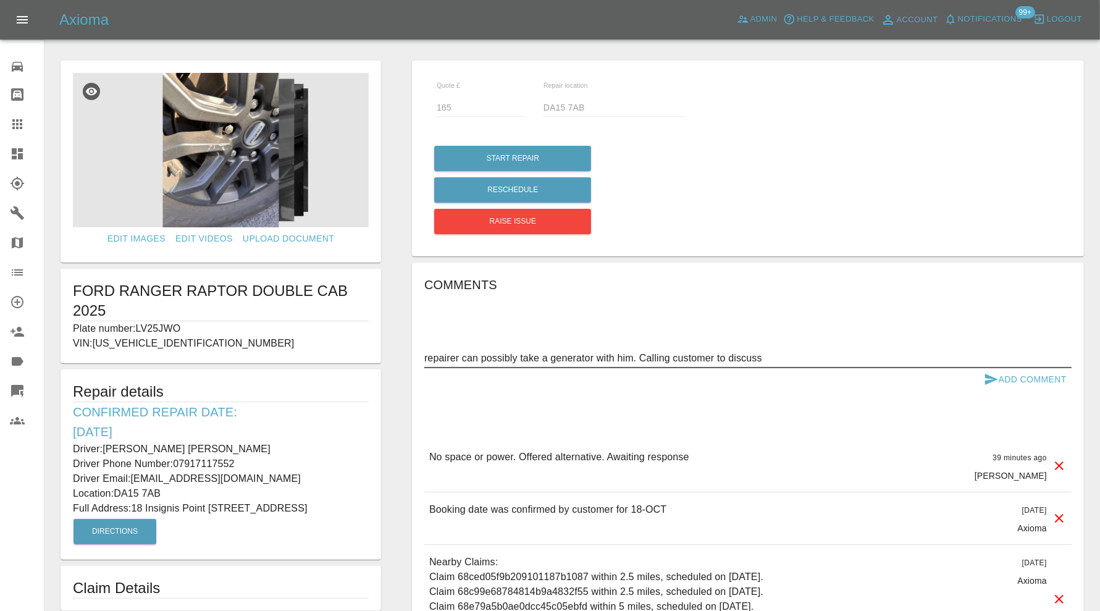
type textarea "repairer can possibly take a generator with him. Calling customer to discuss"
click at [1034, 372] on button "Add Comment" at bounding box center [1025, 379] width 93 height 23
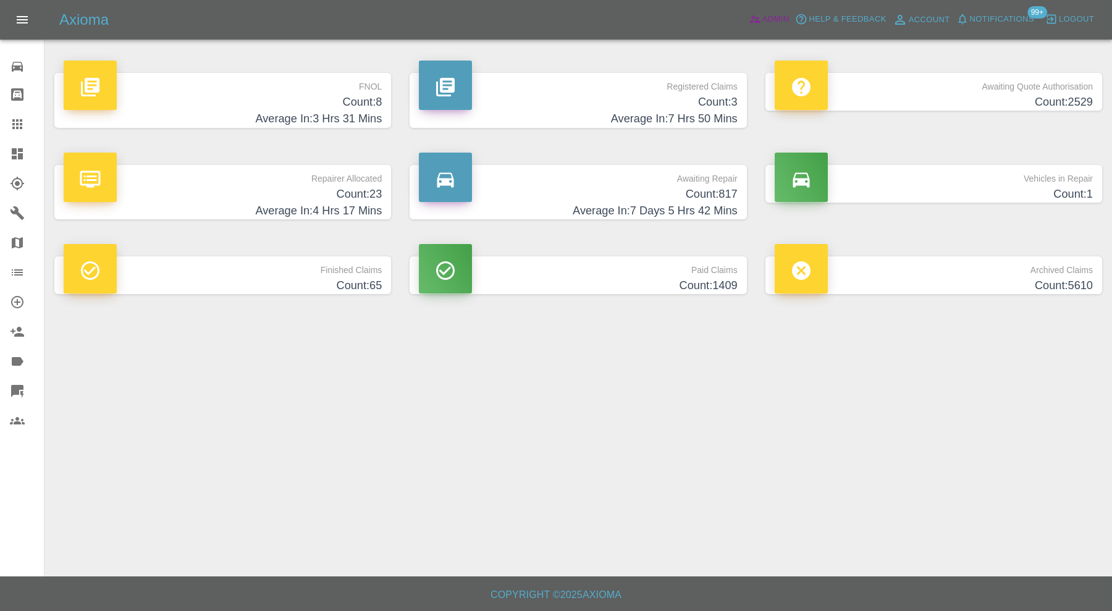
click at [759, 22] on icon at bounding box center [754, 19] width 12 height 12
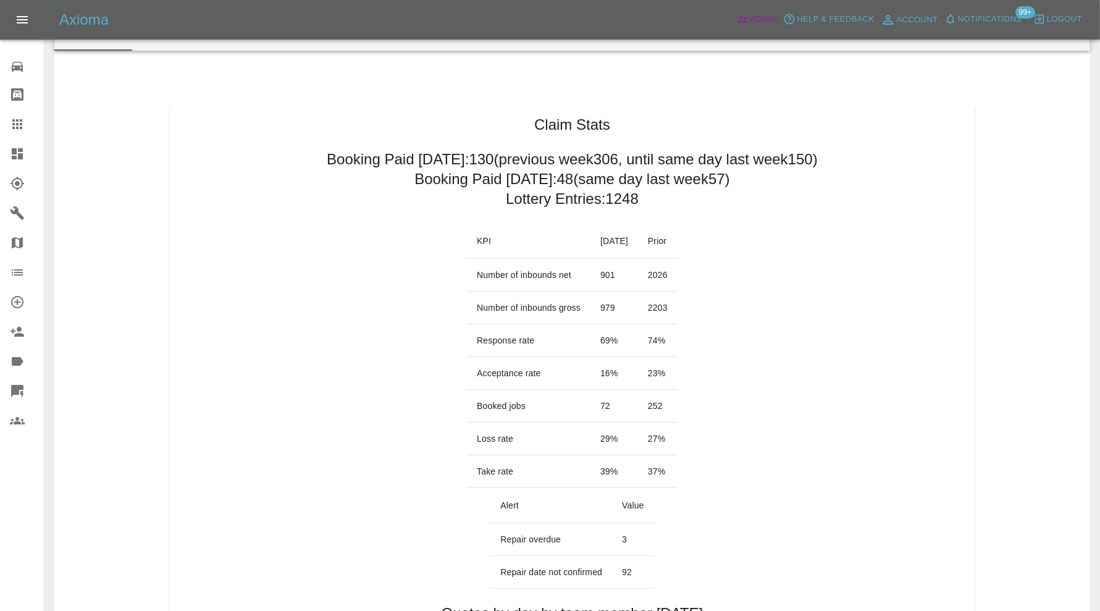
scroll to position [30, 0]
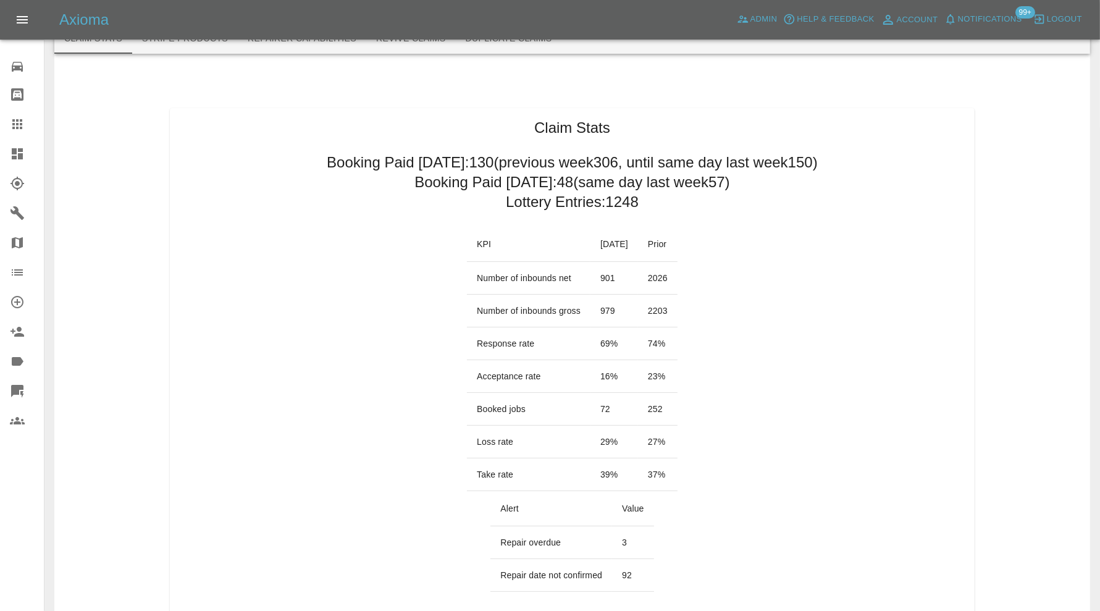
click at [19, 152] on icon at bounding box center [17, 153] width 15 height 15
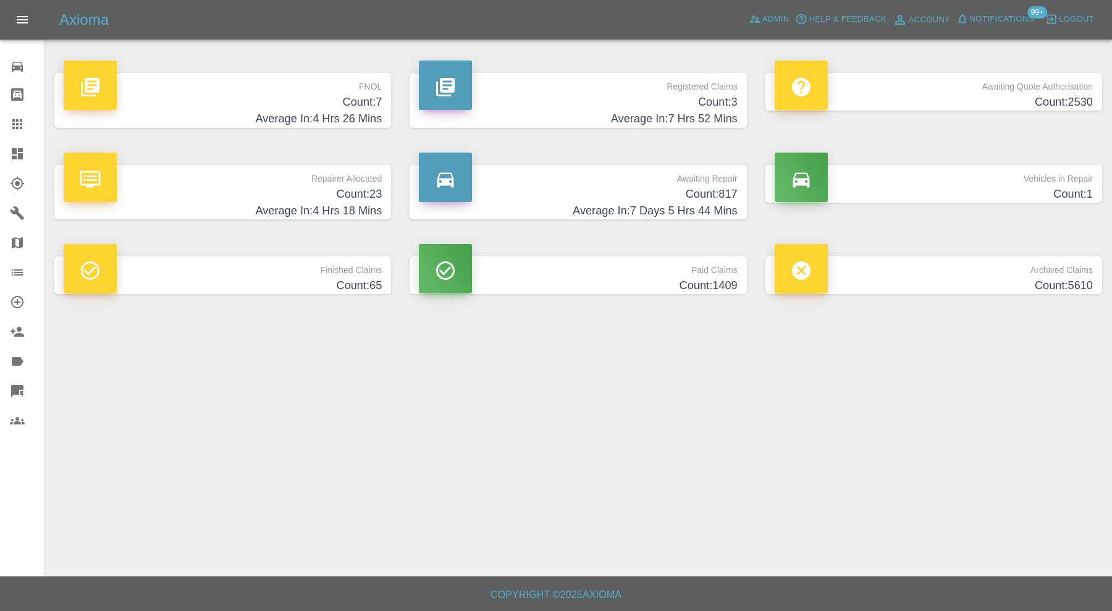
click at [250, 95] on h4 "Count: 7" at bounding box center [223, 102] width 318 height 17
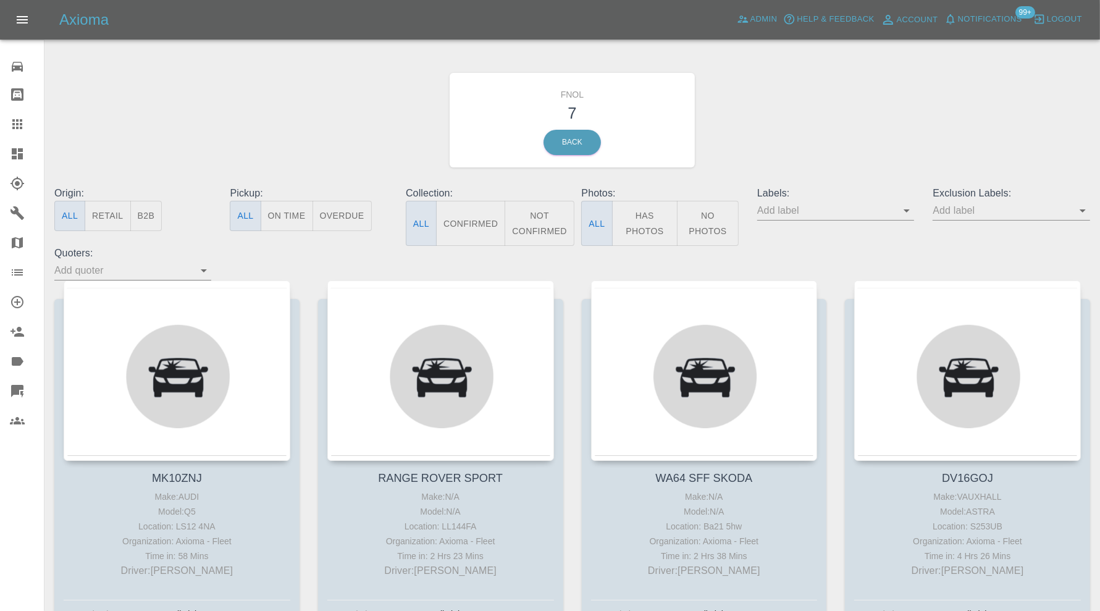
click at [22, 148] on icon at bounding box center [17, 153] width 15 height 15
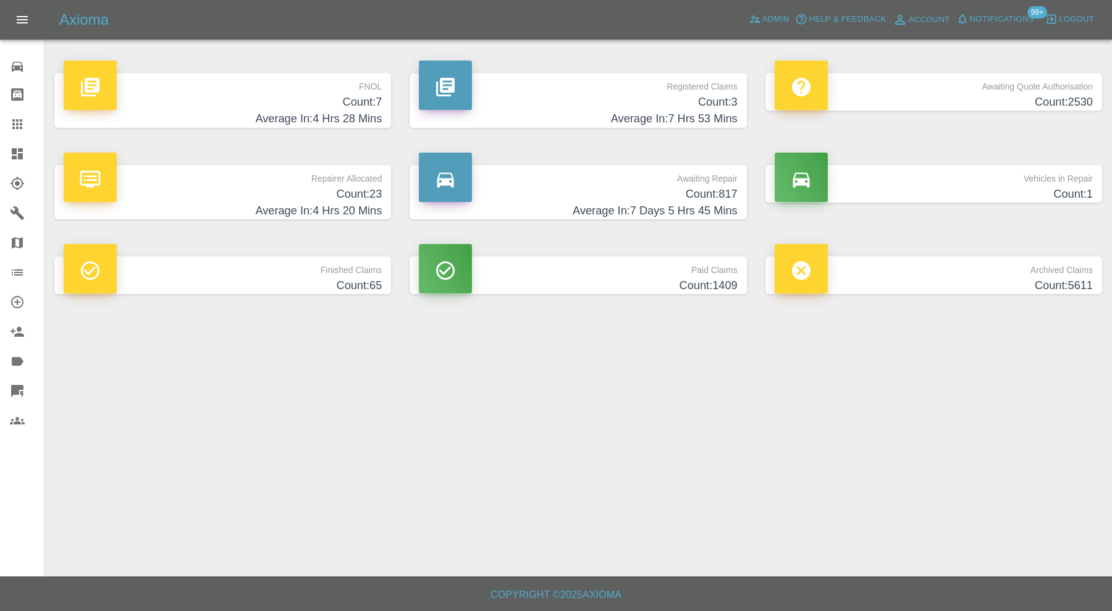
click at [885, 103] on h4 "Count: 2530" at bounding box center [933, 102] width 318 height 17
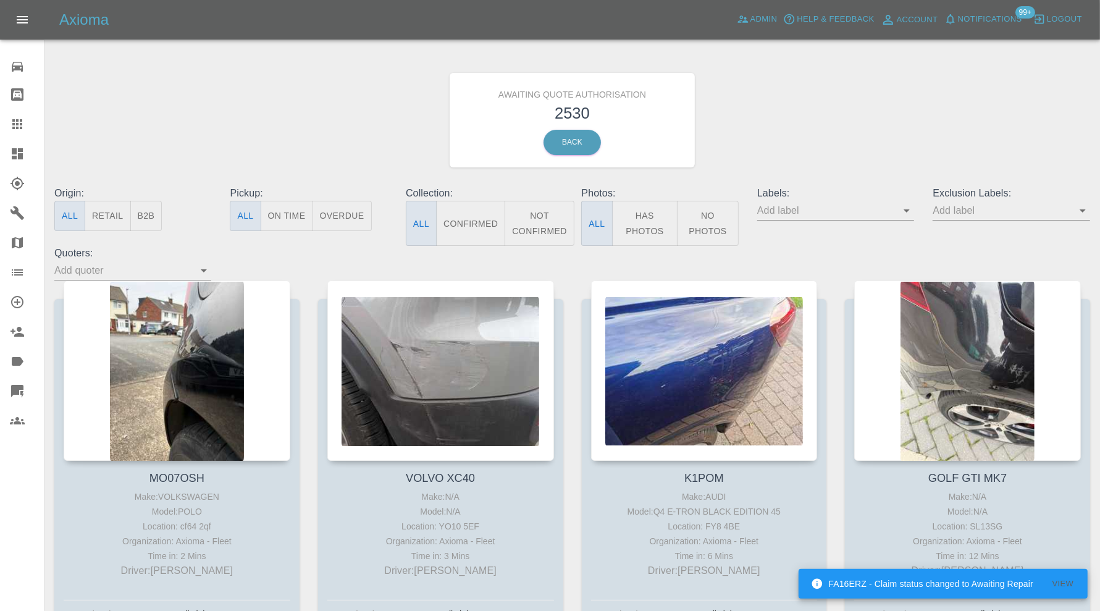
click at [15, 148] on icon at bounding box center [17, 153] width 15 height 15
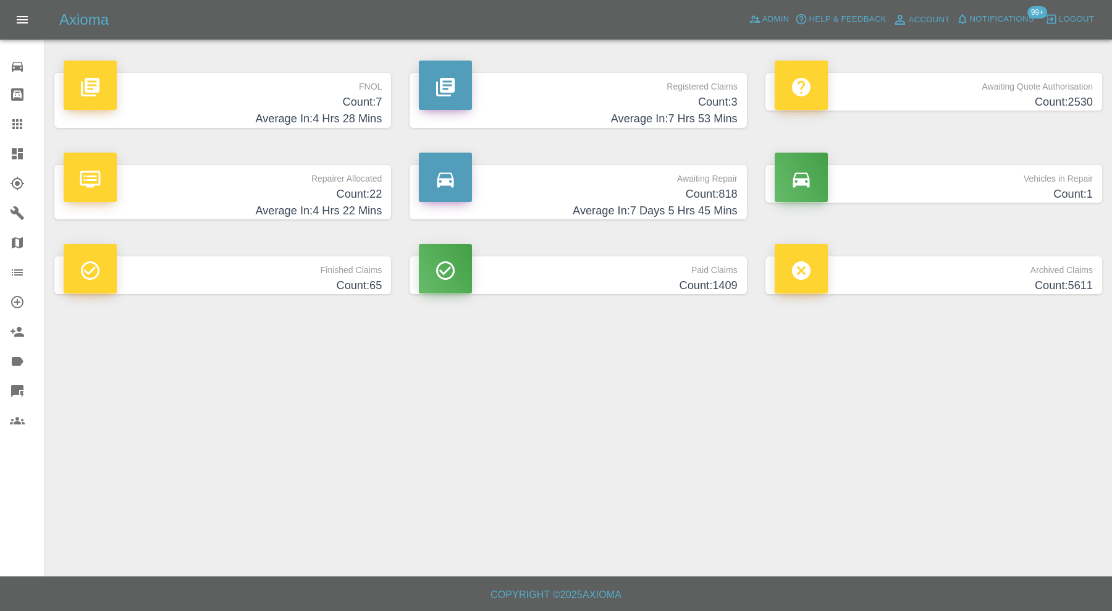
click at [816, 272] on div at bounding box center [800, 268] width 53 height 49
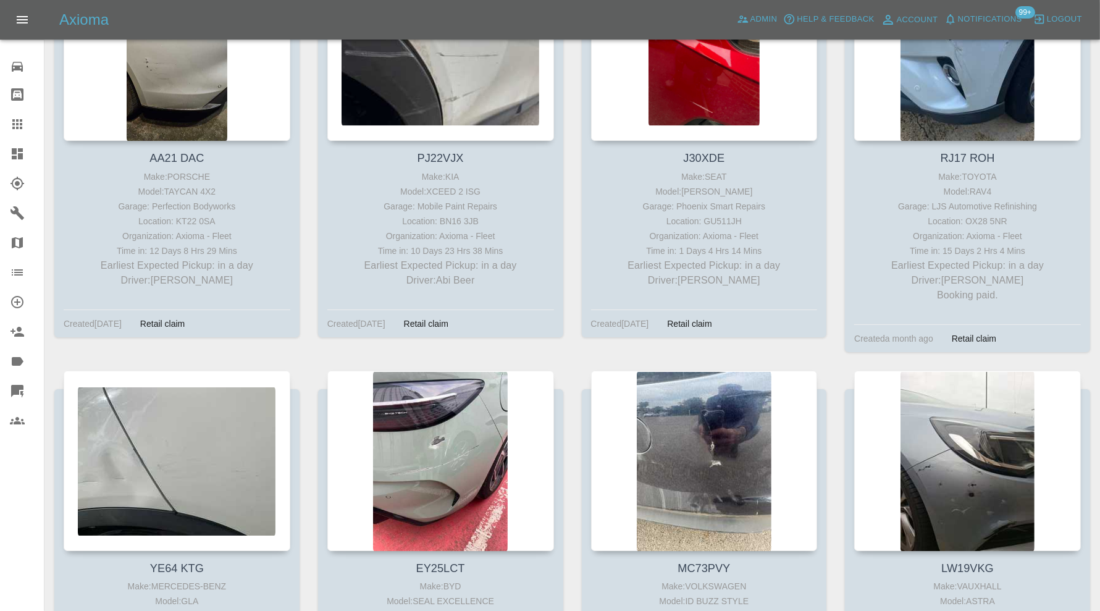
scroll to position [26473, 0]
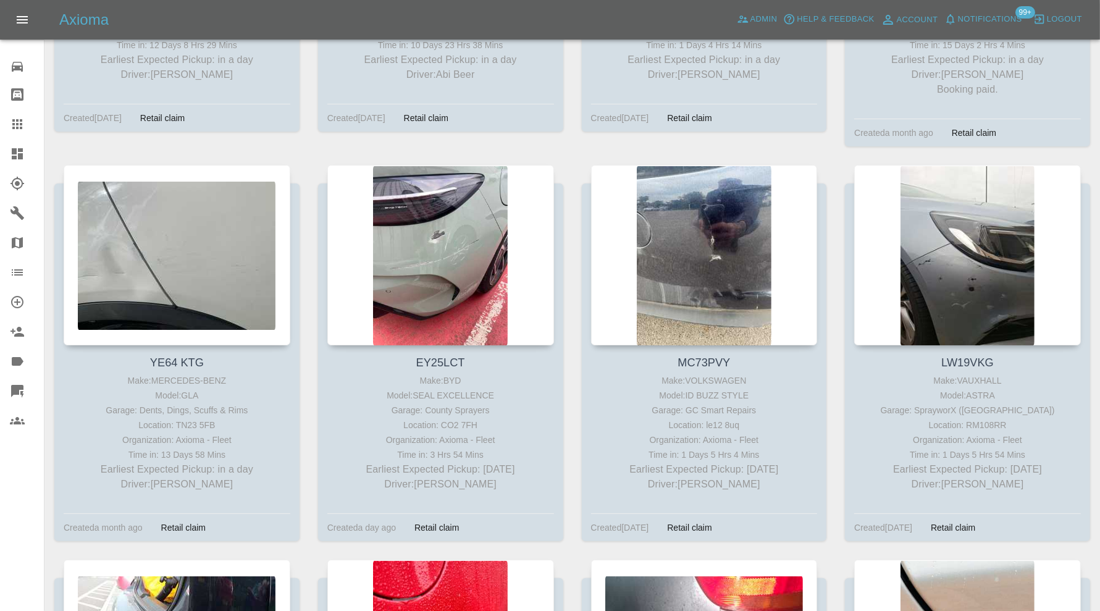
click at [19, 121] on icon at bounding box center [17, 124] width 15 height 15
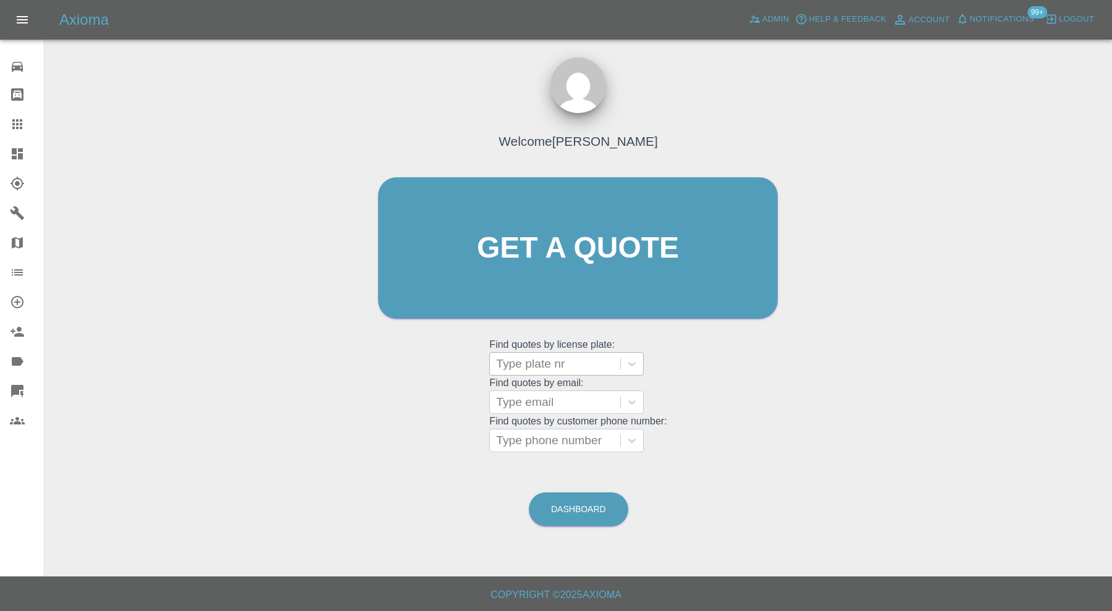
click at [529, 362] on div at bounding box center [555, 363] width 118 height 17
type input "ou22"
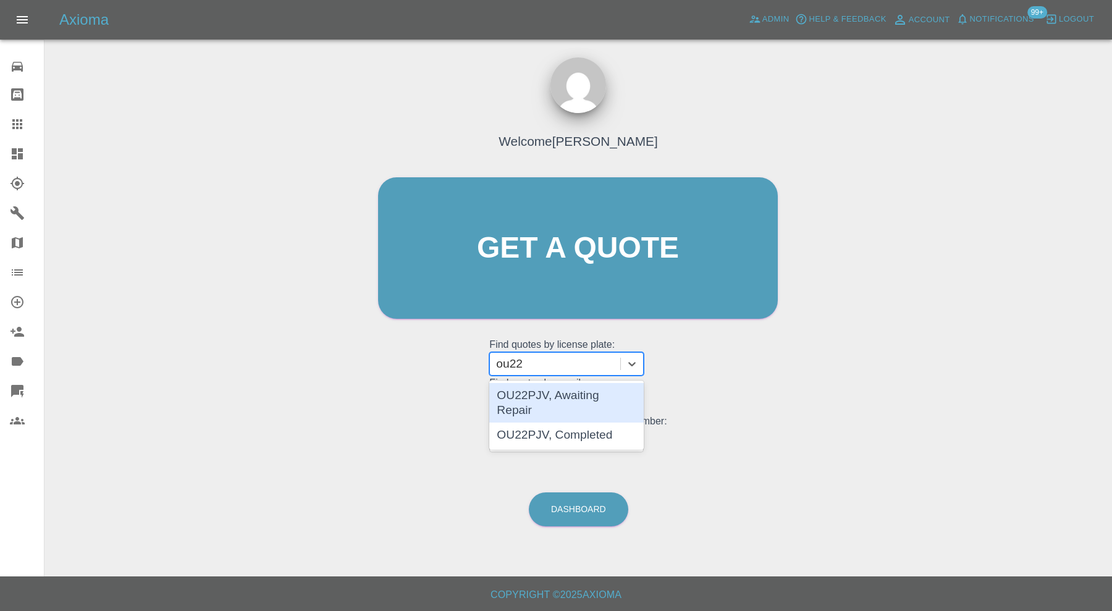
click at [566, 400] on div "OU22PJV, Awaiting Repair" at bounding box center [566, 403] width 154 height 40
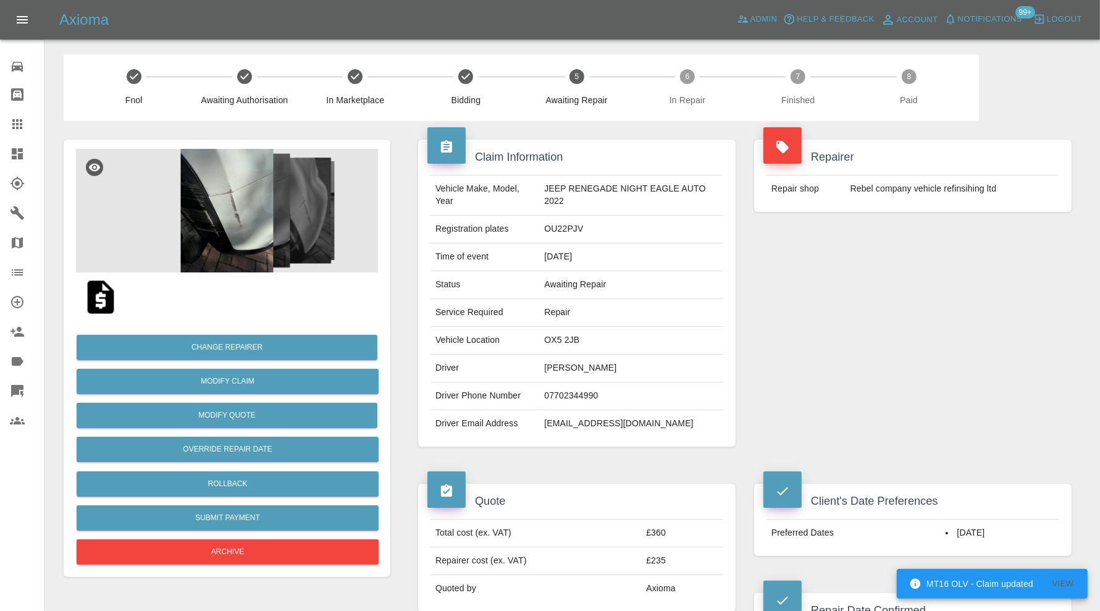
click at [253, 240] on img at bounding box center [227, 211] width 302 height 124
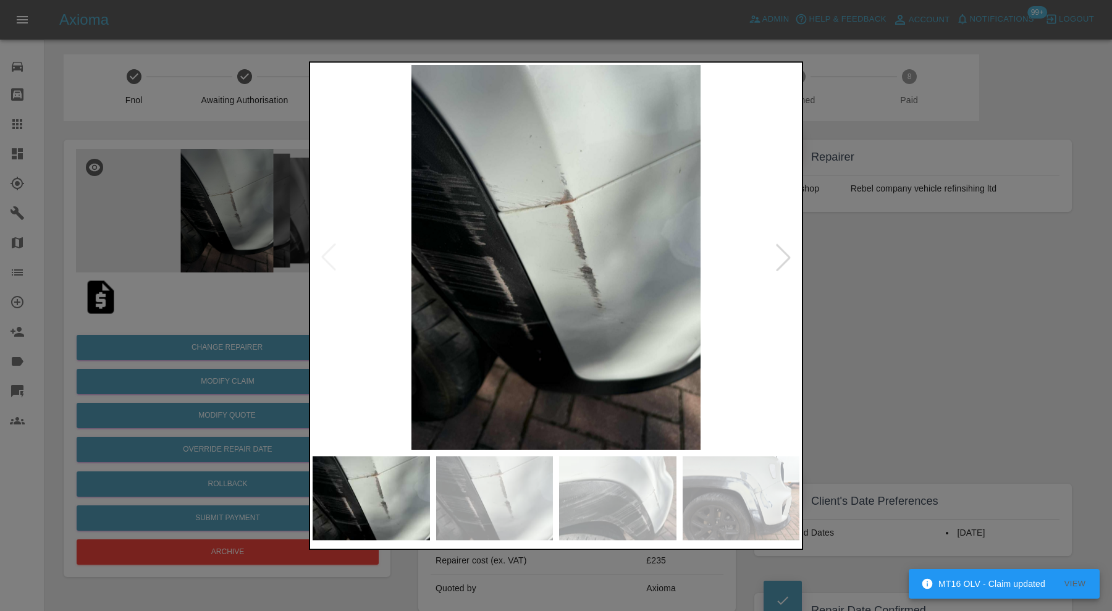
click at [782, 253] on div at bounding box center [782, 257] width 27 height 27
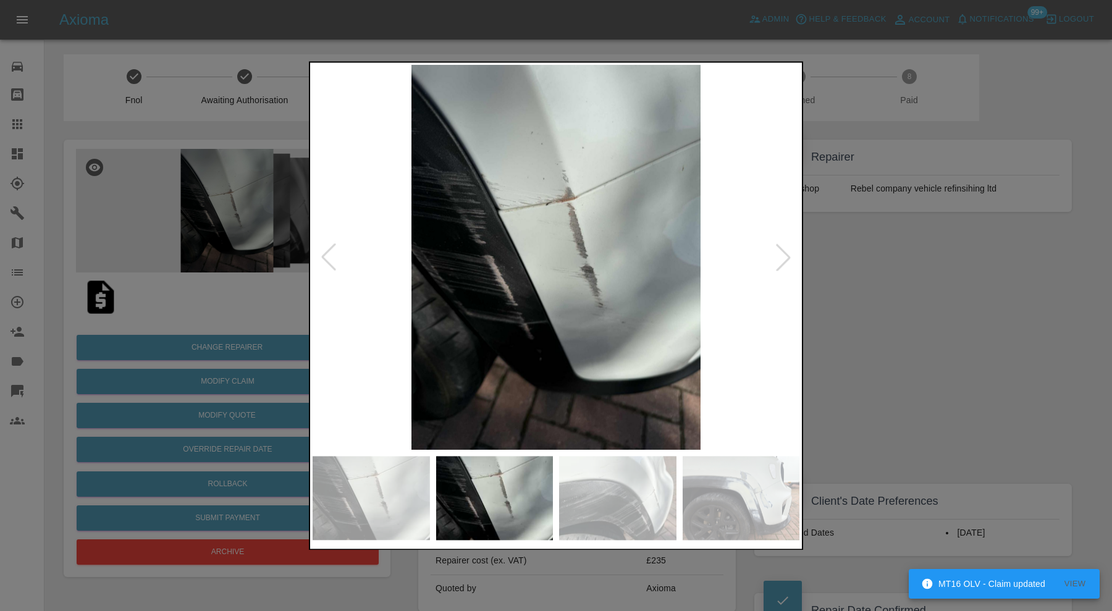
click at [782, 253] on div at bounding box center [782, 257] width 27 height 27
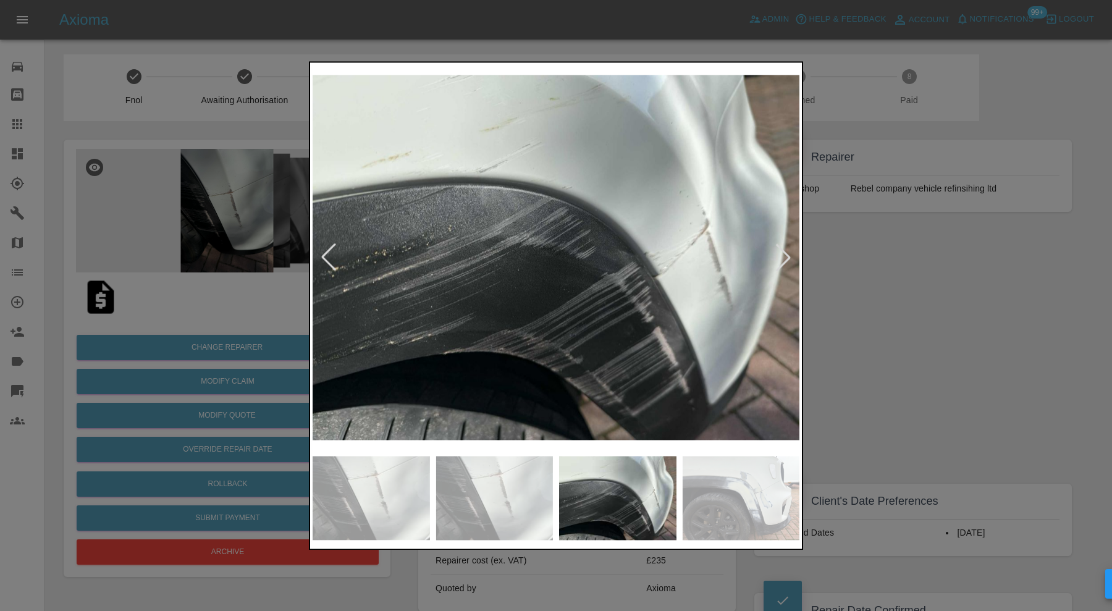
click at [782, 253] on div at bounding box center [782, 257] width 27 height 27
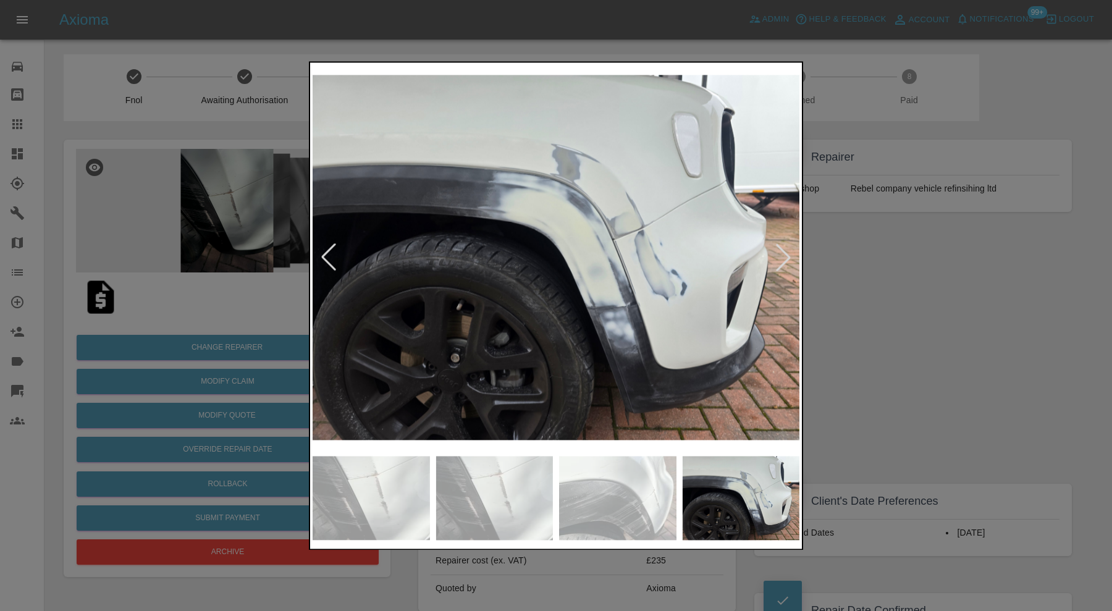
click at [325, 253] on div at bounding box center [328, 257] width 27 height 27
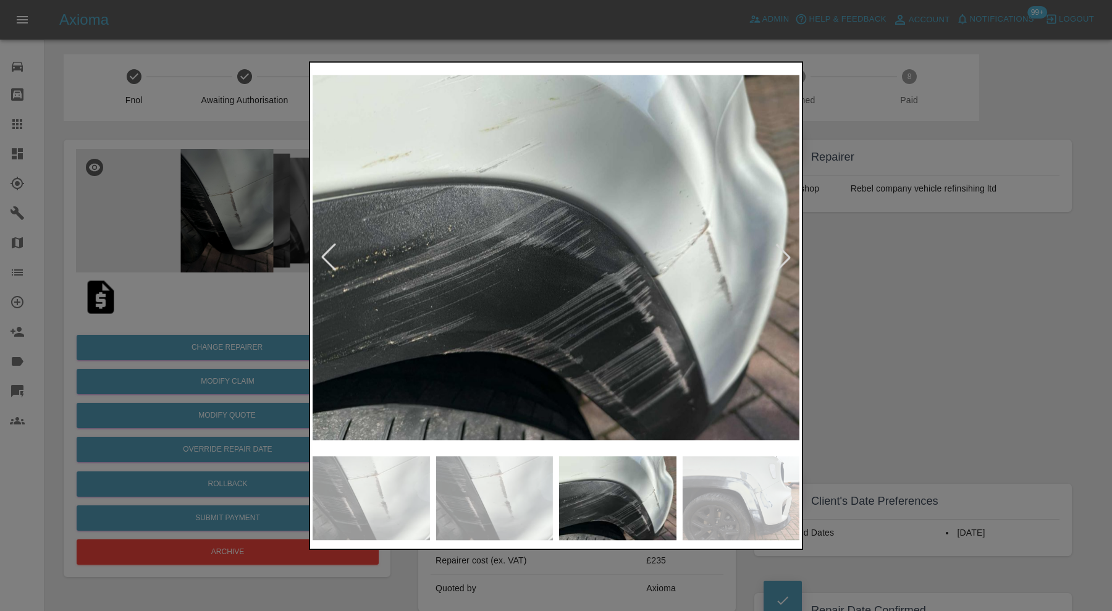
click at [325, 253] on div at bounding box center [328, 257] width 27 height 27
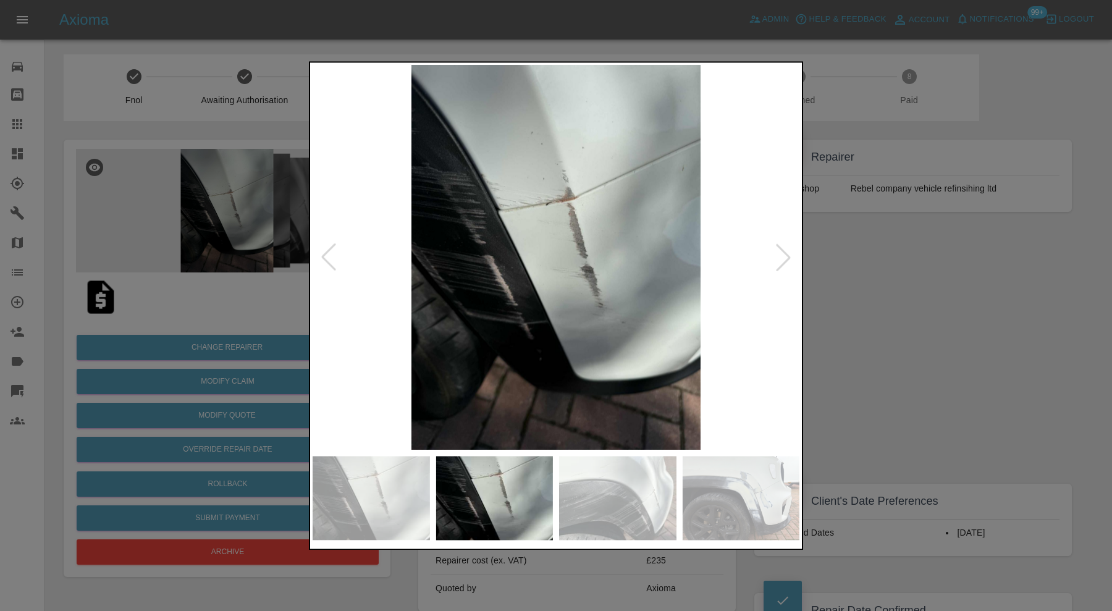
click at [955, 244] on div at bounding box center [556, 305] width 1112 height 611
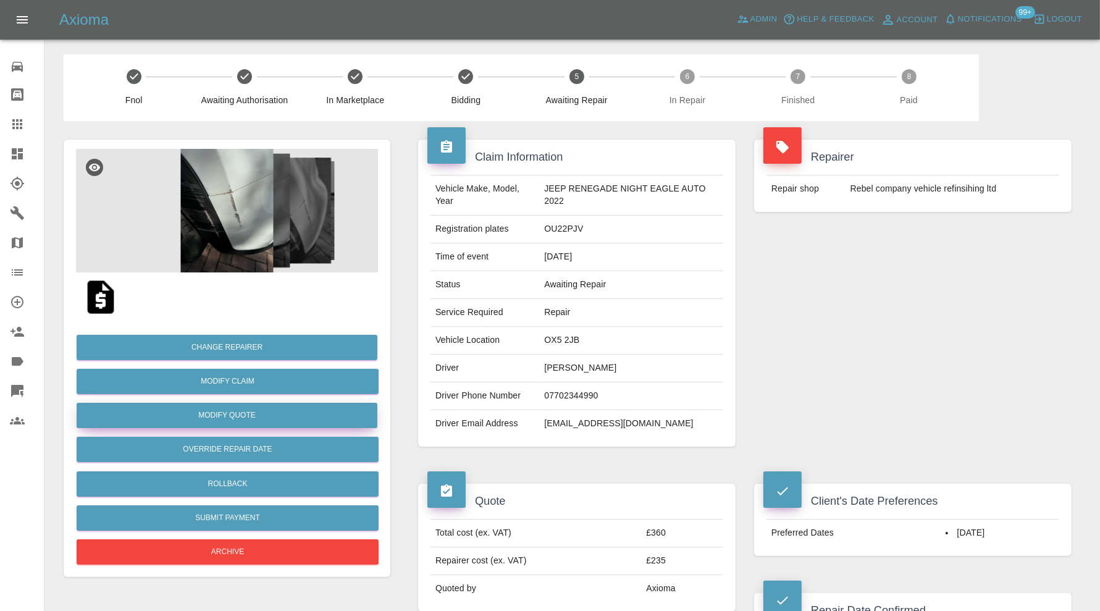
click at [290, 409] on button "Modify Quote" at bounding box center [227, 415] width 301 height 25
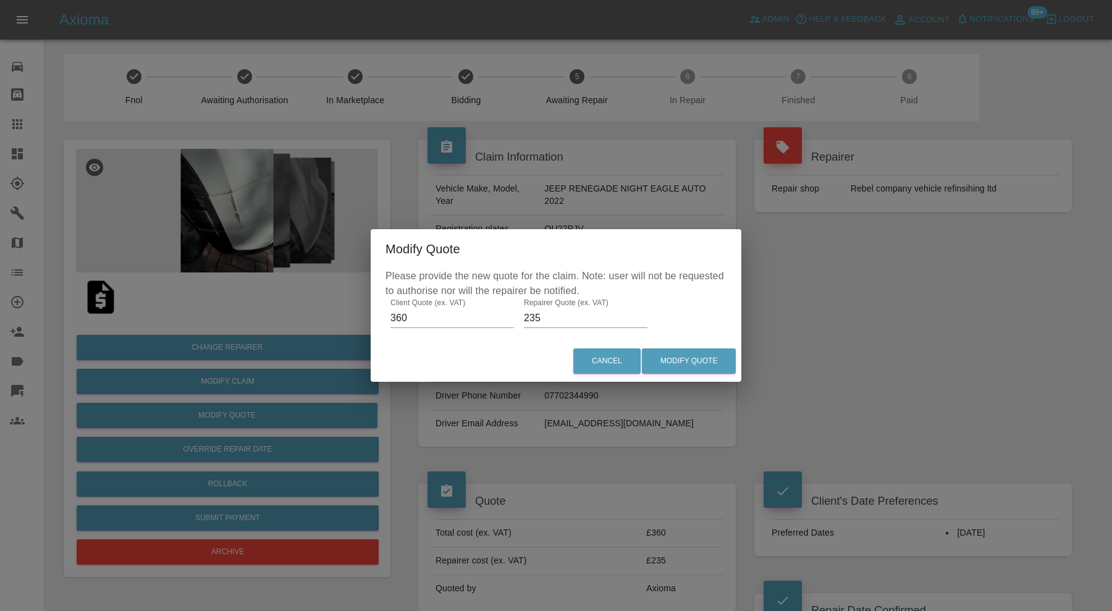
click at [570, 313] on input "235" at bounding box center [586, 318] width 124 height 20
type input "265"
click at [682, 357] on button "Modify Quote" at bounding box center [689, 360] width 94 height 25
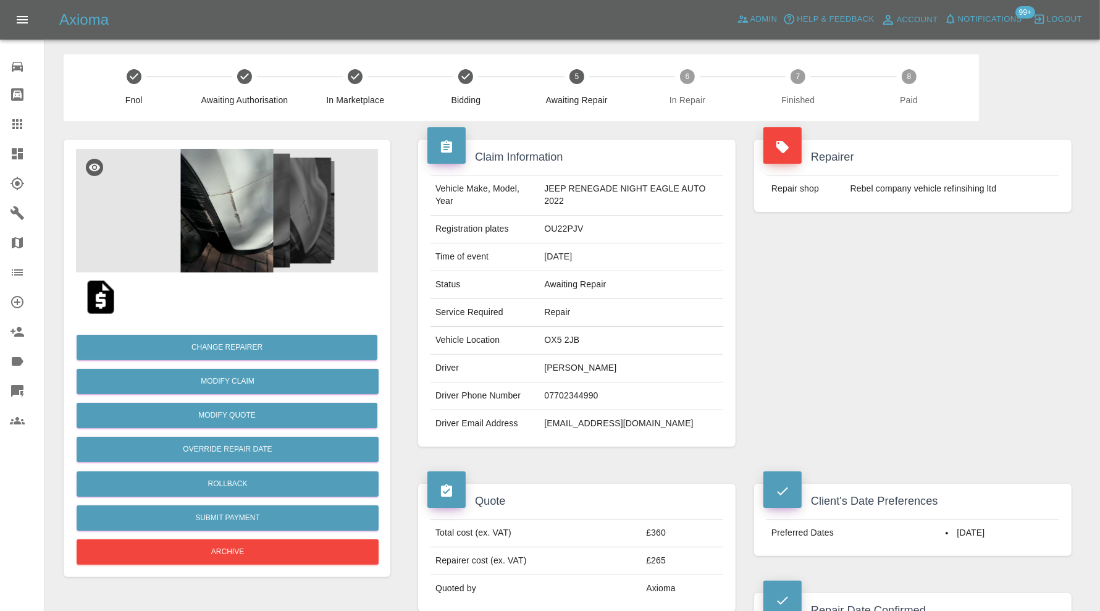
click at [16, 153] on icon at bounding box center [17, 153] width 11 height 11
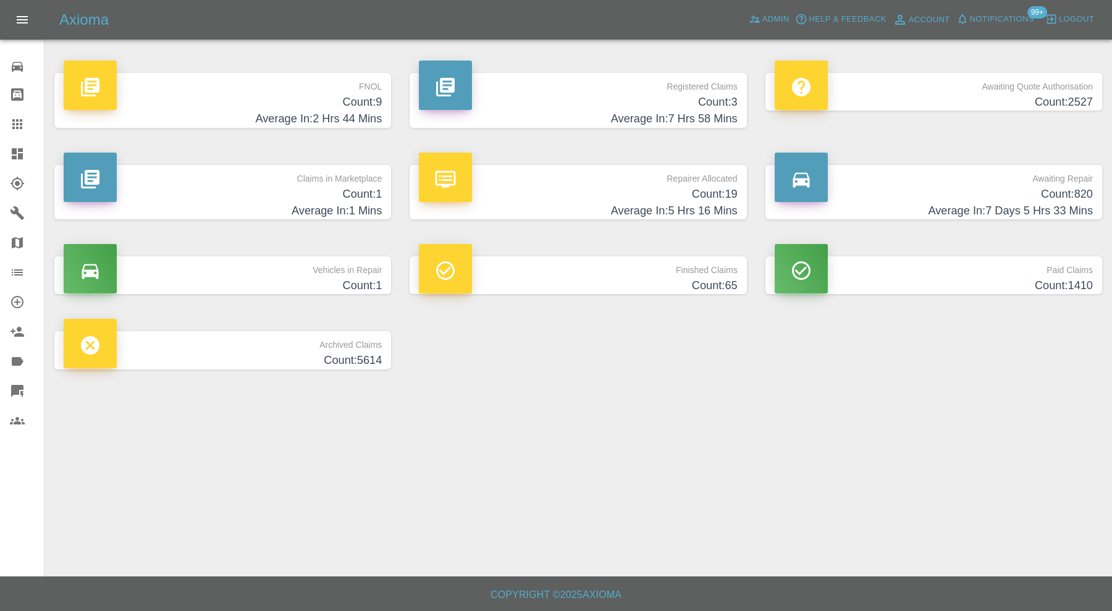
click at [303, 191] on h4 "Count: 1" at bounding box center [223, 194] width 318 height 17
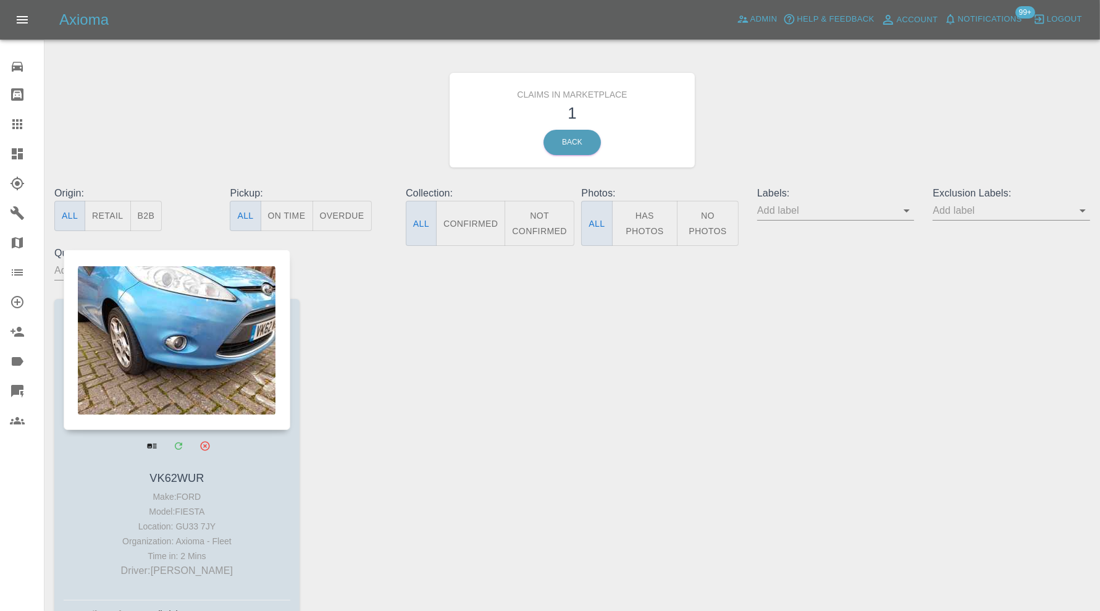
click at [169, 475] on link "VK62WUR" at bounding box center [176, 478] width 54 height 12
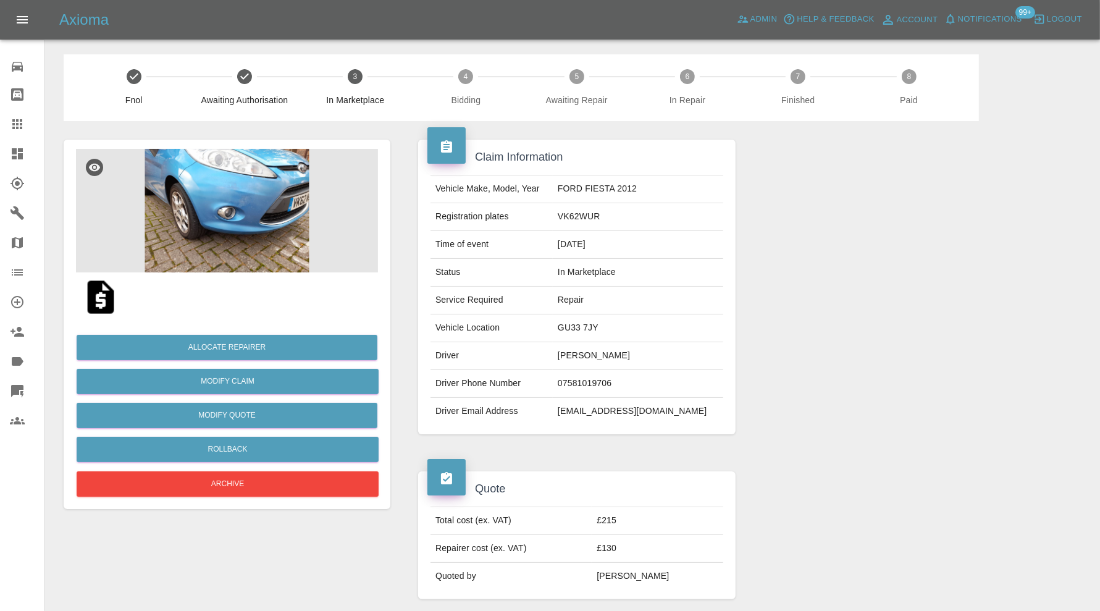
click at [211, 247] on img at bounding box center [227, 211] width 302 height 124
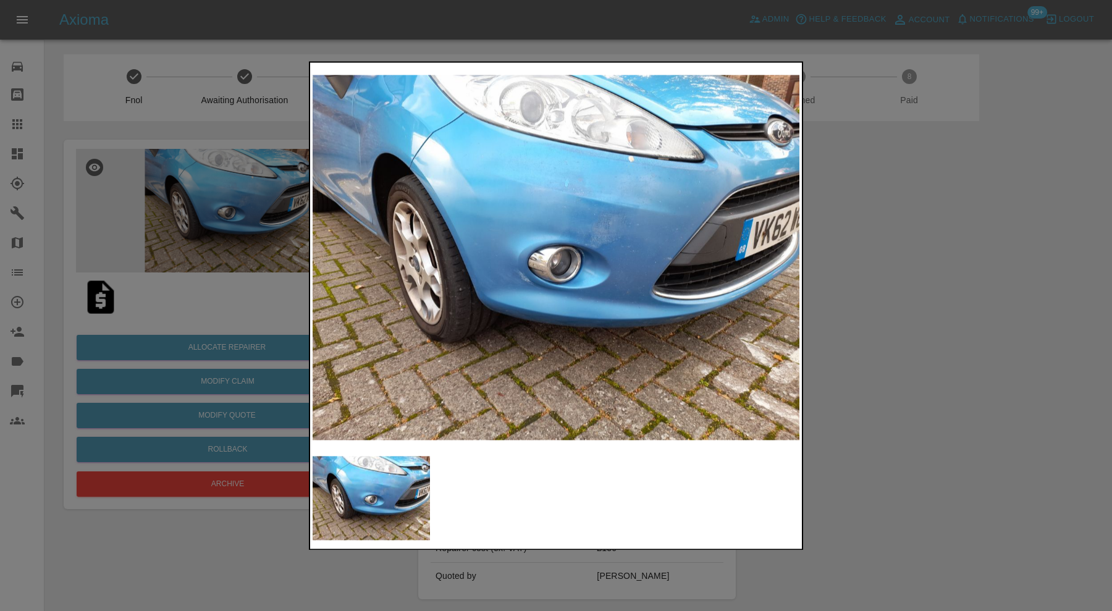
click at [782, 297] on img at bounding box center [555, 257] width 487 height 385
click at [936, 373] on div at bounding box center [556, 305] width 1112 height 611
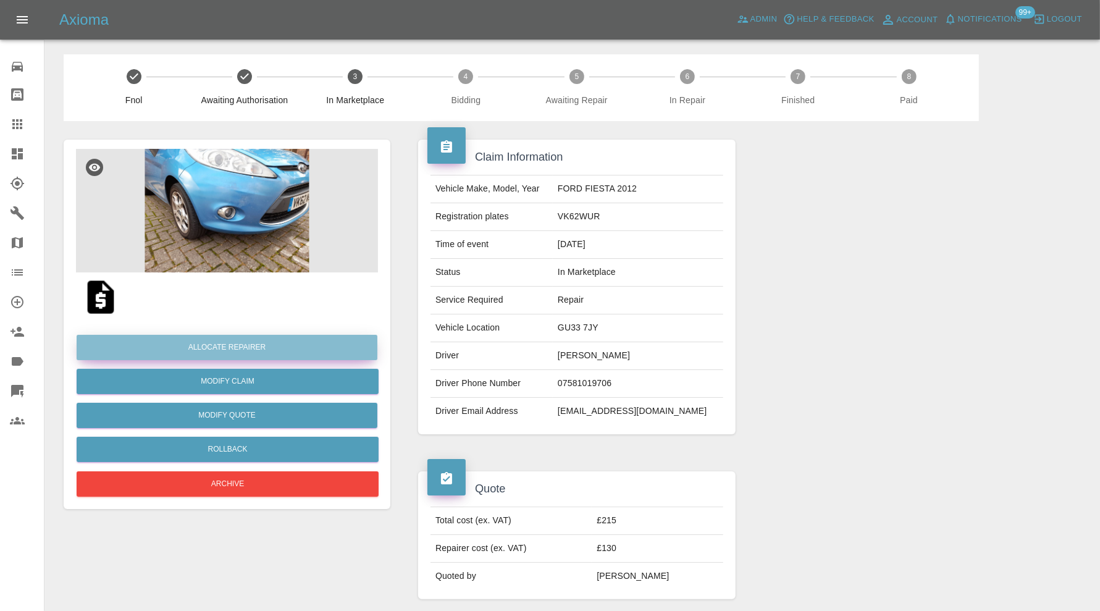
click at [257, 350] on button "Allocate Repairer" at bounding box center [227, 347] width 301 height 25
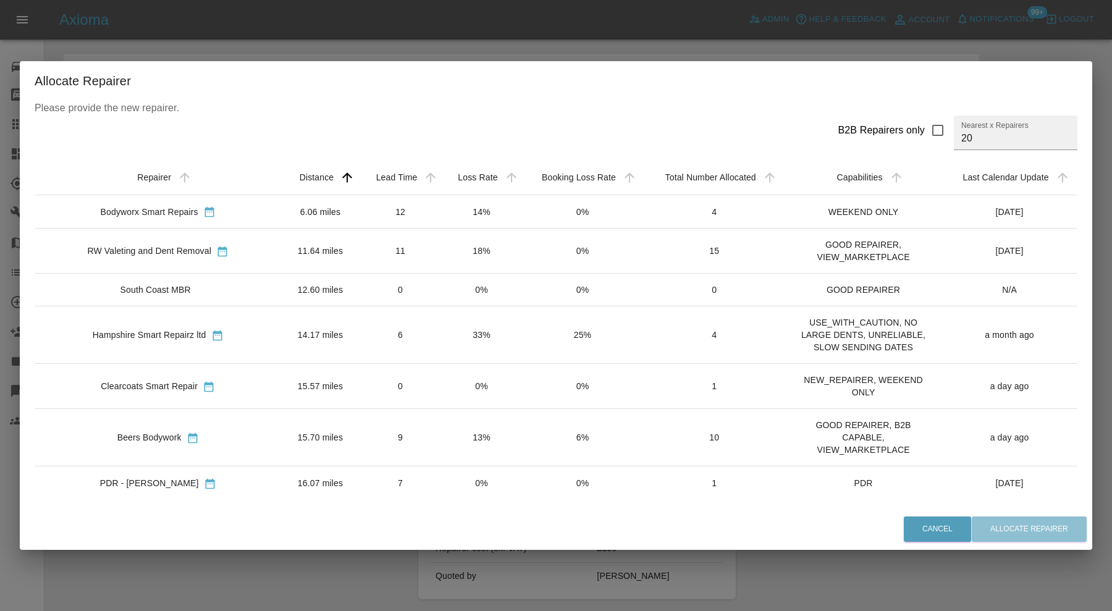
click at [318, 429] on td "15.70 miles" at bounding box center [320, 437] width 78 height 57
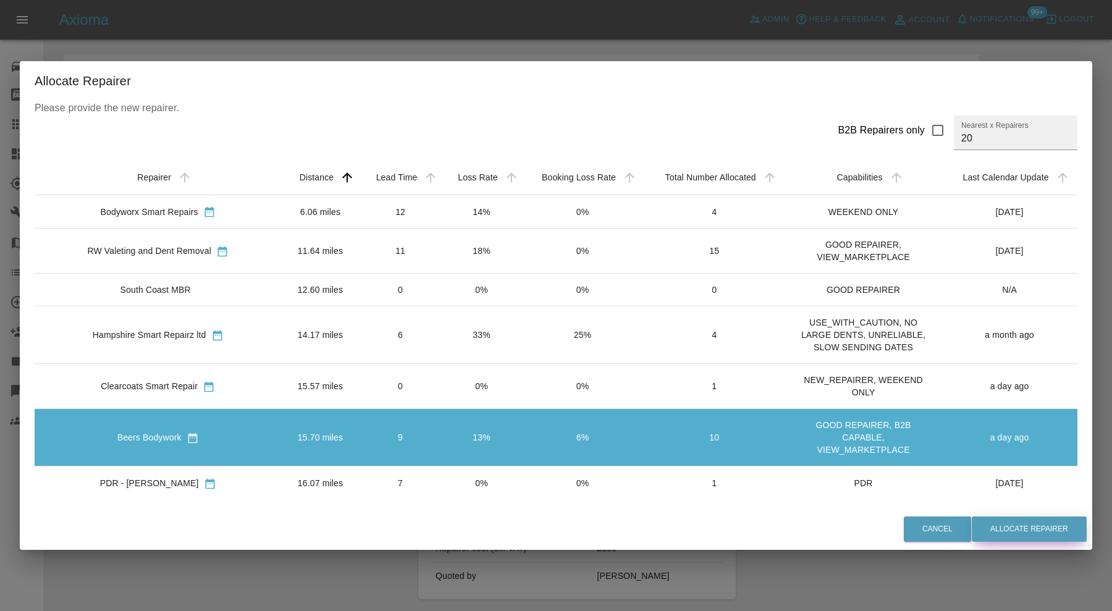
click at [1011, 529] on button "Allocate Repairer" at bounding box center [1028, 528] width 115 height 25
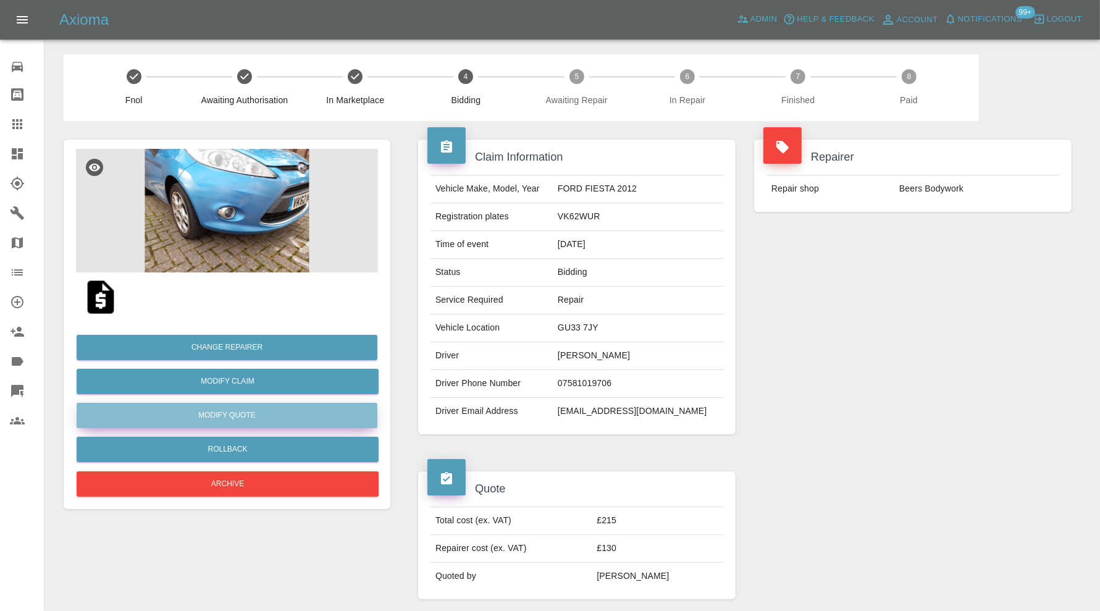
click at [250, 413] on button "Modify Quote" at bounding box center [227, 415] width 301 height 25
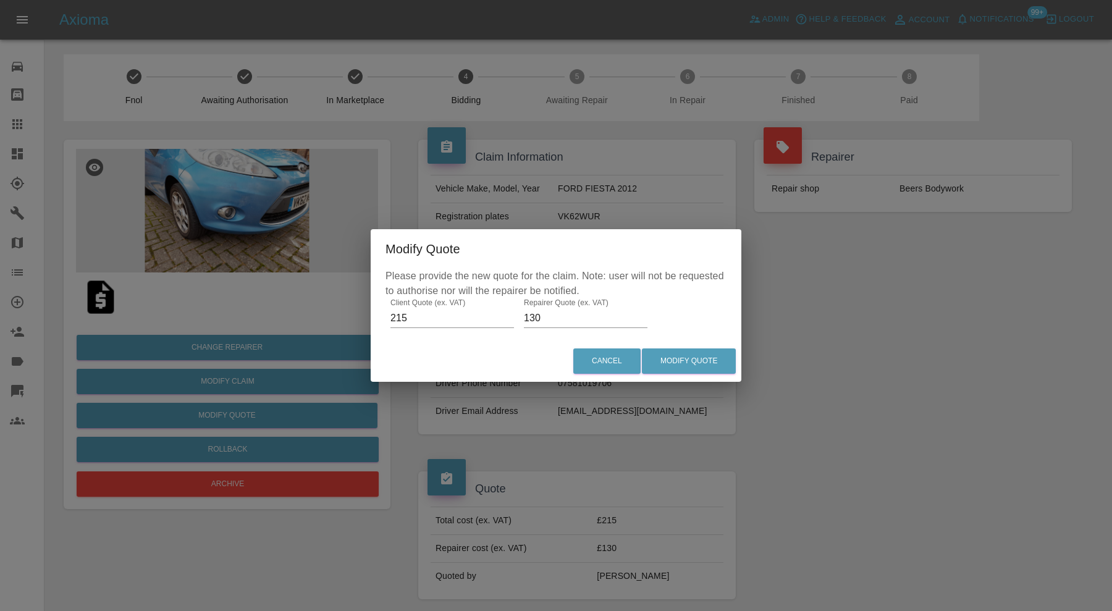
click at [547, 315] on input "130" at bounding box center [586, 318] width 124 height 20
type input "135"
click at [689, 356] on button "Modify Quote" at bounding box center [689, 360] width 94 height 25
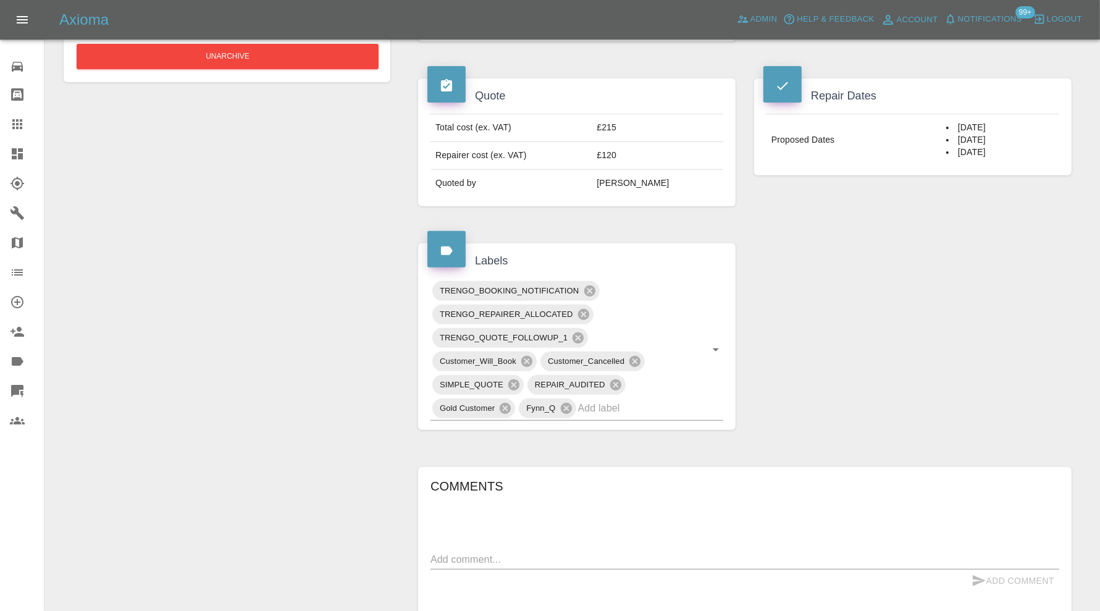
scroll to position [706, 0]
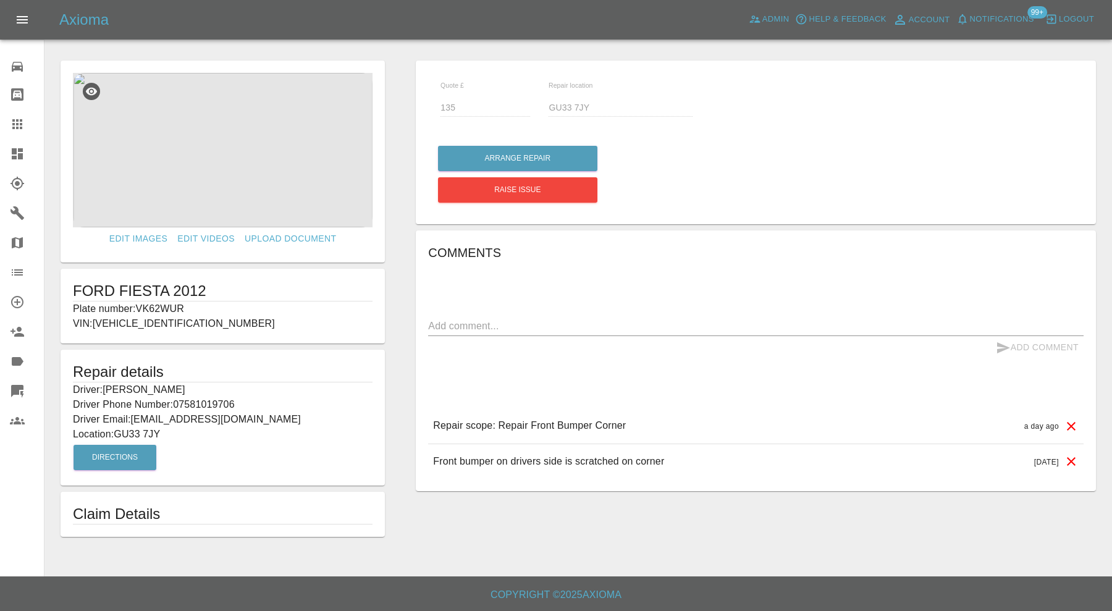
click at [22, 155] on icon at bounding box center [17, 153] width 11 height 11
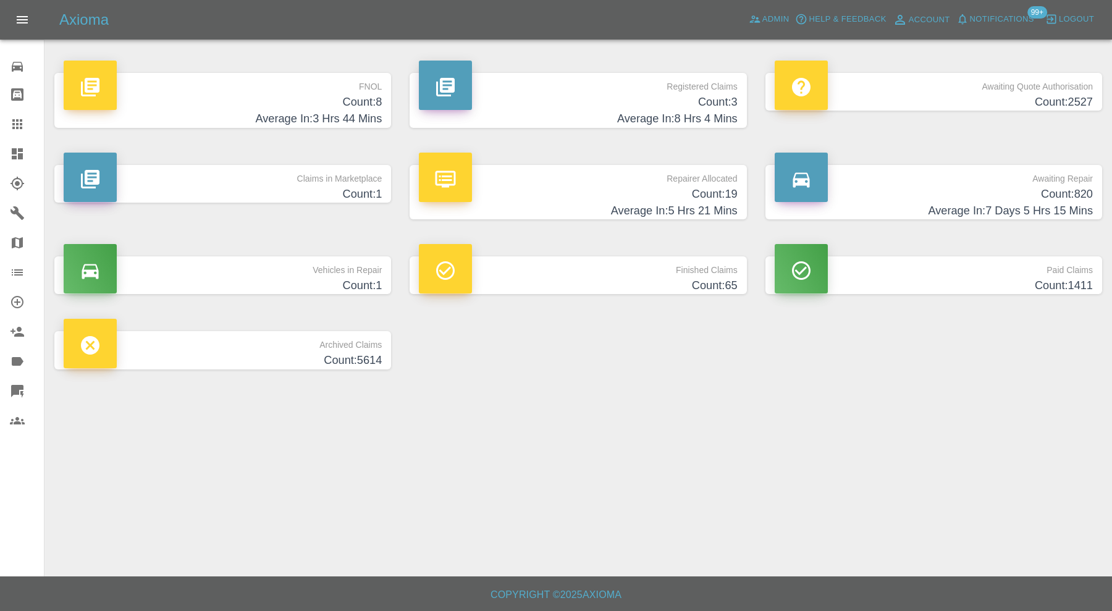
click at [343, 179] on p "Claims in Marketplace" at bounding box center [223, 175] width 318 height 21
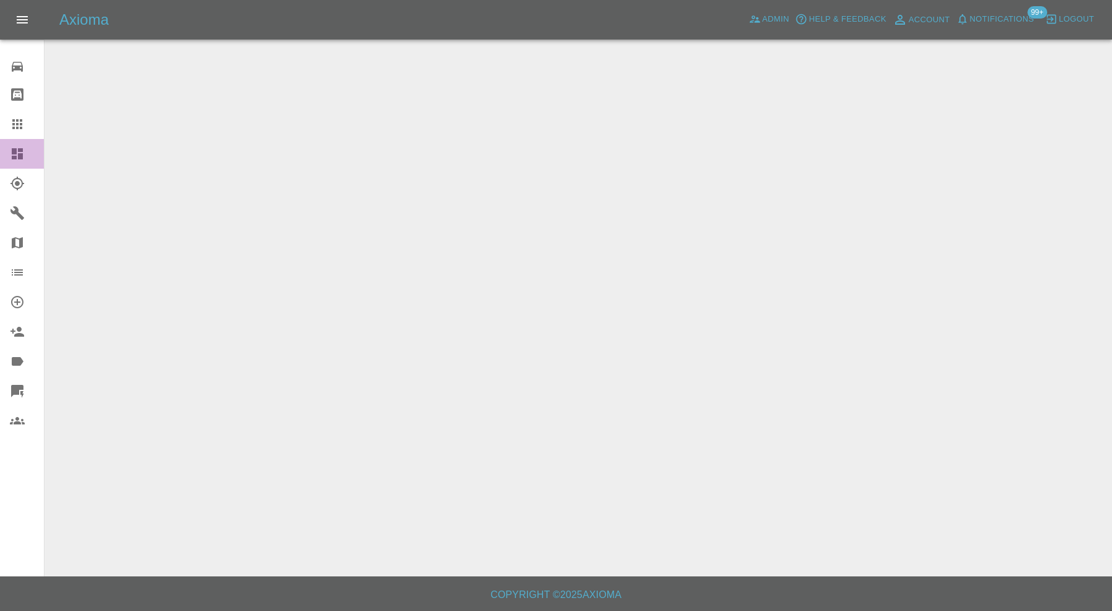
click at [15, 146] on icon at bounding box center [17, 153] width 15 height 15
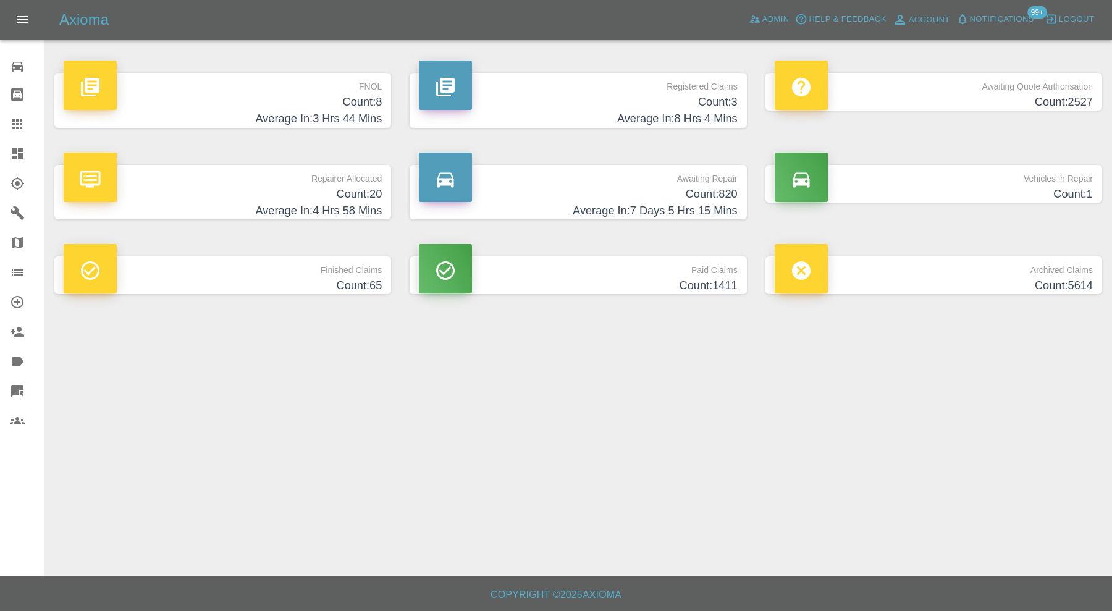
click at [216, 91] on p "FNOL" at bounding box center [223, 83] width 318 height 21
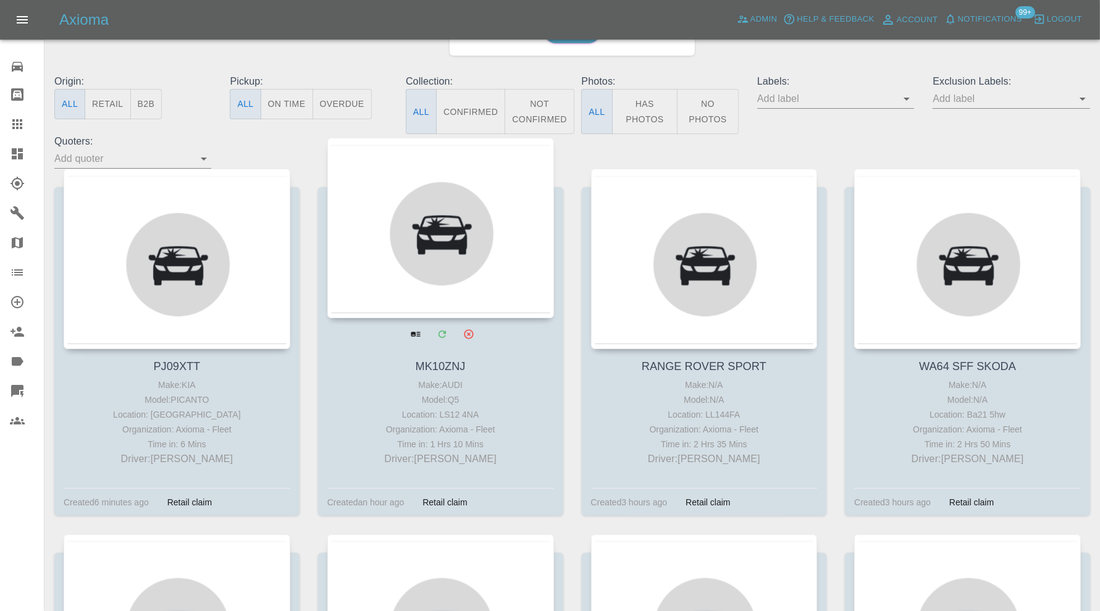
scroll to position [103, 0]
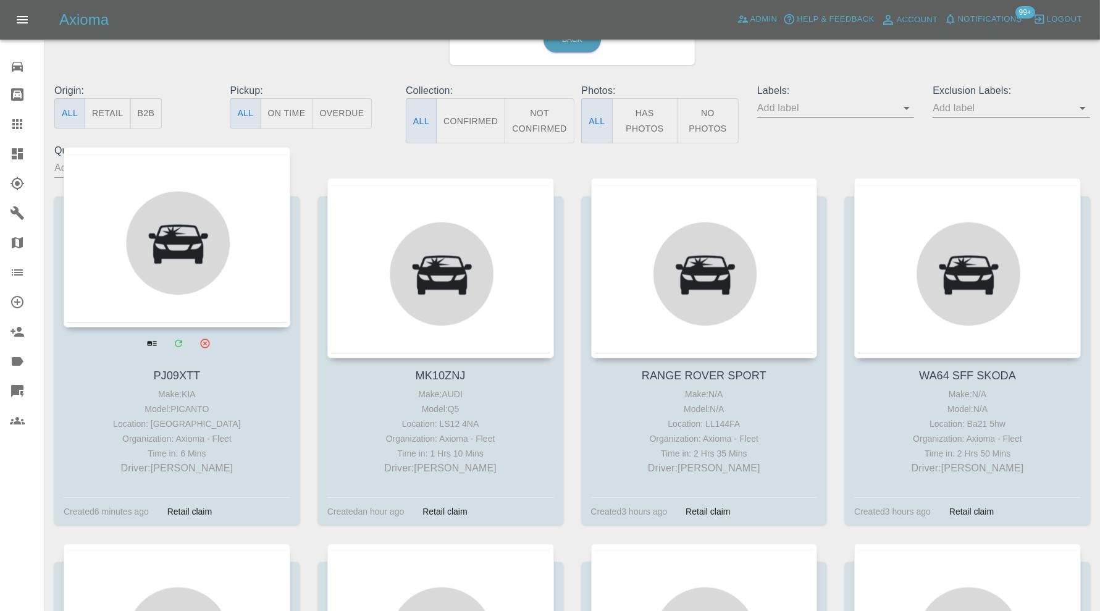
click at [223, 324] on div at bounding box center [177, 237] width 227 height 180
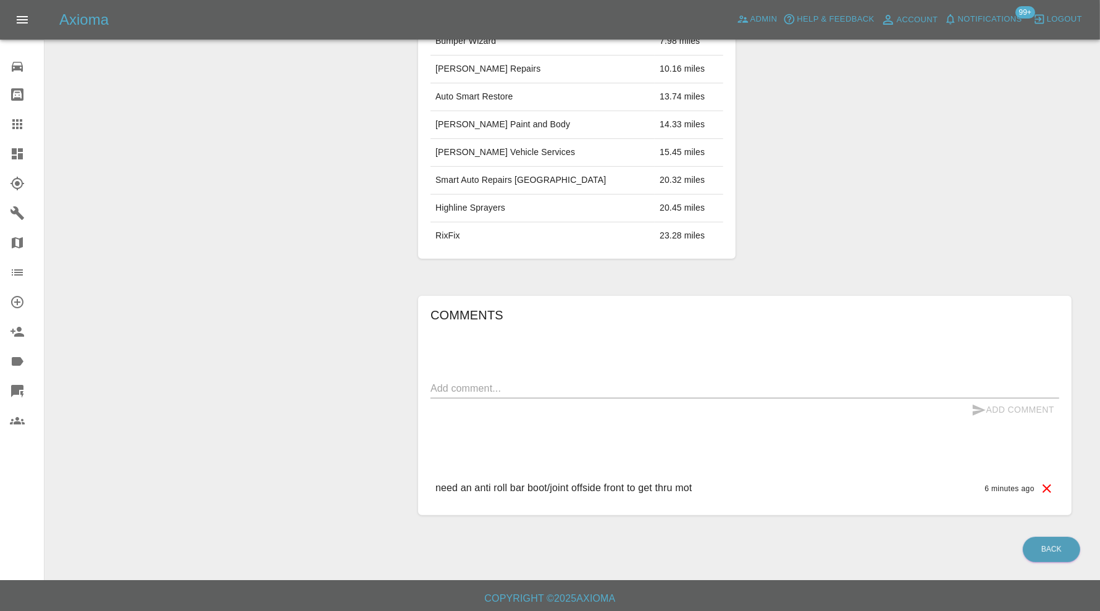
scroll to position [123, 0]
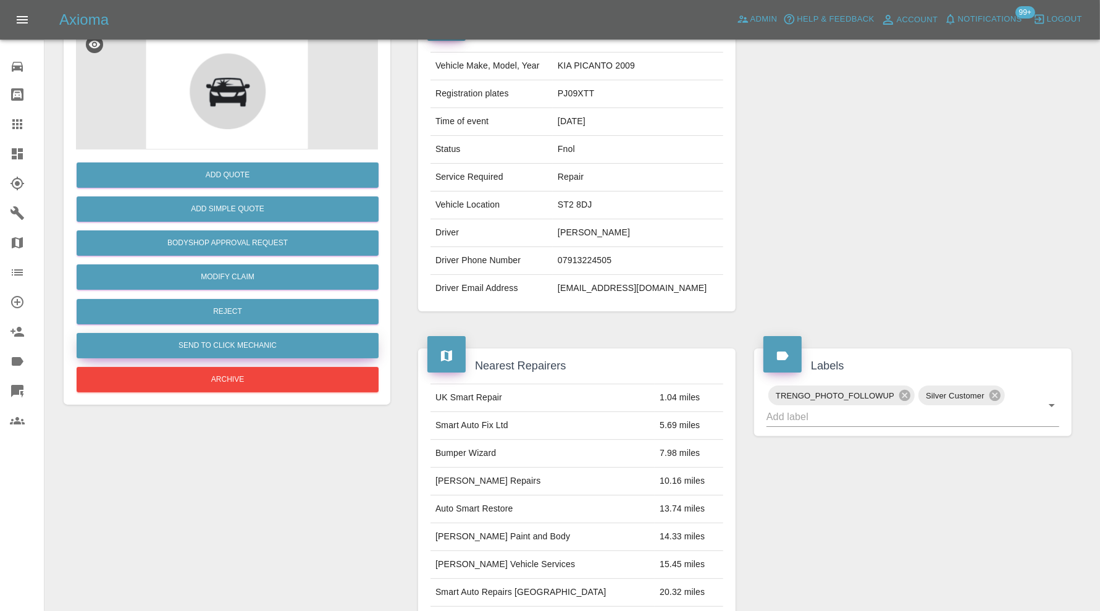
click at [280, 346] on button "Send to Click Mechanic" at bounding box center [228, 345] width 302 height 25
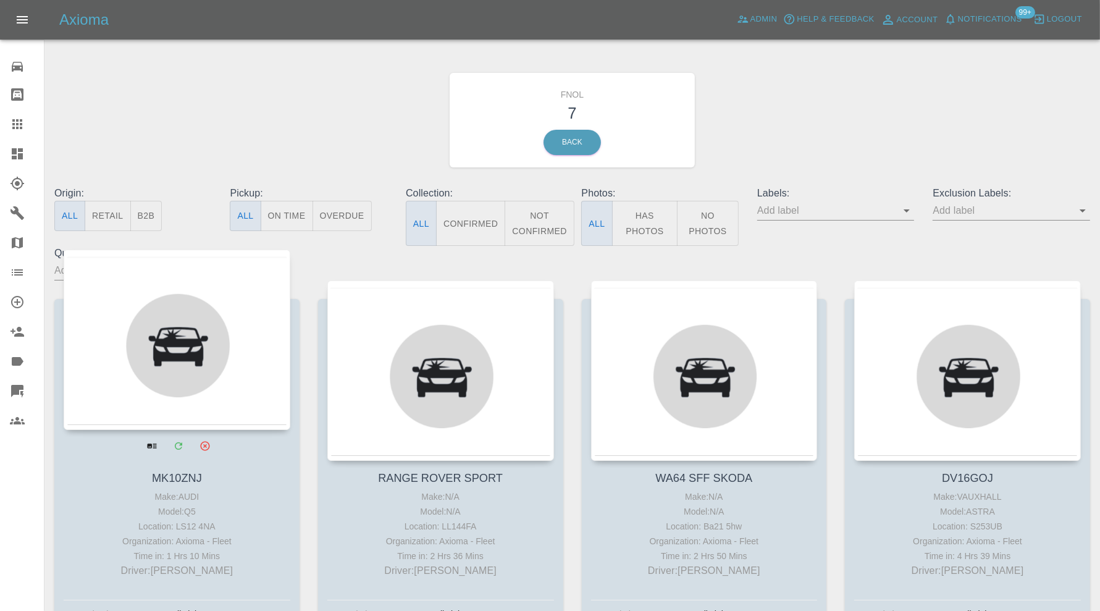
click at [248, 359] on div at bounding box center [177, 339] width 227 height 180
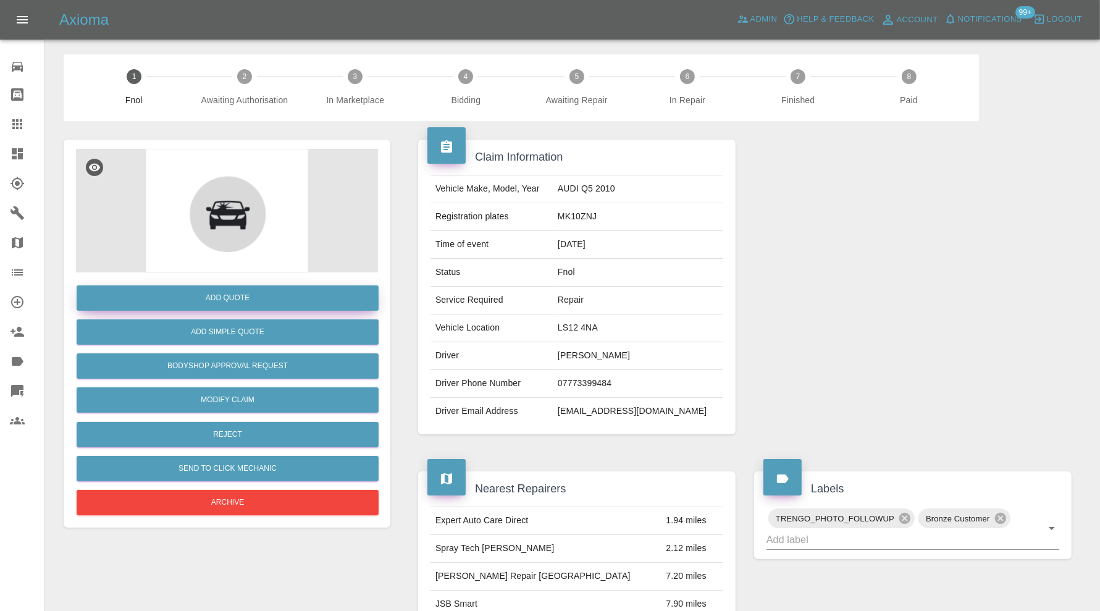
click at [299, 297] on button "Add Quote" at bounding box center [228, 297] width 302 height 25
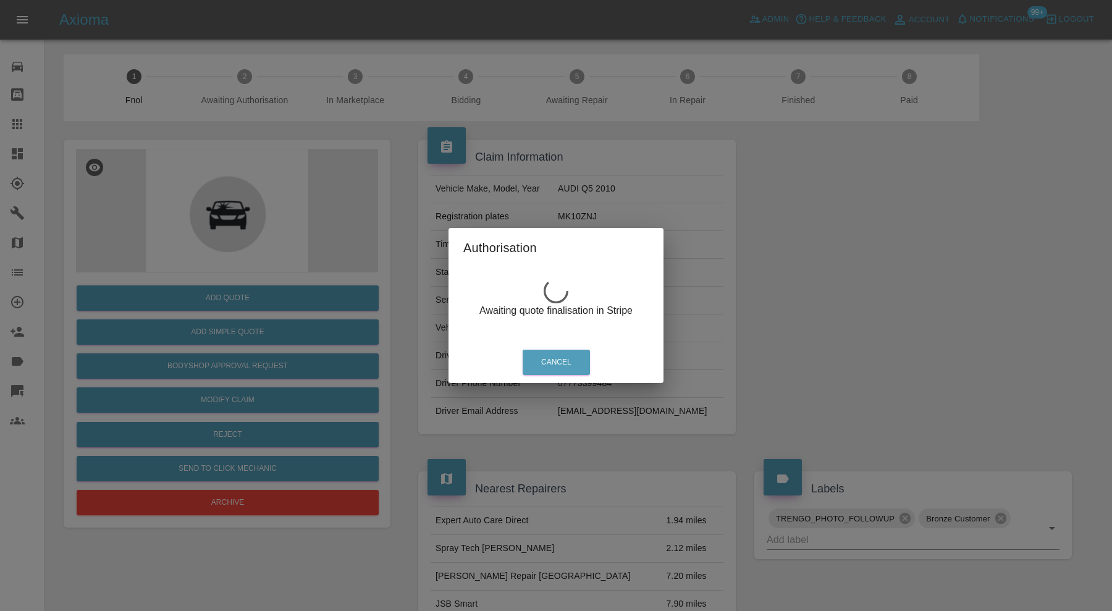
click at [779, 219] on div "Authorisation Awaiting quote finalisation in Stripe Cancel" at bounding box center [556, 305] width 1112 height 611
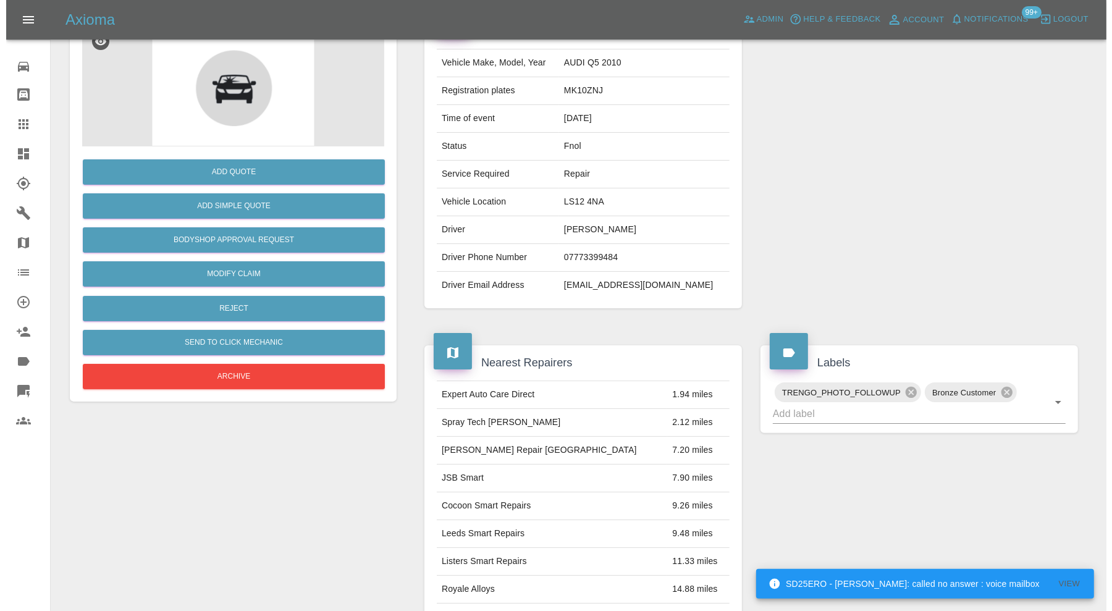
scroll to position [123, 0]
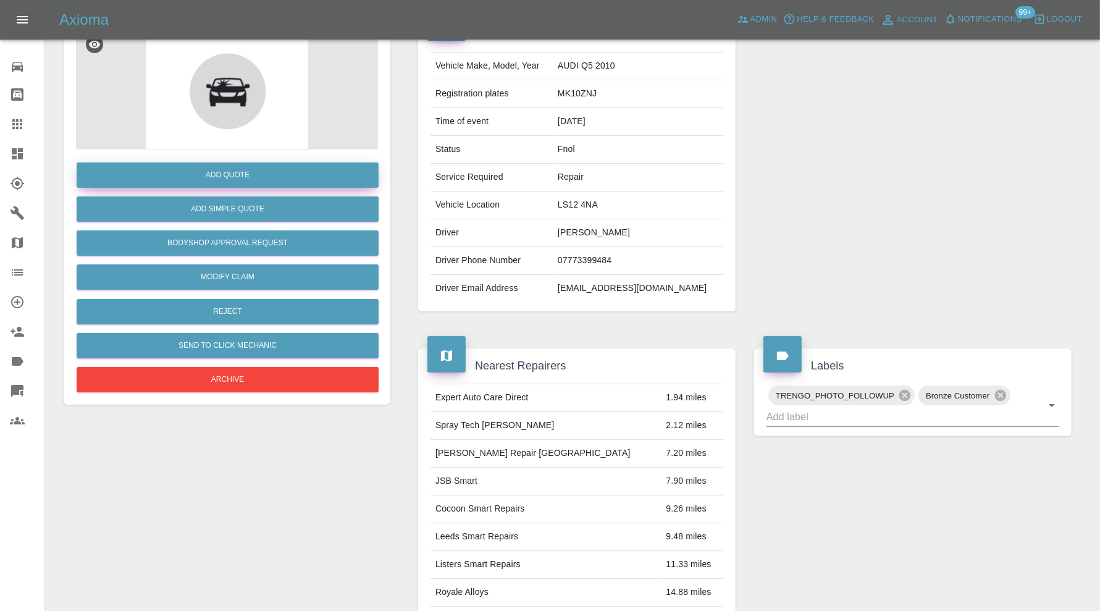
click at [235, 186] on button "Add Quote" at bounding box center [228, 174] width 302 height 25
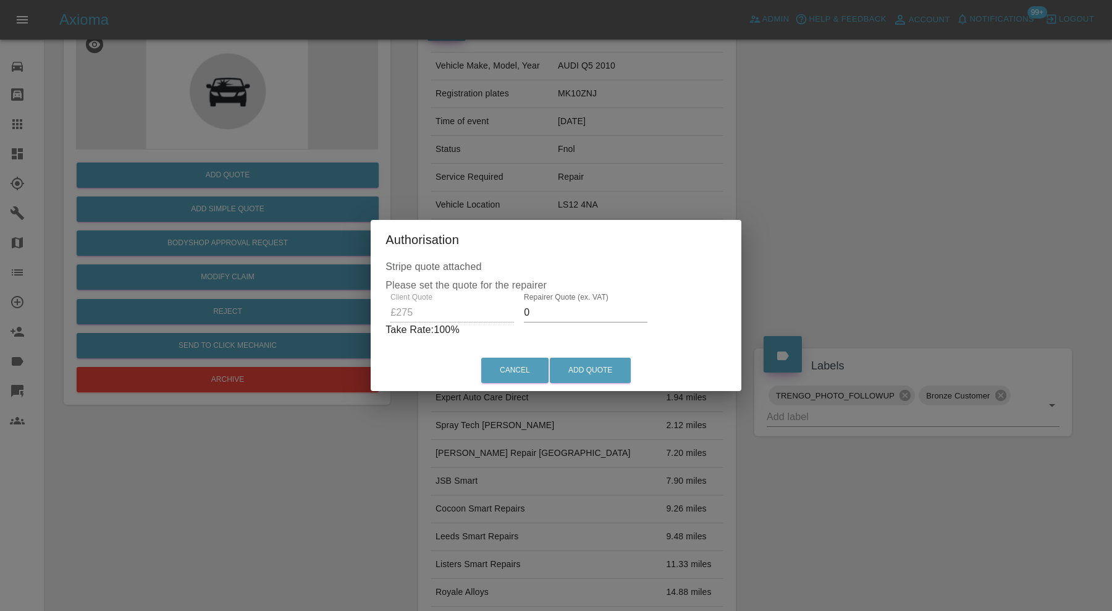
click at [540, 314] on input "0" at bounding box center [586, 313] width 124 height 20
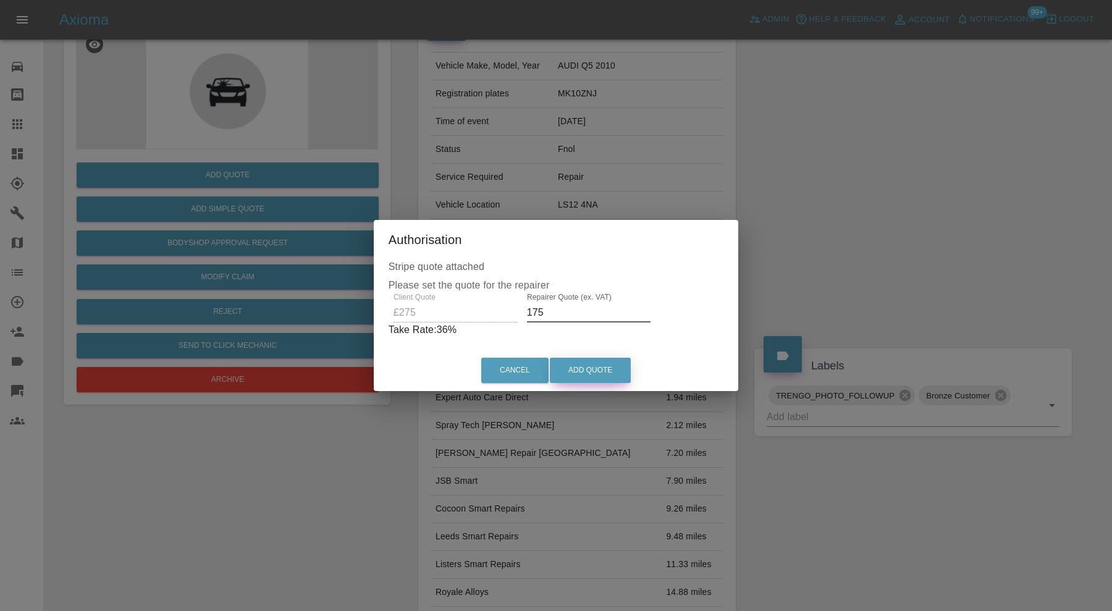
type input "175"
click at [582, 362] on button "Add Quote" at bounding box center [590, 370] width 81 height 25
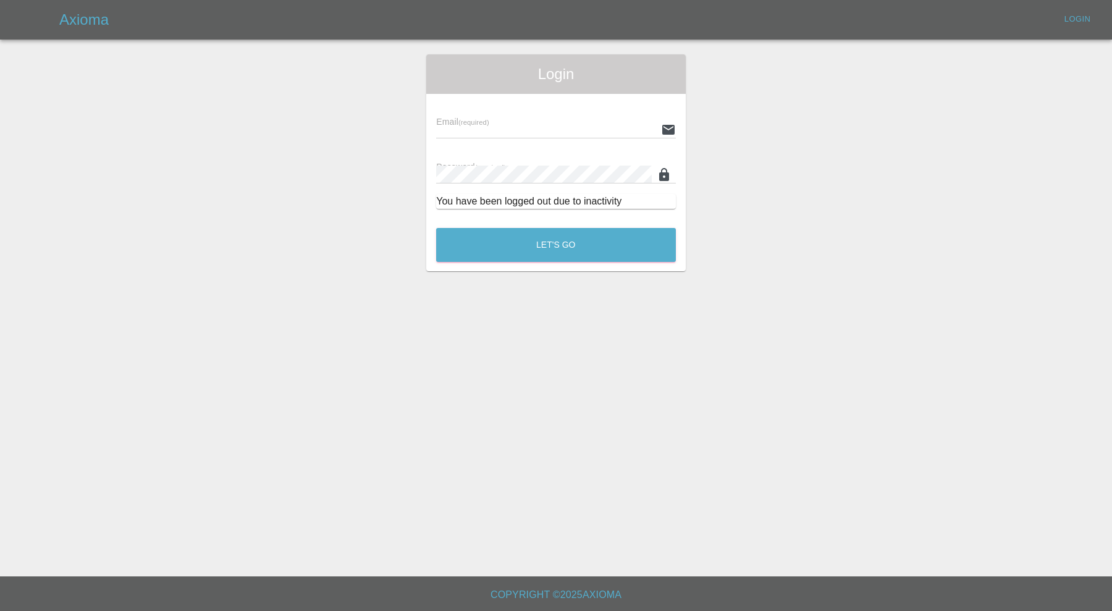
type input "carl.ainsworth@axioma.co.uk"
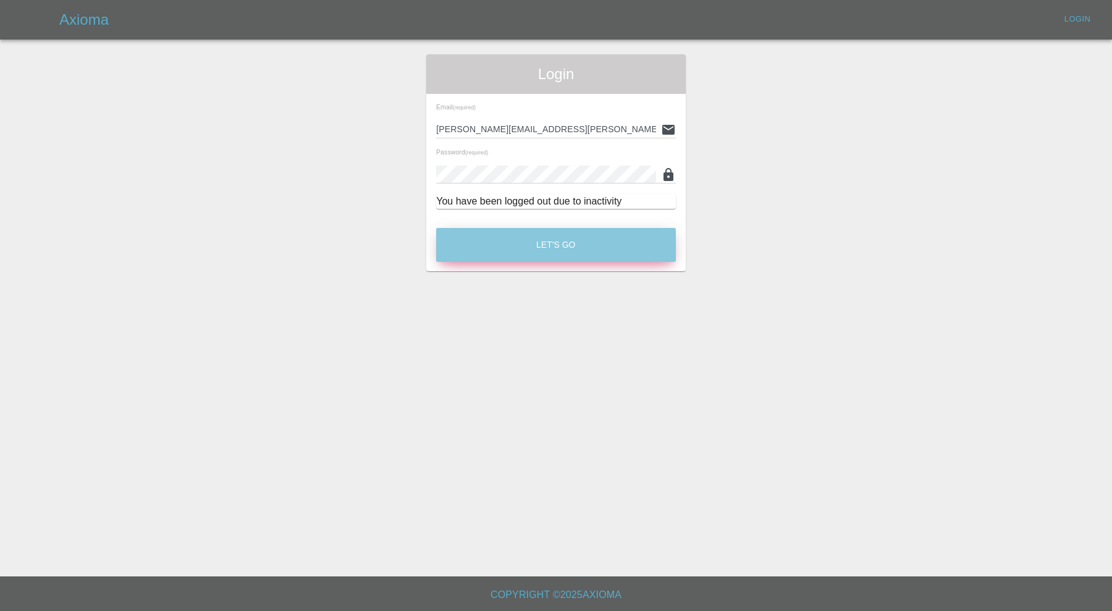
click at [579, 248] on button "Let's Go" at bounding box center [556, 245] width 240 height 34
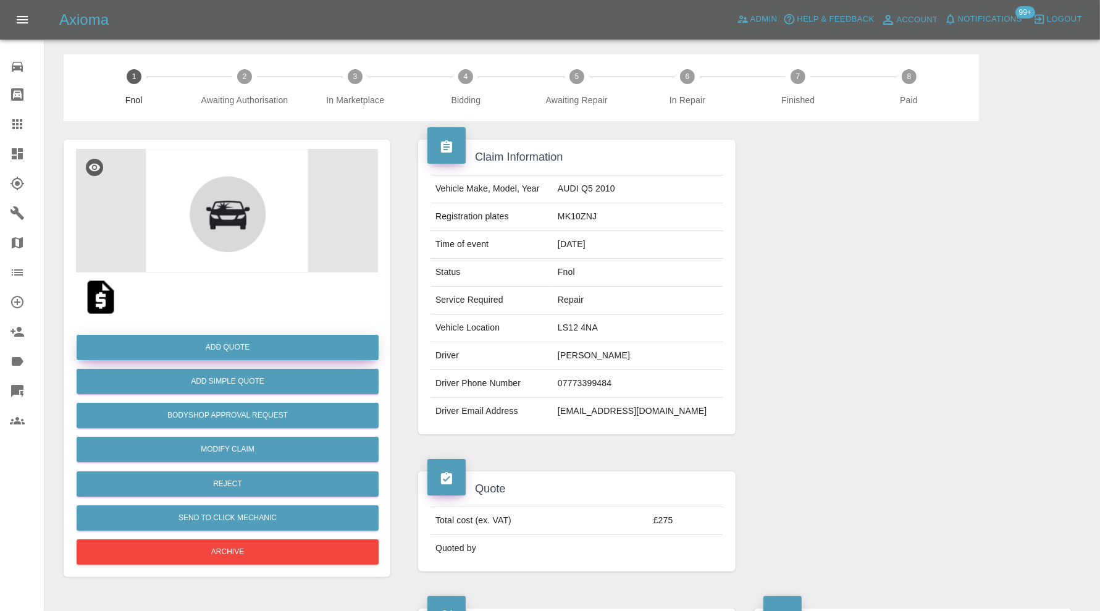
click at [256, 349] on button "Add Quote" at bounding box center [228, 347] width 302 height 25
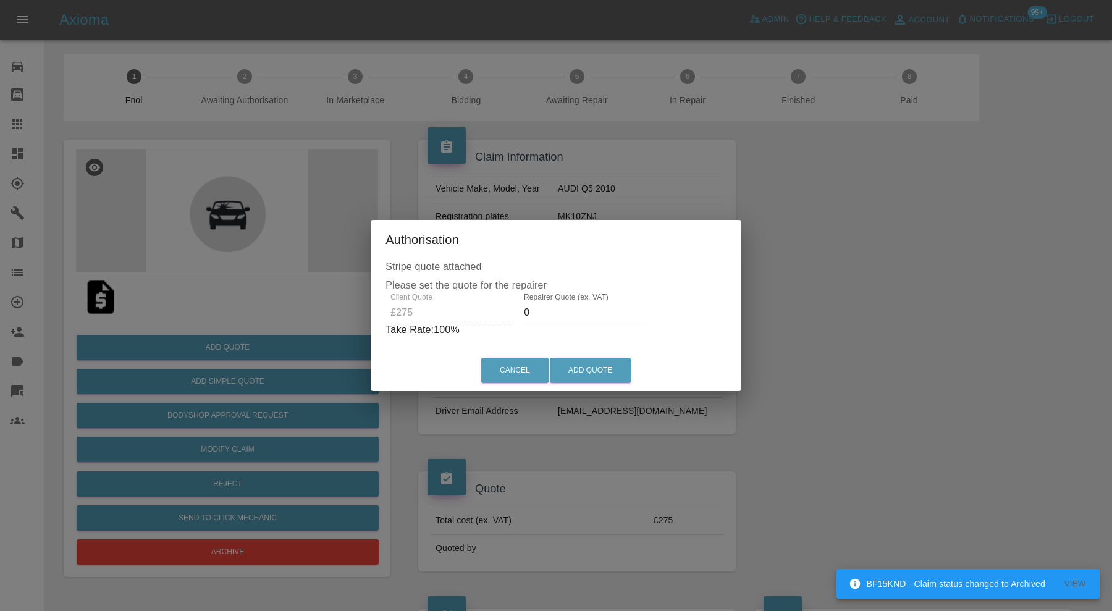
click at [561, 308] on input "0" at bounding box center [586, 313] width 124 height 20
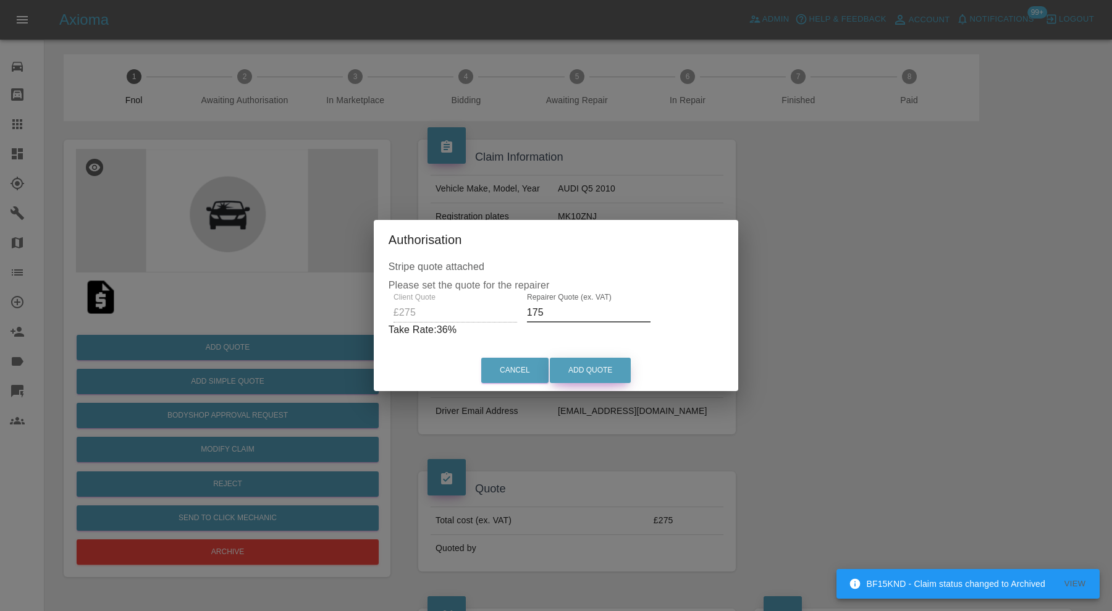
type input "175"
click at [571, 371] on button "Add Quote" at bounding box center [590, 370] width 81 height 25
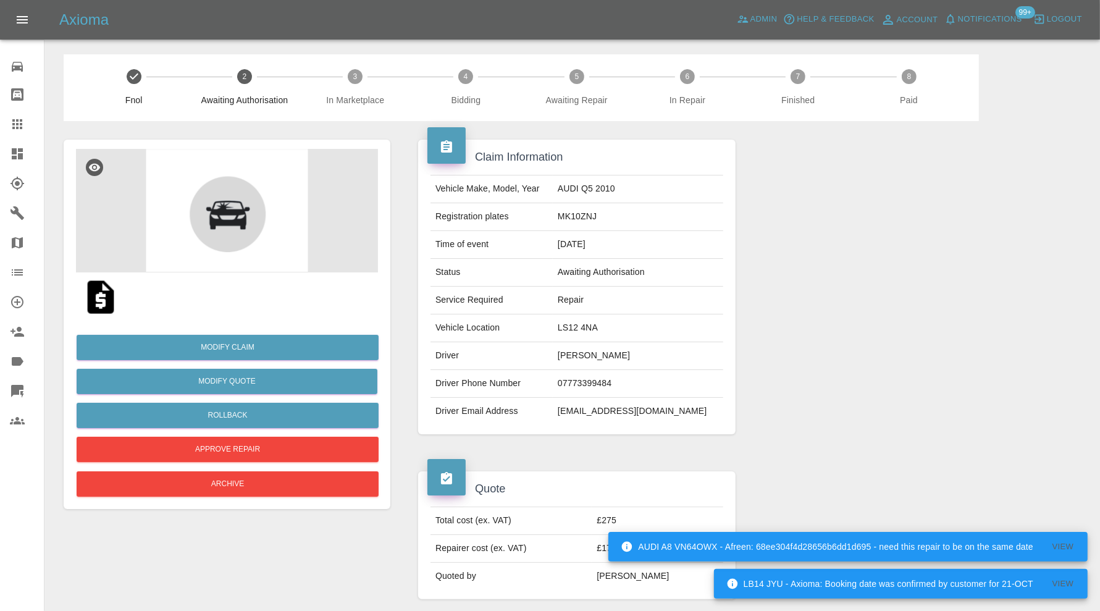
click at [14, 150] on icon at bounding box center [17, 153] width 11 height 11
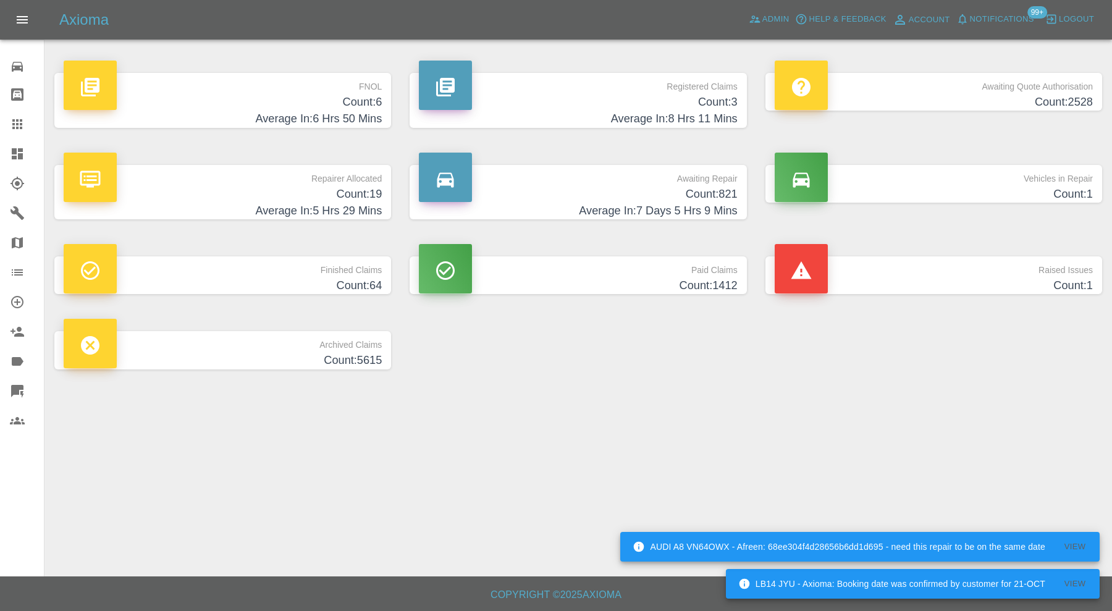
click at [204, 122] on h4 "Average In: 6 Hrs 50 Mins" at bounding box center [223, 119] width 318 height 17
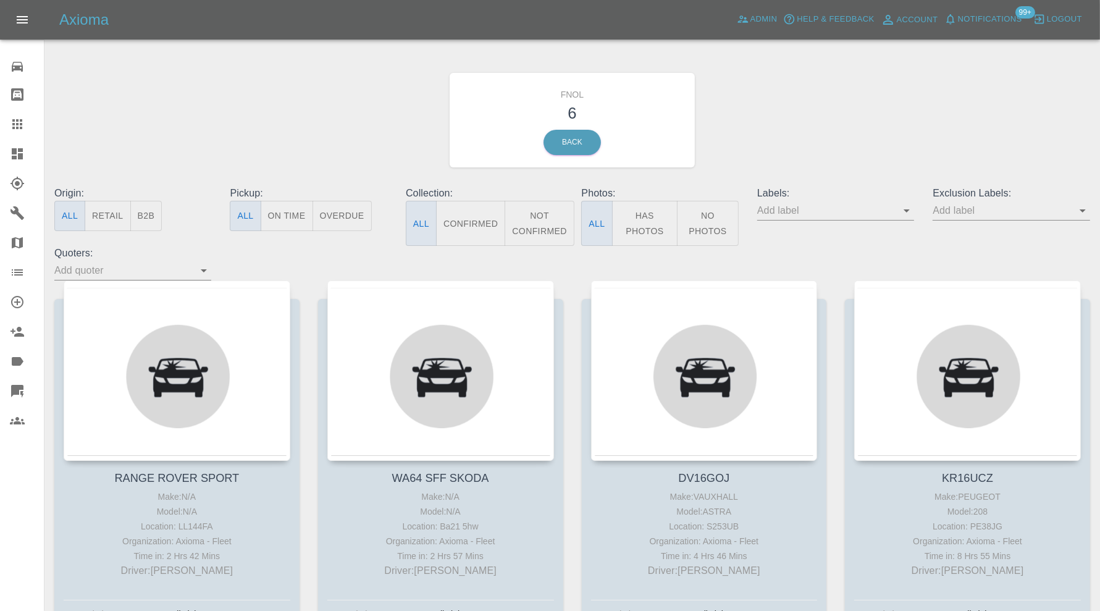
click at [10, 153] on icon at bounding box center [17, 153] width 15 height 15
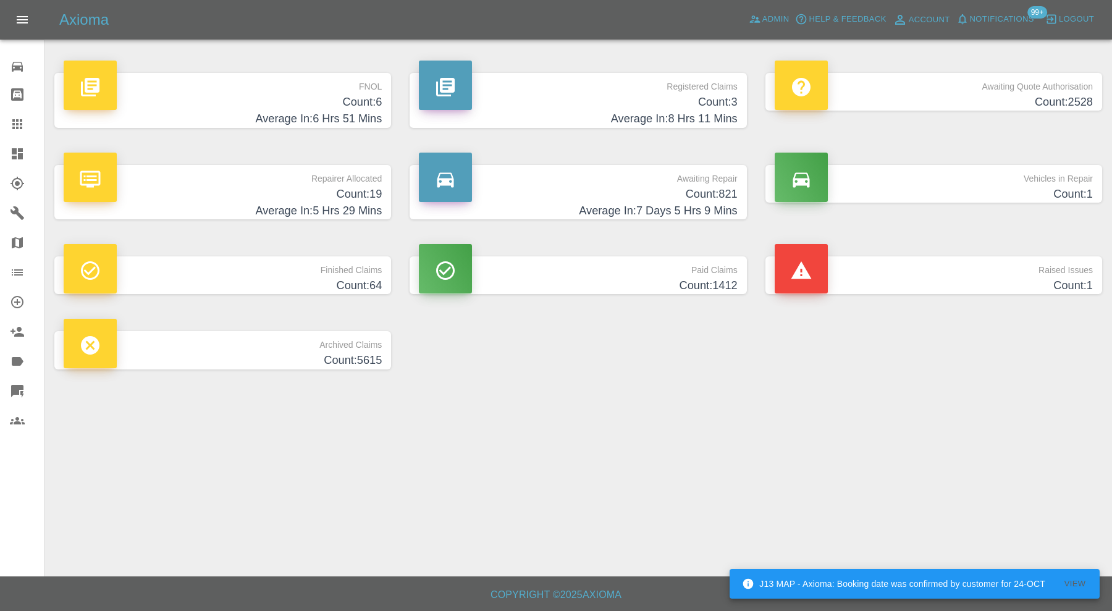
click at [934, 287] on h4 "Count: 1" at bounding box center [933, 285] width 318 height 17
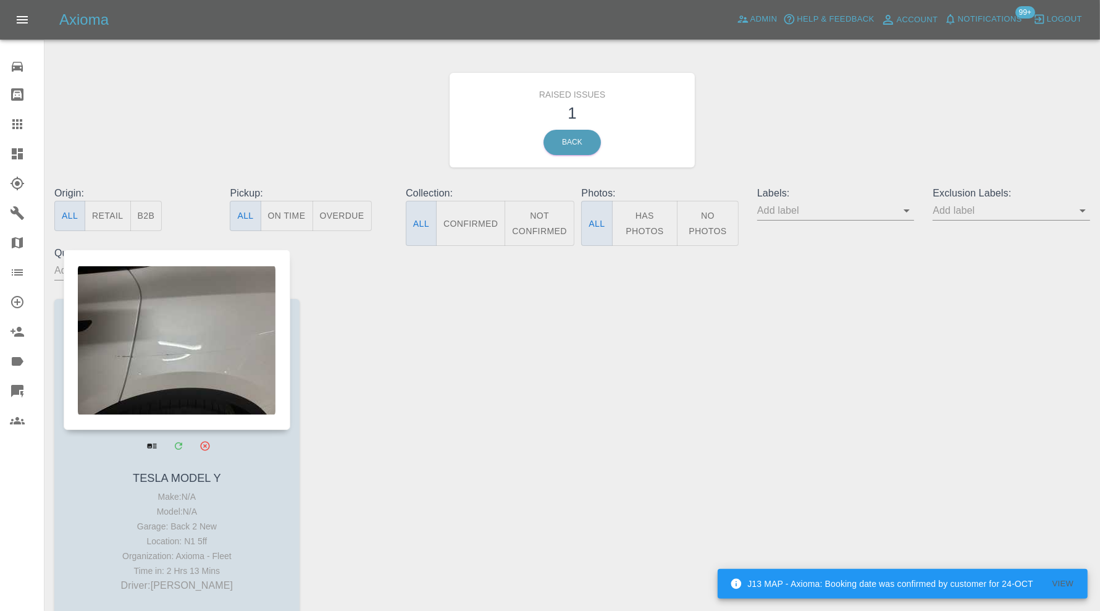
click at [165, 348] on div at bounding box center [177, 339] width 227 height 180
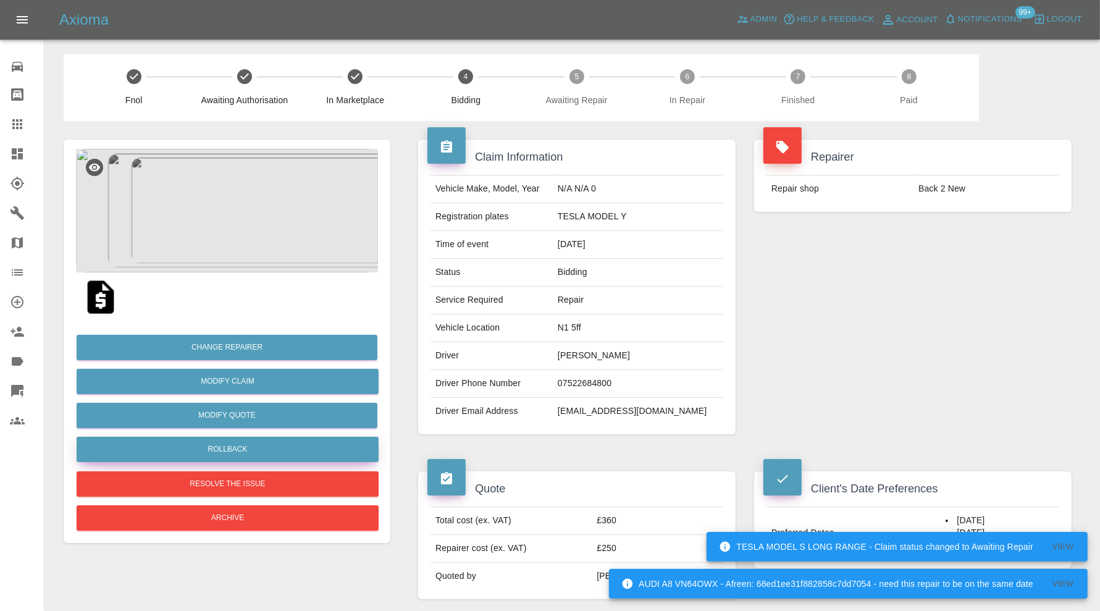
click at [250, 448] on button "Rollback" at bounding box center [228, 449] width 302 height 25
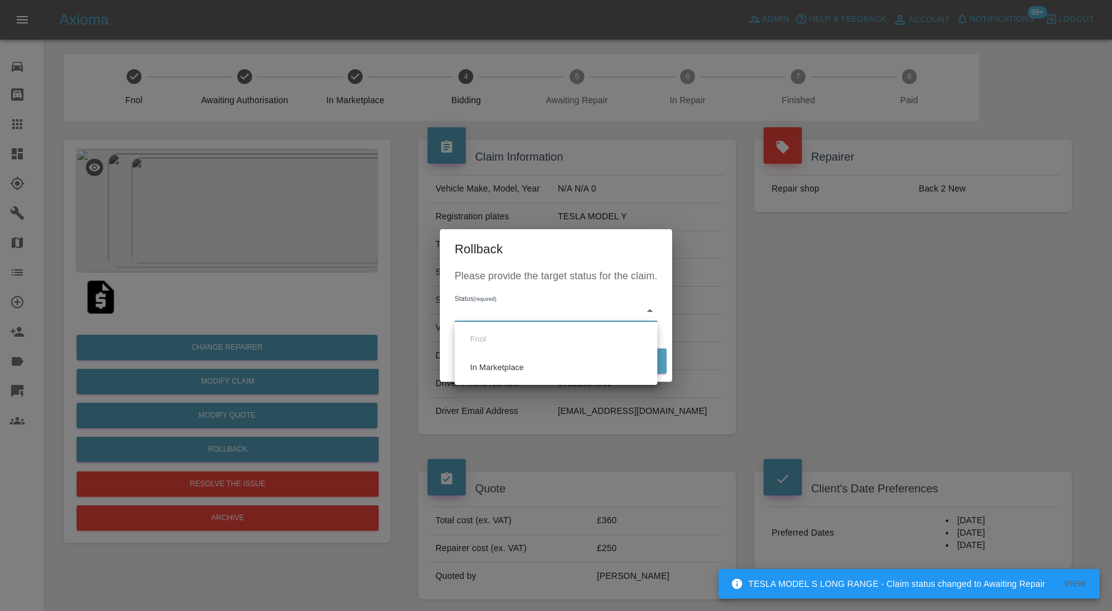
click at [842, 272] on div at bounding box center [556, 305] width 1112 height 611
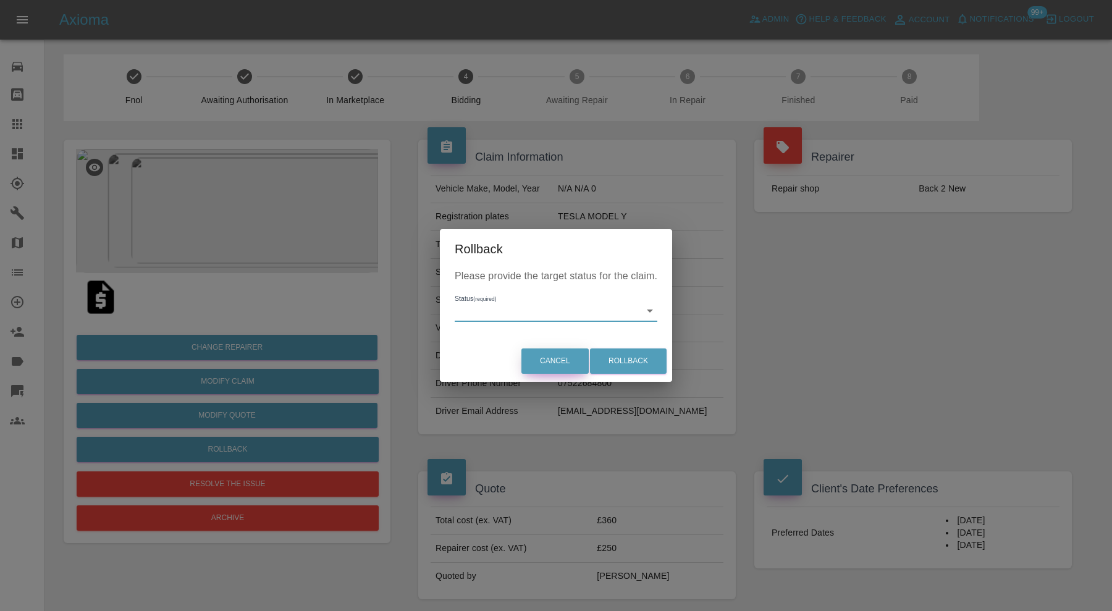
click at [558, 363] on button "Cancel" at bounding box center [554, 360] width 67 height 25
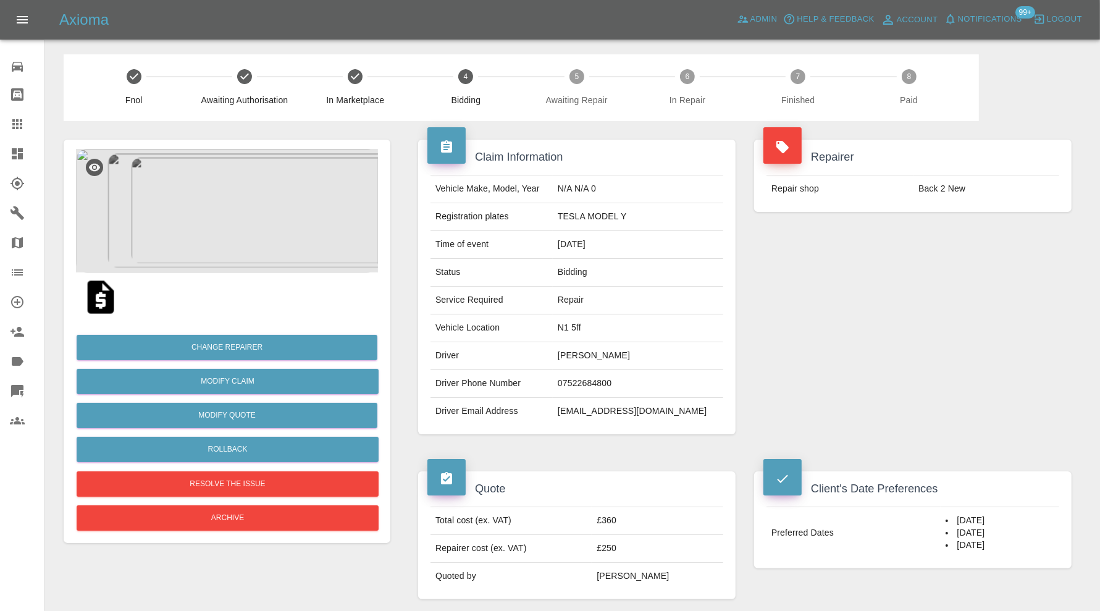
click at [207, 238] on img at bounding box center [227, 211] width 302 height 124
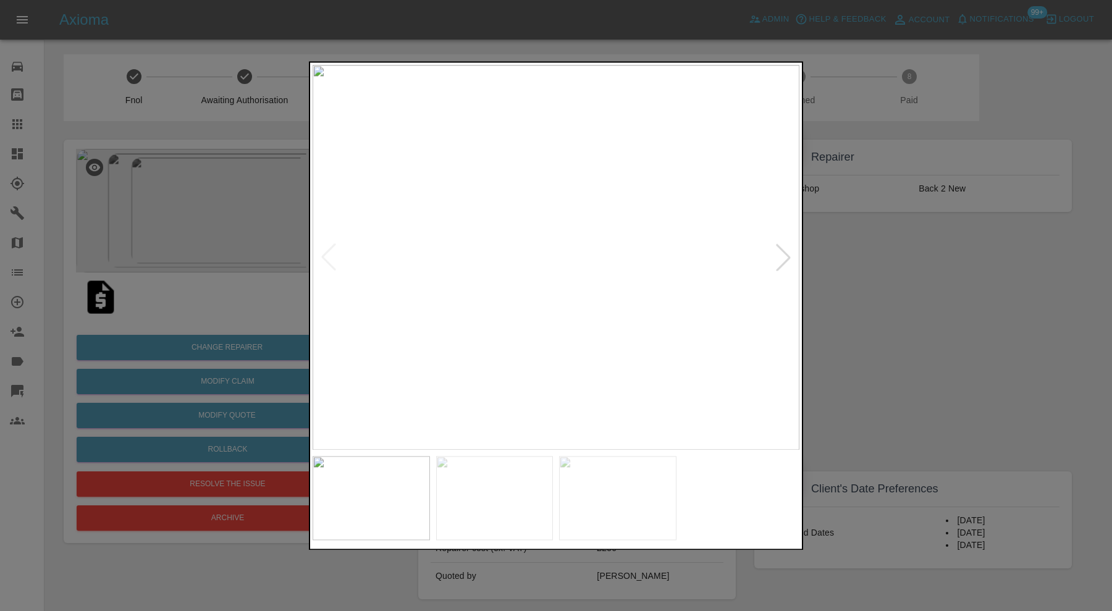
click at [926, 284] on div at bounding box center [556, 305] width 1112 height 611
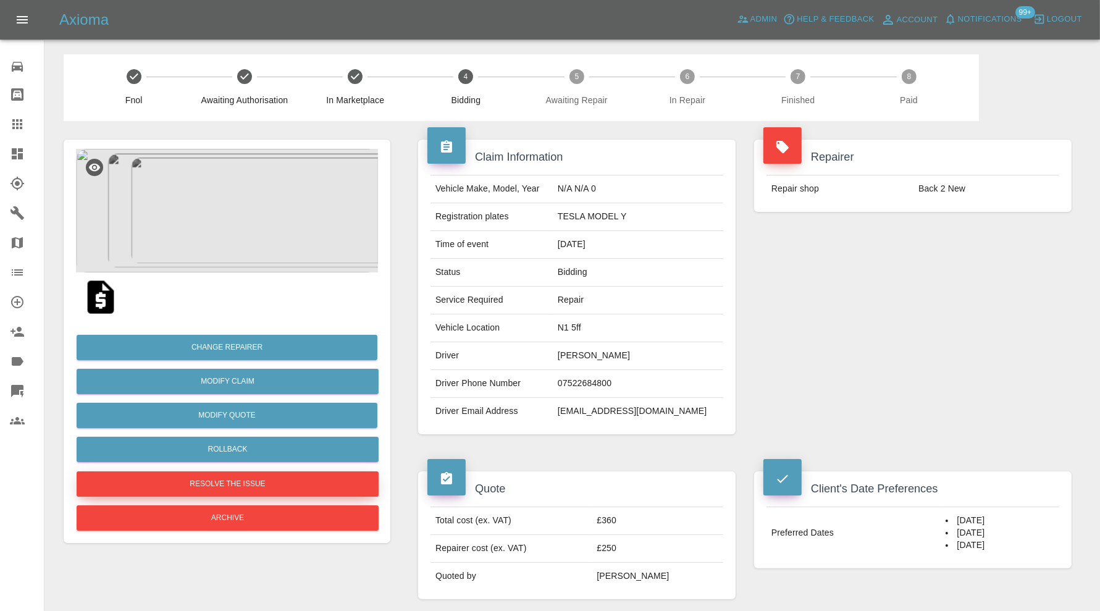
click at [331, 485] on button "Resolve the issue" at bounding box center [228, 483] width 302 height 25
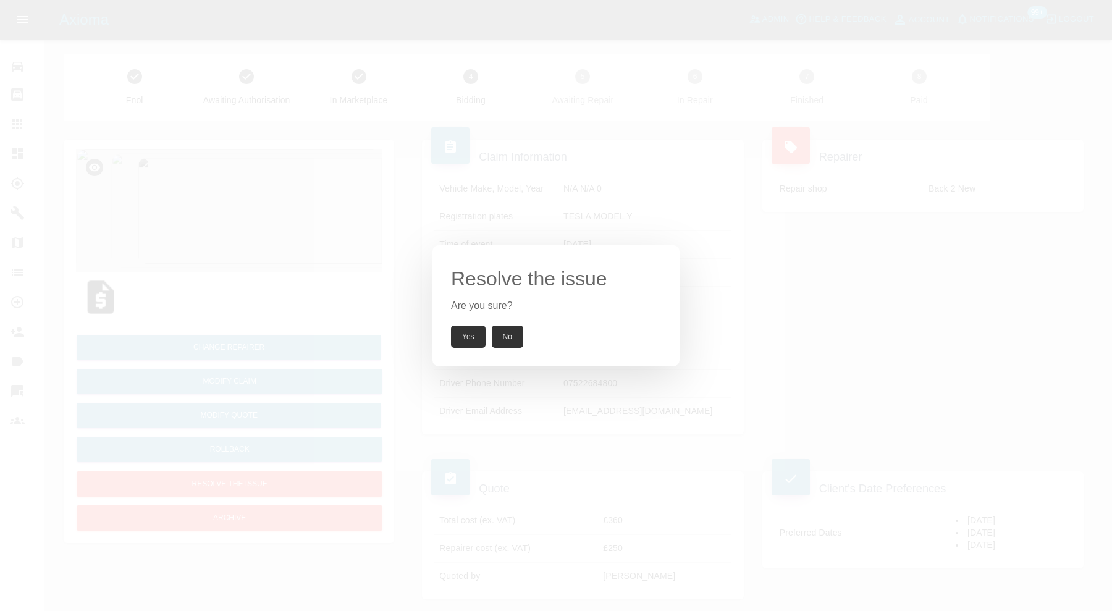
click at [461, 337] on button "Yes" at bounding box center [468, 336] width 35 height 22
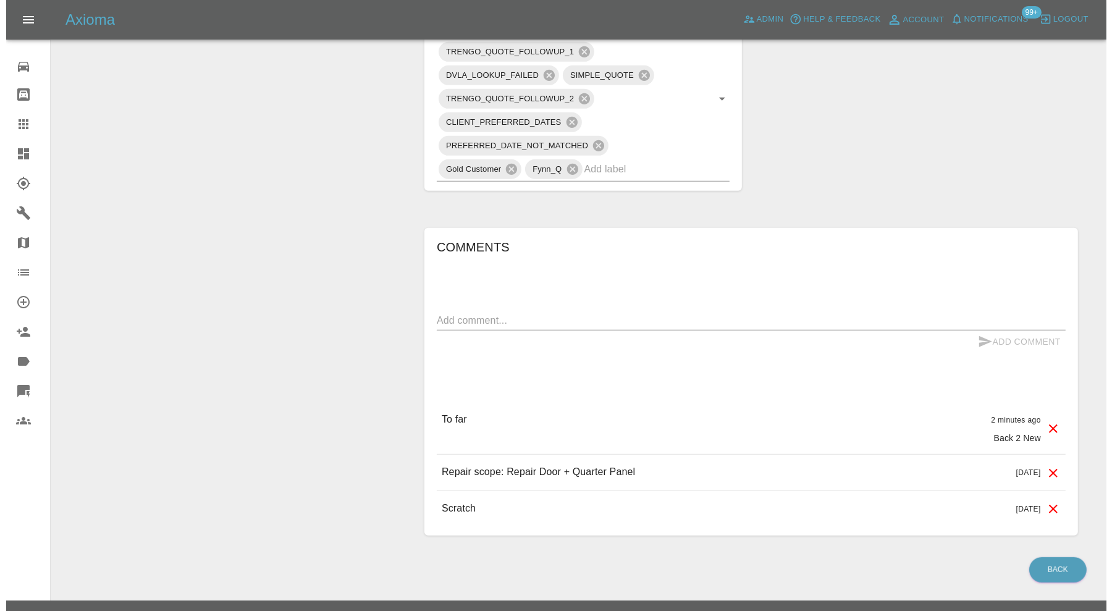
scroll to position [677, 0]
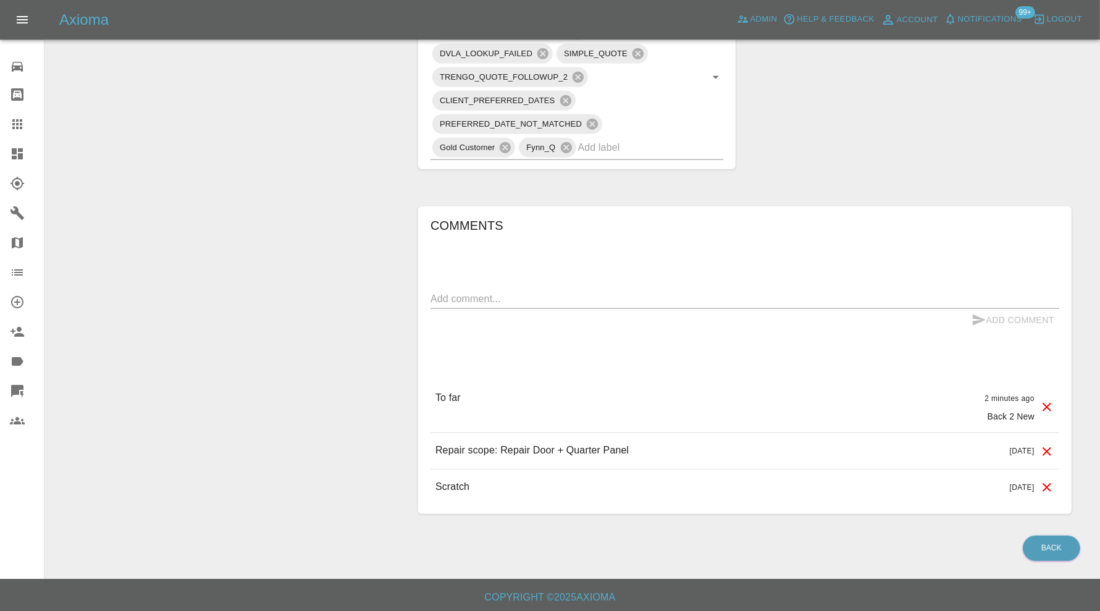
click at [1045, 404] on icon at bounding box center [1046, 407] width 15 height 15
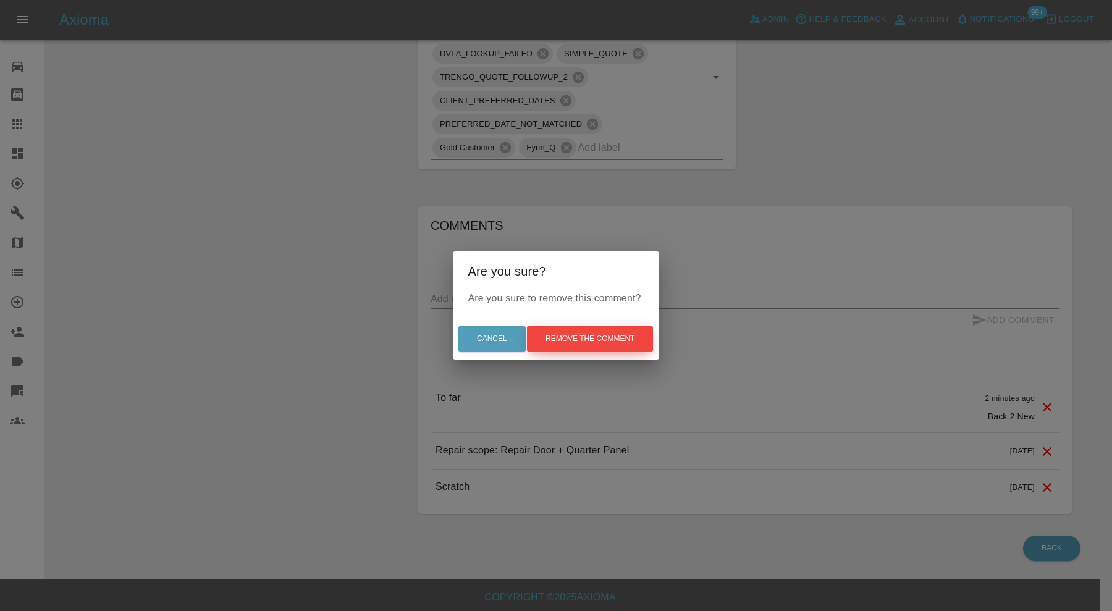
click at [616, 337] on button "Remove the comment" at bounding box center [590, 338] width 126 height 25
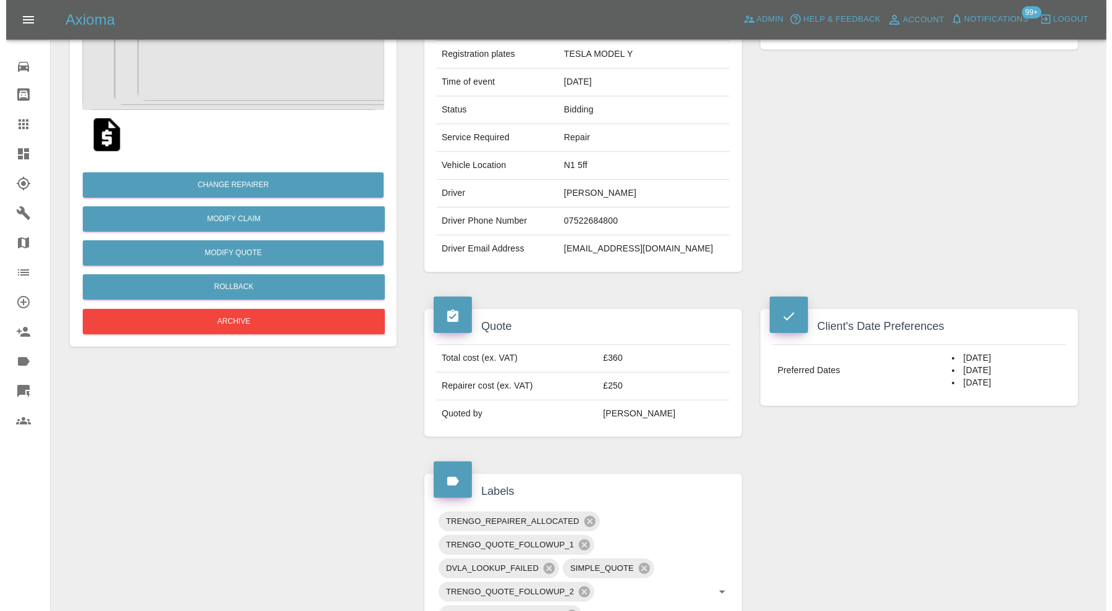
scroll to position [7, 0]
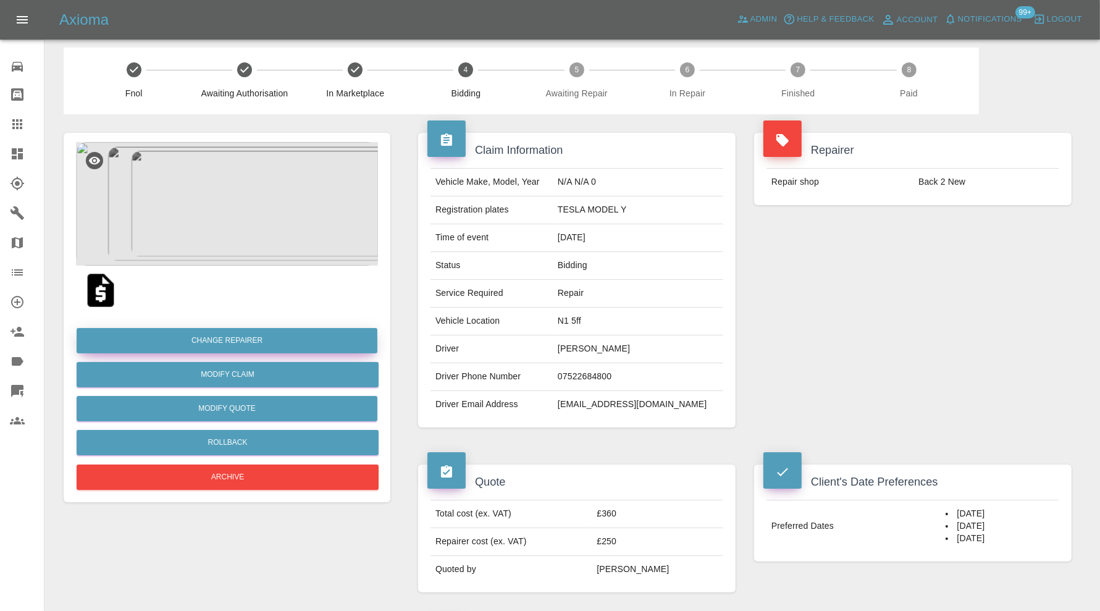
click at [293, 340] on button "Change Repairer" at bounding box center [227, 340] width 301 height 25
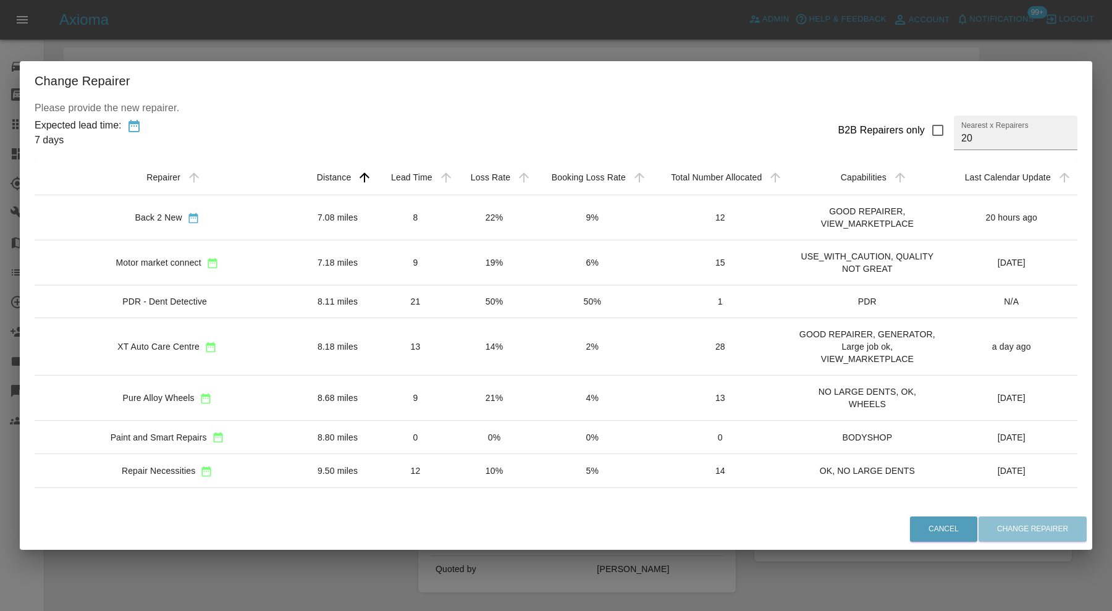
click at [299, 395] on td "8.68 miles" at bounding box center [337, 397] width 76 height 45
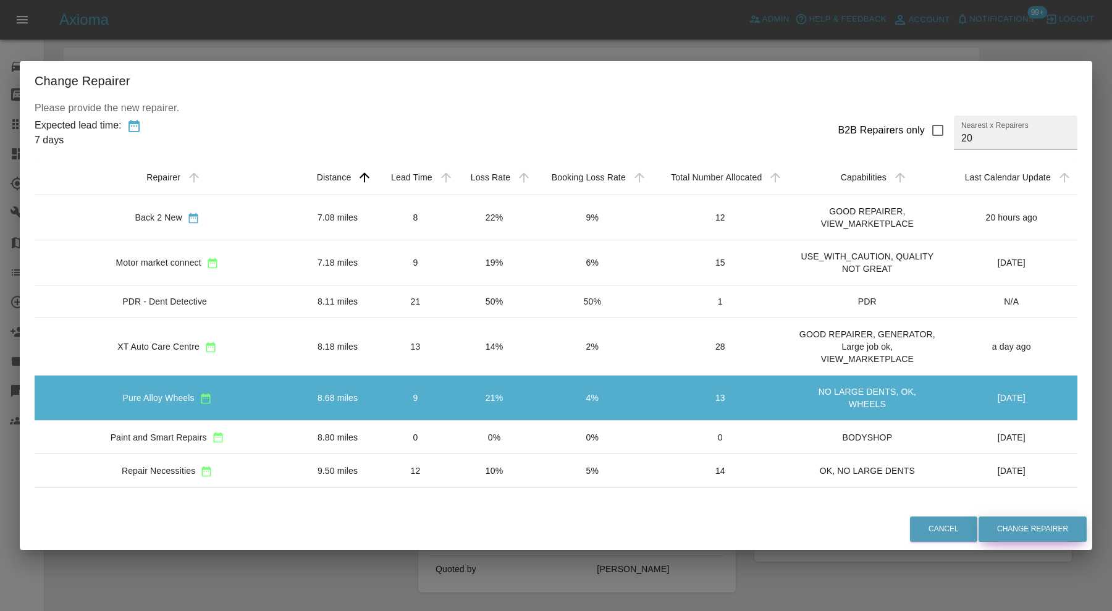
click at [995, 526] on button "Change Repairer" at bounding box center [1032, 528] width 108 height 25
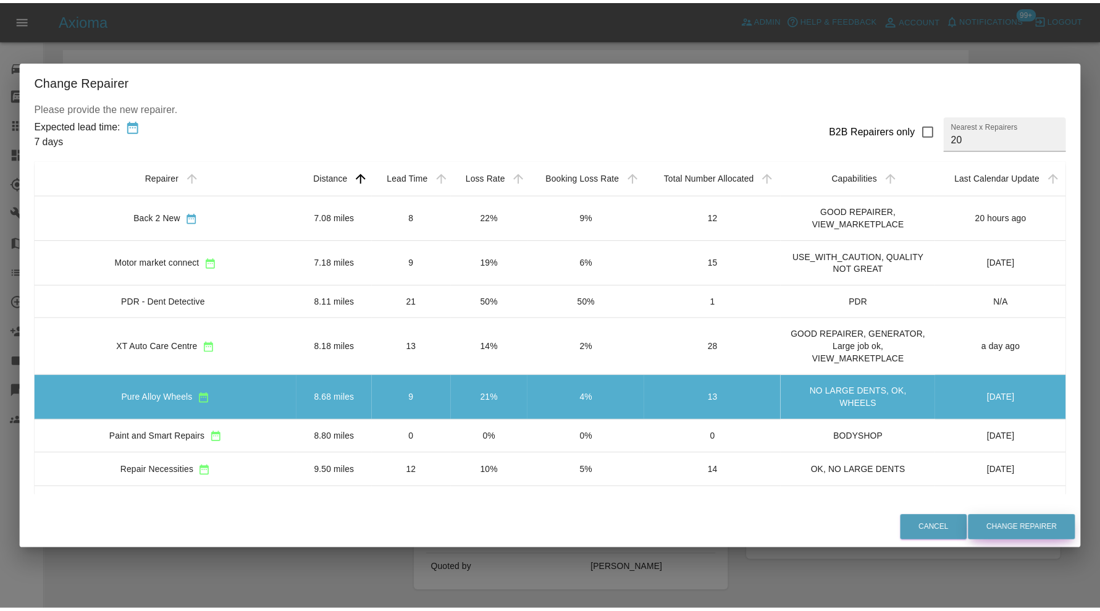
scroll to position [0, 0]
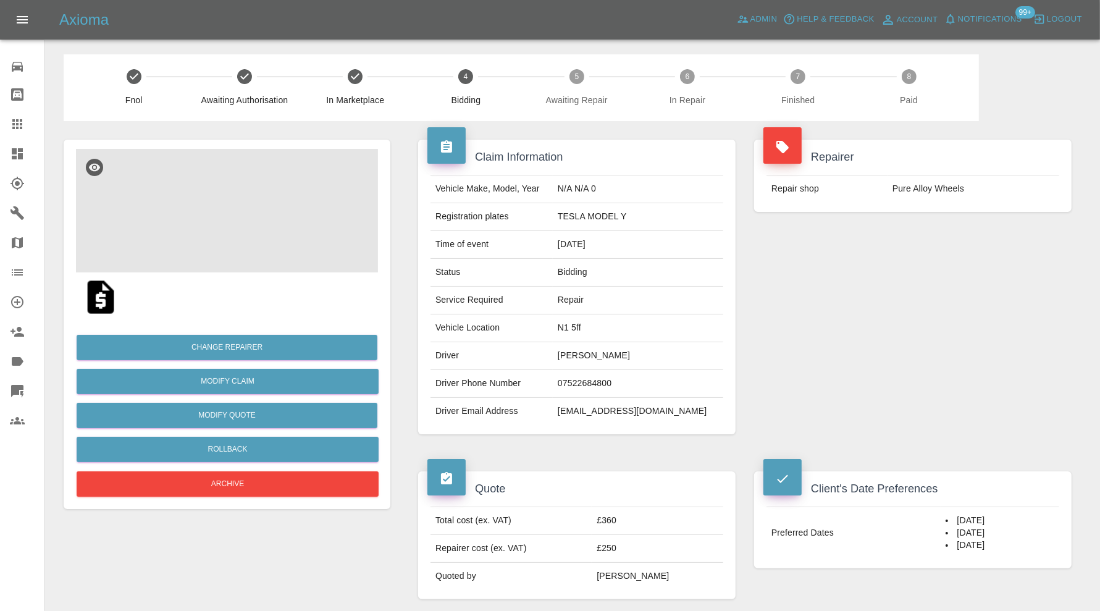
click at [207, 237] on img at bounding box center [227, 211] width 302 height 124
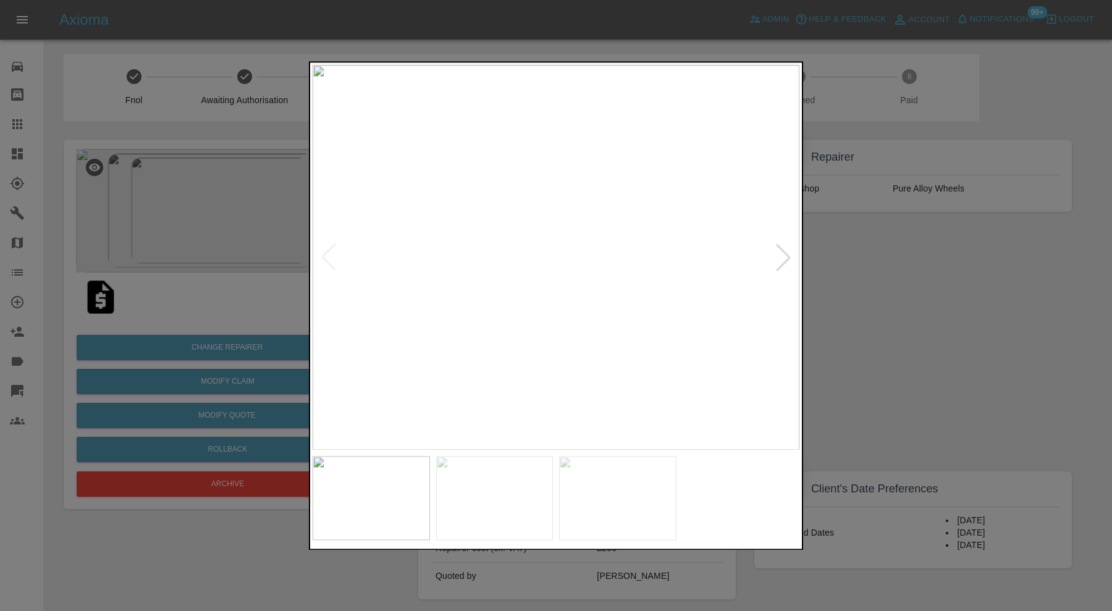
click at [865, 318] on div at bounding box center [556, 305] width 1112 height 611
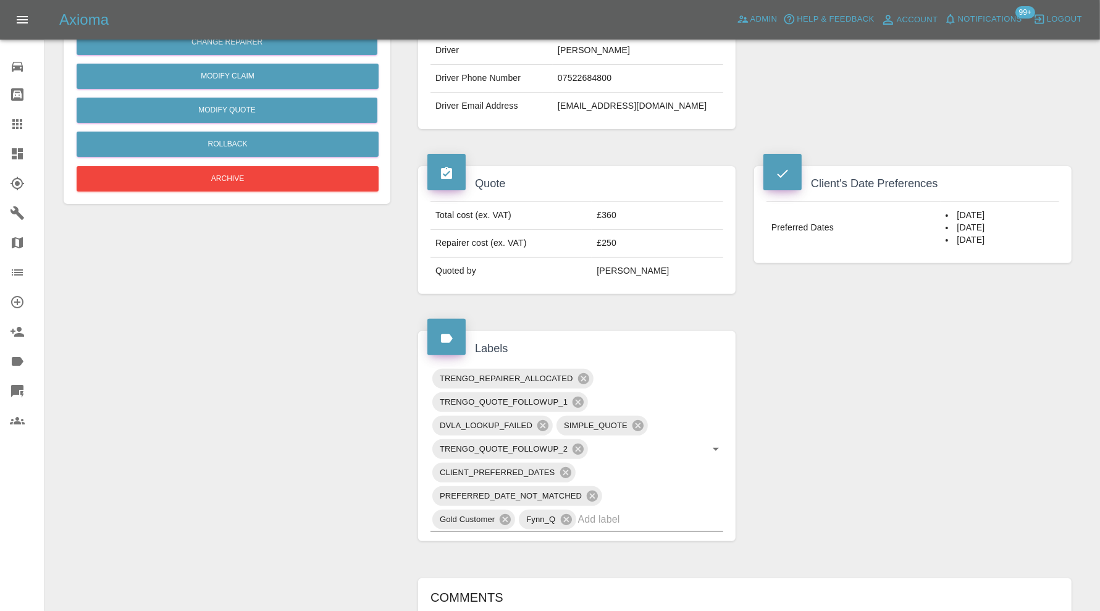
scroll to position [411, 0]
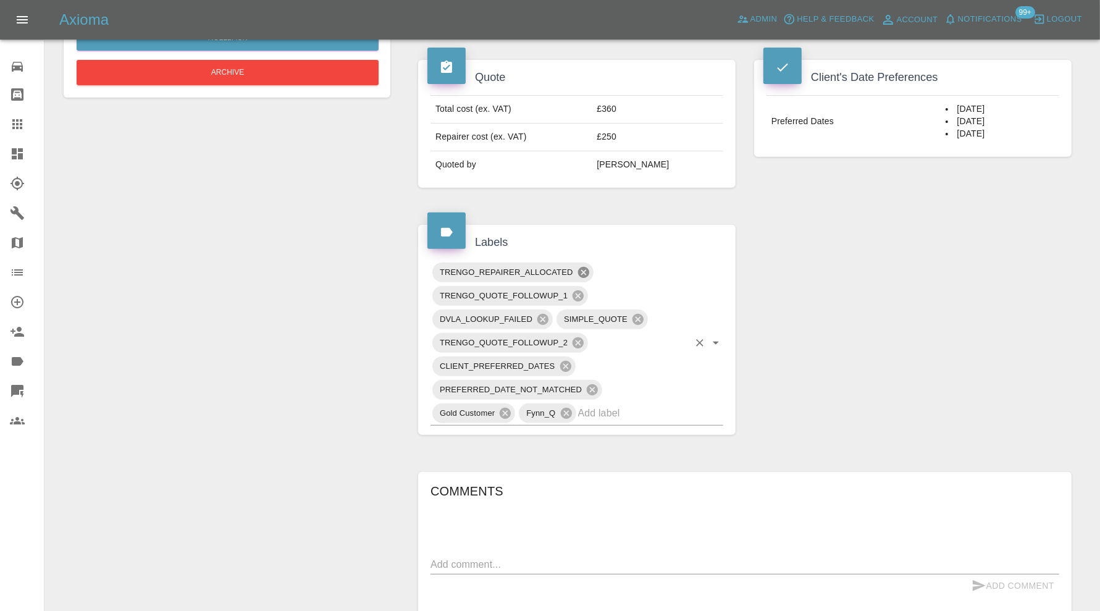
click at [582, 266] on icon at bounding box center [584, 273] width 14 height 14
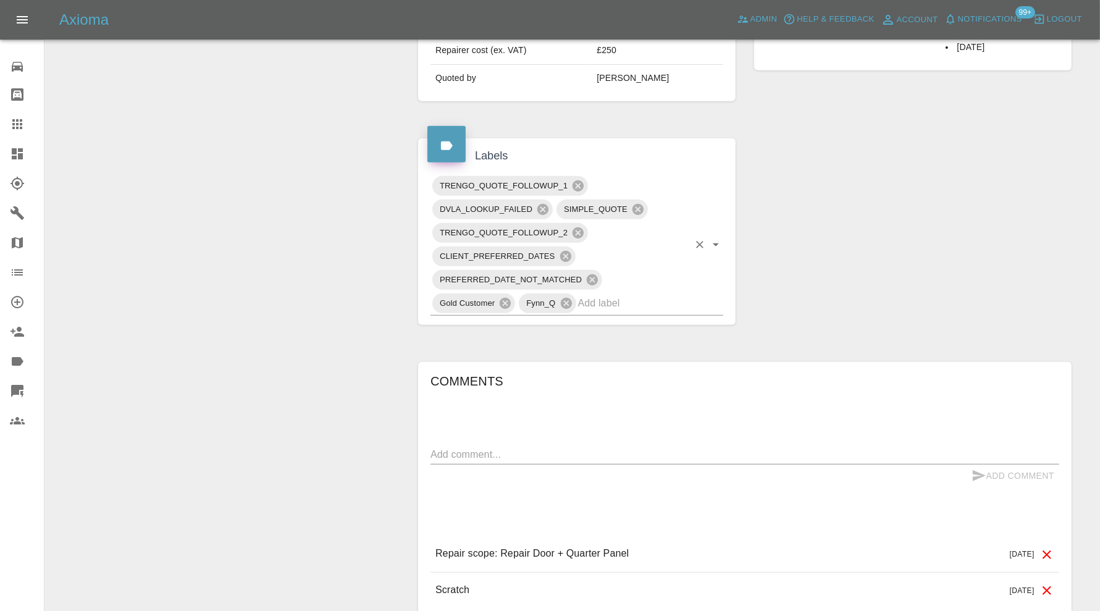
scroll to position [0, 0]
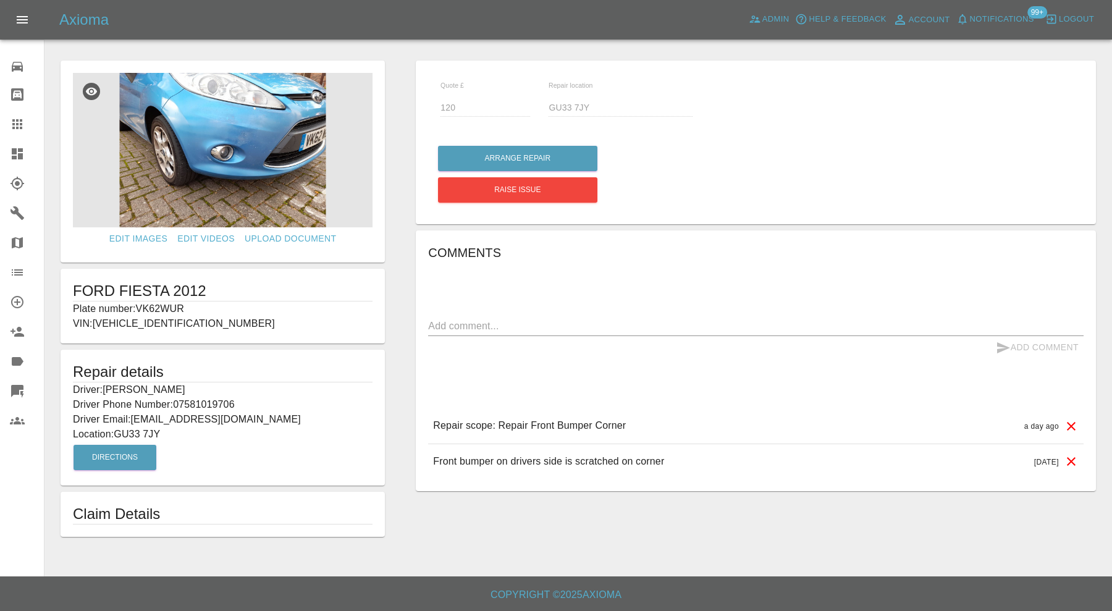
click at [199, 143] on img at bounding box center [222, 150] width 299 height 154
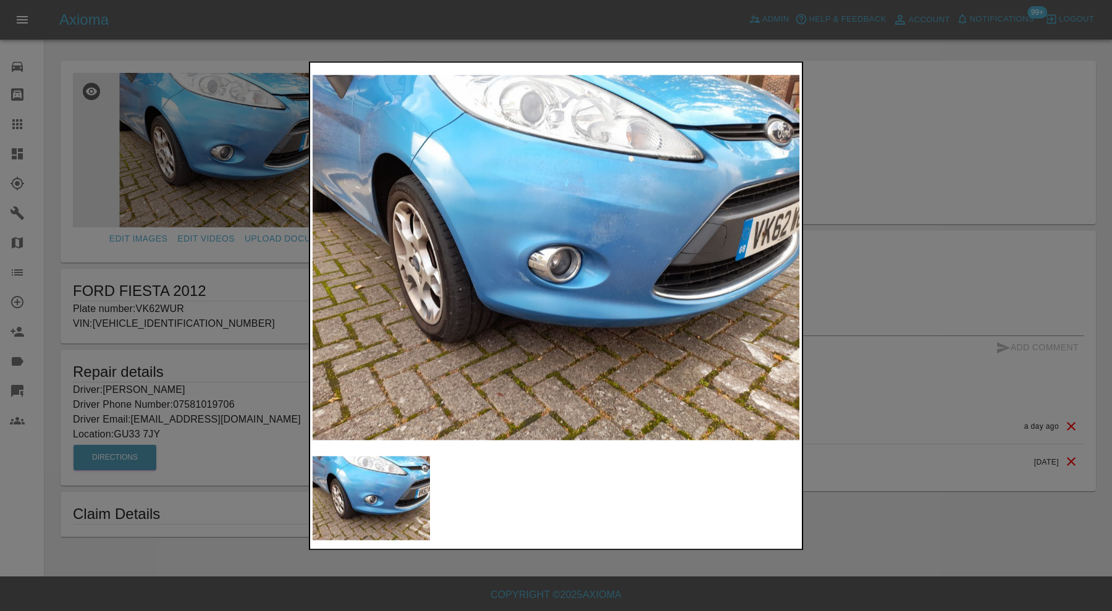
click at [873, 270] on div at bounding box center [556, 305] width 1112 height 611
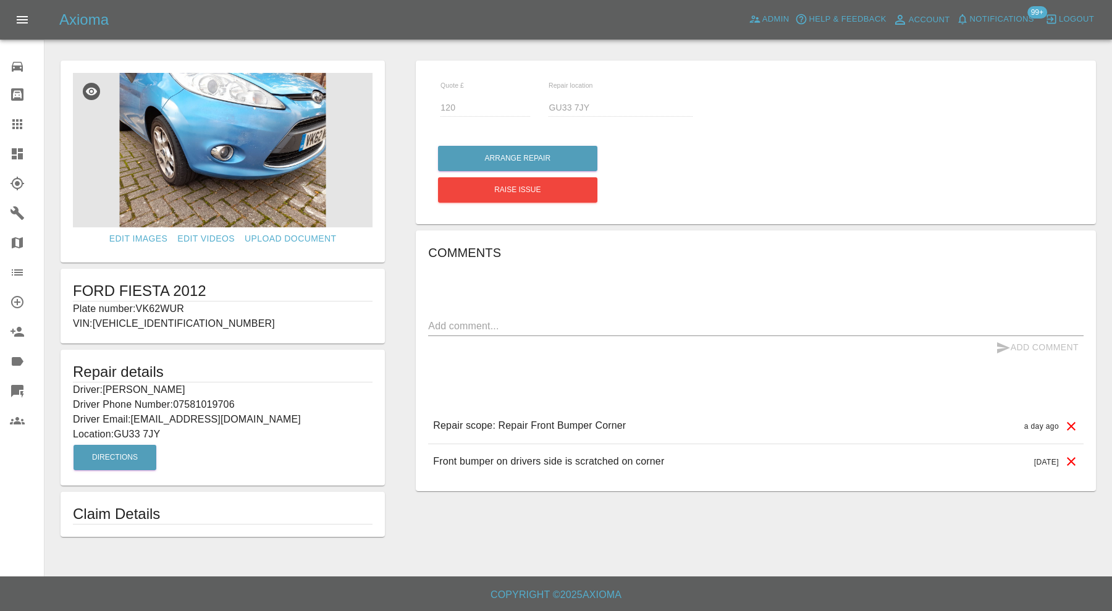
click at [158, 308] on p "Plate number: VK62WUR" at bounding box center [222, 308] width 299 height 15
copy p "VK62WUR"
click at [22, 121] on icon at bounding box center [17, 124] width 15 height 15
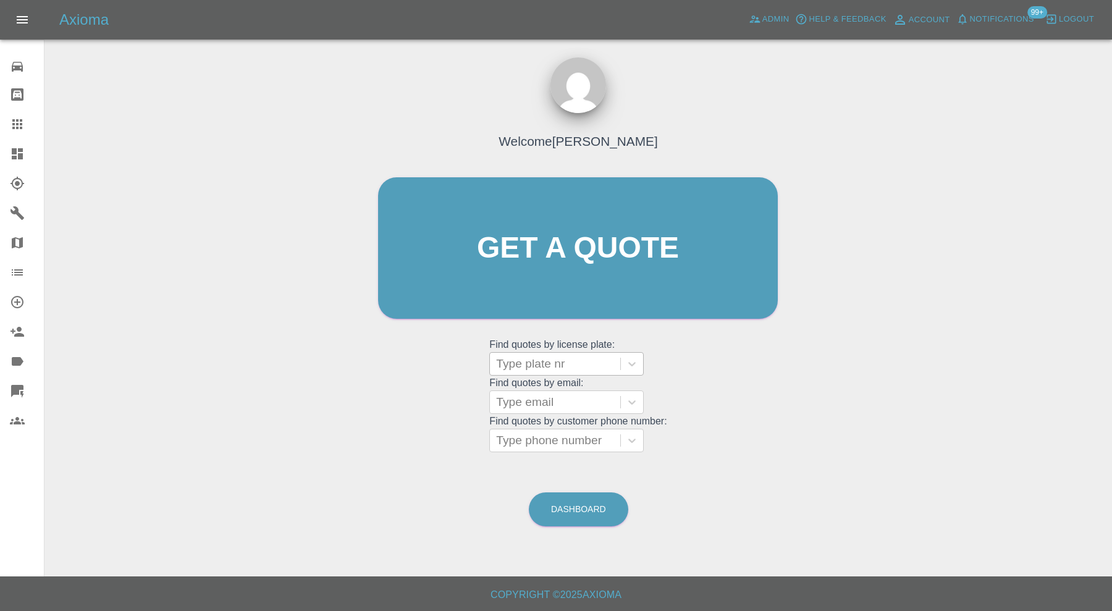
click at [556, 369] on div at bounding box center [555, 363] width 118 height 17
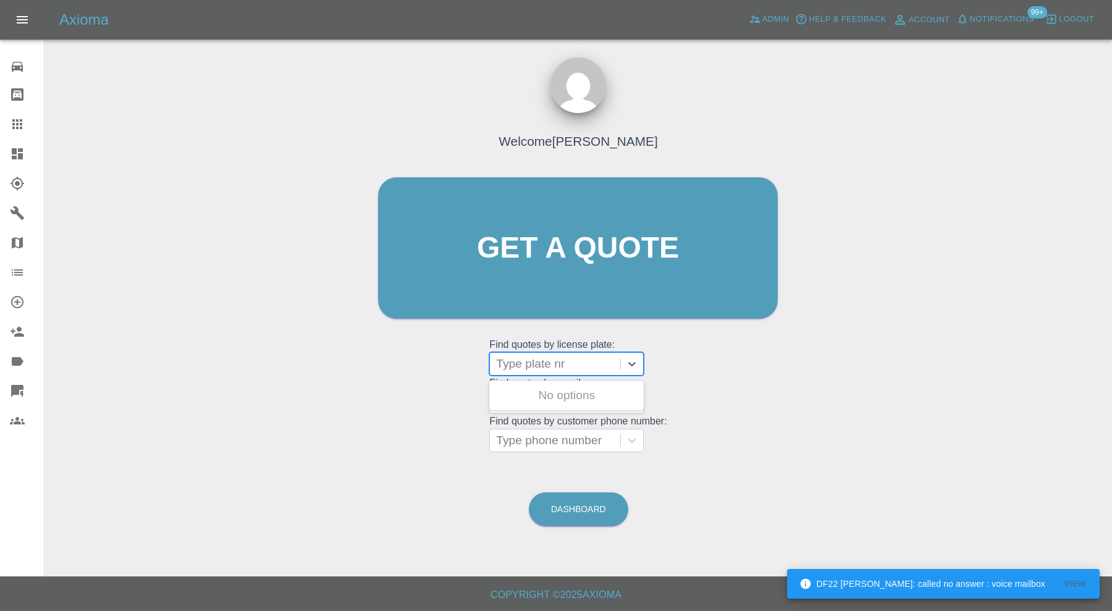
paste input "VK62WUR"
type input "VK62WUR"
click at [578, 385] on div "VK62WUR, Bidding" at bounding box center [566, 395] width 154 height 25
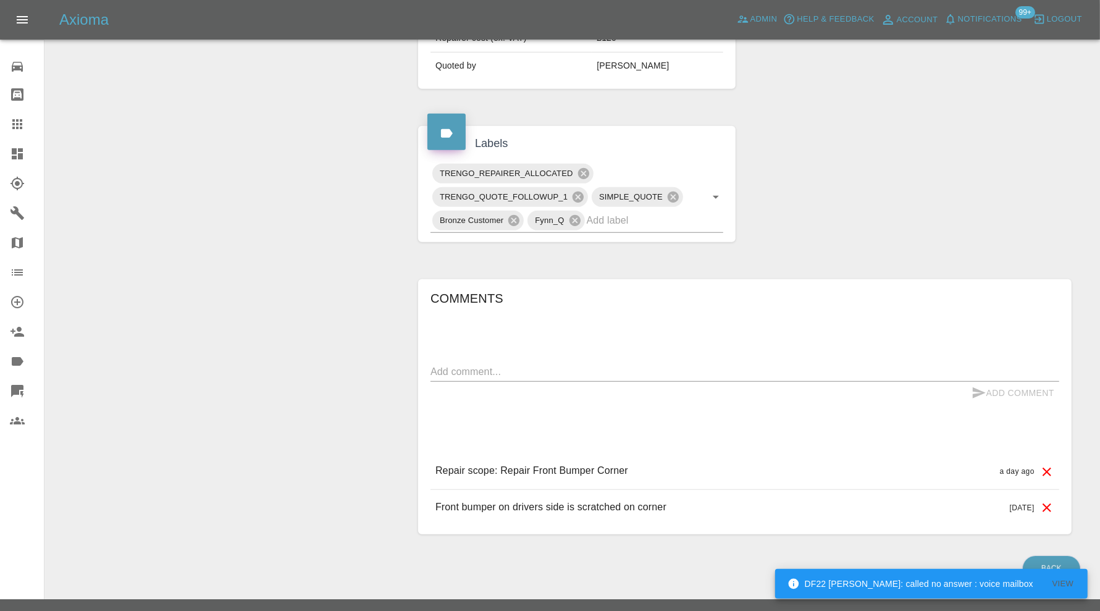
scroll to position [514, 0]
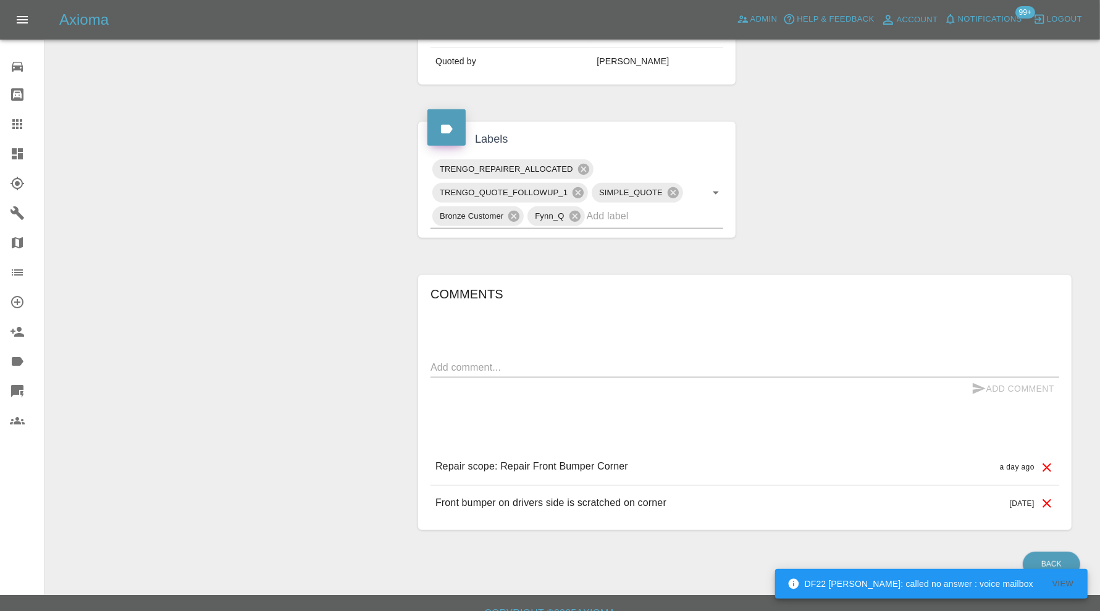
click at [573, 353] on div "Comments x Add Comment Repair scope: Repair Front Bumper Corner a day ago Repai…" at bounding box center [744, 402] width 629 height 237
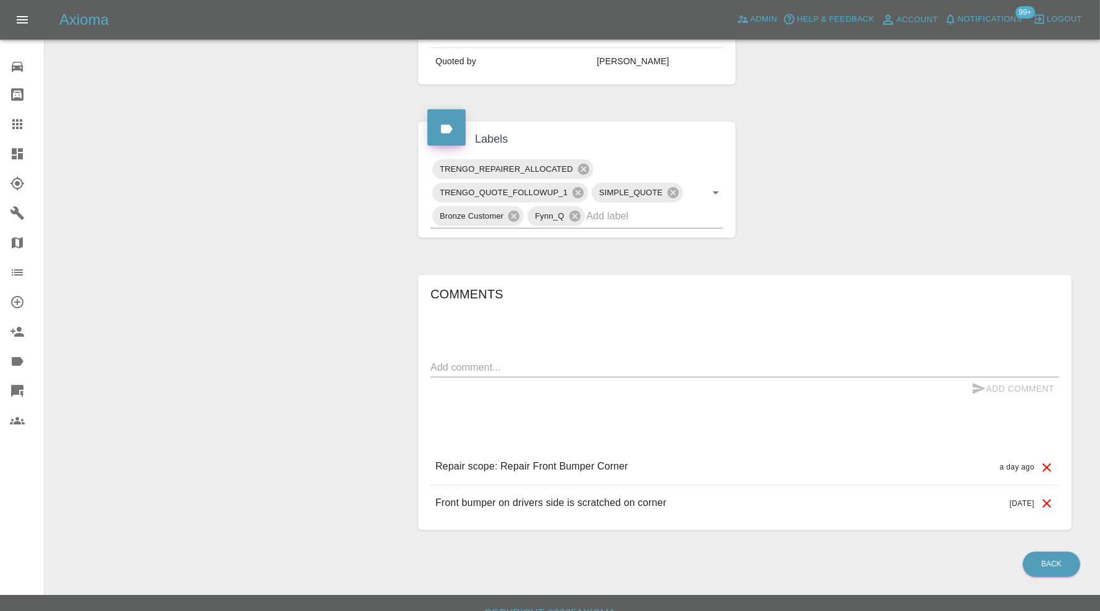
click at [572, 363] on textarea at bounding box center [744, 367] width 629 height 14
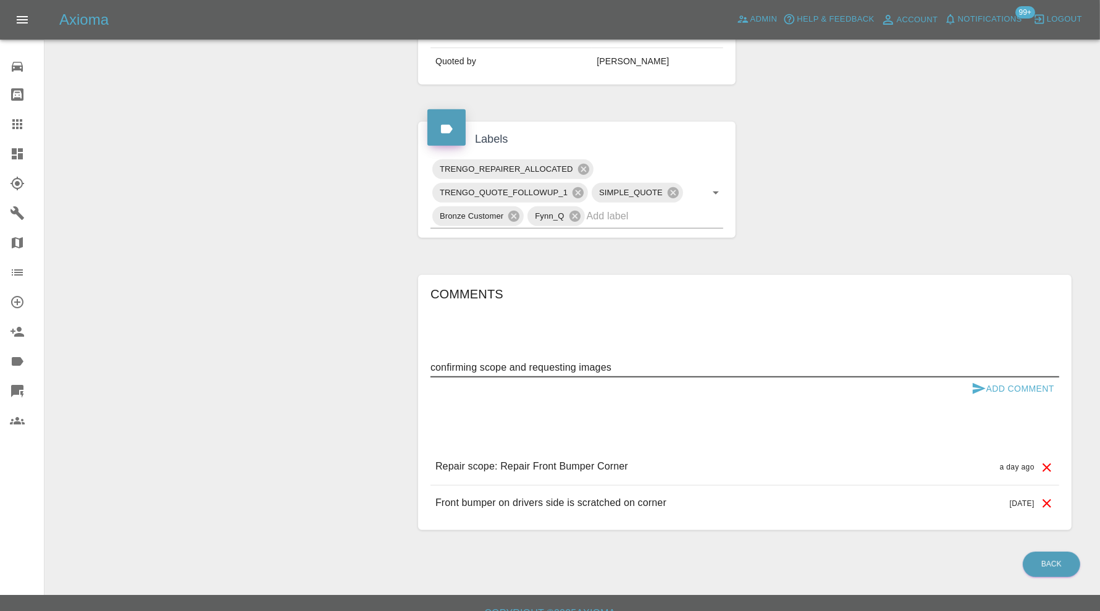
click at [576, 362] on textarea "confirming scope and requesting images" at bounding box center [744, 367] width 629 height 14
type textarea "confirming scope and requesting further images"
click at [990, 383] on button "Add Comment" at bounding box center [1012, 388] width 93 height 23
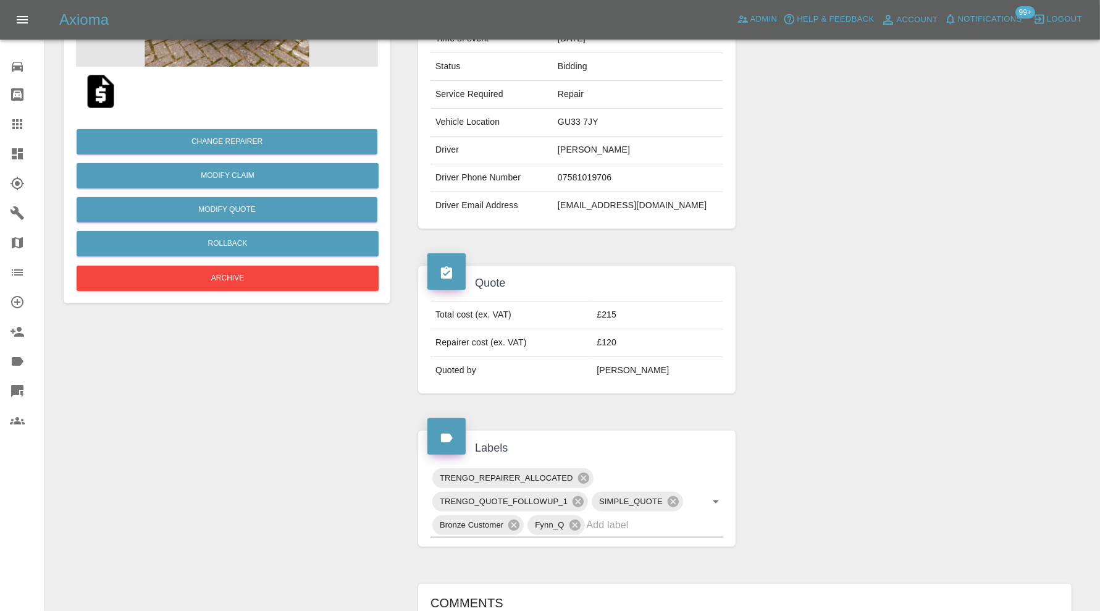
scroll to position [0, 0]
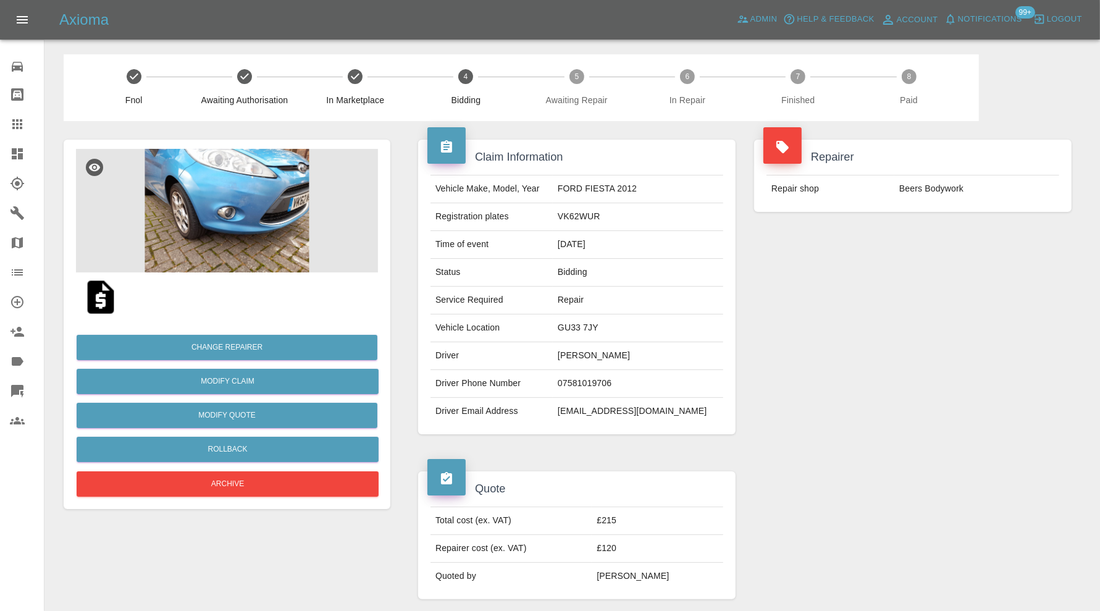
click at [269, 207] on img at bounding box center [227, 211] width 302 height 124
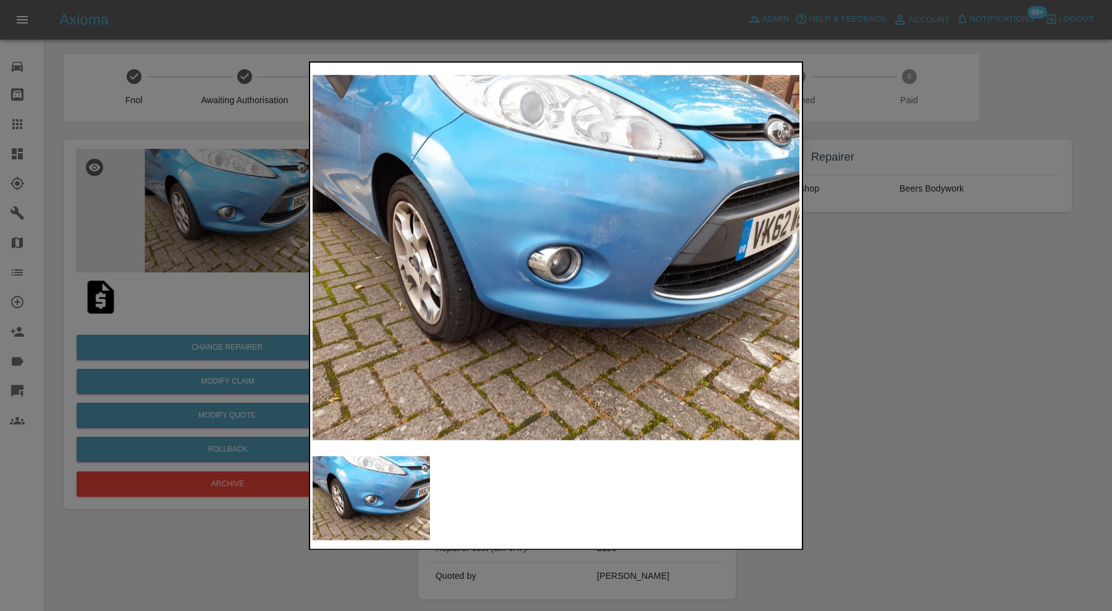
click at [571, 194] on img at bounding box center [555, 257] width 487 height 385
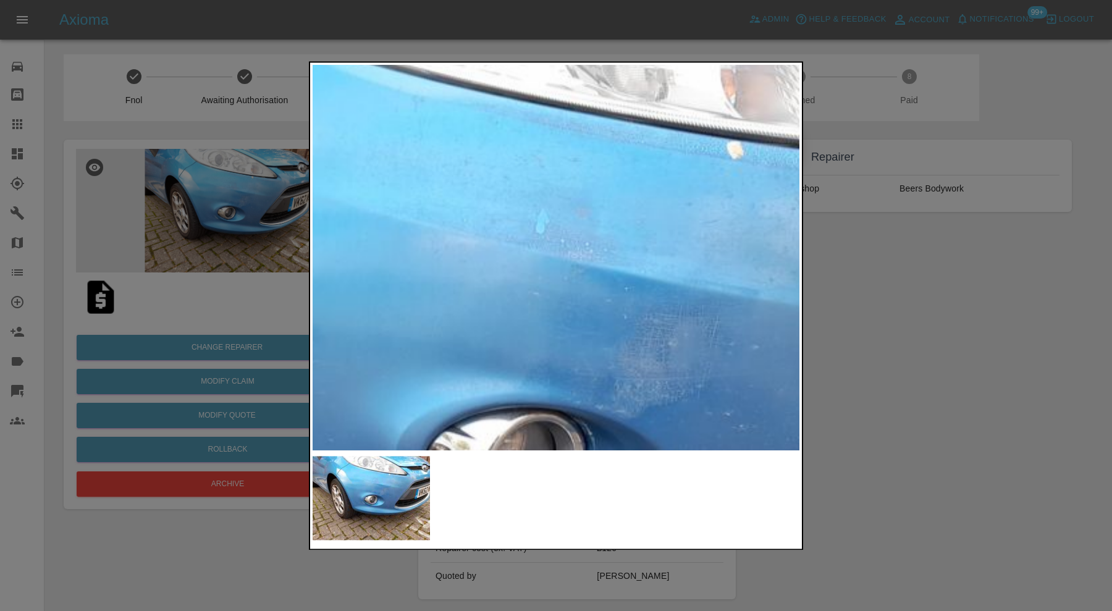
click at [579, 248] on img at bounding box center [510, 445] width 1460 height 1155
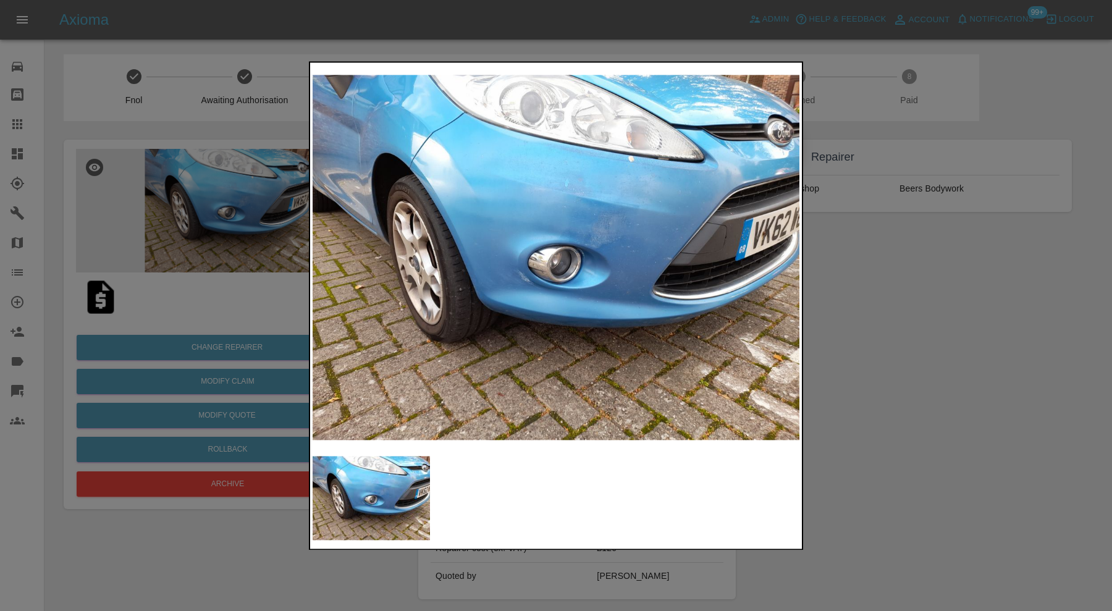
click at [1052, 346] on div at bounding box center [556, 305] width 1112 height 611
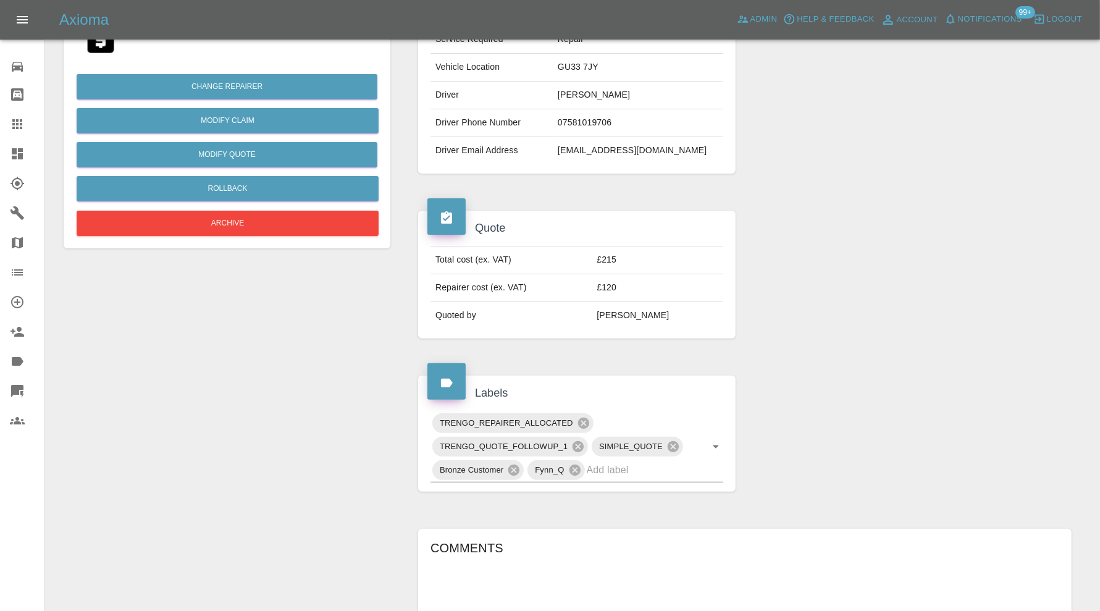
scroll to position [69, 0]
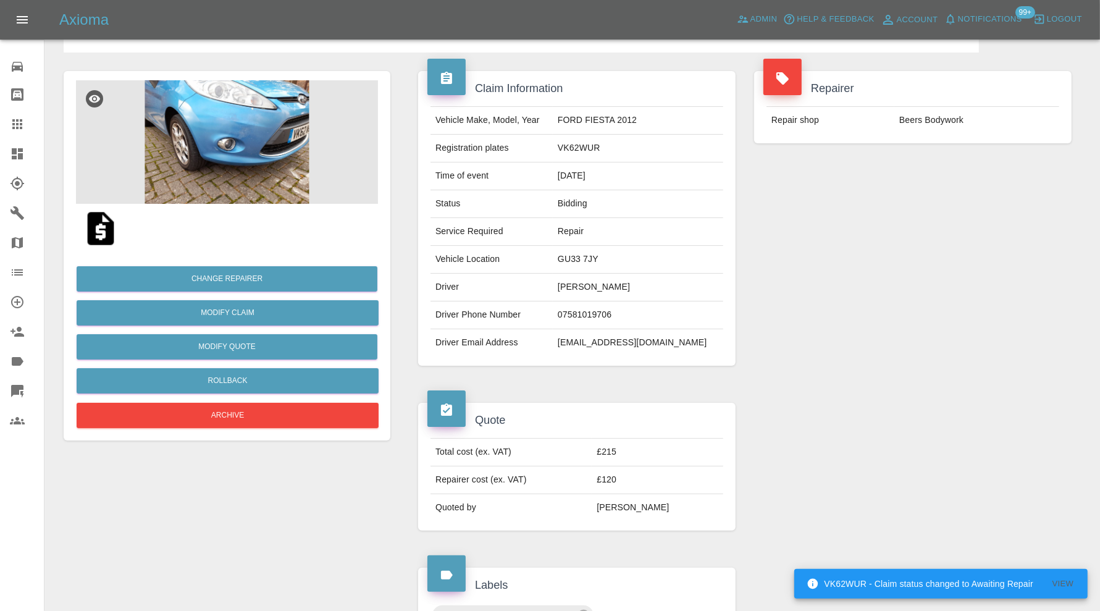
click at [622, 254] on td "GU33 7JY" at bounding box center [638, 260] width 170 height 28
copy td "GU33 7JY"
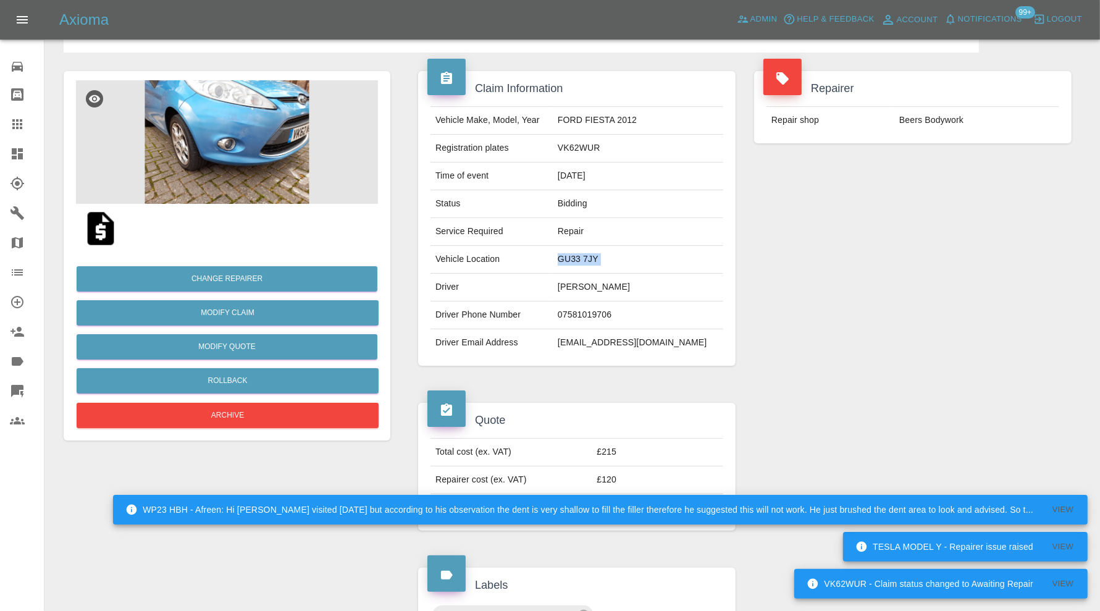
scroll to position [377, 0]
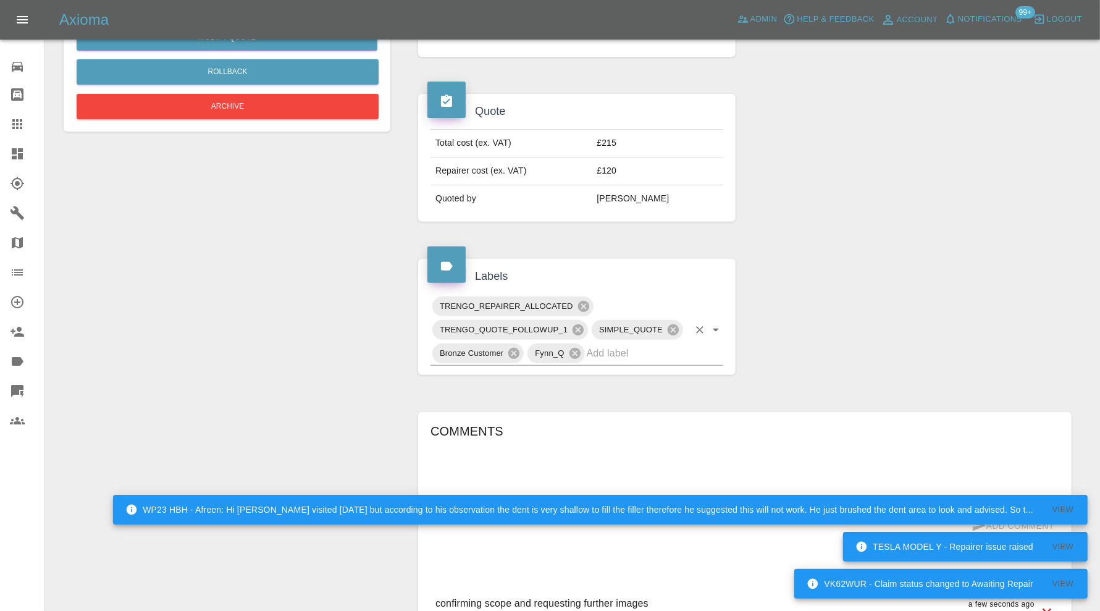
click at [682, 351] on input "text" at bounding box center [638, 352] width 102 height 19
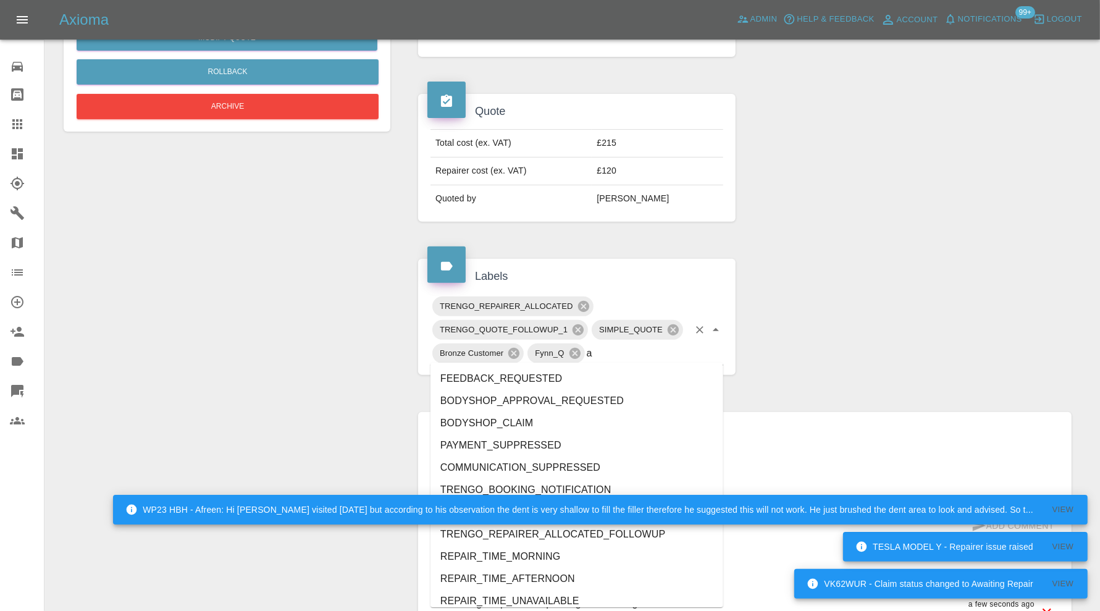
type input "au"
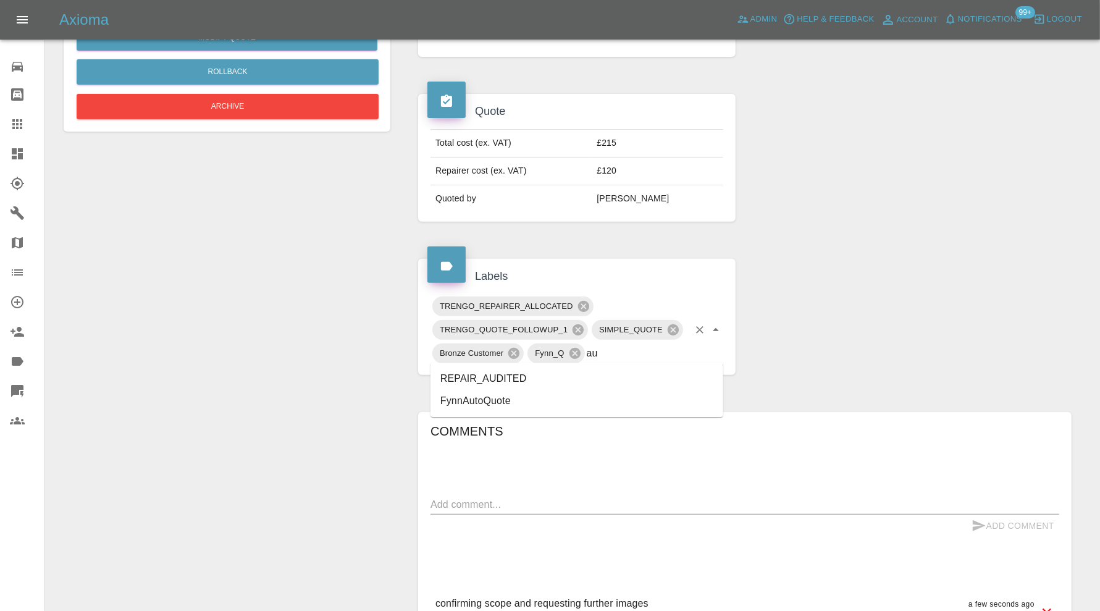
click at [521, 374] on li "REPAIR_AUDITED" at bounding box center [576, 378] width 293 height 22
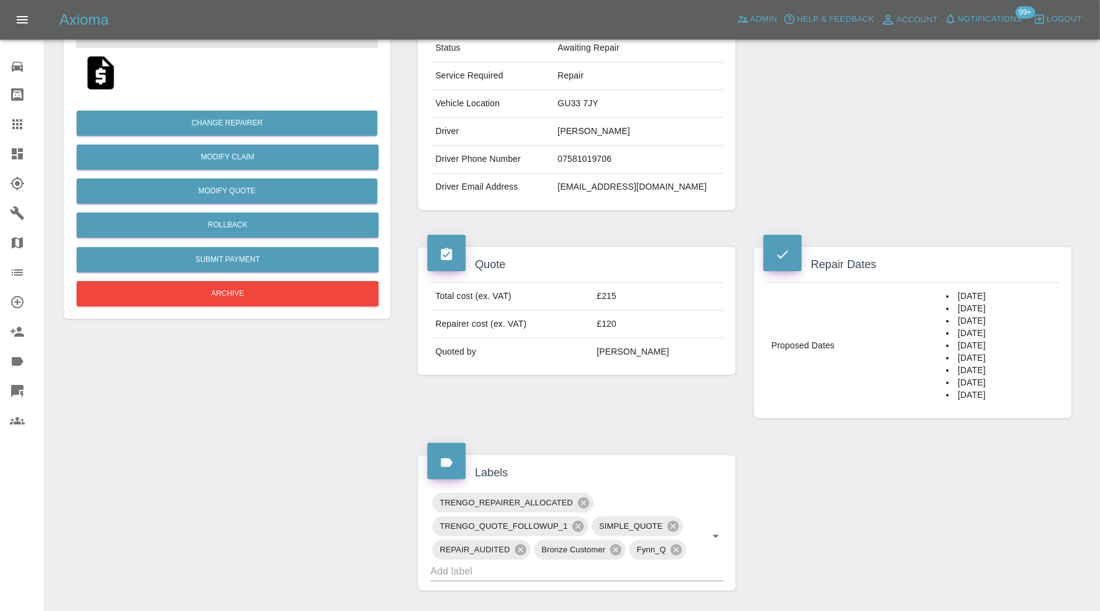
scroll to position [480, 0]
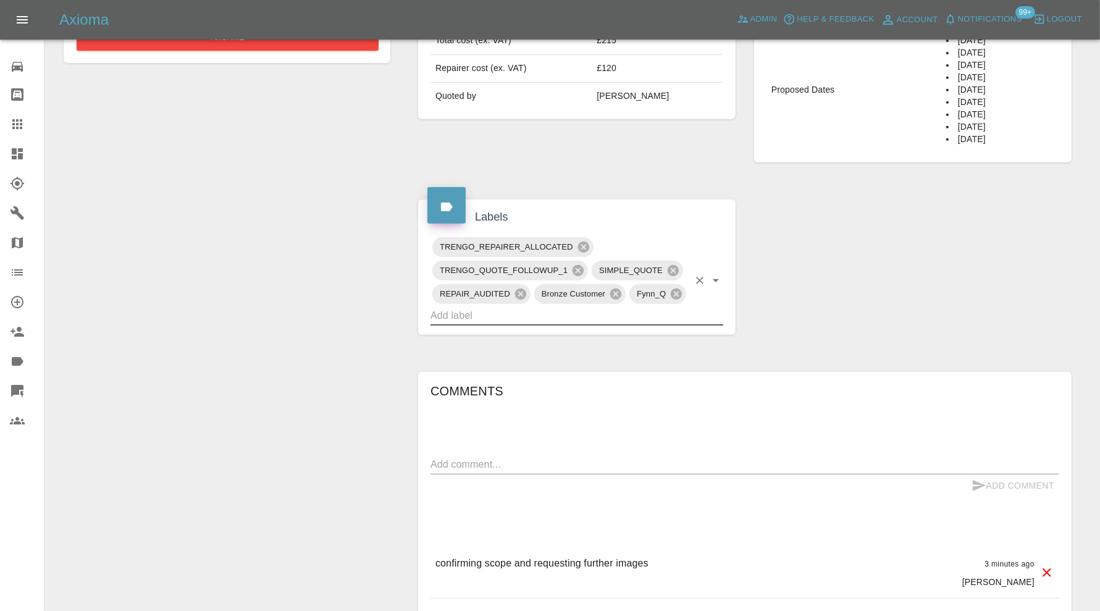
click at [653, 316] on input "text" at bounding box center [559, 315] width 258 height 19
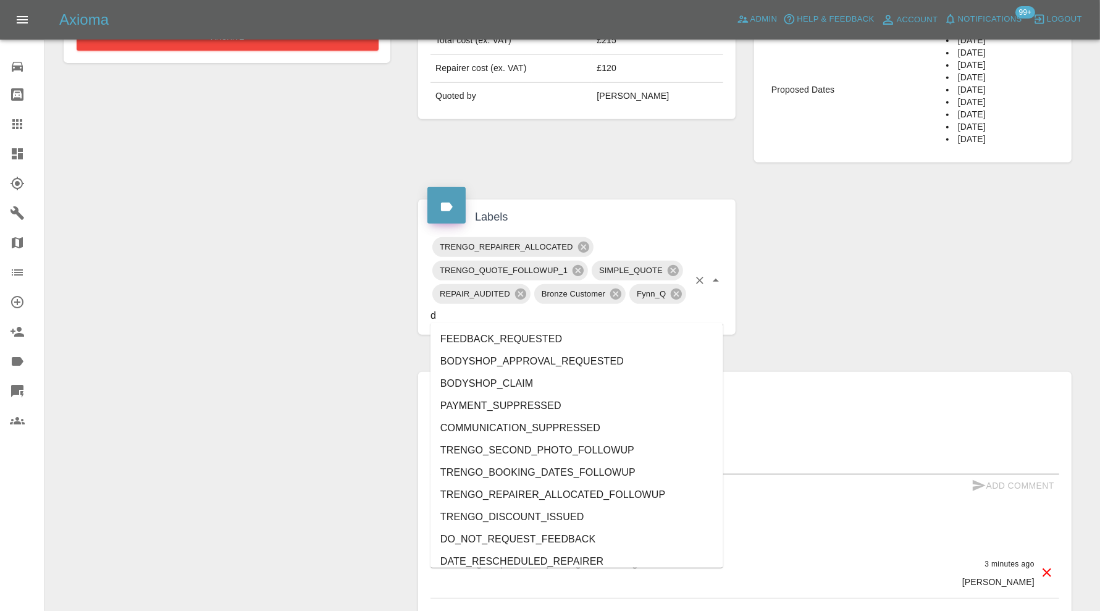
type input "do"
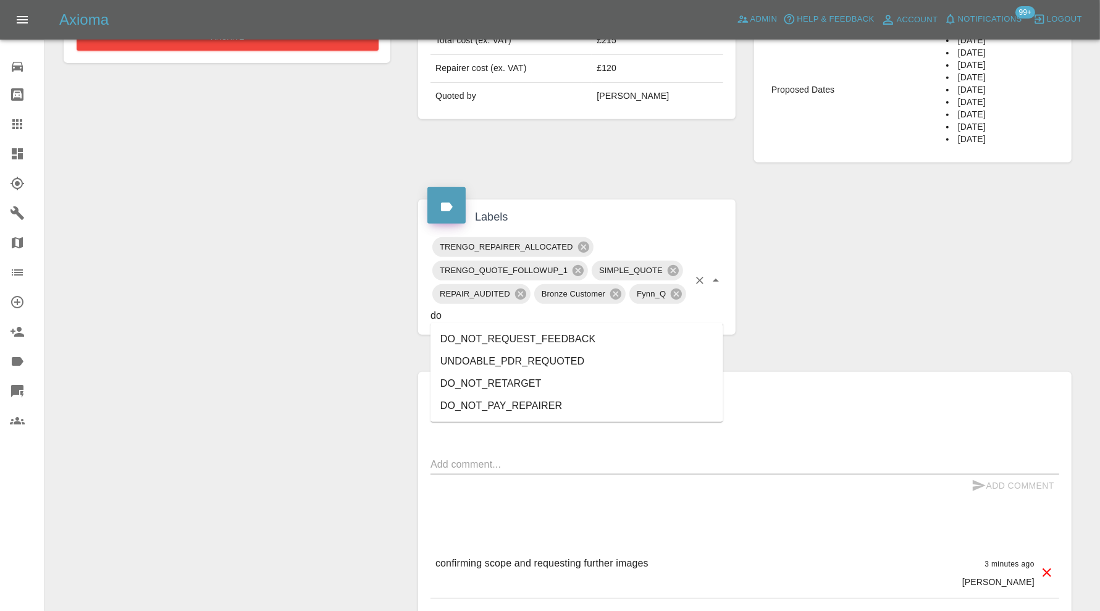
click at [586, 335] on li "DO_NOT_REQUEST_FEEDBACK" at bounding box center [576, 339] width 293 height 22
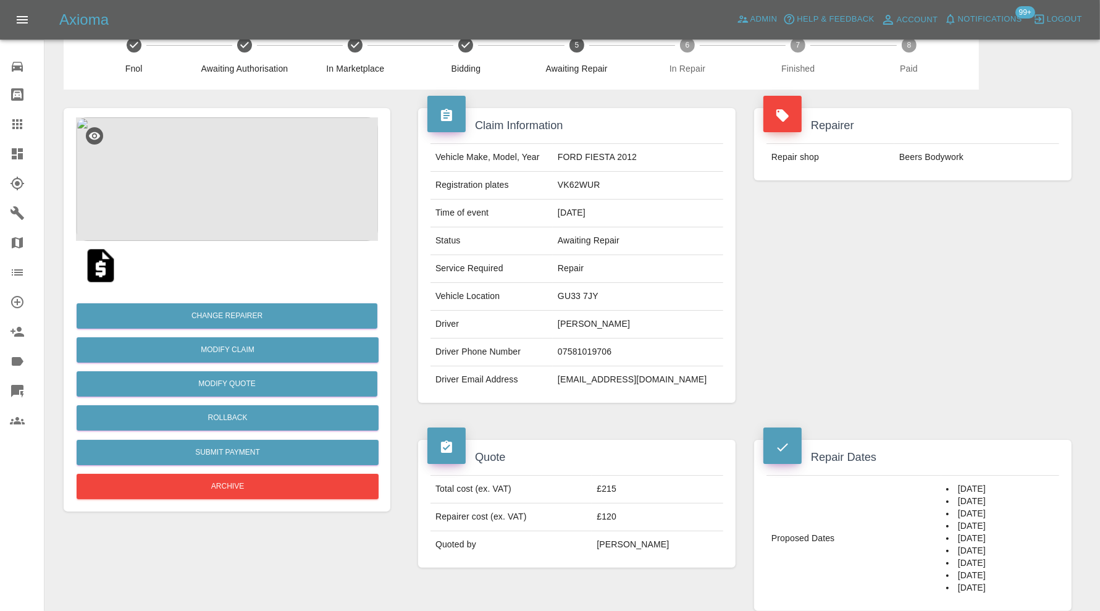
scroll to position [0, 0]
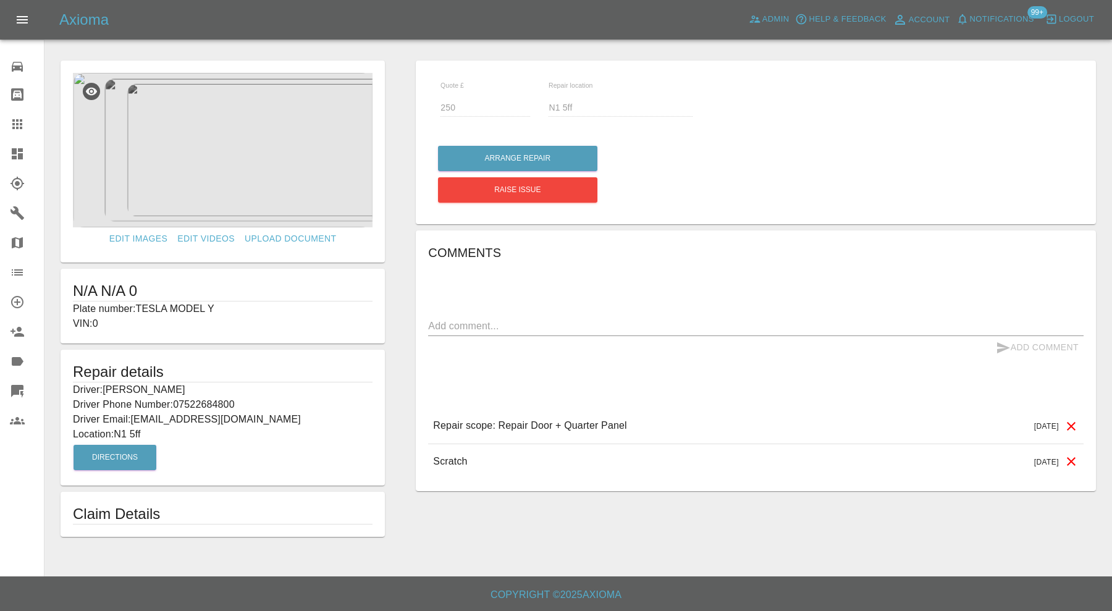
click at [18, 153] on icon at bounding box center [17, 153] width 15 height 15
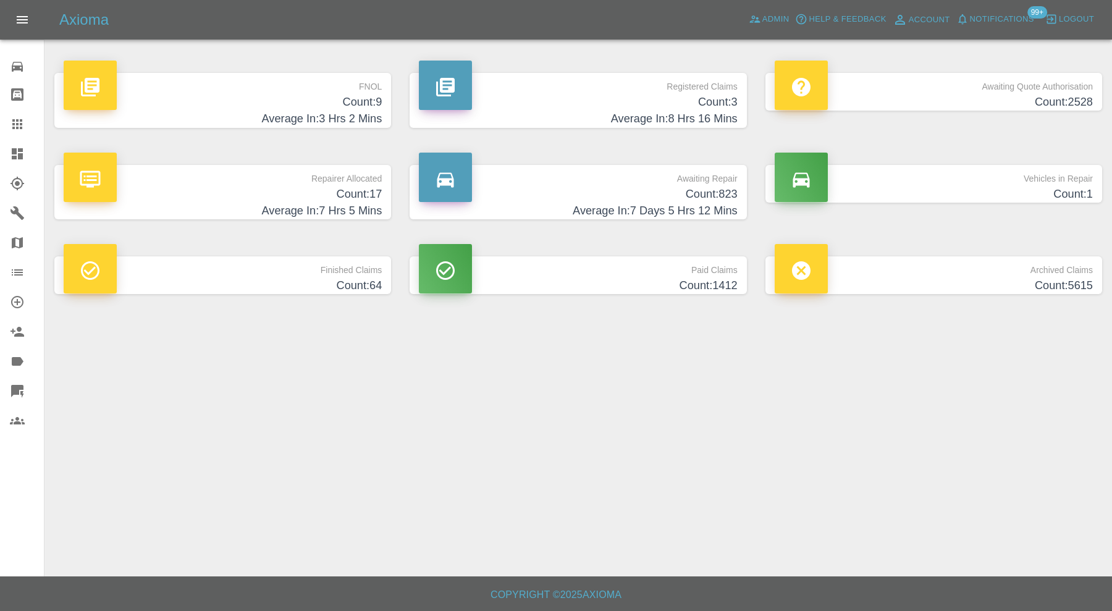
click at [897, 186] on h4 "Count: 1" at bounding box center [933, 194] width 318 height 17
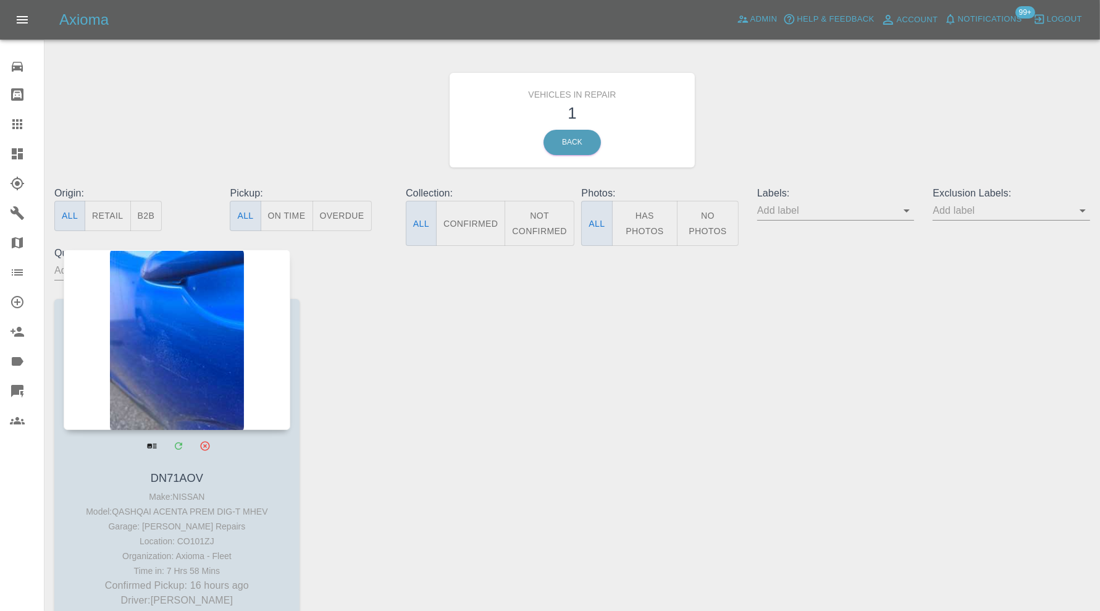
click at [211, 353] on div at bounding box center [177, 339] width 227 height 180
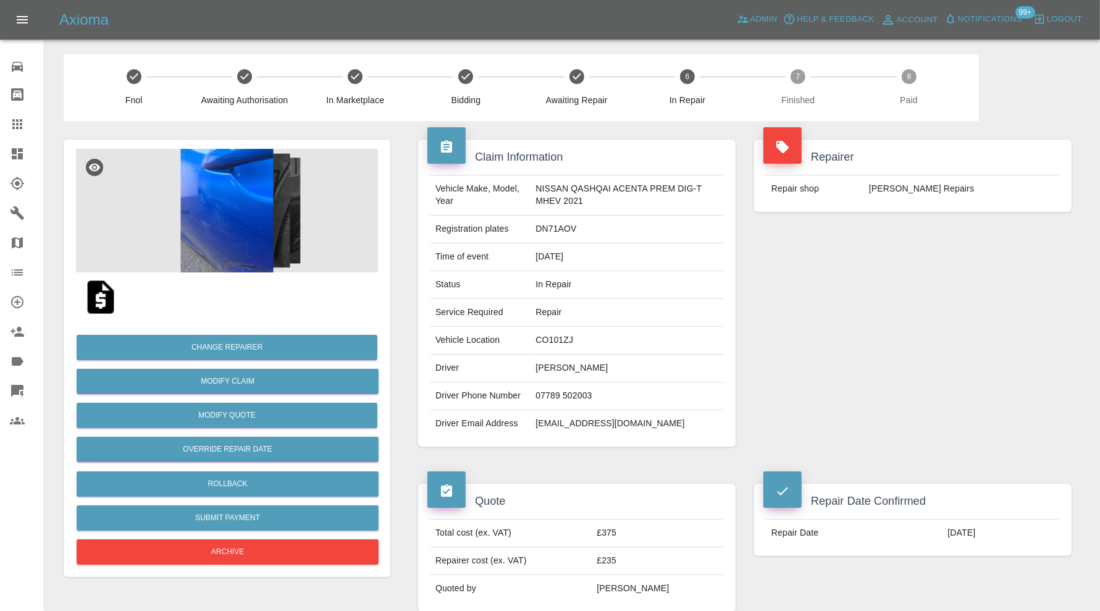
click at [267, 236] on img at bounding box center [227, 211] width 302 height 124
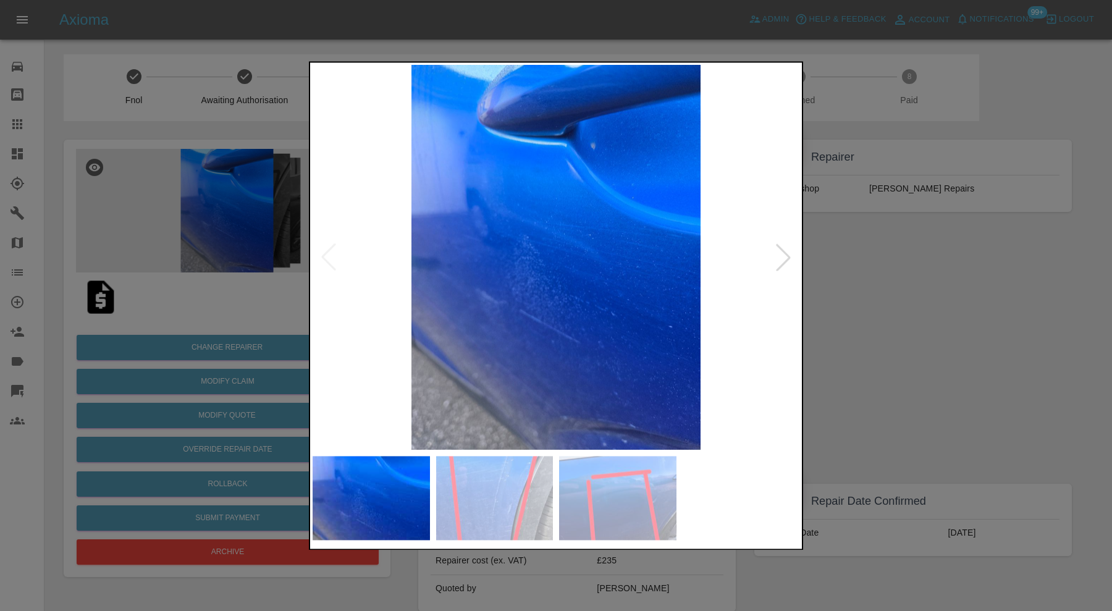
click at [791, 256] on div at bounding box center [782, 257] width 27 height 27
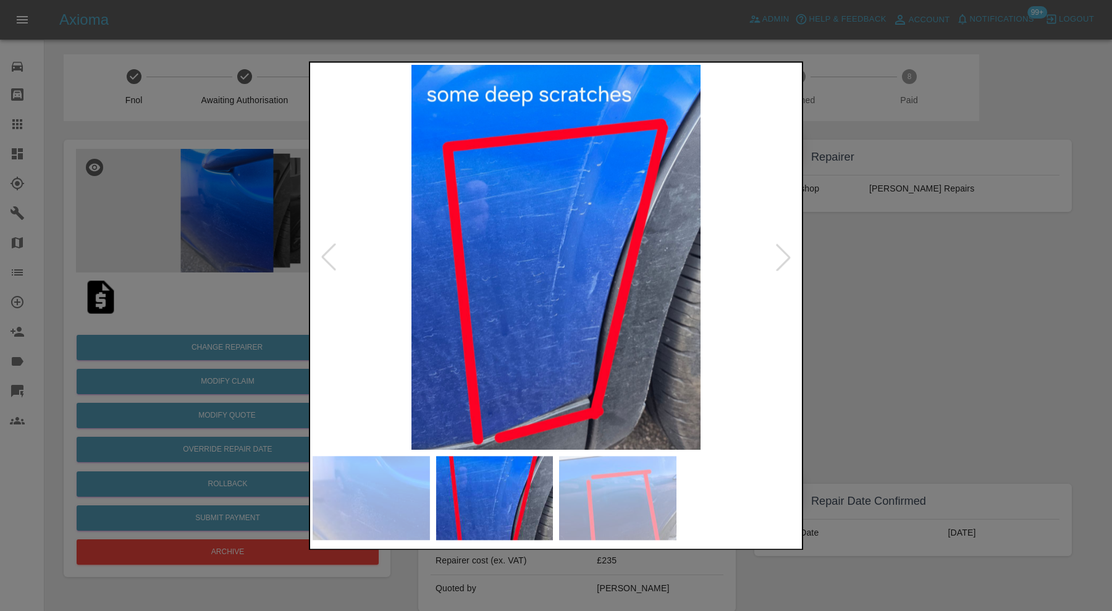
click at [790, 256] on div at bounding box center [782, 257] width 27 height 27
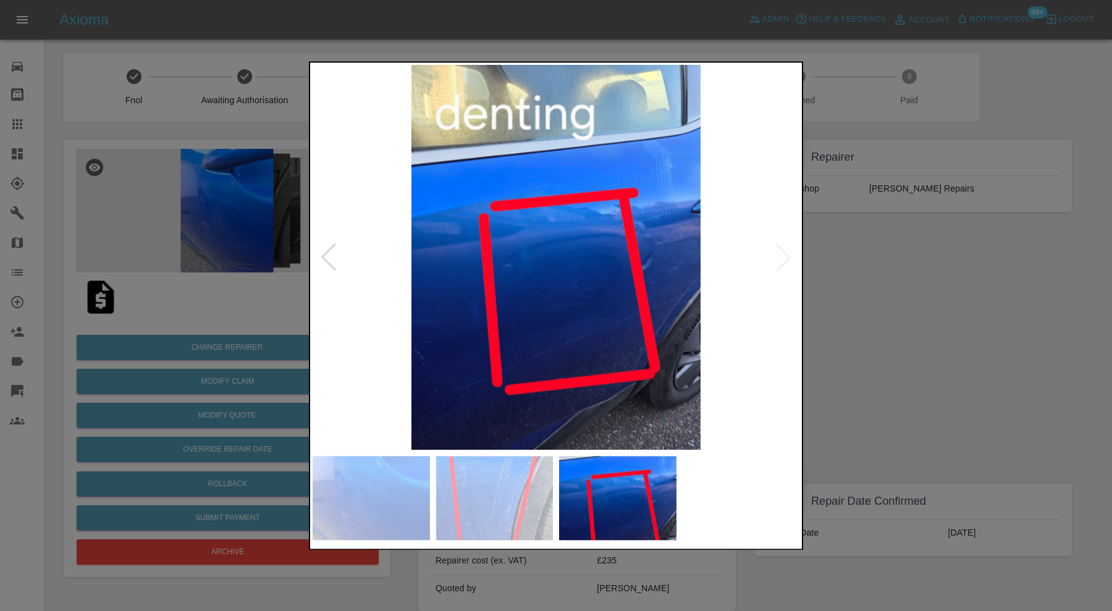
click at [790, 256] on img at bounding box center [555, 257] width 487 height 385
click at [871, 269] on div at bounding box center [556, 305] width 1112 height 611
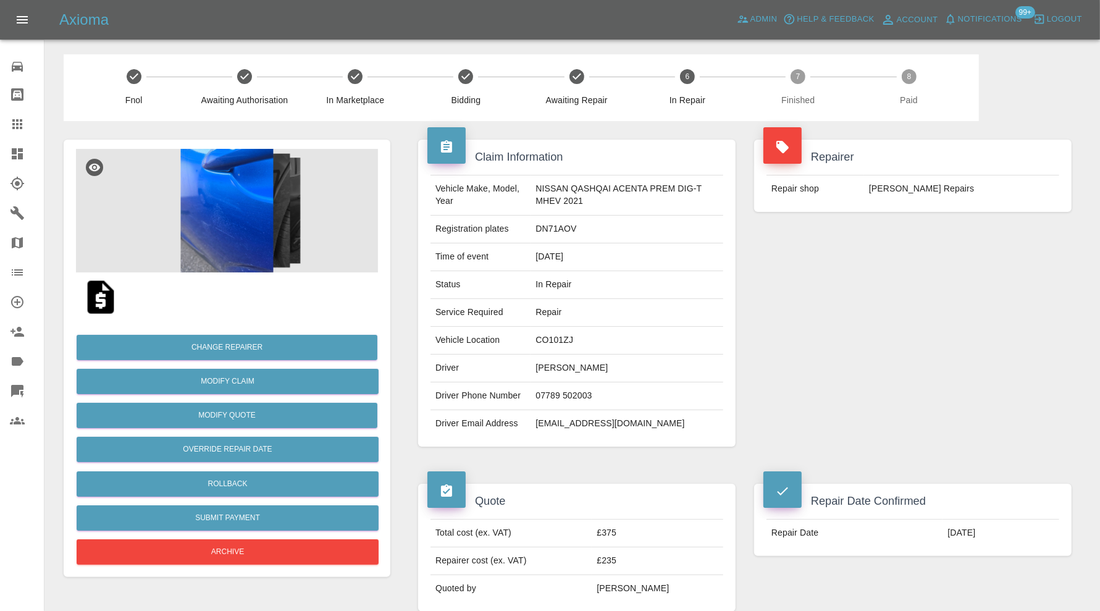
click at [22, 144] on link "Dashboard" at bounding box center [22, 154] width 44 height 30
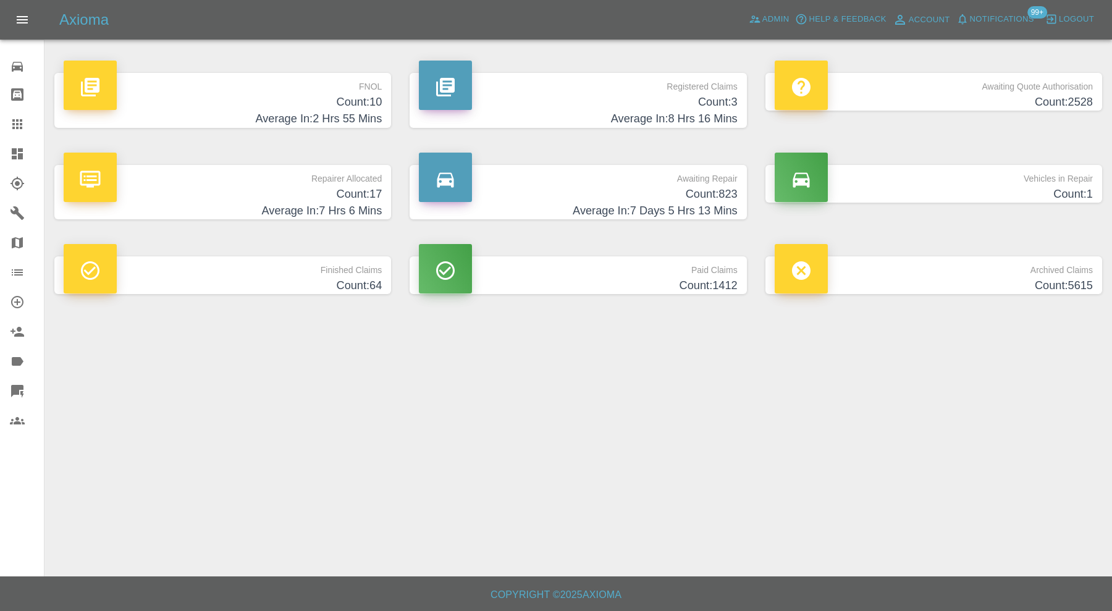
click at [279, 114] on h4 "Average In: 2 Hrs 55 Mins" at bounding box center [223, 119] width 318 height 17
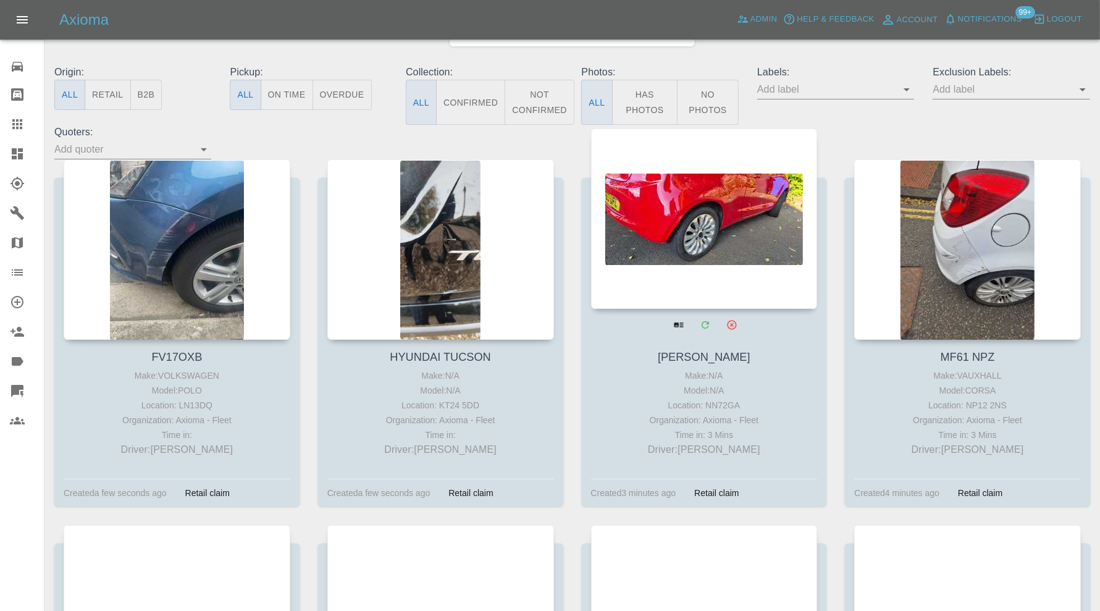
scroll to position [103, 0]
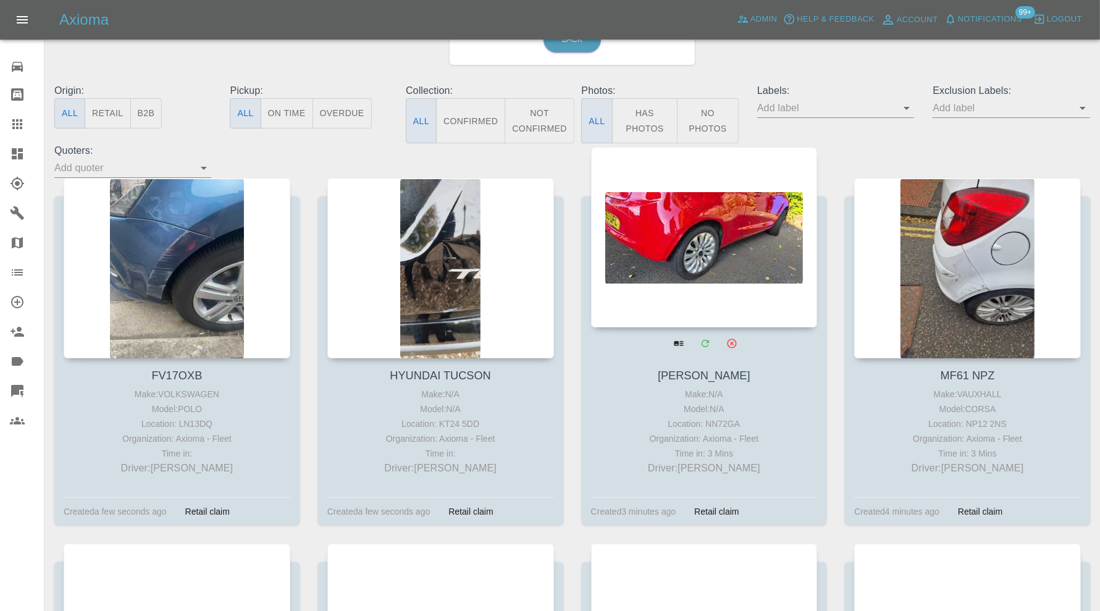
click at [756, 258] on div at bounding box center [704, 237] width 227 height 180
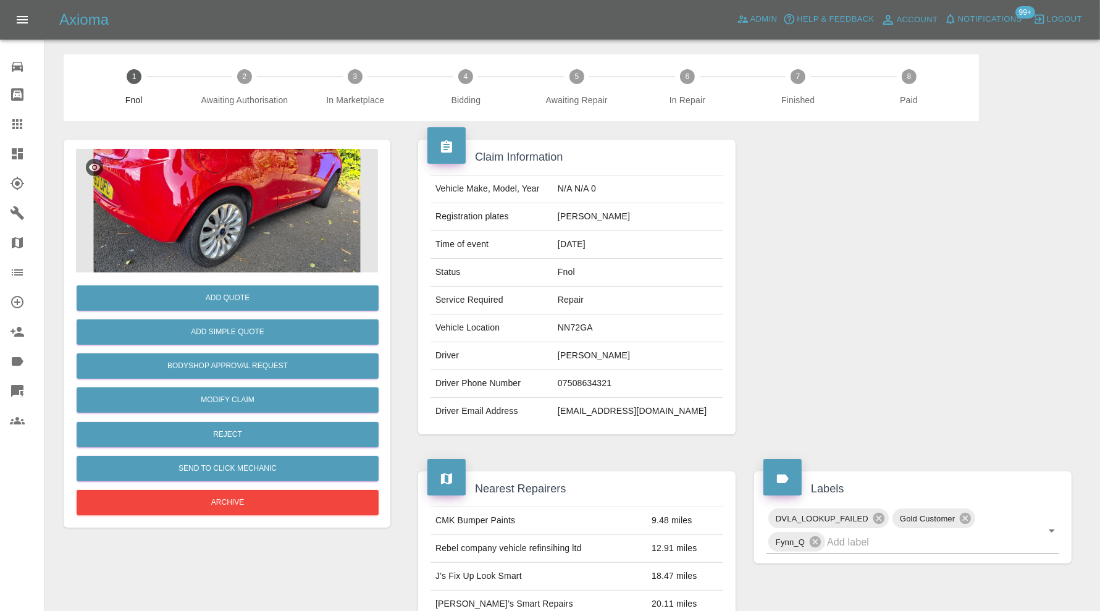
click at [272, 213] on img at bounding box center [227, 211] width 302 height 124
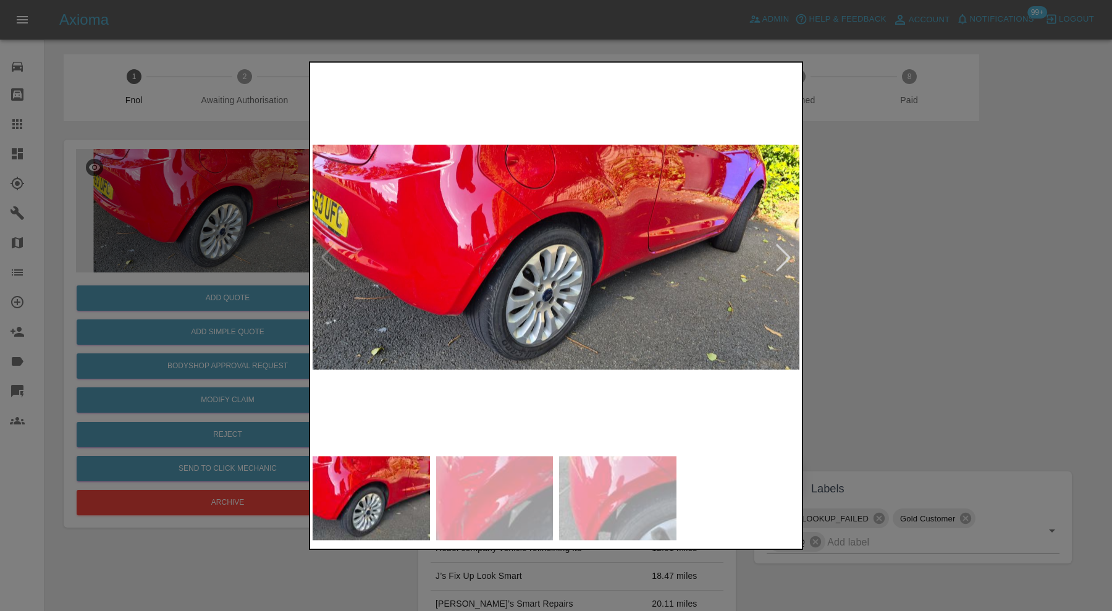
click at [781, 264] on div at bounding box center [782, 257] width 27 height 27
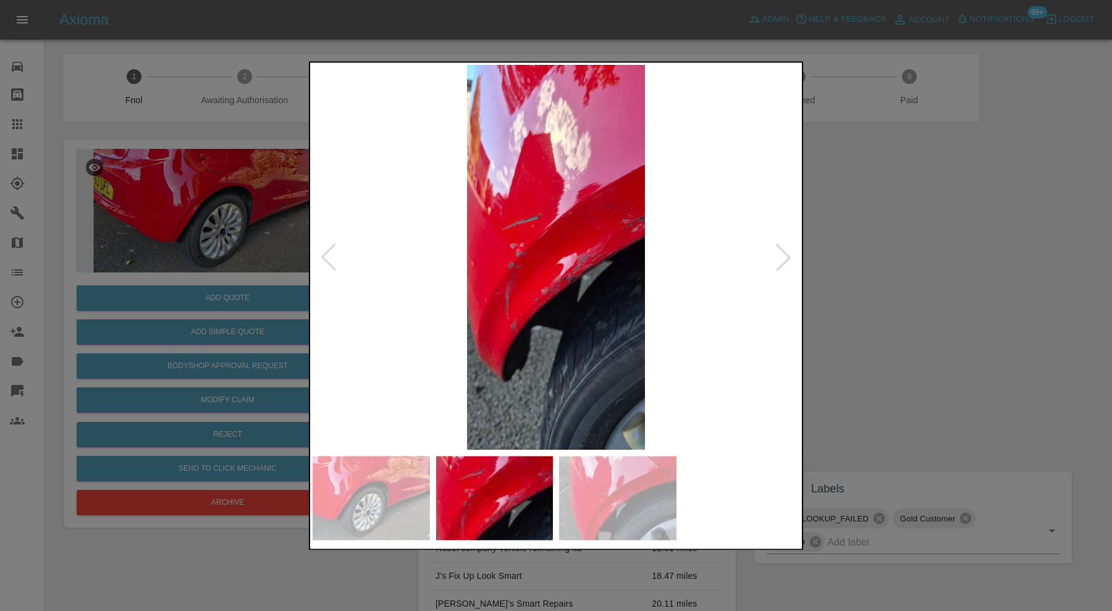
click at [781, 261] on div at bounding box center [782, 257] width 27 height 27
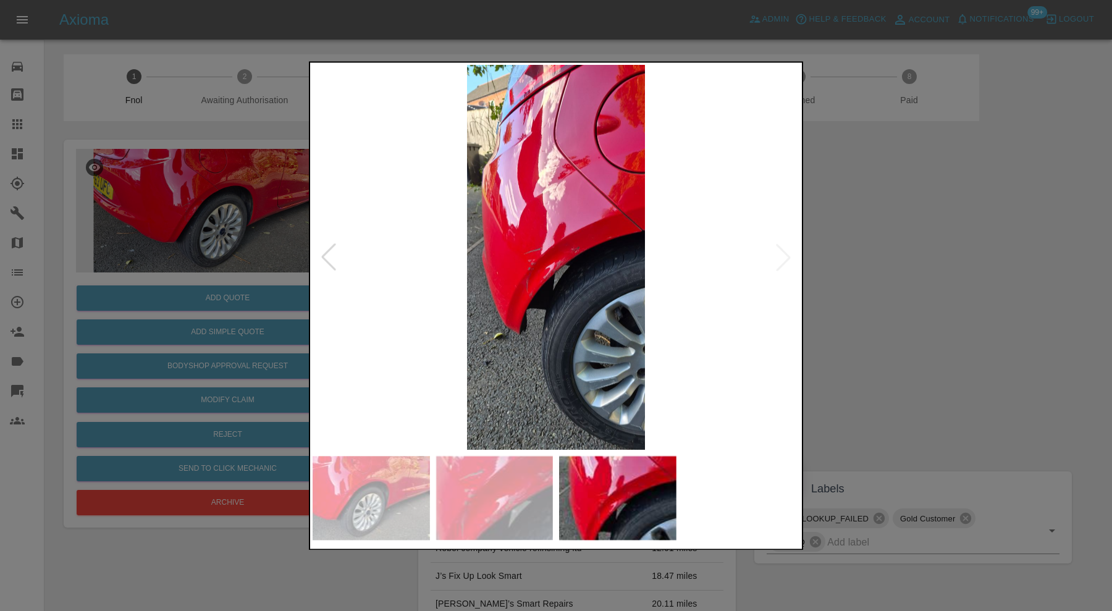
click at [902, 254] on div at bounding box center [556, 305] width 1112 height 611
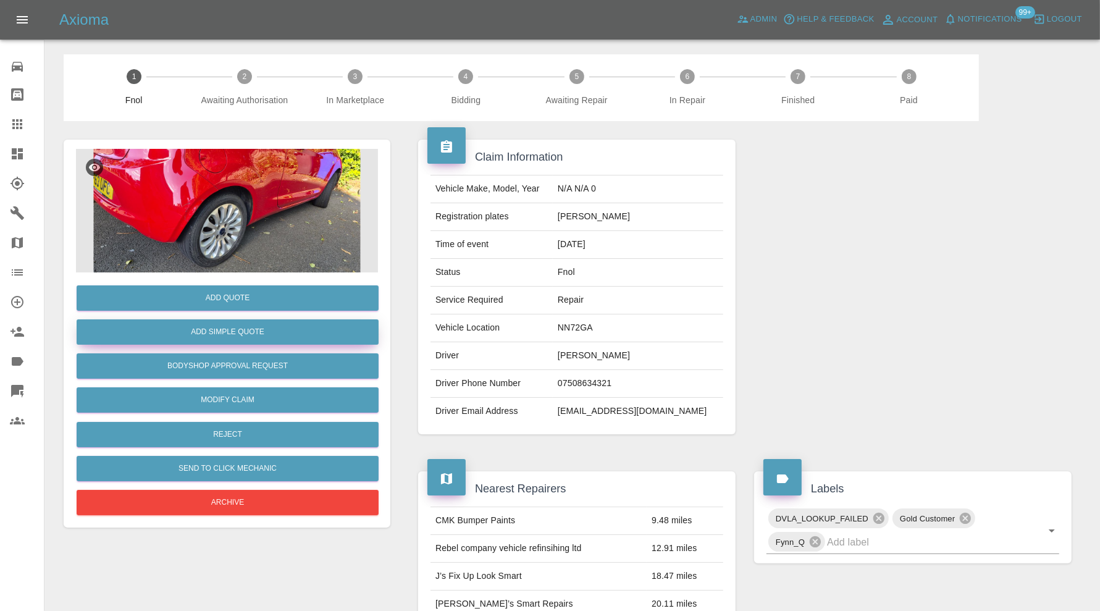
click at [324, 329] on button "Add Simple Quote" at bounding box center [228, 331] width 302 height 25
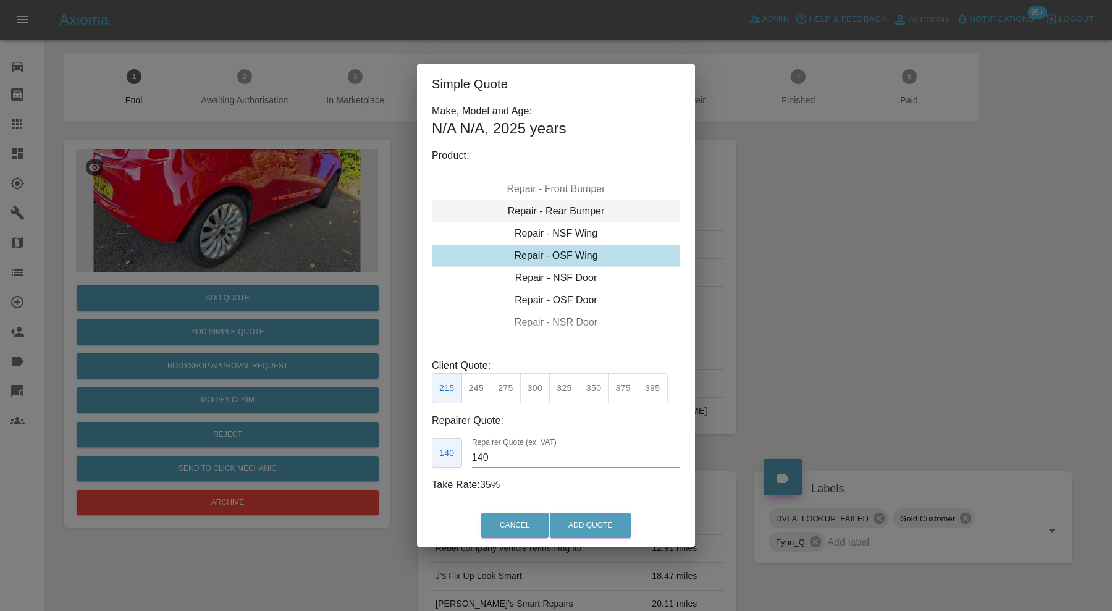
click at [561, 216] on div "Repair - Rear Bumper" at bounding box center [556, 211] width 248 height 22
click at [579, 207] on div "Repair - Rear Bumper Corner" at bounding box center [556, 211] width 248 height 22
type input "120"
click at [479, 390] on button "199" at bounding box center [476, 388] width 30 height 30
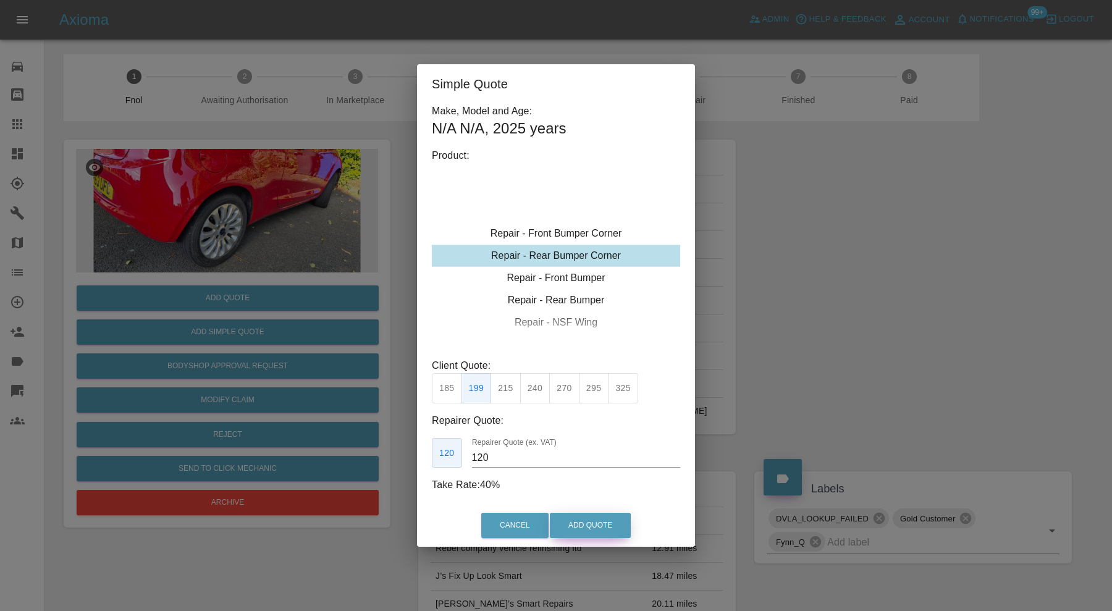
click at [563, 519] on button "Add Quote" at bounding box center [590, 525] width 81 height 25
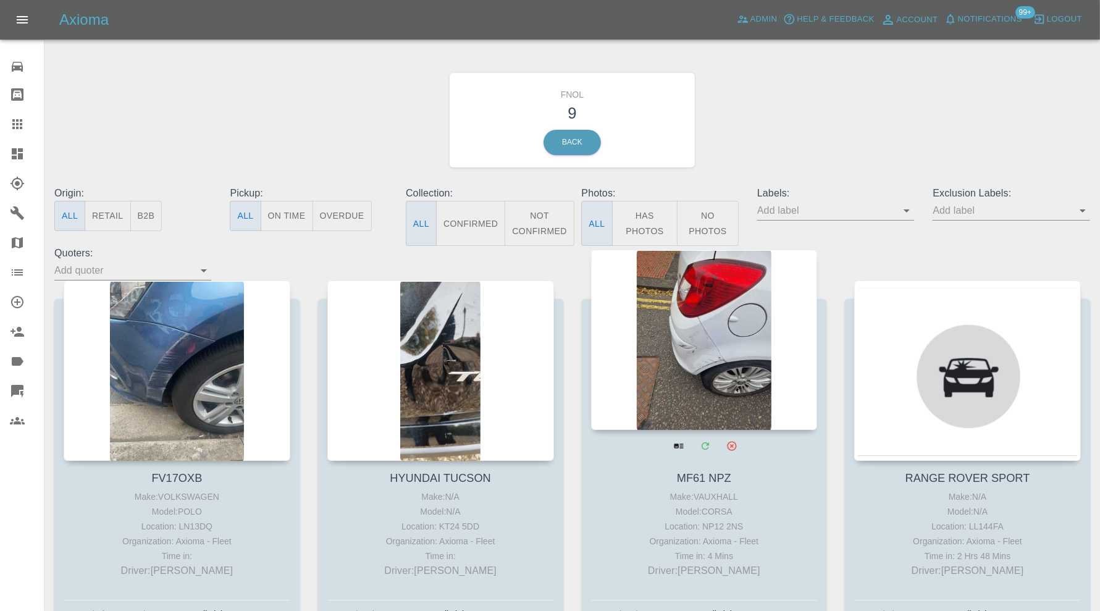
click at [706, 328] on div at bounding box center [704, 339] width 227 height 180
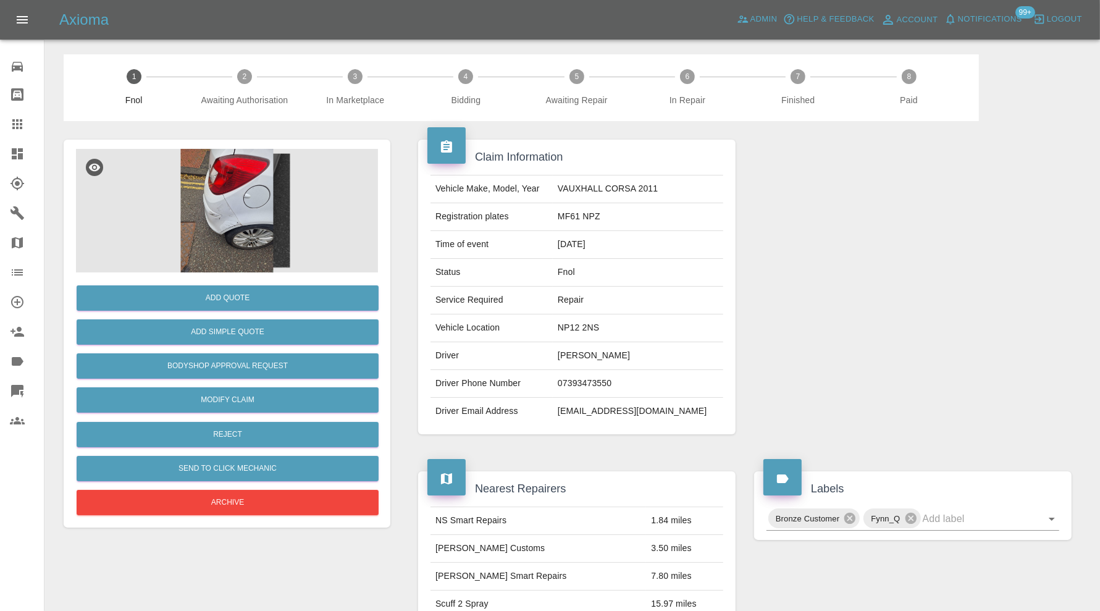
click at [197, 207] on img at bounding box center [227, 211] width 302 height 124
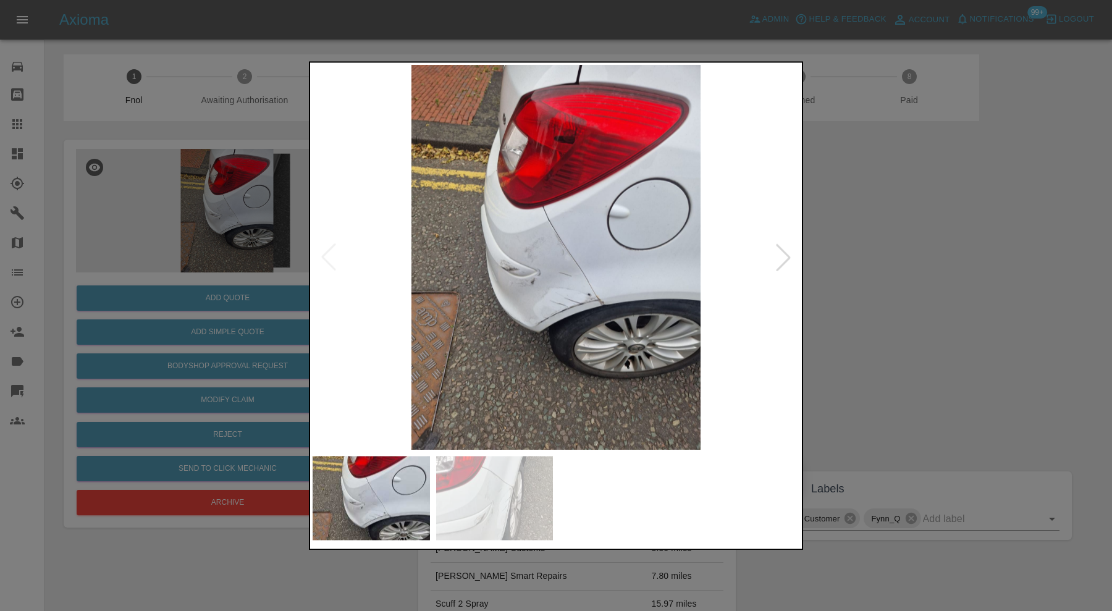
click at [482, 511] on img at bounding box center [494, 498] width 117 height 84
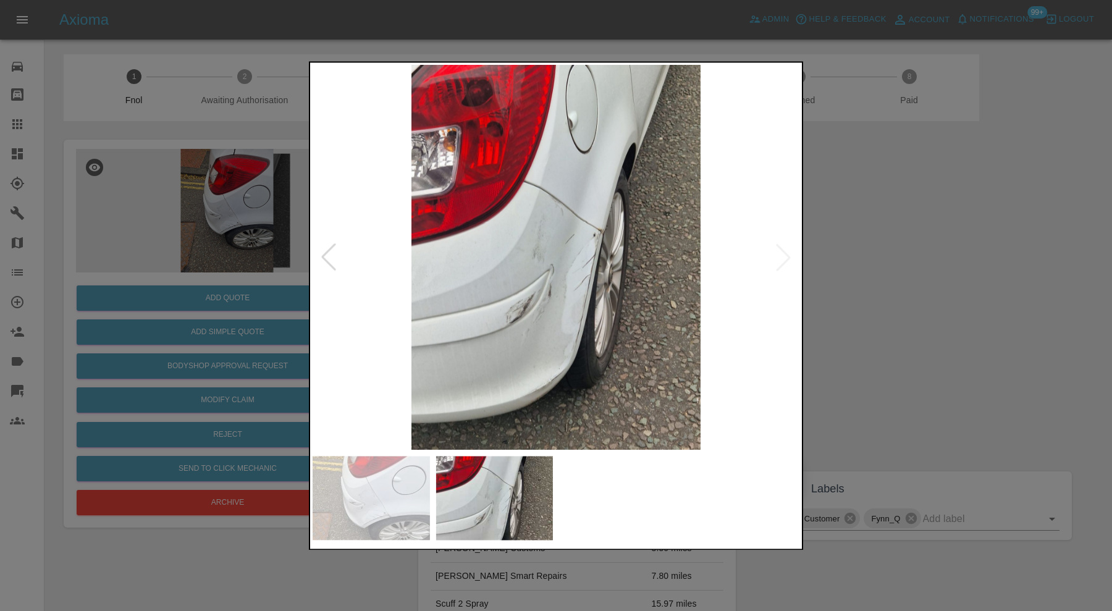
click at [781, 246] on img at bounding box center [555, 257] width 487 height 385
click at [832, 258] on div at bounding box center [556, 305] width 1112 height 611
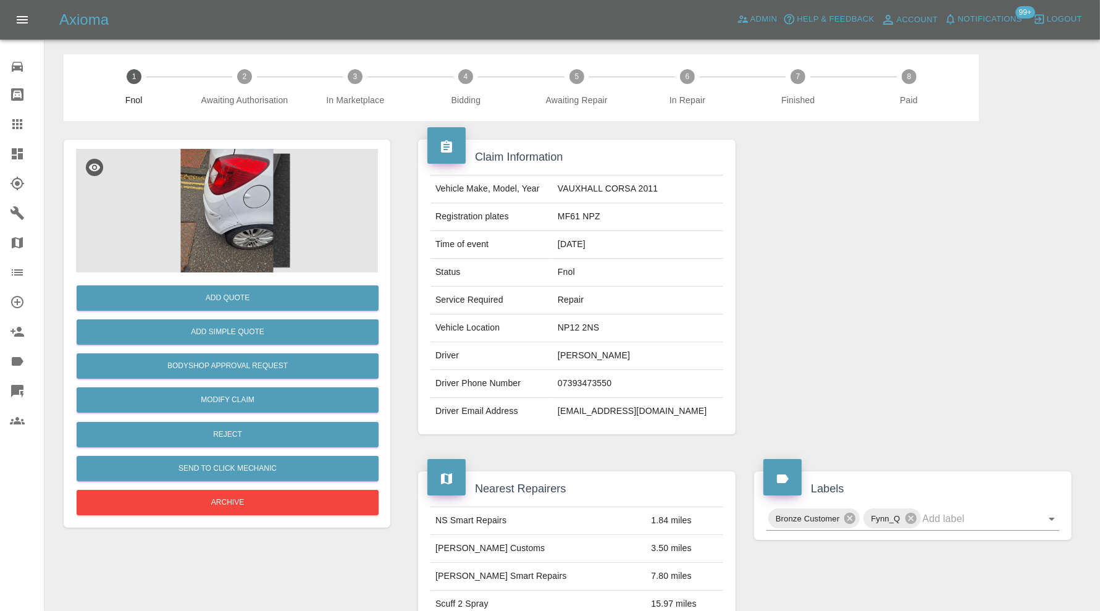
click at [258, 207] on img at bounding box center [227, 211] width 302 height 124
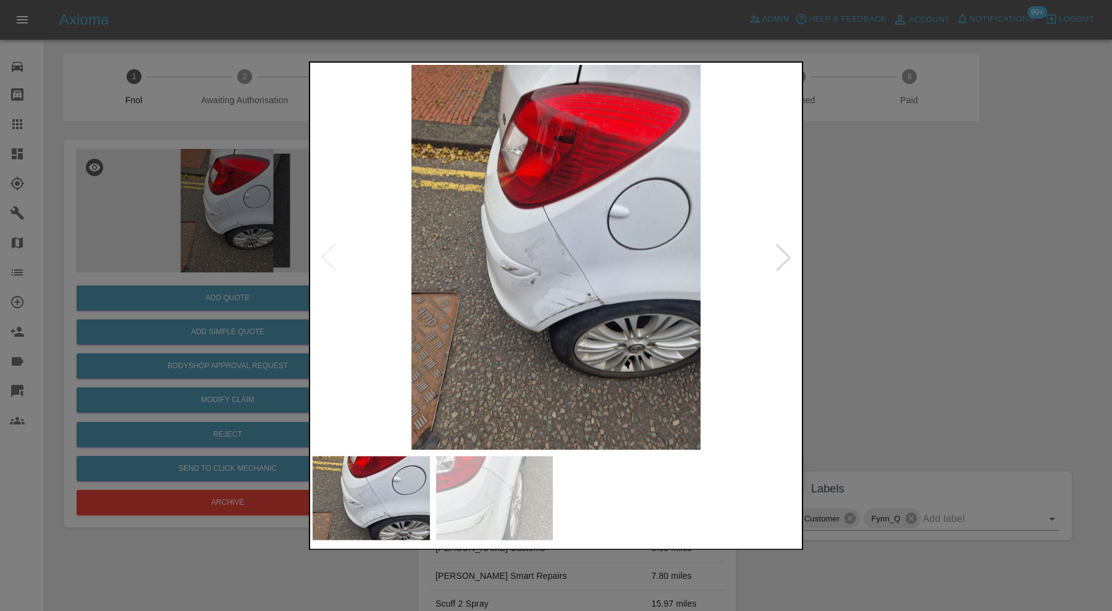
click at [591, 283] on img at bounding box center [555, 257] width 487 height 385
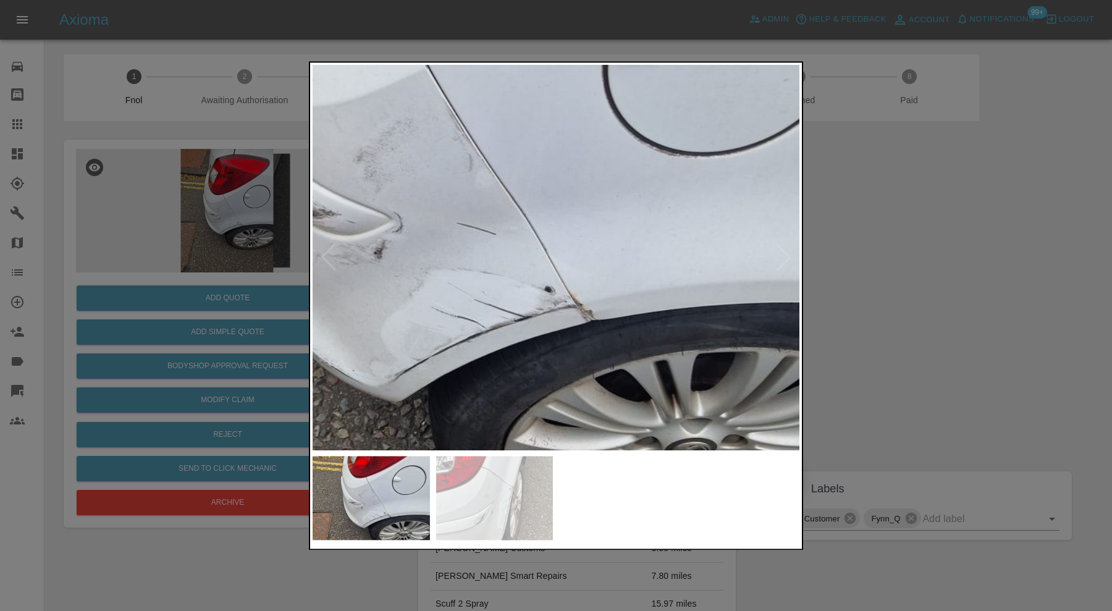
click at [947, 298] on div at bounding box center [556, 305] width 1112 height 611
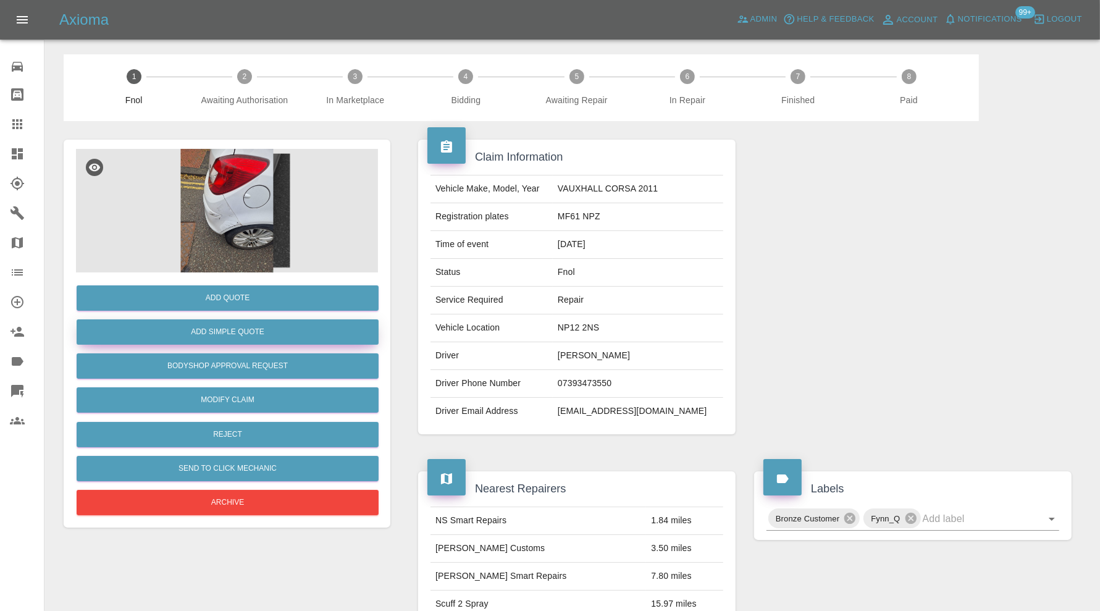
click at [286, 325] on button "Add Simple Quote" at bounding box center [228, 331] width 302 height 25
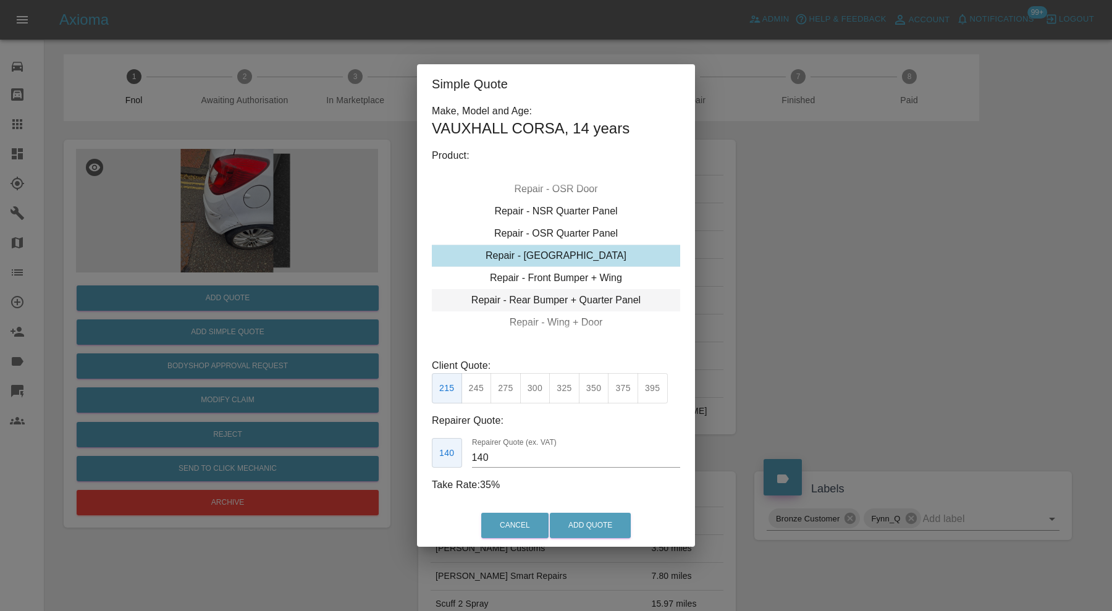
click at [542, 296] on div "Repair - Rear Bumper + Quarter Panel" at bounding box center [556, 300] width 248 height 22
click at [507, 387] on button "350" at bounding box center [505, 388] width 30 height 30
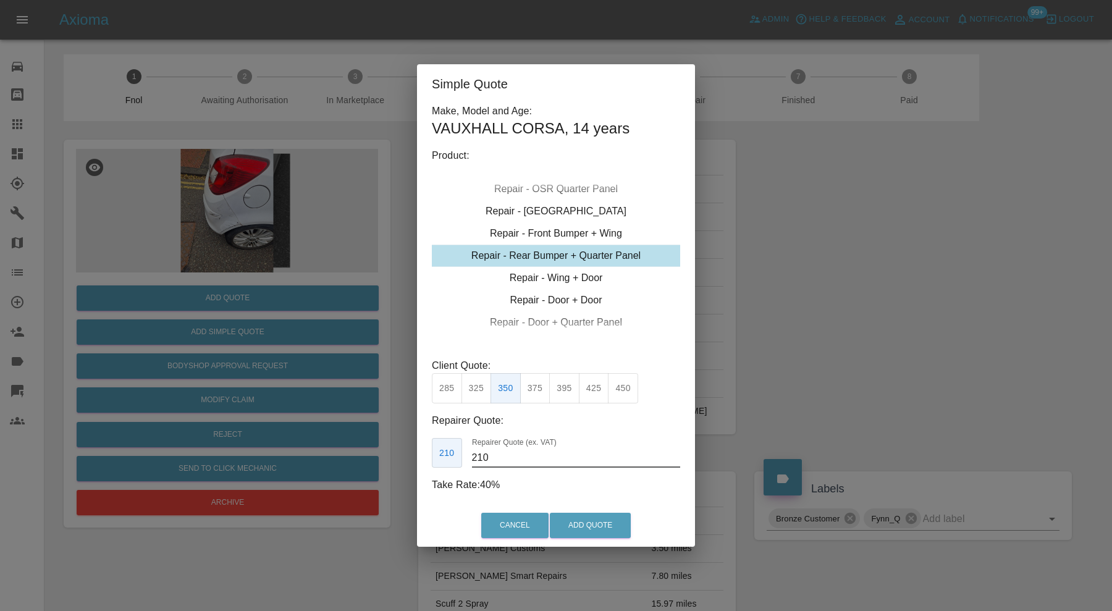
click at [509, 457] on input "210" at bounding box center [576, 458] width 208 height 20
type input "225"
click at [620, 524] on button "Add Quote" at bounding box center [590, 525] width 81 height 25
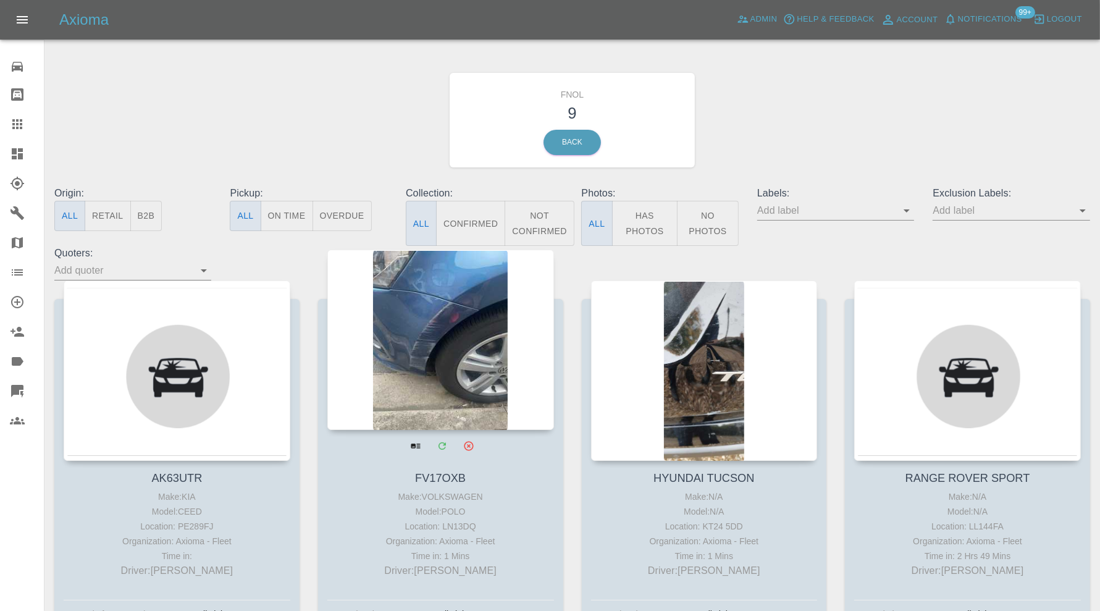
click at [475, 351] on div at bounding box center [440, 339] width 227 height 180
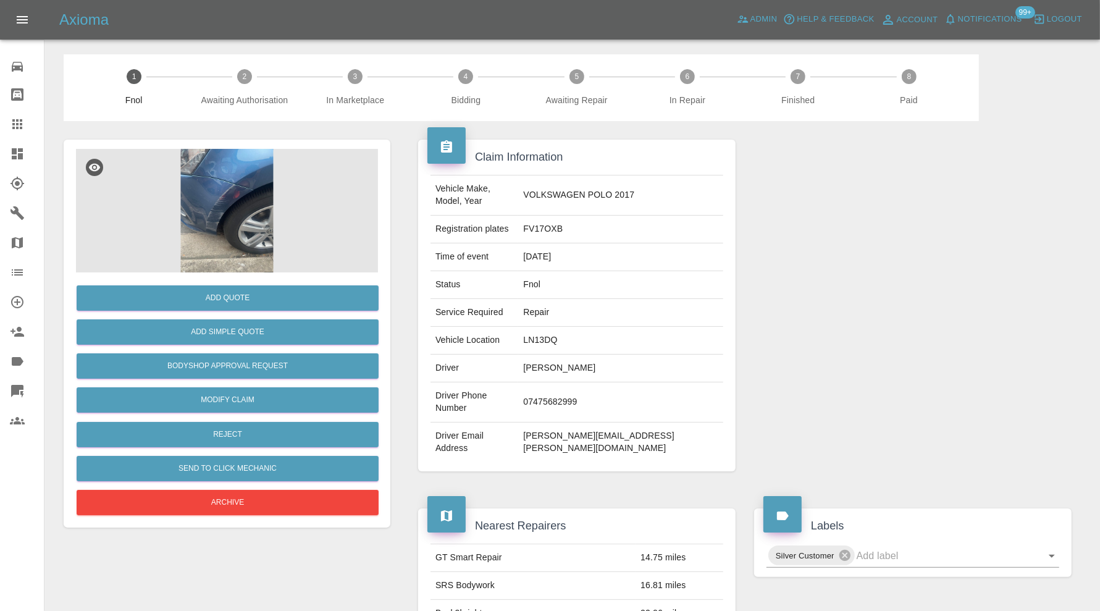
click at [208, 212] on img at bounding box center [227, 211] width 302 height 124
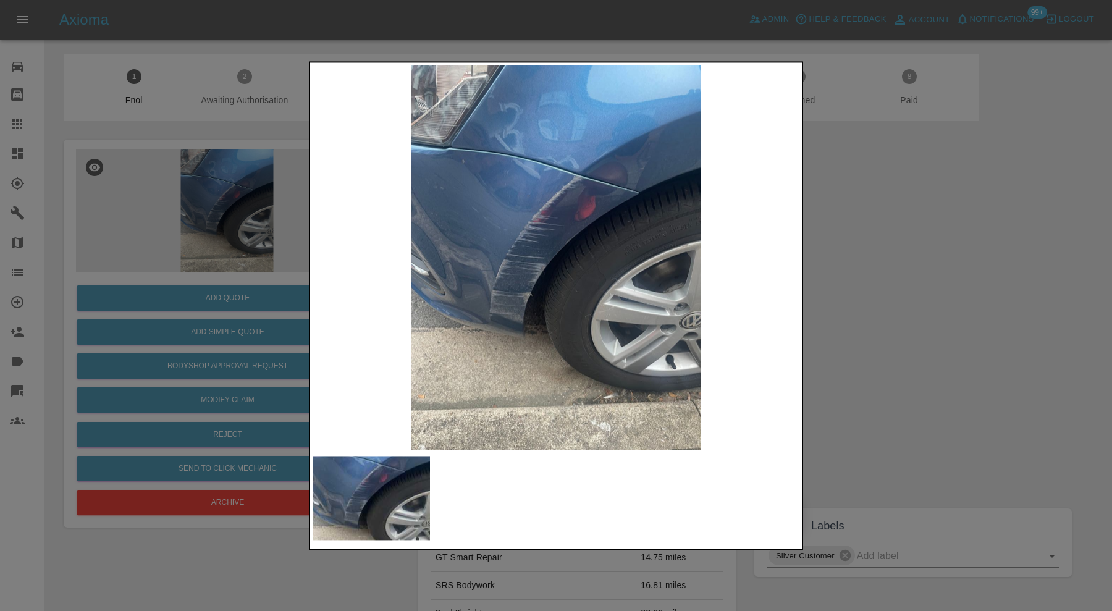
click at [540, 195] on img at bounding box center [555, 257] width 487 height 385
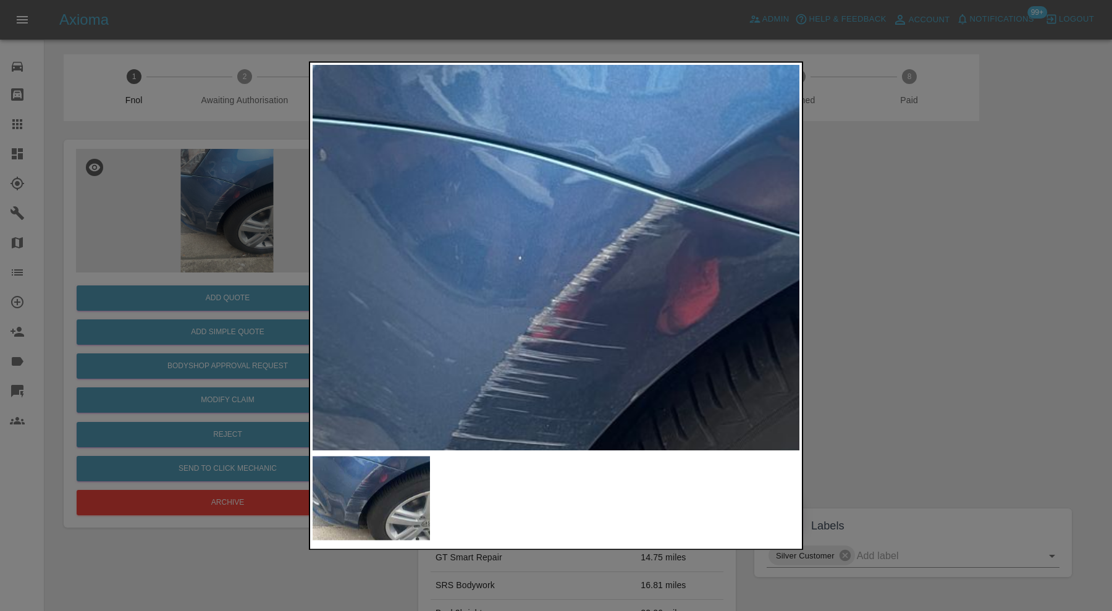
click at [941, 266] on div at bounding box center [556, 305] width 1112 height 611
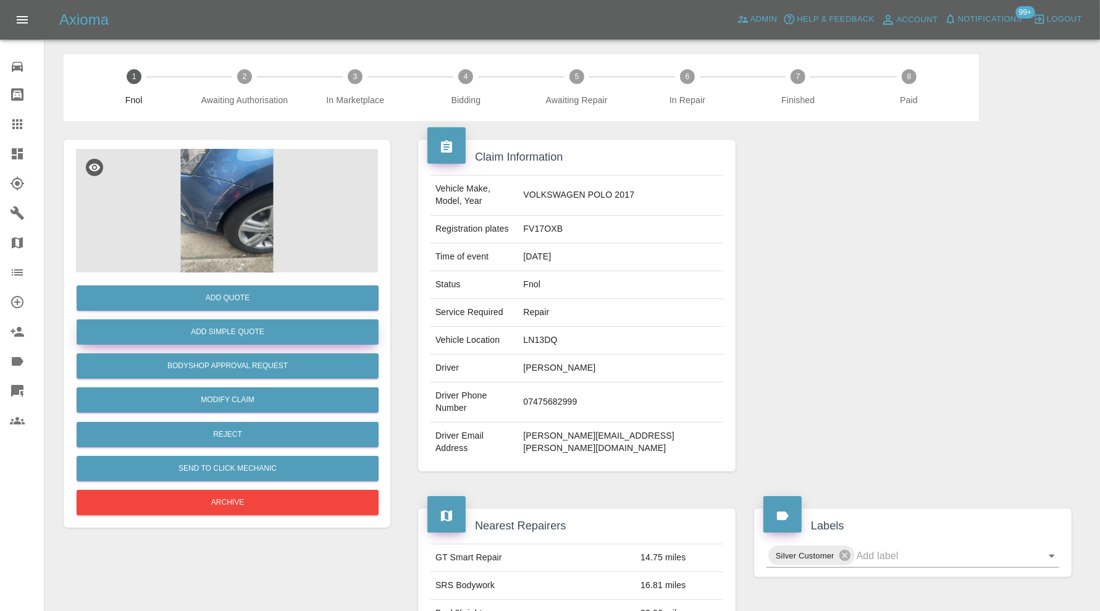
click at [285, 325] on button "Add Simple Quote" at bounding box center [228, 331] width 302 height 25
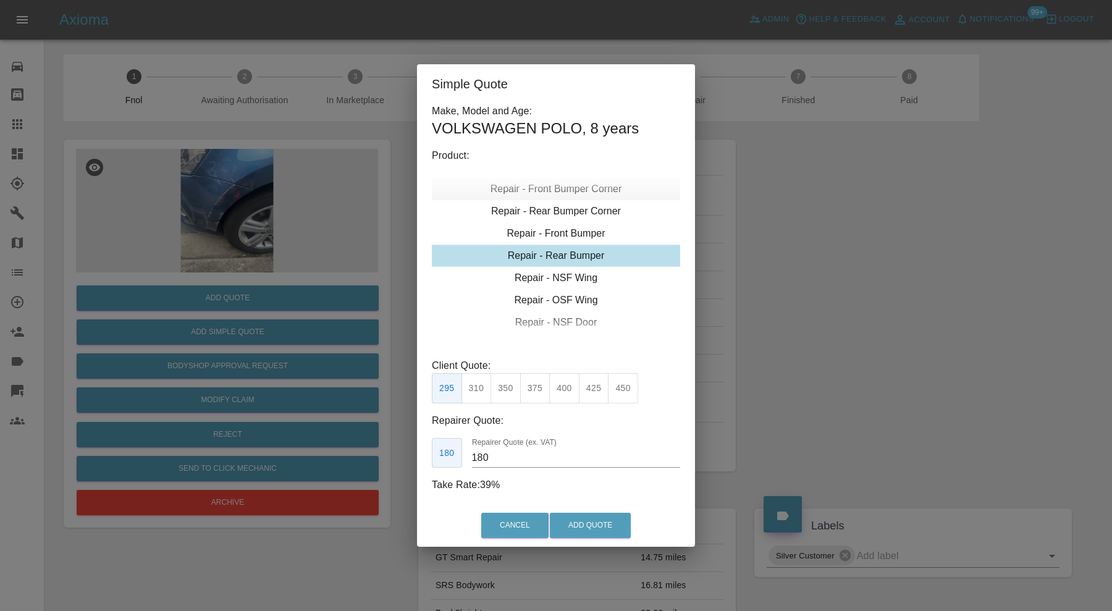
click at [564, 188] on div "Repair - Front Bumper Corner" at bounding box center [556, 189] width 248 height 22
type input "120"
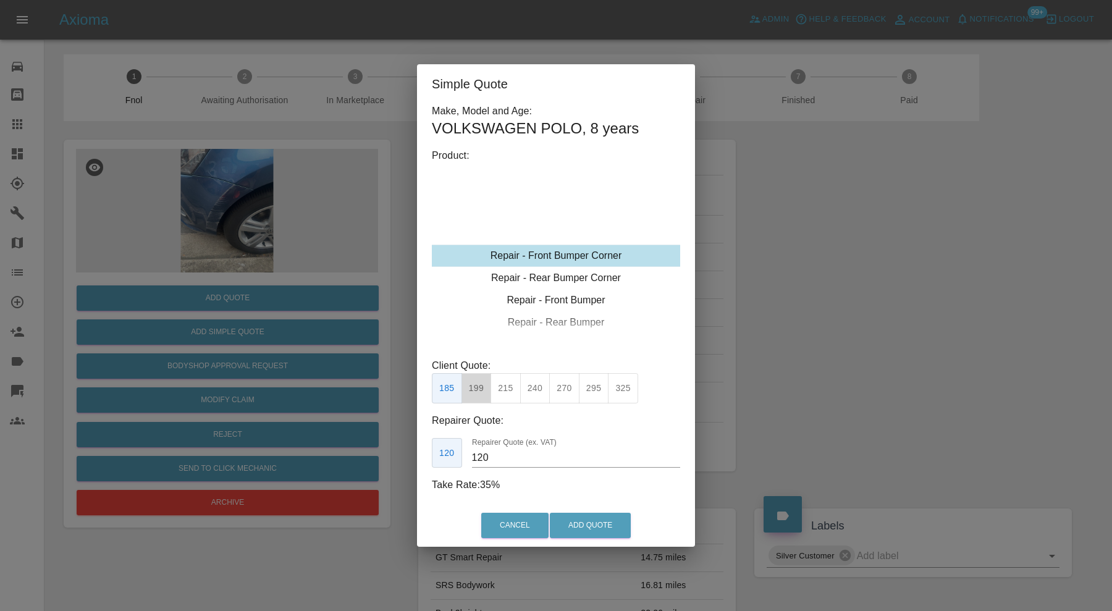
click at [471, 395] on button "199" at bounding box center [476, 388] width 30 height 30
click at [580, 527] on button "Add Quote" at bounding box center [590, 525] width 81 height 25
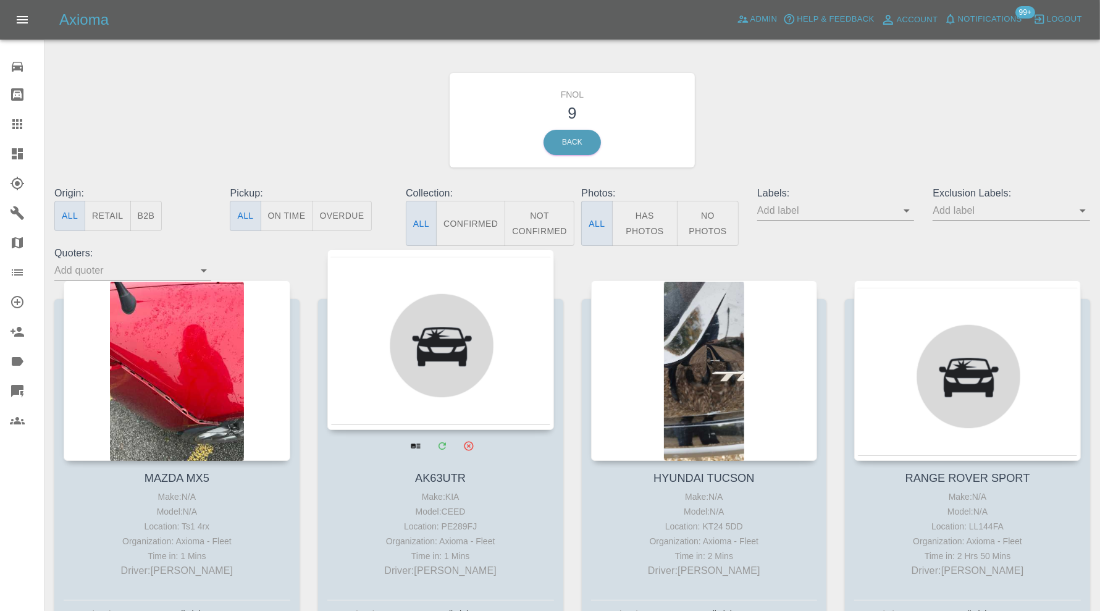
click at [469, 338] on div at bounding box center [440, 339] width 227 height 180
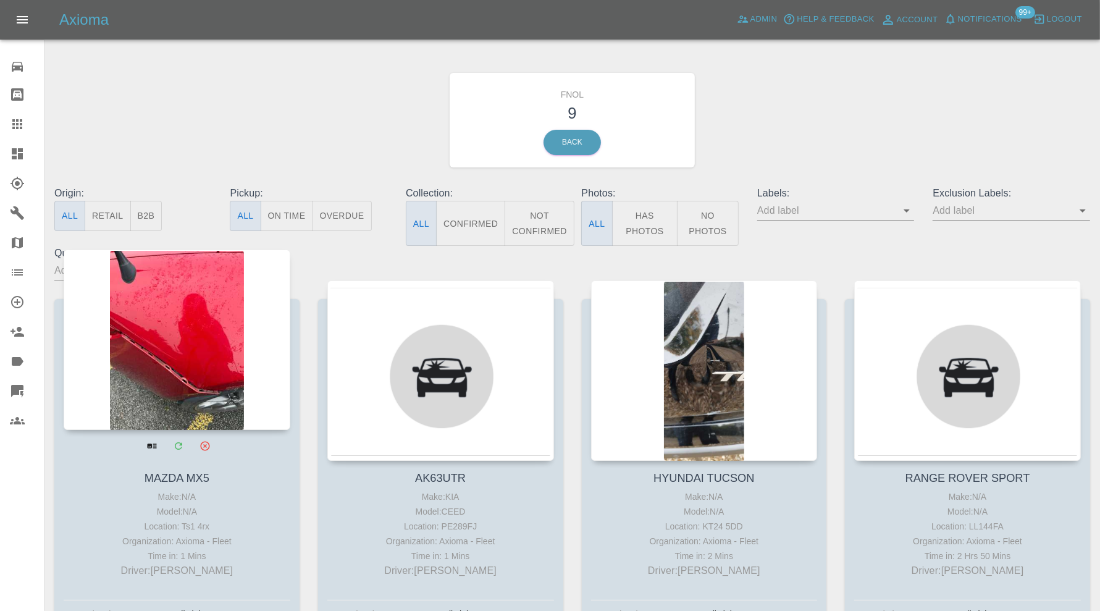
click at [207, 379] on div at bounding box center [177, 339] width 227 height 180
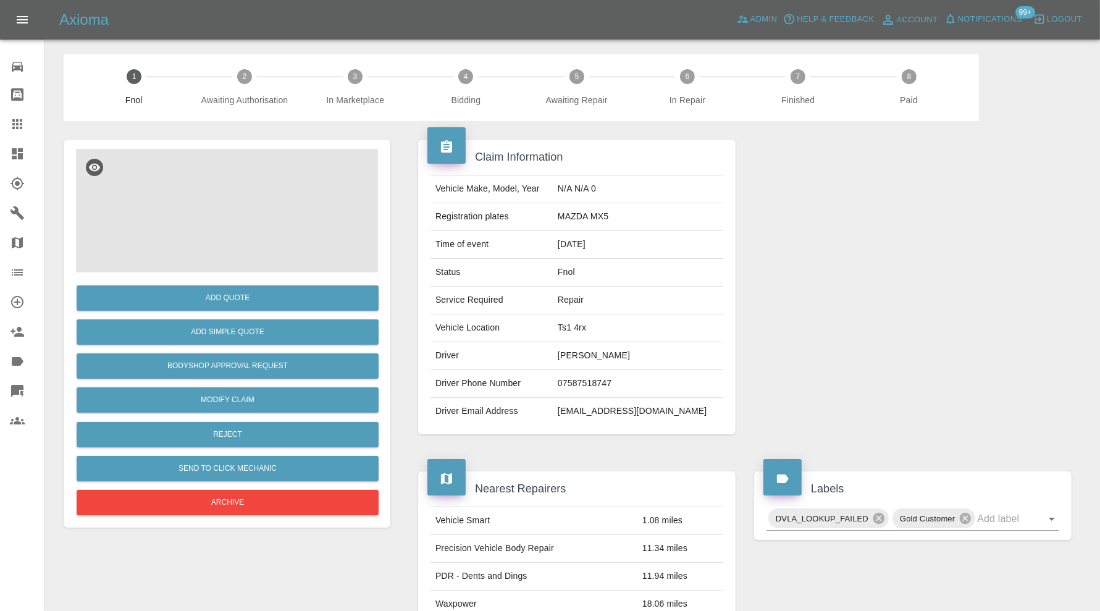
click at [241, 216] on img at bounding box center [227, 211] width 302 height 124
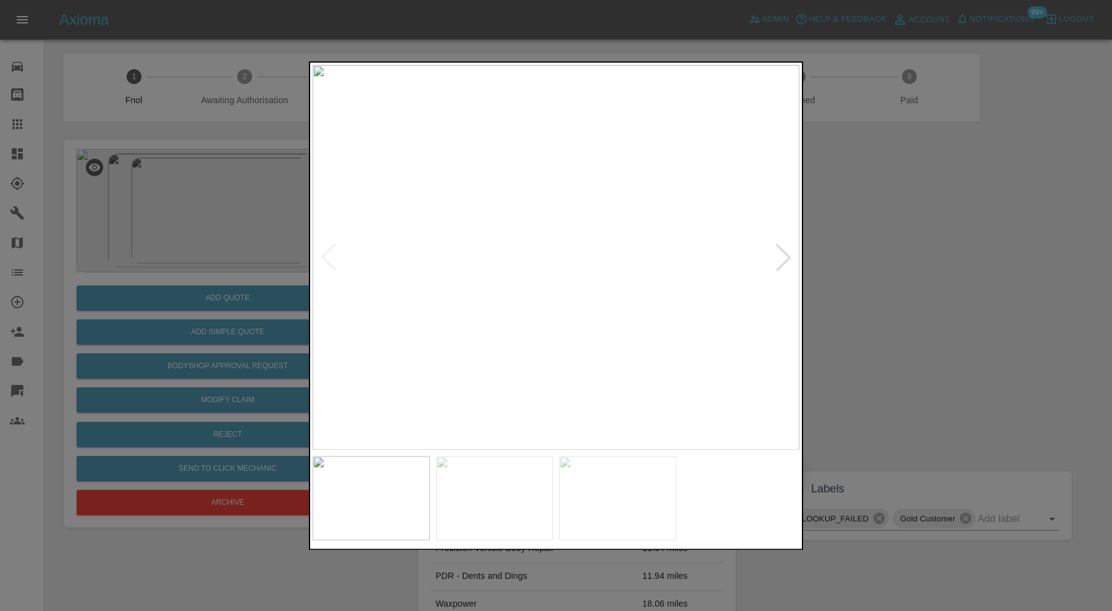
click at [776, 261] on div at bounding box center [782, 257] width 27 height 27
click at [777, 265] on div at bounding box center [782, 257] width 27 height 27
click at [777, 265] on img at bounding box center [555, 257] width 487 height 385
click at [857, 247] on div at bounding box center [556, 305] width 1112 height 611
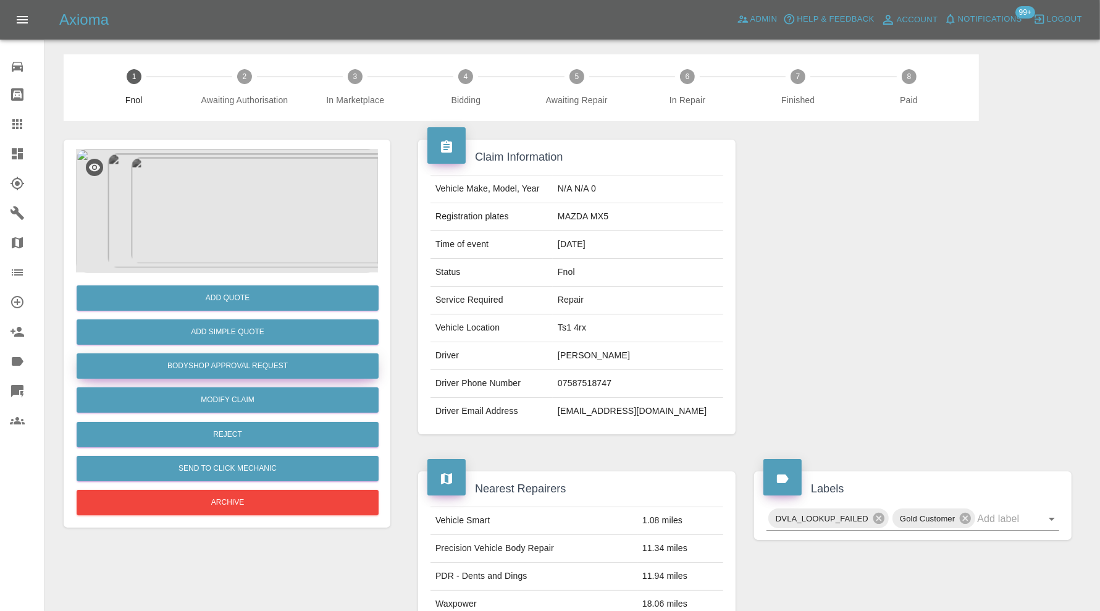
click at [269, 369] on button "Bodyshop Approval Request" at bounding box center [228, 365] width 302 height 25
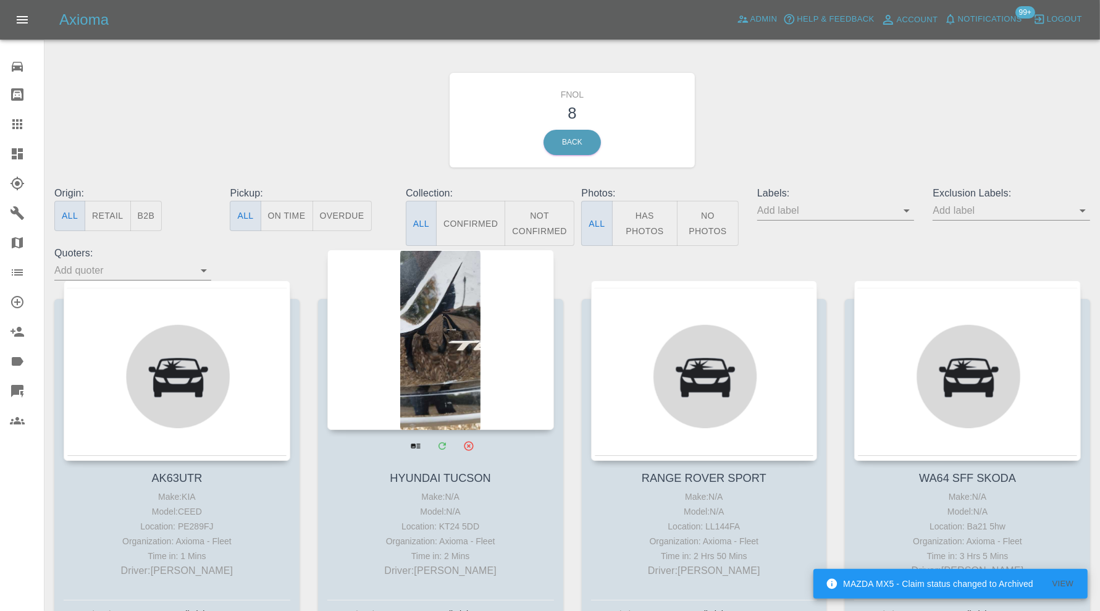
click at [493, 356] on div at bounding box center [440, 339] width 227 height 180
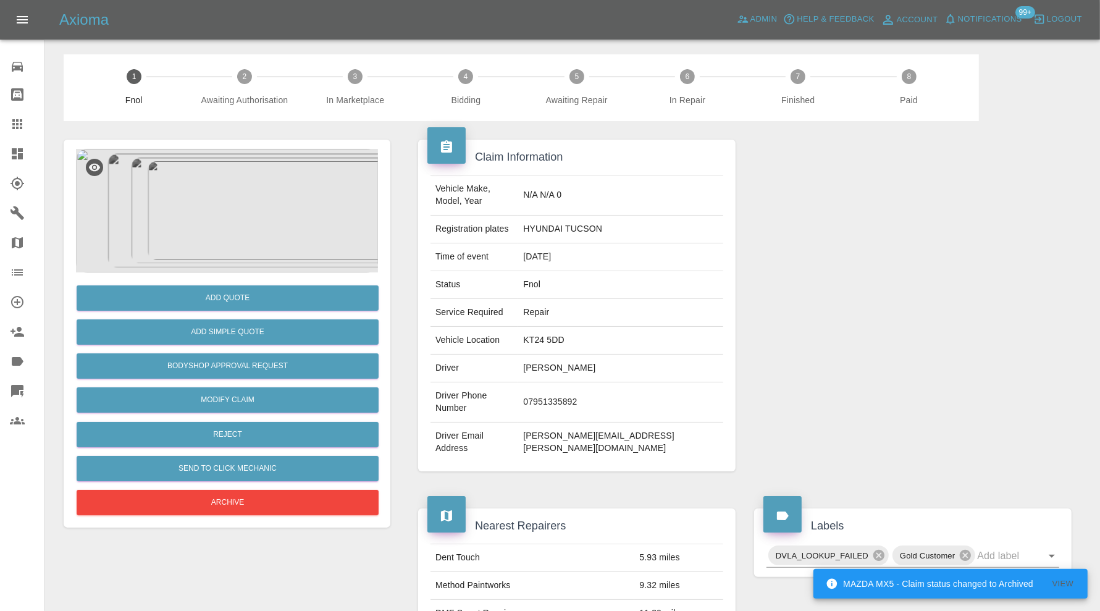
click at [247, 222] on img at bounding box center [227, 211] width 302 height 124
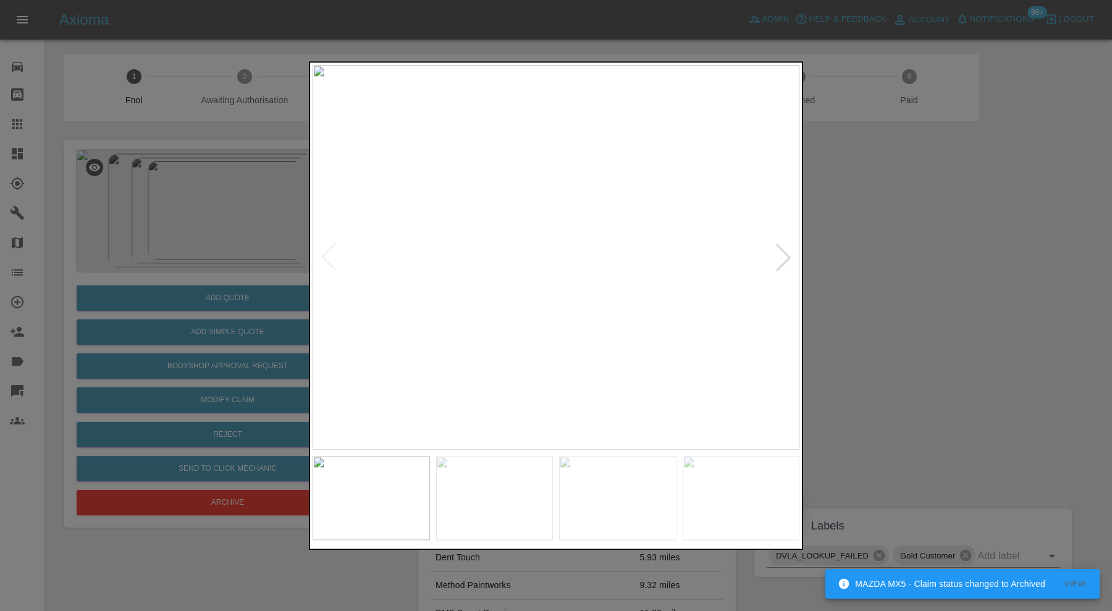
click at [502, 491] on img at bounding box center [494, 498] width 117 height 84
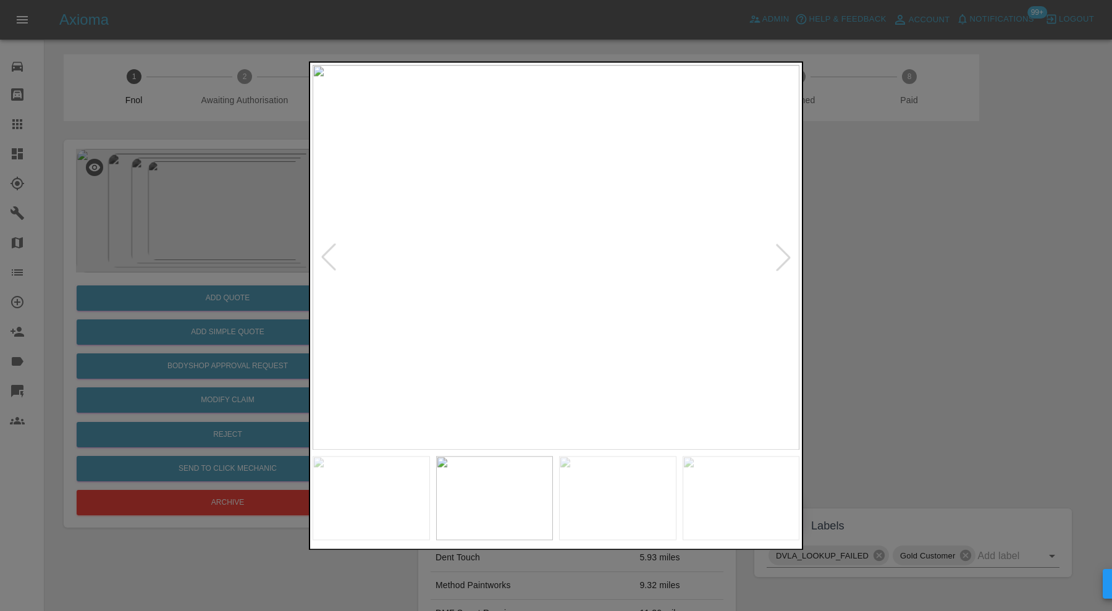
click at [600, 491] on img at bounding box center [617, 498] width 117 height 84
click at [729, 485] on img at bounding box center [740, 498] width 117 height 84
click at [782, 247] on img at bounding box center [555, 257] width 487 height 385
click at [874, 249] on div at bounding box center [556, 305] width 1112 height 611
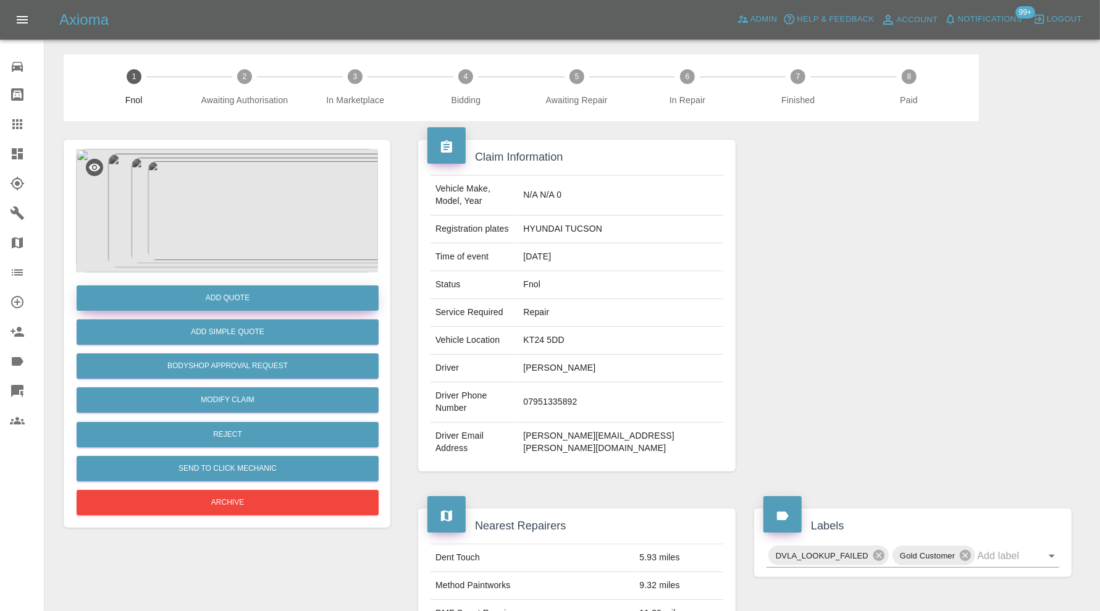
click at [304, 293] on button "Add Quote" at bounding box center [228, 297] width 302 height 25
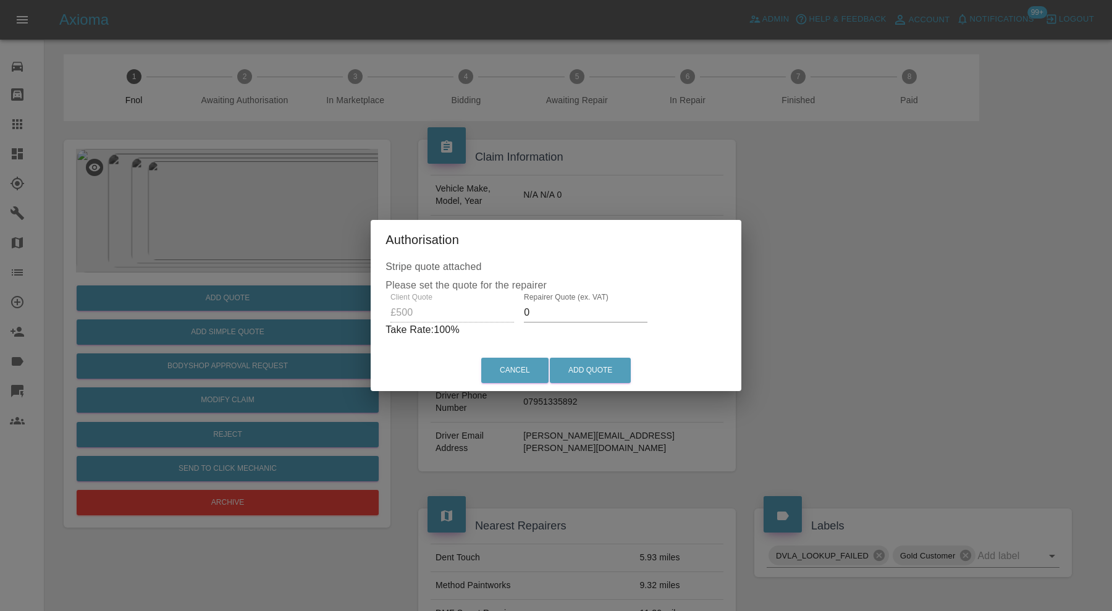
click at [566, 312] on input "0" at bounding box center [586, 313] width 124 height 20
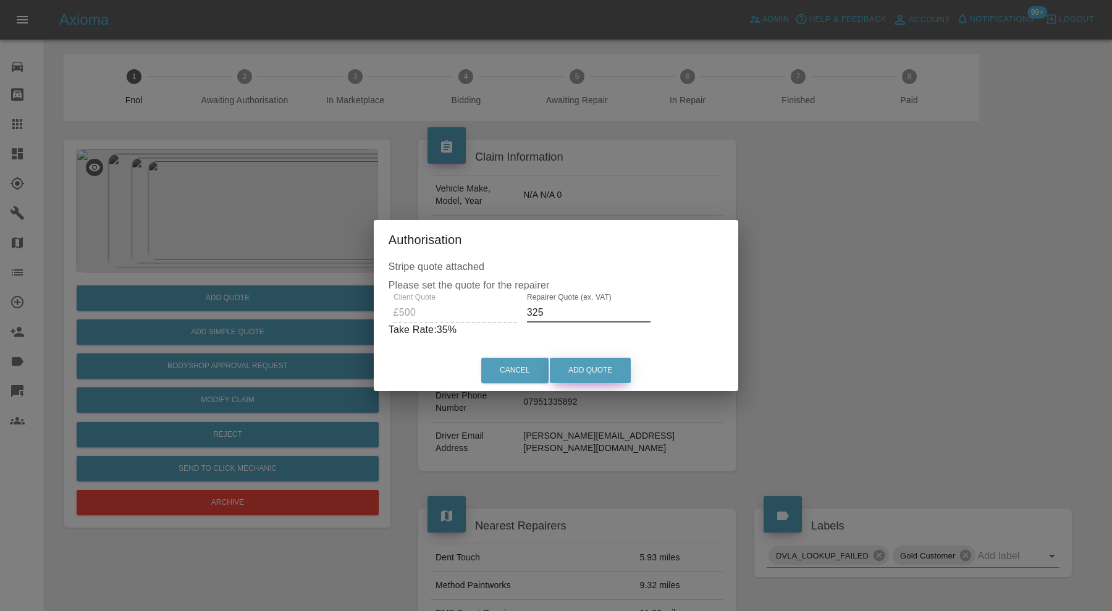
type input "325"
click at [600, 370] on button "Add Quote" at bounding box center [590, 370] width 81 height 25
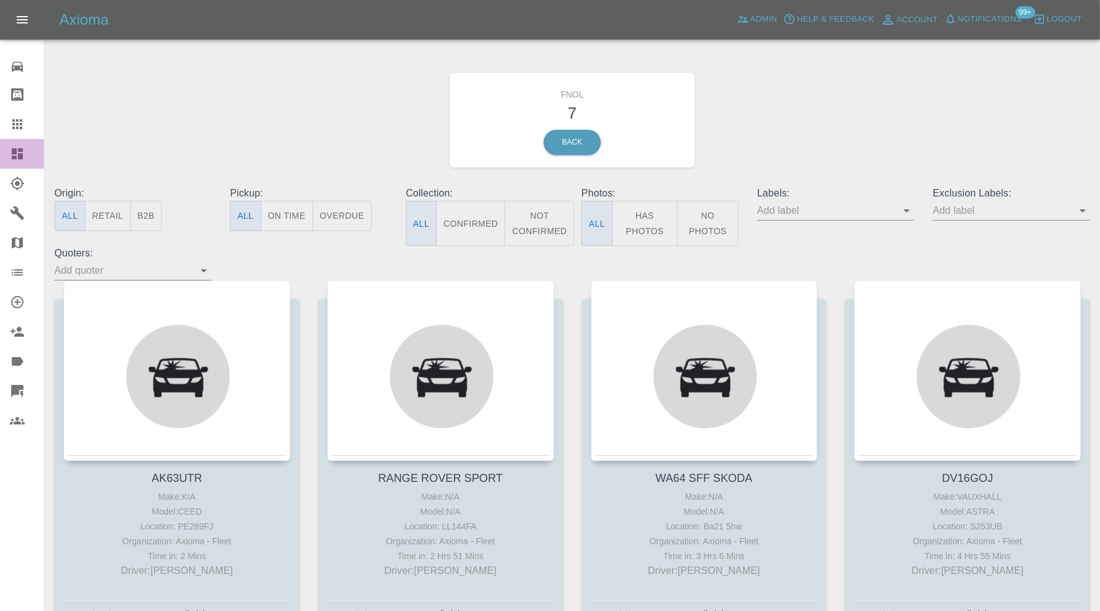
click at [12, 153] on icon at bounding box center [17, 153] width 11 height 11
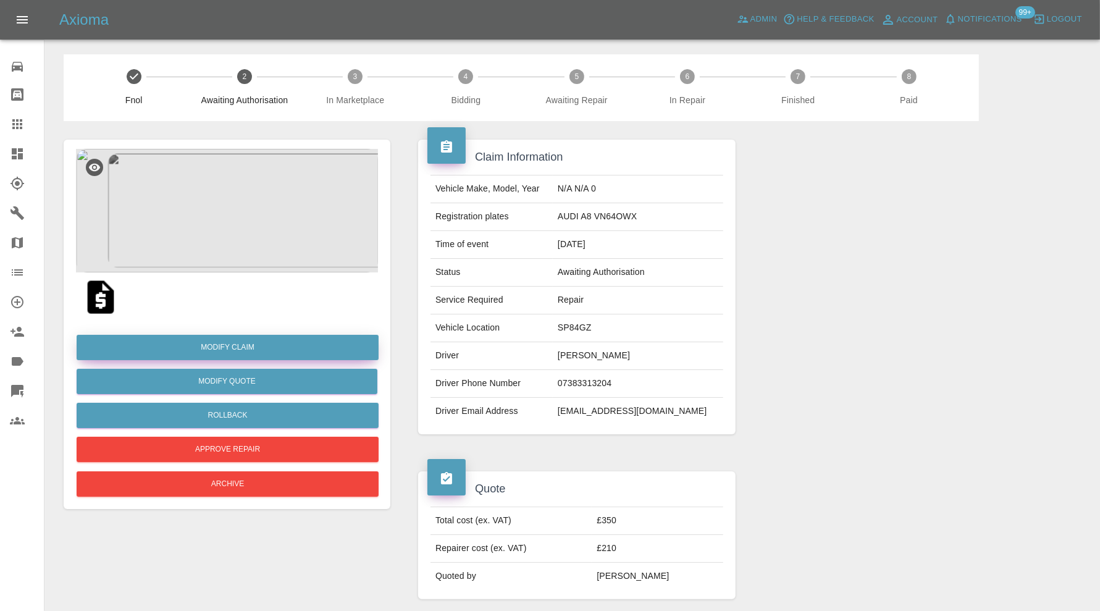
click at [288, 340] on link "Modify Claim" at bounding box center [228, 347] width 302 height 25
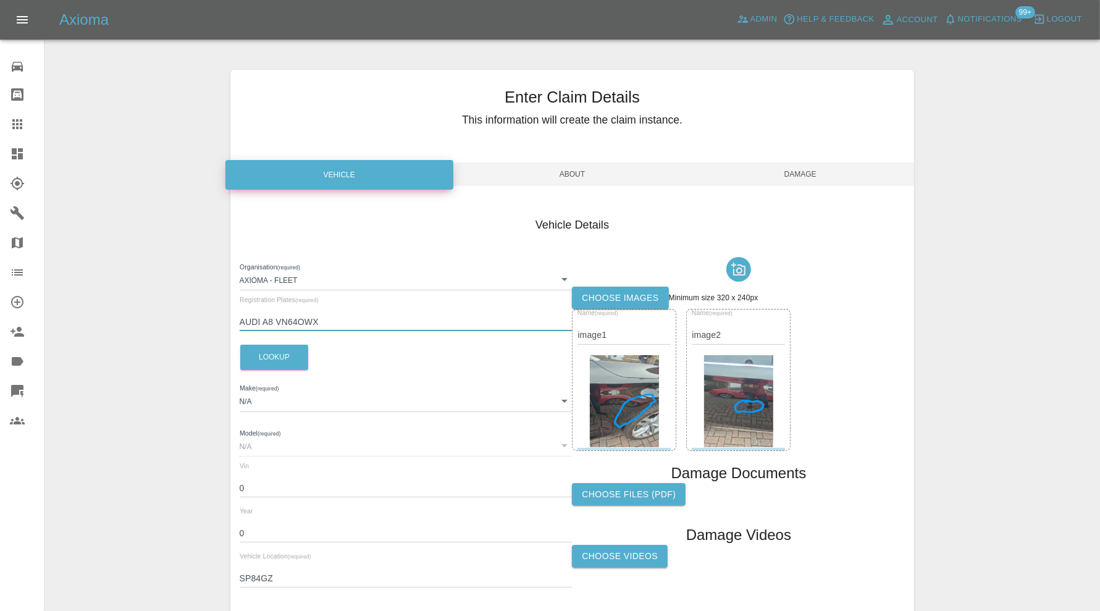
drag, startPoint x: 275, startPoint y: 320, endPoint x: 225, endPoint y: 320, distance: 50.6
click at [225, 320] on div "Enter Claim Details This information will create the claim instance. Vehicle Ab…" at bounding box center [572, 355] width 703 height 603
type input "VN64OWX"
click at [263, 343] on div "Organisation (required) Axioma - Fleet 5e6b5a8122cd0a001728b604 Registration Pl…" at bounding box center [406, 425] width 333 height 346
click at [264, 350] on button "Lookup" at bounding box center [274, 357] width 68 height 25
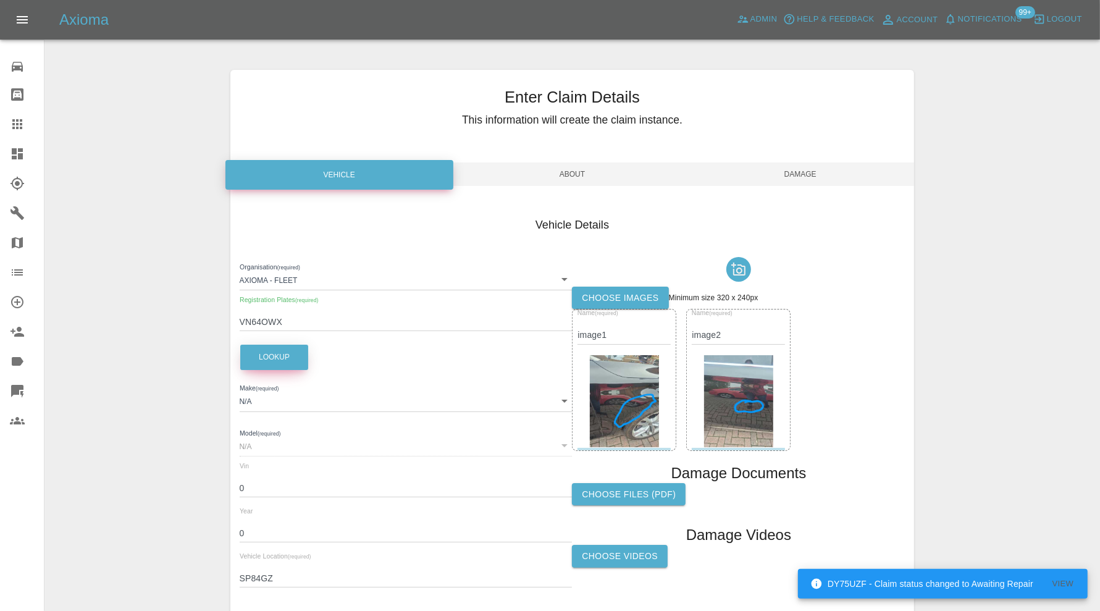
type input "AUDI"
type input "A8"
type input "[US_VEHICLE_IDENTIFICATION_NUMBER]"
type input "2014"
click at [794, 169] on span "Damage" at bounding box center [800, 173] width 228 height 23
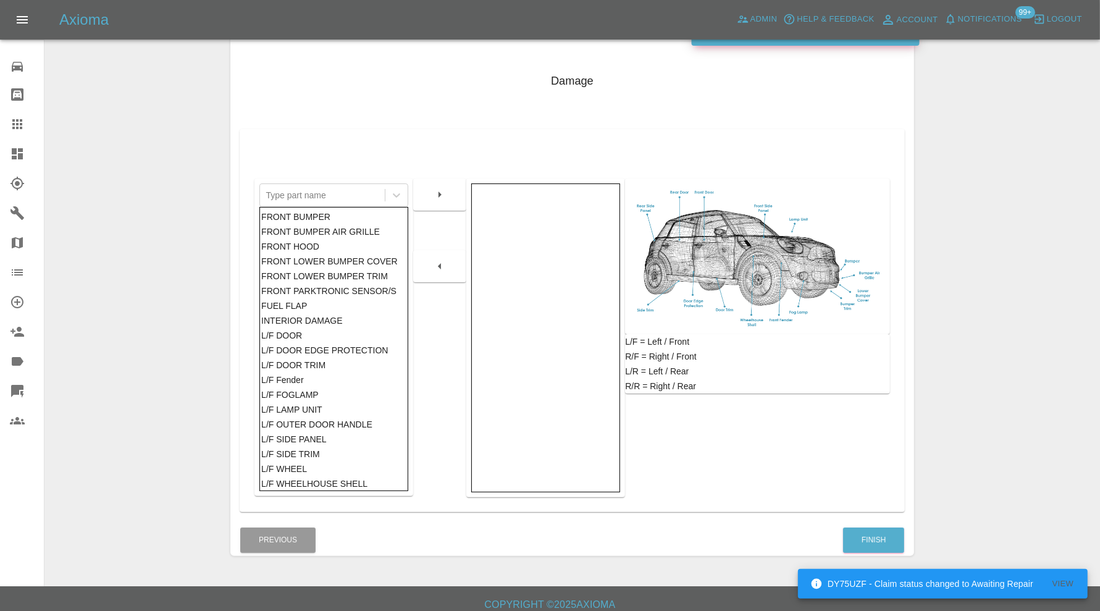
scroll to position [154, 0]
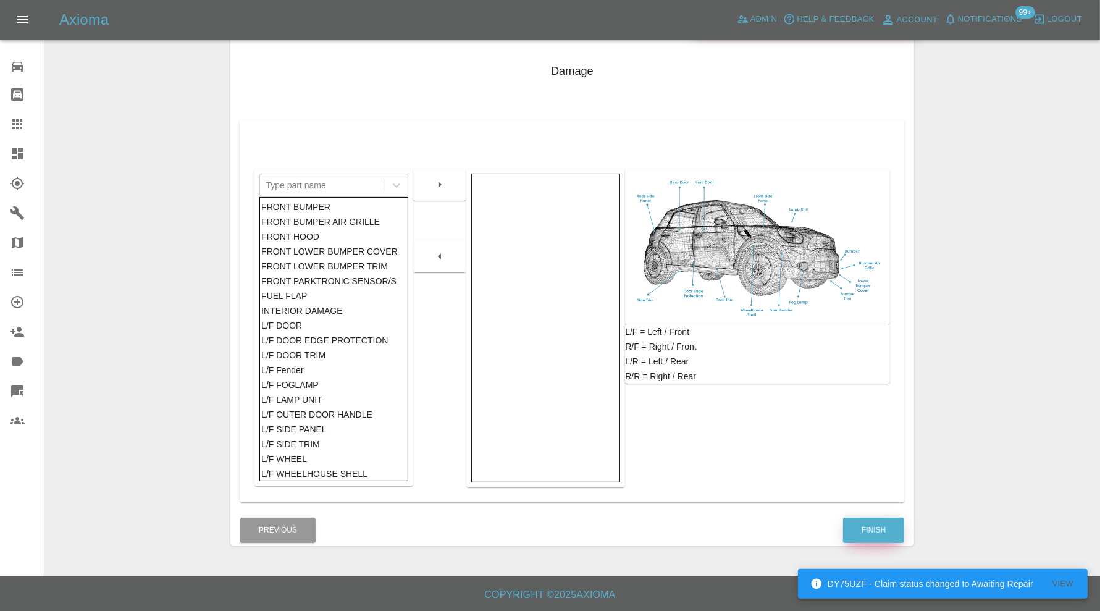
click at [883, 522] on button "Finish" at bounding box center [873, 529] width 61 height 25
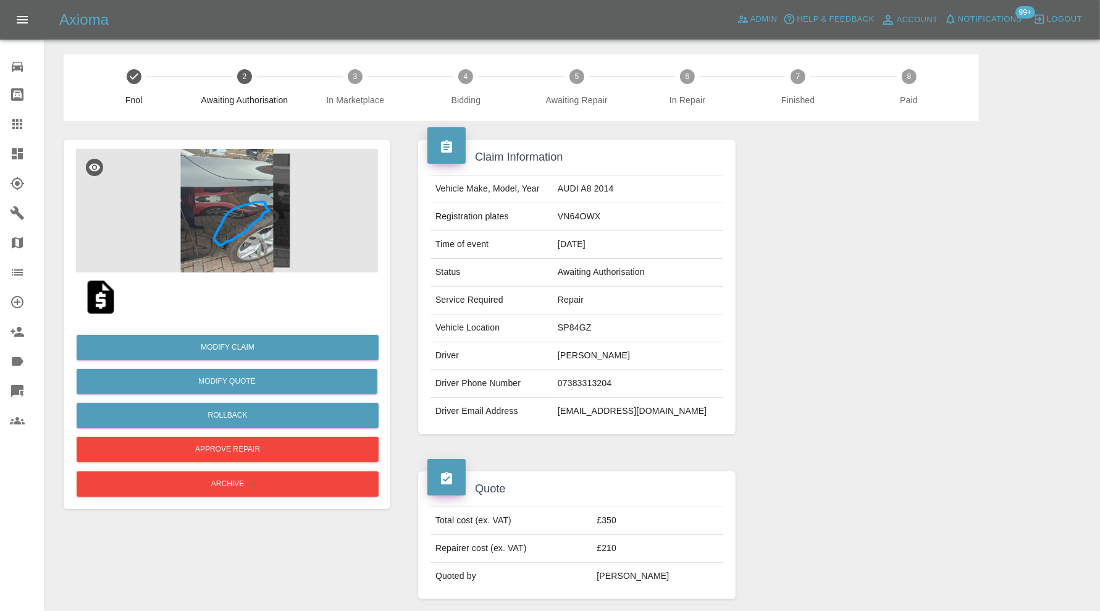
click at [231, 224] on img at bounding box center [227, 211] width 302 height 124
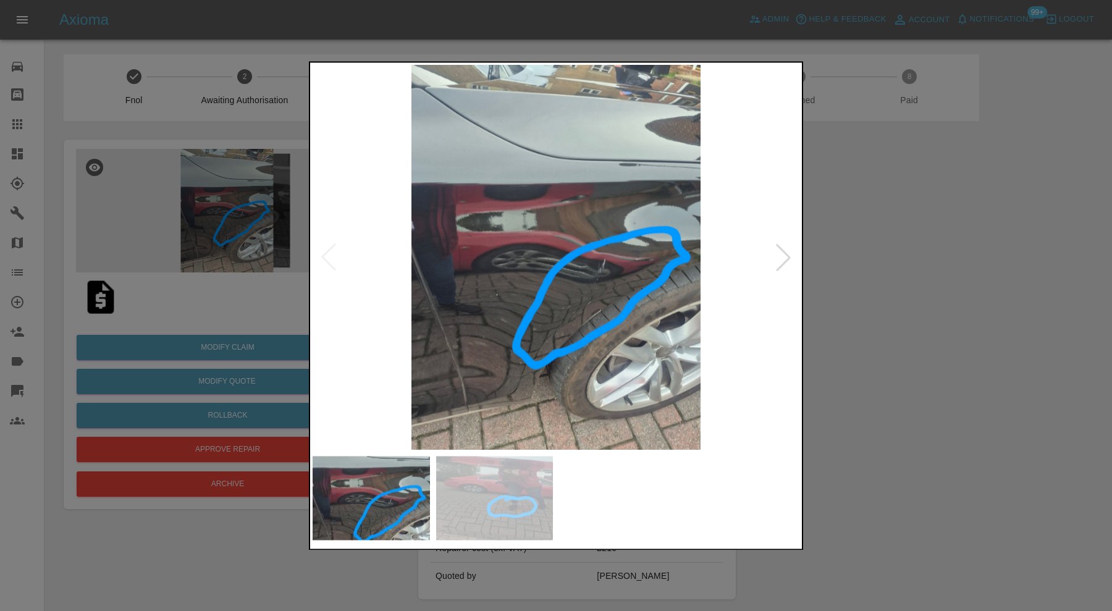
click at [883, 299] on div at bounding box center [556, 305] width 1112 height 611
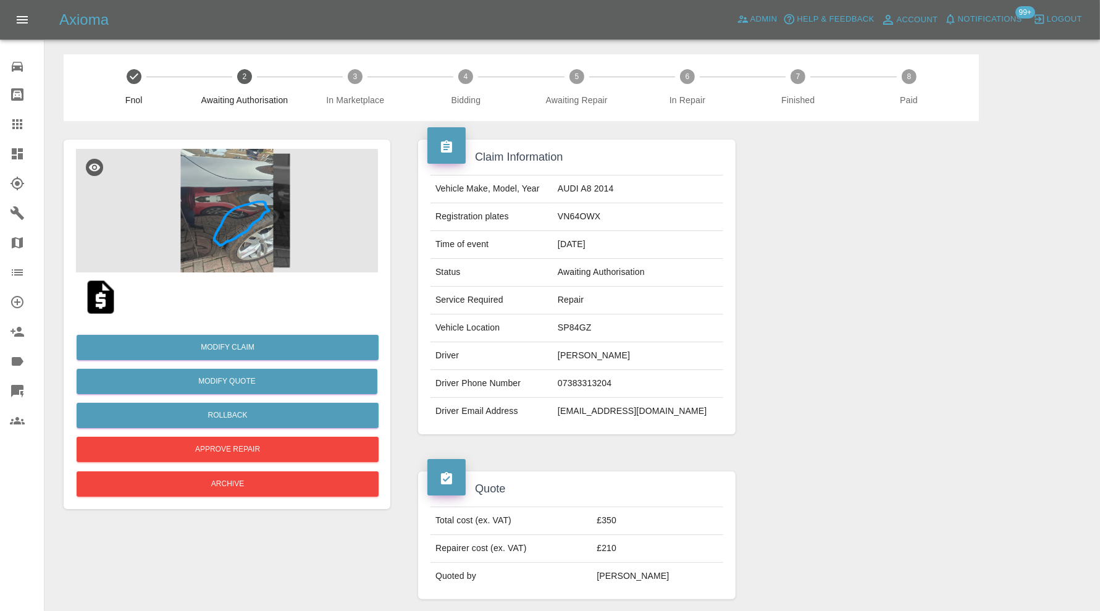
click at [194, 251] on img at bounding box center [227, 211] width 302 height 124
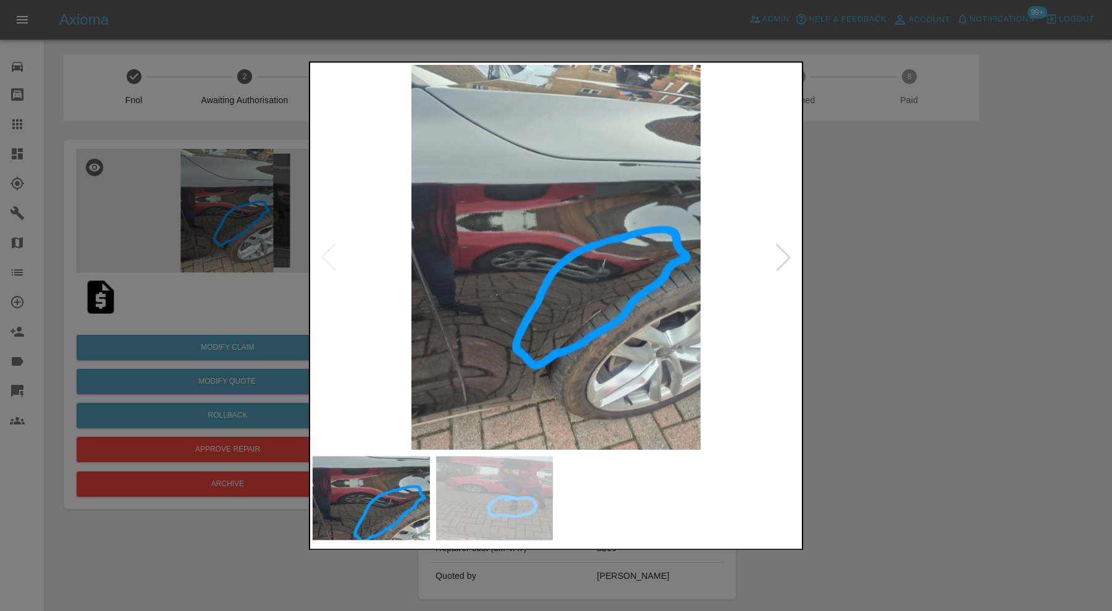
click at [785, 251] on div at bounding box center [782, 257] width 27 height 27
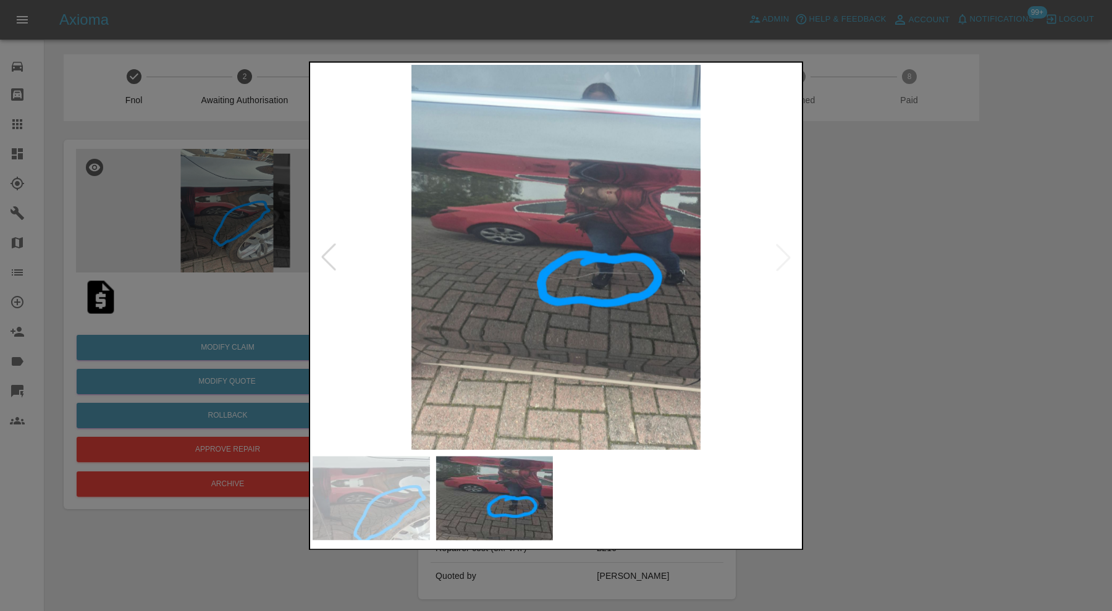
click at [784, 254] on img at bounding box center [555, 257] width 487 height 385
click at [856, 260] on div at bounding box center [556, 305] width 1112 height 611
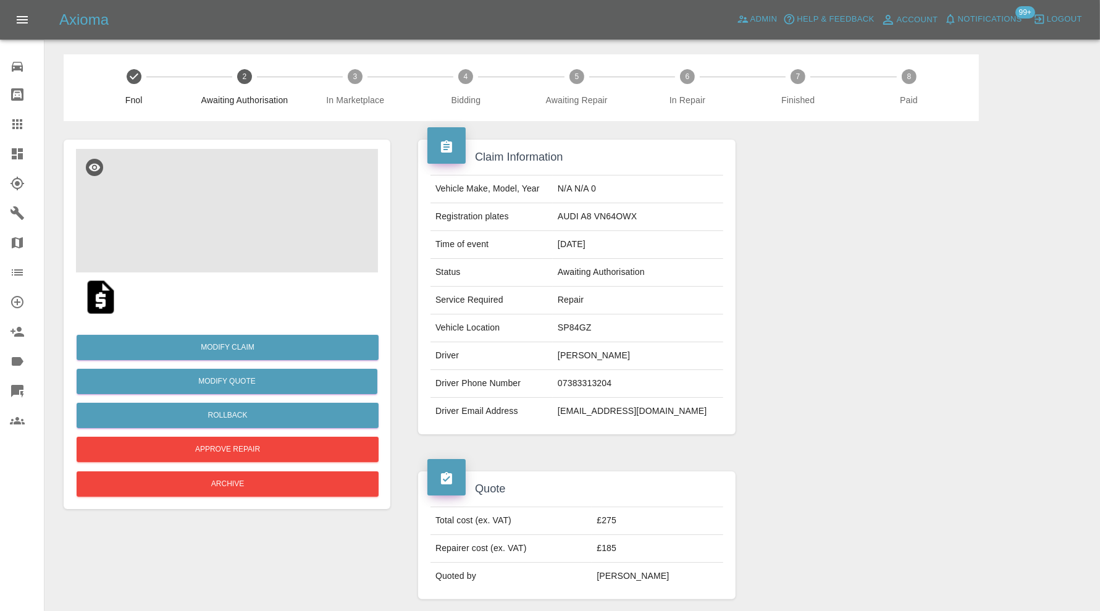
click at [241, 199] on img at bounding box center [227, 211] width 302 height 124
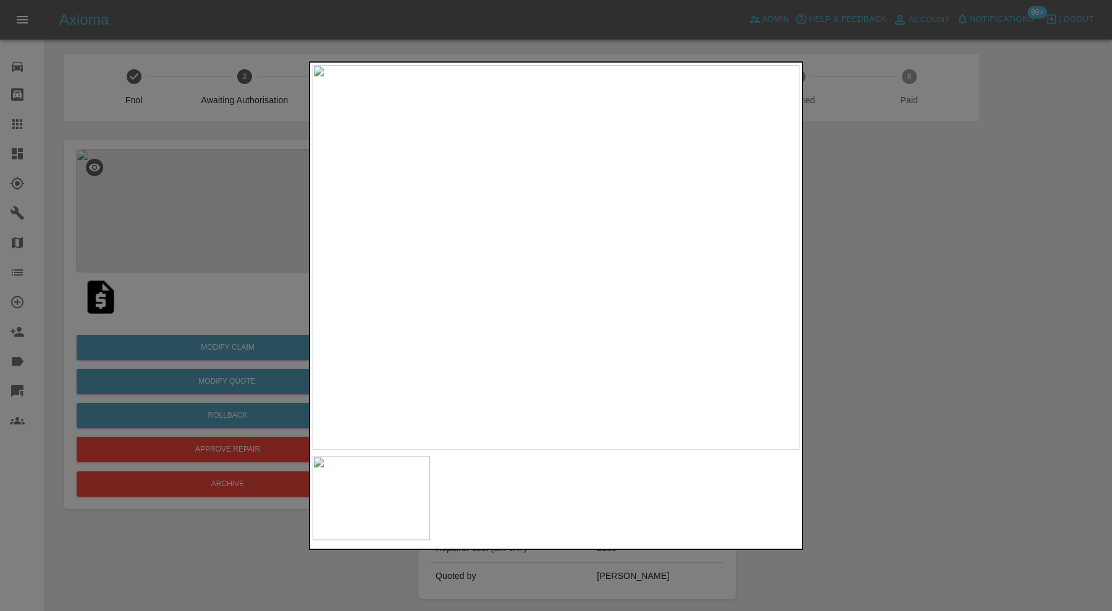
click at [898, 194] on div at bounding box center [556, 305] width 1112 height 611
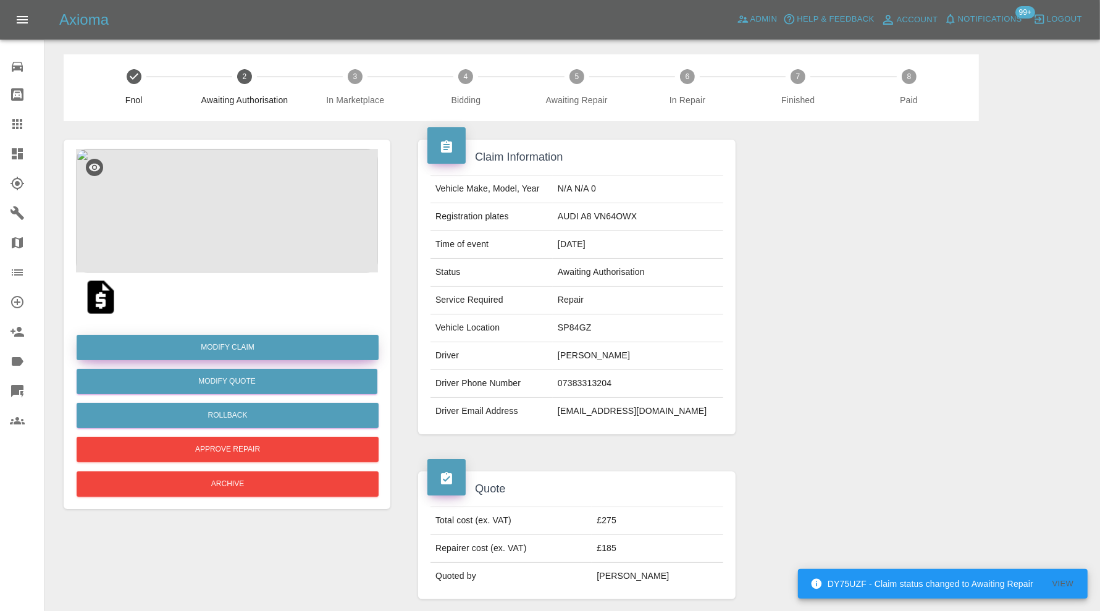
click at [238, 350] on link "Modify Claim" at bounding box center [228, 347] width 302 height 25
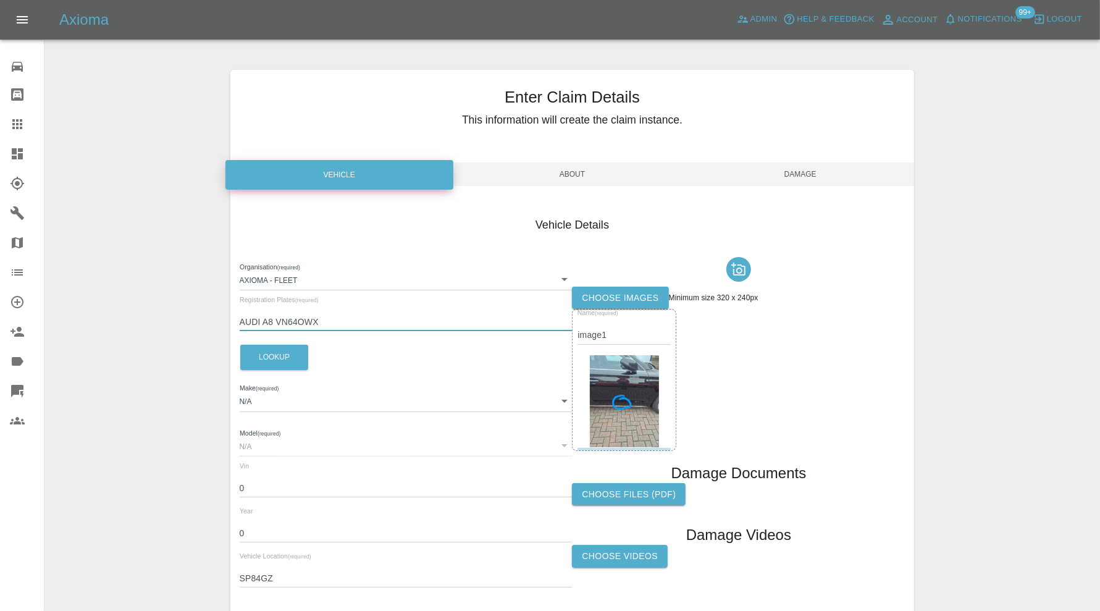
drag, startPoint x: 275, startPoint y: 322, endPoint x: 213, endPoint y: 323, distance: 62.4
click at [213, 323] on div "Enter Claim Details This information will create the claim instance. Vehicle Ab…" at bounding box center [572, 355] width 1054 height 603
type input "VN64OWX"
click at [247, 347] on button "Lookup" at bounding box center [274, 357] width 68 height 25
type input "AUDI"
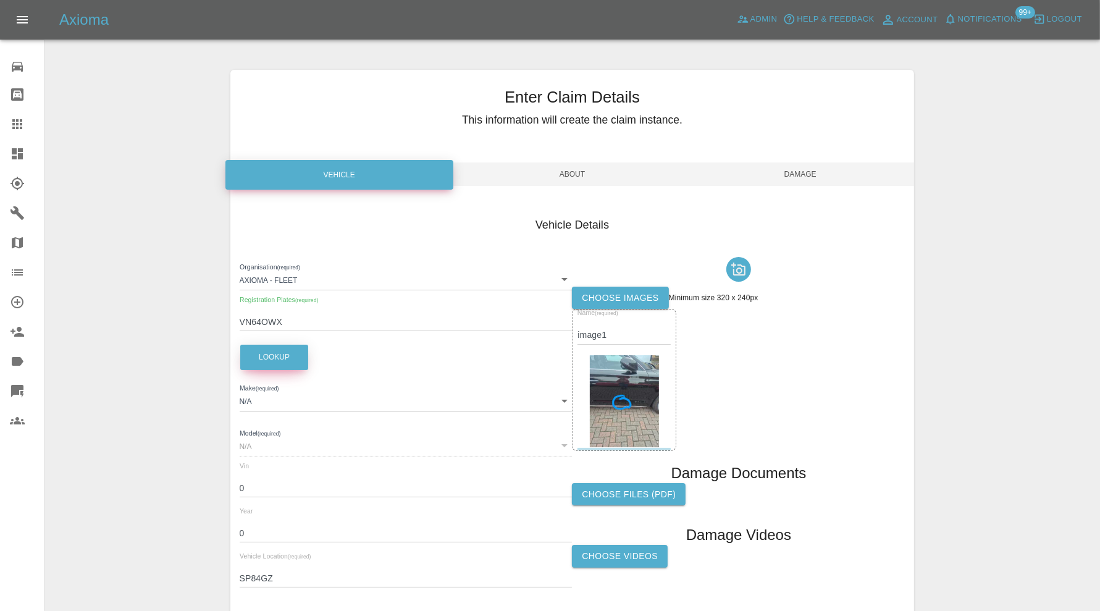
type input "A8"
type input "WAUZZZ4H9FN009273"
type input "2014"
click at [796, 173] on span "Damage" at bounding box center [800, 173] width 228 height 23
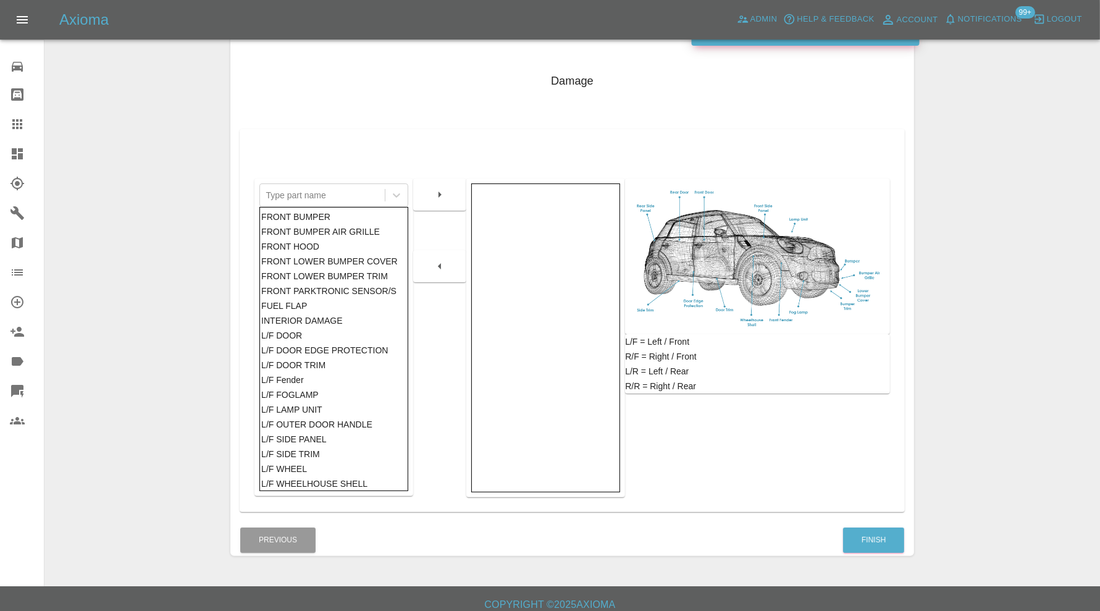
scroll to position [154, 0]
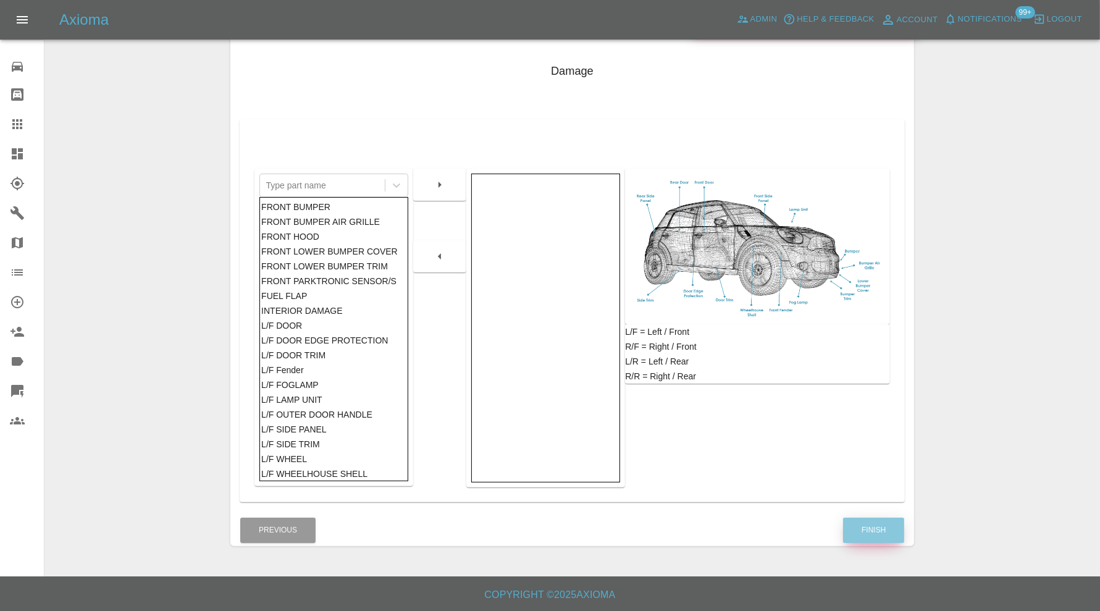
click at [863, 522] on button "Finish" at bounding box center [873, 529] width 61 height 25
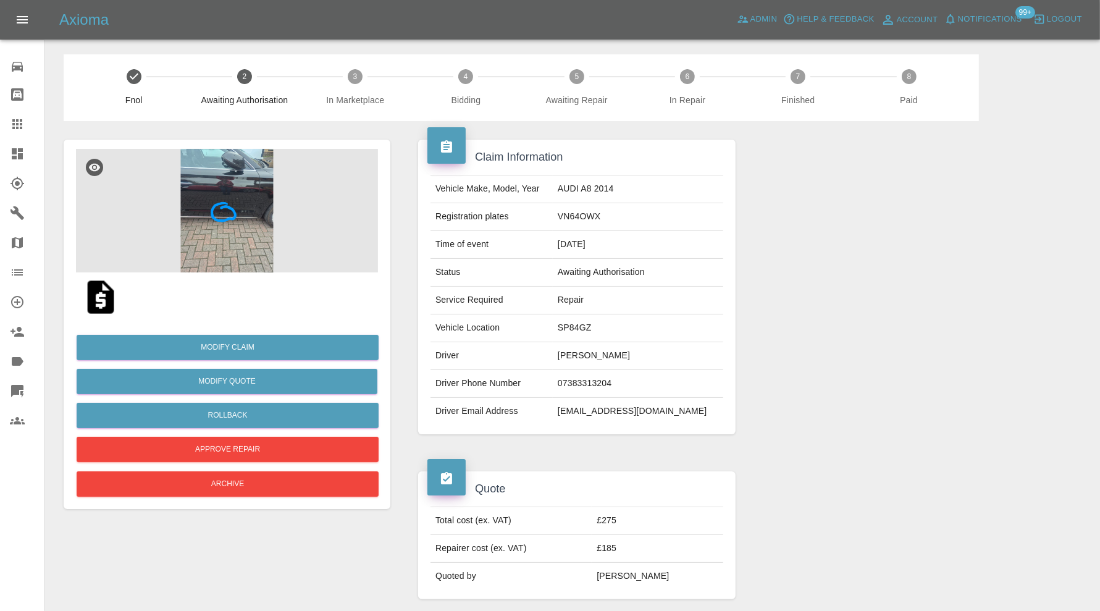
click at [219, 223] on img at bounding box center [227, 211] width 302 height 124
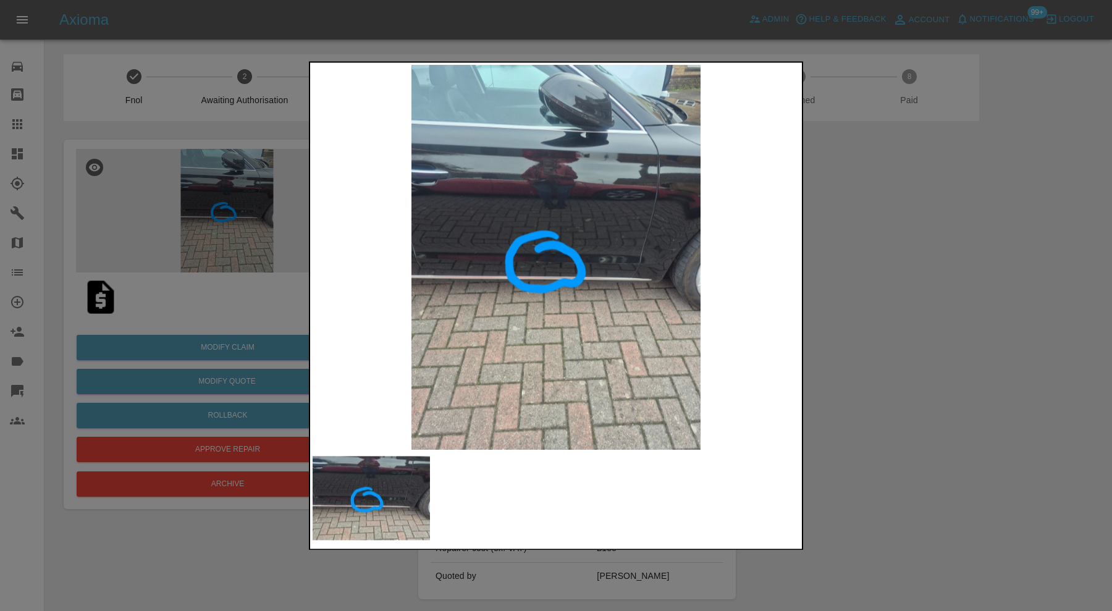
click at [527, 261] on img at bounding box center [555, 257] width 487 height 385
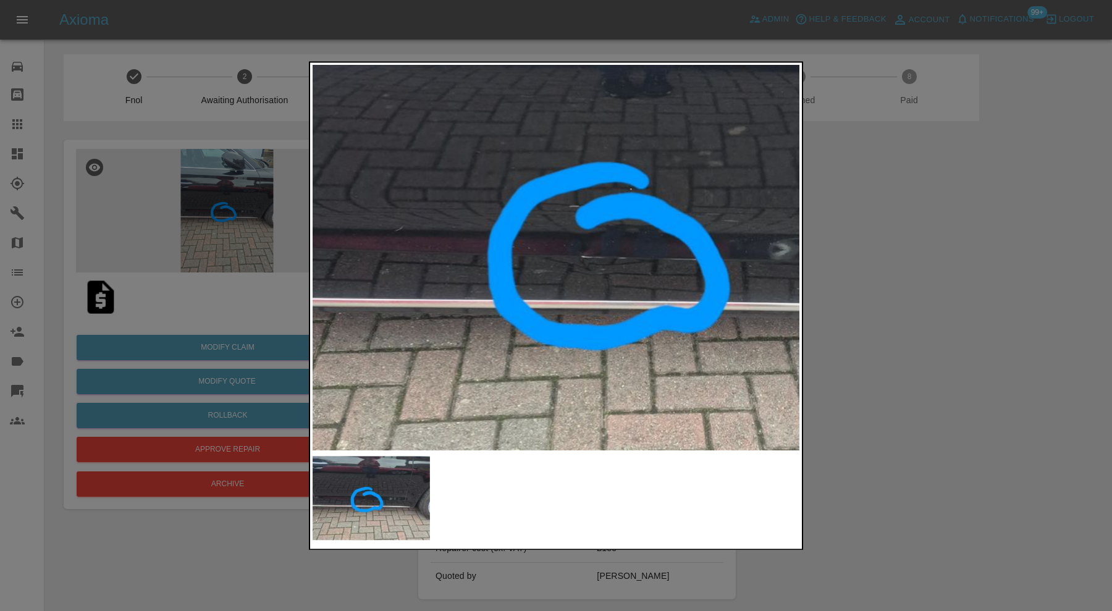
click at [879, 293] on div at bounding box center [556, 305] width 1112 height 611
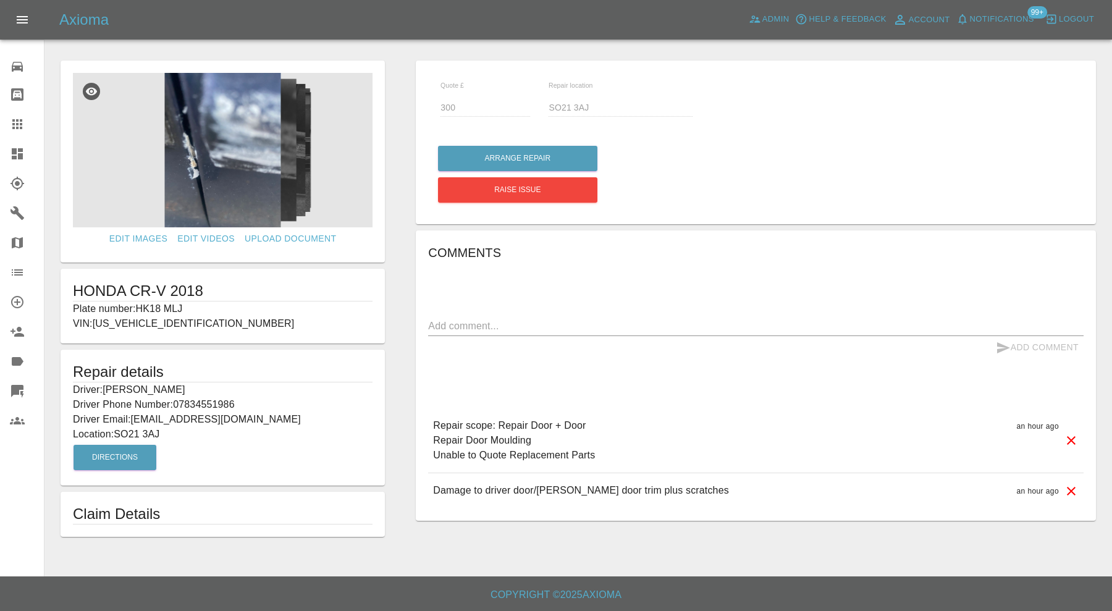
click at [248, 190] on img at bounding box center [222, 150] width 299 height 154
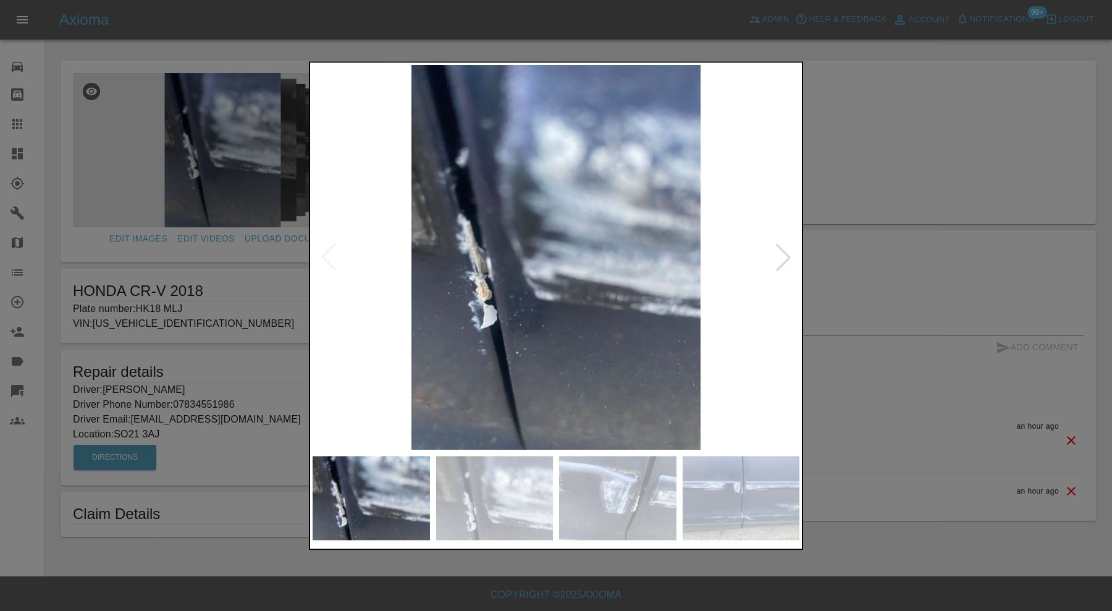
click at [511, 516] on img at bounding box center [494, 498] width 117 height 84
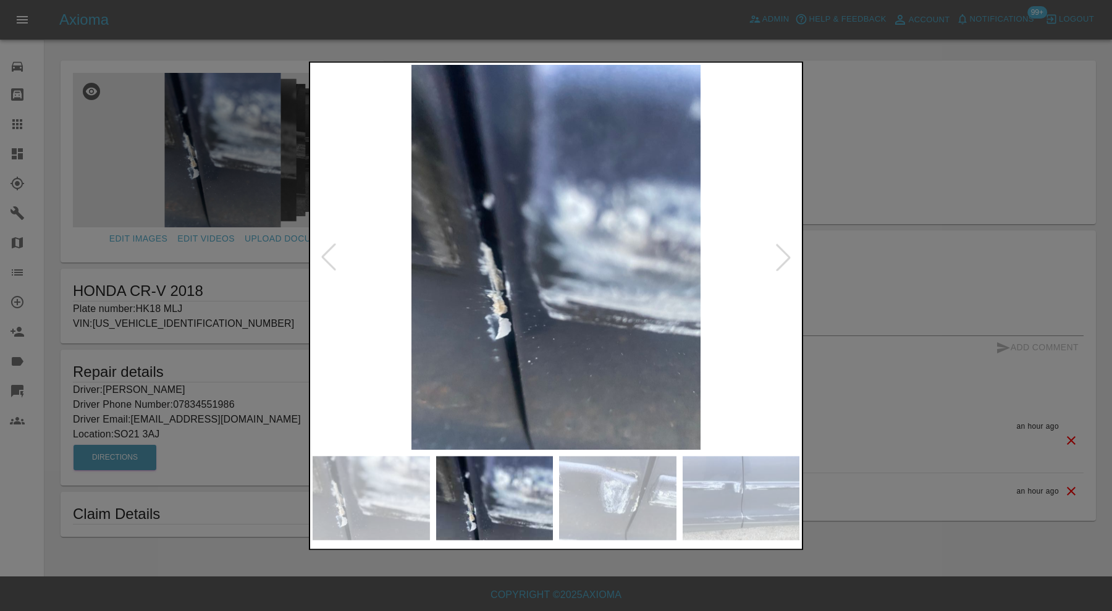
click at [611, 508] on img at bounding box center [617, 498] width 117 height 84
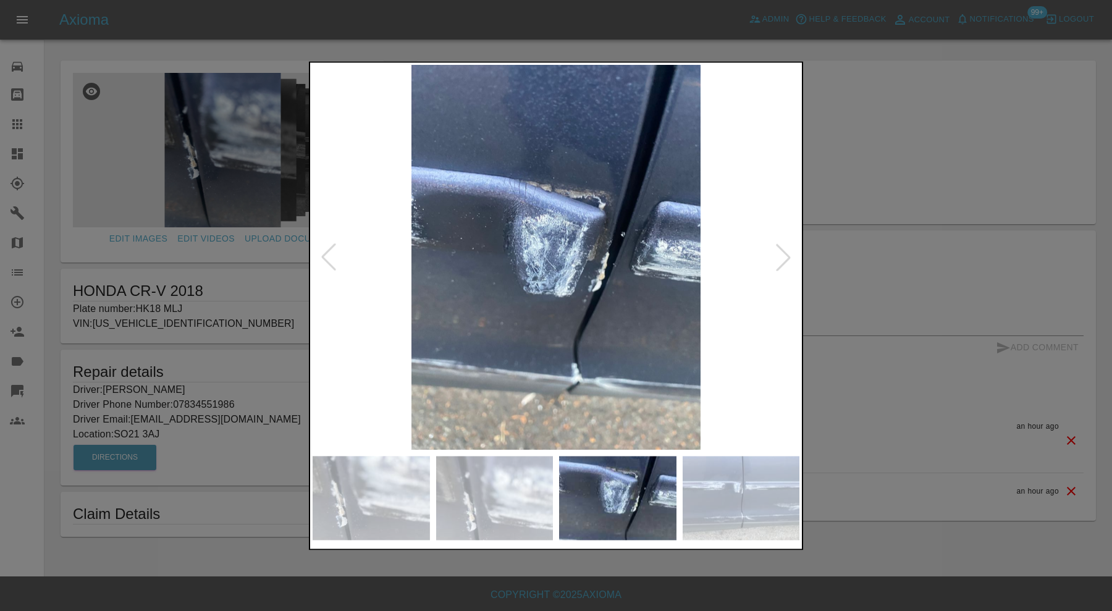
click at [734, 505] on img at bounding box center [740, 498] width 117 height 84
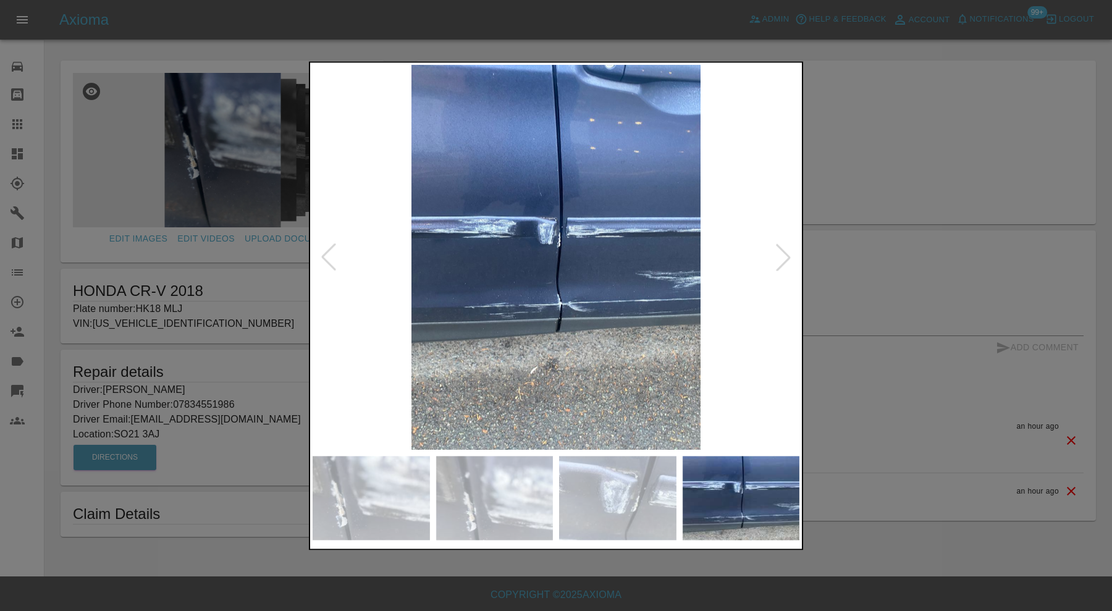
click at [838, 293] on div at bounding box center [556, 305] width 1112 height 611
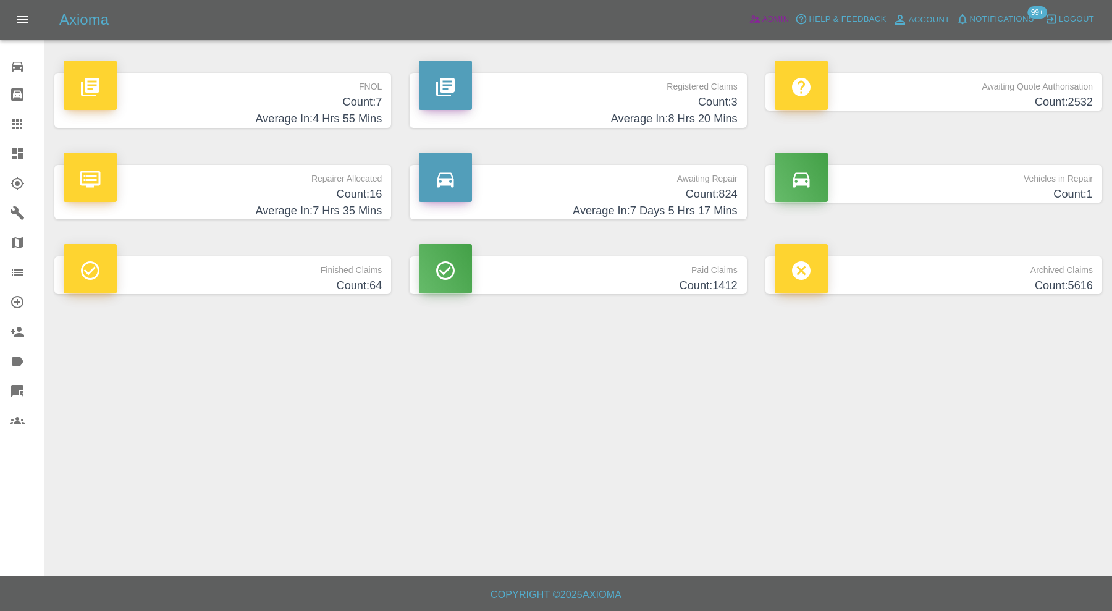
click at [764, 19] on span "Admin" at bounding box center [775, 19] width 27 height 14
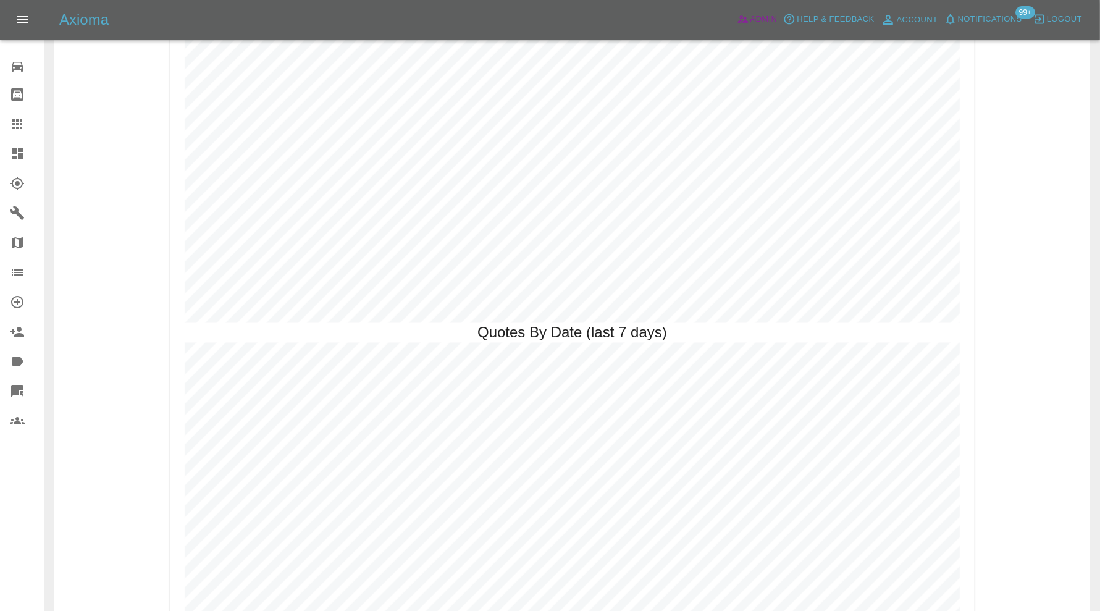
scroll to position [1163, 0]
click at [20, 157] on icon at bounding box center [17, 153] width 11 height 11
